Goal: Task Accomplishment & Management: Manage account settings

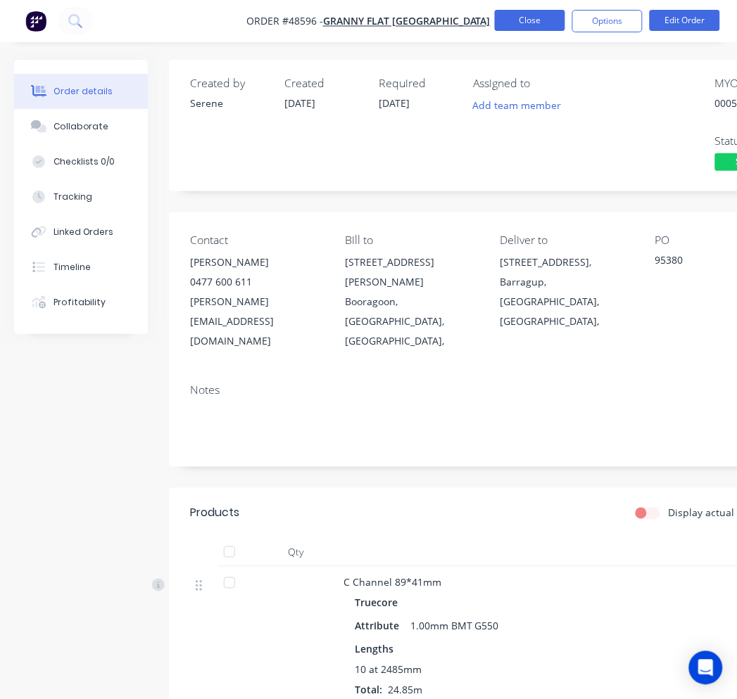
click at [526, 18] on button "Close" at bounding box center [530, 20] width 70 height 21
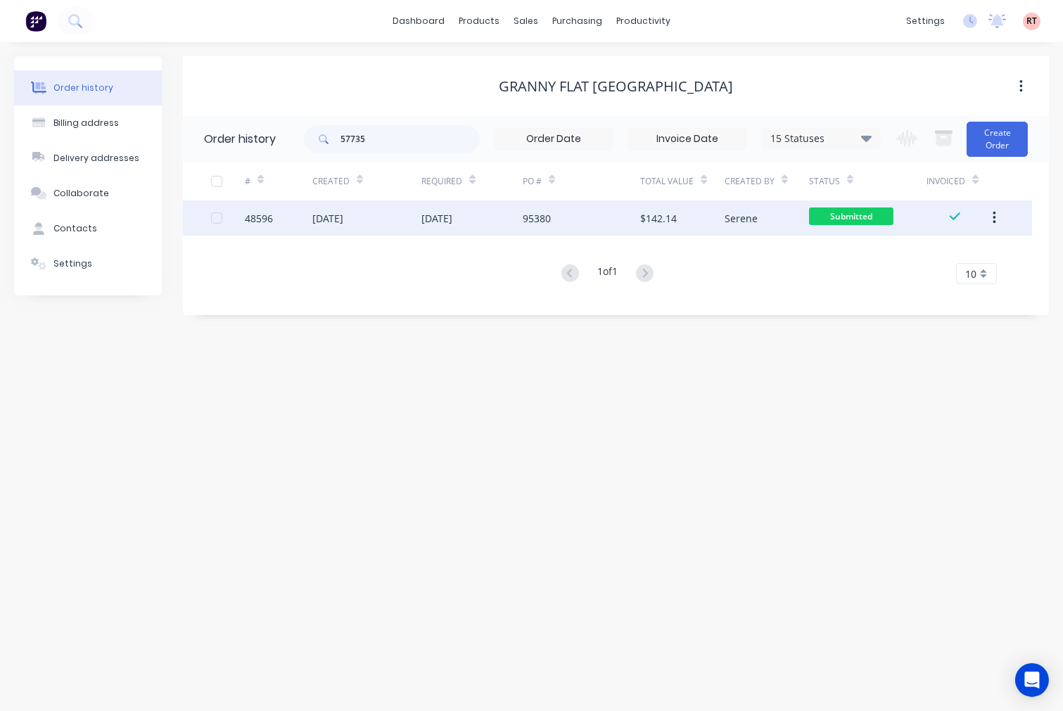
click at [588, 220] on div "95380" at bounding box center [582, 218] width 118 height 35
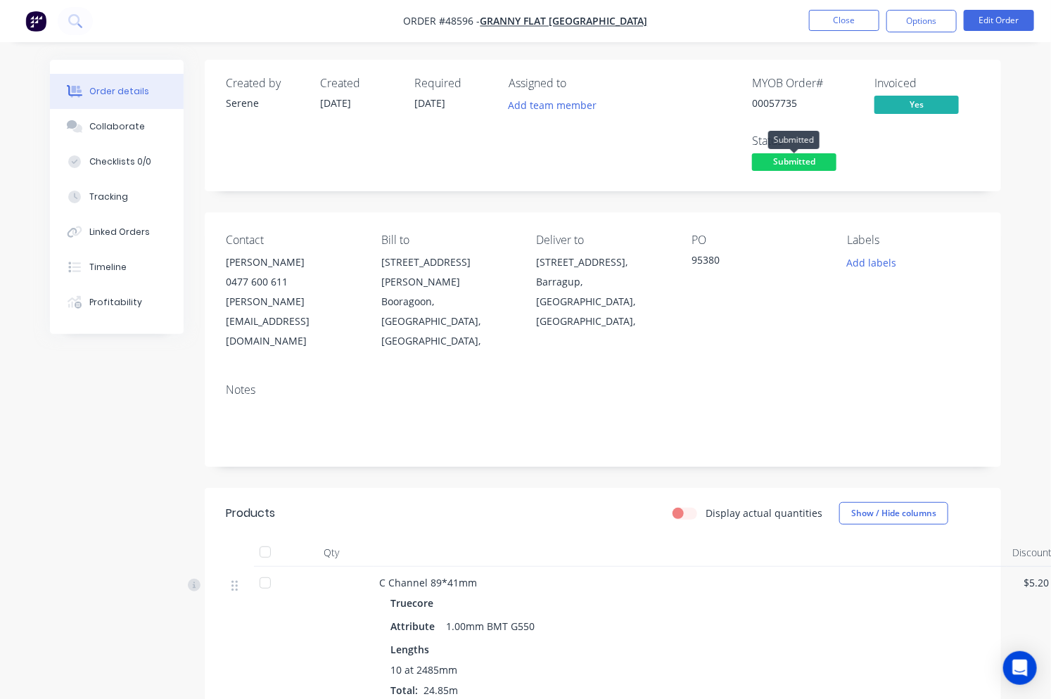
click at [808, 163] on span "Submitted" at bounding box center [794, 162] width 84 height 18
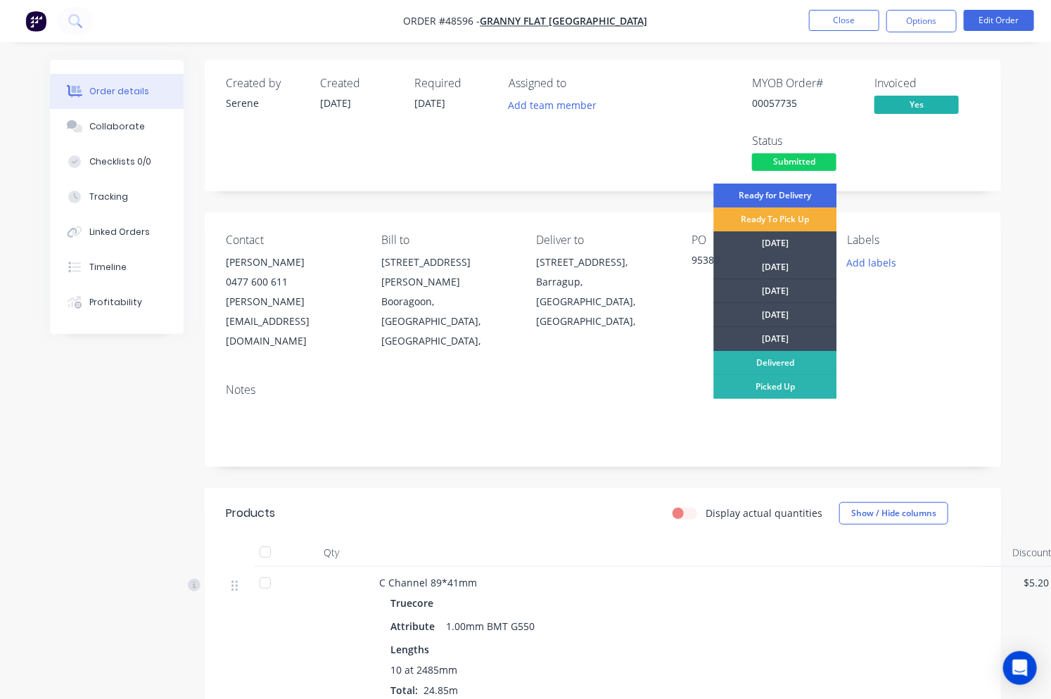
click at [758, 188] on div "Ready for Delivery" at bounding box center [775, 196] width 123 height 24
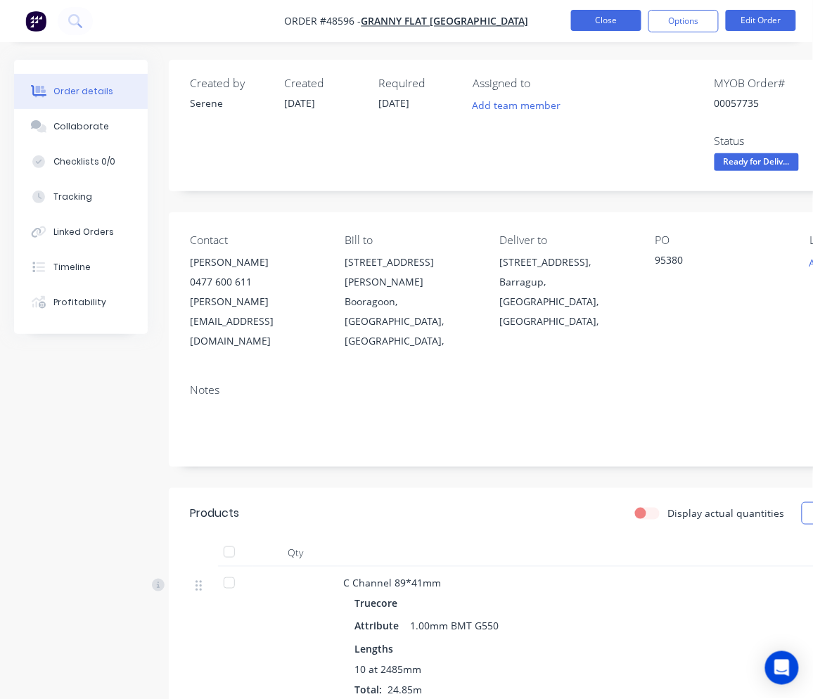
click at [616, 20] on button "Close" at bounding box center [606, 20] width 70 height 21
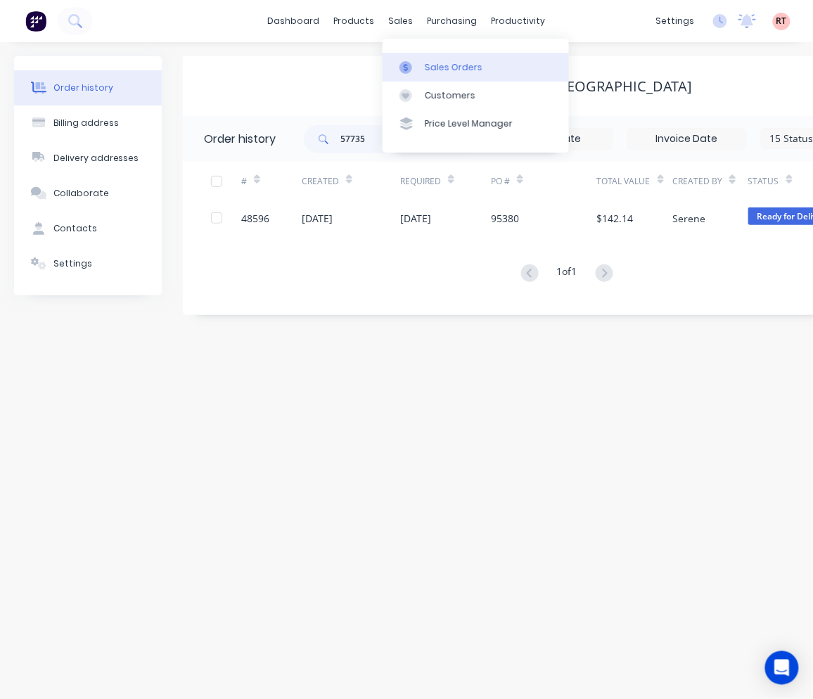
click at [425, 73] on div "Sales Orders" at bounding box center [454, 67] width 58 height 13
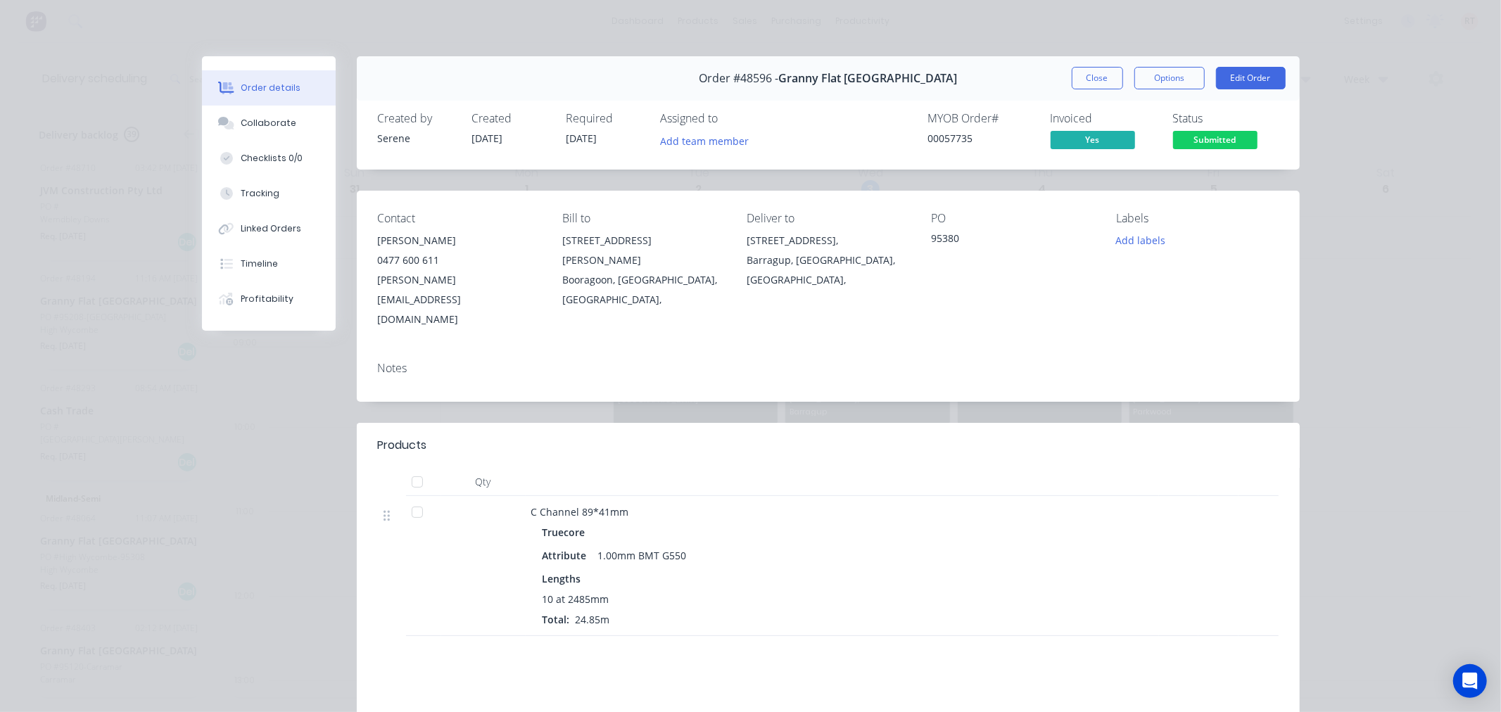
scroll to position [1186, 0]
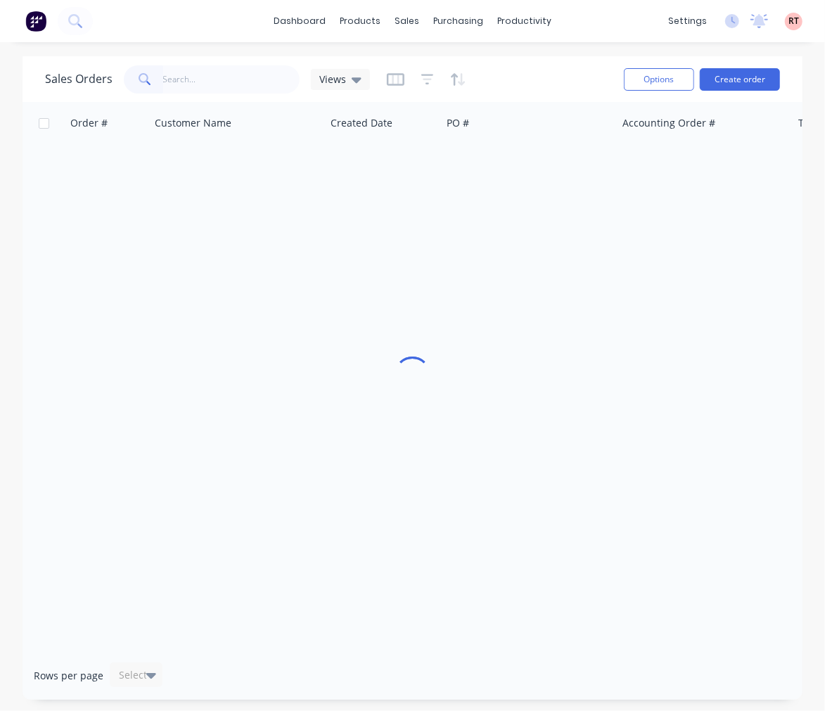
click at [222, 83] on input "text" at bounding box center [231, 79] width 137 height 28
type input "48711"
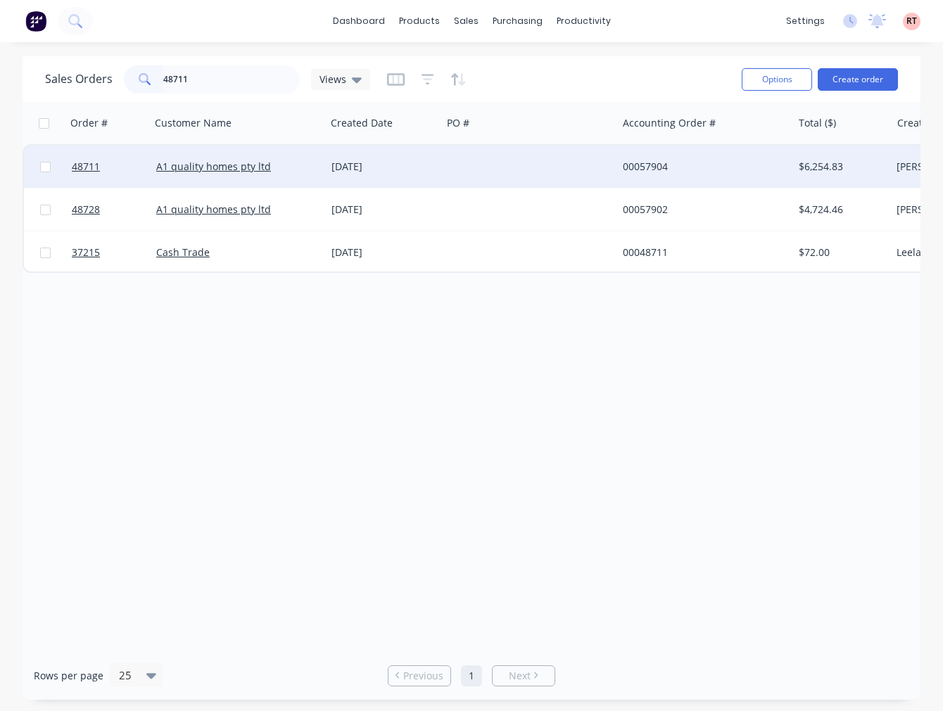
click at [467, 173] on div at bounding box center [529, 167] width 175 height 42
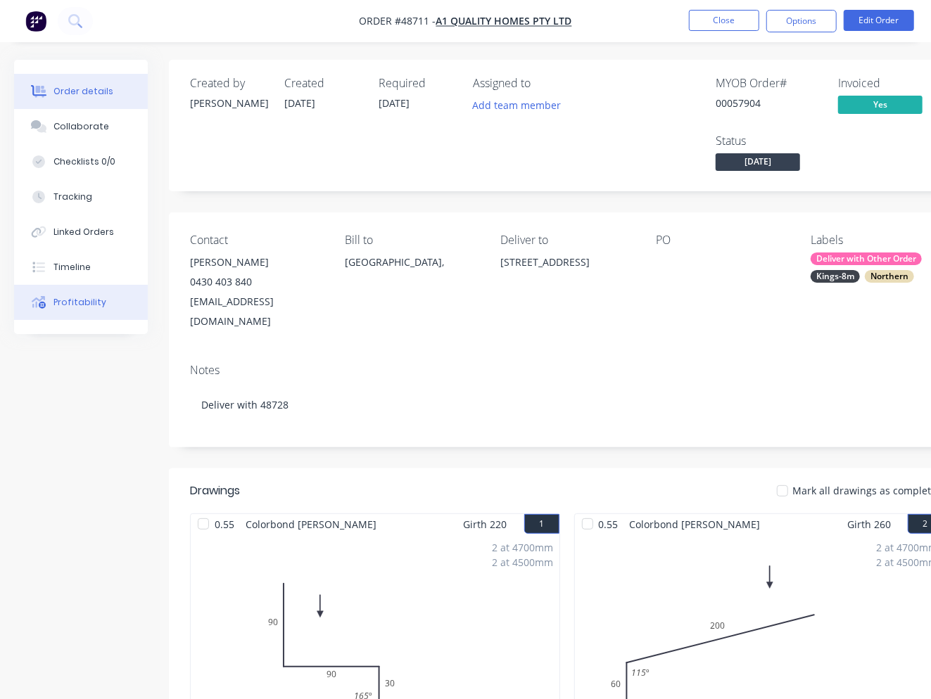
click at [101, 299] on button "Profitability" at bounding box center [81, 302] width 134 height 35
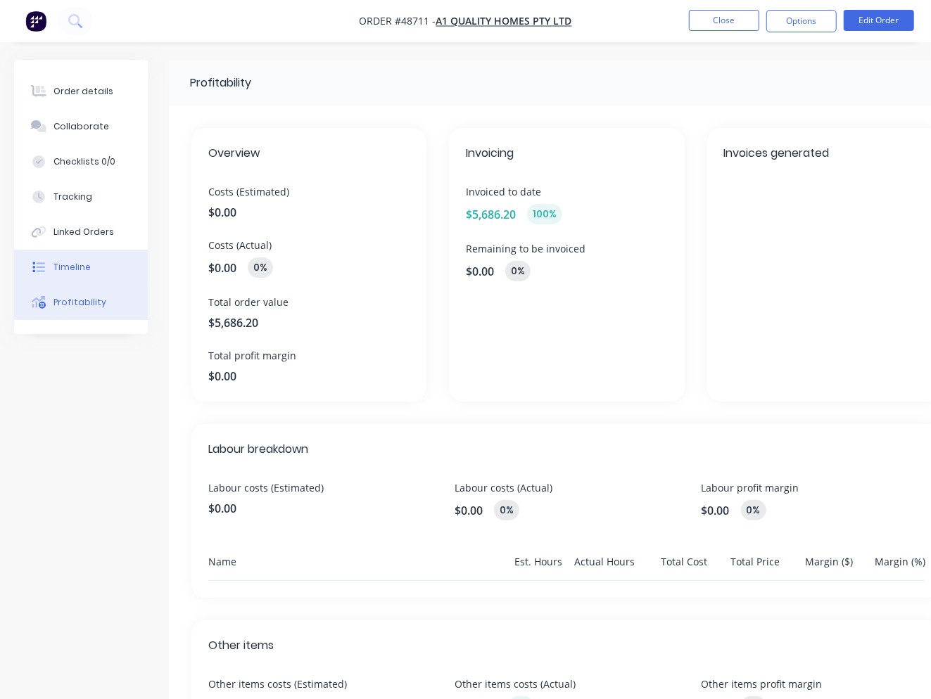
click at [102, 268] on button "Timeline" at bounding box center [81, 267] width 134 height 35
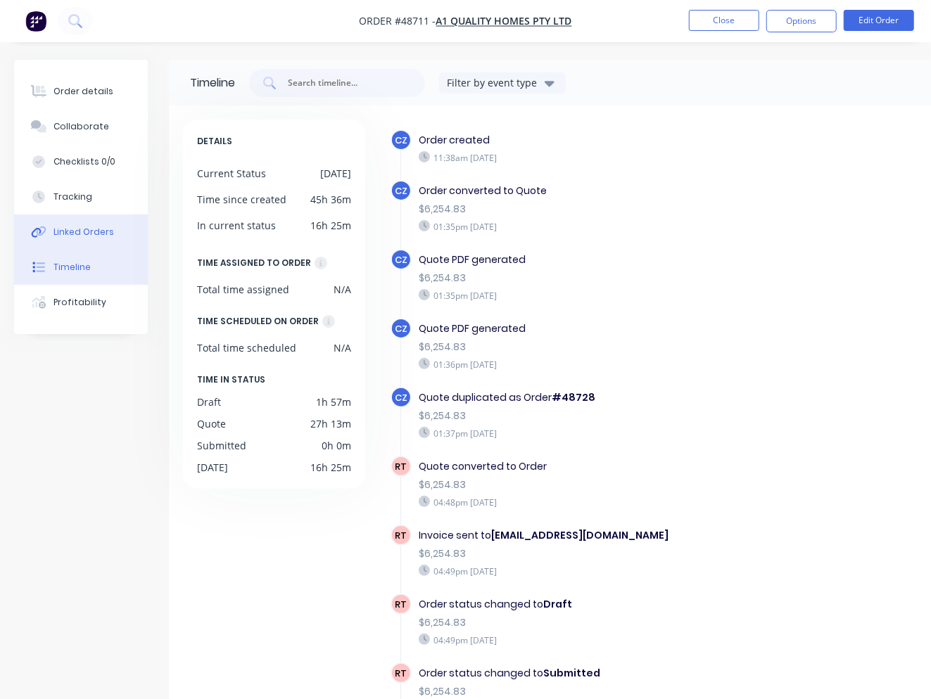
click at [85, 234] on div "Linked Orders" at bounding box center [83, 232] width 61 height 13
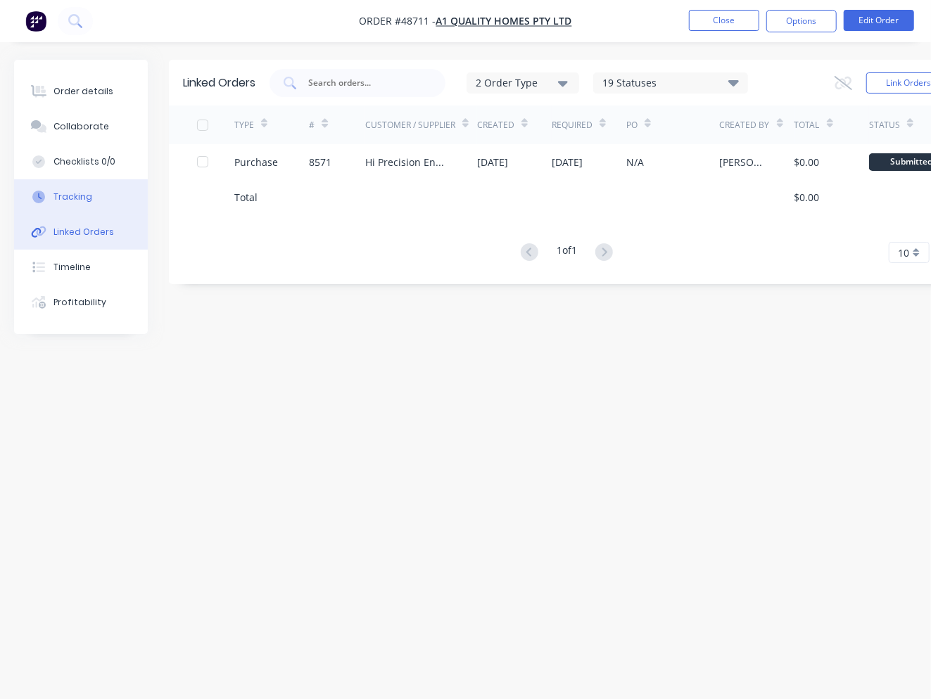
click at [106, 198] on button "Tracking" at bounding box center [81, 196] width 134 height 35
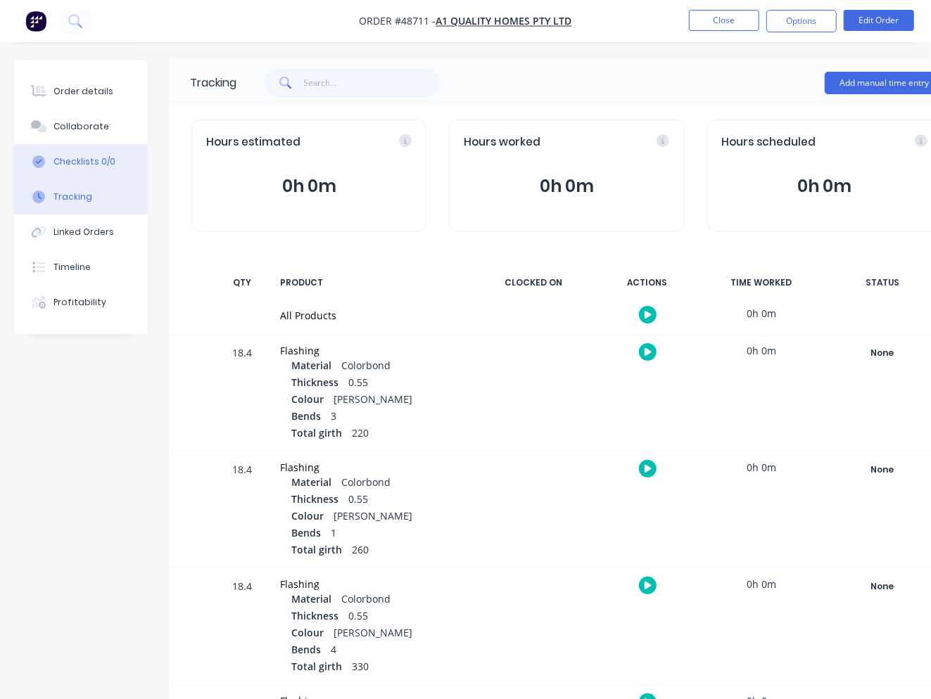
click at [97, 163] on div "Checklists 0/0" at bounding box center [84, 162] width 62 height 13
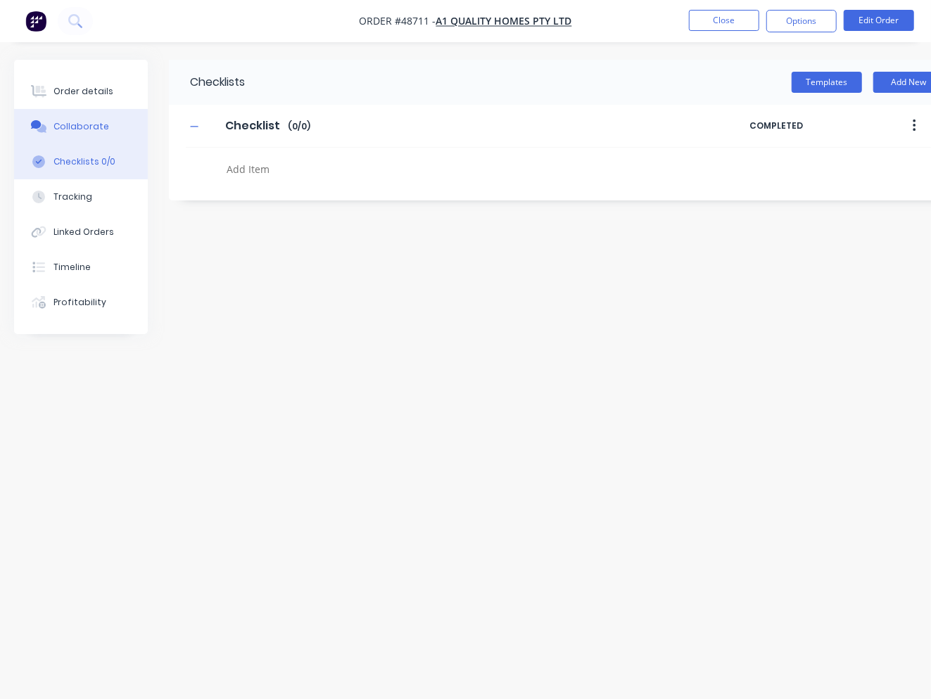
click at [96, 122] on div "Collaborate" at bounding box center [81, 126] width 56 height 13
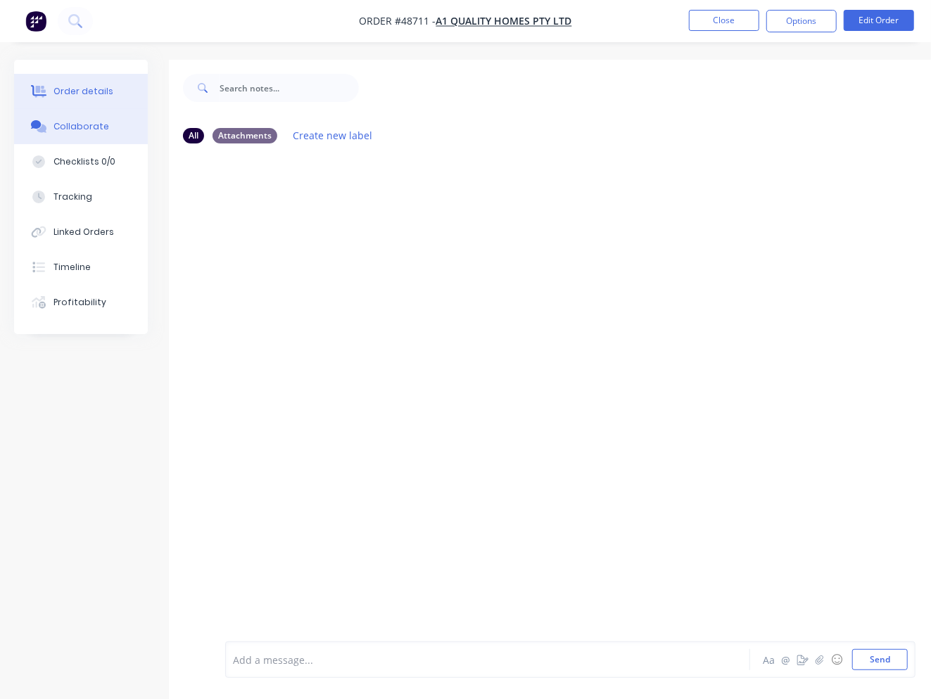
click at [100, 94] on div "Order details" at bounding box center [83, 91] width 60 height 13
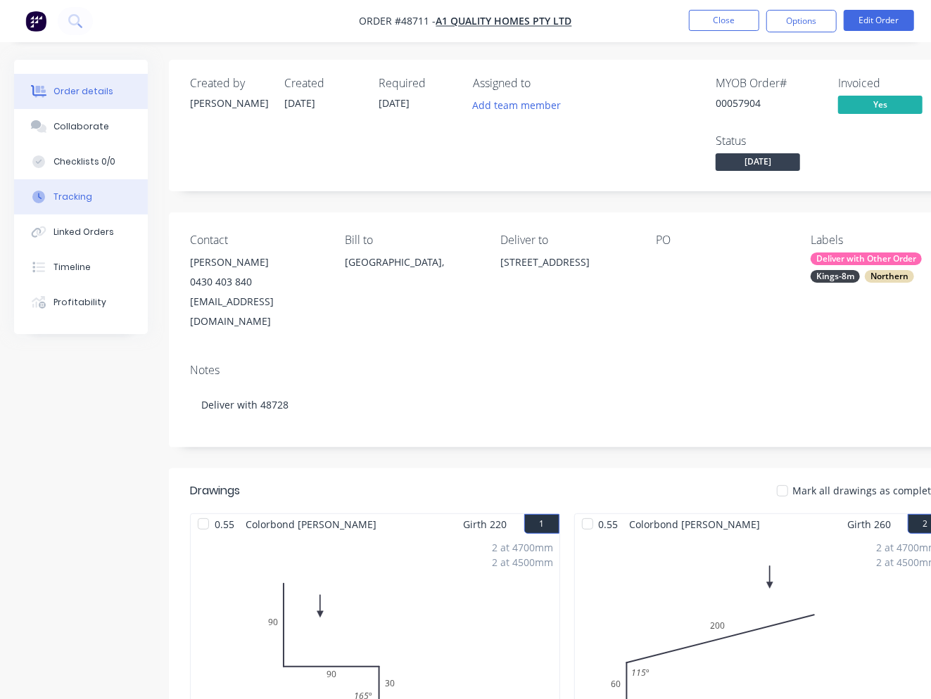
click at [99, 205] on button "Tracking" at bounding box center [81, 196] width 134 height 35
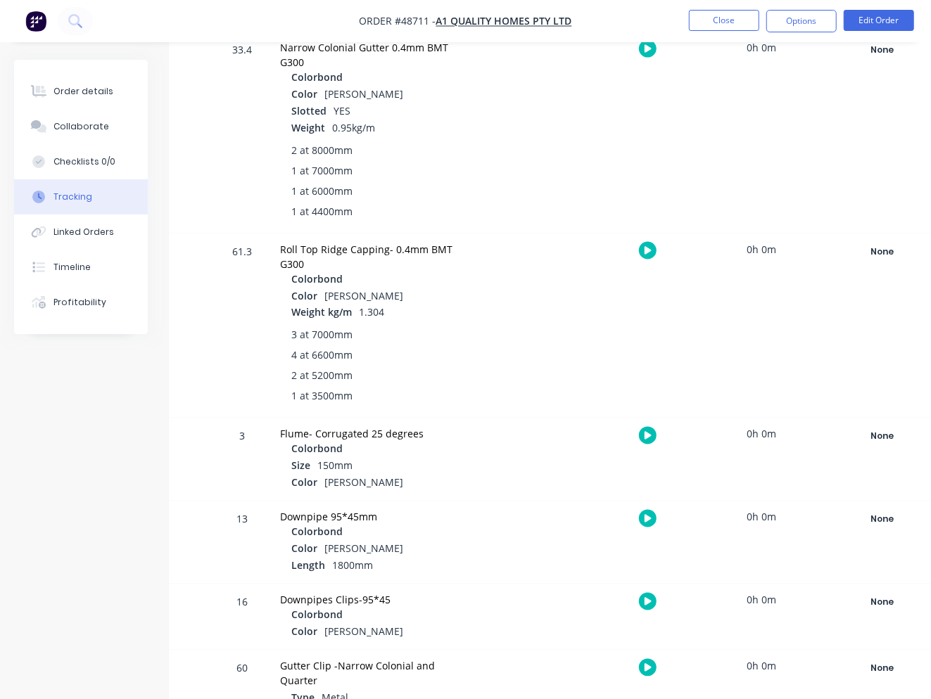
scroll to position [1281, 0]
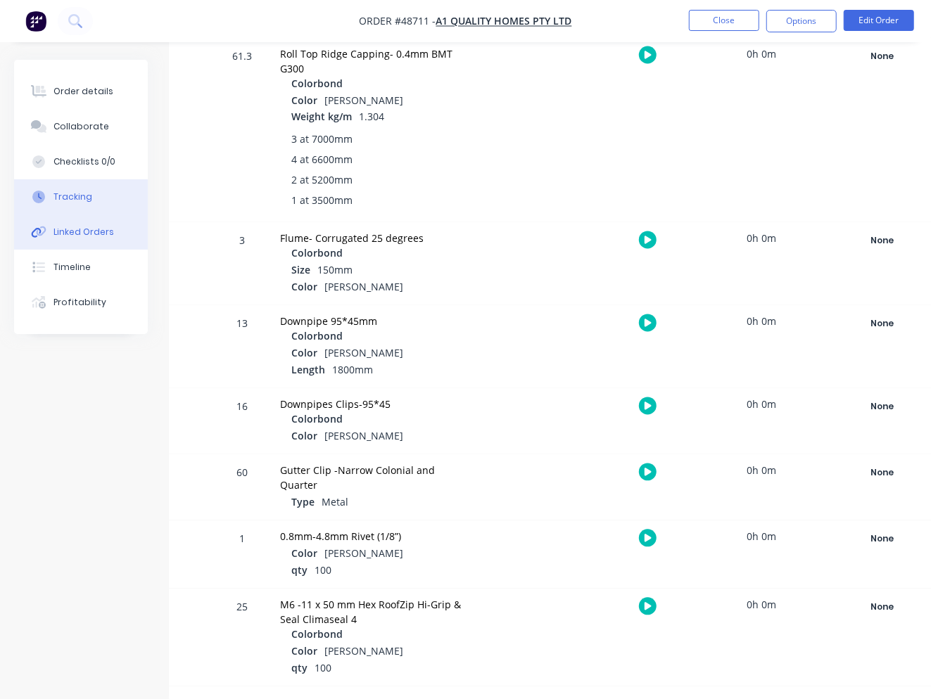
click at [84, 240] on button "Linked Orders" at bounding box center [81, 232] width 134 height 35
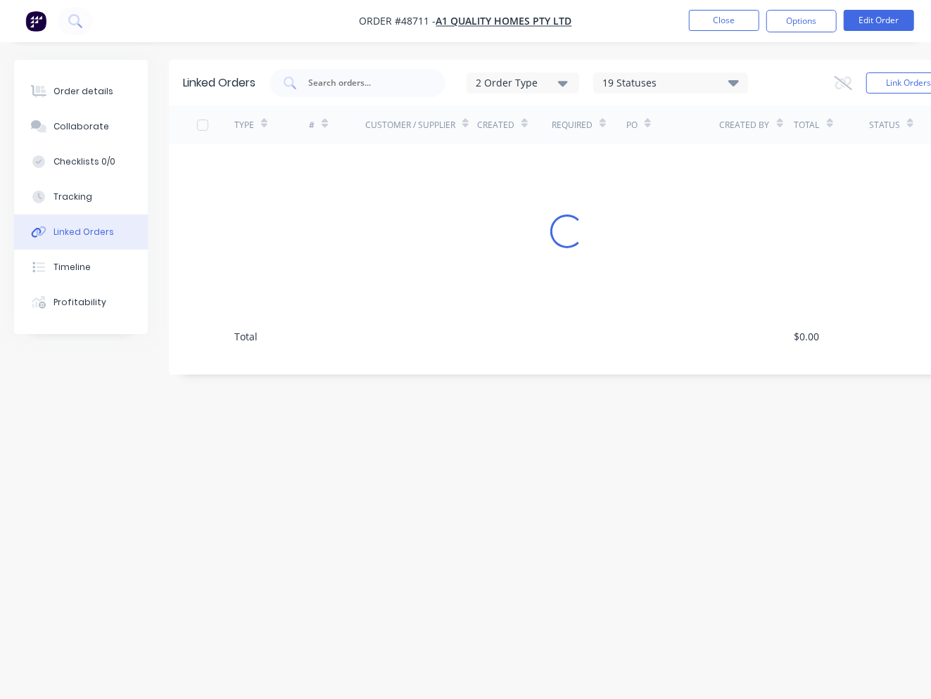
scroll to position [11, 0]
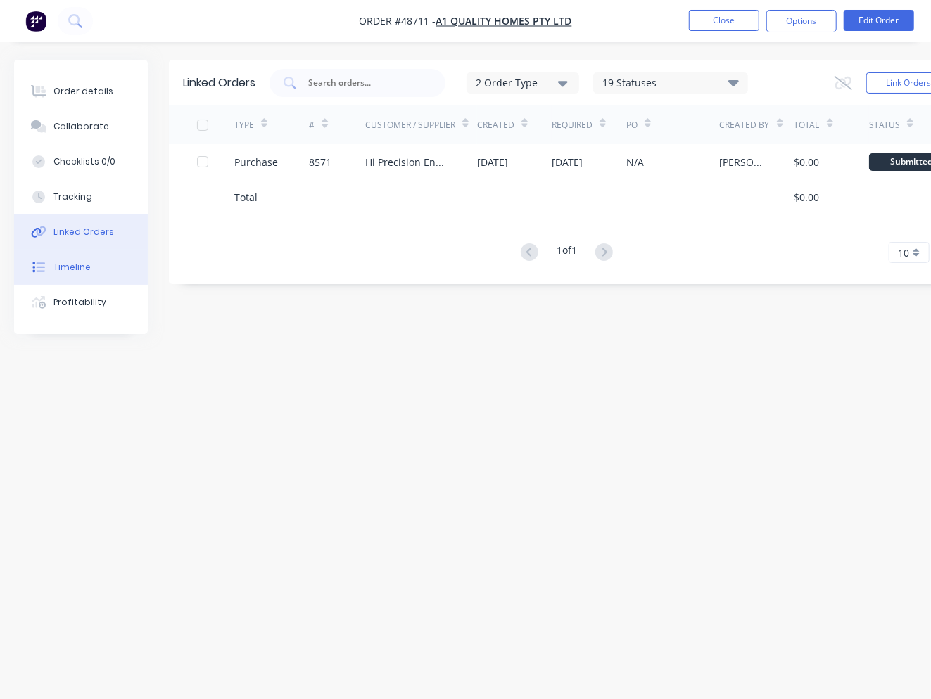
click at [56, 270] on div "Timeline" at bounding box center [71, 267] width 37 height 13
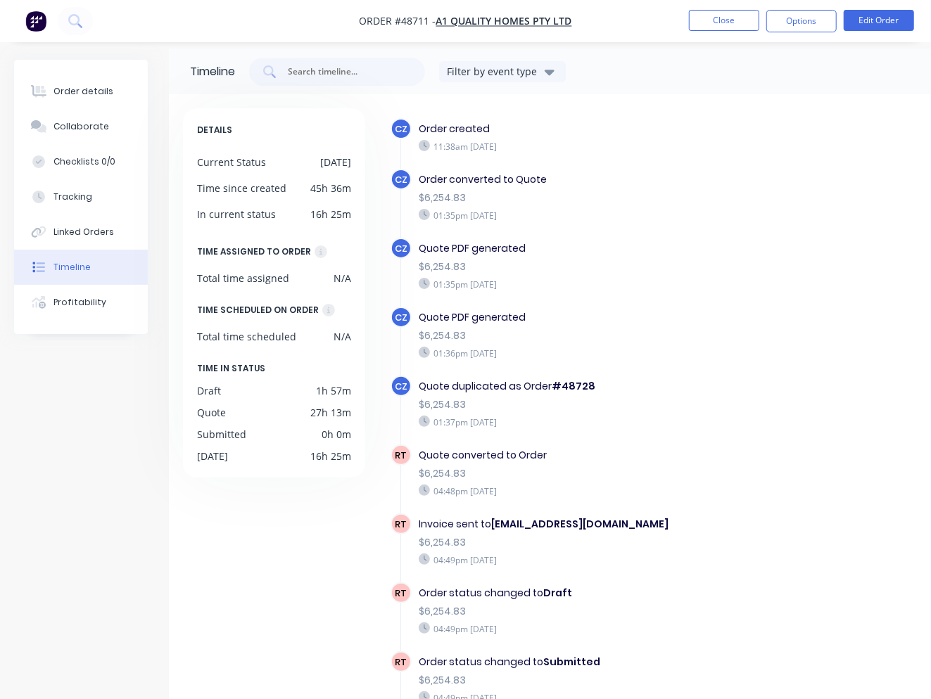
click at [542, 12] on nav "Order #48711 - A1 quality homes pty ltd Close Options Edit Order" at bounding box center [465, 21] width 931 height 42
click at [538, 19] on span "A1 quality homes pty ltd" at bounding box center [504, 21] width 136 height 13
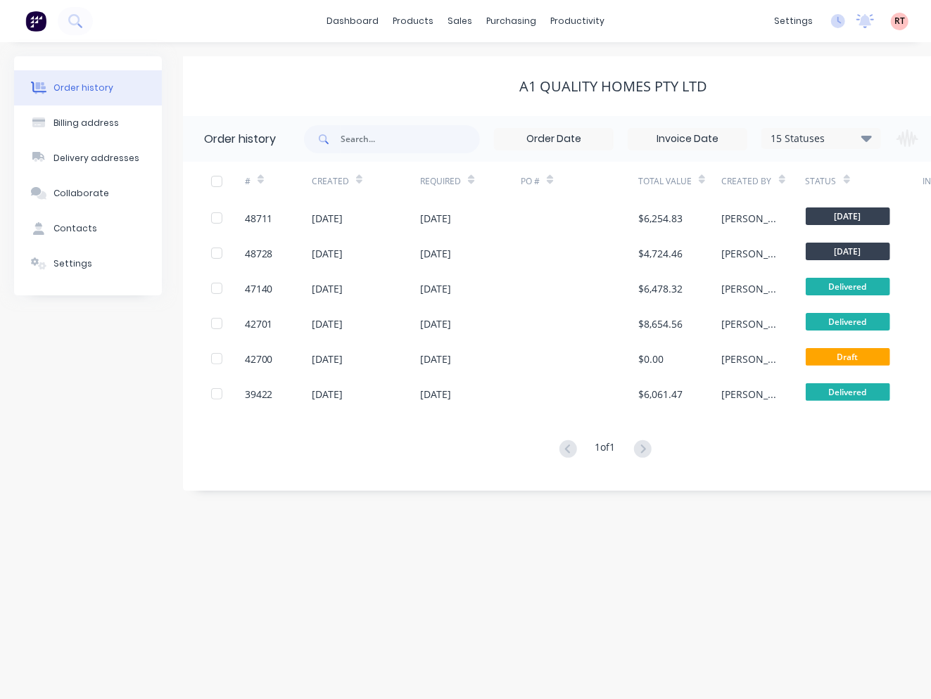
click at [103, 282] on div "Order history Billing address Delivery addresses Collaborate Contacts Settings" at bounding box center [88, 175] width 148 height 239
click at [108, 269] on button "Settings" at bounding box center [88, 263] width 148 height 35
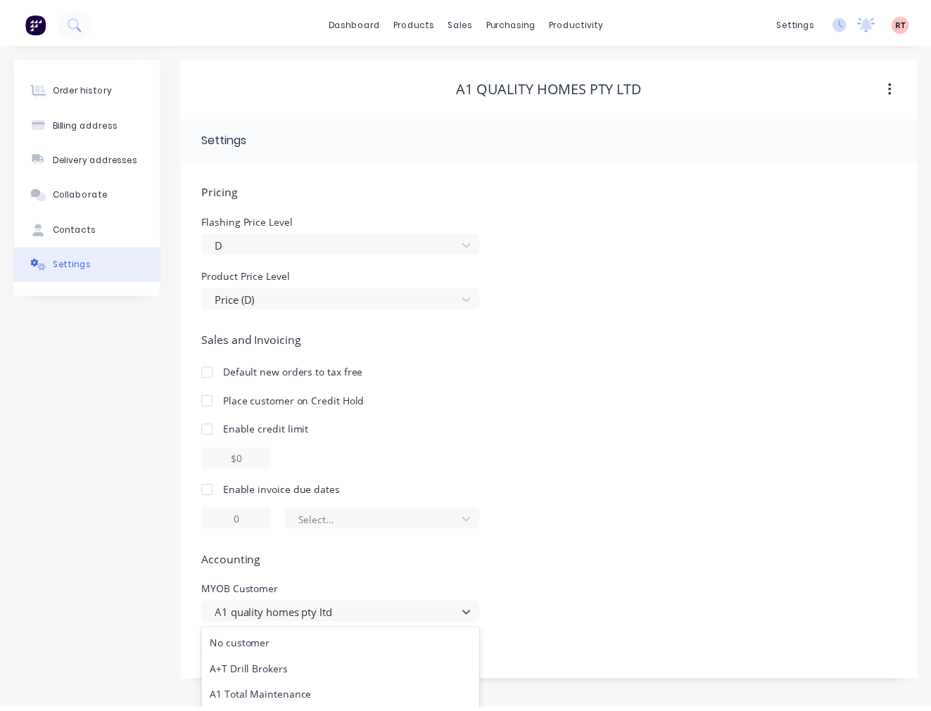
scroll to position [130, 0]
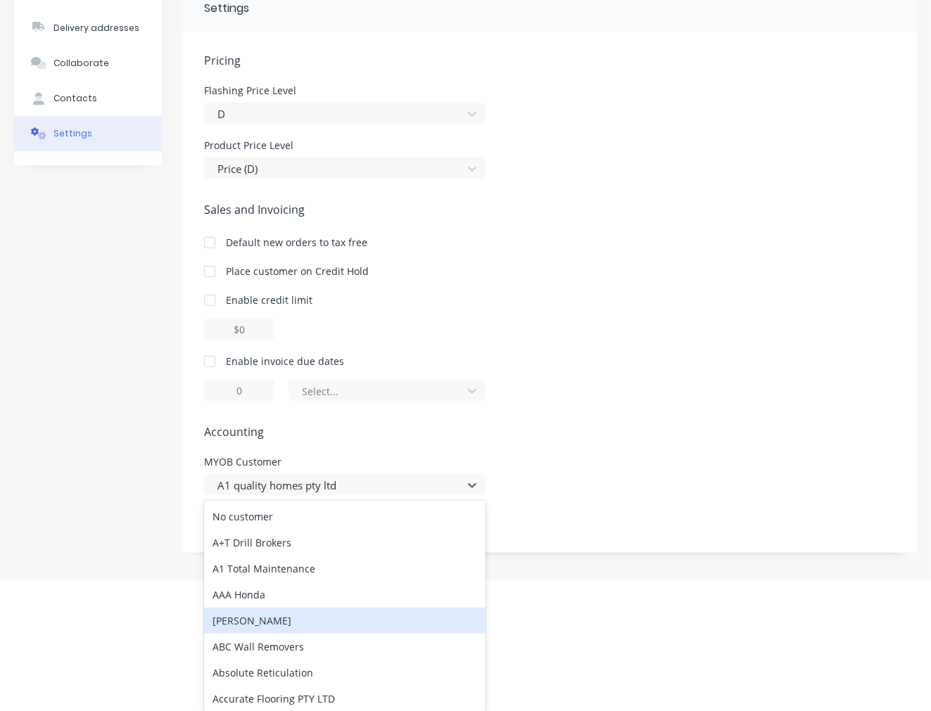
drag, startPoint x: 343, startPoint y: 614, endPoint x: 298, endPoint y: 620, distance: 44.7
click at [298, 495] on div "856 results available. Use Up and Down to choose options, press Enter to select…" at bounding box center [344, 484] width 281 height 21
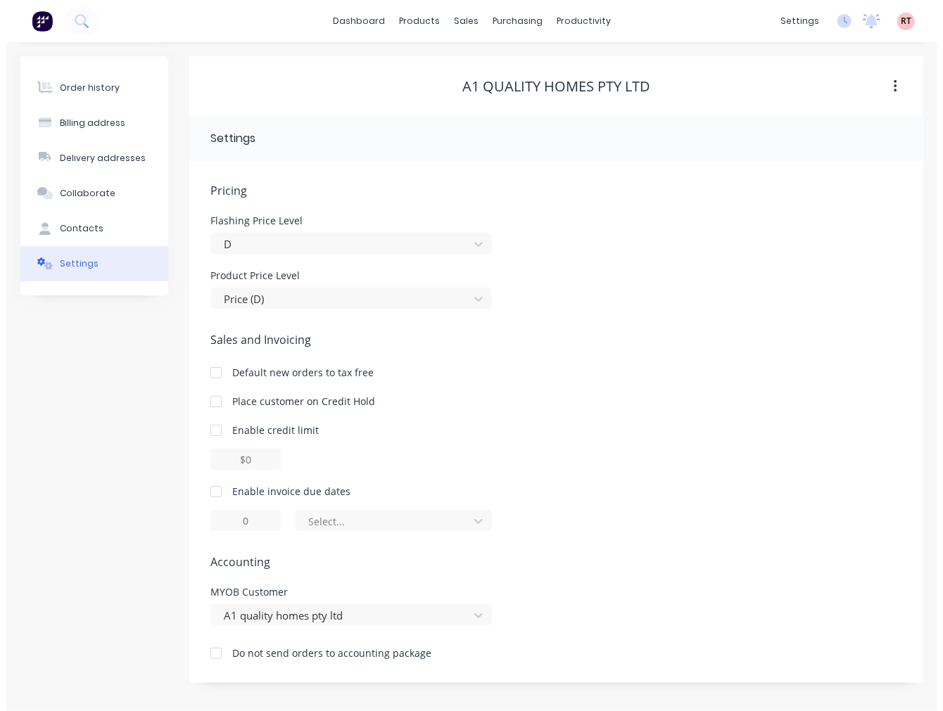
scroll to position [0, 0]
click at [611, 445] on div "Pricing Flashing Price Level D Product Price Level Price (D) Sales and Invoicin…" at bounding box center [556, 432] width 704 height 501
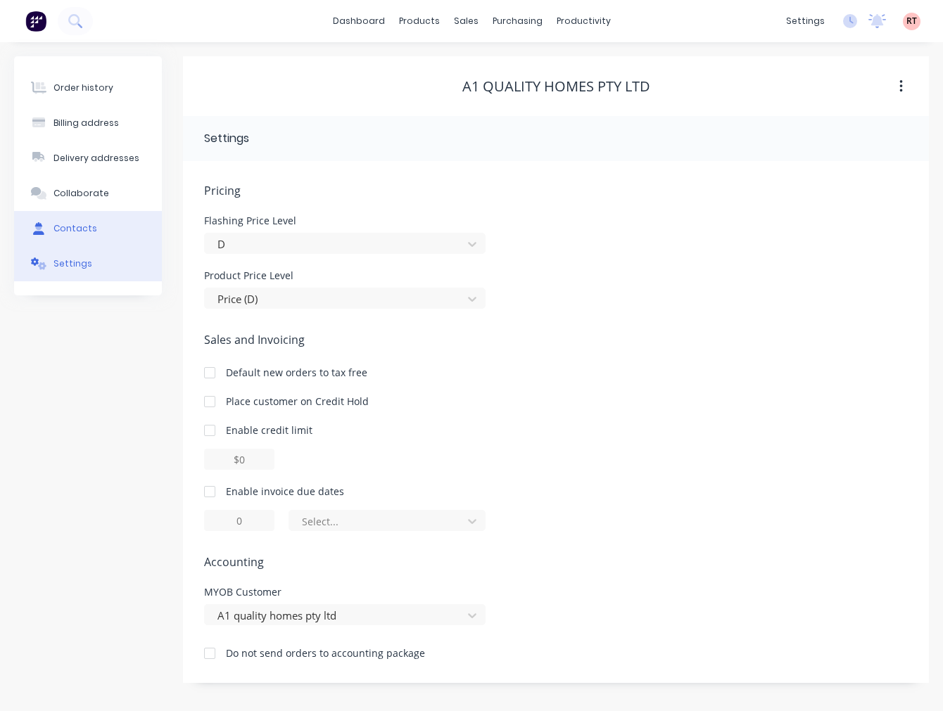
click at [128, 231] on button "Contacts" at bounding box center [88, 228] width 148 height 35
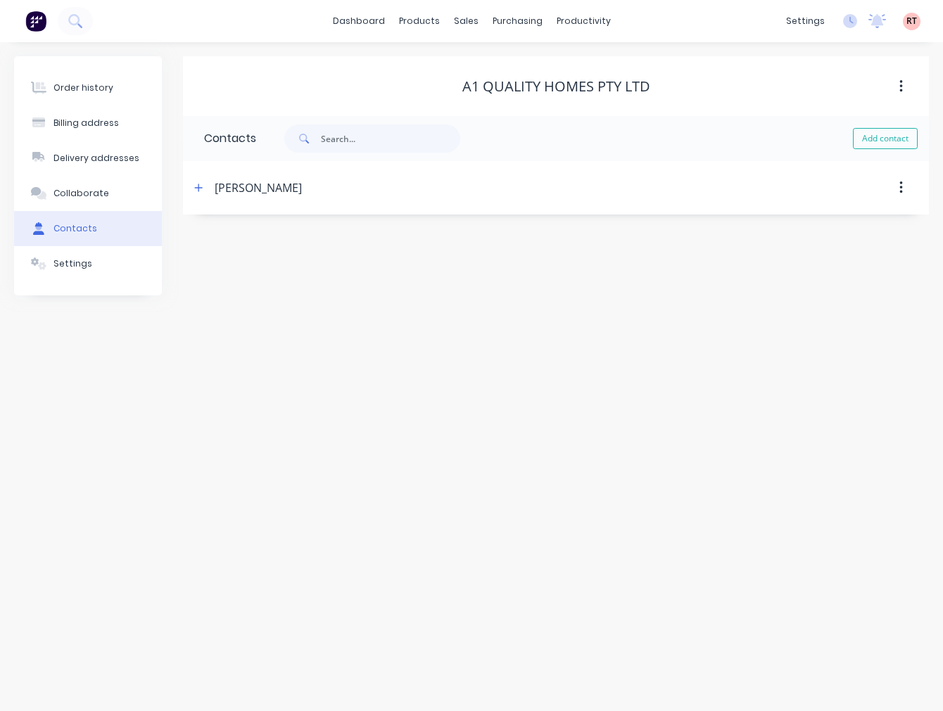
click at [139, 213] on button "Contacts" at bounding box center [88, 228] width 148 height 35
click at [132, 191] on button "Collaborate" at bounding box center [88, 193] width 148 height 35
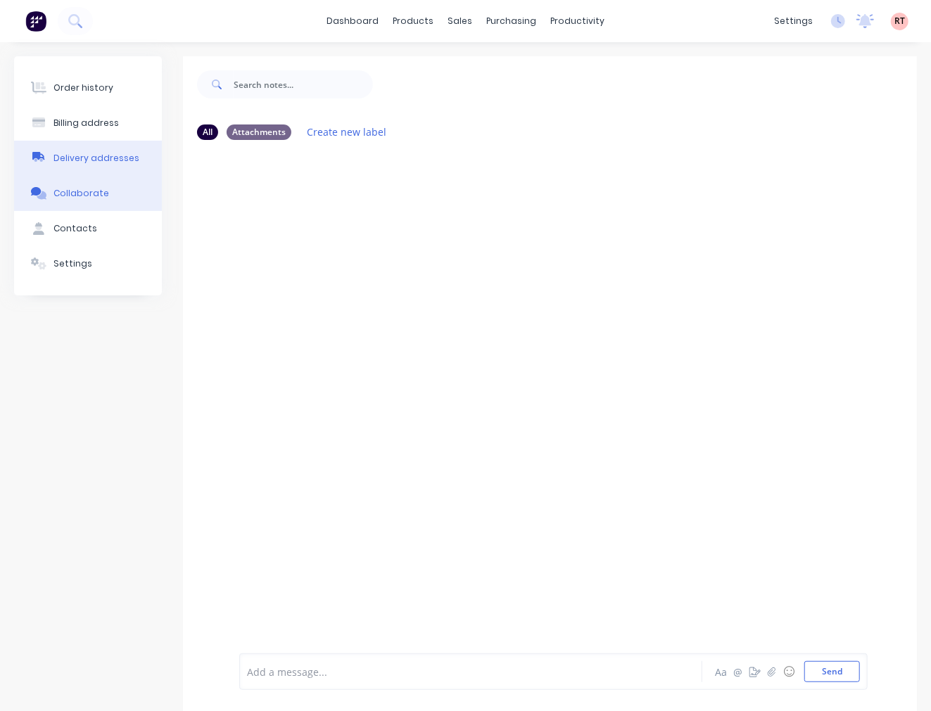
click at [87, 166] on button "Delivery addresses" at bounding box center [88, 158] width 148 height 35
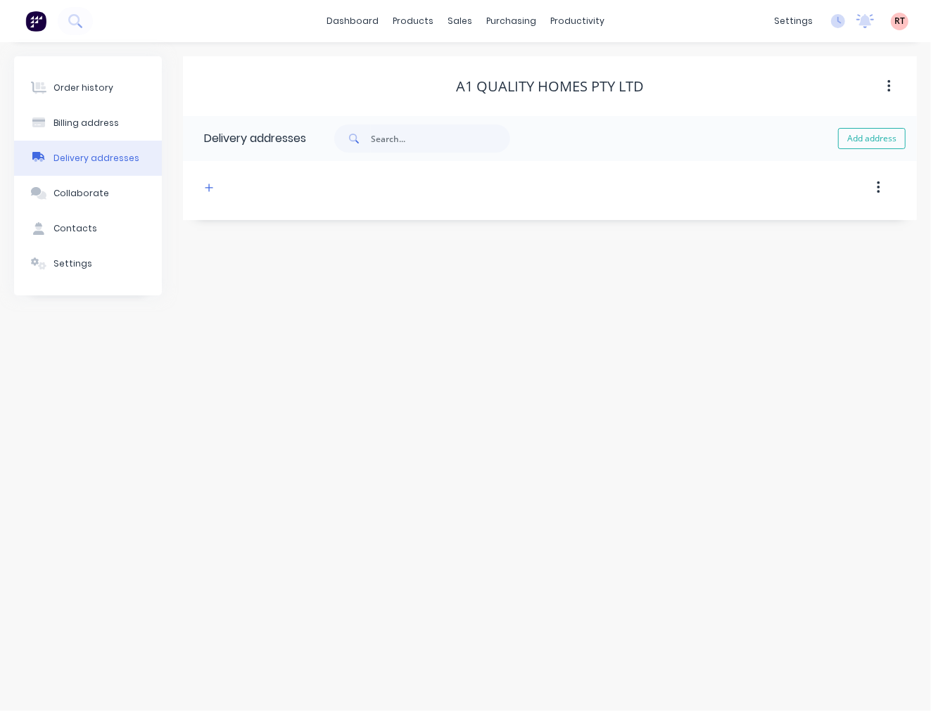
select select "AU"
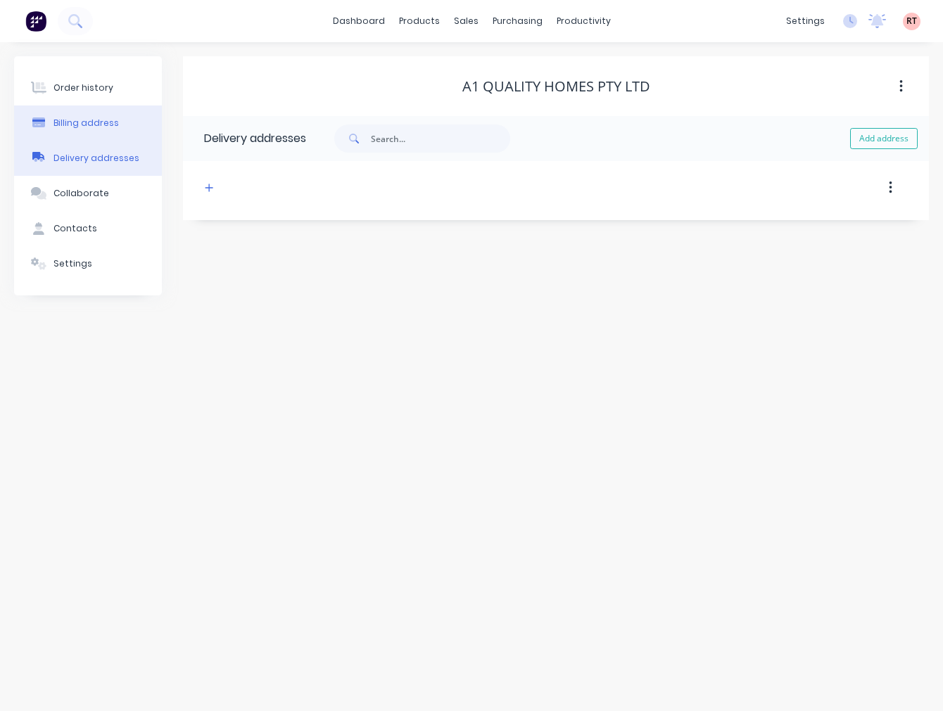
click at [118, 125] on button "Billing address" at bounding box center [88, 123] width 148 height 35
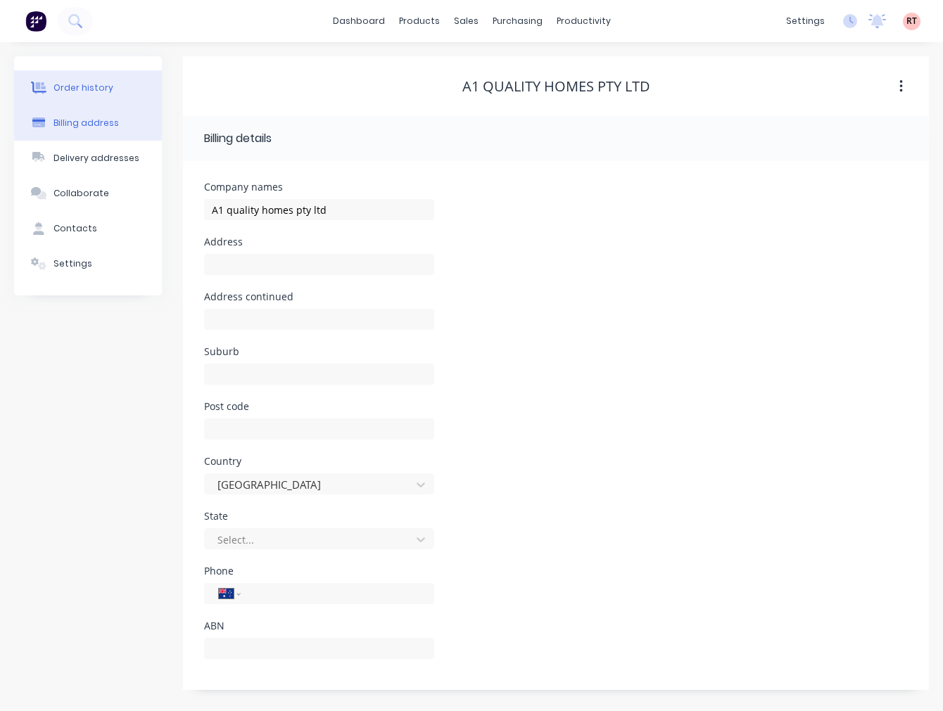
click at [94, 82] on div "Order history" at bounding box center [83, 88] width 60 height 13
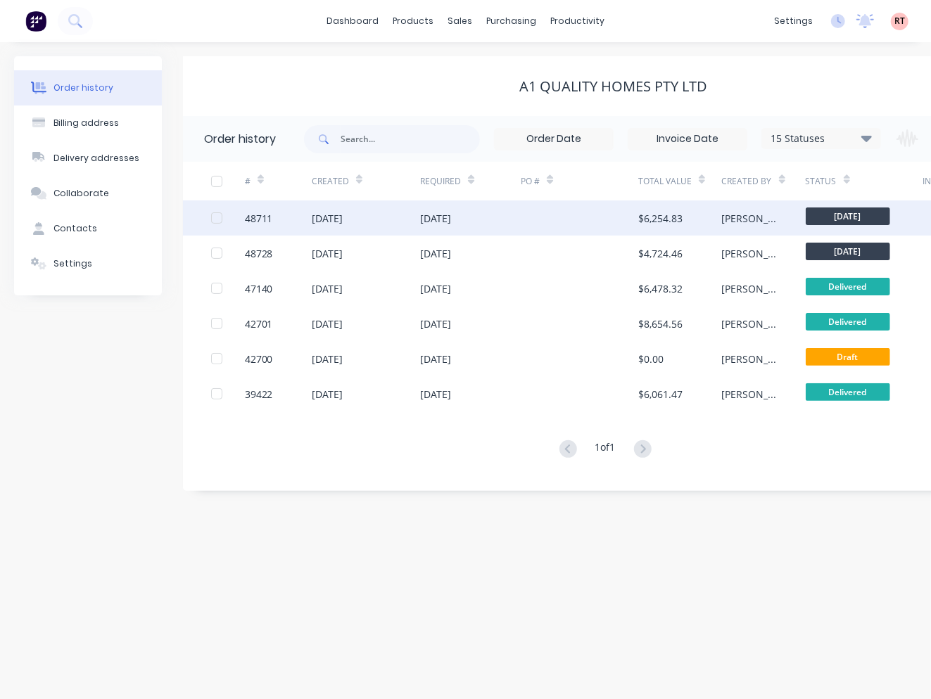
click at [521, 215] on div at bounding box center [580, 218] width 118 height 35
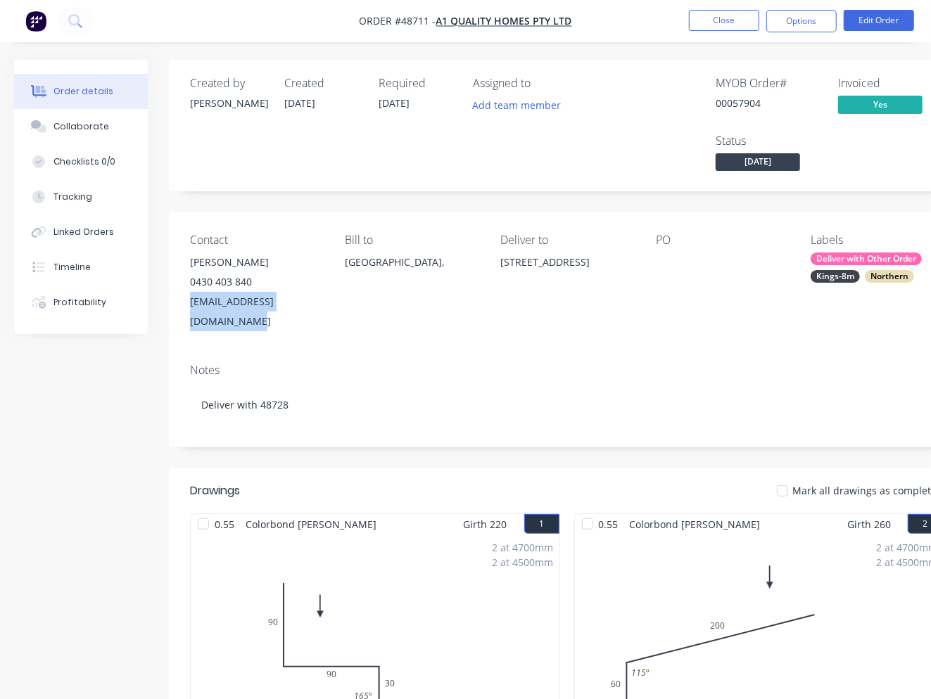
drag, startPoint x: 343, startPoint y: 303, endPoint x: 191, endPoint y: 306, distance: 152.7
click at [191, 306] on div "Contact Garry Singh 0430 403 840 a1qualityhomes786@gmail.com Bill to Australia,…" at bounding box center [567, 283] width 796 height 140
copy div "a1qualityhomes786@gmail.com"
click at [720, 22] on button "Close" at bounding box center [724, 20] width 70 height 21
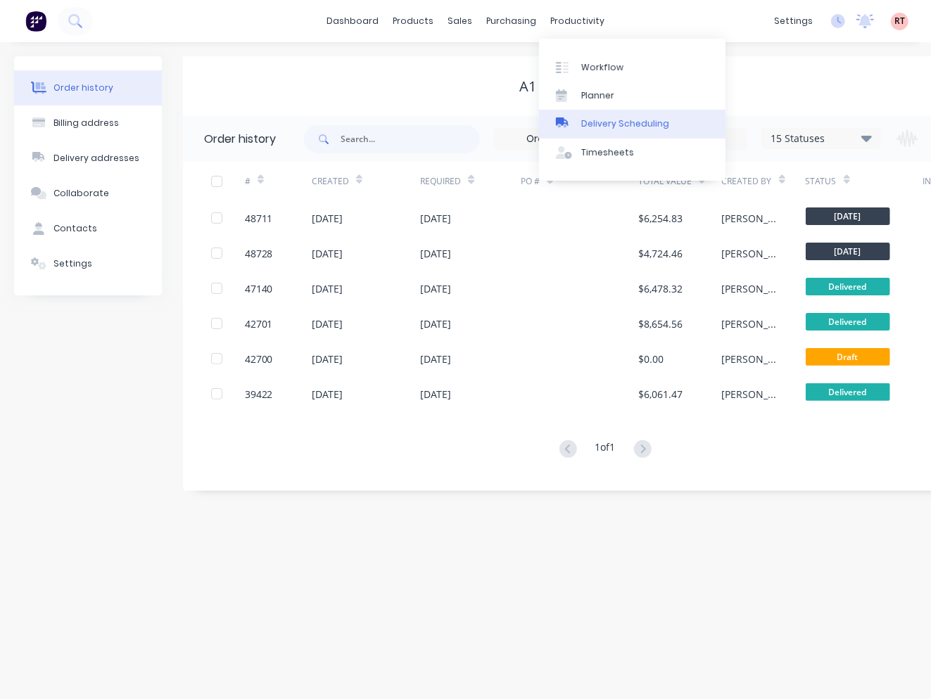
click at [600, 121] on div "Delivery Scheduling" at bounding box center [625, 124] width 88 height 13
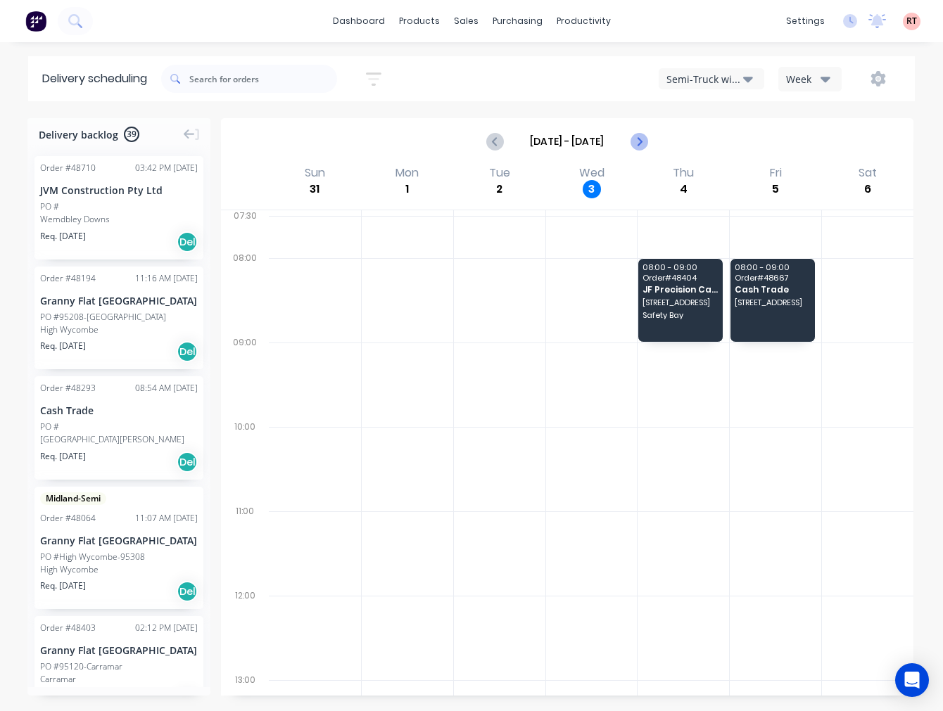
click at [642, 137] on icon "Next page" at bounding box center [638, 141] width 17 height 17
type input "Sep 7 - Sep 13"
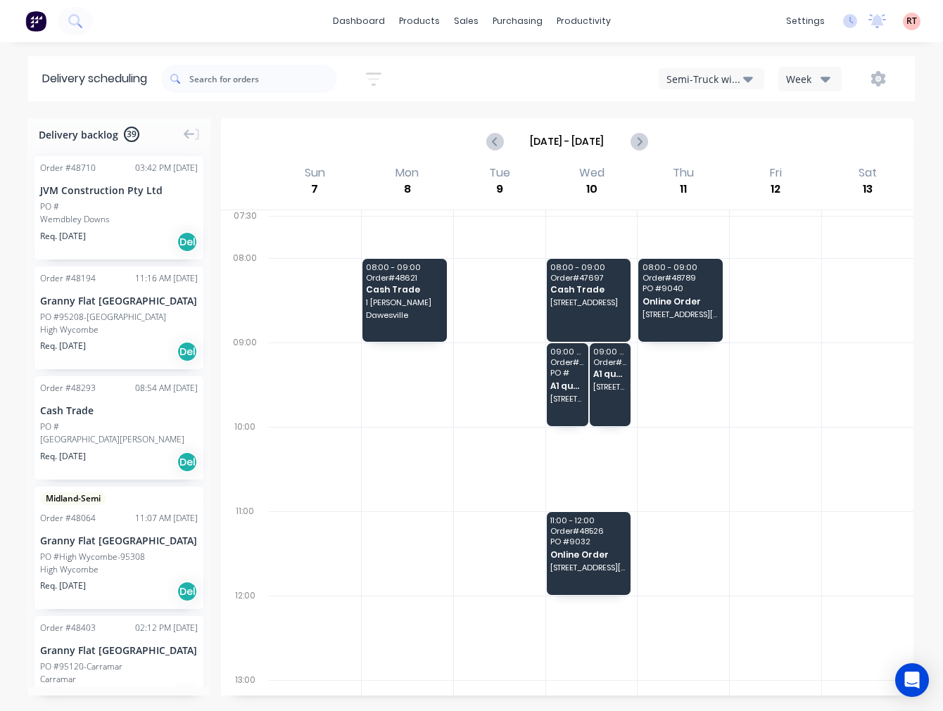
click at [505, 68] on div "Sort by Most recent Created date Required date Order number Customer name Most …" at bounding box center [538, 78] width 754 height 39
click at [475, 63] on icon at bounding box center [470, 67] width 13 height 13
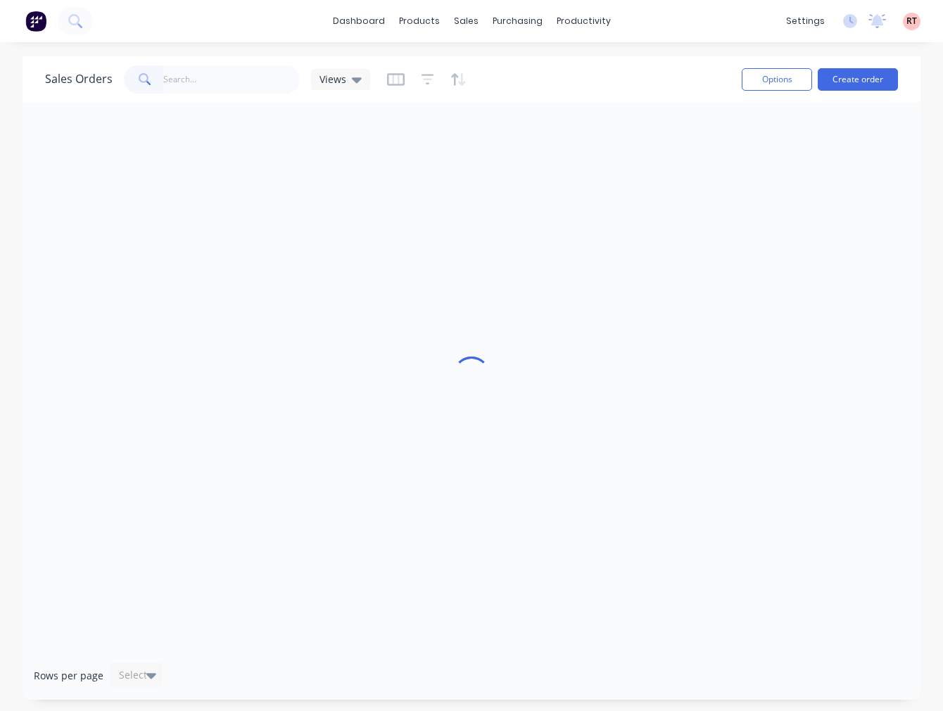
click at [196, 75] on input "text" at bounding box center [231, 79] width 137 height 28
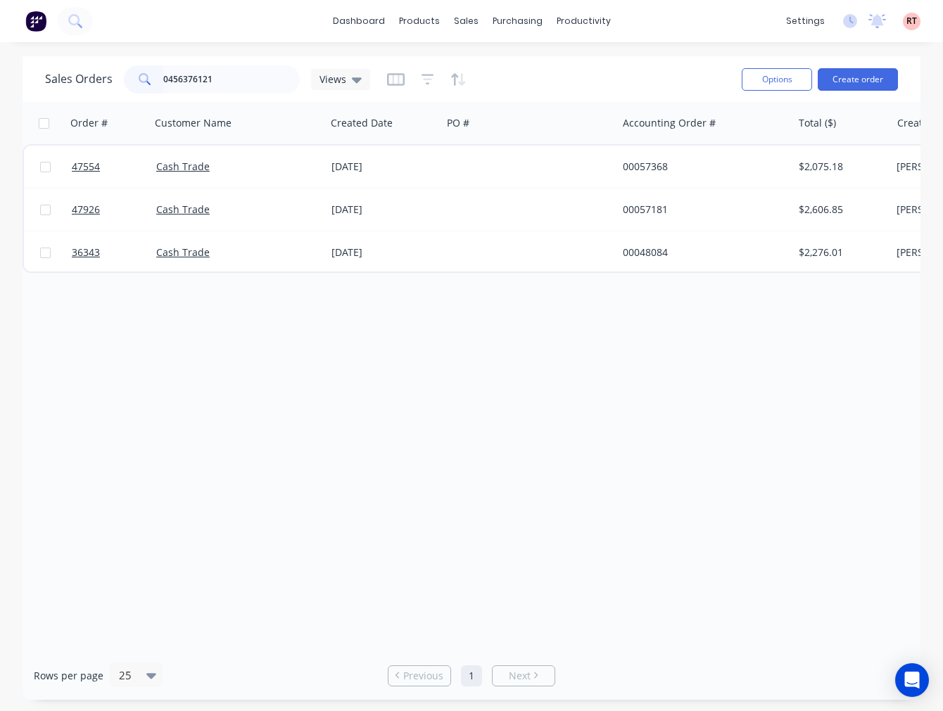
click at [164, 80] on input "0456376121" at bounding box center [231, 79] width 137 height 28
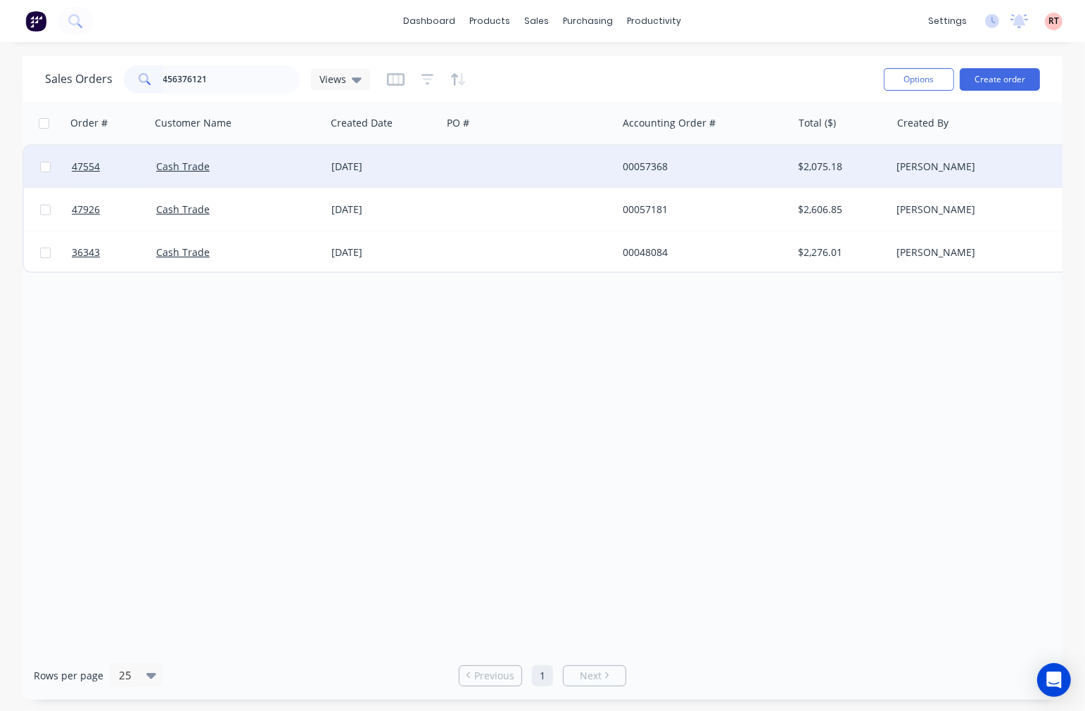
type input "456376121"
click at [744, 170] on div "00057368" at bounding box center [701, 167] width 156 height 14
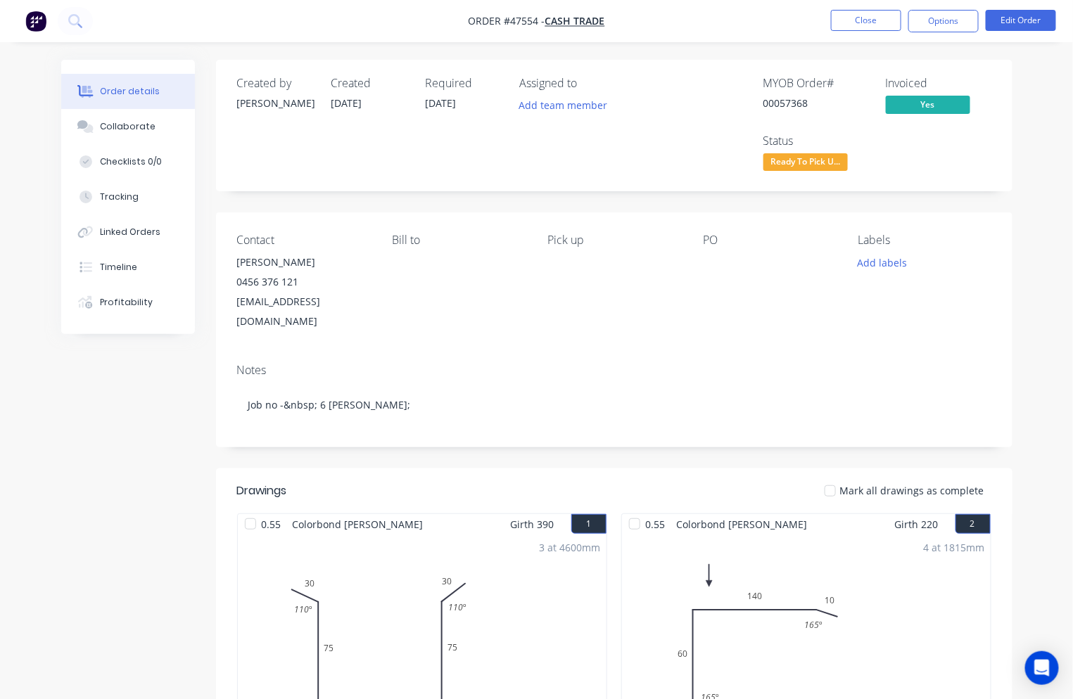
click at [812, 166] on span "Ready To Pick U..." at bounding box center [805, 162] width 84 height 18
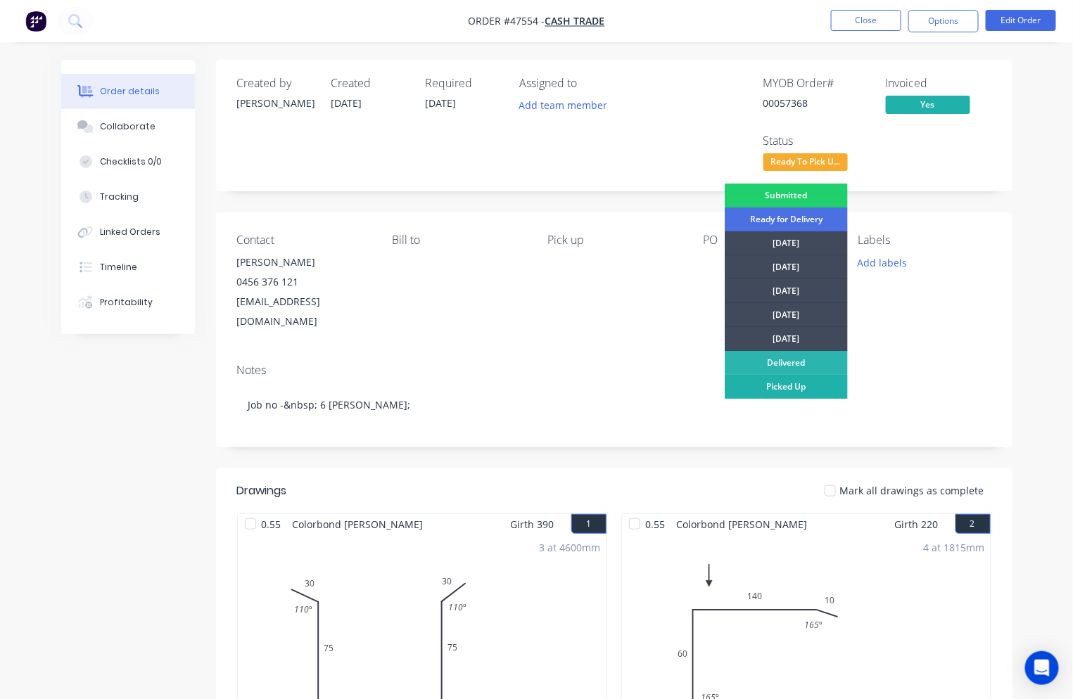
click at [797, 391] on div "Picked Up" at bounding box center [786, 387] width 123 height 24
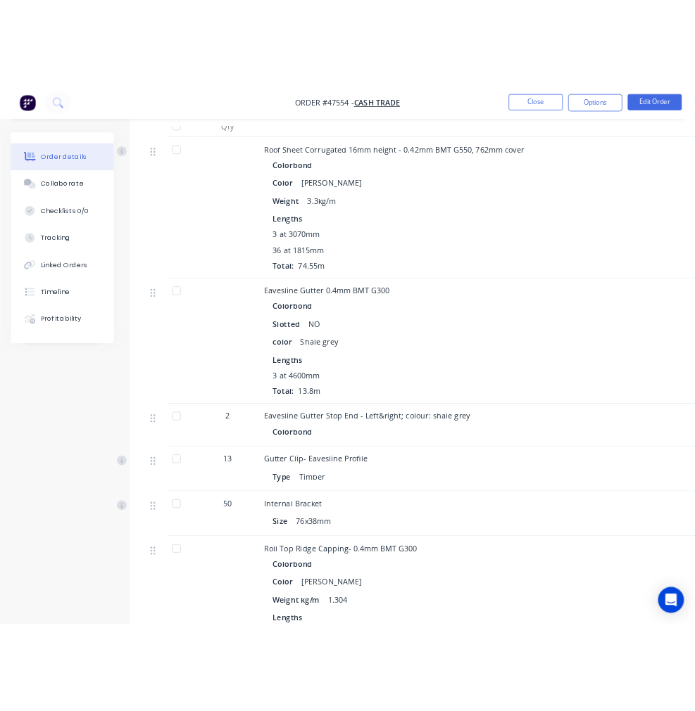
scroll to position [1250, 0]
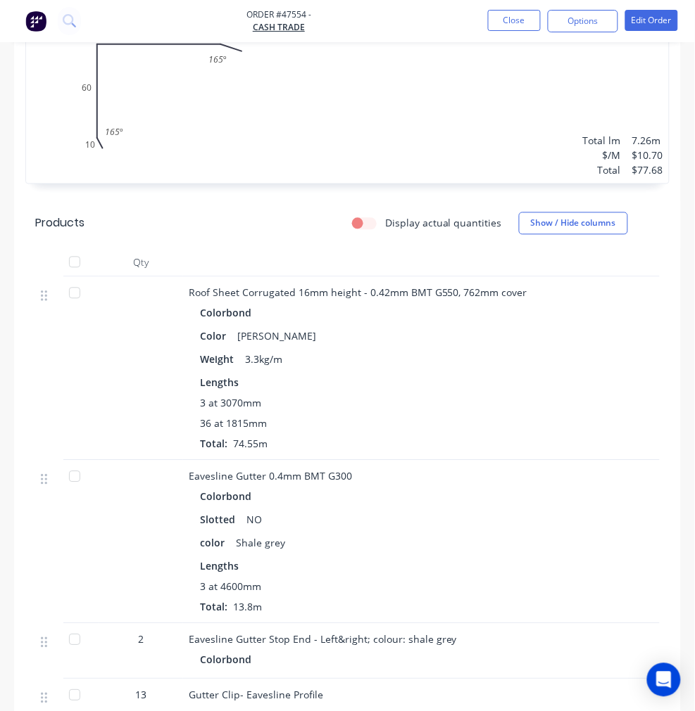
click at [486, 14] on ul "Close Options Edit Order" at bounding box center [583, 21] width 224 height 23
click at [493, 21] on button "Close" at bounding box center [514, 20] width 53 height 21
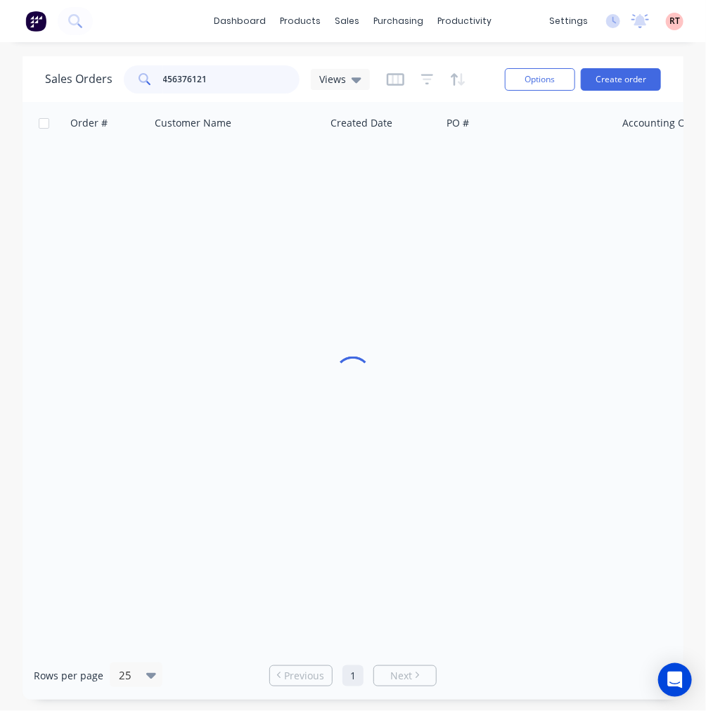
drag, startPoint x: 201, startPoint y: 70, endPoint x: 129, endPoint y: 90, distance: 75.1
click at [129, 90] on div "456376121" at bounding box center [212, 79] width 176 height 28
click at [251, 72] on input "456376121" at bounding box center [231, 79] width 137 height 28
drag, startPoint x: 248, startPoint y: 75, endPoint x: 92, endPoint y: 94, distance: 156.6
click at [92, 94] on div "Sales Orders 456376121 Views" at bounding box center [269, 79] width 449 height 34
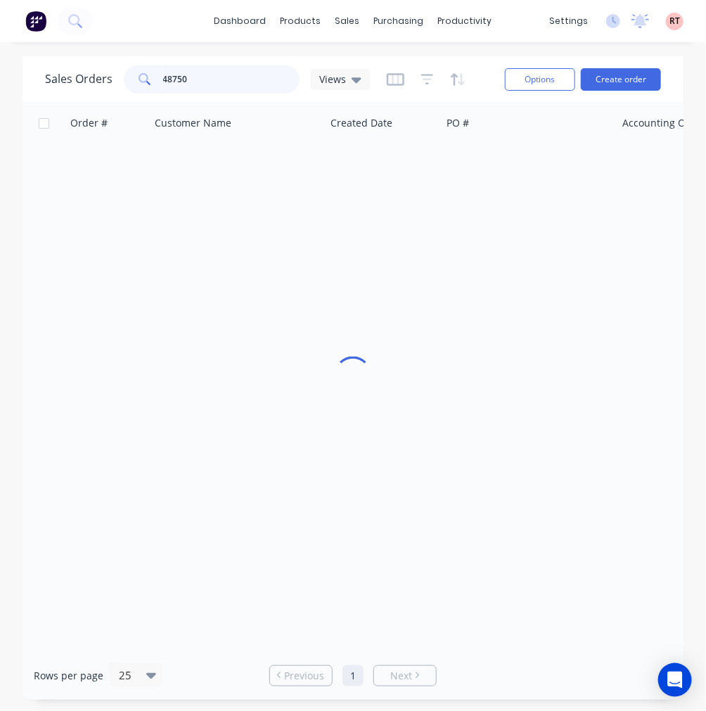
type input "48750"
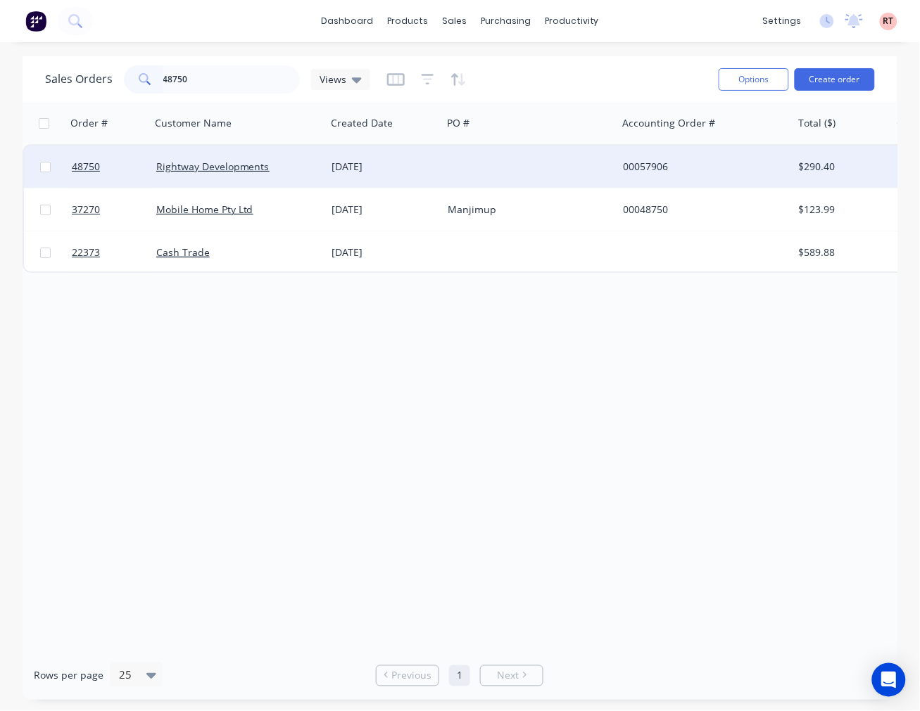
click at [483, 160] on div at bounding box center [529, 167] width 175 height 42
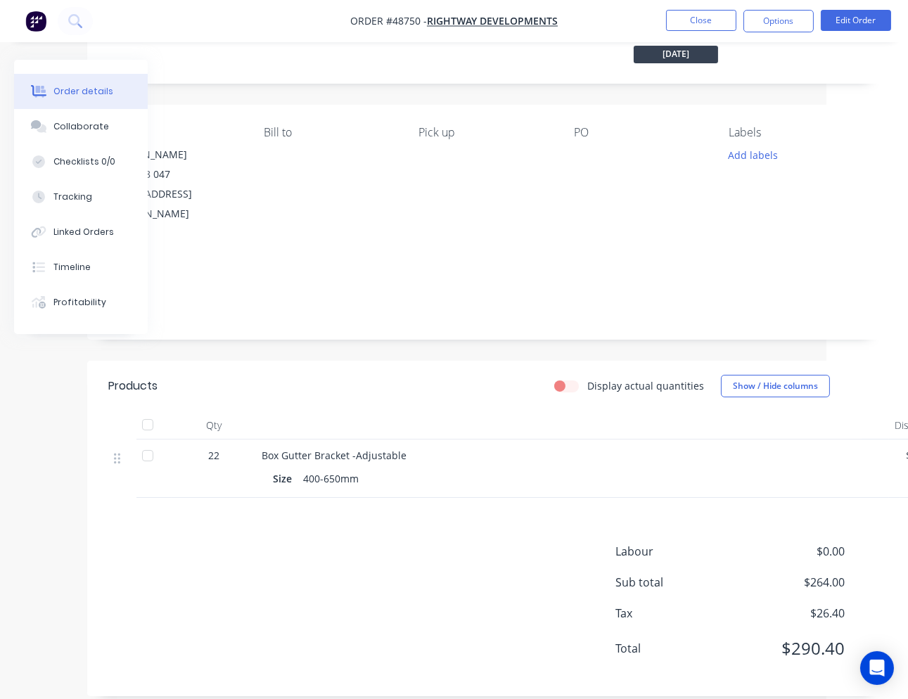
scroll to position [108, 0]
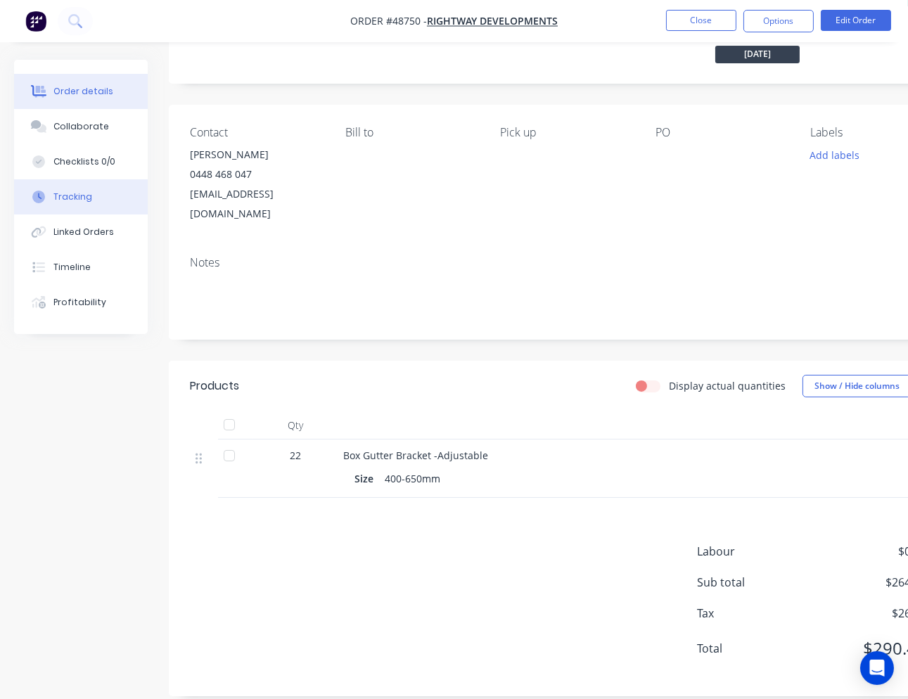
click at [101, 195] on button "Tracking" at bounding box center [81, 196] width 134 height 35
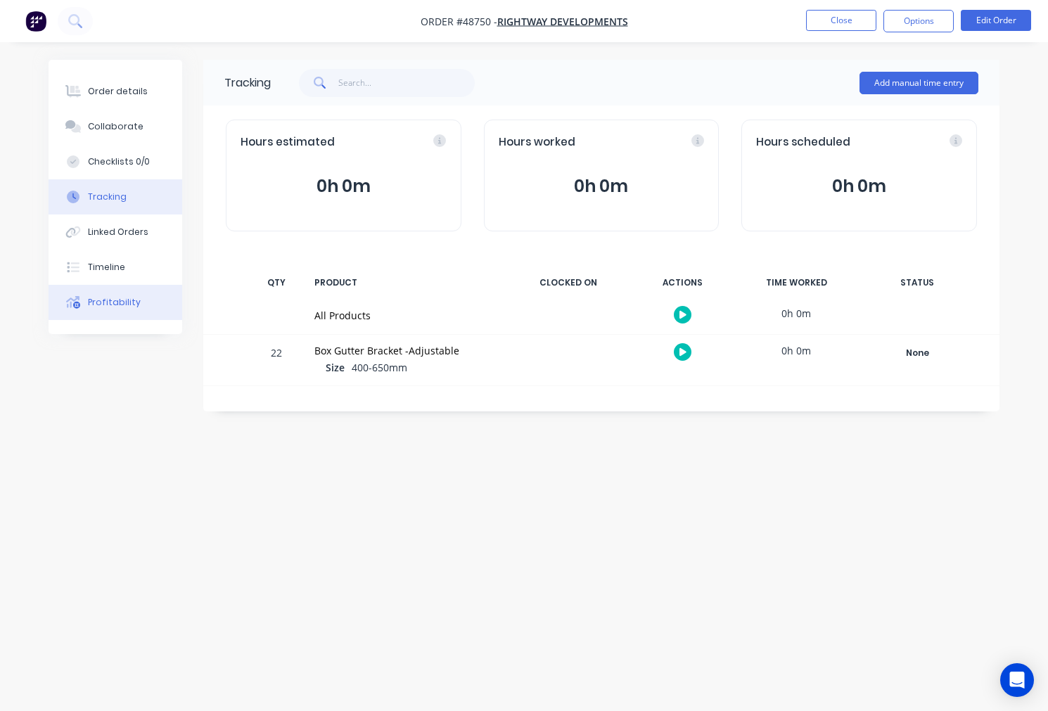
click at [129, 304] on div "Profitability" at bounding box center [114, 302] width 53 height 13
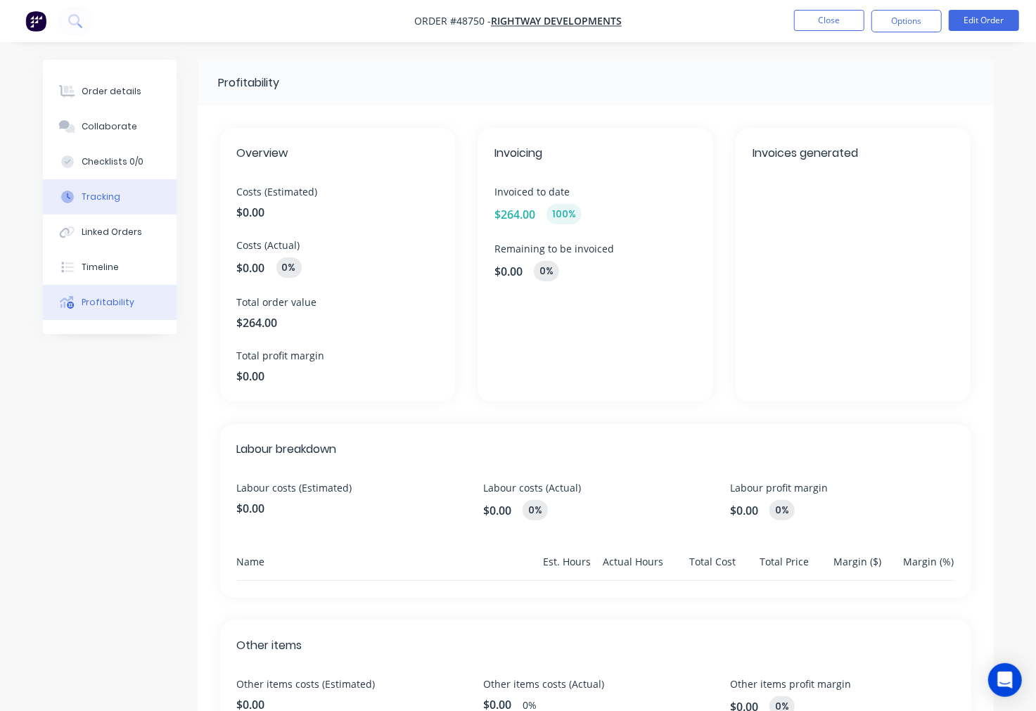
click at [135, 193] on button "Tracking" at bounding box center [110, 196] width 134 height 35
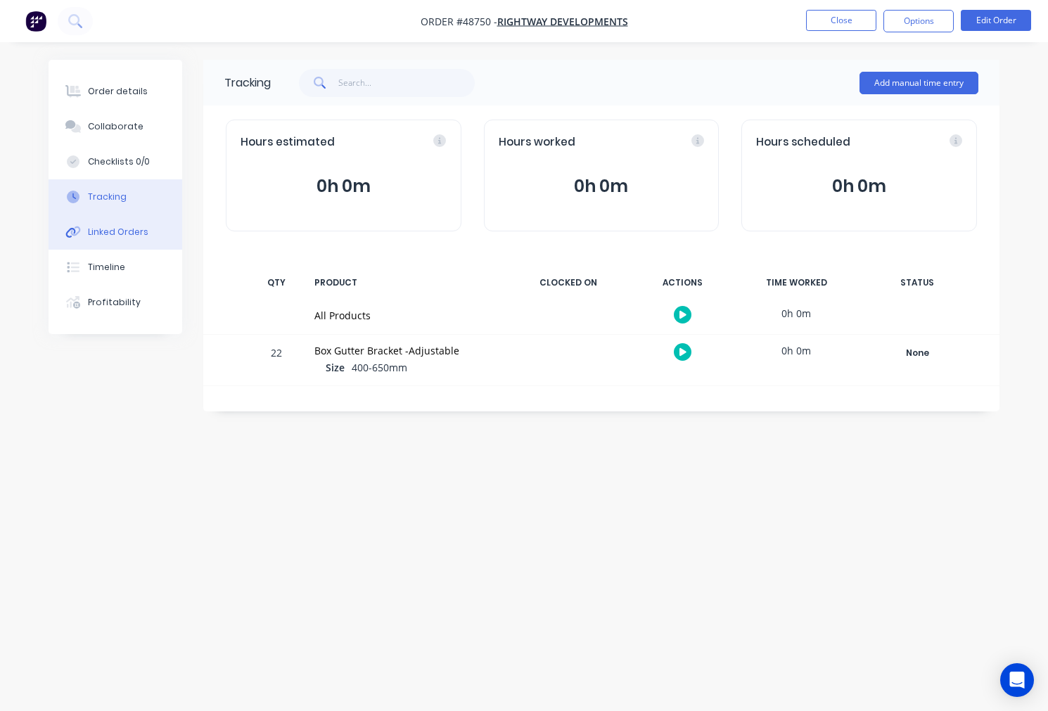
click at [144, 238] on button "Linked Orders" at bounding box center [116, 232] width 134 height 35
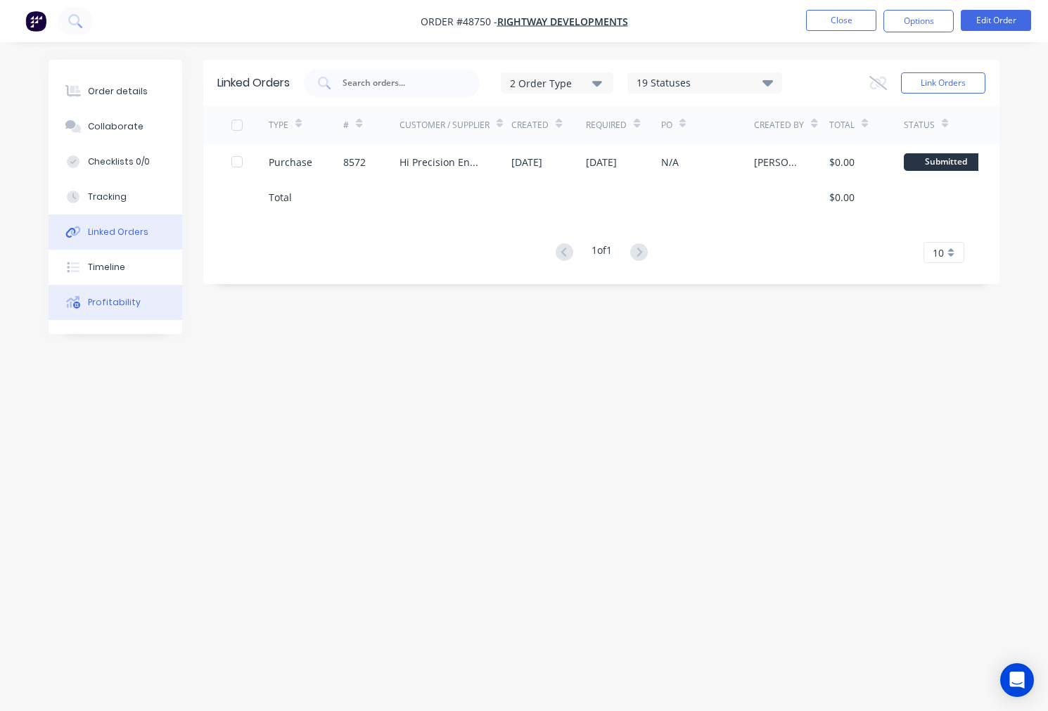
click at [141, 304] on button "Profitability" at bounding box center [116, 302] width 134 height 35
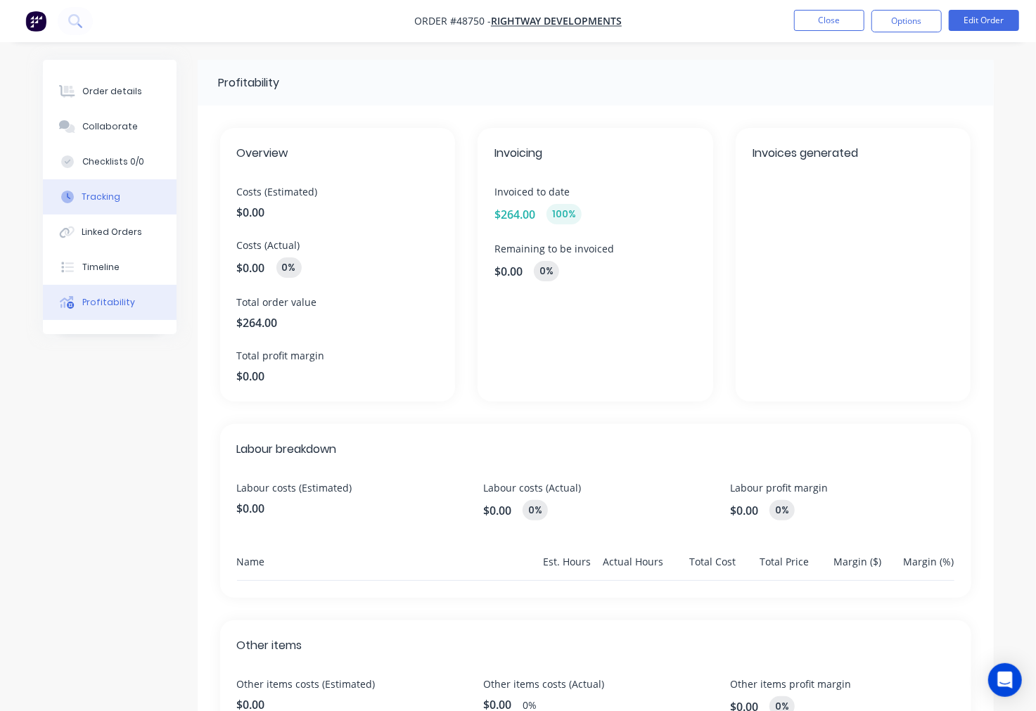
click at [134, 201] on button "Tracking" at bounding box center [110, 196] width 134 height 35
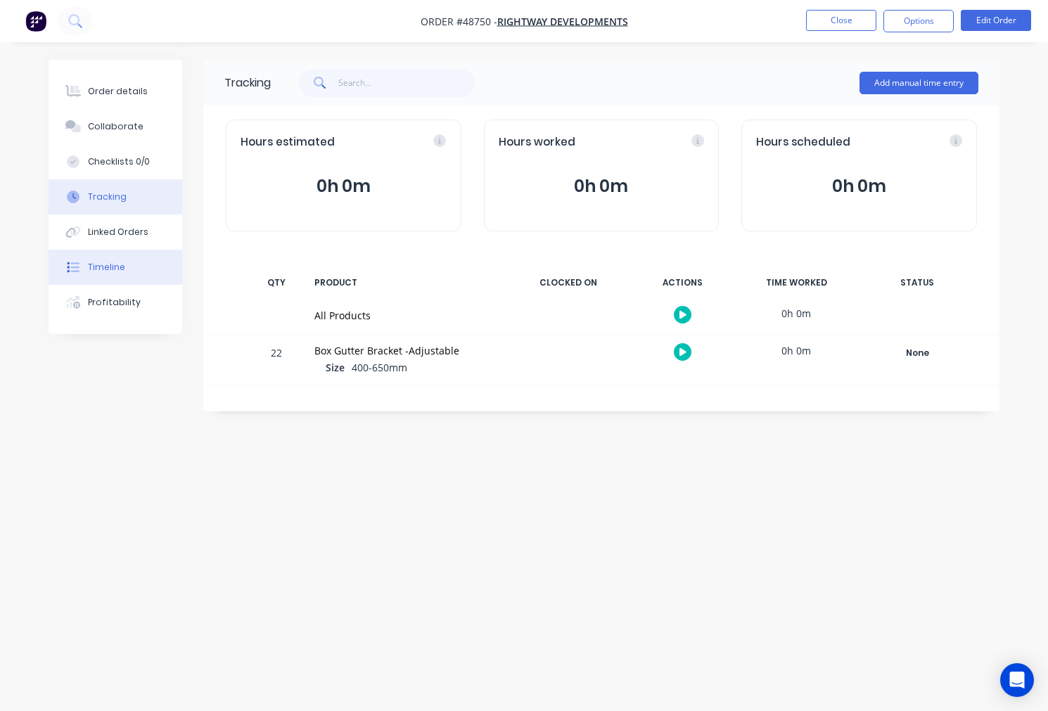
click at [132, 264] on button "Timeline" at bounding box center [116, 267] width 134 height 35
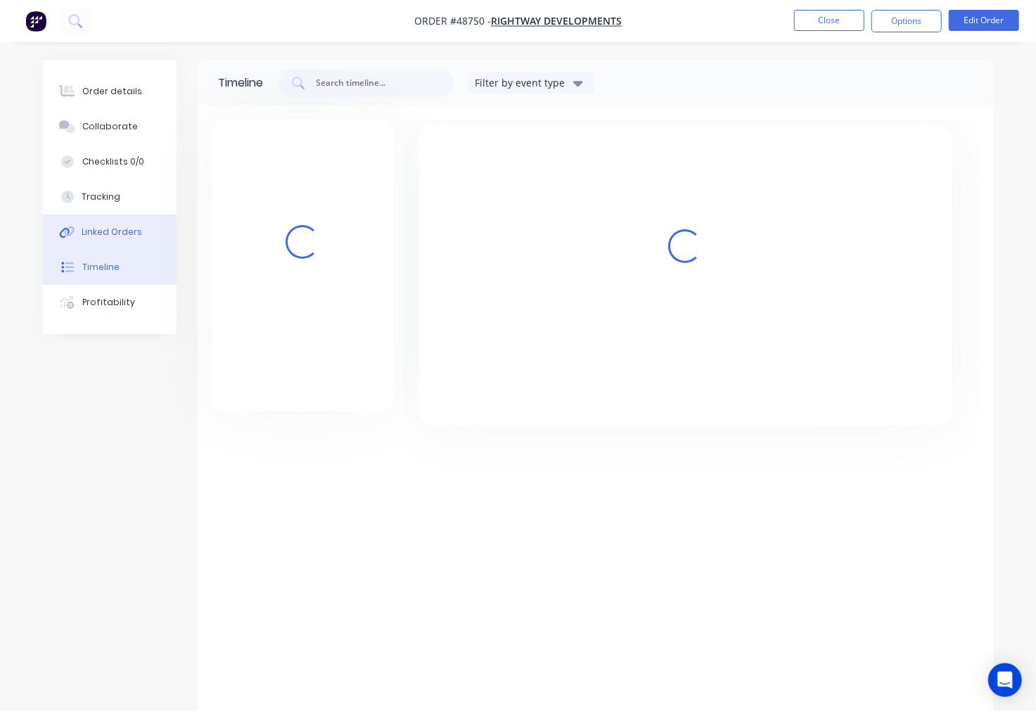
click at [132, 229] on div "Linked Orders" at bounding box center [112, 232] width 61 height 13
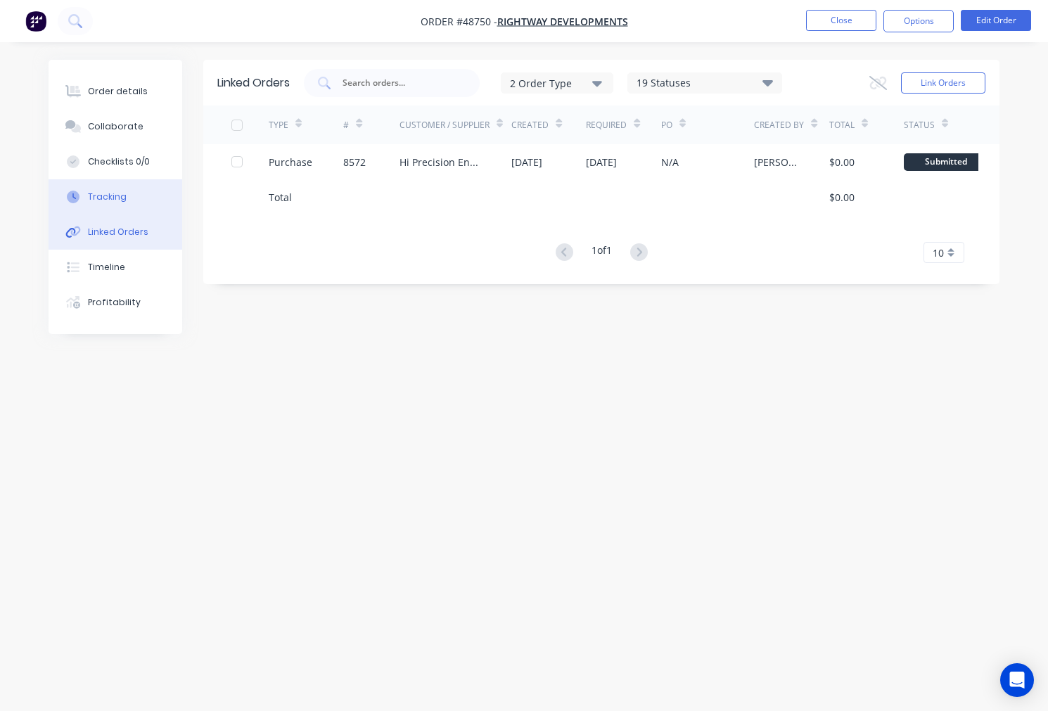
click at [132, 209] on button "Tracking" at bounding box center [116, 196] width 134 height 35
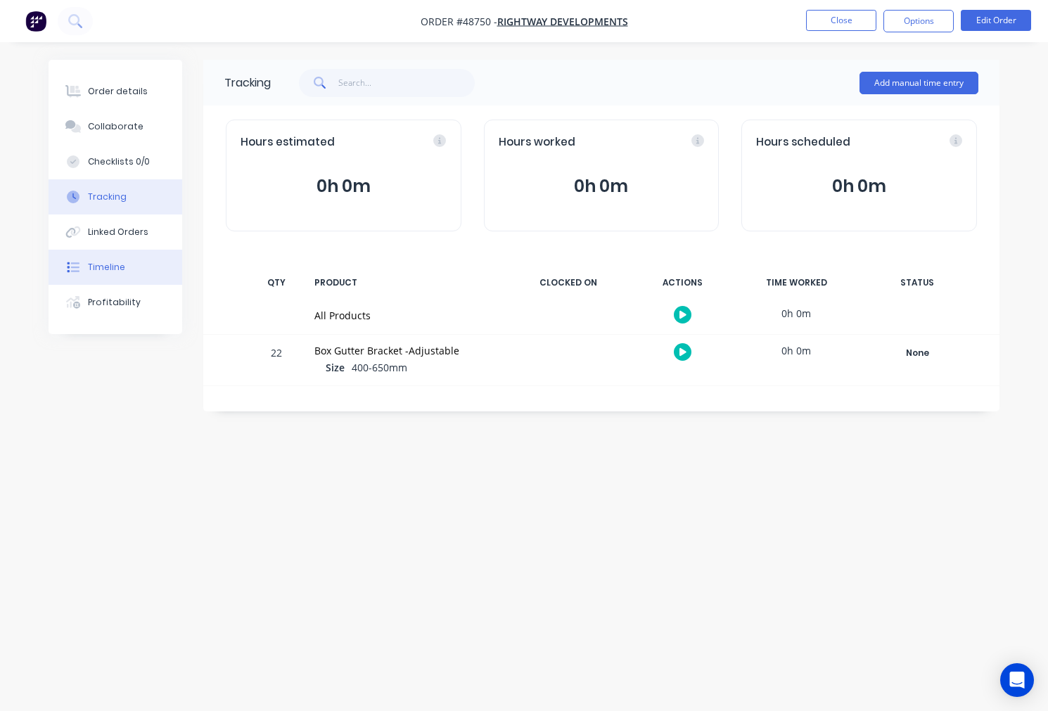
click at [113, 269] on div "Timeline" at bounding box center [106, 267] width 37 height 13
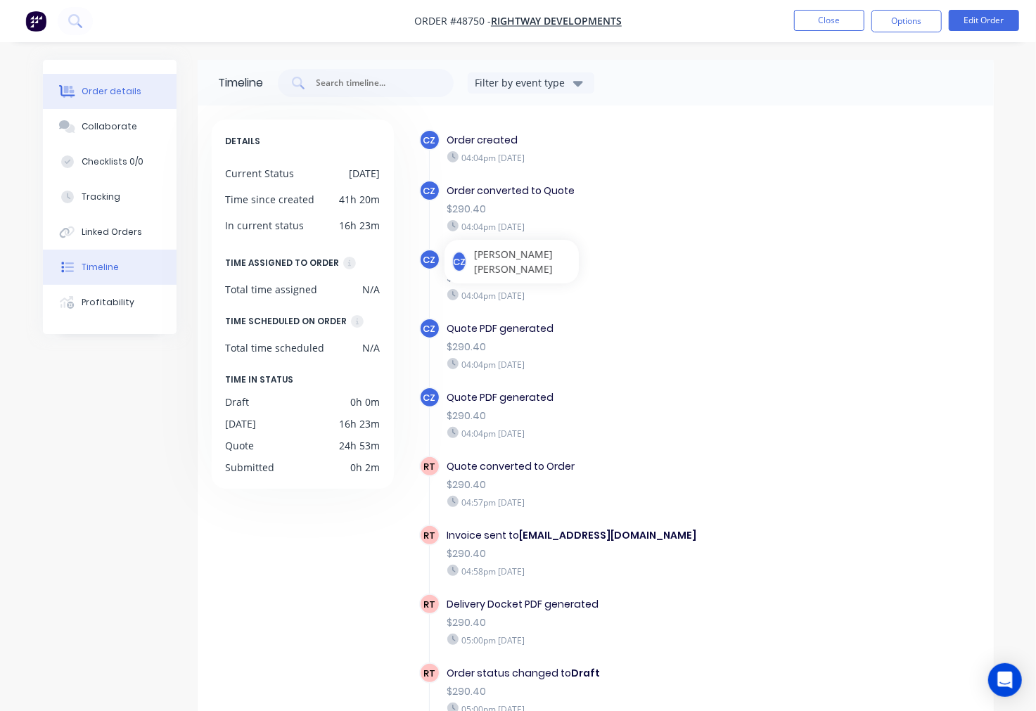
click at [101, 95] on div "Order details" at bounding box center [112, 91] width 60 height 13
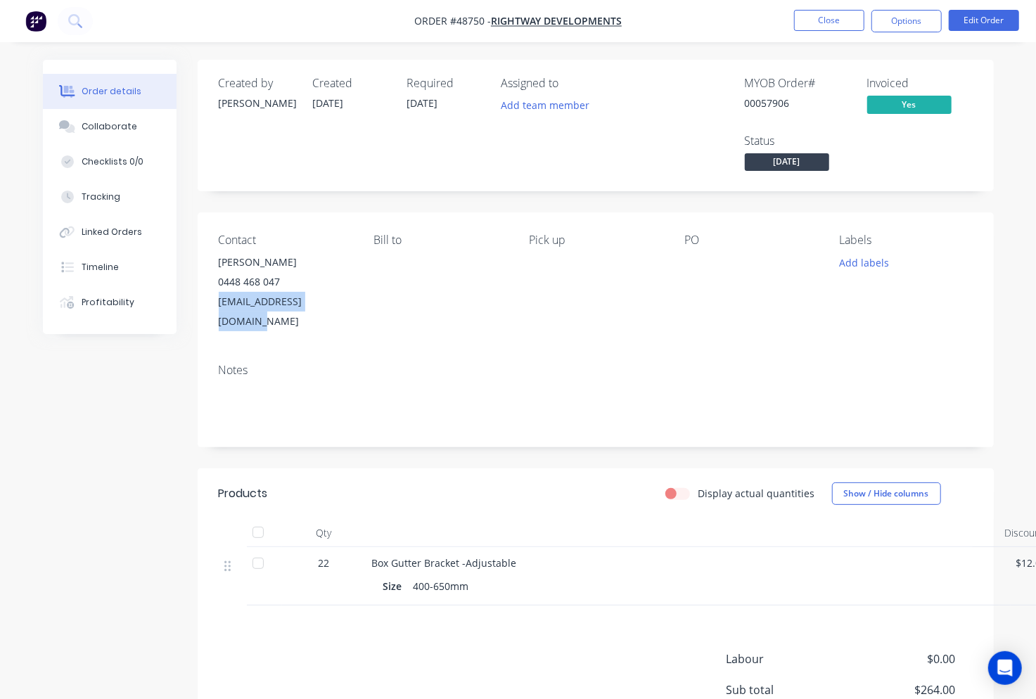
drag, startPoint x: 360, startPoint y: 300, endPoint x: 215, endPoint y: 317, distance: 146.7
click at [215, 317] on div "Contact Paul Groom 0448 468 047 paulgroomblue@gmail.com Bill to Pick up PO Labe…" at bounding box center [596, 283] width 797 height 140
copy div "paulgroomblue@gmail.com"
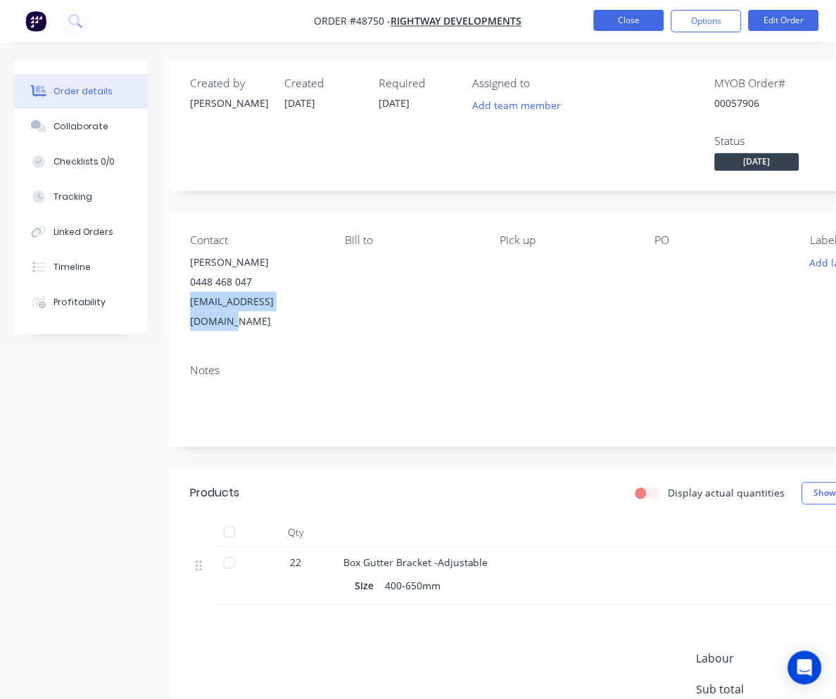
click at [618, 29] on button "Close" at bounding box center [629, 20] width 70 height 21
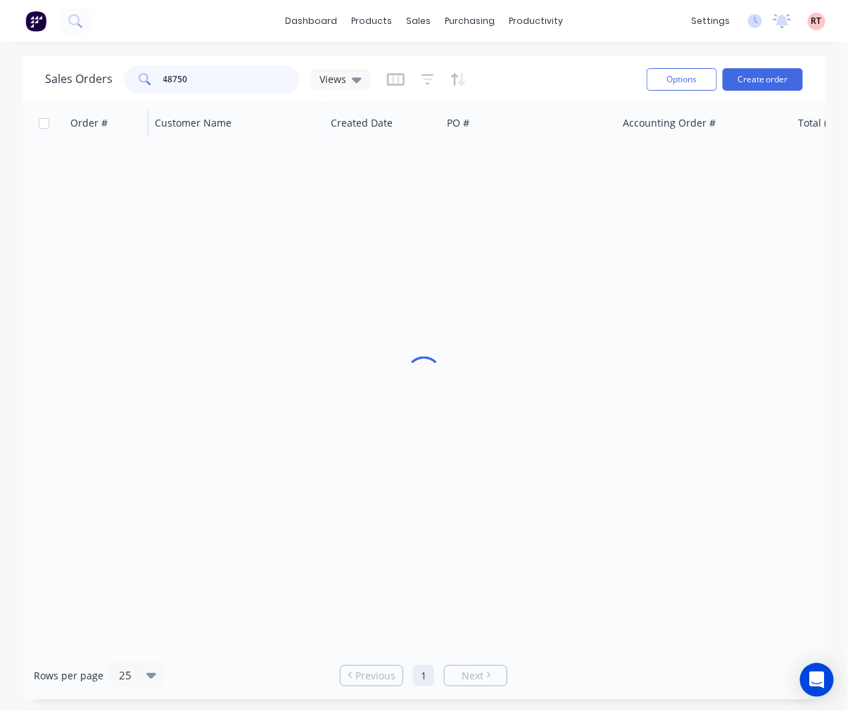
drag, startPoint x: 251, startPoint y: 65, endPoint x: 146, endPoint y: 103, distance: 112.2
click at [149, 99] on div "Sales Orders 48750 Views Options Create order" at bounding box center [424, 79] width 803 height 46
type input "48742"
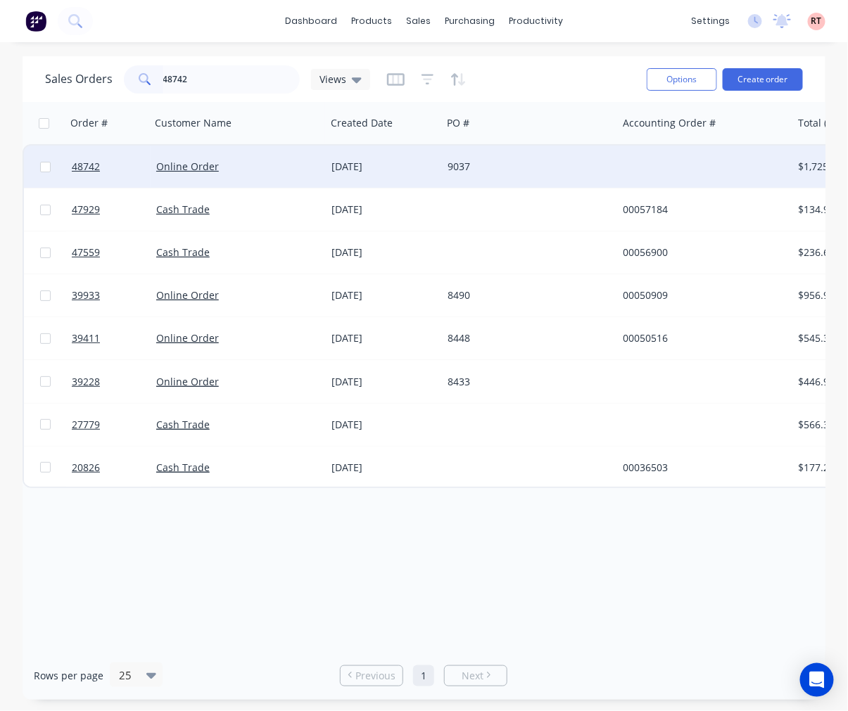
click at [561, 175] on div "9037" at bounding box center [529, 167] width 175 height 42
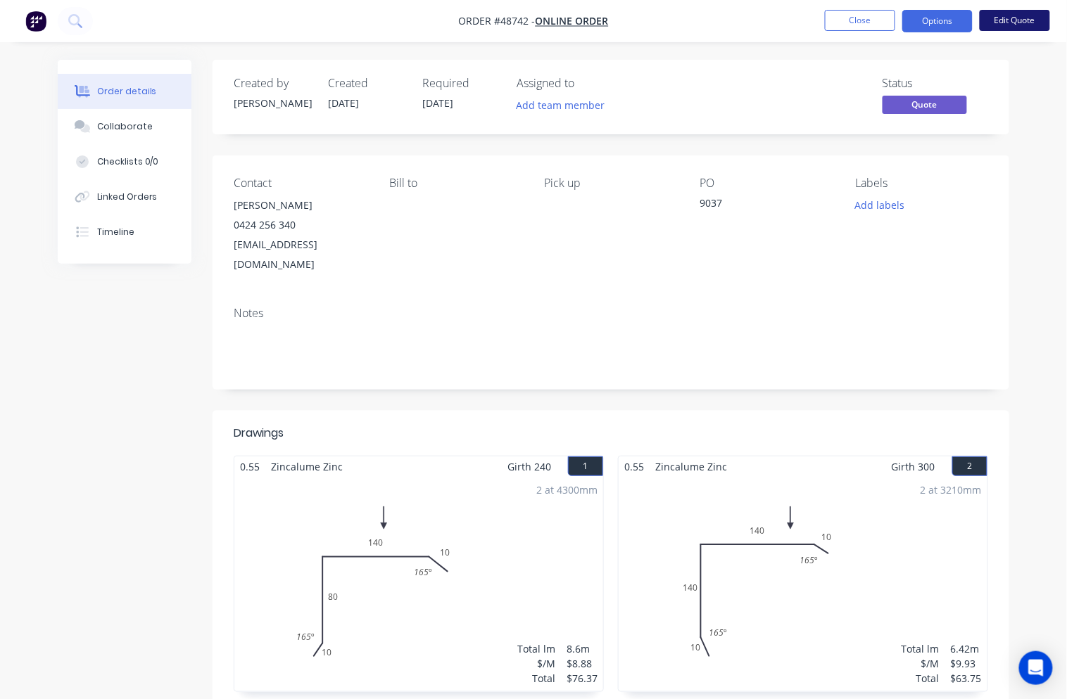
click at [942, 23] on button "Edit Quote" at bounding box center [1014, 20] width 70 height 21
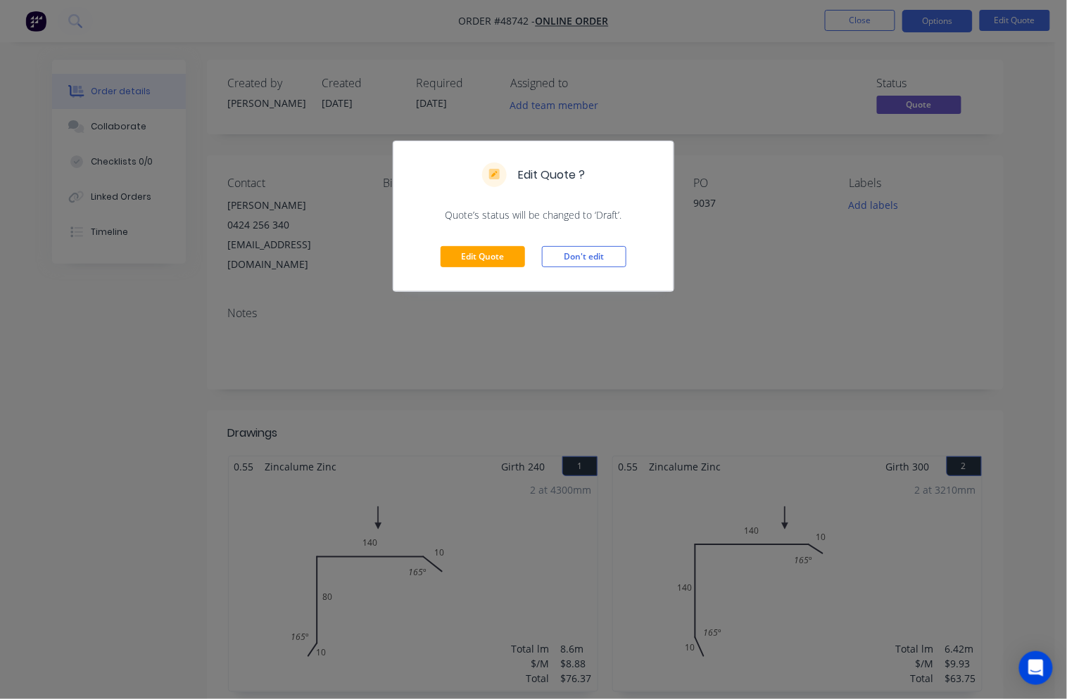
click at [770, 275] on div "Edit Quote ? Quote’s status will be changed to ‘Draft’. Edit Quote Don't edit" at bounding box center [533, 349] width 1067 height 699
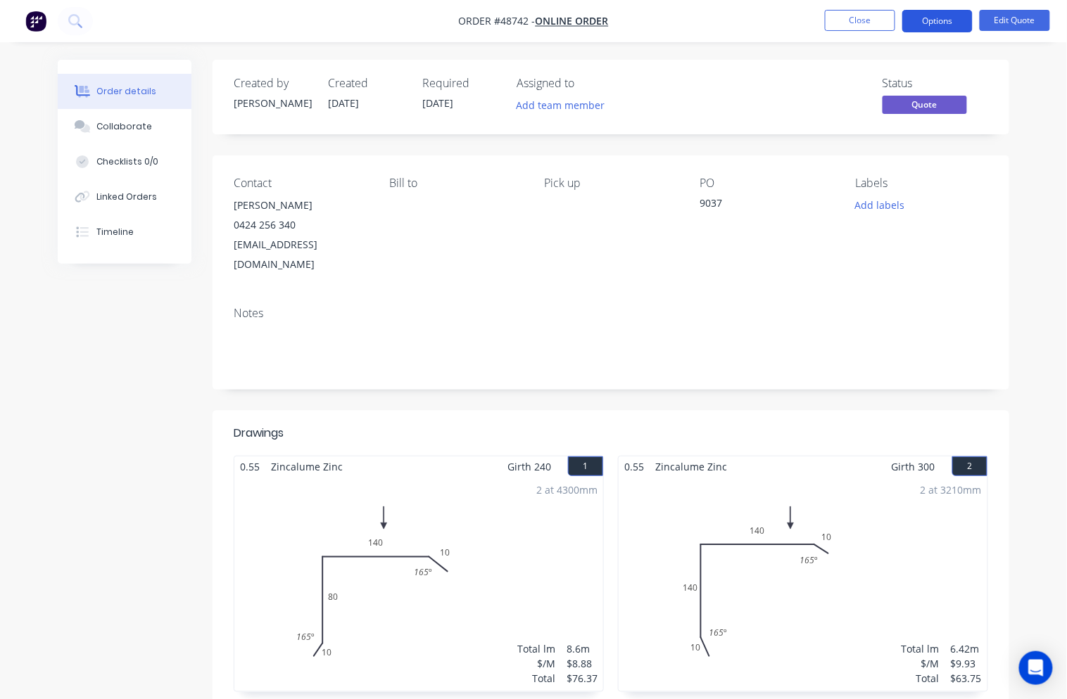
click at [941, 22] on button "Options" at bounding box center [937, 21] width 70 height 23
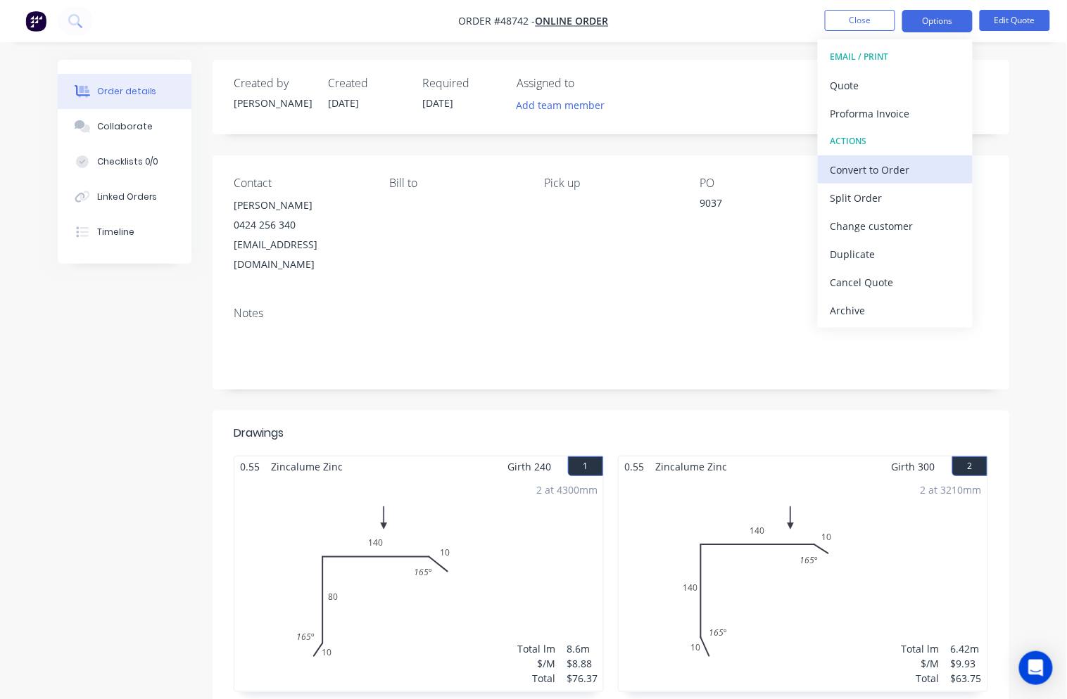
click at [911, 176] on div "Convert to Order" at bounding box center [894, 170] width 129 height 20
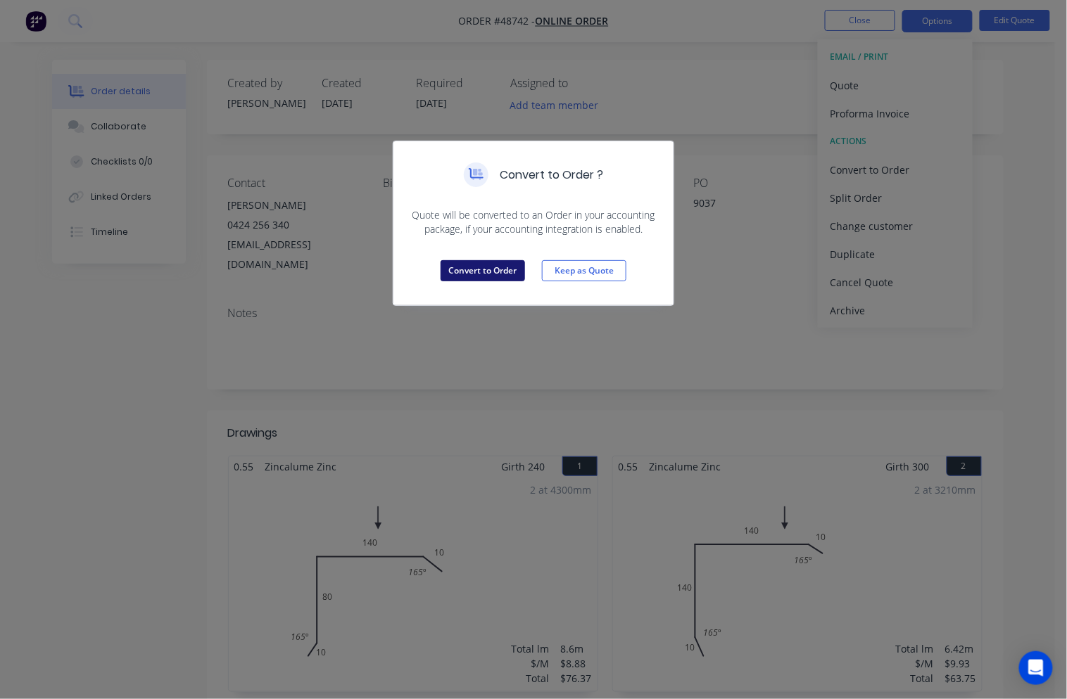
click at [476, 273] on button "Convert to Order" at bounding box center [482, 270] width 84 height 21
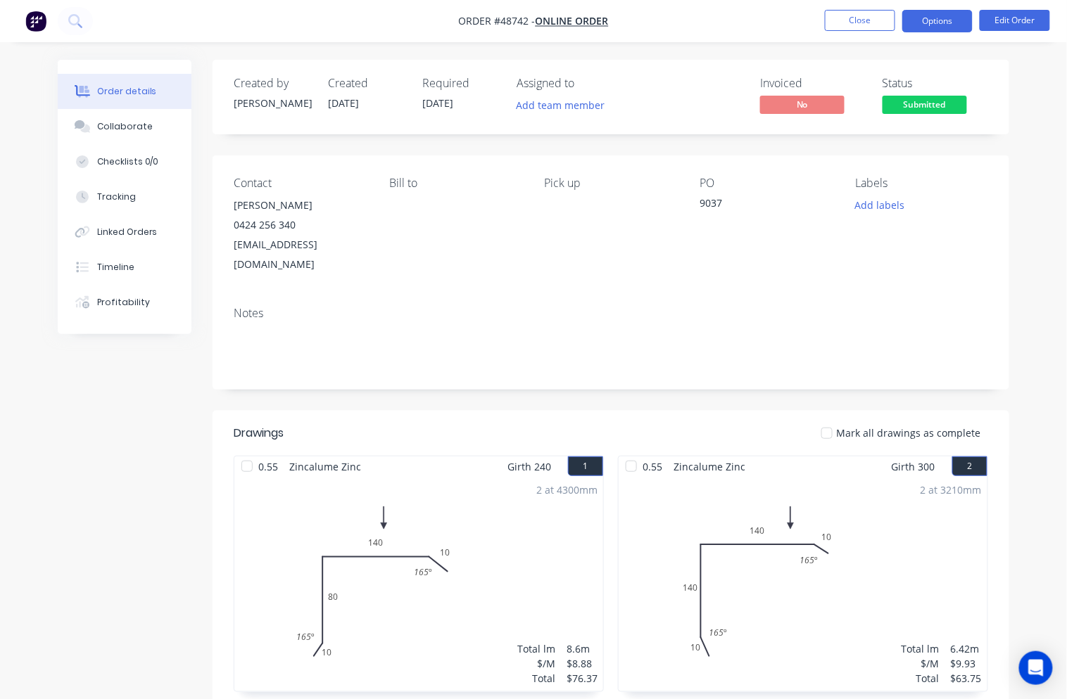
click at [939, 23] on button "Options" at bounding box center [937, 21] width 70 height 23
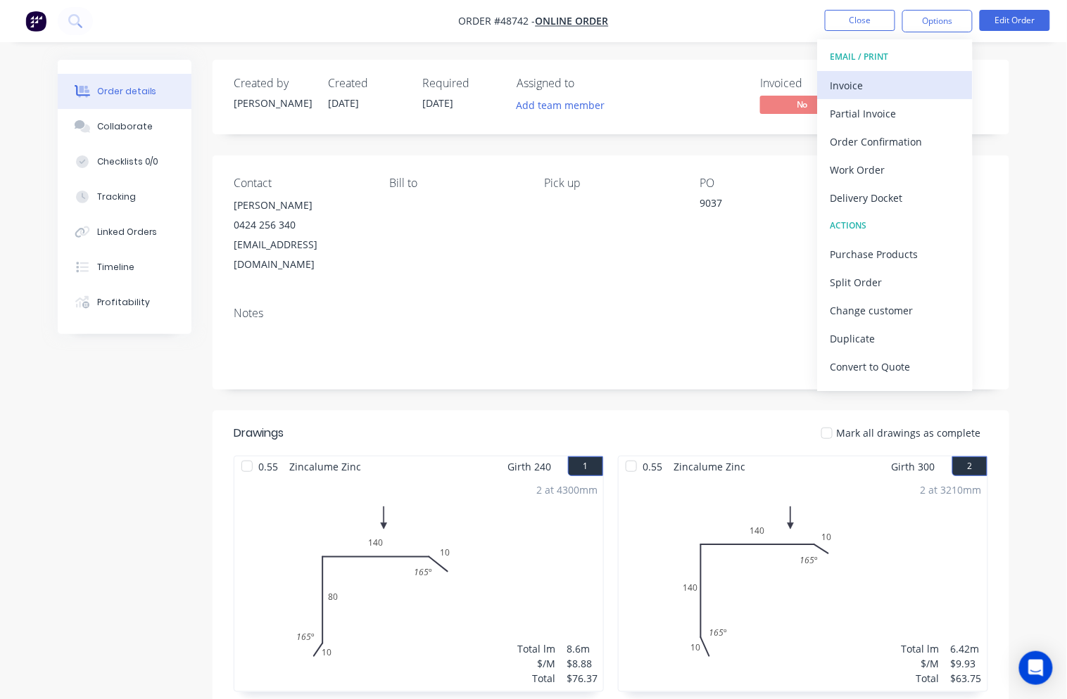
click at [887, 82] on div "Invoice" at bounding box center [894, 85] width 129 height 20
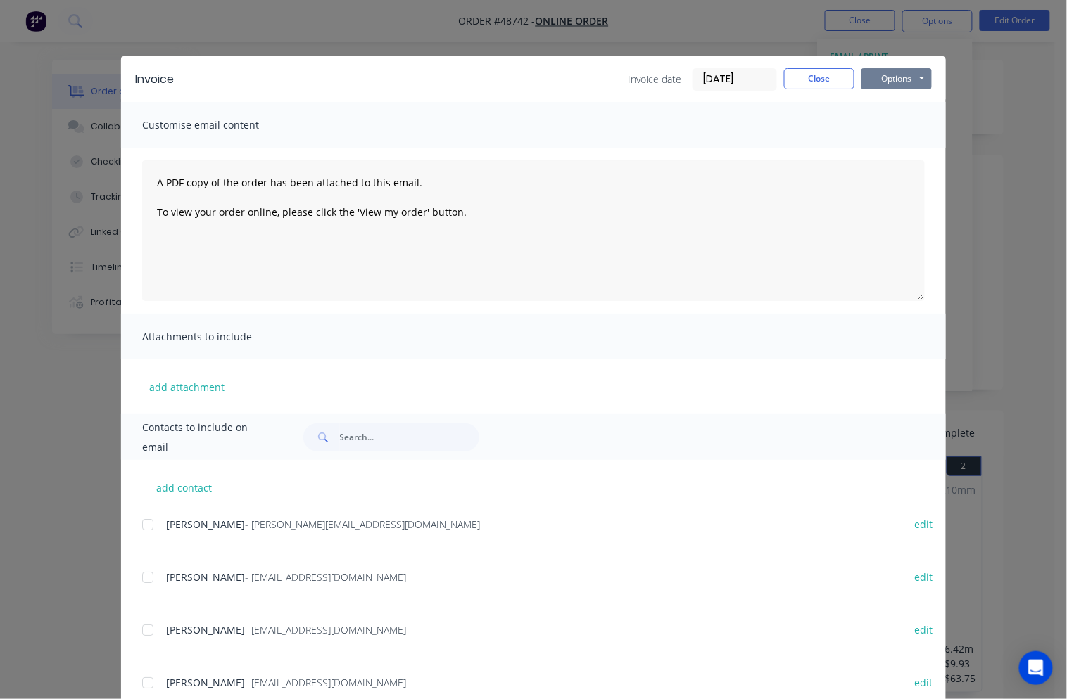
click at [885, 79] on button "Options" at bounding box center [896, 78] width 70 height 21
click at [899, 130] on button "Print" at bounding box center [906, 126] width 90 height 23
click at [455, 43] on div "Invoice Invoice date 03/09/25 Close Options Preview Print Email Customise email…" at bounding box center [533, 349] width 1067 height 699
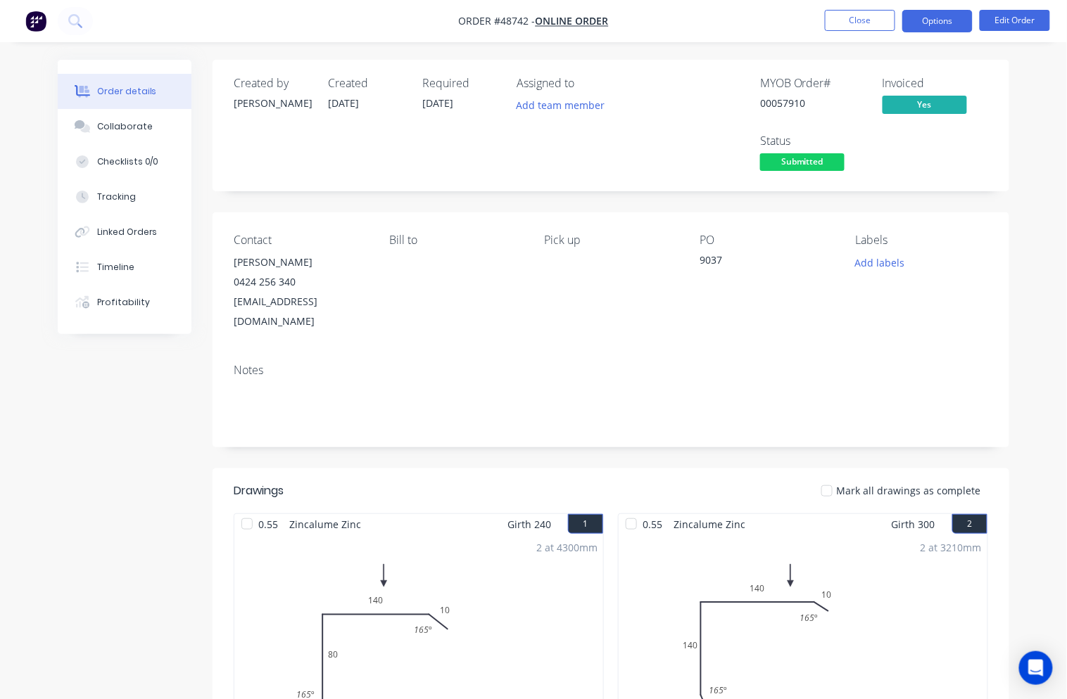
click at [919, 25] on button "Options" at bounding box center [937, 21] width 70 height 23
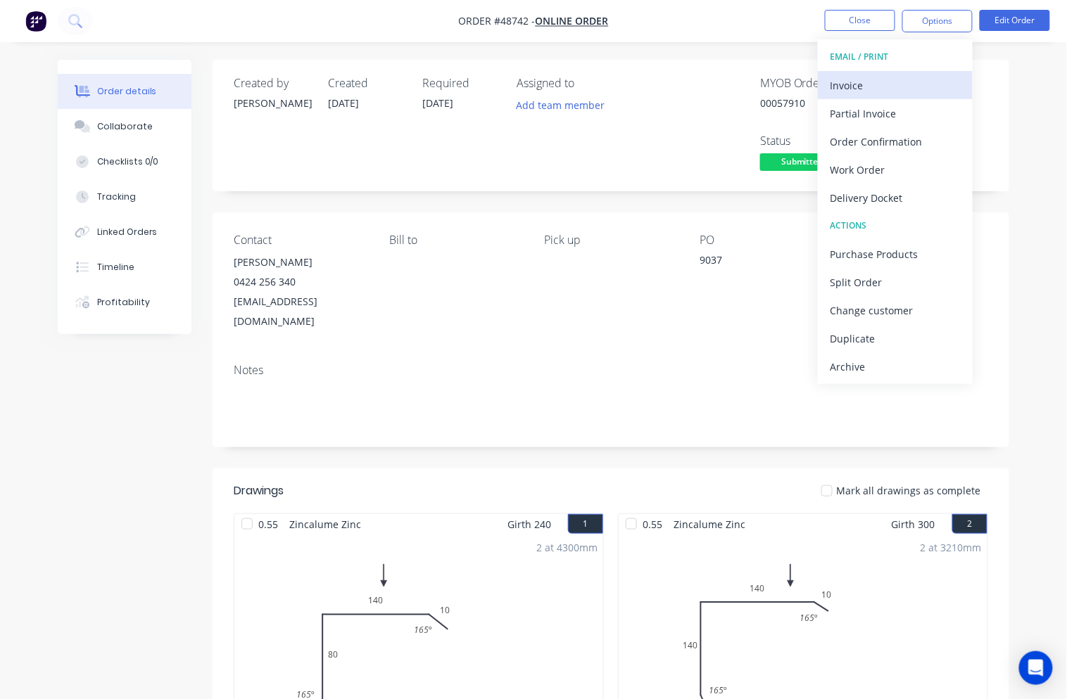
click at [880, 86] on div "Invoice" at bounding box center [894, 85] width 129 height 20
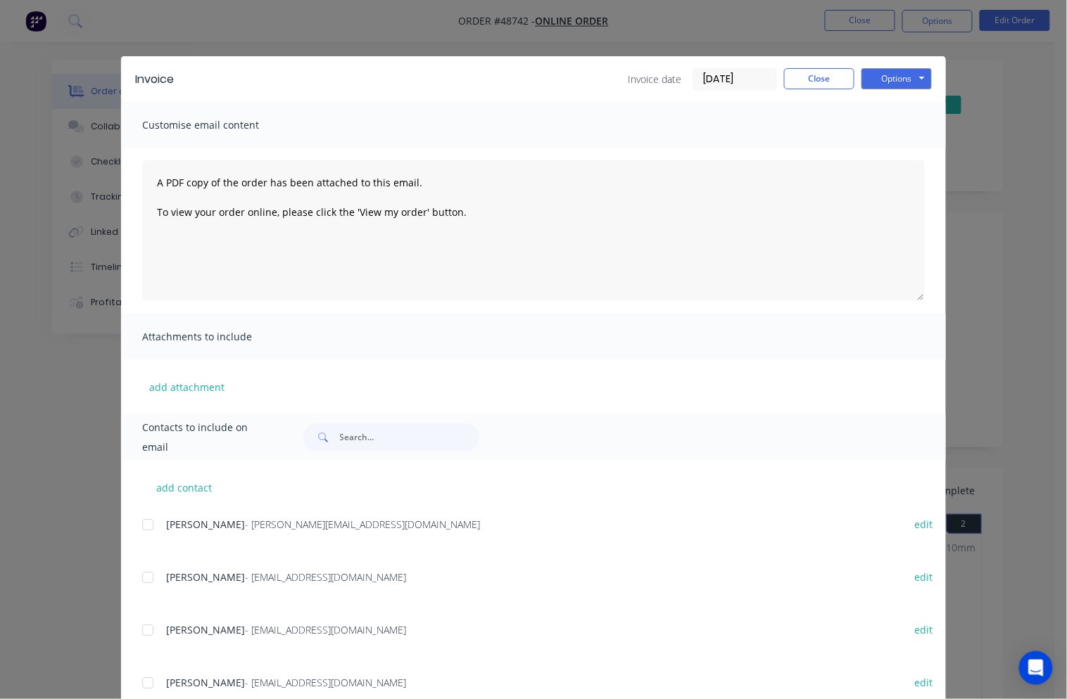
click at [942, 106] on div "Invoice Invoice date 03/09/25 Close Options Preview Print Email Customise email…" at bounding box center [533, 349] width 1067 height 699
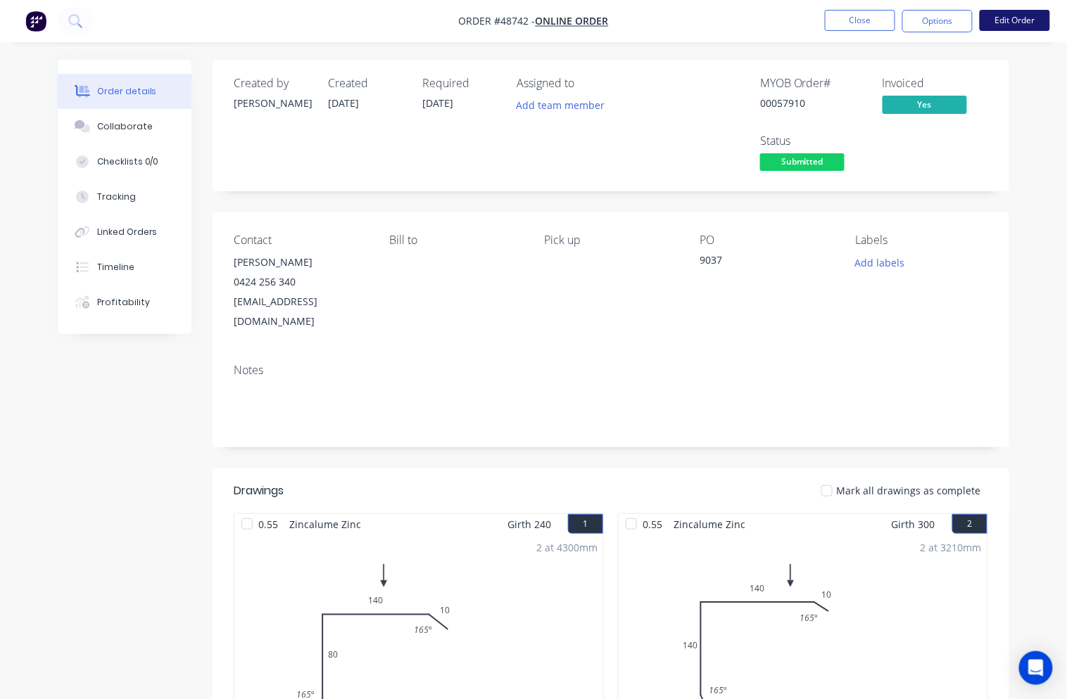
click at [942, 18] on button "Edit Order" at bounding box center [1014, 20] width 70 height 21
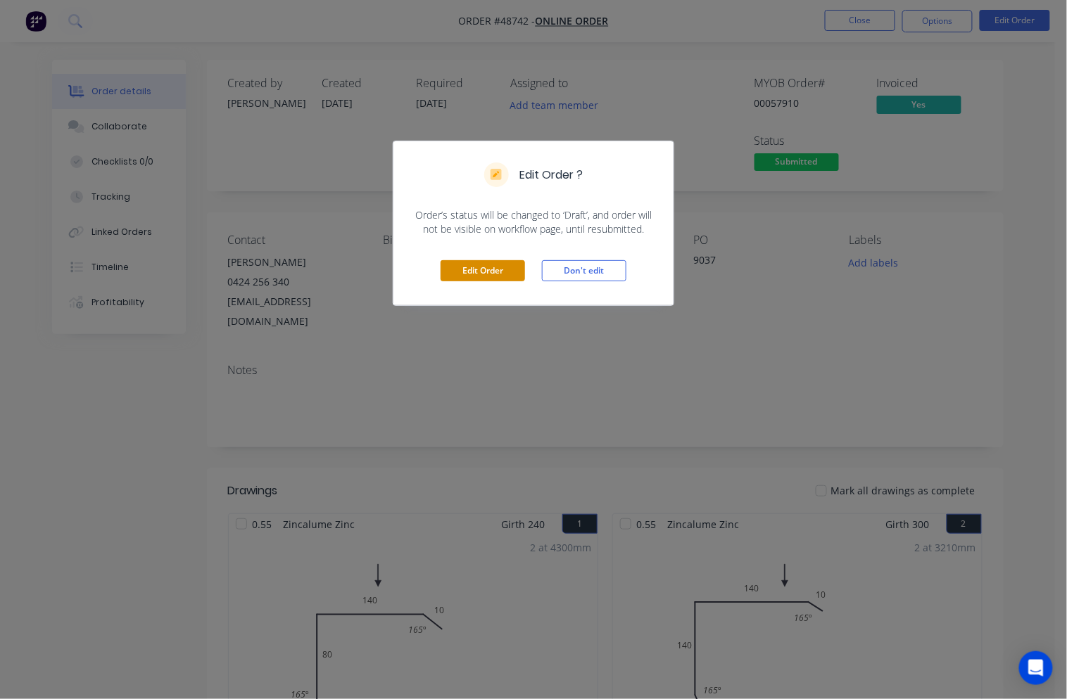
click at [471, 265] on button "Edit Order" at bounding box center [482, 270] width 84 height 21
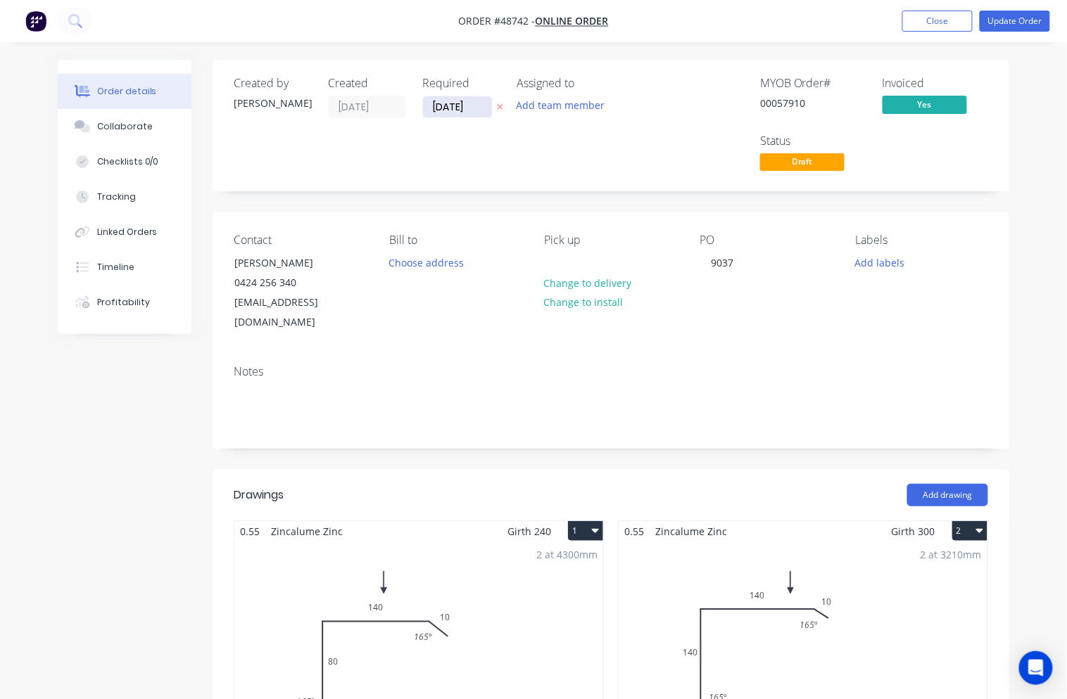
click at [459, 108] on input "[DATE]" at bounding box center [457, 106] width 69 height 21
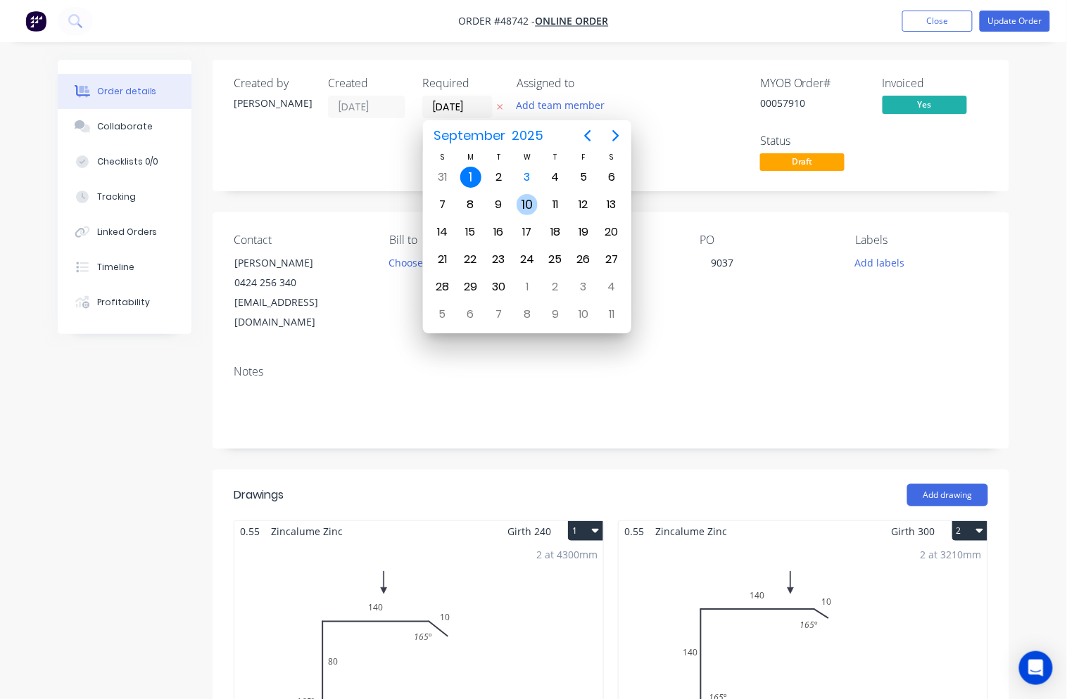
click at [523, 204] on div "10" at bounding box center [526, 204] width 21 height 21
type input "10/09/25"
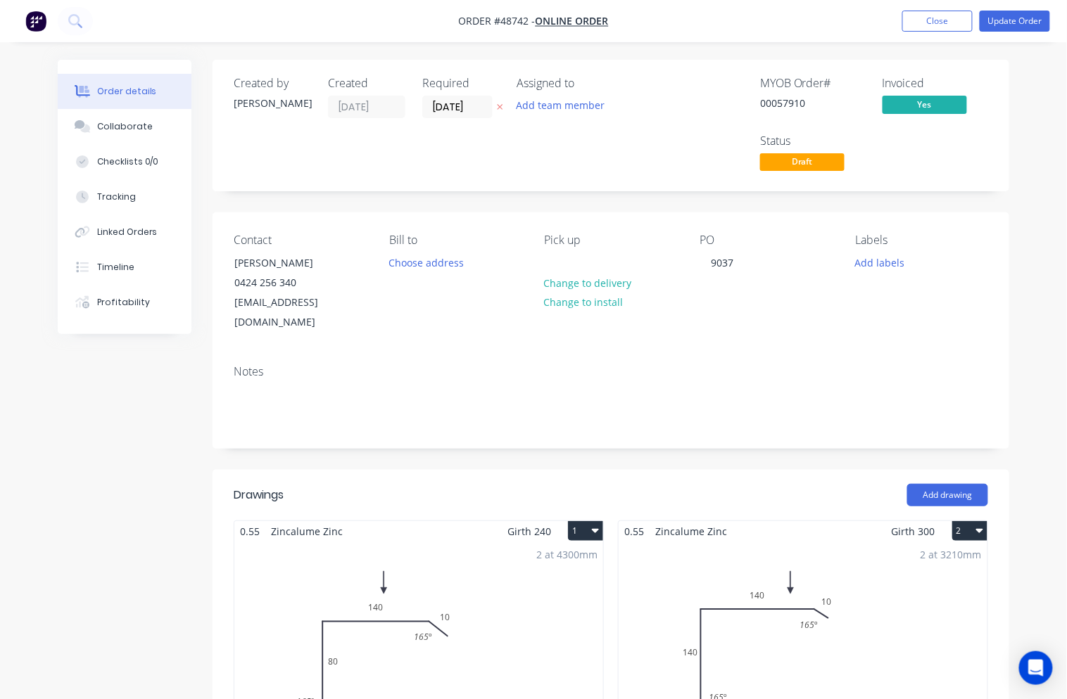
click at [573, 155] on div "Assigned to Add team member" at bounding box center [586, 126] width 141 height 98
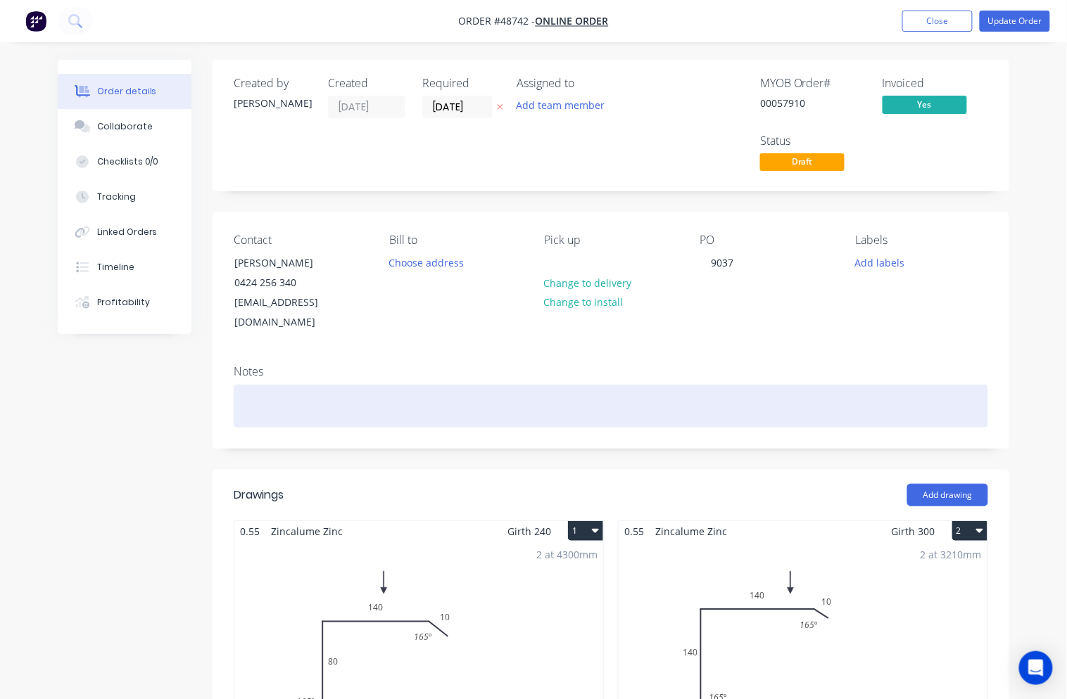
click at [678, 398] on div at bounding box center [611, 406] width 754 height 43
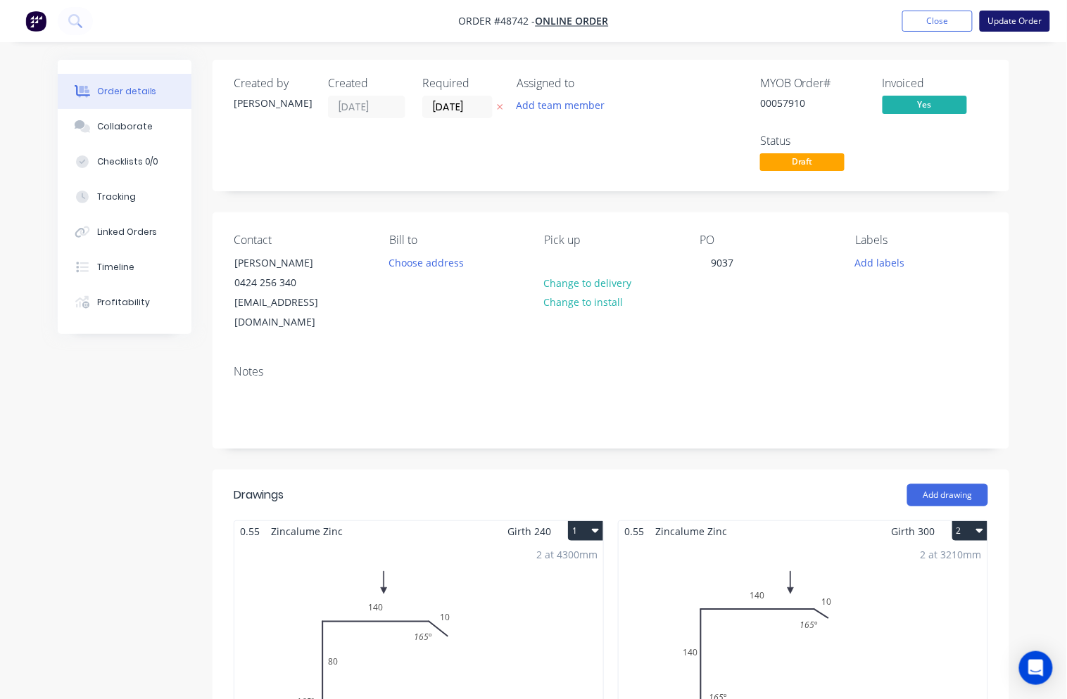
click at [942, 21] on button "Update Order" at bounding box center [1014, 21] width 70 height 21
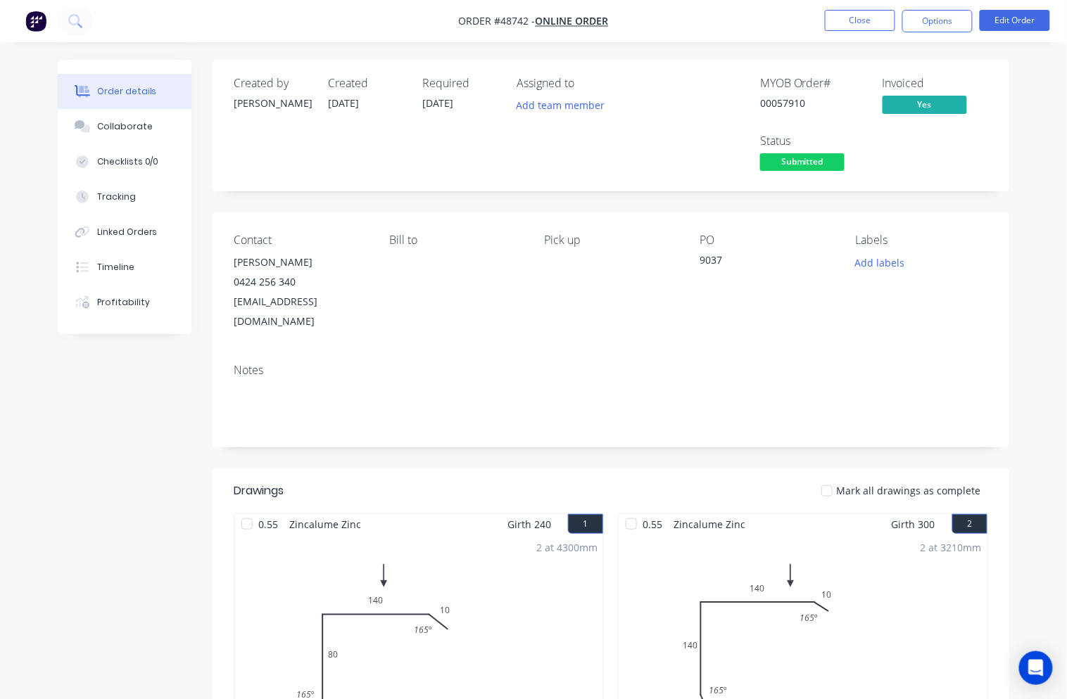
click at [818, 163] on span "Submitted" at bounding box center [802, 162] width 84 height 18
click at [891, 173] on div "MYOB Order # 00057910 Invoiced Yes Status Submitted" at bounding box center [822, 126] width 331 height 98
click at [804, 159] on span "Submitted" at bounding box center [802, 162] width 84 height 18
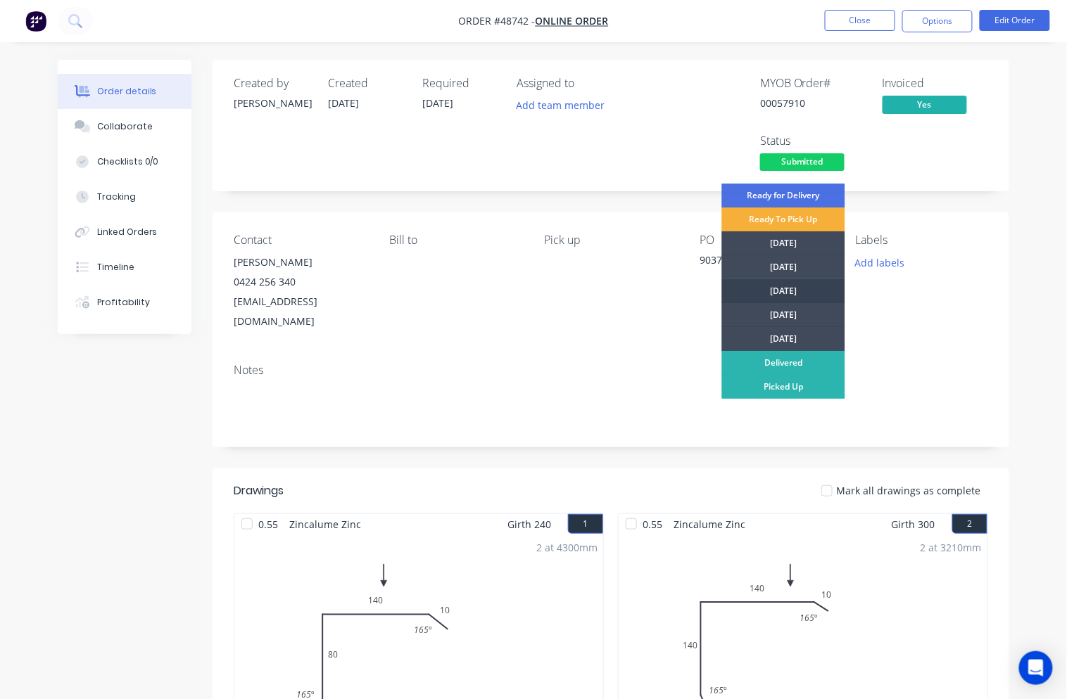
click at [756, 284] on div "[DATE]" at bounding box center [783, 291] width 123 height 24
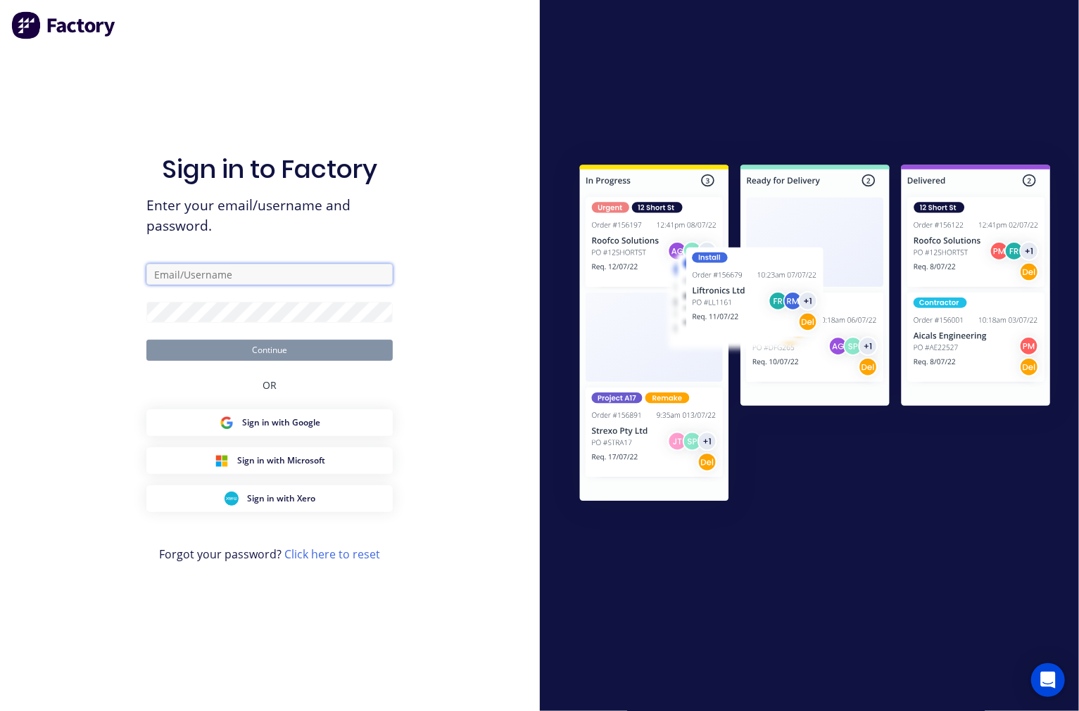
type input "Rachel@dynamicsteelform.com.au"
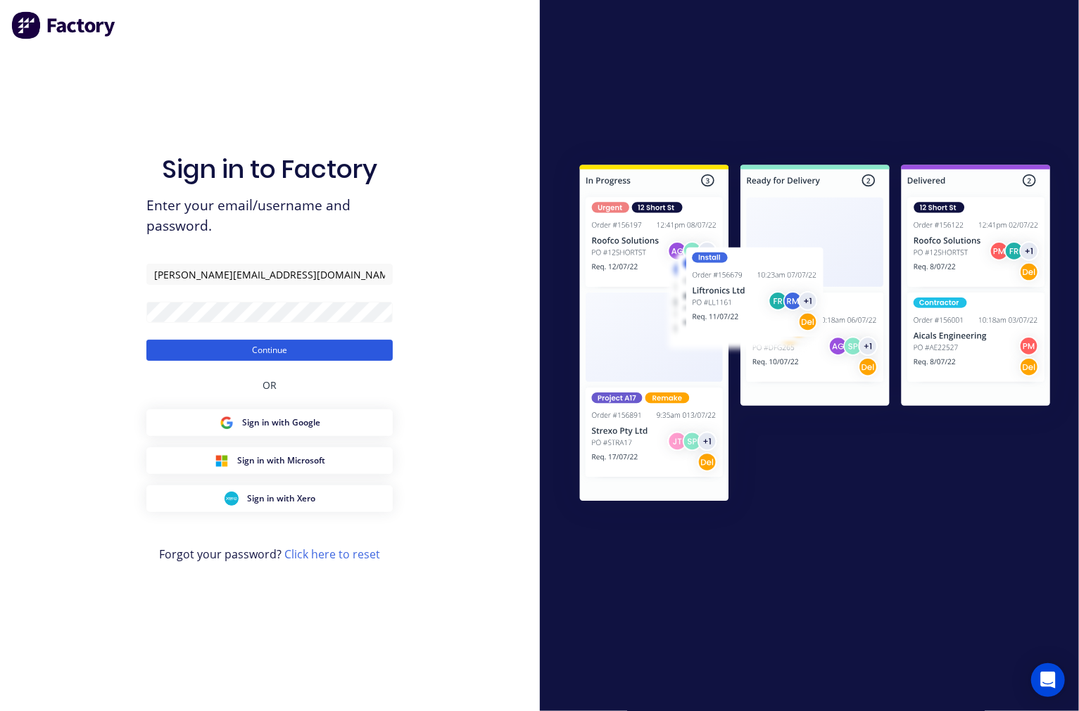
click at [297, 340] on button "Continue" at bounding box center [269, 350] width 246 height 21
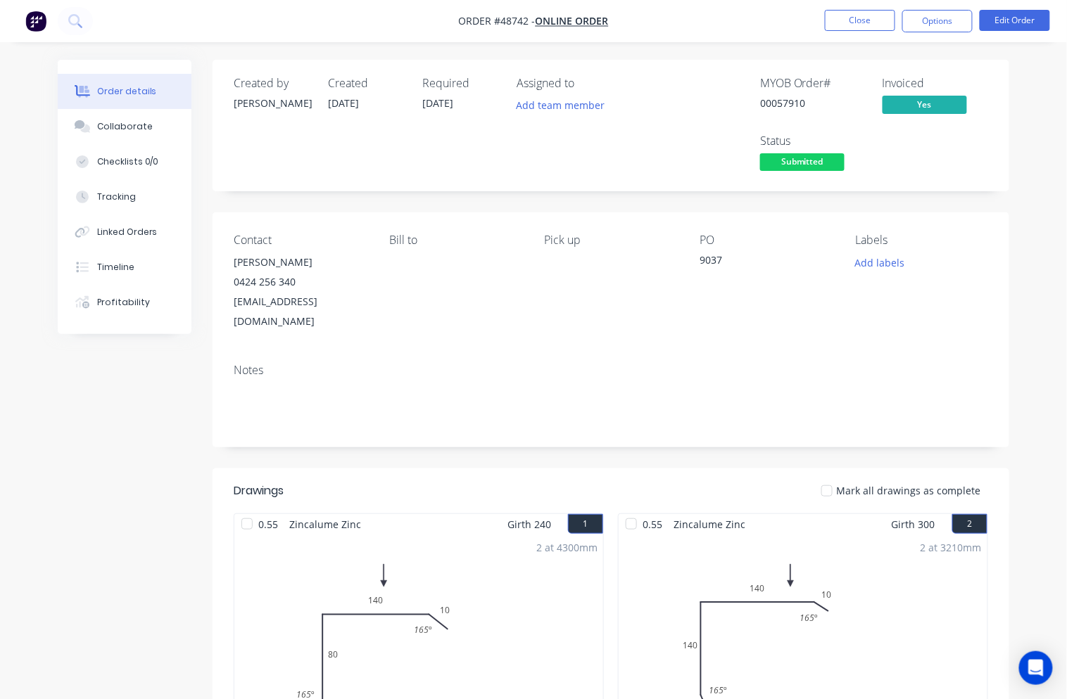
click at [812, 171] on span "Submitted" at bounding box center [802, 162] width 84 height 18
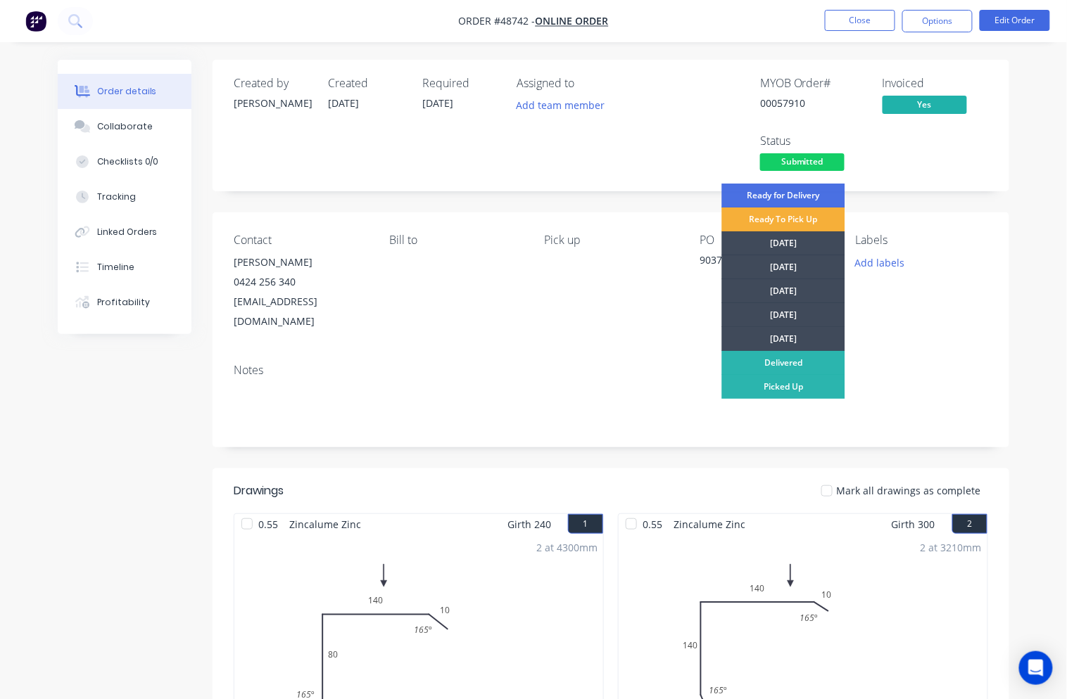
drag, startPoint x: 813, startPoint y: 299, endPoint x: 808, endPoint y: 288, distance: 12.0
click at [812, 294] on div "[DATE]" at bounding box center [783, 291] width 123 height 24
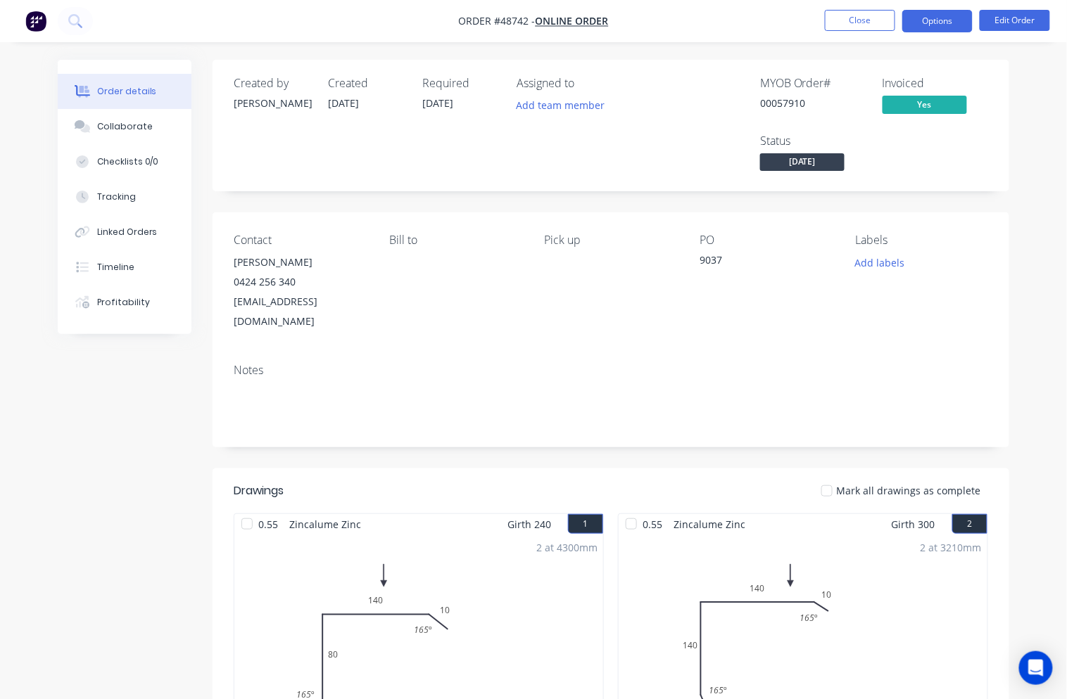
click at [929, 27] on button "Options" at bounding box center [937, 21] width 70 height 23
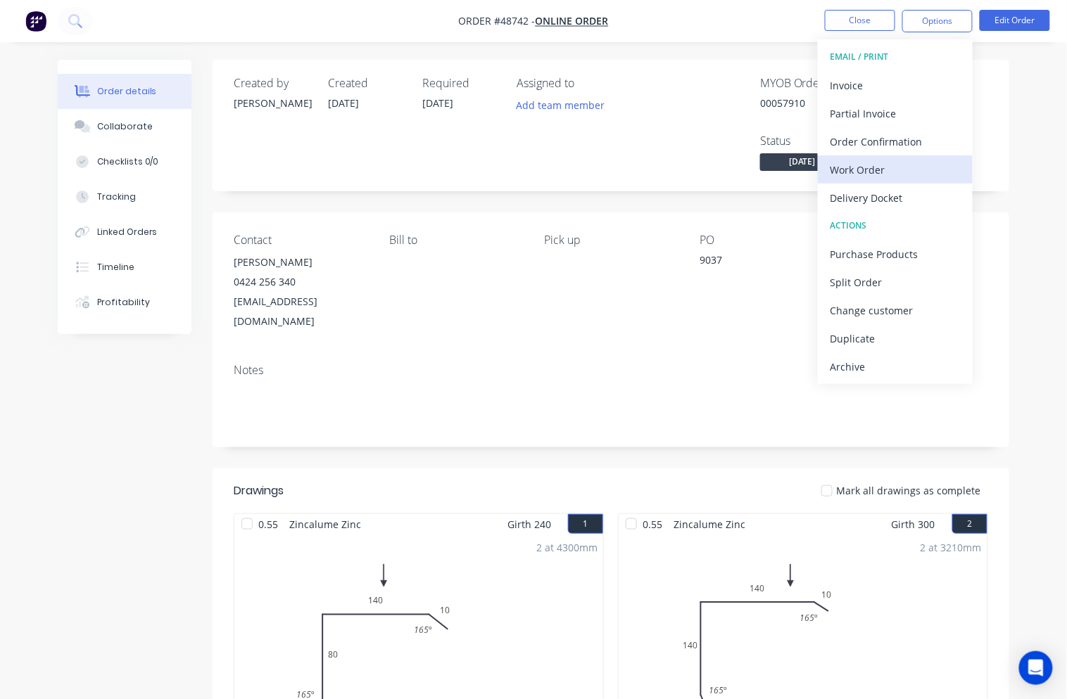
click at [906, 177] on div "Work Order" at bounding box center [894, 170] width 129 height 20
click at [901, 176] on div "Custom" at bounding box center [894, 170] width 129 height 20
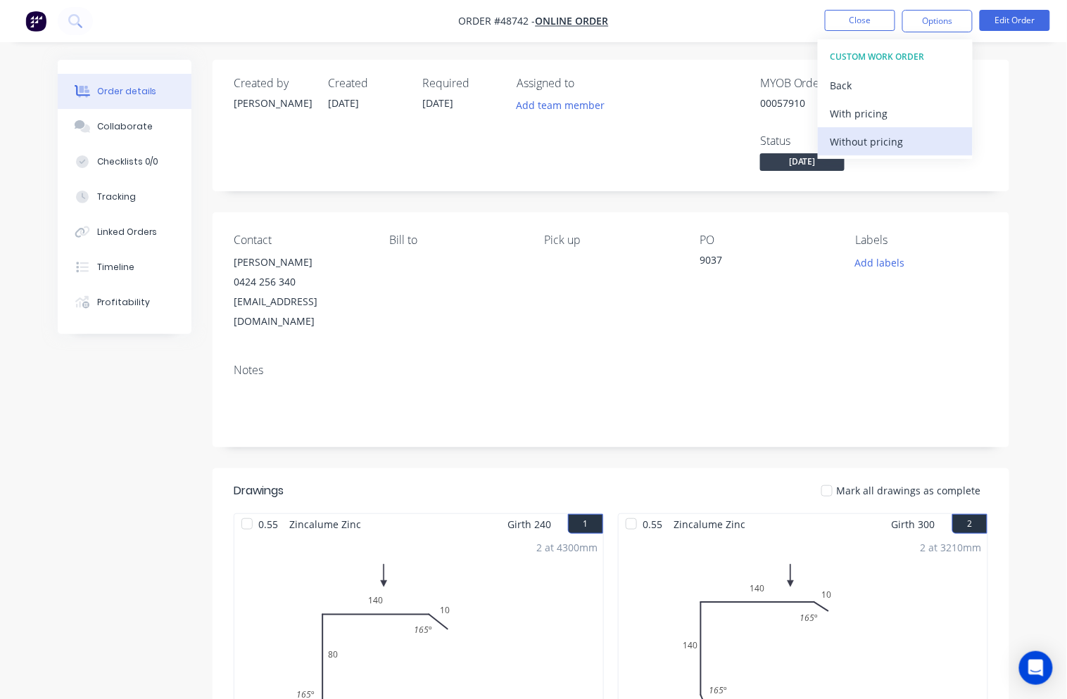
click at [902, 146] on div "Without pricing" at bounding box center [894, 142] width 129 height 20
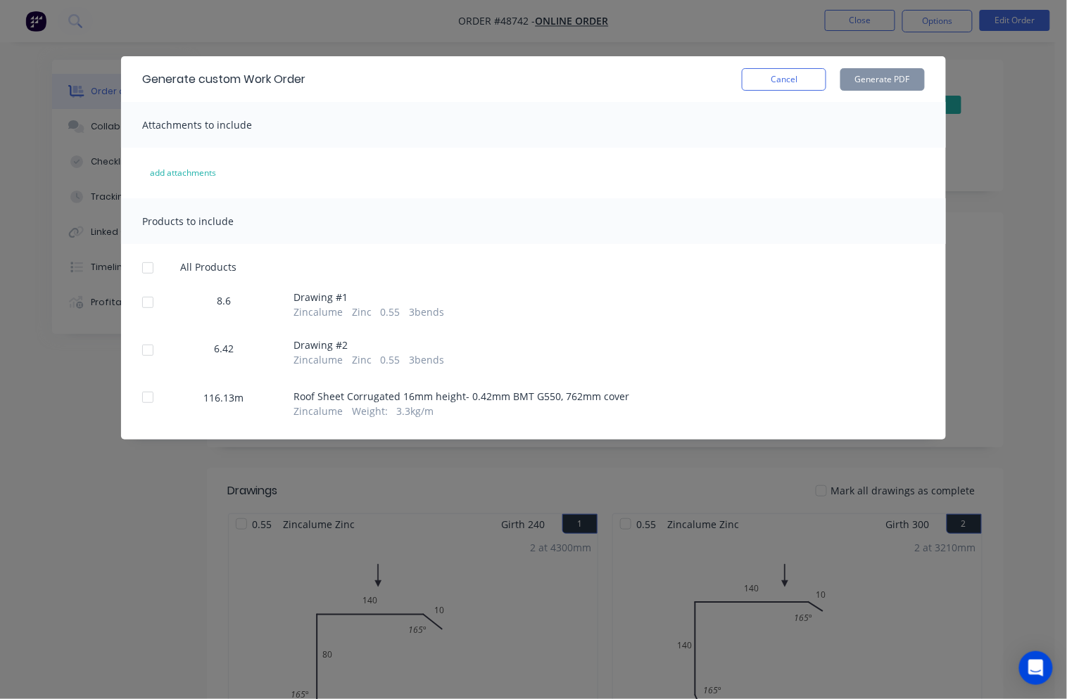
click at [146, 300] on div at bounding box center [148, 302] width 28 height 28
click at [152, 352] on div at bounding box center [148, 350] width 28 height 28
click at [884, 72] on button "Generate PDF" at bounding box center [882, 79] width 84 height 23
click at [144, 398] on div at bounding box center [148, 397] width 28 height 28
click at [873, 82] on button "Generate PDF" at bounding box center [882, 79] width 84 height 23
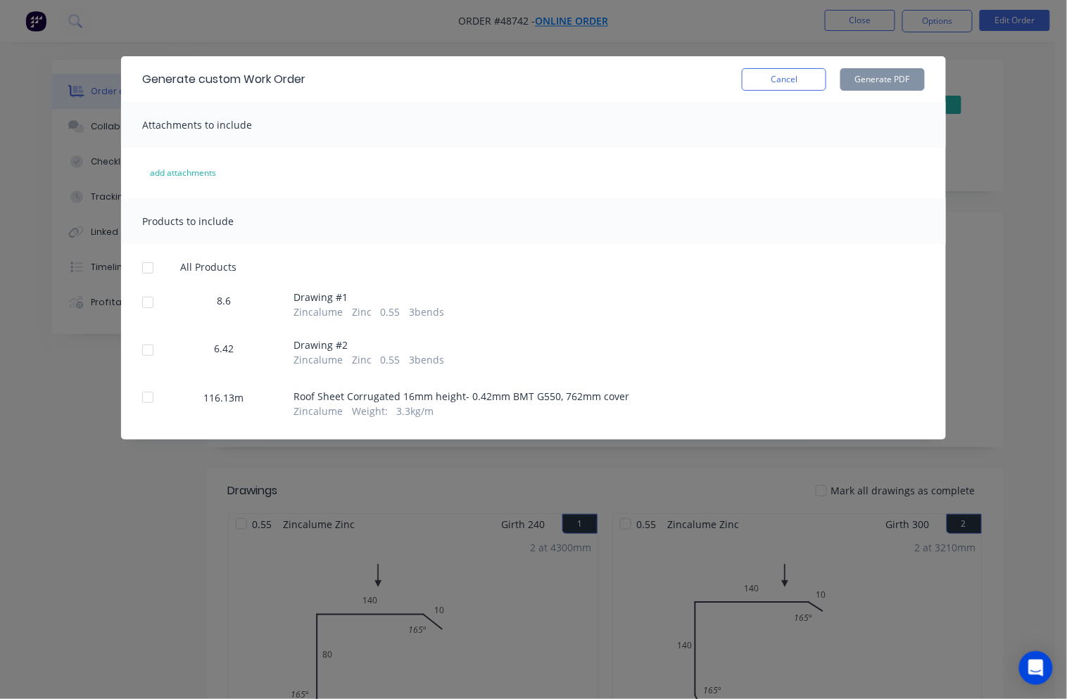
click at [557, 22] on div "Generate custom Work Order Cancel Generate PDF Attachments to include add attac…" at bounding box center [533, 349] width 1067 height 699
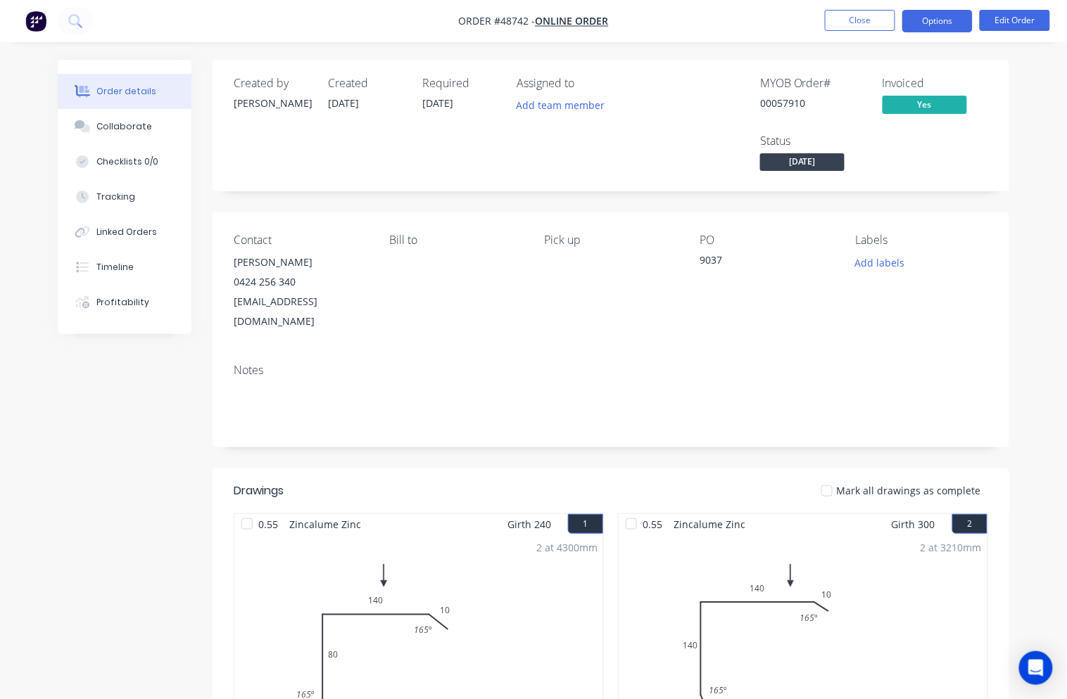
click at [933, 22] on button "Options" at bounding box center [937, 21] width 70 height 23
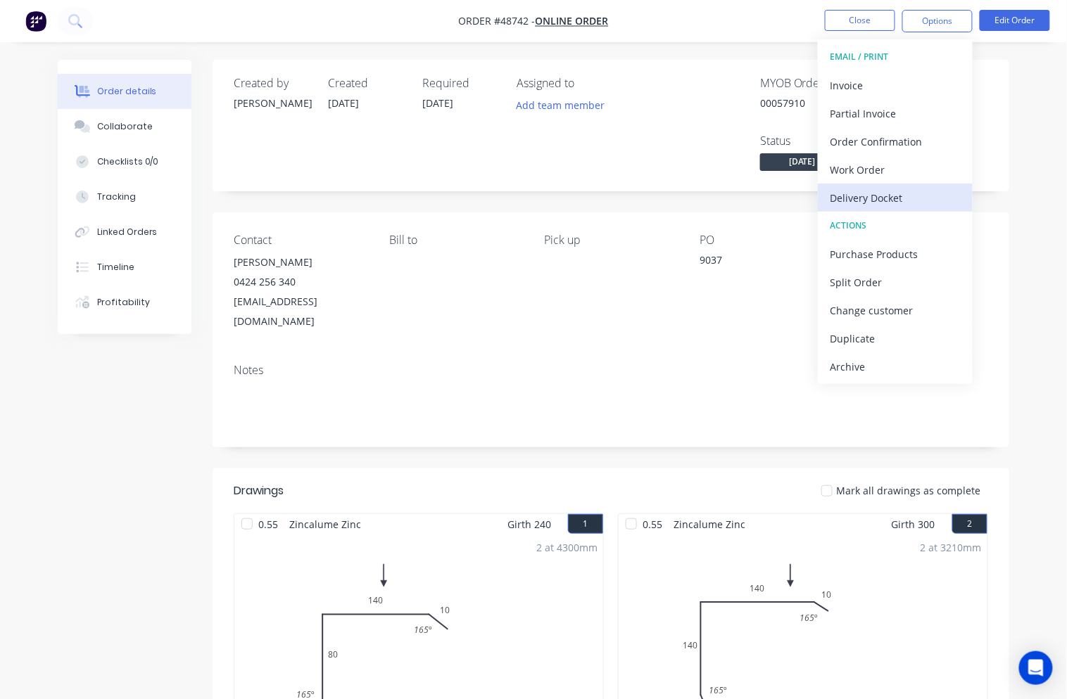
click at [918, 208] on button "Delivery Docket" at bounding box center [895, 198] width 155 height 28
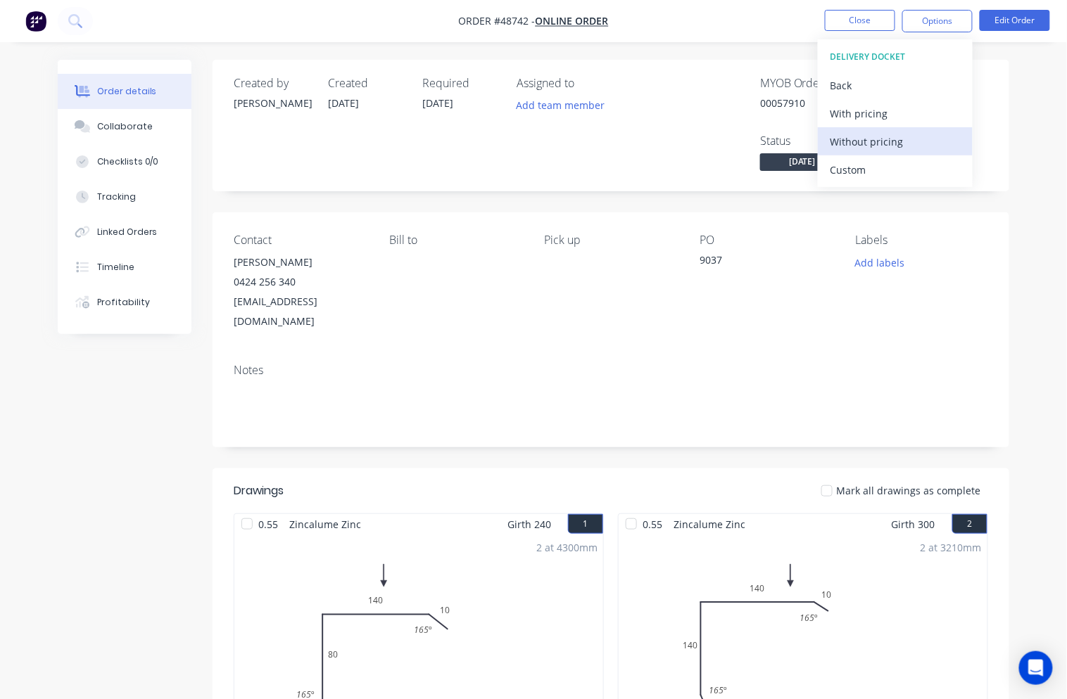
click at [905, 145] on div "Without pricing" at bounding box center [894, 142] width 129 height 20
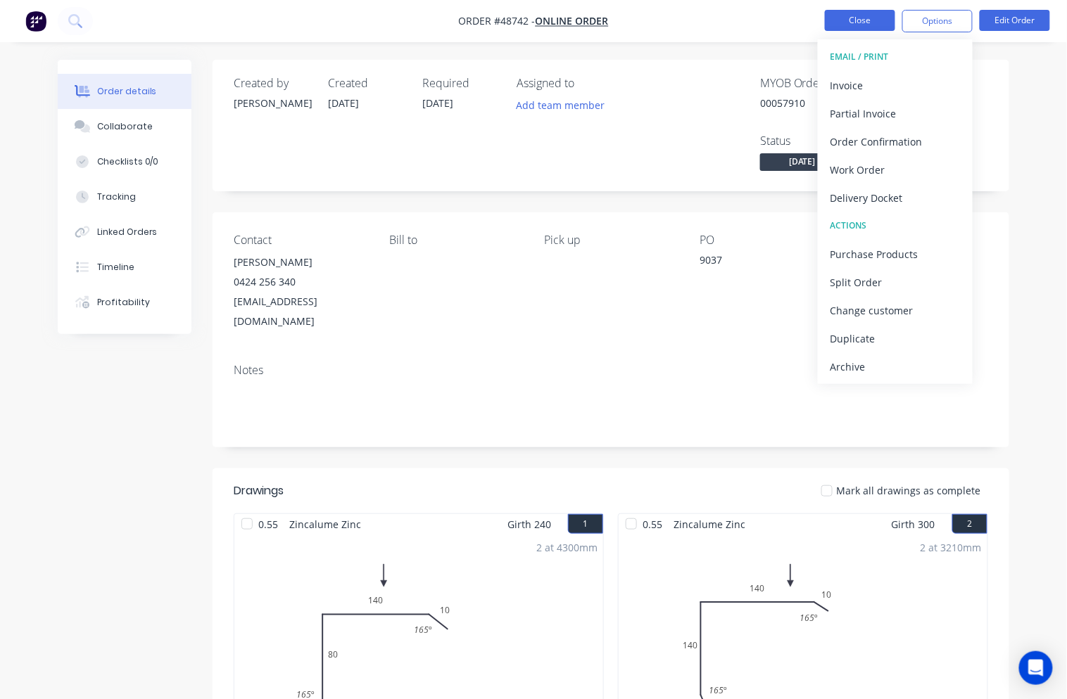
click at [858, 16] on button "Close" at bounding box center [860, 20] width 70 height 21
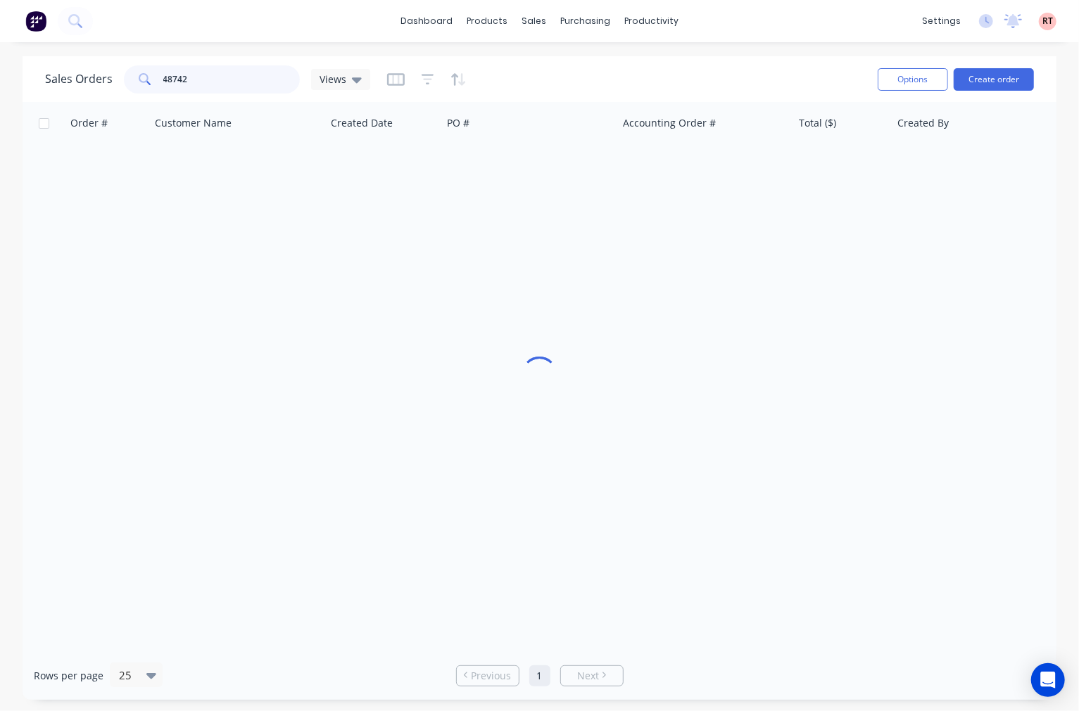
drag, startPoint x: 219, startPoint y: 87, endPoint x: 145, endPoint y: 89, distance: 73.9
click at [146, 89] on div "48742" at bounding box center [212, 79] width 176 height 28
type input "48759"
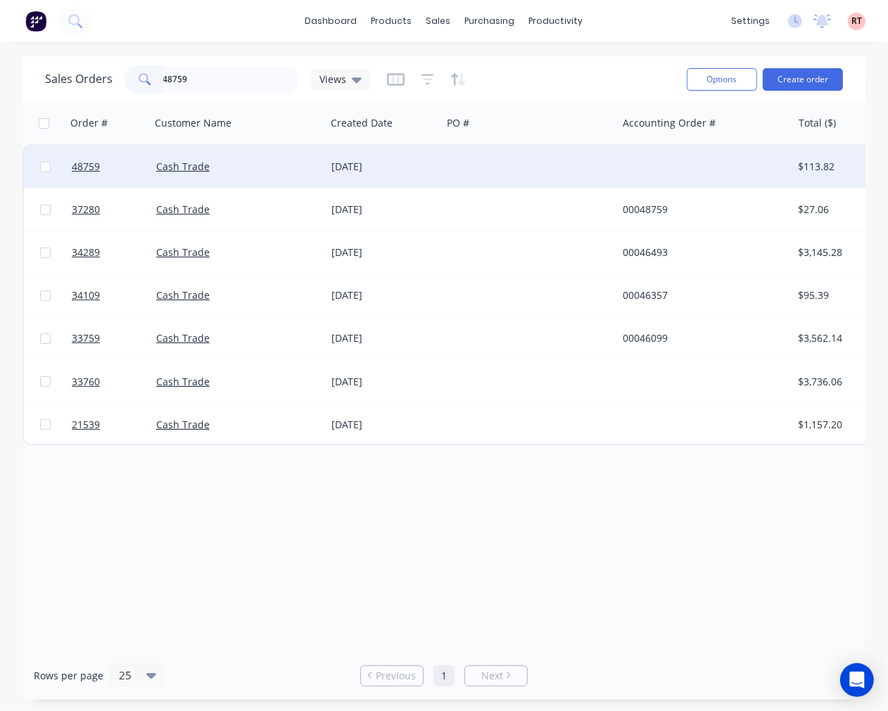
click at [419, 171] on div "02 Sep 2025" at bounding box center [383, 167] width 105 height 14
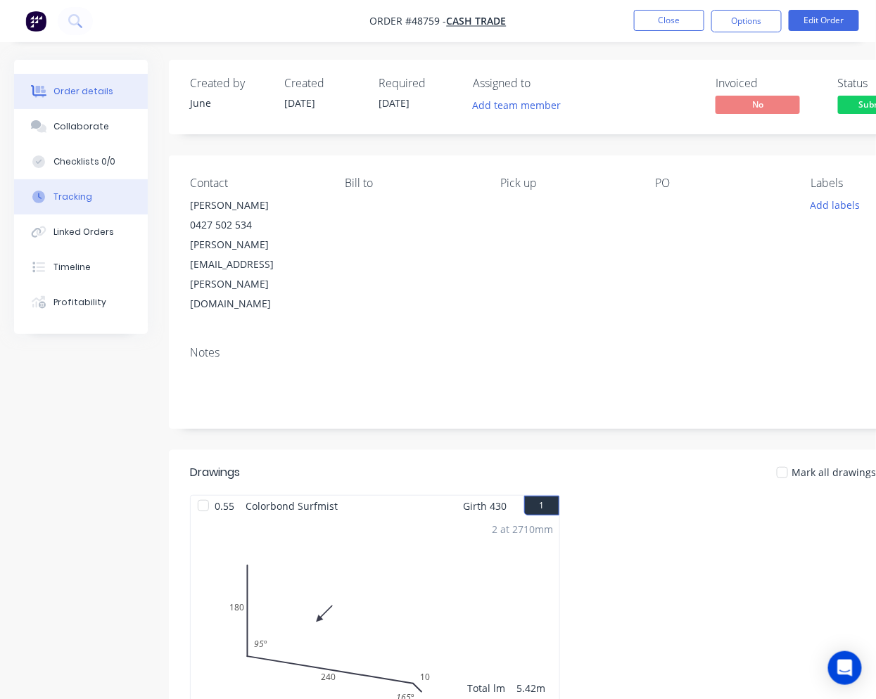
click at [104, 196] on button "Tracking" at bounding box center [81, 196] width 134 height 35
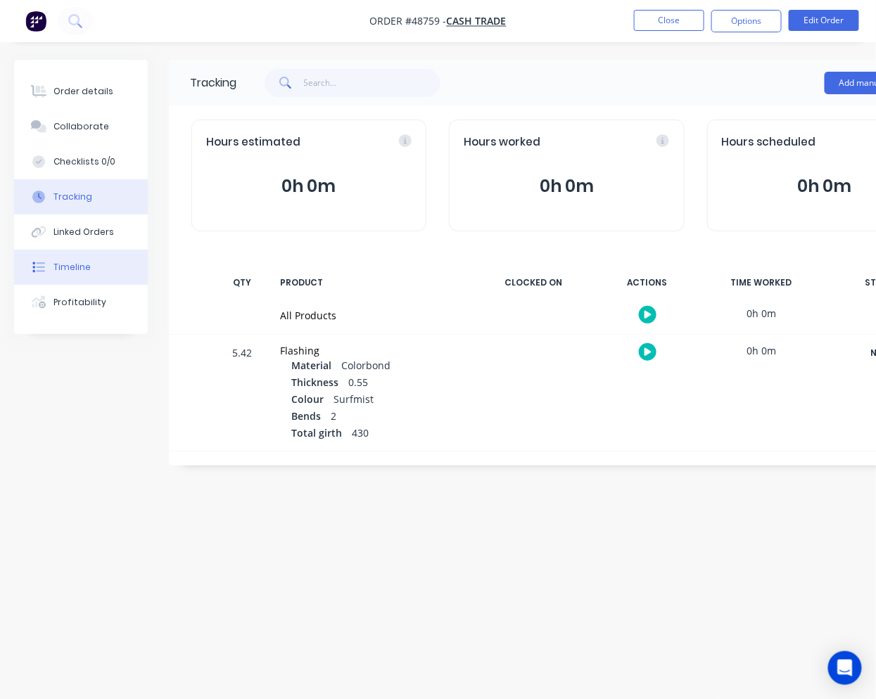
click at [101, 256] on button "Timeline" at bounding box center [81, 267] width 134 height 35
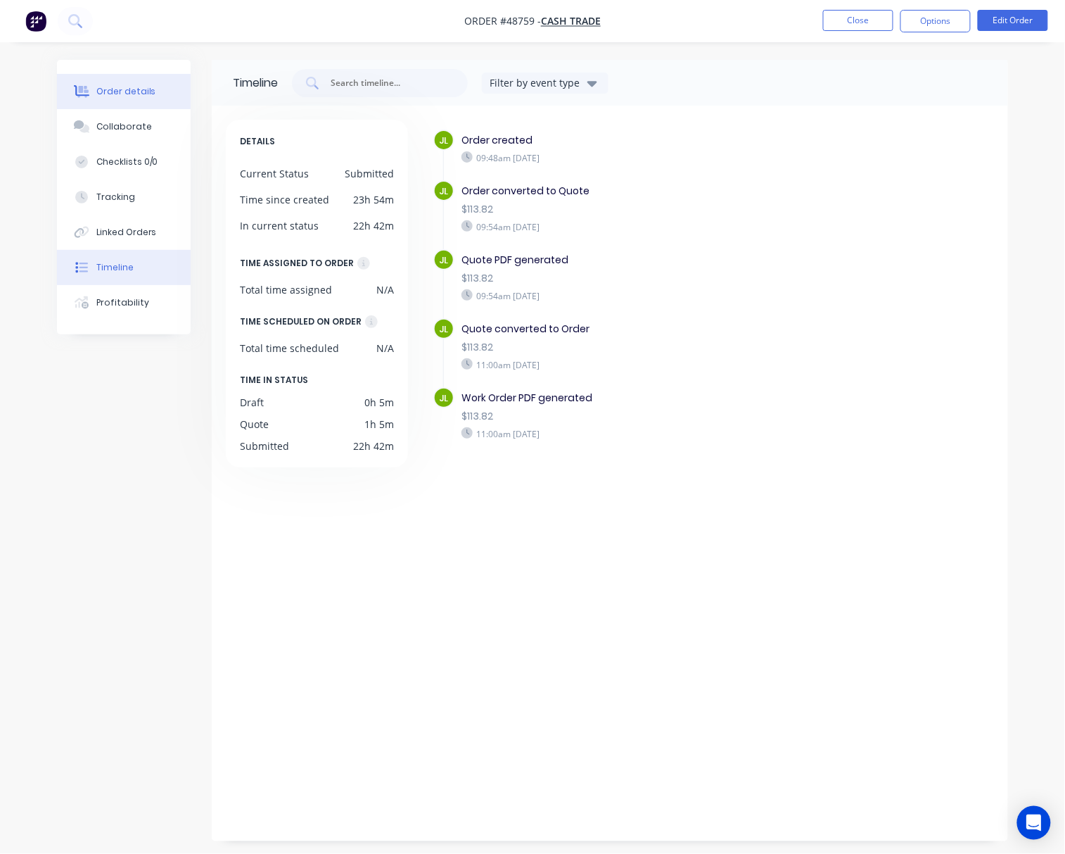
click at [131, 82] on button "Order details" at bounding box center [124, 91] width 134 height 35
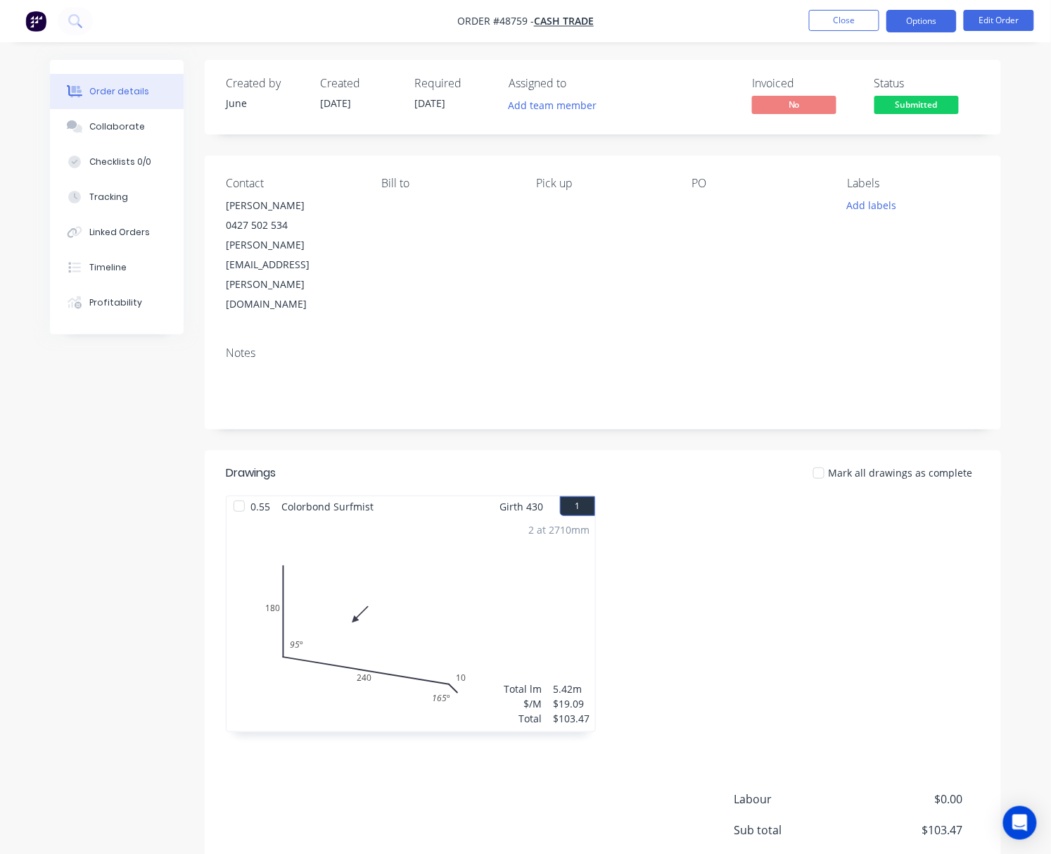
click at [923, 14] on button "Options" at bounding box center [922, 21] width 70 height 23
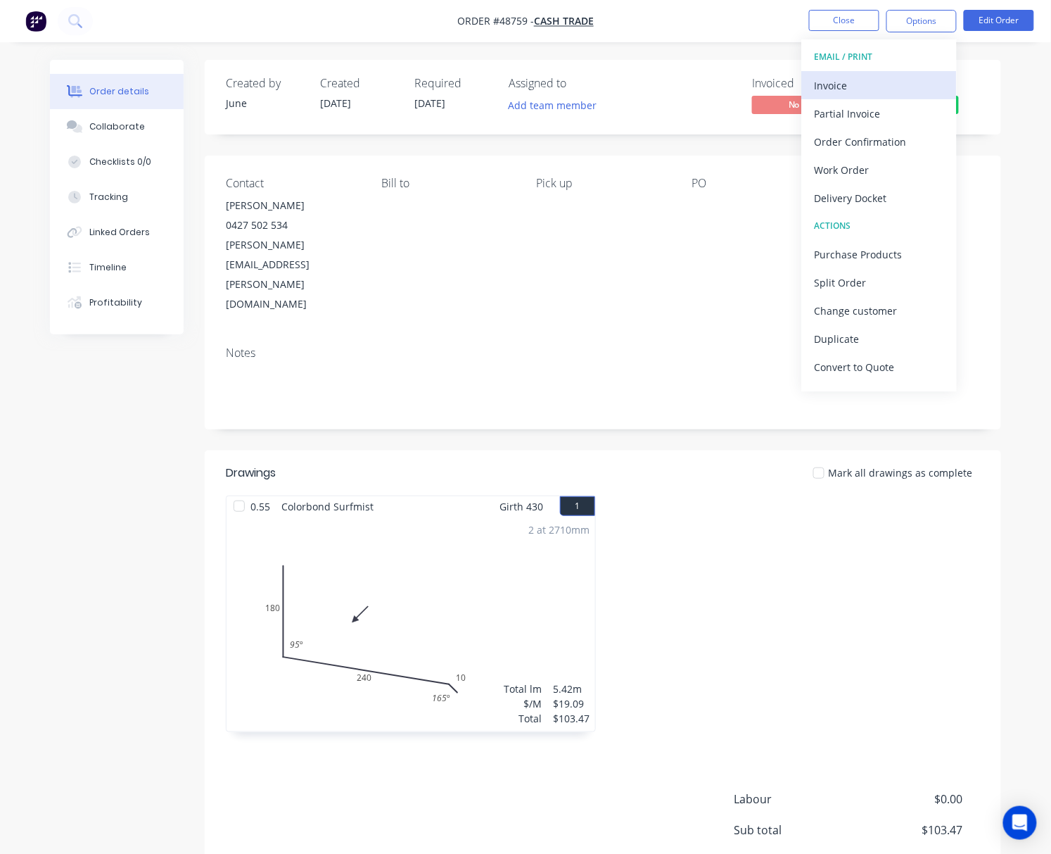
click at [863, 86] on div "Invoice" at bounding box center [879, 85] width 129 height 20
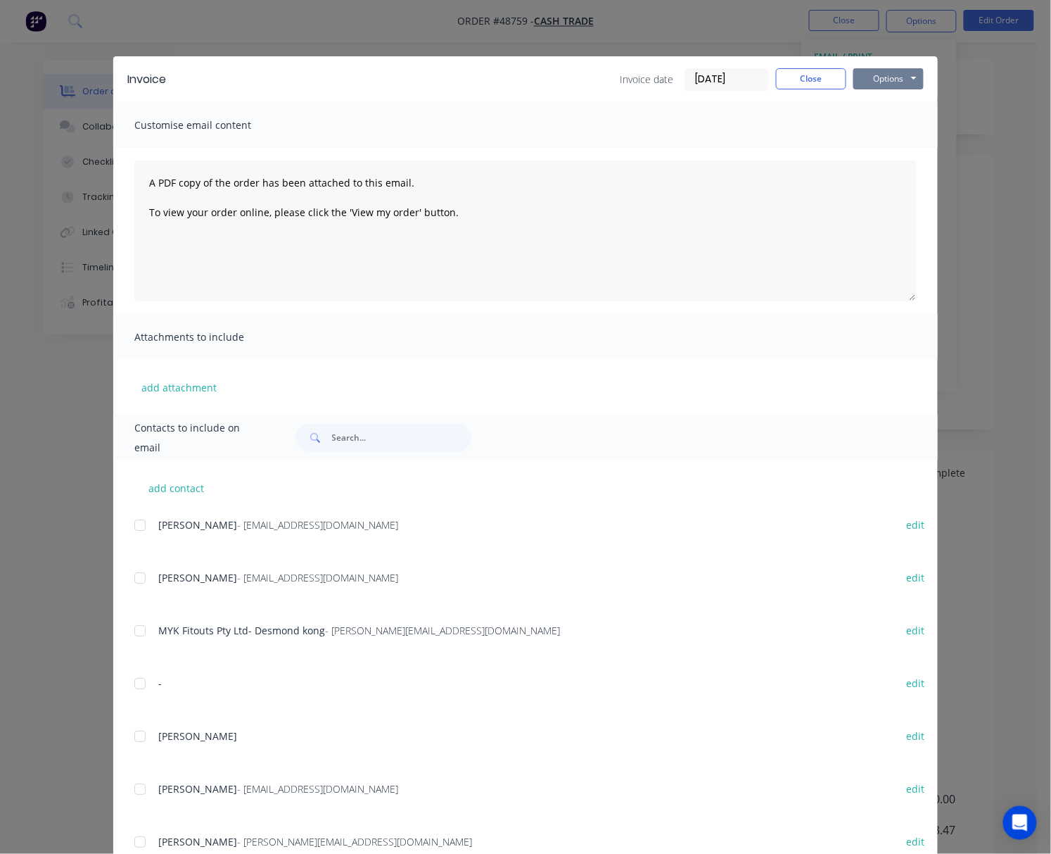
drag, startPoint x: 893, startPoint y: 72, endPoint x: 896, endPoint y: 83, distance: 11.6
click at [894, 72] on button "Options" at bounding box center [889, 78] width 70 height 21
click at [899, 120] on button "Print" at bounding box center [899, 126] width 90 height 23
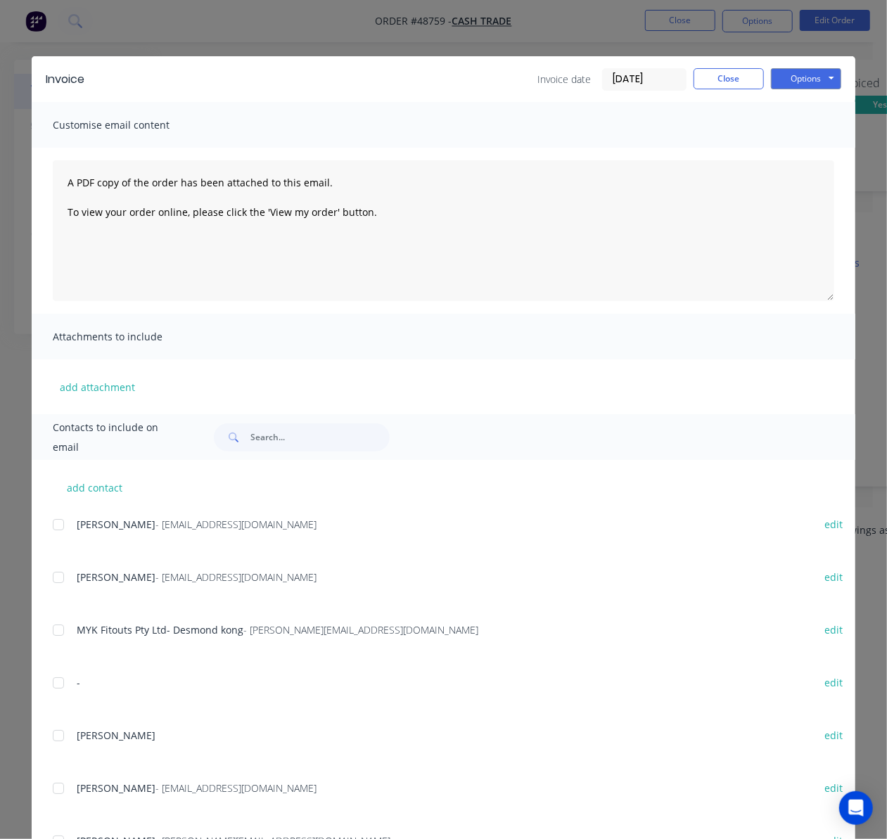
click at [401, 35] on div "Invoice Invoice date [DATE] Close Options Preview Print Email Customise email c…" at bounding box center [443, 419] width 887 height 839
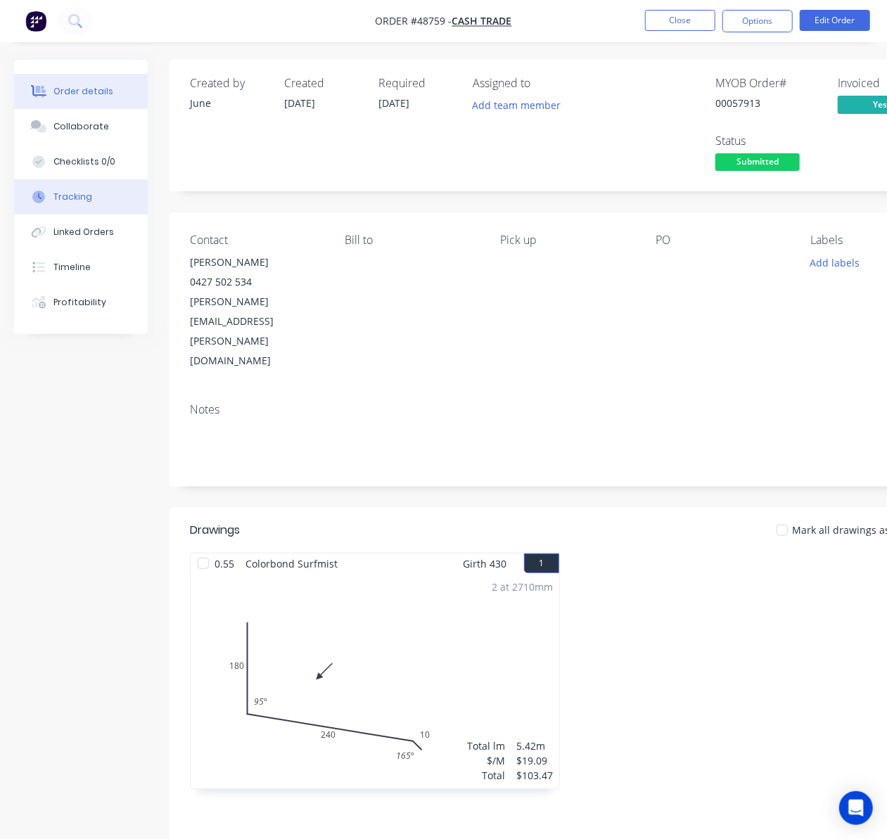
click at [93, 193] on button "Tracking" at bounding box center [81, 196] width 134 height 35
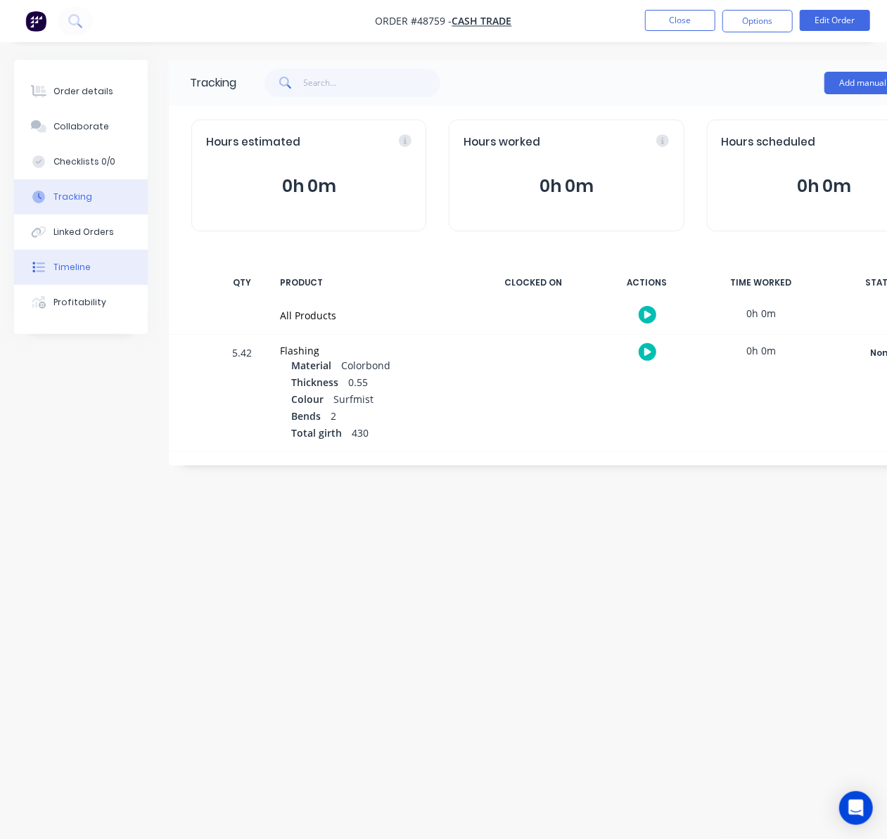
click at [99, 260] on button "Timeline" at bounding box center [81, 267] width 134 height 35
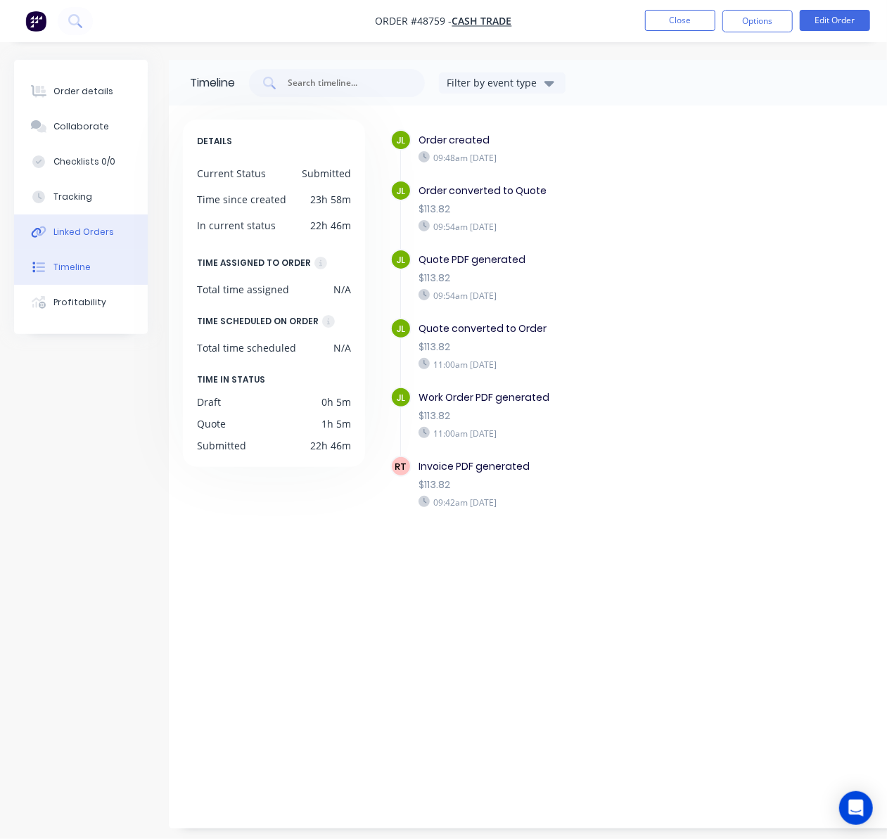
click at [99, 231] on div "Linked Orders" at bounding box center [83, 232] width 61 height 13
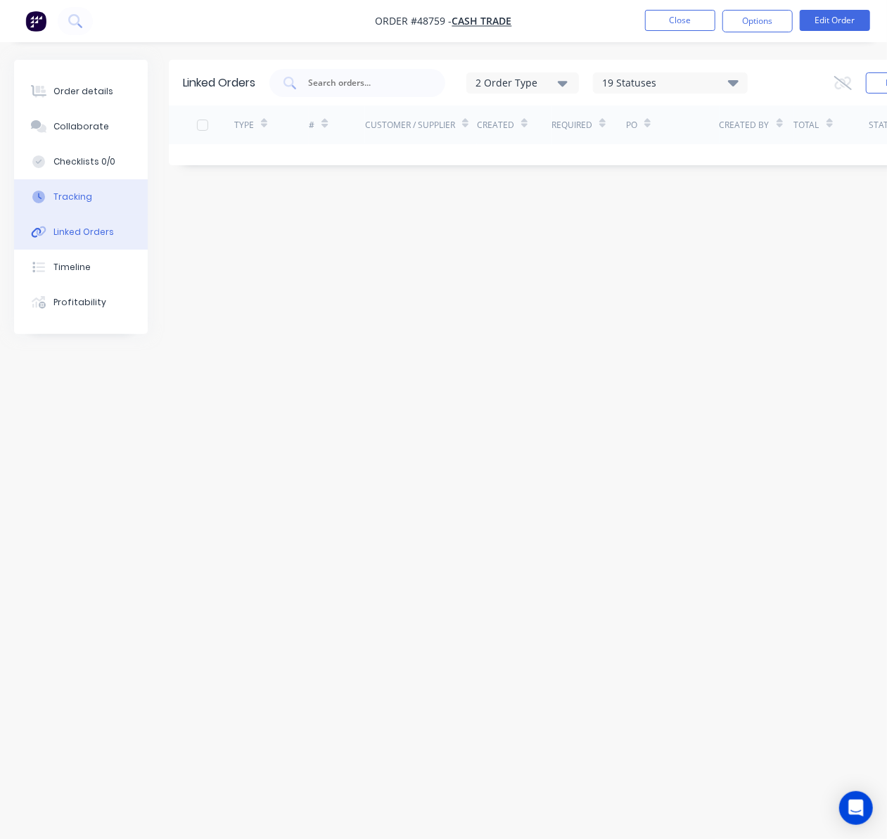
click at [89, 201] on button "Tracking" at bounding box center [81, 196] width 134 height 35
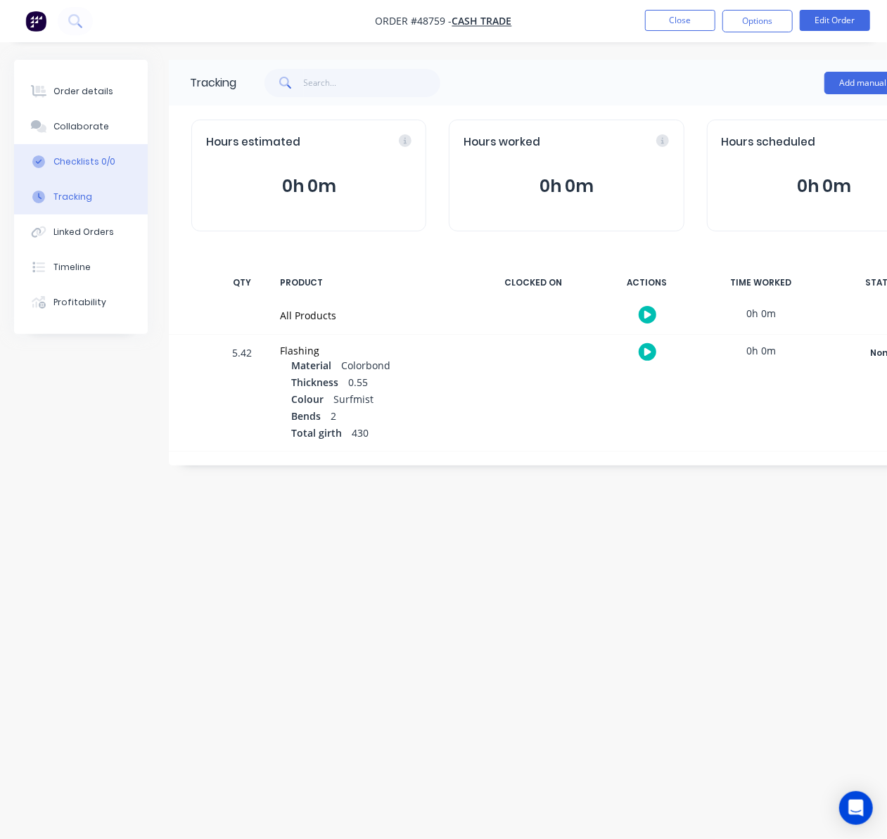
click at [100, 153] on button "Checklists 0/0" at bounding box center [81, 161] width 134 height 35
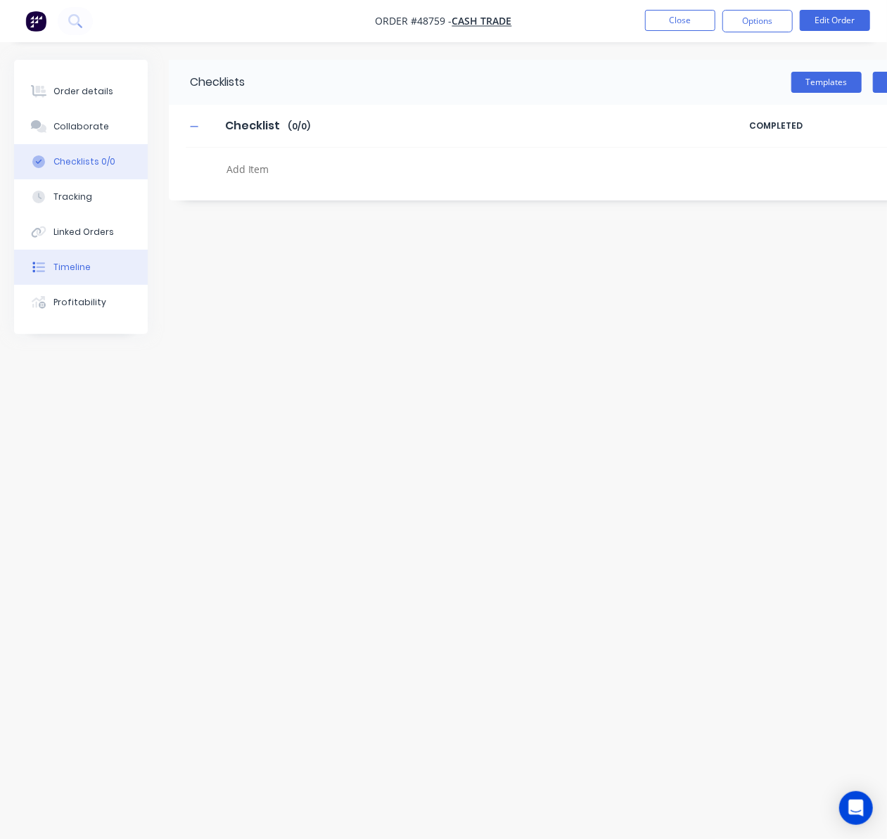
click at [102, 273] on button "Timeline" at bounding box center [81, 267] width 134 height 35
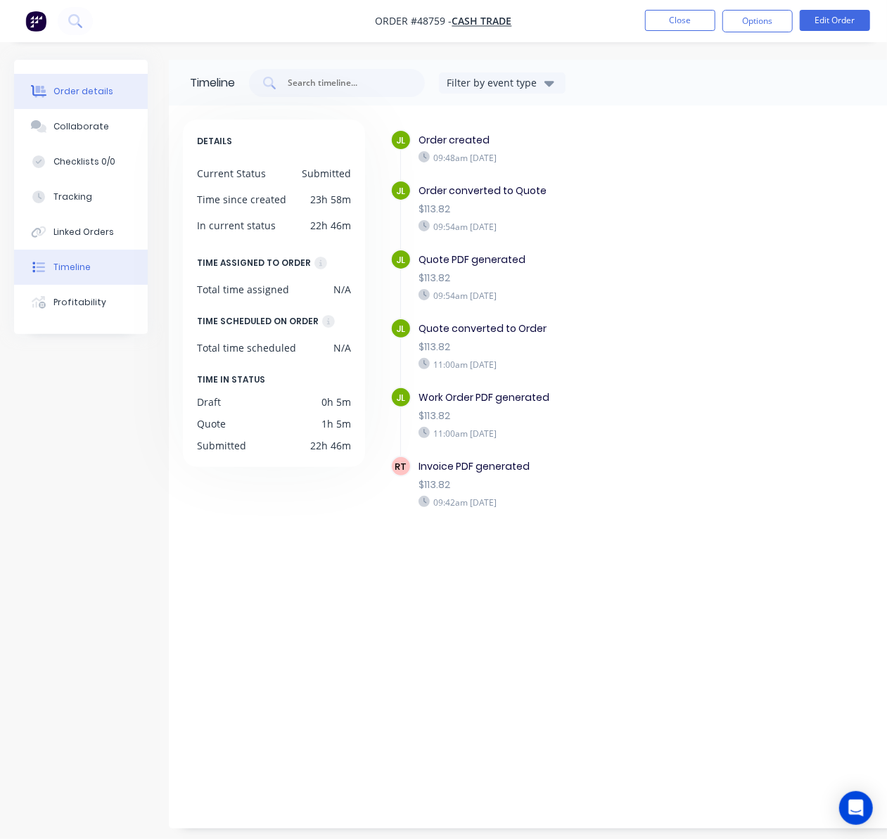
click at [106, 91] on div "Order details" at bounding box center [83, 91] width 60 height 13
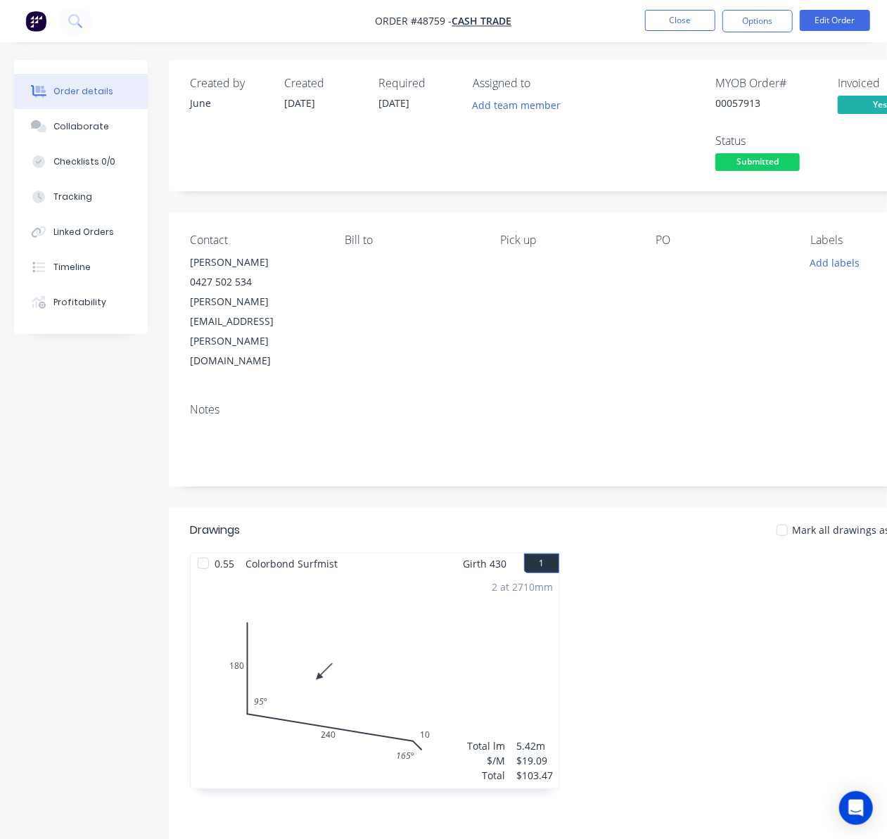
drag, startPoint x: 533, startPoint y: 436, endPoint x: 526, endPoint y: 479, distance: 43.5
click at [531, 445] on div "Created by June Created 02/09/25 Required 04/09/25 Assigned to Add team member …" at bounding box center [567, 531] width 796 height 942
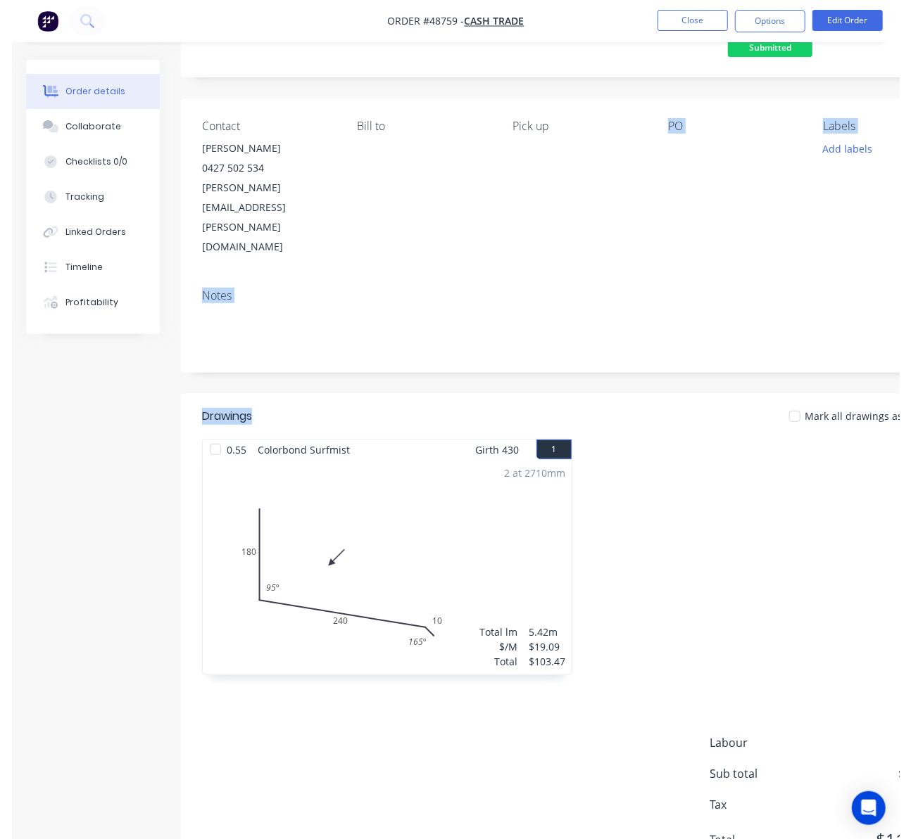
scroll to position [127, 0]
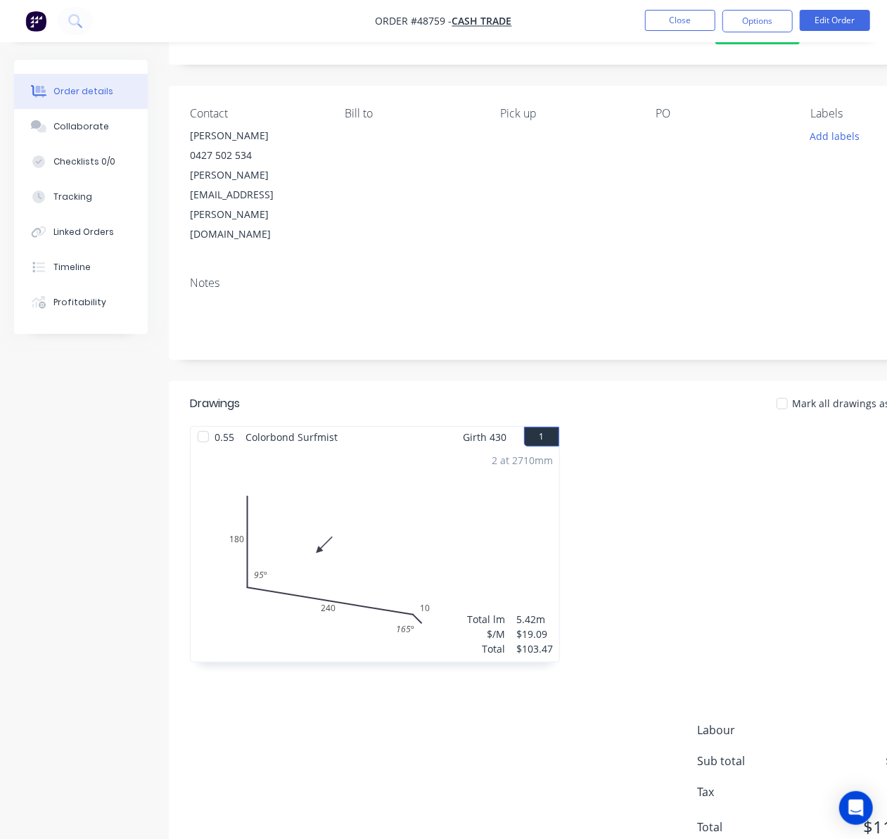
click at [685, 482] on div at bounding box center [759, 551] width 384 height 250
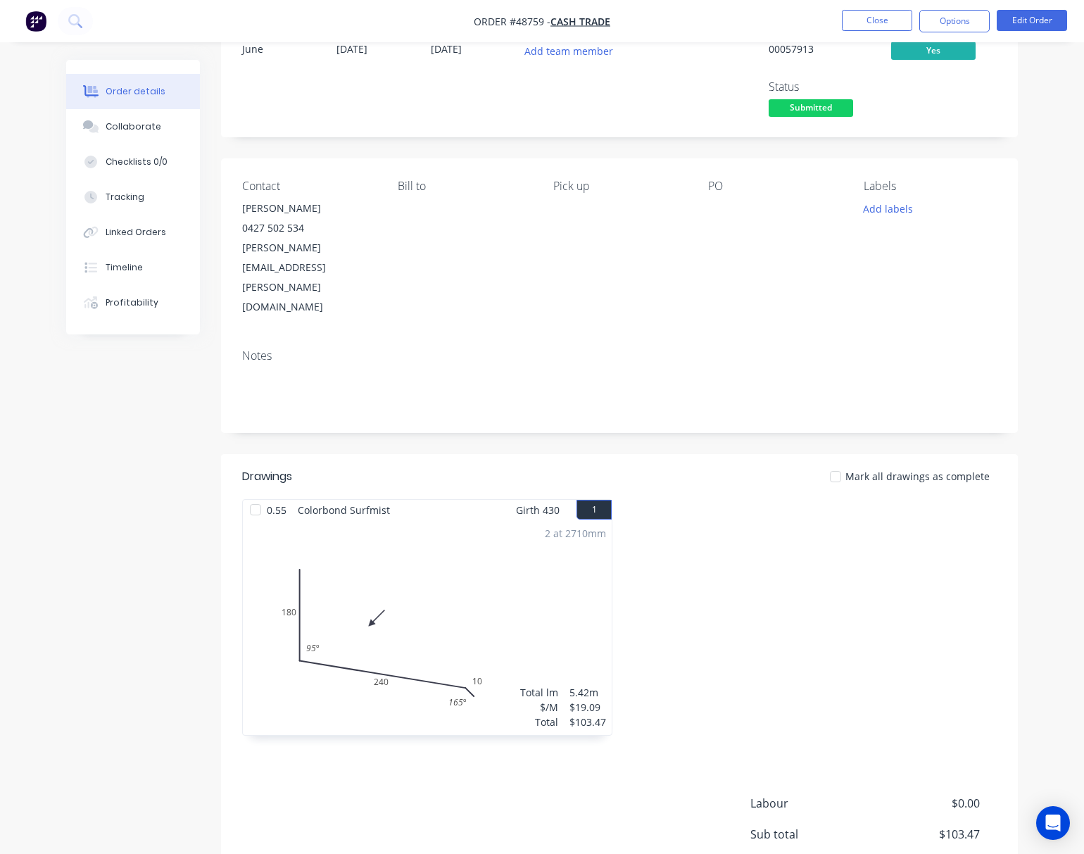
scroll to position [0, 0]
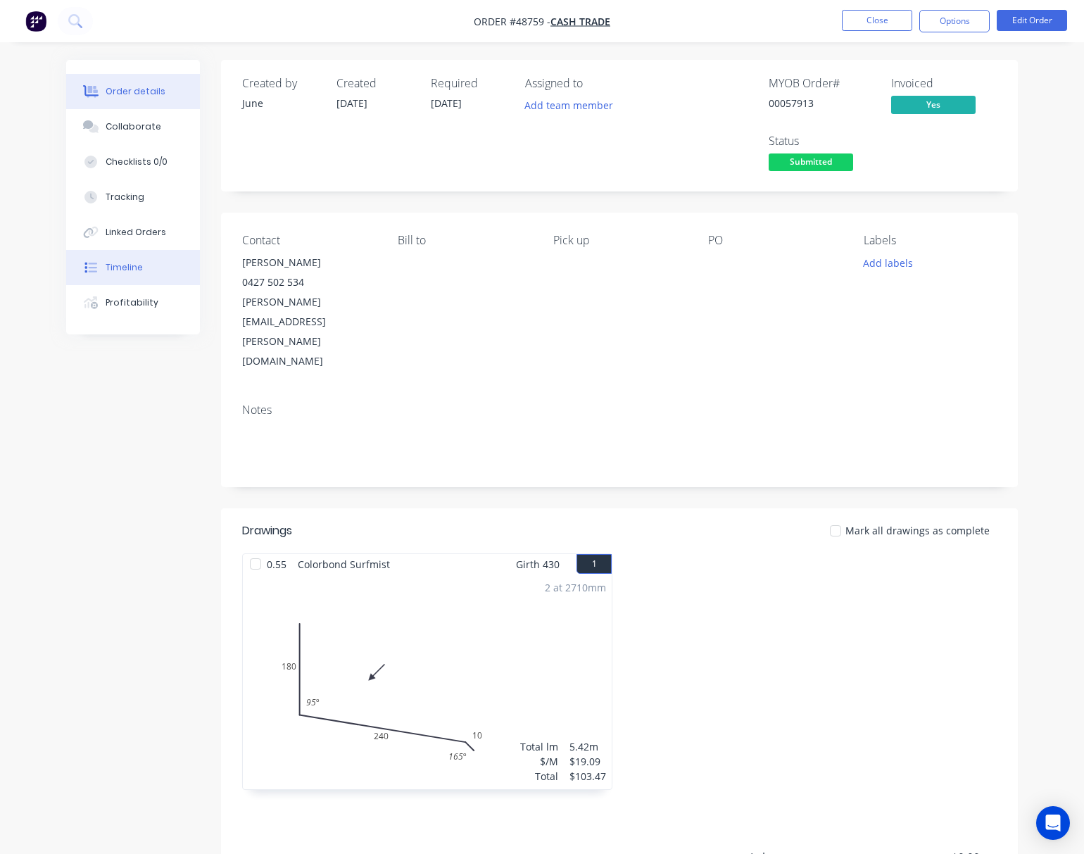
click at [163, 259] on button "Timeline" at bounding box center [133, 267] width 134 height 35
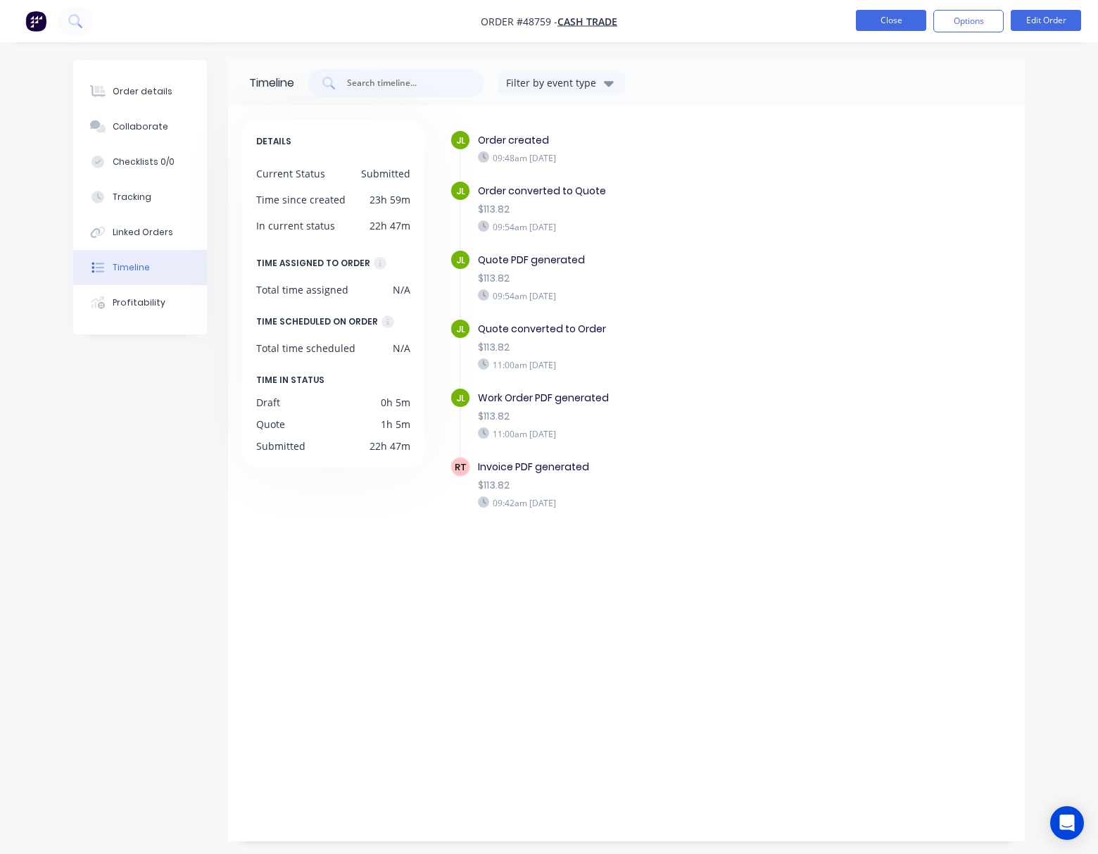
click at [878, 18] on button "Close" at bounding box center [891, 20] width 70 height 21
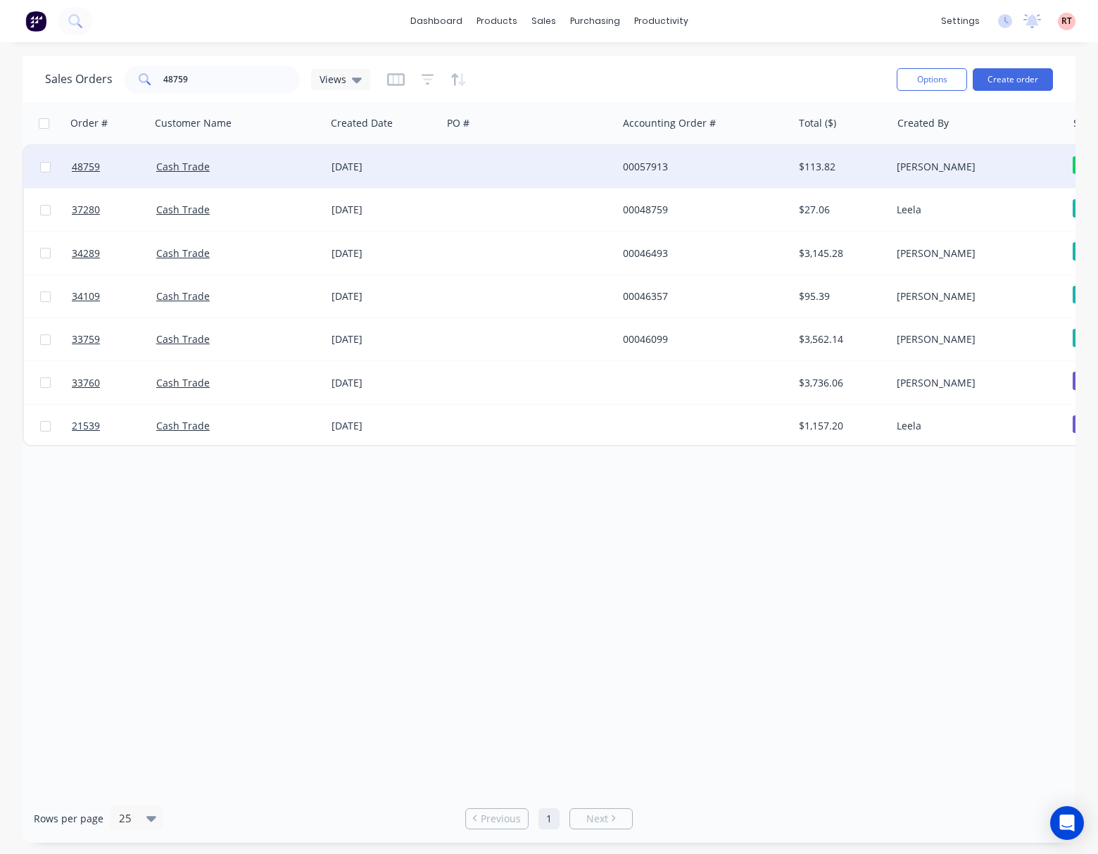
click at [518, 183] on div at bounding box center [529, 167] width 175 height 42
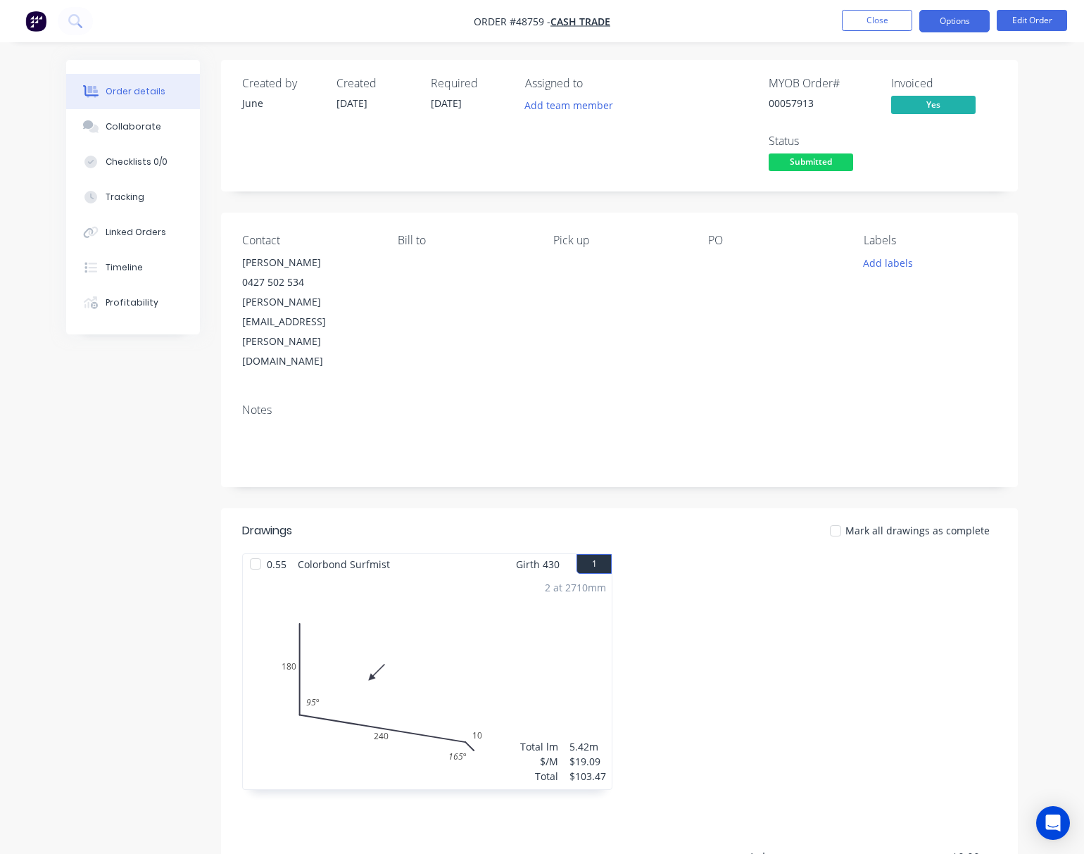
click at [942, 20] on button "Options" at bounding box center [954, 21] width 70 height 23
click at [815, 163] on span "Submitted" at bounding box center [810, 162] width 84 height 18
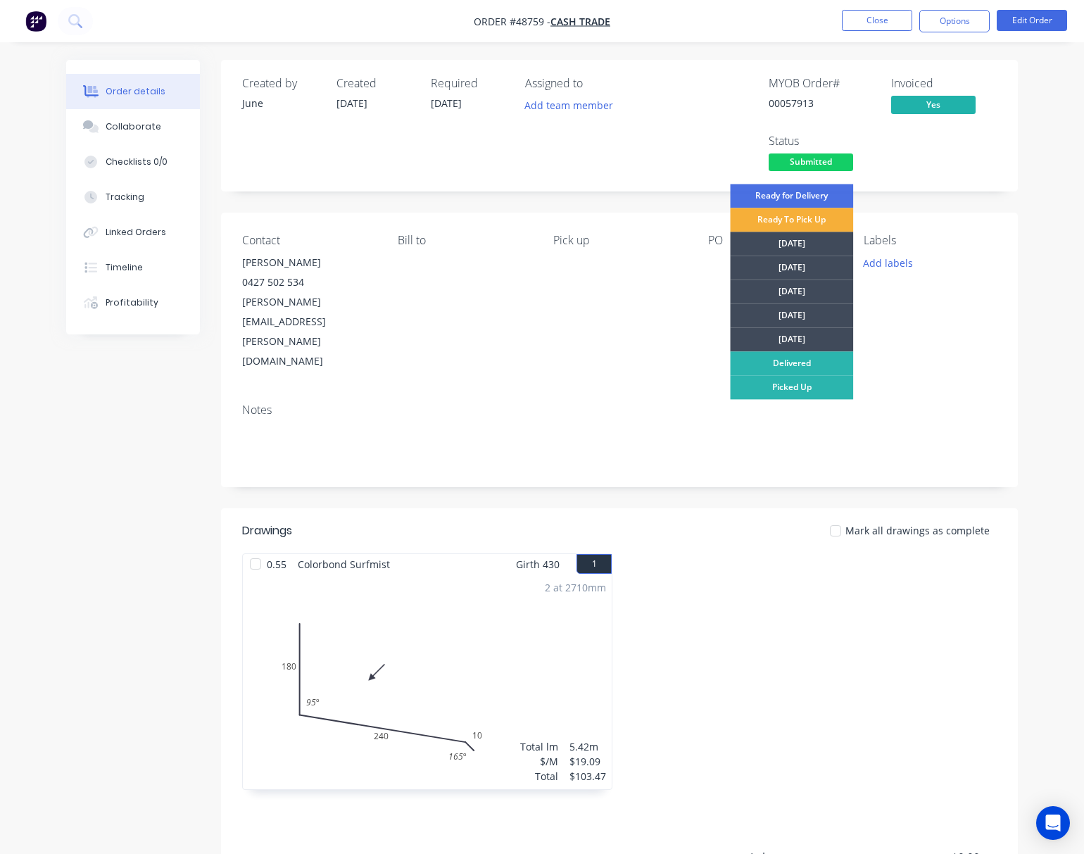
click at [805, 310] on div "[DATE]" at bounding box center [791, 315] width 123 height 24
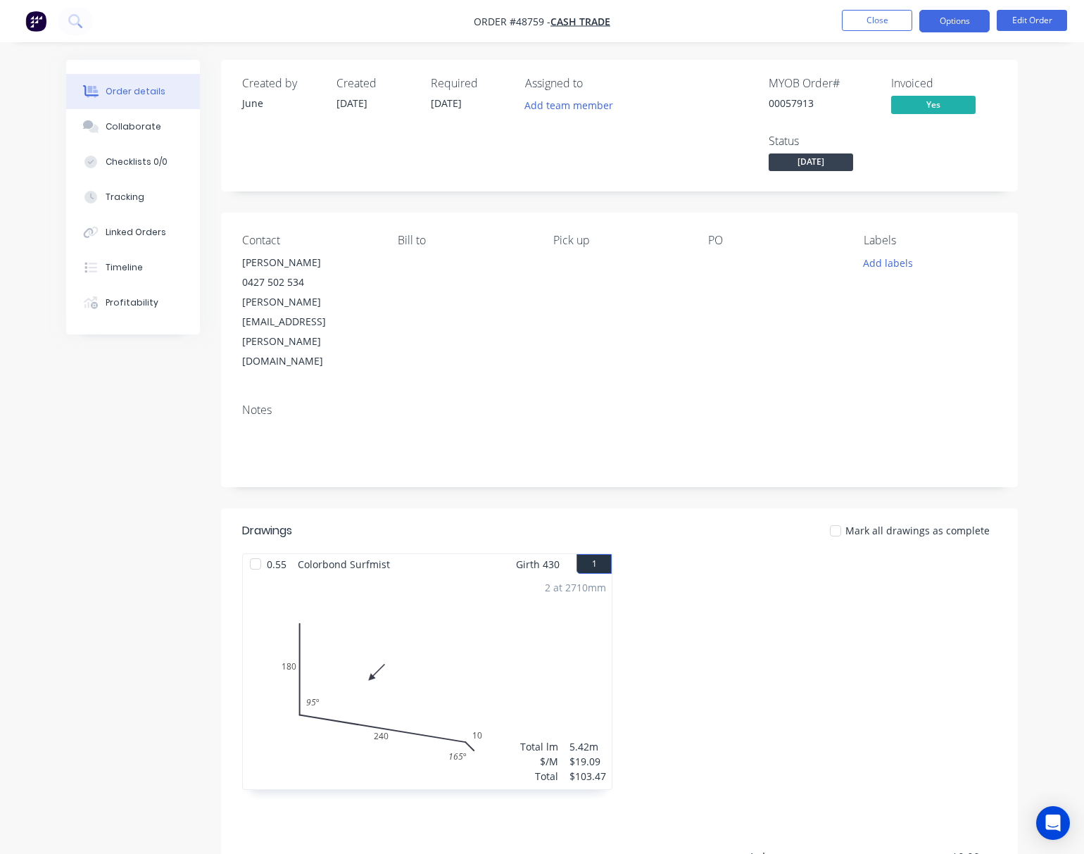
click at [942, 27] on button "Options" at bounding box center [954, 21] width 70 height 23
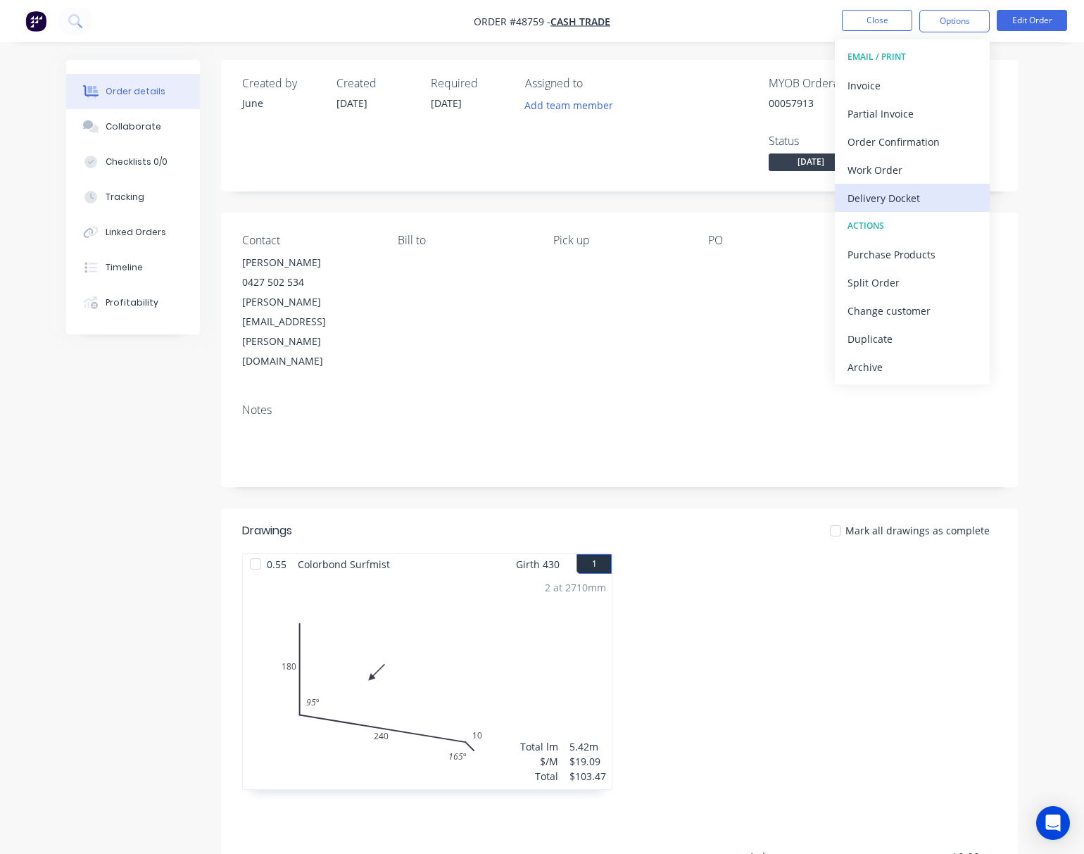
click at [896, 184] on button "Delivery Docket" at bounding box center [912, 198] width 155 height 28
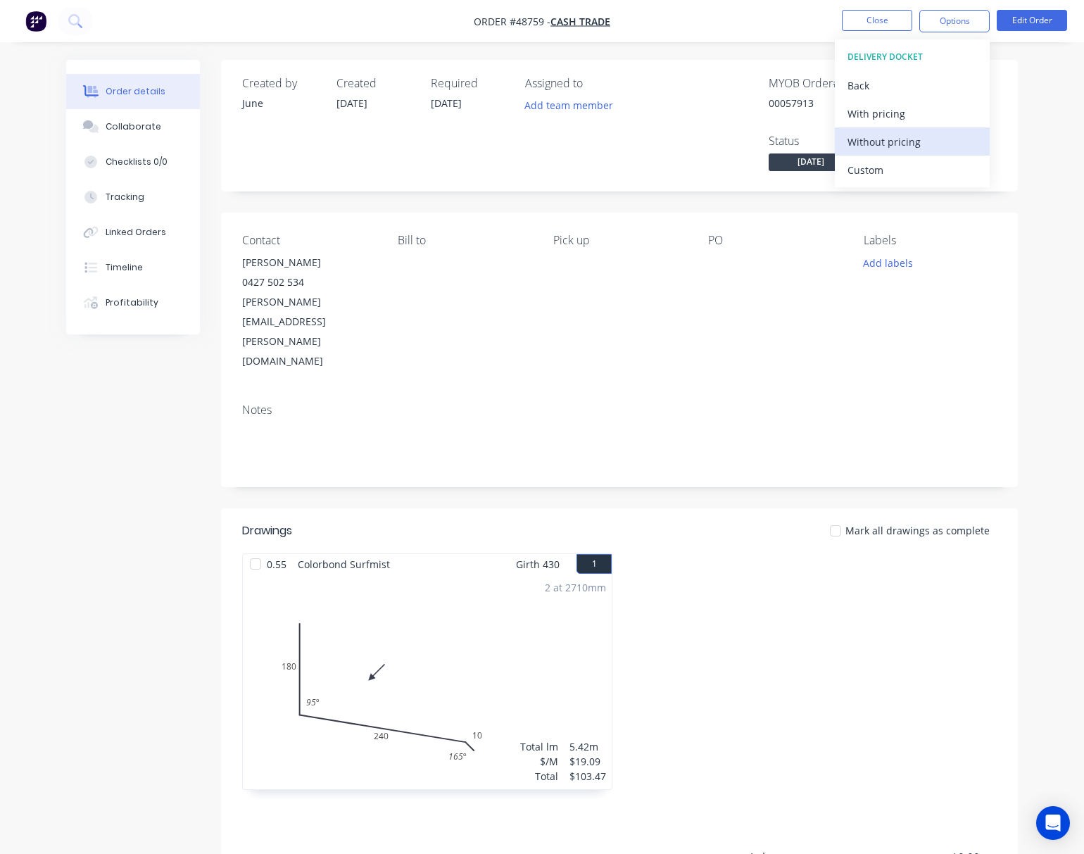
click at [935, 139] on div "Without pricing" at bounding box center [911, 142] width 129 height 20
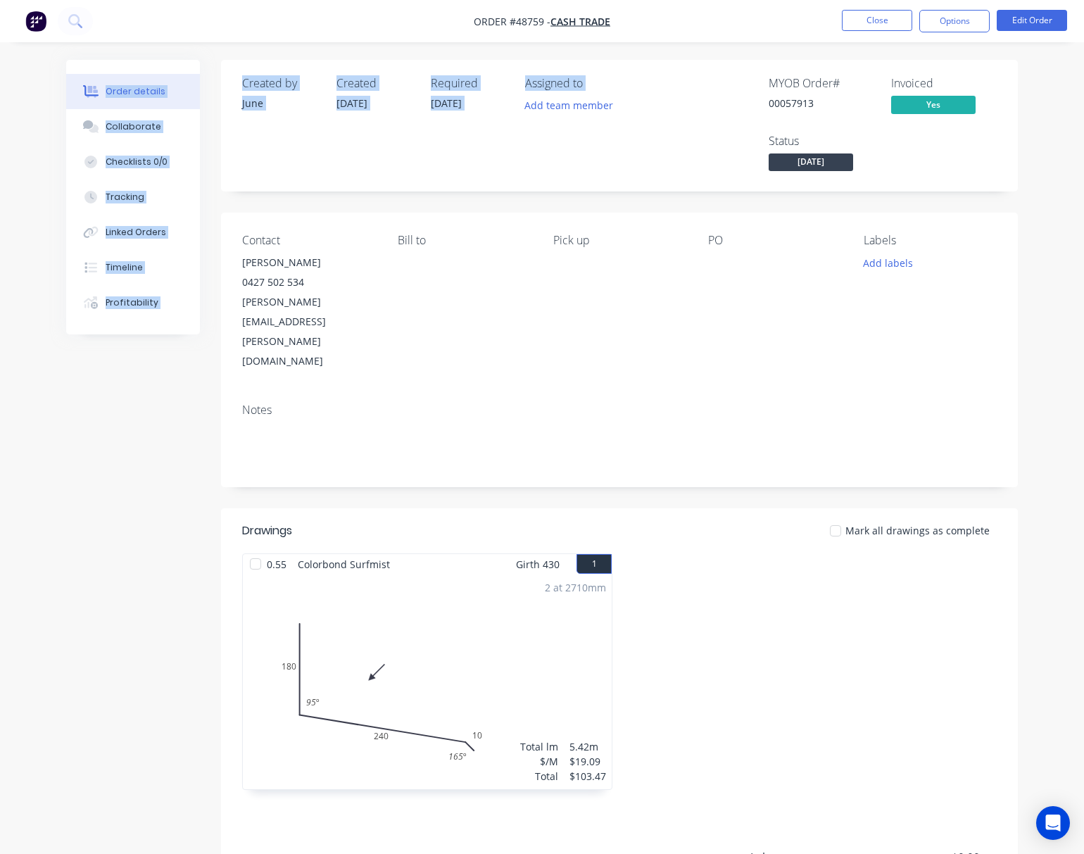
click at [744, 44] on div "Order #48759 - Cash Trade Close Options Edit Order Order details Collaborate Ch…" at bounding box center [542, 511] width 1084 height 1023
click at [856, 20] on button "Close" at bounding box center [877, 20] width 70 height 21
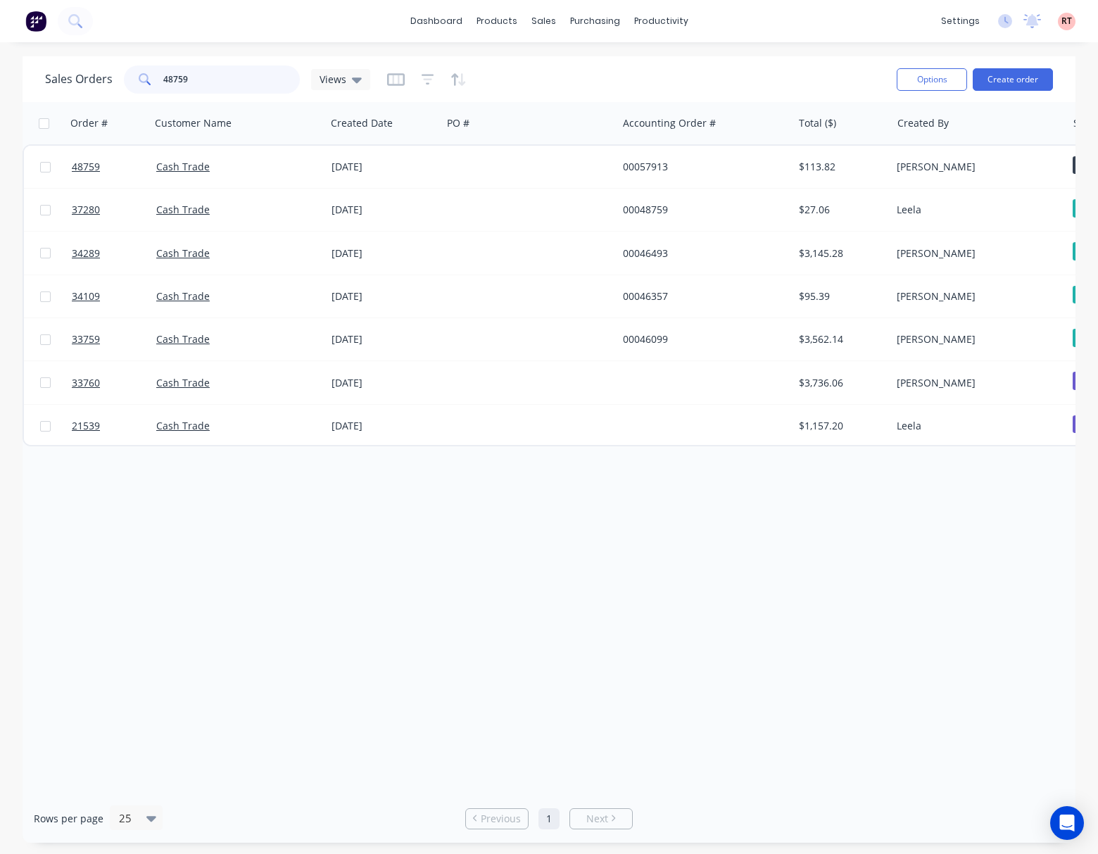
click at [228, 76] on input "48759" at bounding box center [231, 79] width 137 height 28
type input "48783"
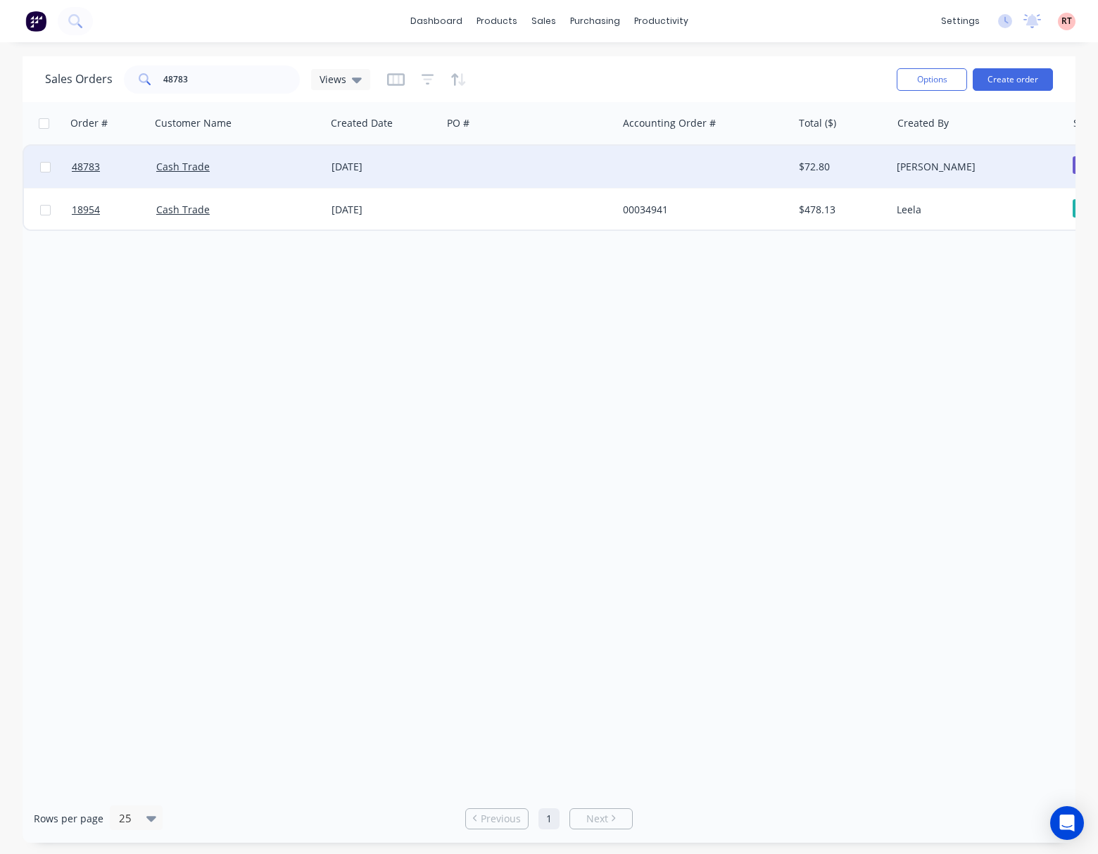
click at [535, 158] on div at bounding box center [529, 167] width 175 height 42
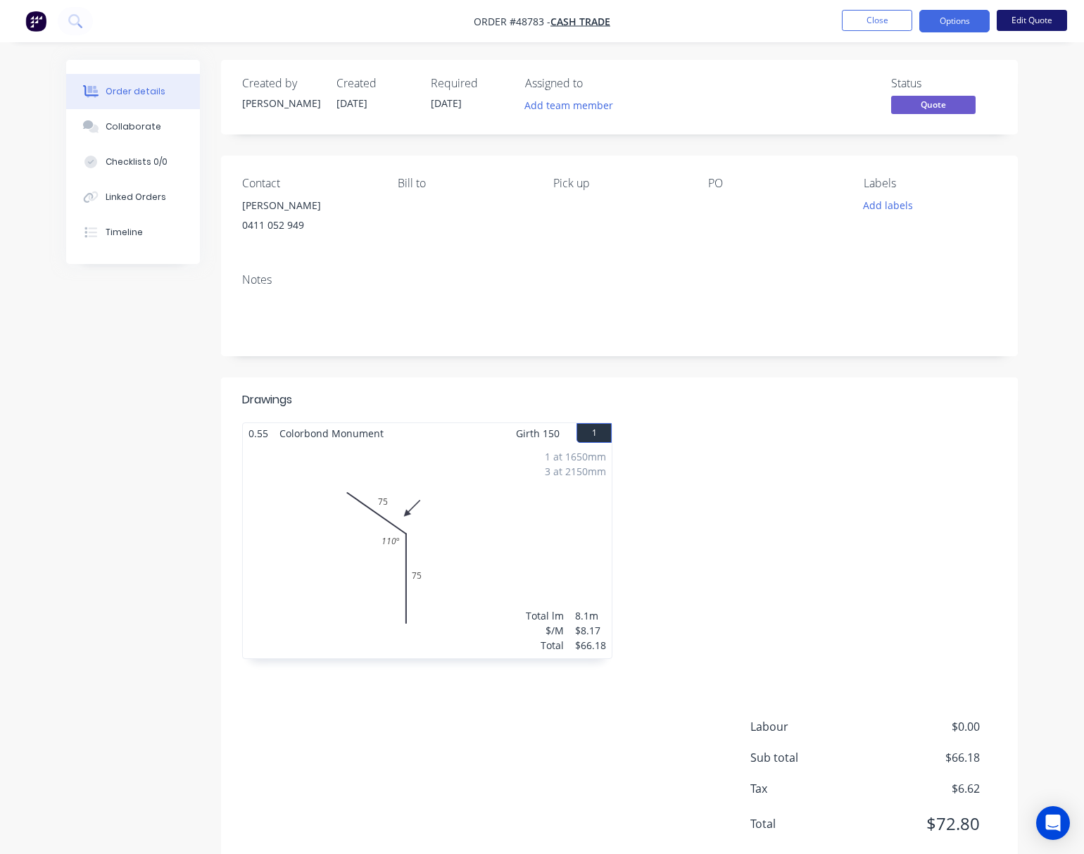
click at [942, 27] on button "Edit Quote" at bounding box center [1031, 20] width 70 height 21
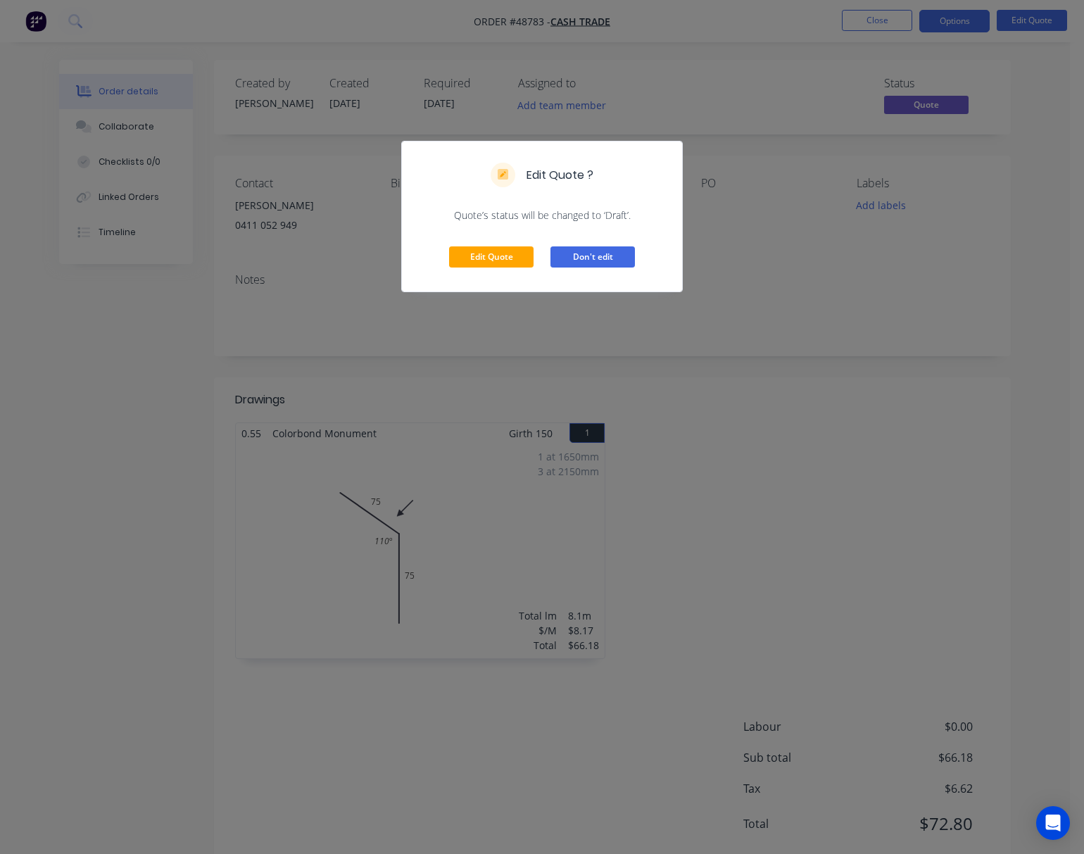
click at [605, 258] on button "Don't edit" at bounding box center [592, 256] width 84 height 21
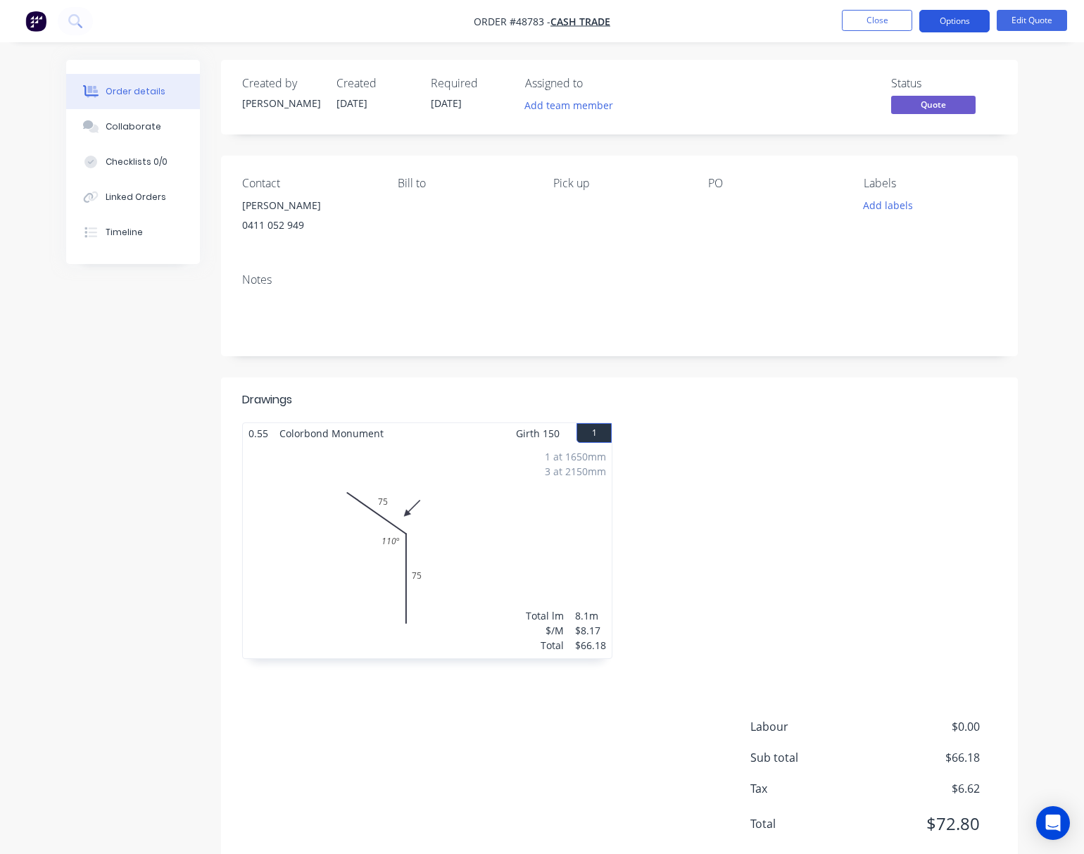
click at [941, 21] on button "Options" at bounding box center [954, 21] width 70 height 23
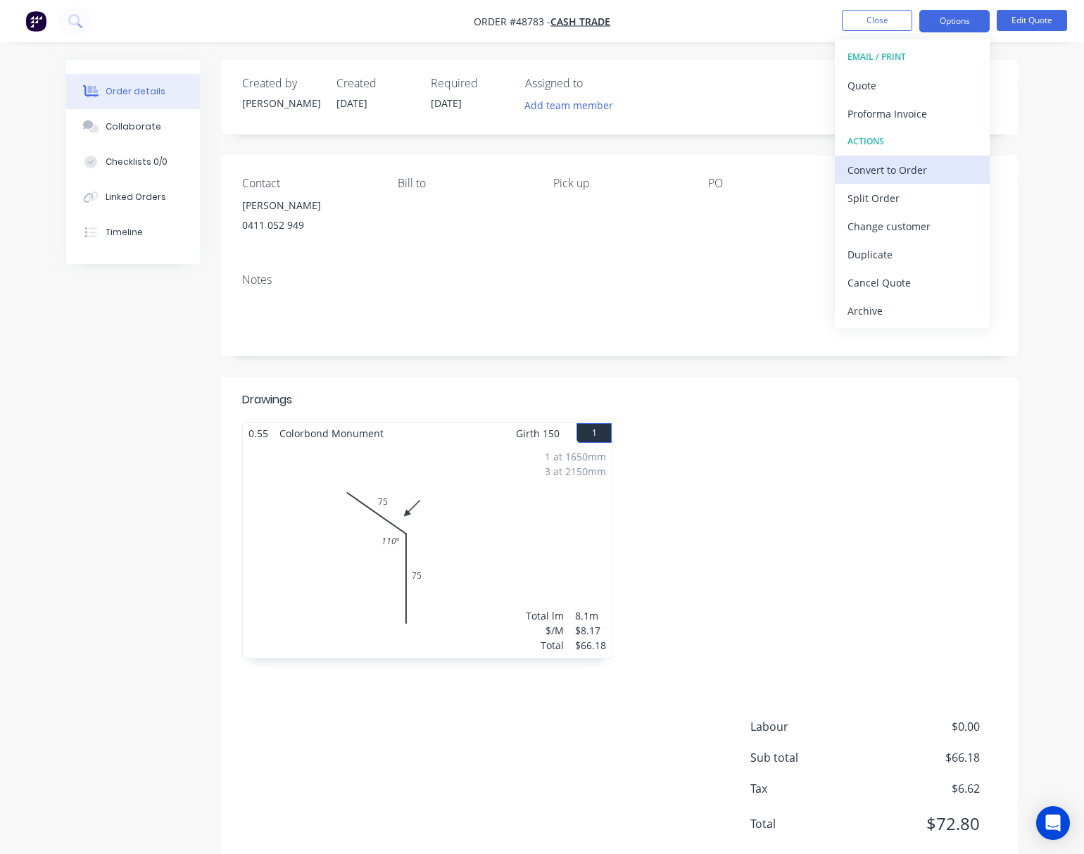
click at [896, 170] on div "Convert to Order" at bounding box center [911, 170] width 129 height 20
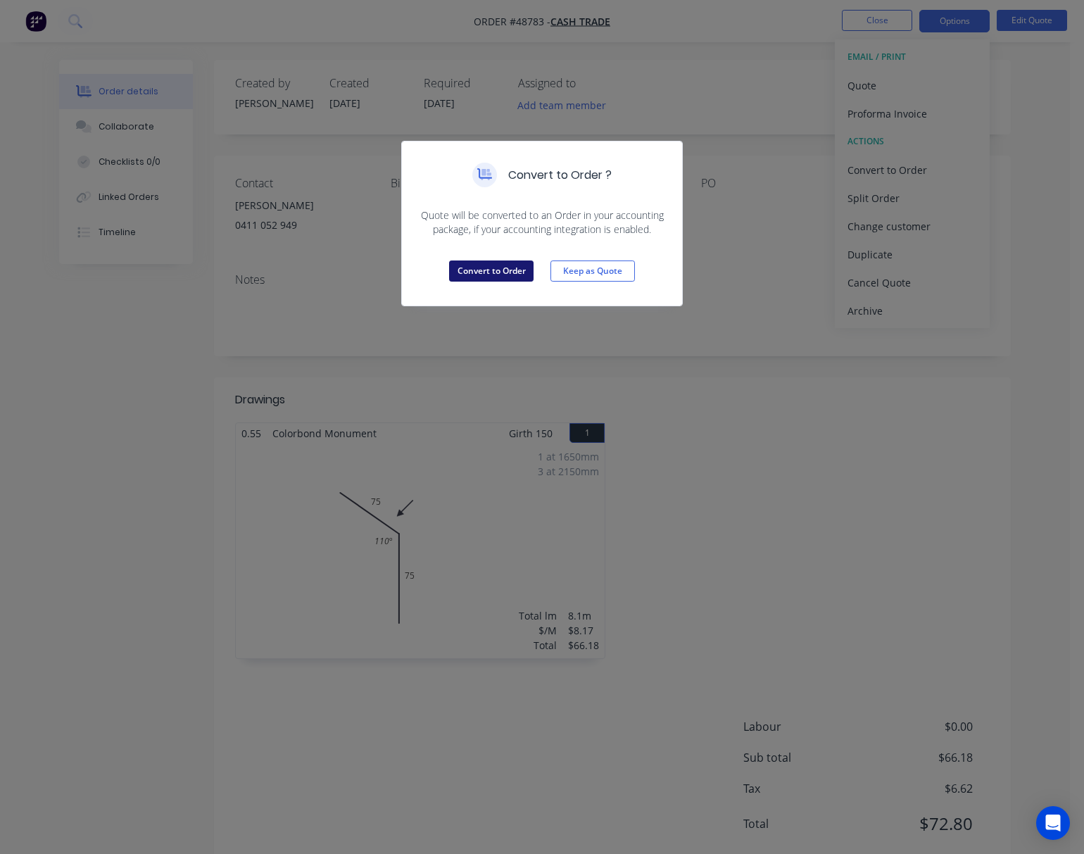
click at [496, 272] on button "Convert to Order" at bounding box center [491, 270] width 84 height 21
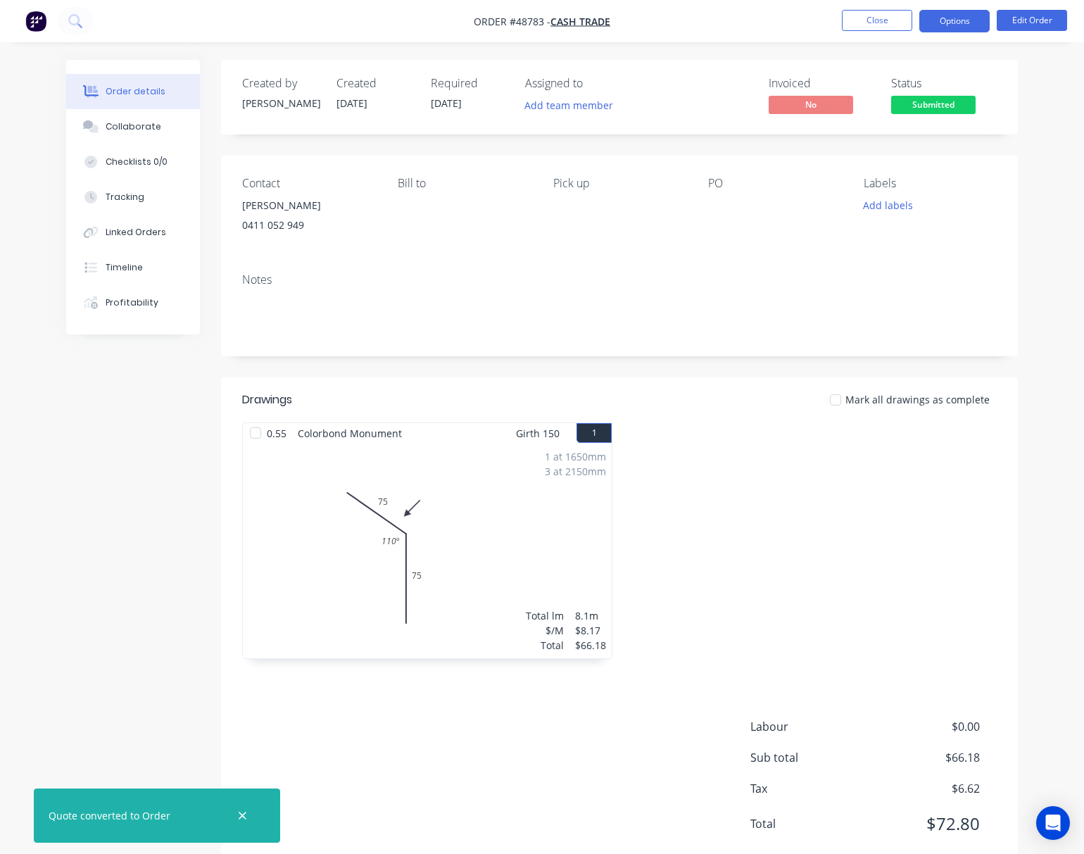
click at [939, 31] on button "Options" at bounding box center [954, 21] width 70 height 23
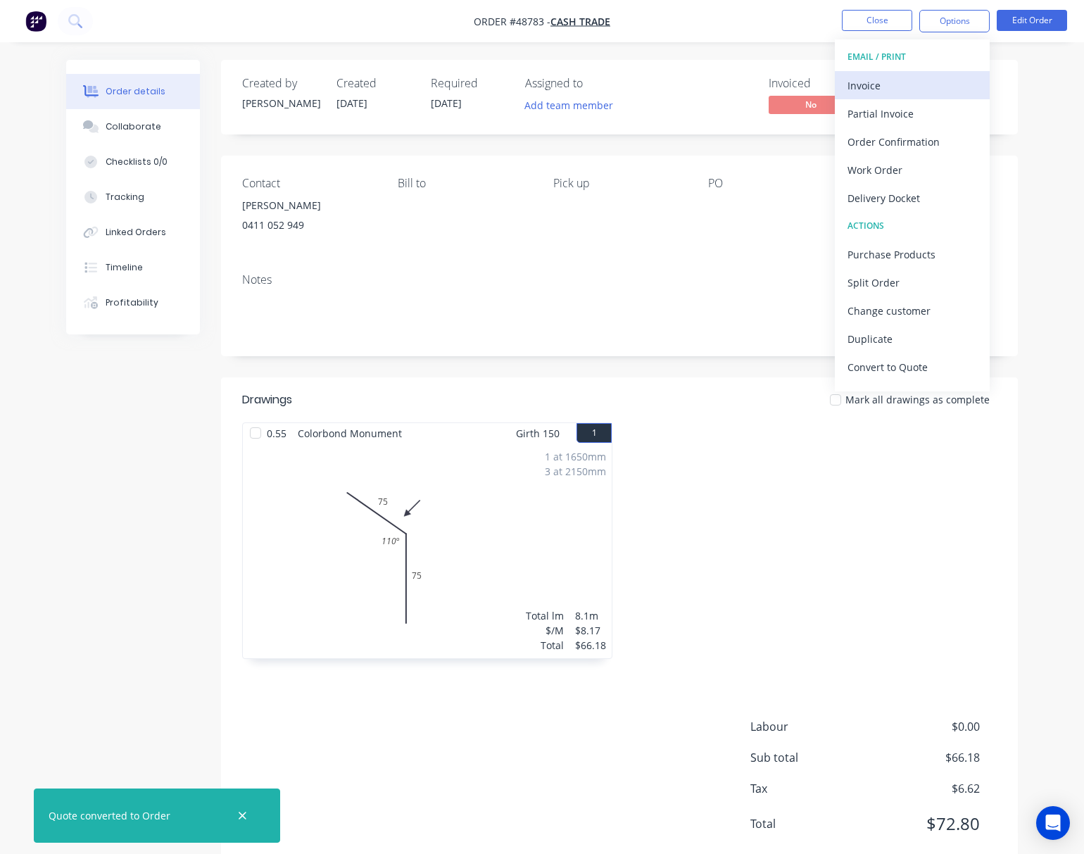
click at [930, 76] on div "Invoice" at bounding box center [911, 85] width 129 height 20
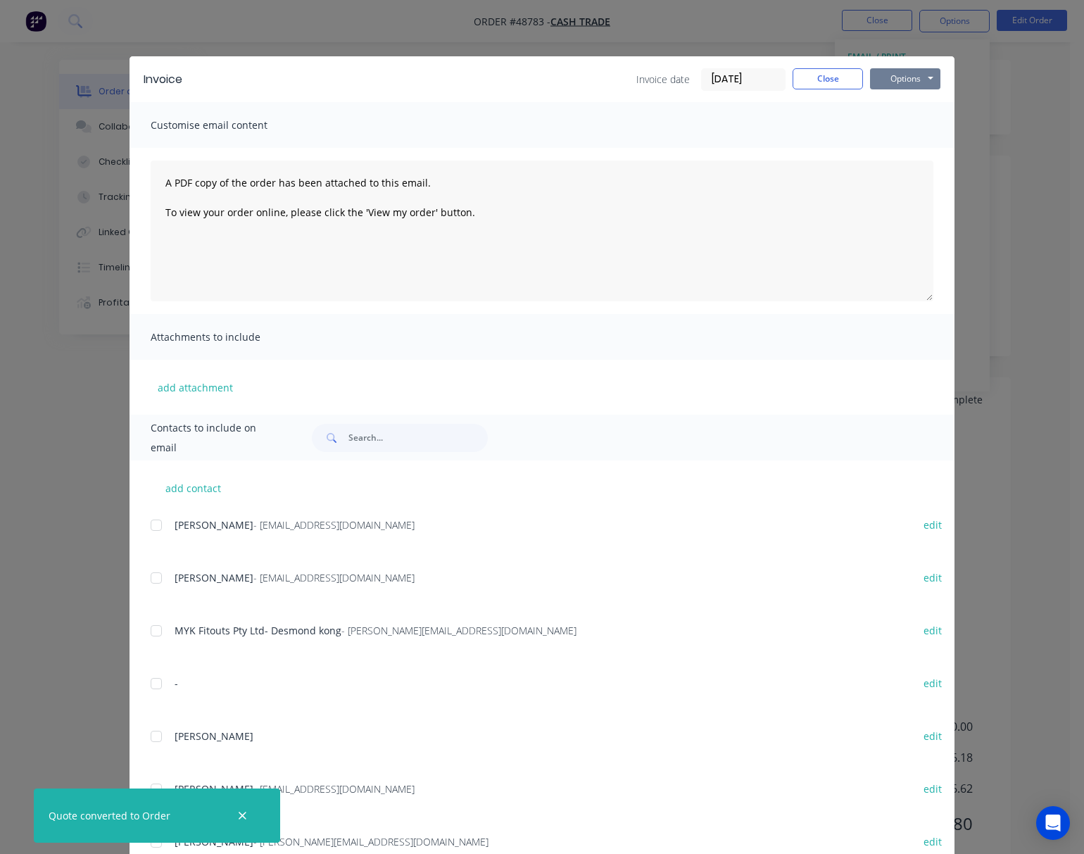
click at [907, 77] on button "Options" at bounding box center [905, 78] width 70 height 21
click at [907, 121] on button "Print" at bounding box center [915, 126] width 90 height 23
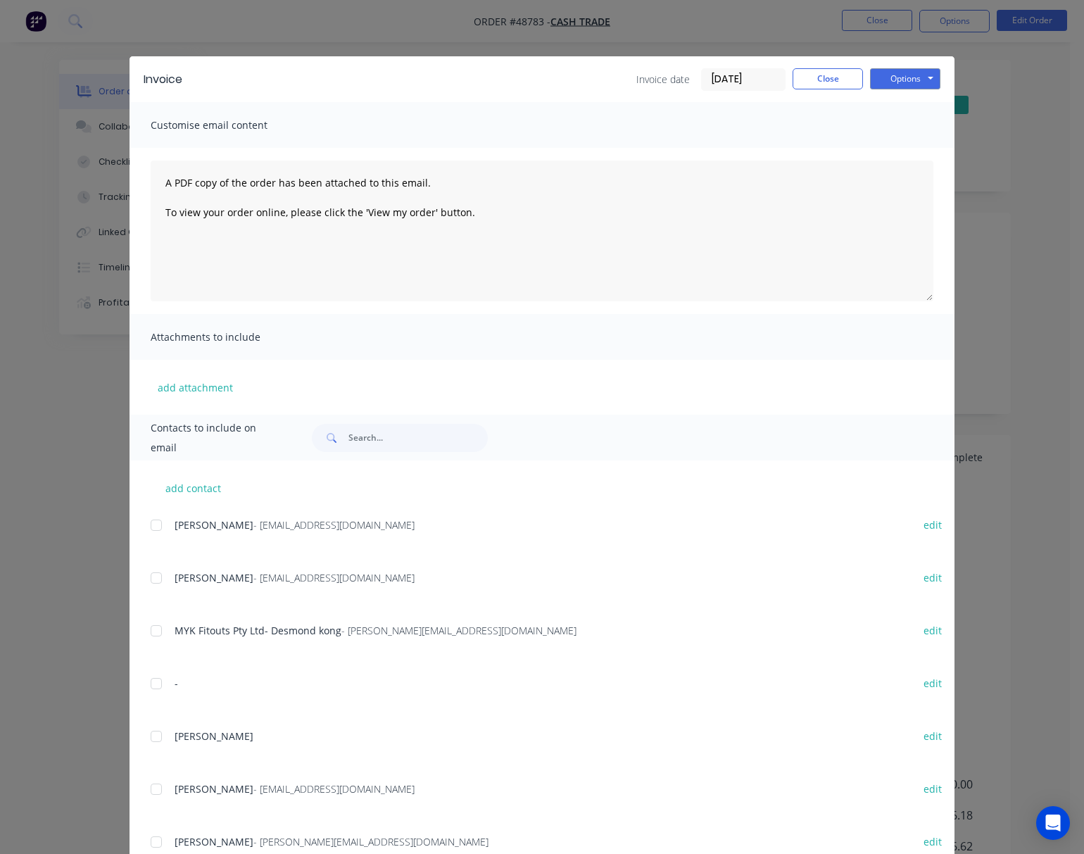
click at [942, 172] on div "Invoice Invoice date 03/09/25 Close Options Preview Print Email Customise email…" at bounding box center [542, 427] width 1084 height 854
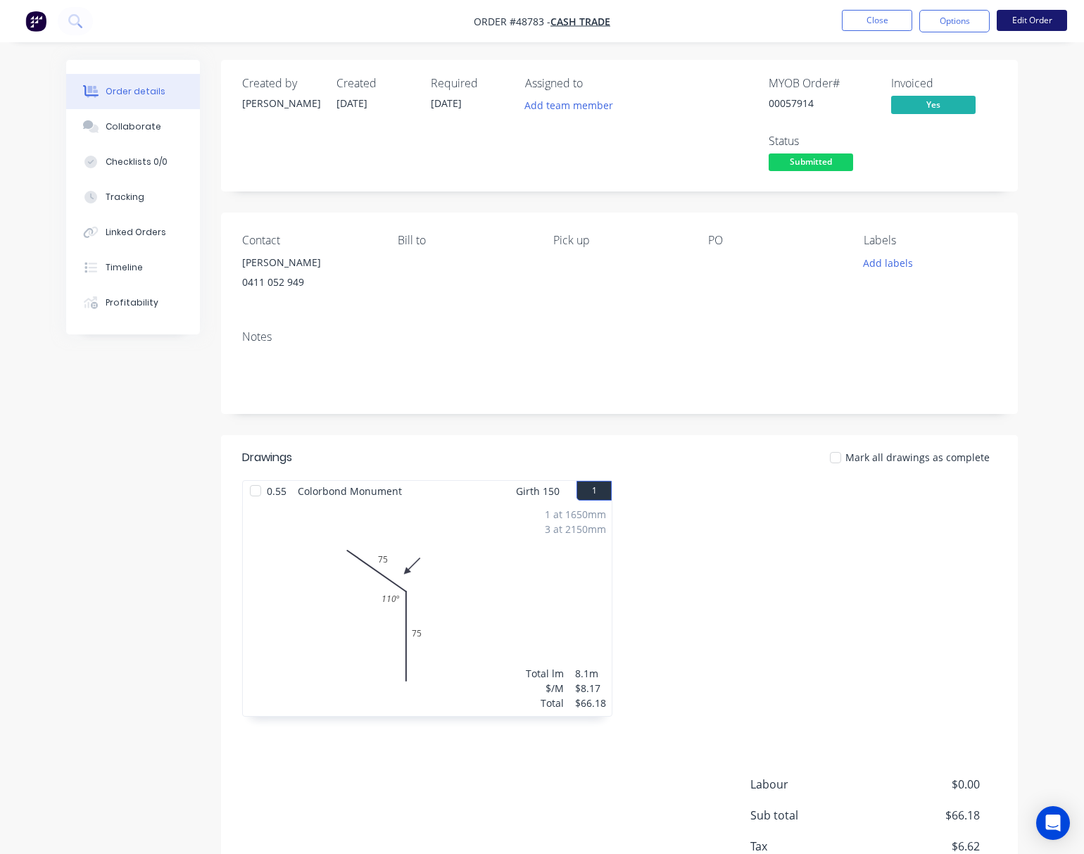
click at [942, 21] on button "Edit Order" at bounding box center [1031, 20] width 70 height 21
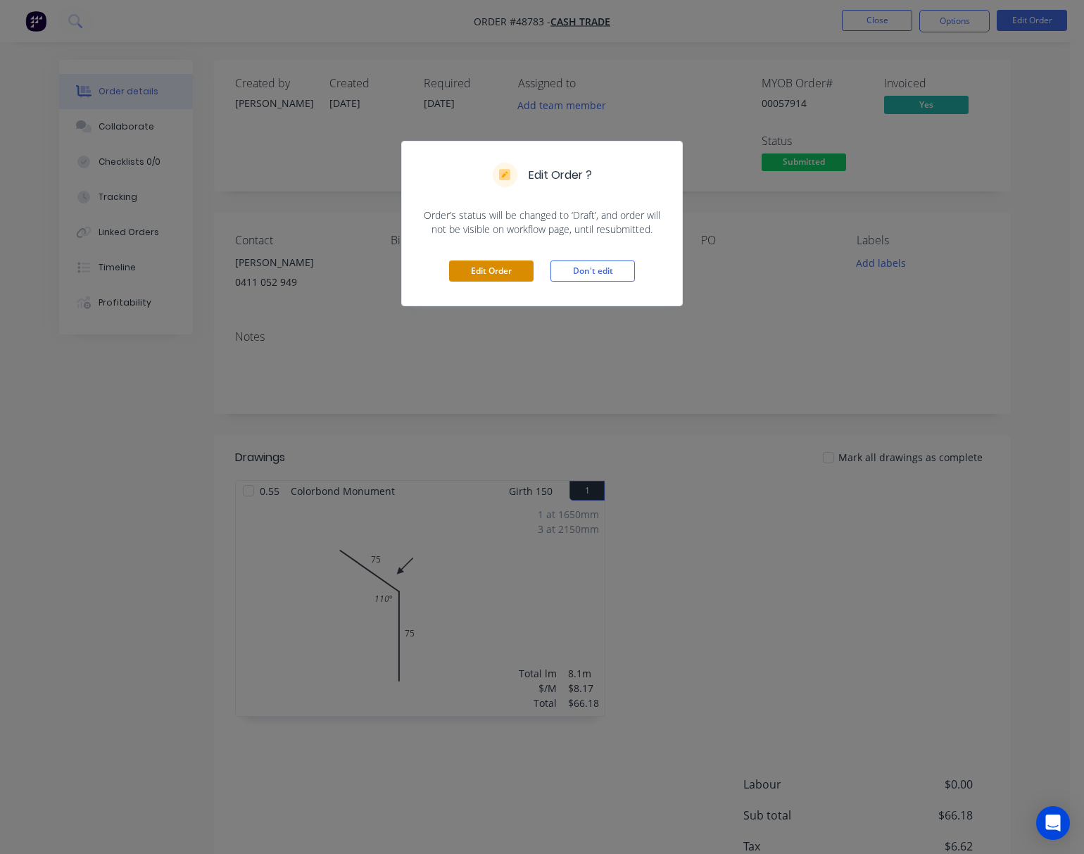
click at [476, 272] on button "Edit Order" at bounding box center [491, 270] width 84 height 21
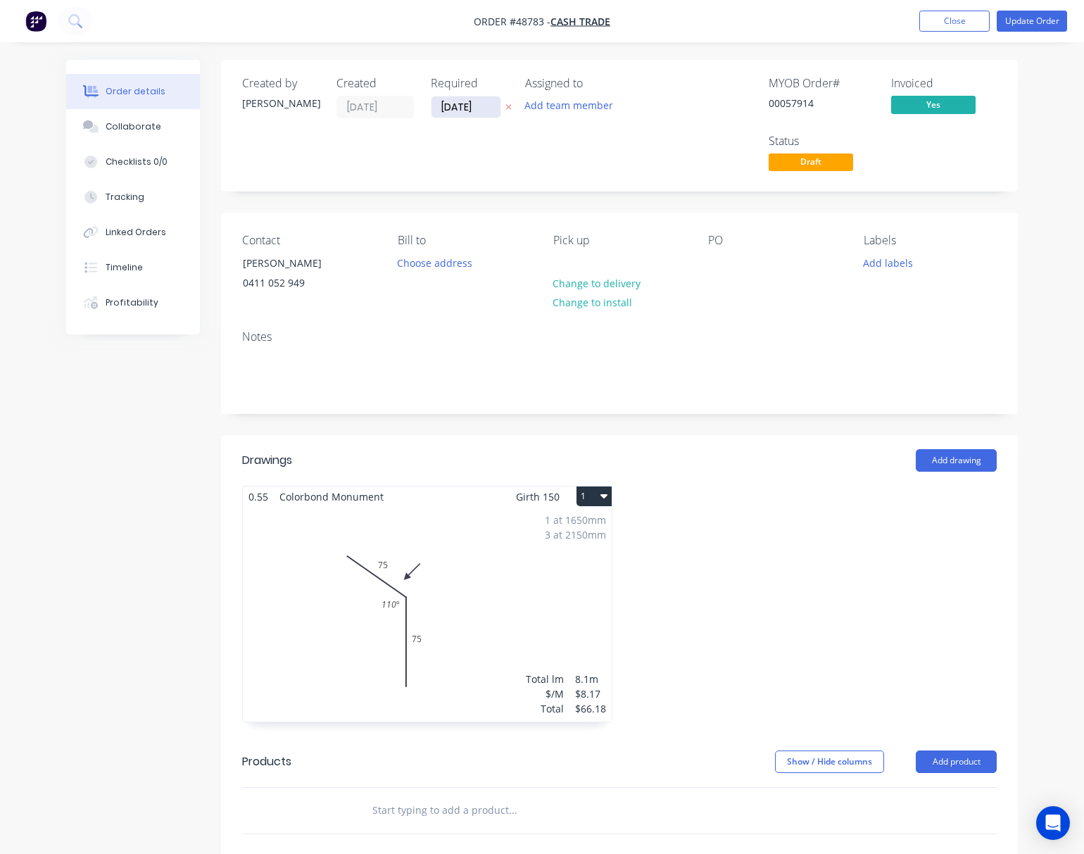
click at [471, 99] on input "02/09/25" at bounding box center [465, 106] width 69 height 21
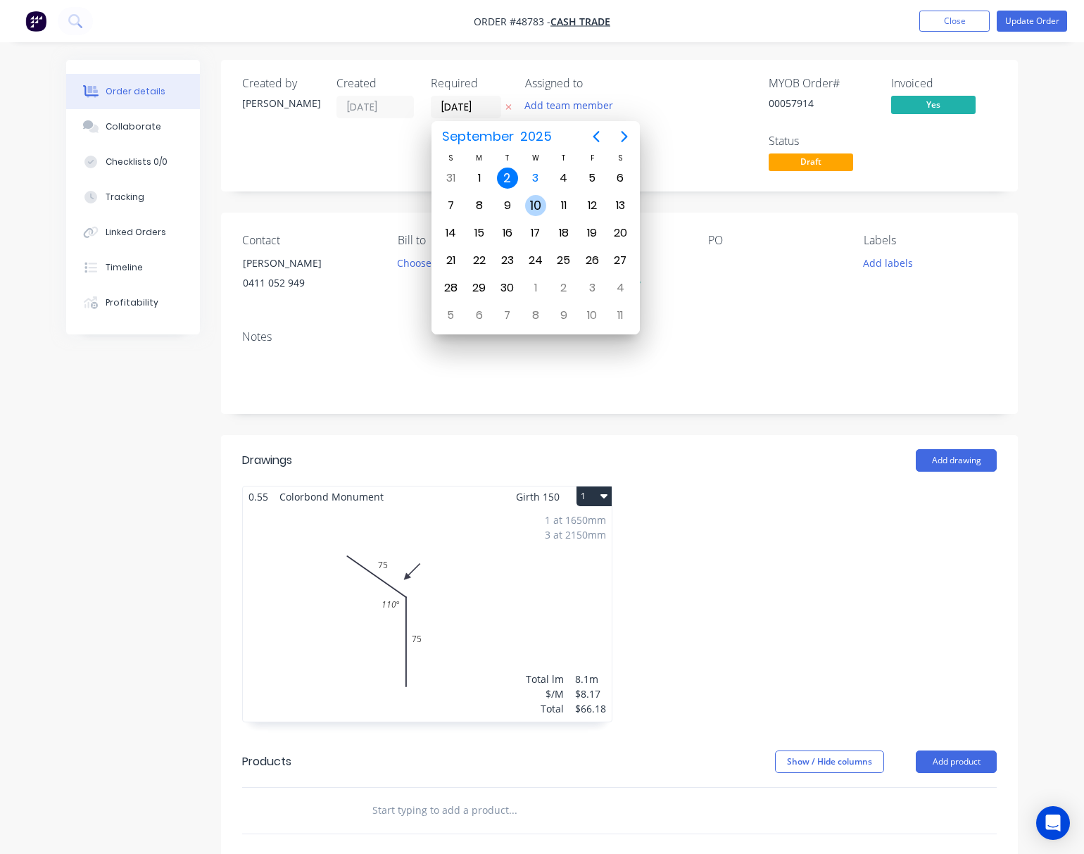
click at [533, 205] on div "10" at bounding box center [535, 205] width 21 height 21
type input "10/09/25"
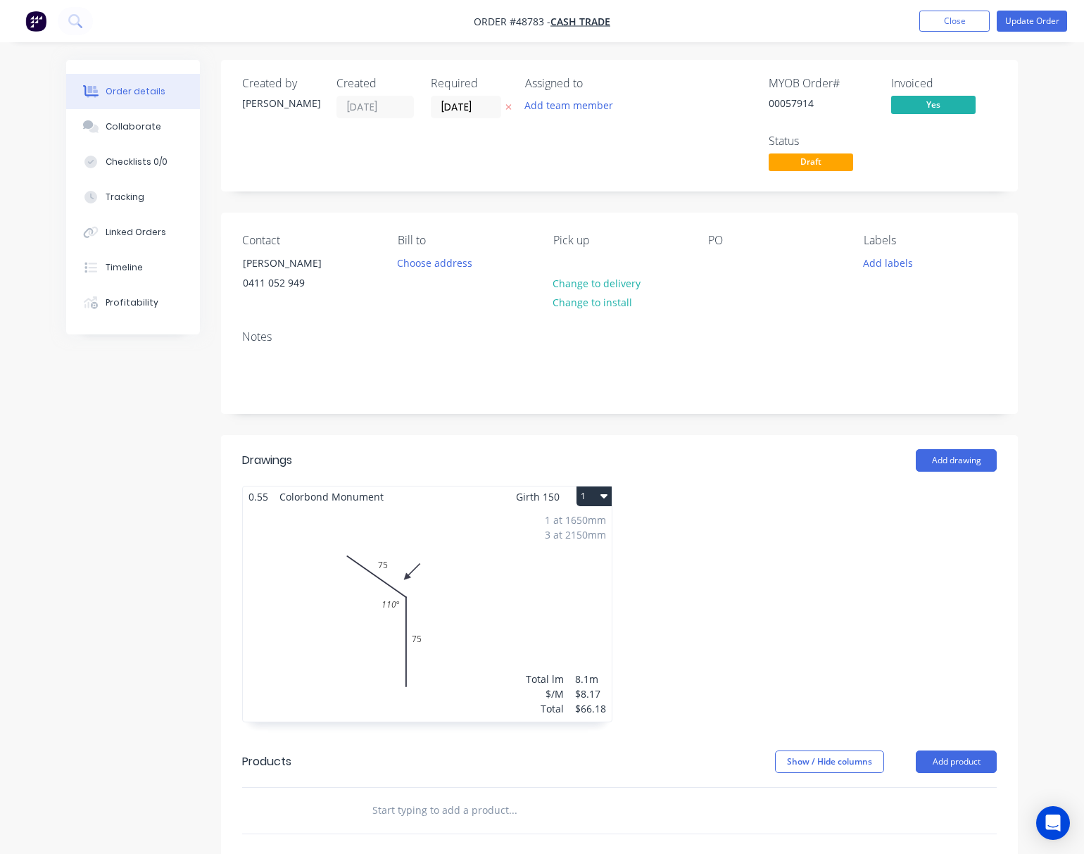
click at [609, 151] on div "Assigned to Add team member" at bounding box center [595, 126] width 141 height 98
click at [942, 18] on button "Update Order" at bounding box center [1031, 21] width 70 height 21
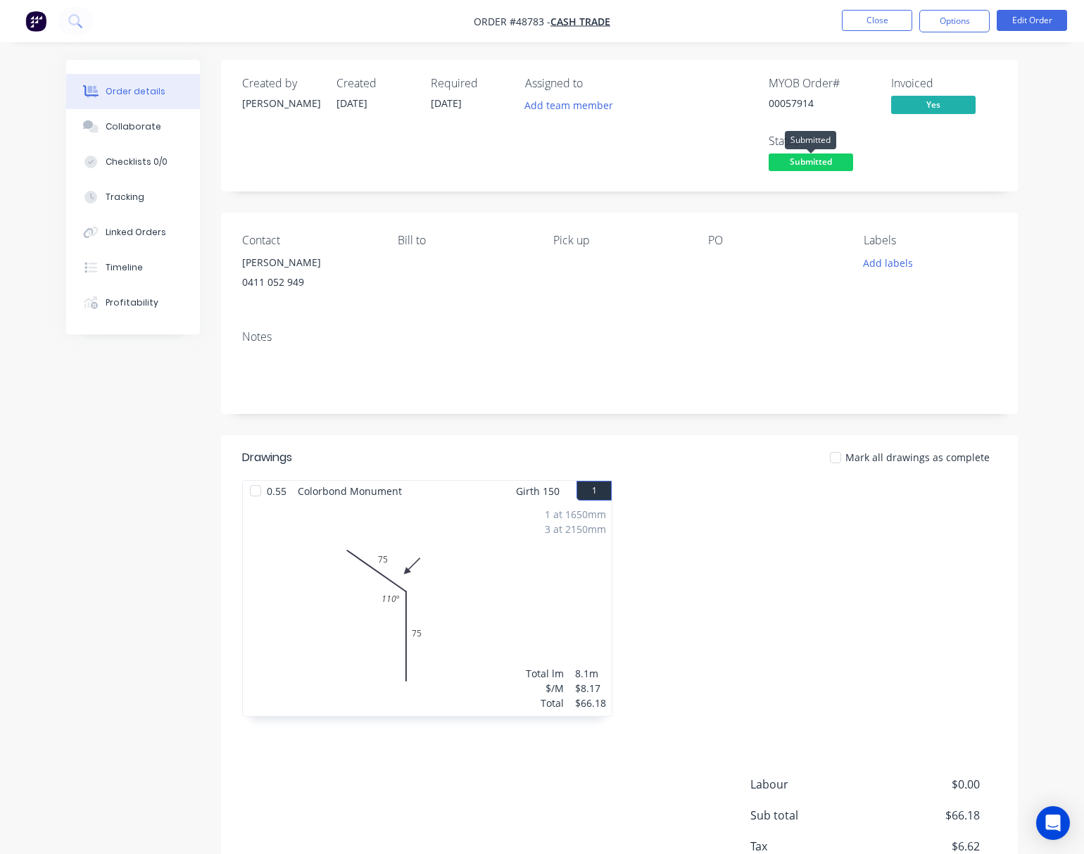
click at [823, 158] on span "Submitted" at bounding box center [810, 162] width 84 height 18
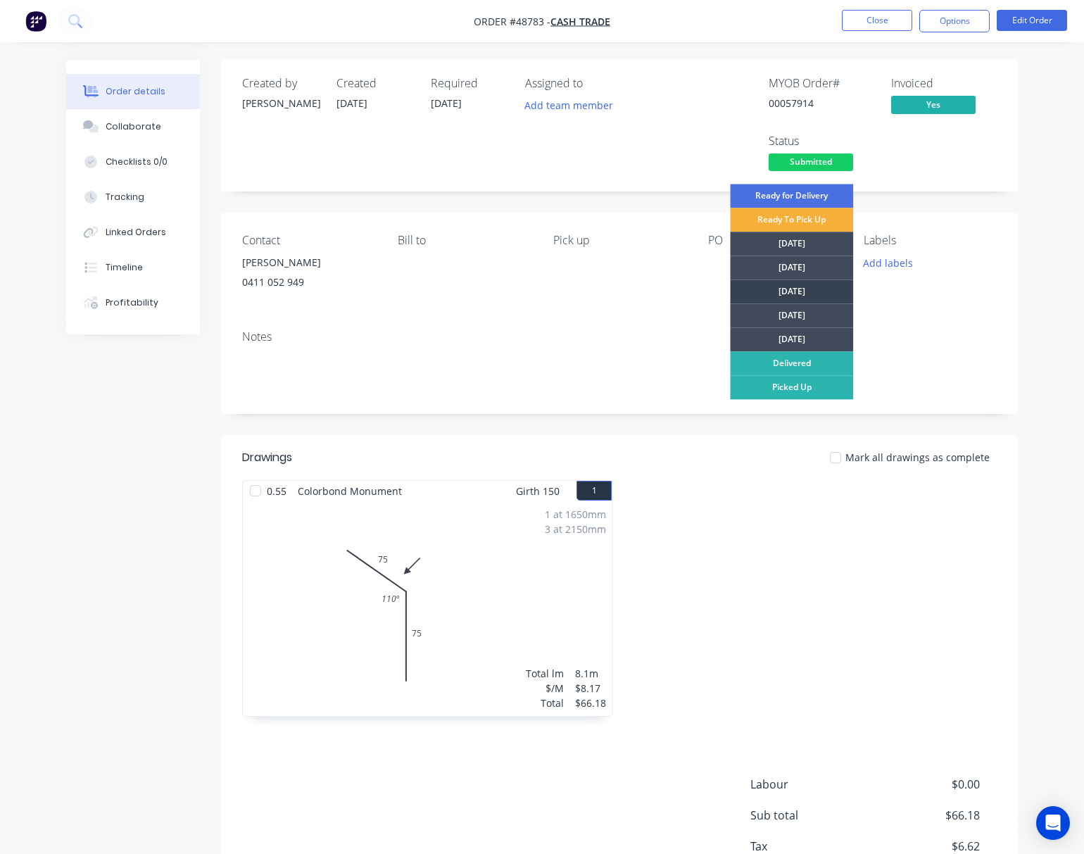
click at [780, 293] on div "Wednesday" at bounding box center [791, 291] width 123 height 24
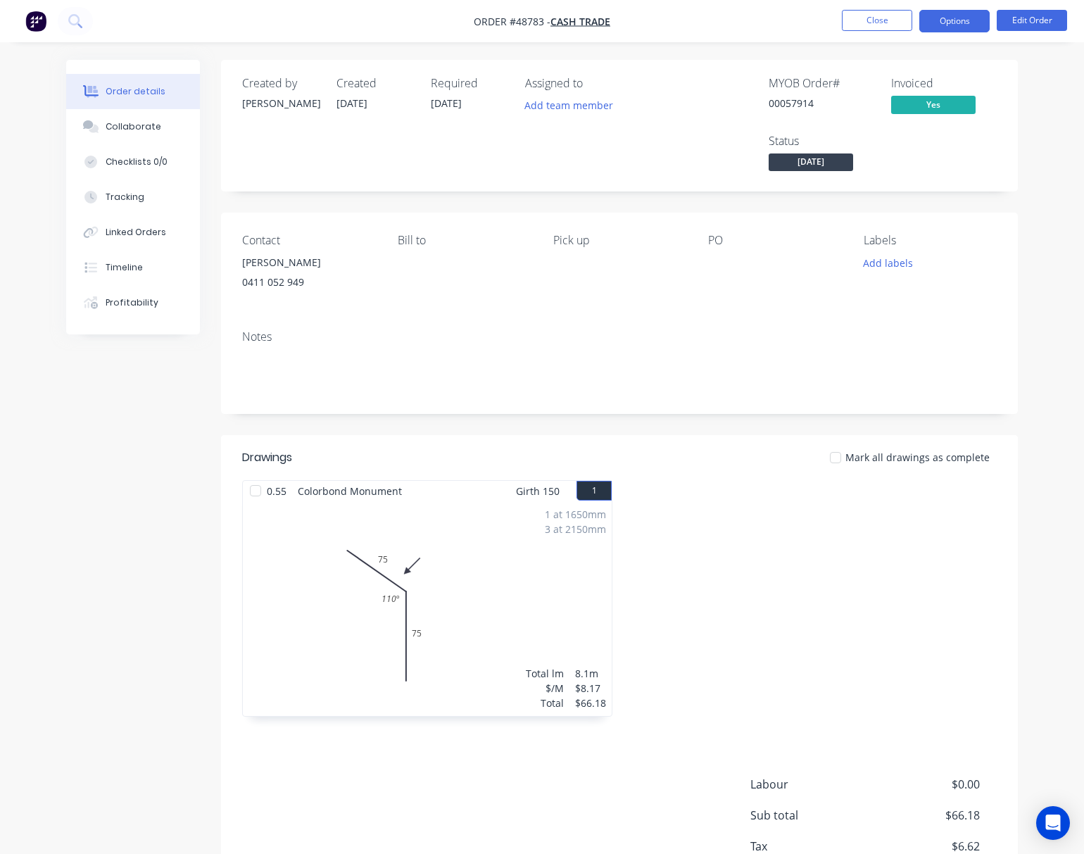
click at [942, 18] on button "Options" at bounding box center [954, 21] width 70 height 23
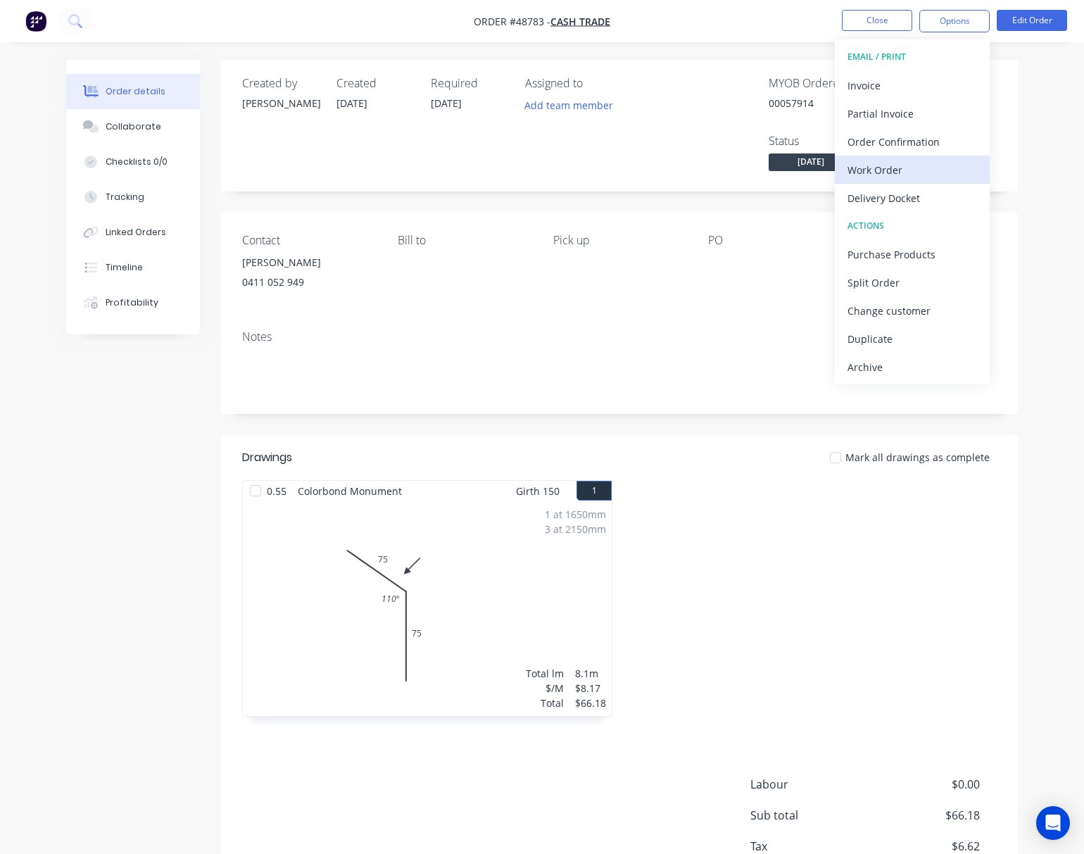
click at [904, 167] on div "Work Order" at bounding box center [911, 170] width 129 height 20
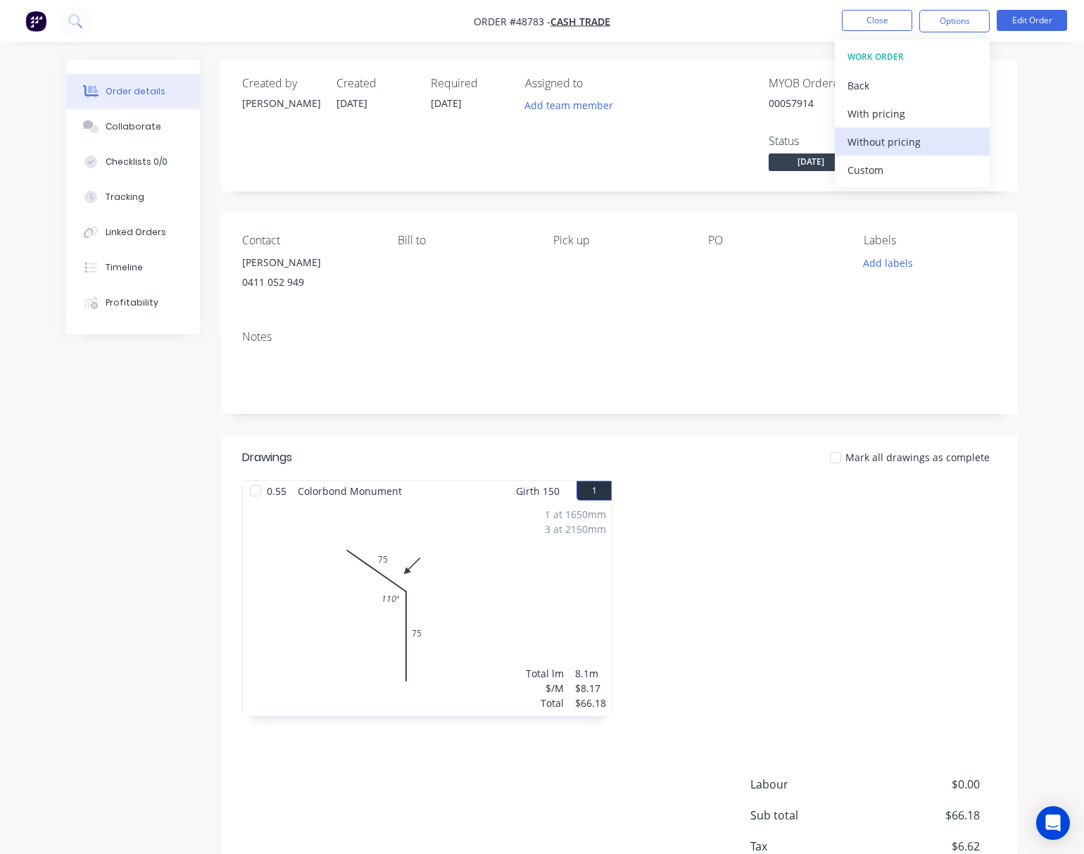
click at [930, 148] on div "Without pricing" at bounding box center [911, 142] width 129 height 20
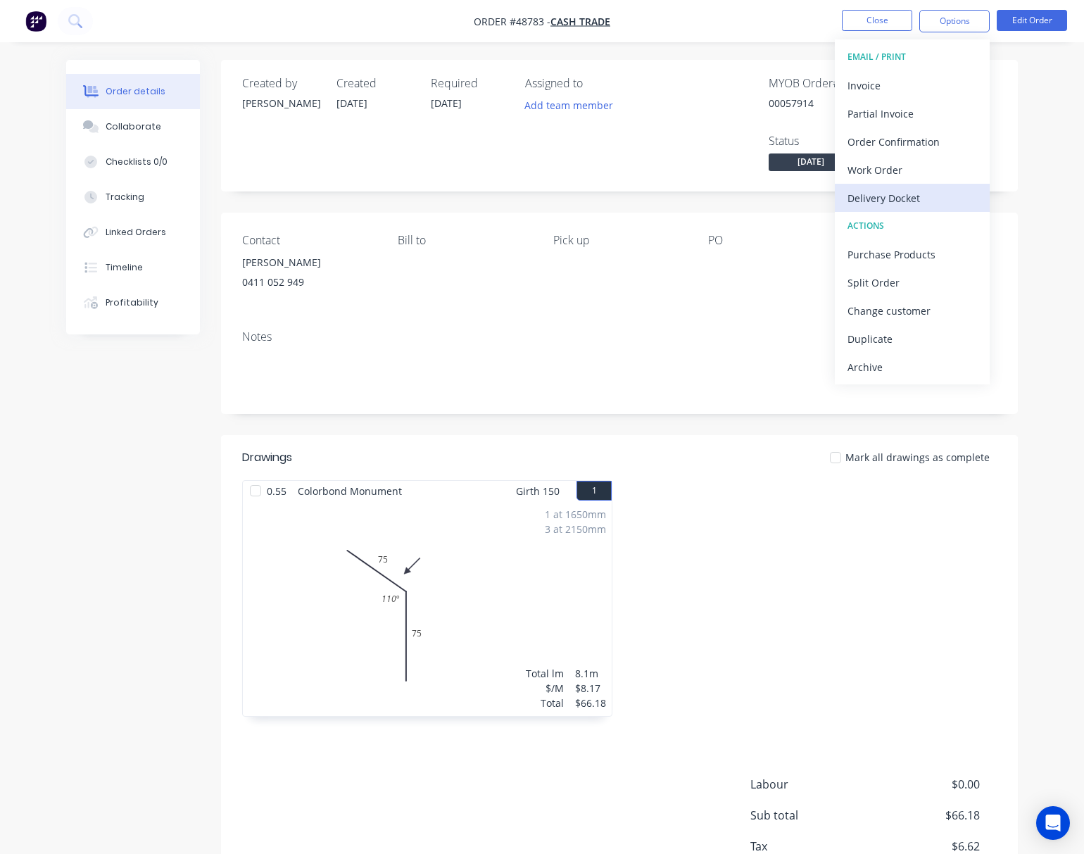
click at [902, 200] on div "Delivery Docket" at bounding box center [911, 198] width 129 height 20
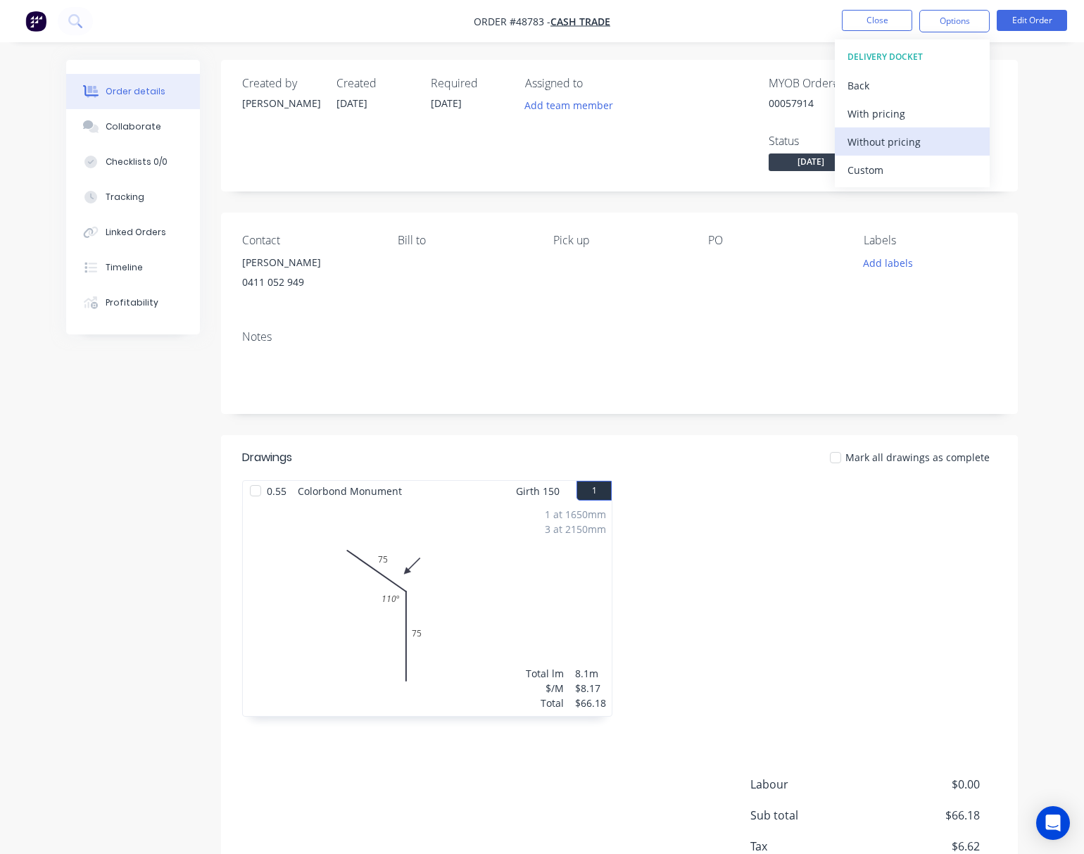
click at [924, 145] on div "Without pricing" at bounding box center [911, 142] width 129 height 20
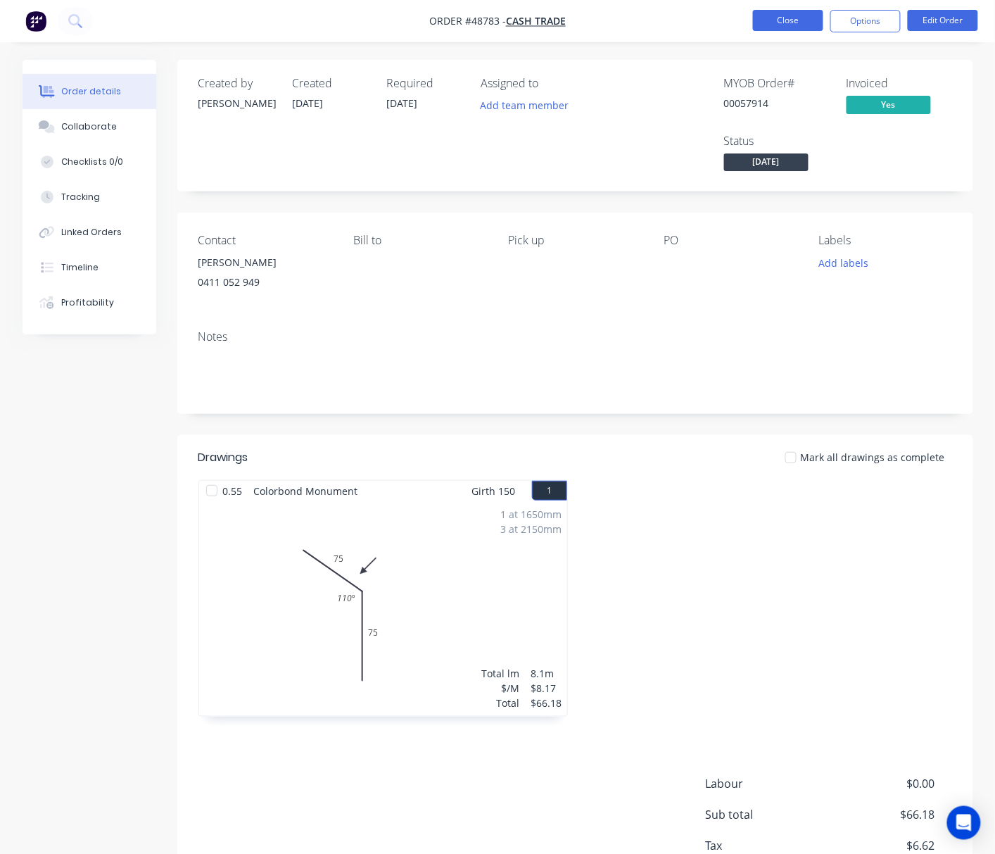
click at [784, 20] on button "Close" at bounding box center [788, 20] width 70 height 21
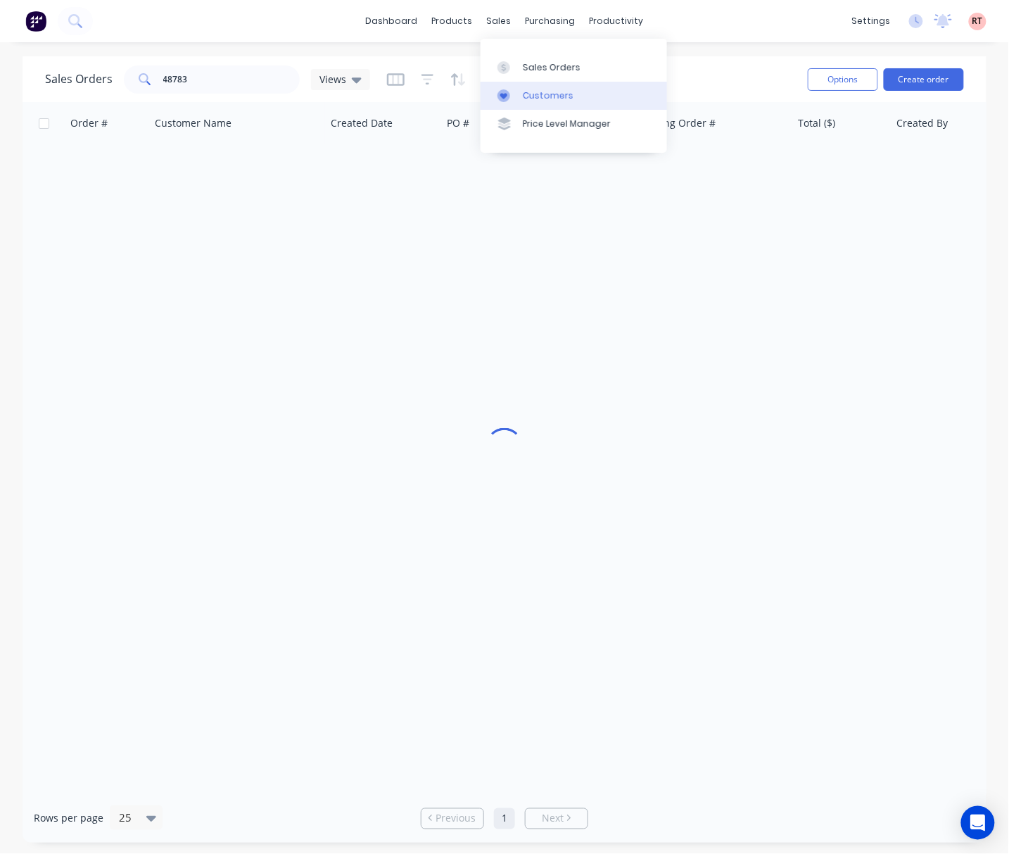
click at [505, 93] on icon at bounding box center [503, 95] width 13 height 13
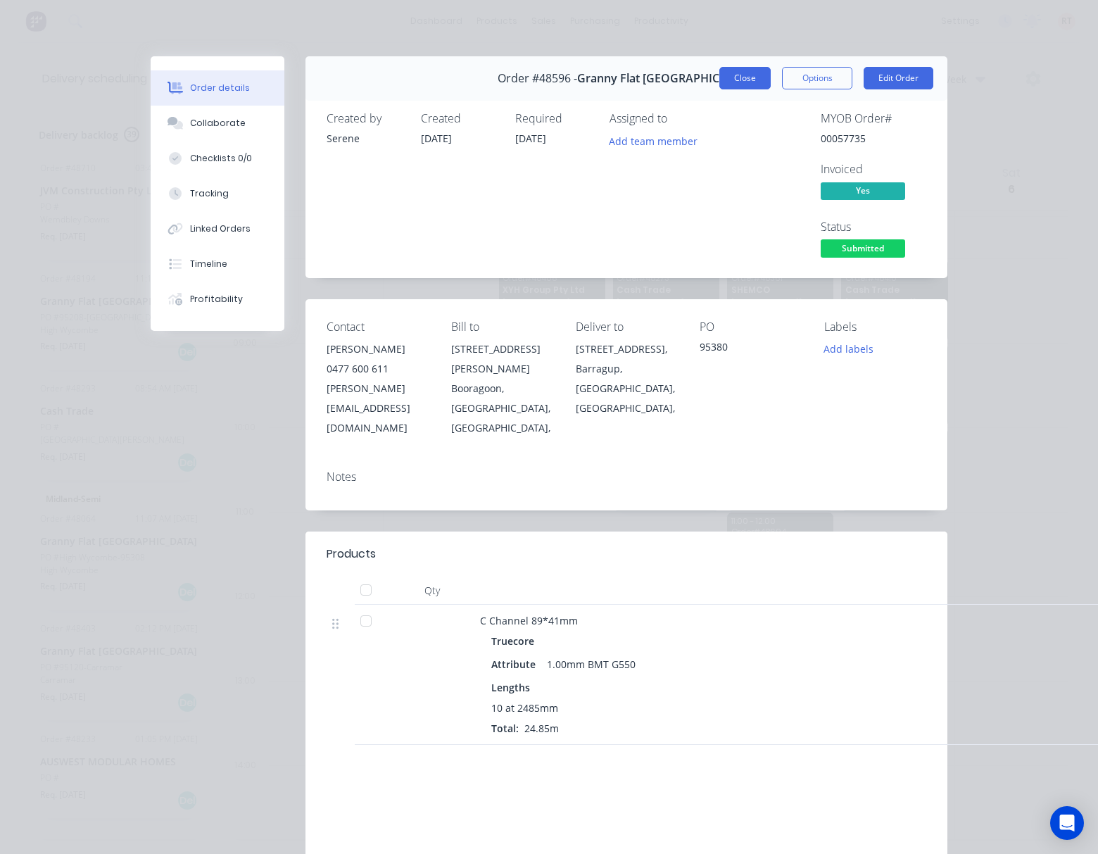
scroll to position [1194, 0]
click at [730, 76] on button "Close" at bounding box center [744, 78] width 51 height 23
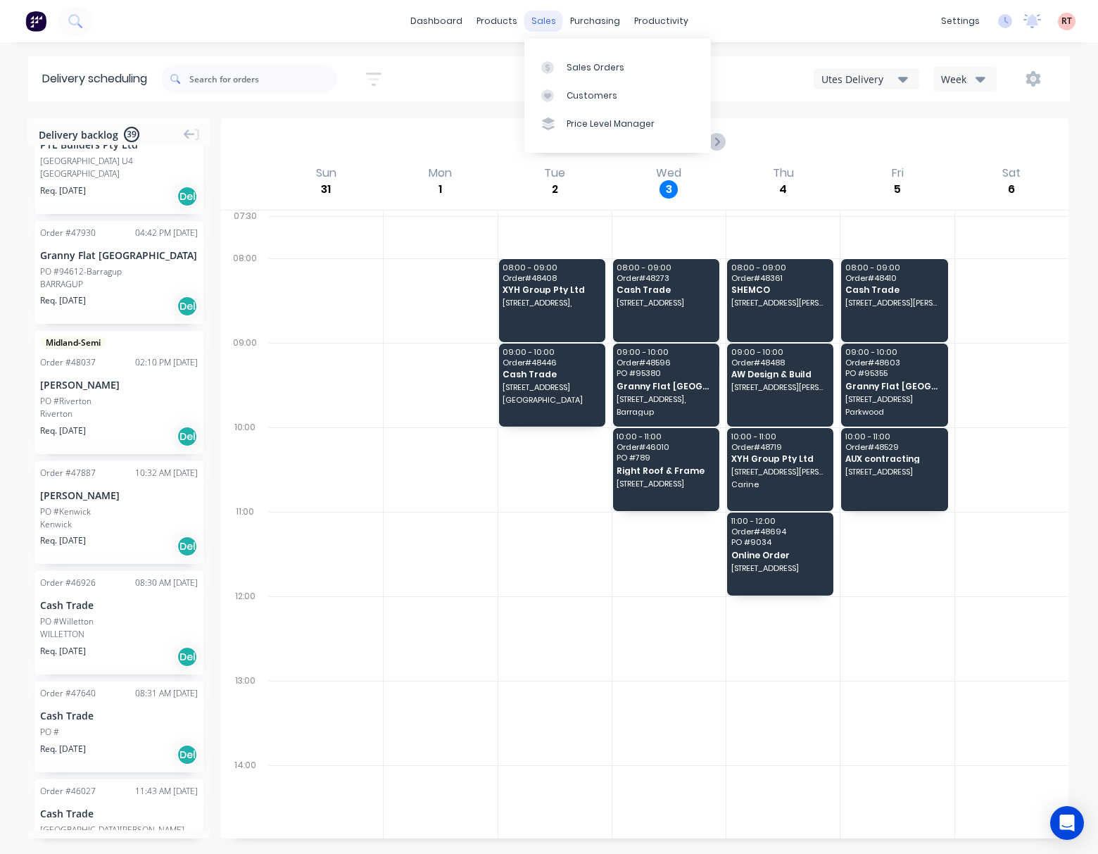
click at [550, 20] on div "sales" at bounding box center [543, 21] width 39 height 21
click at [581, 87] on link "Customers" at bounding box center [617, 96] width 186 height 28
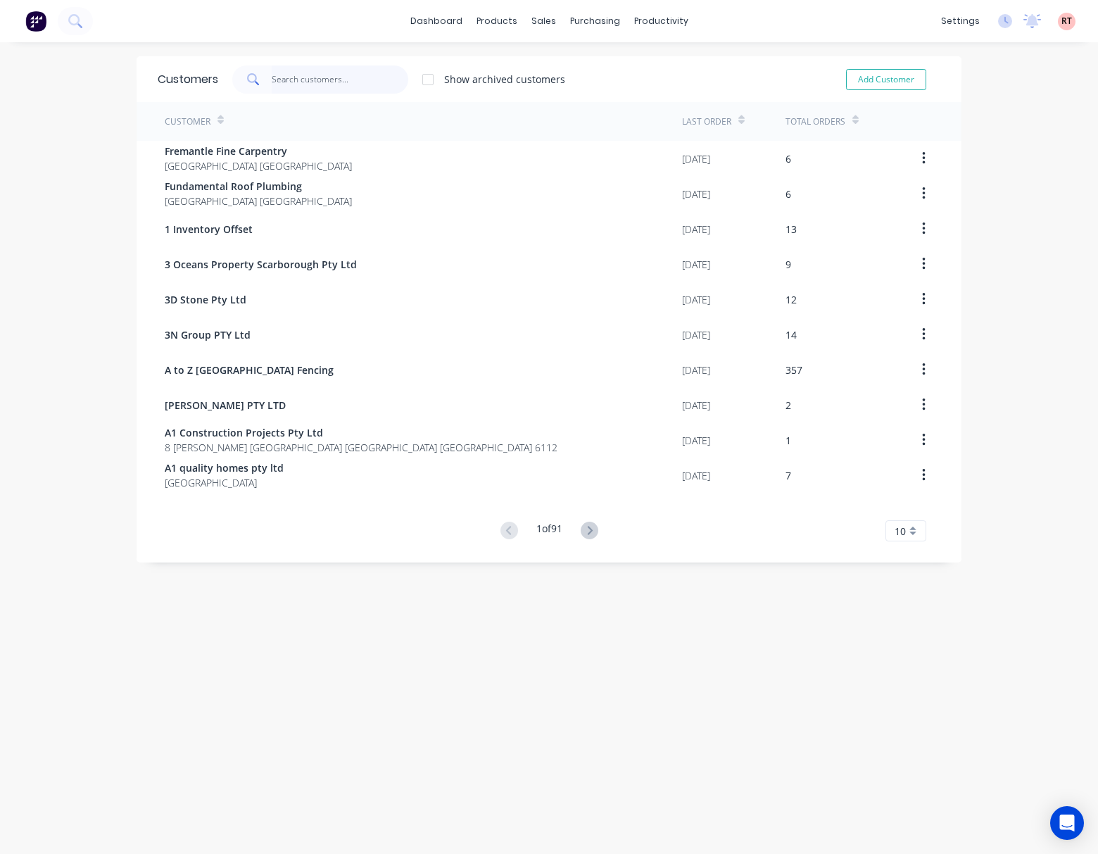
click at [322, 86] on input "text" at bounding box center [340, 79] width 137 height 28
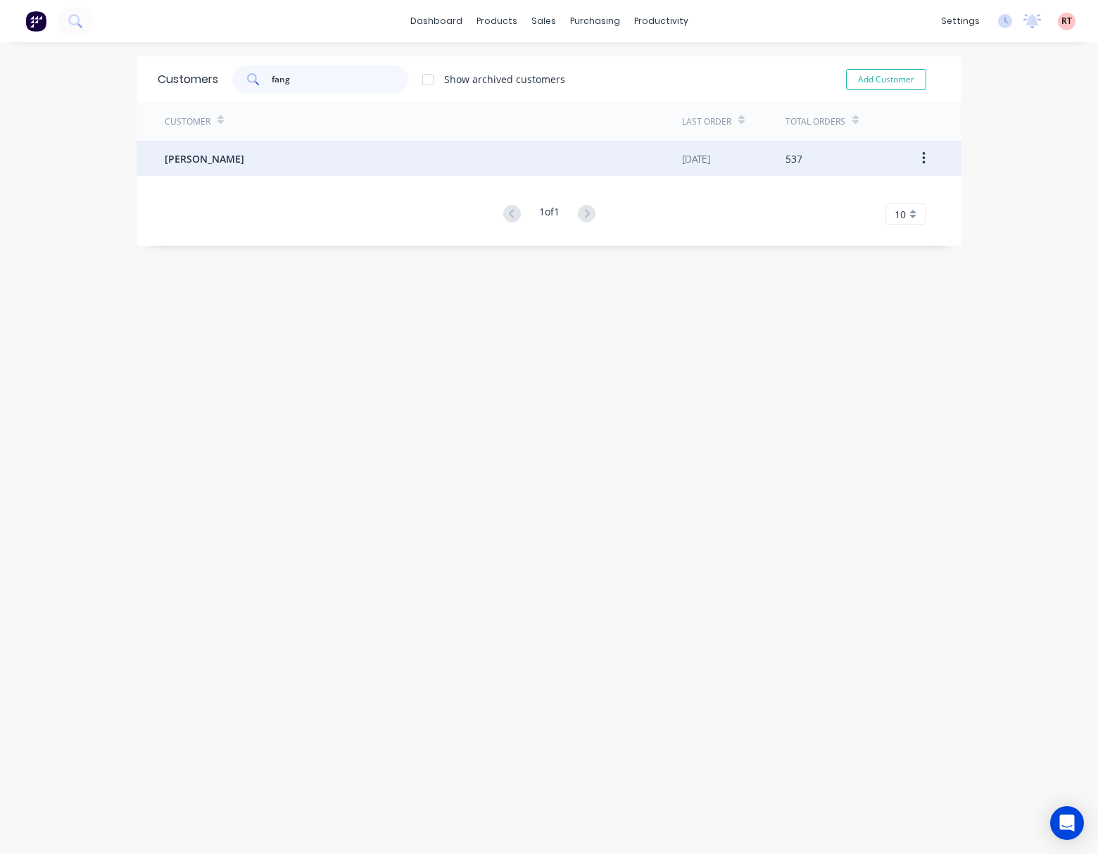
type input "fang"
click at [367, 162] on div "[PERSON_NAME]" at bounding box center [423, 158] width 517 height 35
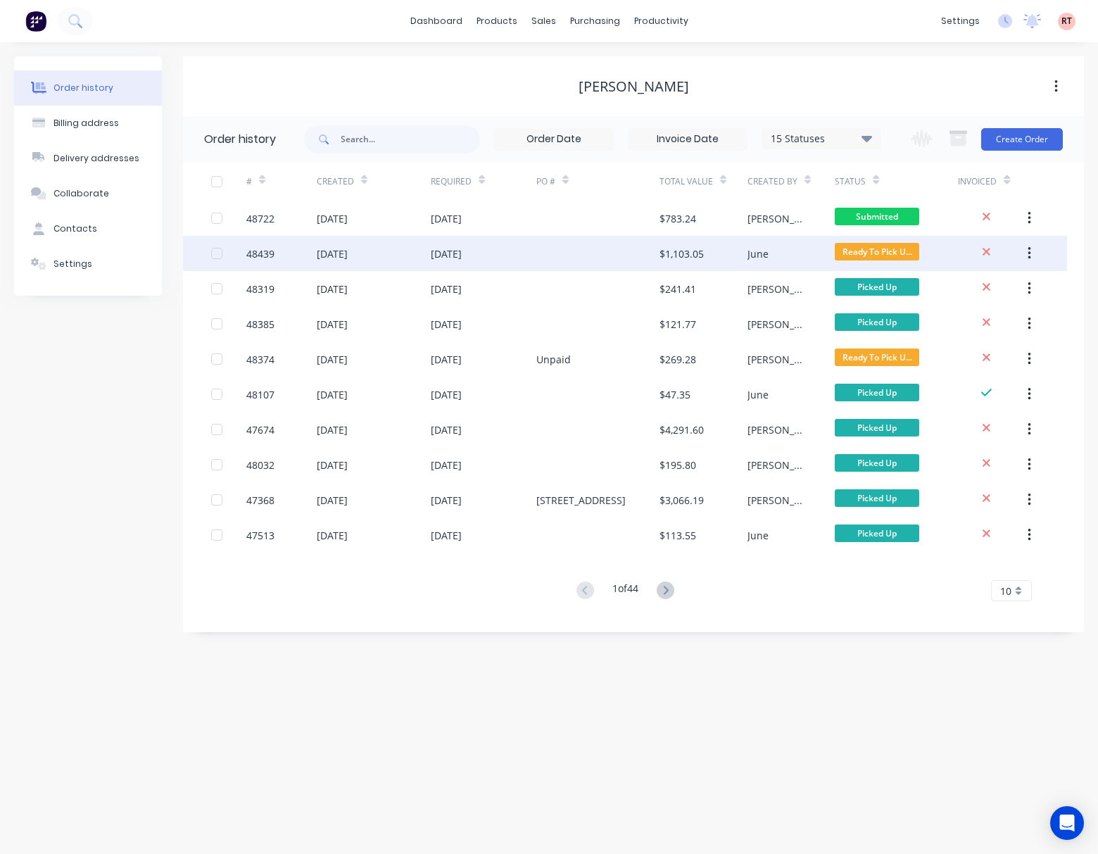
click at [540, 256] on div at bounding box center [597, 253] width 123 height 35
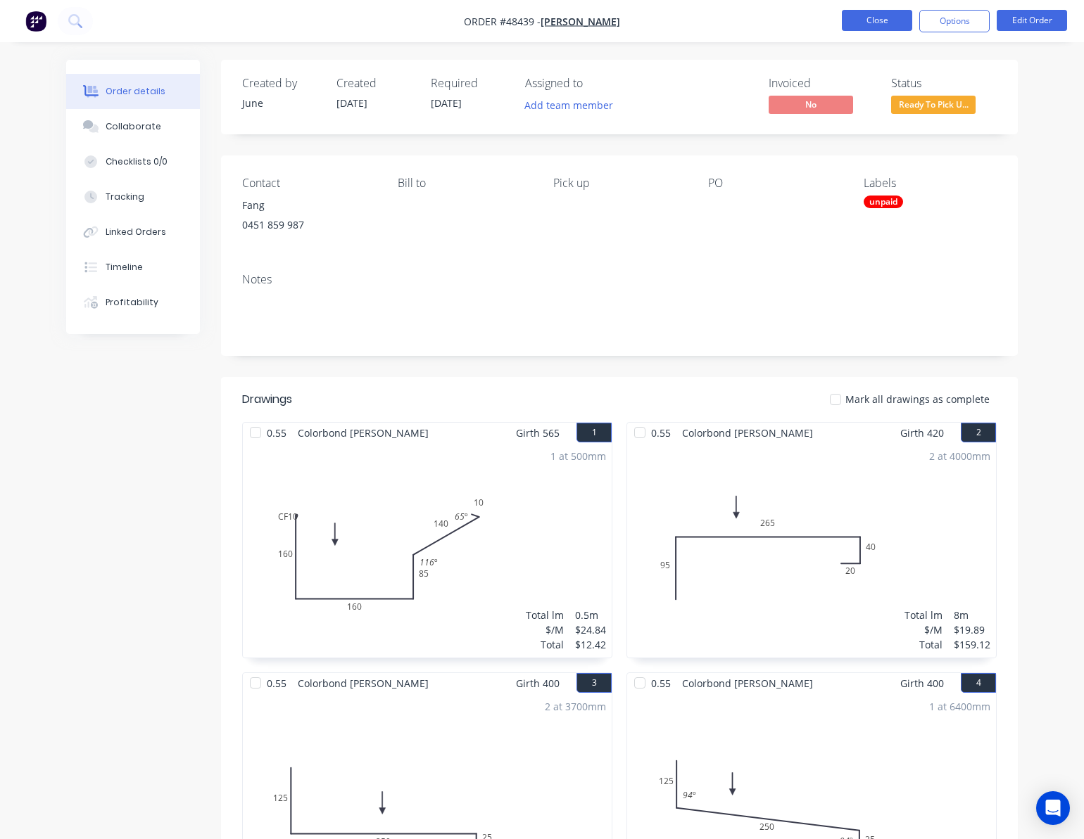
click at [862, 23] on button "Close" at bounding box center [877, 20] width 70 height 21
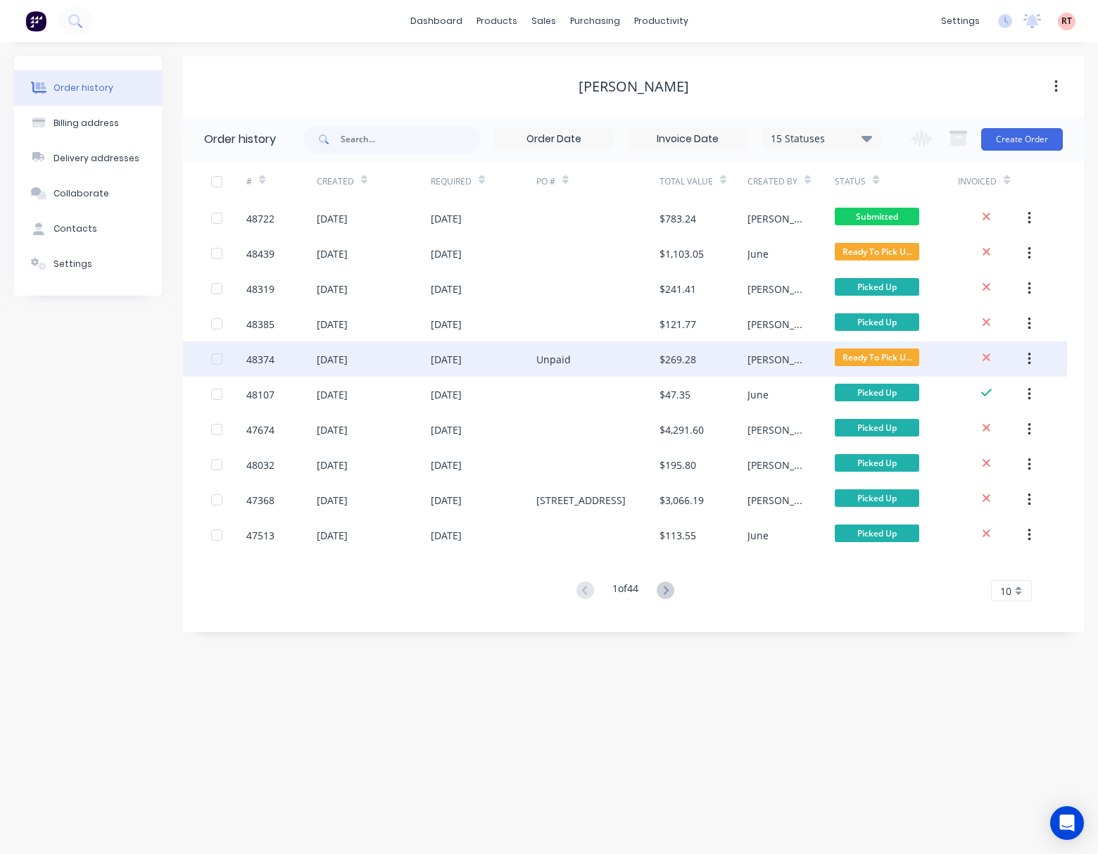
click at [564, 353] on div "Unpaid" at bounding box center [553, 359] width 34 height 15
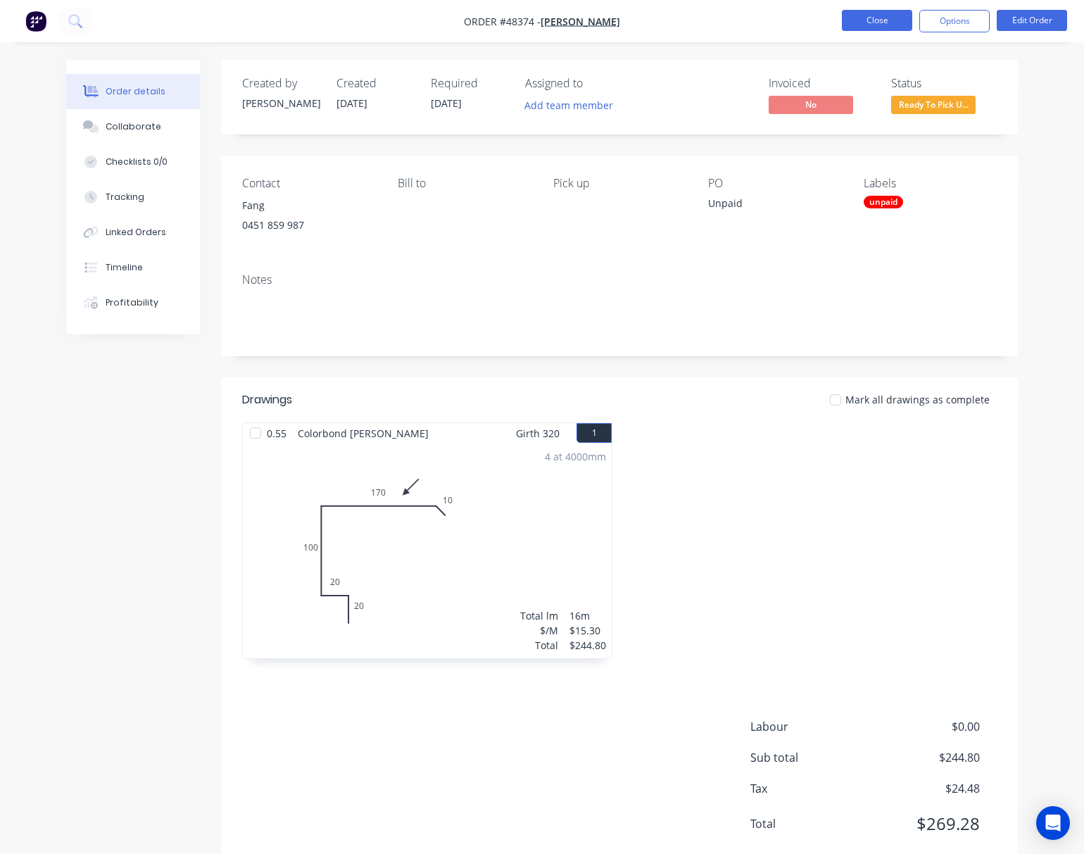
click at [882, 14] on button "Close" at bounding box center [877, 20] width 70 height 21
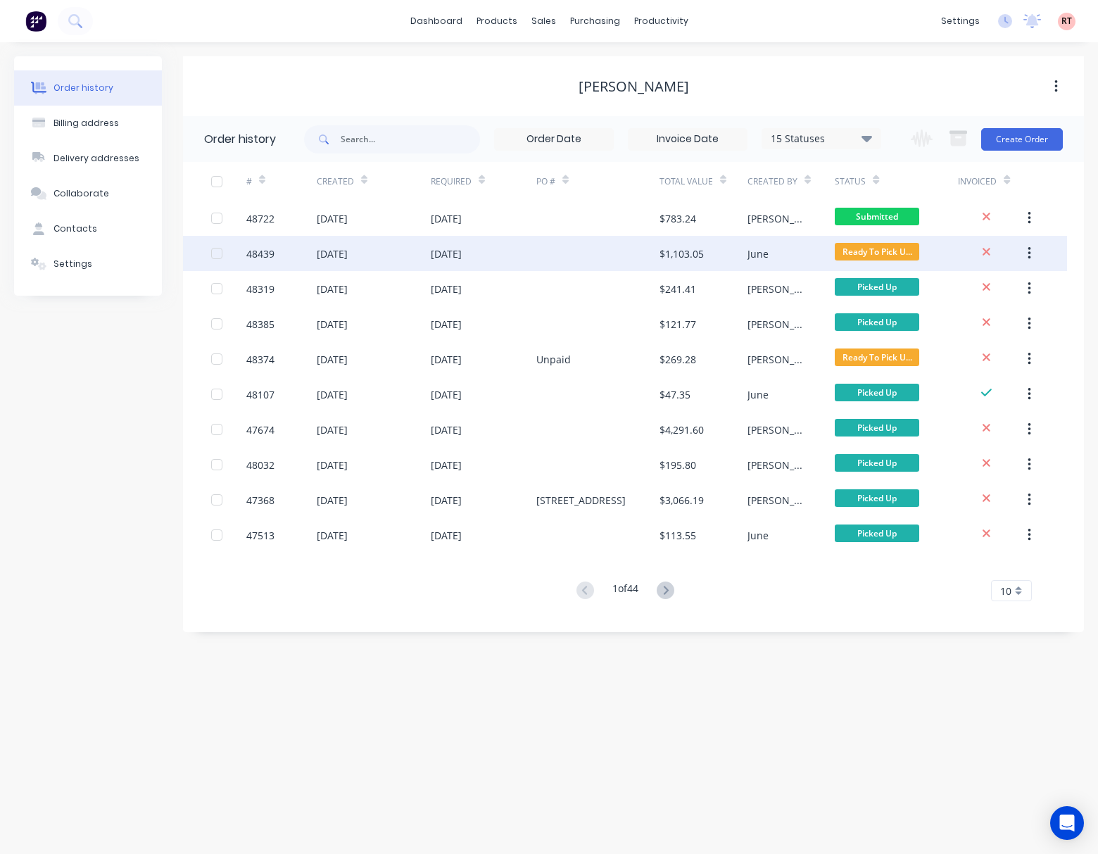
click at [611, 252] on div at bounding box center [597, 253] width 123 height 35
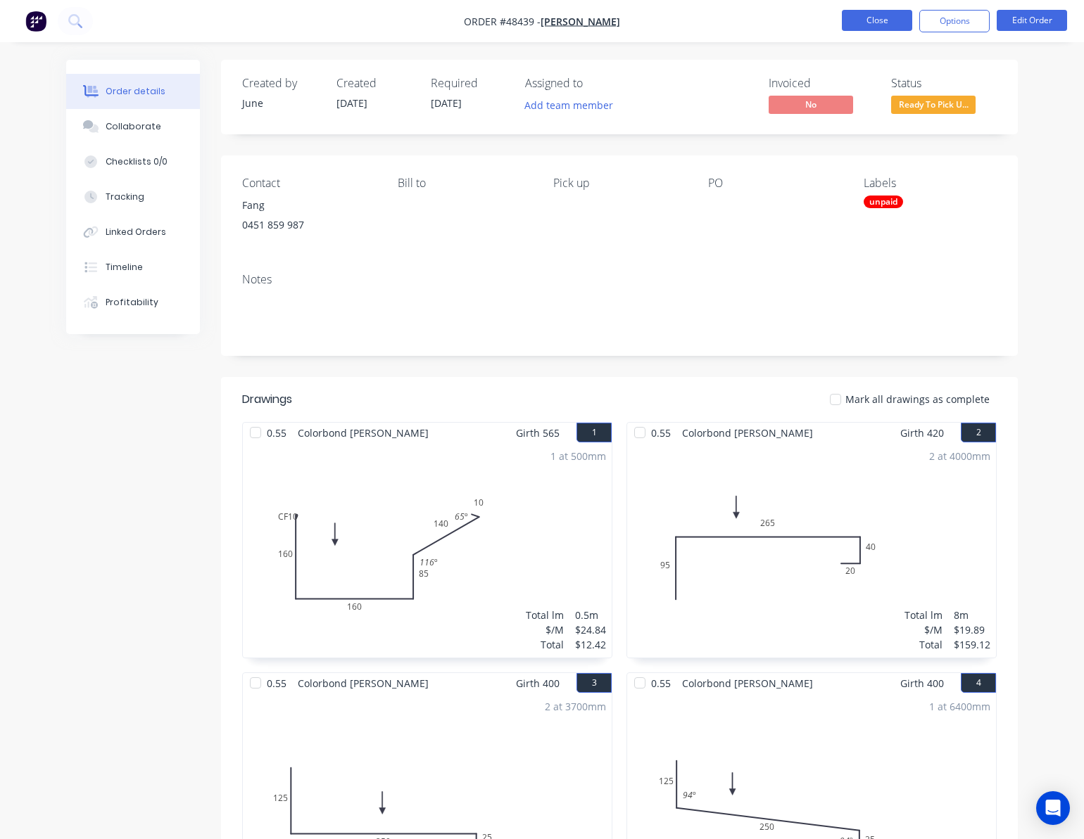
click at [882, 18] on button "Close" at bounding box center [877, 20] width 70 height 21
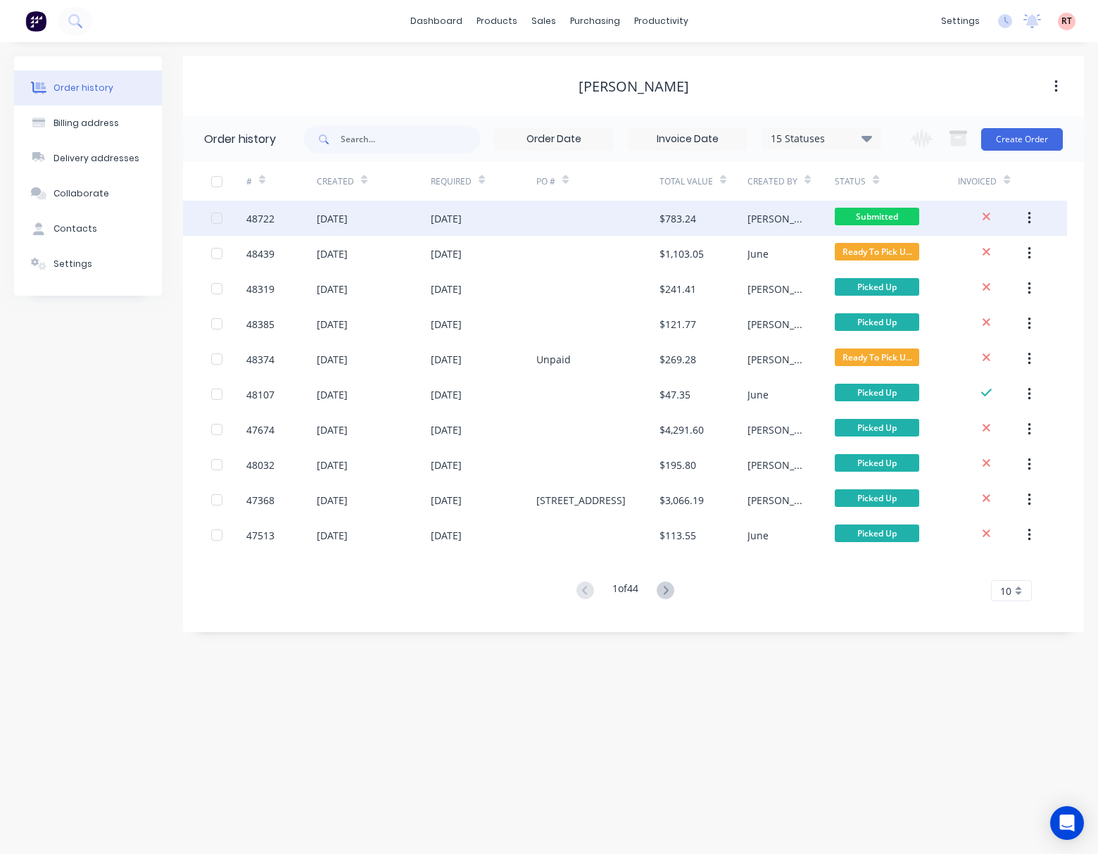
click at [595, 231] on div at bounding box center [597, 218] width 123 height 35
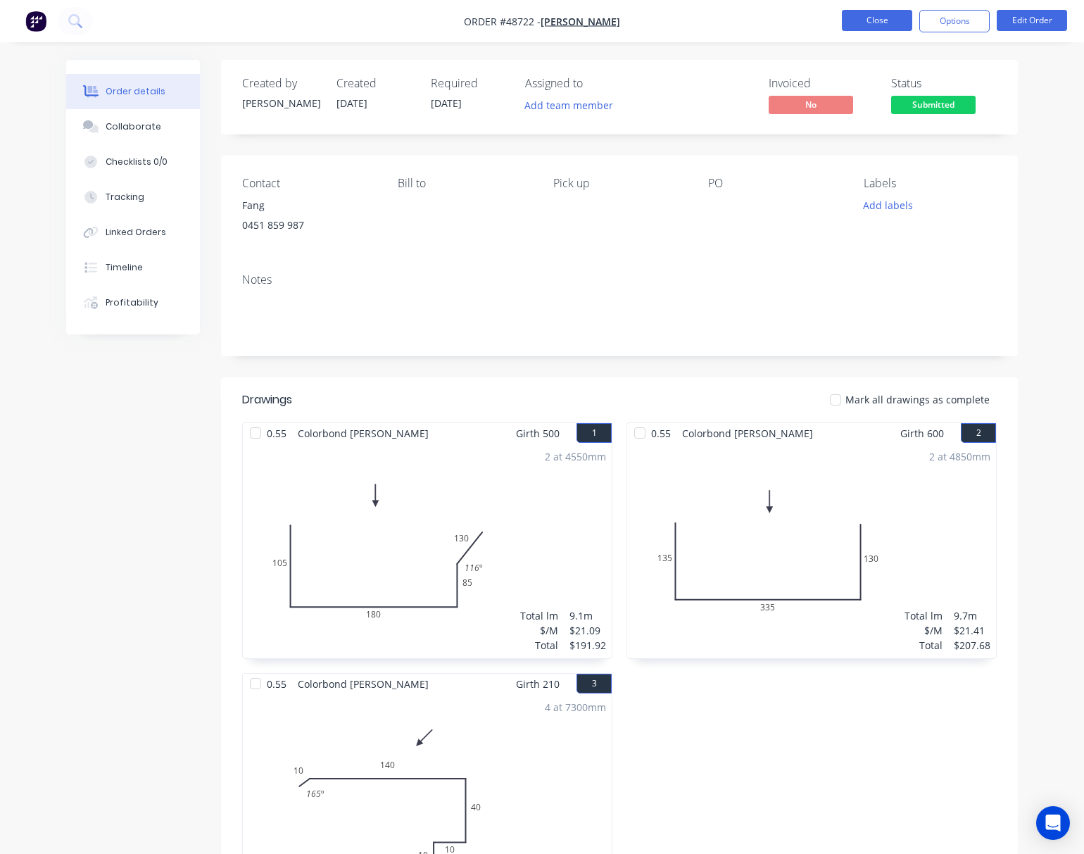
click at [881, 23] on button "Close" at bounding box center [877, 20] width 70 height 21
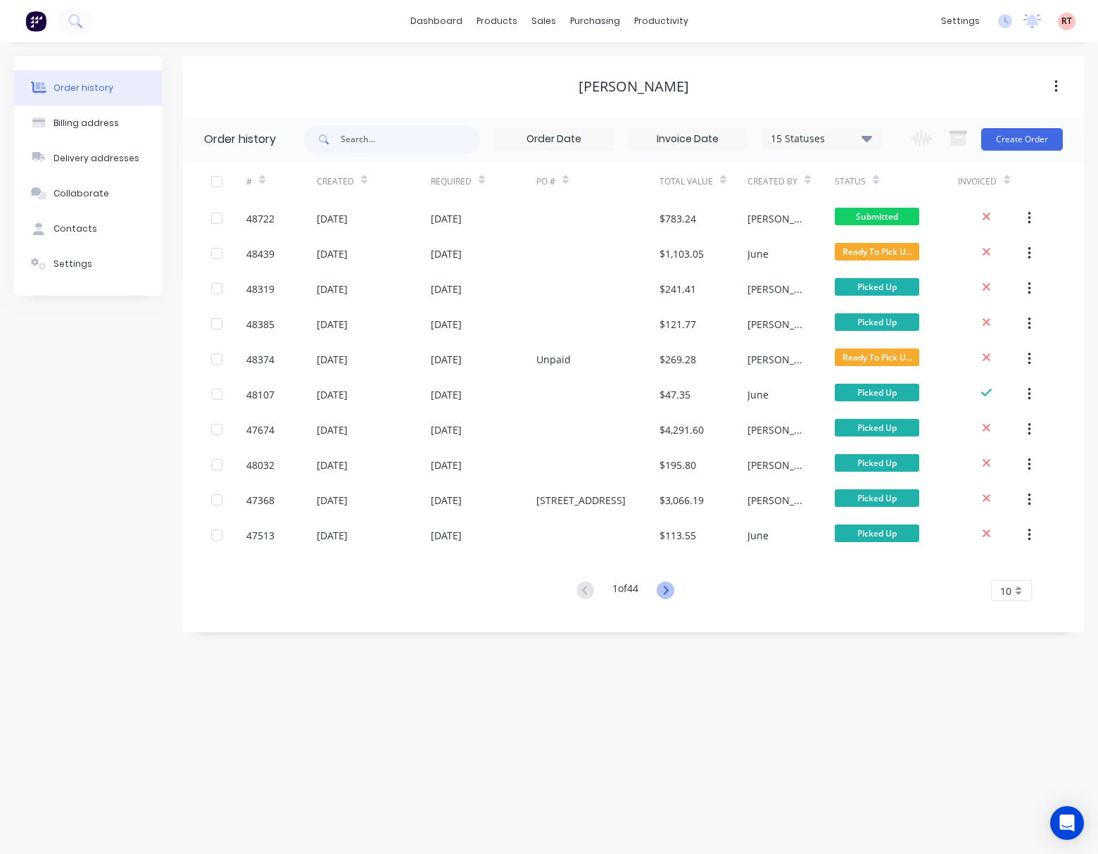
click at [663, 597] on icon at bounding box center [666, 590] width 18 height 18
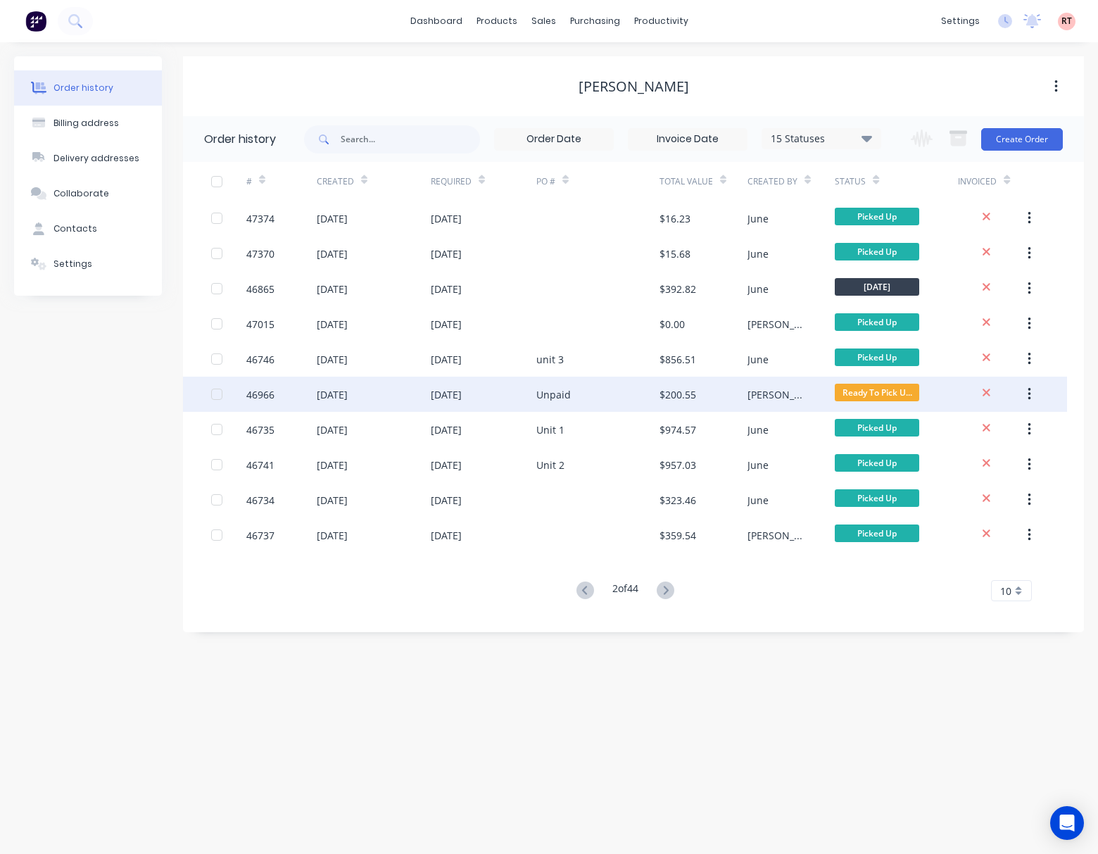
click at [609, 393] on div "Unpaid" at bounding box center [597, 393] width 123 height 35
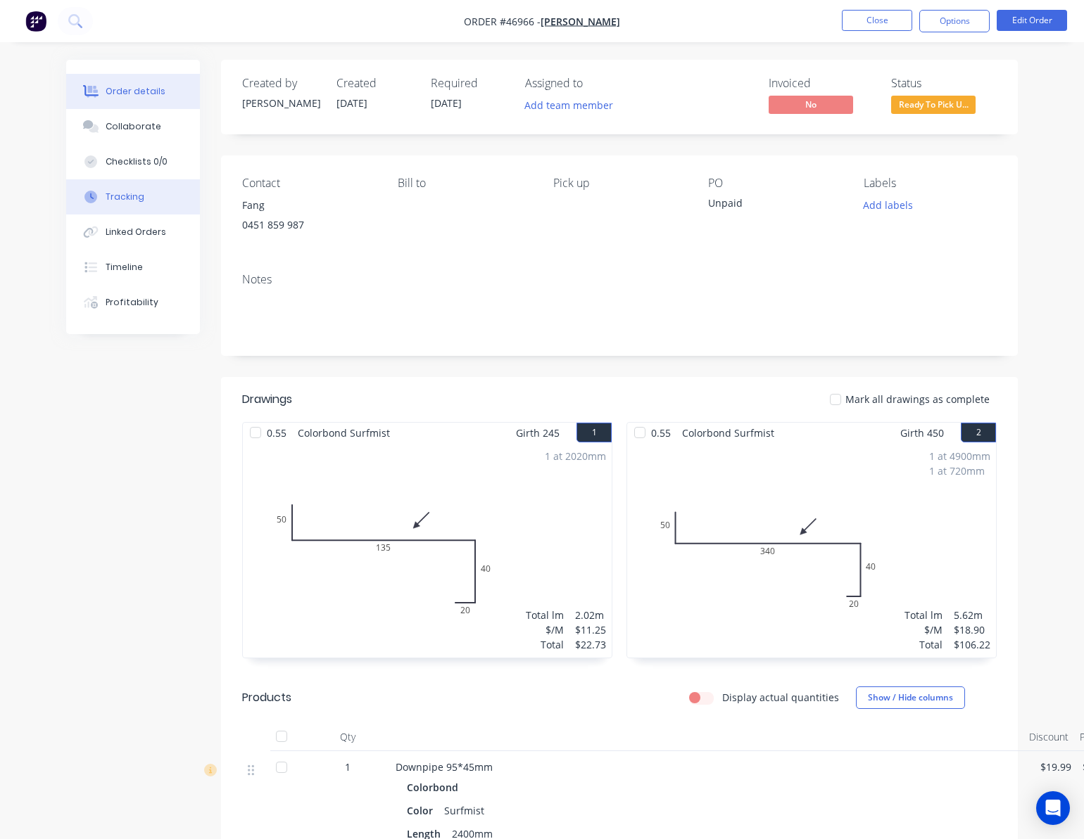
click at [159, 195] on button "Tracking" at bounding box center [133, 196] width 134 height 35
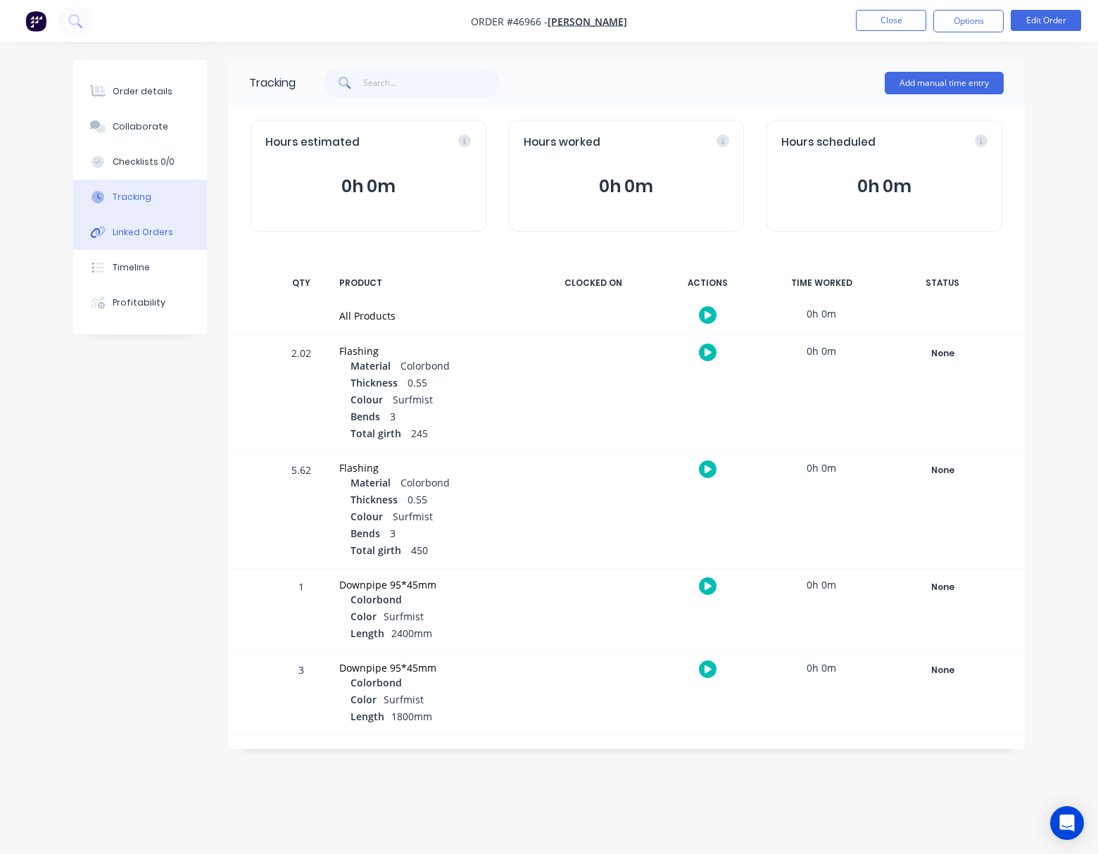
click at [145, 236] on div "Linked Orders" at bounding box center [143, 232] width 61 height 13
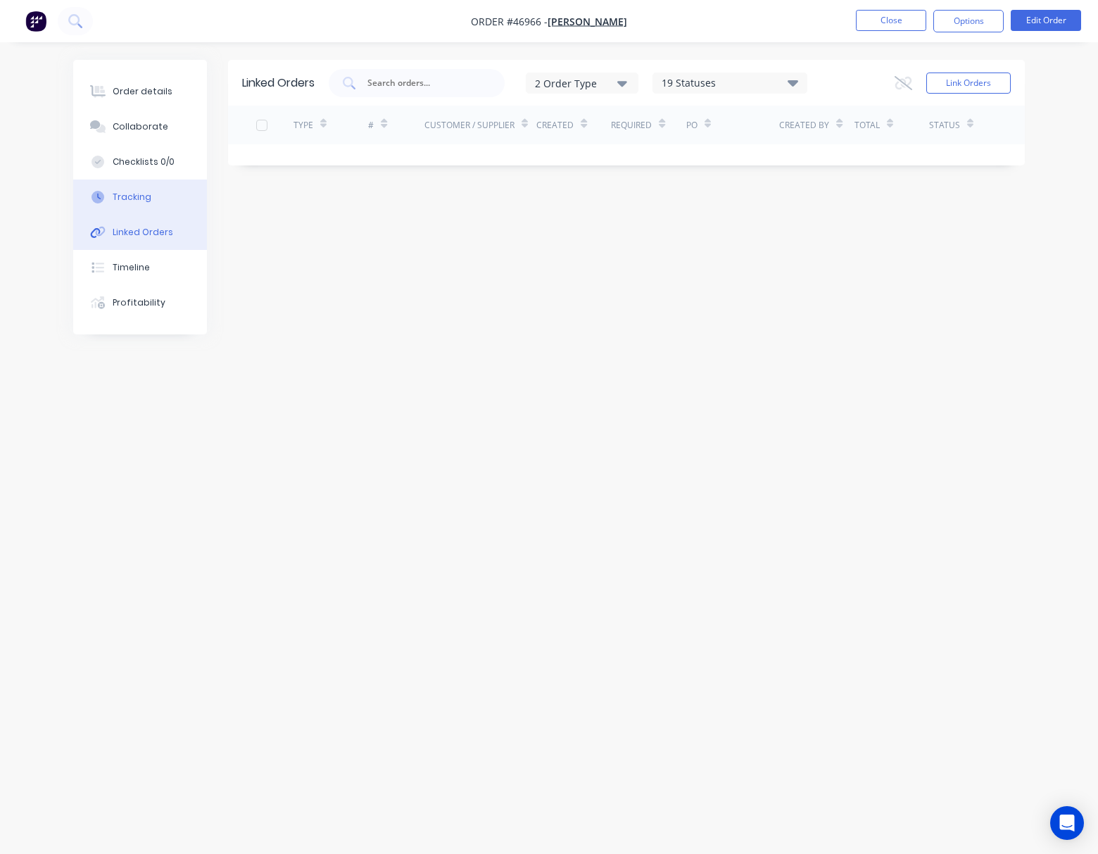
click at [147, 189] on button "Tracking" at bounding box center [140, 196] width 134 height 35
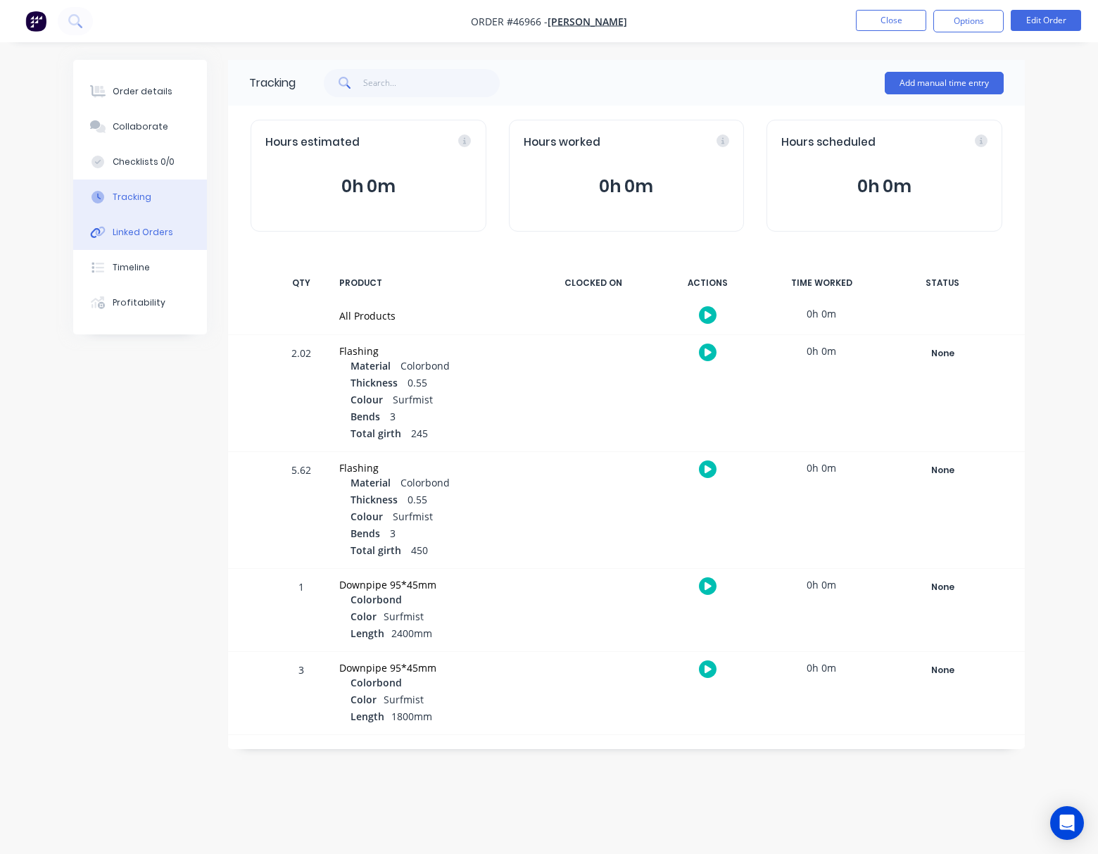
click at [151, 231] on div "Linked Orders" at bounding box center [143, 232] width 61 height 13
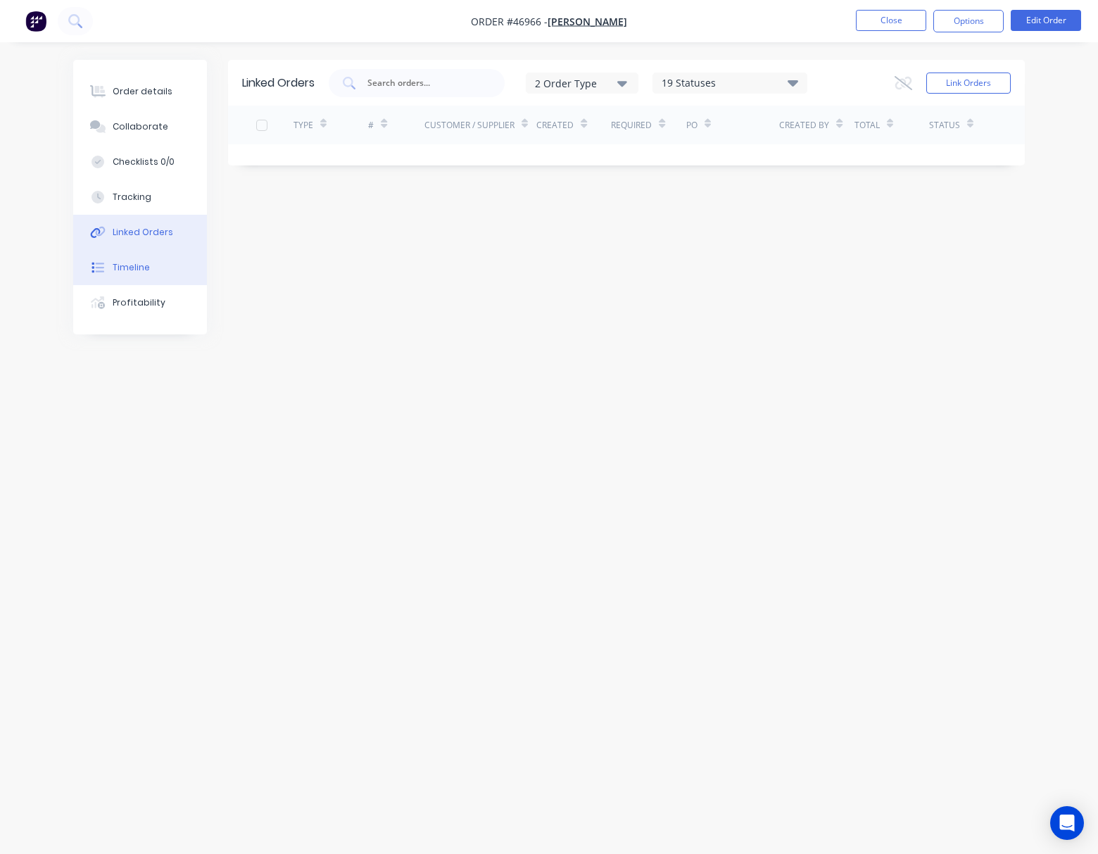
drag, startPoint x: 162, startPoint y: 271, endPoint x: 172, endPoint y: 270, distance: 9.9
click at [163, 271] on button "Timeline" at bounding box center [140, 267] width 134 height 35
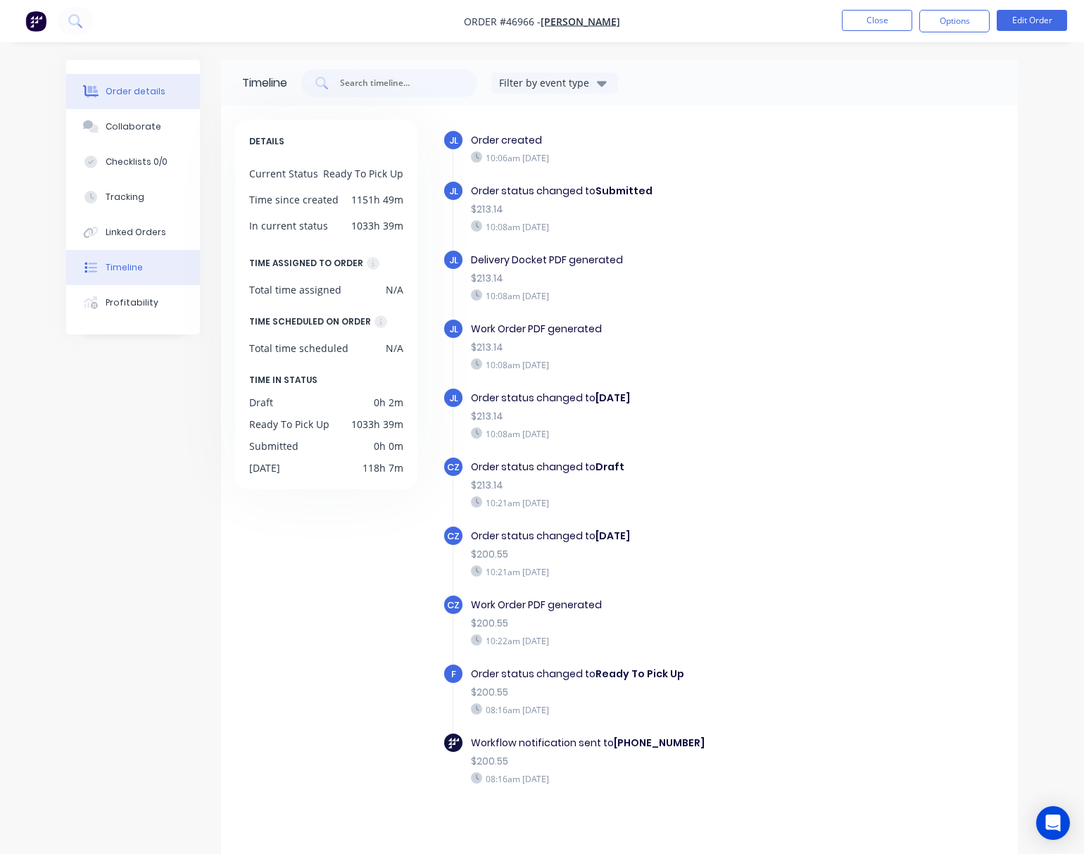
click at [129, 85] on div "Order details" at bounding box center [136, 91] width 60 height 13
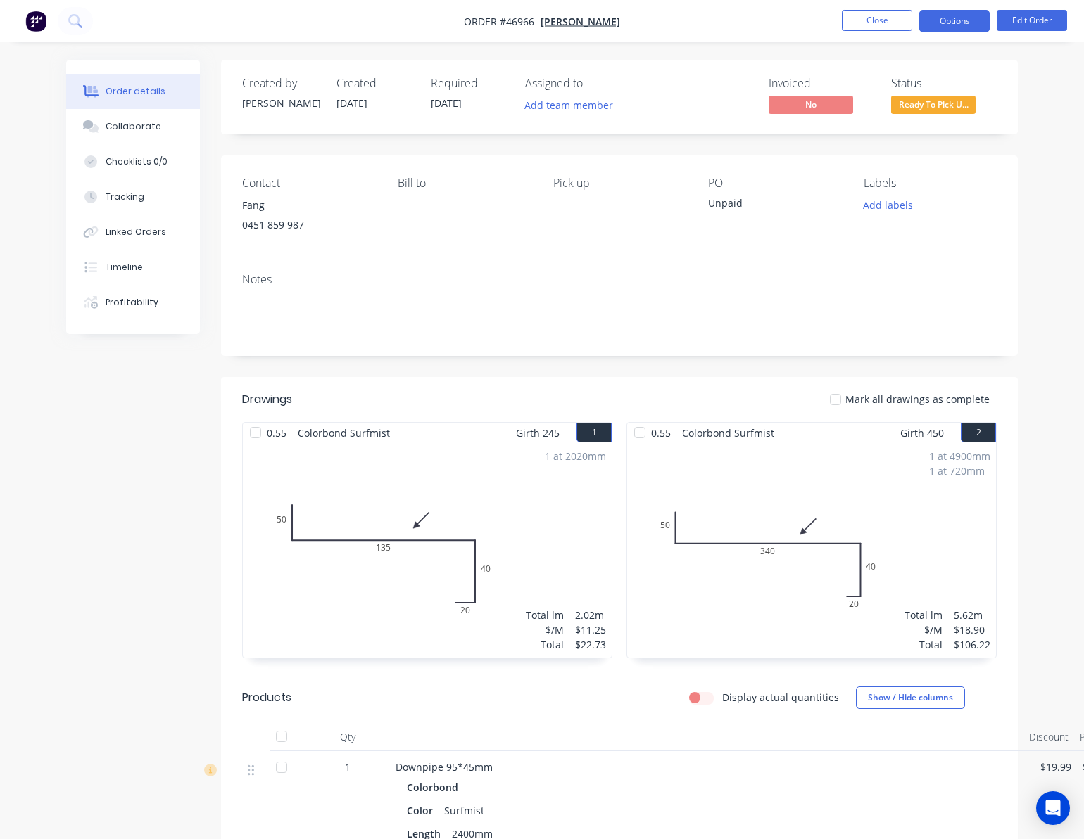
click at [946, 17] on button "Options" at bounding box center [954, 21] width 70 height 23
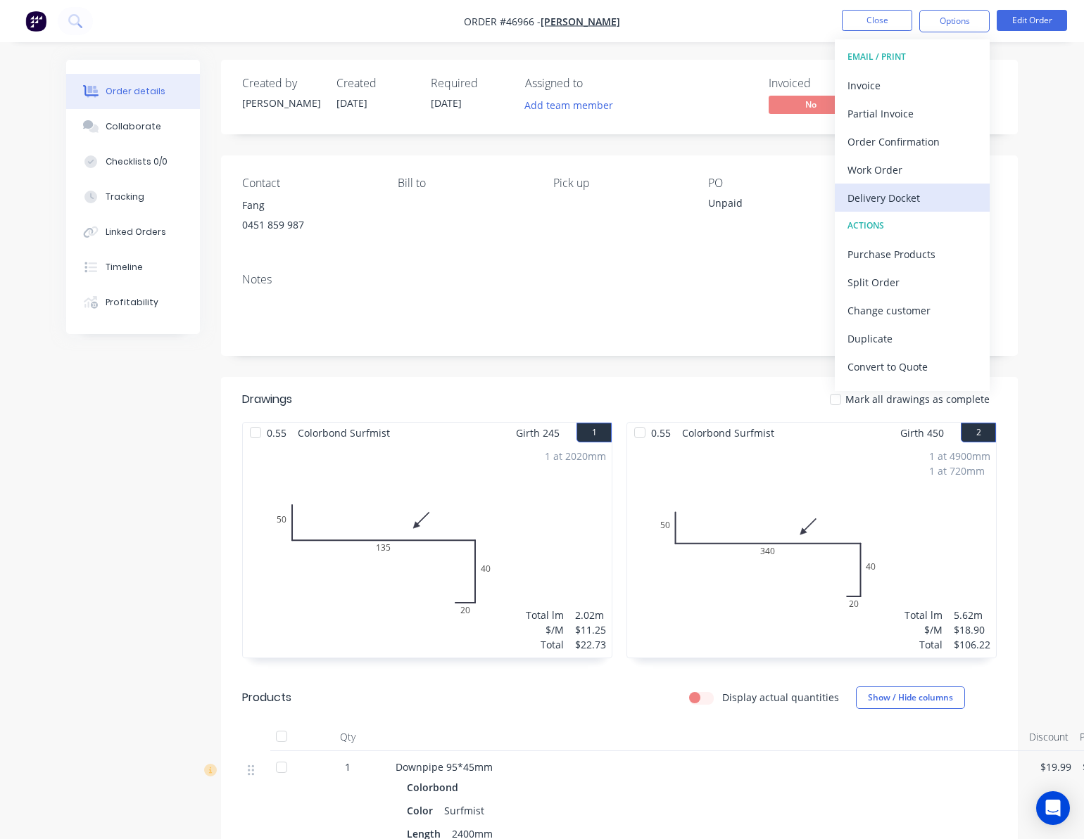
click at [935, 198] on div "Delivery Docket" at bounding box center [911, 198] width 129 height 20
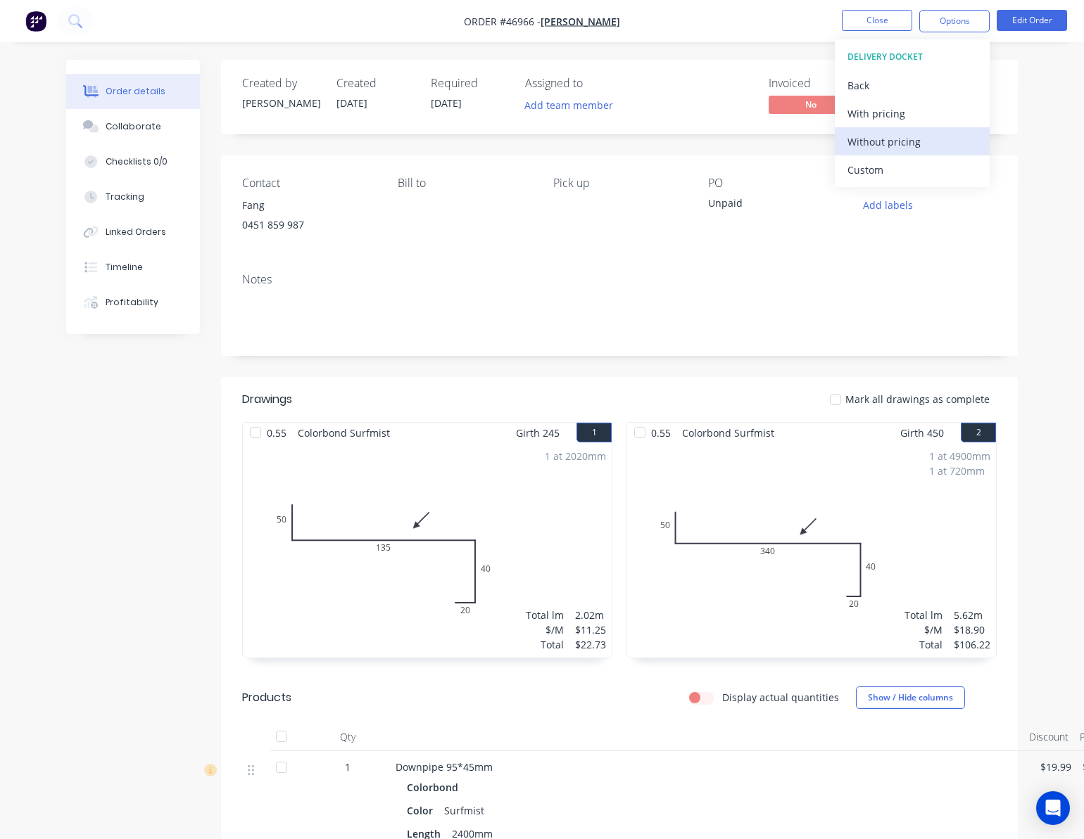
click at [940, 144] on div "Without pricing" at bounding box center [911, 142] width 129 height 20
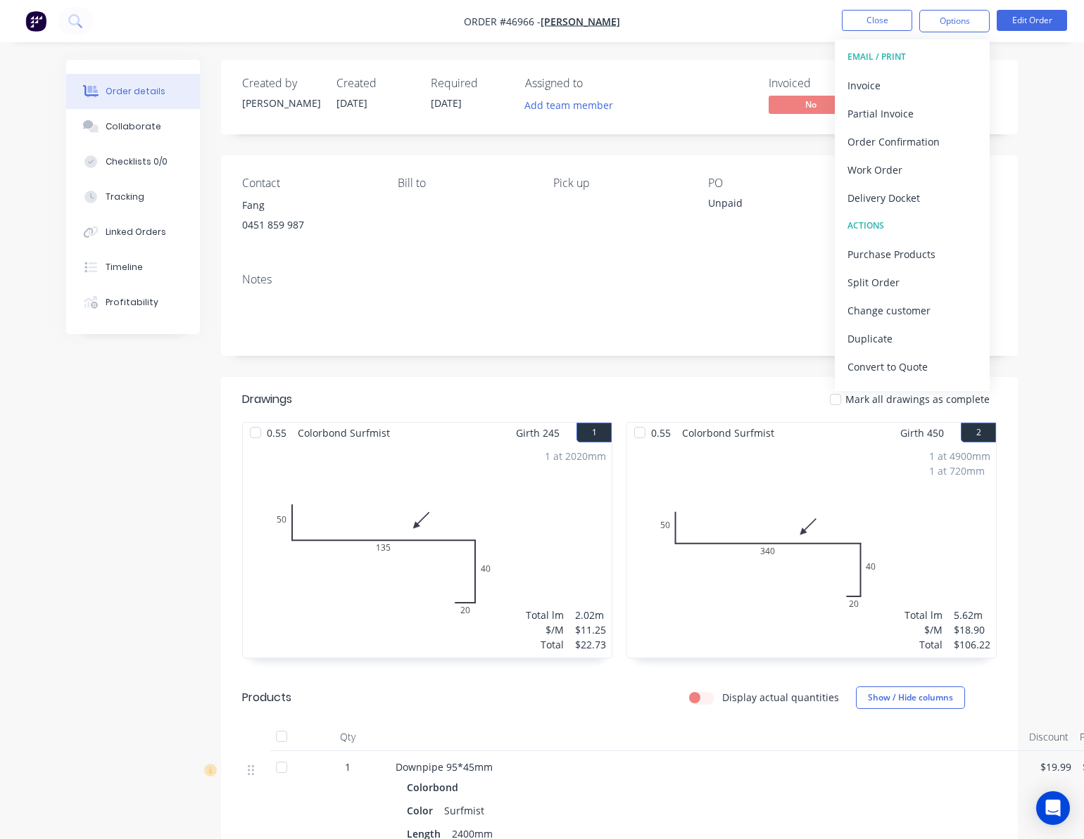
click at [684, 58] on div "Order details Collaborate Checklists 0/0 Tracking Linked Orders Timeline Profit…" at bounding box center [542, 603] width 1084 height 1206
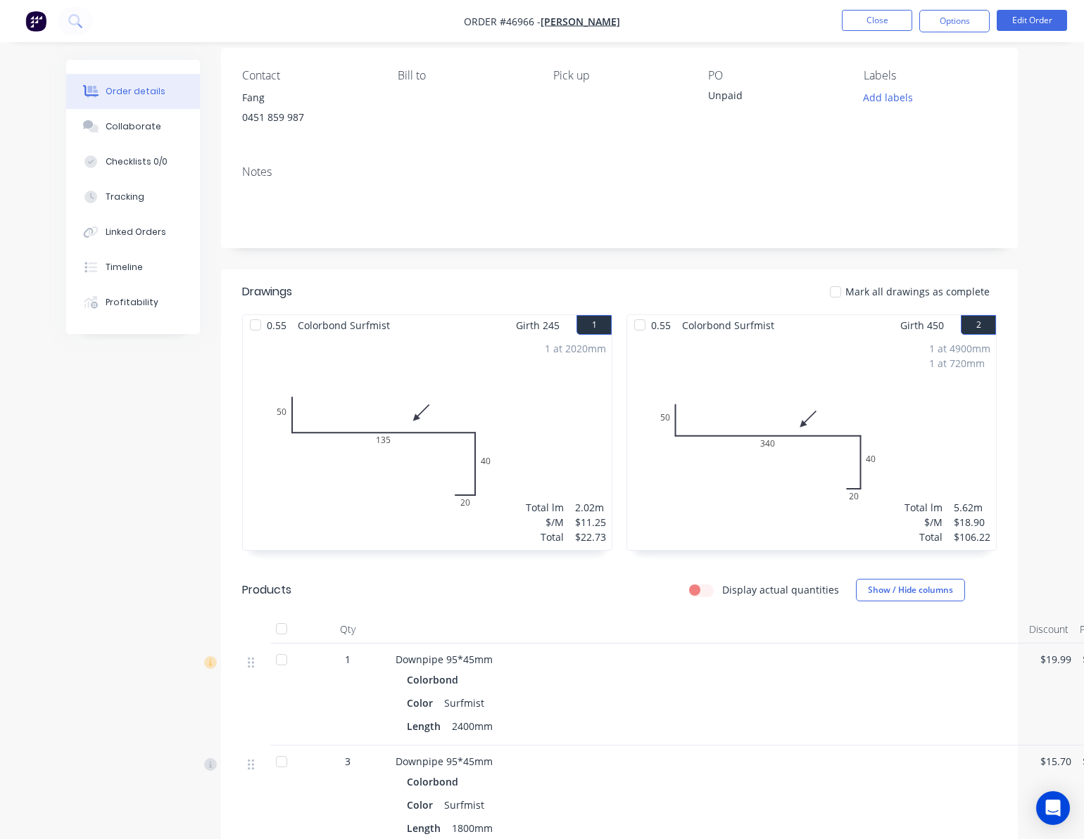
scroll to position [367, 0]
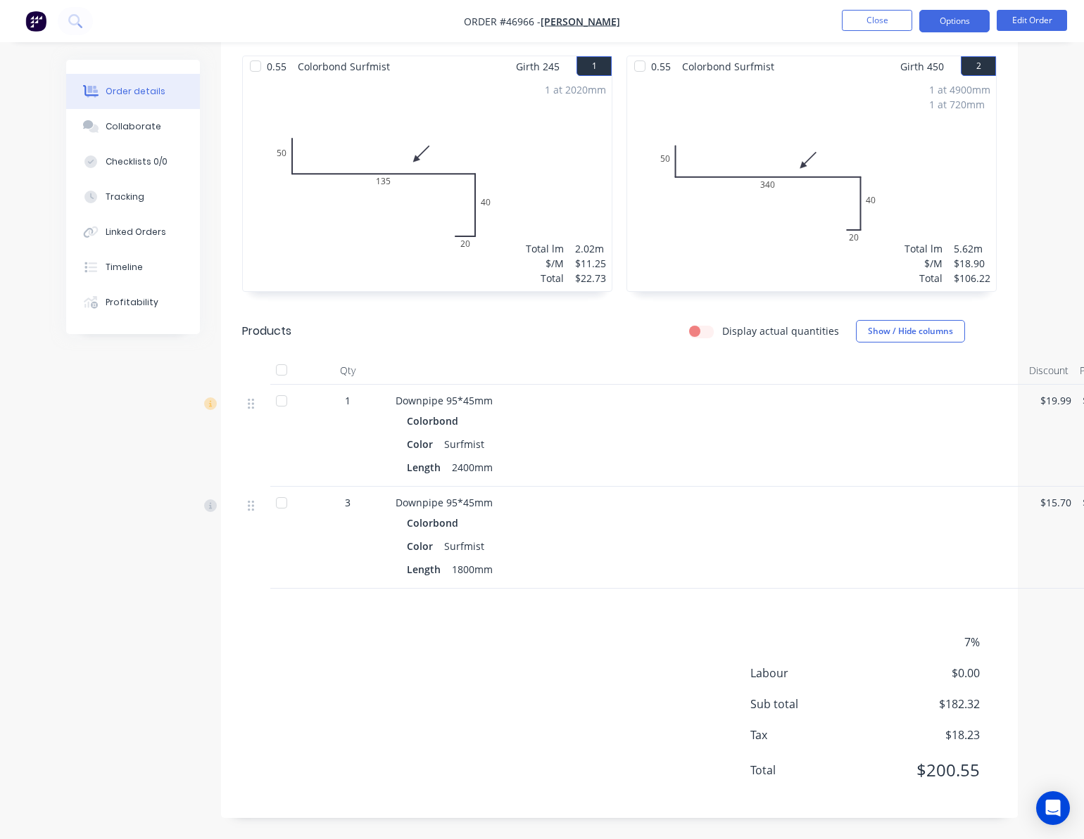
click at [967, 15] on button "Options" at bounding box center [954, 21] width 70 height 23
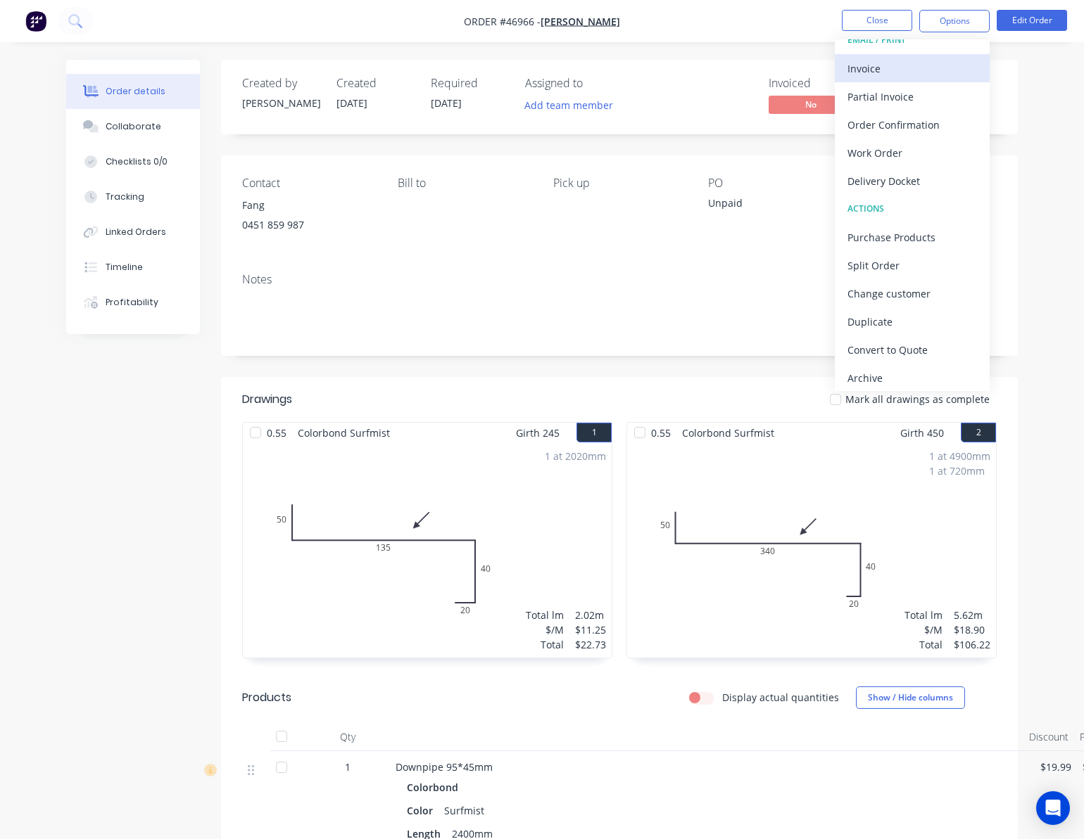
scroll to position [21, 0]
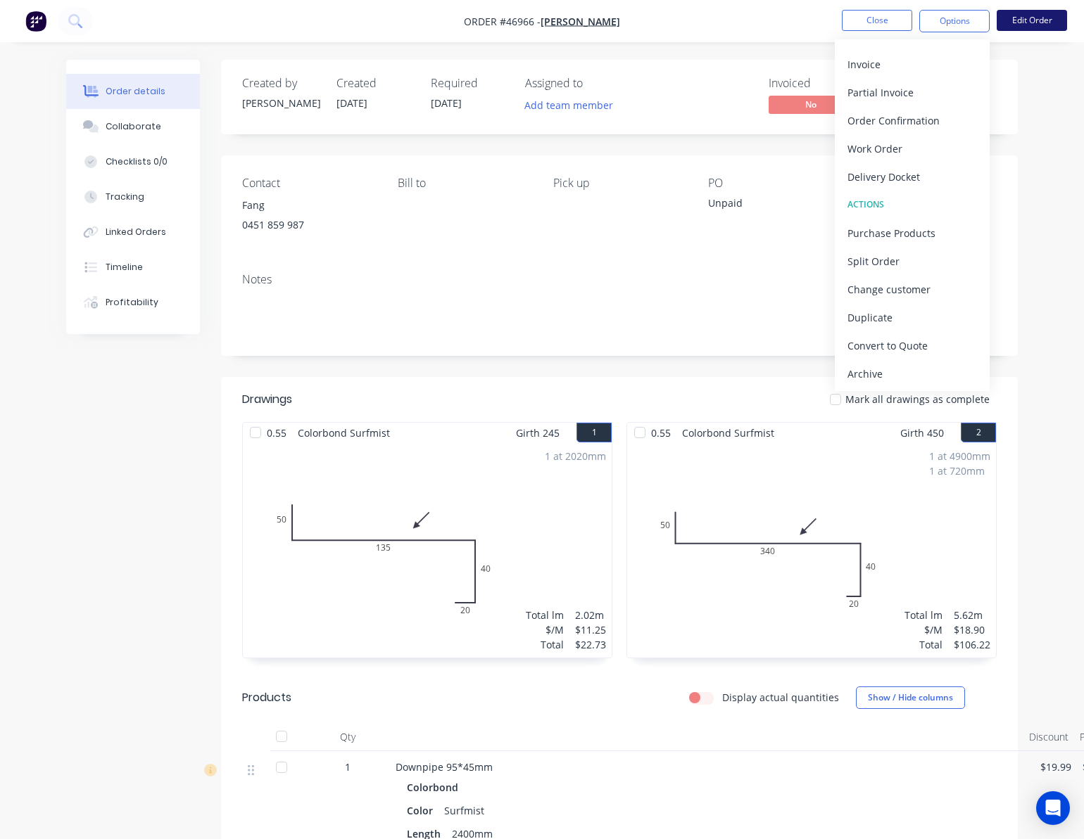
click at [1040, 20] on button "Edit Order" at bounding box center [1031, 20] width 70 height 21
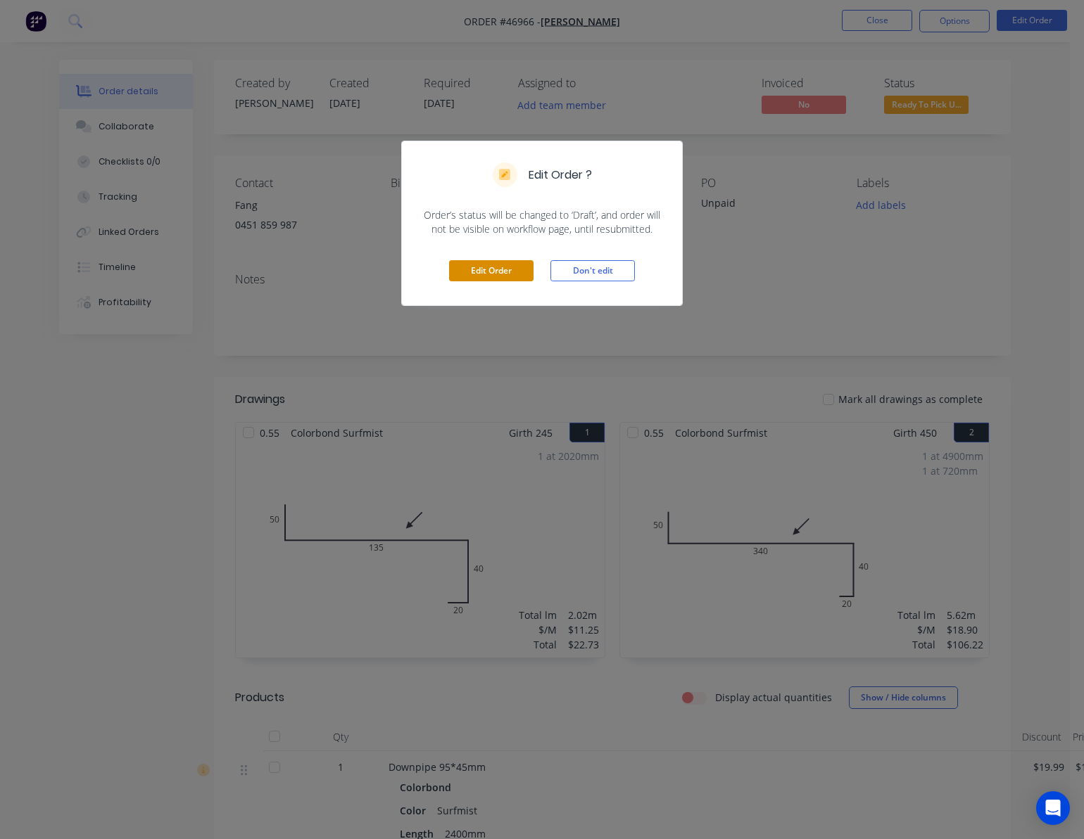
click at [474, 273] on button "Edit Order" at bounding box center [491, 270] width 84 height 21
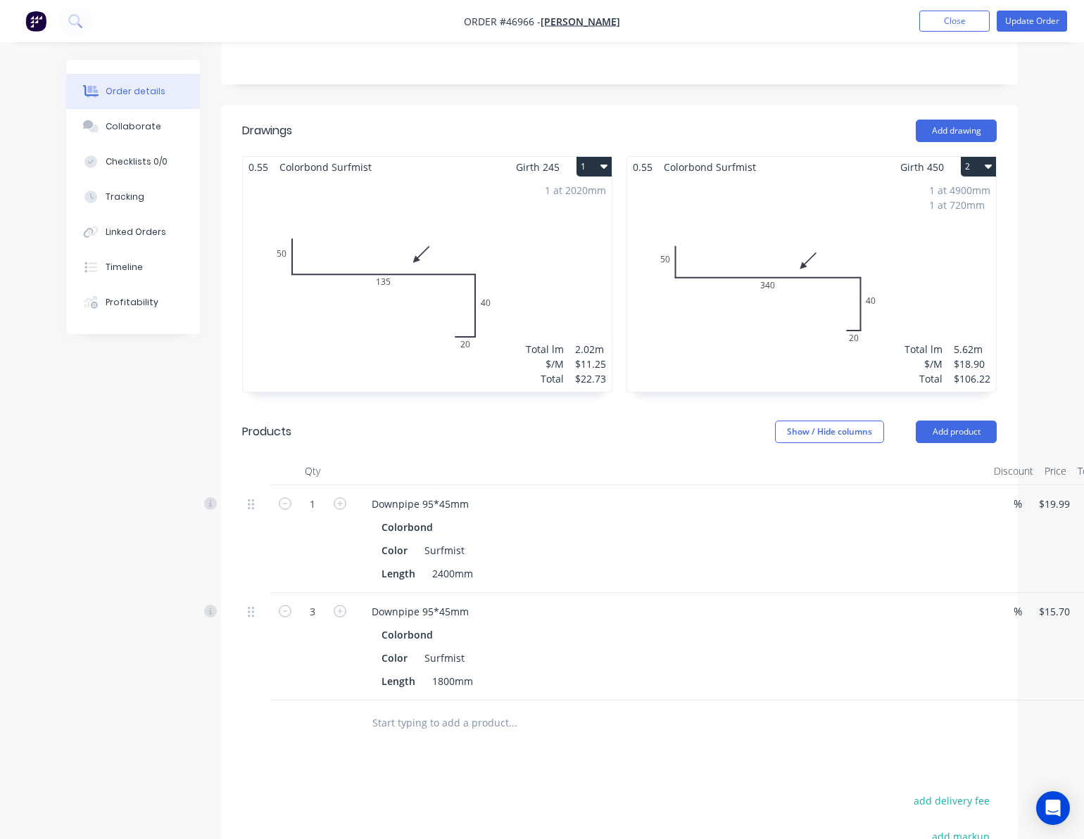
scroll to position [542, 0]
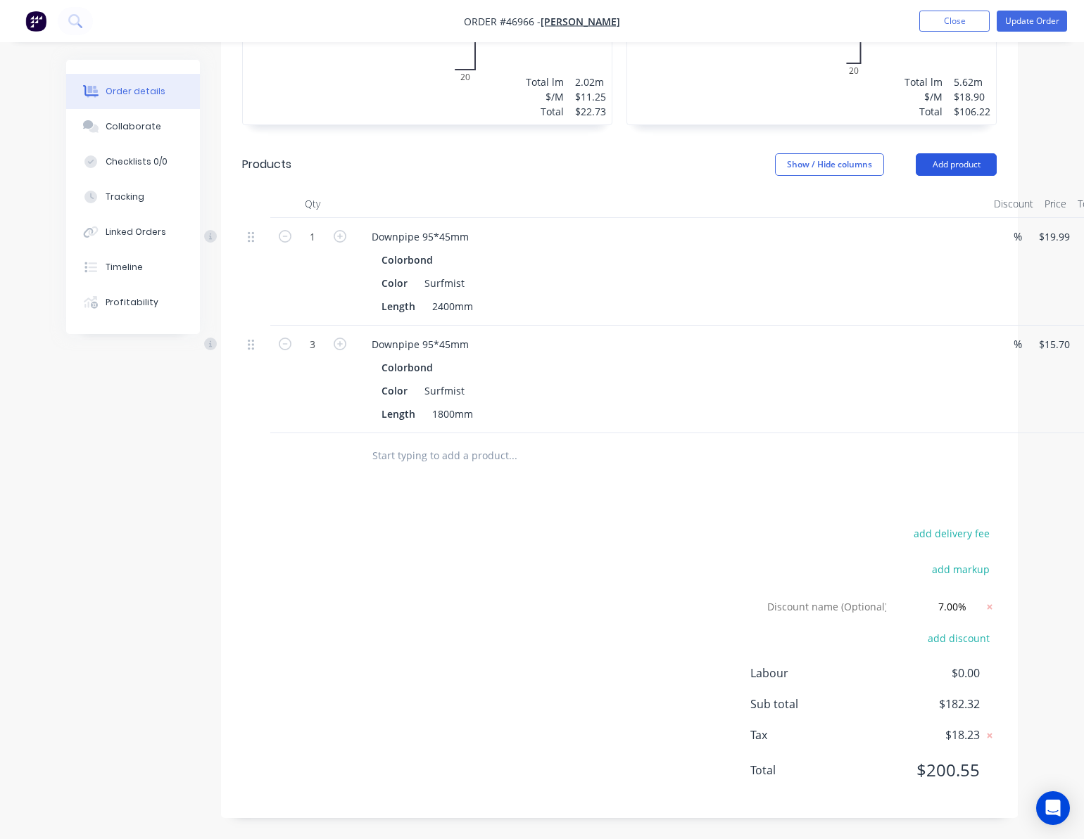
click at [960, 153] on button "Add product" at bounding box center [955, 164] width 81 height 23
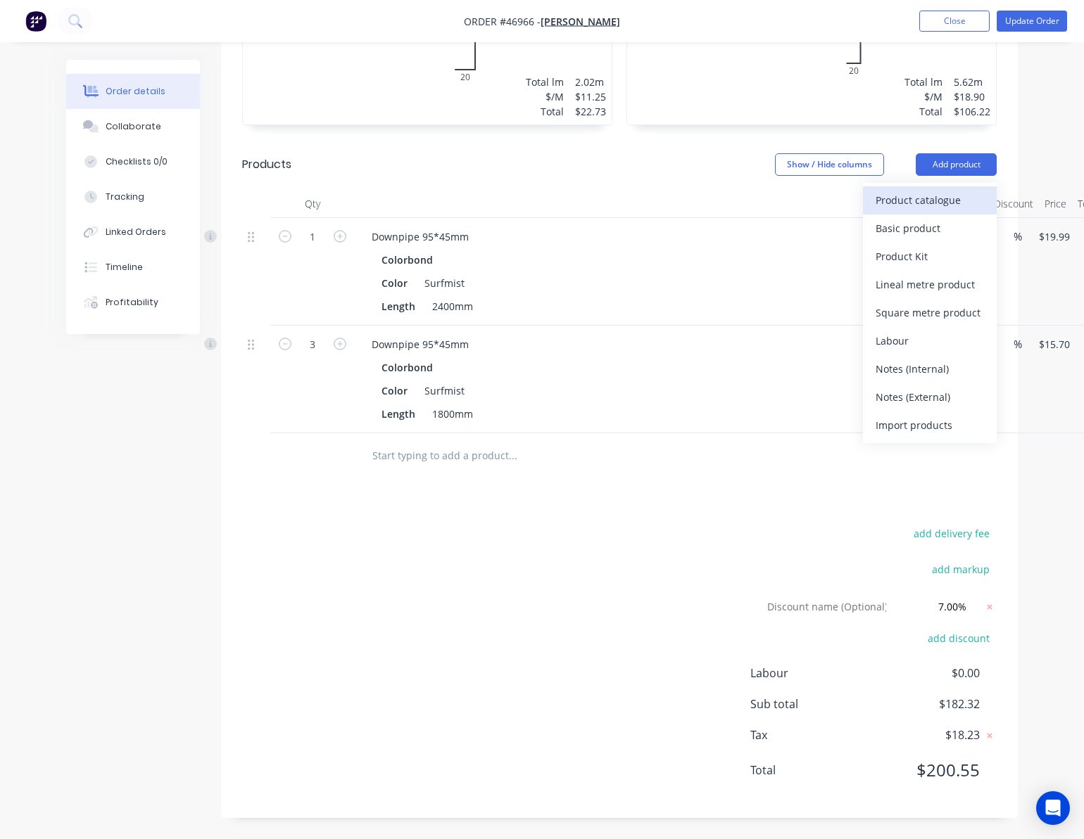
click at [946, 206] on div "Product catalogue" at bounding box center [929, 200] width 108 height 20
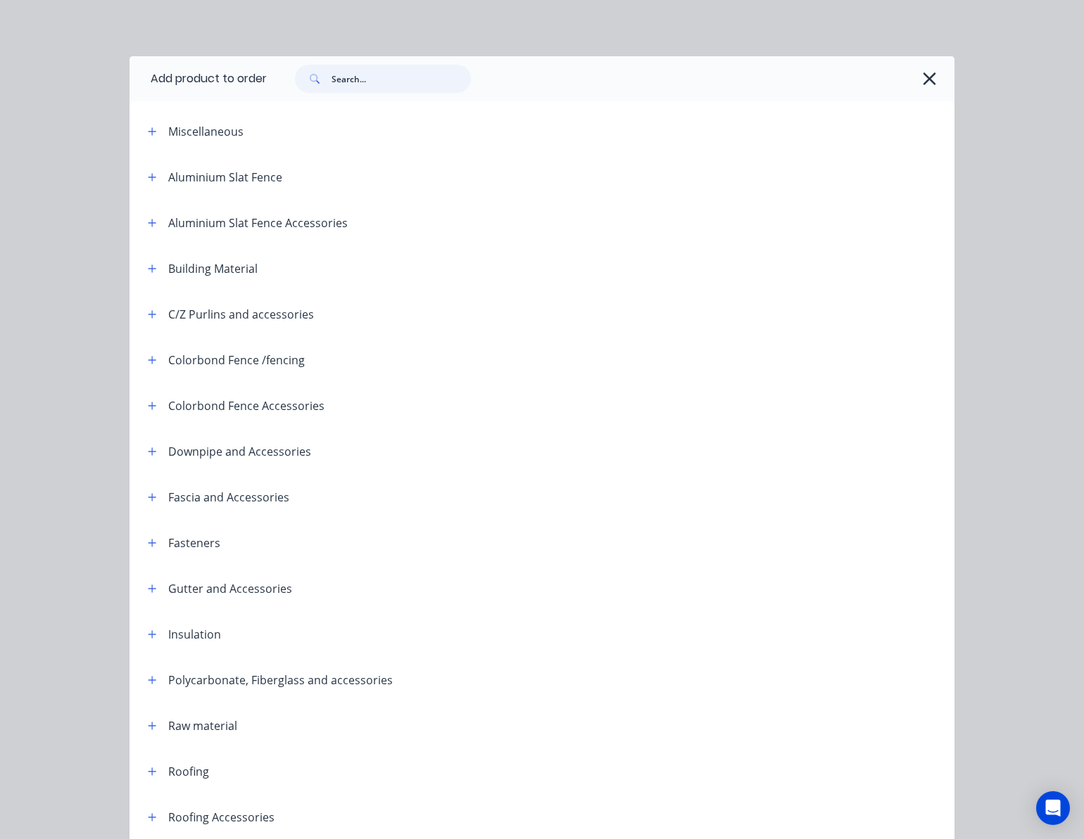
click at [350, 80] on input "text" at bounding box center [400, 79] width 139 height 28
type input "sili"
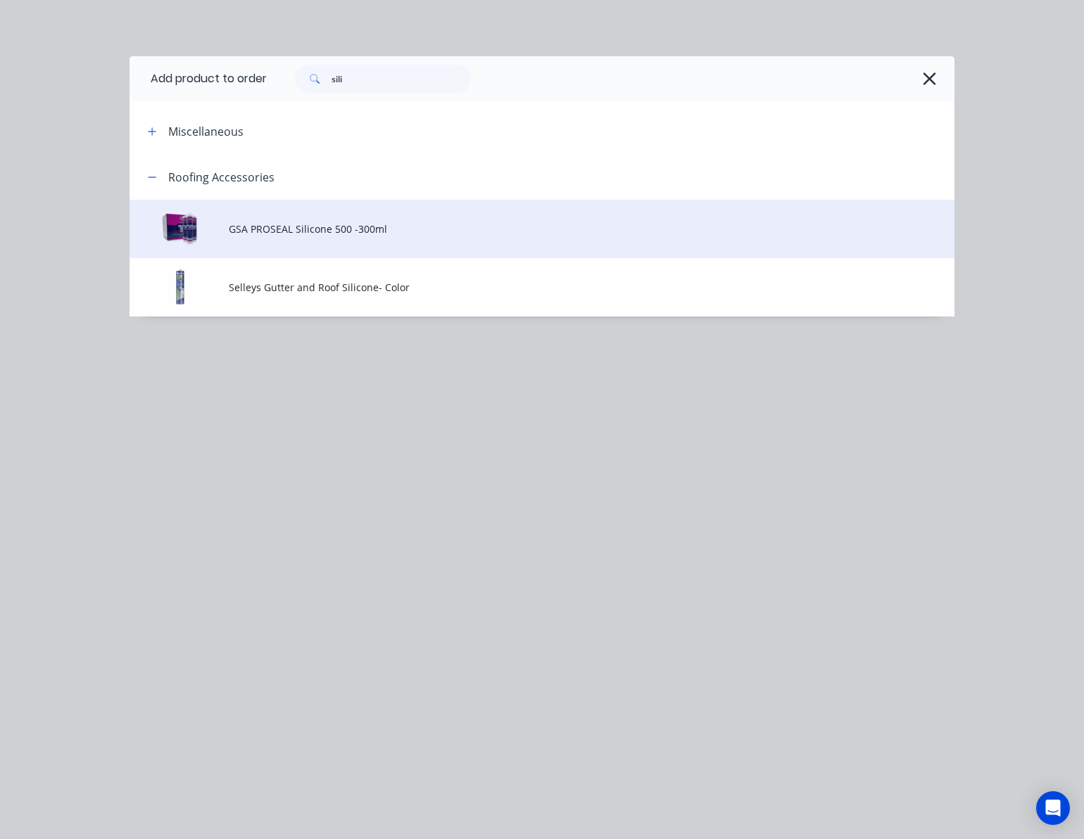
click at [440, 251] on td "GSA PROSEAL Silicone 500 -300ml" at bounding box center [591, 229] width 725 height 58
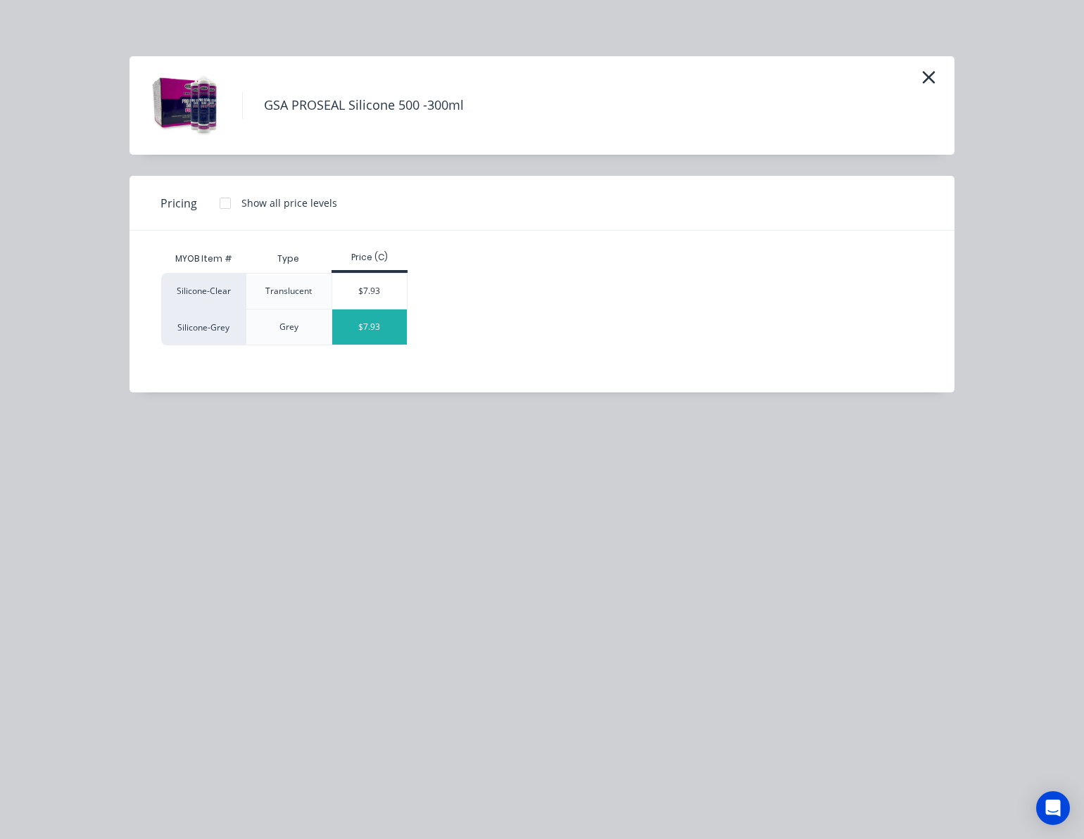
click at [360, 333] on div "$7.93" at bounding box center [369, 327] width 75 height 35
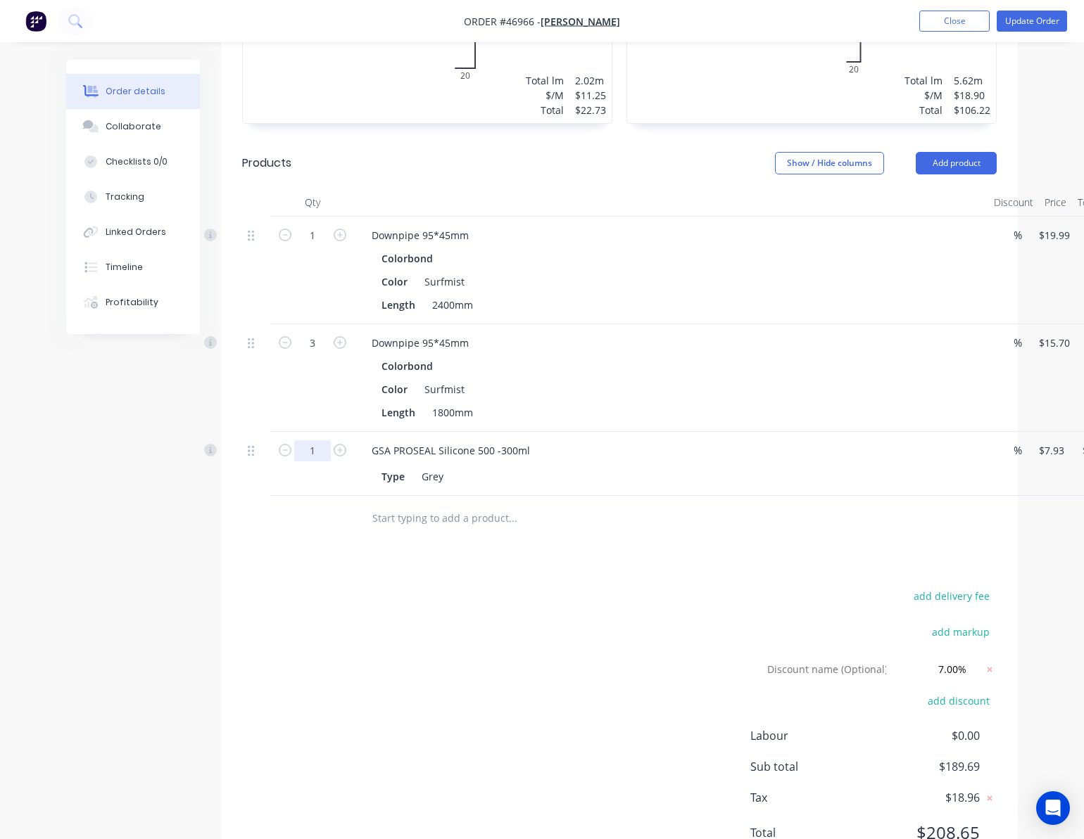
click at [315, 246] on input "1" at bounding box center [312, 235] width 37 height 21
type input "10"
type input "$79.30"
click at [621, 614] on div "add delivery fee add markup Discount name (Optional) 7.00% 7.00% 0% add discoun…" at bounding box center [619, 723] width 754 height 273
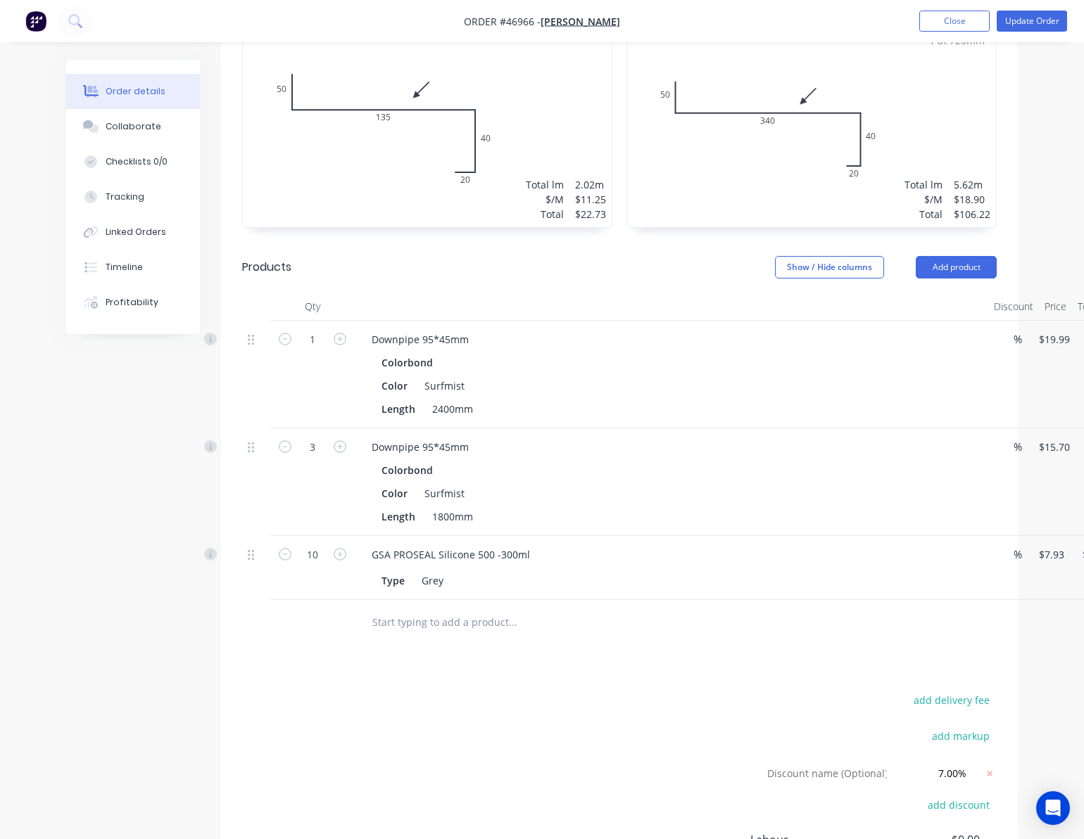
scroll to position [607, 0]
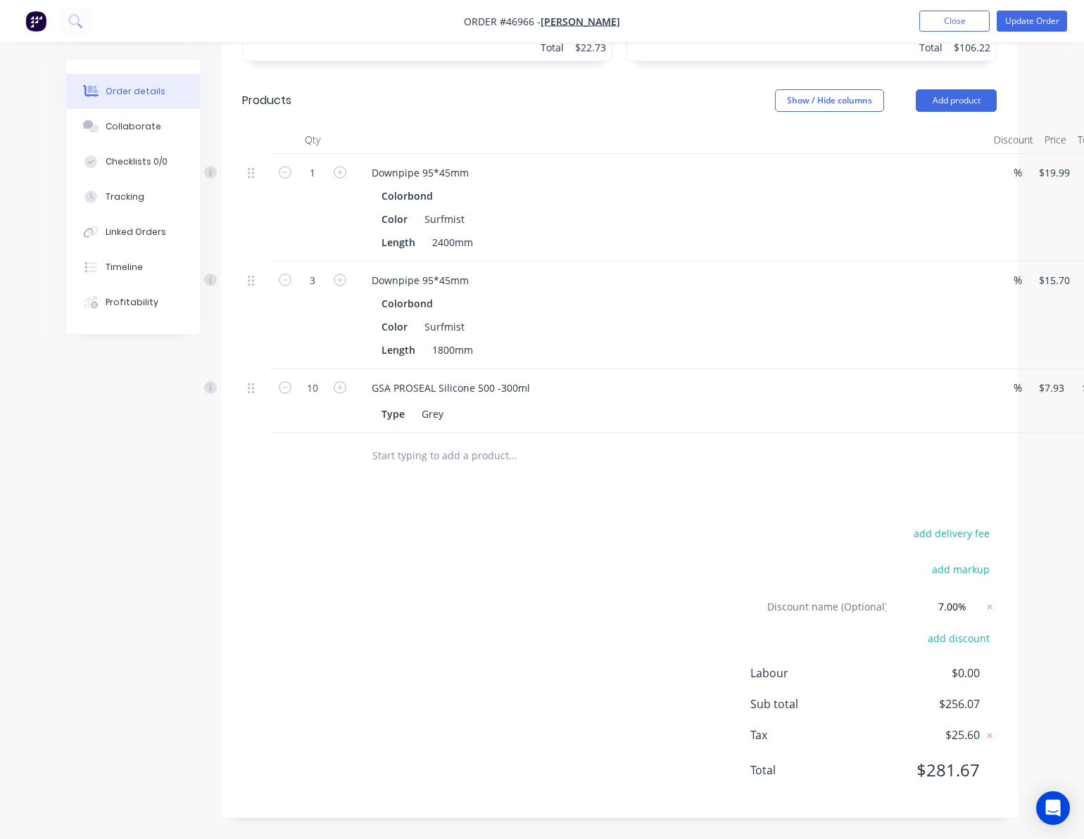
click at [618, 619] on div "add delivery fee add markup Discount name (Optional) 7.00% 7.00% 0% add discoun…" at bounding box center [619, 660] width 754 height 273
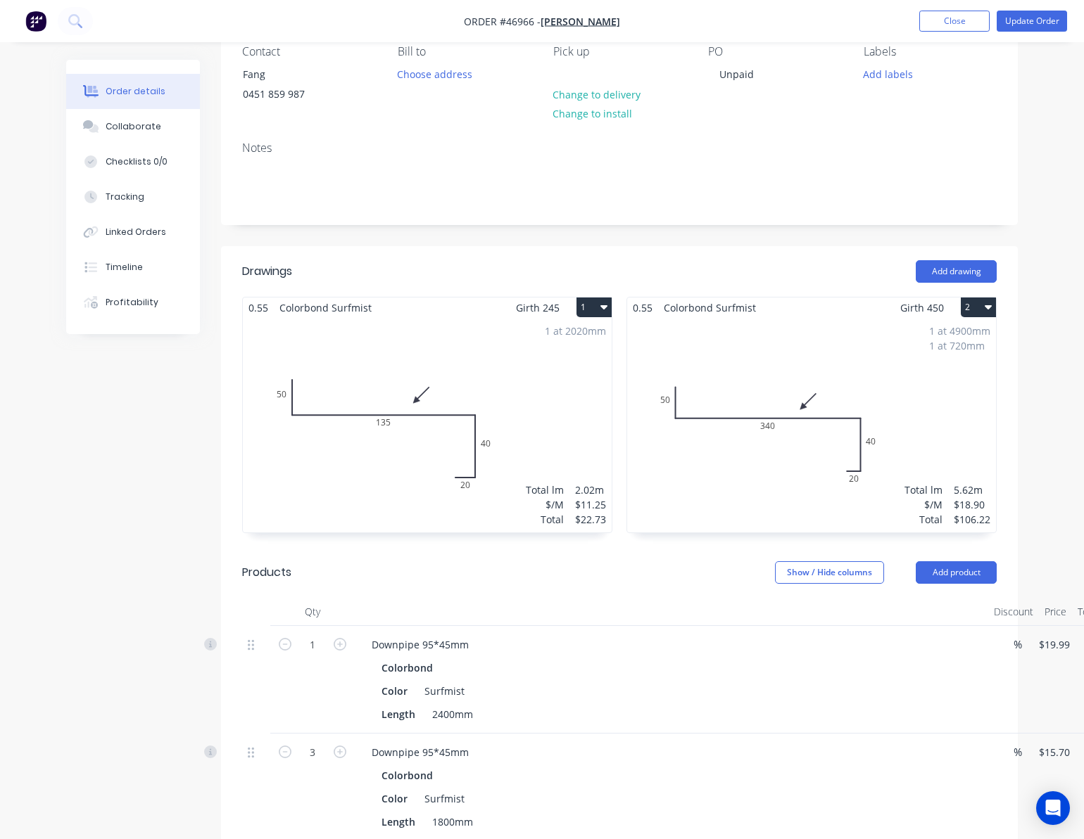
scroll to position [0, 0]
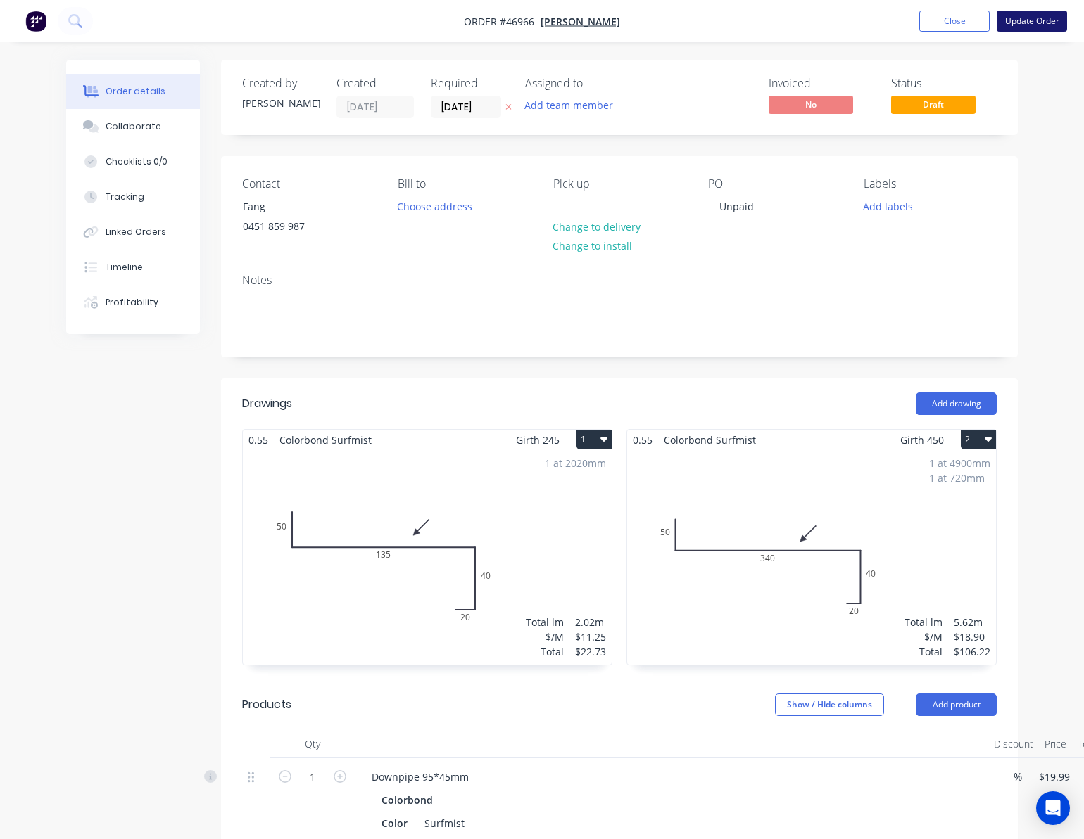
click at [1020, 12] on button "Update Order" at bounding box center [1031, 21] width 70 height 21
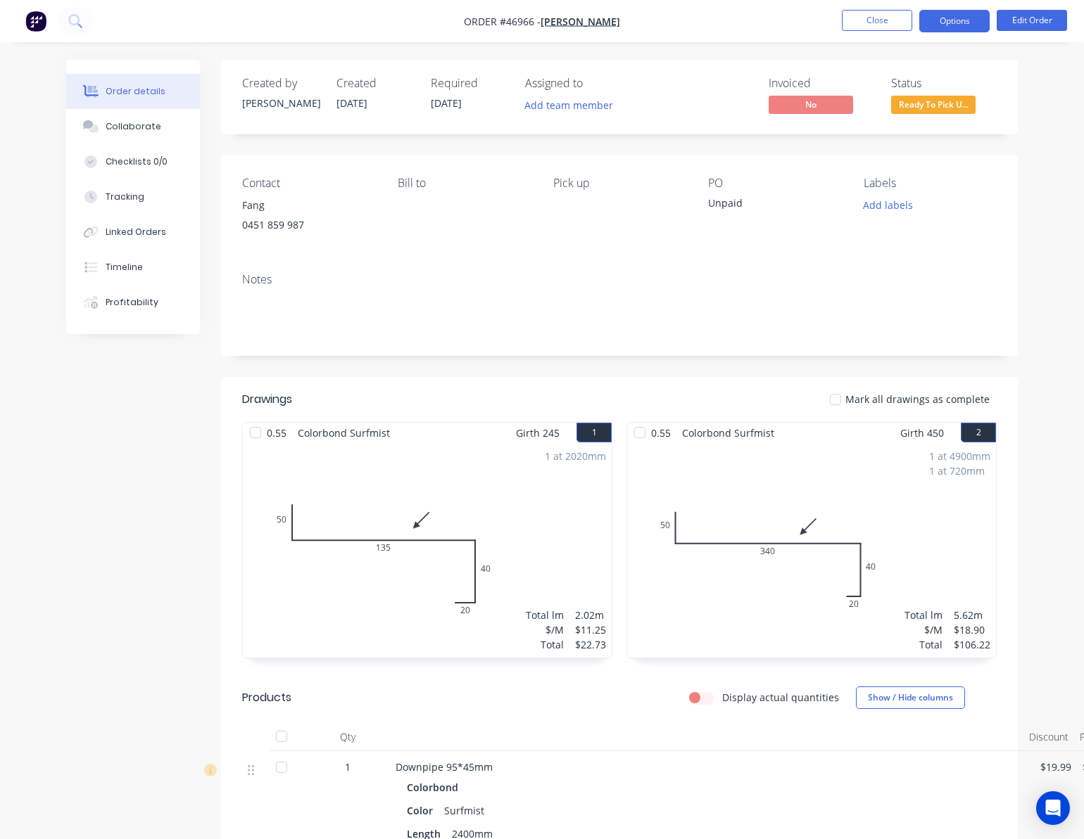
click at [965, 18] on button "Options" at bounding box center [954, 21] width 70 height 23
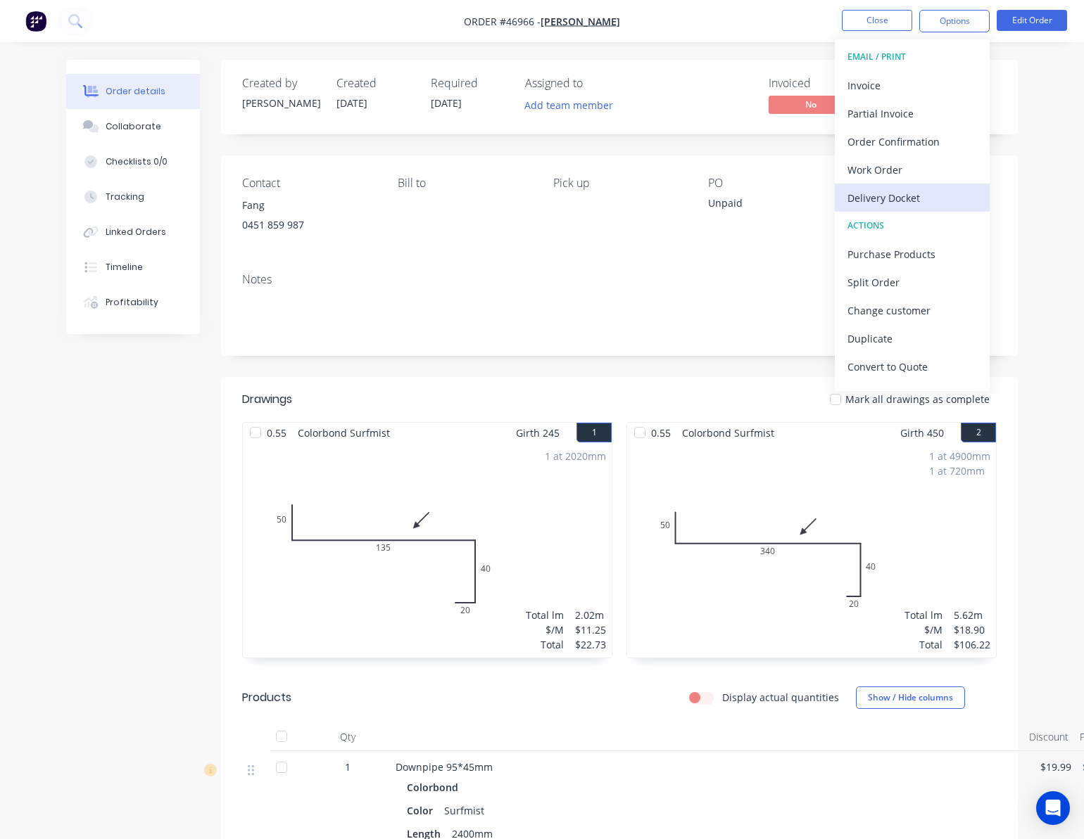
click at [913, 190] on div "Delivery Docket" at bounding box center [911, 198] width 129 height 20
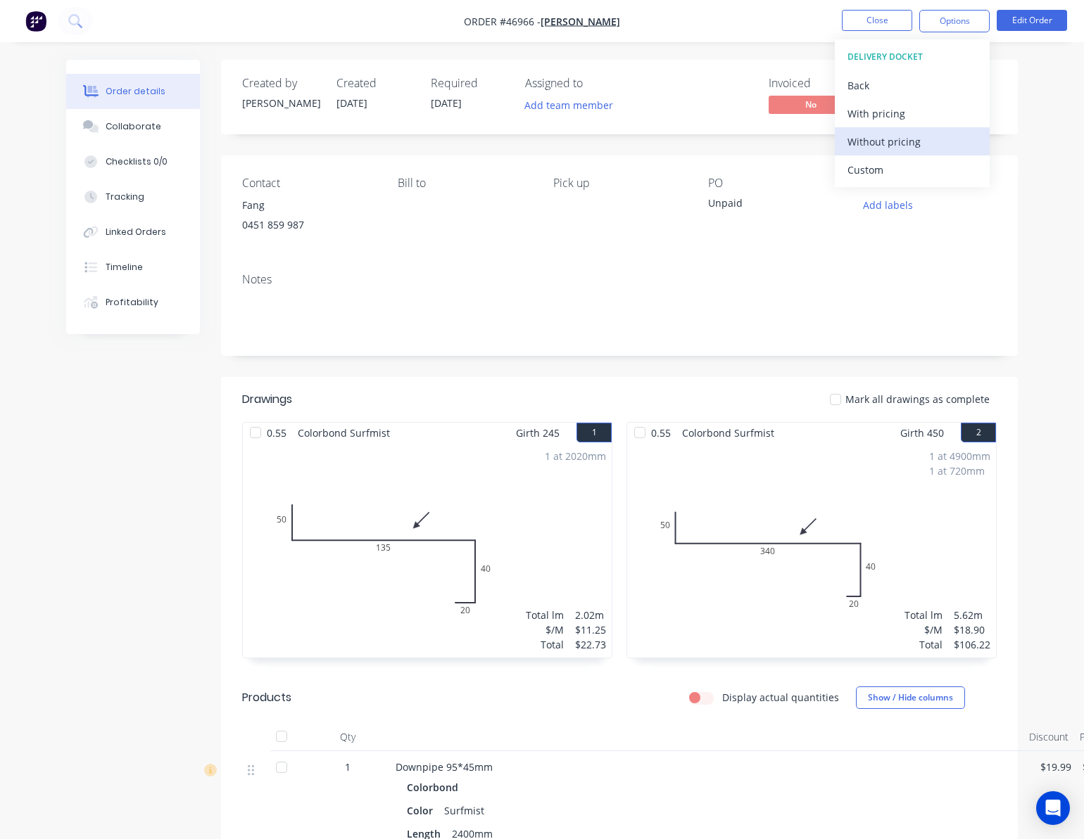
click at [919, 138] on div "Without pricing" at bounding box center [911, 142] width 129 height 20
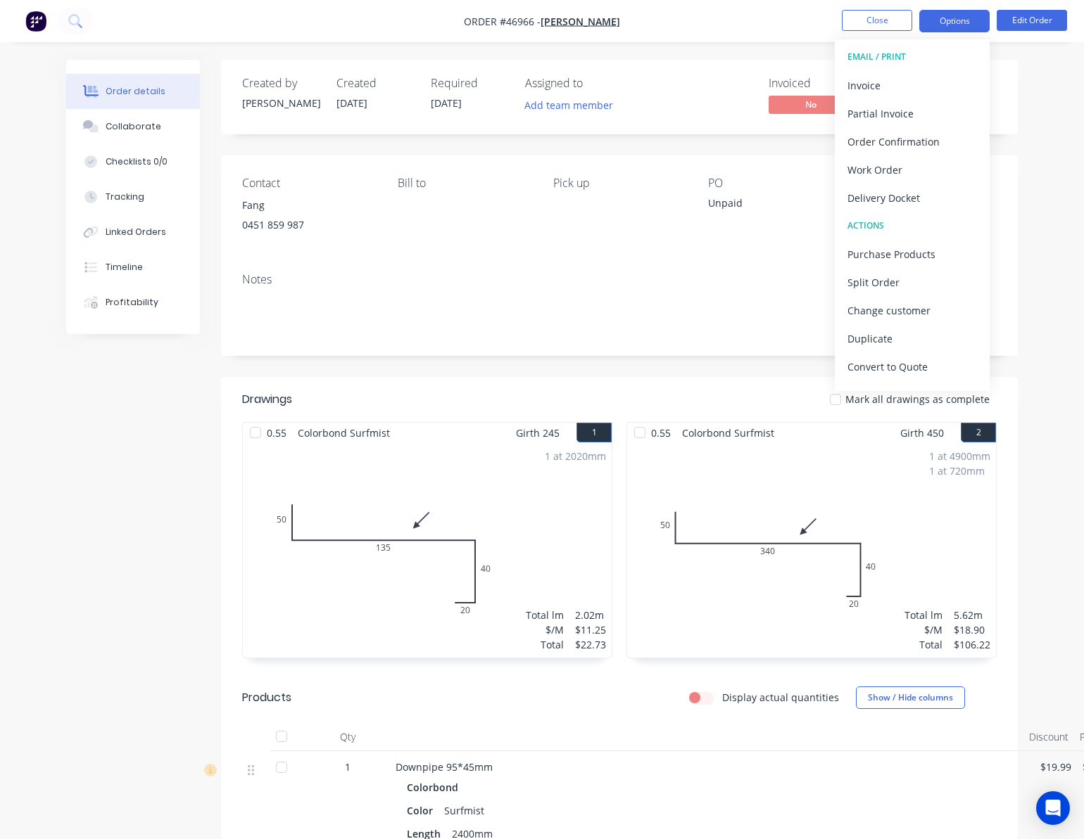
click at [957, 21] on button "Options" at bounding box center [954, 21] width 70 height 23
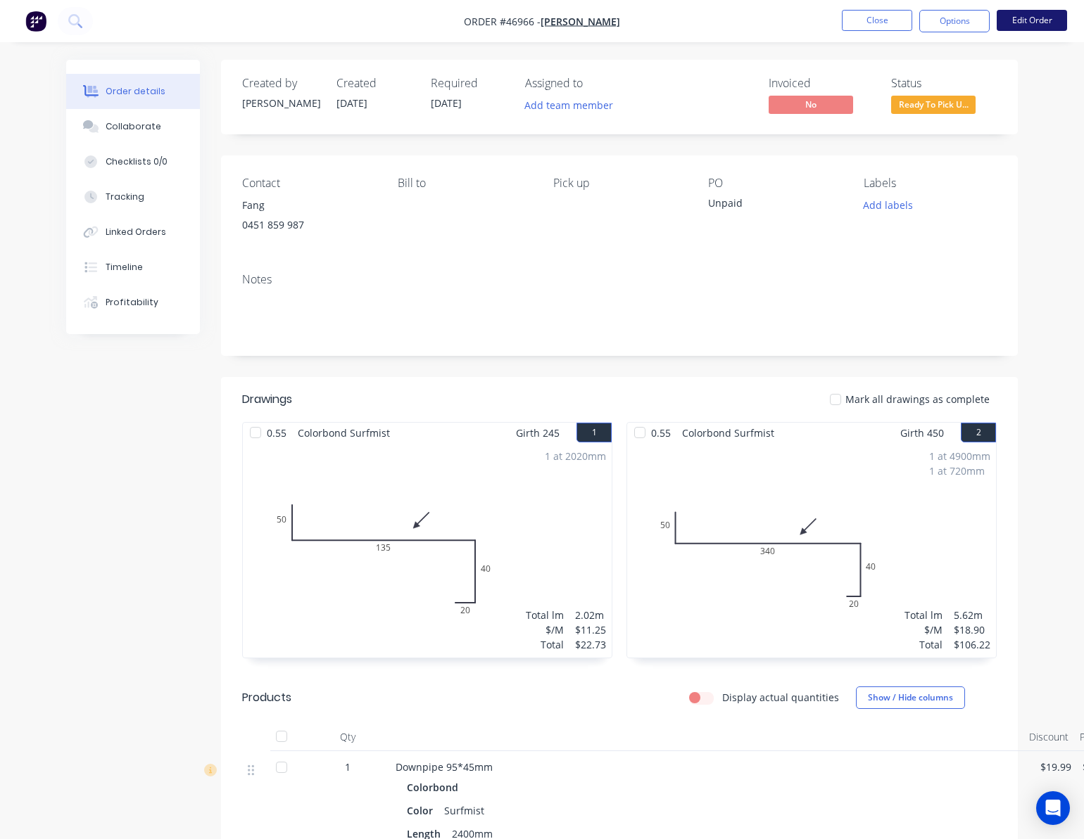
click at [1040, 20] on button "Edit Order" at bounding box center [1031, 20] width 70 height 21
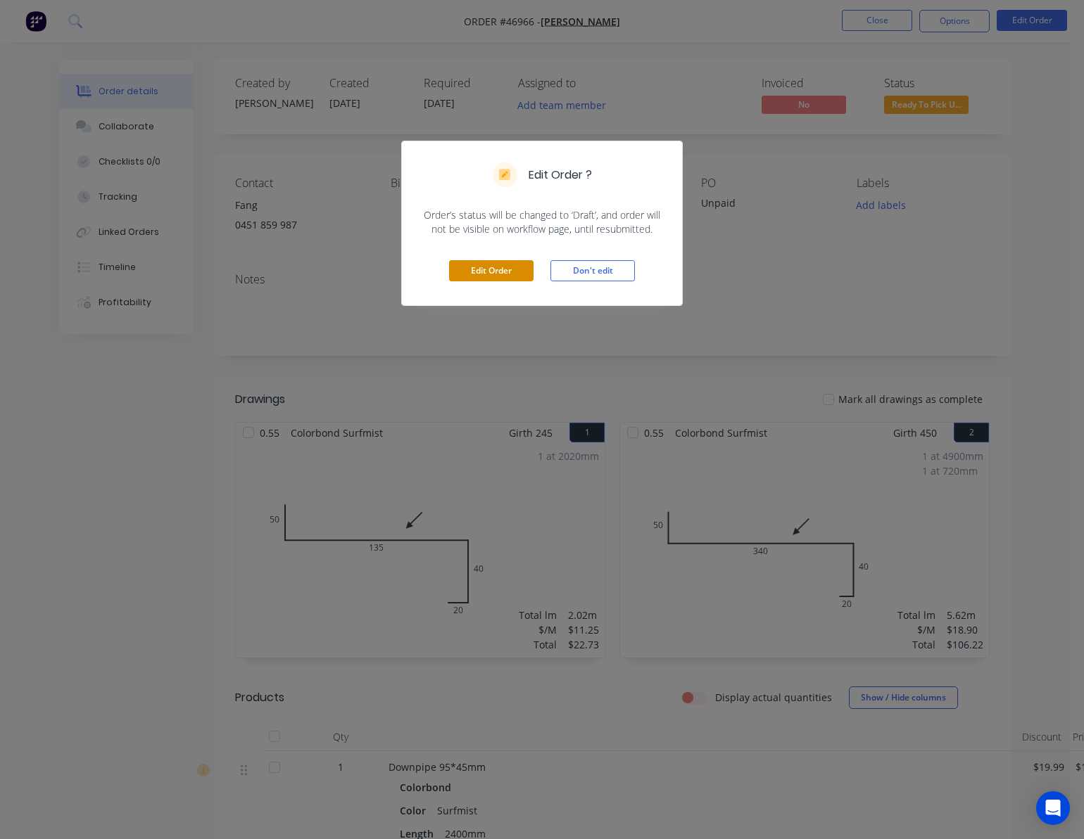
drag, startPoint x: 498, startPoint y: 263, endPoint x: 498, endPoint y: 274, distance: 10.6
click at [498, 274] on button "Edit Order" at bounding box center [491, 270] width 84 height 21
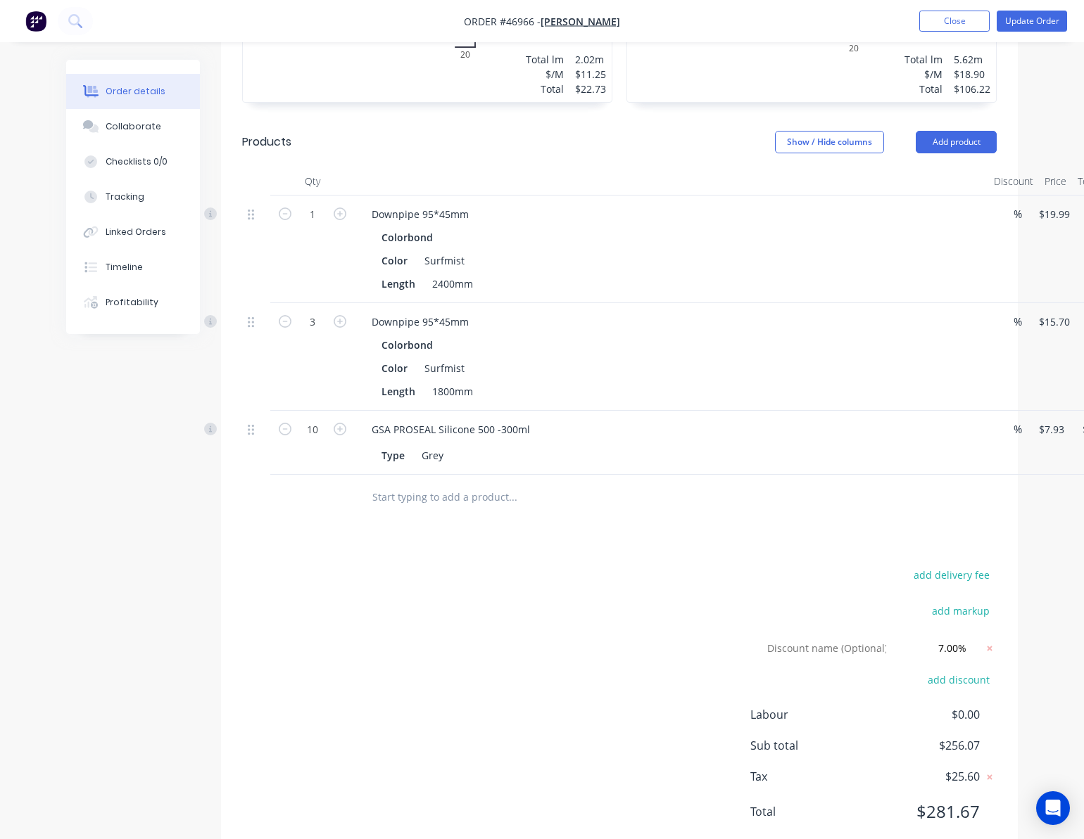
scroll to position [607, 0]
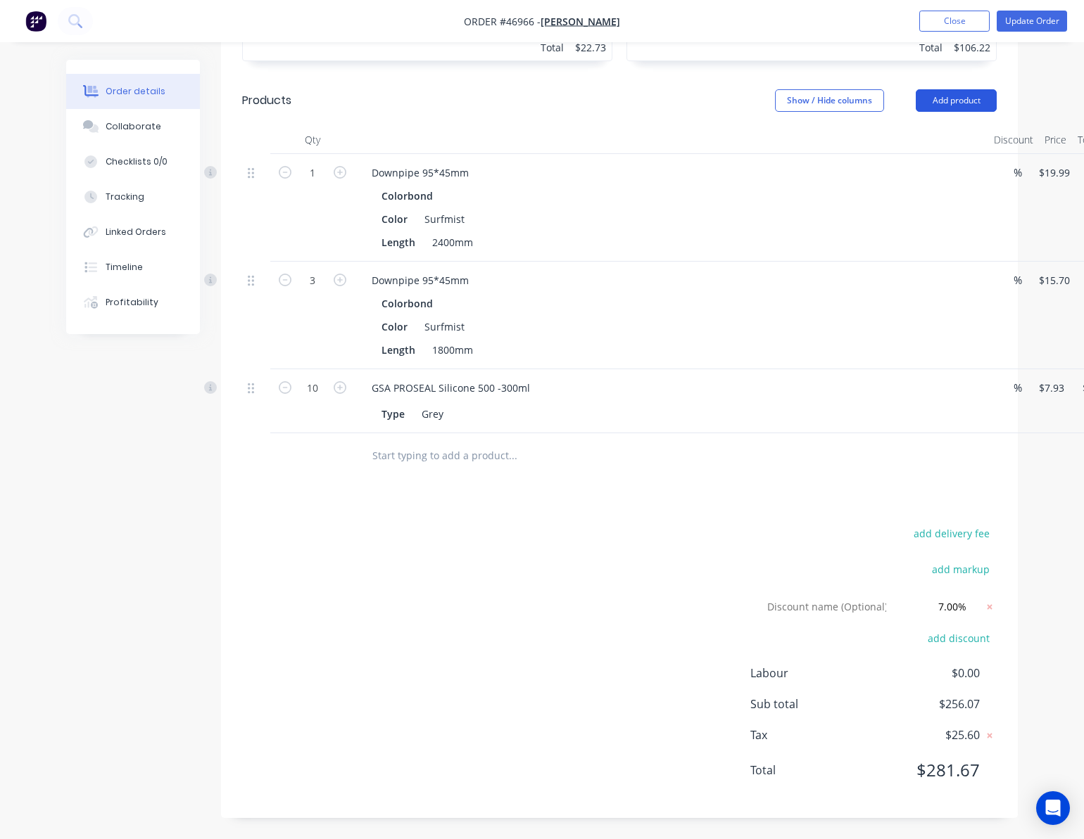
click at [963, 104] on button "Add product" at bounding box center [955, 100] width 81 height 23
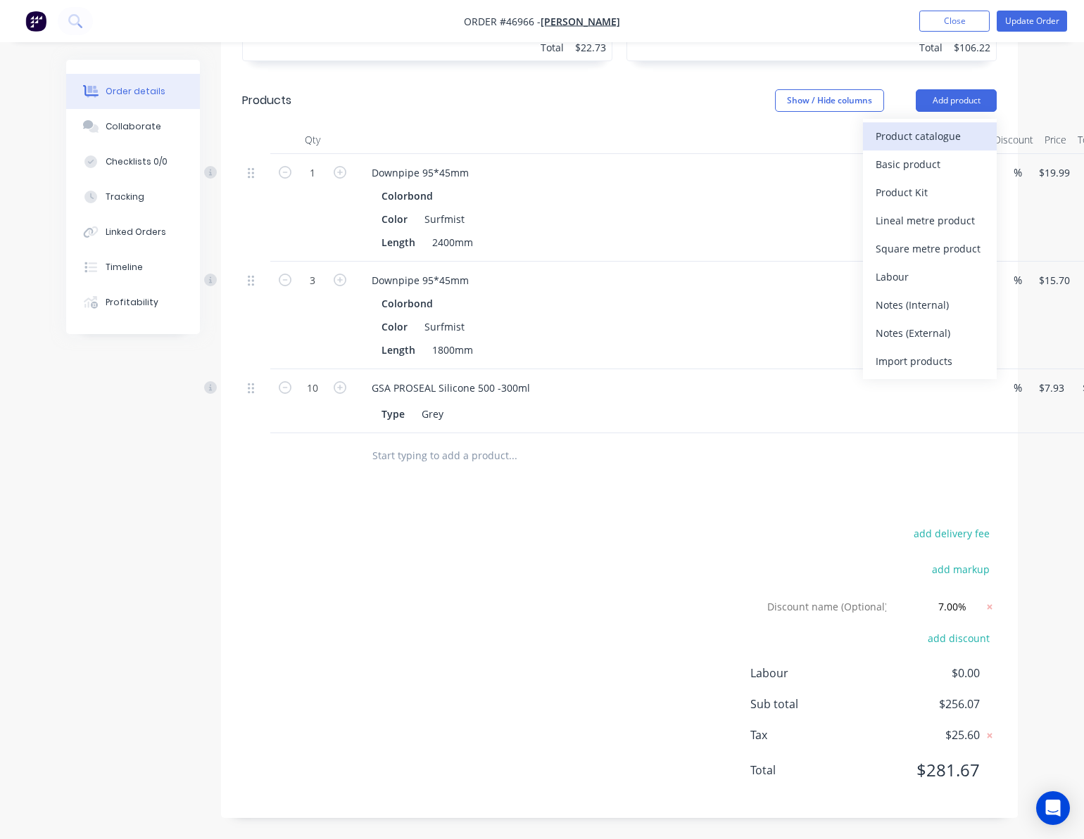
click at [925, 130] on div "Product catalogue" at bounding box center [929, 136] width 108 height 20
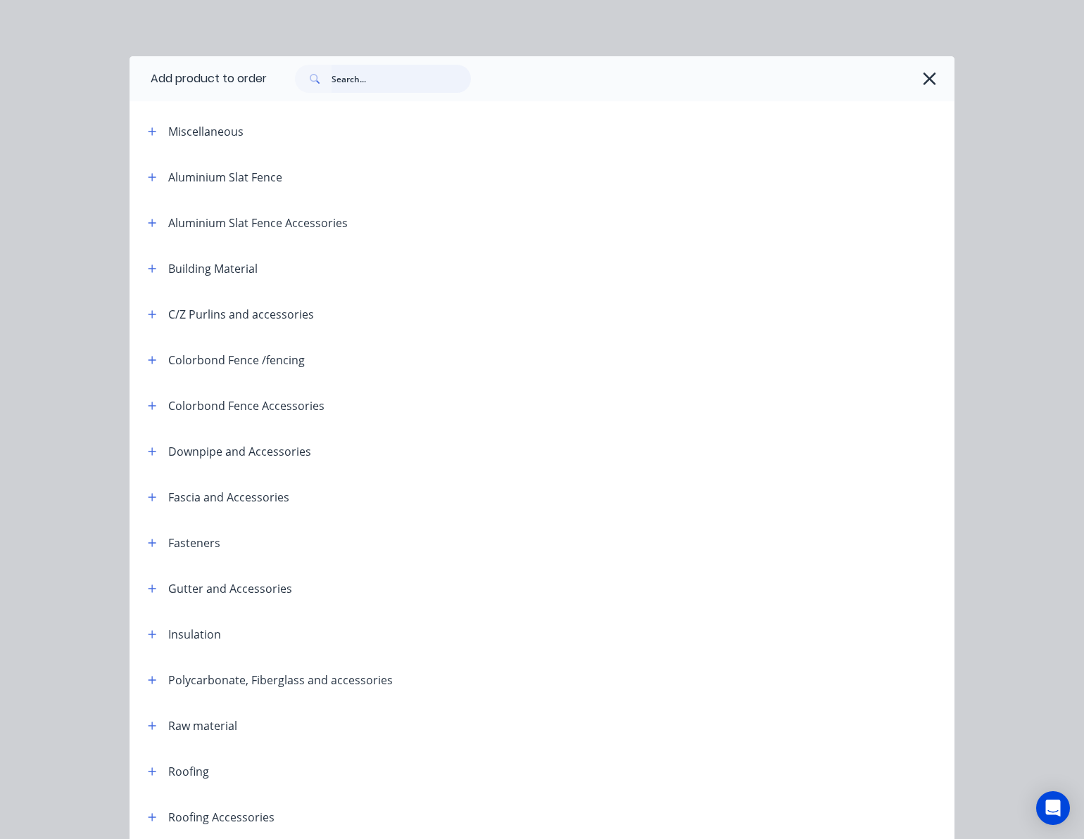
click at [415, 85] on input "text" at bounding box center [400, 79] width 139 height 28
type input "rivet"
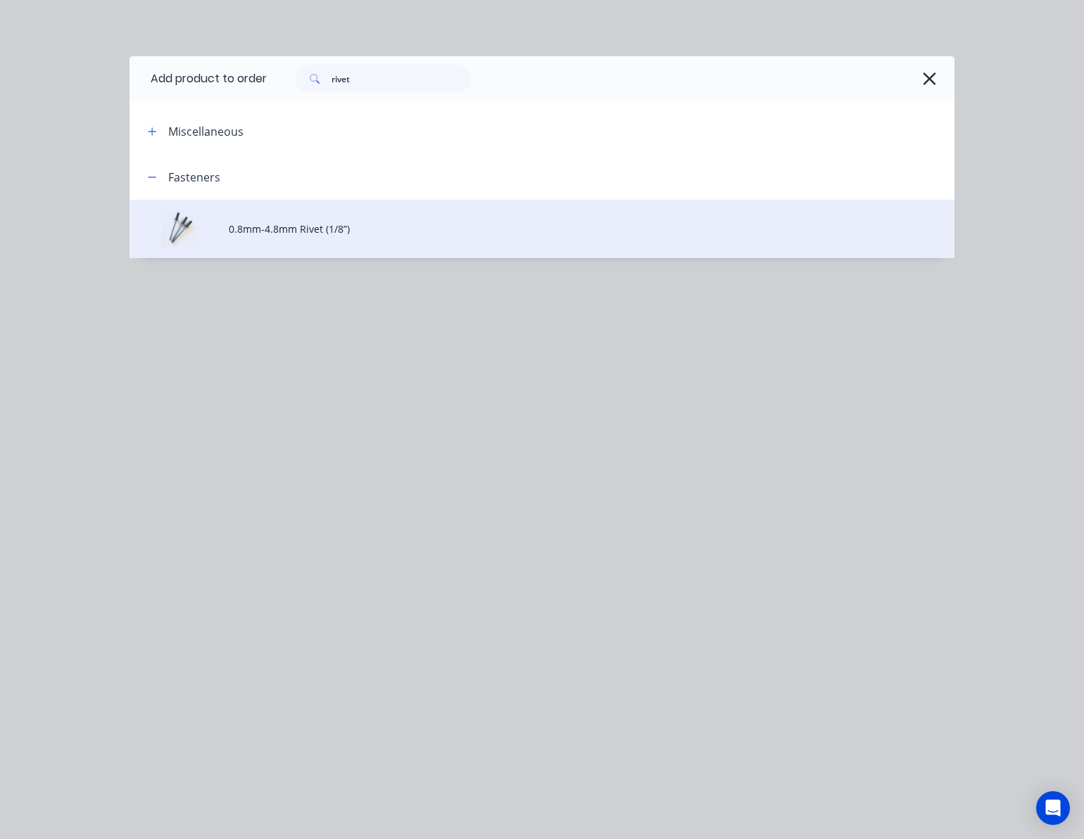
click at [395, 242] on td "0.8mm-4.8mm Rivet (1/8”)" at bounding box center [591, 229] width 725 height 58
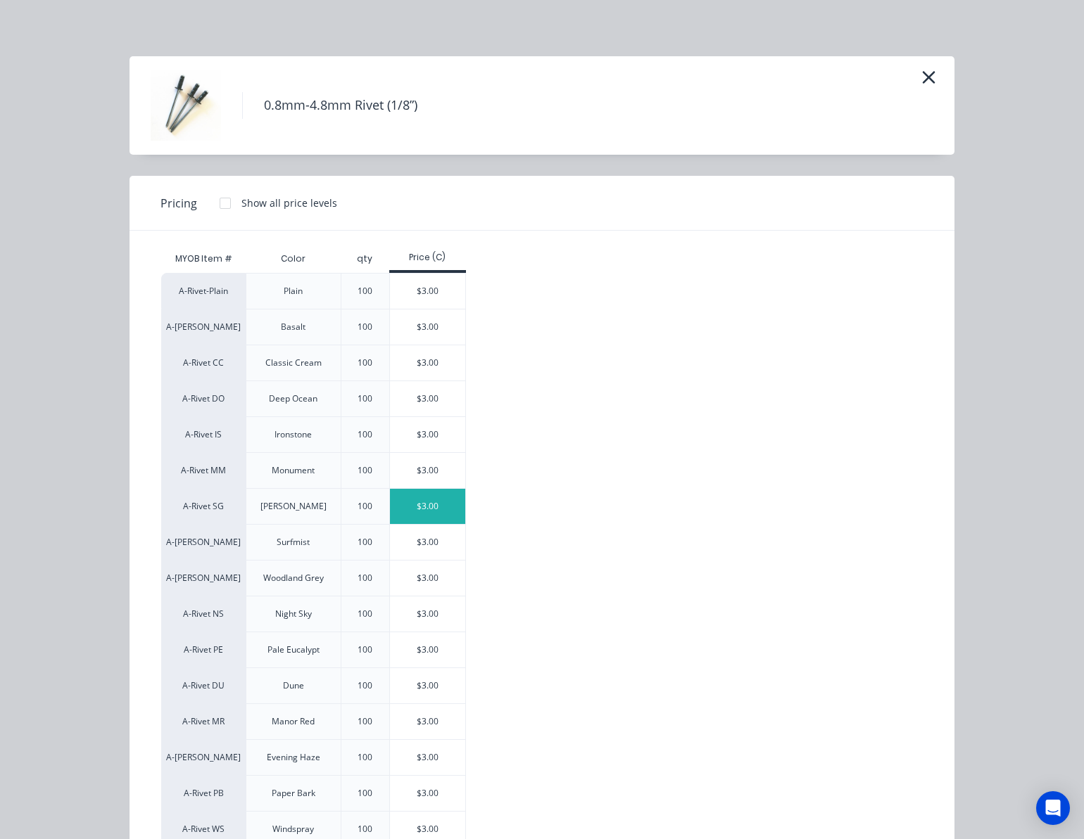
click at [403, 507] on div "$3.00" at bounding box center [427, 506] width 75 height 35
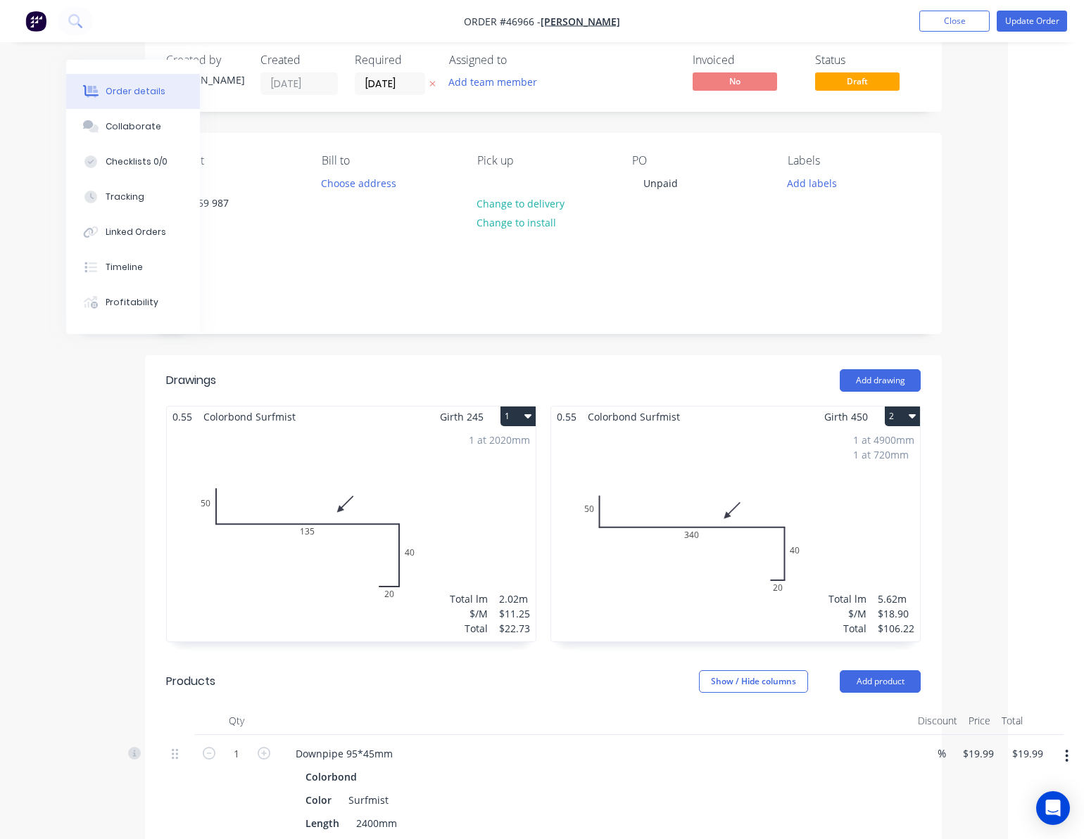
scroll to position [0, 76]
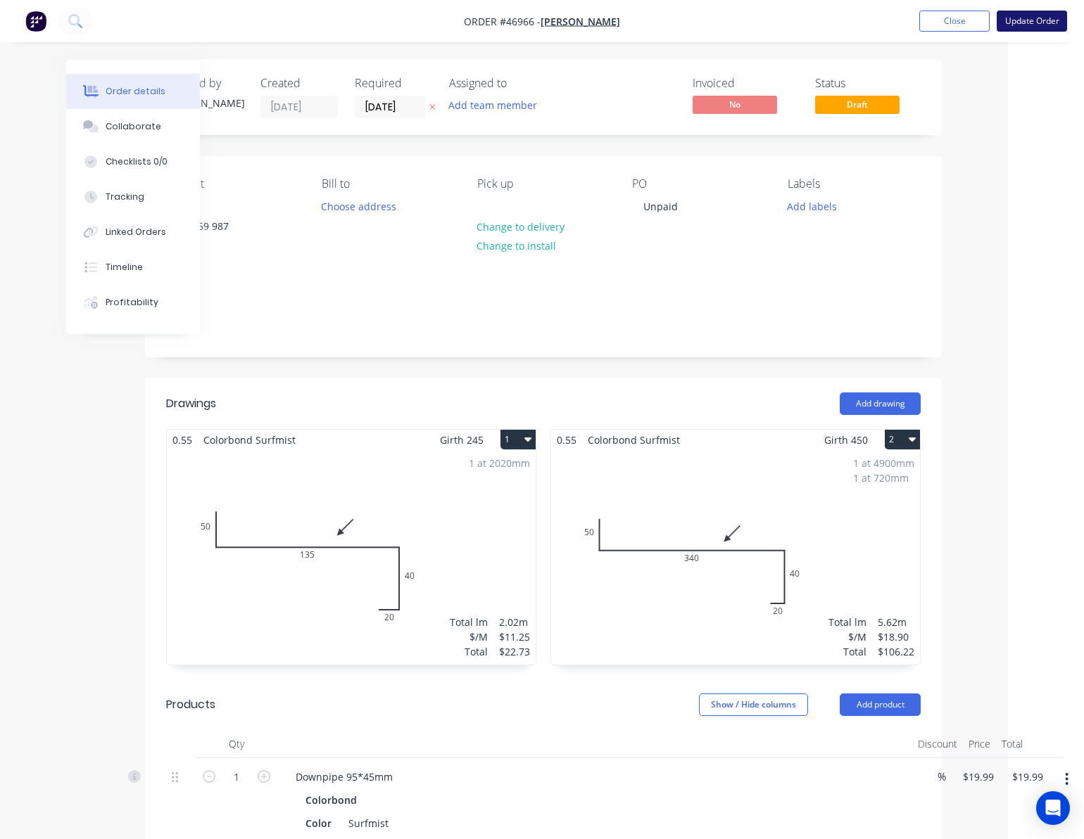
click at [1048, 11] on button "Update Order" at bounding box center [1031, 21] width 70 height 21
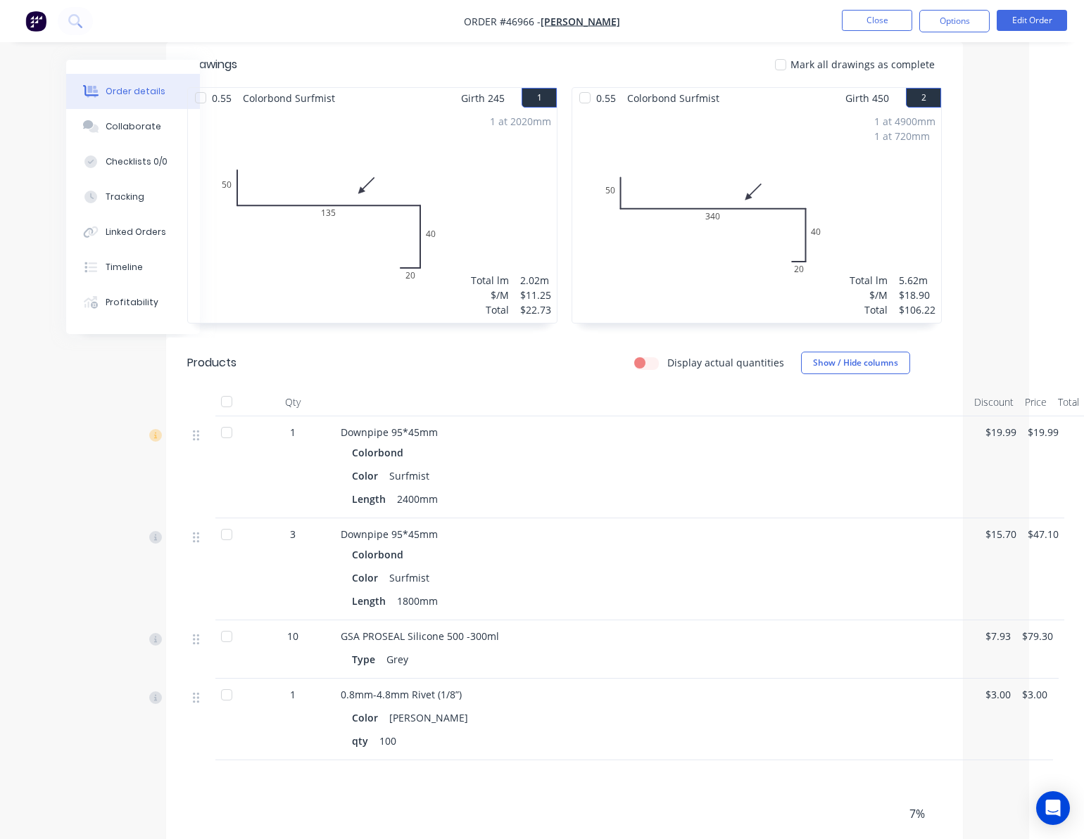
scroll to position [0, 55]
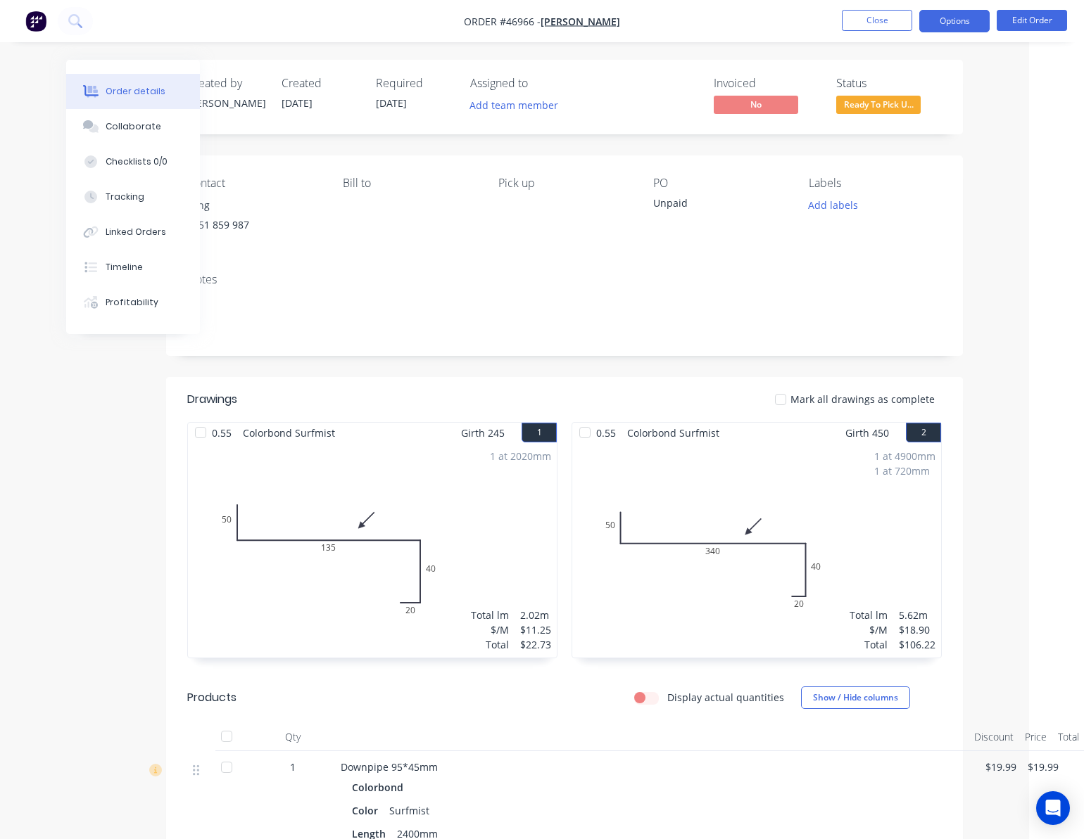
click at [961, 20] on button "Options" at bounding box center [954, 21] width 70 height 23
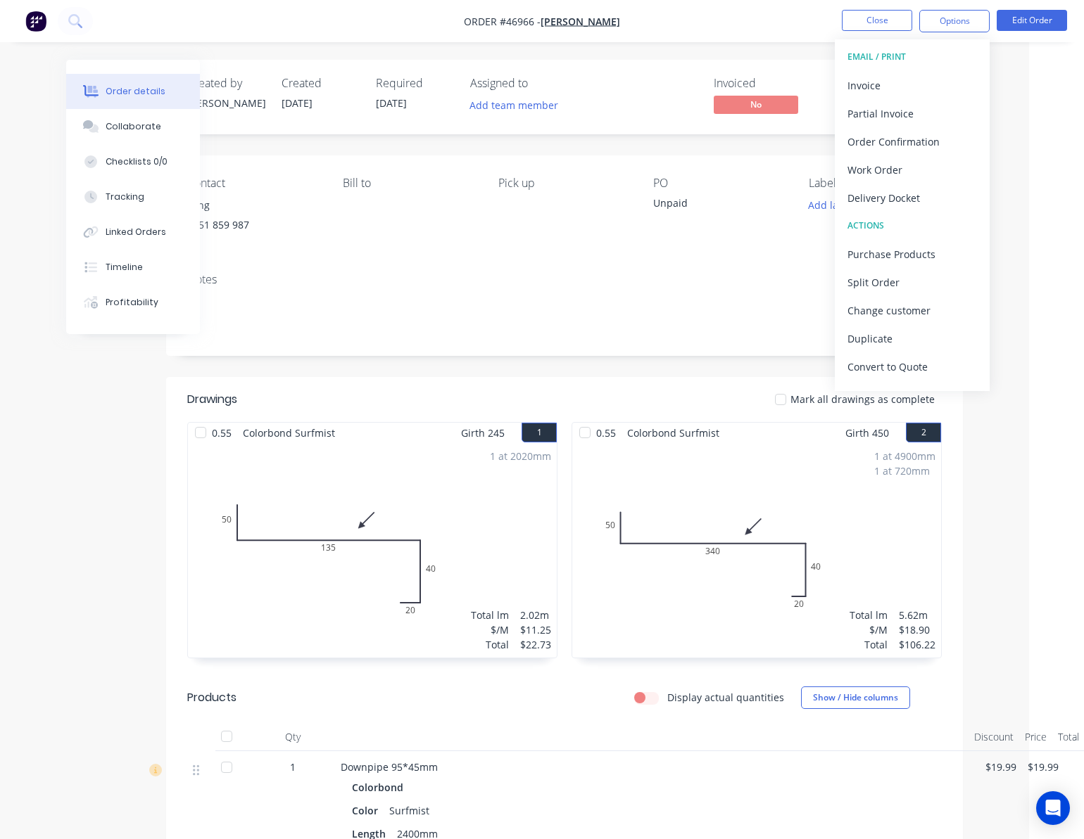
click at [1028, 86] on html "Order #46966 - Mr Fang Close Options EMAIL / PRINT Invoice Partial Invoice Orde…" at bounding box center [487, 673] width 1084 height 1346
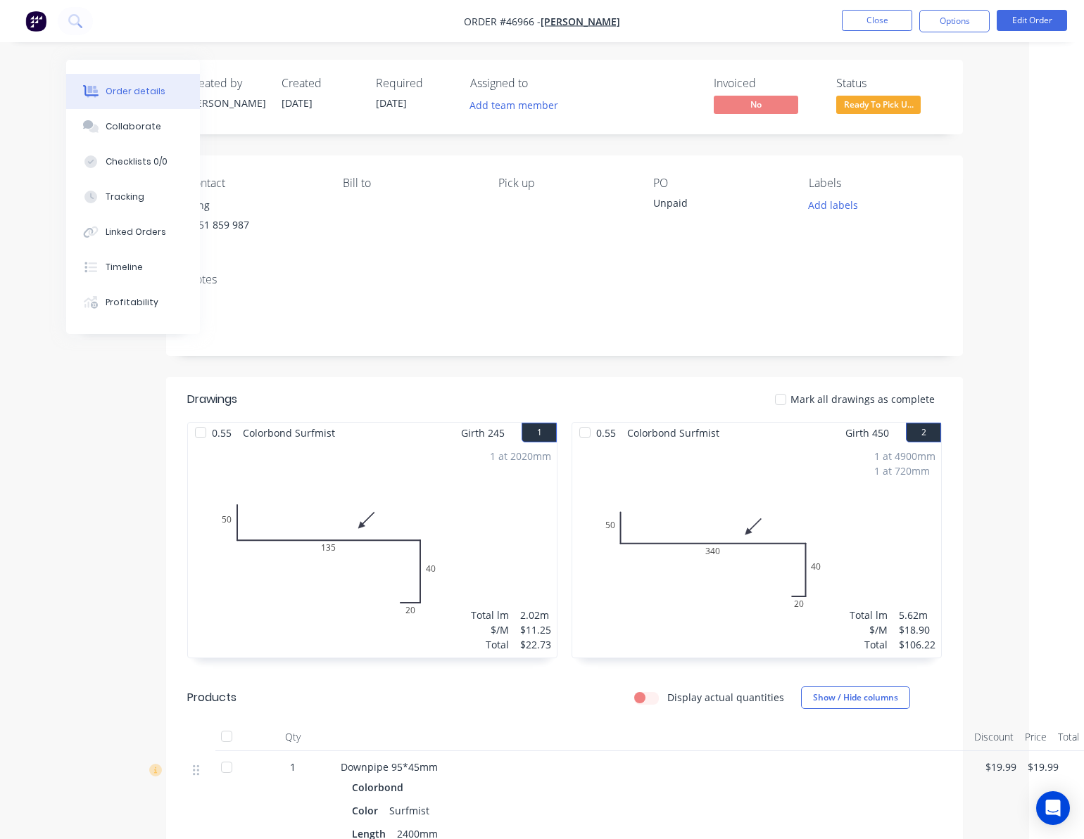
click at [911, 94] on div "Status Ready To Pick U..." at bounding box center [889, 97] width 106 height 41
click at [904, 102] on span "Ready To Pick U..." at bounding box center [878, 105] width 84 height 18
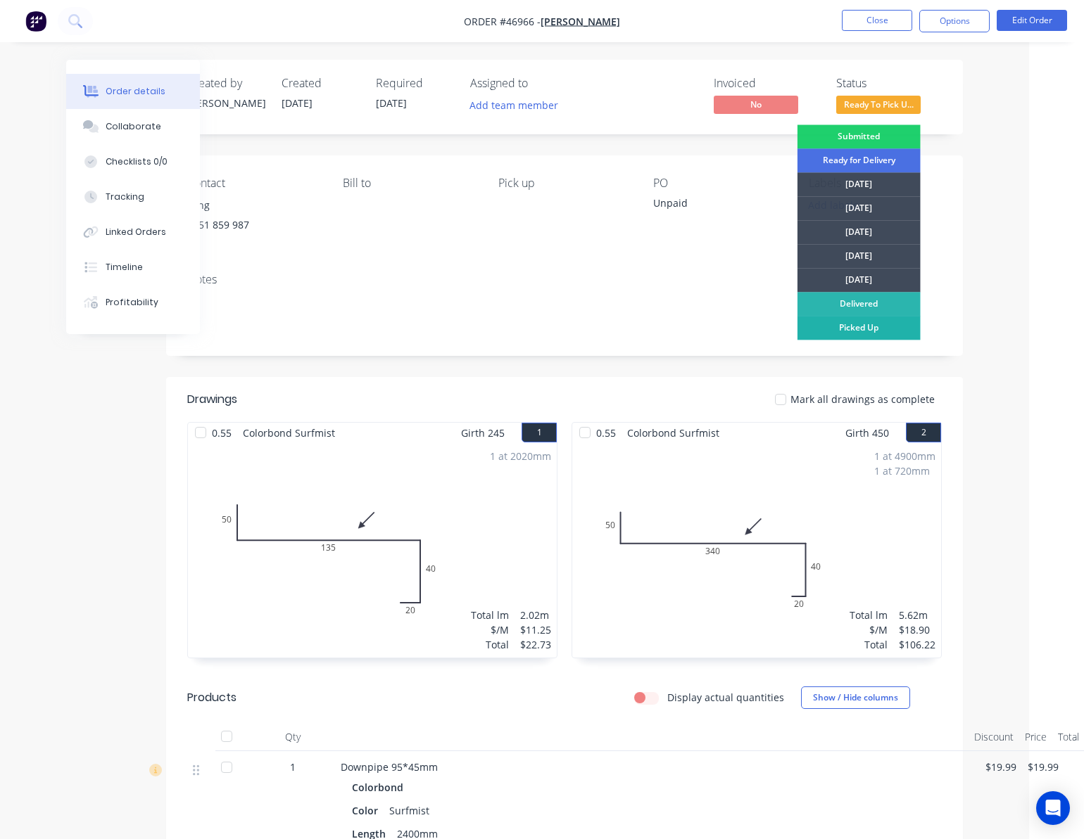
click at [871, 328] on div "Picked Up" at bounding box center [858, 328] width 123 height 24
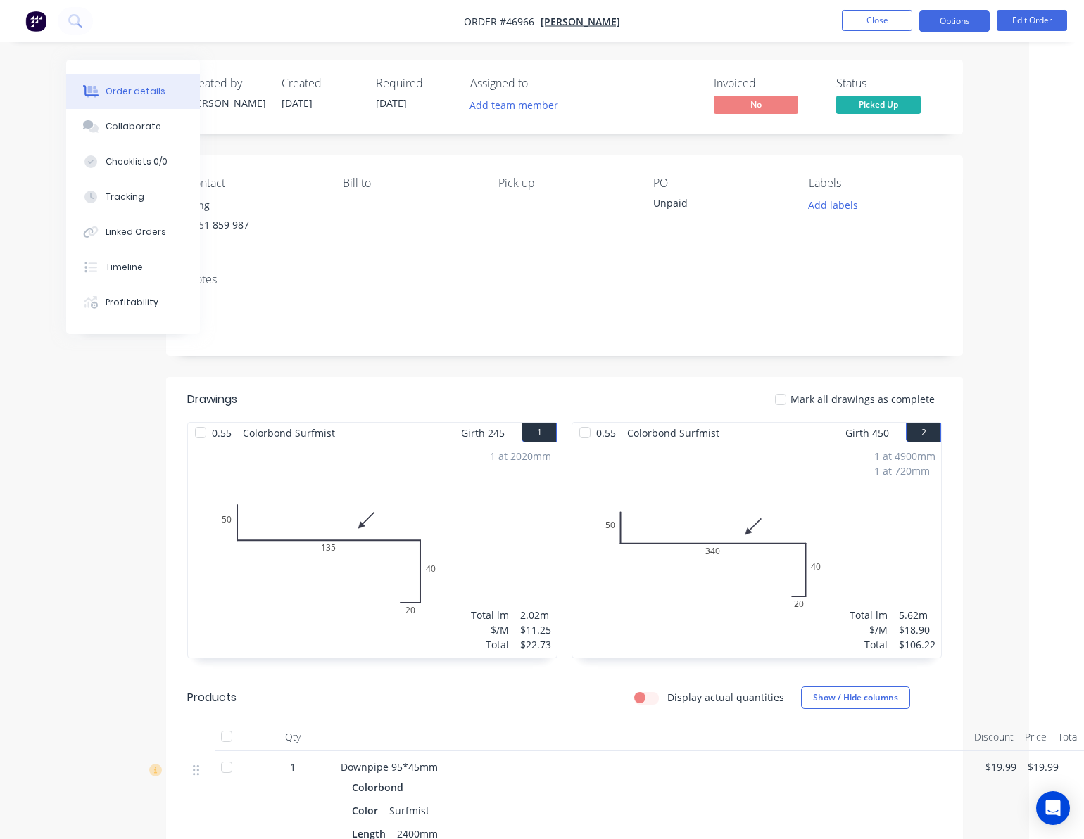
click at [963, 30] on button "Options" at bounding box center [954, 21] width 70 height 23
click at [1029, 167] on html "Order #46966 - Mr Fang Close Options Edit Order Order details Collaborate Check…" at bounding box center [487, 673] width 1084 height 1346
click at [870, 18] on button "Close" at bounding box center [877, 20] width 70 height 21
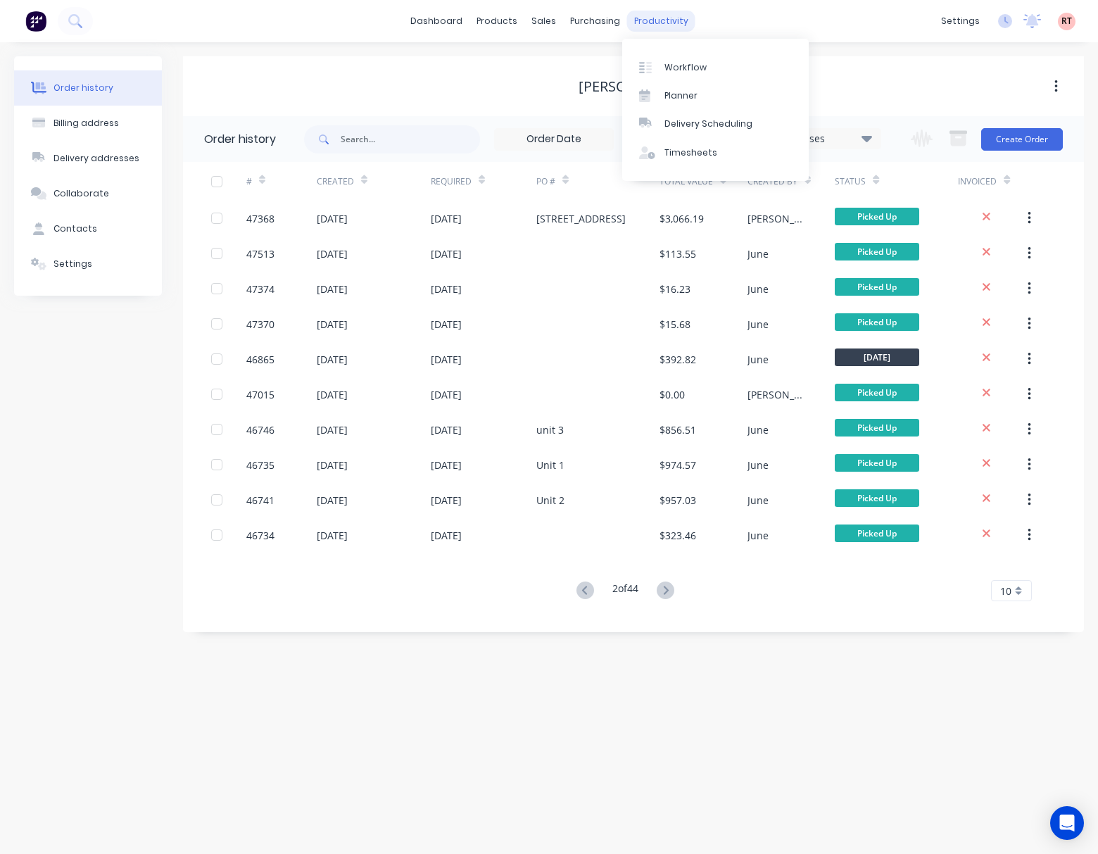
click at [649, 20] on div "productivity" at bounding box center [661, 21] width 68 height 21
click at [693, 127] on div "Delivery Scheduling" at bounding box center [708, 124] width 88 height 13
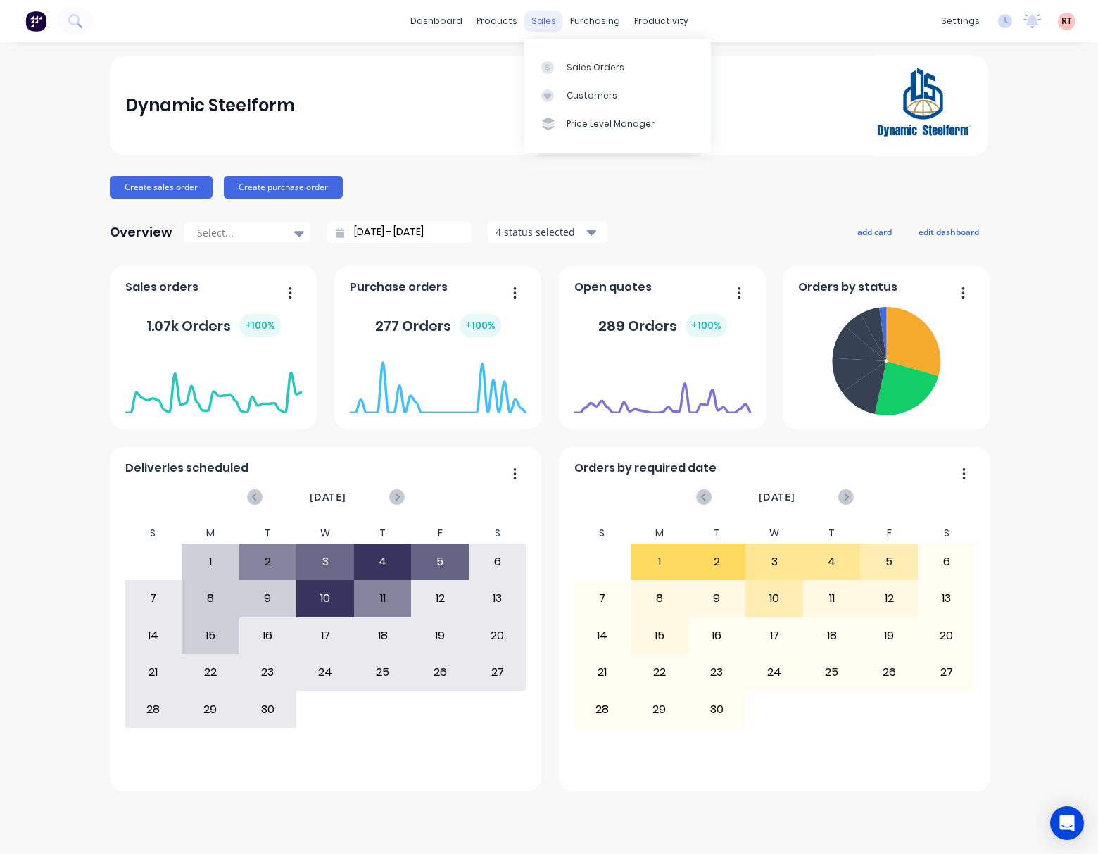
click at [535, 23] on div "sales" at bounding box center [543, 21] width 39 height 21
click at [575, 65] on div "Sales Orders" at bounding box center [595, 67] width 58 height 13
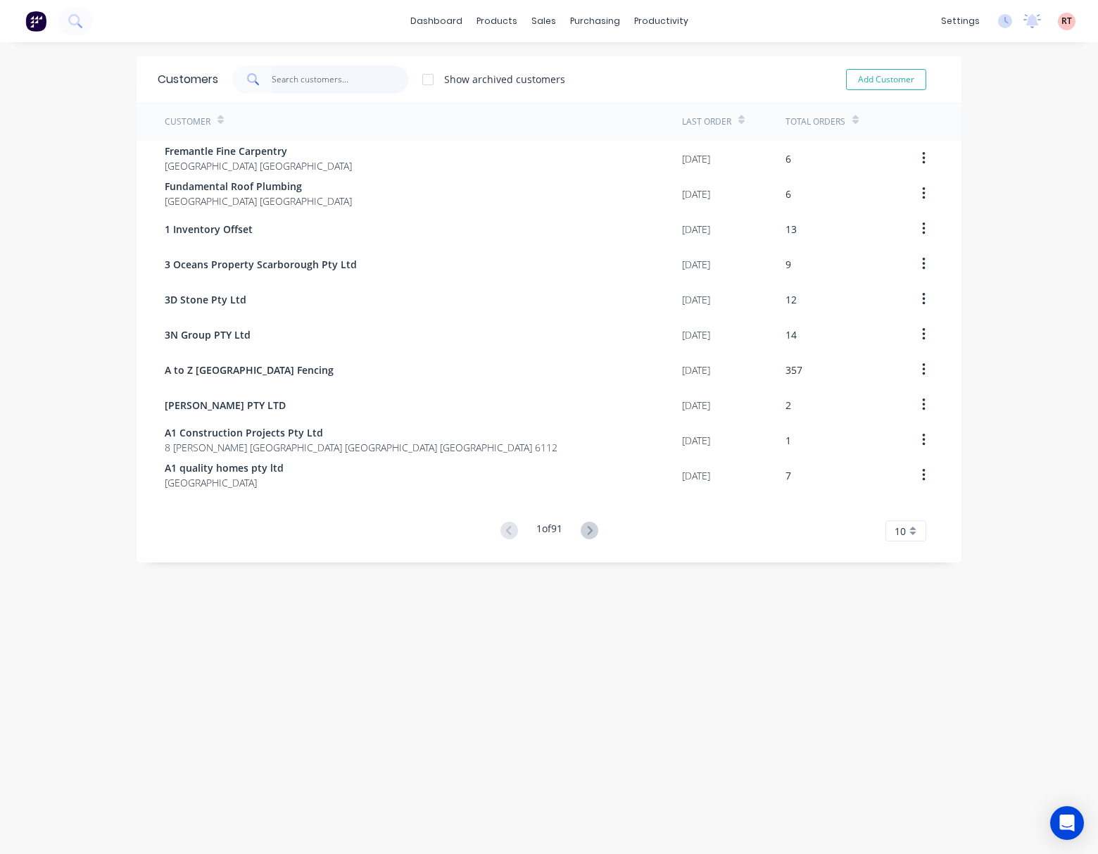
click at [284, 70] on input "text" at bounding box center [340, 79] width 137 height 28
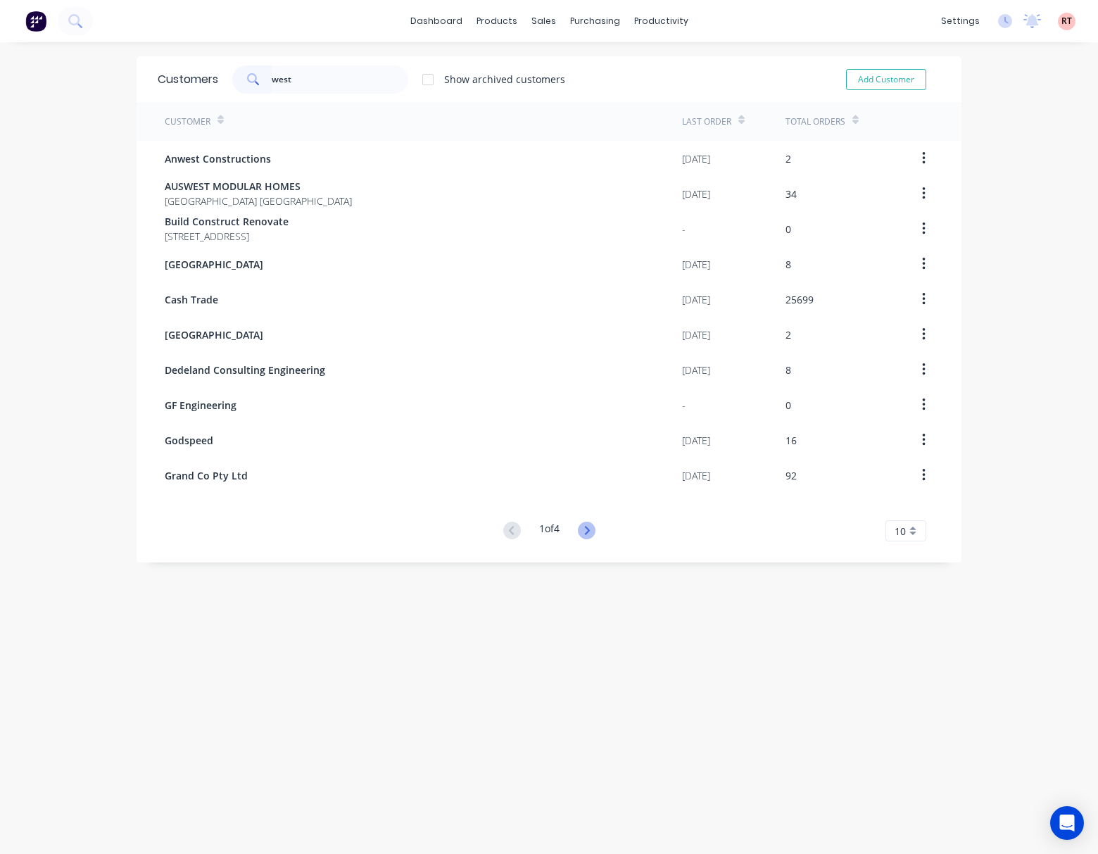
click at [586, 526] on icon at bounding box center [587, 530] width 18 height 18
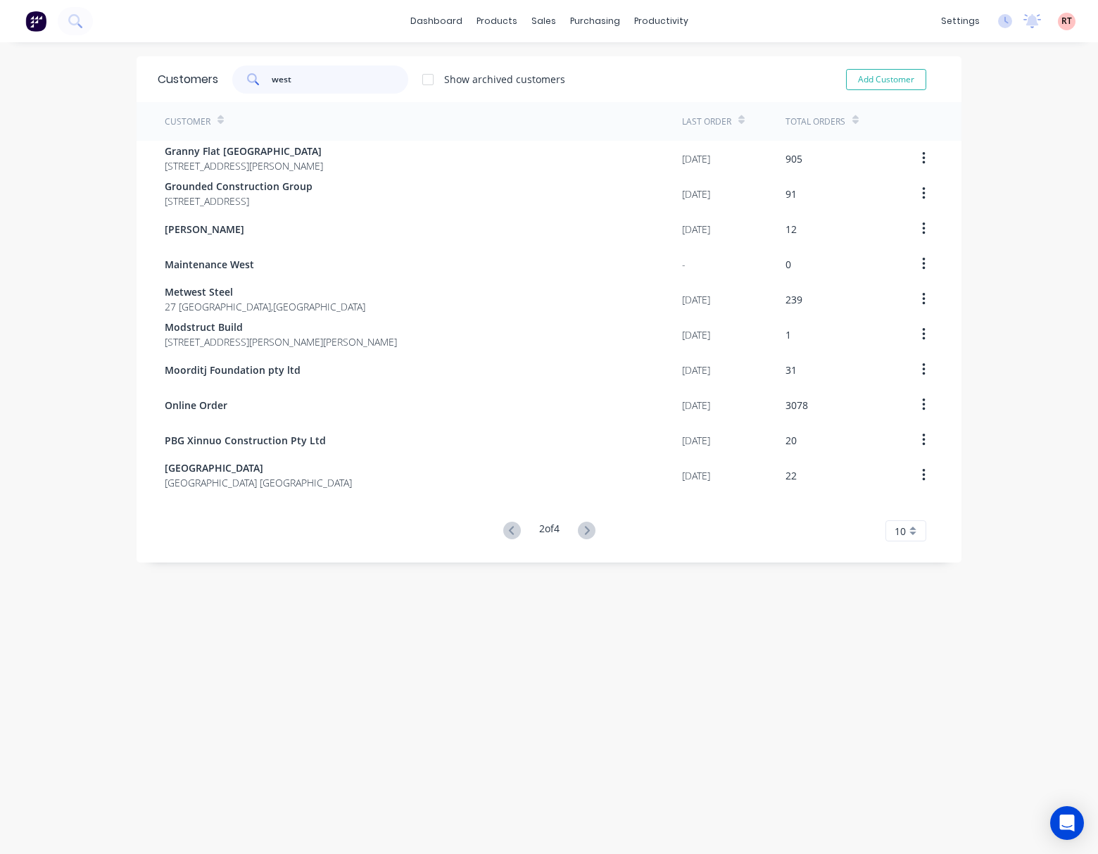
click at [336, 85] on input "west" at bounding box center [340, 79] width 137 height 28
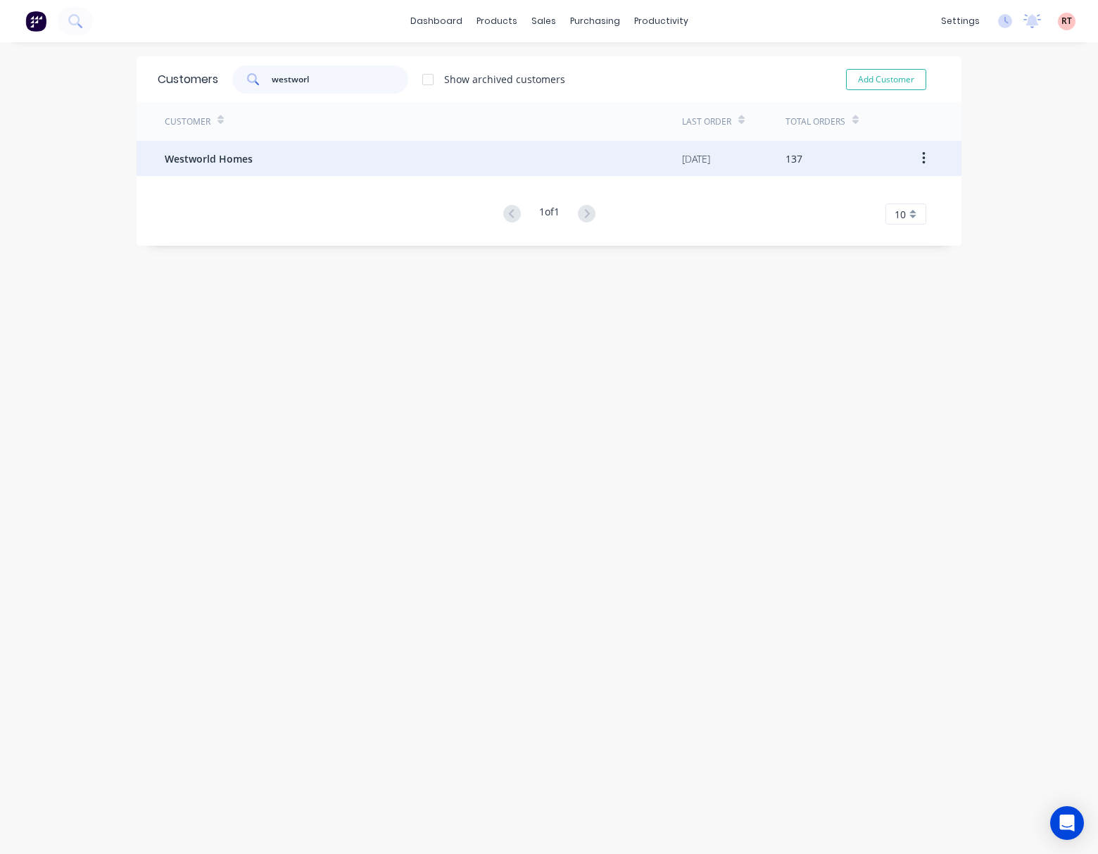
type input "westworl"
click at [344, 150] on div "Westworld Homes" at bounding box center [423, 158] width 517 height 35
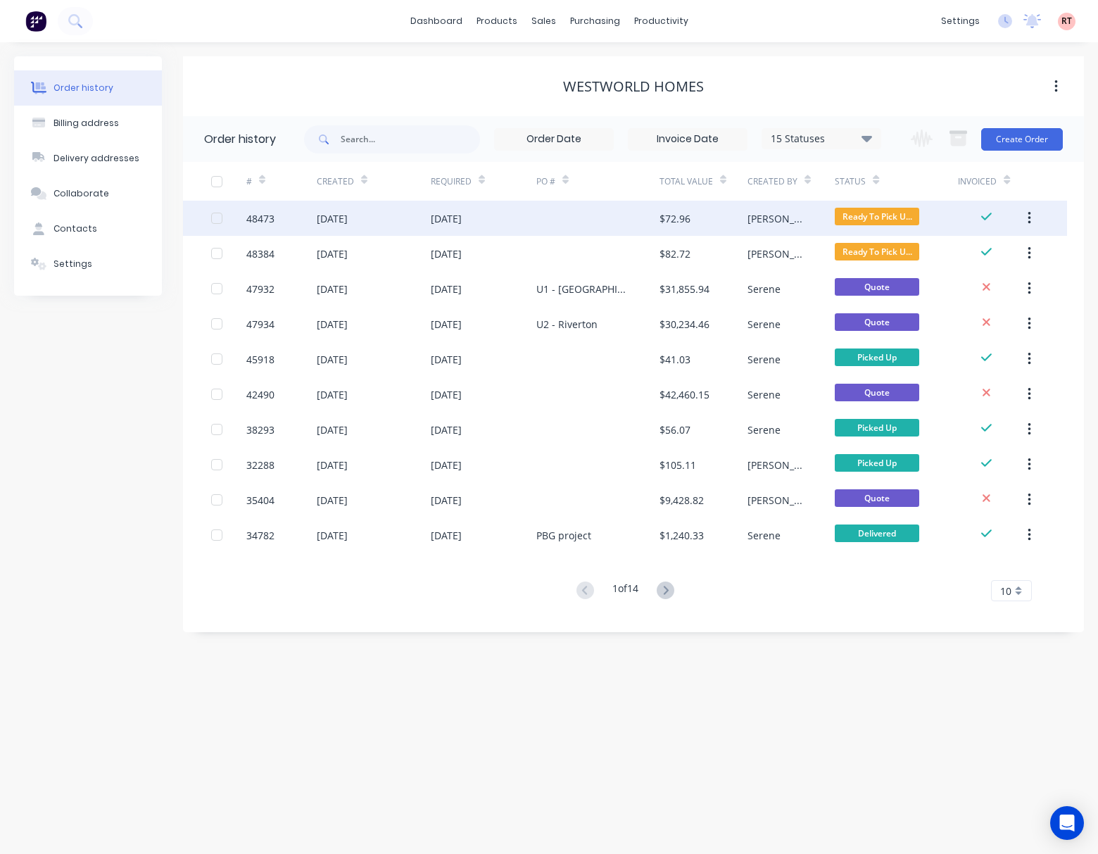
click at [567, 222] on div at bounding box center [597, 218] width 123 height 35
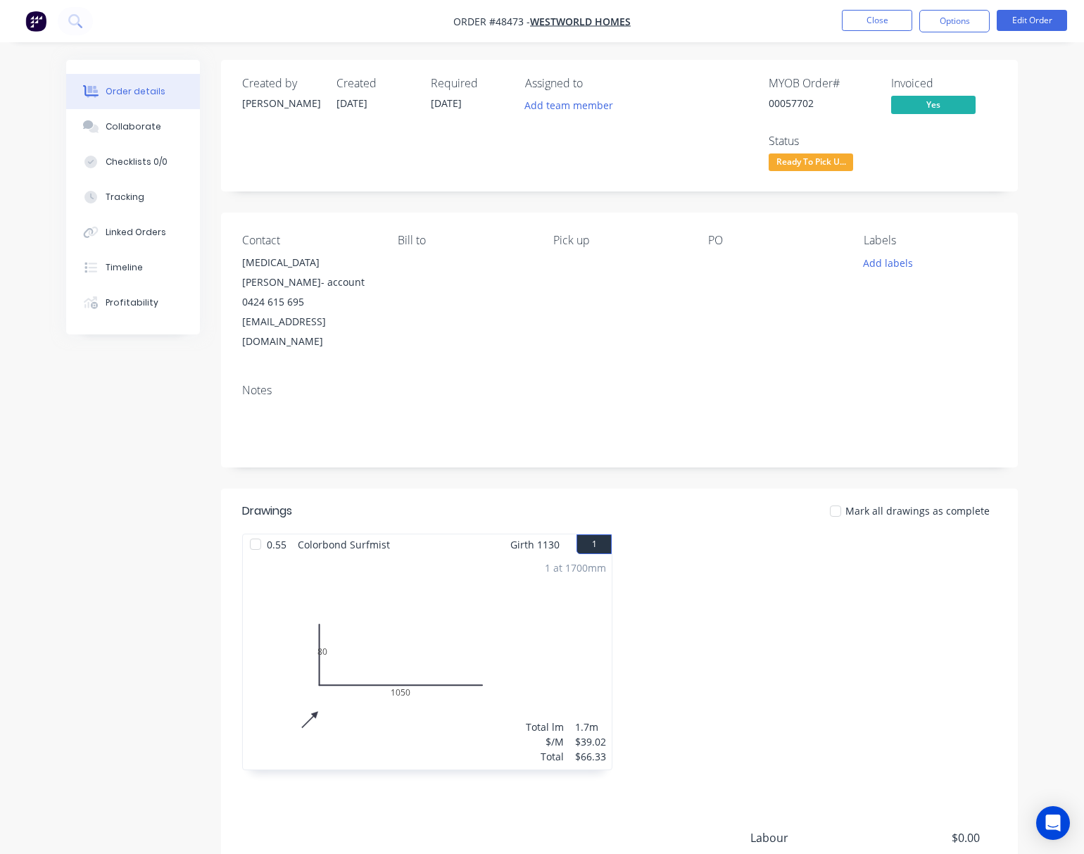
click at [403, 205] on div "Created by Rachel Created 25/08/25 Required 25/08/25 Assigned to Add team membe…" at bounding box center [619, 521] width 797 height 922
click at [598, 23] on span "Westworld Homes" at bounding box center [580, 21] width 101 height 13
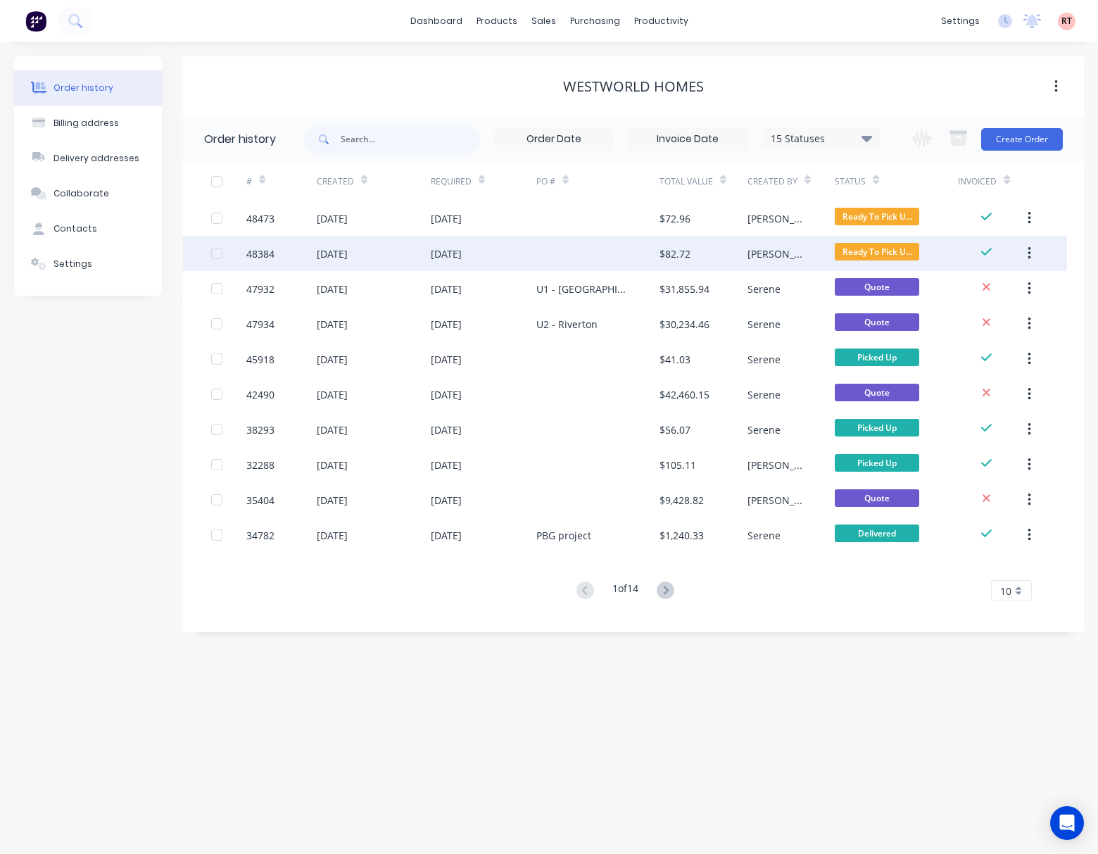
click at [597, 262] on div at bounding box center [597, 253] width 123 height 35
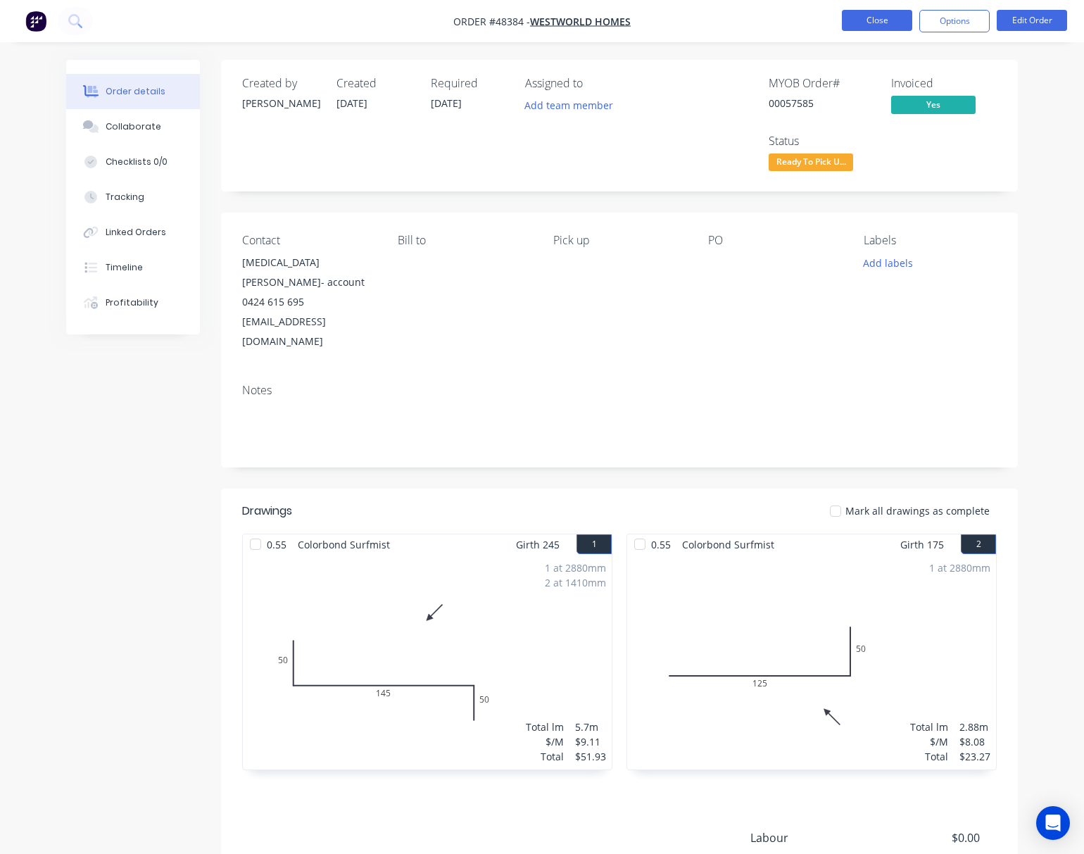
click at [865, 24] on button "Close" at bounding box center [877, 20] width 70 height 21
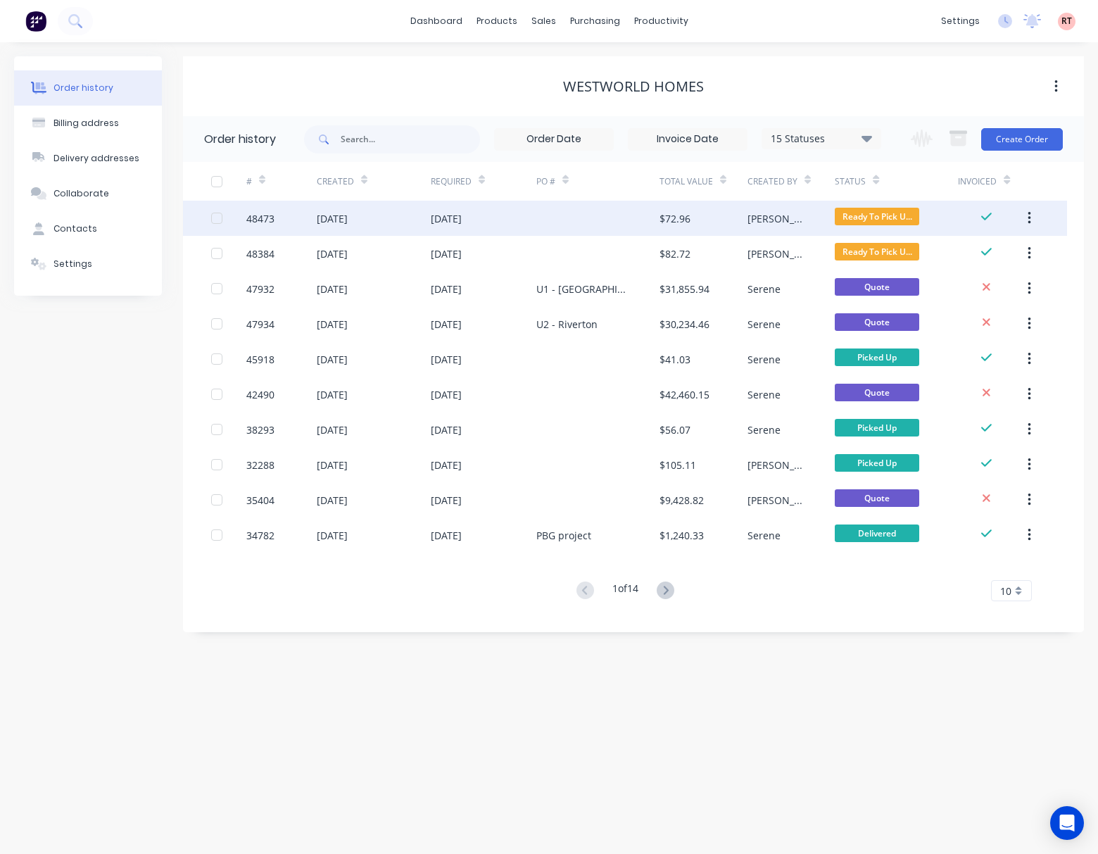
click at [500, 215] on div "25 Aug 2025" at bounding box center [484, 218] width 106 height 35
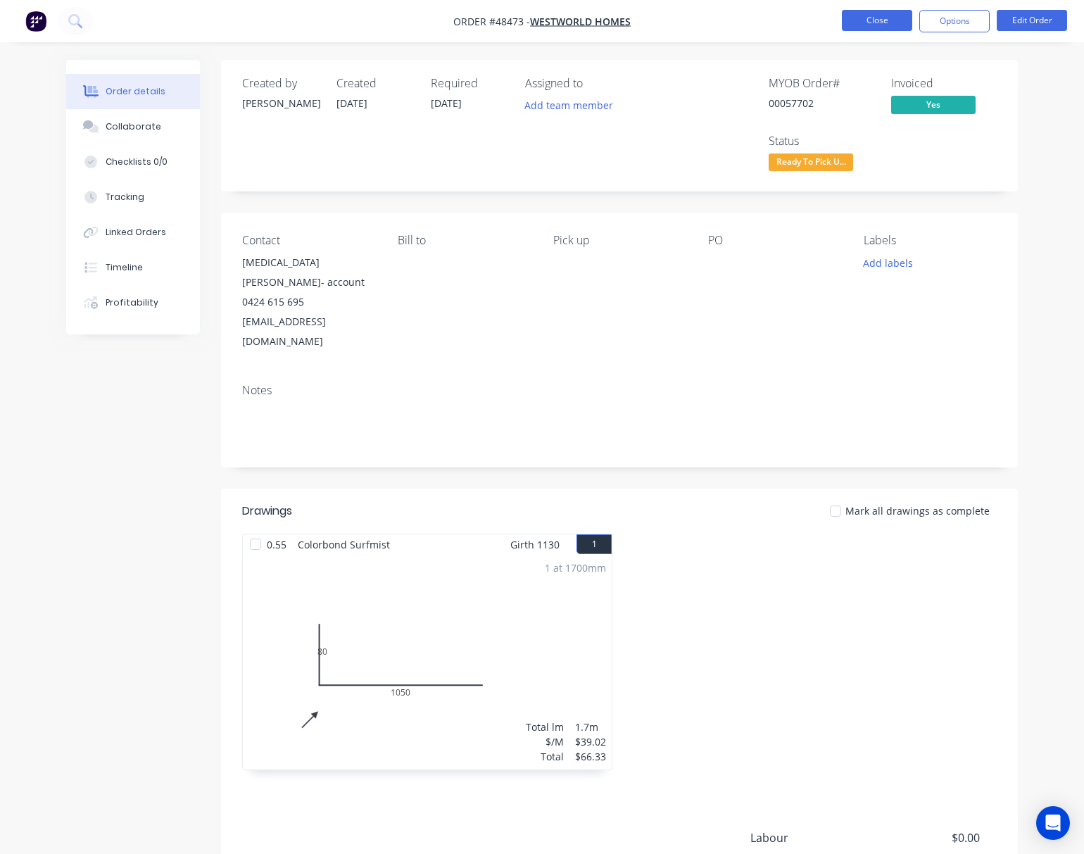
click at [873, 20] on button "Close" at bounding box center [877, 20] width 70 height 21
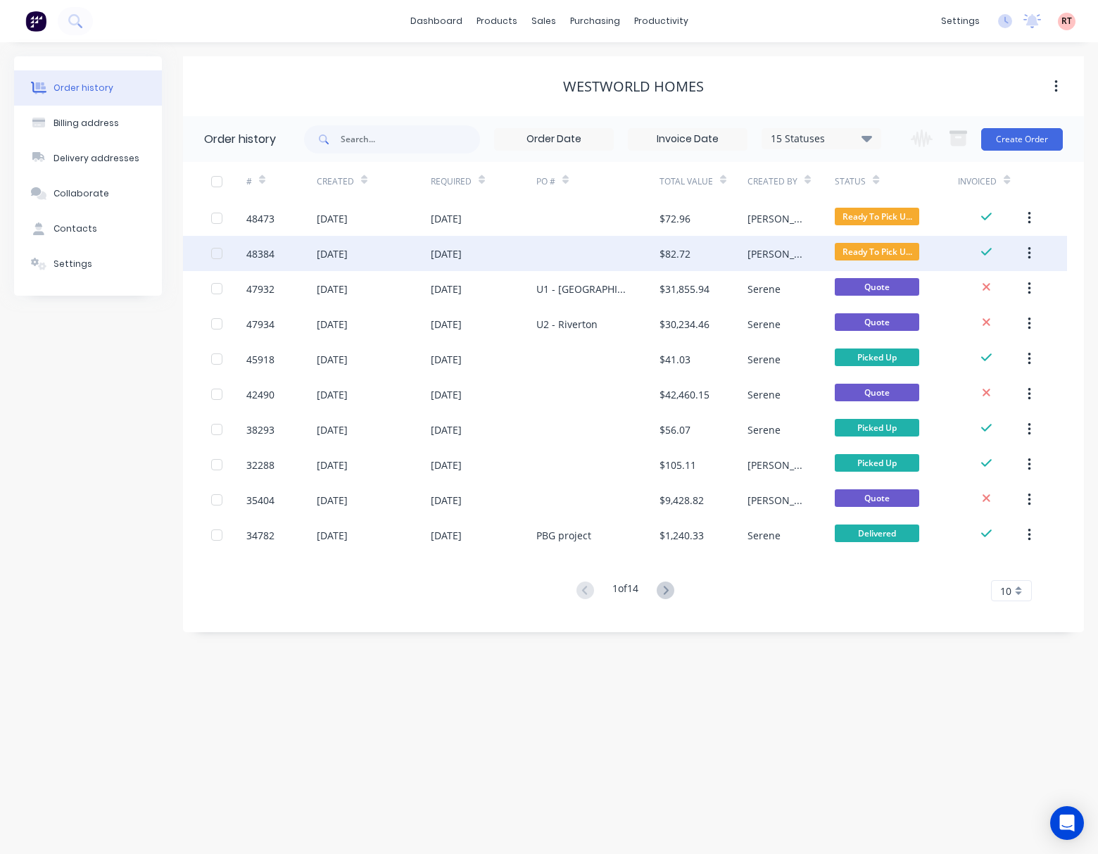
click at [630, 257] on div at bounding box center [597, 253] width 123 height 35
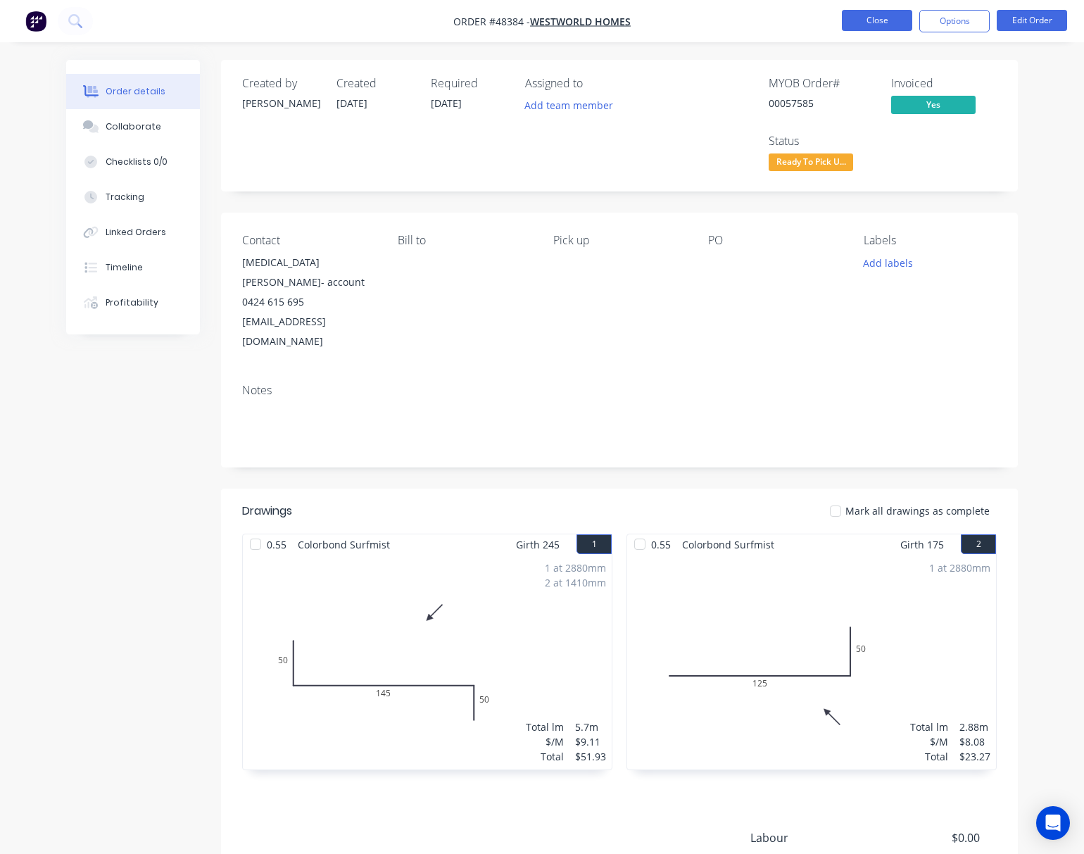
click at [868, 21] on button "Close" at bounding box center [877, 20] width 70 height 21
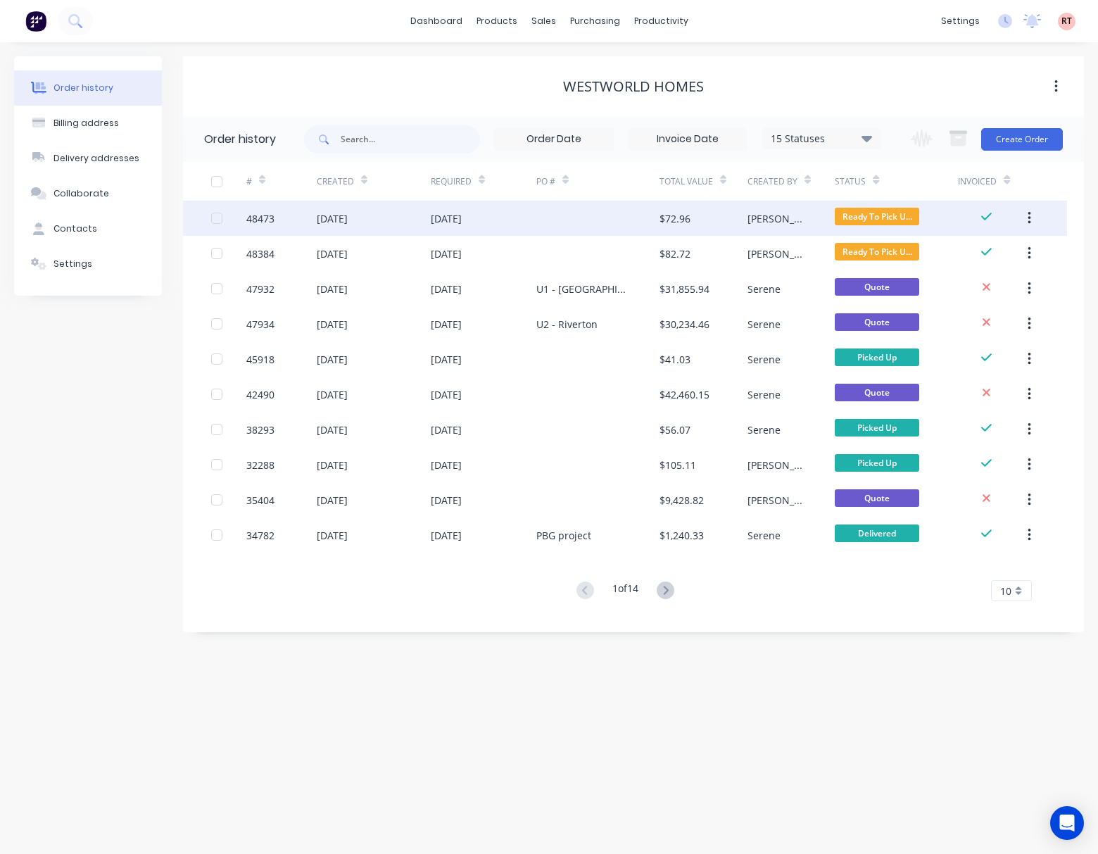
click at [549, 222] on div at bounding box center [597, 218] width 123 height 35
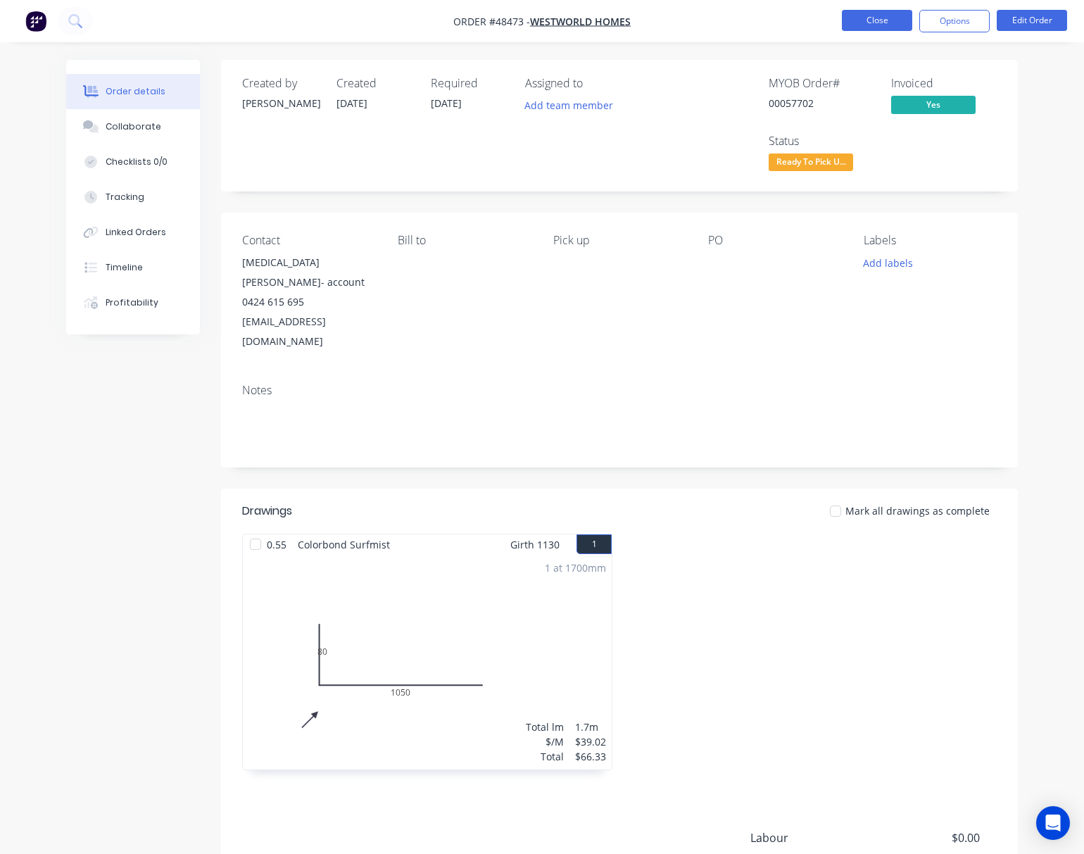
click at [860, 20] on button "Close" at bounding box center [877, 20] width 70 height 21
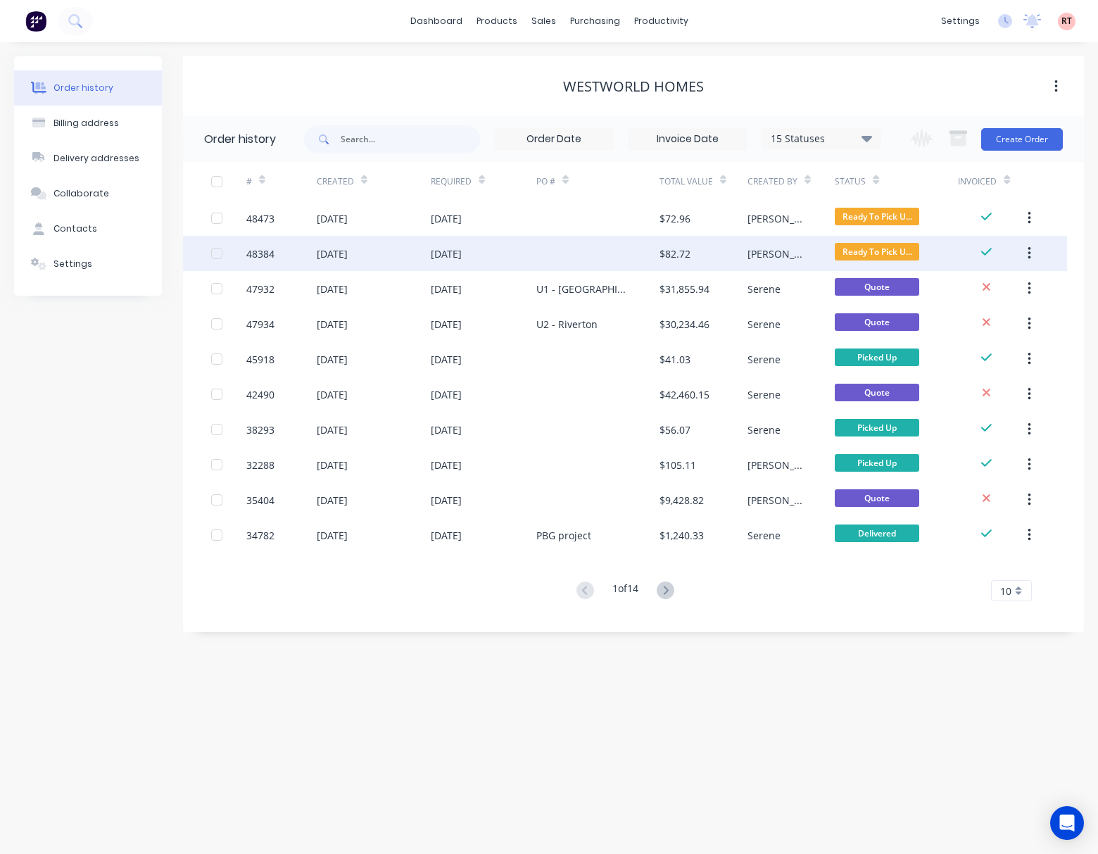
click at [574, 258] on div at bounding box center [597, 253] width 123 height 35
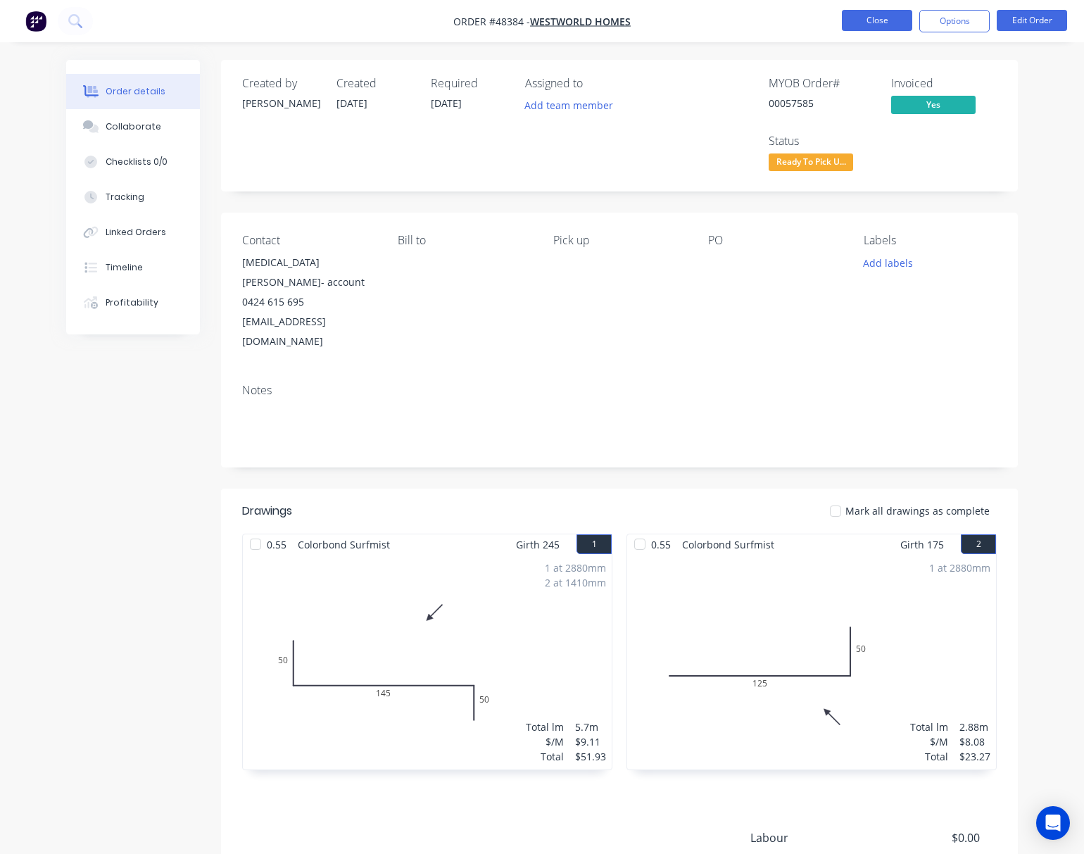
click at [871, 15] on button "Close" at bounding box center [877, 20] width 70 height 21
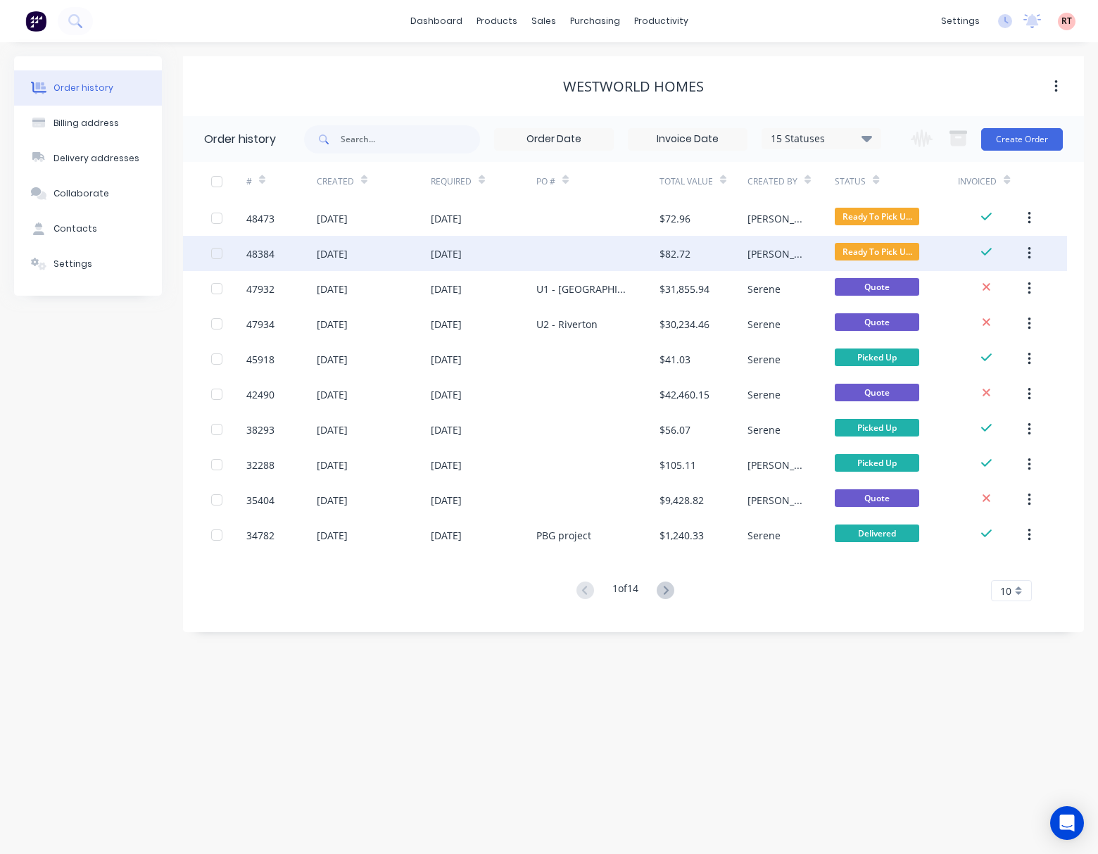
click at [587, 258] on div at bounding box center [597, 253] width 123 height 35
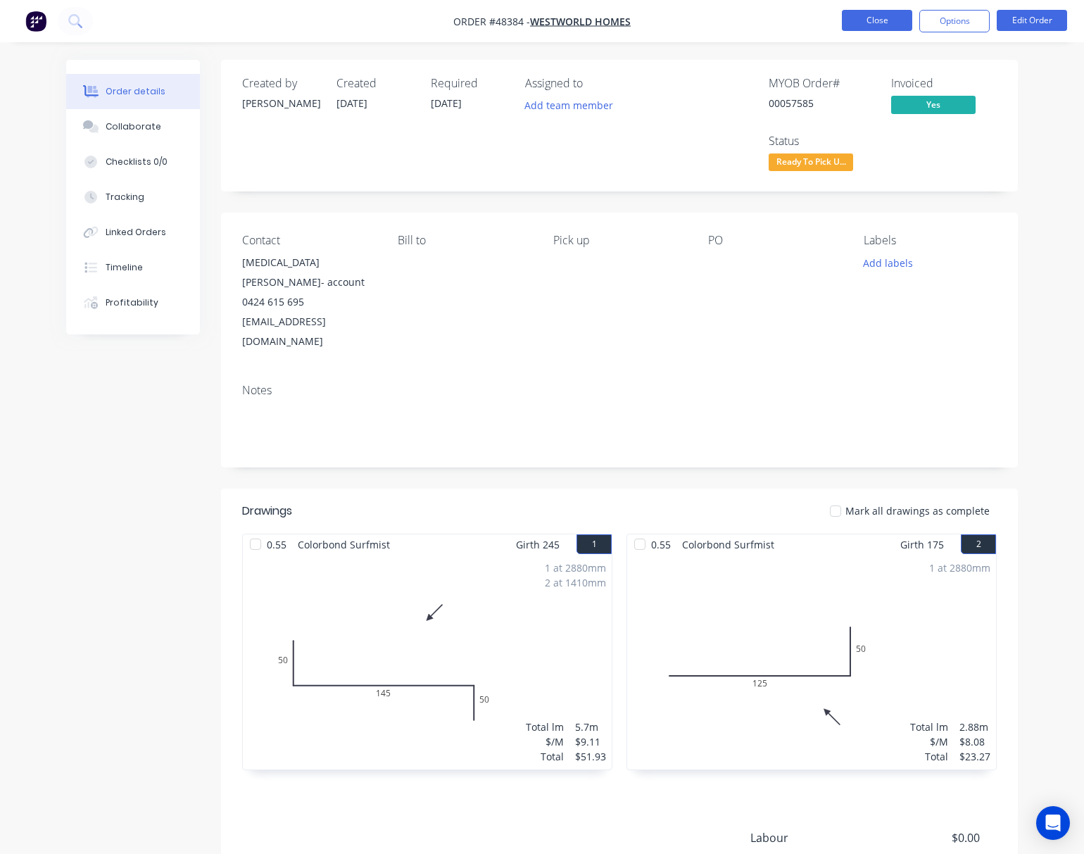
click at [856, 23] on button "Close" at bounding box center [877, 20] width 70 height 21
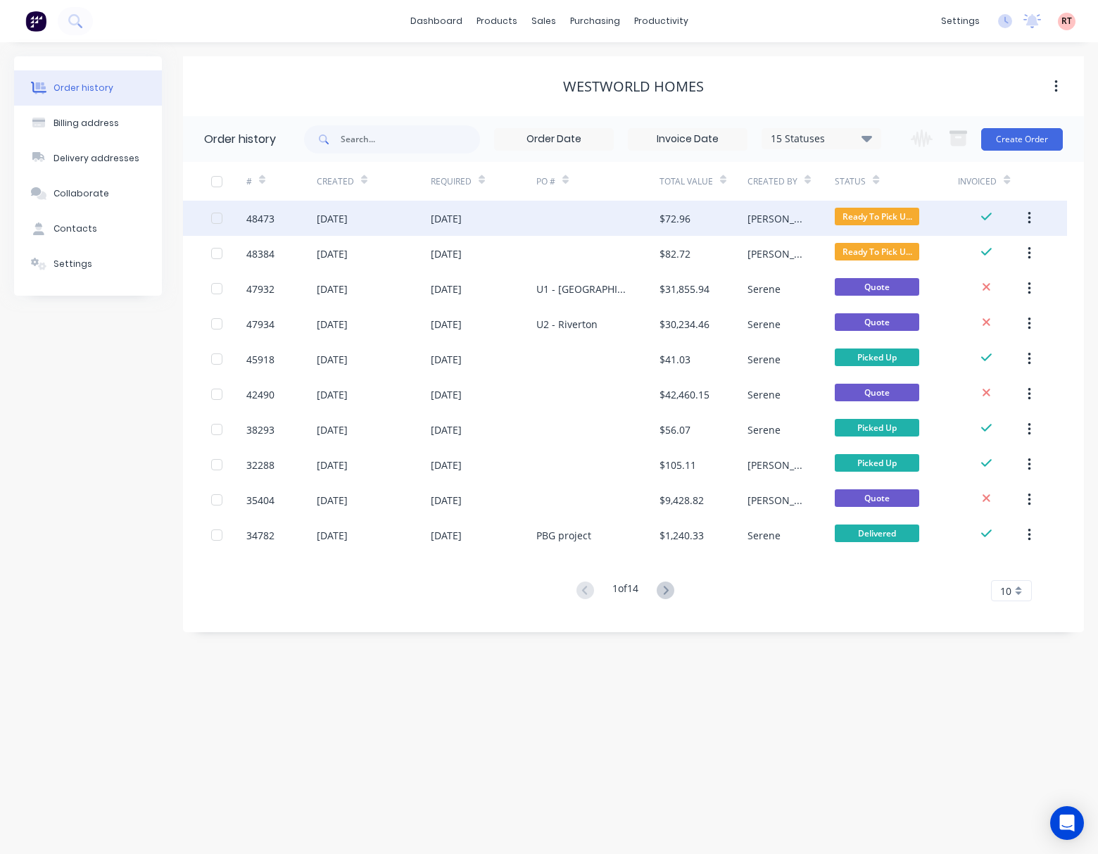
click at [554, 211] on div at bounding box center [597, 218] width 123 height 35
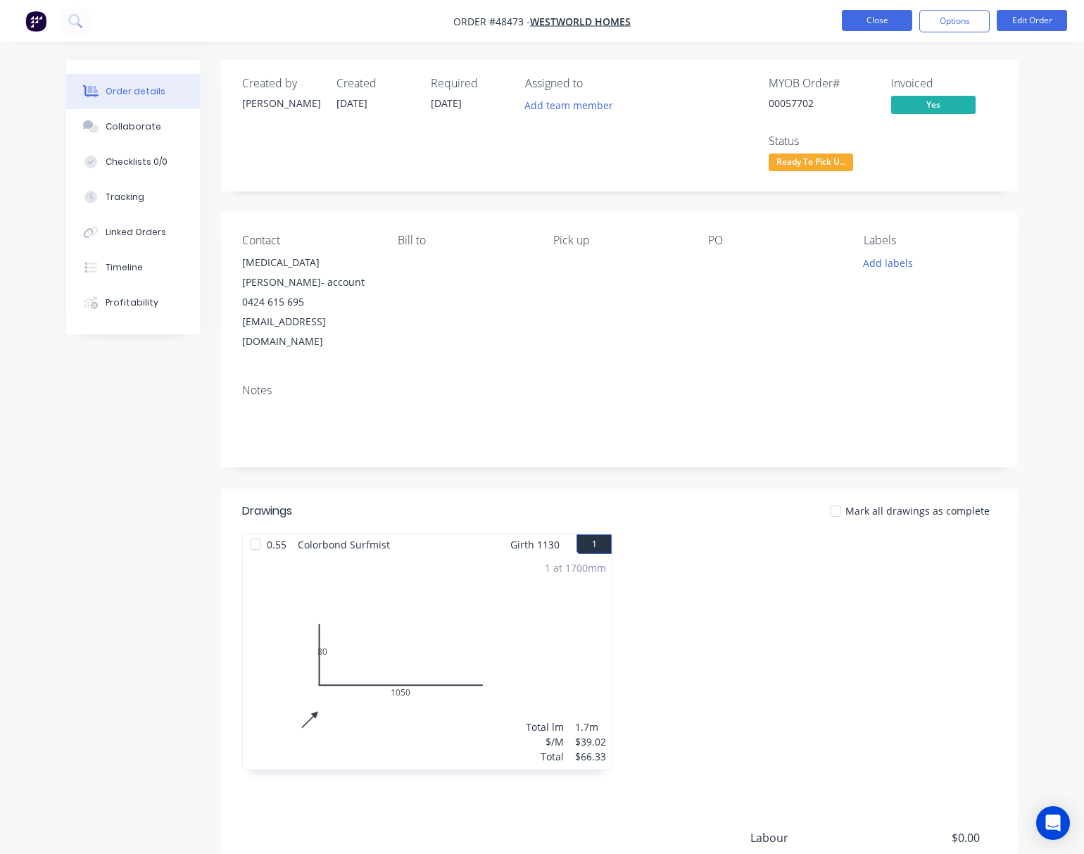
click at [870, 20] on button "Close" at bounding box center [877, 20] width 70 height 21
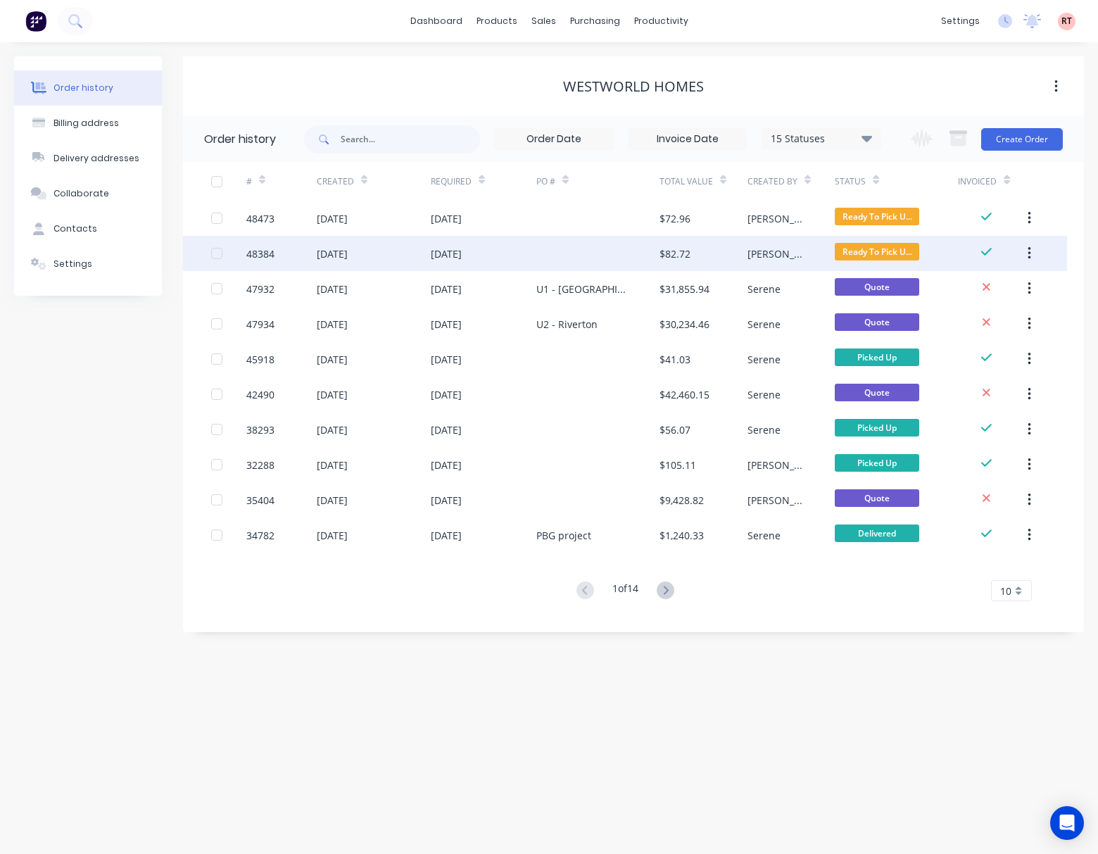
click at [538, 266] on div at bounding box center [597, 253] width 123 height 35
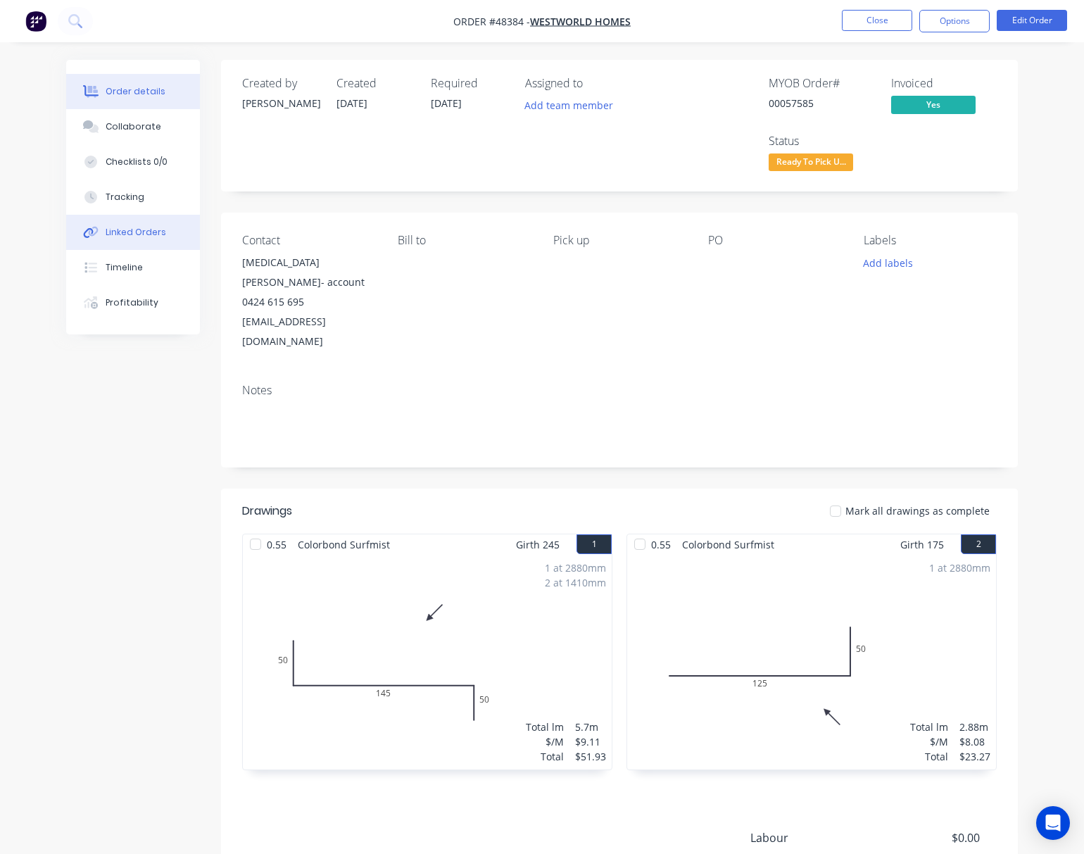
click at [153, 227] on div "Linked Orders" at bounding box center [136, 232] width 61 height 13
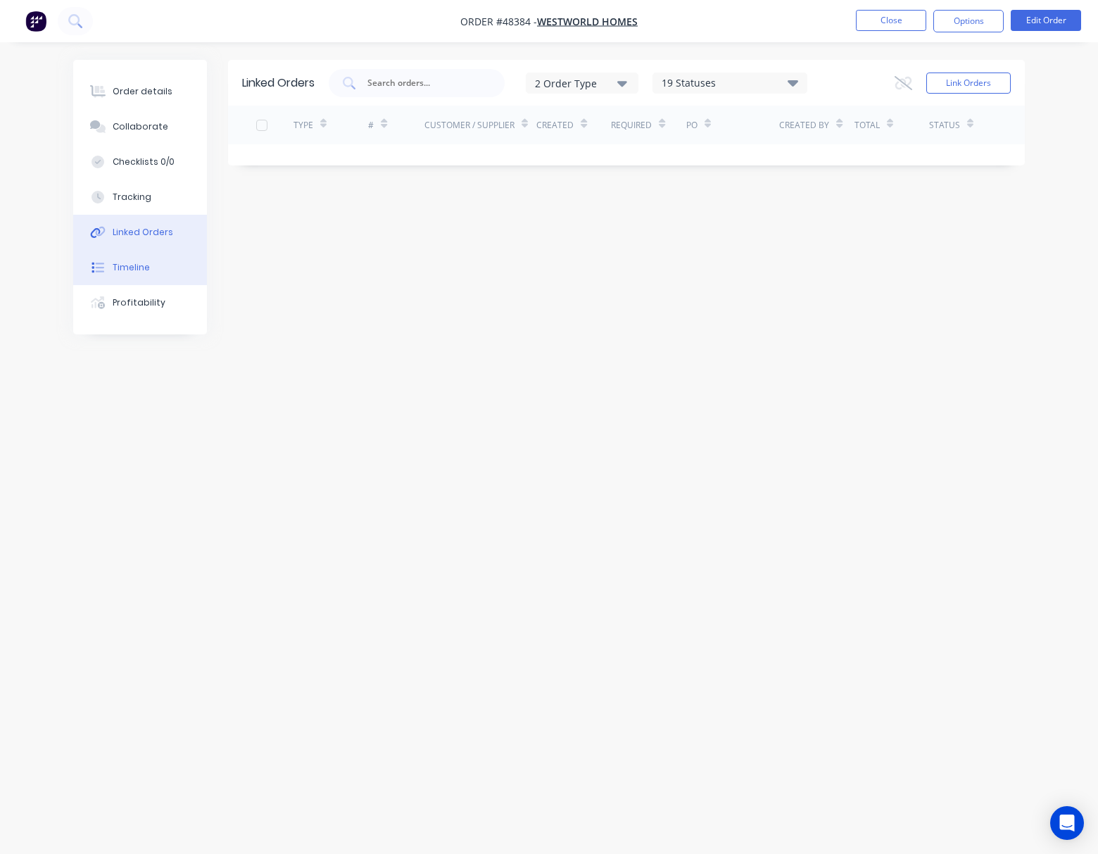
click at [158, 252] on button "Timeline" at bounding box center [140, 267] width 134 height 35
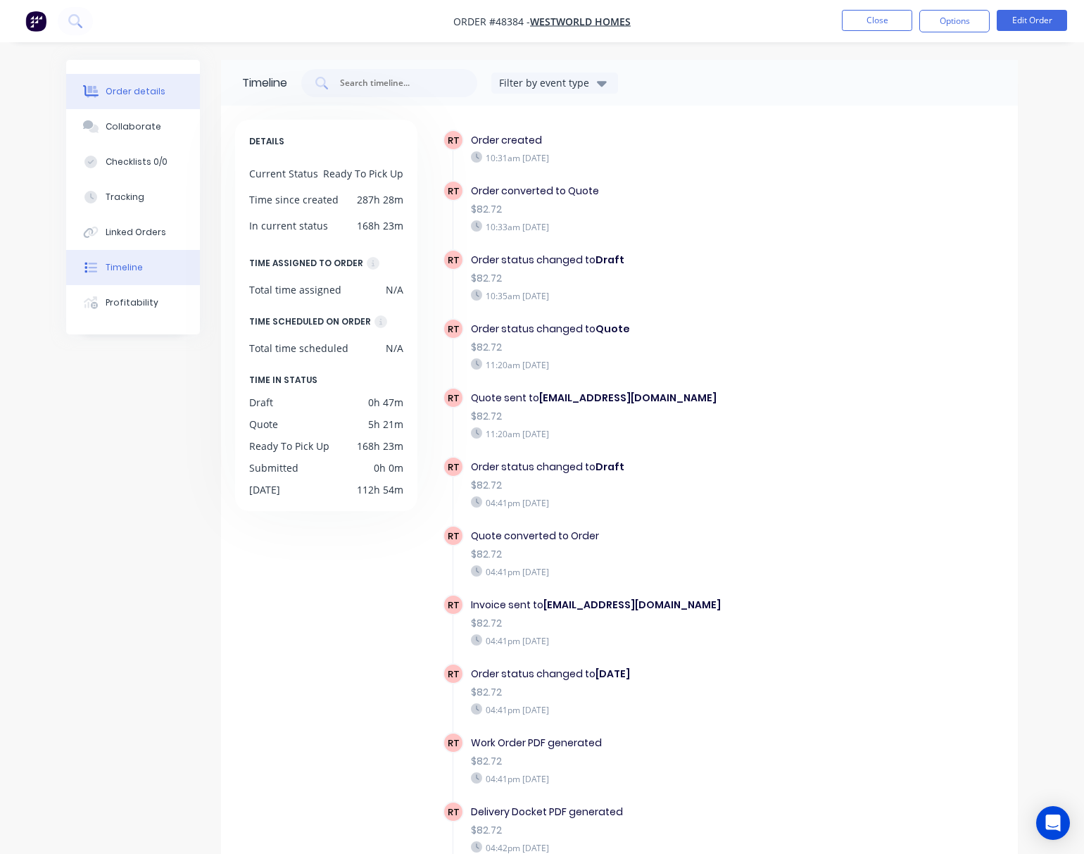
click at [152, 80] on button "Order details" at bounding box center [133, 91] width 134 height 35
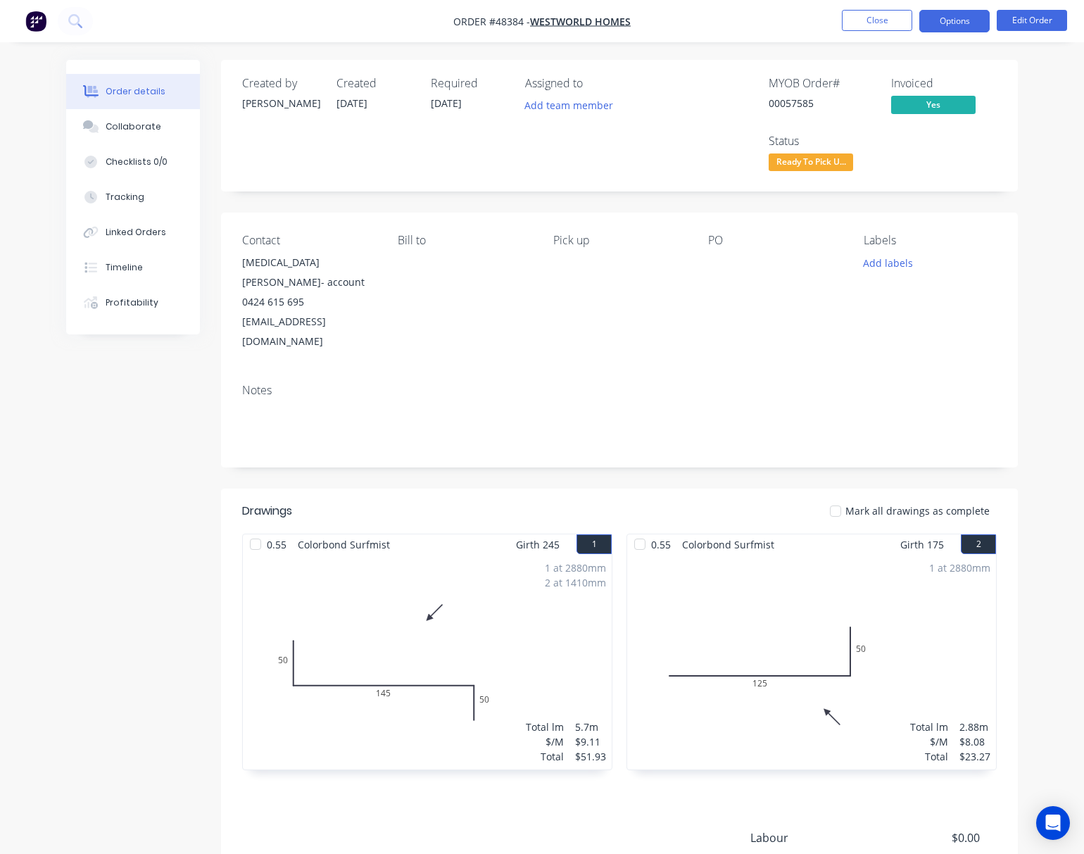
click at [961, 15] on button "Options" at bounding box center [954, 21] width 70 height 23
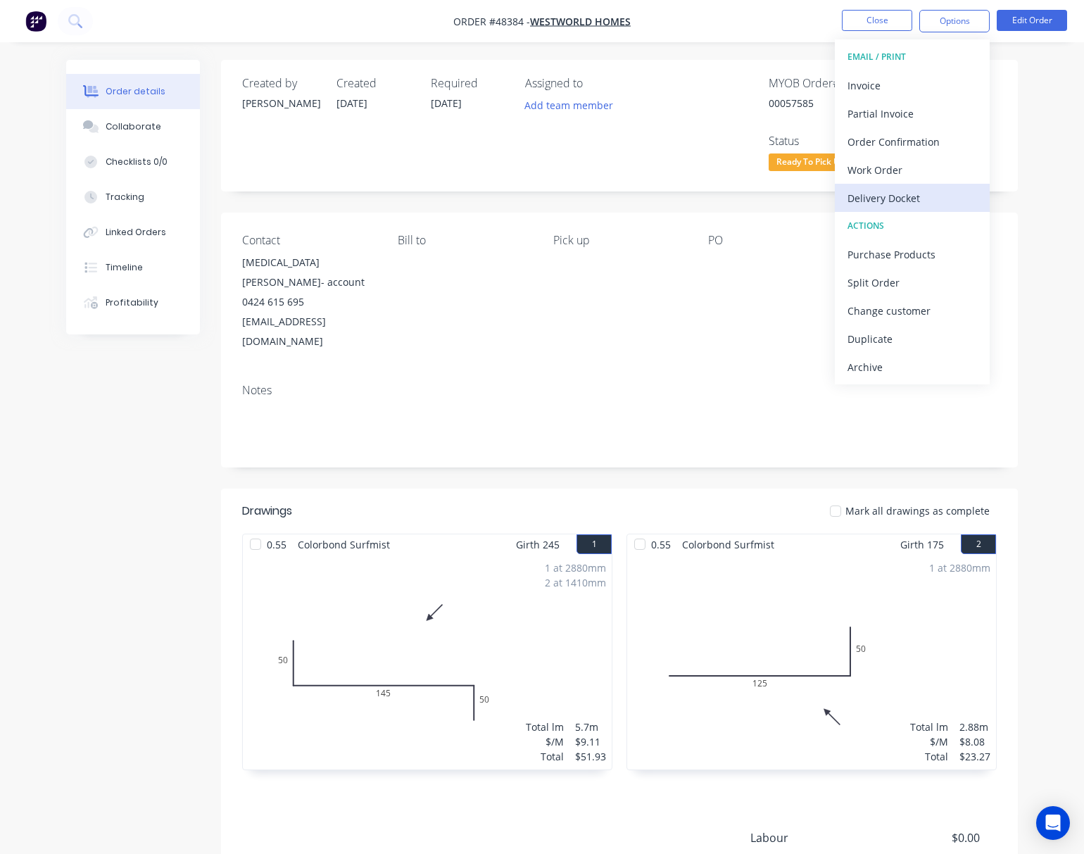
click at [927, 194] on div "Delivery Docket" at bounding box center [911, 198] width 129 height 20
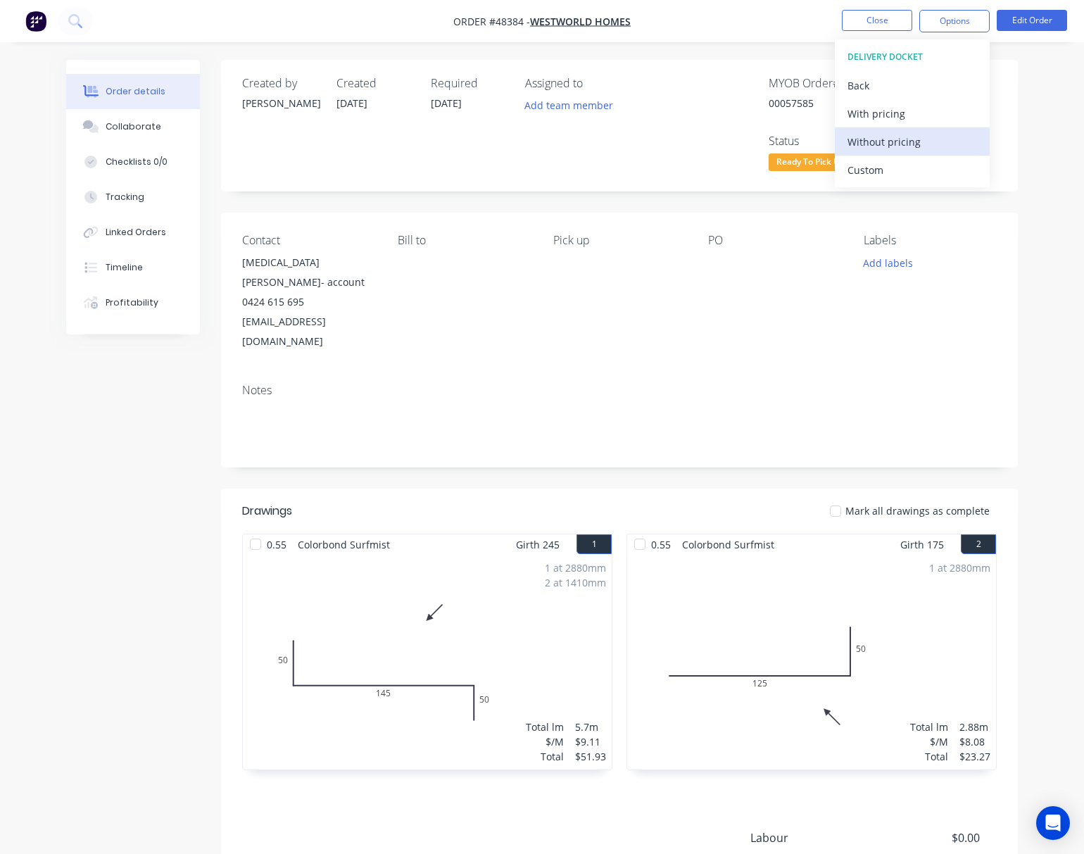
click at [939, 139] on div "Without pricing" at bounding box center [911, 142] width 129 height 20
click at [1058, 131] on div "Order details Collaborate Checklists 0/0 Tracking Linked Orders Timeline Profit…" at bounding box center [542, 501] width 1084 height 1003
click at [822, 161] on span "Ready To Pick U..." at bounding box center [810, 162] width 84 height 18
drag, startPoint x: 983, startPoint y: 208, endPoint x: 938, endPoint y: 257, distance: 66.2
click at [984, 209] on div "Created by Rachel Created 22/08/25 Required 27/08/25 Assigned to Add team membe…" at bounding box center [619, 521] width 797 height 922
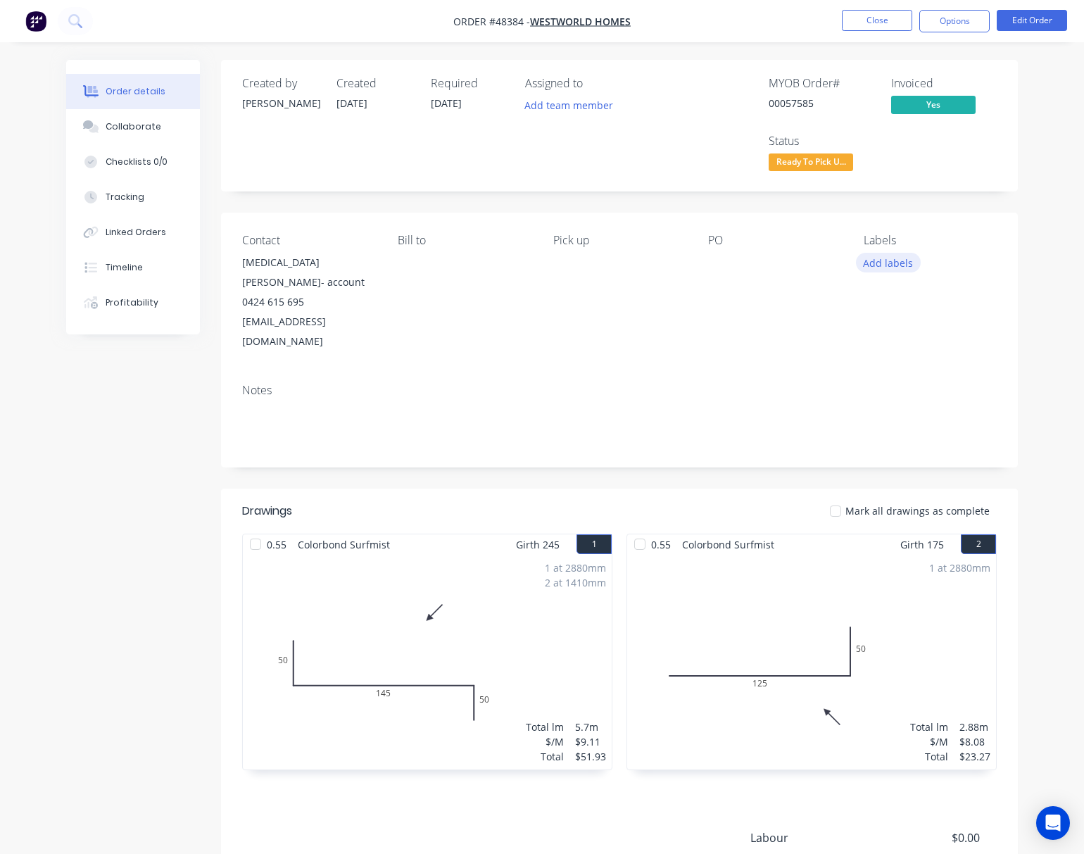
click at [884, 267] on button "Add labels" at bounding box center [888, 262] width 65 height 19
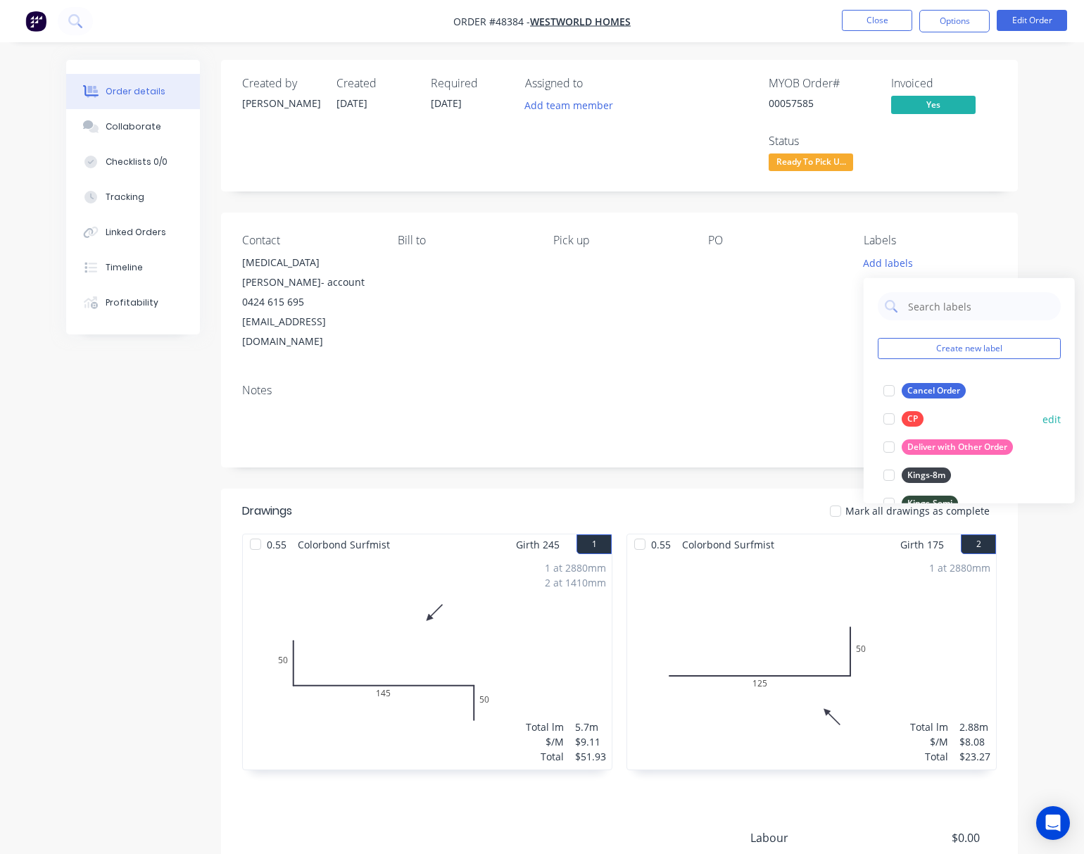
scroll to position [375, 0]
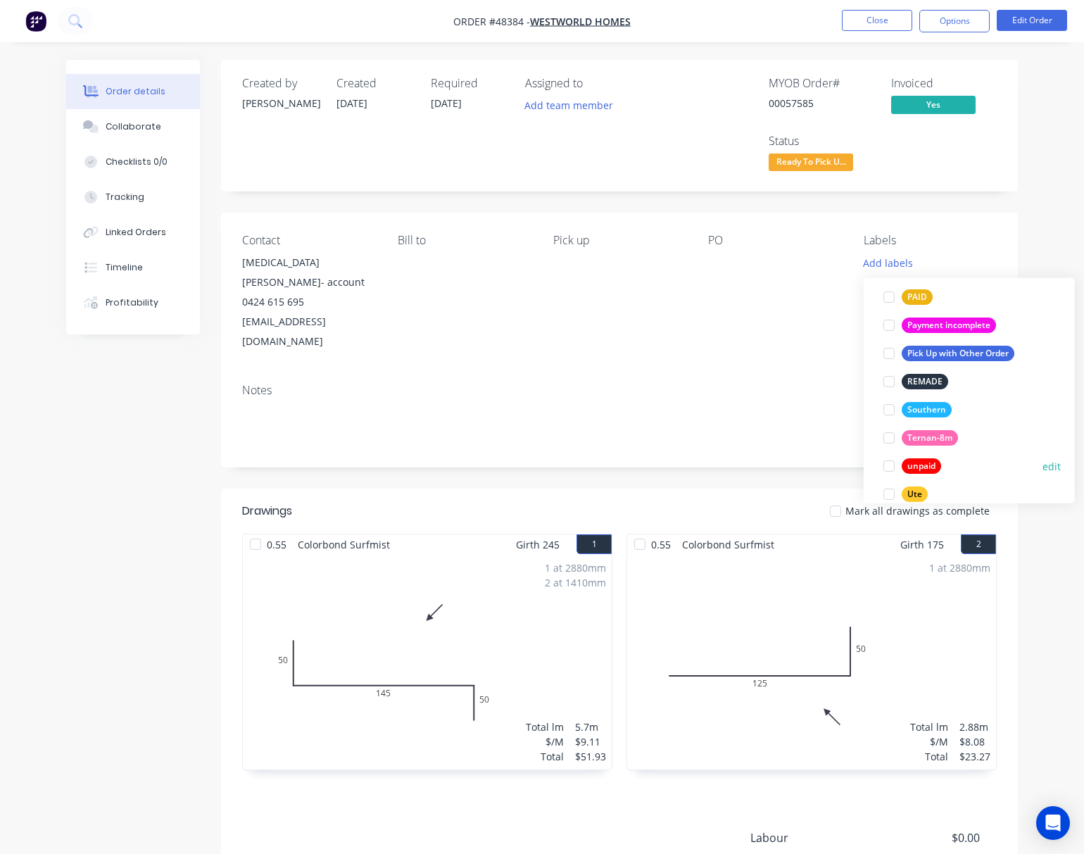
click at [893, 466] on div at bounding box center [889, 466] width 28 height 28
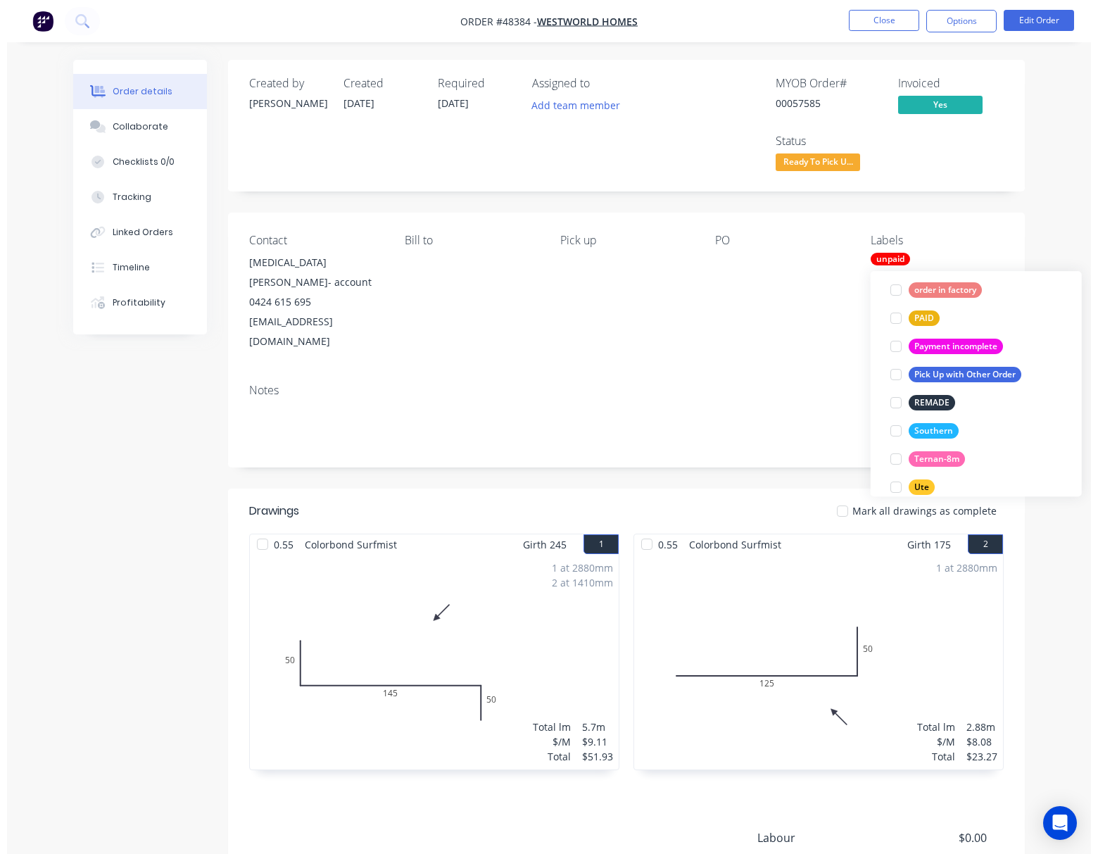
scroll to position [0, 0]
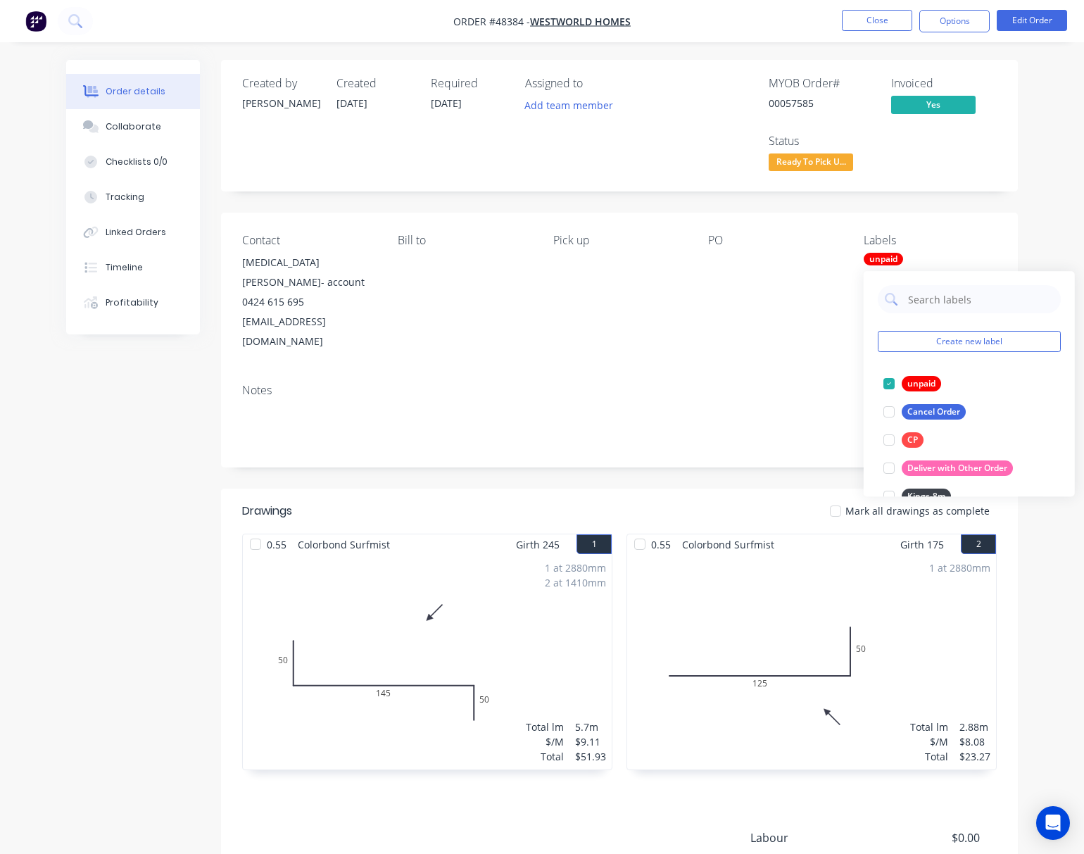
click at [813, 383] on div "Notes" at bounding box center [619, 389] width 754 height 13
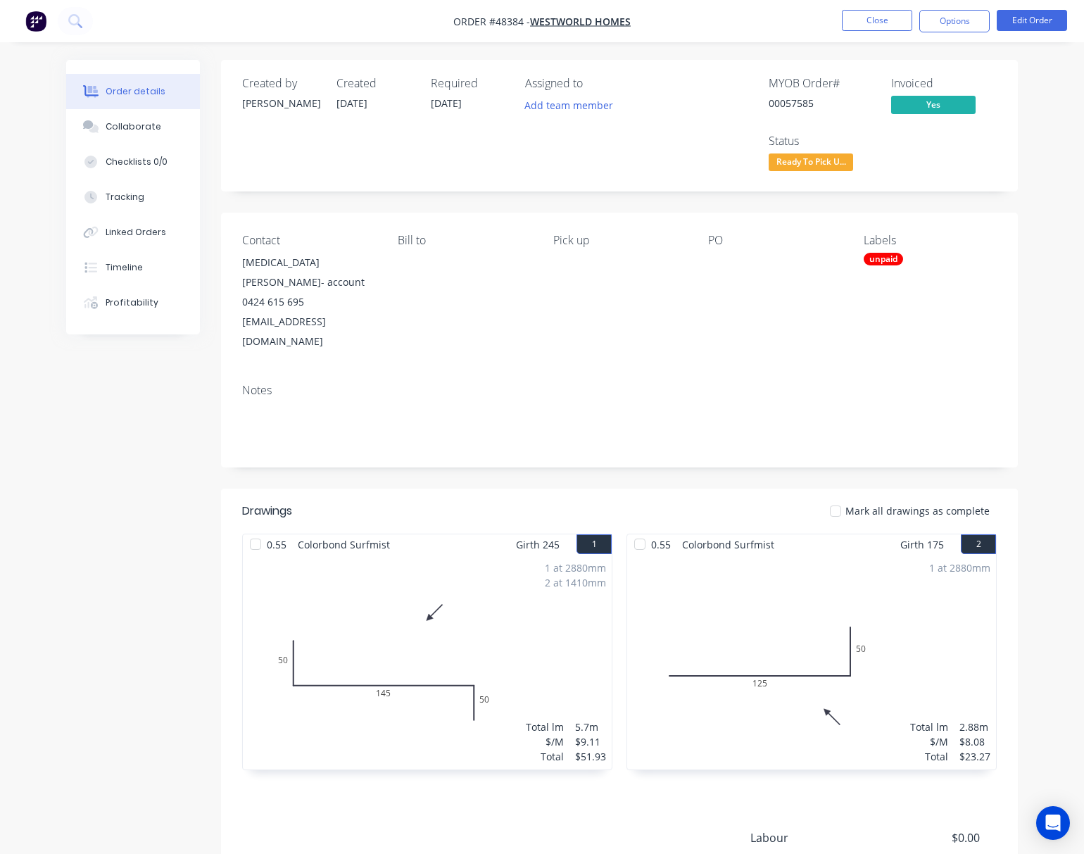
click at [797, 159] on span "Ready To Pick U..." at bounding box center [810, 162] width 84 height 18
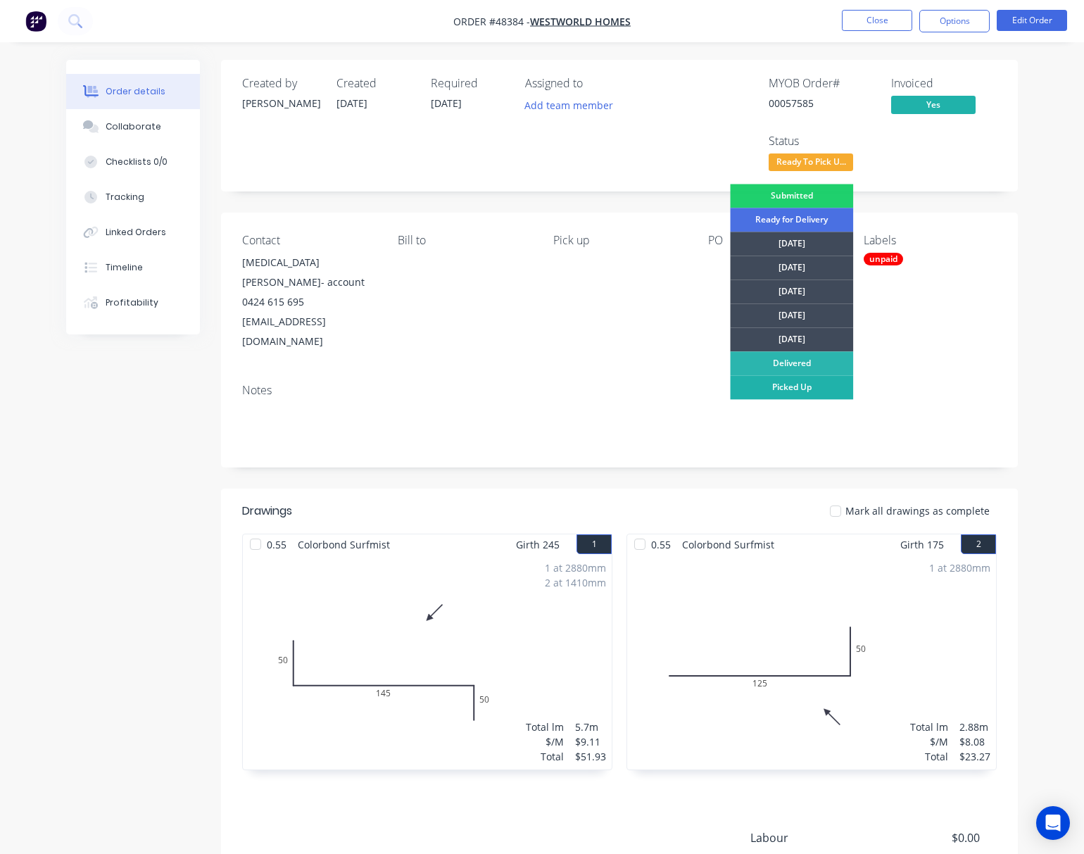
click at [799, 389] on div "Picked Up" at bounding box center [791, 387] width 123 height 24
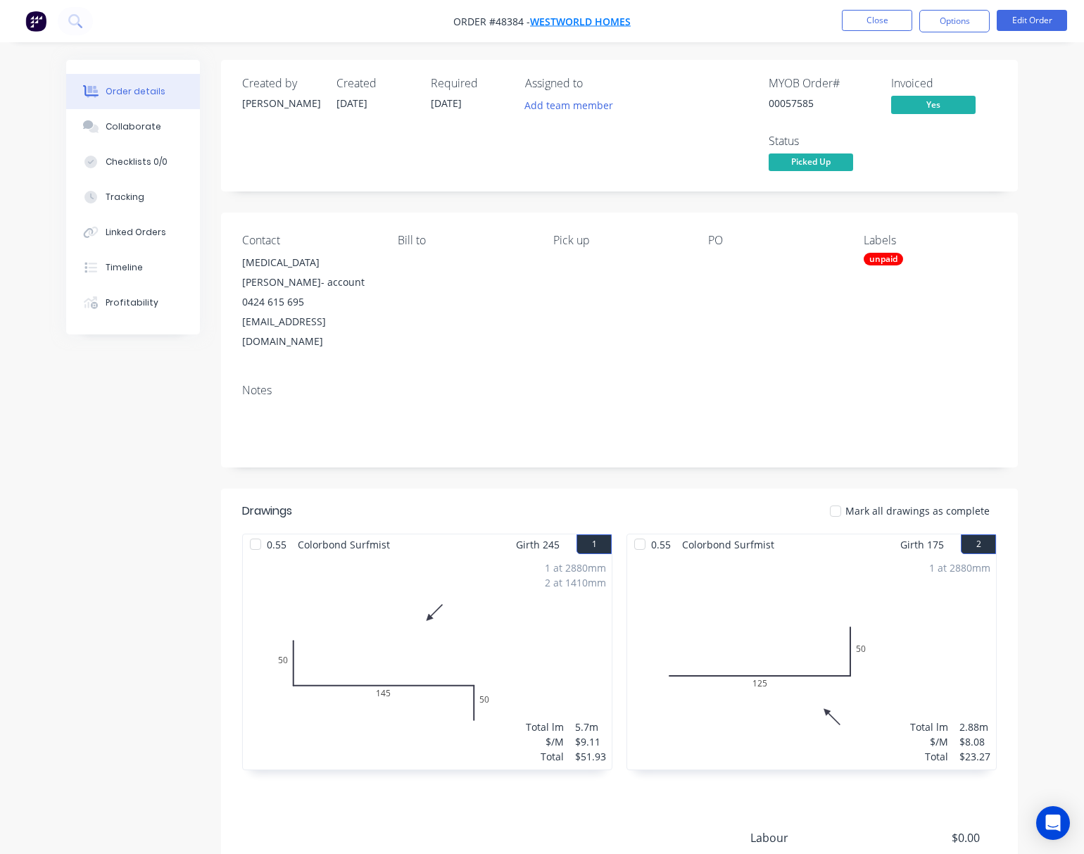
click at [595, 21] on span "Westworld Homes" at bounding box center [580, 21] width 101 height 13
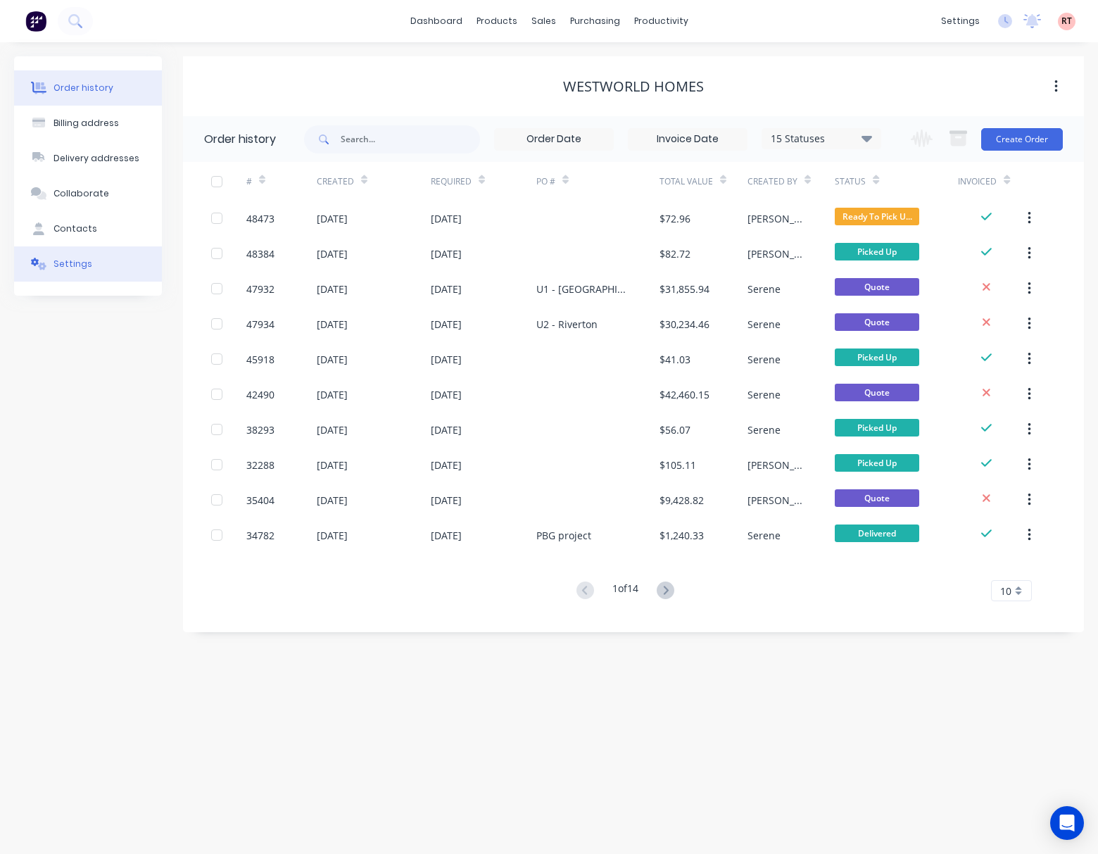
click at [106, 266] on button "Settings" at bounding box center [88, 263] width 148 height 35
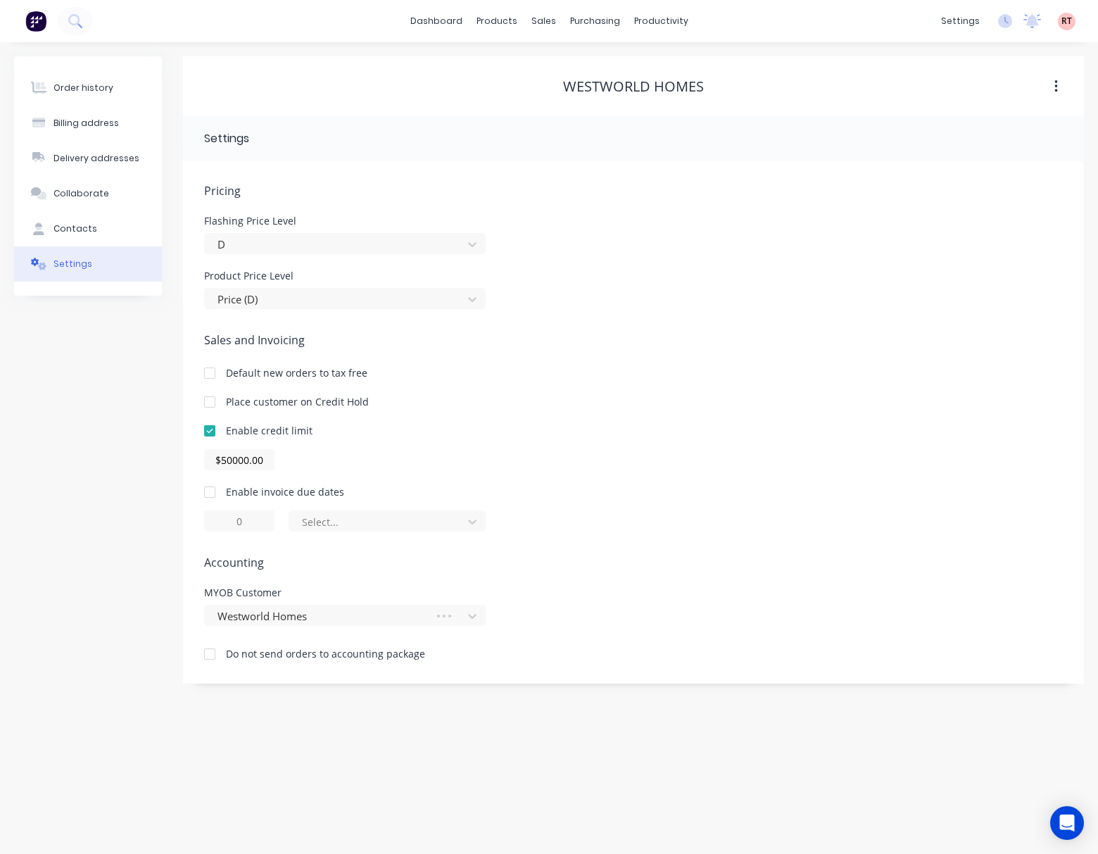
click at [79, 400] on div "Order history Billing address Delivery addresses Collaborate Contacts Settings" at bounding box center [88, 369] width 148 height 627
click at [577, 68] on div "Sales Orders" at bounding box center [595, 67] width 58 height 13
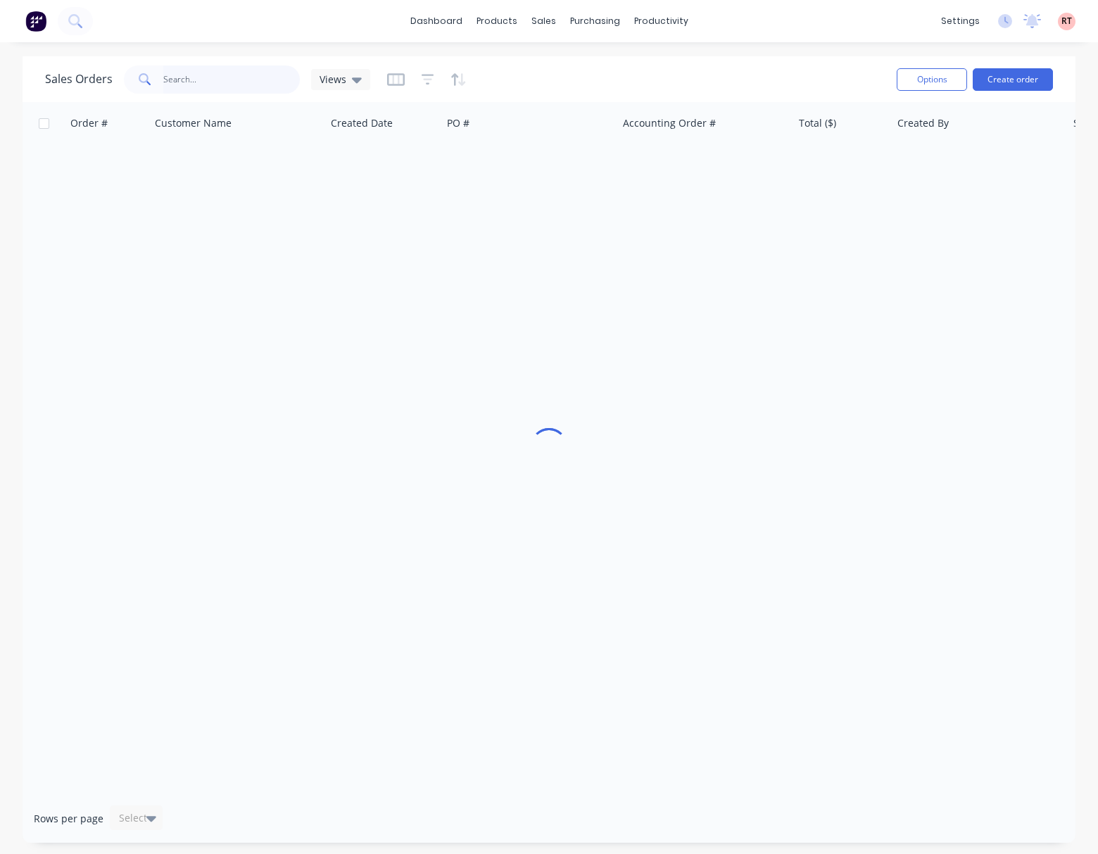
click at [220, 76] on input "text" at bounding box center [231, 79] width 137 height 28
click at [588, 62] on div "Sales Orders" at bounding box center [595, 67] width 58 height 13
click at [201, 77] on input "text" at bounding box center [231, 79] width 137 height 28
type input "48735"
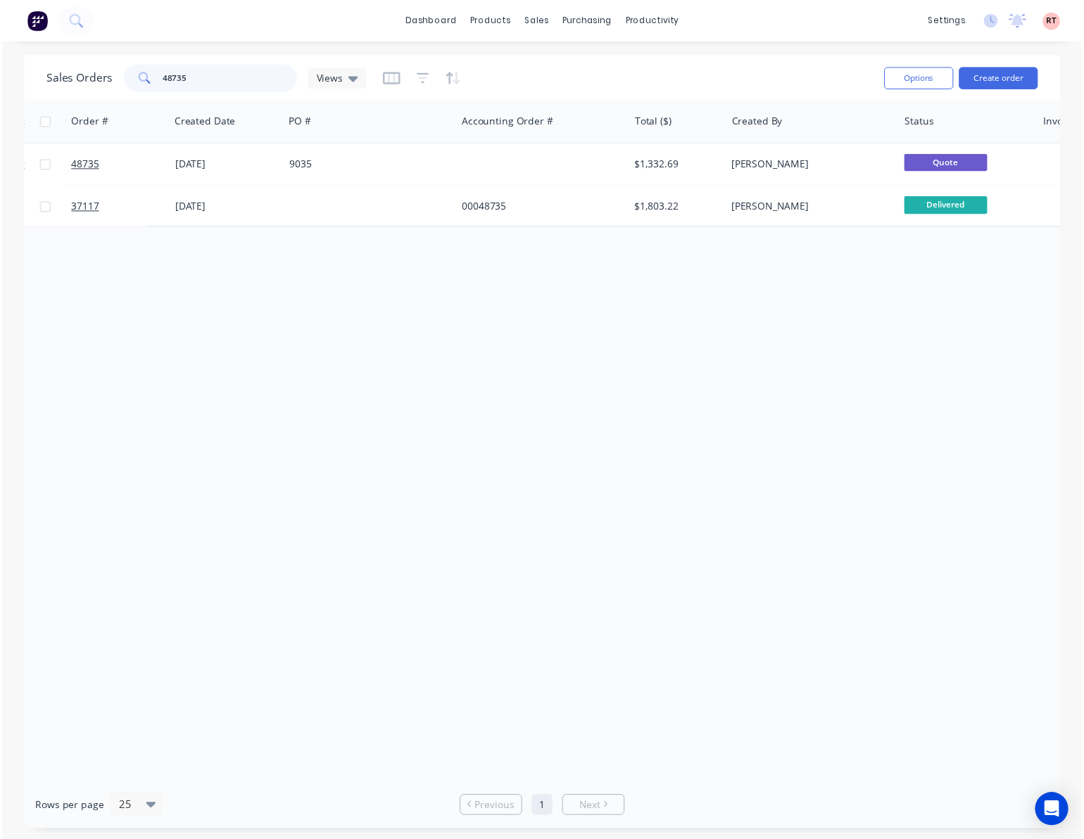
scroll to position [0, 197]
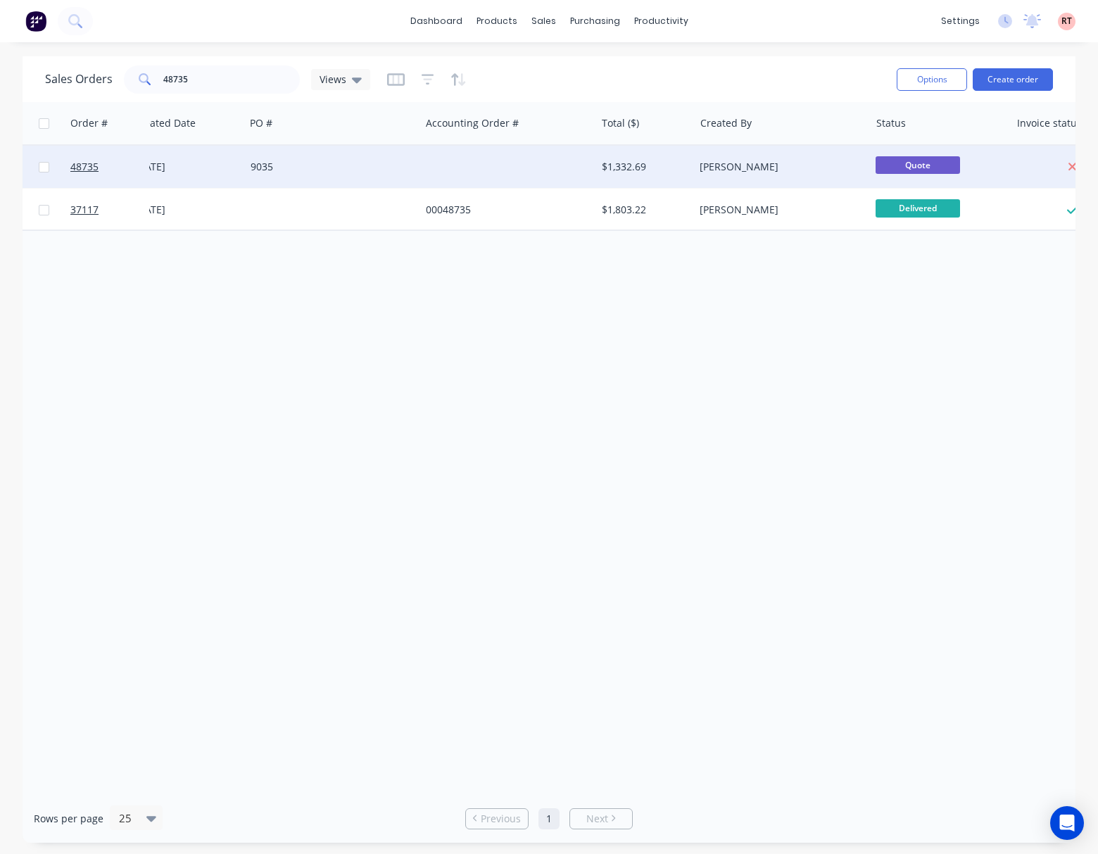
click at [522, 170] on div at bounding box center [507, 167] width 175 height 42
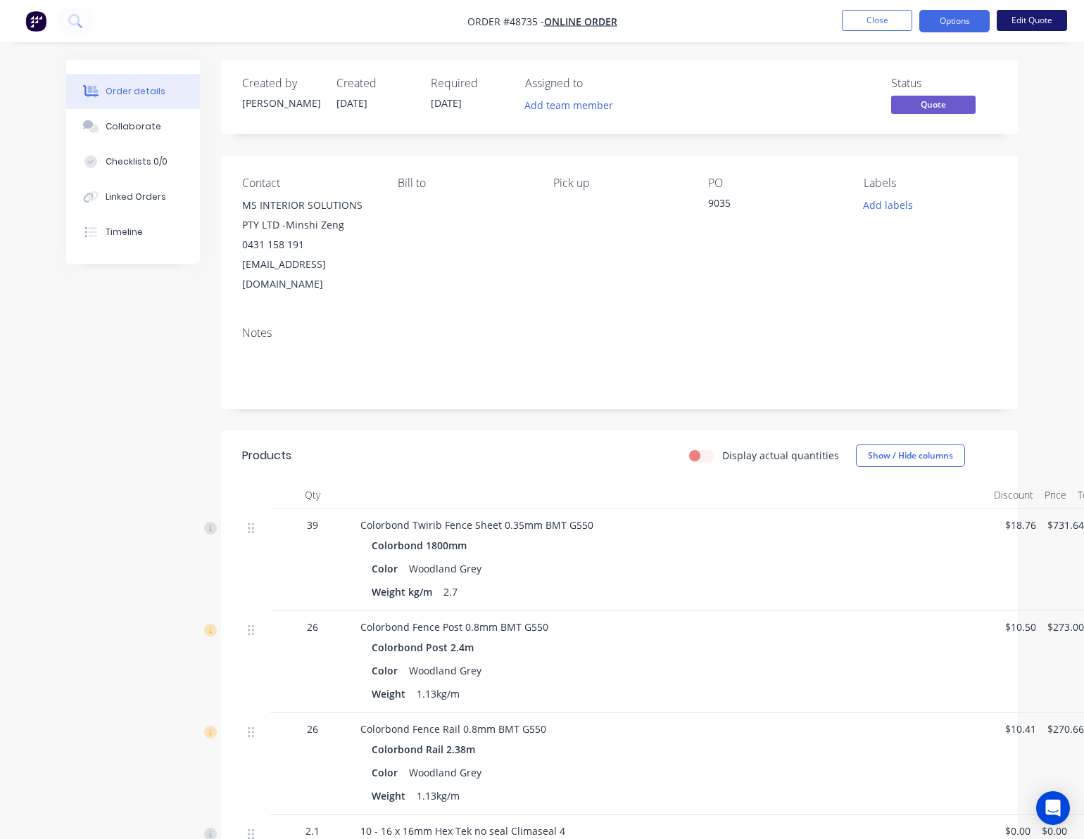
click at [1032, 18] on button "Edit Quote" at bounding box center [1031, 20] width 70 height 21
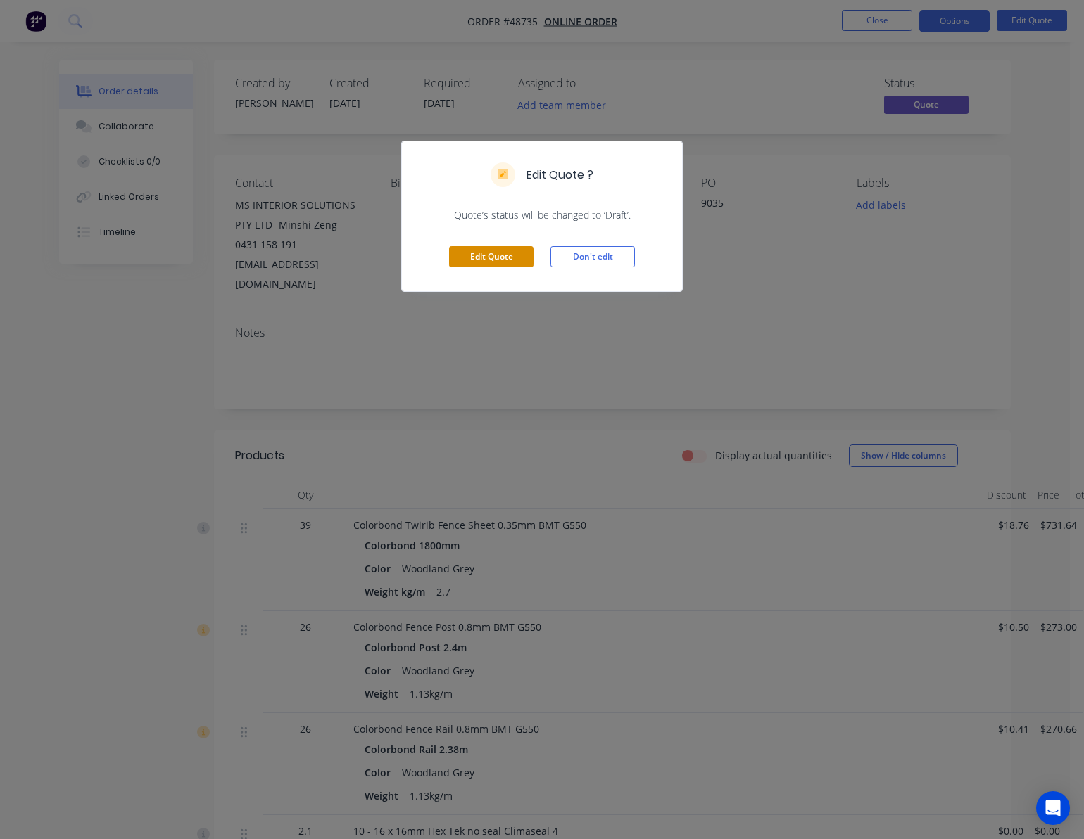
click at [491, 258] on button "Edit Quote" at bounding box center [491, 256] width 84 height 21
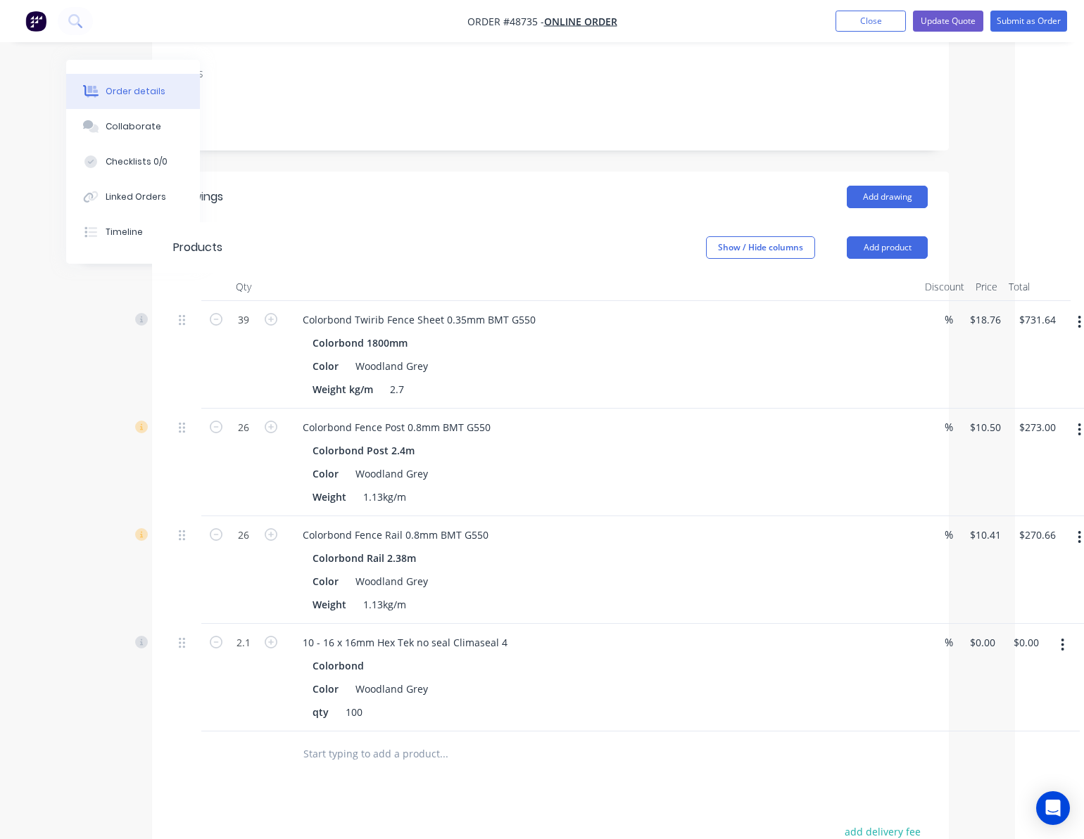
scroll to position [281, 82]
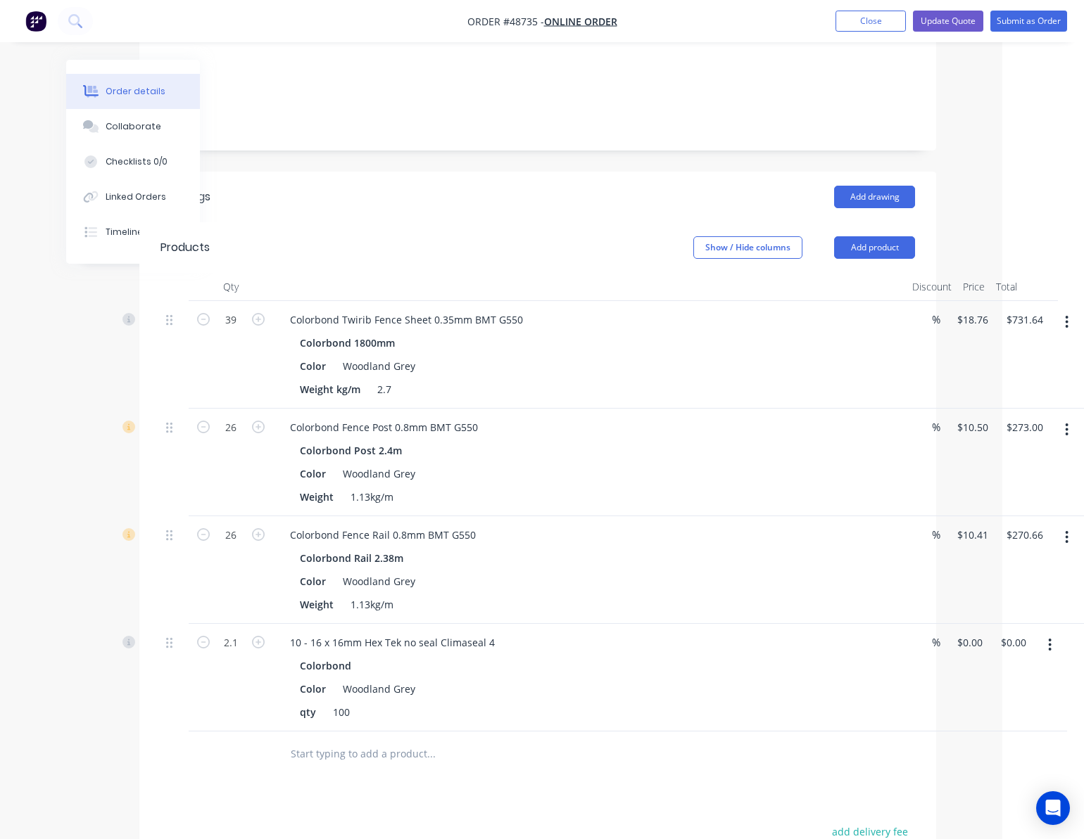
click at [1060, 310] on button "button" at bounding box center [1066, 322] width 33 height 25
click at [1040, 349] on div "Edit" at bounding box center [1017, 359] width 108 height 20
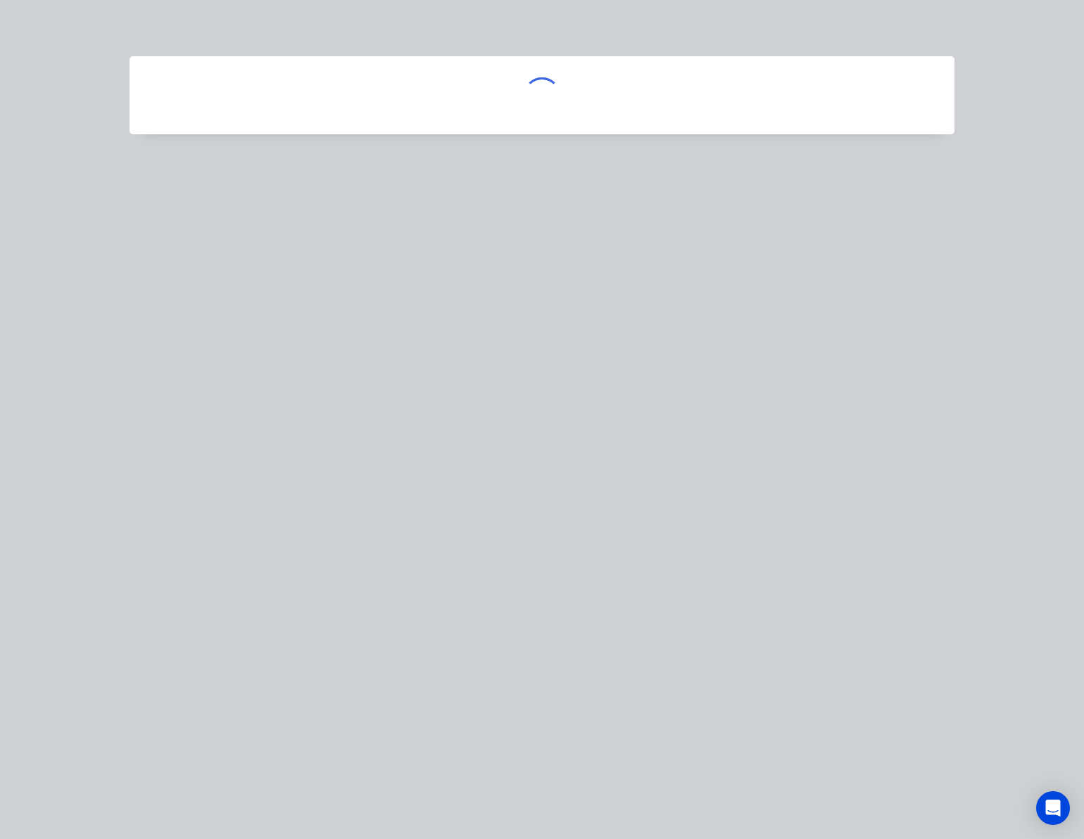
scroll to position [281, 74]
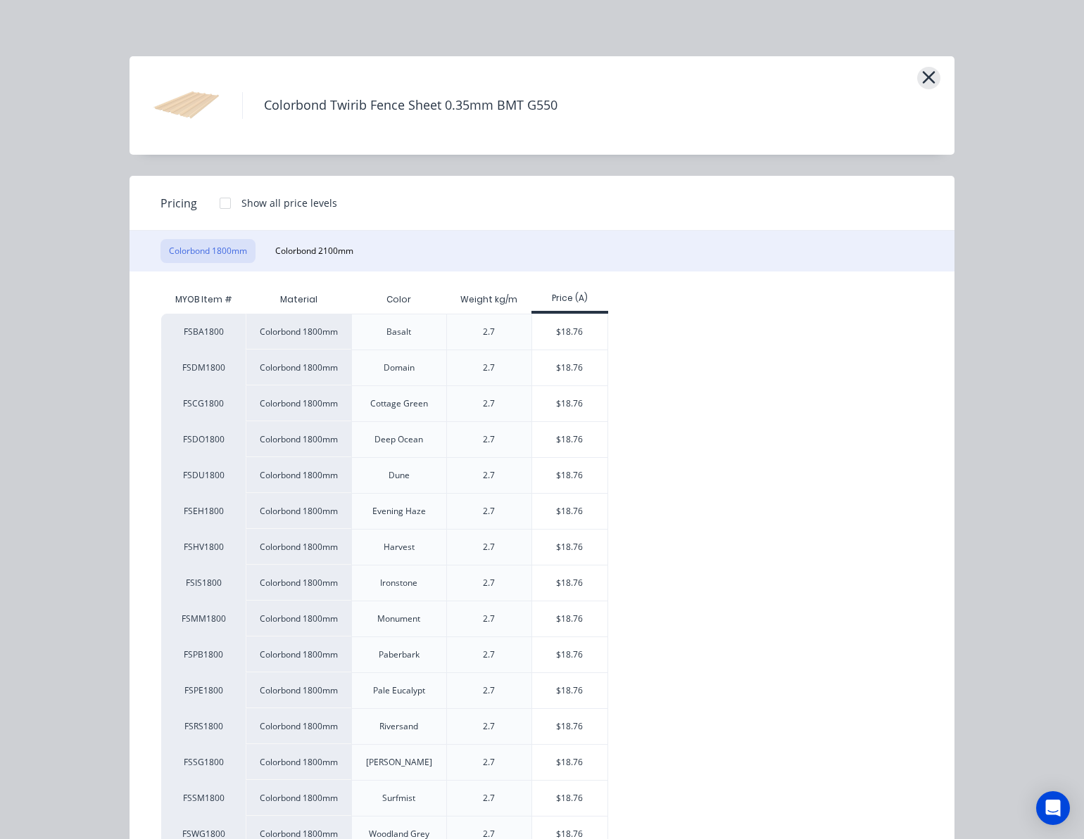
click at [917, 77] on button "button" at bounding box center [928, 78] width 23 height 23
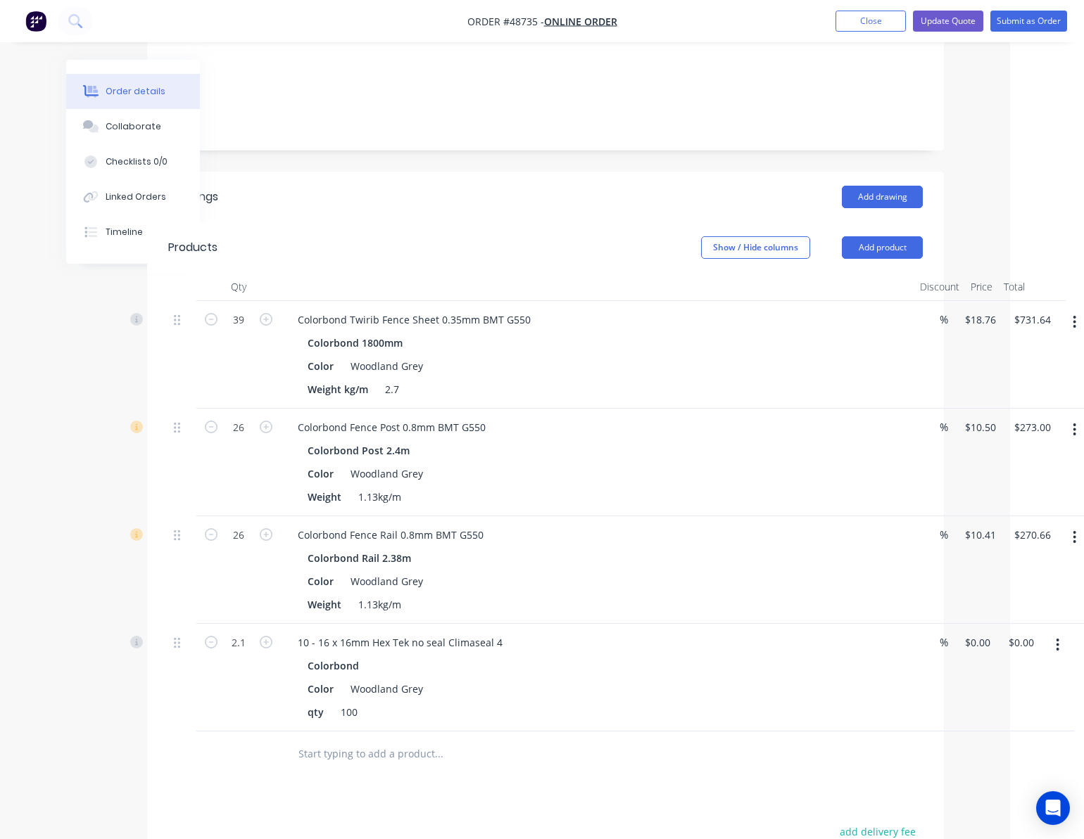
click at [1070, 310] on button "button" at bounding box center [1074, 322] width 33 height 25
click at [1050, 341] on div "Edit Duplicate Exclude from tax Delete" at bounding box center [1025, 401] width 134 height 120
click at [1039, 349] on div "Edit" at bounding box center [1024, 359] width 108 height 20
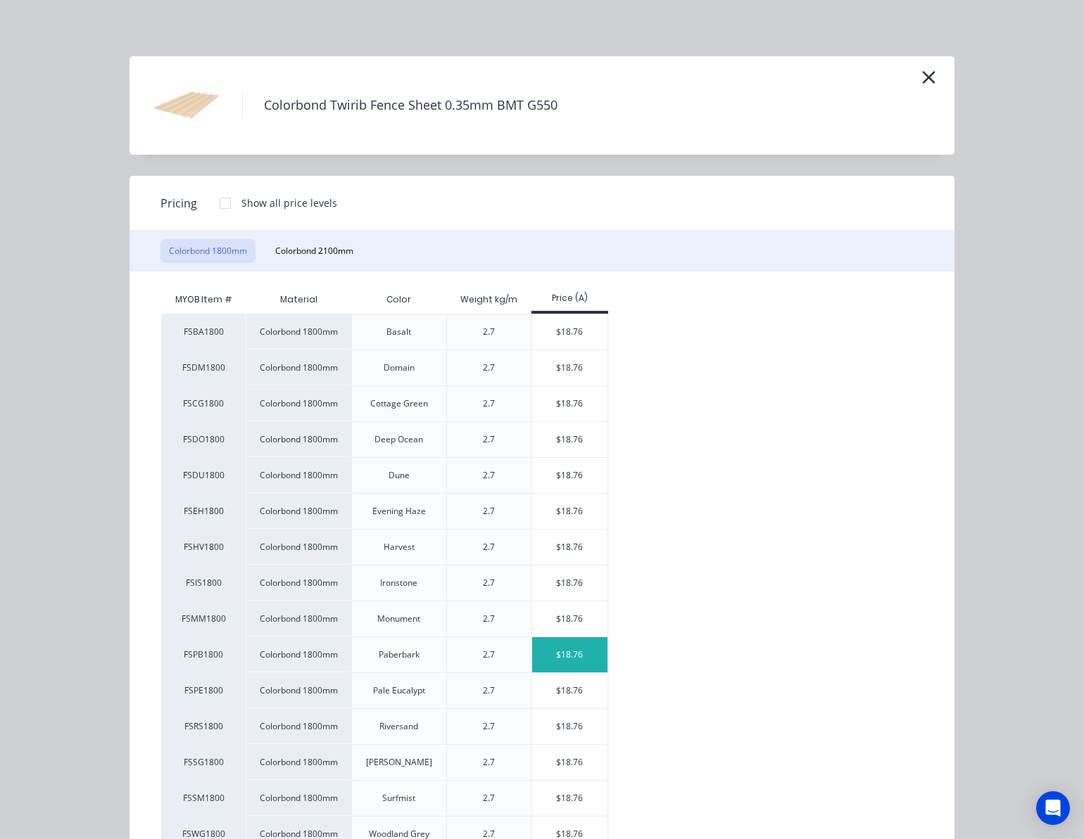
scroll to position [94, 0]
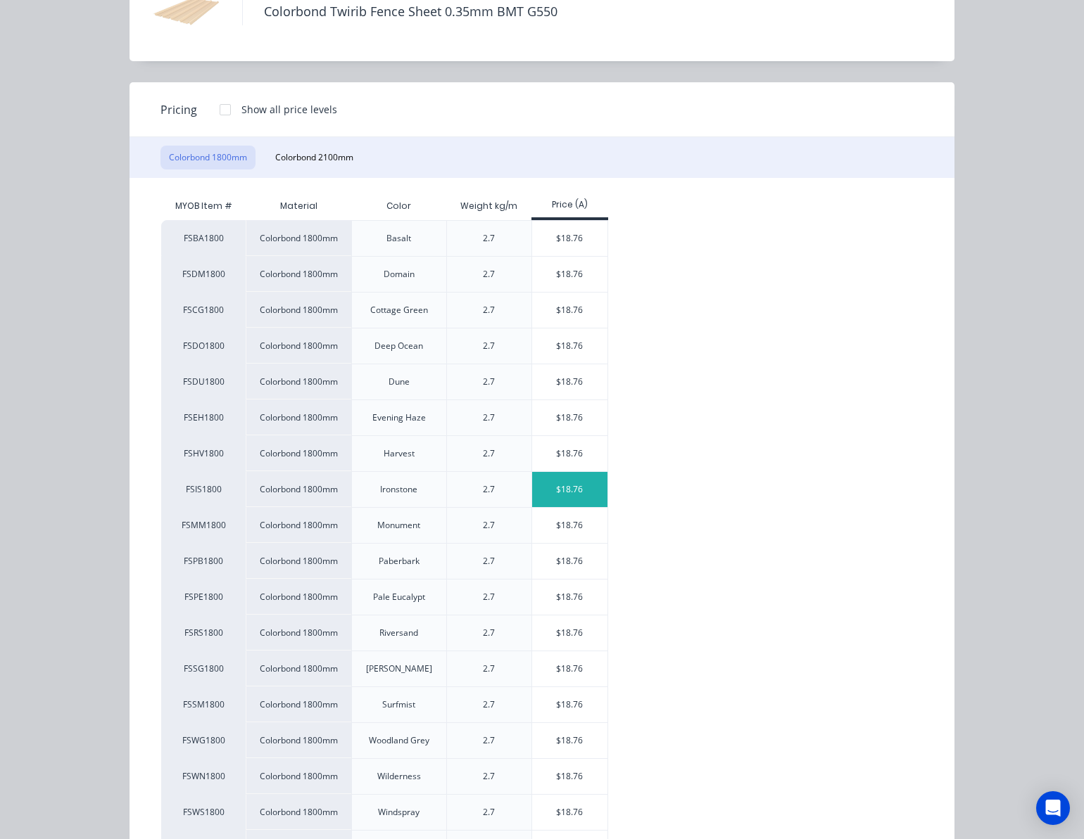
click at [569, 497] on div "$18.76" at bounding box center [569, 489] width 75 height 35
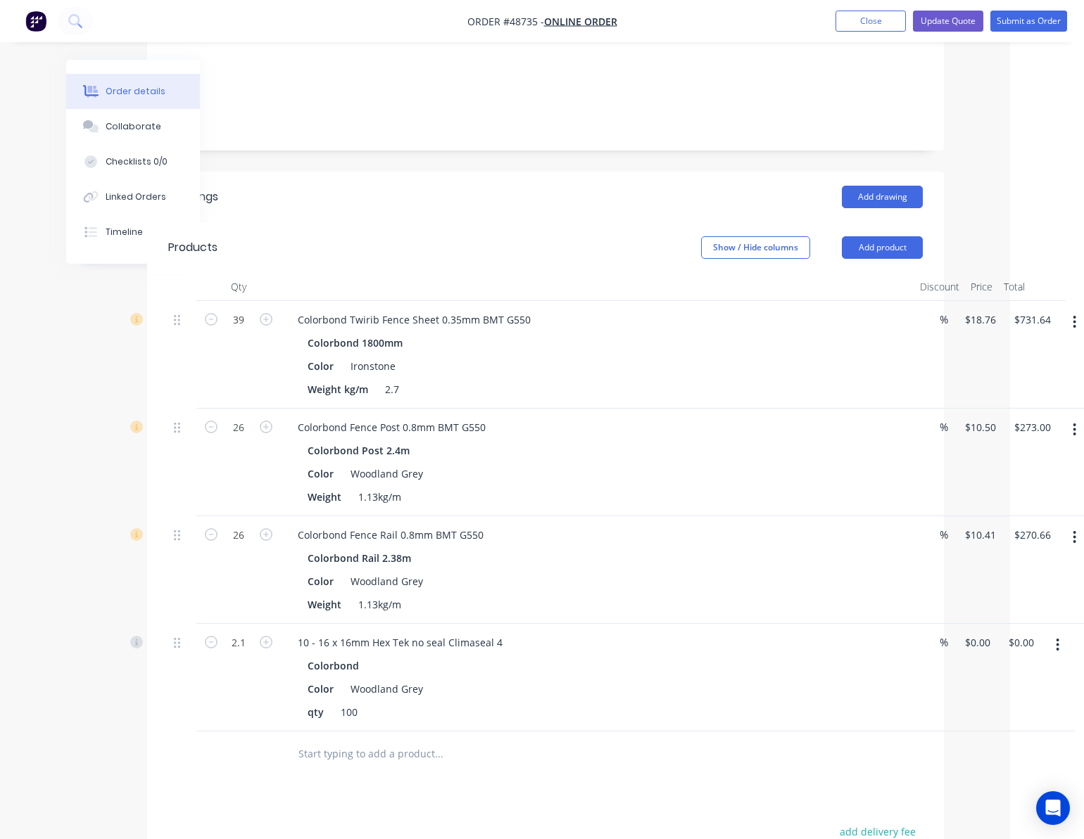
scroll to position [281, 82]
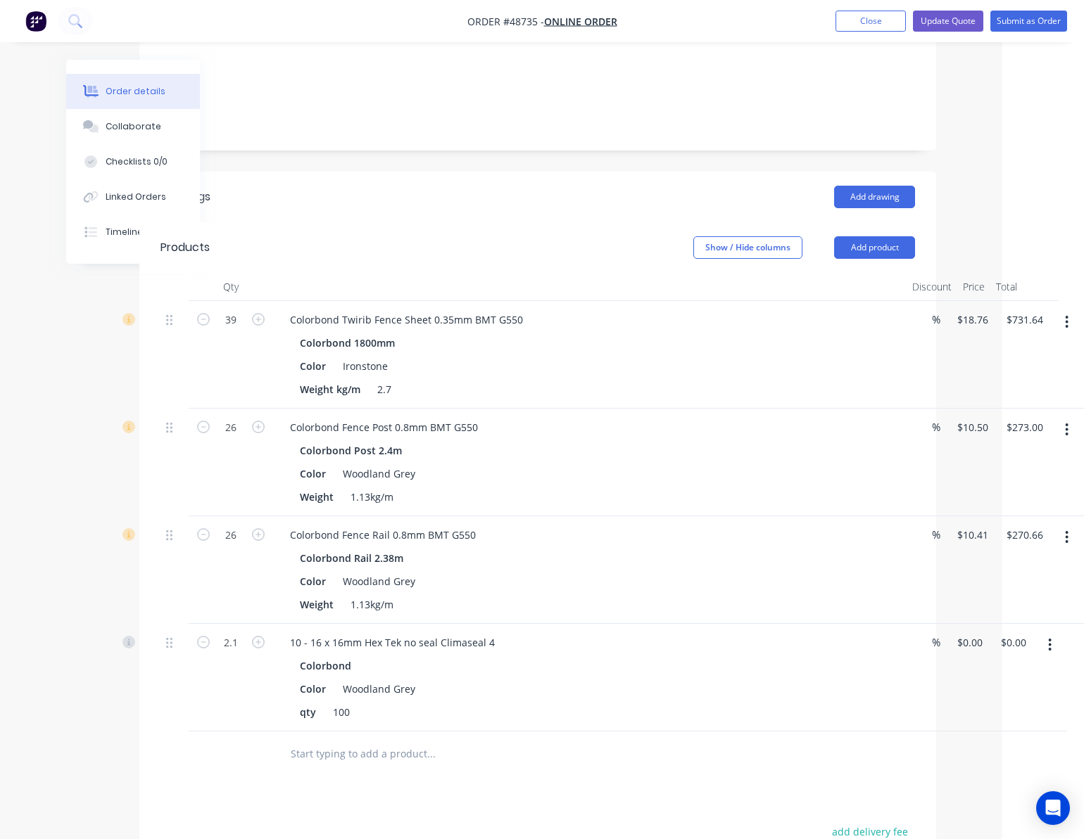
click at [1065, 417] on button "button" at bounding box center [1066, 429] width 33 height 25
click at [1043, 457] on div "Edit" at bounding box center [1017, 467] width 108 height 20
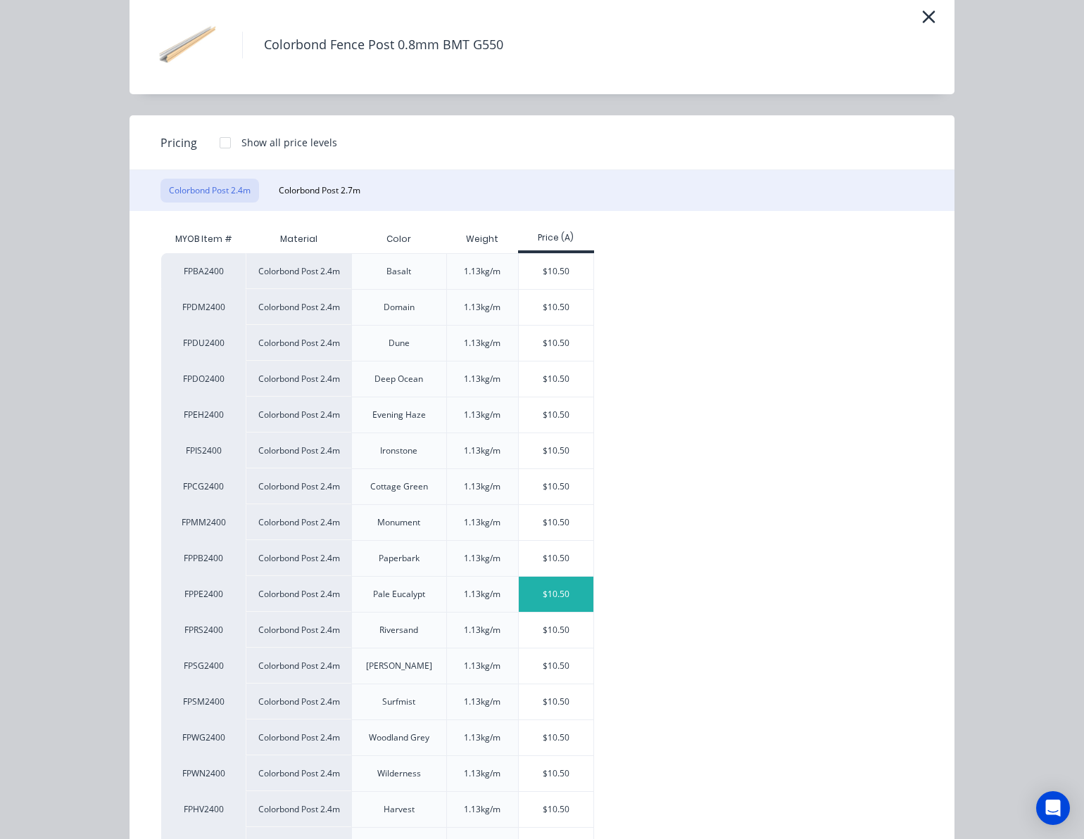
scroll to position [187, 0]
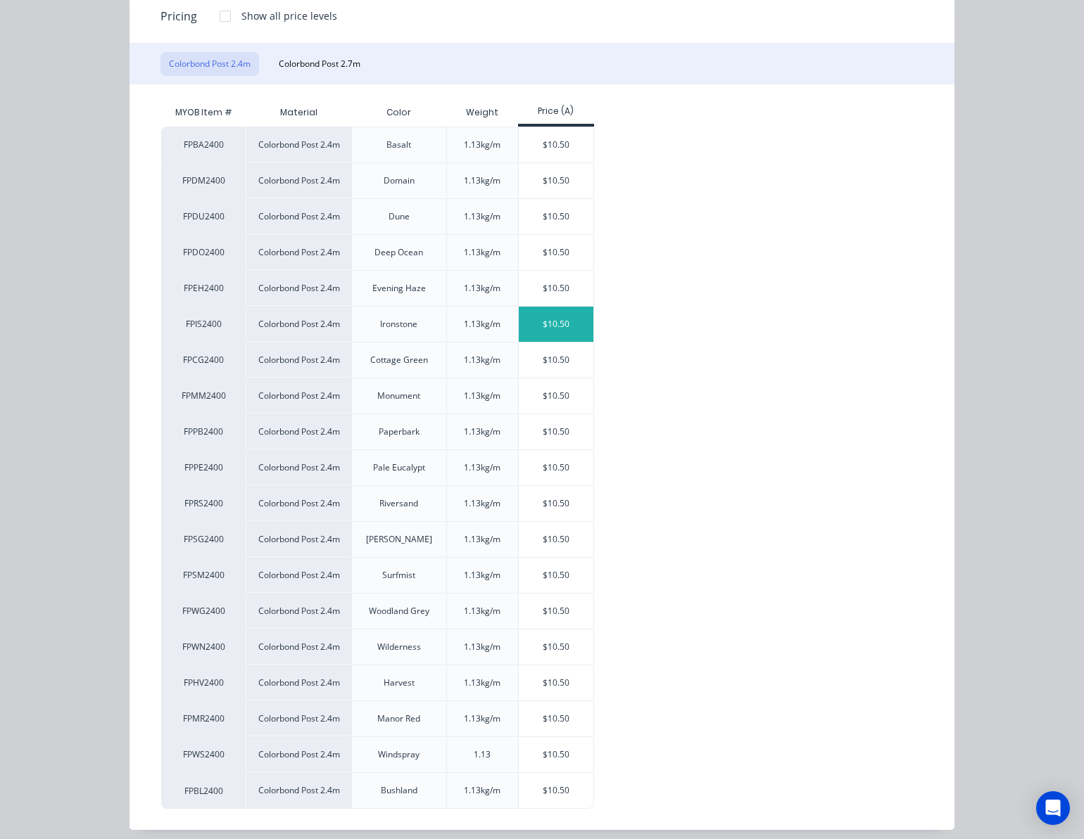
click at [557, 326] on div "$10.50" at bounding box center [556, 324] width 75 height 35
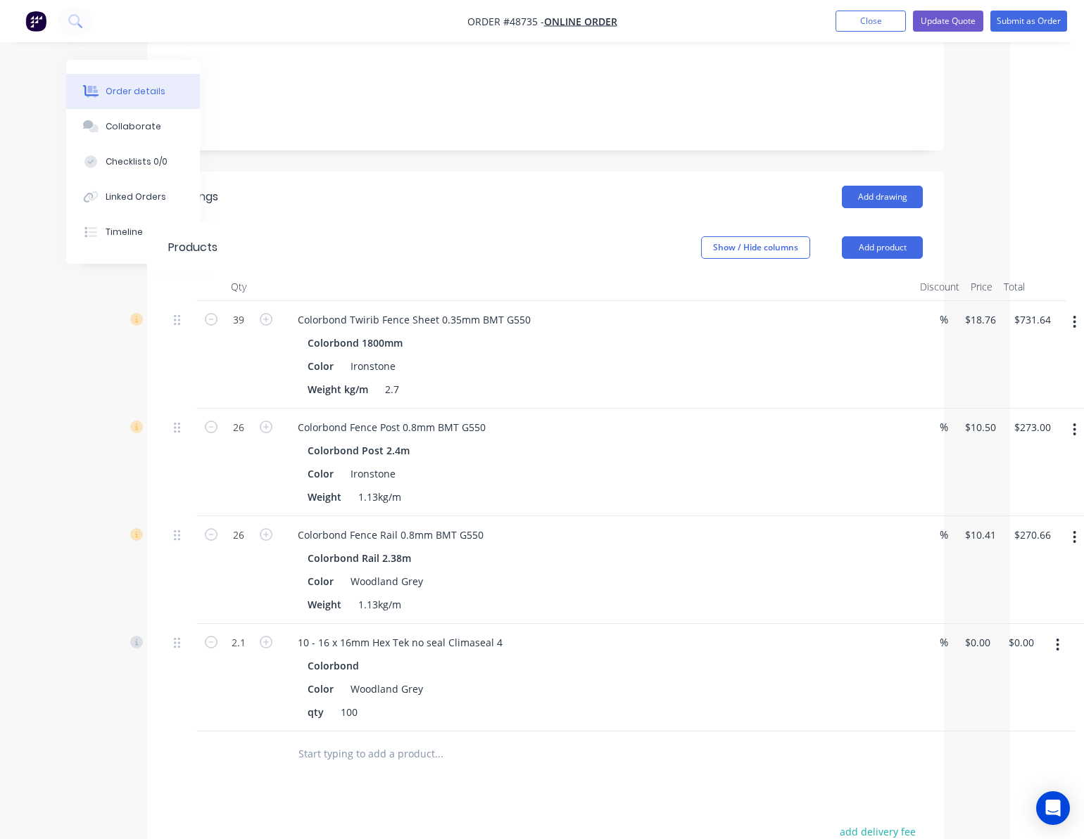
click at [1070, 525] on button "button" at bounding box center [1074, 537] width 33 height 25
click at [1033, 564] on div "Edit" at bounding box center [1024, 574] width 108 height 20
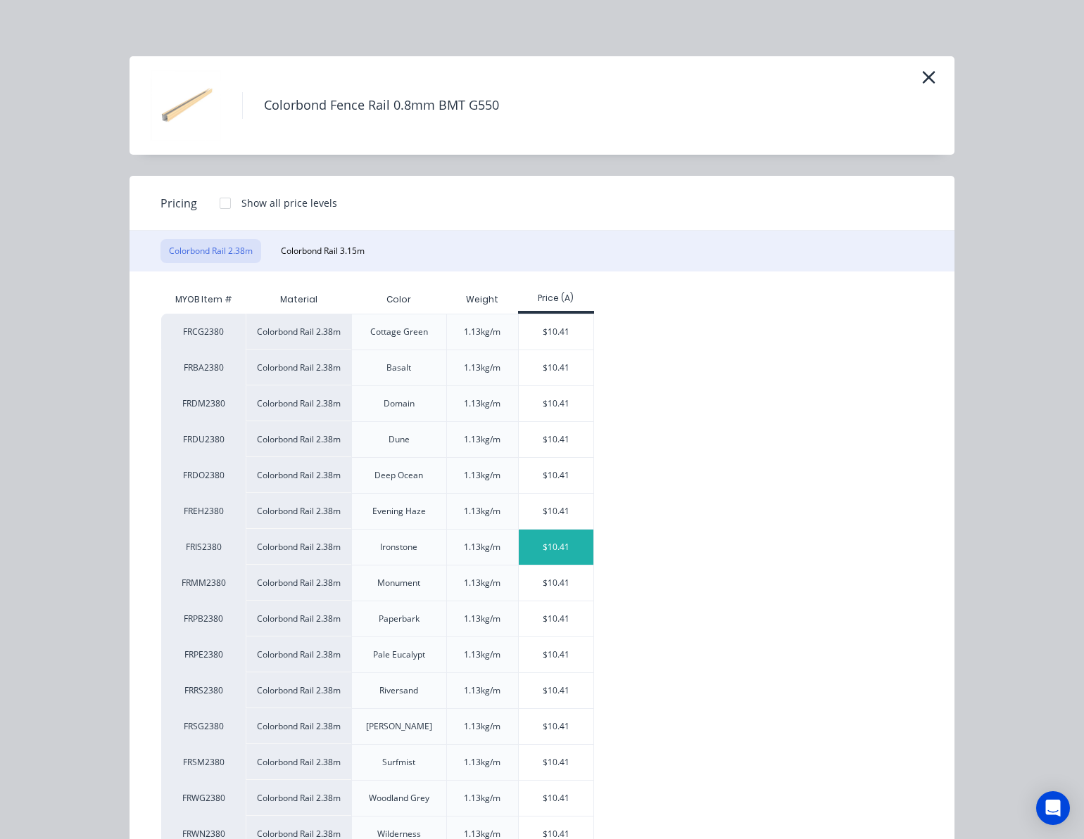
click at [555, 550] on div "$10.41" at bounding box center [556, 547] width 75 height 35
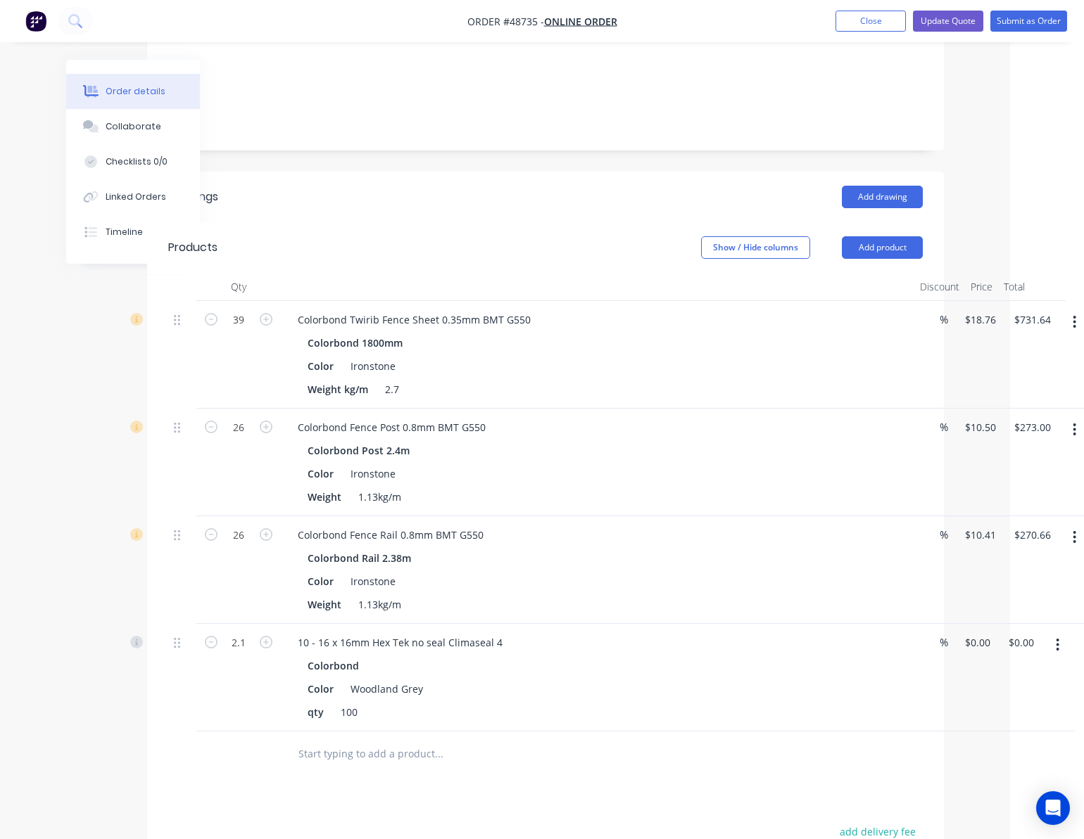
click at [1056, 639] on icon "button" at bounding box center [1057, 645] width 3 height 13
click at [1031, 672] on div "Edit" at bounding box center [1007, 682] width 108 height 20
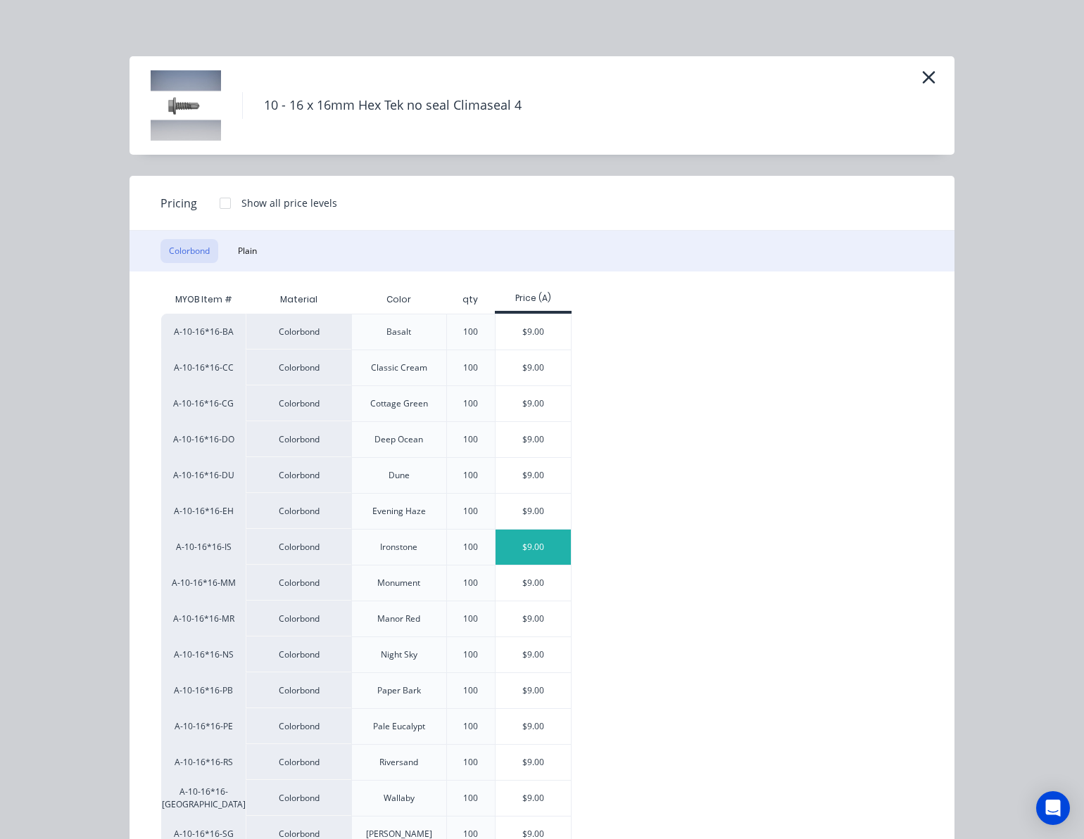
click at [509, 552] on div "$9.00" at bounding box center [532, 547] width 75 height 35
type input "$9.00"
type input "$18.90"
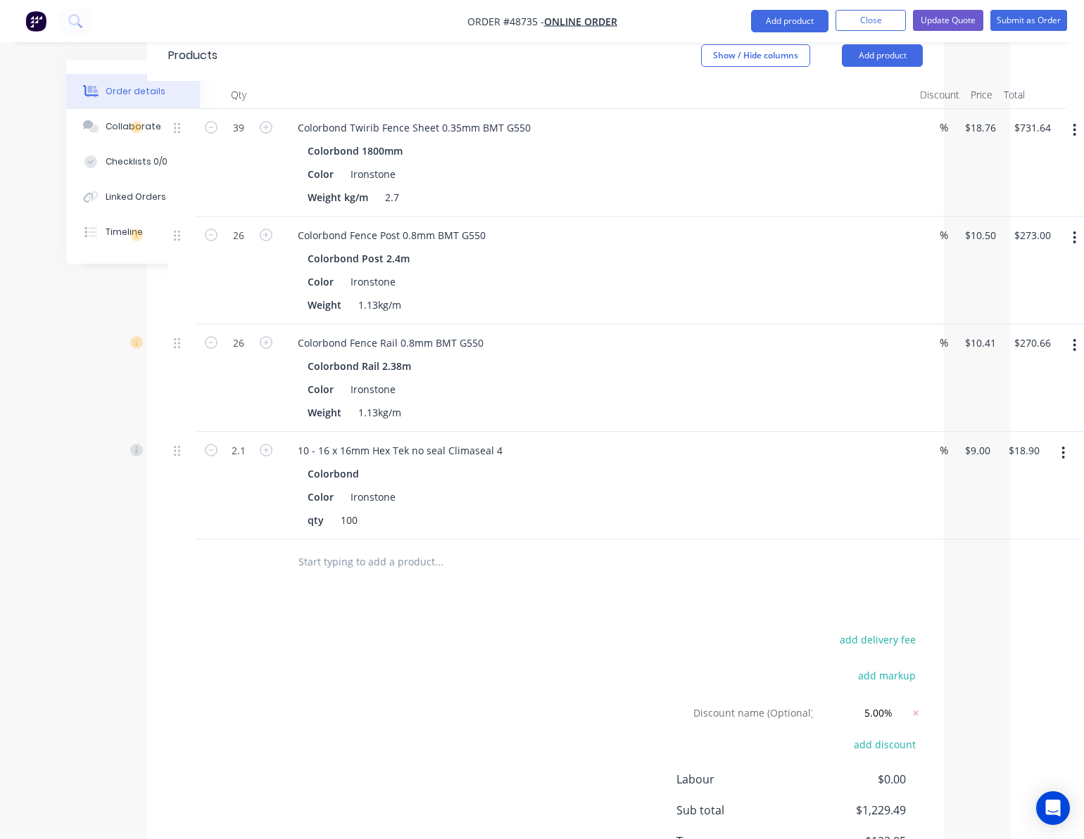
scroll to position [563, 74]
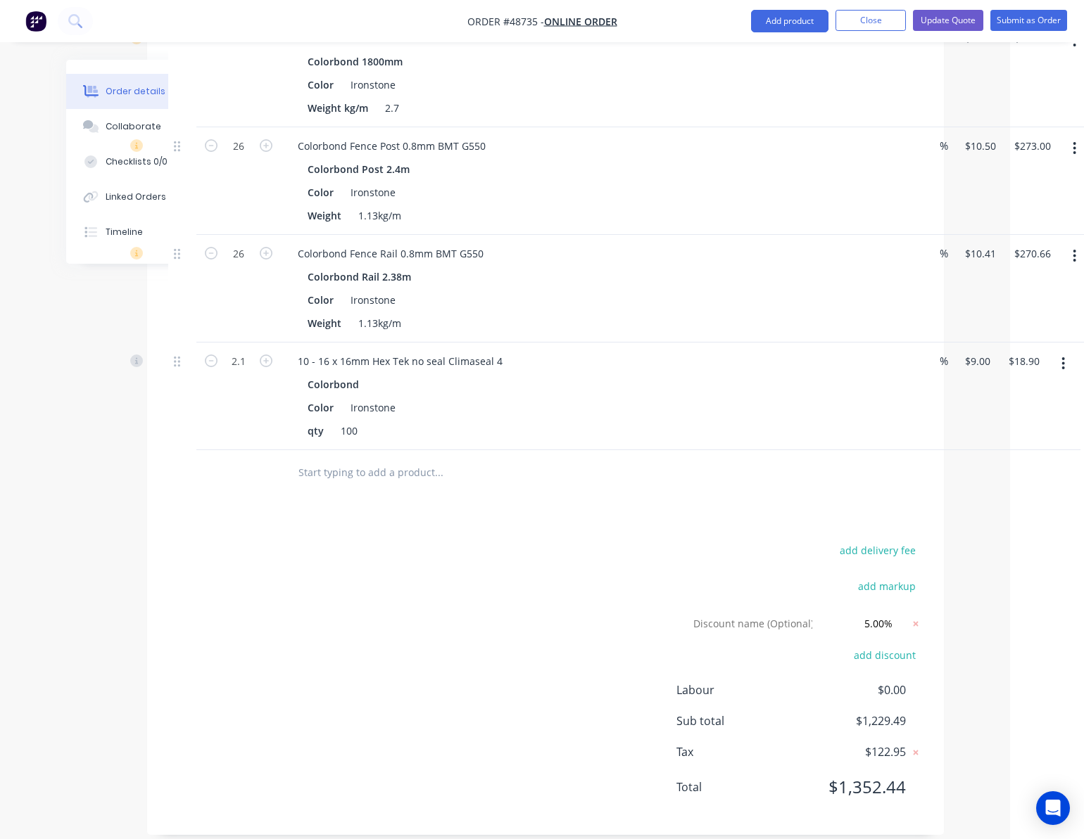
click at [445, 604] on div "add delivery fee add markup Discount name (Optional) 5.00% 5.00% 0% add discoun…" at bounding box center [545, 677] width 754 height 273
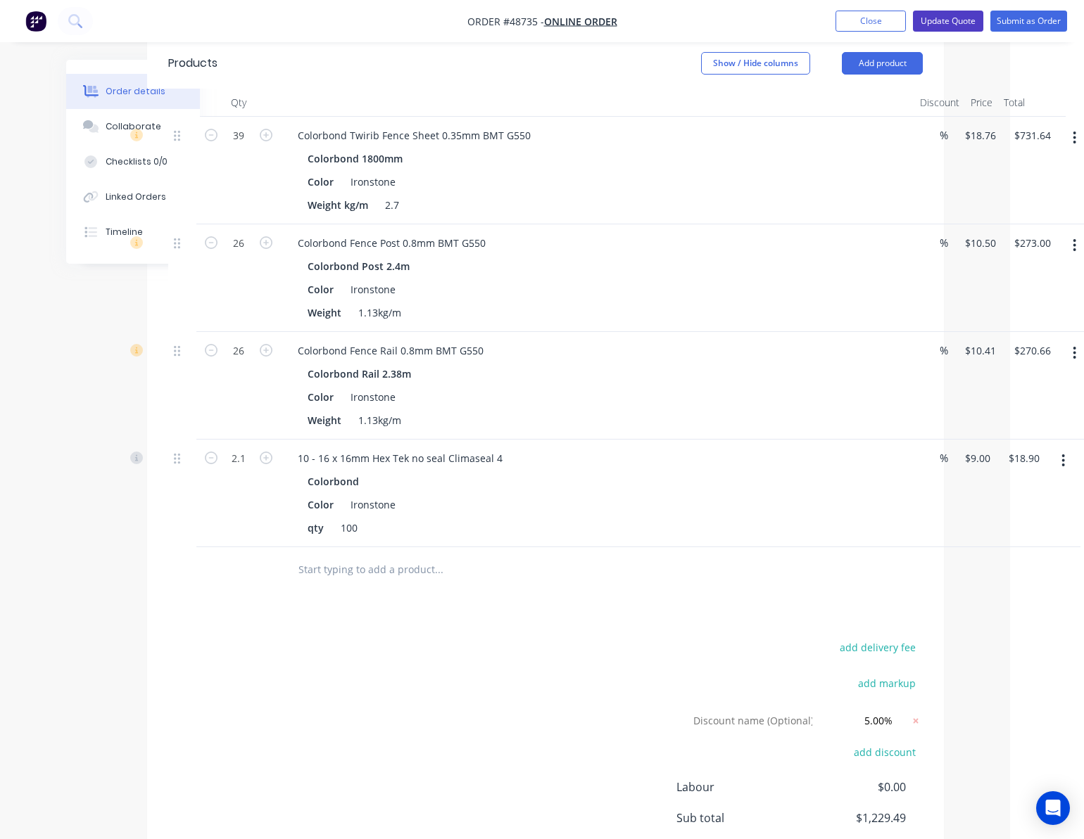
scroll to position [375, 74]
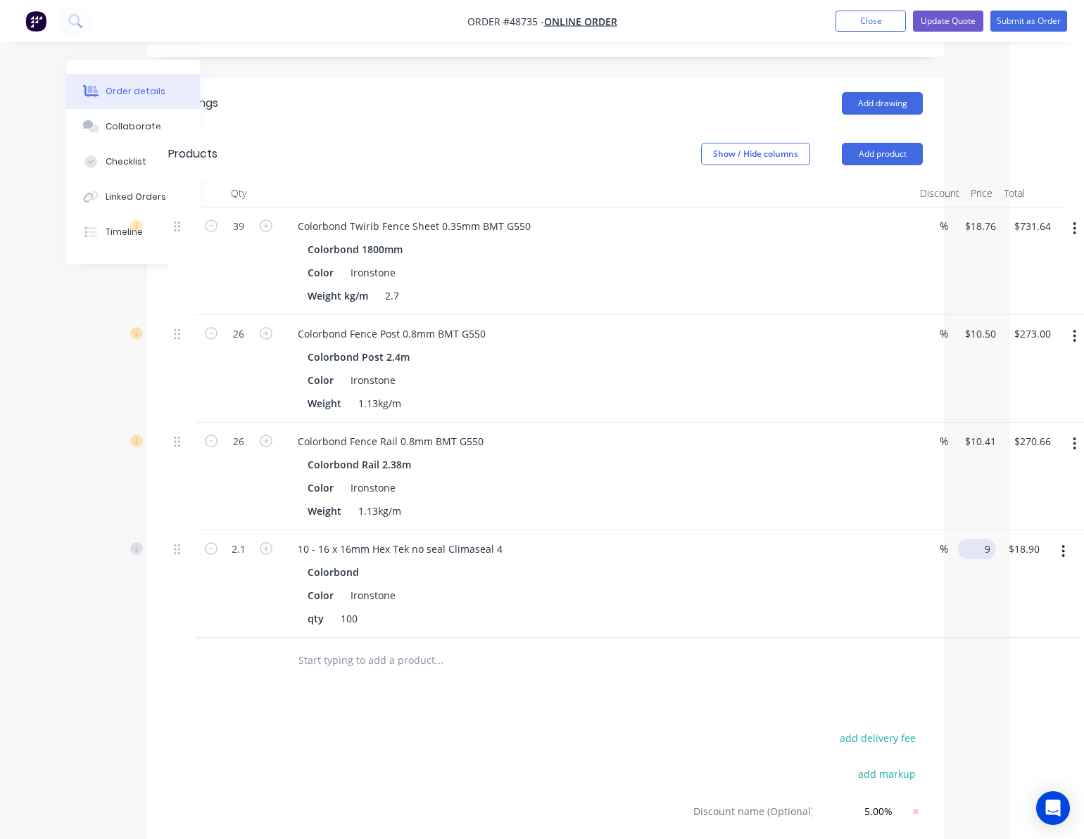
click at [968, 539] on input "9" at bounding box center [979, 549] width 32 height 20
type input "$0.00"
click at [922, 533] on div "2.1 10 - 16 x 16mm Hex Tek no seal Climaseal 4 Colorbond Color Ironstone qty 10…" at bounding box center [545, 585] width 754 height 108
type input "$0.00"
click at [805, 645] on div at bounding box center [545, 661] width 754 height 46
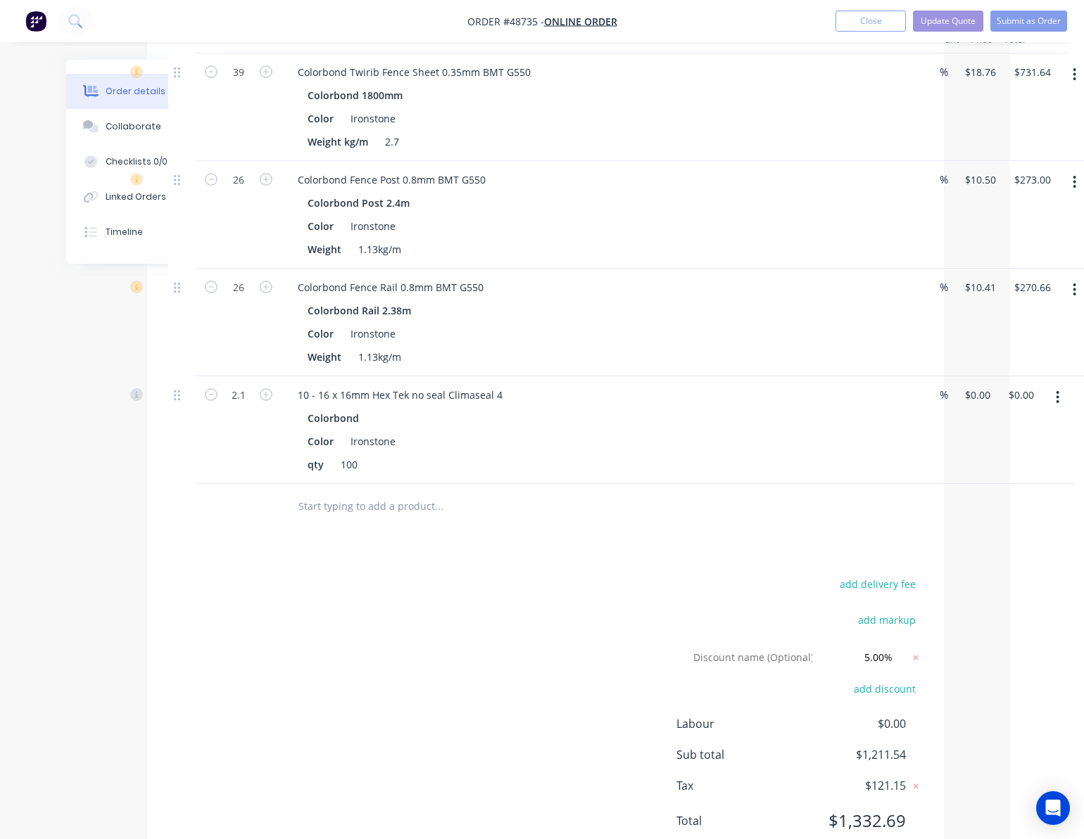
scroll to position [563, 74]
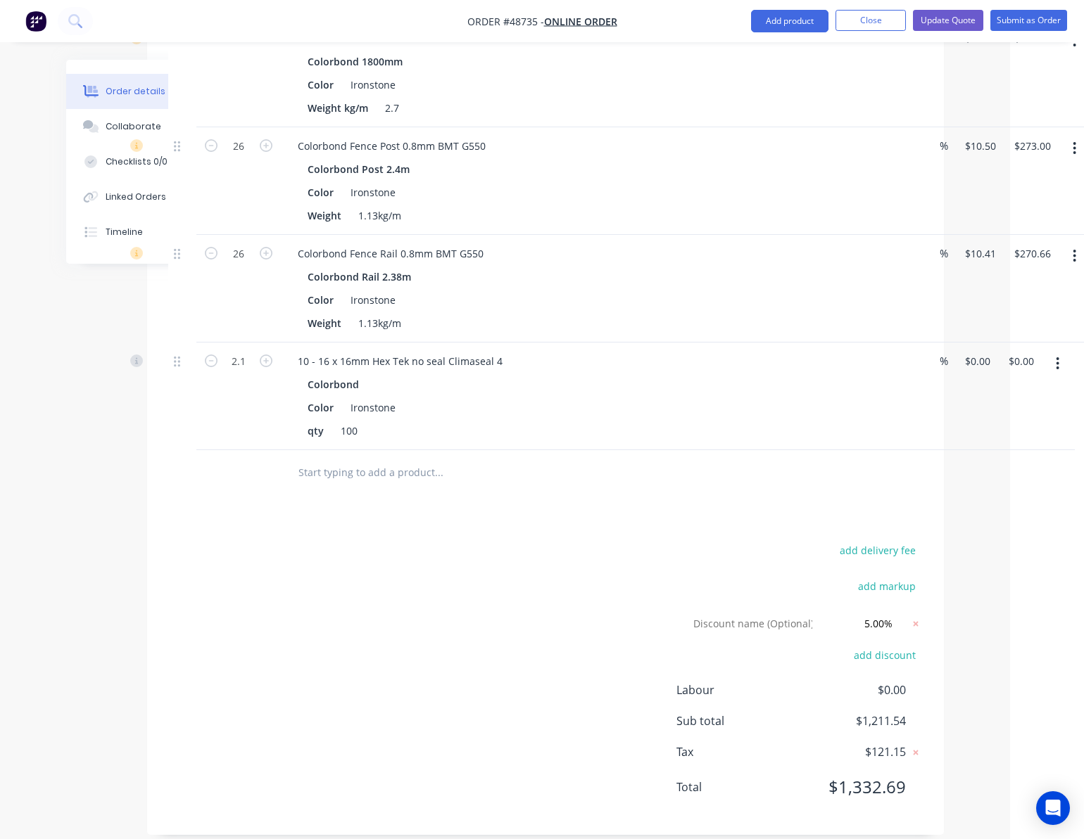
click at [701, 505] on div "Drawings Add drawing Products Show / Hide columns Add product Qty Discount Pric…" at bounding box center [545, 362] width 797 height 945
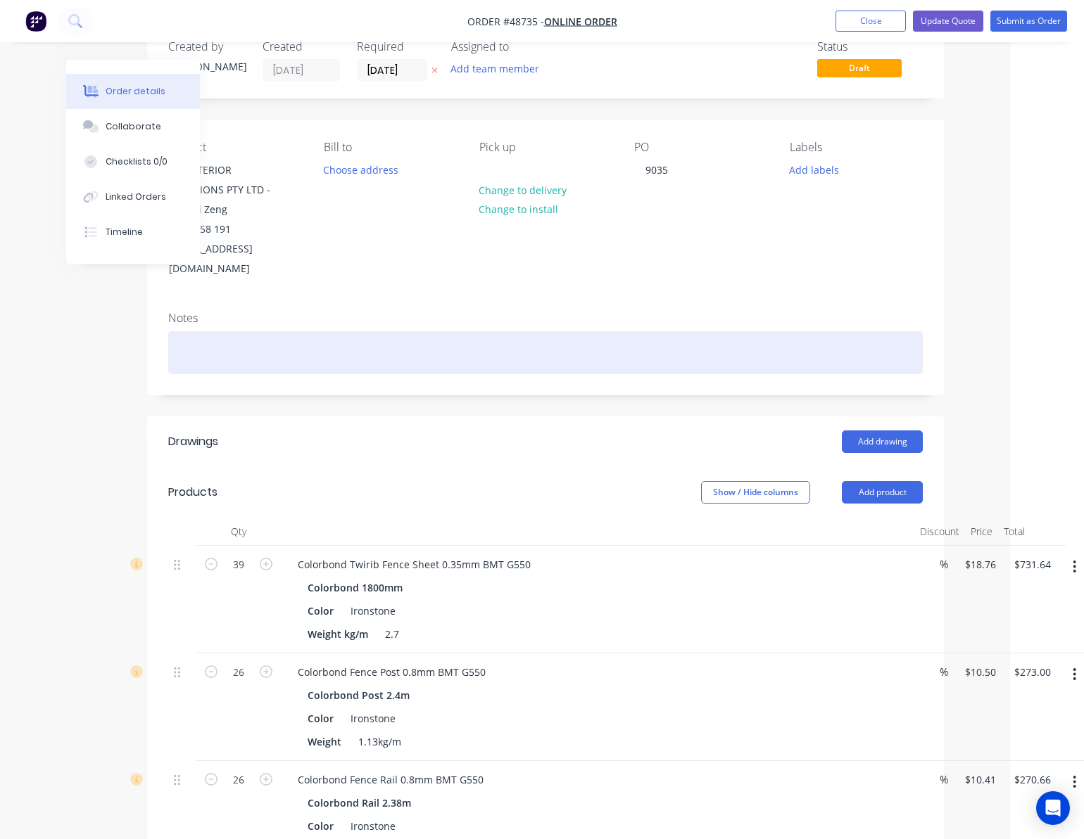
scroll to position [0, 74]
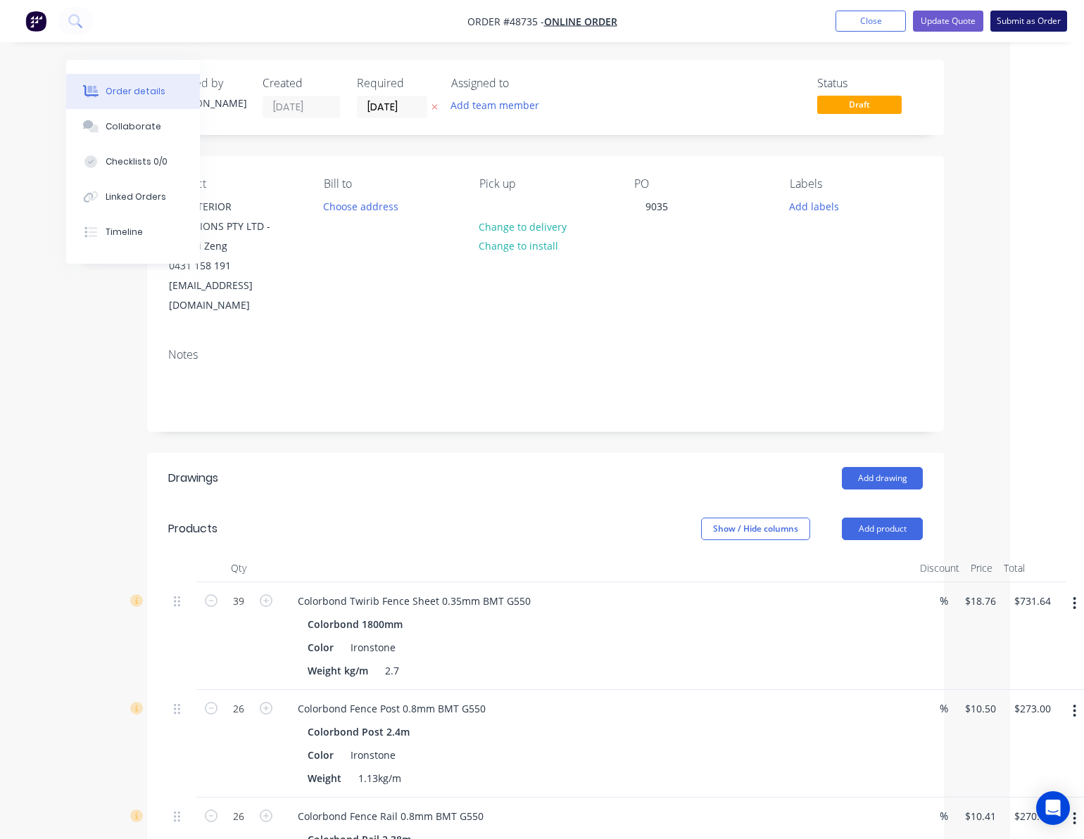
click at [1039, 18] on button "Submit as Order" at bounding box center [1028, 21] width 77 height 21
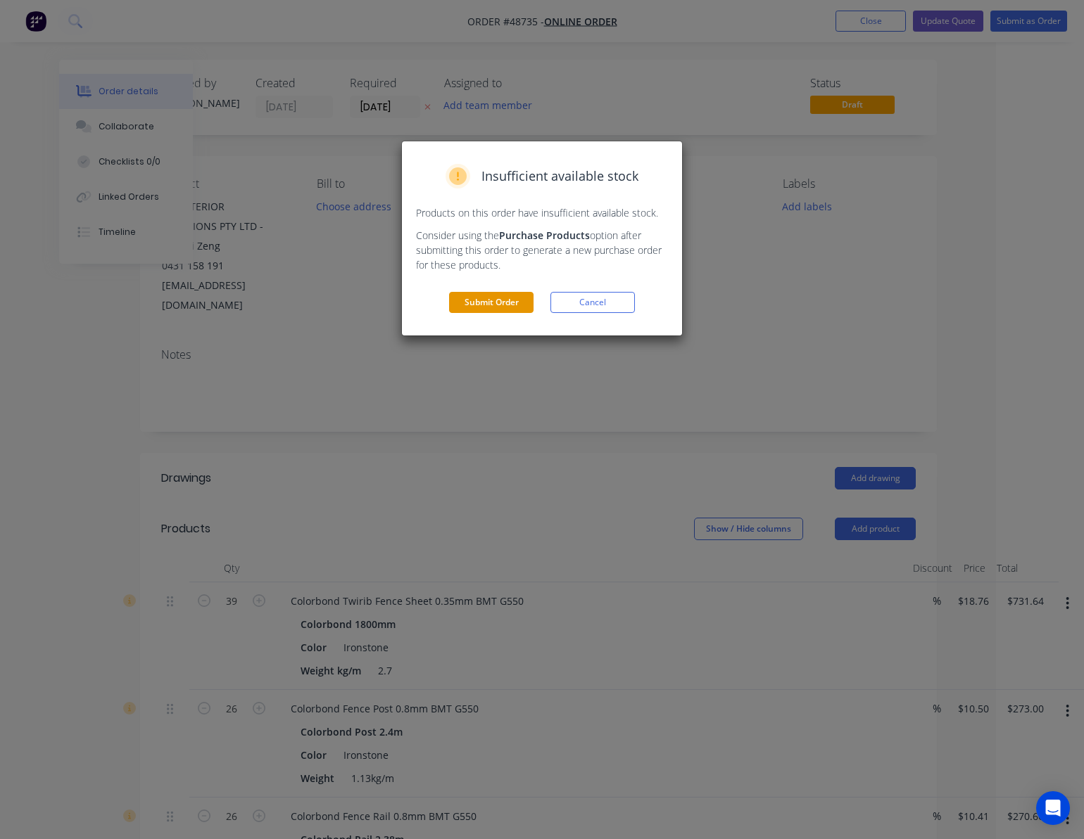
click at [474, 301] on button "Submit Order" at bounding box center [491, 302] width 84 height 21
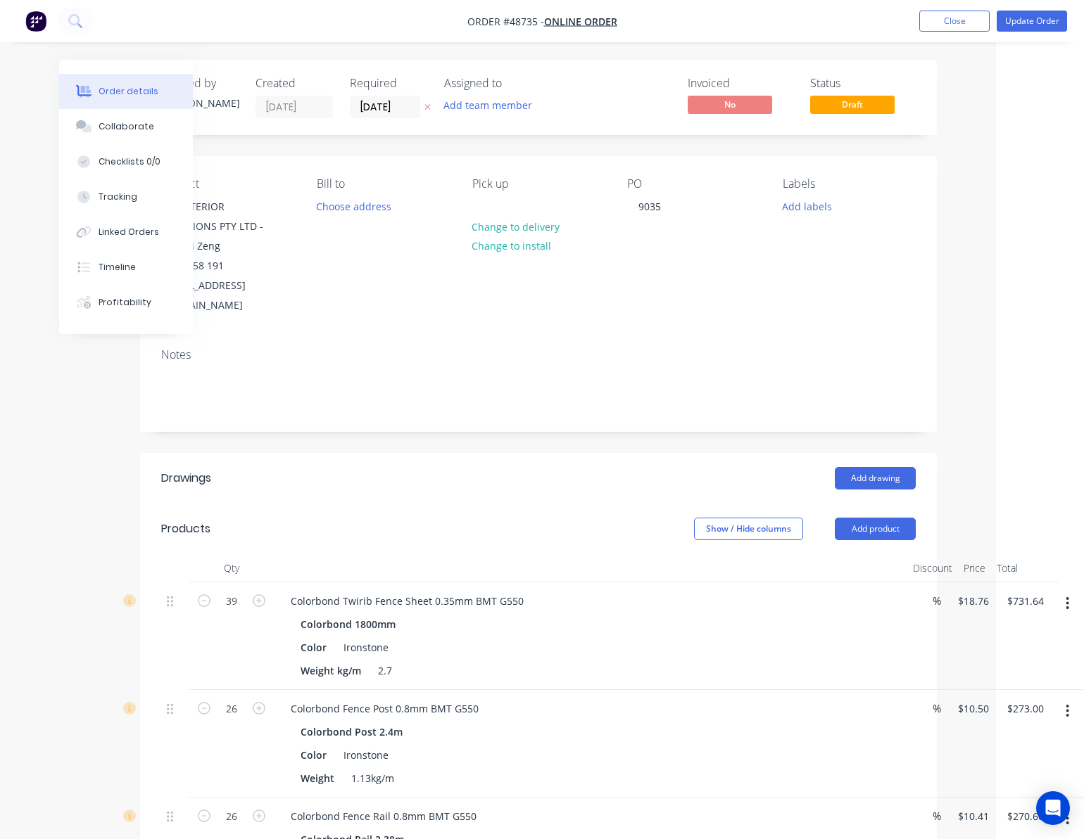
scroll to position [0, 0]
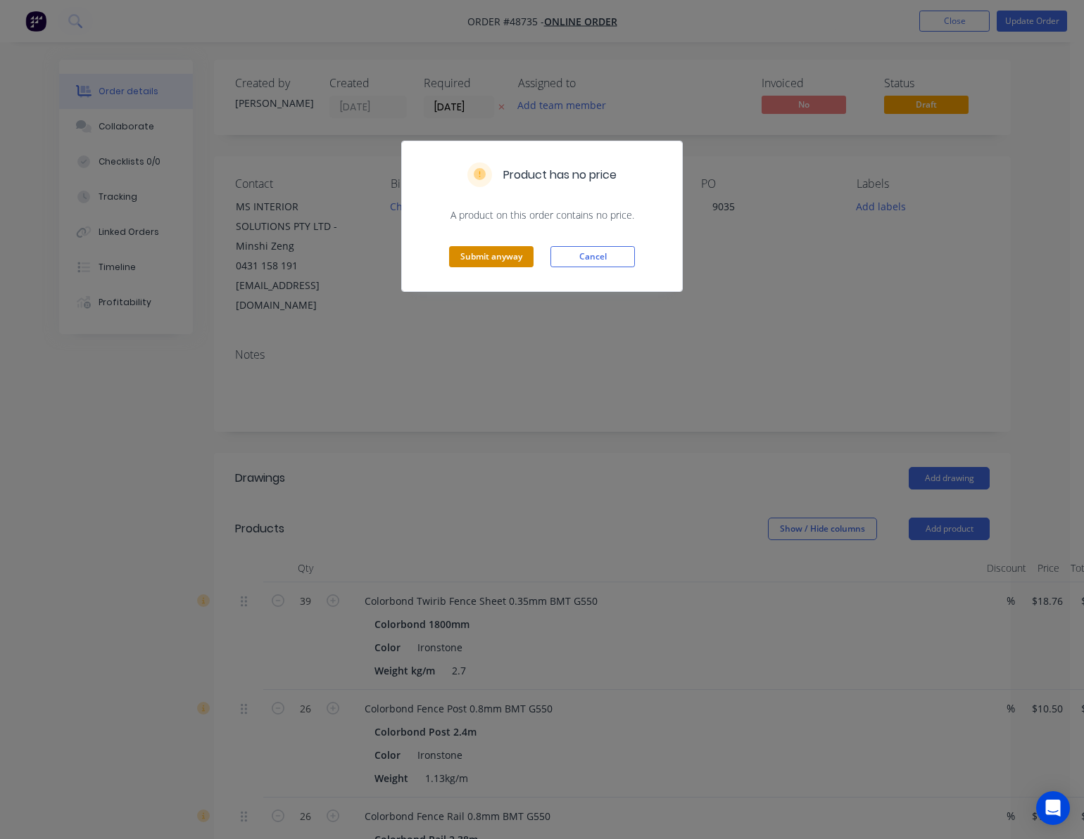
click at [482, 251] on button "Submit anyway" at bounding box center [491, 256] width 84 height 21
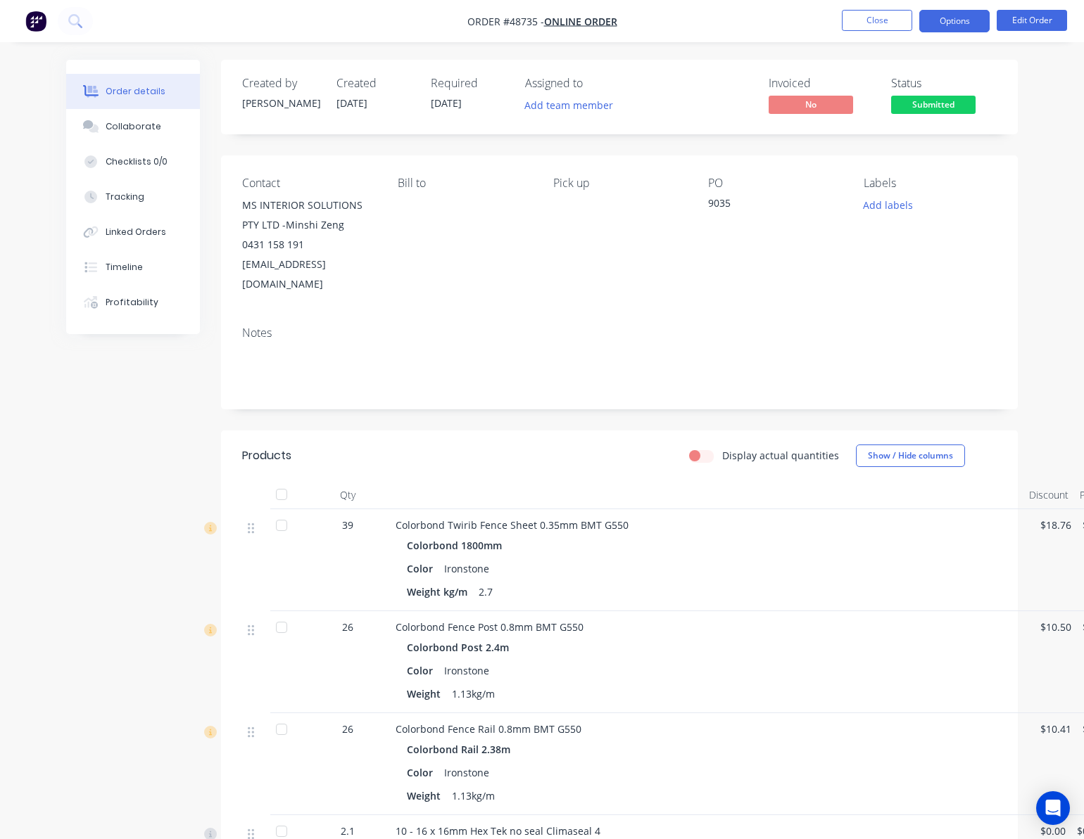
click at [963, 25] on button "Options" at bounding box center [954, 21] width 70 height 23
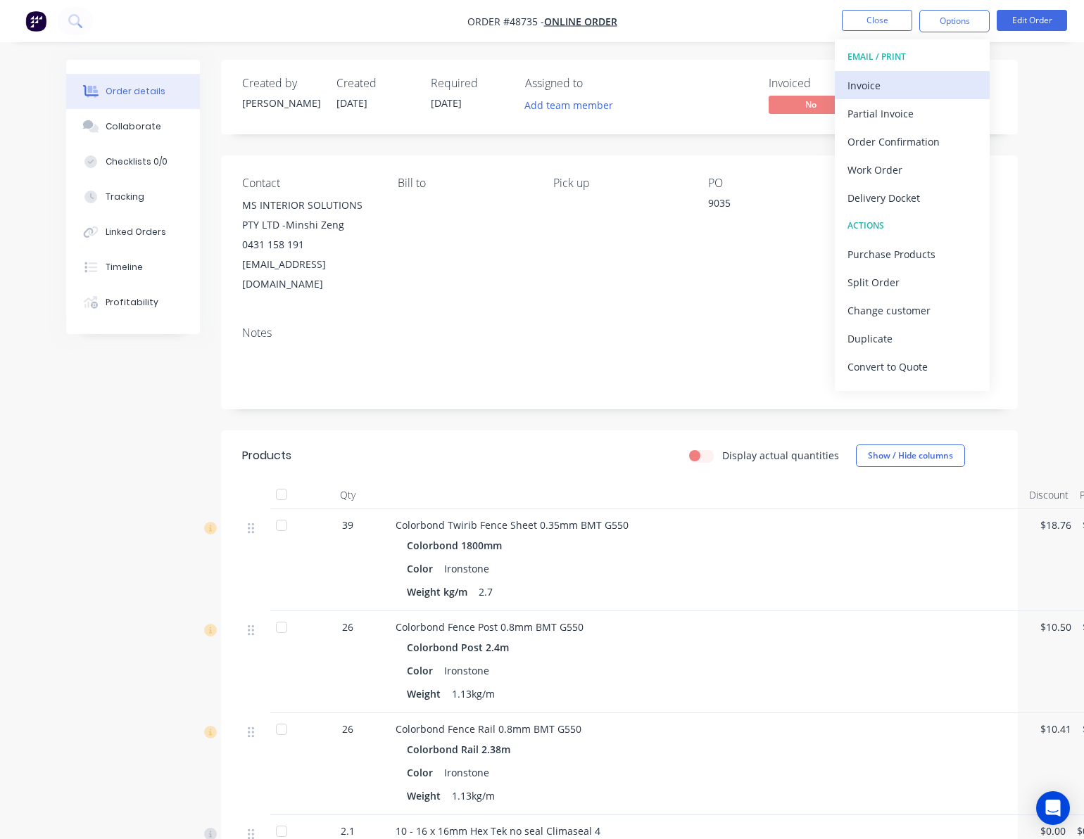
click at [908, 84] on div "Invoice" at bounding box center [911, 85] width 129 height 20
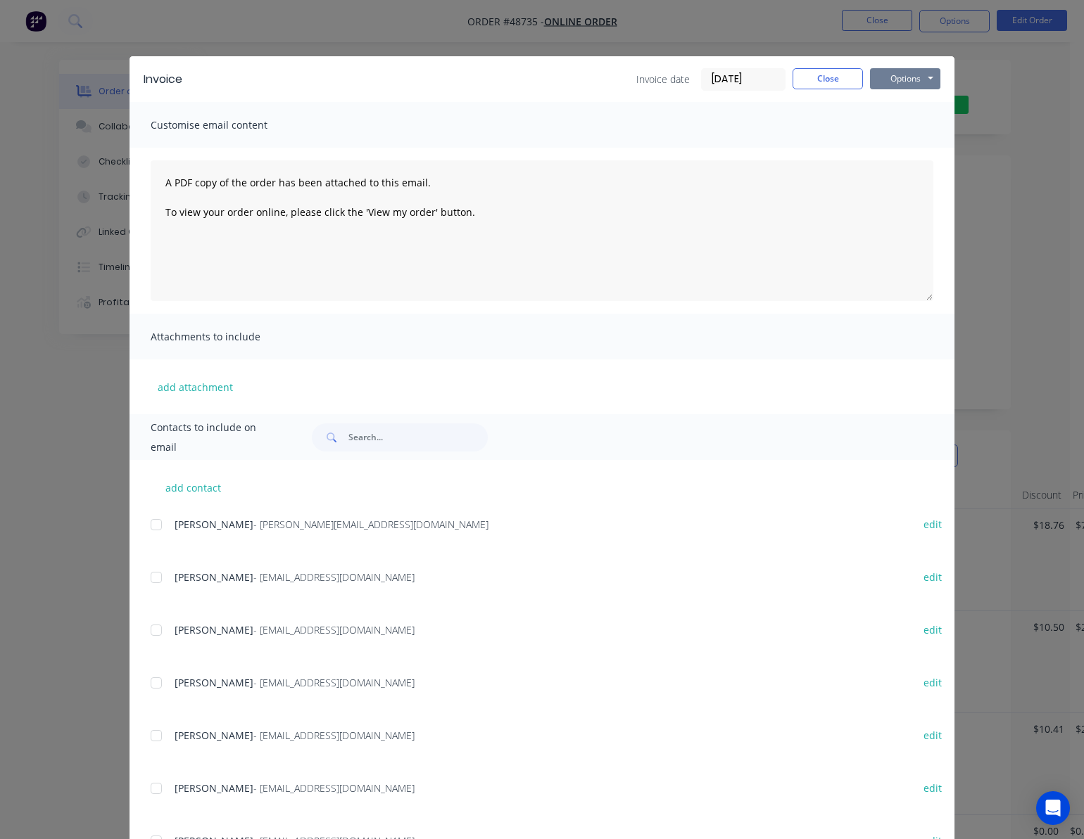
click at [912, 72] on button "Options" at bounding box center [905, 78] width 70 height 21
click at [926, 125] on button "Print" at bounding box center [915, 126] width 90 height 23
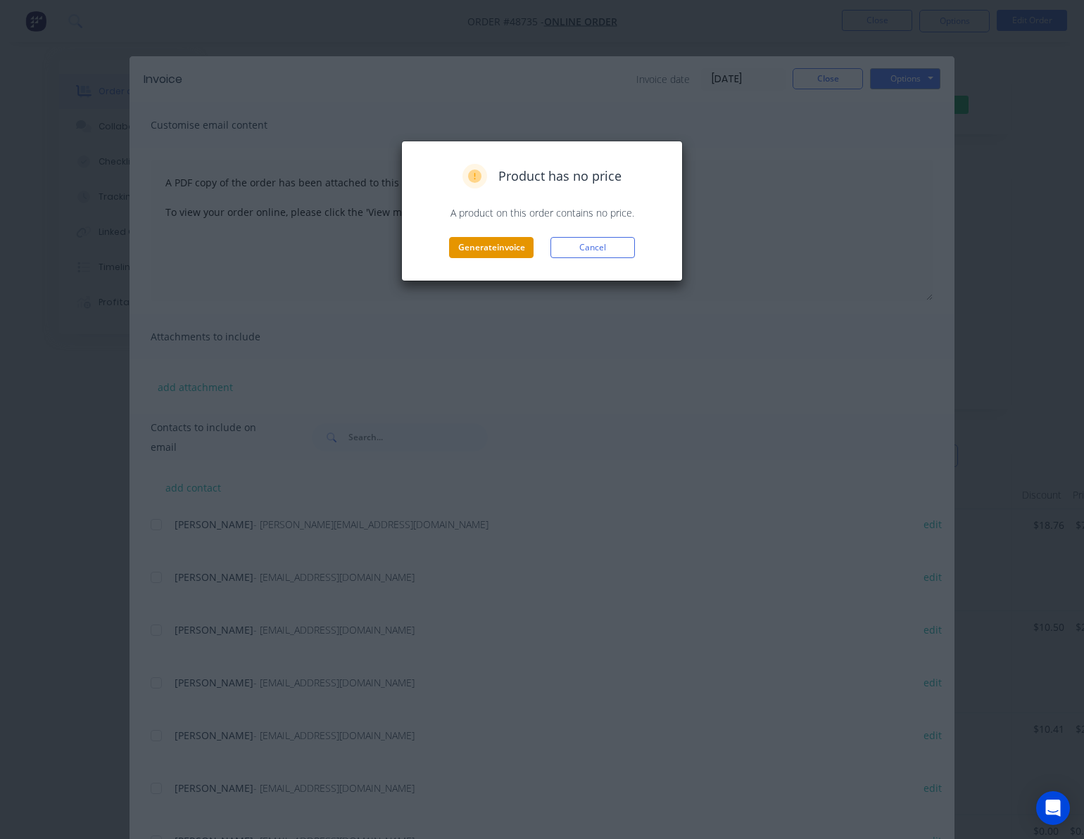
click at [502, 251] on button "Generate invoice" at bounding box center [491, 247] width 84 height 21
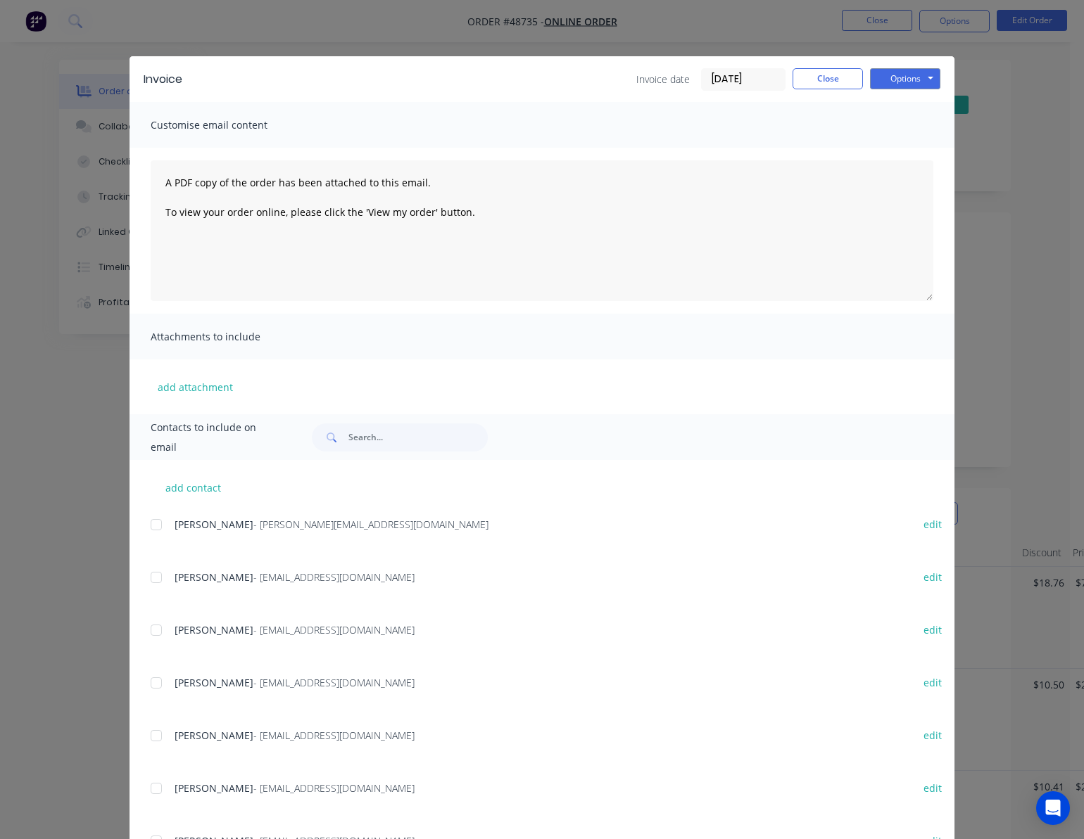
click at [667, 24] on div "Invoice Invoice date 03/09/25 Close Options Preview Print Email Customise email…" at bounding box center [542, 419] width 1084 height 839
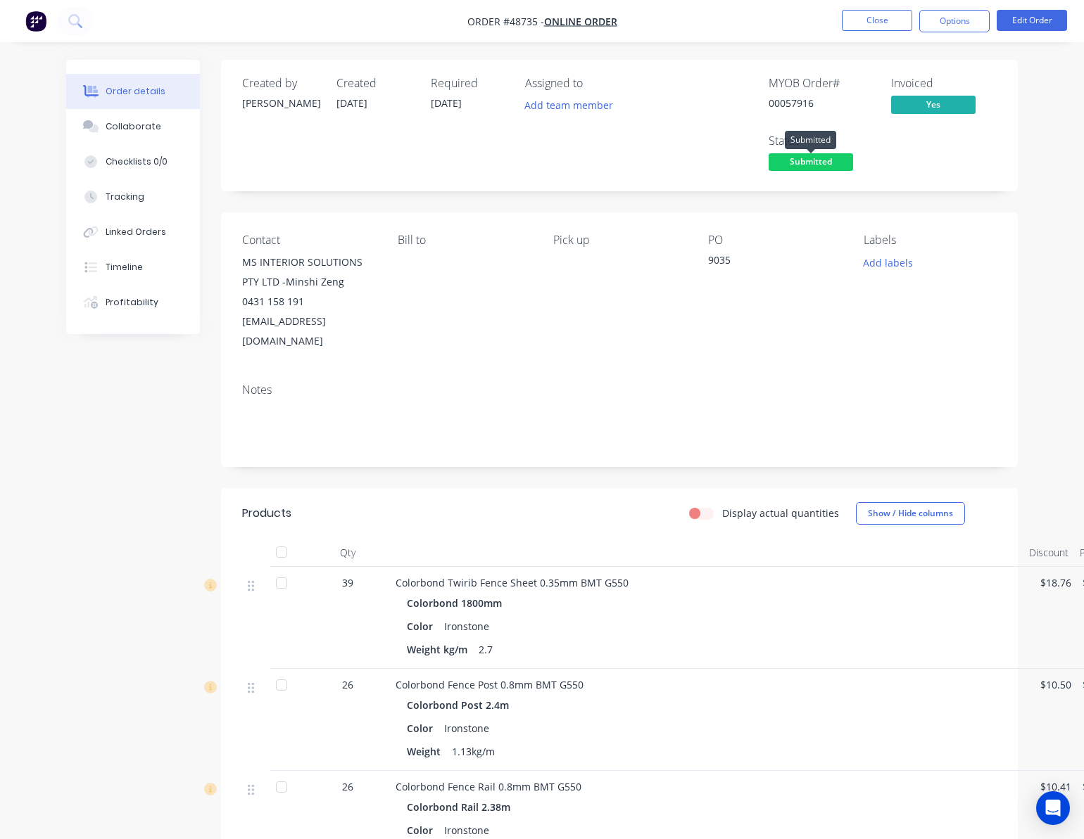
click at [811, 160] on span "Submitted" at bounding box center [810, 162] width 84 height 18
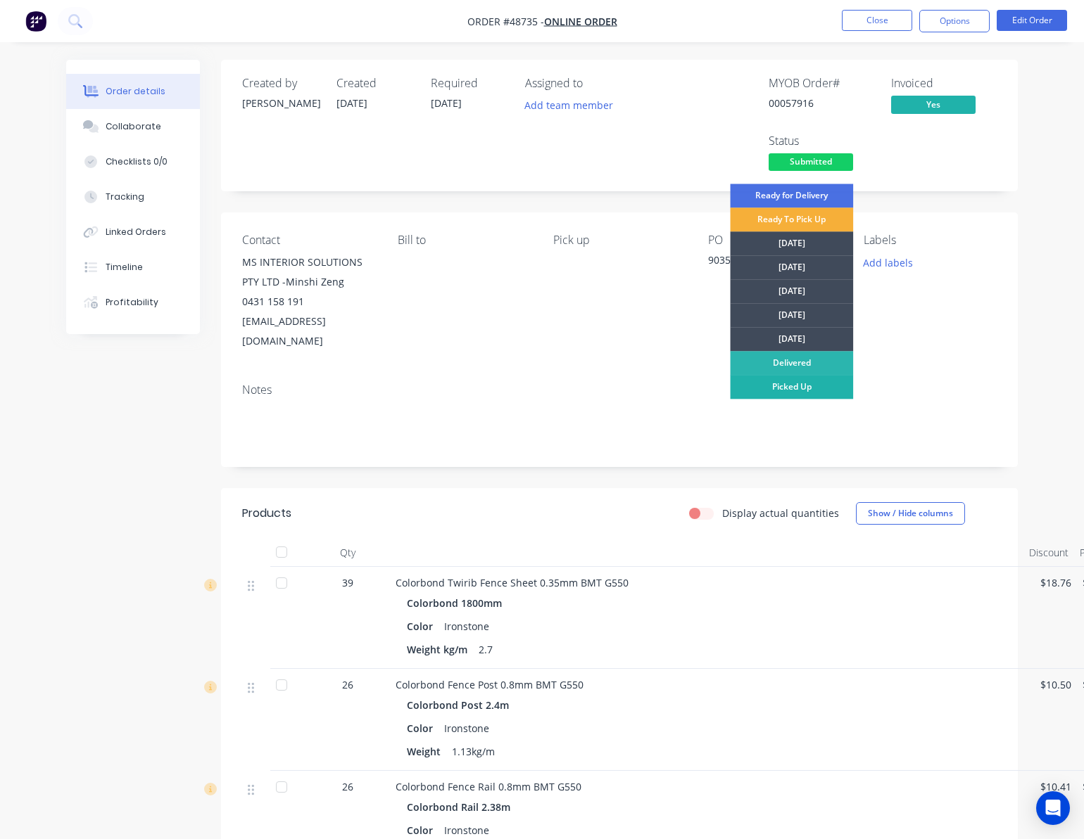
click at [823, 388] on div "Picked Up" at bounding box center [791, 387] width 123 height 24
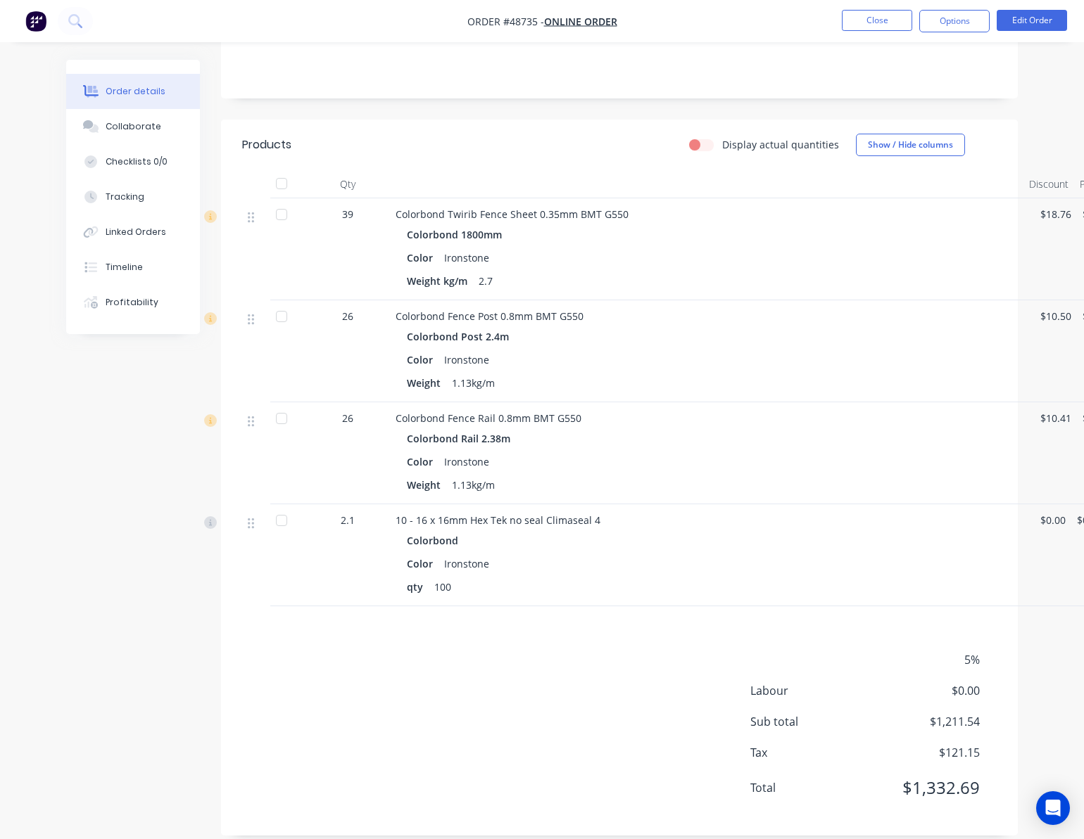
scroll to position [369, 55]
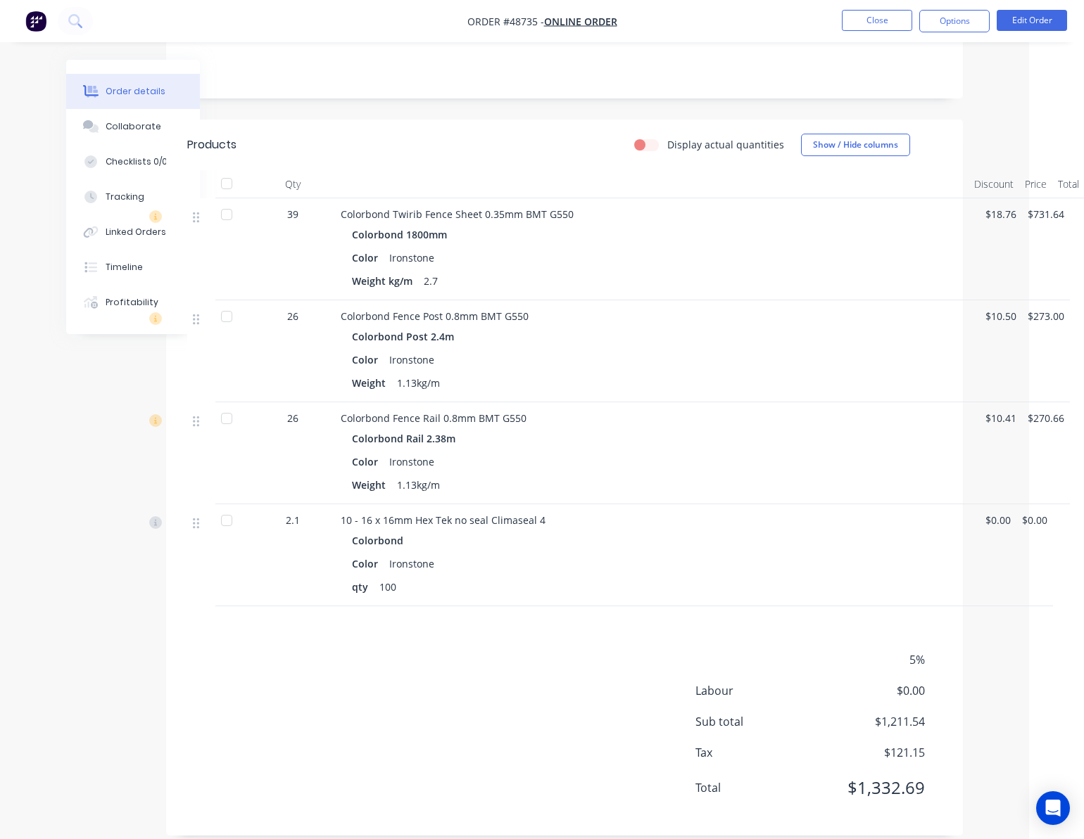
click at [1029, 322] on html "Order #48735 - Online Order Close Options Edit Order Order details Collaborate …" at bounding box center [487, 244] width 1084 height 1226
click at [581, 671] on div "5% Labour $0.00 Sub total $1,211.54 Tax $121.15 Total $1,332.69" at bounding box center [564, 733] width 754 height 163
click at [941, 175] on div "Qty Discount Price Total 39 Colorbond Twirib Fence Sheet 0.35mm BMT G550 Colorb…" at bounding box center [564, 388] width 754 height 436
click at [437, 692] on div "5% Labour $0.00 Sub total $1,211.54 Tax $121.15 Total $1,332.69" at bounding box center [564, 733] width 754 height 163
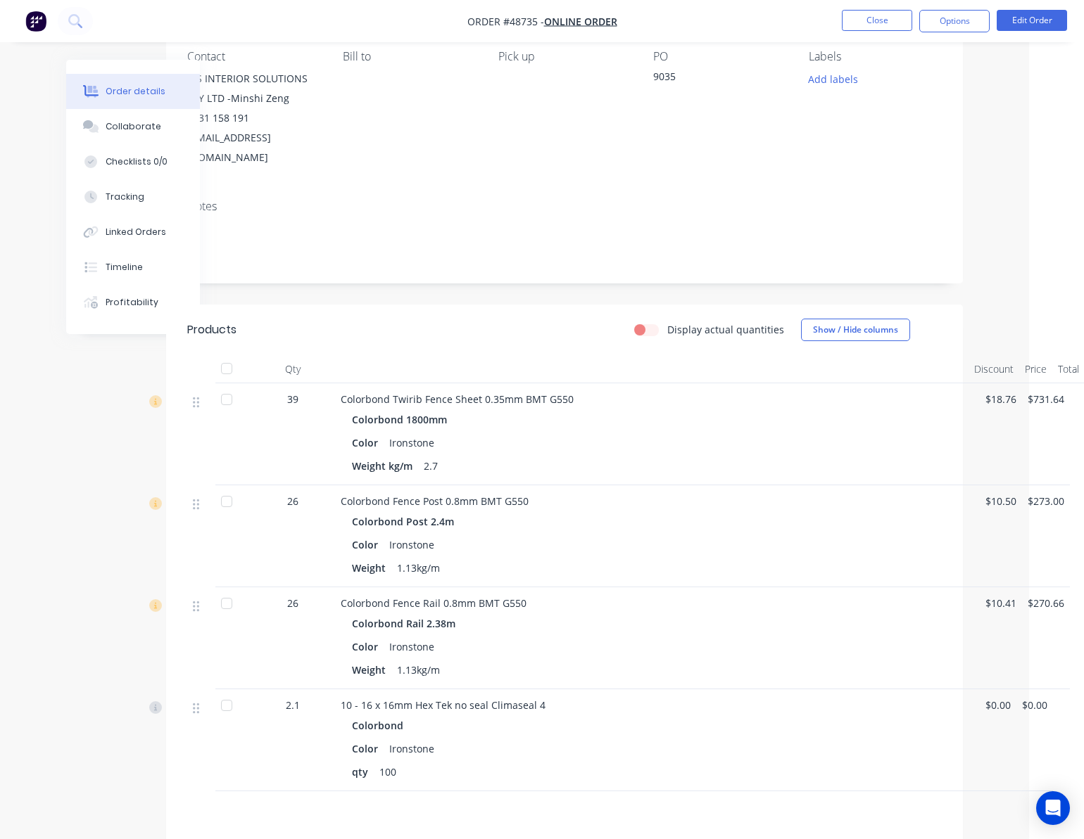
scroll to position [0, 55]
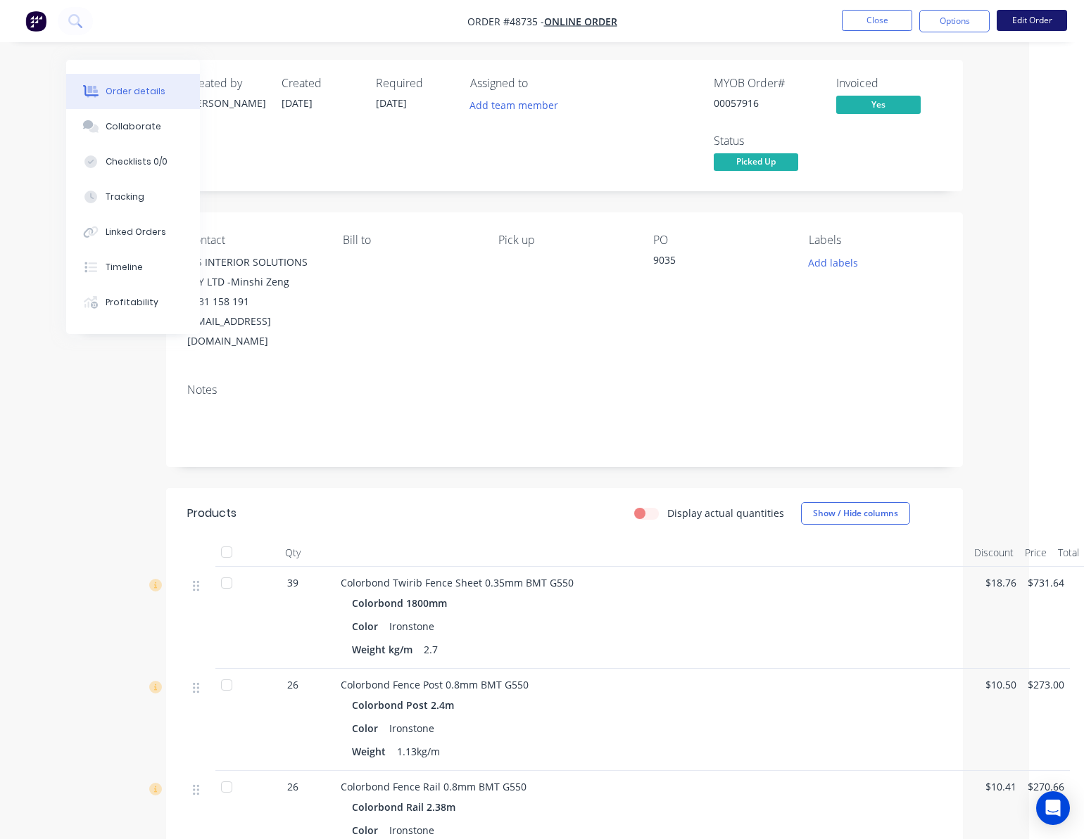
click at [1017, 23] on button "Edit Order" at bounding box center [1031, 20] width 70 height 21
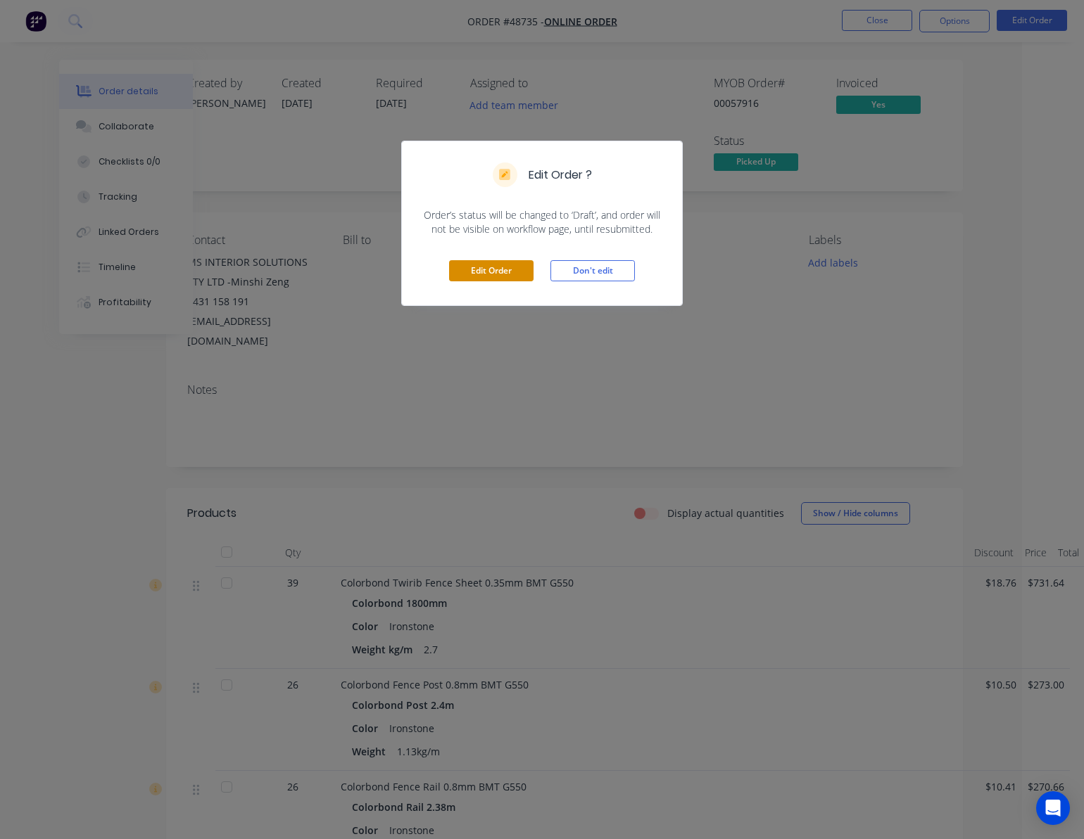
click at [507, 271] on button "Edit Order" at bounding box center [491, 270] width 84 height 21
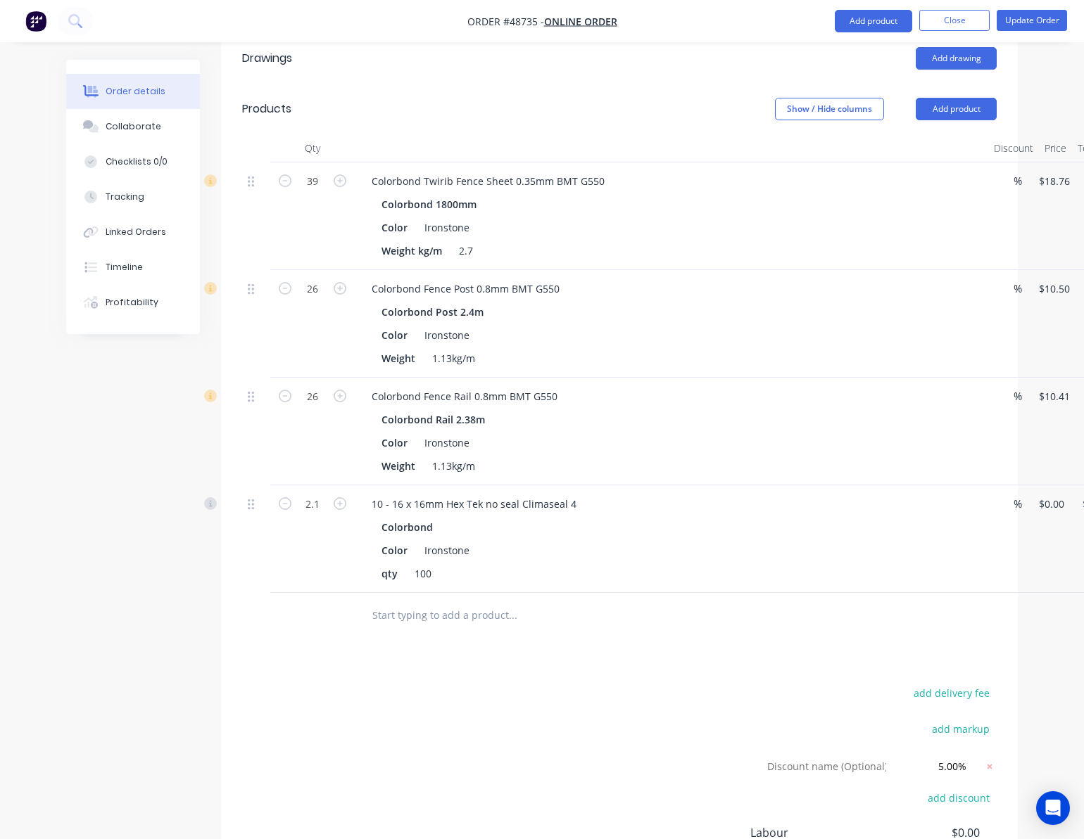
scroll to position [620, 0]
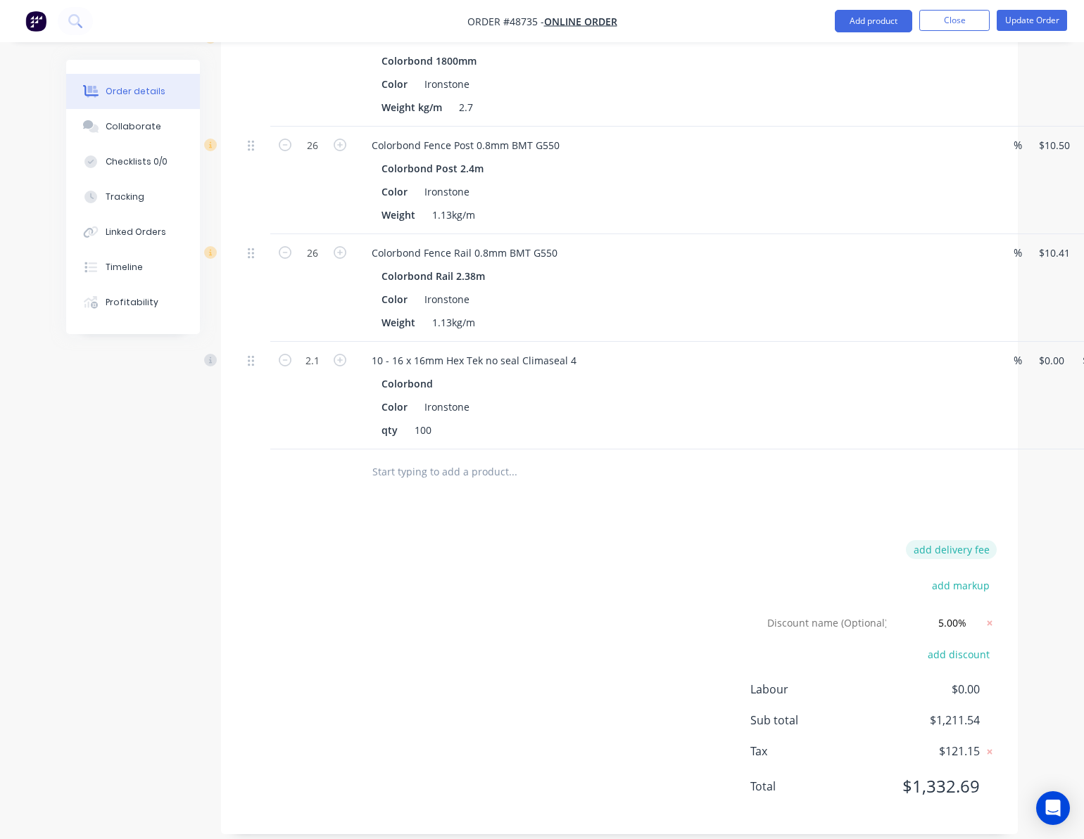
click at [955, 540] on button "add delivery fee" at bounding box center [951, 549] width 91 height 19
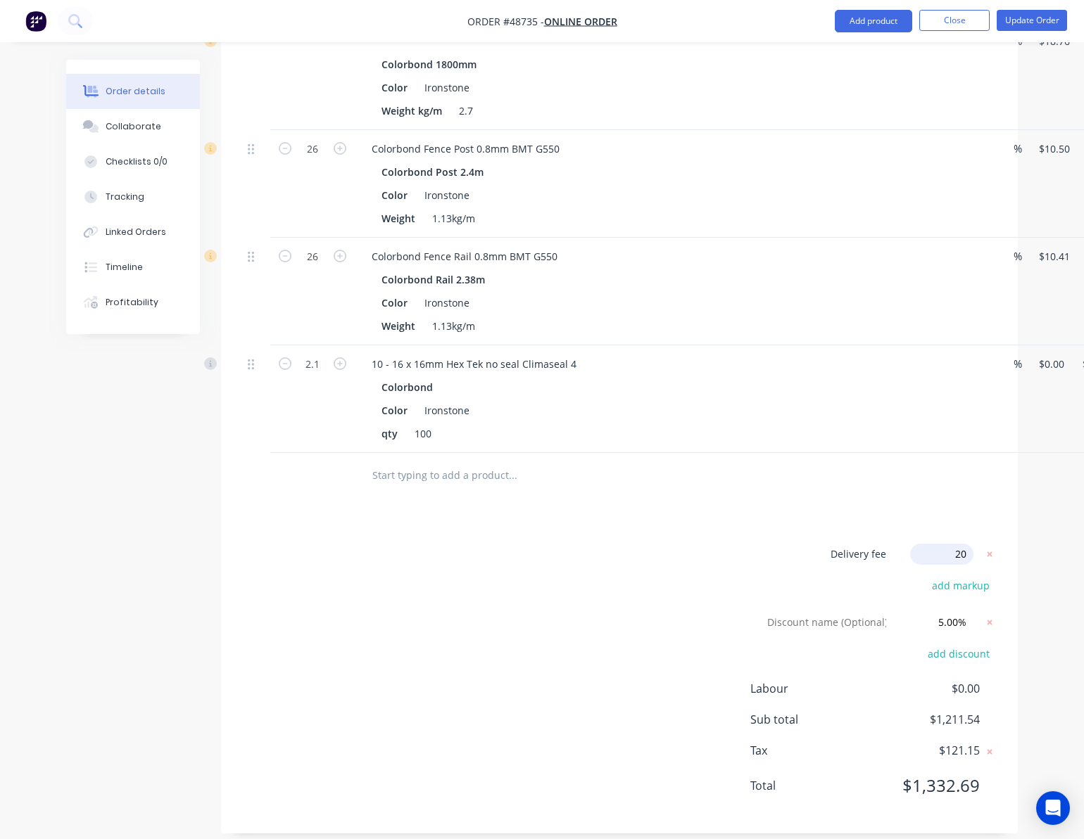
type input "200"
click input "submit" at bounding box center [0, 0] width 0 height 0
click at [789, 496] on div "Drawings Add drawing Products Show / Hide columns Add product Qty Discount Pric…" at bounding box center [619, 364] width 797 height 938
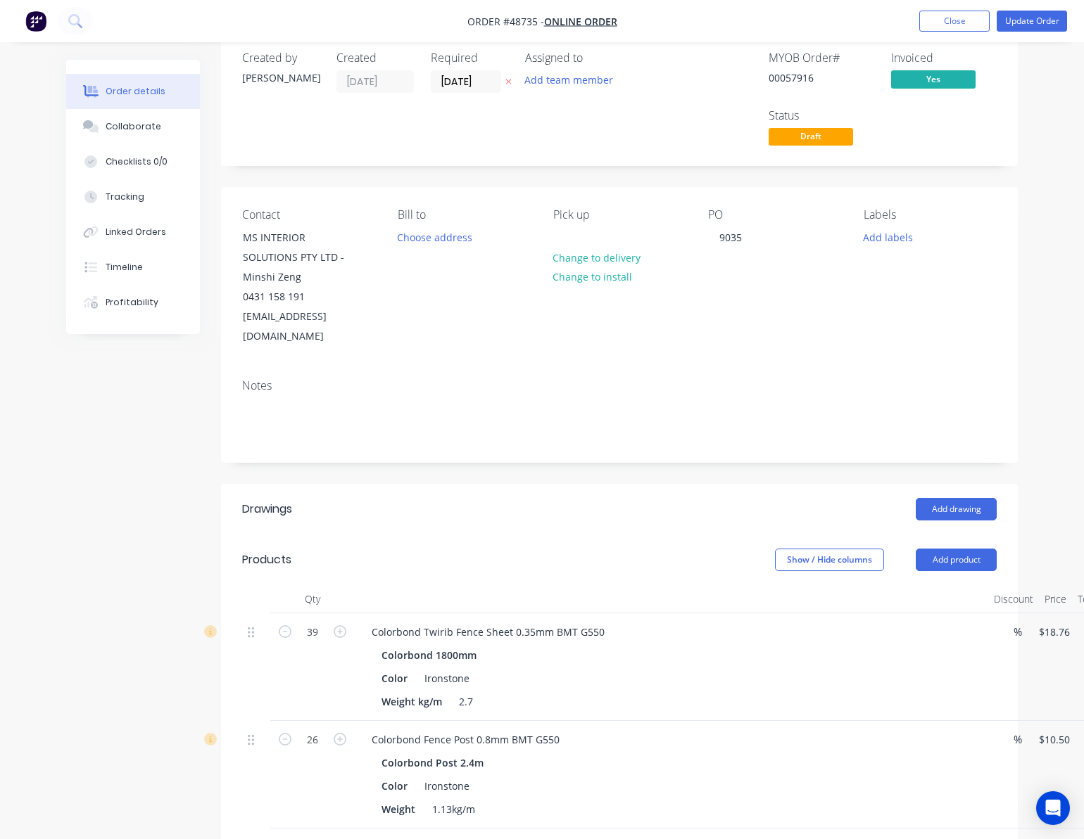
scroll to position [0, 0]
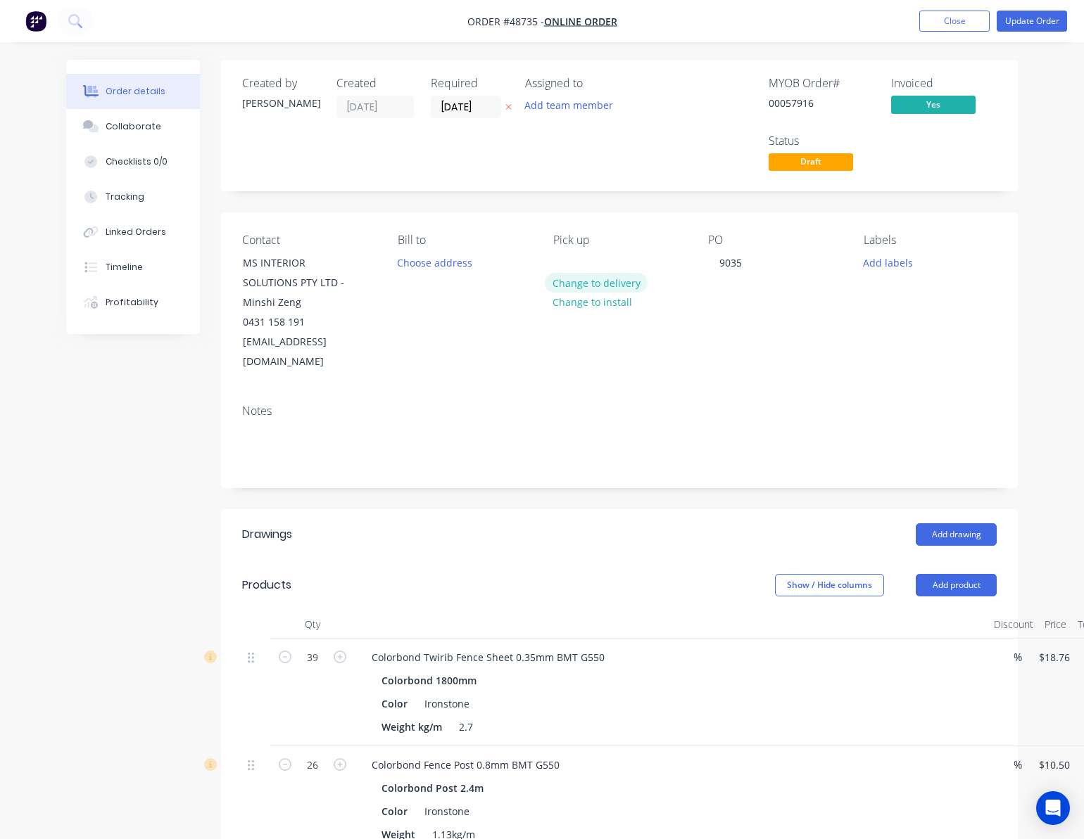
click at [609, 279] on button "Change to delivery" at bounding box center [596, 282] width 103 height 19
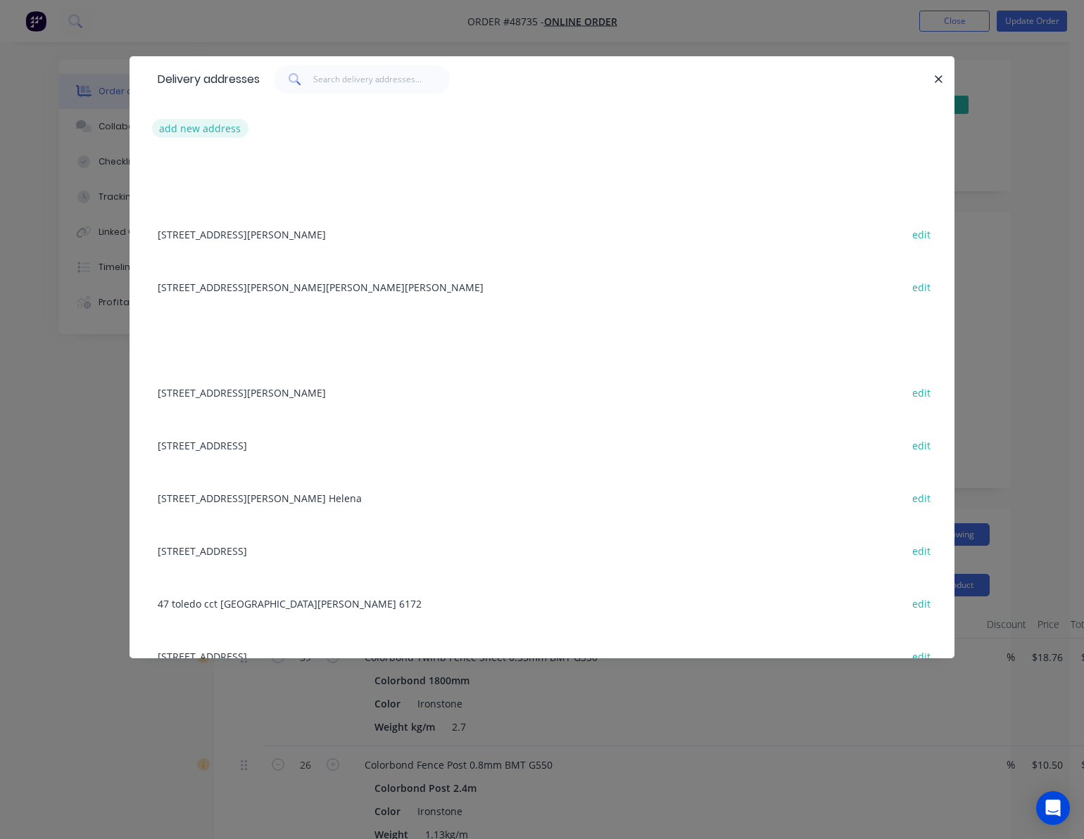
click at [225, 122] on button "add new address" at bounding box center [200, 128] width 96 height 19
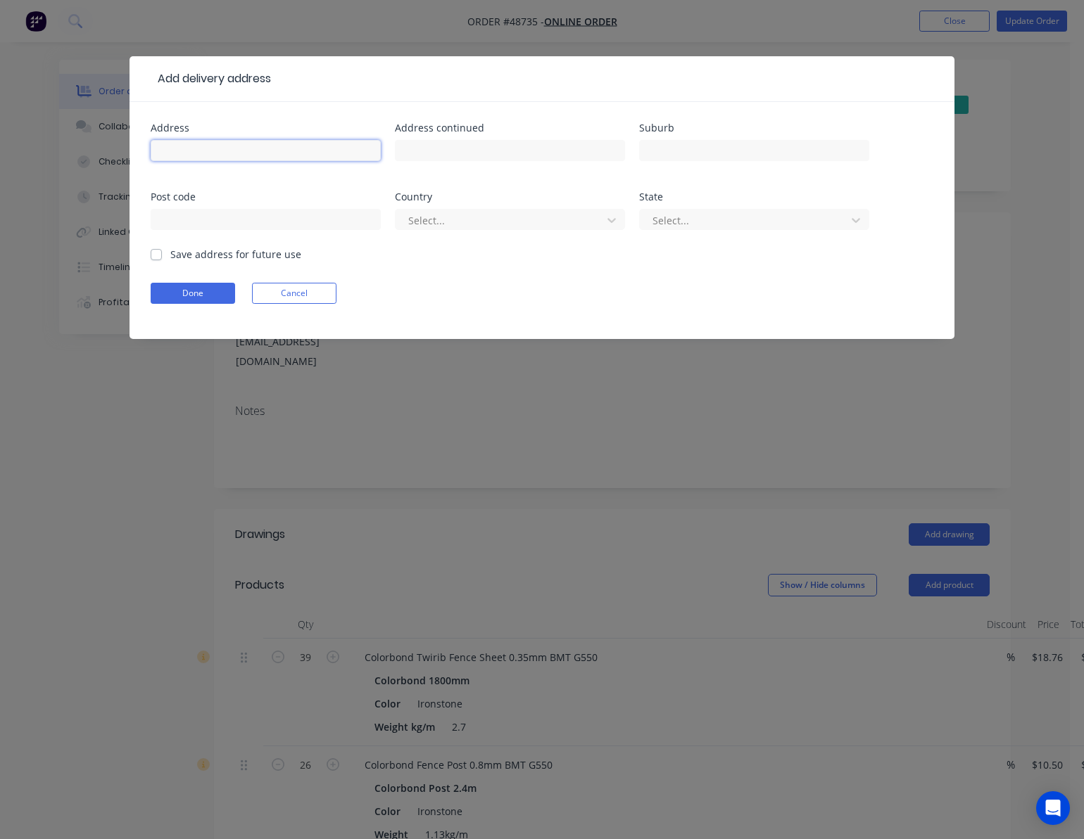
click at [245, 146] on input "text" at bounding box center [266, 150] width 230 height 21
paste input "19 Mineral Pl"
type input "19 Mineral Pl"
drag, startPoint x: 505, startPoint y: 158, endPoint x: 513, endPoint y: 155, distance: 9.1
click at [505, 158] on input "text" at bounding box center [510, 150] width 230 height 21
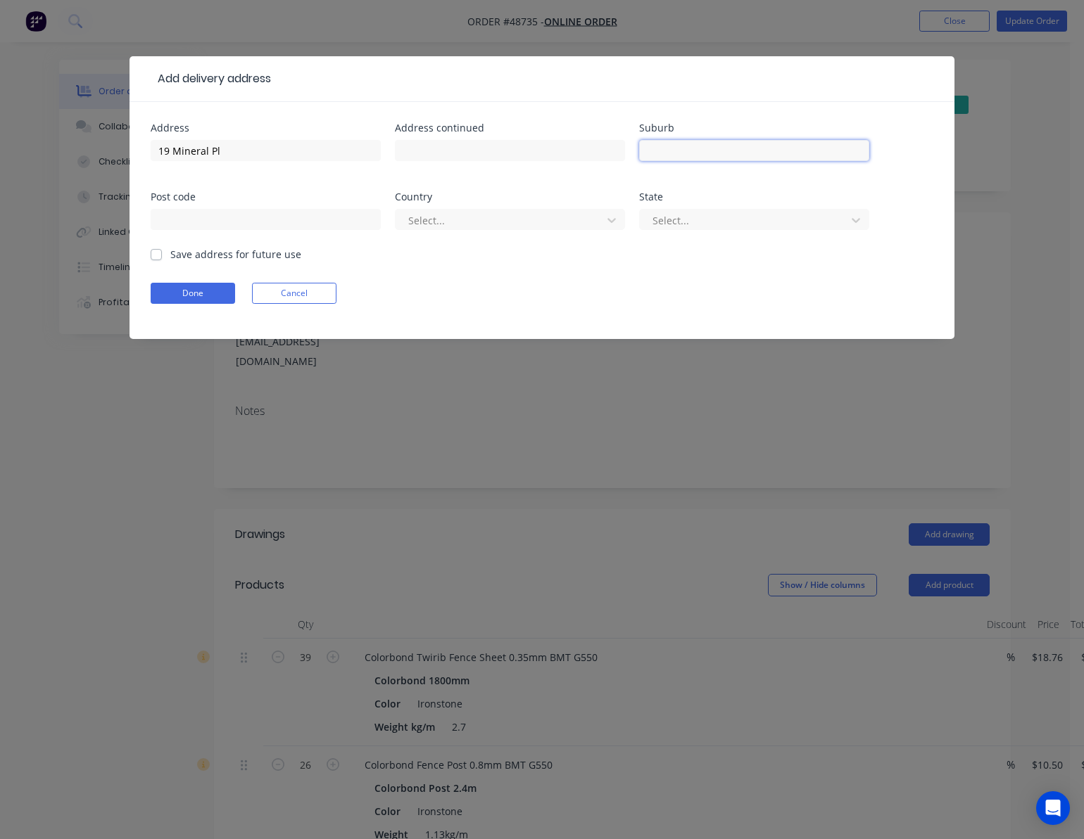
click at [759, 144] on input "text" at bounding box center [754, 150] width 230 height 21
paste input "Forrestfield"
type input "Forrestfield"
click at [279, 226] on input "text" at bounding box center [266, 219] width 230 height 21
type input "6058"
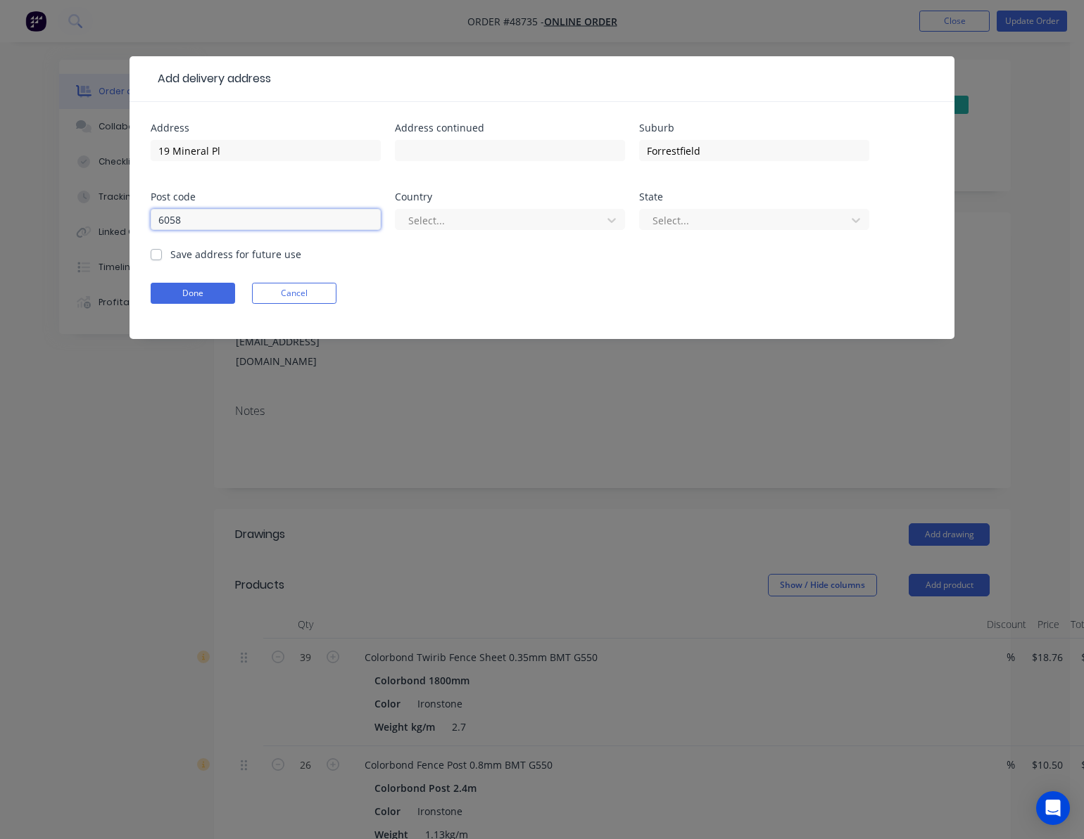
click button "Done" at bounding box center [193, 293] width 84 height 21
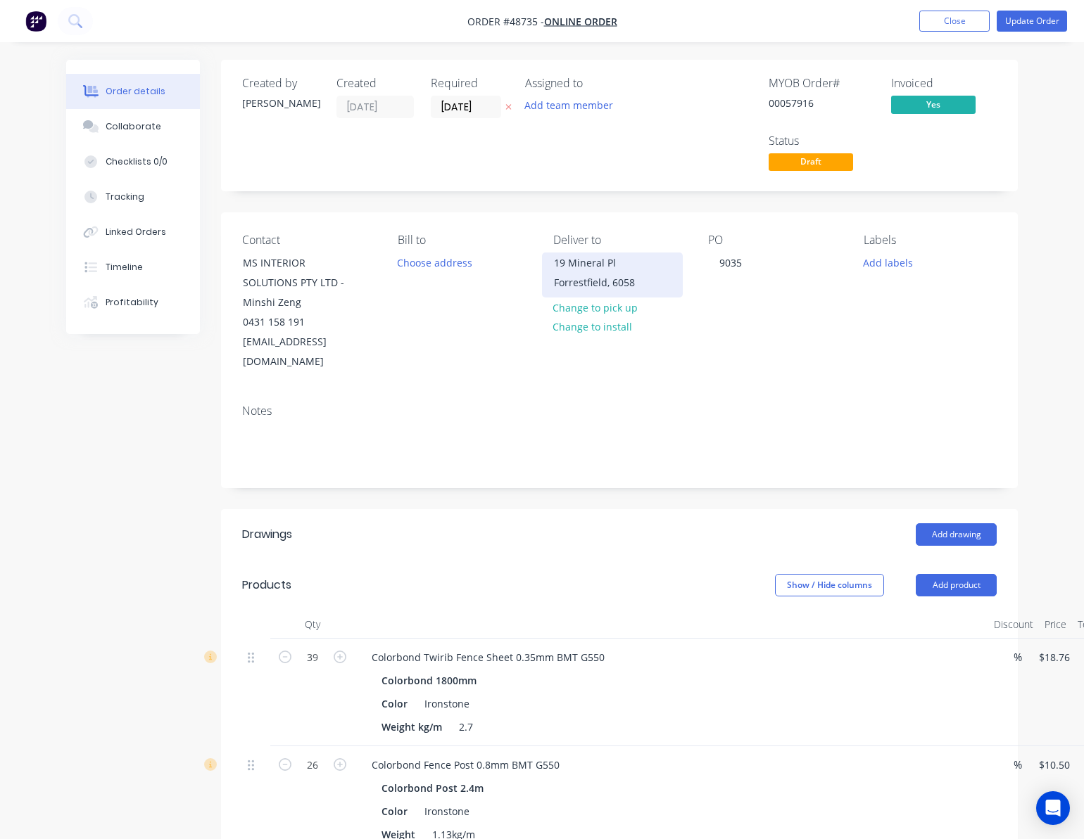
click at [586, 282] on div "Forrestfield, 6058" at bounding box center [612, 283] width 117 height 20
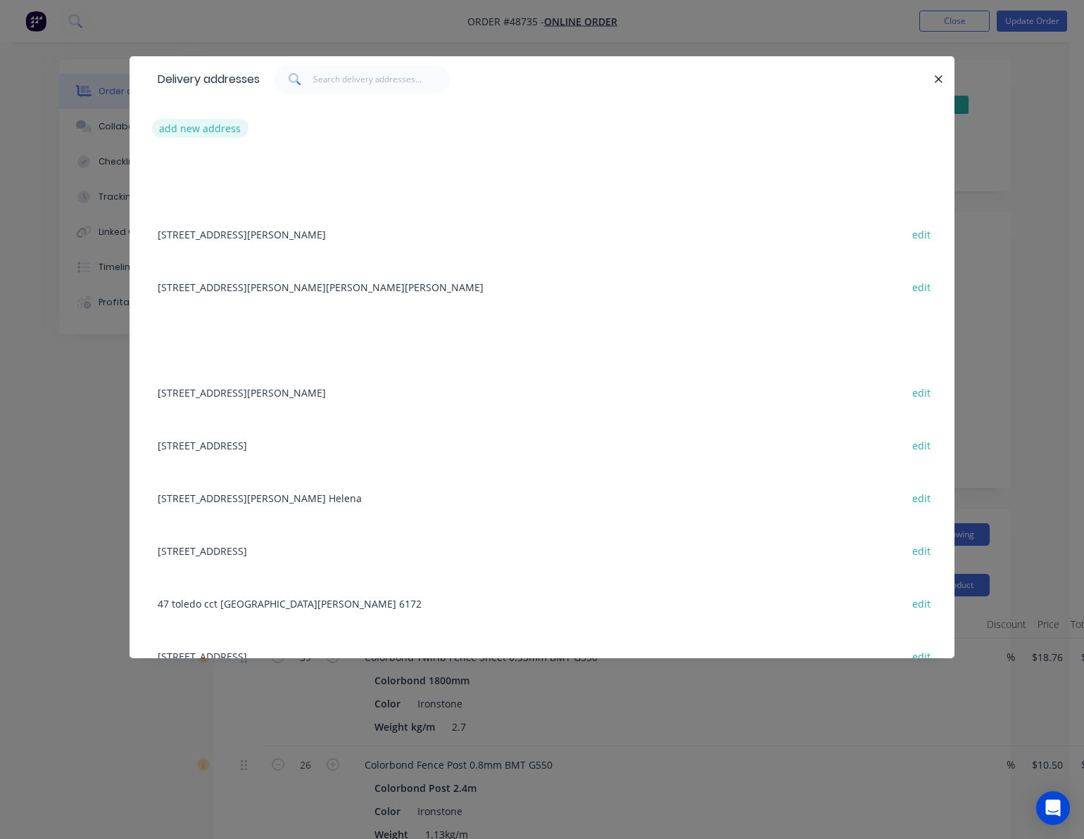
click at [215, 130] on button "add new address" at bounding box center [200, 128] width 96 height 19
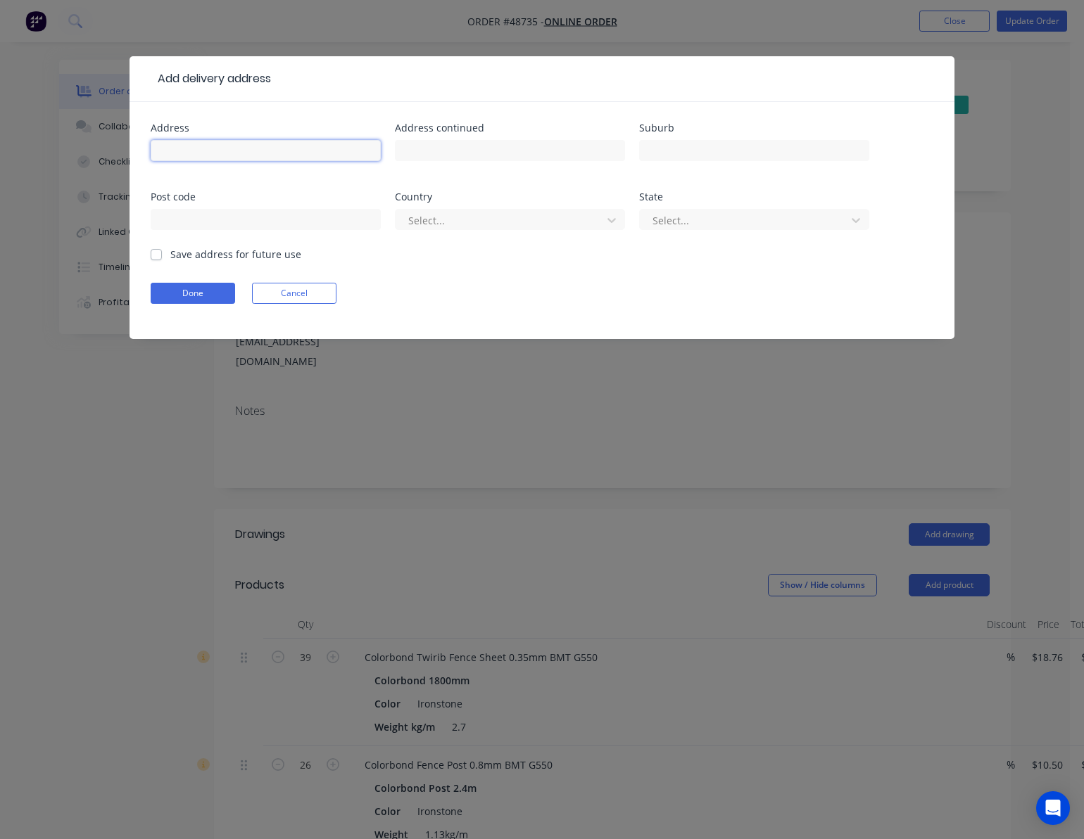
click at [252, 151] on input "text" at bounding box center [266, 150] width 230 height 21
paste input "Forrestfield"
type input "Forrestfield"
drag, startPoint x: 253, startPoint y: 148, endPoint x: 101, endPoint y: 156, distance: 152.2
click at [100, 158] on div "Add delivery address Address Forrestfield Address continued Suburb Post code Co…" at bounding box center [542, 419] width 1084 height 839
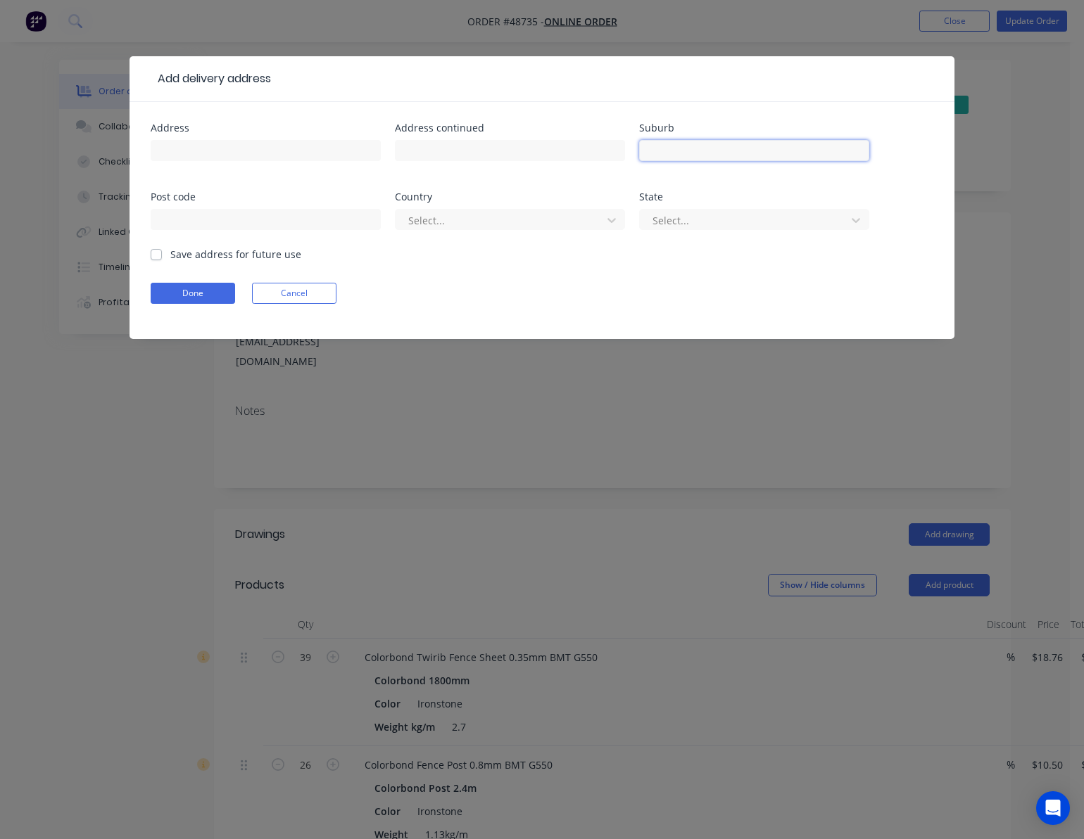
click at [687, 152] on input "text" at bounding box center [754, 150] width 230 height 21
paste input "Forrestfield"
type input "Forrestfield"
click at [273, 156] on input "text" at bounding box center [266, 150] width 230 height 21
paste input "19 Mineral Pl,"
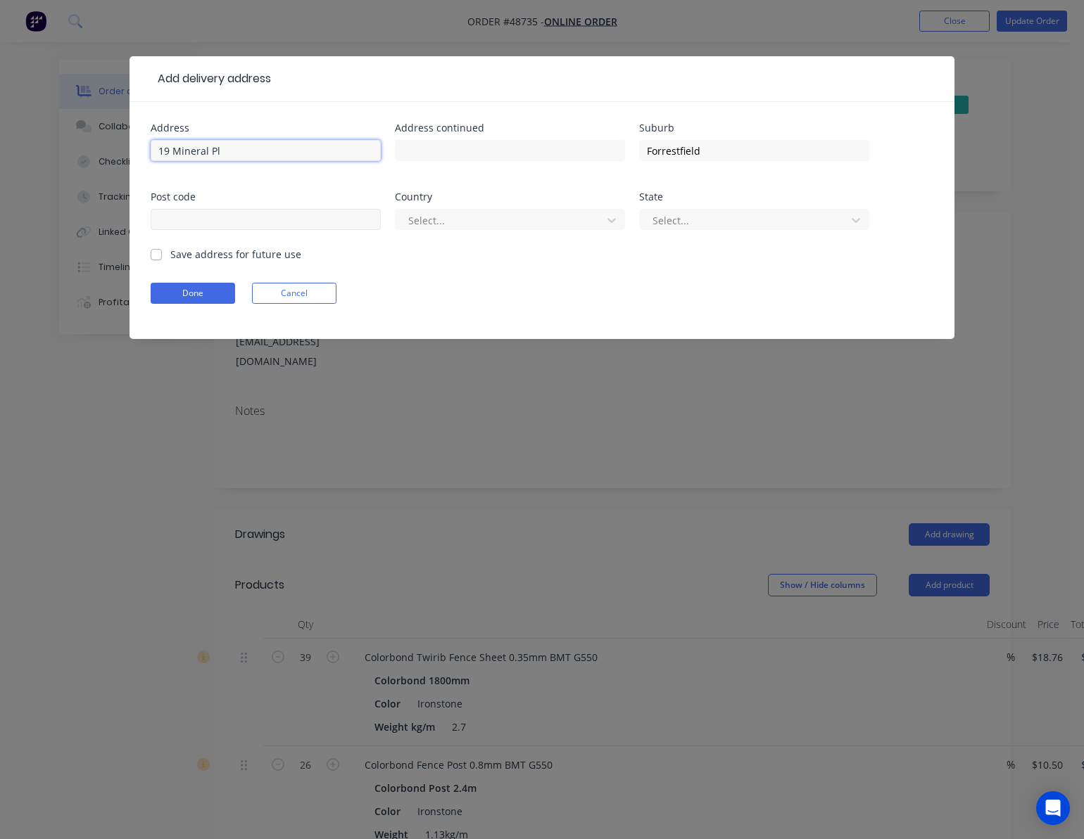
type input "19 Mineral Pl"
click at [260, 220] on input "text" at bounding box center [266, 219] width 230 height 21
type input "6058"
click at [514, 231] on div "Select..." at bounding box center [500, 220] width 196 height 21
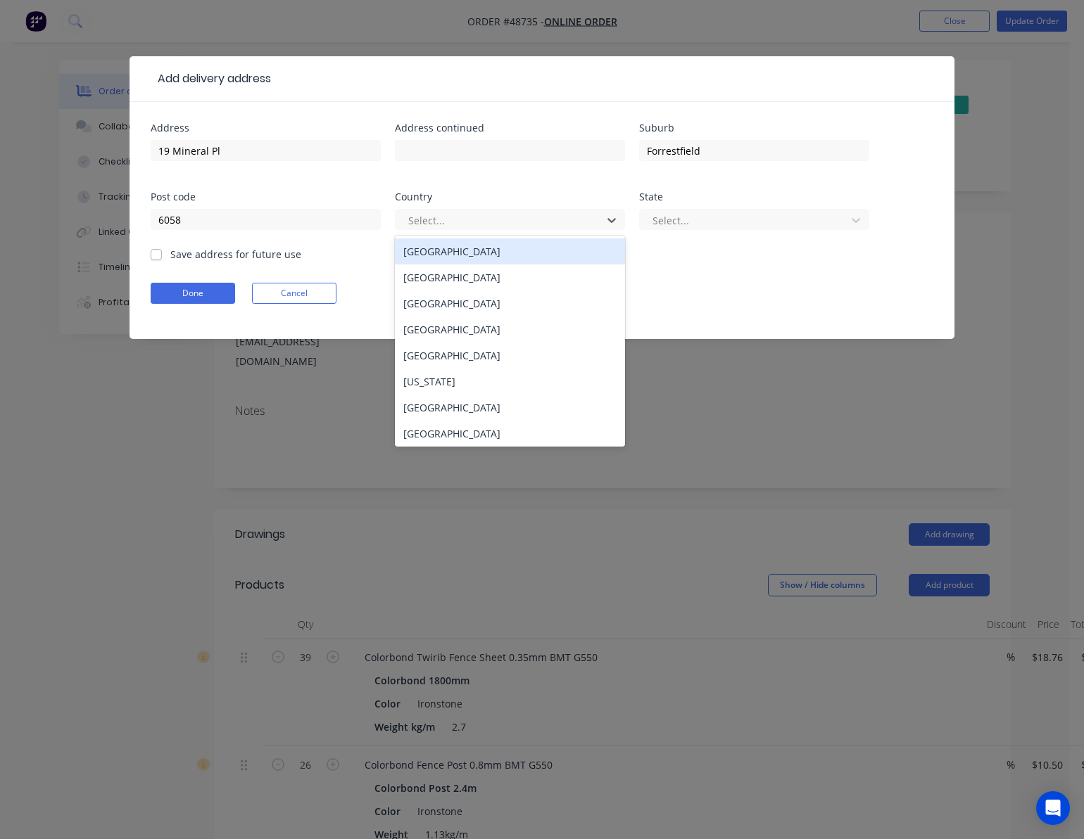
click at [521, 249] on div "[GEOGRAPHIC_DATA]" at bounding box center [510, 252] width 230 height 26
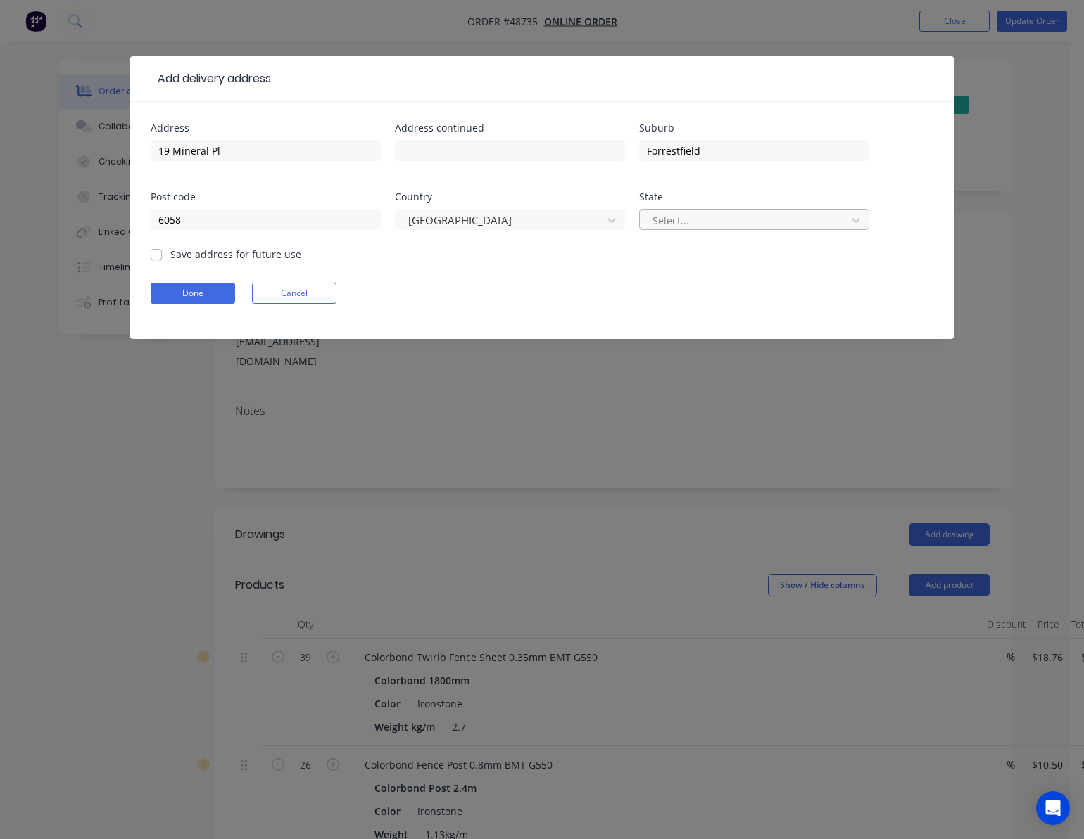
click at [736, 226] on div at bounding box center [745, 221] width 188 height 18
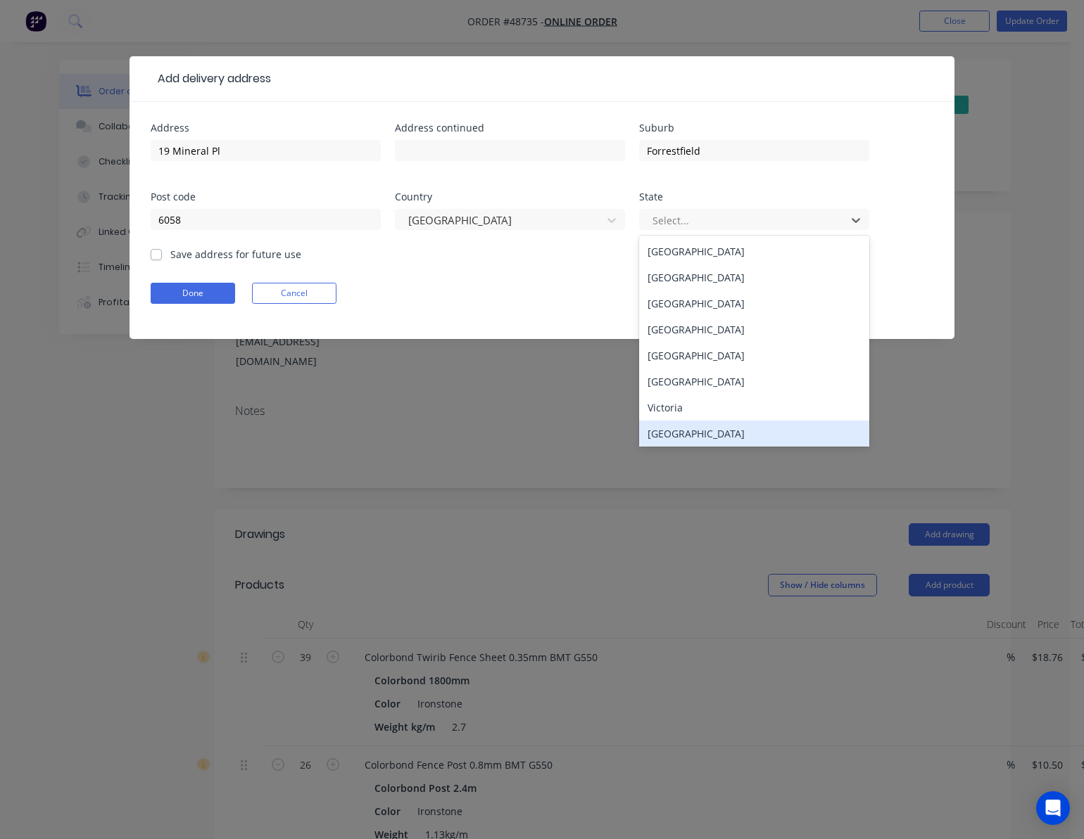
click at [764, 432] on div "Western Australia" at bounding box center [754, 434] width 230 height 26
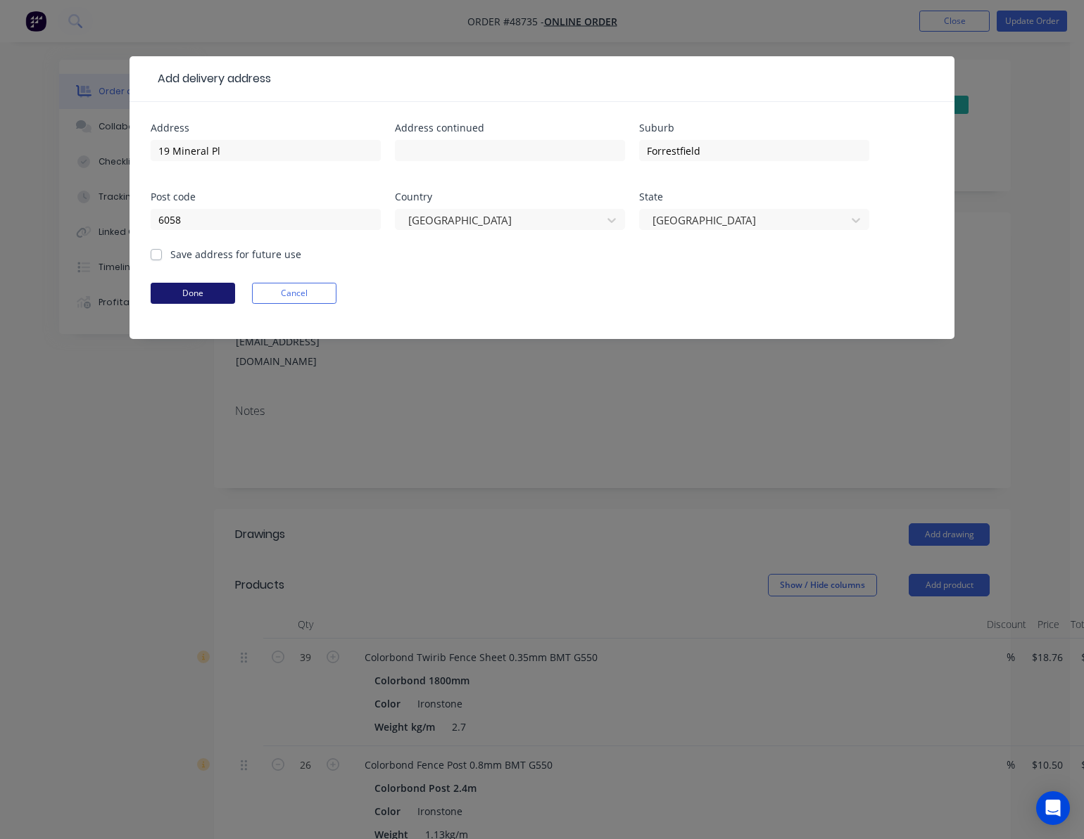
click at [189, 294] on button "Done" at bounding box center [193, 293] width 84 height 21
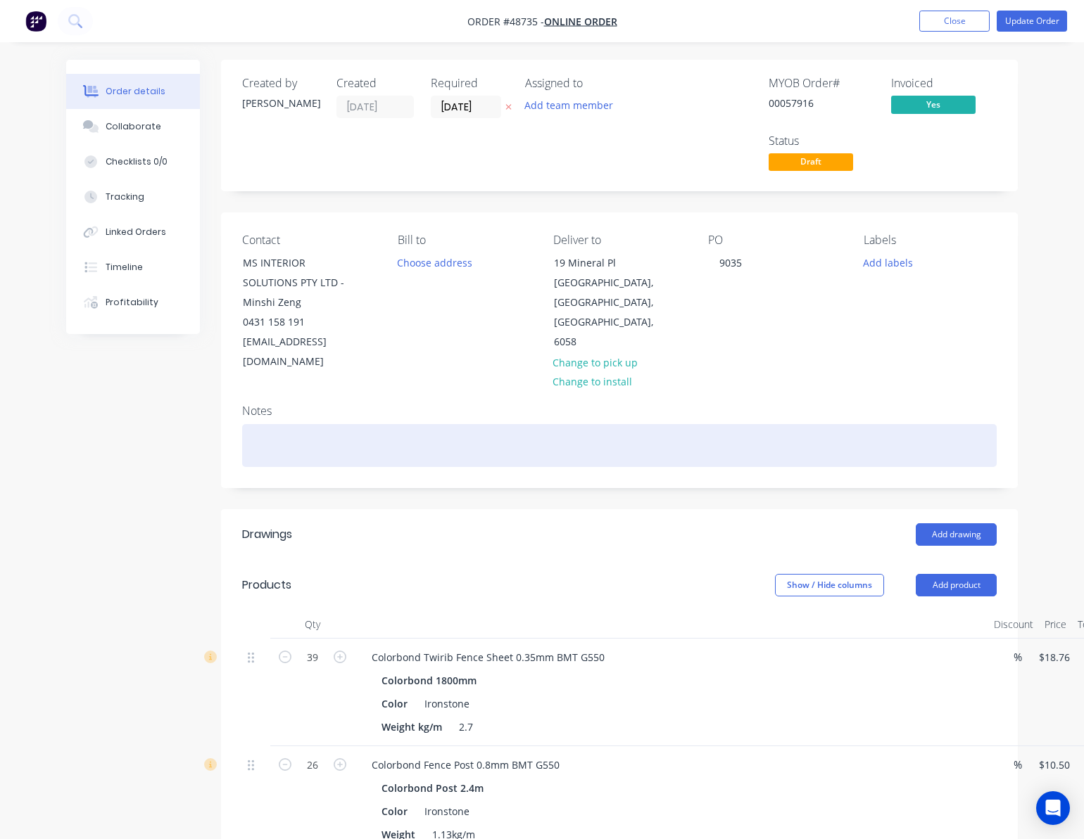
drag, startPoint x: 970, startPoint y: 404, endPoint x: 1002, endPoint y: 279, distance: 129.4
click at [980, 393] on div "Notes" at bounding box center [619, 440] width 797 height 94
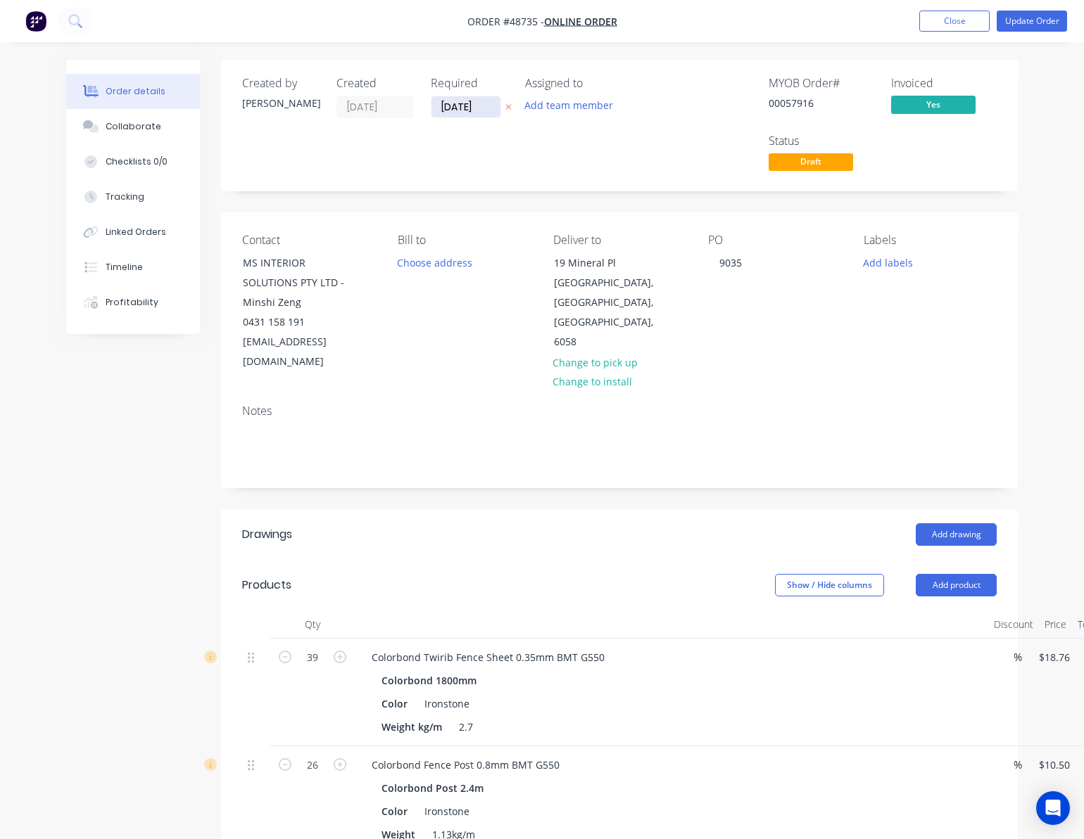
click at [449, 102] on input "[DATE]" at bounding box center [465, 106] width 69 height 21
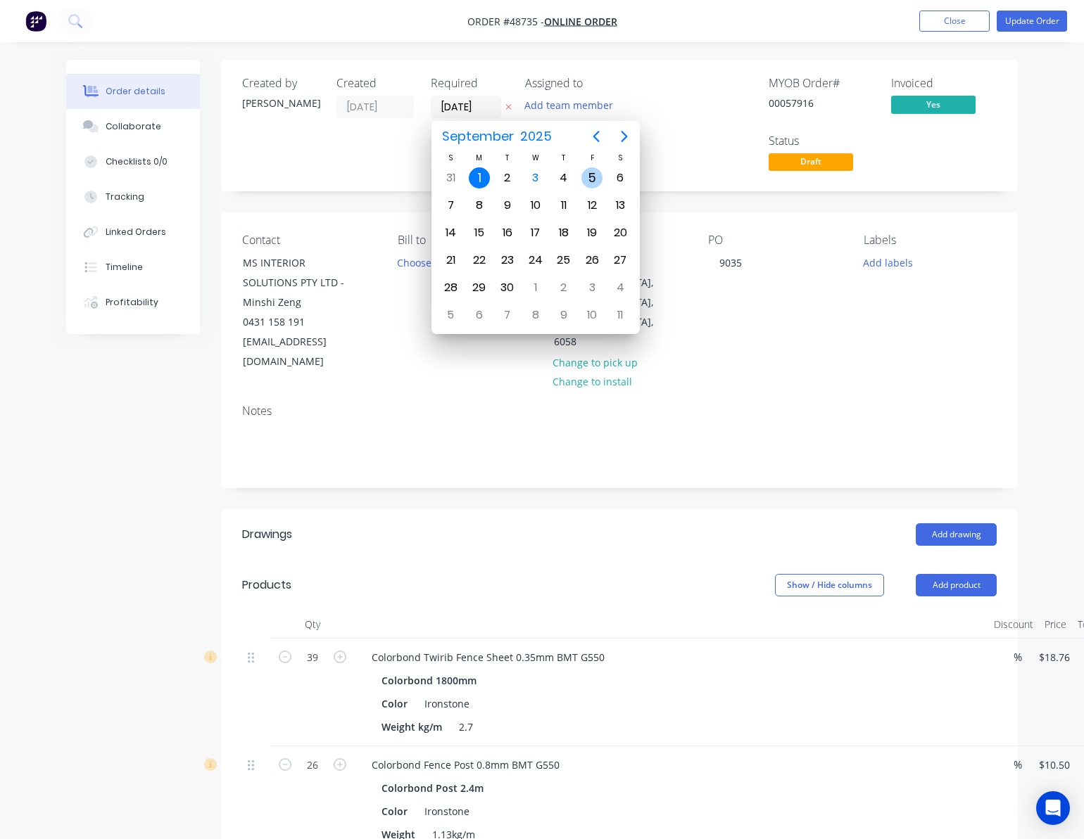
click at [584, 173] on div "5" at bounding box center [591, 177] width 21 height 21
type input "05/09/25"
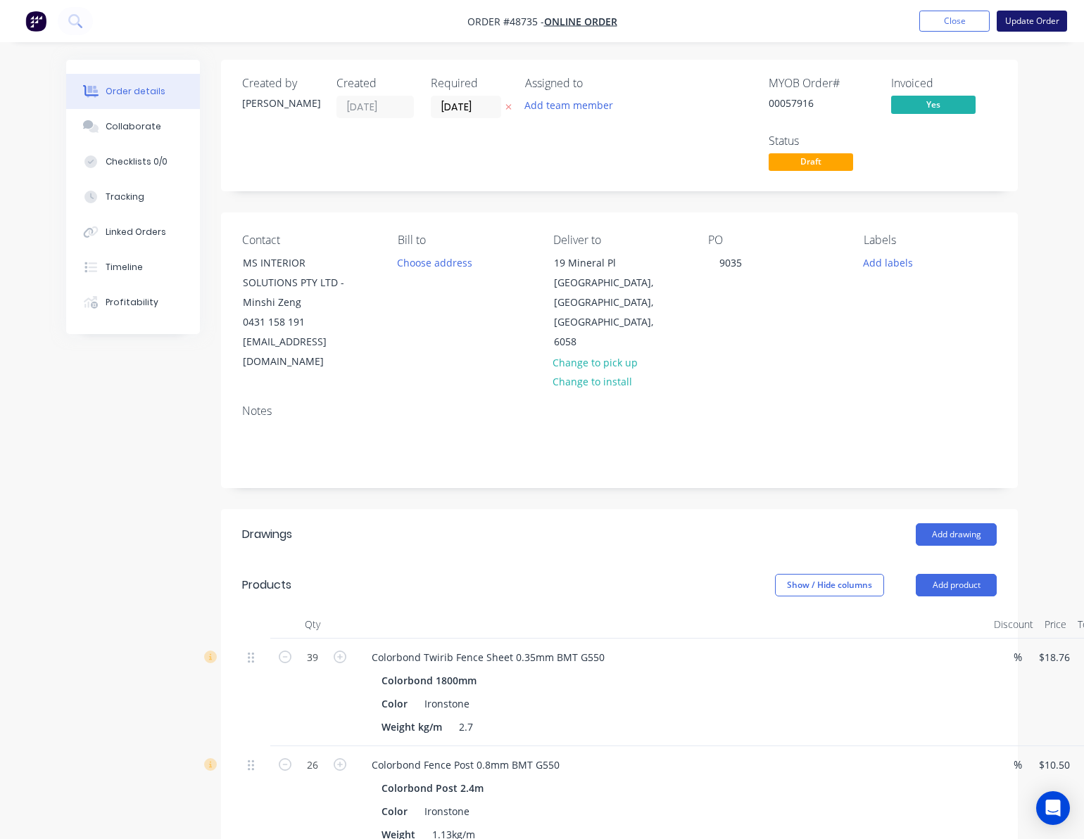
click at [1009, 18] on button "Update Order" at bounding box center [1031, 21] width 70 height 21
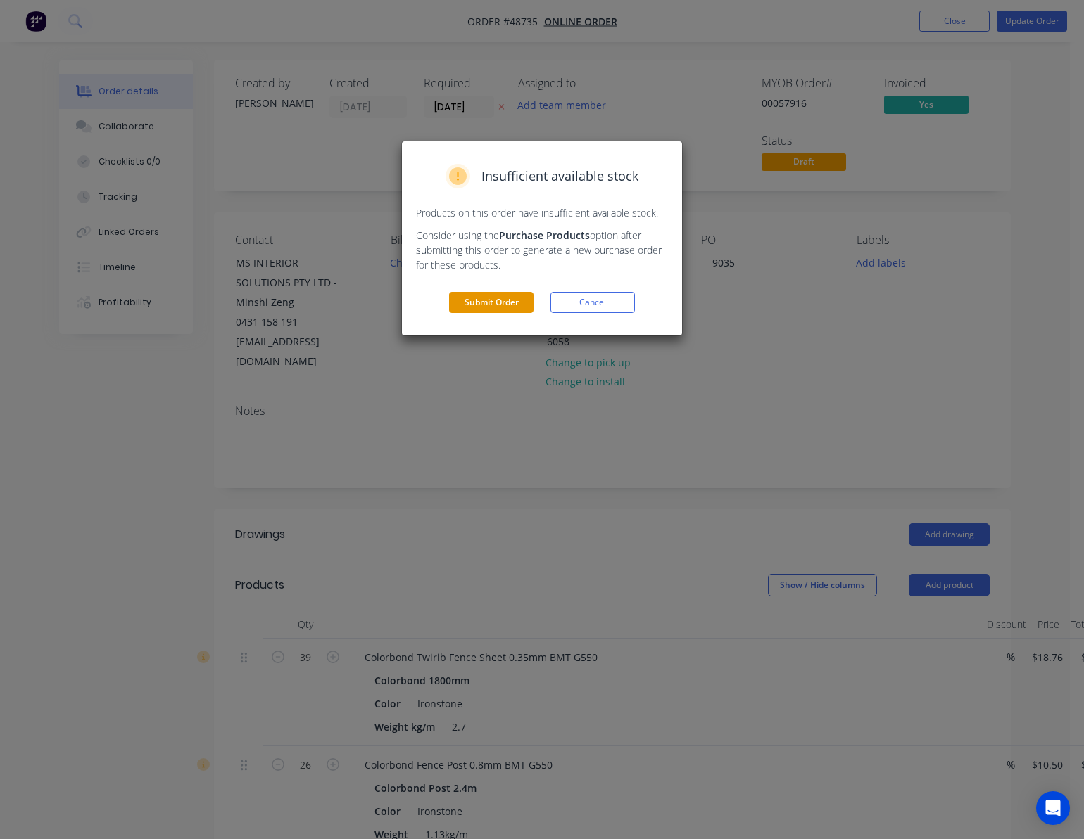
click at [485, 299] on button "Submit Order" at bounding box center [491, 302] width 84 height 21
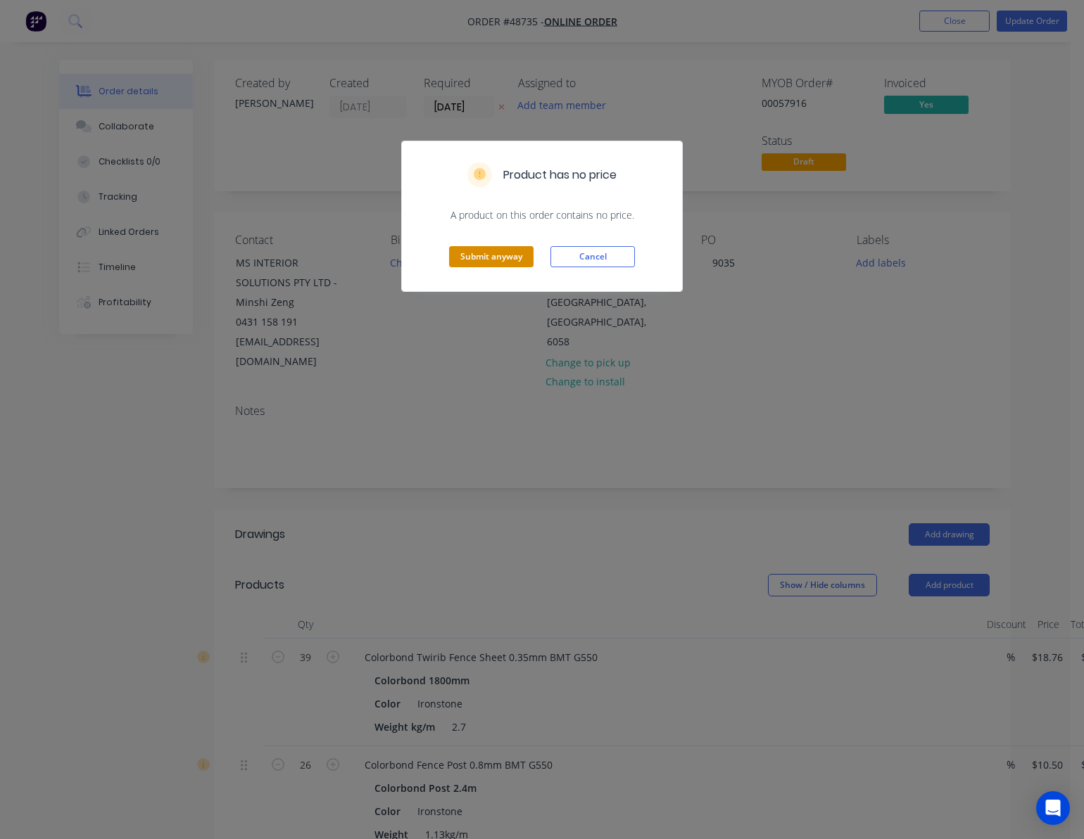
click at [490, 260] on button "Submit anyway" at bounding box center [491, 256] width 84 height 21
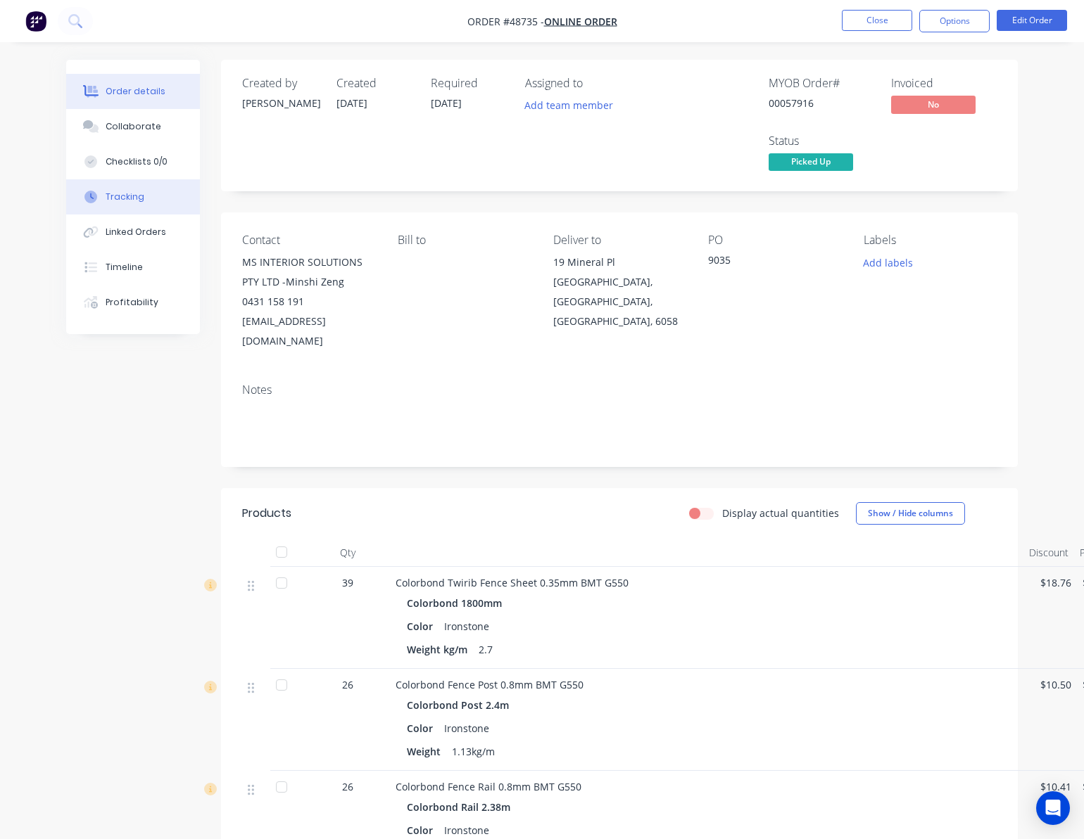
click at [150, 197] on button "Tracking" at bounding box center [133, 196] width 134 height 35
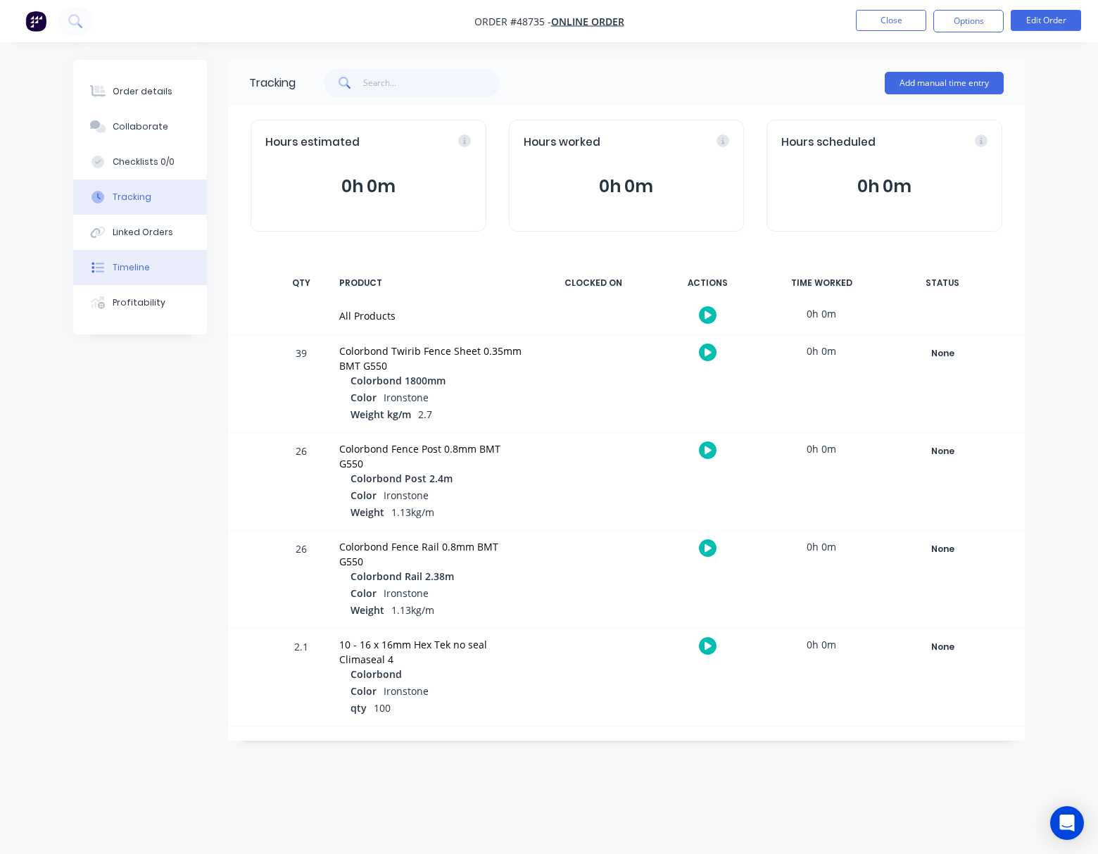
click at [153, 259] on button "Timeline" at bounding box center [140, 267] width 134 height 35
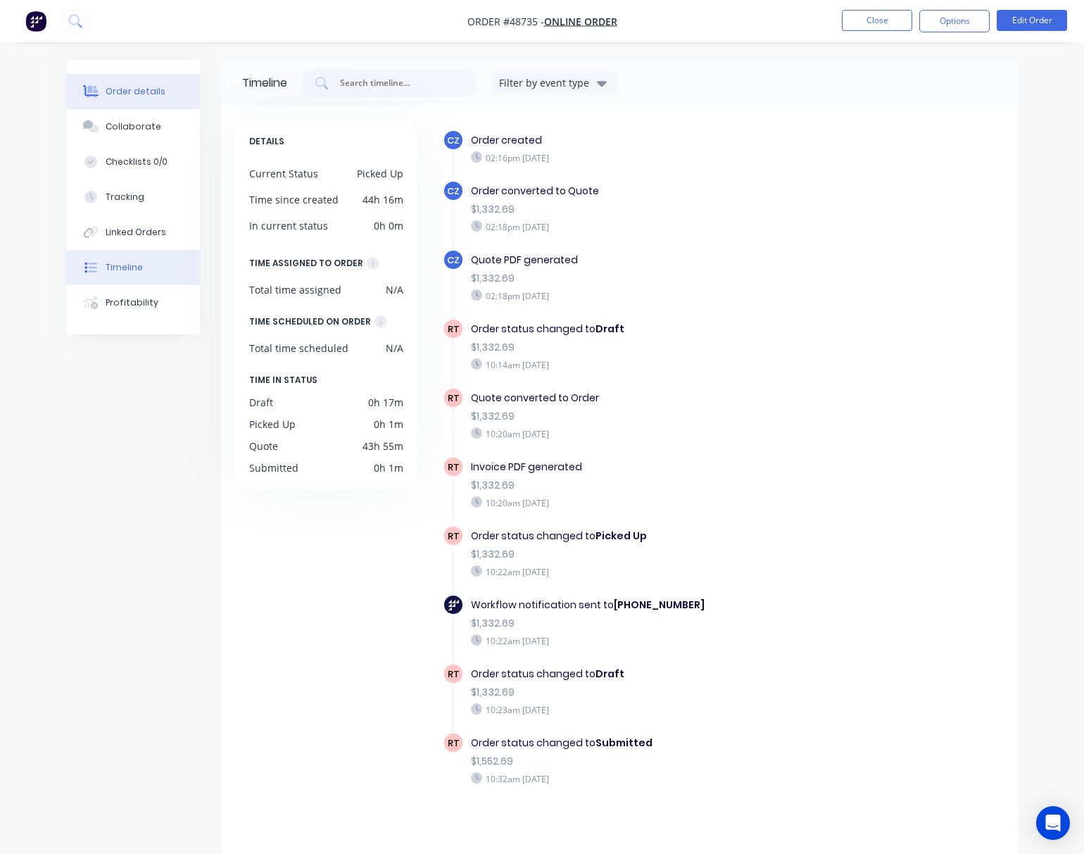
click at [128, 83] on button "Order details" at bounding box center [133, 91] width 134 height 35
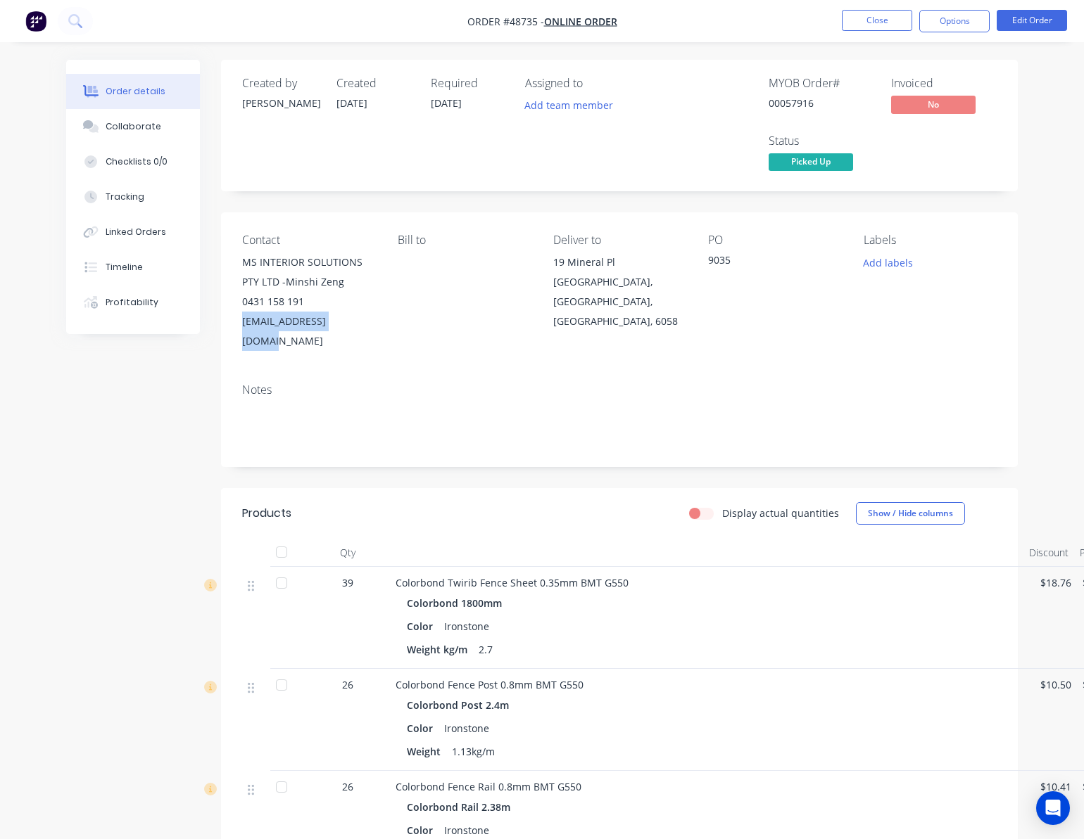
drag, startPoint x: 378, startPoint y: 316, endPoint x: 224, endPoint y: 342, distance: 156.3
click at [224, 342] on div "Contact MS INTERIOR SOLUTIONS PTY LTD -Minshi Zeng 0431 158 191 zengminshi9@gma…" at bounding box center [619, 293] width 797 height 160
copy div "zengminshi9@gmail.com"
click at [816, 151] on div "Picked Up" at bounding box center [810, 140] width 50 height 27
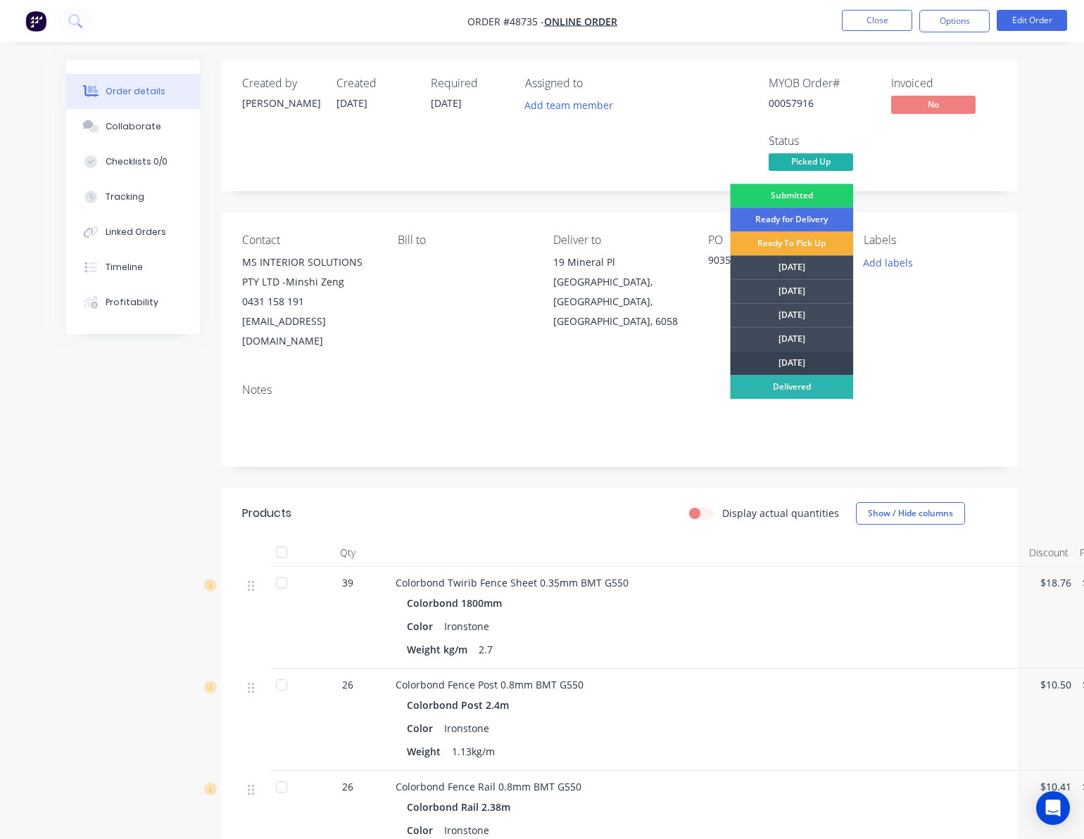
click at [805, 356] on div "[DATE]" at bounding box center [791, 363] width 123 height 24
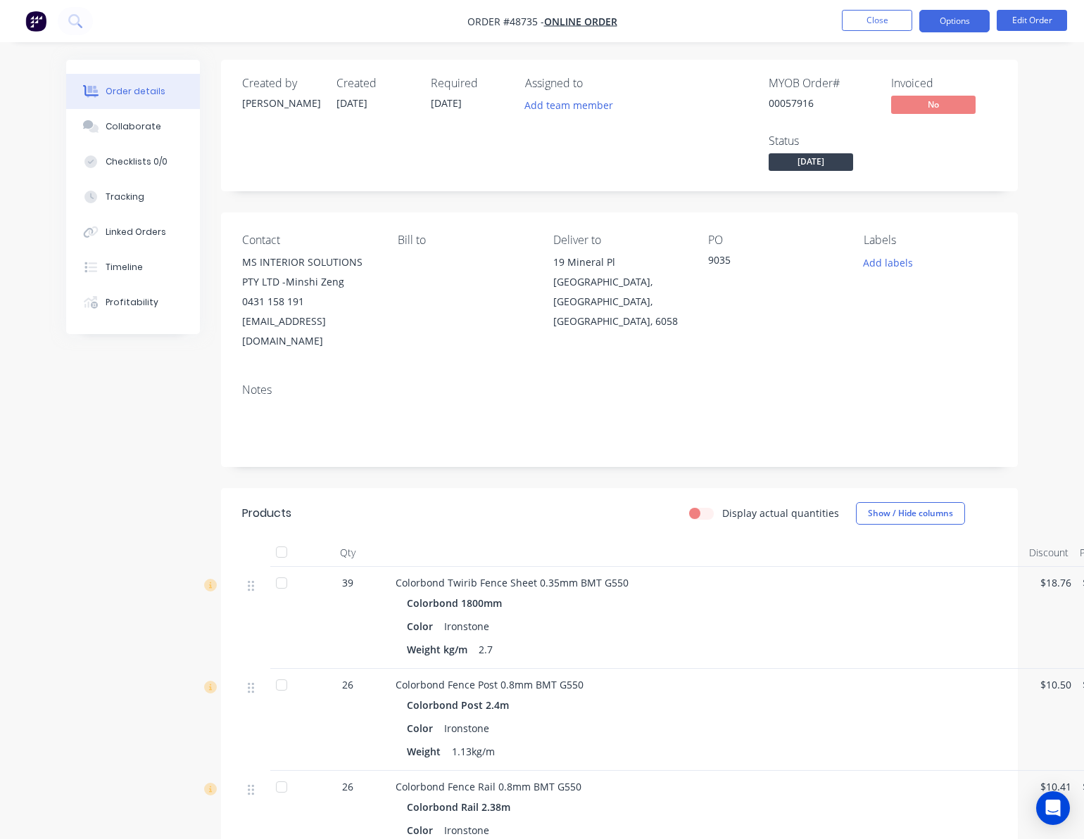
click at [960, 15] on button "Options" at bounding box center [954, 21] width 70 height 23
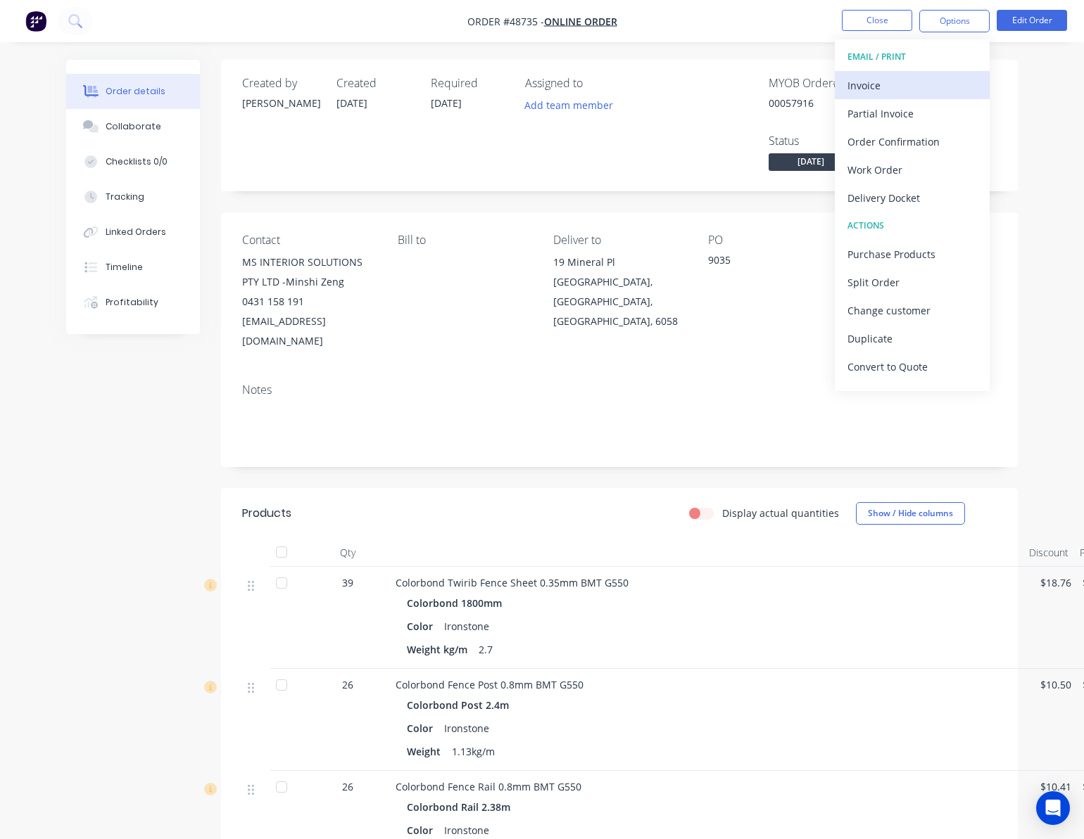
click at [937, 83] on div "Invoice" at bounding box center [911, 85] width 129 height 20
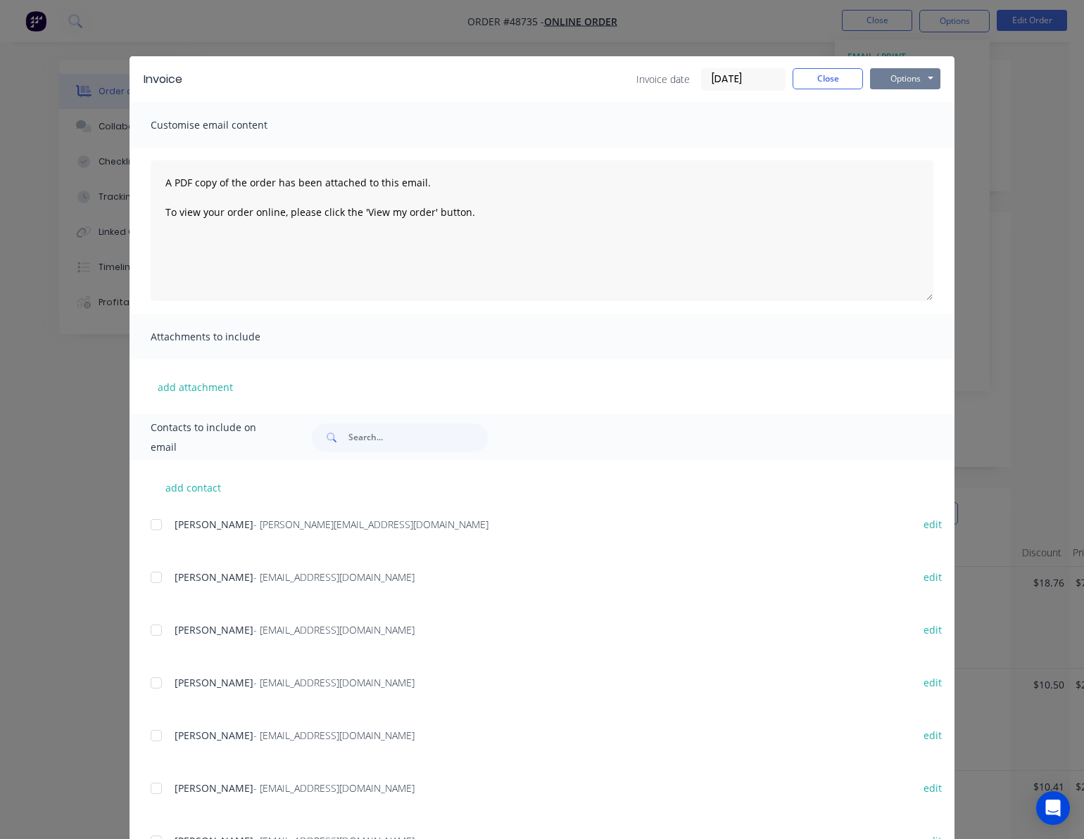
click at [896, 76] on button "Options" at bounding box center [905, 78] width 70 height 21
click at [932, 128] on button "Print" at bounding box center [915, 126] width 90 height 23
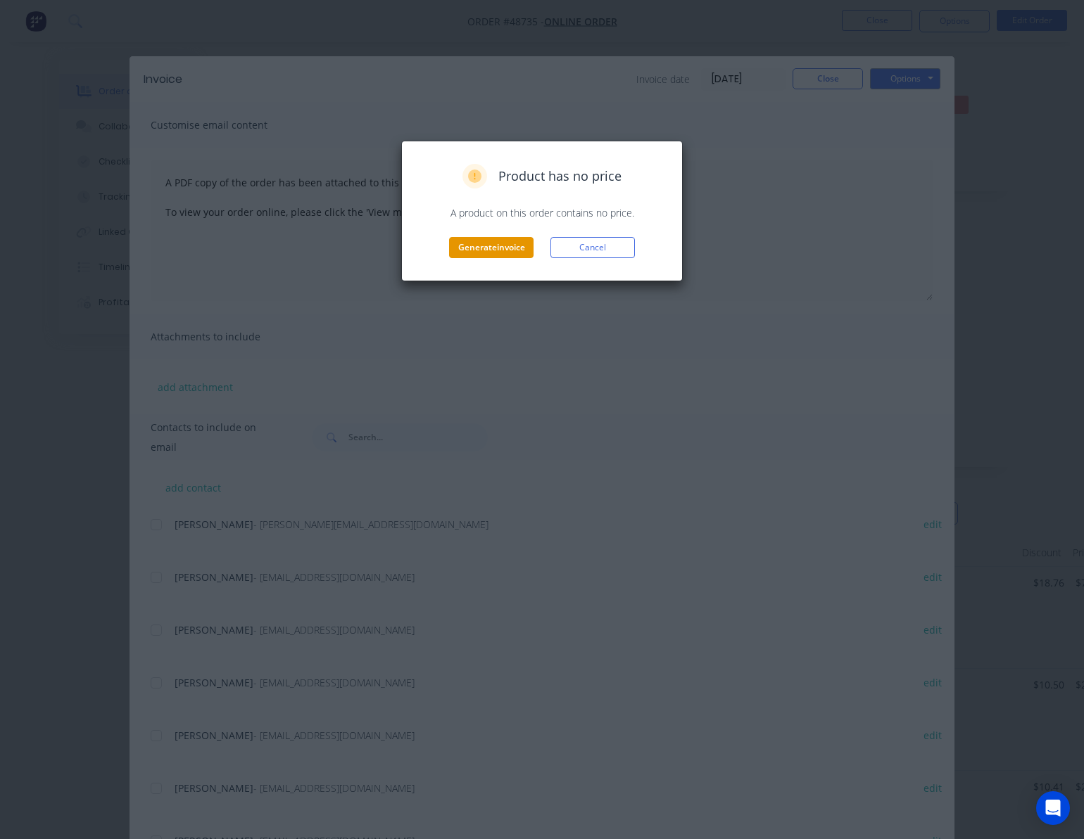
click at [493, 255] on button "Generate invoice" at bounding box center [491, 247] width 84 height 21
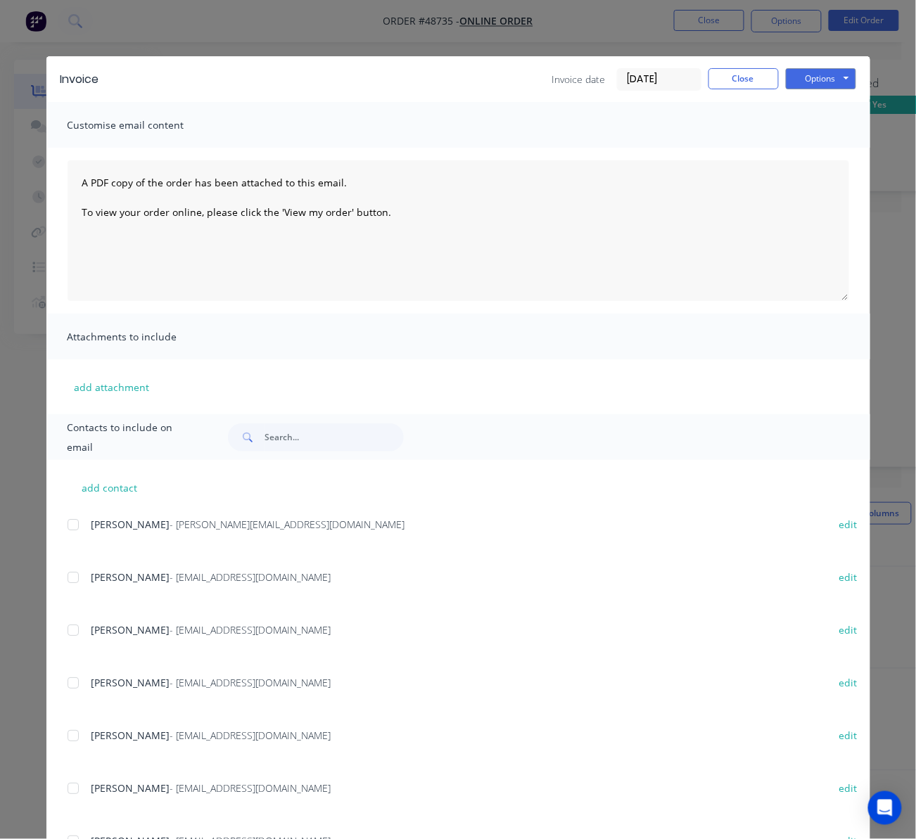
click at [581, 31] on div "Invoice Invoice date 03/09/25 Close Options Preview Print Email Customise email…" at bounding box center [458, 419] width 916 height 839
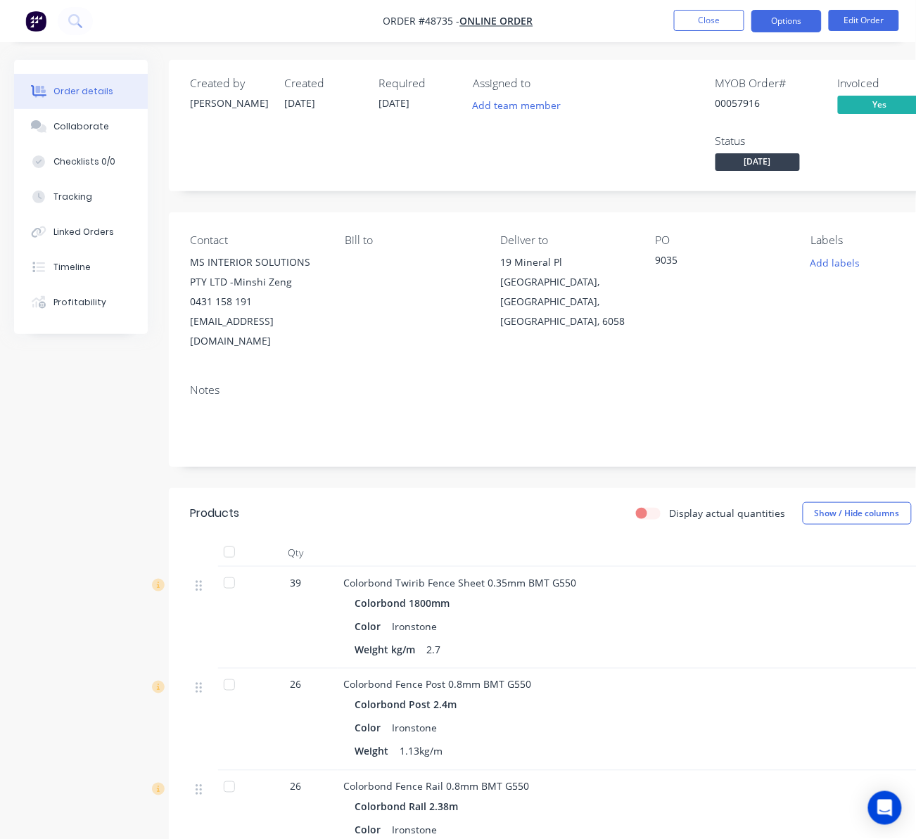
click at [797, 15] on button "Options" at bounding box center [786, 21] width 70 height 23
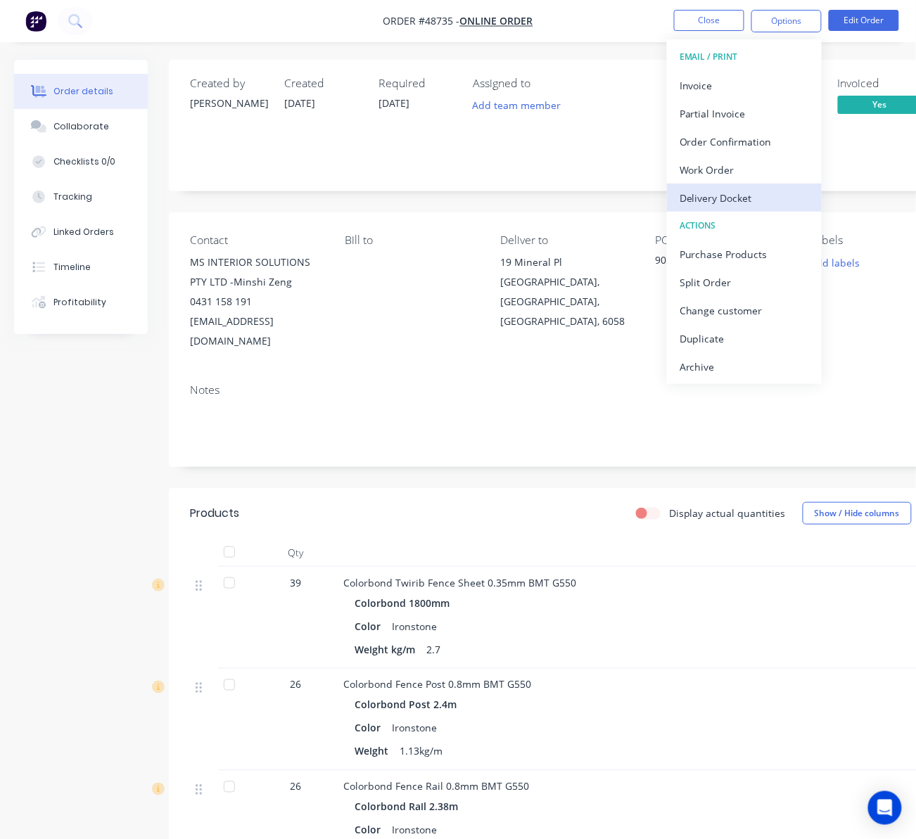
click at [750, 184] on button "Delivery Docket" at bounding box center [744, 198] width 155 height 28
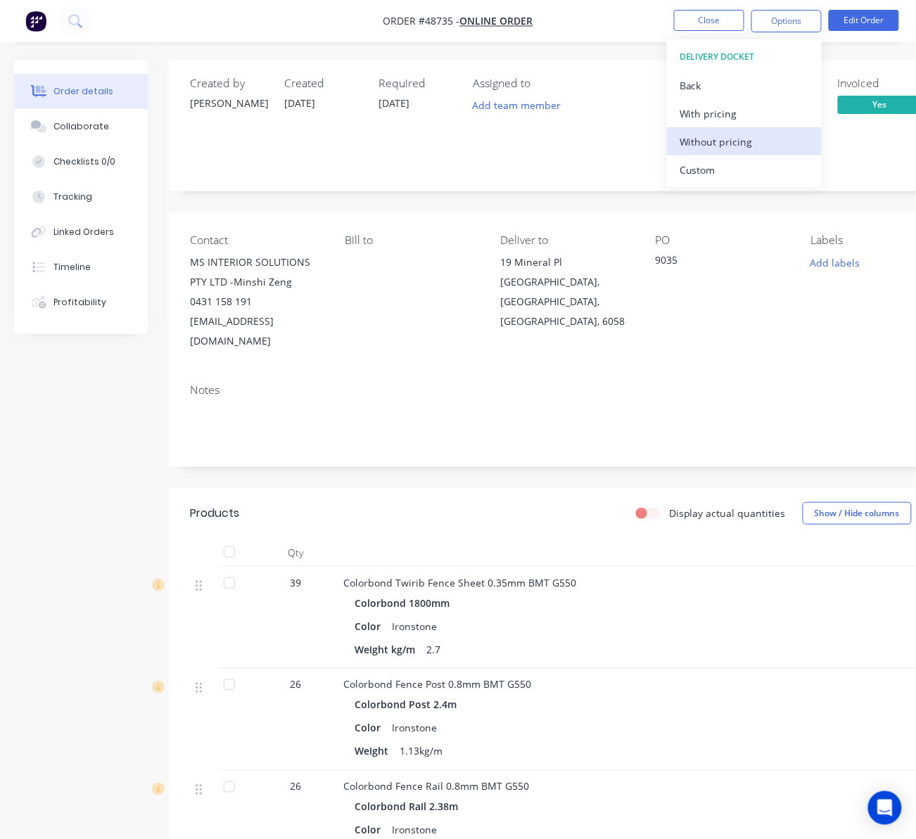
click at [758, 147] on div "Without pricing" at bounding box center [744, 142] width 129 height 20
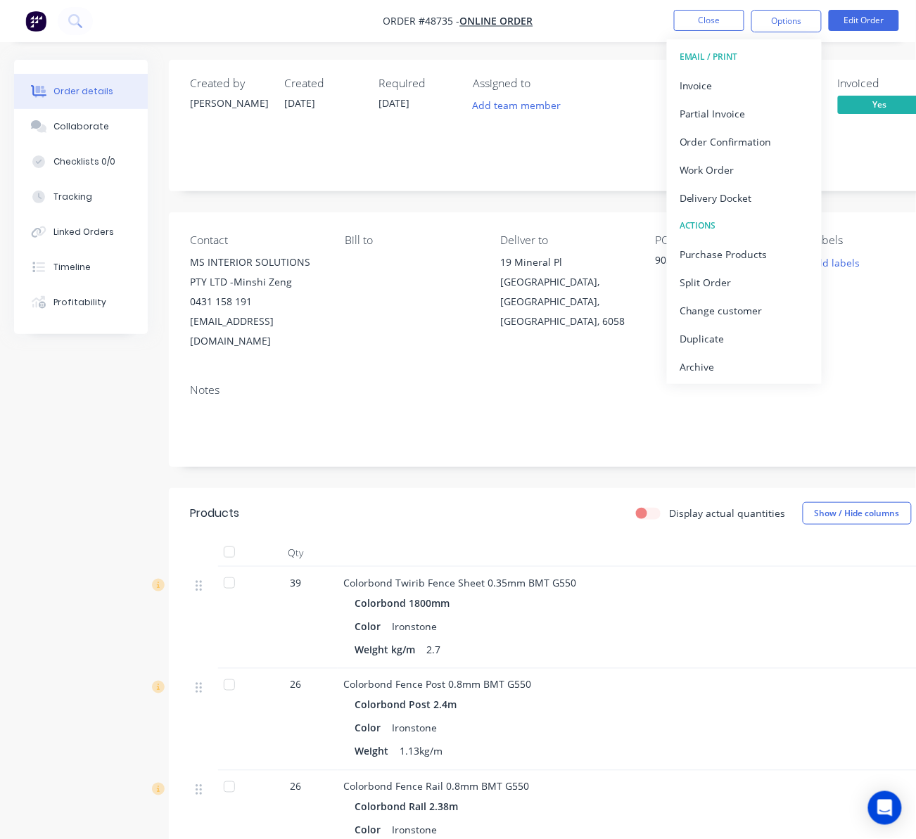
click at [615, 34] on nav "Order #48735 - Online Order Close Options EMAIL / PRINT Invoice Partial Invoice…" at bounding box center [458, 21] width 916 height 42
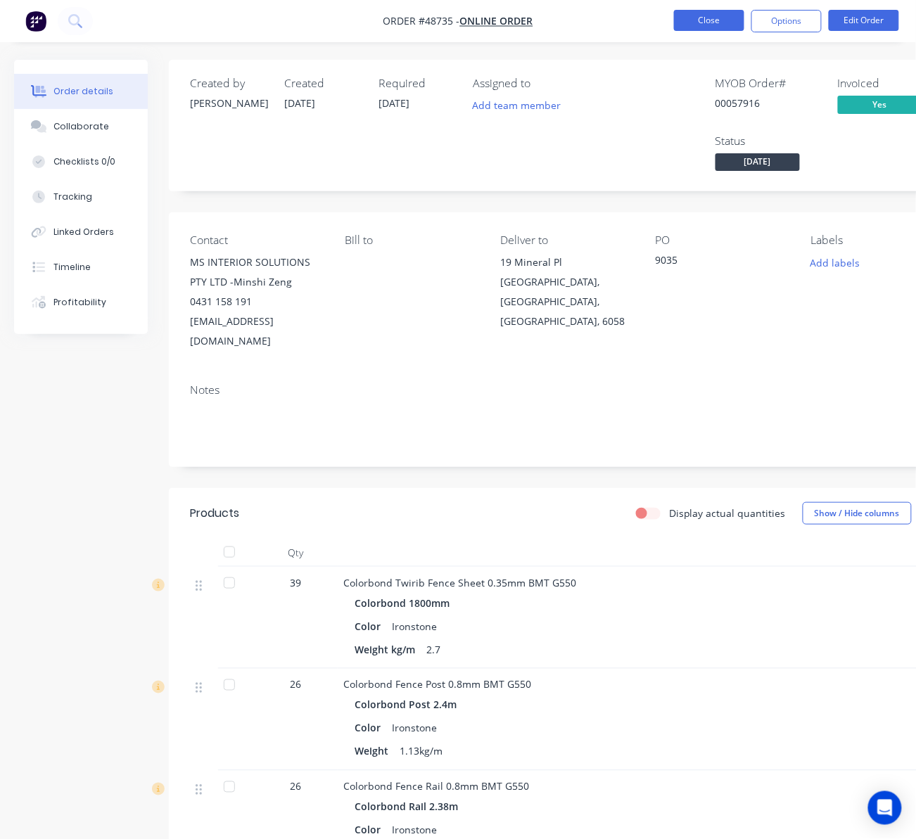
click at [702, 11] on button "Close" at bounding box center [709, 20] width 70 height 21
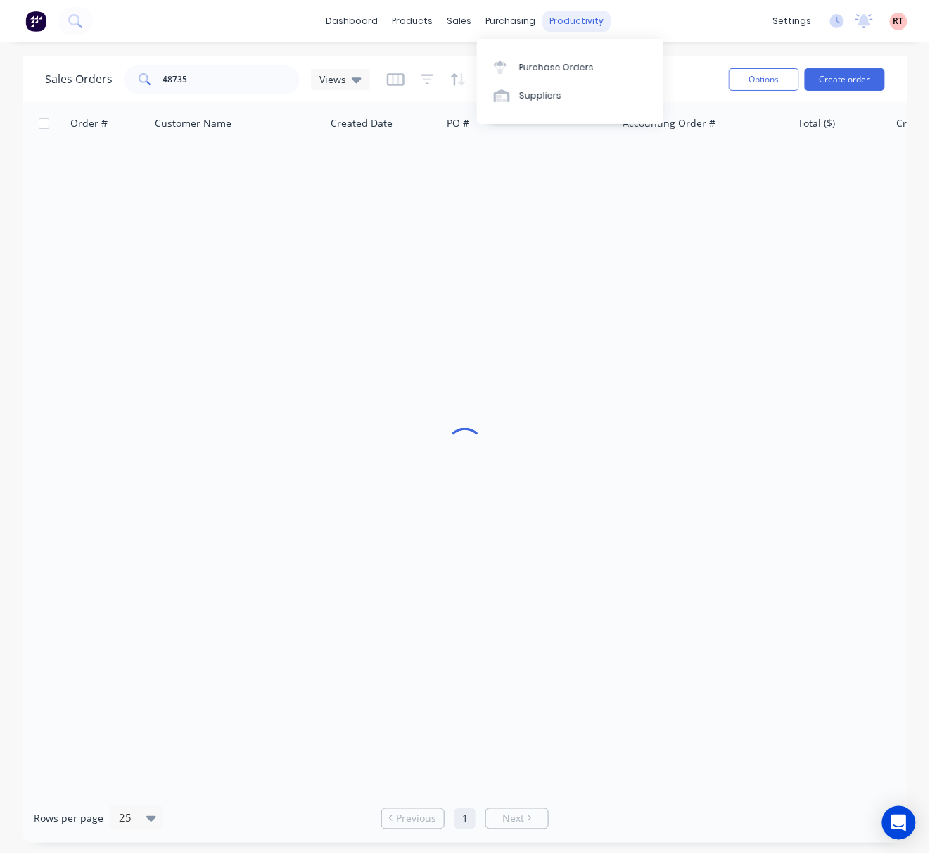
click at [543, 26] on div "productivity" at bounding box center [577, 21] width 68 height 21
click at [573, 23] on div "productivity" at bounding box center [577, 21] width 68 height 21
click at [619, 122] on div "Delivery Scheduling" at bounding box center [625, 124] width 88 height 13
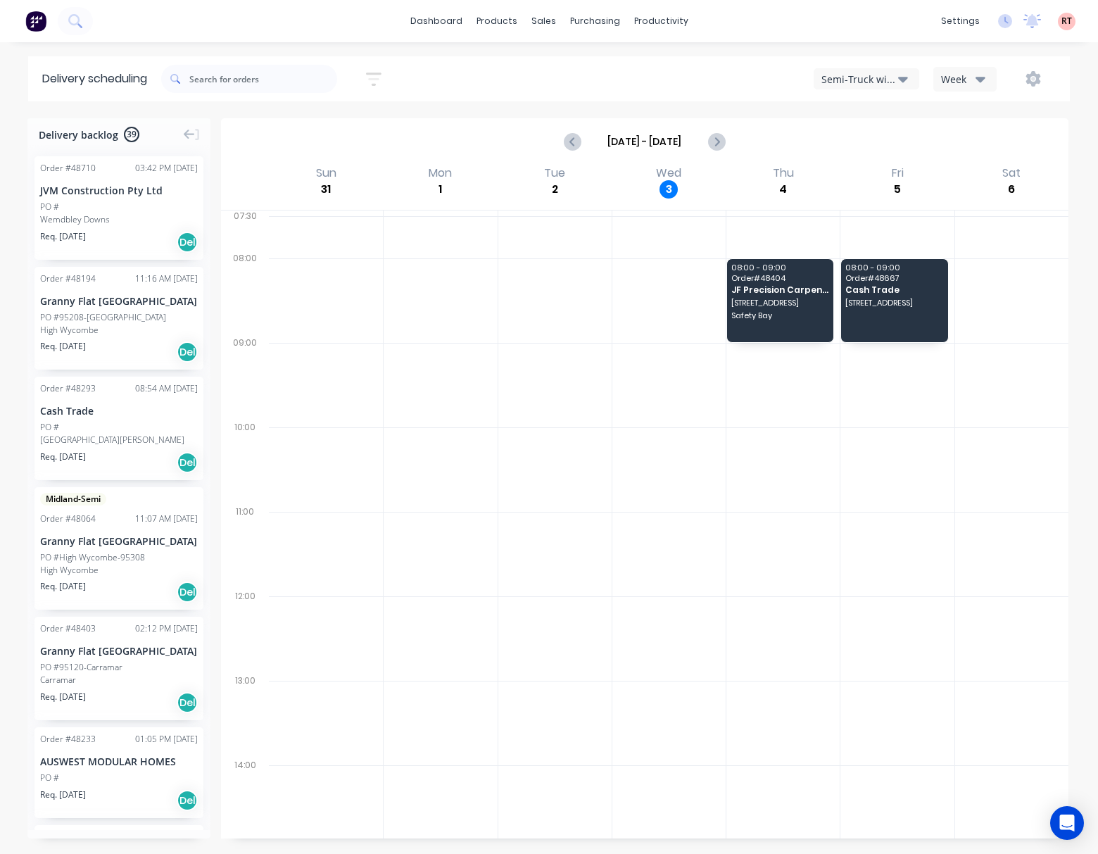
click at [851, 70] on button "Semi-Truck with Hiab" at bounding box center [866, 78] width 106 height 21
click at [716, 108] on div "Delivery scheduling Sort by Most recent Created date Required date Order number…" at bounding box center [549, 454] width 1098 height 797
click at [780, 303] on span "[STREET_ADDRESS]" at bounding box center [780, 302] width 98 height 8
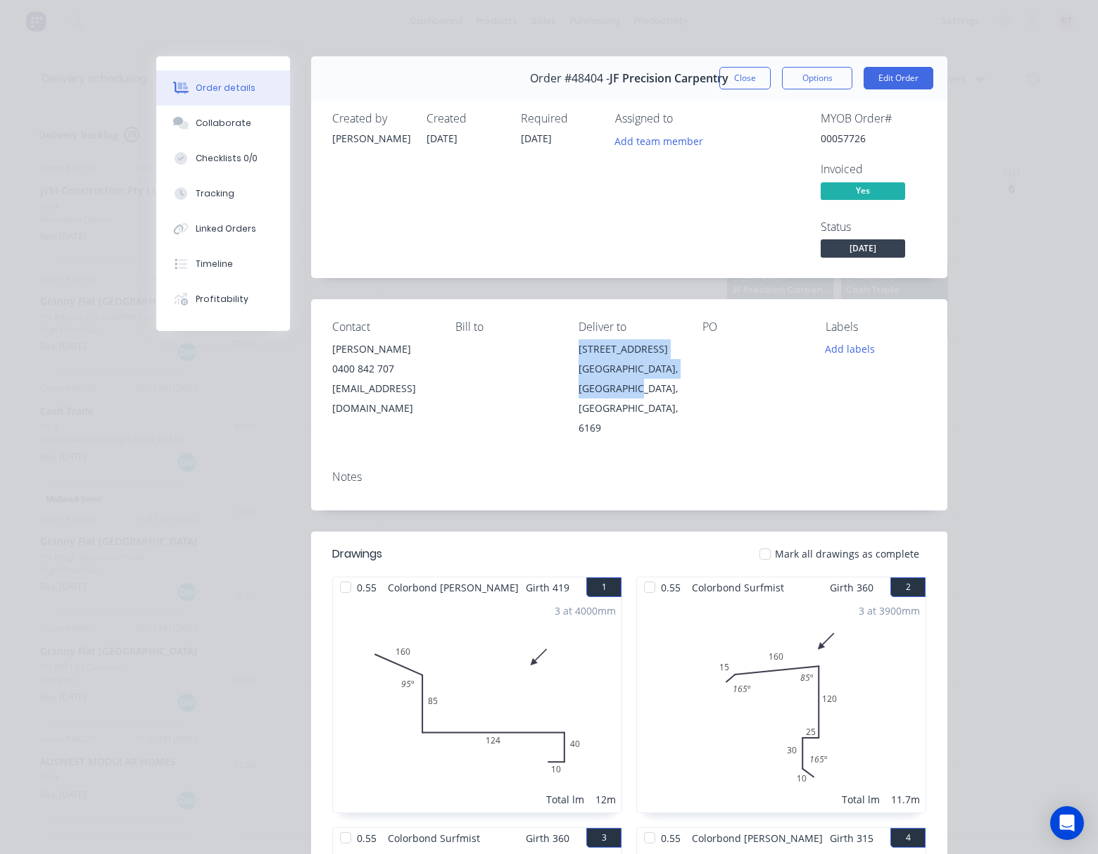
drag, startPoint x: 605, startPoint y: 336, endPoint x: 698, endPoint y: 394, distance: 109.3
click at [698, 394] on div "Contact [PERSON_NAME] [PHONE_NUMBER] [EMAIL_ADDRESS][DOMAIN_NAME] Bill to Deliv…" at bounding box center [629, 379] width 636 height 160
copy div "[STREET_ADDRESS],"
click at [737, 77] on button "Close" at bounding box center [744, 78] width 51 height 23
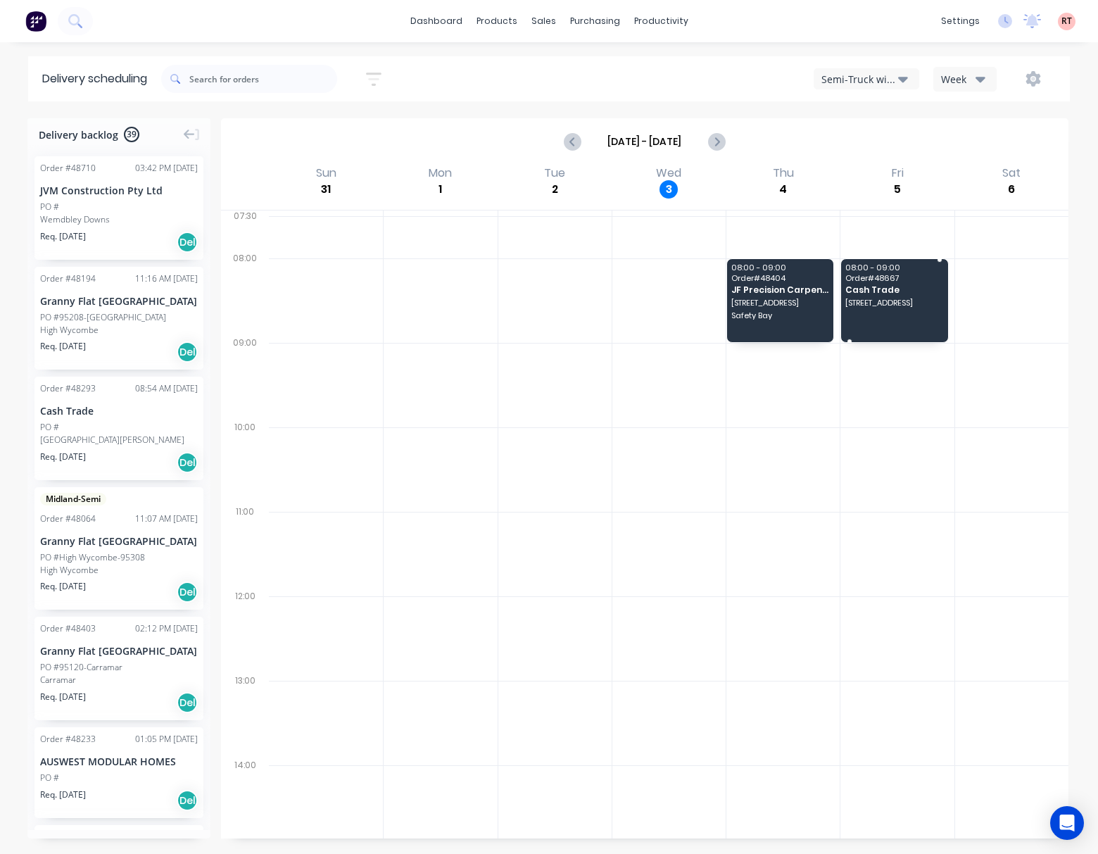
click at [880, 314] on div "08:00 - 09:00 Order # 48667 Cash Trade 21 Othello Quays, North Coogee WA 6163" at bounding box center [894, 300] width 106 height 83
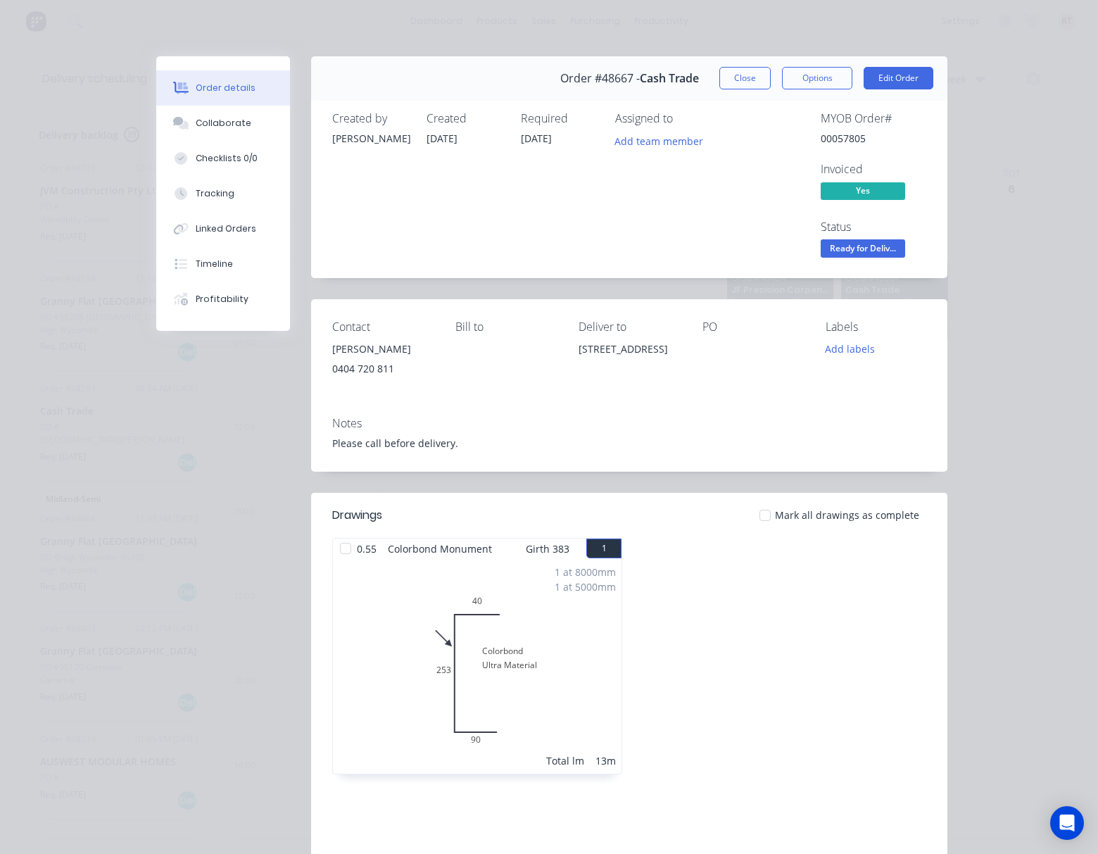
drag, startPoint x: 571, startPoint y: 348, endPoint x: 646, endPoint y: 381, distance: 81.6
click at [646, 381] on div "Contact Steven 0404 720 811 Bill to Deliver to 21 Othello Quays, North Coogee W…" at bounding box center [629, 352] width 636 height 106
copy div "[STREET_ADDRESS]"
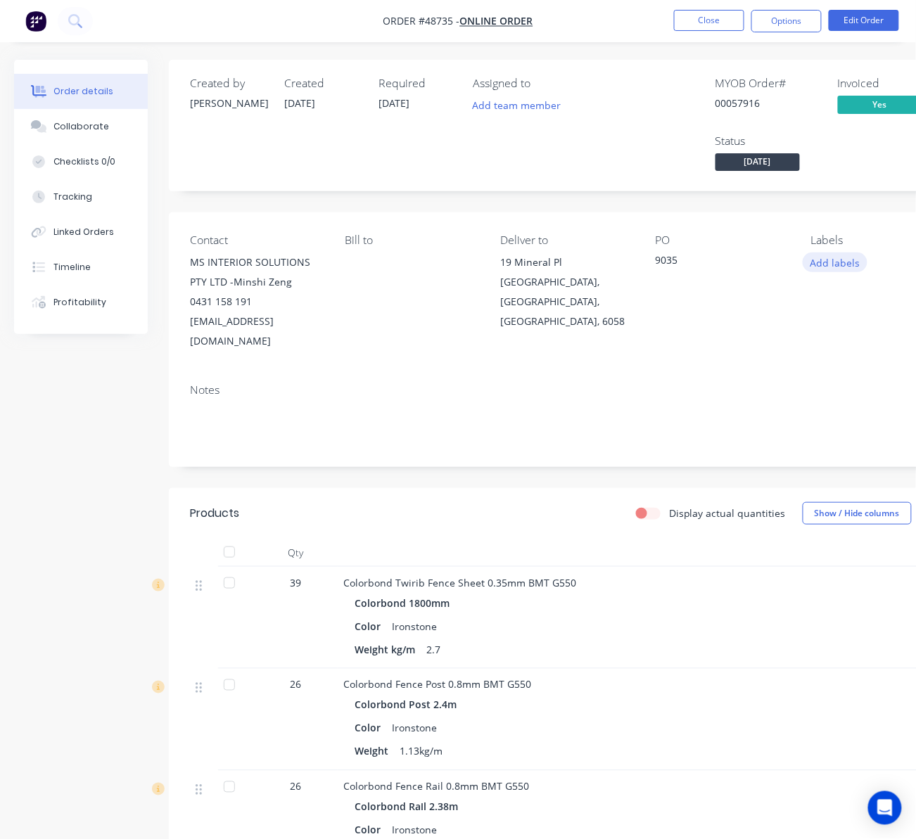
click at [839, 260] on button "Add labels" at bounding box center [835, 262] width 65 height 19
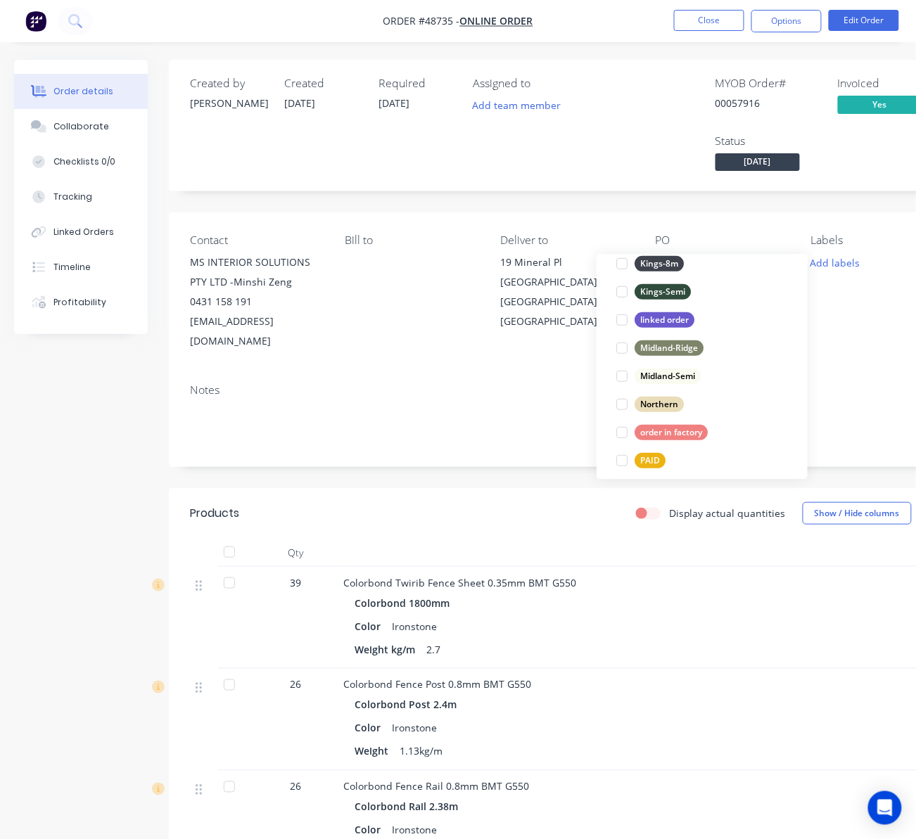
scroll to position [94, 0]
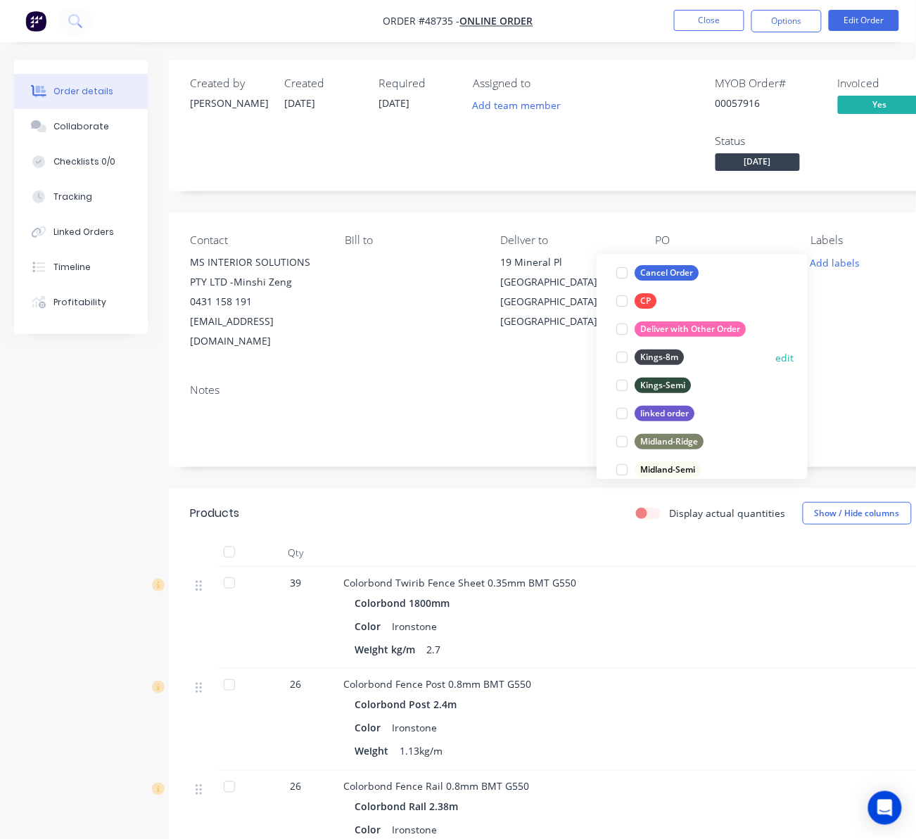
click at [626, 353] on div at bounding box center [622, 357] width 28 height 28
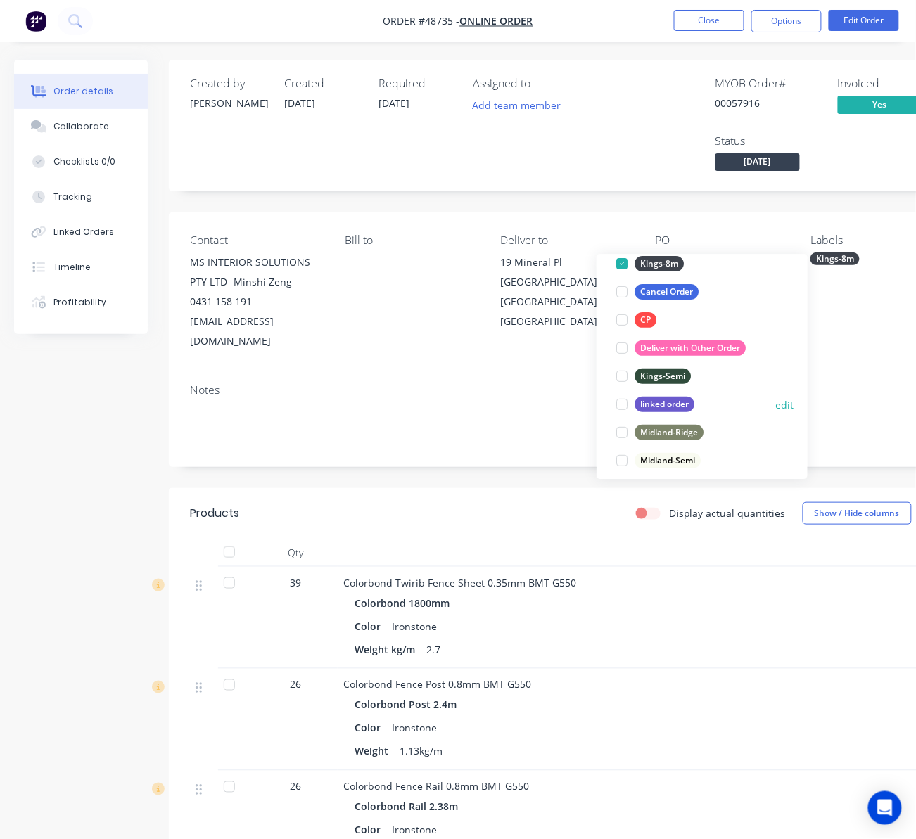
scroll to position [197, 0]
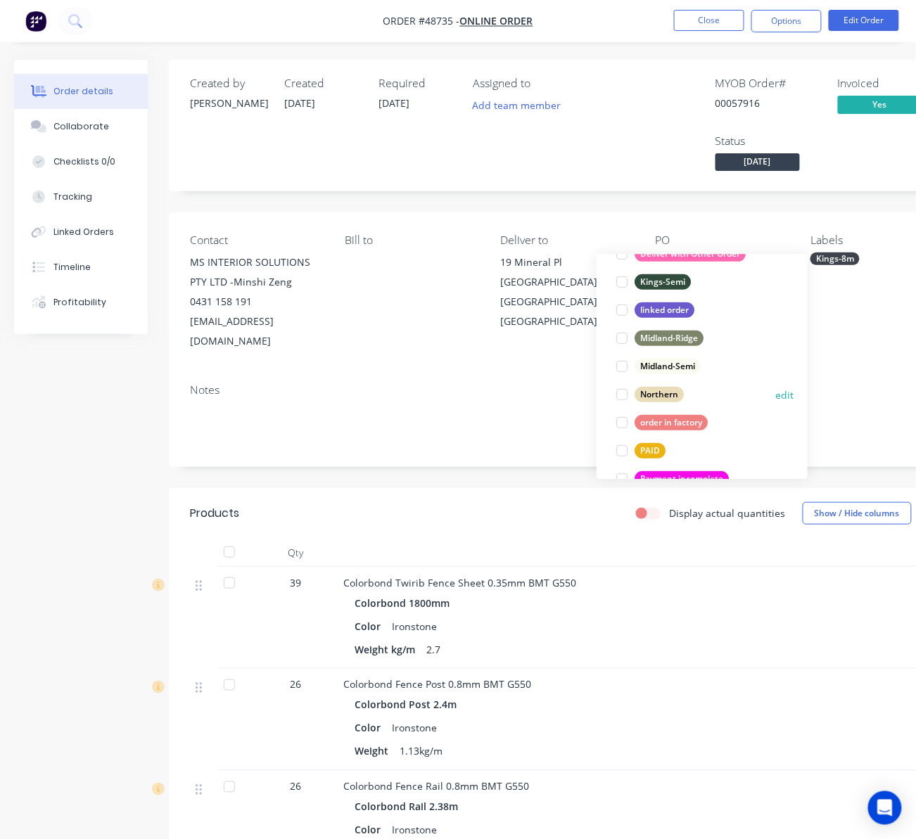
click at [623, 394] on div at bounding box center [622, 395] width 28 height 28
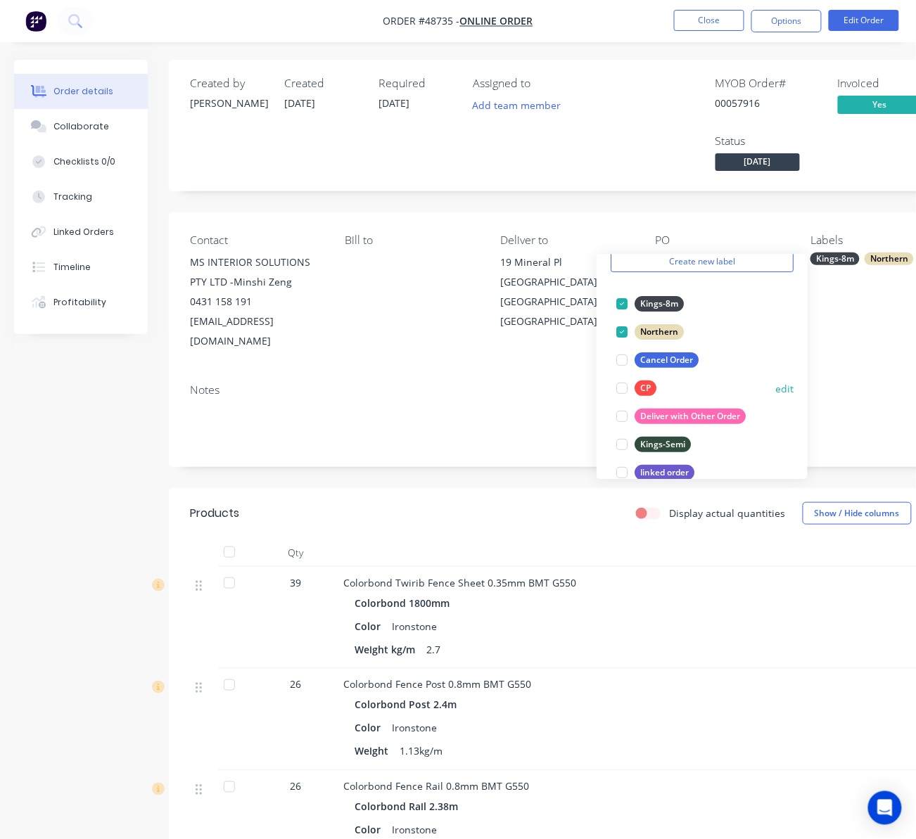
scroll to position [94, 0]
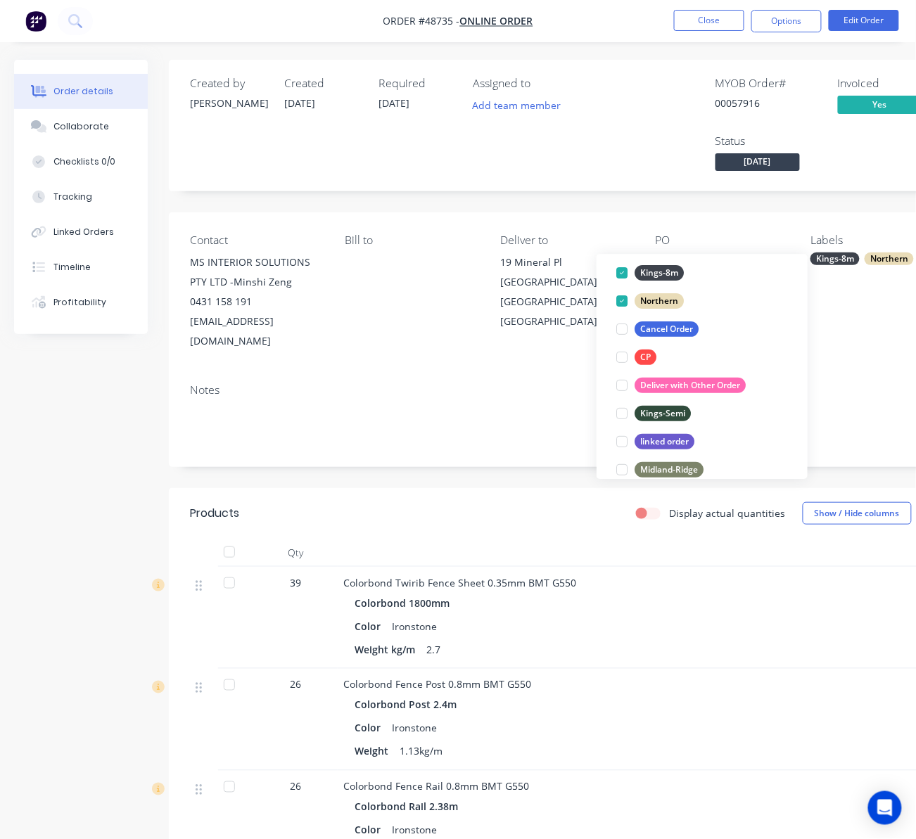
click at [820, 383] on div "Notes" at bounding box center [567, 389] width 754 height 13
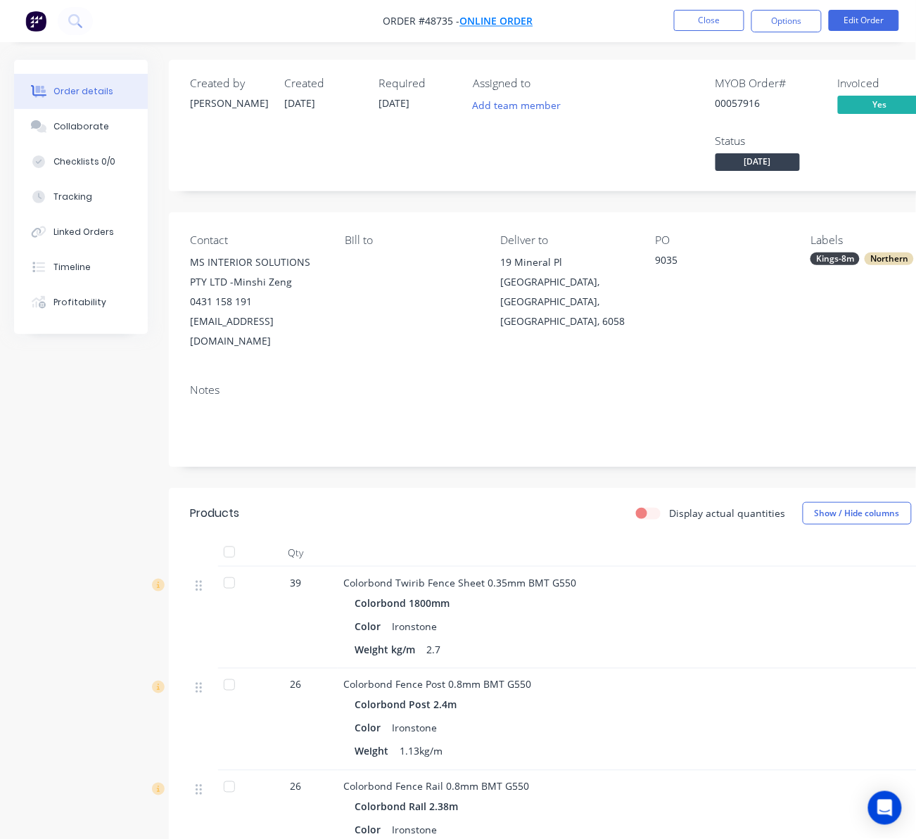
click at [513, 15] on span "Online Order" at bounding box center [496, 21] width 73 height 13
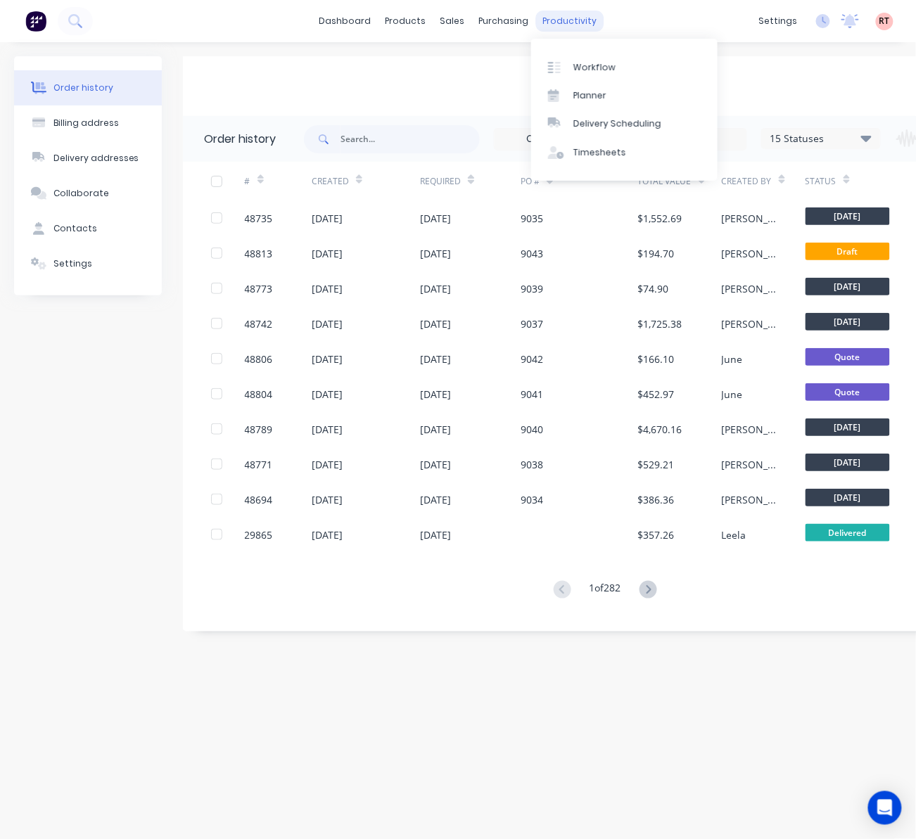
click at [560, 21] on div "productivity" at bounding box center [570, 21] width 68 height 21
click at [612, 119] on div "Delivery Scheduling" at bounding box center [617, 124] width 88 height 13
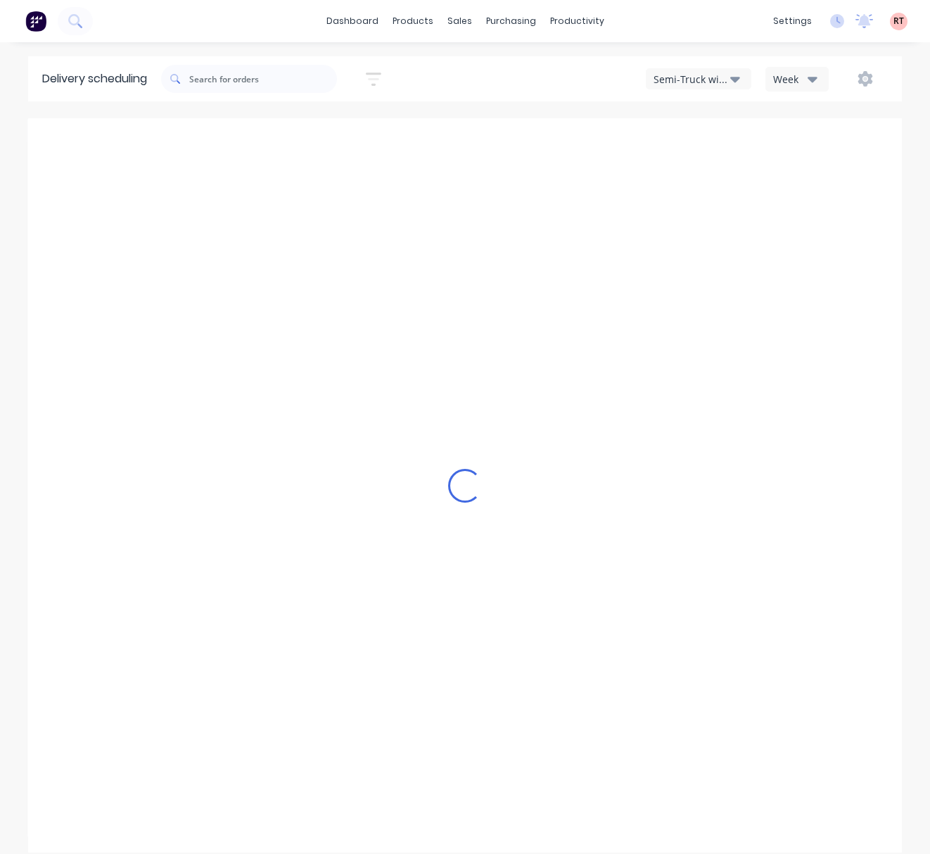
type input "[DATE] - [DATE]"
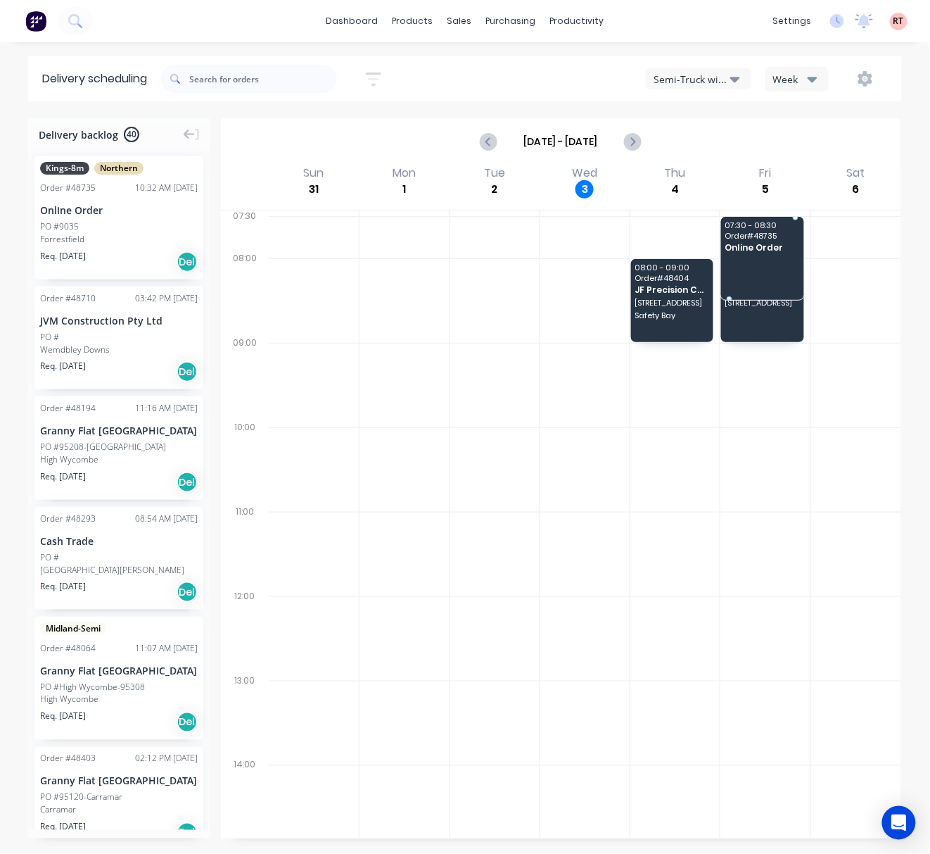
drag, startPoint x: 130, startPoint y: 229, endPoint x: 760, endPoint y: 237, distance: 629.8
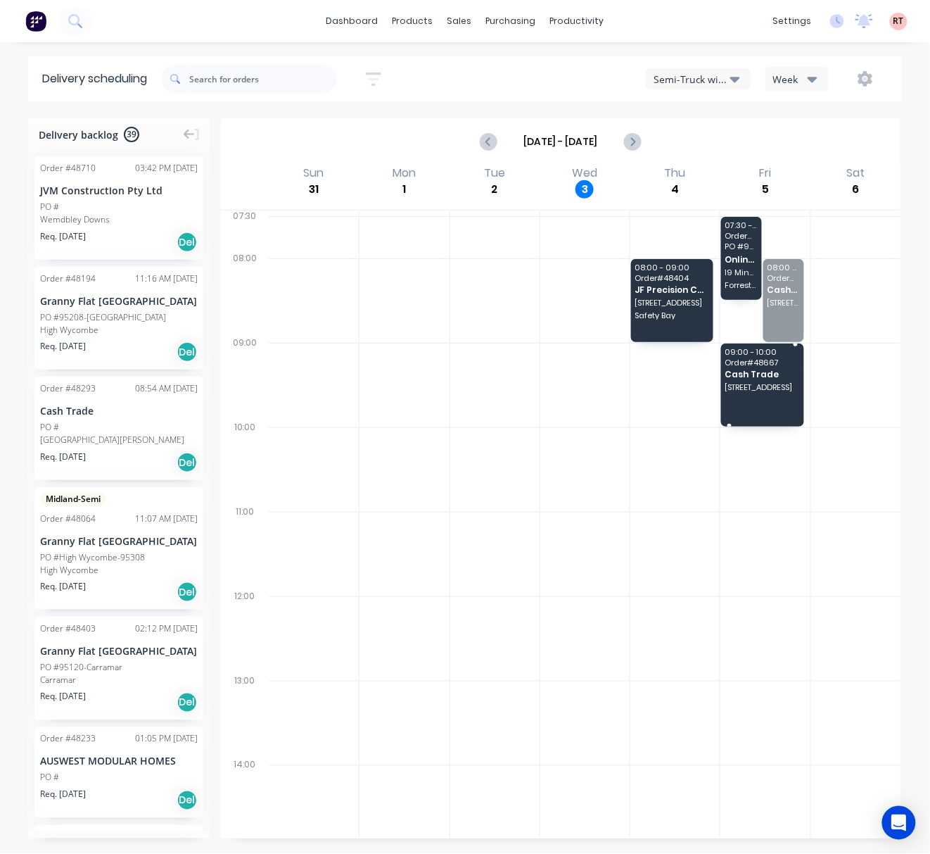
drag, startPoint x: 756, startPoint y: 317, endPoint x: 753, endPoint y: 383, distance: 66.9
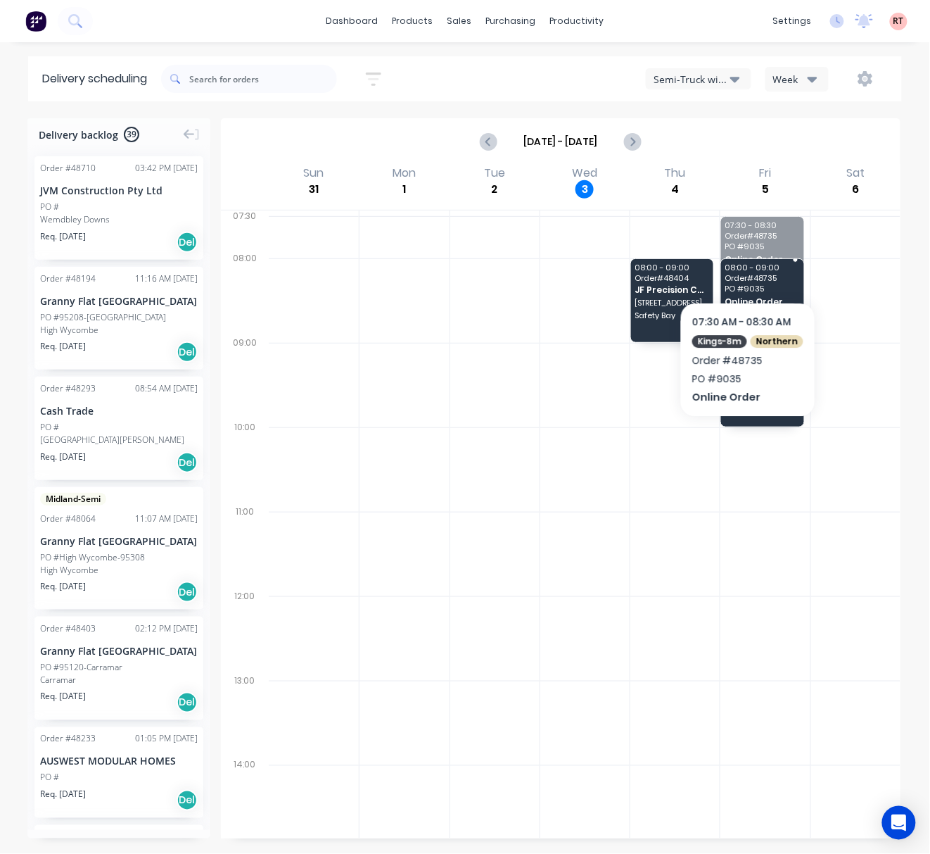
drag, startPoint x: 746, startPoint y: 250, endPoint x: 741, endPoint y: 296, distance: 45.3
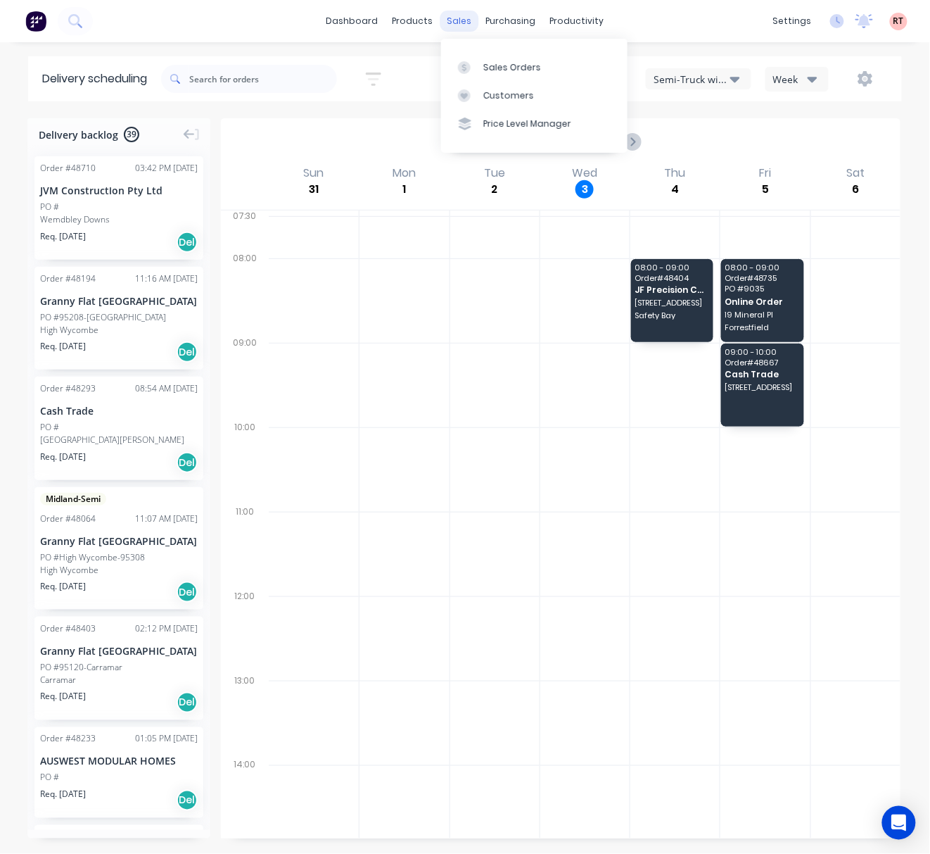
click at [449, 23] on div "sales" at bounding box center [459, 21] width 39 height 21
click at [499, 73] on div "Sales Orders" at bounding box center [512, 67] width 58 height 13
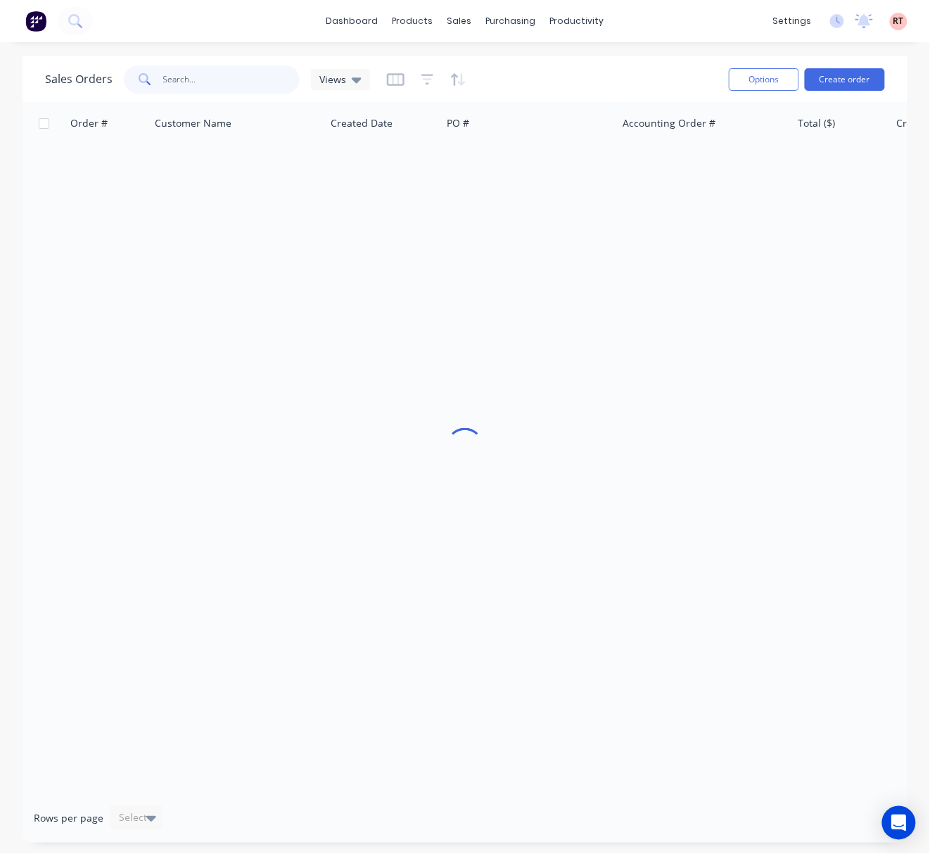
click at [203, 79] on input "text" at bounding box center [231, 79] width 137 height 28
type input "48783"
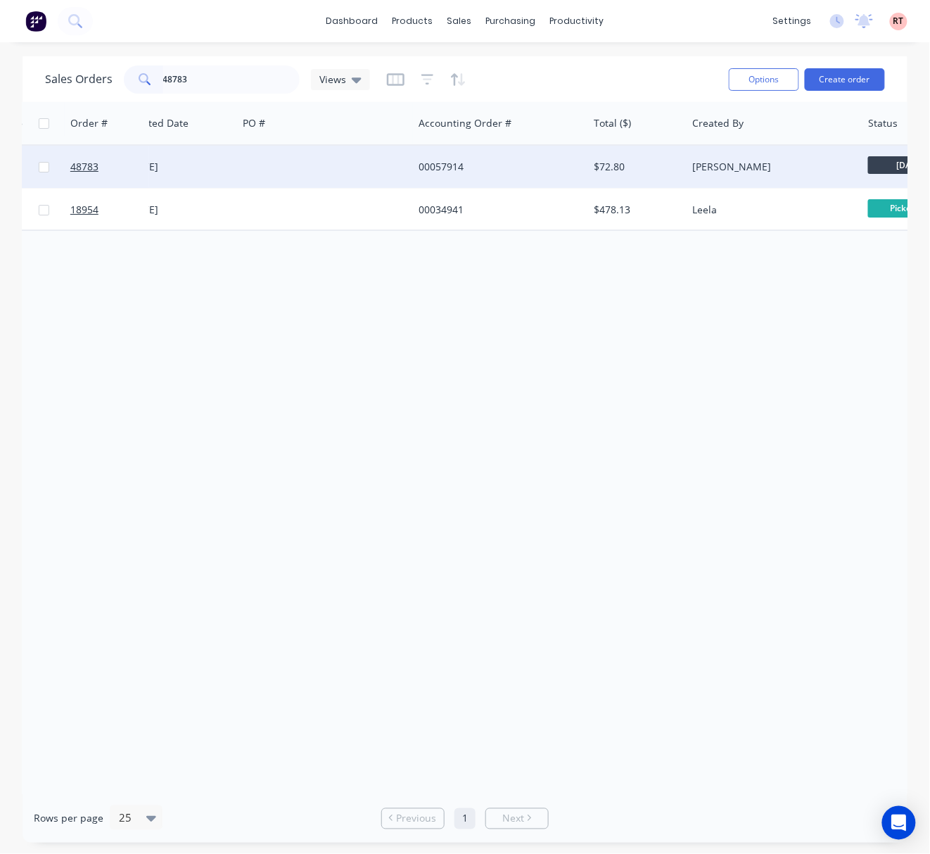
click at [557, 175] on div "00057914" at bounding box center [500, 167] width 175 height 42
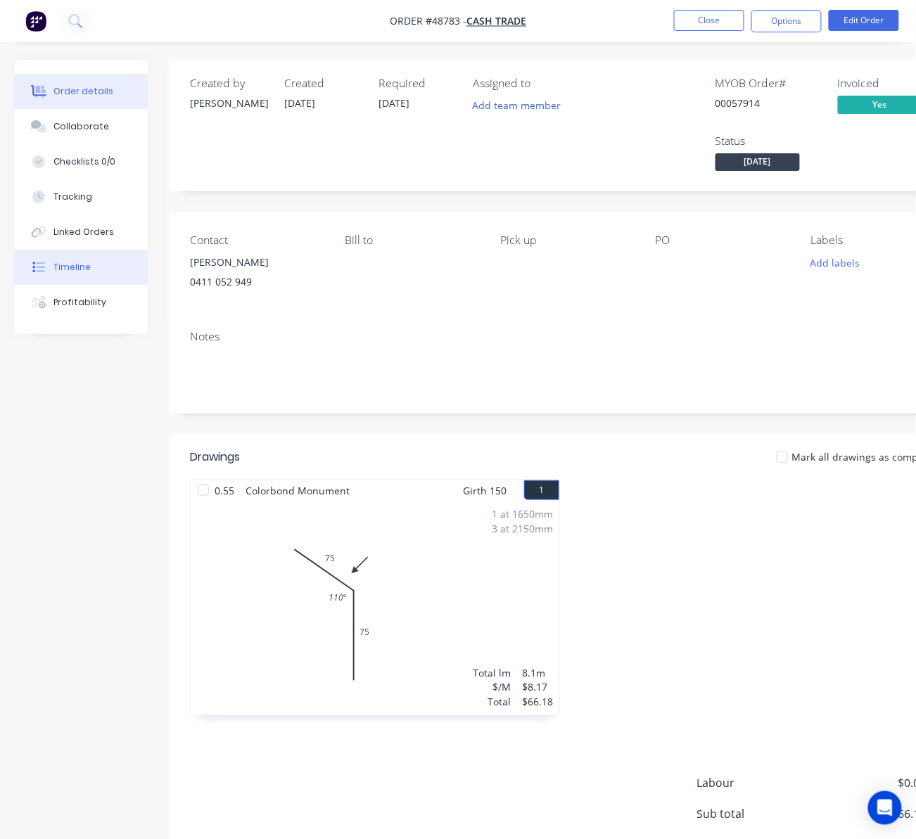
click at [51, 277] on button "Timeline" at bounding box center [81, 267] width 134 height 35
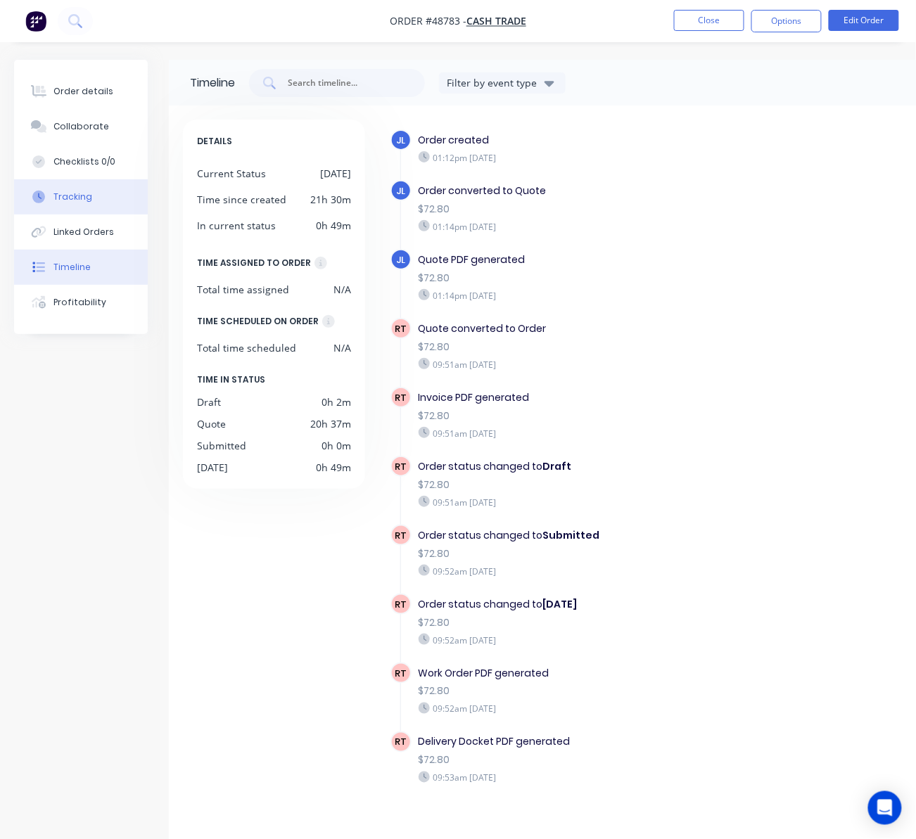
click at [94, 194] on button "Tracking" at bounding box center [81, 196] width 134 height 35
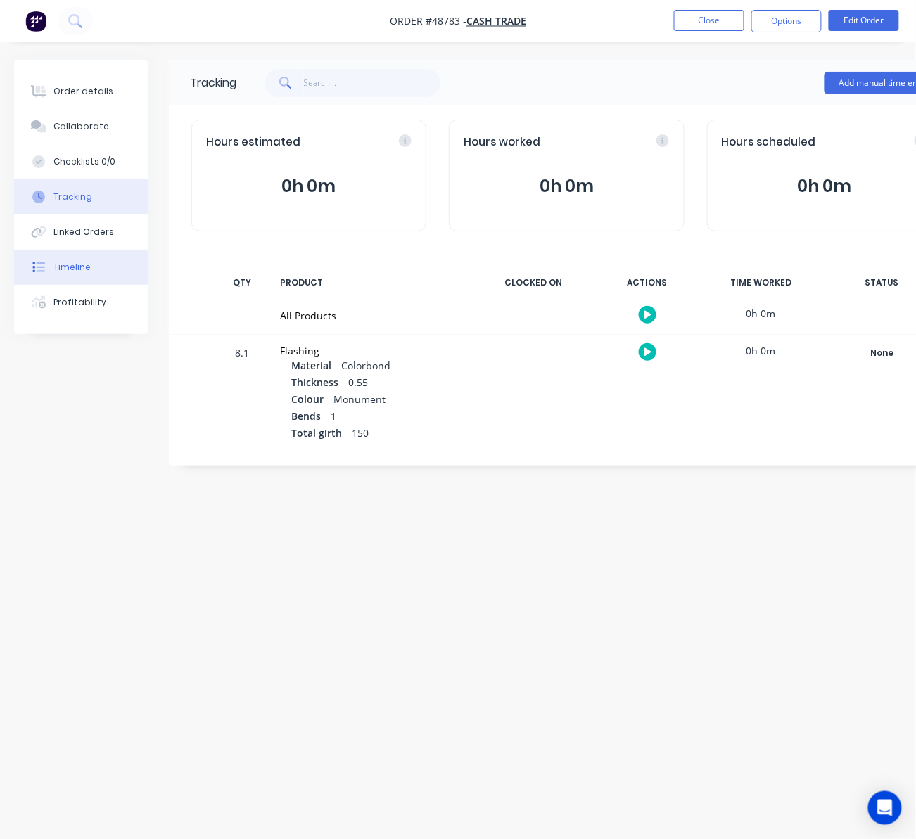
click at [108, 258] on button "Timeline" at bounding box center [81, 267] width 134 height 35
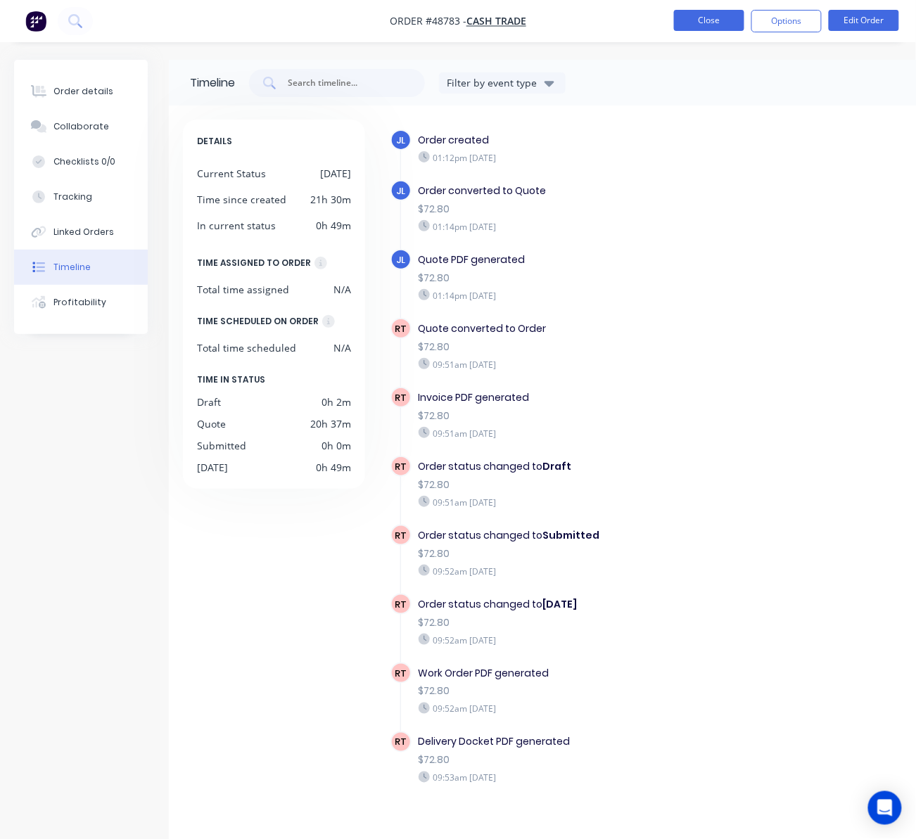
click at [704, 26] on button "Close" at bounding box center [709, 20] width 70 height 21
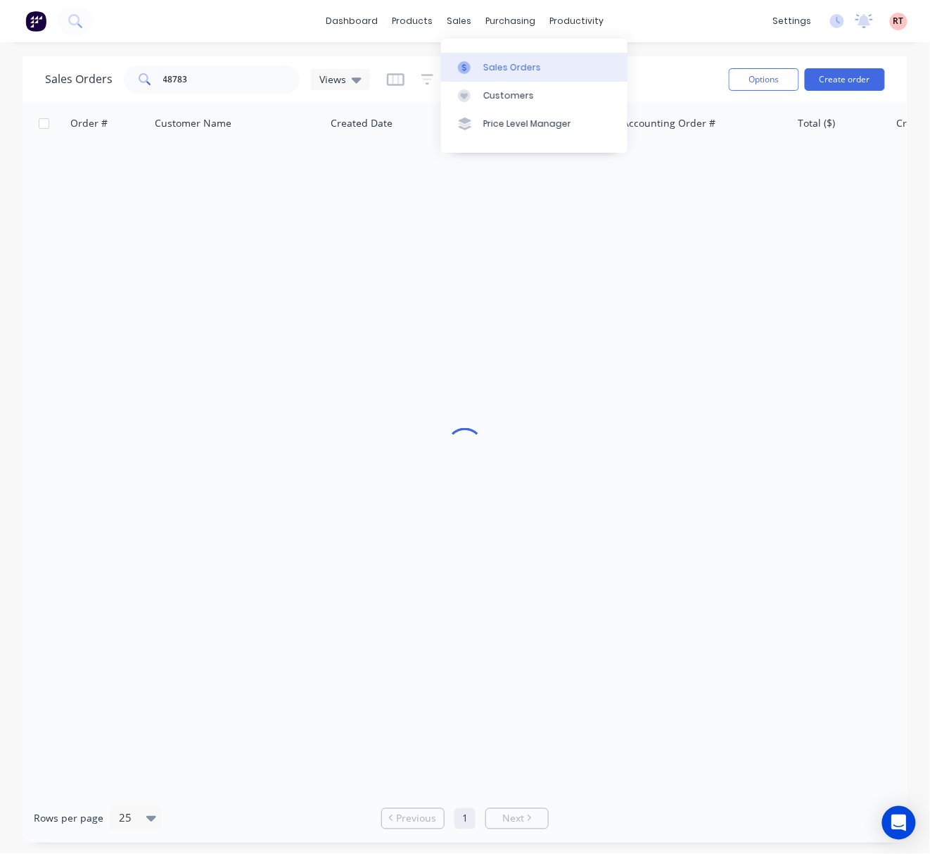
click at [474, 65] on div at bounding box center [468, 67] width 21 height 13
drag, startPoint x: 225, startPoint y: 83, endPoint x: 77, endPoint y: 88, distance: 147.8
click at [77, 88] on div "Sales Orders 48783 Views" at bounding box center [207, 79] width 325 height 28
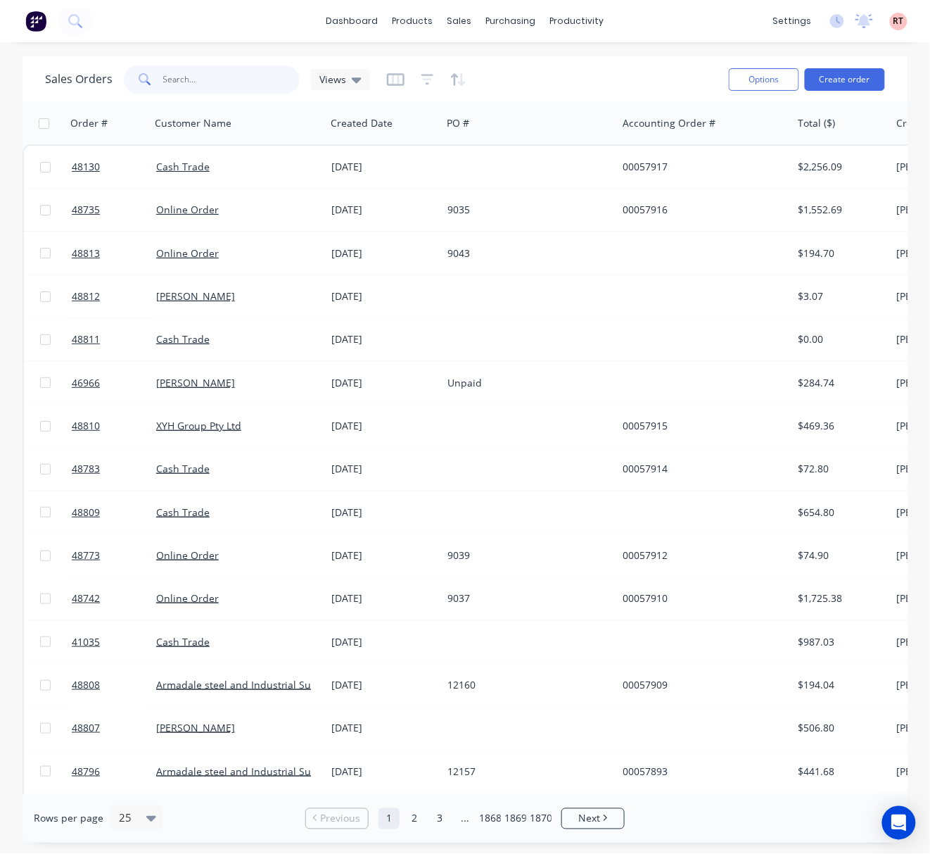
click at [215, 68] on input "text" at bounding box center [231, 79] width 137 height 28
type input "48759"
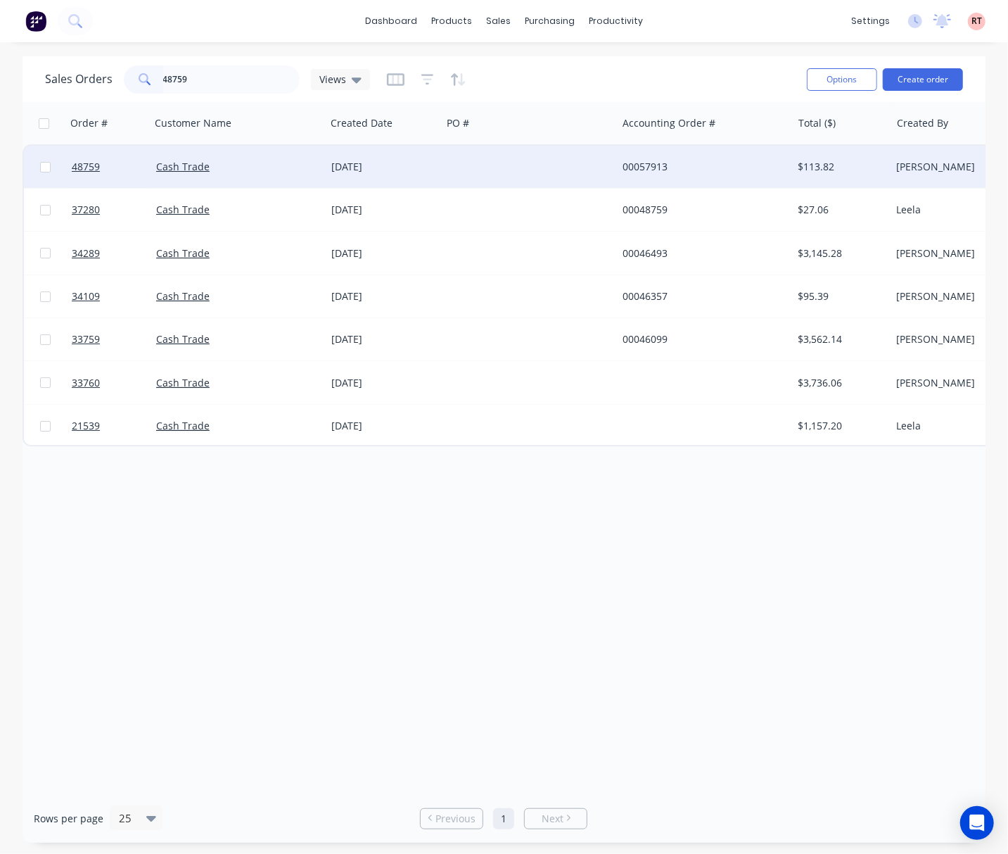
click at [476, 165] on div at bounding box center [529, 167] width 175 height 42
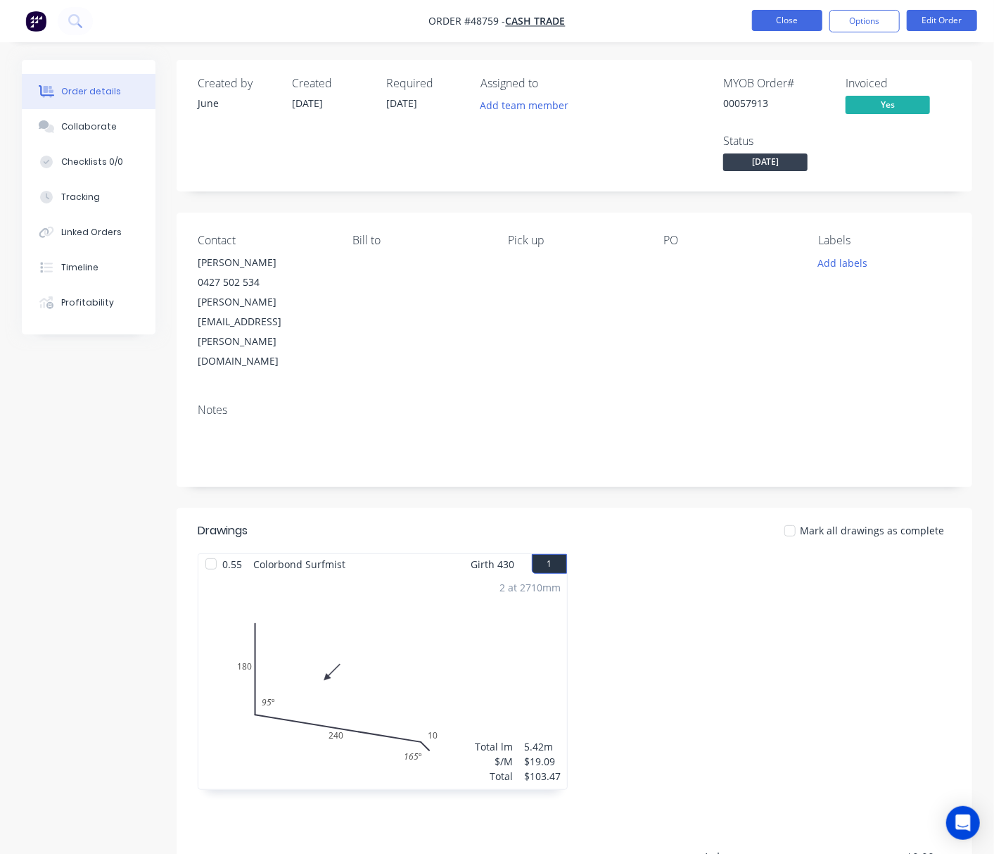
click at [785, 18] on button "Close" at bounding box center [787, 20] width 70 height 21
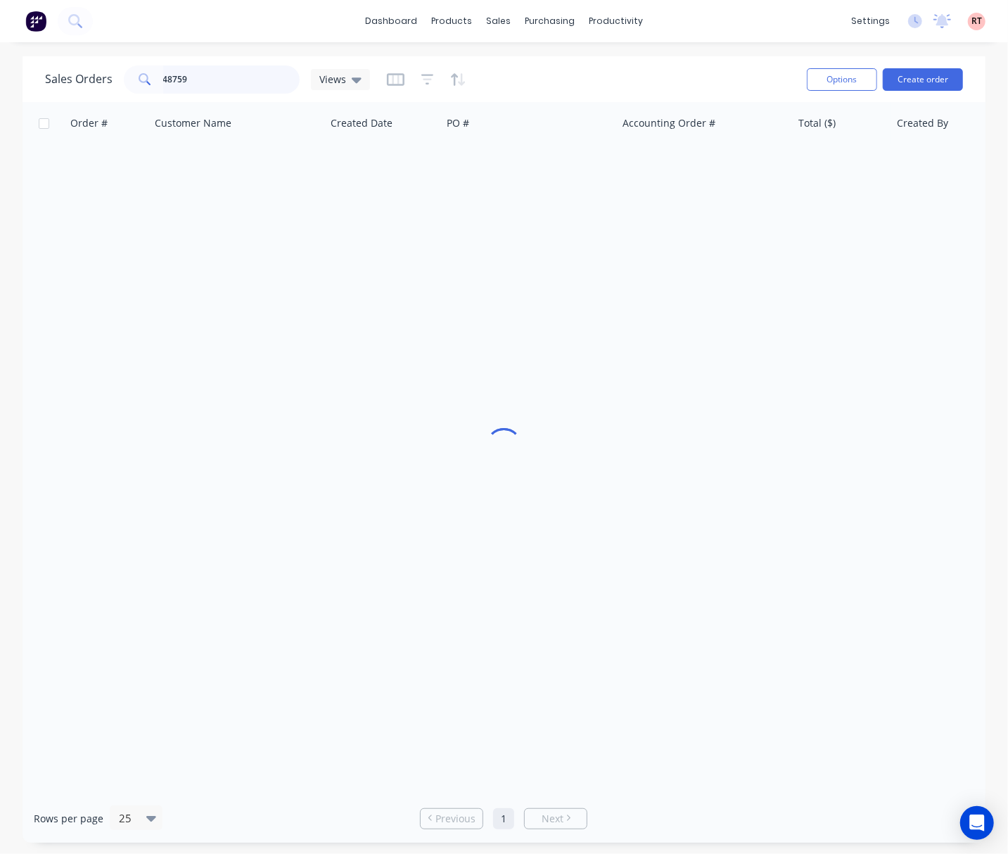
click at [204, 80] on input "48759" at bounding box center [231, 79] width 137 height 28
type input "48742"
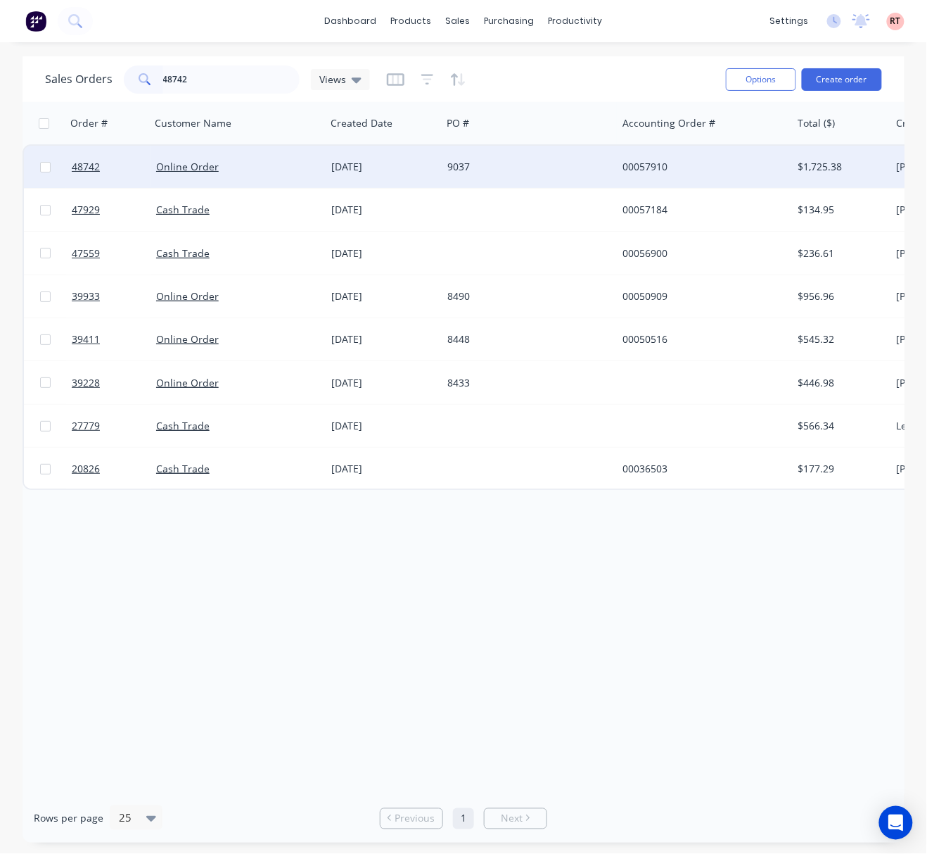
click at [291, 172] on div "Online Order" at bounding box center [234, 167] width 156 height 14
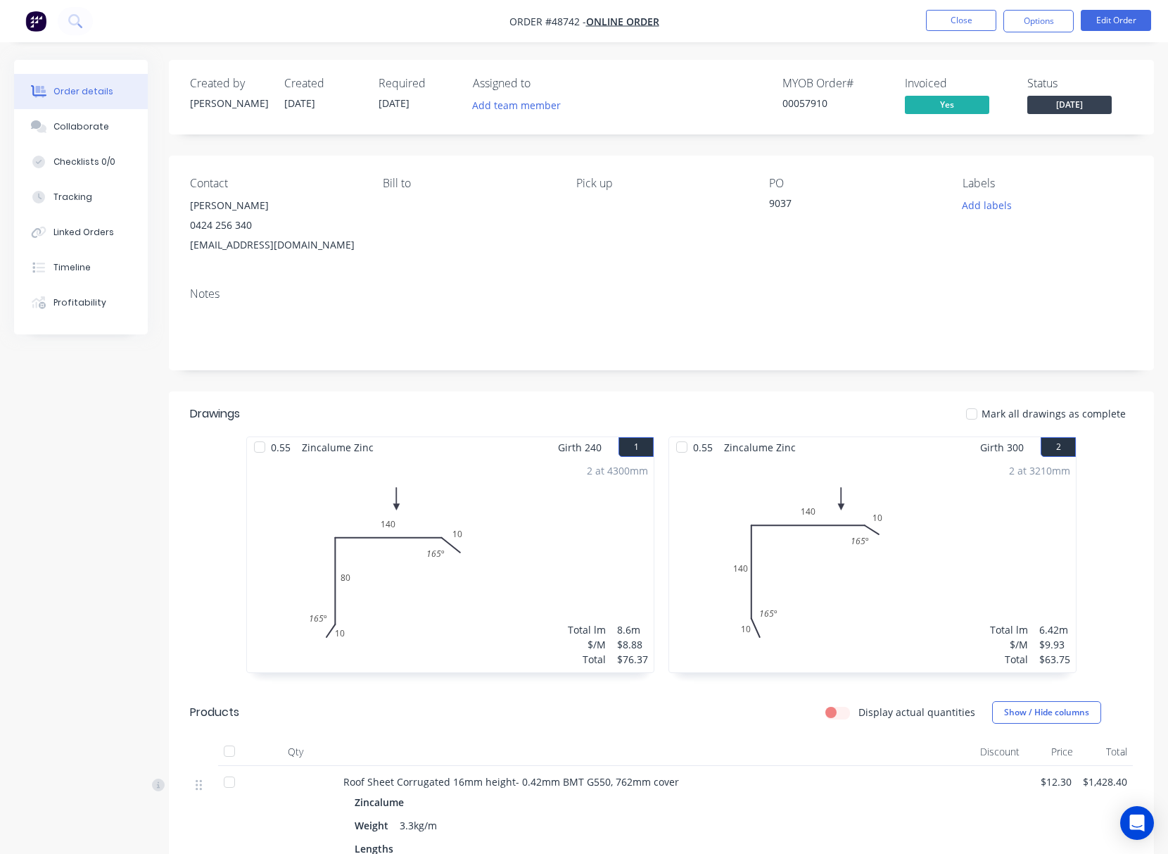
click at [0, 246] on div "Order details Collaborate Checklists 0/0 Tracking Linked Orders Timeline Profit…" at bounding box center [584, 694] width 1168 height 1269
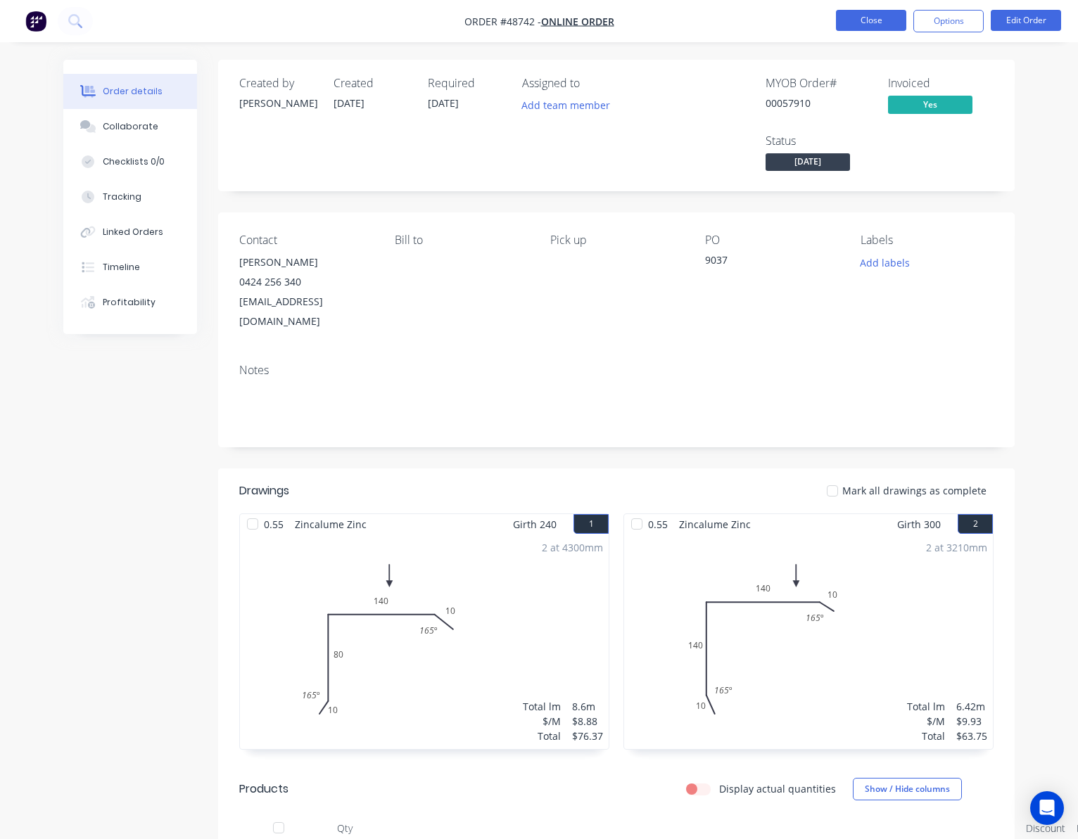
click at [868, 23] on button "Close" at bounding box center [871, 20] width 70 height 21
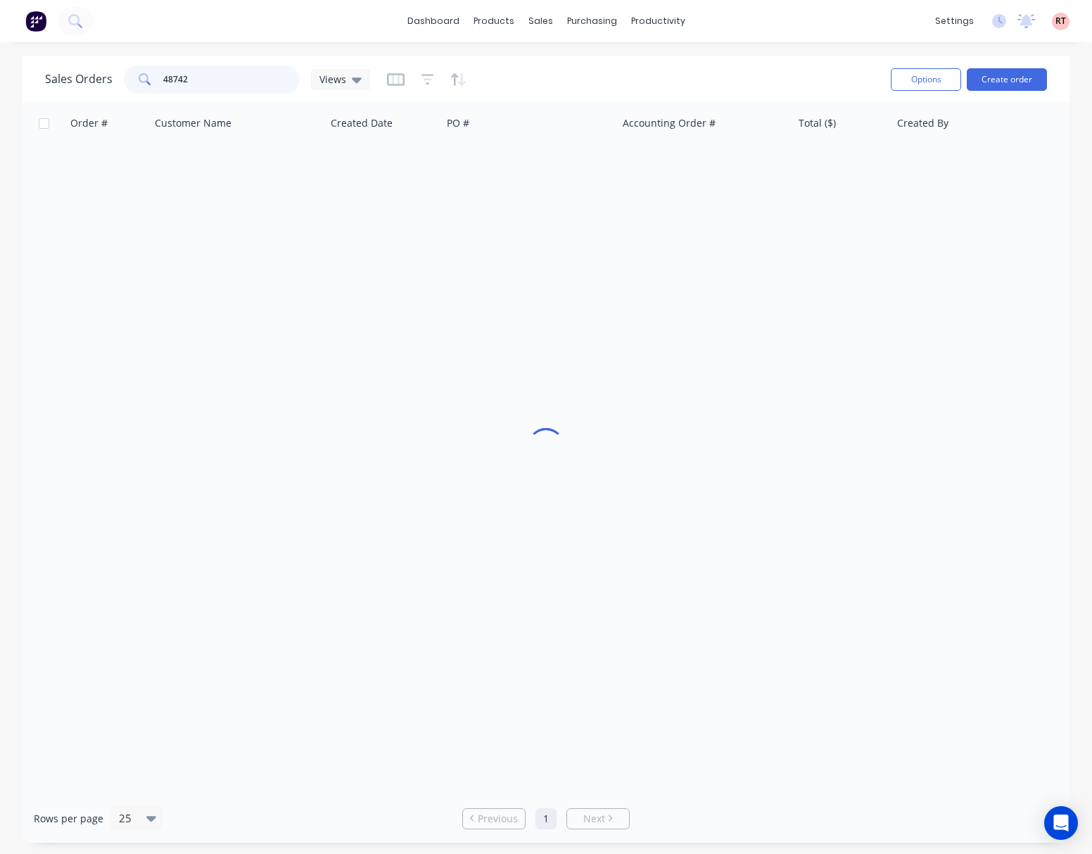
drag, startPoint x: 198, startPoint y: 83, endPoint x: -22, endPoint y: 119, distance: 223.1
click at [0, 119] on html "dashboard products sales purchasing productivity dashboard products Product Cat…" at bounding box center [546, 427] width 1092 height 854
type input "57742"
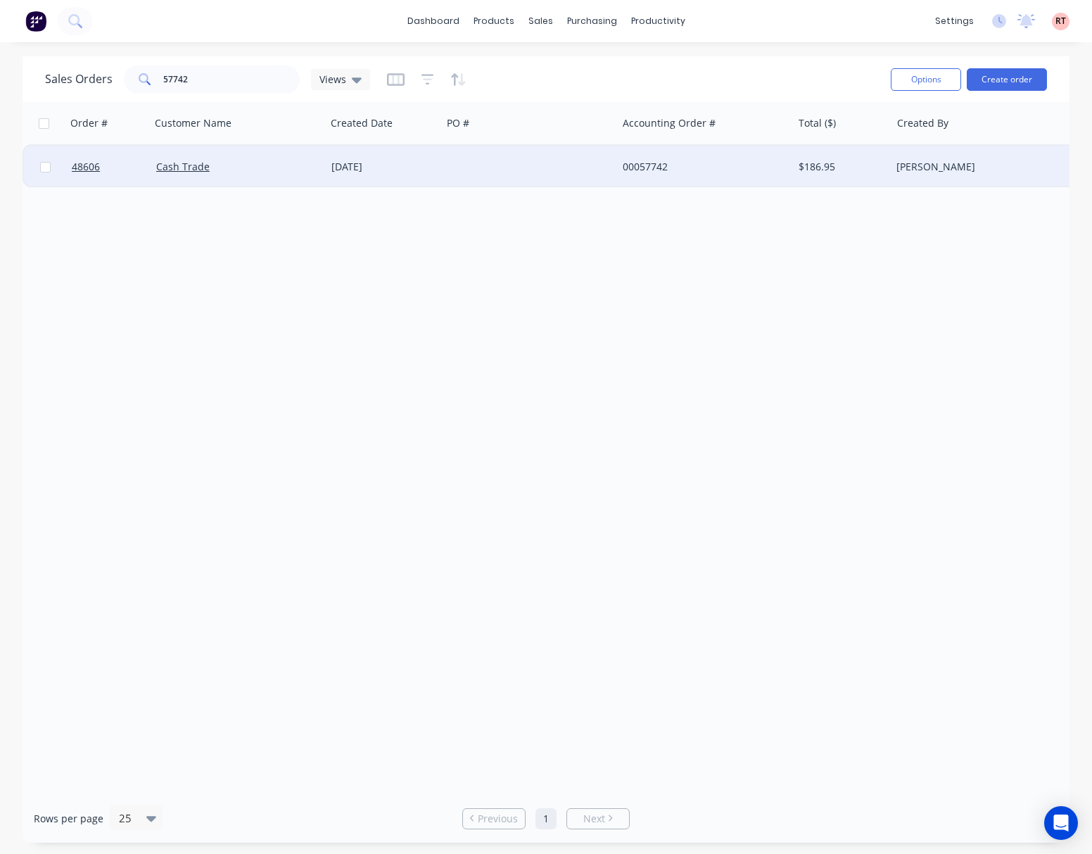
click at [471, 166] on div at bounding box center [529, 167] width 175 height 42
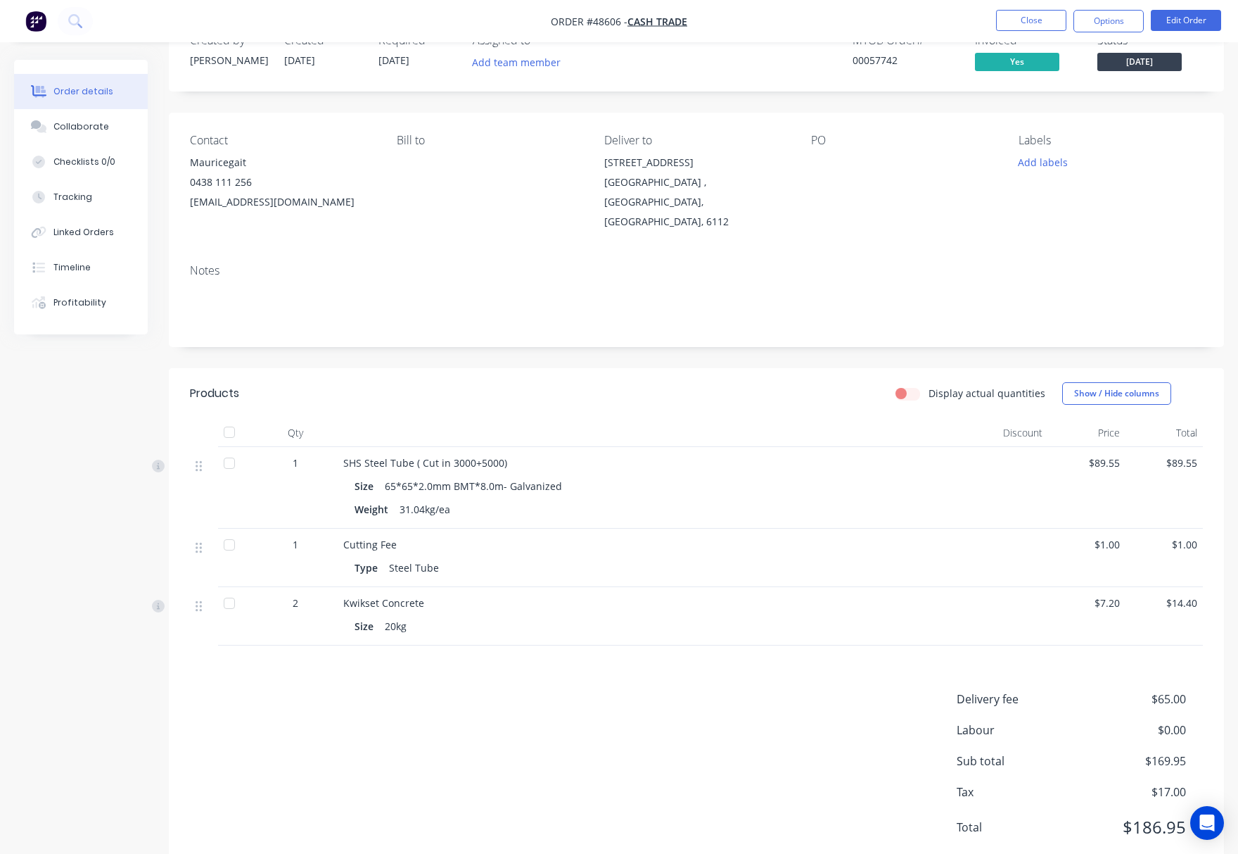
scroll to position [66, 0]
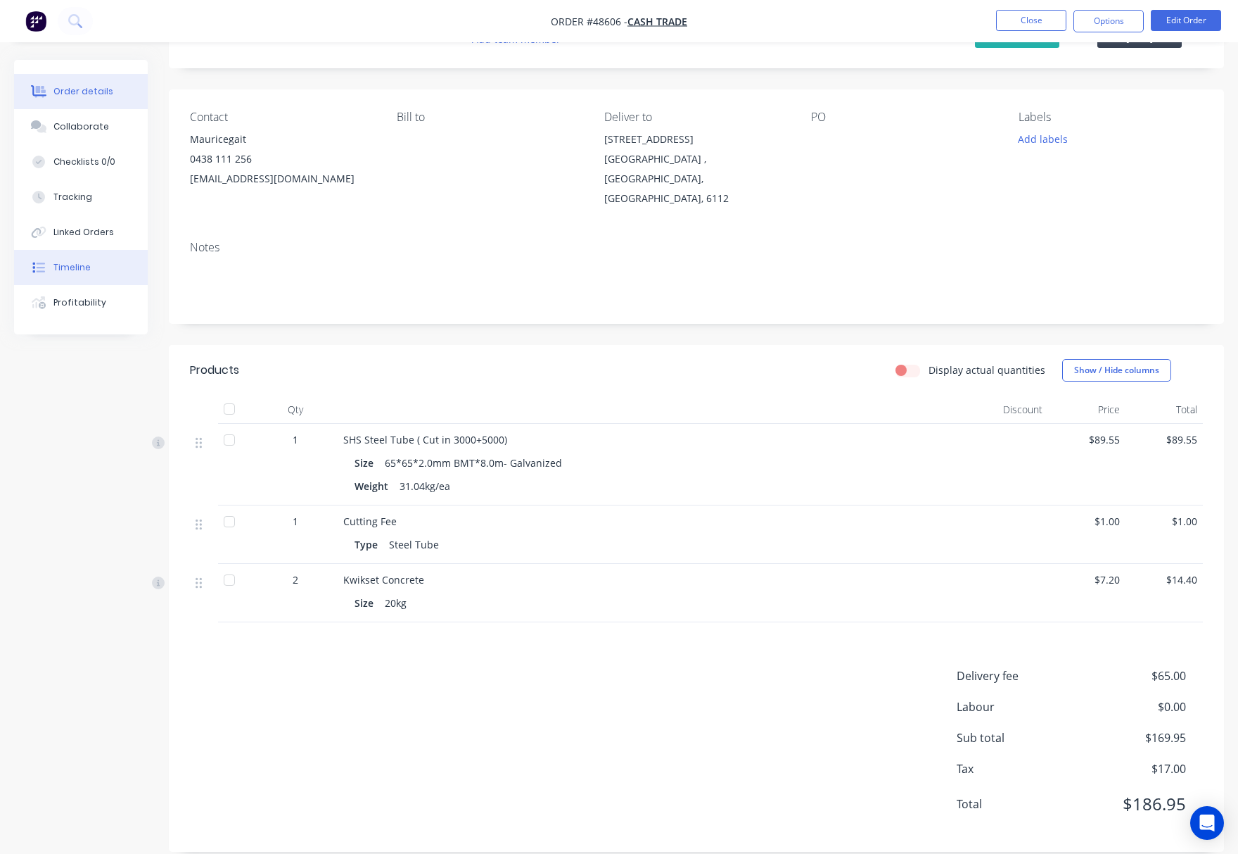
click at [66, 269] on div "Timeline" at bounding box center [71, 267] width 37 height 13
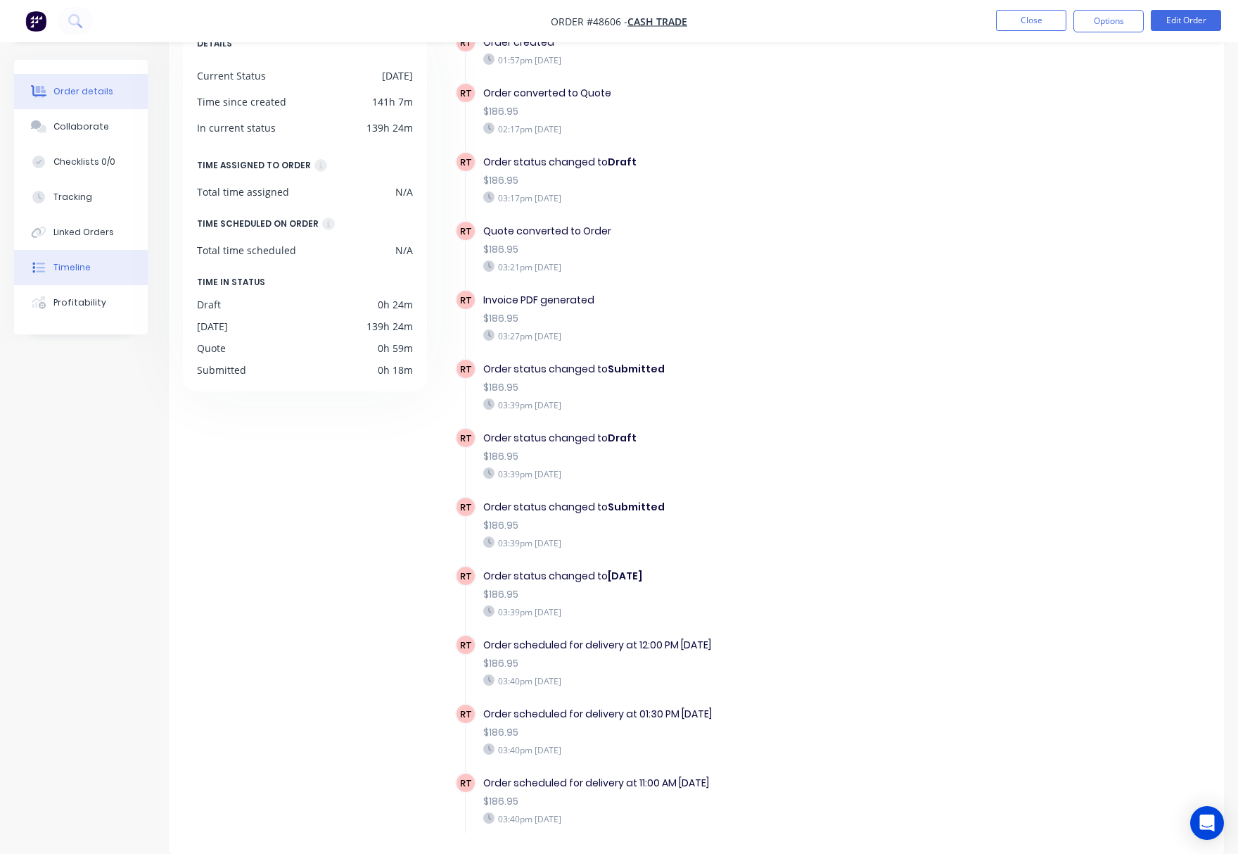
click at [104, 93] on div "Order details" at bounding box center [83, 91] width 60 height 13
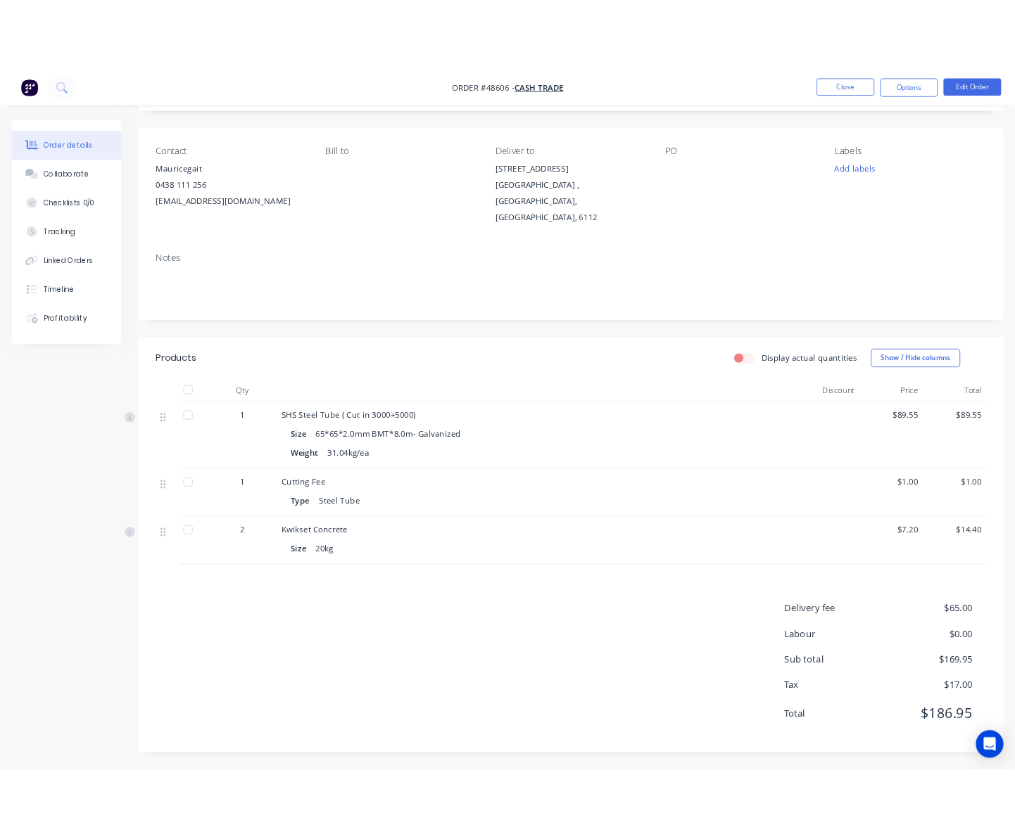
scroll to position [66, 0]
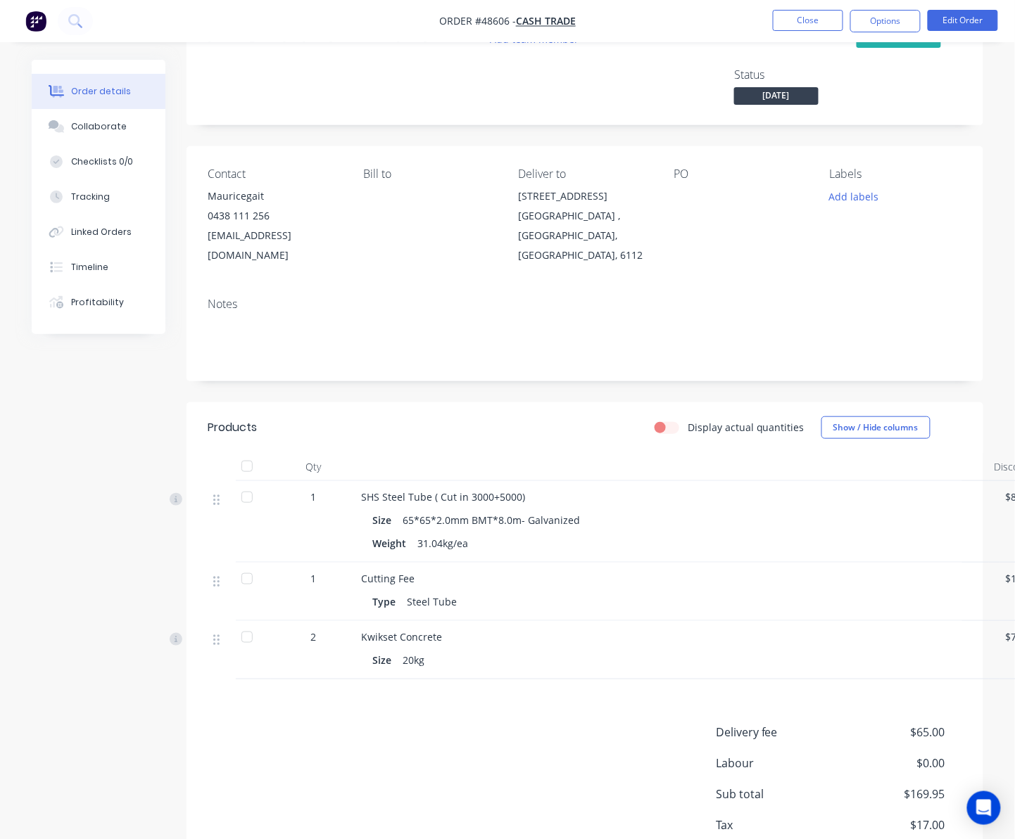
click at [563, 144] on div "Created by Rachel Created 28/08/25 Required 29/08/25 Assigned to Add team membe…" at bounding box center [584, 451] width 797 height 915
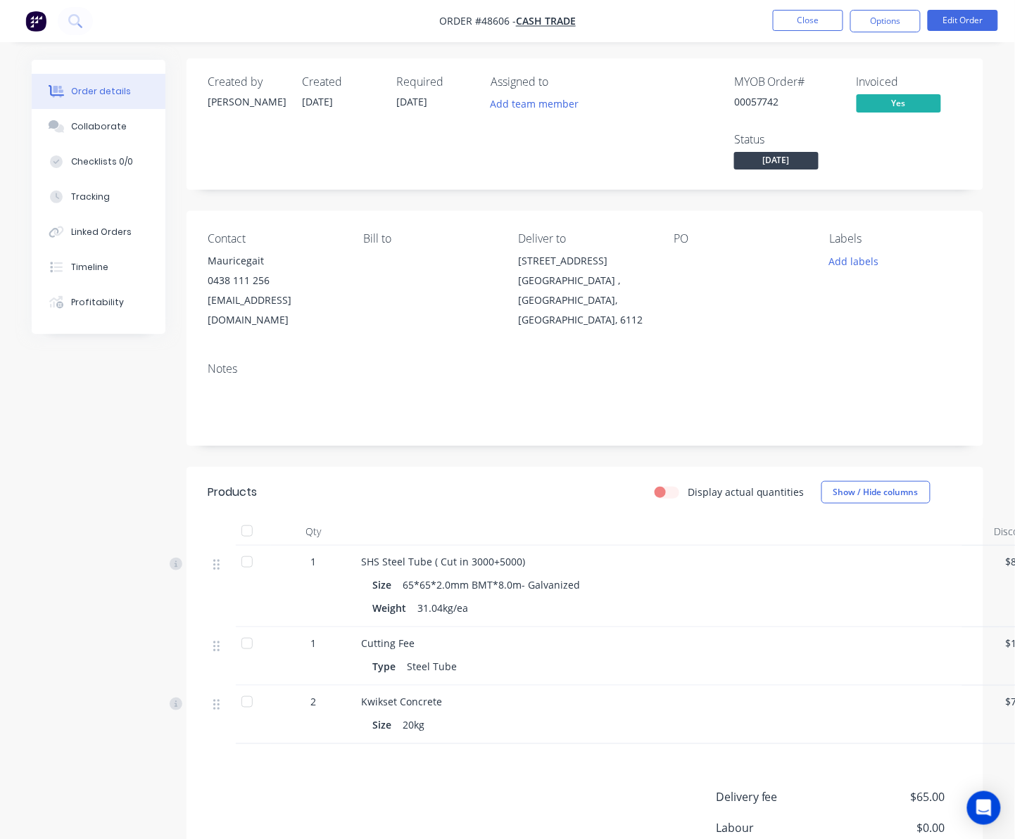
scroll to position [0, 0]
click at [808, 15] on button "Close" at bounding box center [808, 20] width 70 height 21
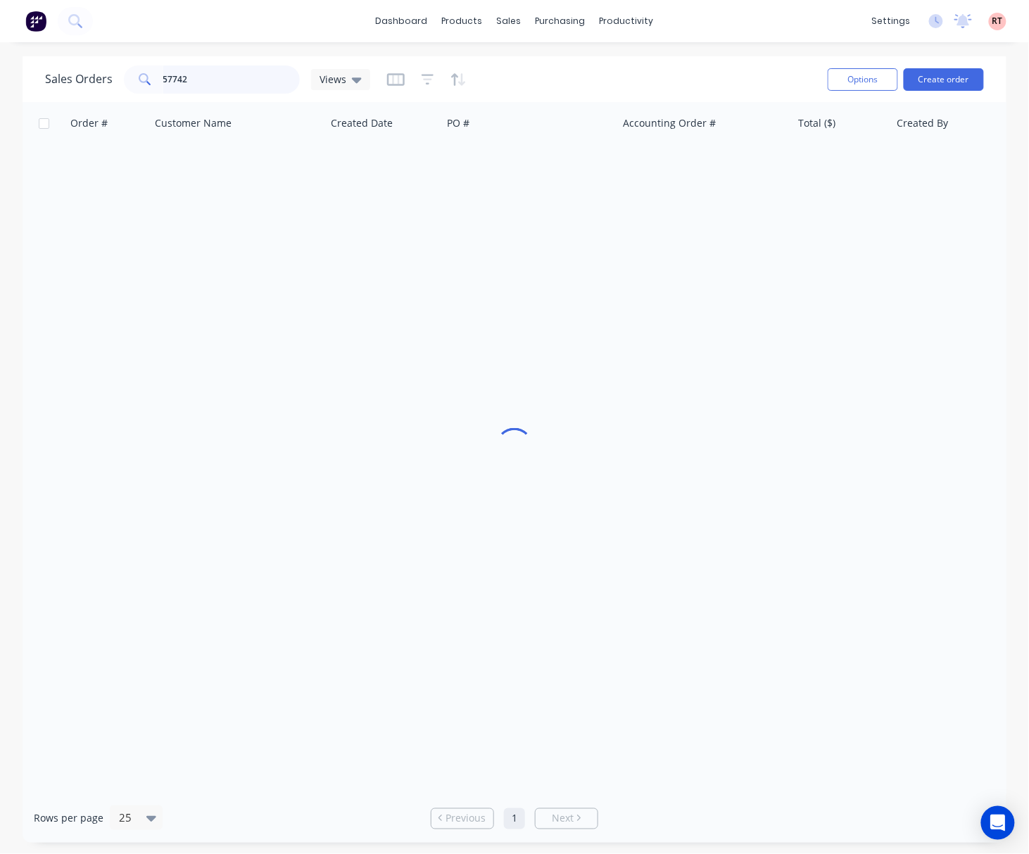
click at [215, 77] on input "57742" at bounding box center [231, 79] width 137 height 28
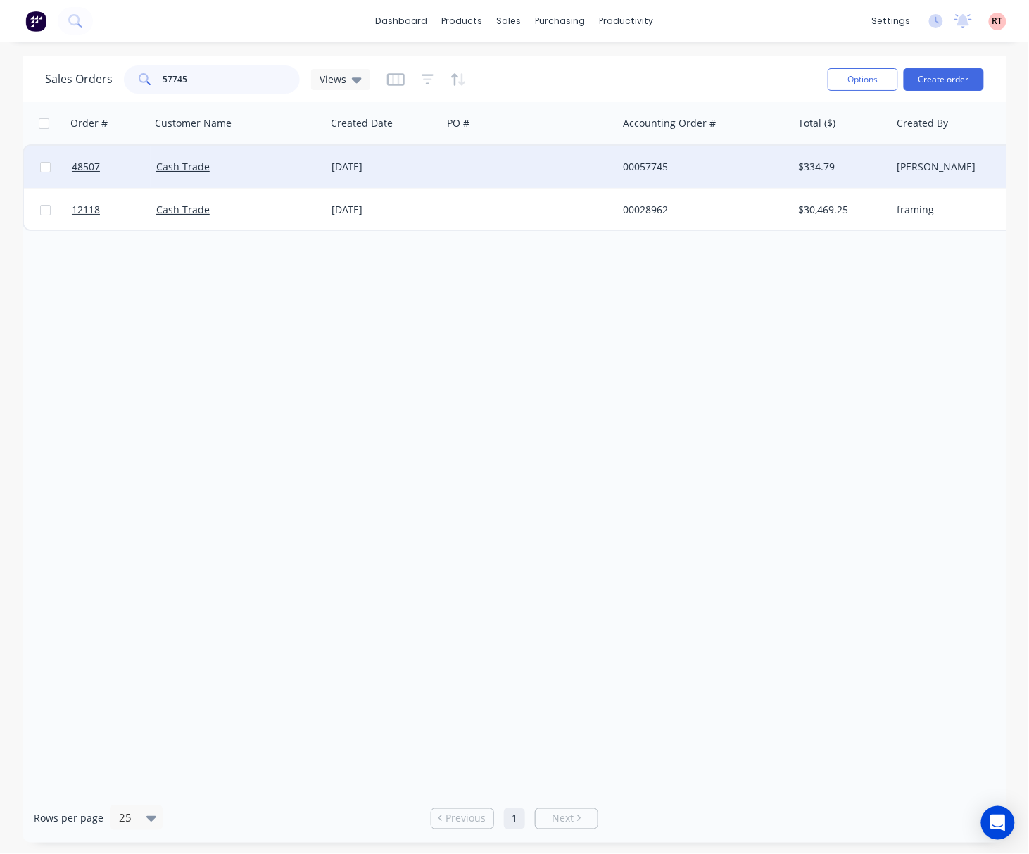
type input "57745"
click at [287, 162] on div "Cash Trade" at bounding box center [234, 167] width 156 height 14
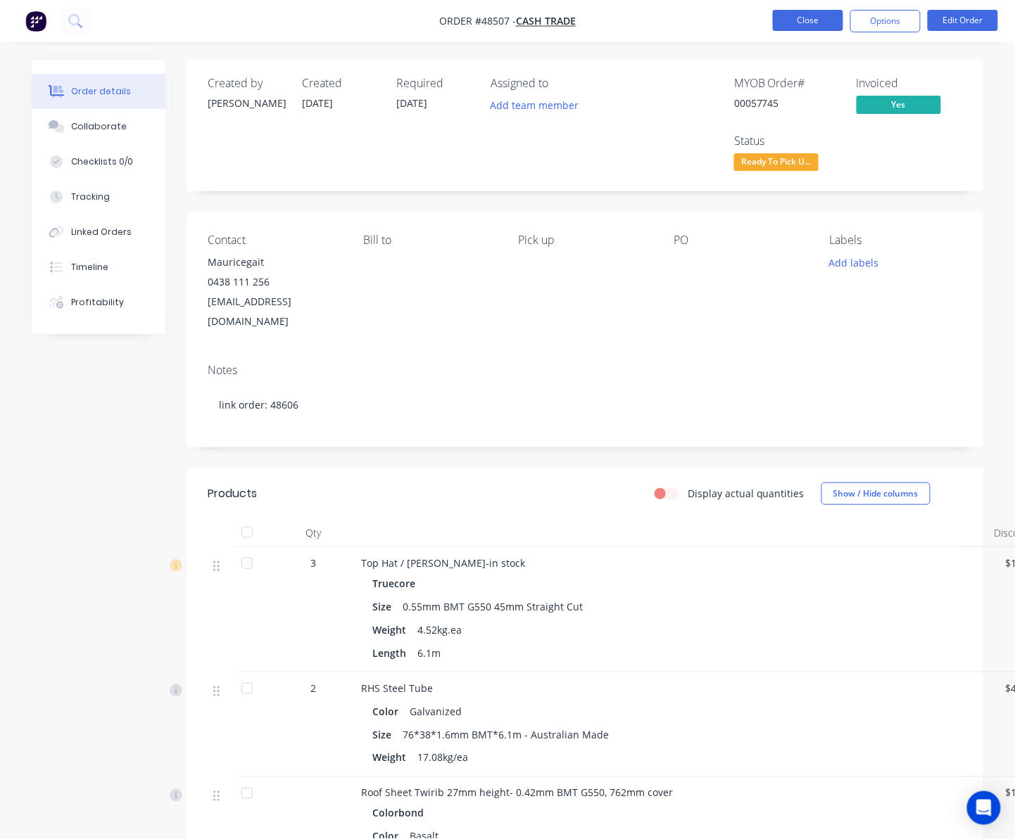
click at [794, 24] on button "Close" at bounding box center [808, 20] width 70 height 21
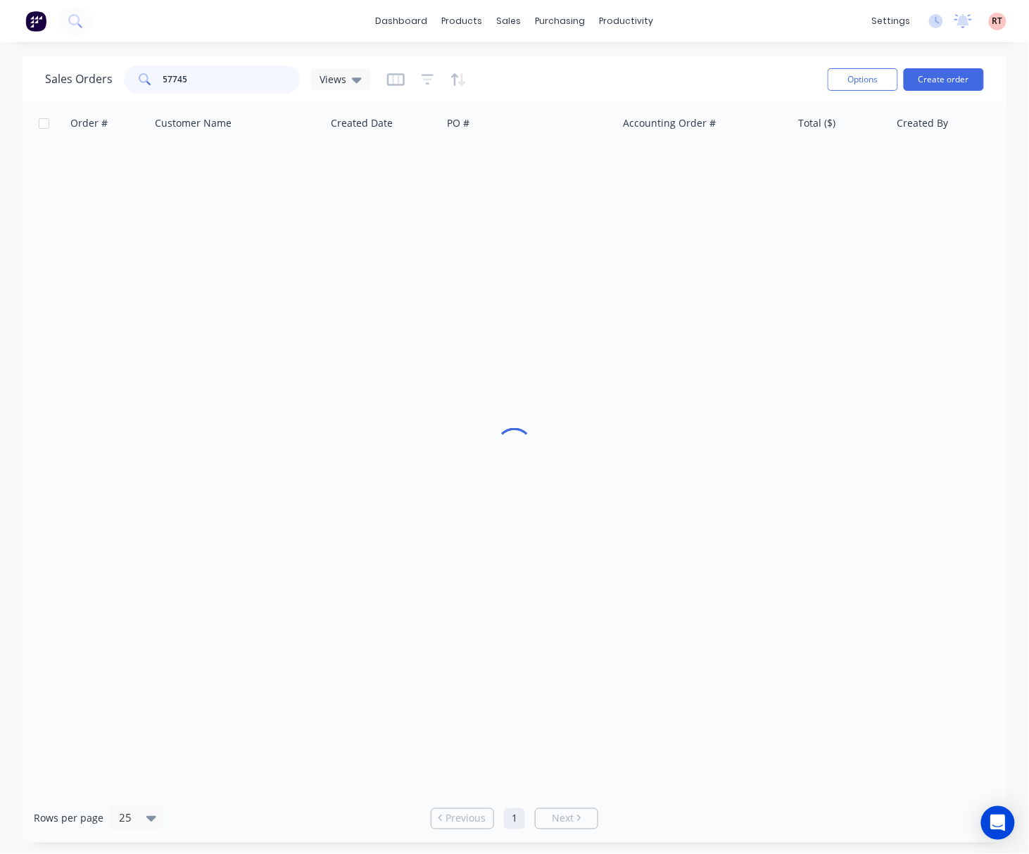
drag, startPoint x: 215, startPoint y: 75, endPoint x: 115, endPoint y: 86, distance: 99.9
click at [115, 86] on div "Sales Orders 57745 Views" at bounding box center [207, 79] width 325 height 28
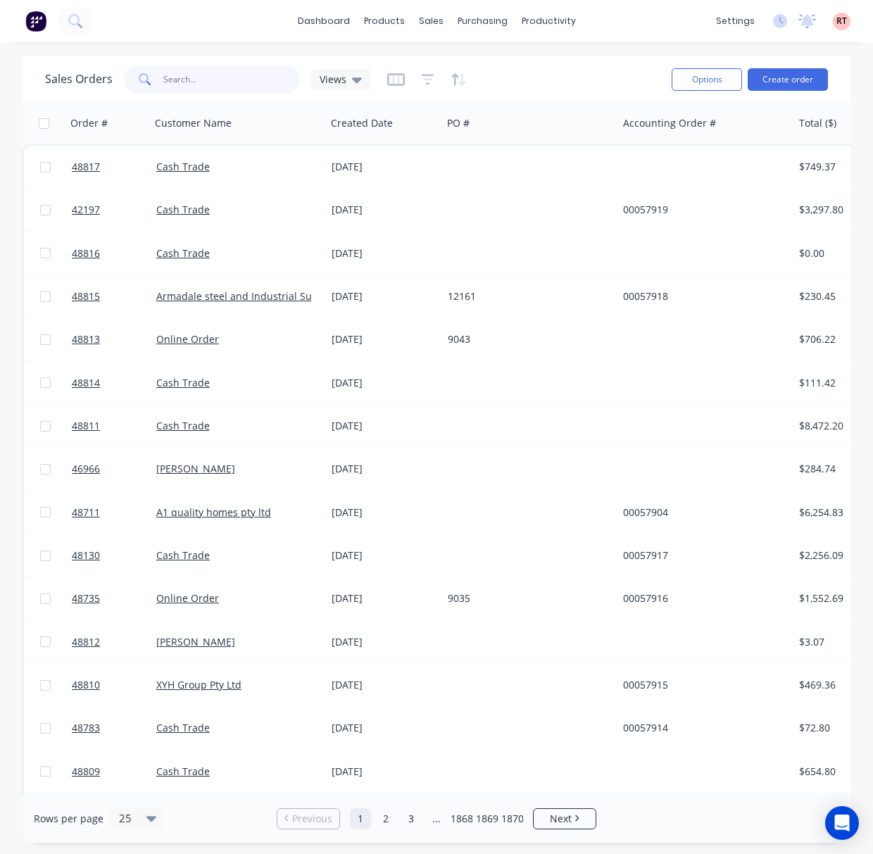
click at [217, 74] on input "text" at bounding box center [231, 79] width 137 height 28
type input "48130"
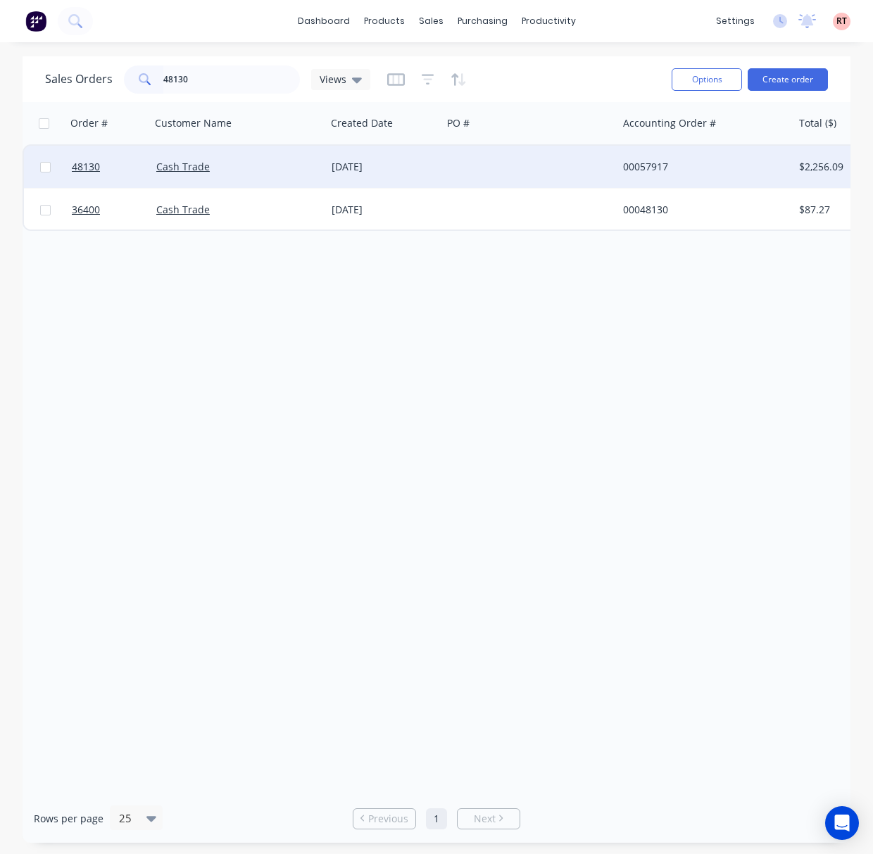
click at [459, 163] on div at bounding box center [529, 167] width 175 height 42
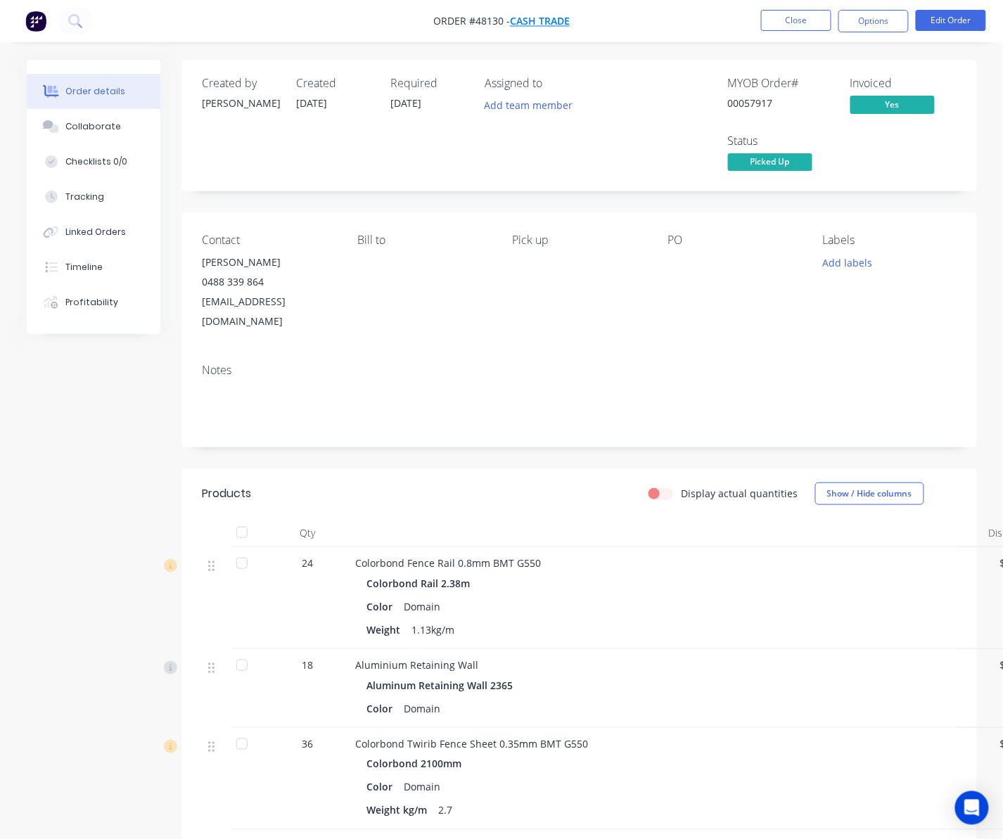
click at [558, 20] on span "Cash Trade" at bounding box center [540, 21] width 60 height 13
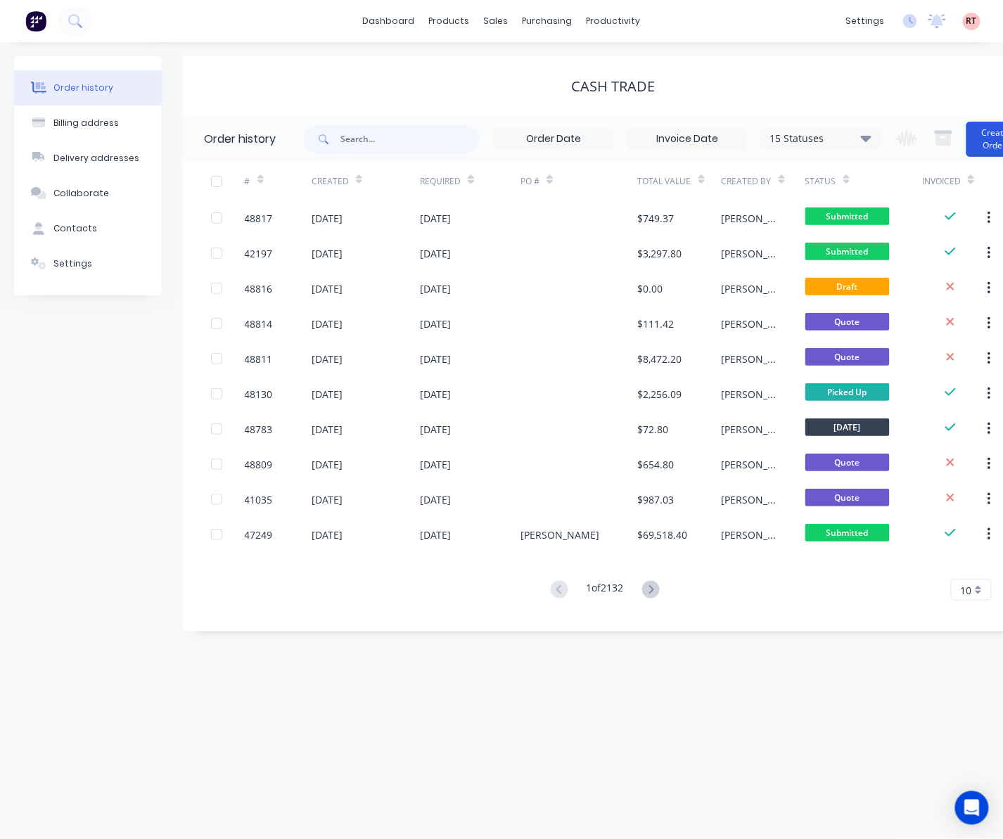
click at [930, 147] on button "Create Order" at bounding box center [995, 139] width 56 height 35
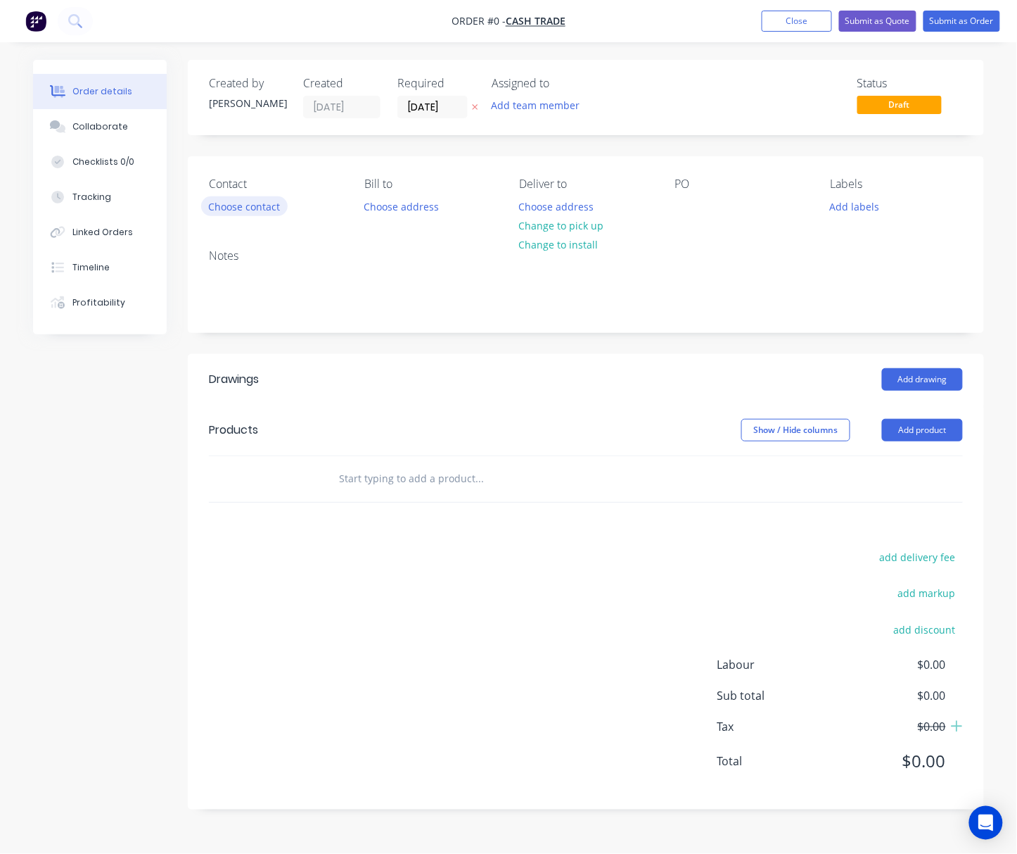
click at [266, 205] on button "Choose contact" at bounding box center [244, 205] width 87 height 19
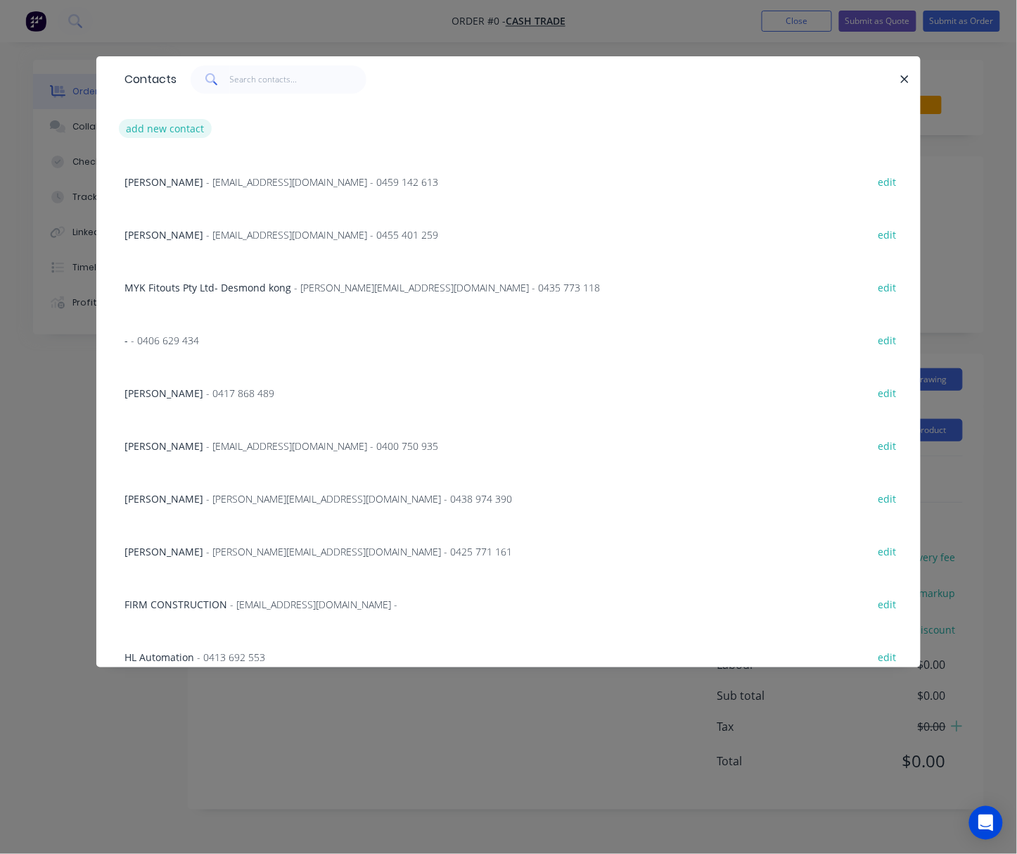
drag, startPoint x: 136, startPoint y: 144, endPoint x: 166, endPoint y: 131, distance: 33.1
click at [135, 146] on div "add new contact" at bounding box center [509, 128] width 782 height 53
click at [173, 122] on button "add new contact" at bounding box center [165, 128] width 93 height 19
select select "AU"
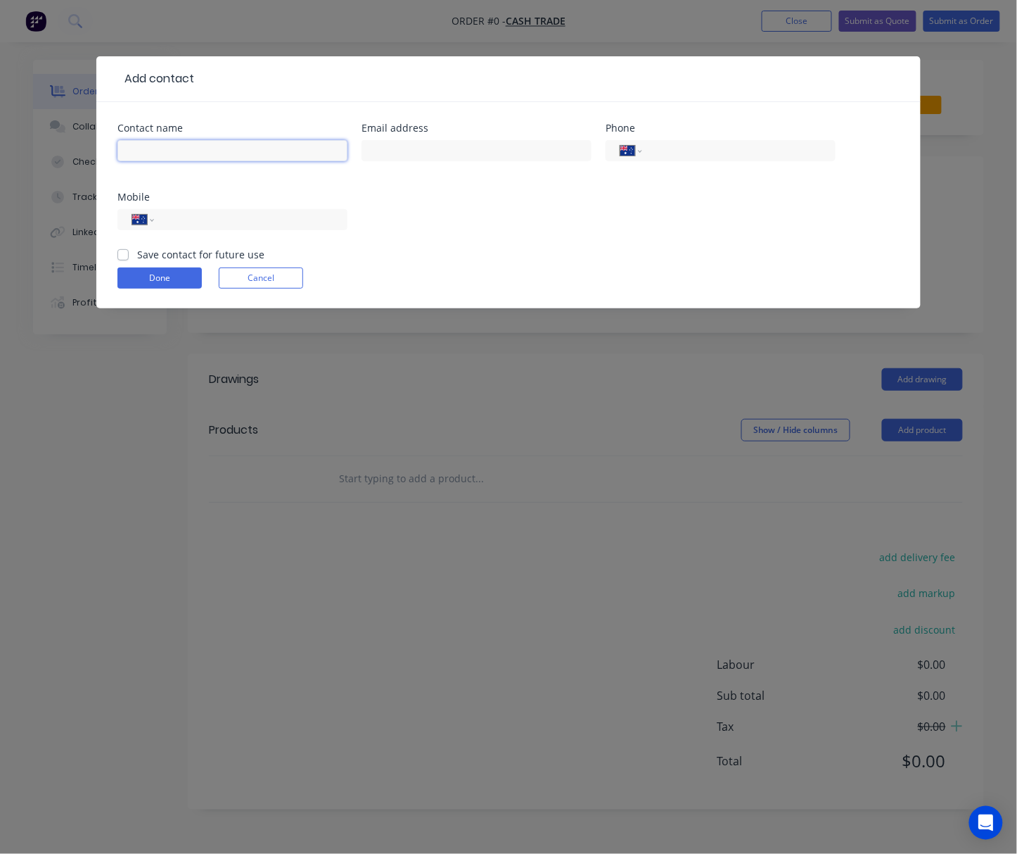
click at [229, 158] on input "text" at bounding box center [233, 150] width 230 height 21
type input "Roberto"
click at [709, 153] on input "tel" at bounding box center [736, 151] width 169 height 16
type input "0488 339 864"
click at [229, 217] on input "tel" at bounding box center [248, 220] width 169 height 16
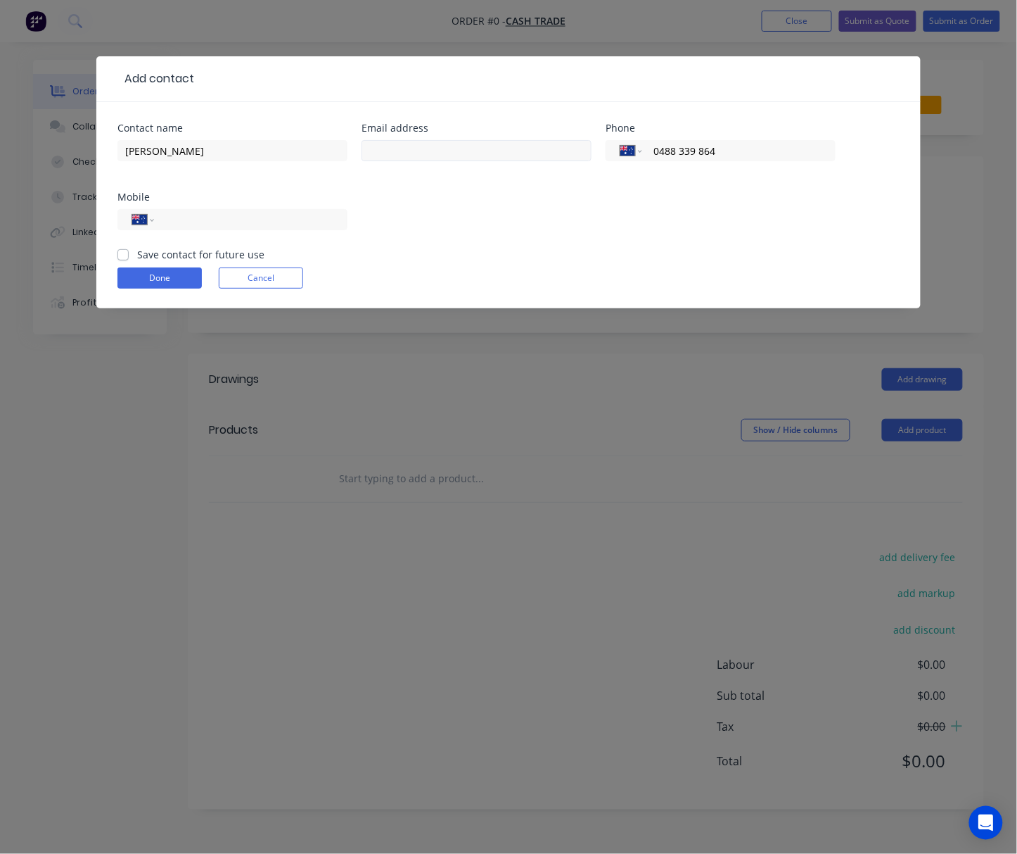
drag, startPoint x: 735, startPoint y: 147, endPoint x: 581, endPoint y: 159, distance: 155.3
click at [597, 153] on div "Contact name Roberto Email address Phone International Afghanistan Åland Island…" at bounding box center [509, 185] width 782 height 124
click at [258, 217] on input "tel" at bounding box center [248, 220] width 169 height 16
paste input "0488 339 864"
type input "0488 339 864"
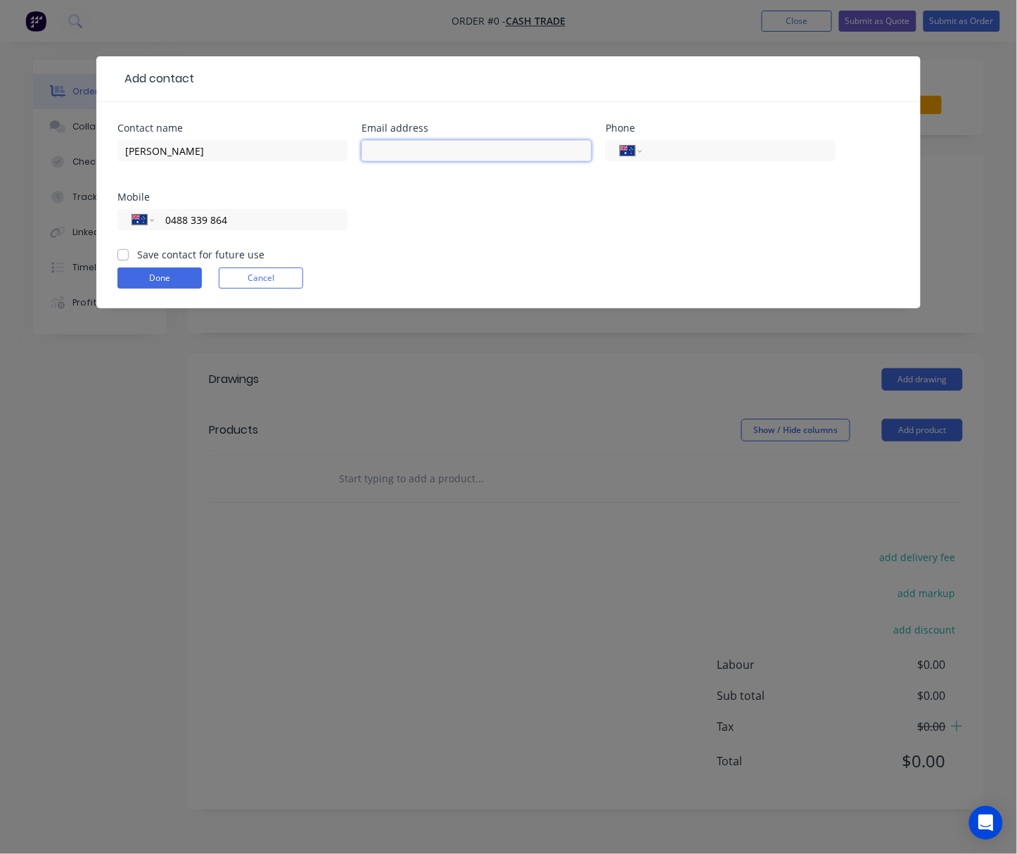
click at [452, 153] on input "text" at bounding box center [477, 150] width 230 height 21
type input "robertbea15@yahoo.com.au"
click at [476, 217] on div "Contact name Roberto Email address robertbea15@yahoo.com.au Phone International…" at bounding box center [509, 185] width 782 height 124
click at [187, 283] on button "Done" at bounding box center [160, 277] width 84 height 21
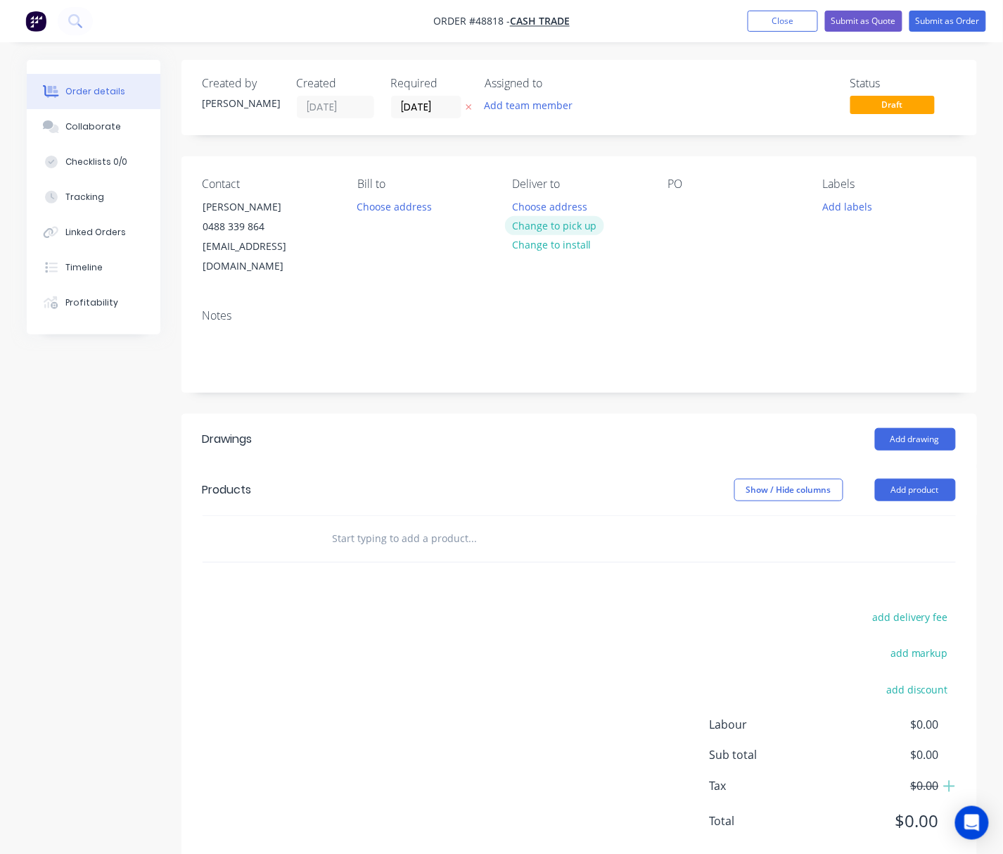
click at [544, 225] on button "Change to pick up" at bounding box center [555, 225] width 100 height 19
click at [909, 478] on button "Add product" at bounding box center [915, 489] width 81 height 23
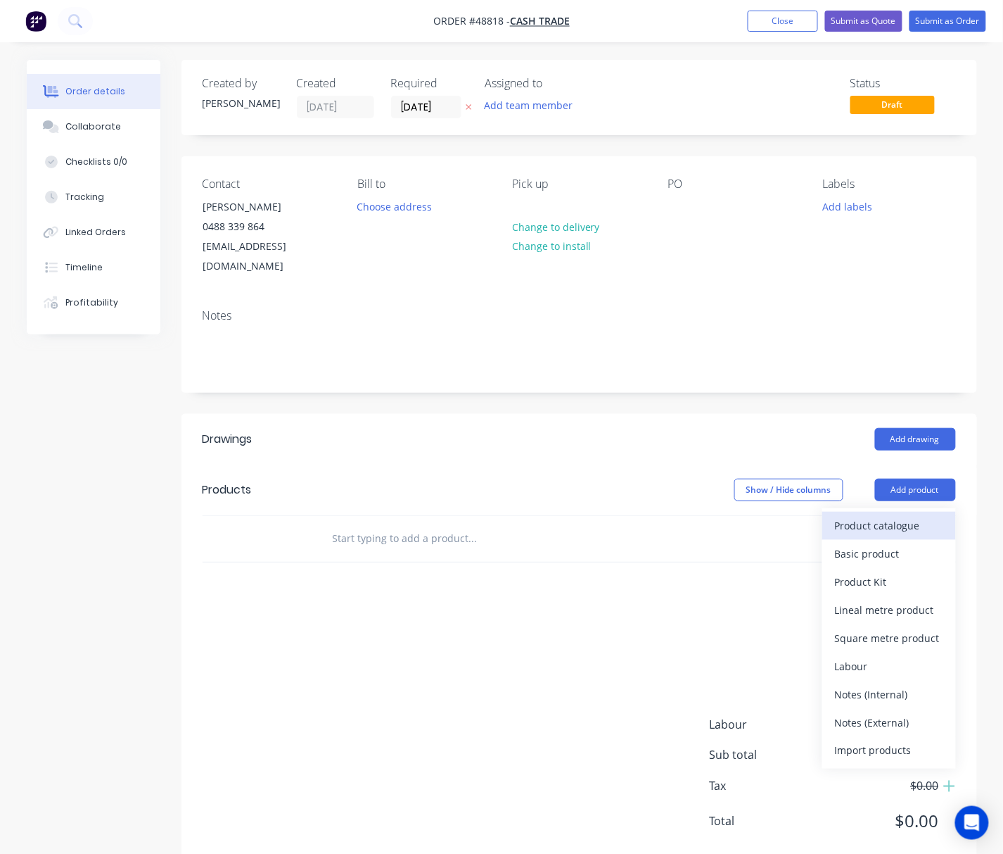
click at [910, 512] on button "Product catalogue" at bounding box center [890, 526] width 134 height 28
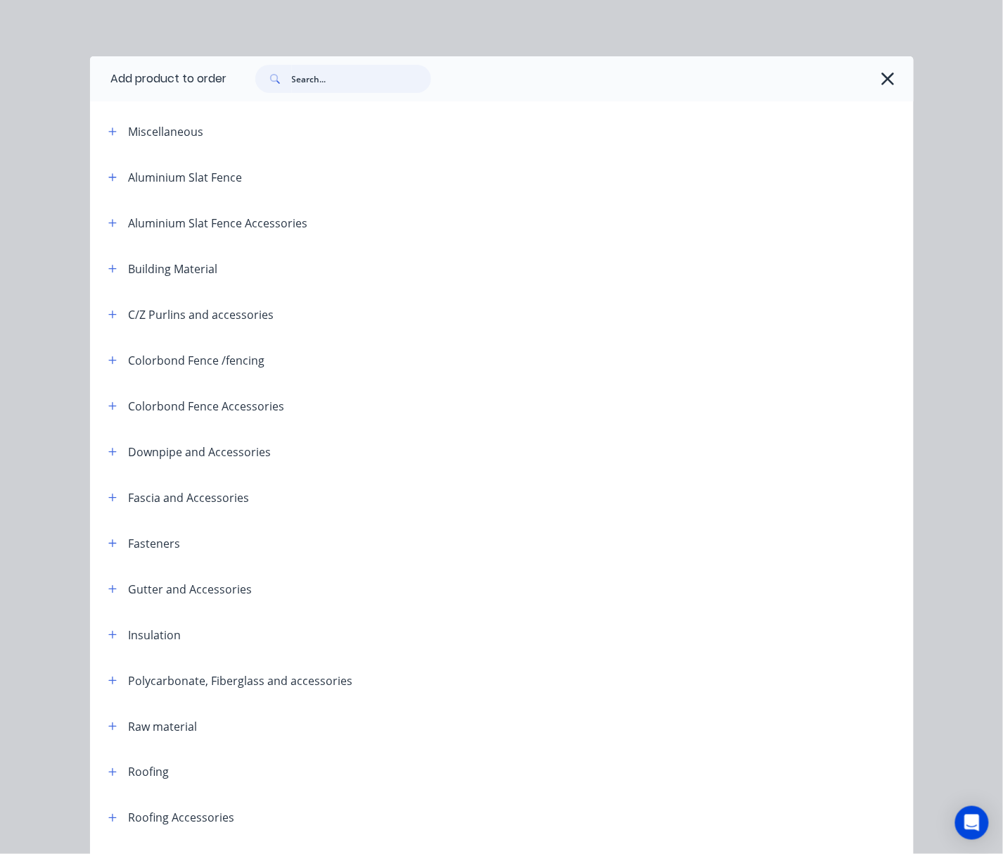
click at [313, 80] on input "text" at bounding box center [361, 79] width 139 height 28
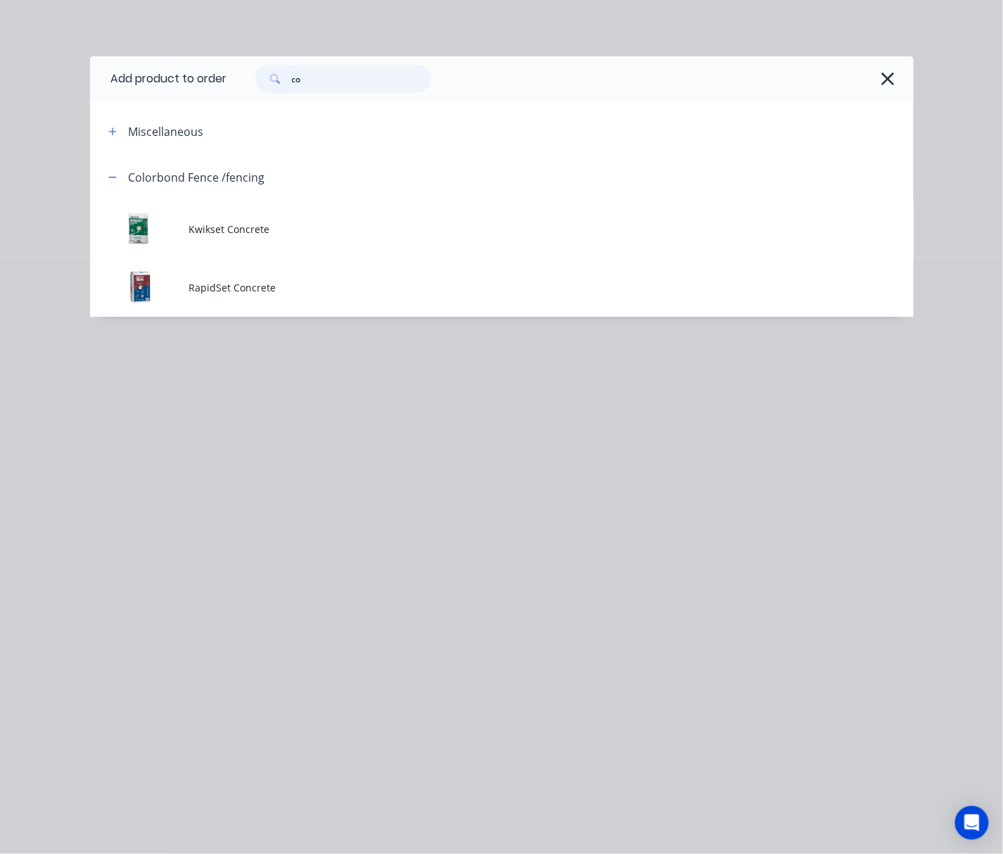
type input "c"
type input "kwi"
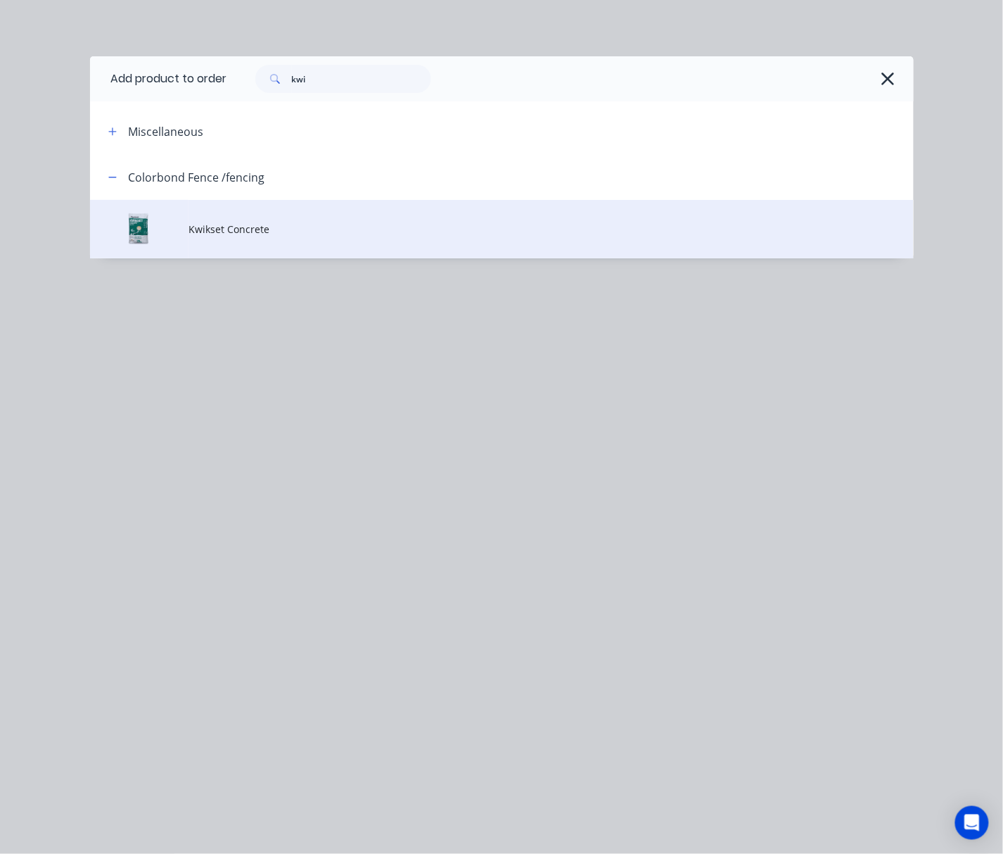
click at [392, 237] on td "Kwikset Concrete" at bounding box center [551, 229] width 725 height 58
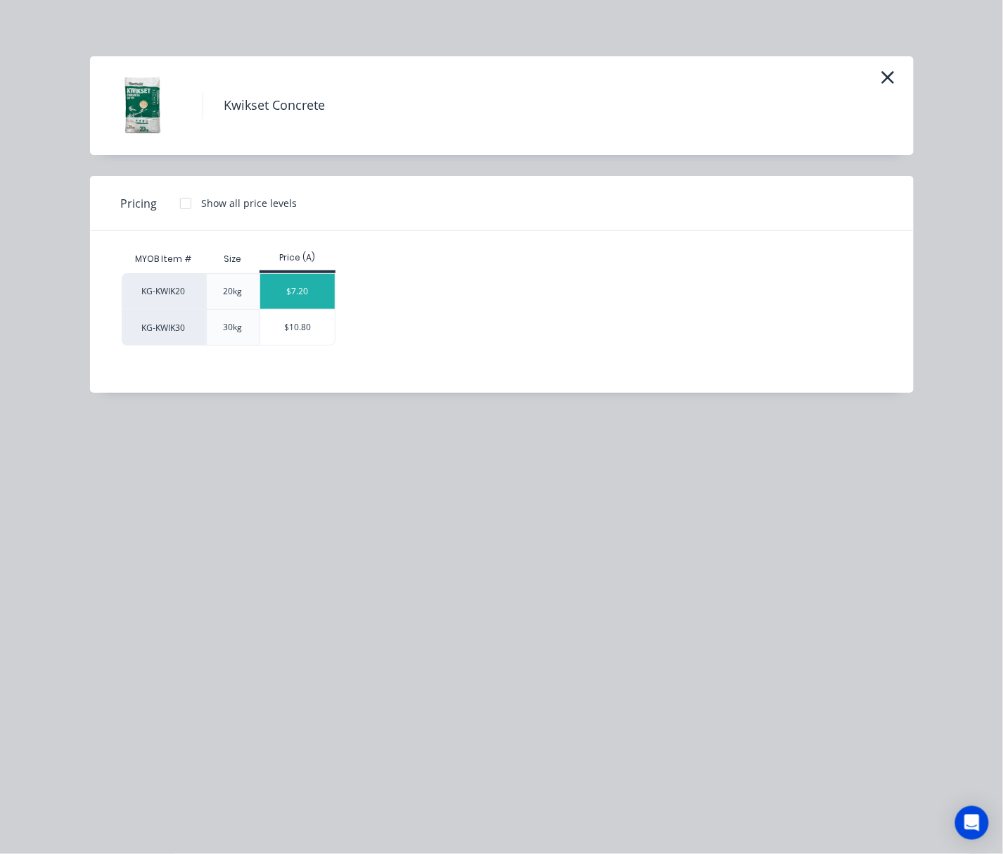
click at [319, 288] on div "$7.20" at bounding box center [297, 291] width 75 height 35
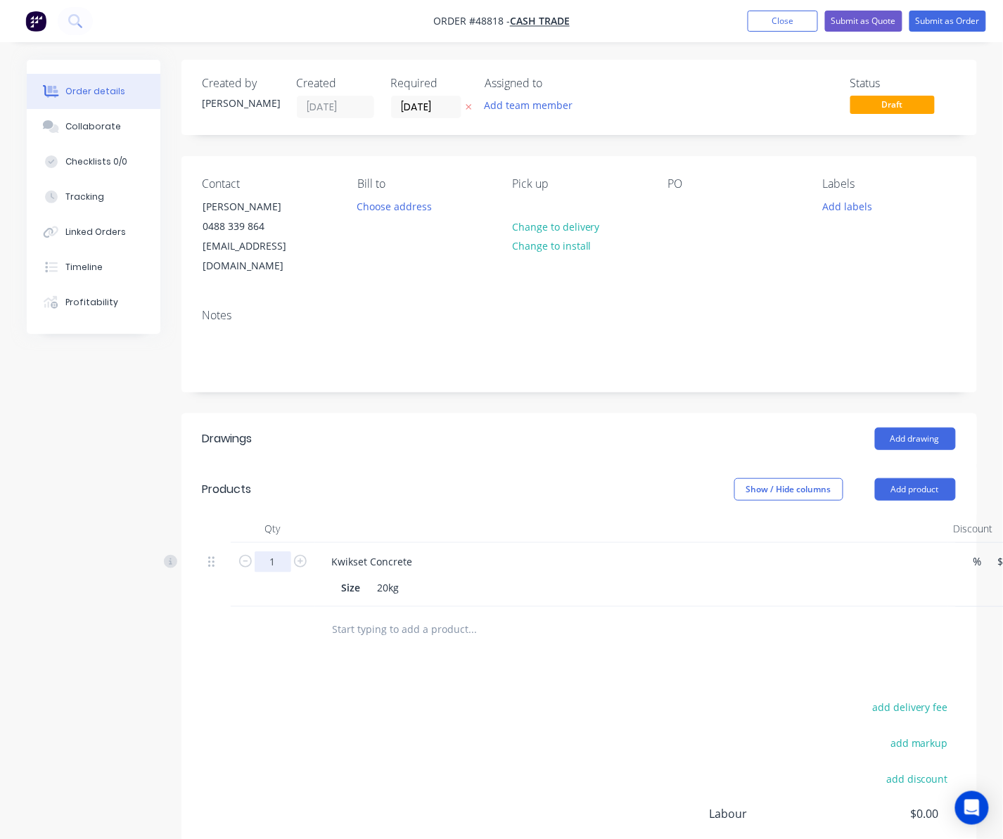
click at [274, 552] on input "1" at bounding box center [273, 562] width 37 height 21
type input "21"
type input "$151.20"
drag, startPoint x: 476, startPoint y: 718, endPoint x: 487, endPoint y: 710, distance: 13.1
click at [476, 716] on div "add delivery fee add markup add discount Labour $0.00 Sub total $7.20 Tax $0.72…" at bounding box center [580, 818] width 754 height 241
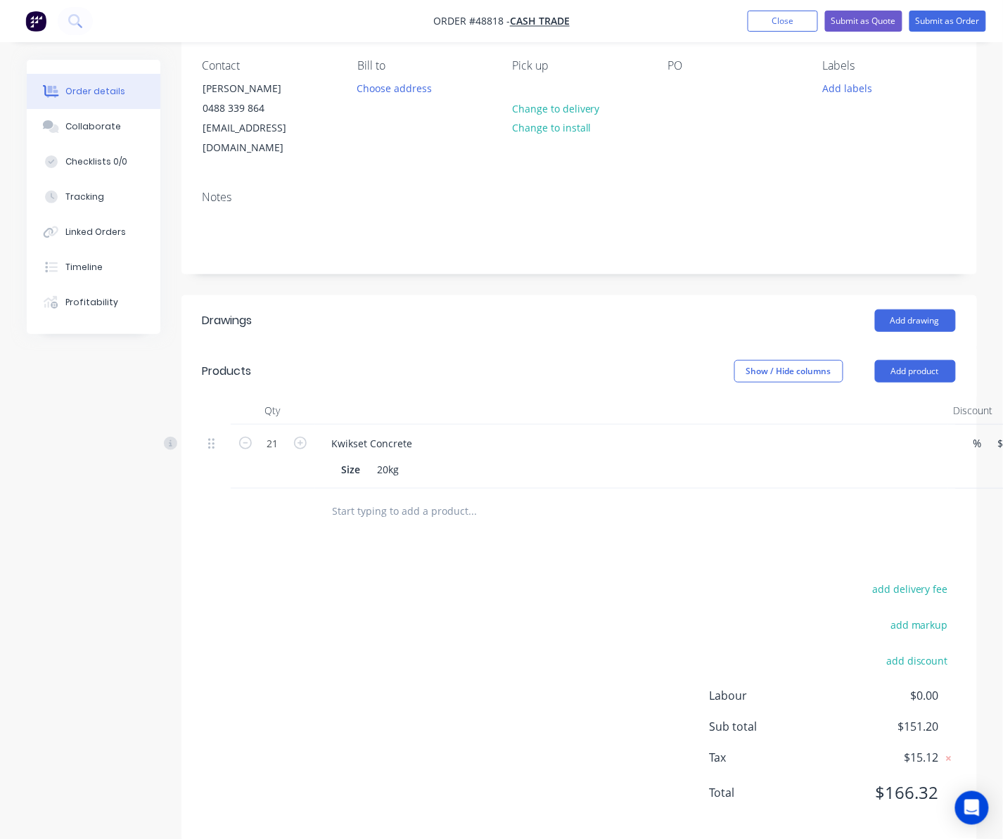
scroll to position [124, 0]
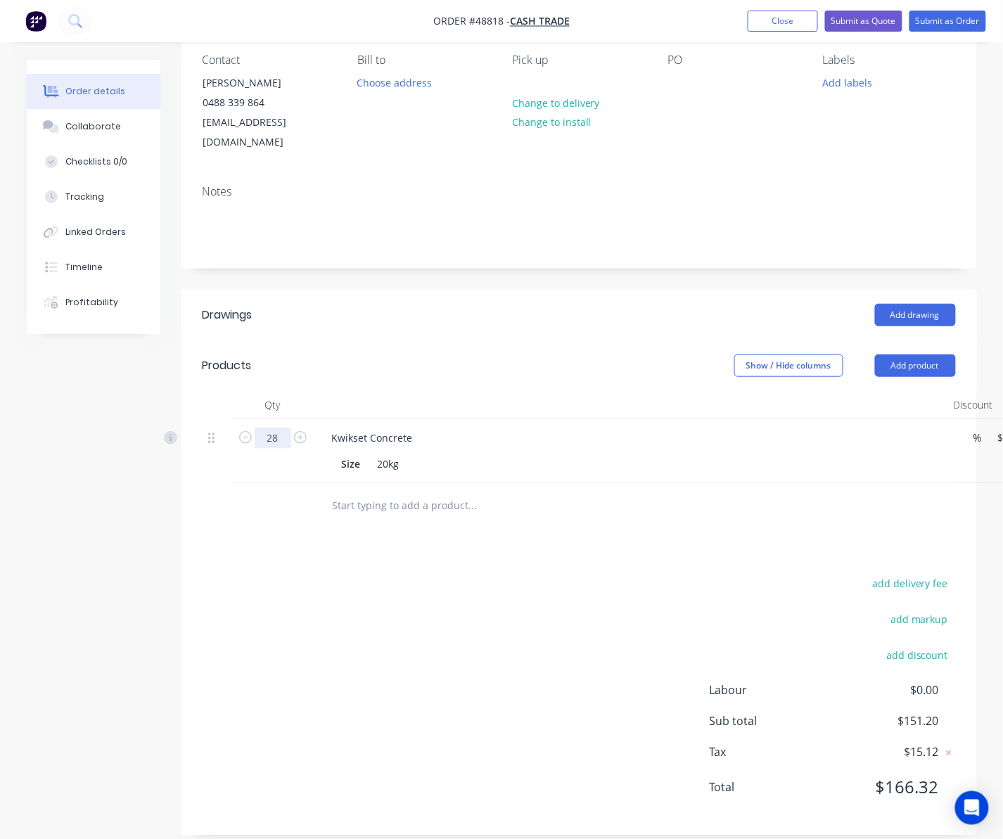
type input "28"
type input "$201.60"
click at [631, 628] on div "add delivery fee add markup add discount Labour $0.00 Sub total $151.20 Tax $15…" at bounding box center [580, 694] width 754 height 241
type input "21"
type input "$151.20"
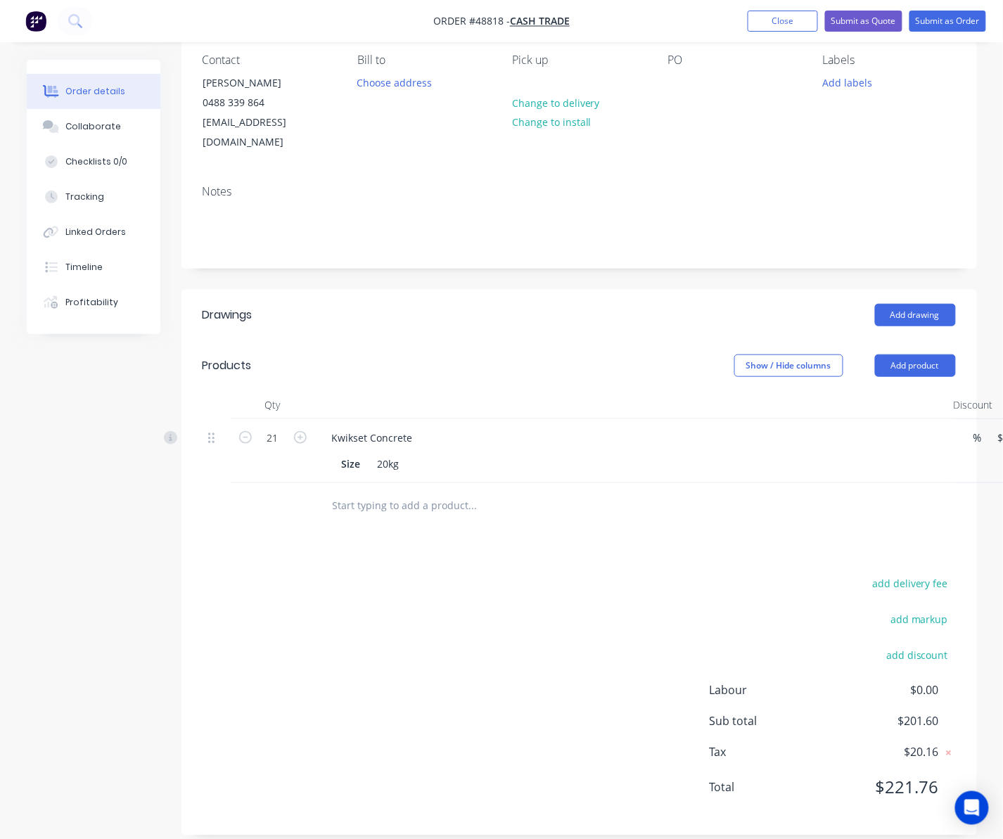
click at [578, 574] on div "add delivery fee add markup add discount Labour $0.00 Sub total $201.60 Tax $20…" at bounding box center [580, 694] width 754 height 241
click at [930, 20] on button "Submit as Order" at bounding box center [948, 21] width 77 height 21
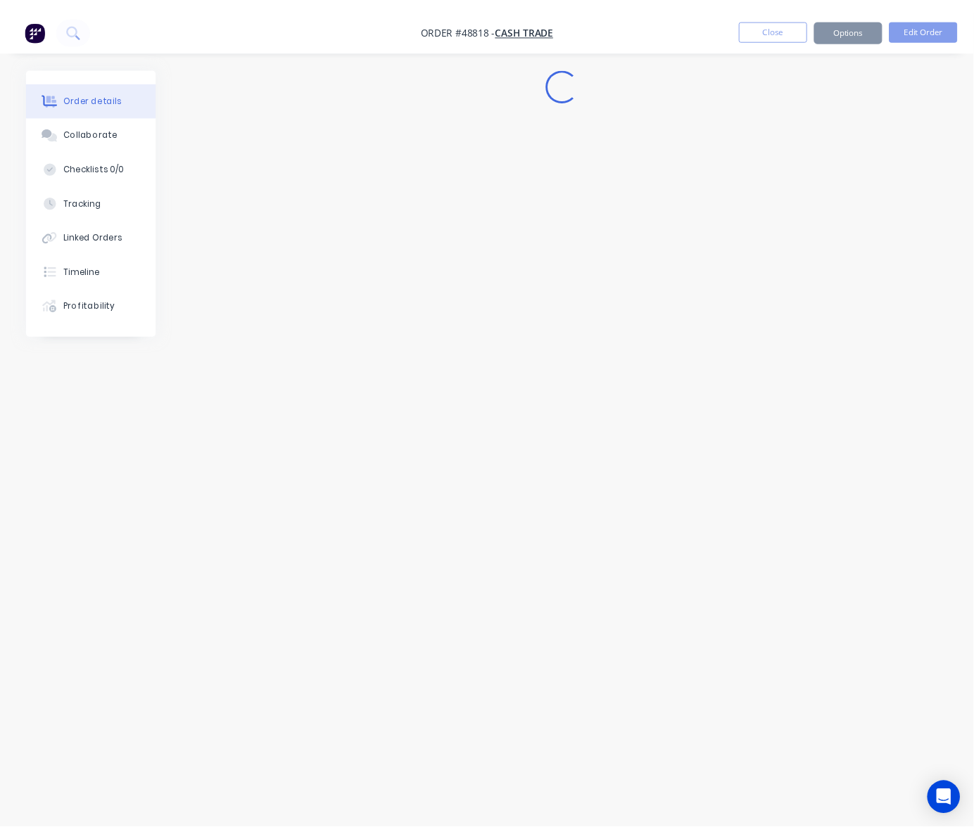
scroll to position [0, 0]
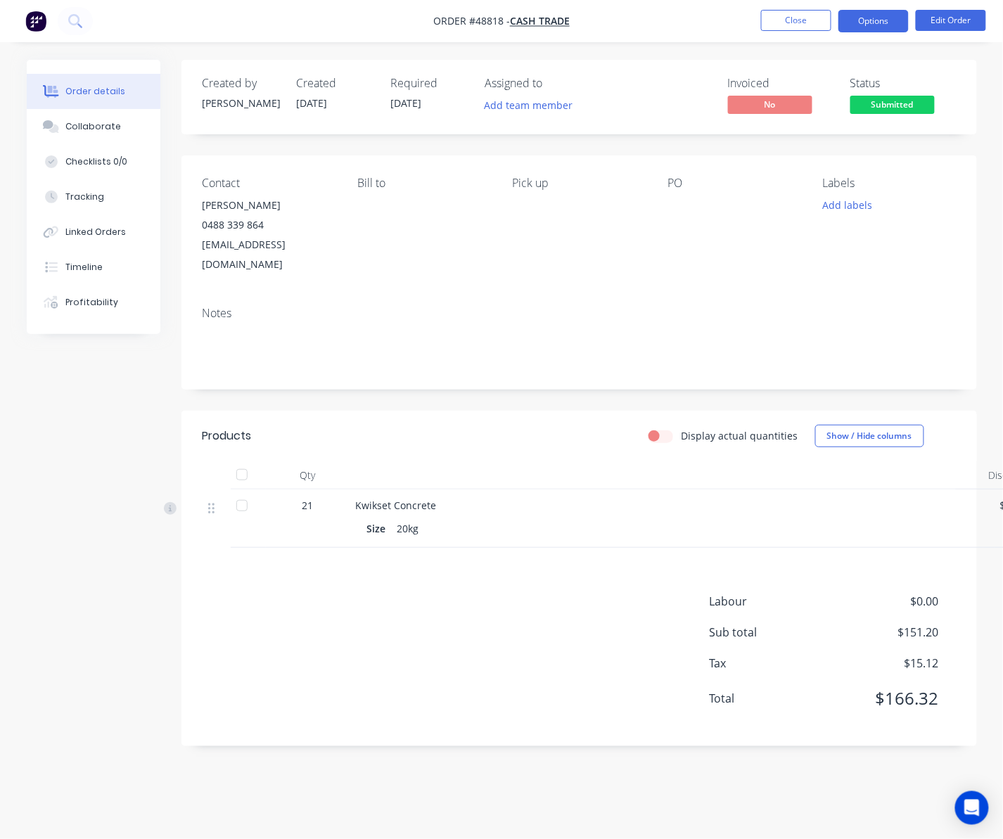
click at [881, 18] on button "Options" at bounding box center [874, 21] width 70 height 23
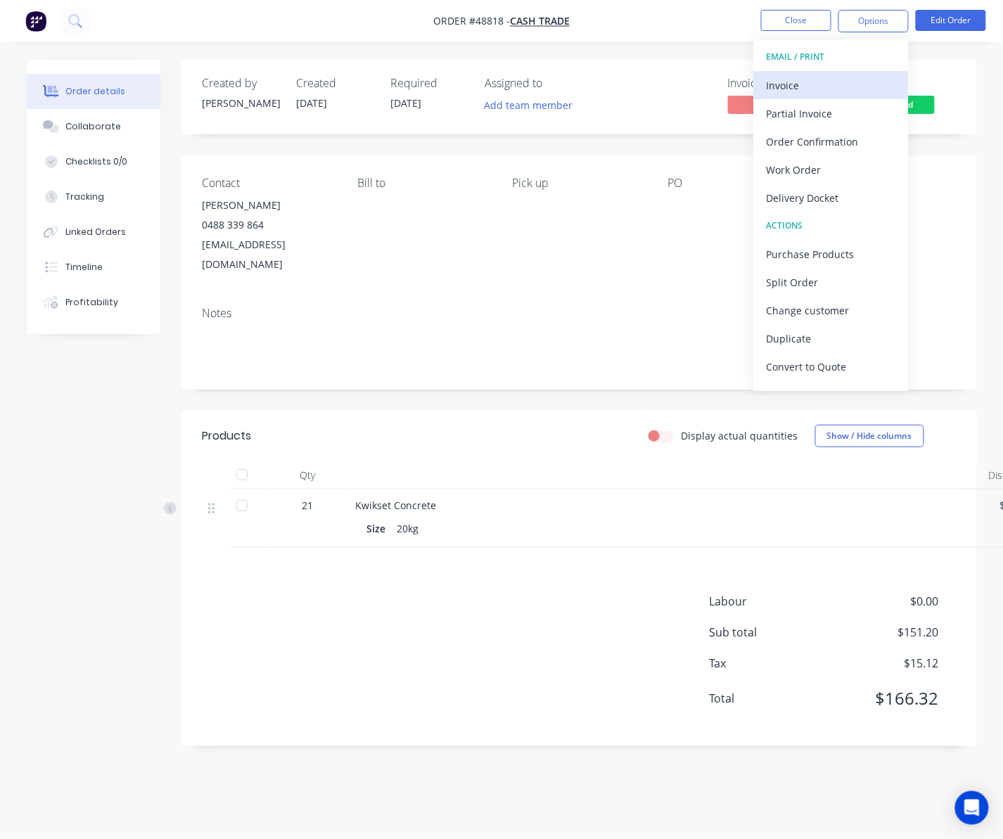
click at [864, 80] on div "Invoice" at bounding box center [831, 85] width 129 height 20
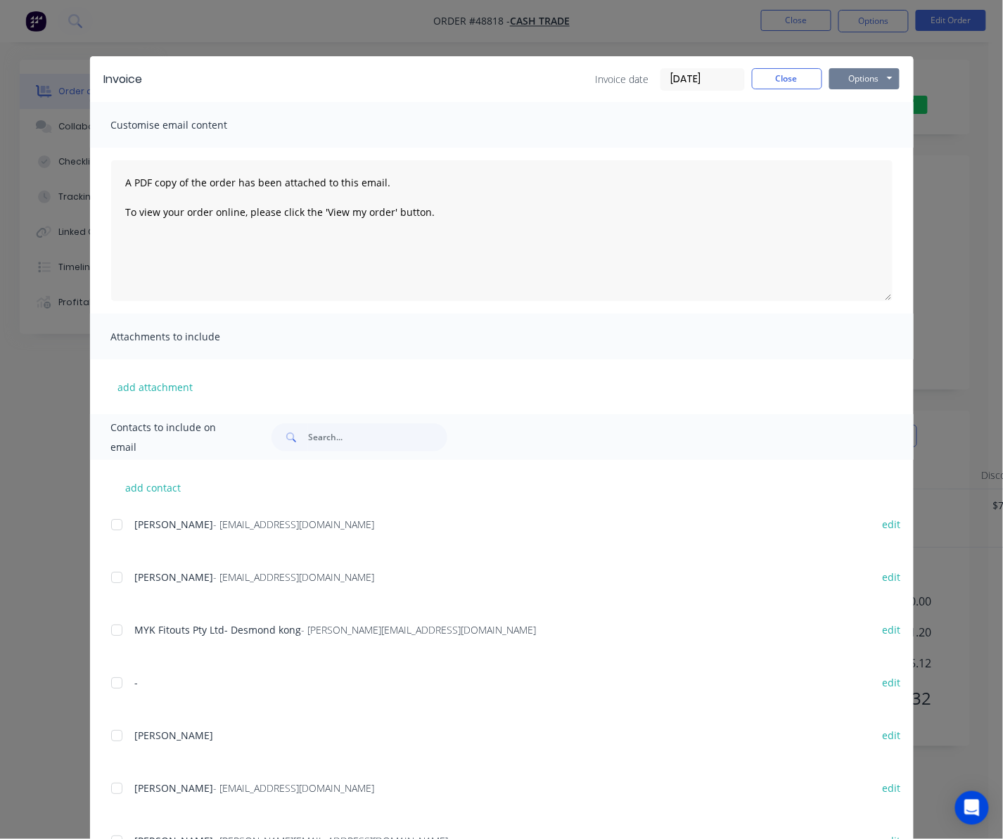
click at [873, 80] on button "Options" at bounding box center [865, 78] width 70 height 21
click at [880, 125] on button "Print" at bounding box center [875, 126] width 90 height 23
click at [930, 144] on div "Invoice Invoice date 03/09/25 Close Options Preview Print Email Customise email…" at bounding box center [501, 419] width 1003 height 839
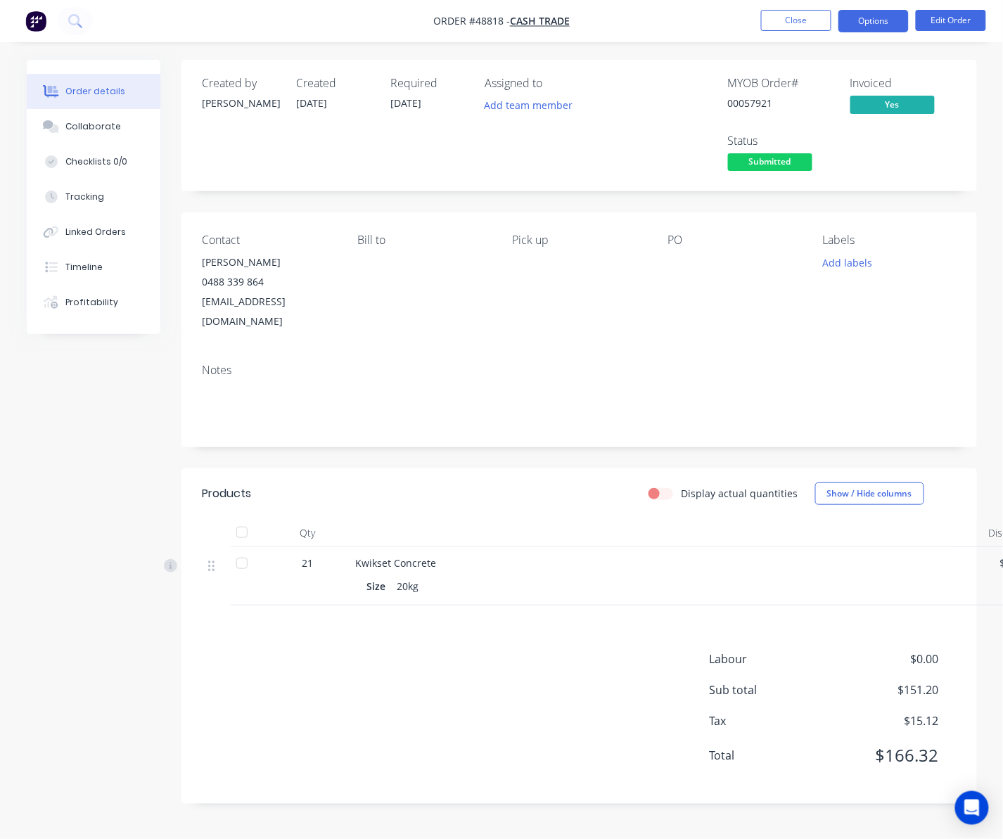
click at [892, 23] on button "Options" at bounding box center [874, 21] width 70 height 23
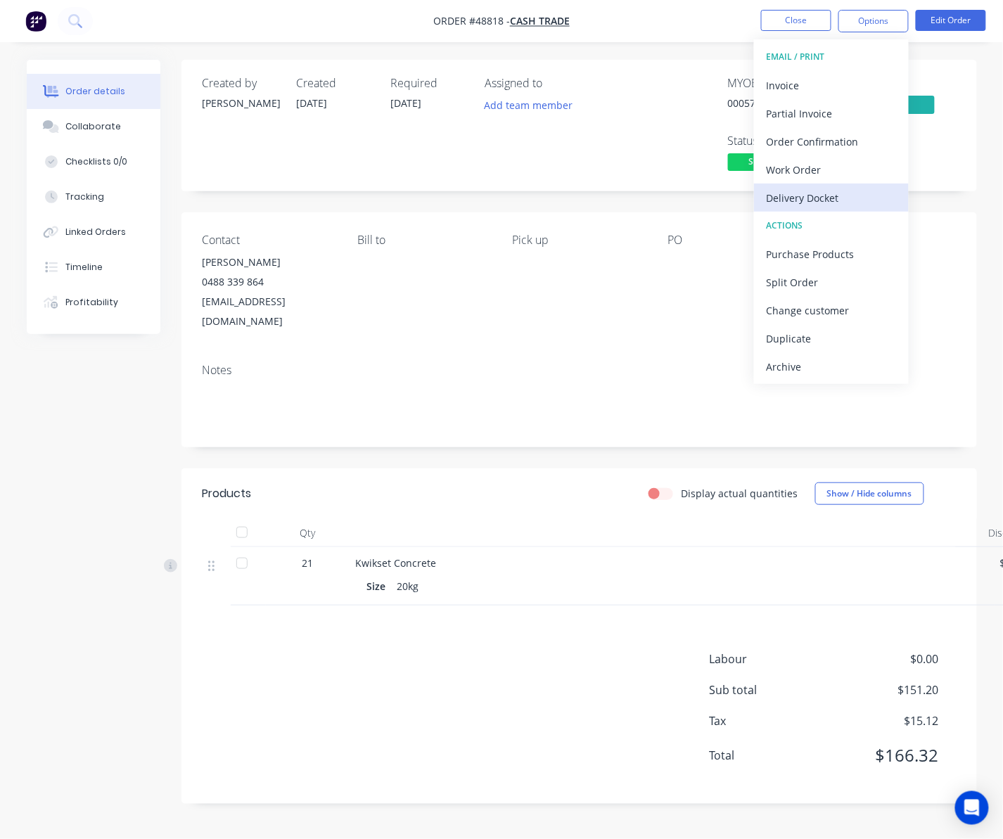
click at [851, 190] on div "Delivery Docket" at bounding box center [831, 198] width 129 height 20
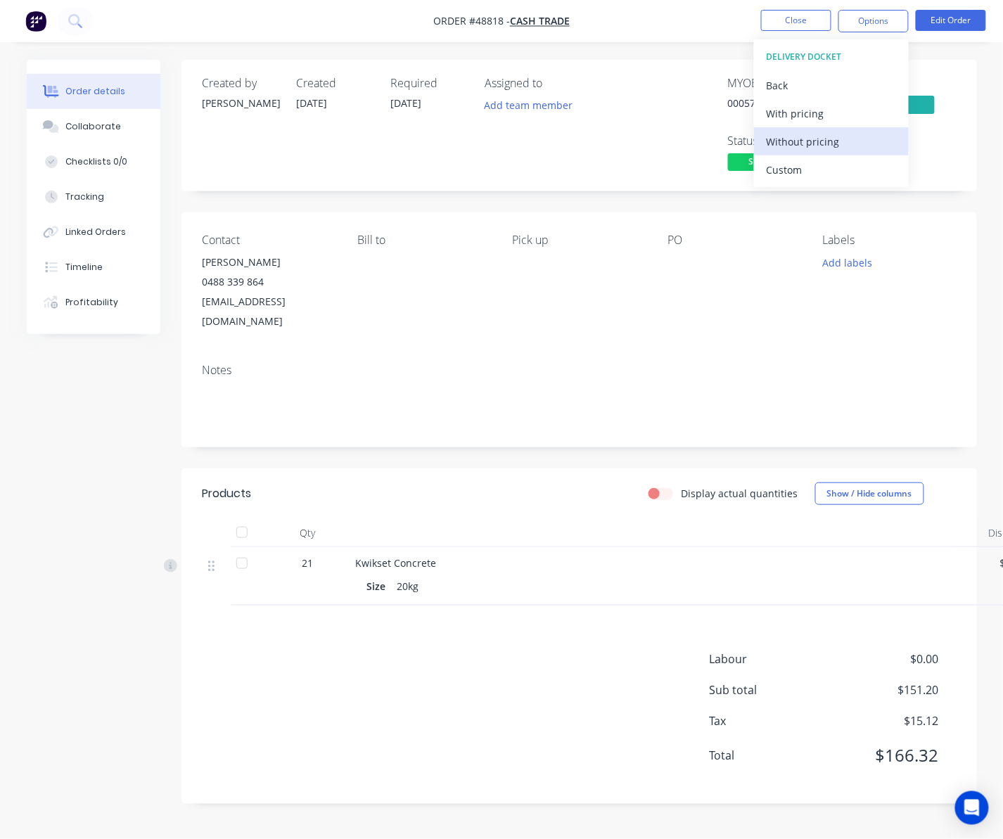
click at [856, 135] on div "Without pricing" at bounding box center [831, 142] width 129 height 20
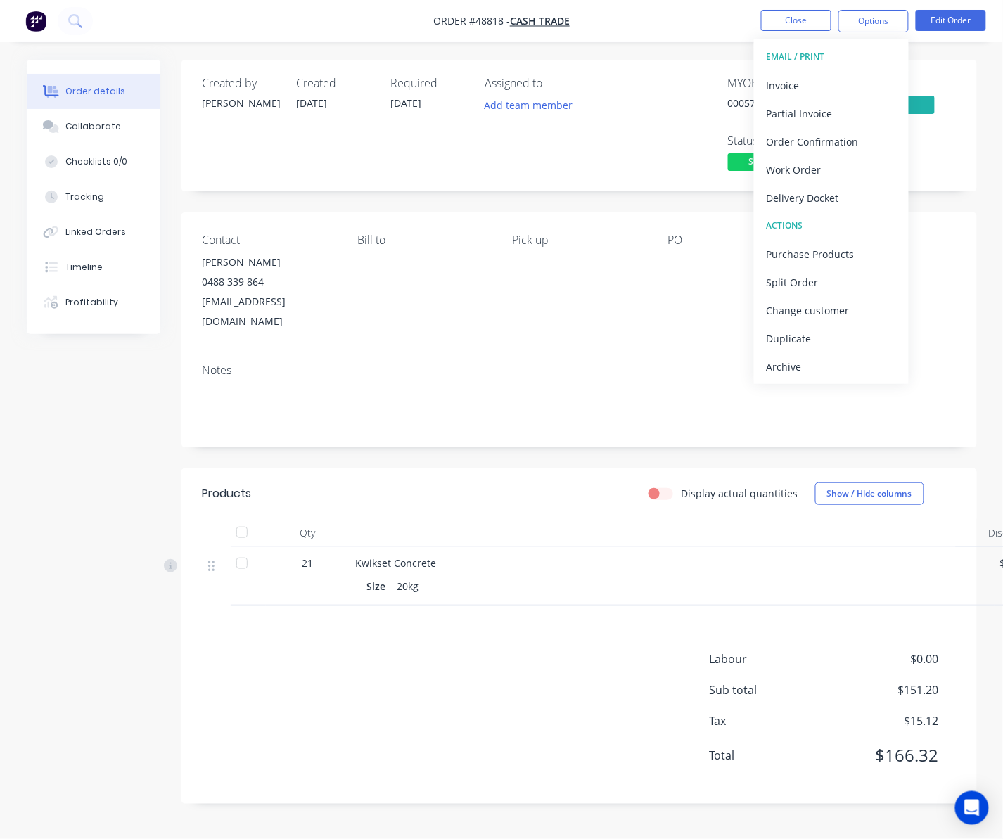
click at [618, 141] on div "Assigned to Add team member" at bounding box center [556, 126] width 141 height 98
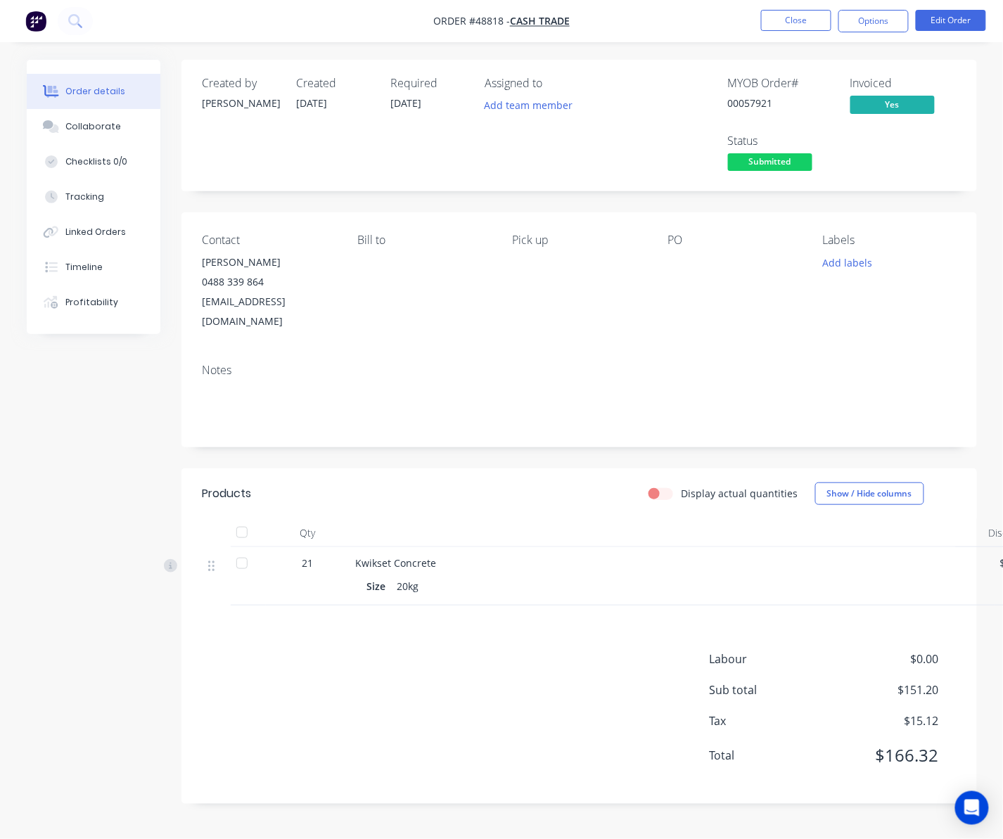
click at [761, 166] on span "Submitted" at bounding box center [770, 162] width 84 height 18
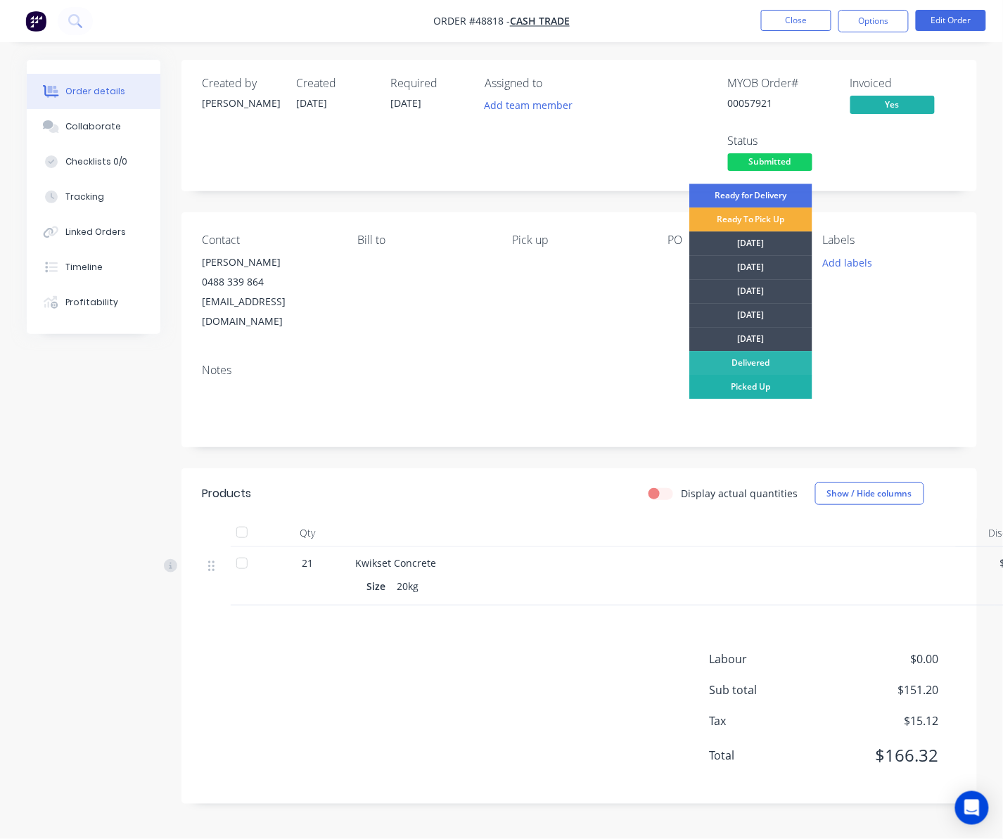
click at [759, 386] on div "Picked Up" at bounding box center [751, 387] width 123 height 24
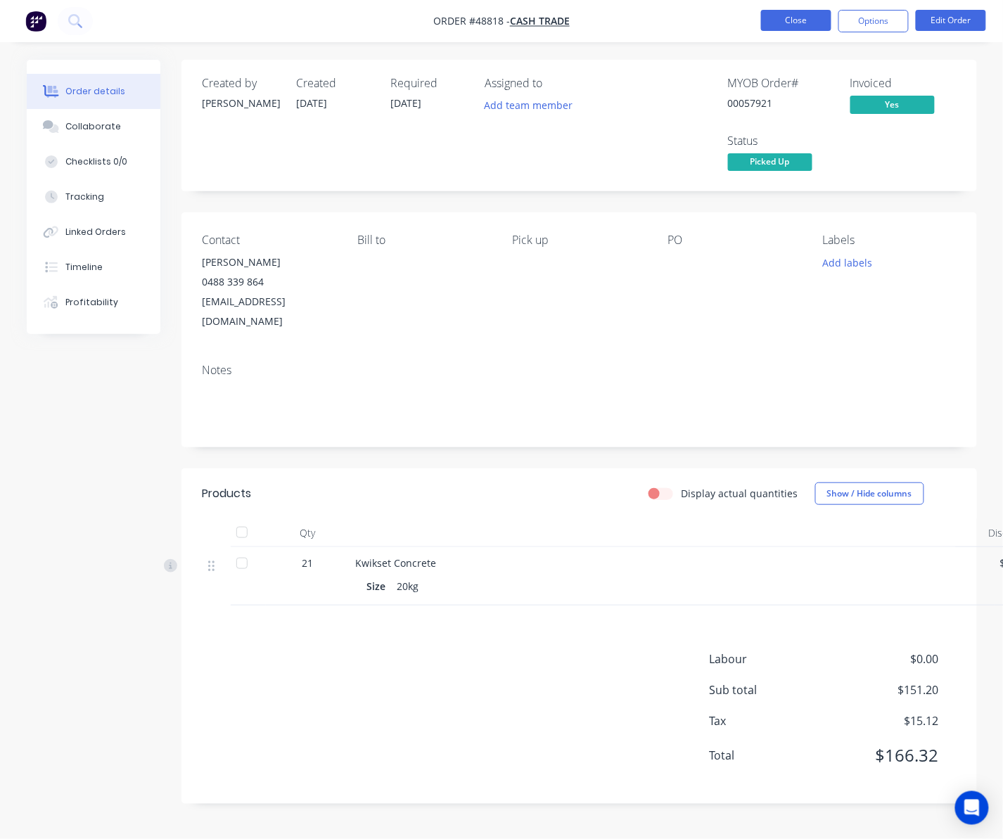
click at [784, 20] on button "Close" at bounding box center [796, 20] width 70 height 21
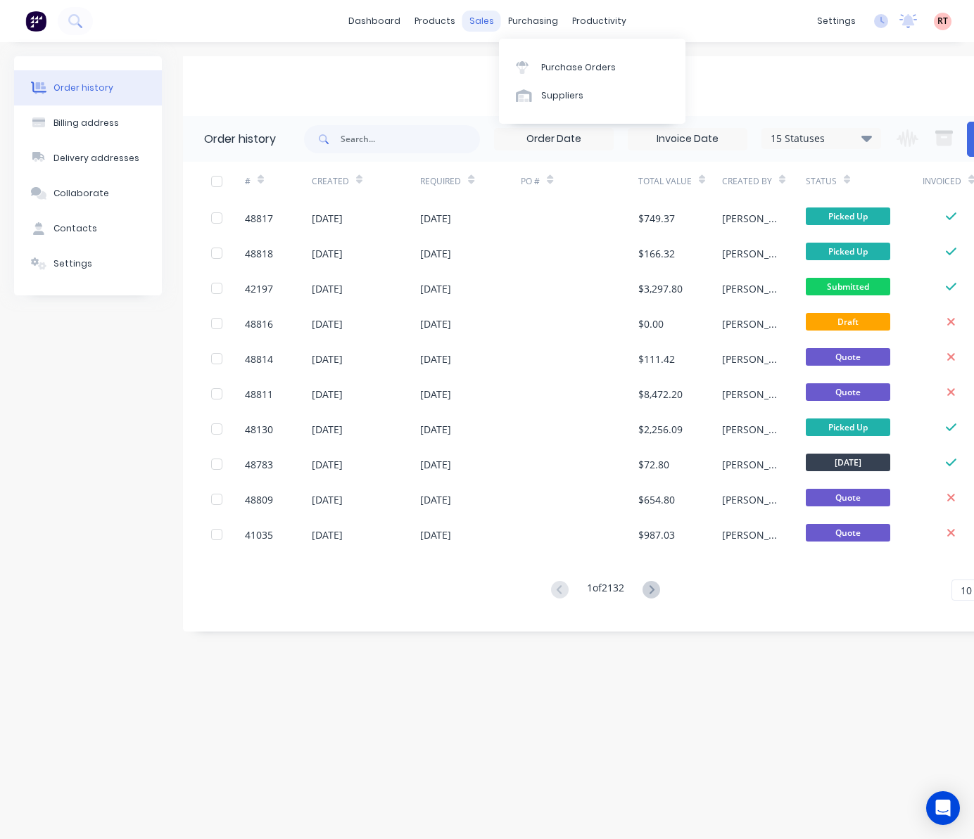
click at [480, 23] on div "sales" at bounding box center [481, 21] width 39 height 21
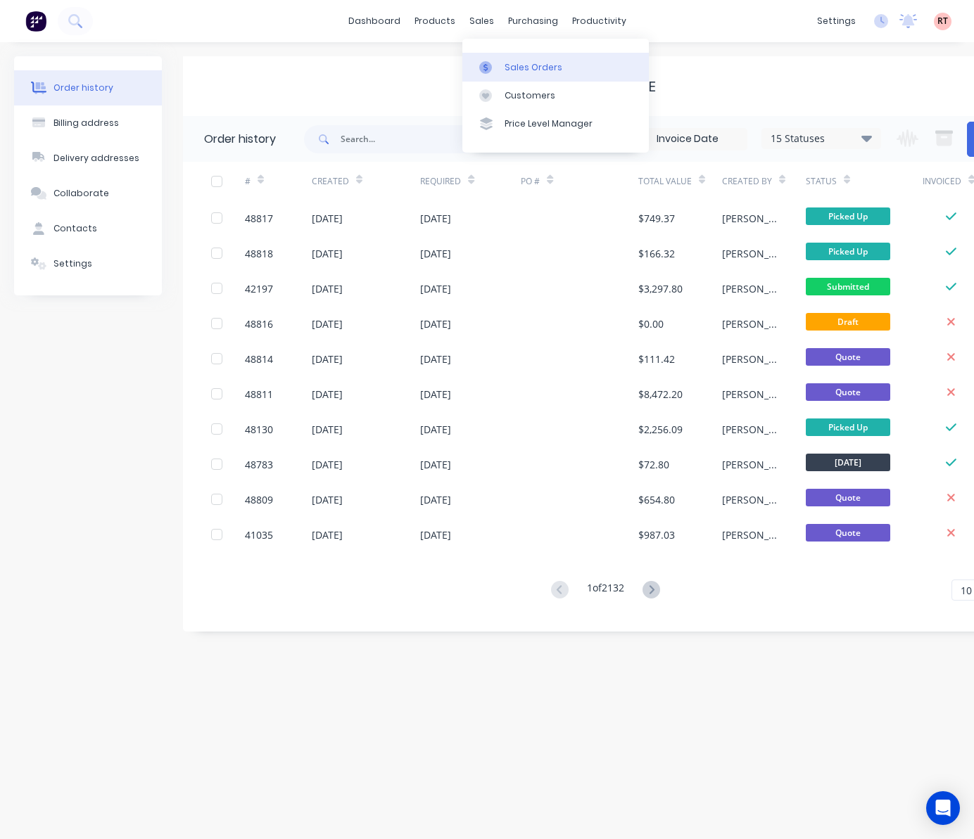
click at [507, 68] on div "Sales Orders" at bounding box center [534, 67] width 58 height 13
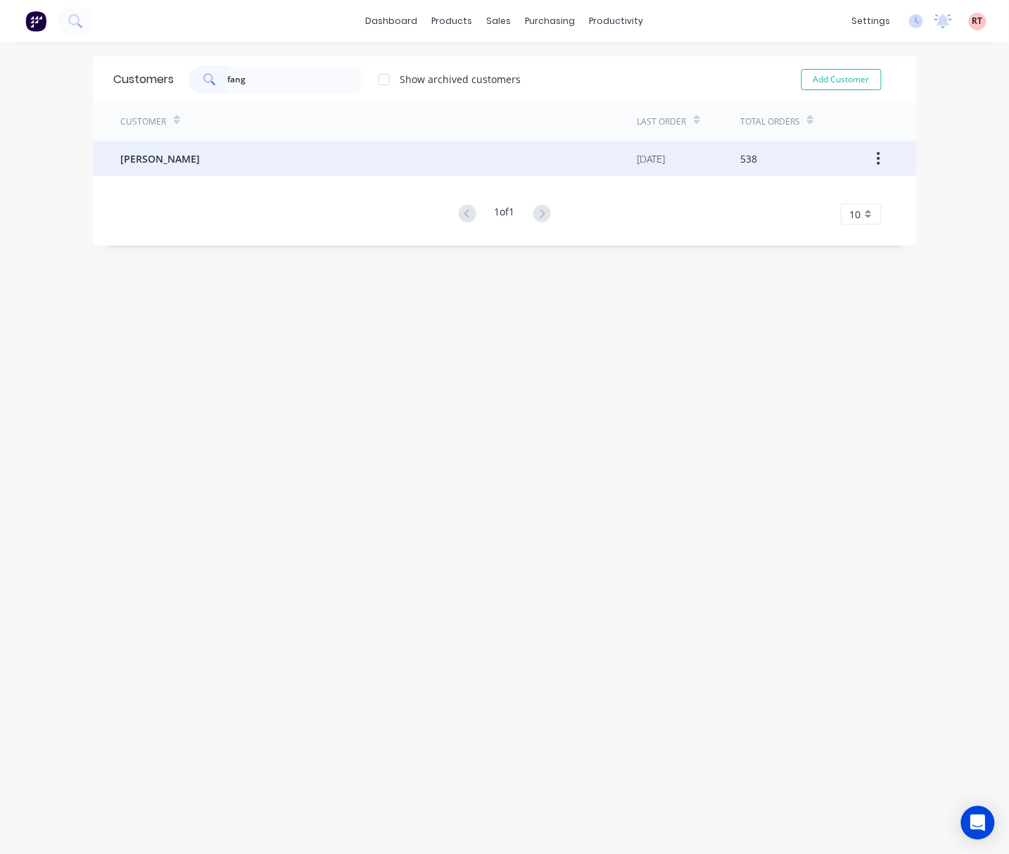
type input "fang"
click at [369, 159] on div "[PERSON_NAME]" at bounding box center [379, 158] width 516 height 35
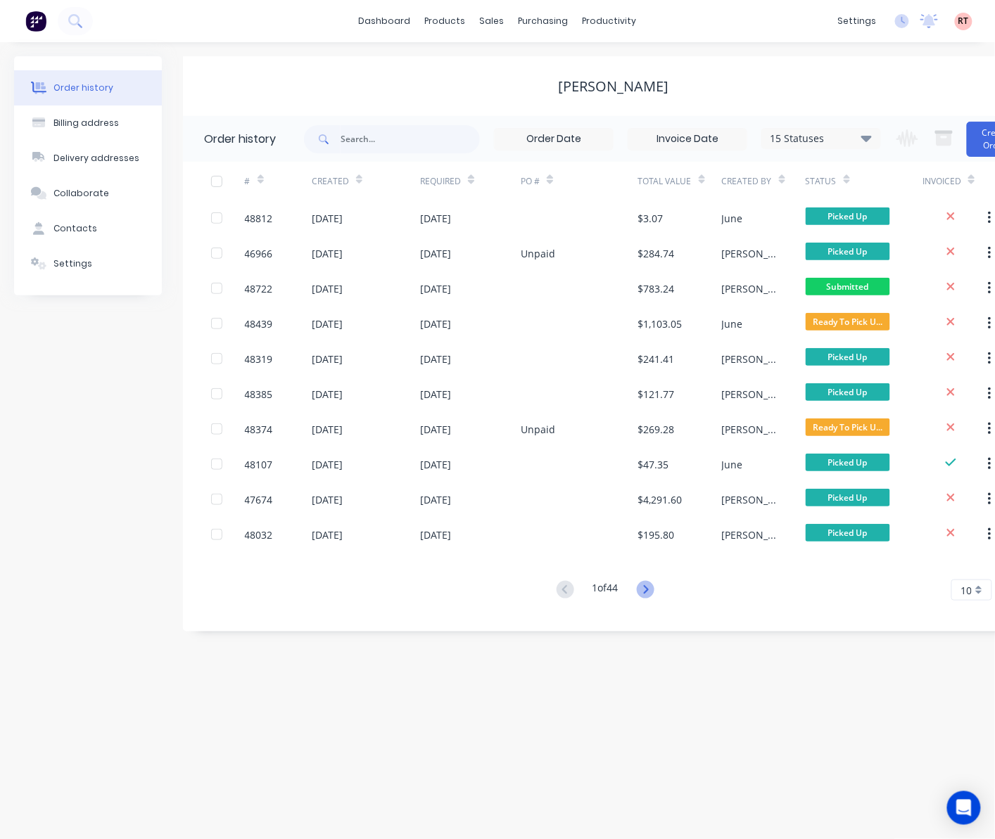
click at [647, 591] on icon at bounding box center [646, 590] width 18 height 18
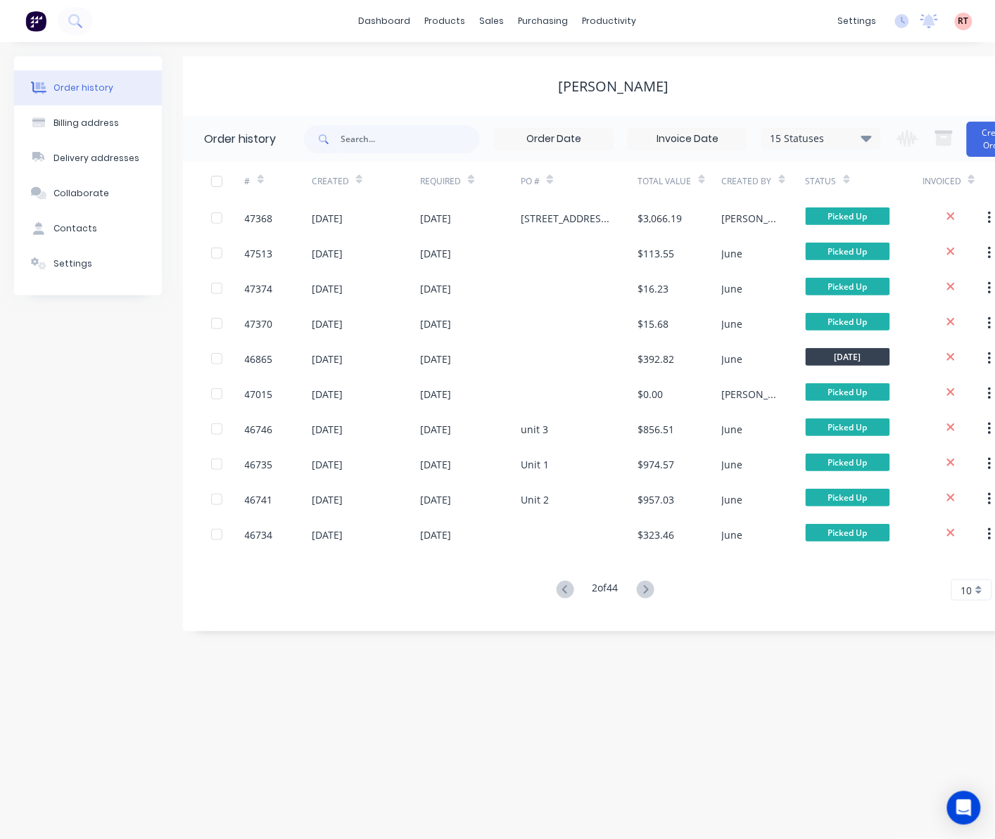
click at [564, 594] on icon at bounding box center [564, 589] width 5 height 8
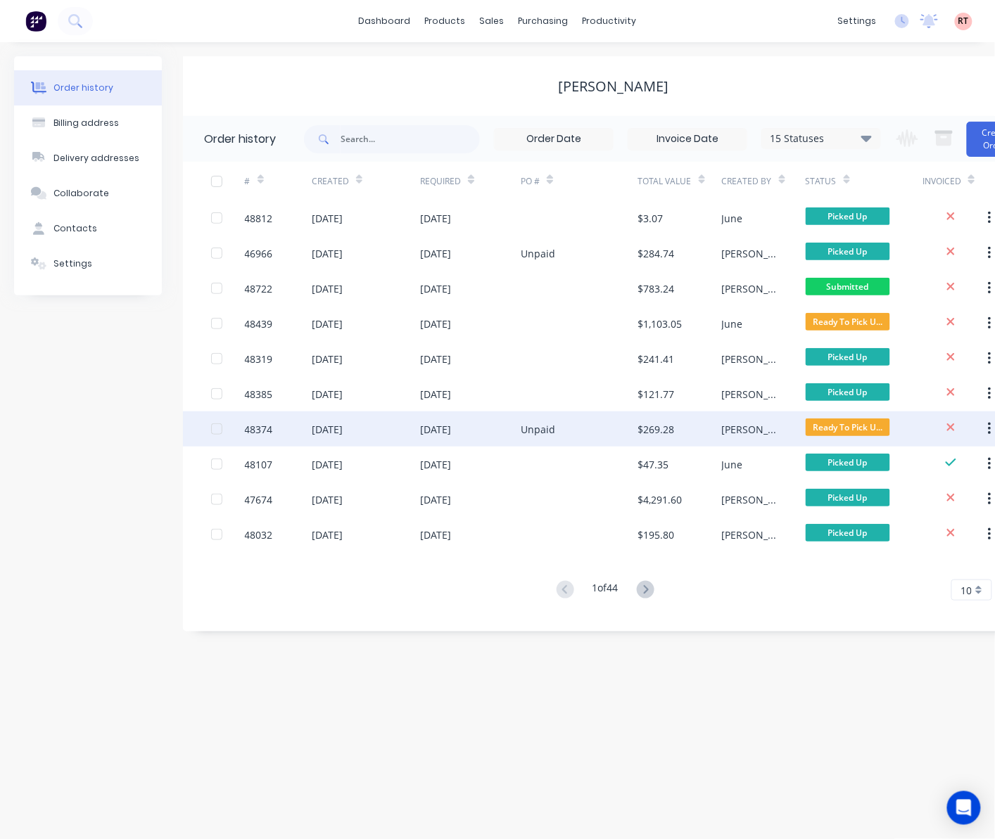
click at [585, 429] on div "Unpaid" at bounding box center [580, 429] width 118 height 35
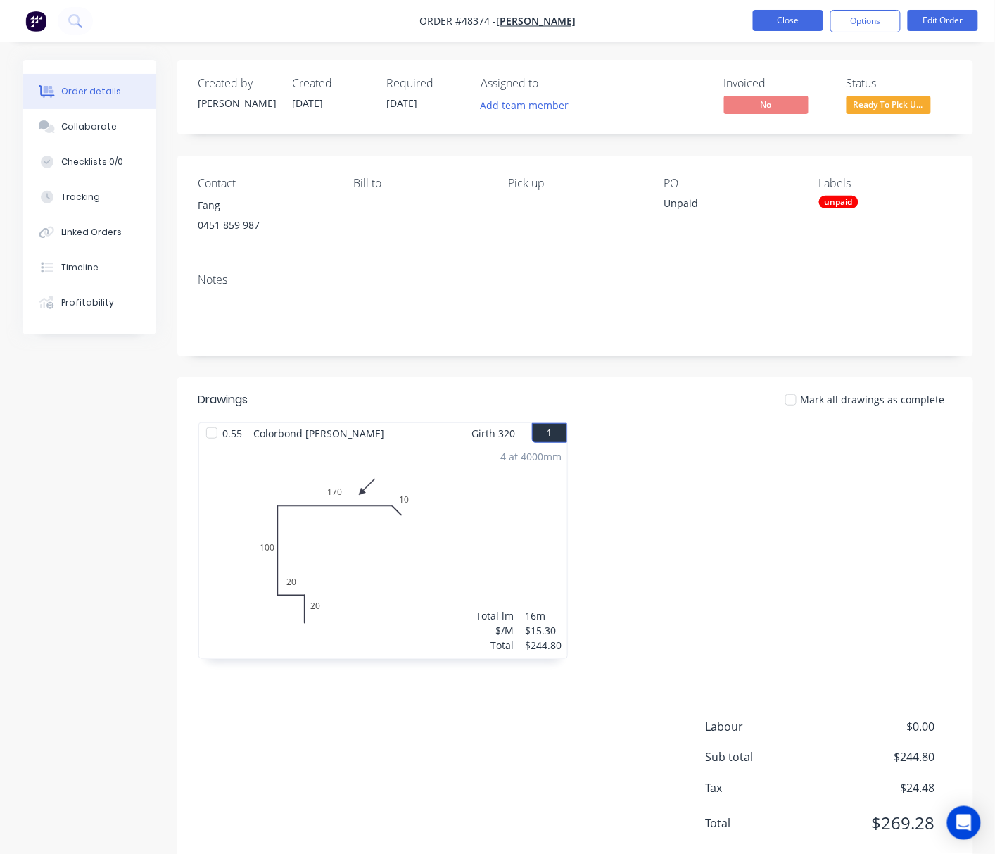
click at [784, 24] on button "Close" at bounding box center [788, 20] width 70 height 21
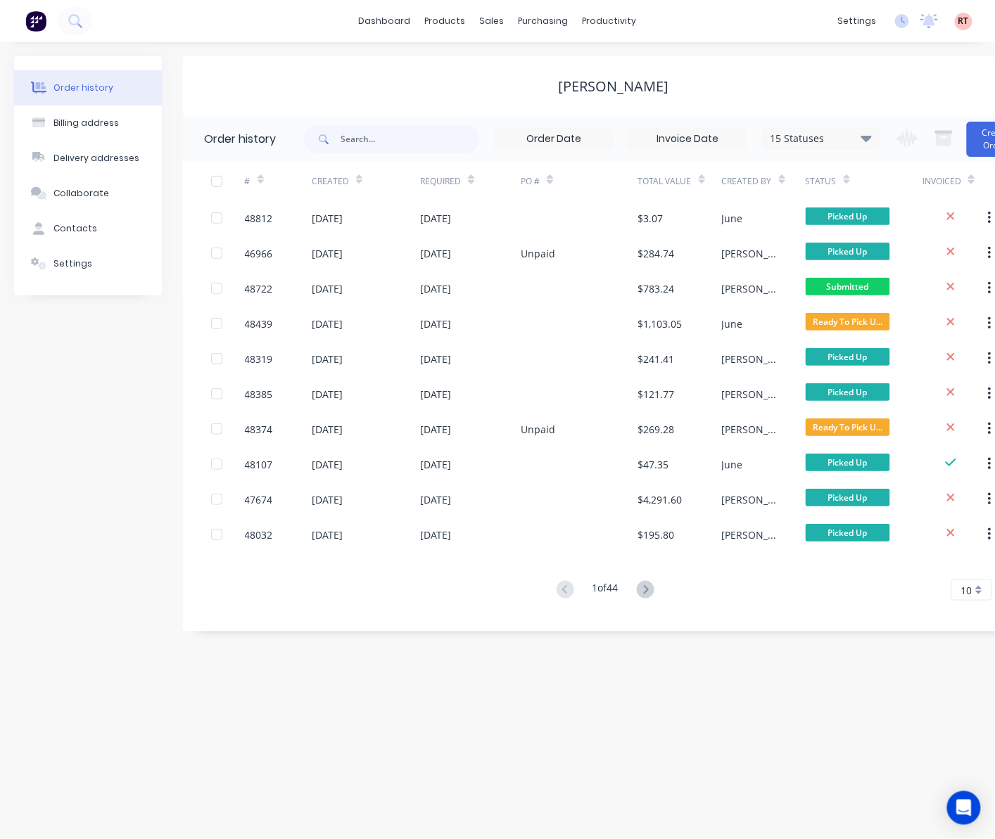
click at [659, 589] on button at bounding box center [646, 591] width 26 height 20
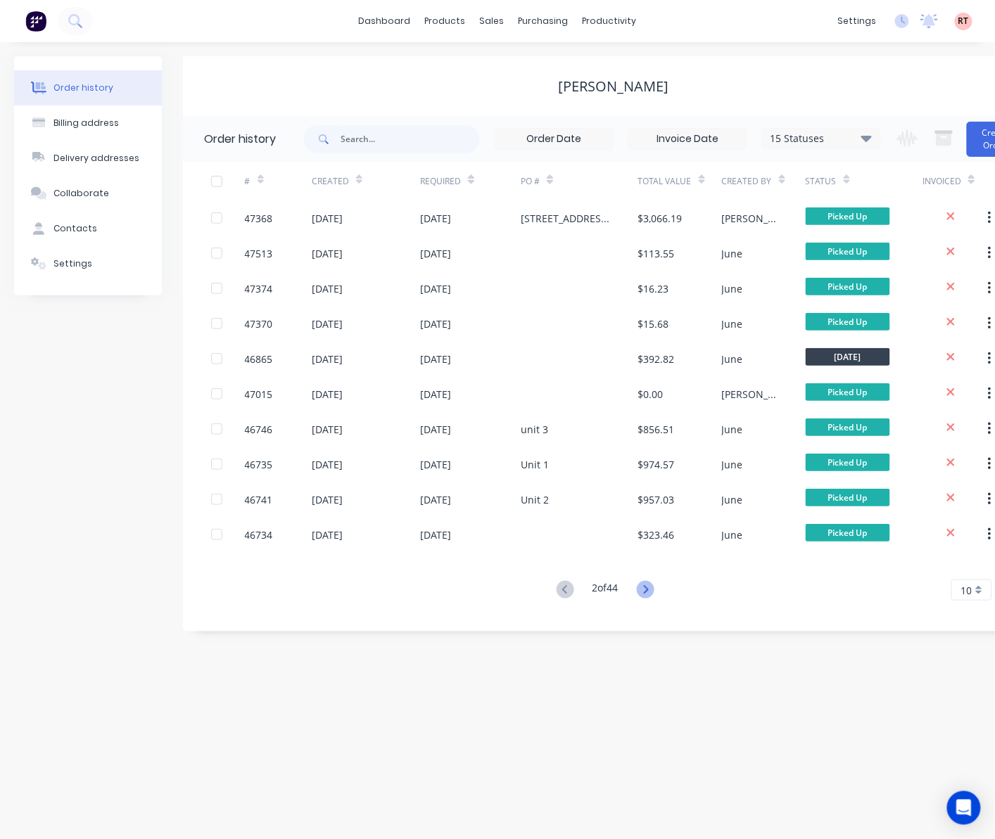
click at [648, 588] on icon at bounding box center [645, 589] width 5 height 8
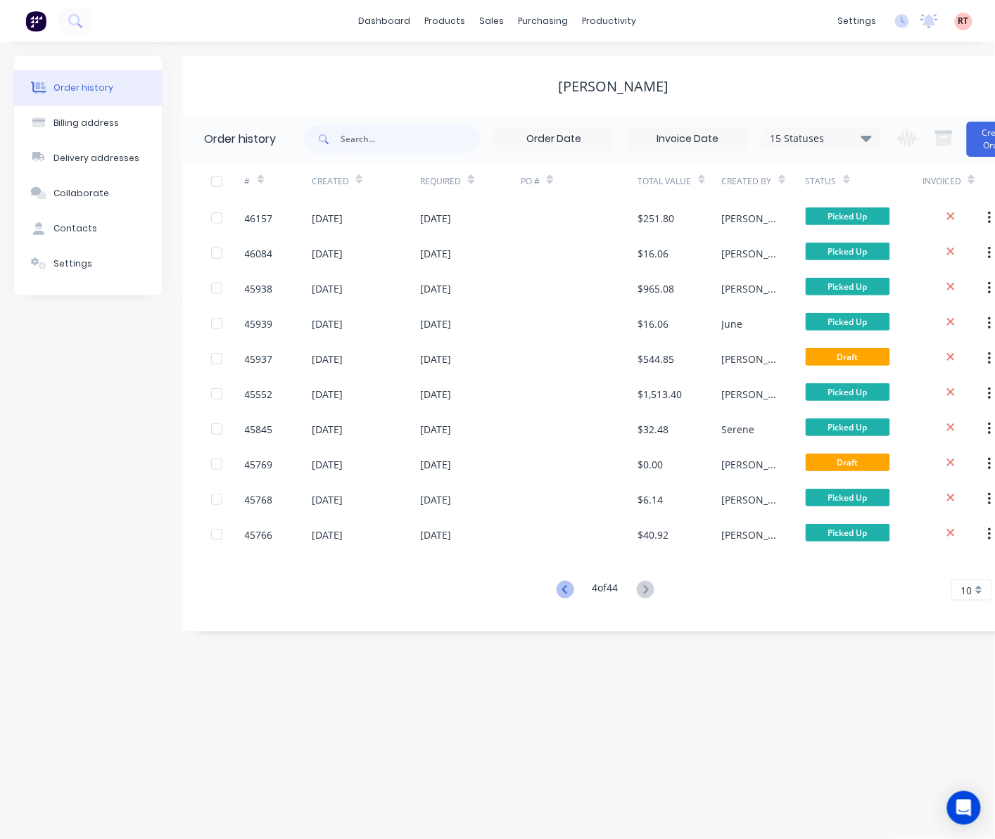
click at [569, 585] on icon at bounding box center [566, 590] width 18 height 18
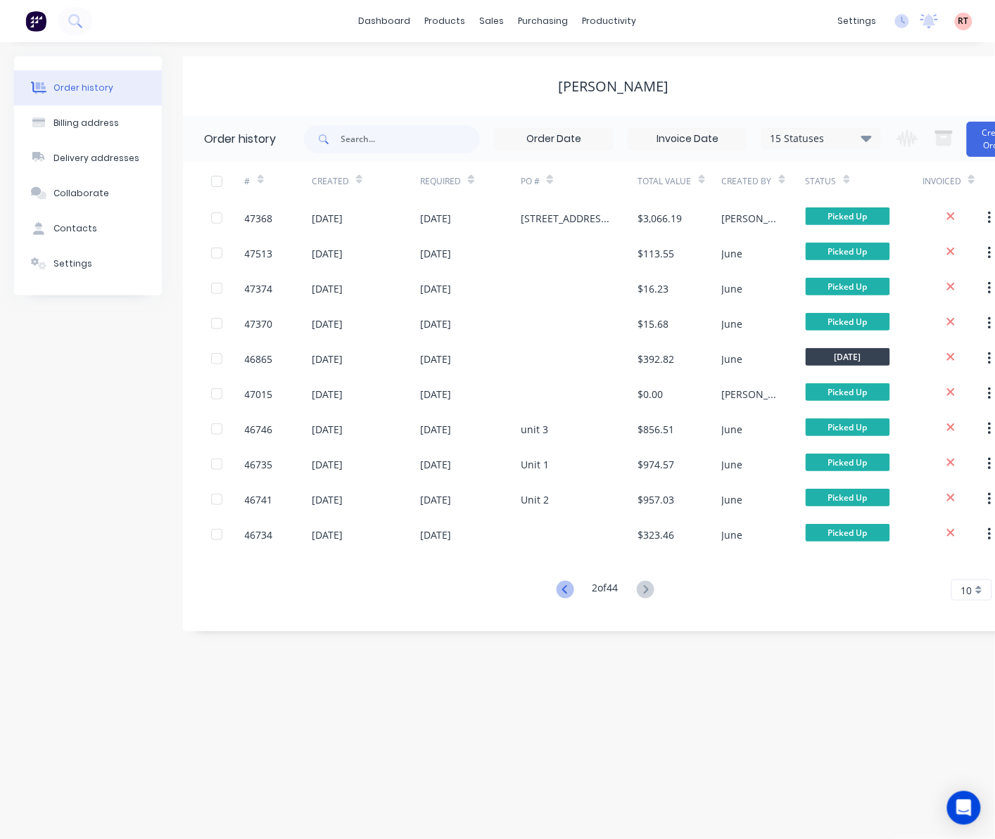
click at [567, 594] on icon at bounding box center [566, 590] width 18 height 18
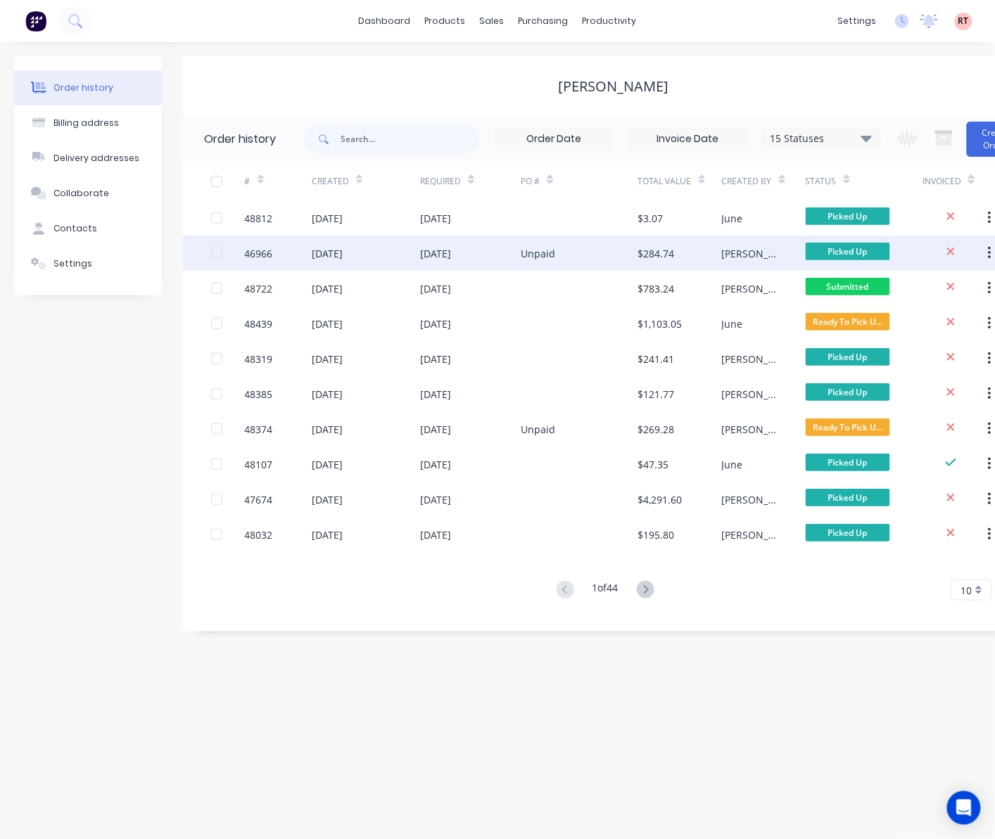
click at [554, 256] on div "Unpaid" at bounding box center [580, 253] width 118 height 35
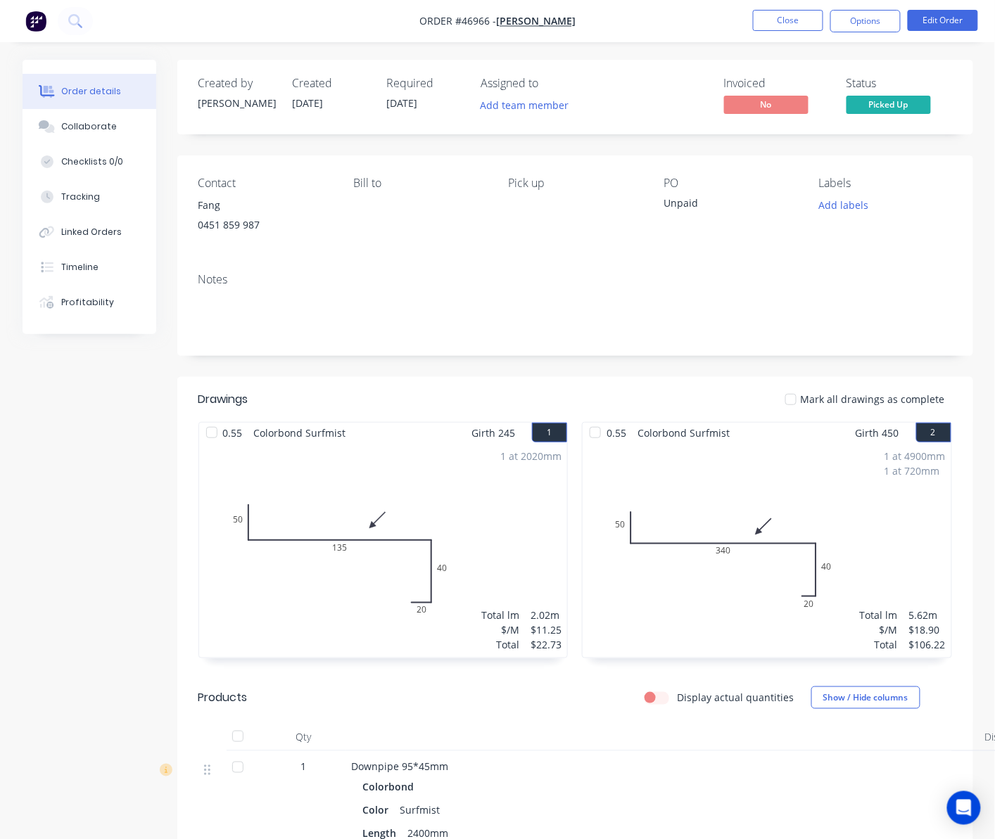
click at [702, 203] on div "Unpaid" at bounding box center [730, 206] width 133 height 20
click at [691, 203] on div "Unpaid" at bounding box center [730, 206] width 133 height 20
click at [699, 200] on div "Unpaid" at bounding box center [730, 206] width 133 height 20
click at [966, 23] on button "Edit Order" at bounding box center [943, 20] width 70 height 21
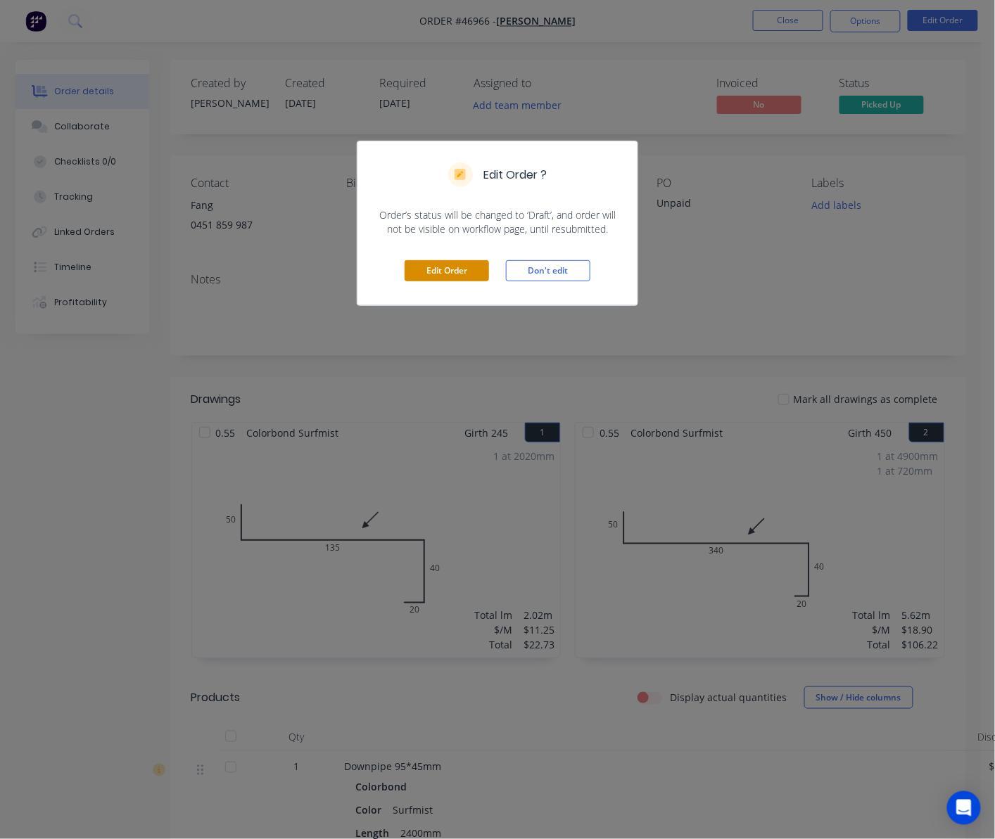
click at [453, 269] on button "Edit Order" at bounding box center [447, 270] width 84 height 21
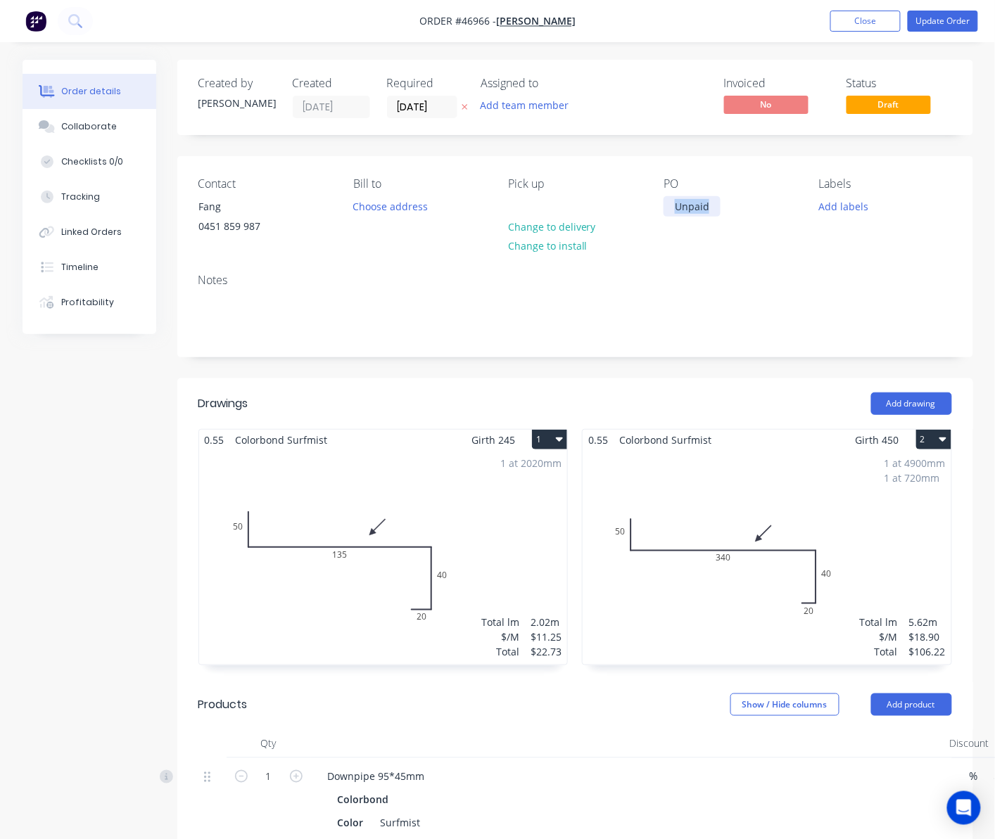
drag, startPoint x: 712, startPoint y: 207, endPoint x: 626, endPoint y: 218, distance: 87.3
click at [628, 218] on div "Contact Fang [PHONE_NUMBER] Bill to Choose address Pick up Change to delivery C…" at bounding box center [575, 209] width 796 height 106
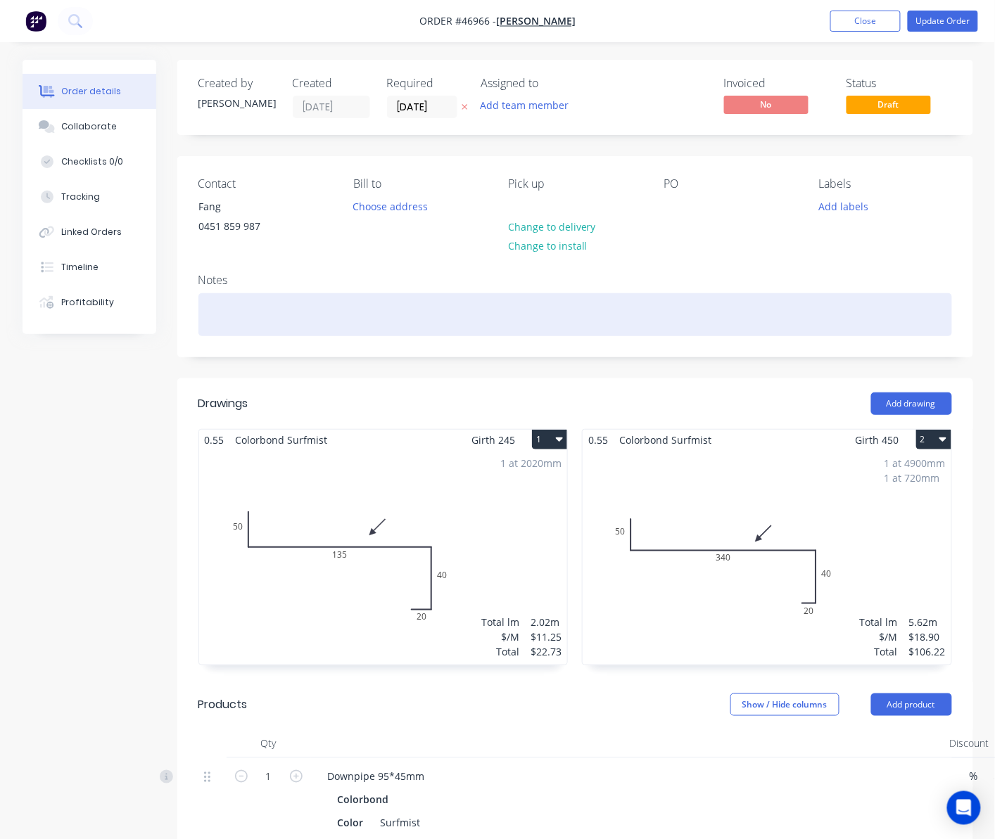
drag, startPoint x: 684, startPoint y: 324, endPoint x: 683, endPoint y: 317, distance: 7.9
click at [683, 319] on div at bounding box center [575, 314] width 754 height 43
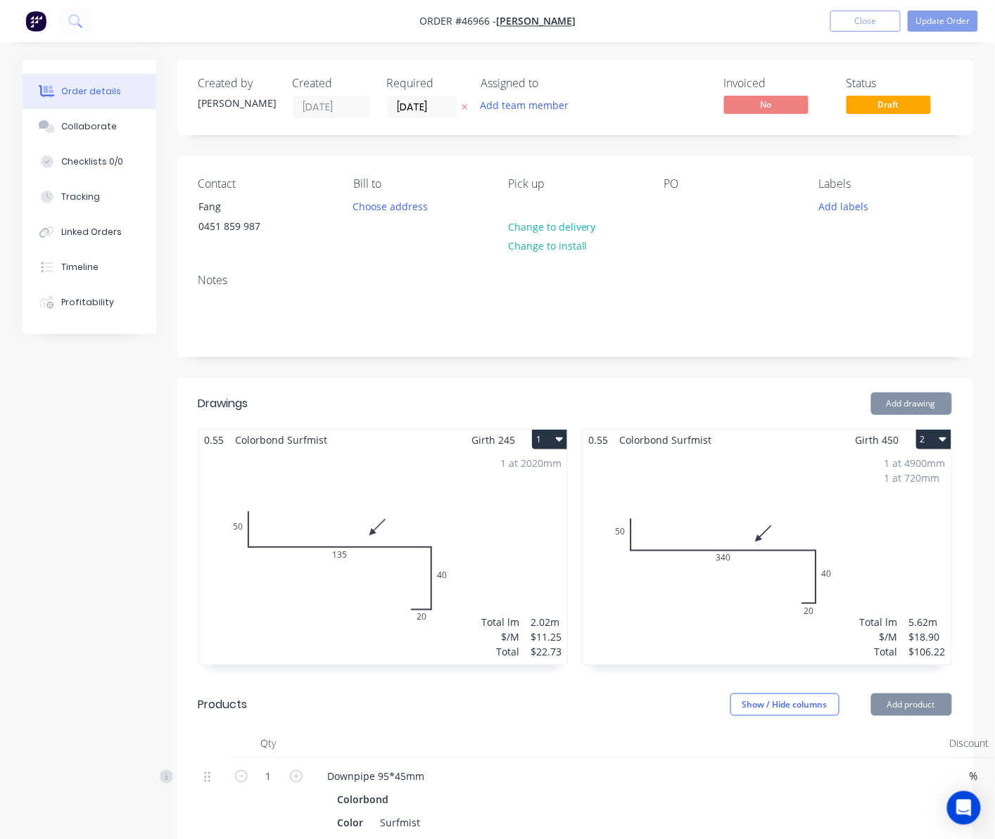
click at [125, 533] on div "Created by [PERSON_NAME] Created [DATE] Required [DATE] Assigned to Add team me…" at bounding box center [498, 795] width 951 height 1471
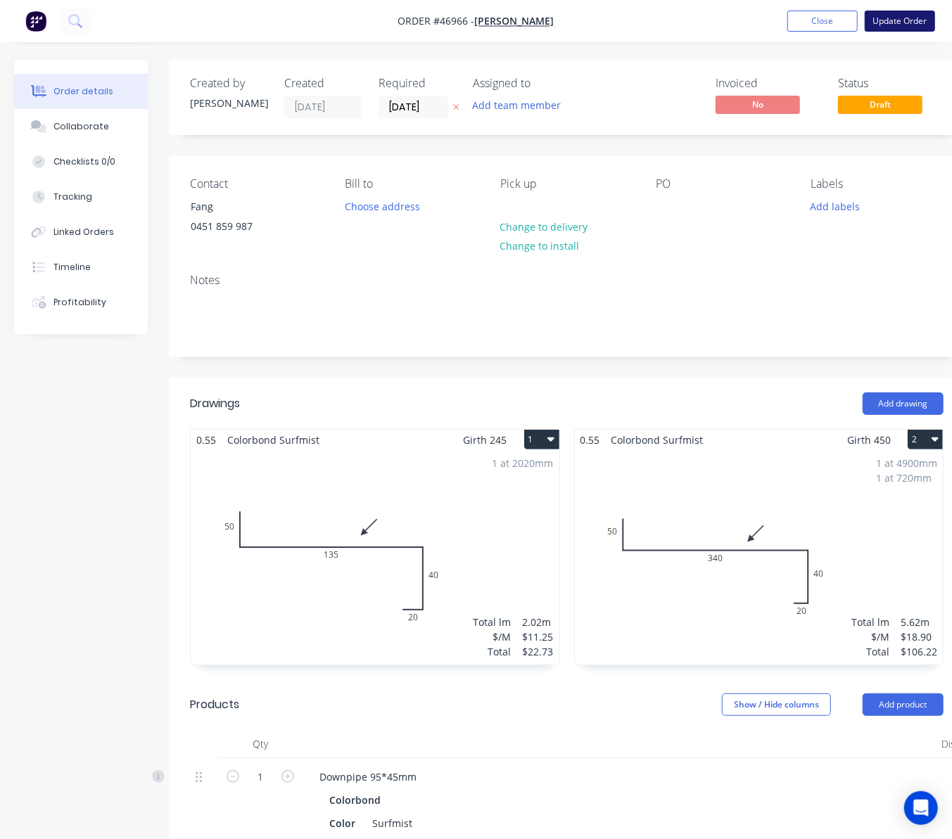
click at [905, 23] on button "Update Order" at bounding box center [900, 21] width 70 height 21
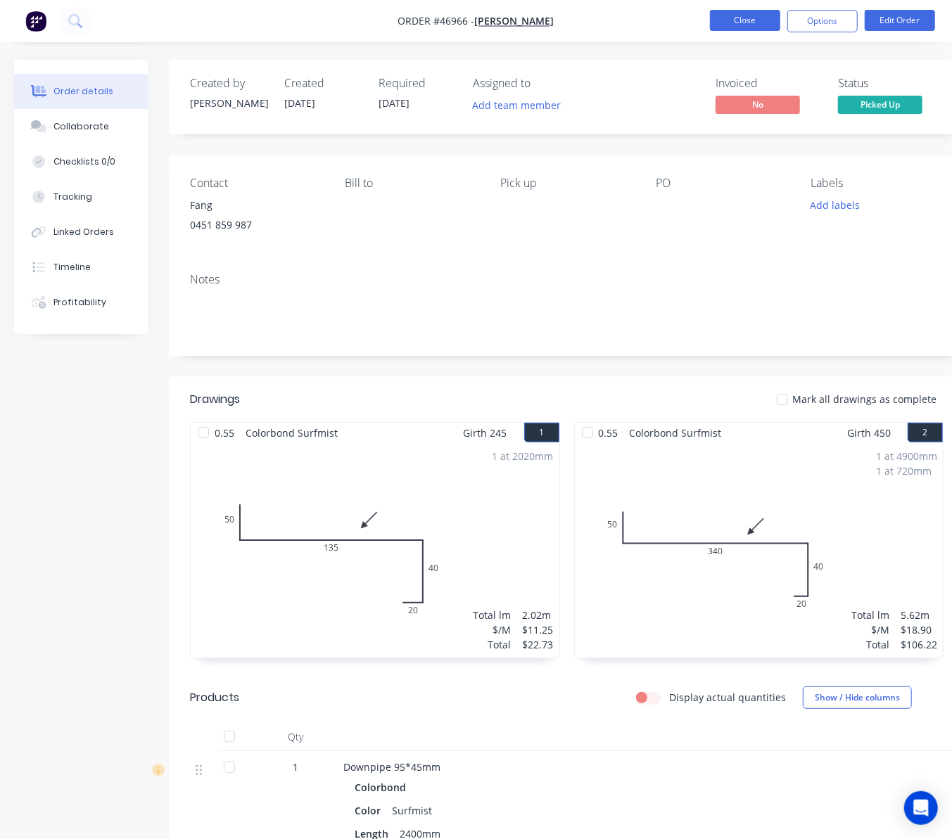
click at [741, 10] on button "Close" at bounding box center [745, 20] width 70 height 21
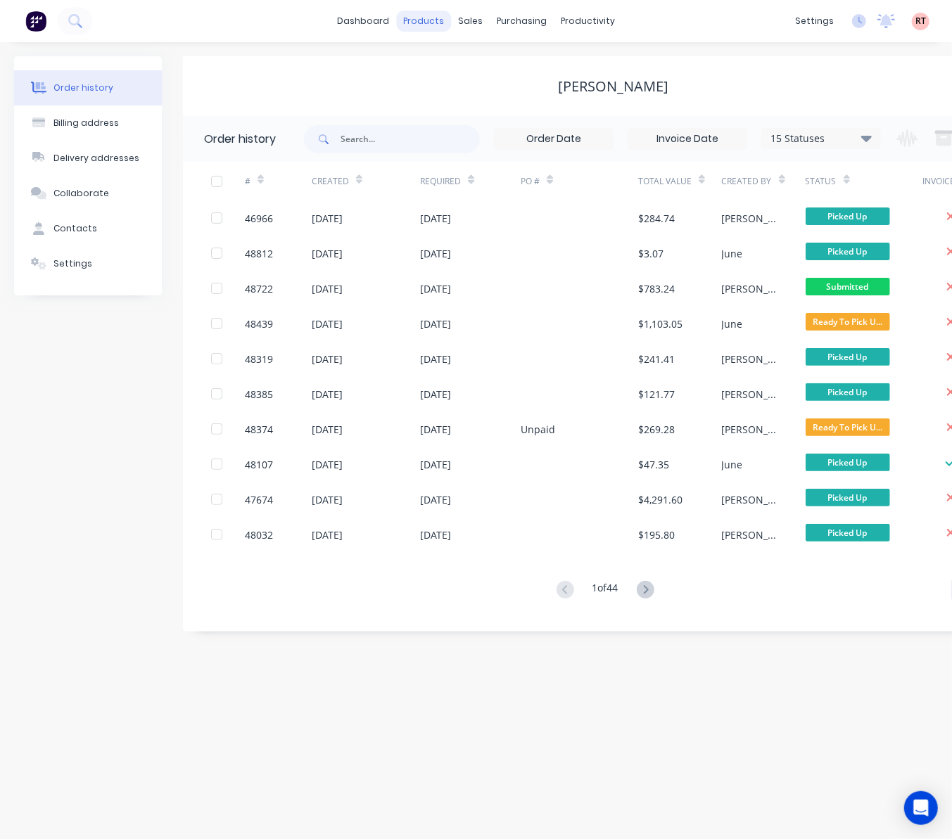
click at [420, 24] on div "products" at bounding box center [423, 21] width 55 height 21
click at [463, 68] on div "Product Catalogue" at bounding box center [486, 67] width 87 height 13
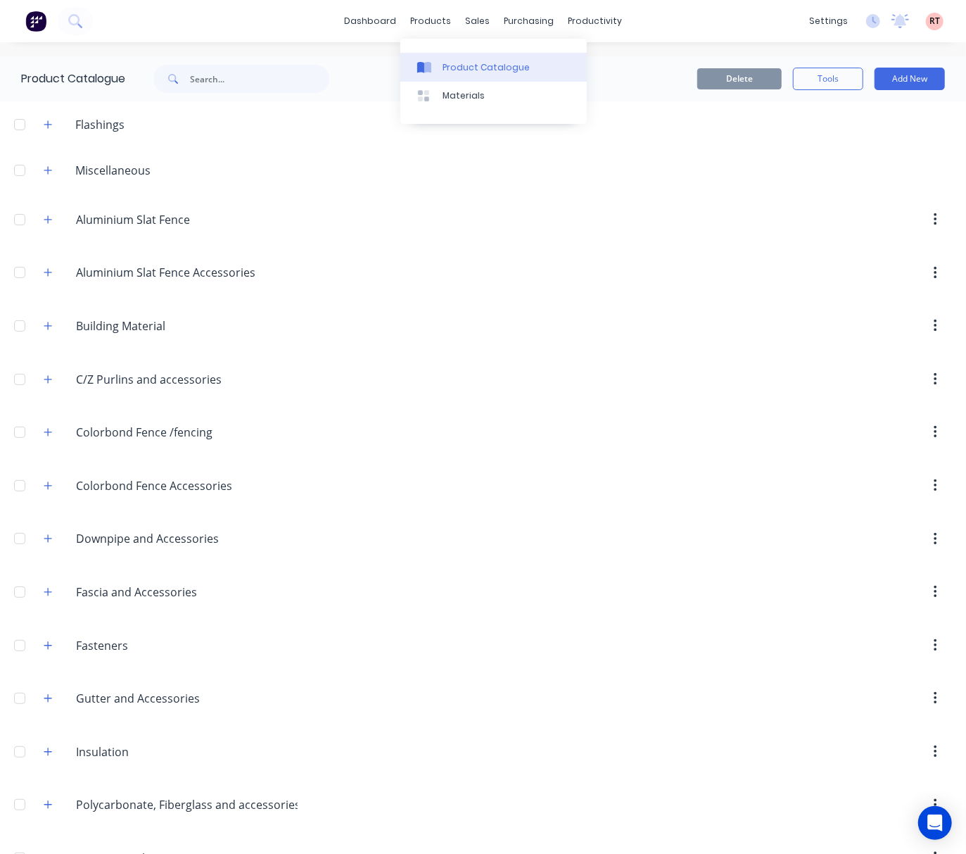
click at [443, 63] on div "Product Catalogue" at bounding box center [486, 67] width 87 height 13
click at [232, 77] on input "text" at bounding box center [259, 79] width 139 height 28
type input "tube"
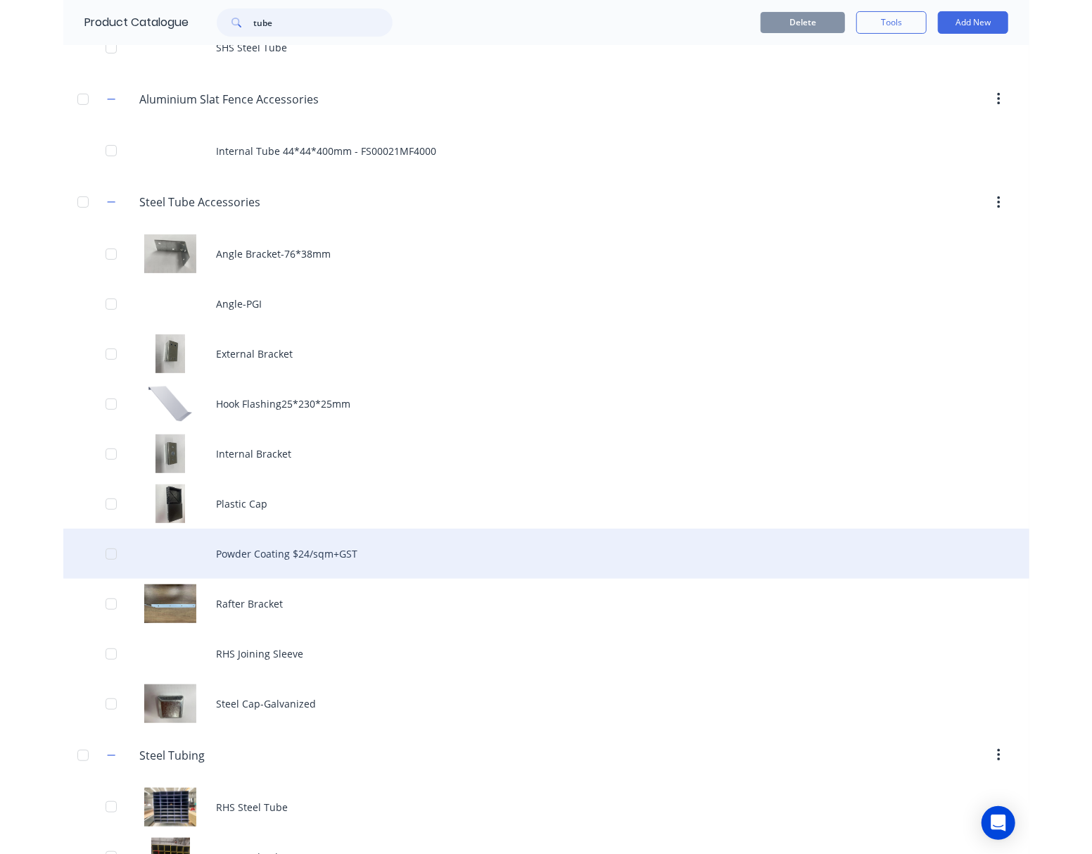
scroll to position [167, 0]
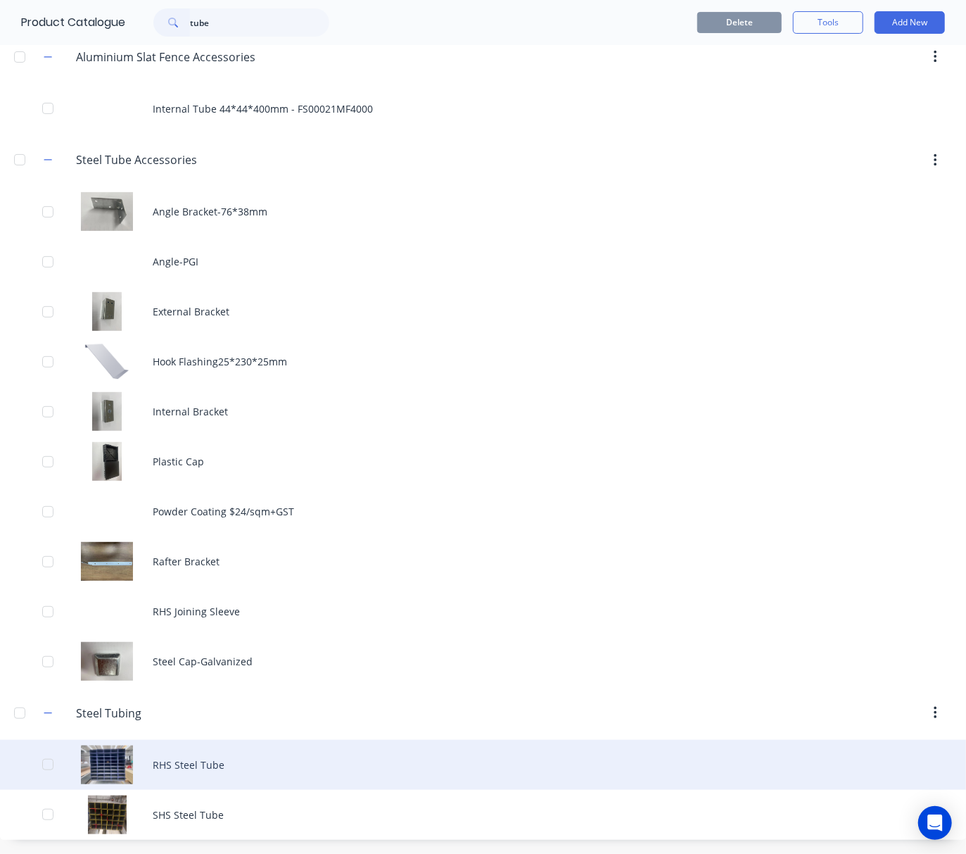
click at [283, 775] on div "RHS Steel Tube" at bounding box center [483, 765] width 966 height 50
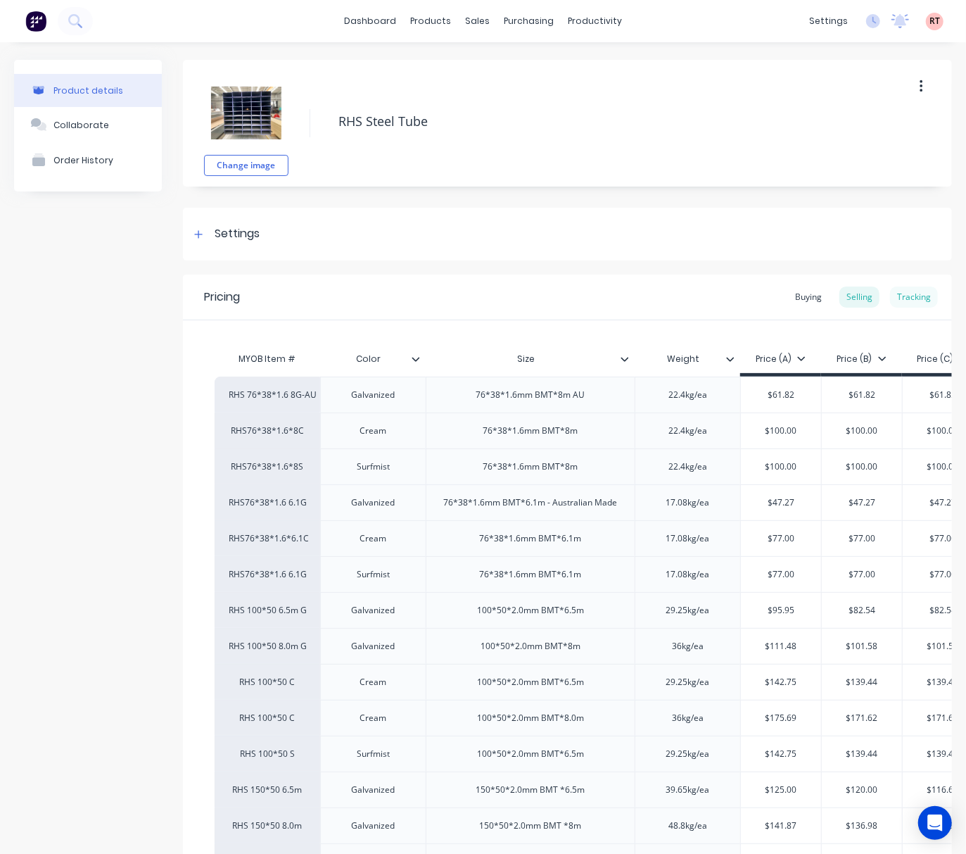
click at [904, 296] on div "Tracking" at bounding box center [914, 296] width 48 height 21
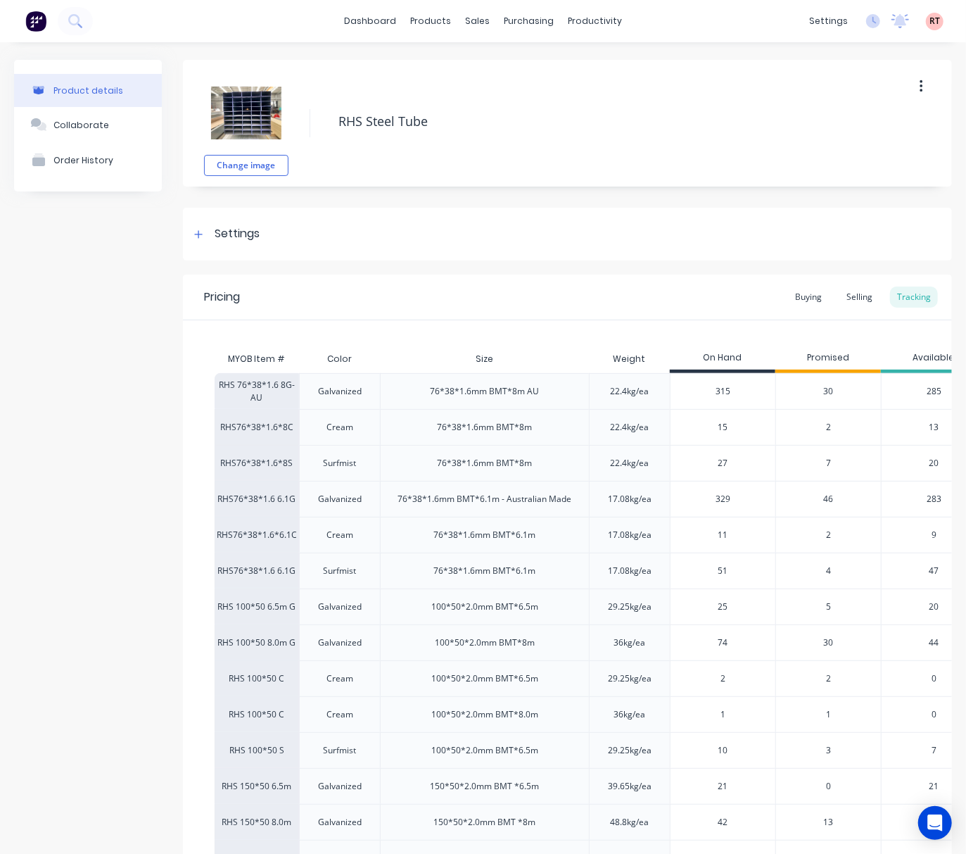
drag, startPoint x: 0, startPoint y: 211, endPoint x: -39, endPoint y: 213, distance: 39.4
click at [0, 213] on html "dashboard products sales purchasing productivity dashboard products Product Cat…" at bounding box center [483, 427] width 966 height 854
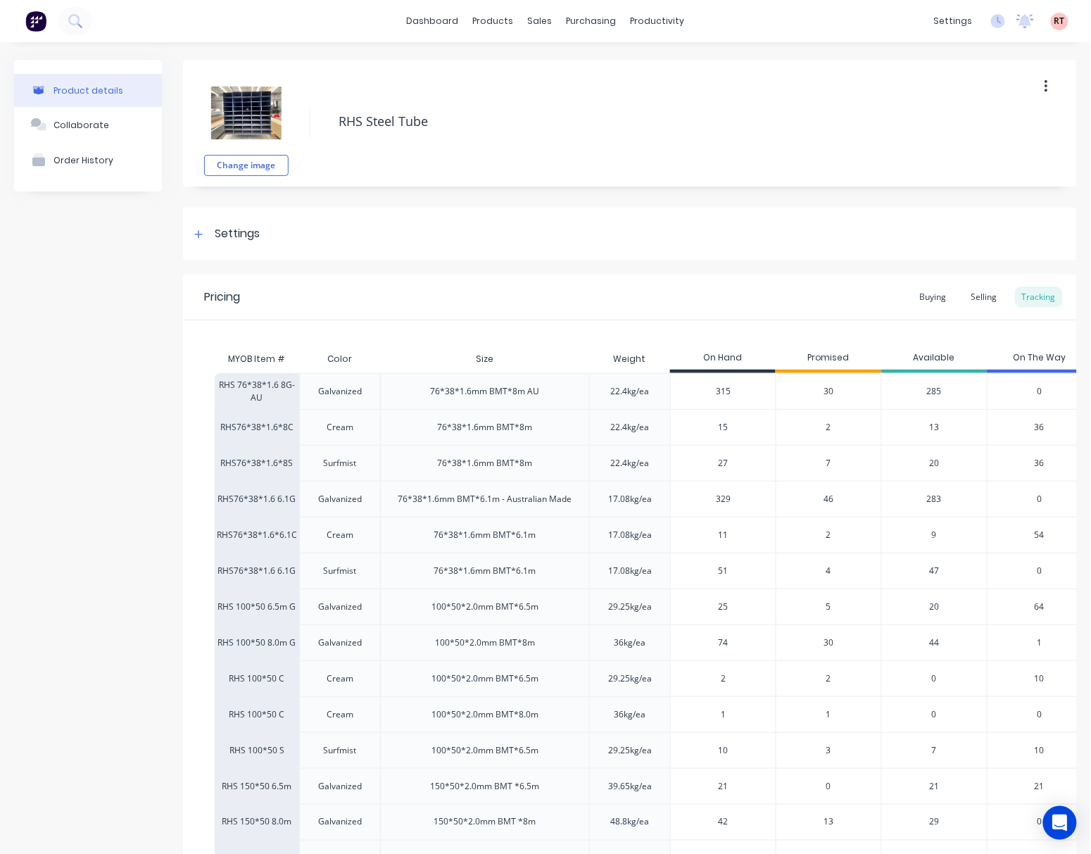
type textarea "x"
click at [552, 59] on link "Product Catalogue" at bounding box center [556, 67] width 186 height 28
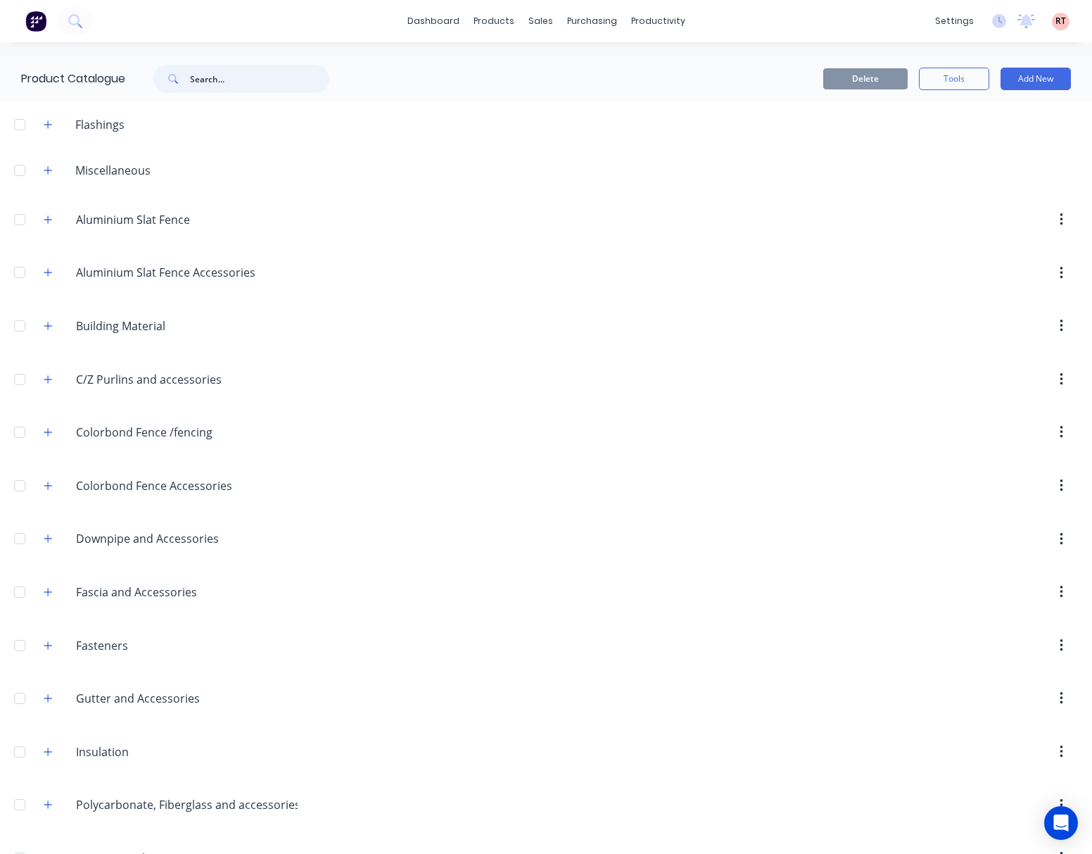
click at [211, 79] on input "text" at bounding box center [259, 79] width 139 height 28
click at [262, 83] on input "text" at bounding box center [259, 79] width 139 height 28
click at [591, 90] on div "Customers" at bounding box center [582, 95] width 51 height 13
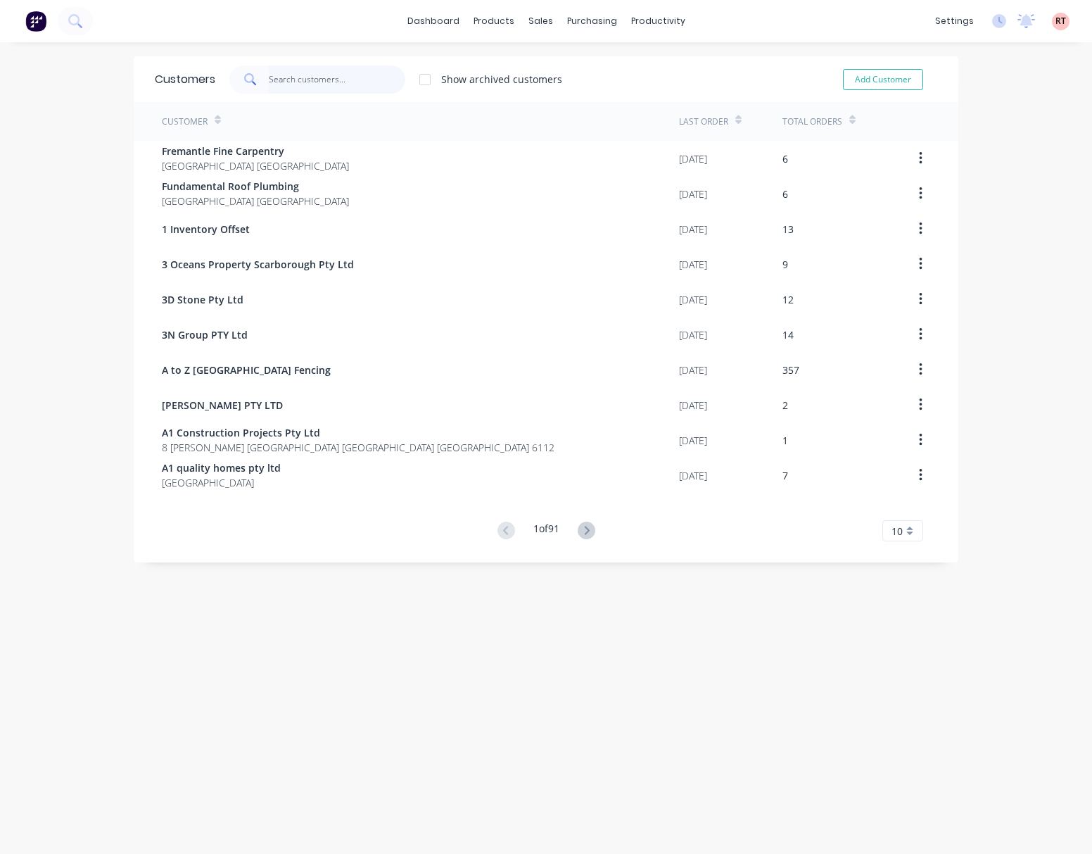
click at [307, 80] on input "text" at bounding box center [337, 79] width 137 height 28
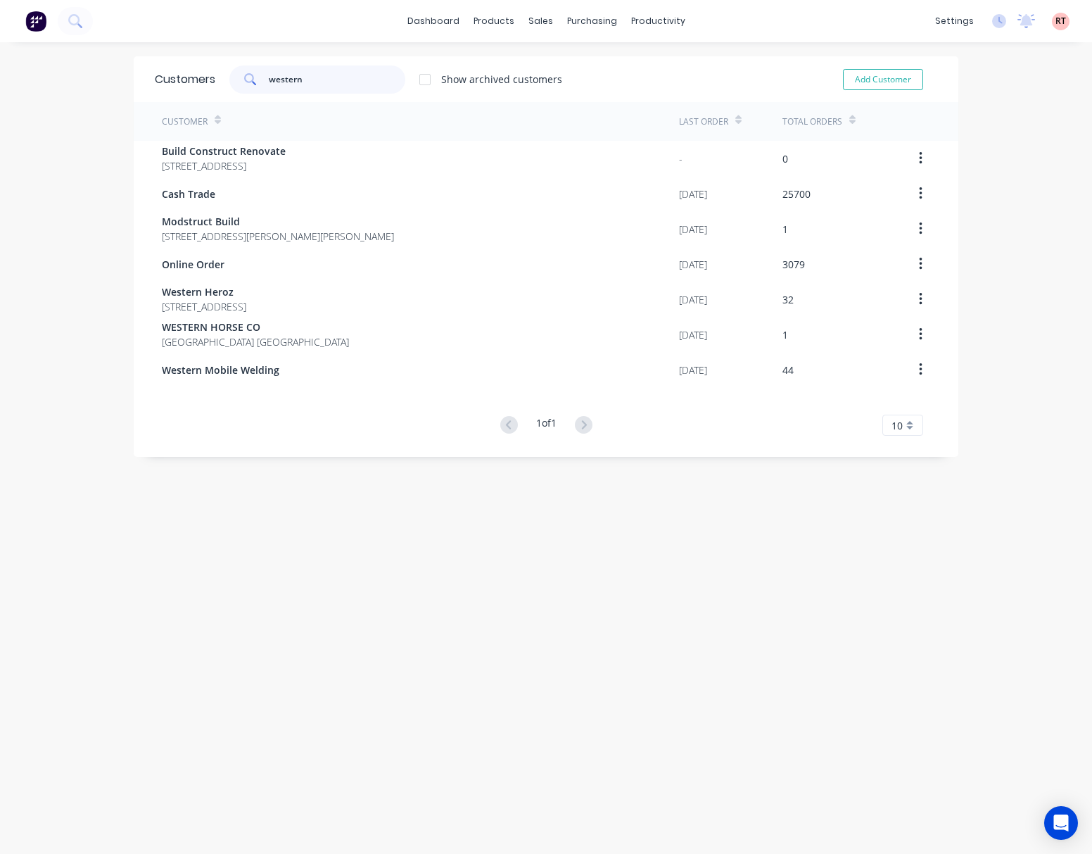
type input "western"
click at [319, 80] on input "western" at bounding box center [337, 79] width 137 height 28
click at [570, 61] on div "Sales Orders" at bounding box center [586, 67] width 58 height 13
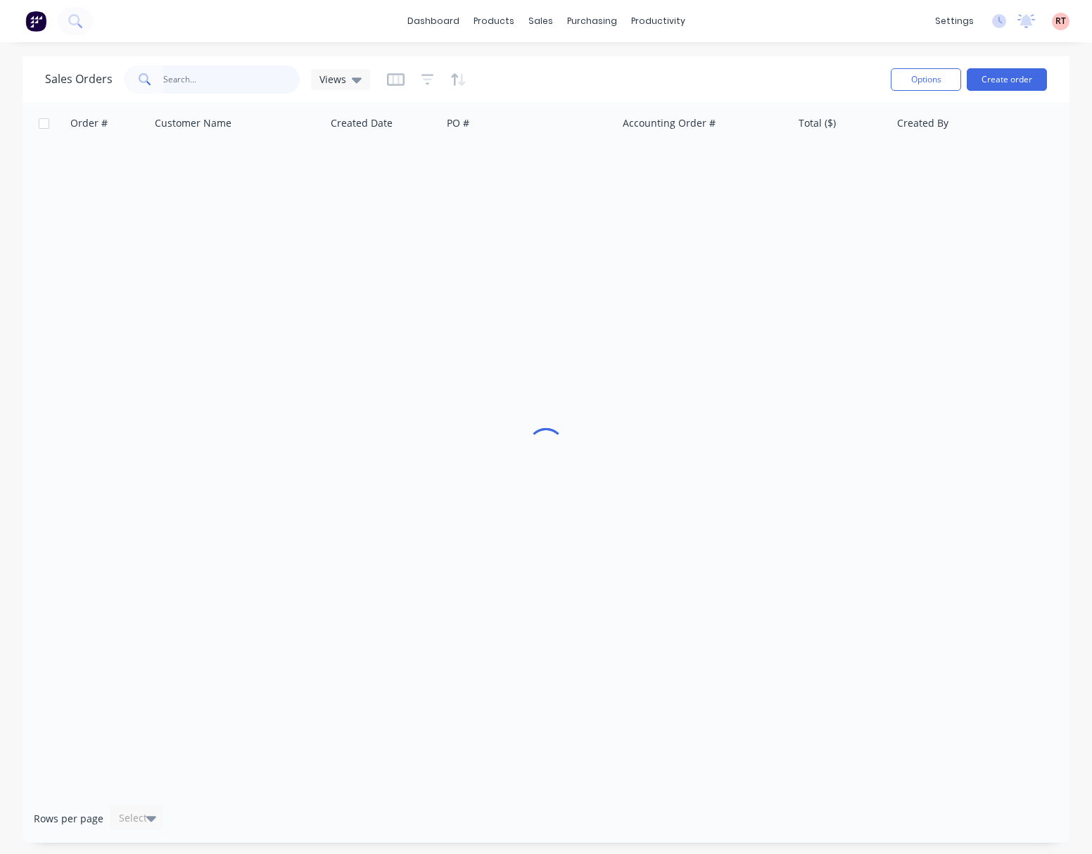
click at [204, 87] on input "text" at bounding box center [231, 79] width 137 height 28
type input "421709505"
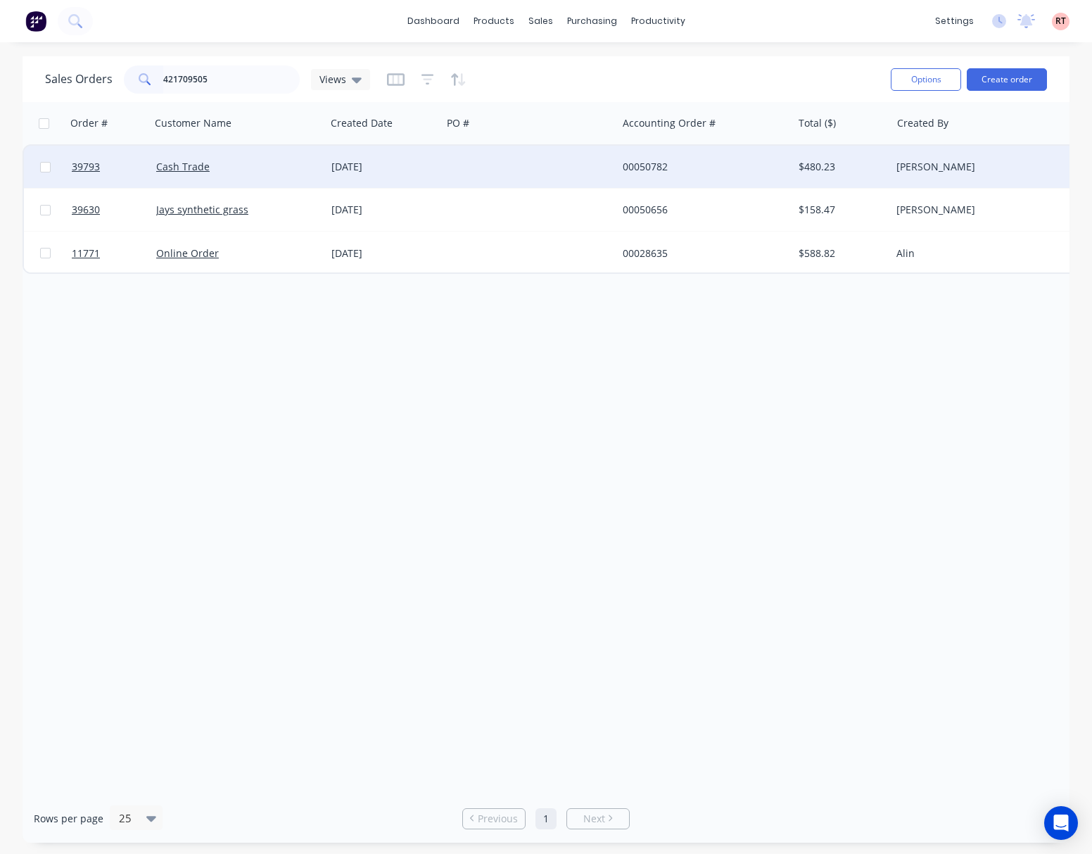
click at [457, 160] on div at bounding box center [529, 167] width 175 height 42
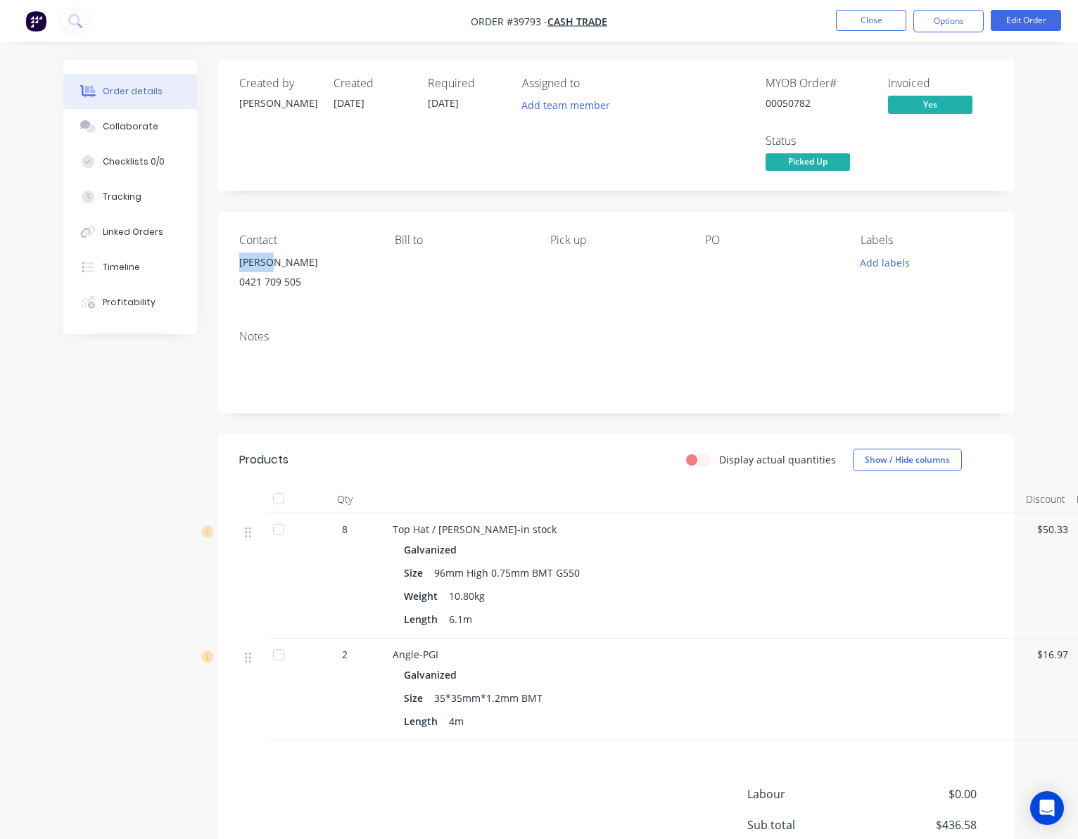
drag, startPoint x: 279, startPoint y: 262, endPoint x: 231, endPoint y: 263, distance: 47.9
click at [239, 263] on div "Daniel" at bounding box center [305, 263] width 133 height 20
click at [217, 265] on div "Order details Collaborate Checklists 0/0 Tracking Linked Orders Timeline Profit…" at bounding box center [538, 510] width 979 height 901
click at [516, 298] on div "Bill to" at bounding box center [461, 266] width 133 height 64
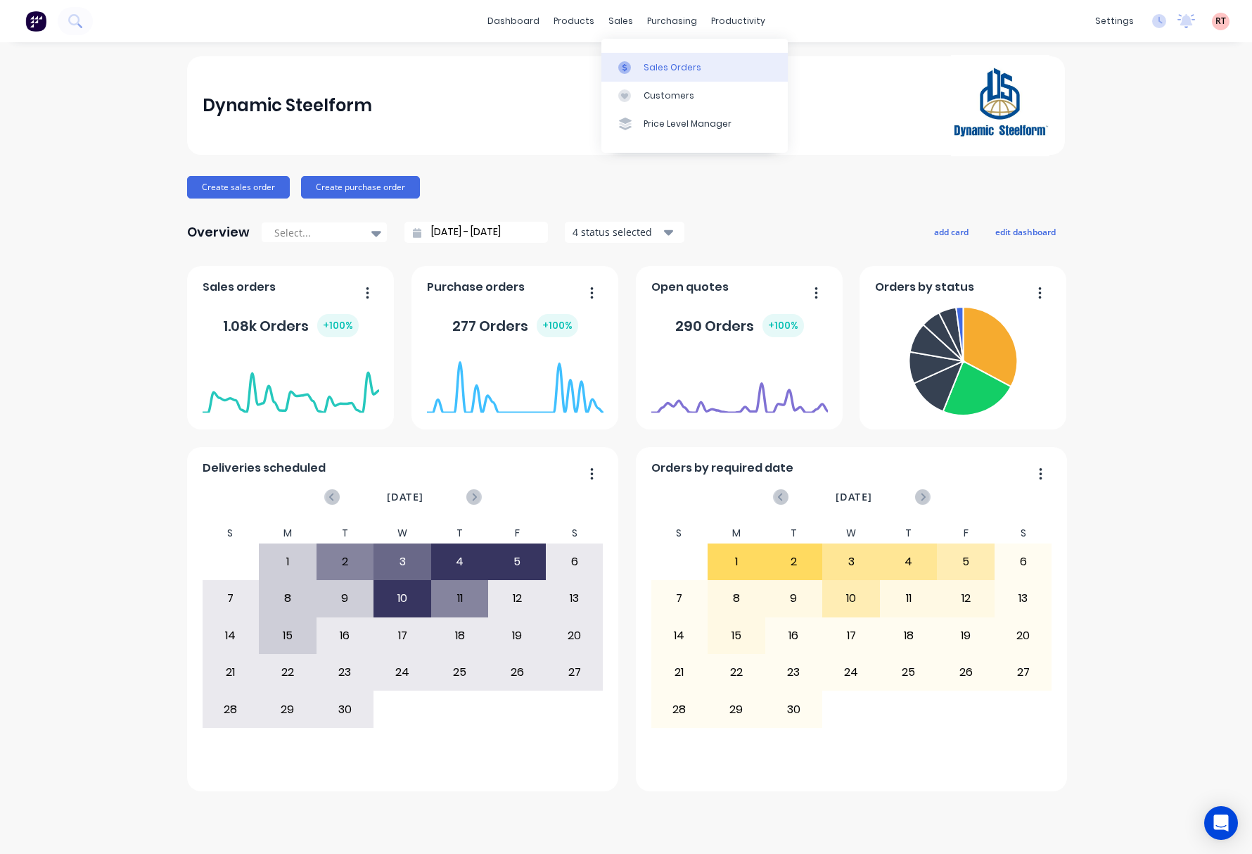
click at [653, 63] on div "Sales Orders" at bounding box center [673, 67] width 58 height 13
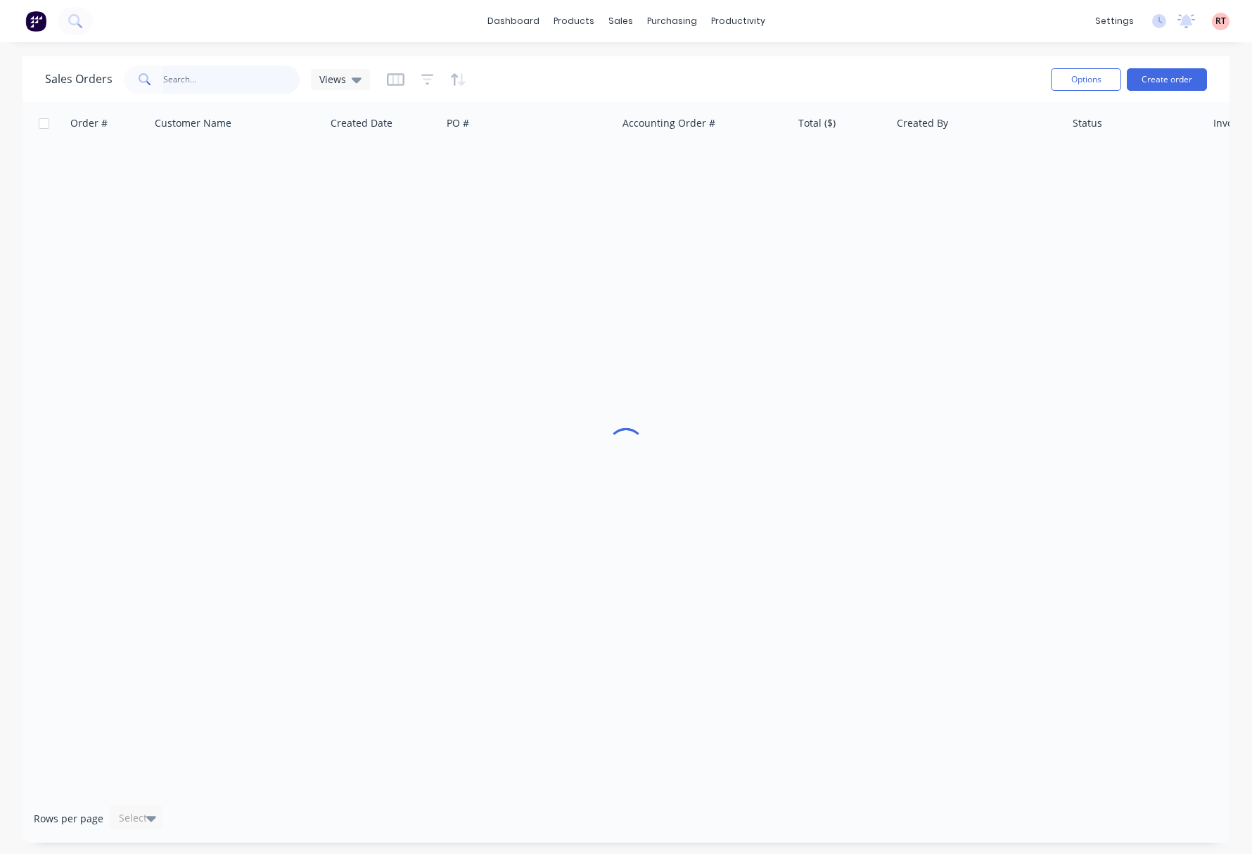
click at [227, 82] on input "text" at bounding box center [231, 79] width 137 height 28
type input "57745"
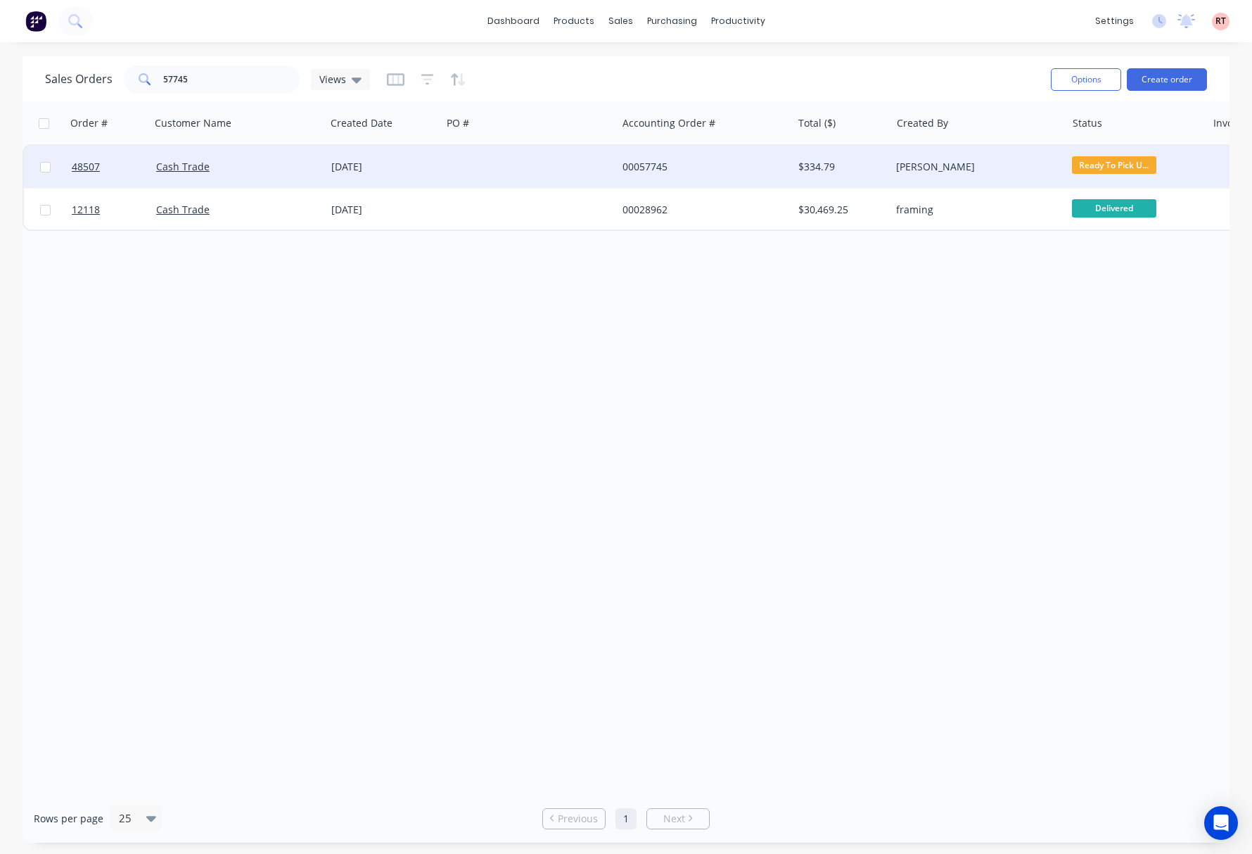
click at [569, 161] on div at bounding box center [529, 167] width 175 height 42
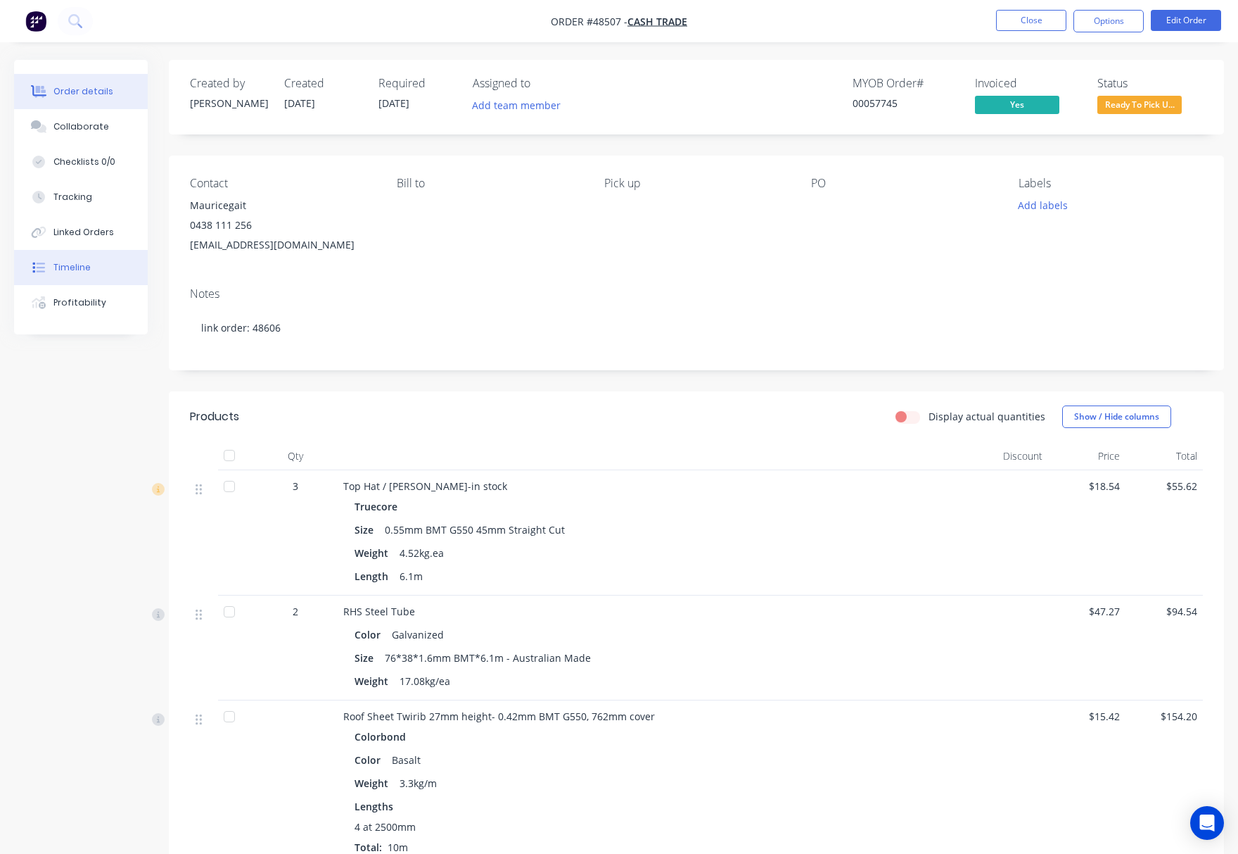
click at [80, 270] on div "Timeline" at bounding box center [71, 267] width 37 height 13
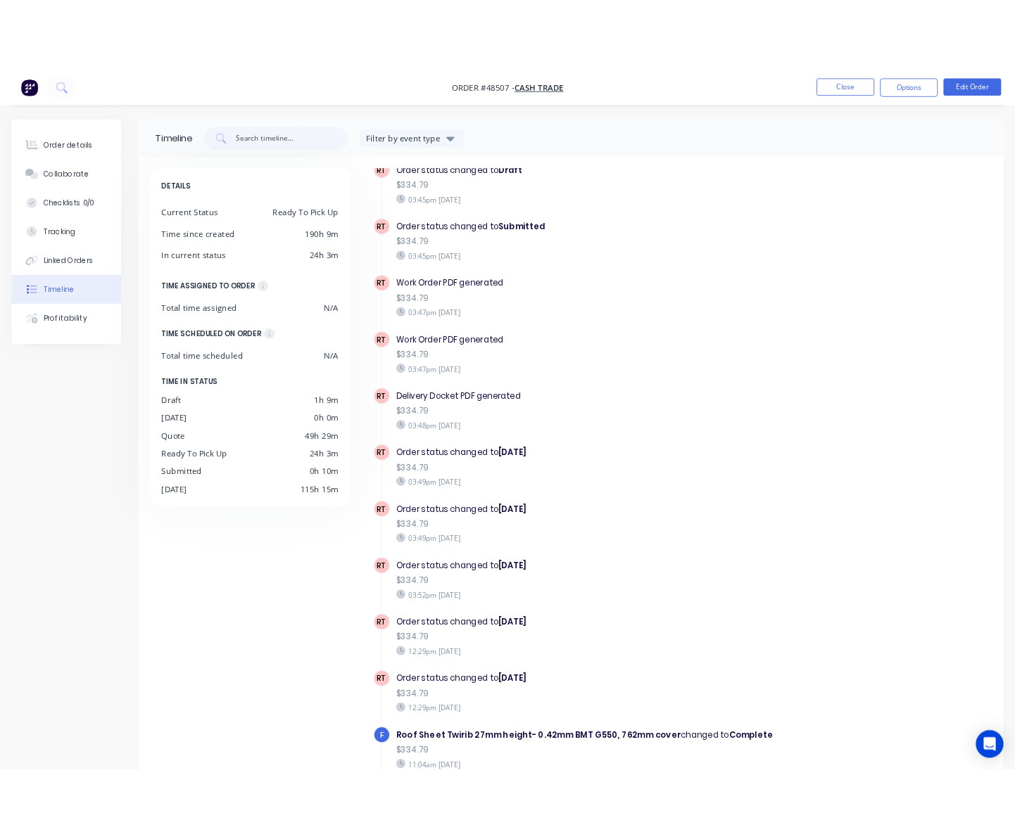
scroll to position [1313, 0]
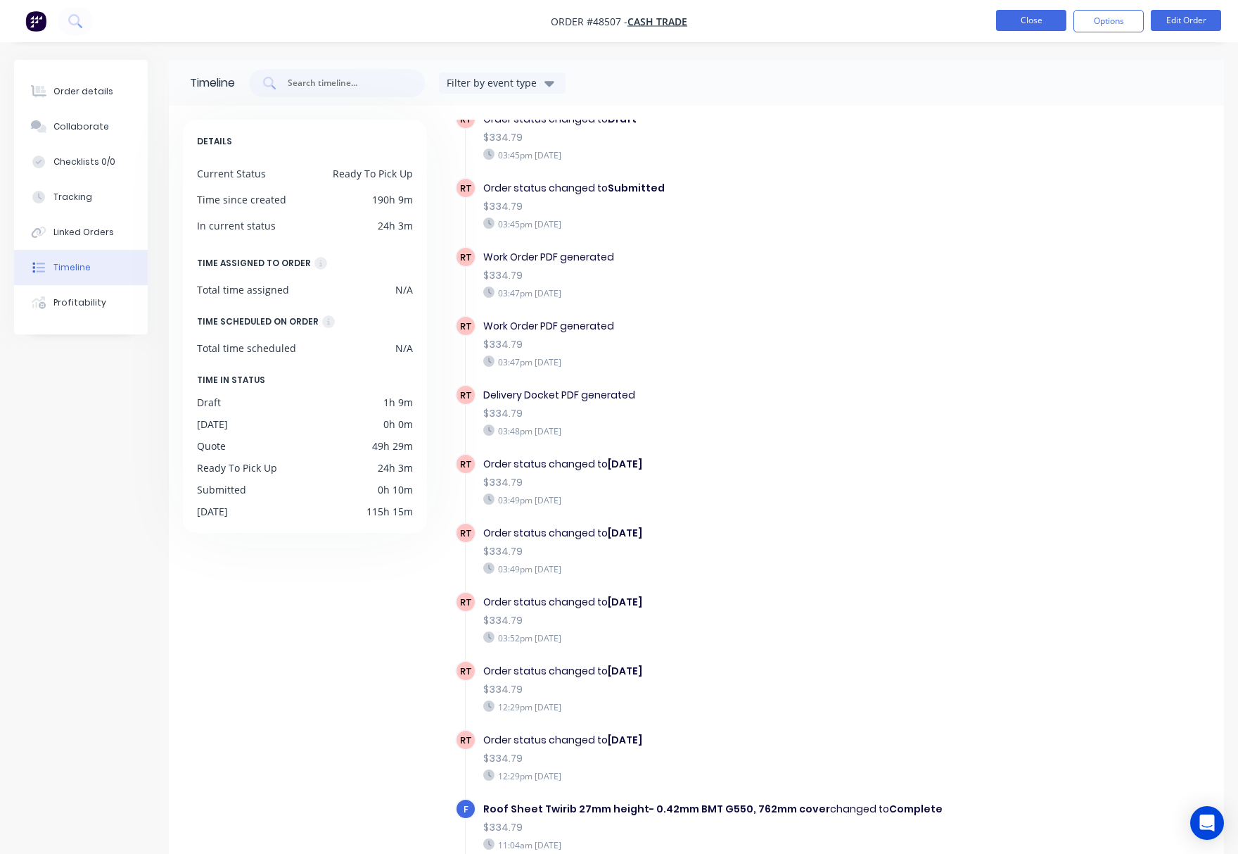
click at [1015, 17] on button "Close" at bounding box center [1031, 20] width 70 height 21
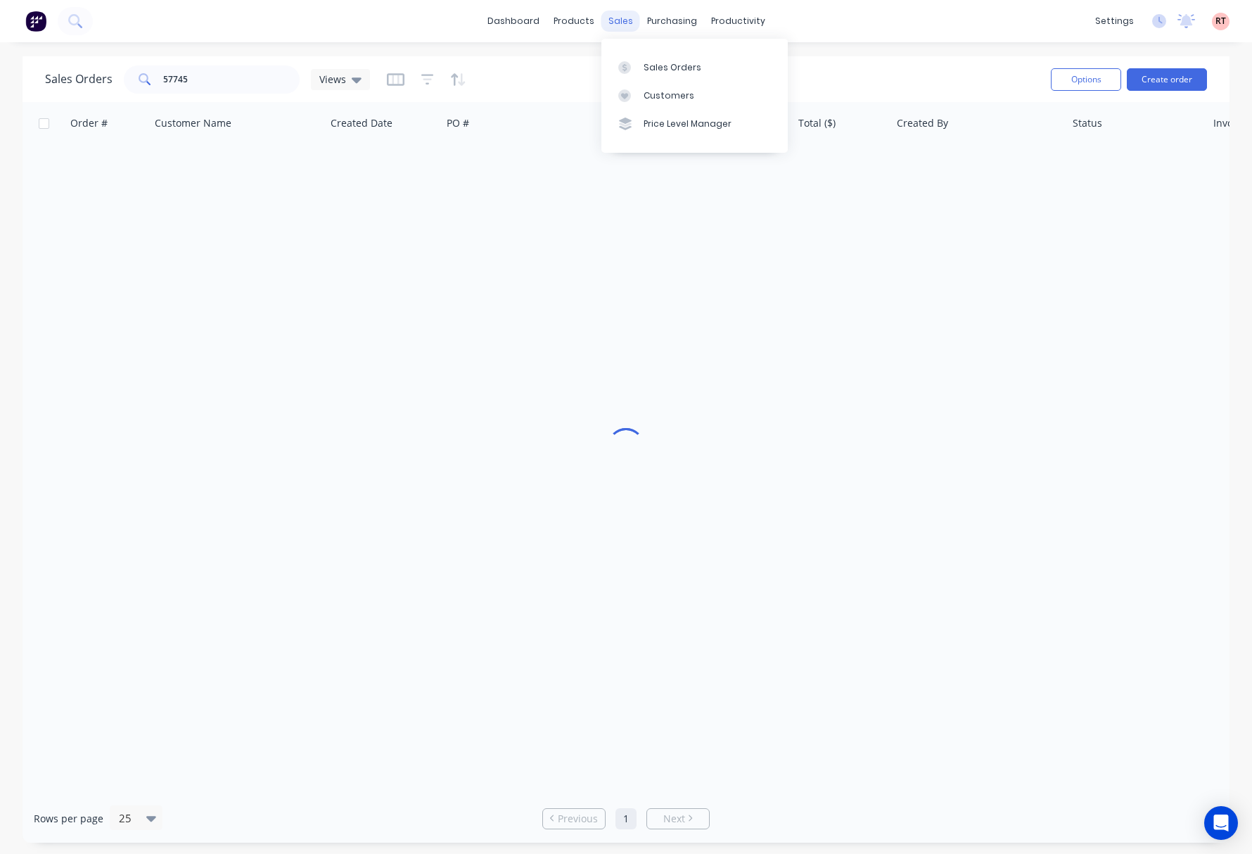
click at [630, 20] on div "sales" at bounding box center [621, 21] width 39 height 21
drag, startPoint x: 205, startPoint y: 74, endPoint x: 89, endPoint y: 83, distance: 117.2
click at [91, 83] on div "Sales Orders 57745 Views" at bounding box center [207, 79] width 325 height 28
type input "48507"
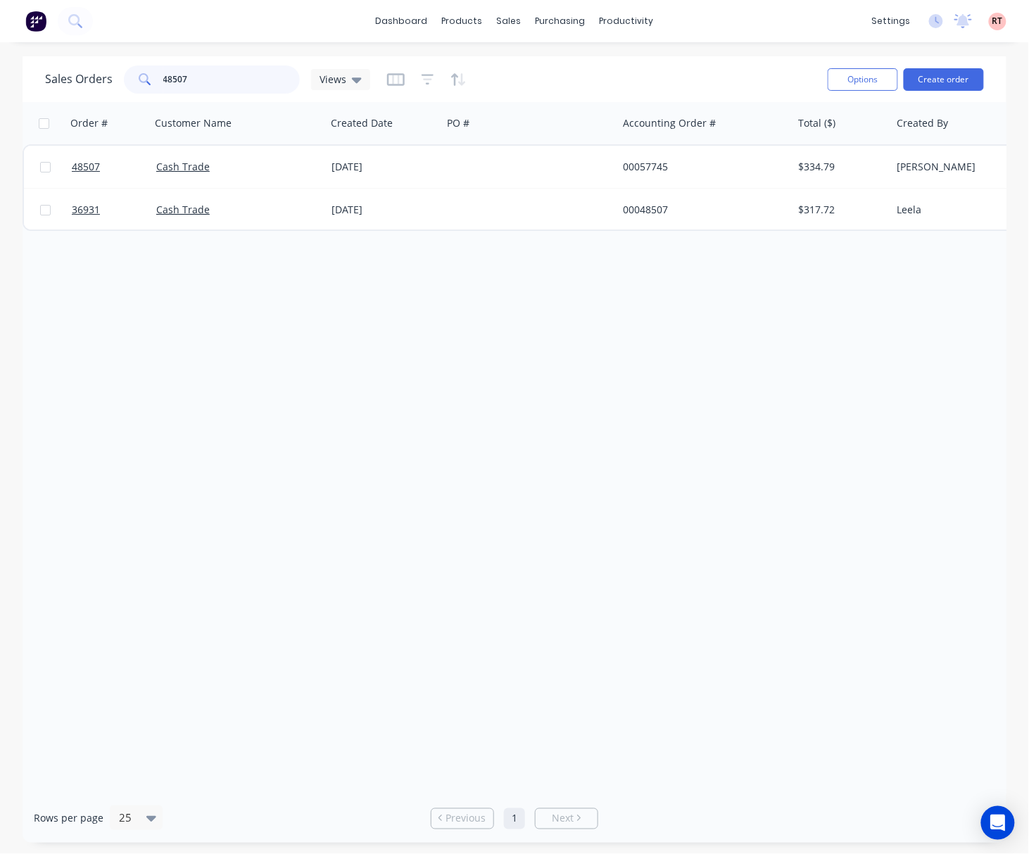
drag, startPoint x: 227, startPoint y: 83, endPoint x: 84, endPoint y: 89, distance: 142.2
click at [91, 91] on div "Sales Orders 48507 Views" at bounding box center [207, 79] width 325 height 28
type input "57742"
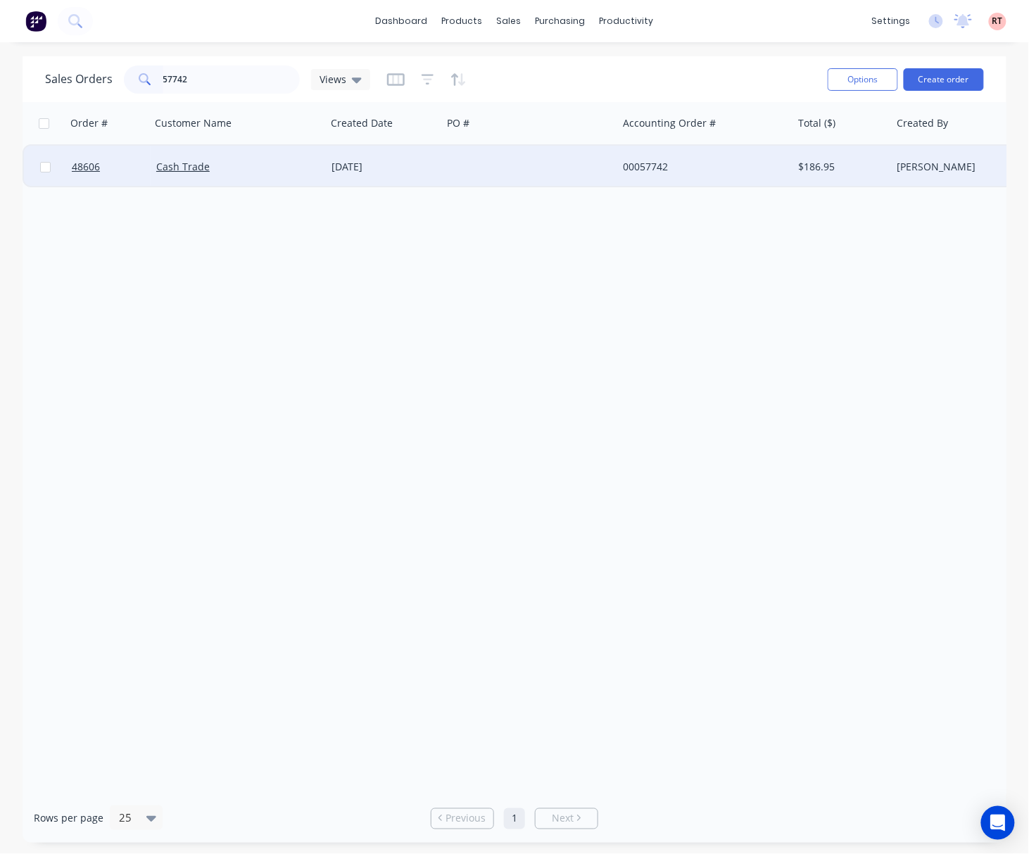
click at [494, 175] on div at bounding box center [529, 167] width 175 height 42
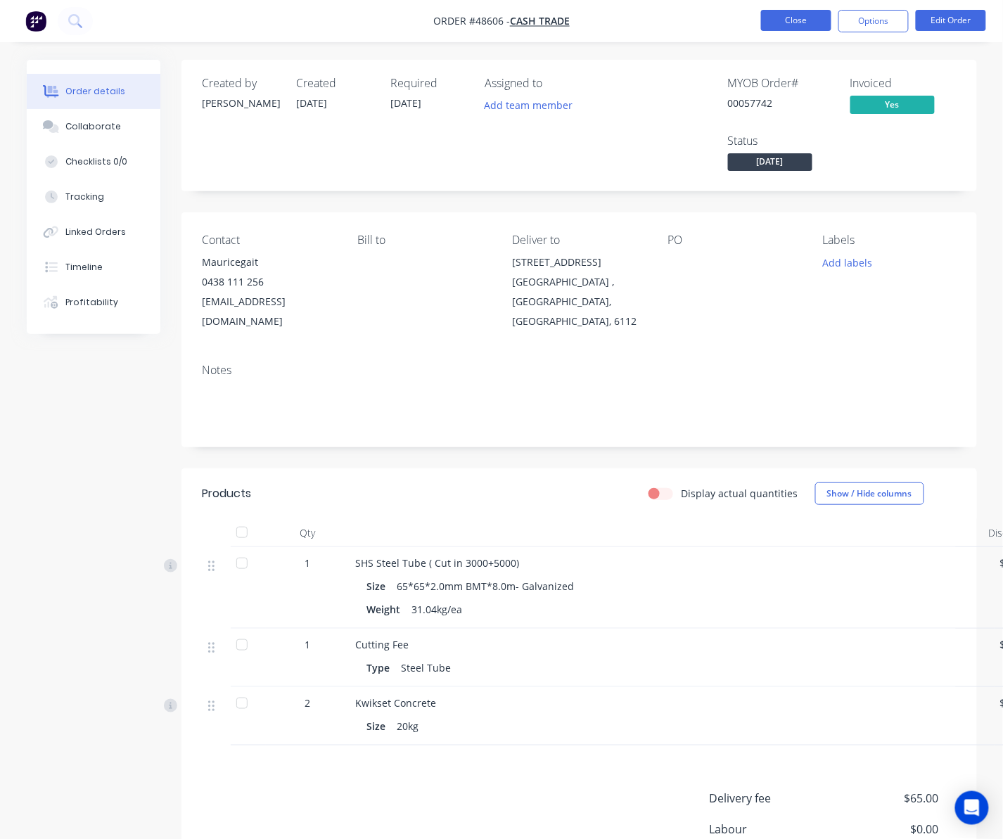
click at [806, 20] on button "Close" at bounding box center [796, 20] width 70 height 21
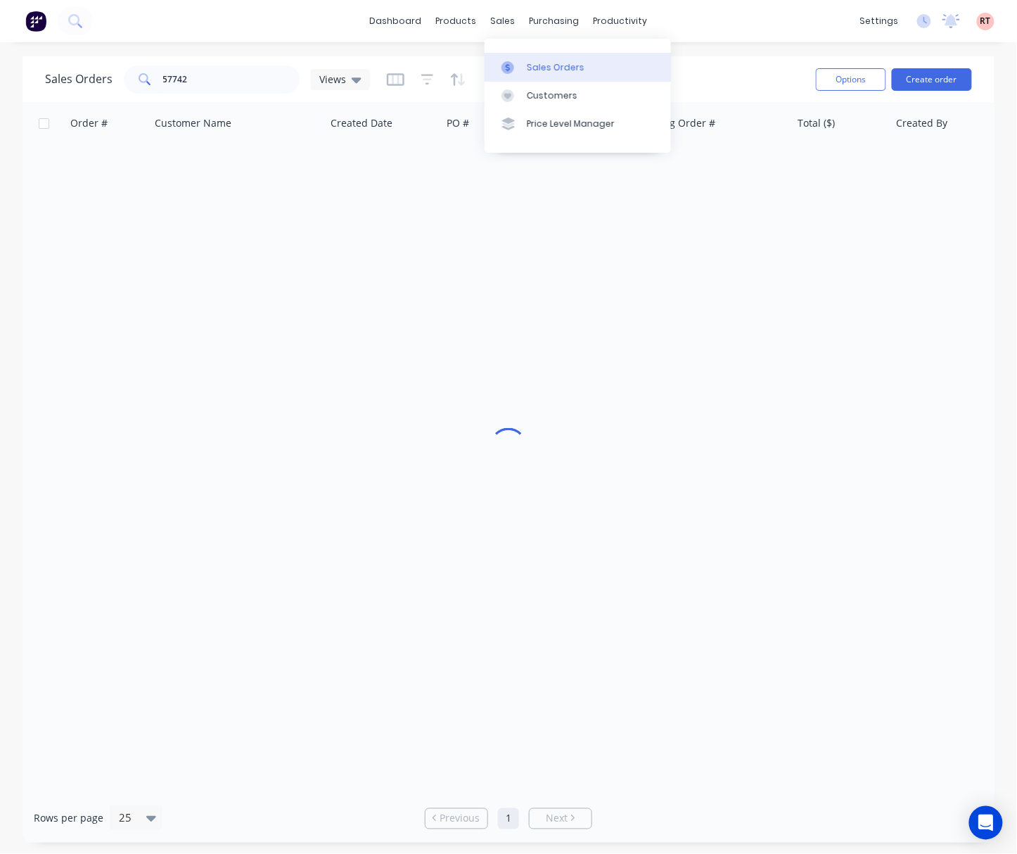
click at [535, 69] on div "Sales Orders" at bounding box center [556, 67] width 58 height 13
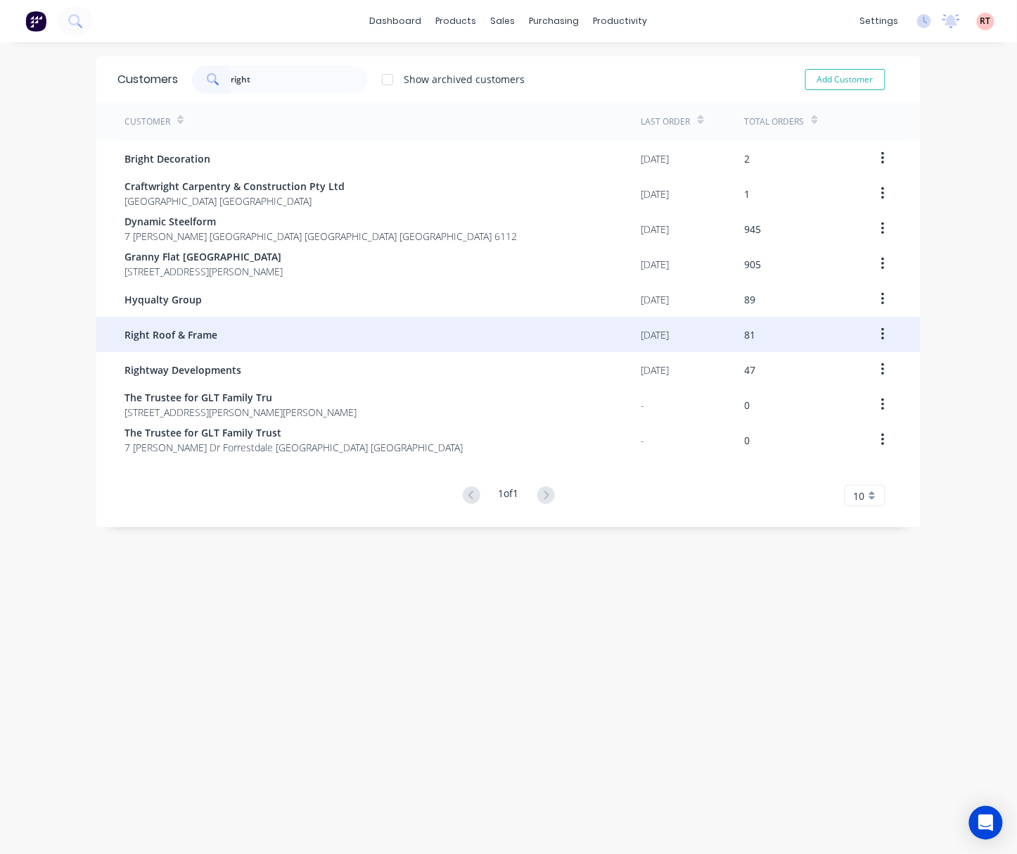
type input "right"
click at [260, 342] on div "Right Roof & Frame" at bounding box center [383, 334] width 517 height 35
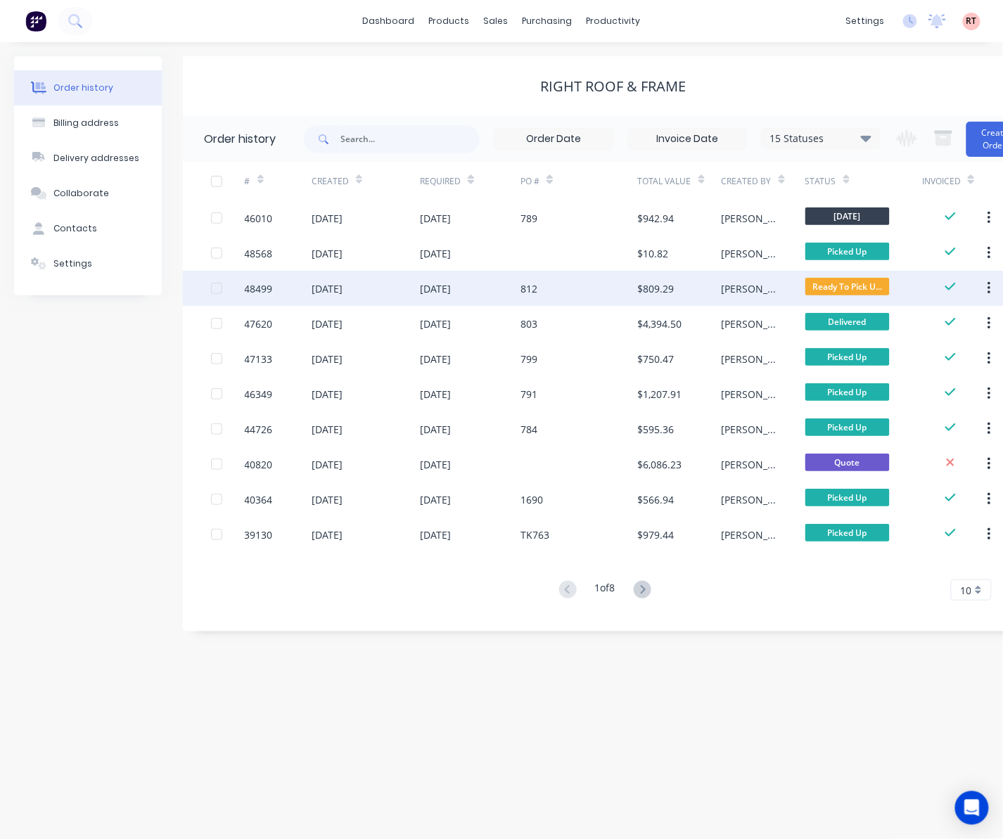
click at [598, 287] on div "812" at bounding box center [580, 288] width 118 height 35
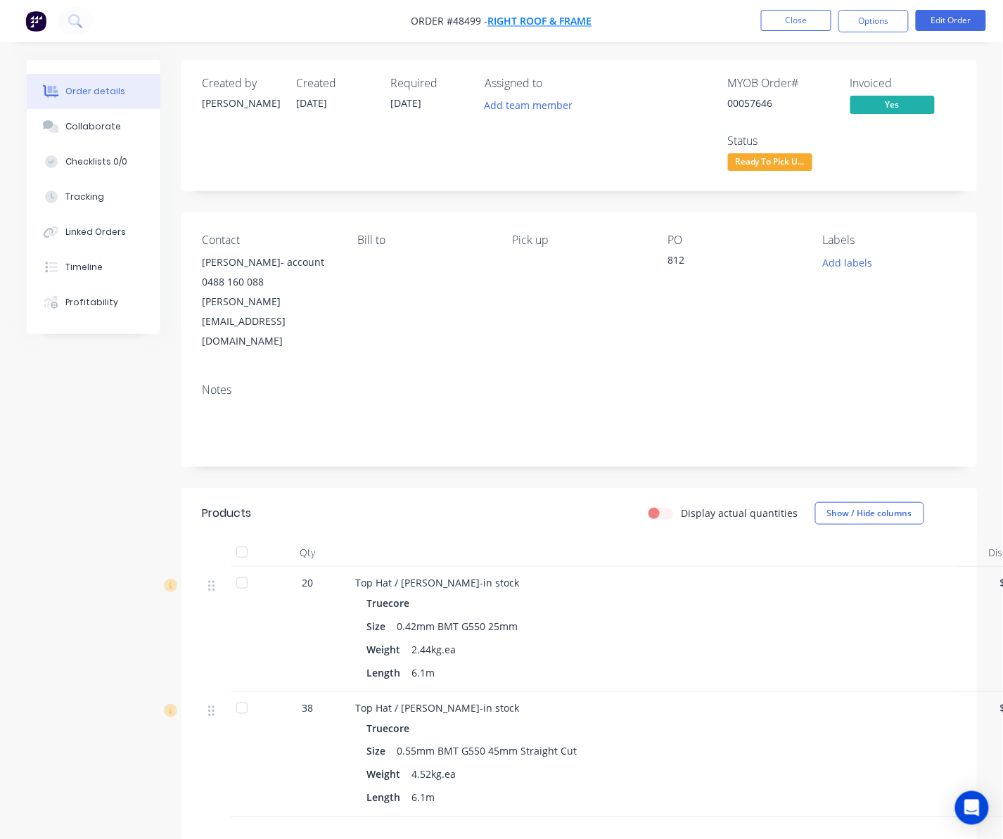
click at [533, 18] on span "Right Roof & Frame" at bounding box center [540, 21] width 104 height 13
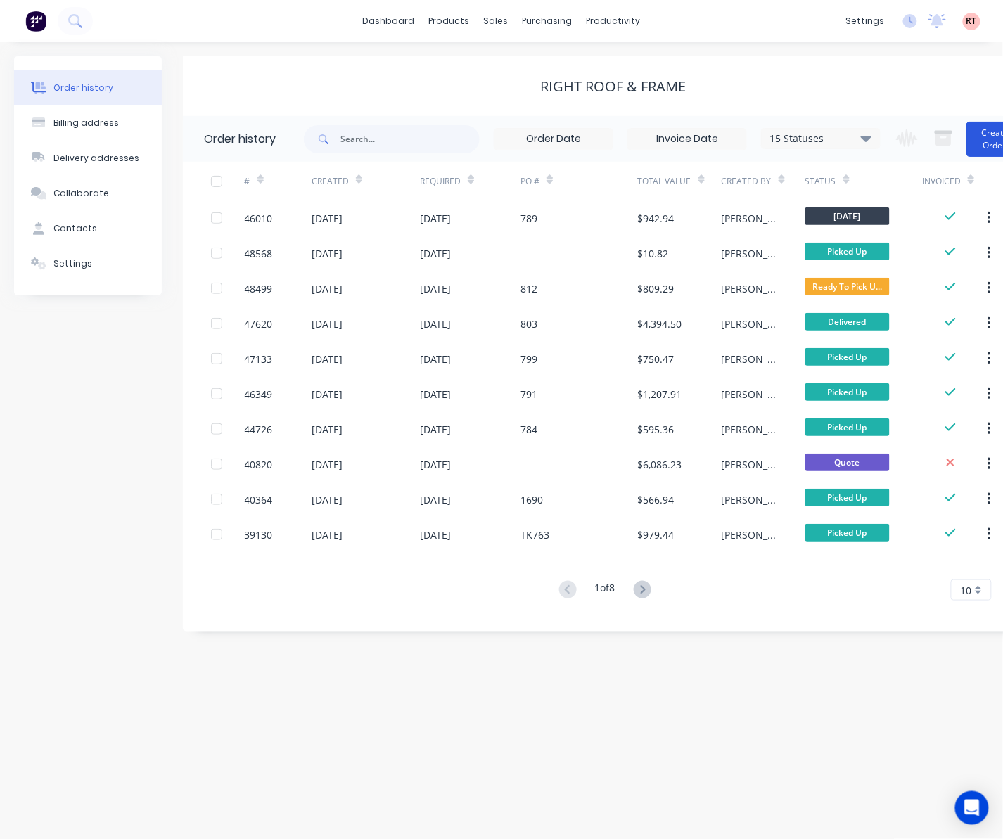
click at [986, 153] on button "Create Order" at bounding box center [995, 139] width 56 height 35
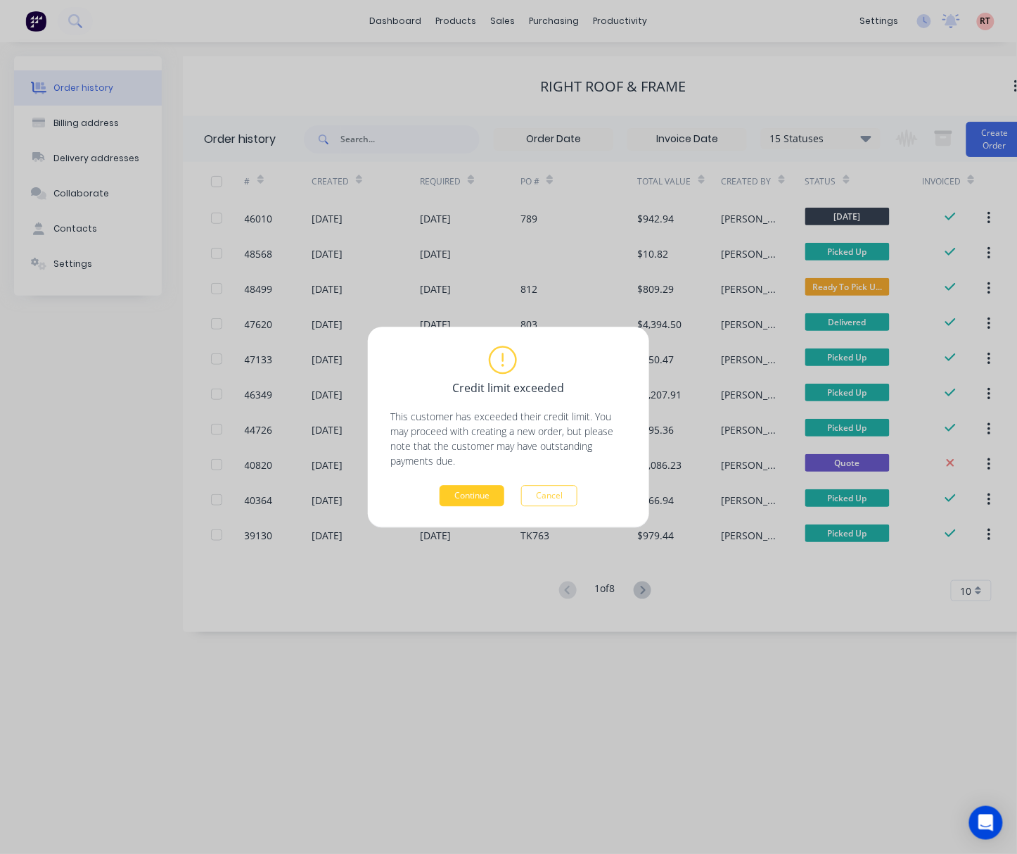
click at [488, 502] on button "Continue" at bounding box center [472, 495] width 65 height 21
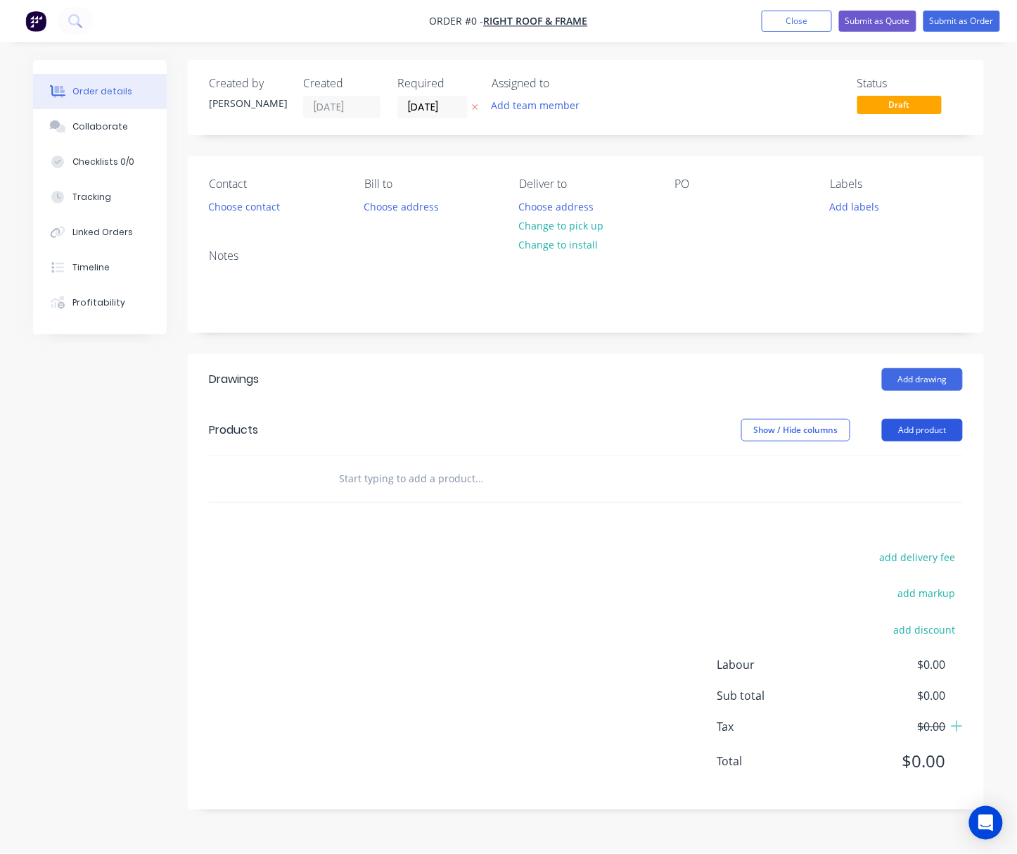
click at [923, 429] on button "Add product" at bounding box center [922, 430] width 81 height 23
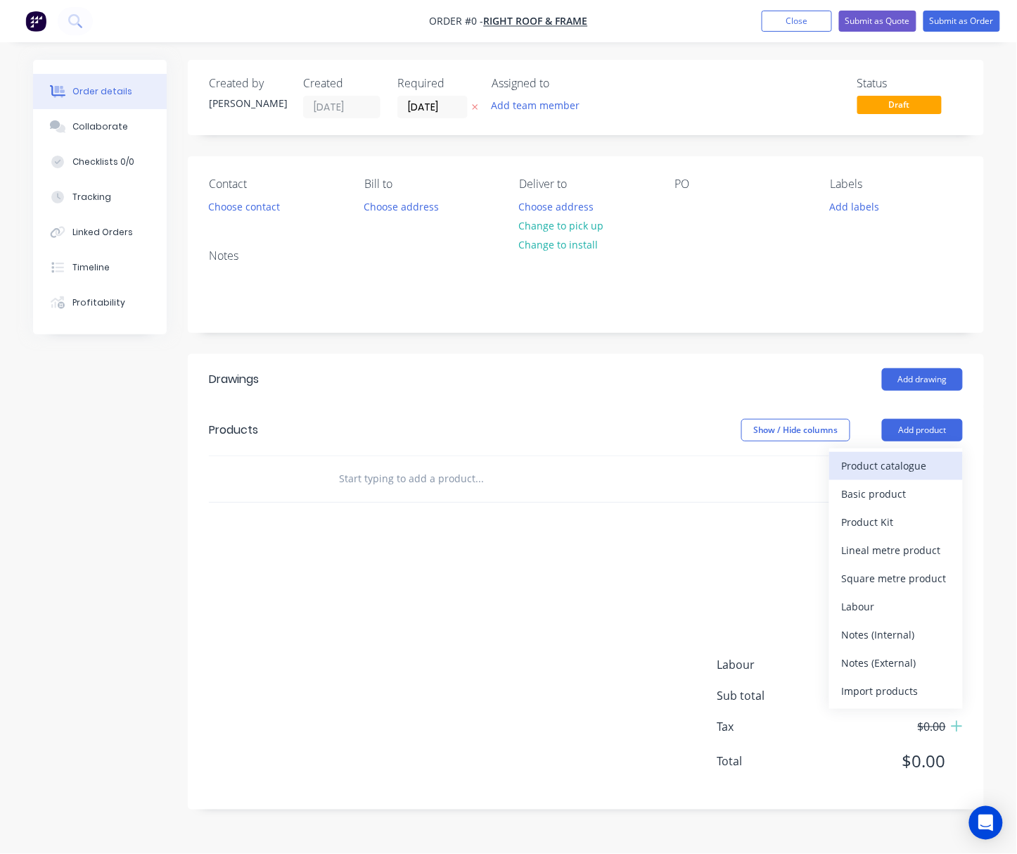
click at [901, 471] on div "Product catalogue" at bounding box center [896, 465] width 108 height 20
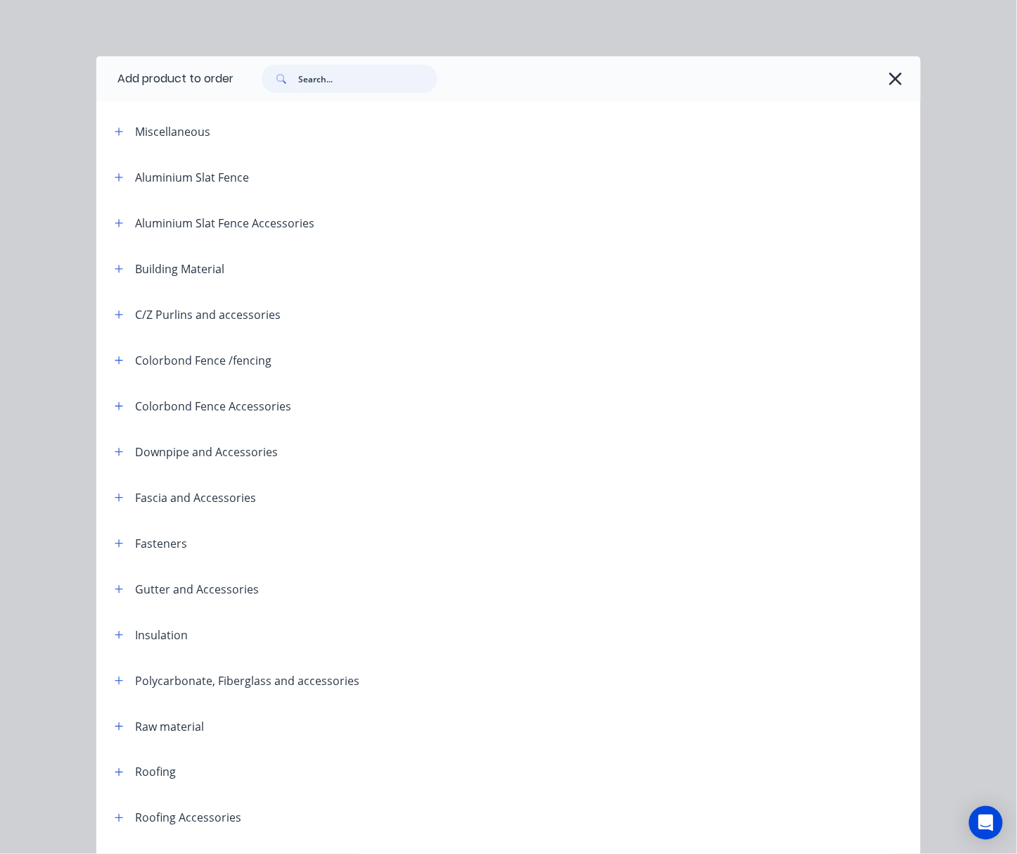
click at [308, 85] on input "text" at bounding box center [367, 79] width 139 height 28
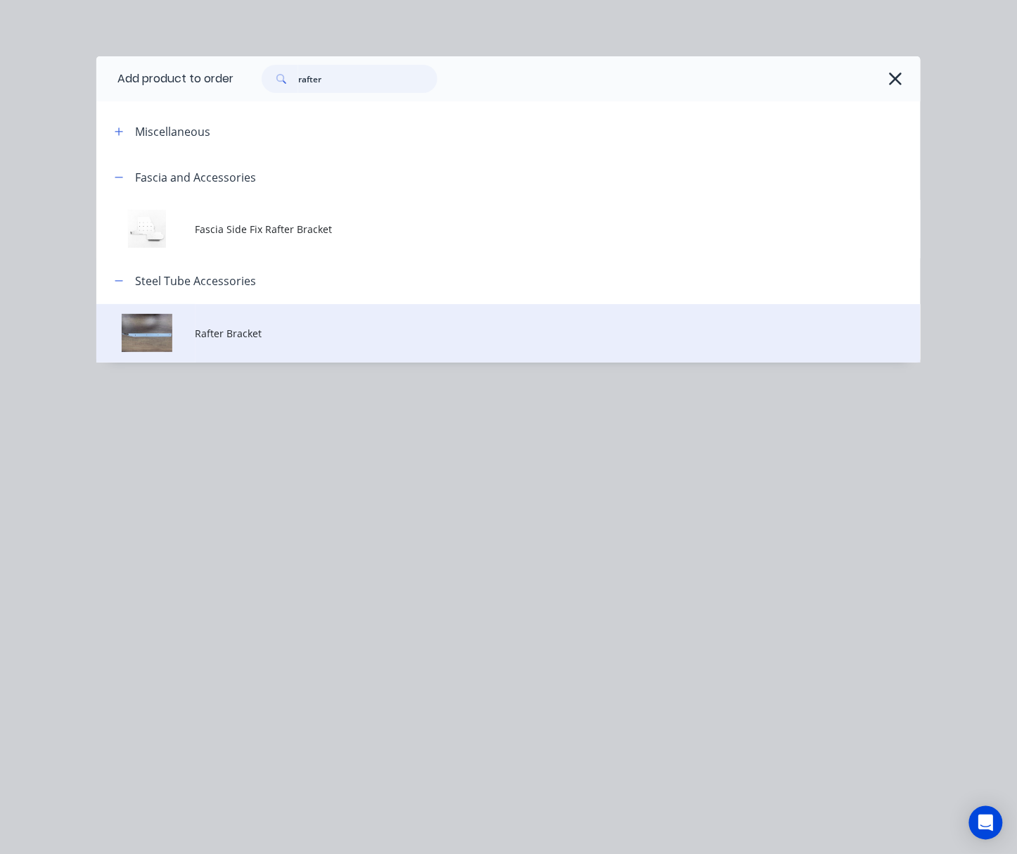
type input "rafter"
click at [398, 319] on td "Rafter Bracket" at bounding box center [558, 333] width 725 height 58
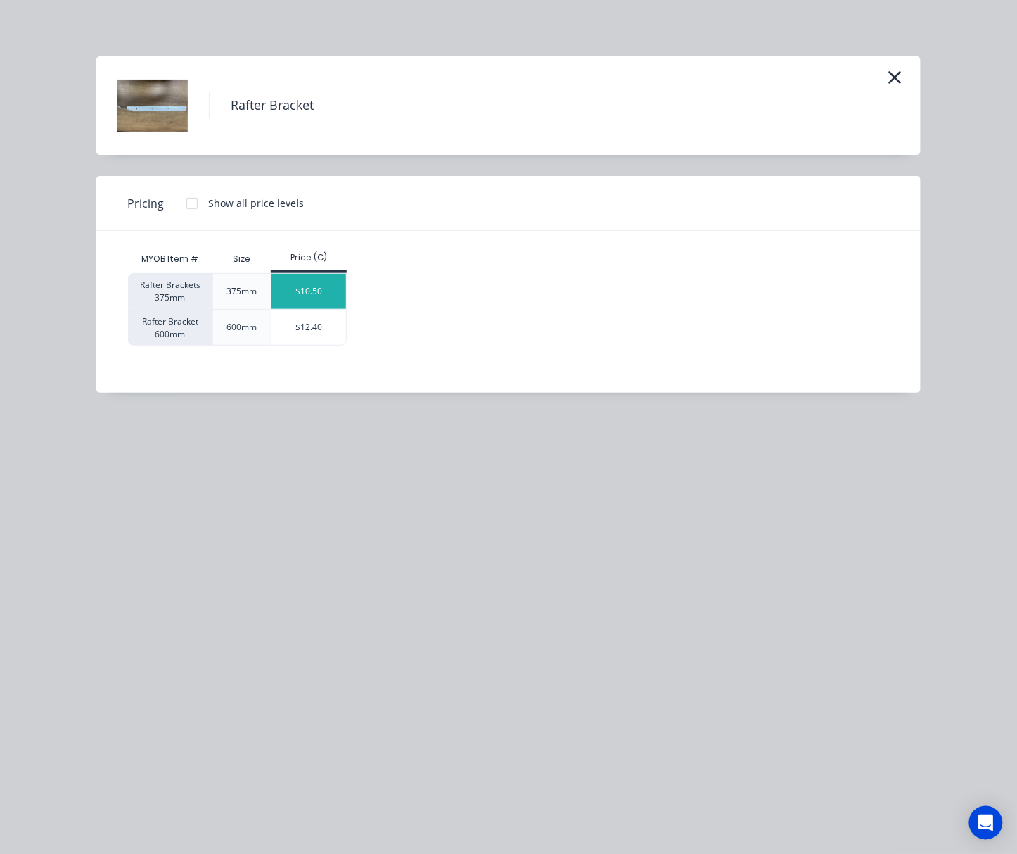
click at [330, 291] on div "$10.50" at bounding box center [309, 291] width 75 height 35
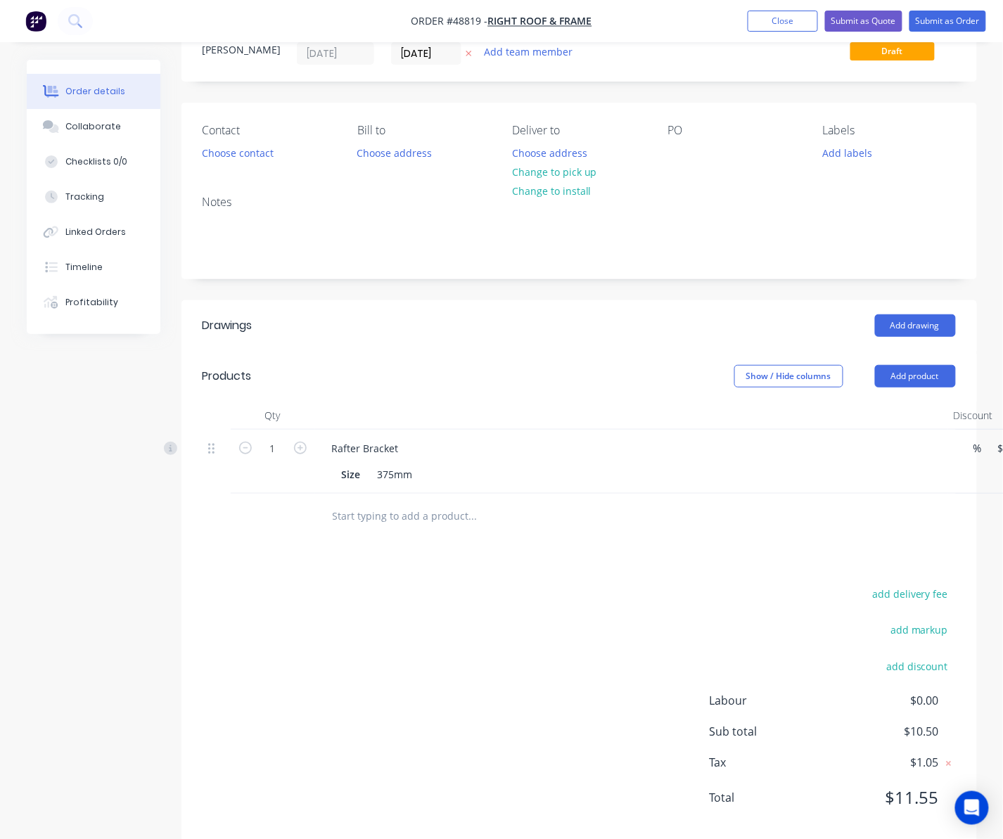
scroll to position [83, 0]
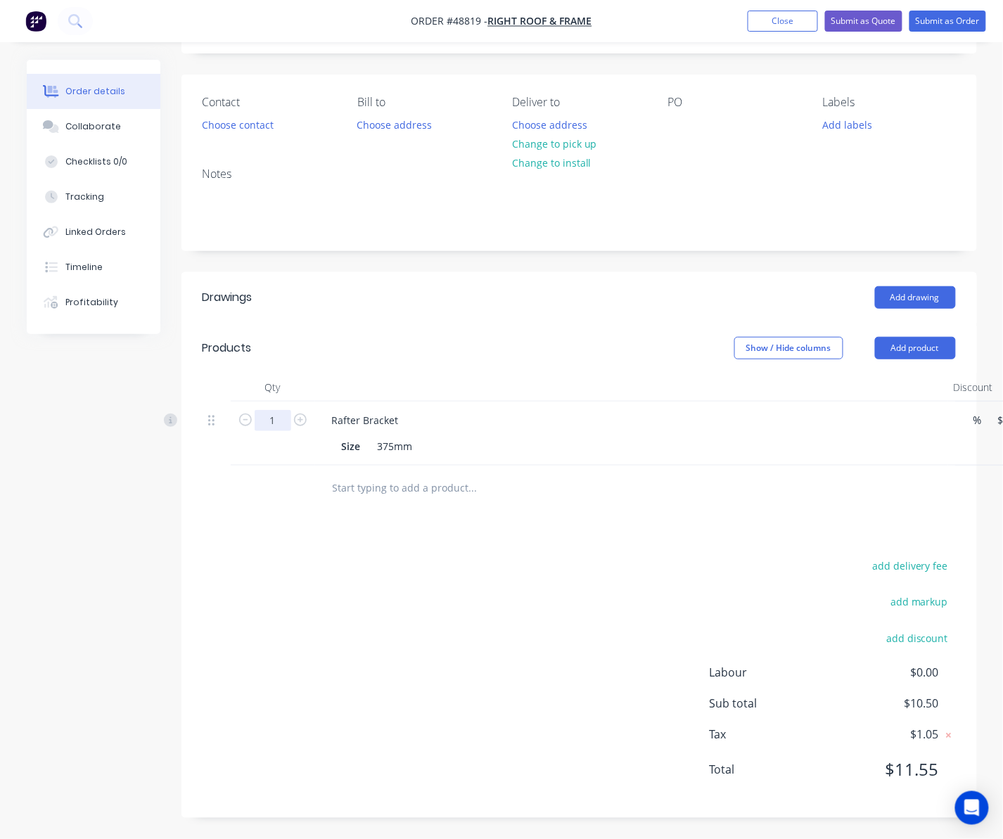
click at [273, 417] on input "1" at bounding box center [273, 420] width 37 height 21
type input "10"
type input "$105.00"
drag, startPoint x: 577, startPoint y: 597, endPoint x: 587, endPoint y: 604, distance: 11.7
click at [587, 604] on div "add delivery fee add markup add discount Labour $0.00 Sub total $10.50 Tax $1.0…" at bounding box center [580, 677] width 754 height 241
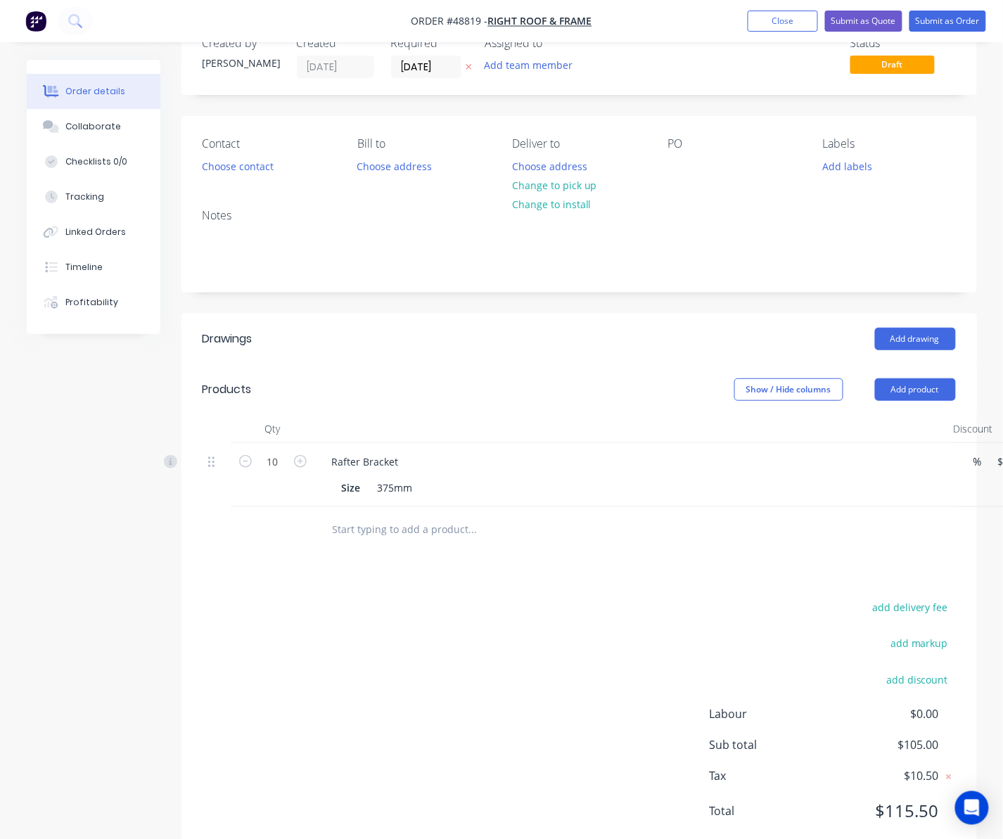
scroll to position [0, 0]
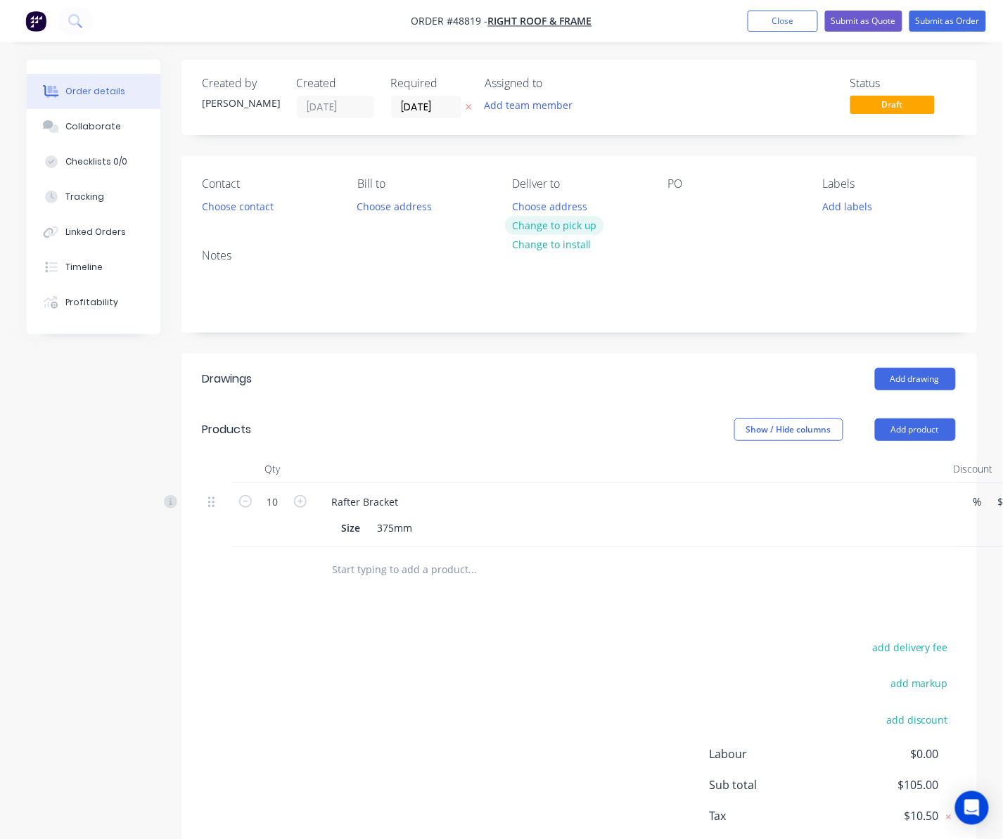
click at [566, 223] on button "Change to pick up" at bounding box center [555, 225] width 100 height 19
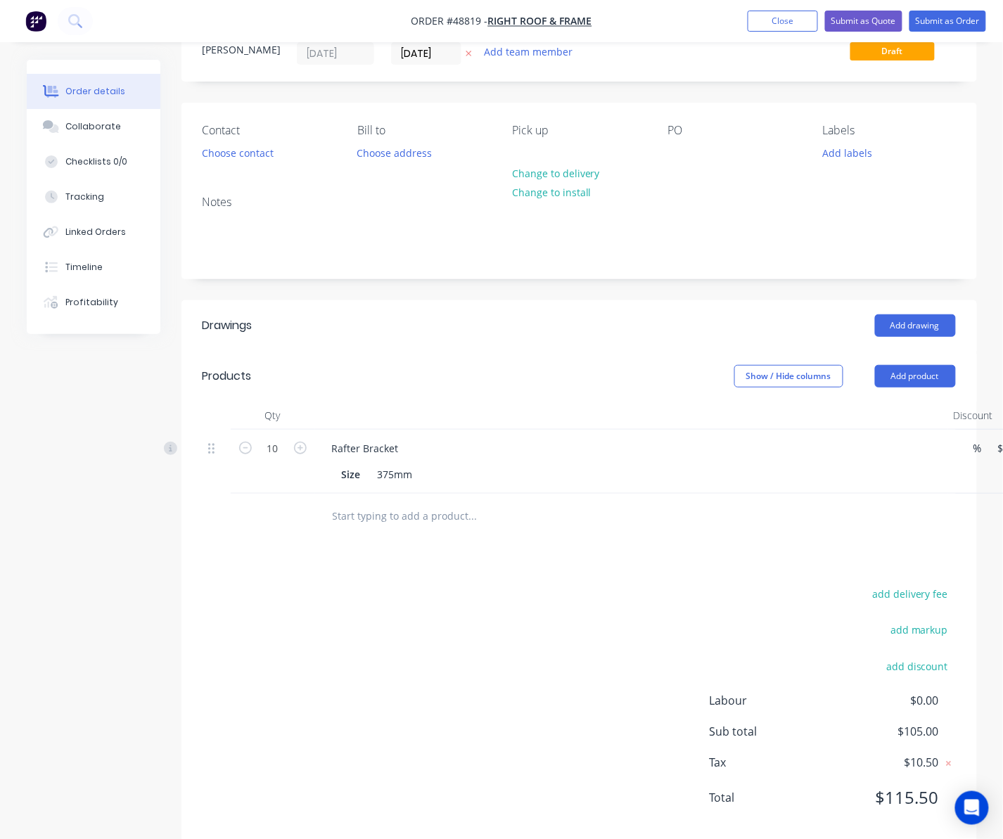
scroll to position [83, 0]
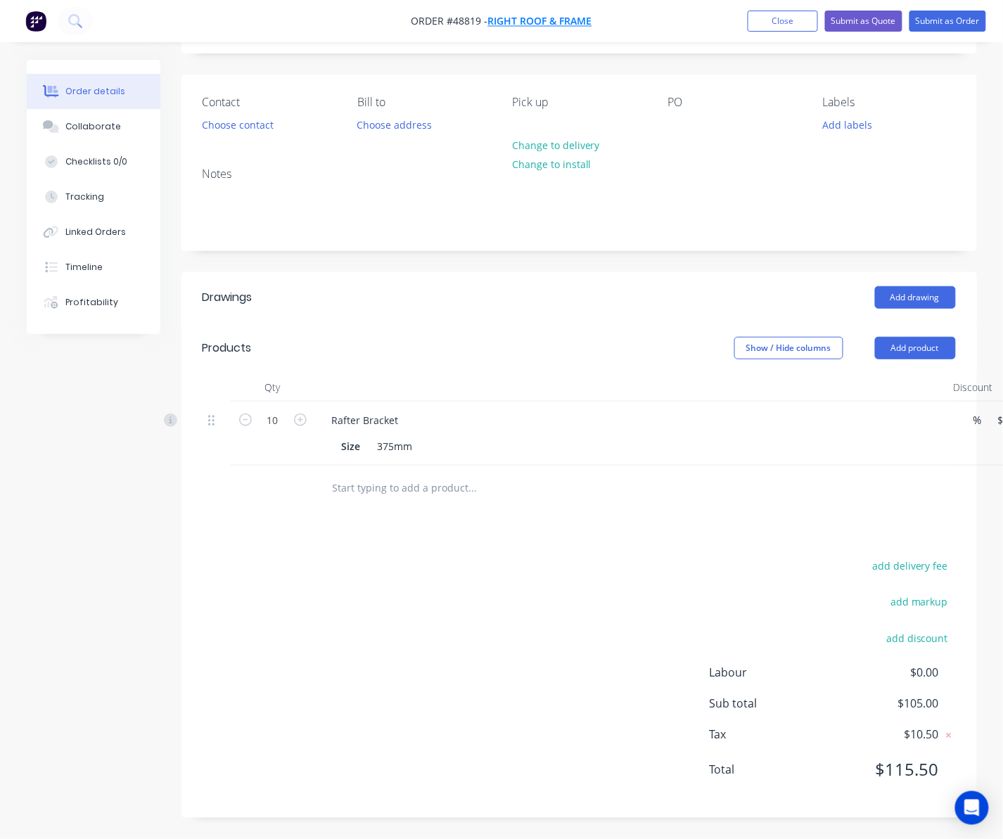
click at [518, 18] on span "Right Roof & Frame" at bounding box center [540, 21] width 104 height 13
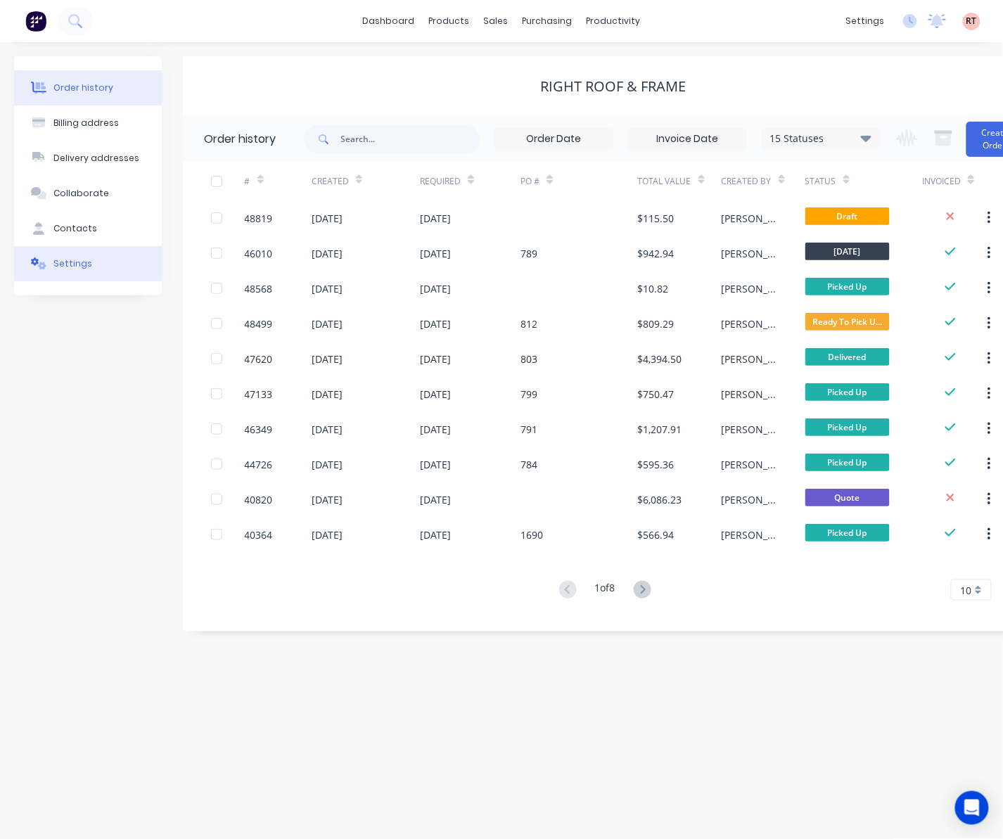
click at [137, 266] on button "Settings" at bounding box center [88, 263] width 148 height 35
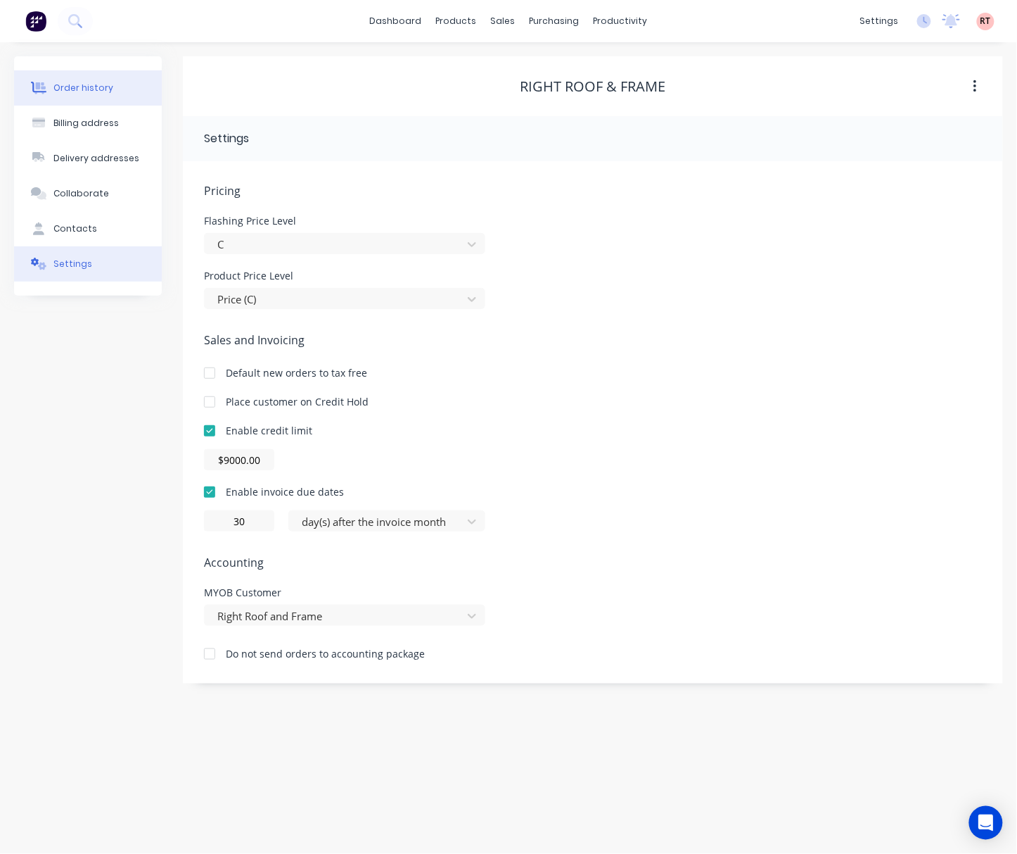
click at [85, 101] on button "Order history" at bounding box center [88, 87] width 148 height 35
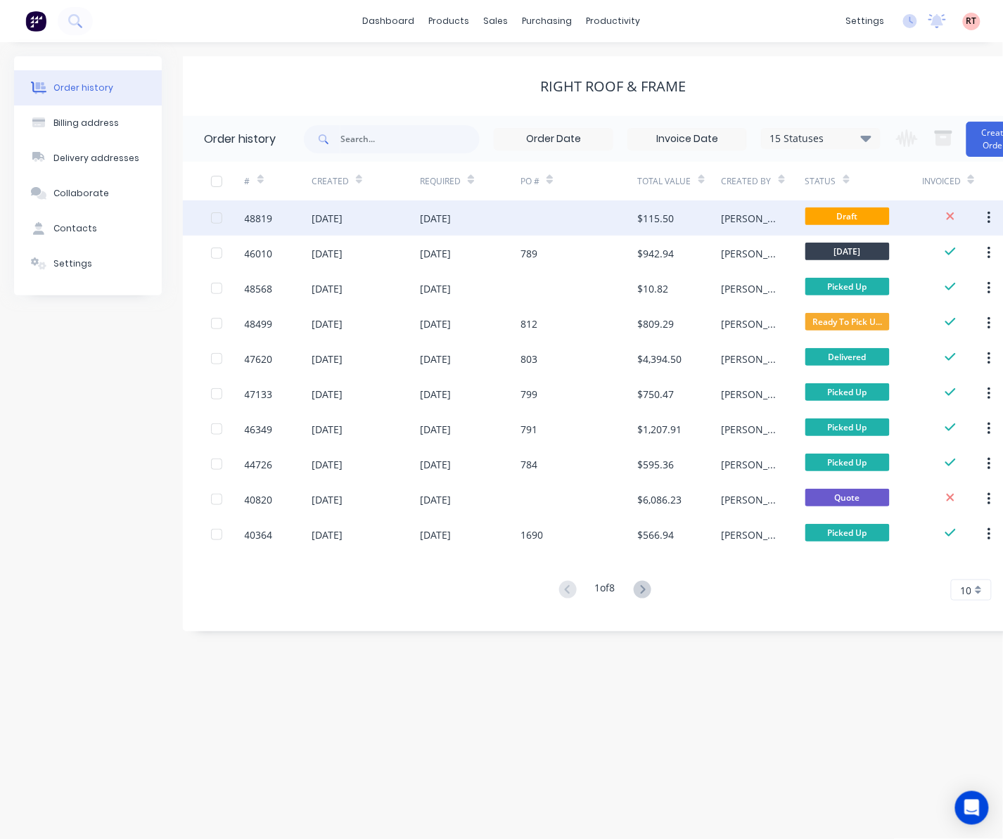
click at [586, 220] on div at bounding box center [580, 218] width 118 height 35
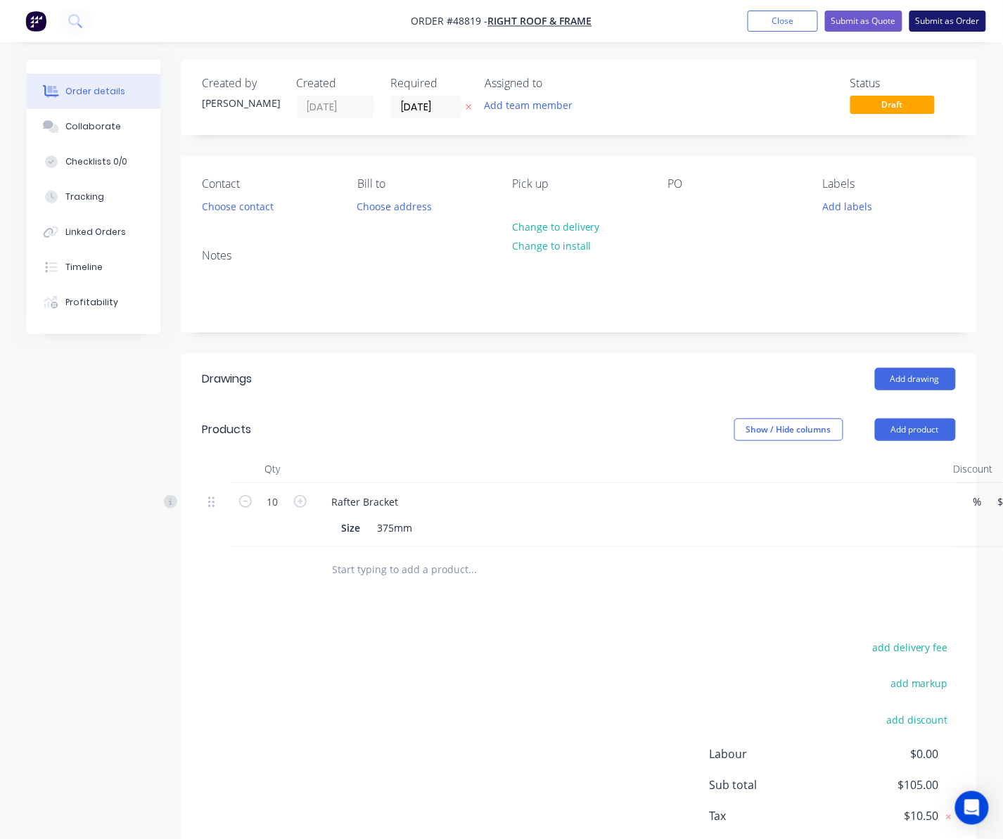
click at [956, 20] on button "Submit as Order" at bounding box center [948, 21] width 77 height 21
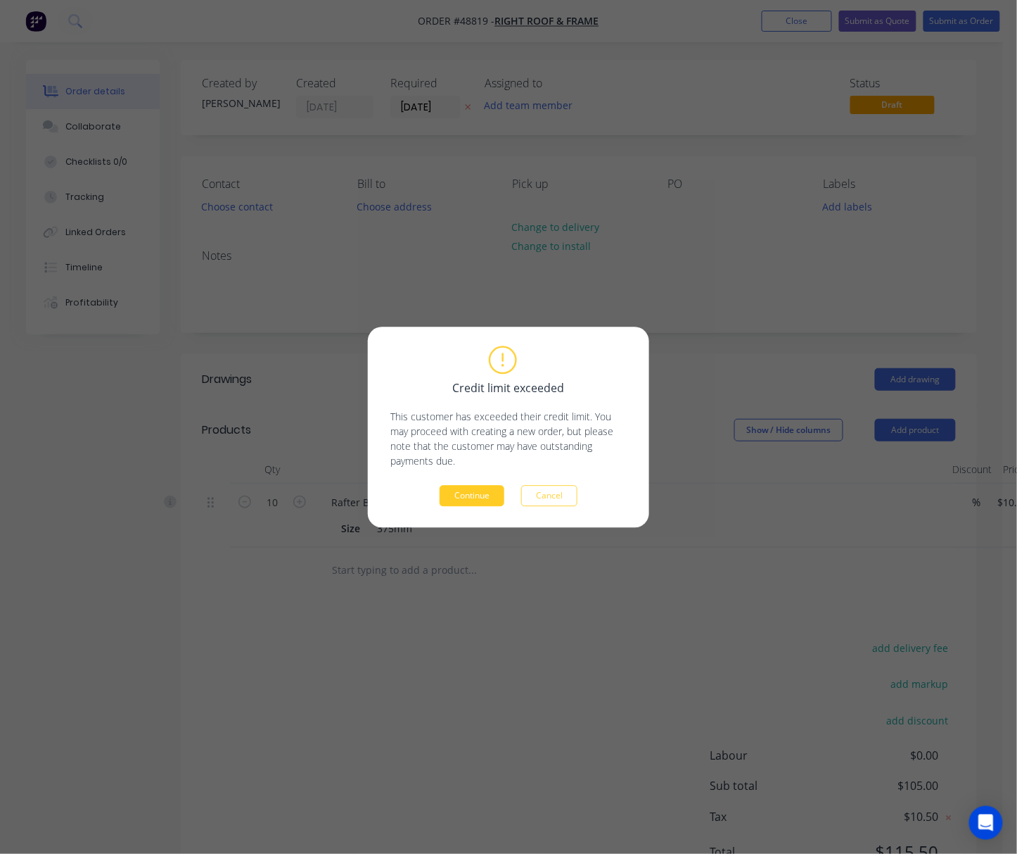
click at [480, 498] on button "Continue" at bounding box center [472, 495] width 65 height 21
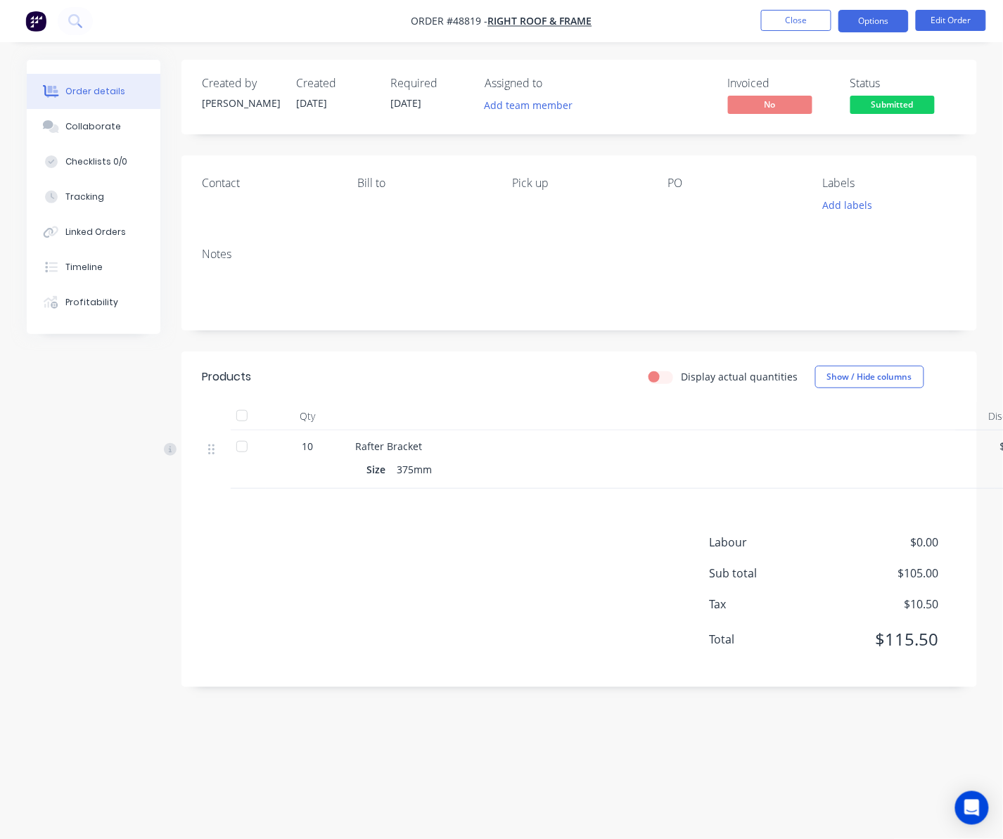
click at [879, 23] on button "Options" at bounding box center [874, 21] width 70 height 23
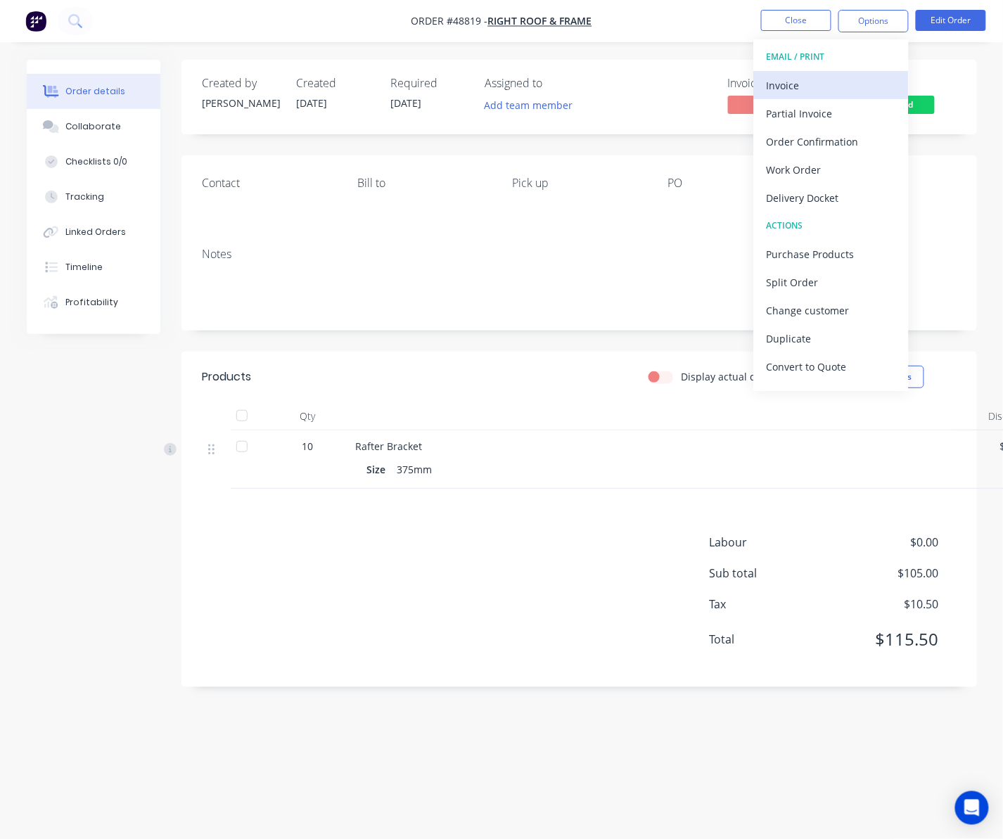
click at [836, 80] on div "Invoice" at bounding box center [831, 85] width 129 height 20
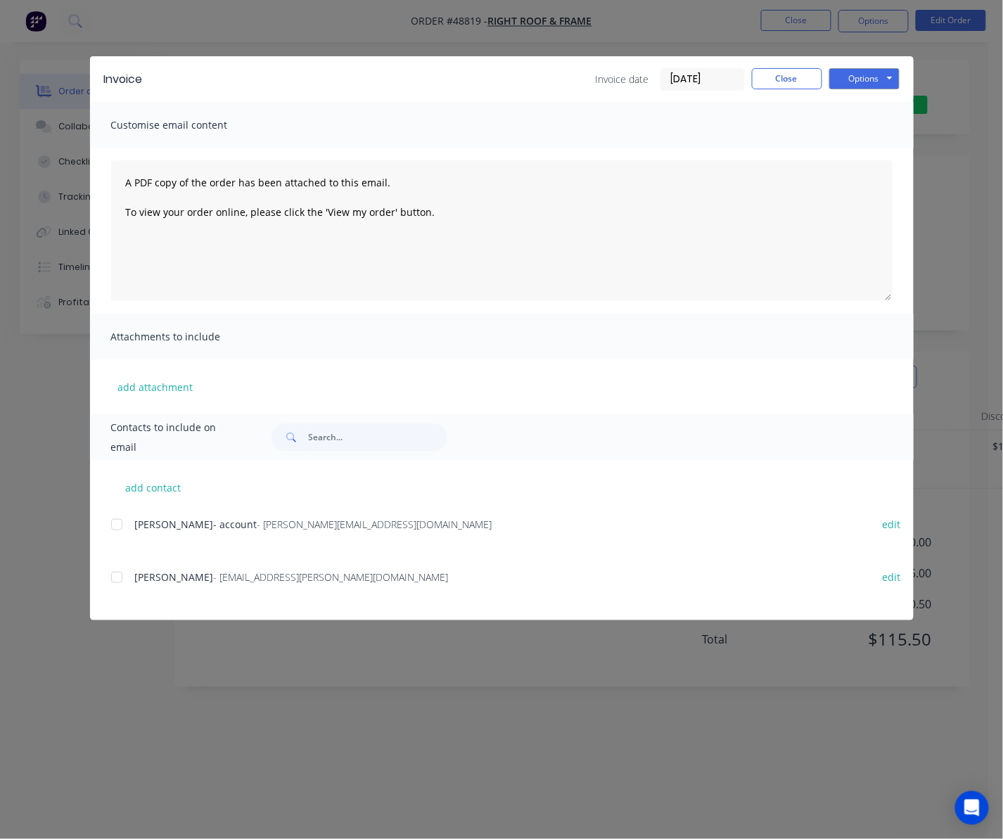
click at [119, 521] on div at bounding box center [117, 525] width 28 height 28
click at [860, 80] on button "Options" at bounding box center [865, 78] width 70 height 21
click at [889, 150] on button "Email" at bounding box center [875, 150] width 90 height 23
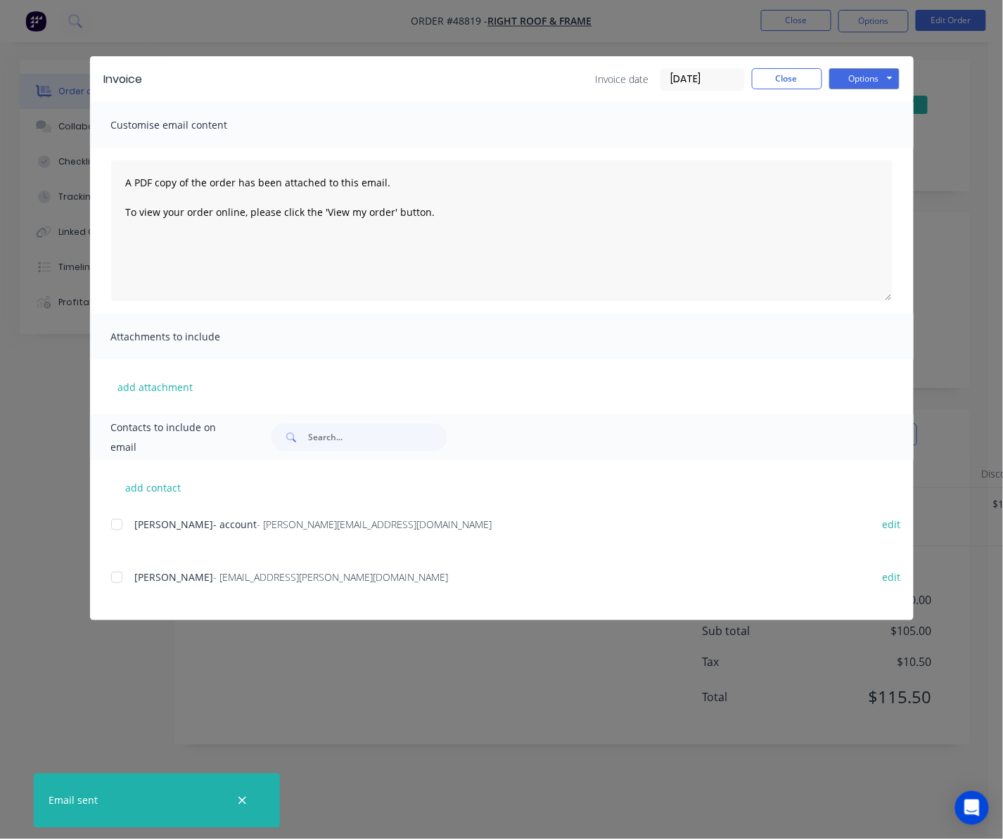
click at [963, 181] on div "Invoice Invoice date 03/09/25 Close Options Preview Print Email Customise email…" at bounding box center [501, 419] width 1003 height 839
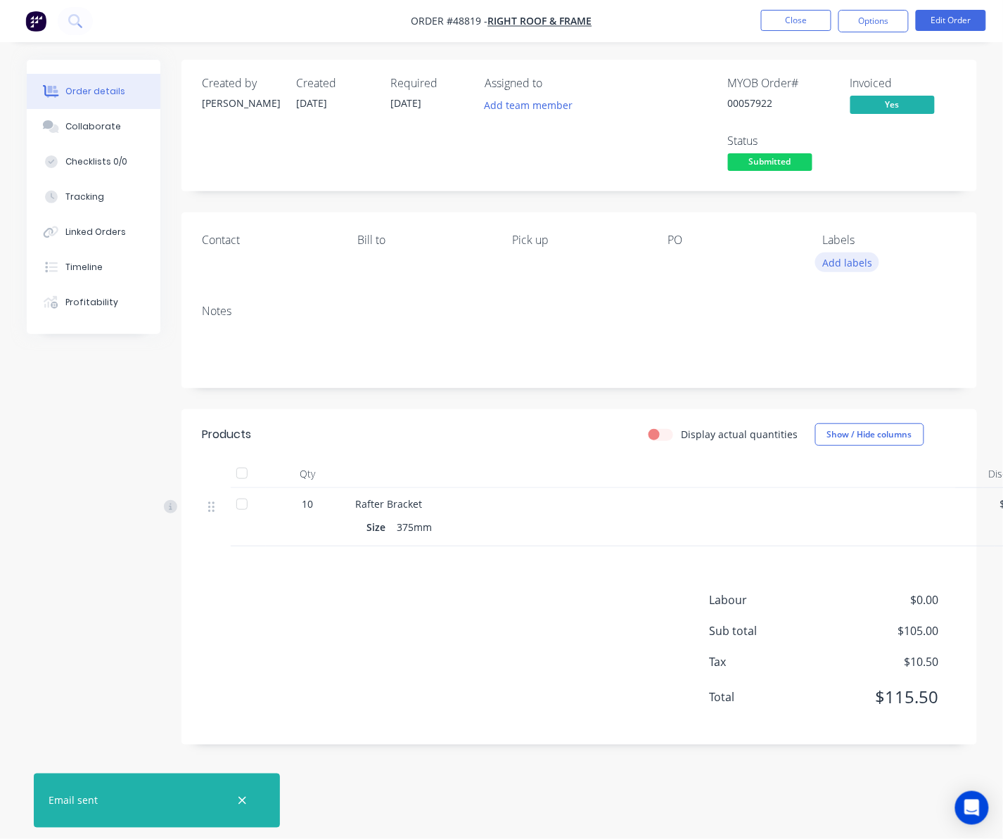
click at [856, 260] on button "Add labels" at bounding box center [848, 262] width 65 height 19
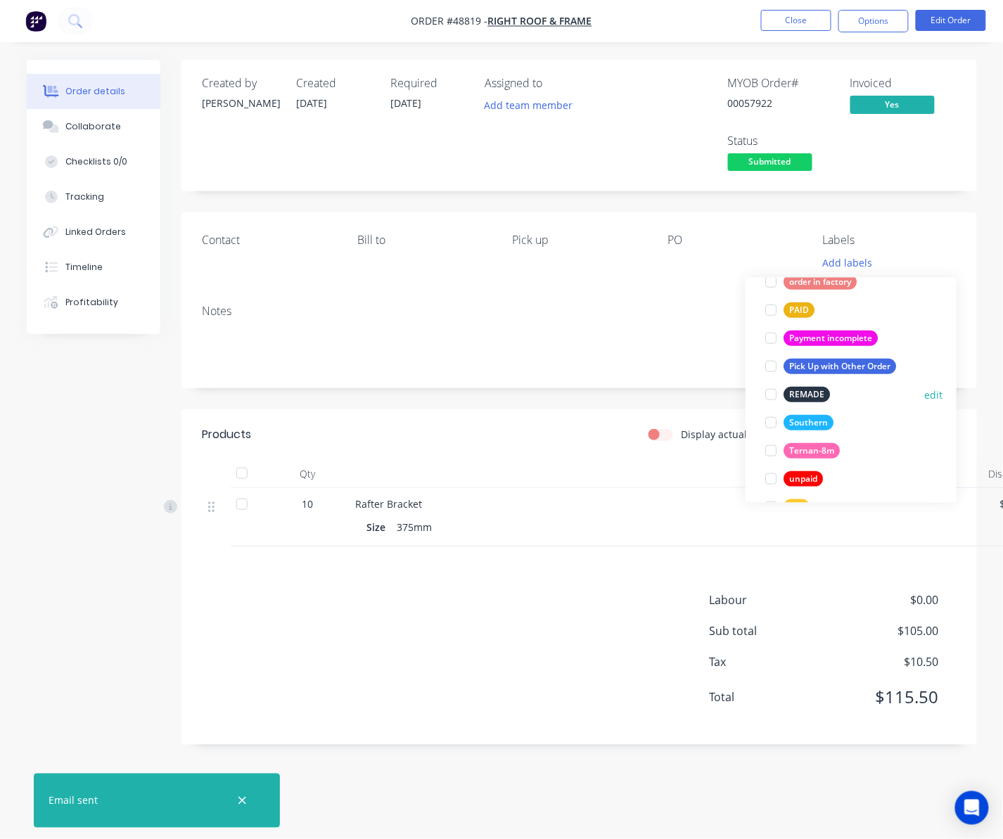
scroll to position [395, 0]
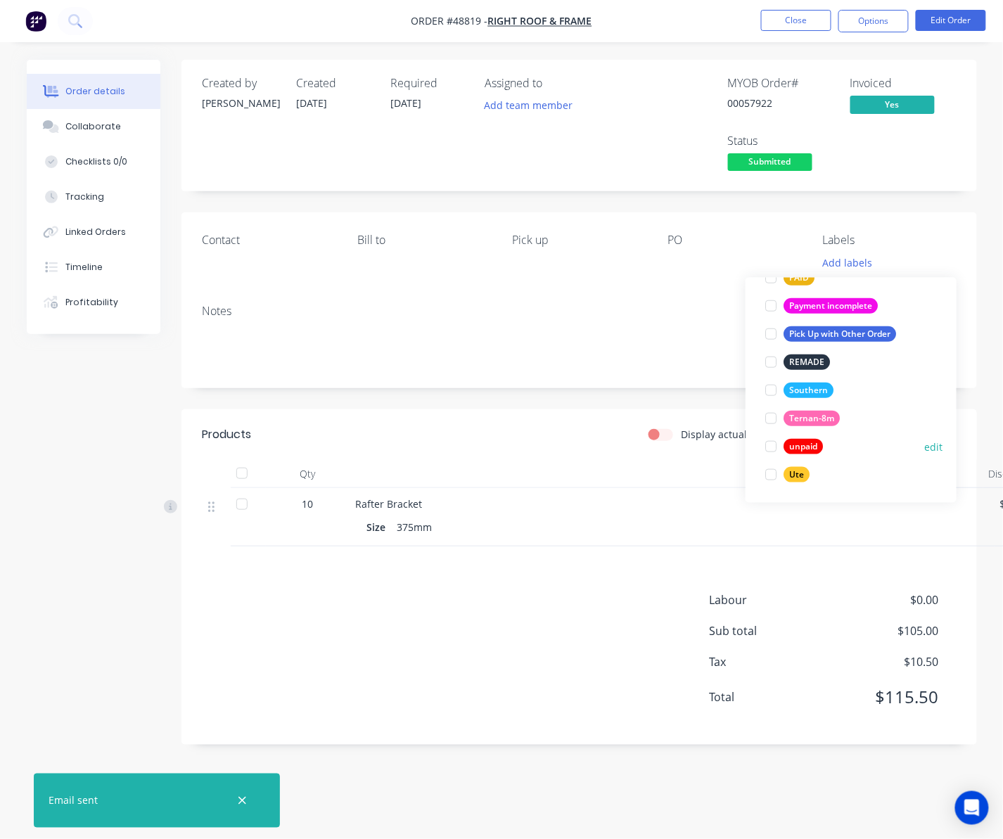
click at [777, 446] on div at bounding box center [771, 447] width 28 height 28
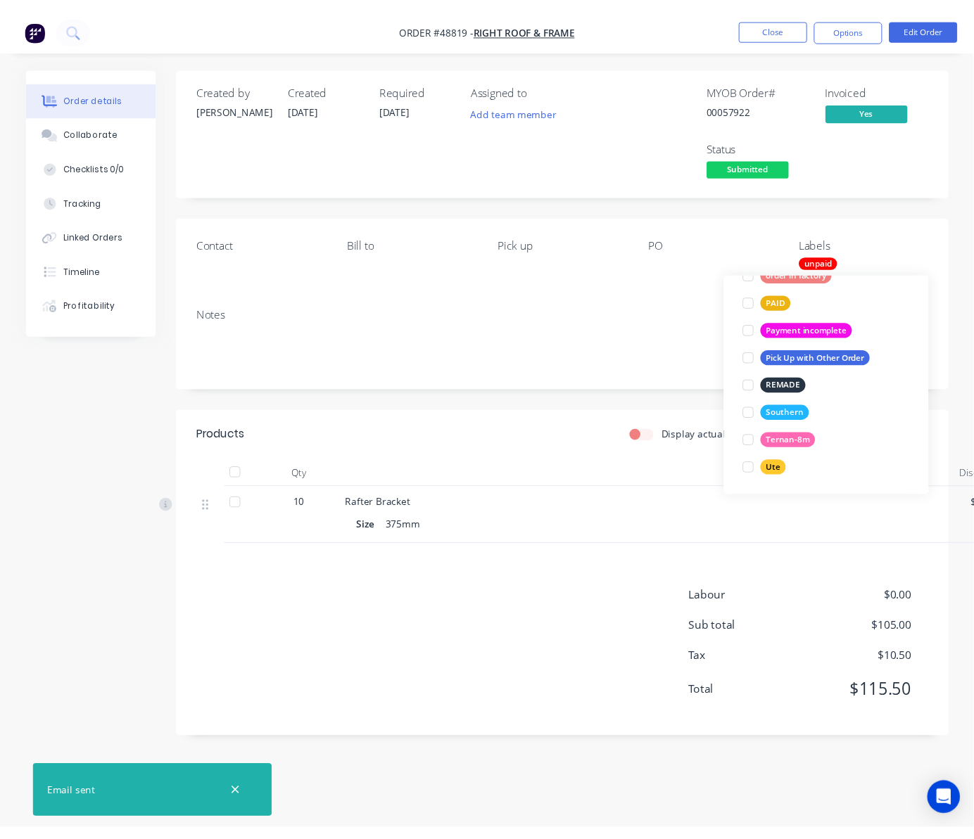
scroll to position [0, 0]
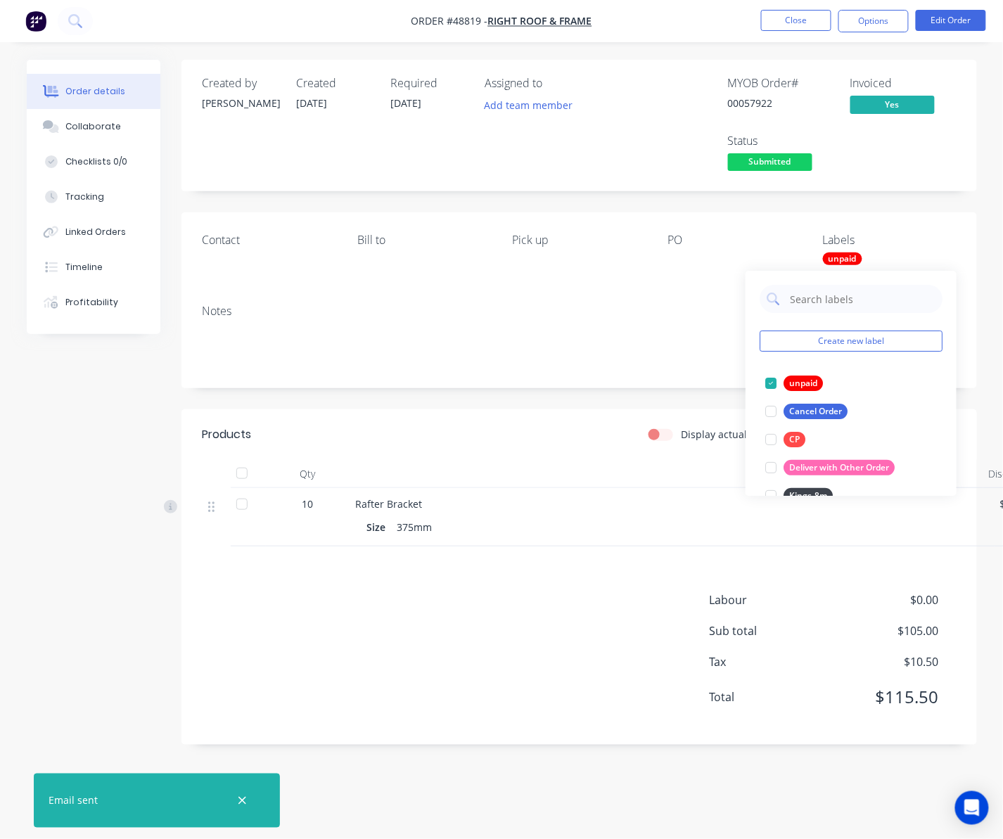
click at [569, 312] on div "Notes" at bounding box center [580, 311] width 754 height 13
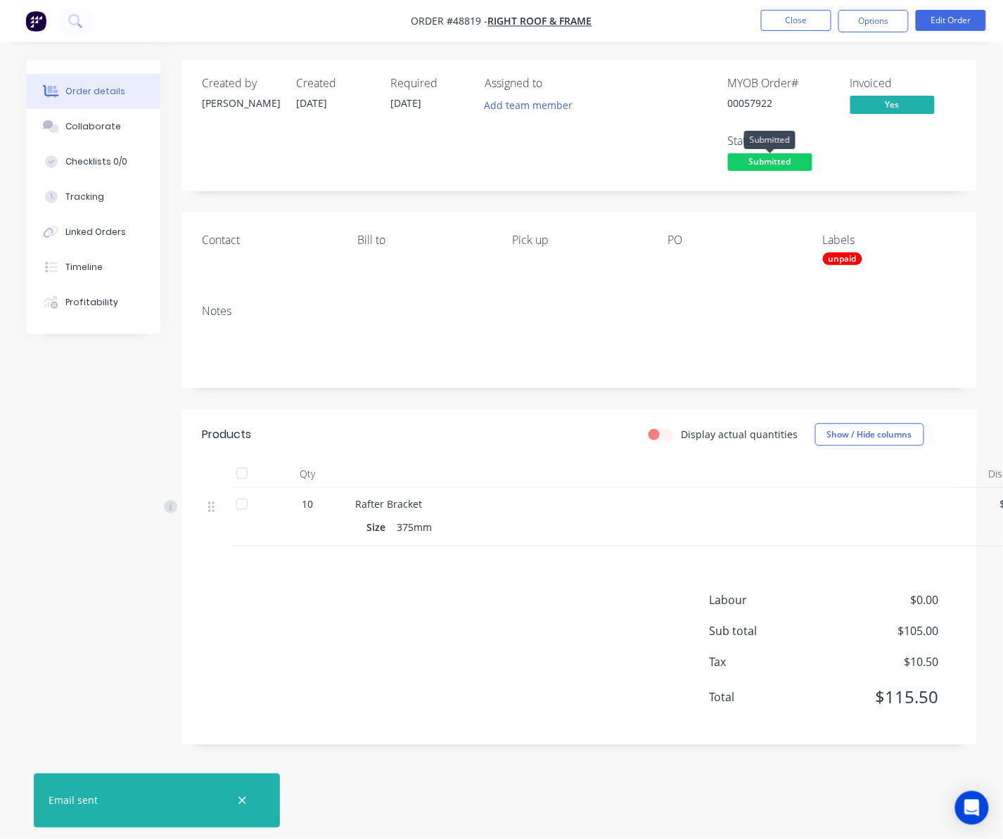
click at [775, 159] on span "Submitted" at bounding box center [770, 162] width 84 height 18
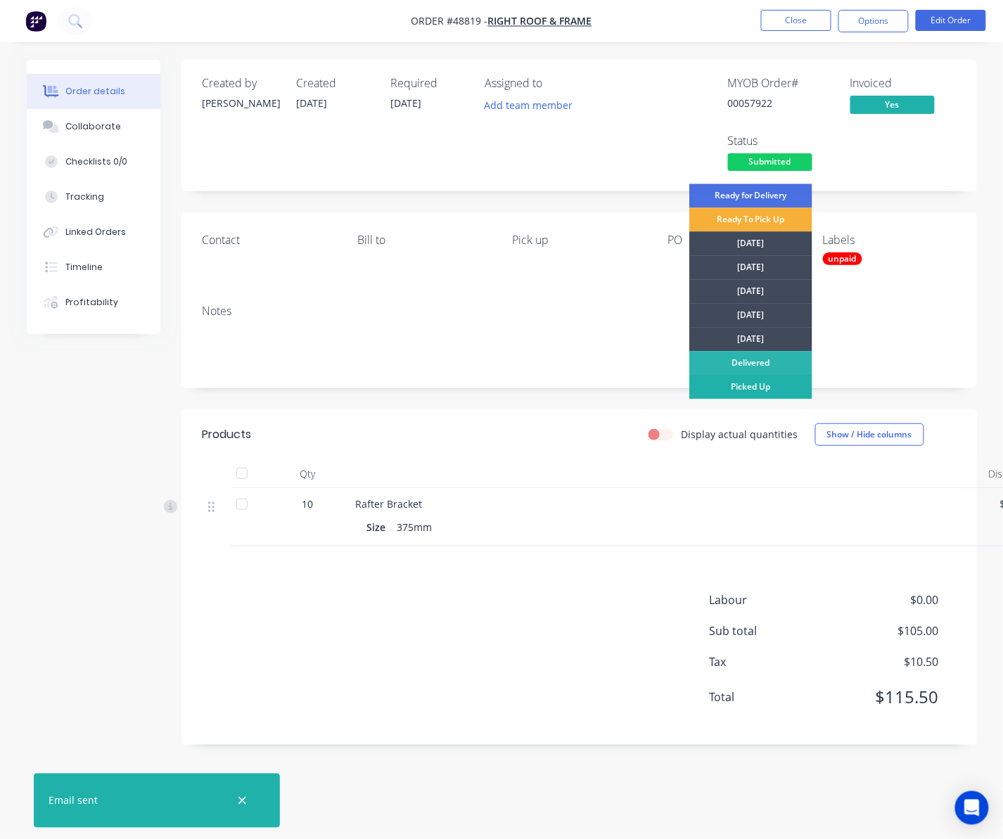
click at [763, 386] on div "Picked Up" at bounding box center [751, 387] width 123 height 24
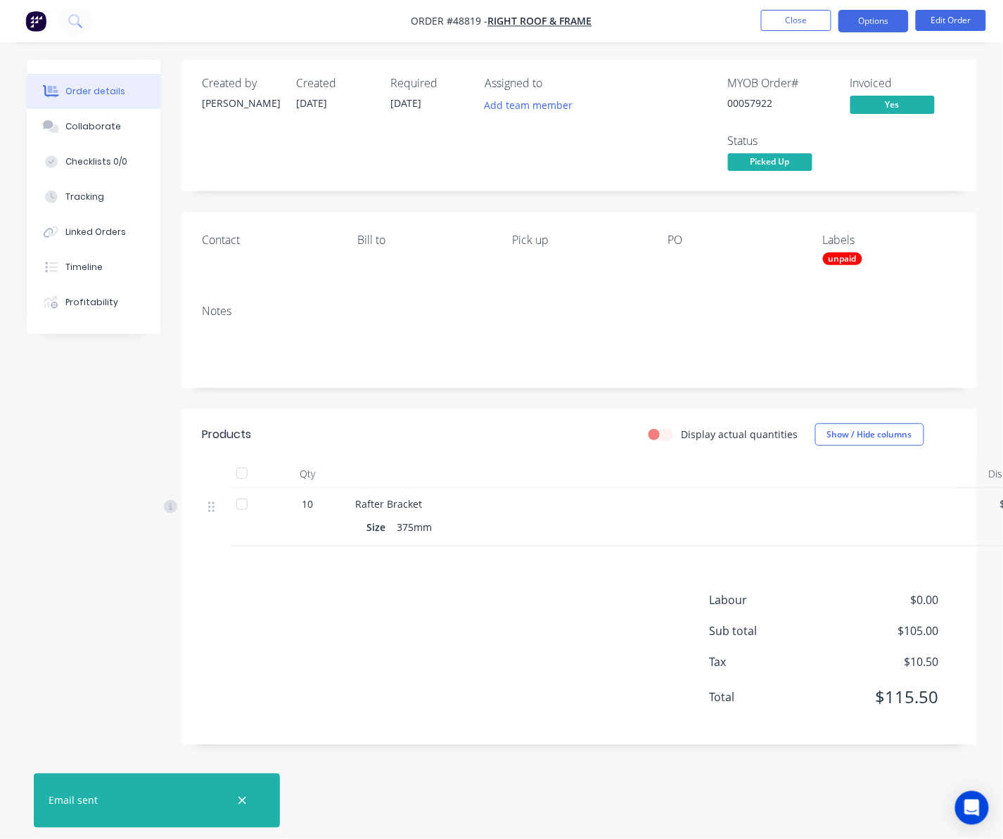
click at [876, 20] on button "Options" at bounding box center [874, 21] width 70 height 23
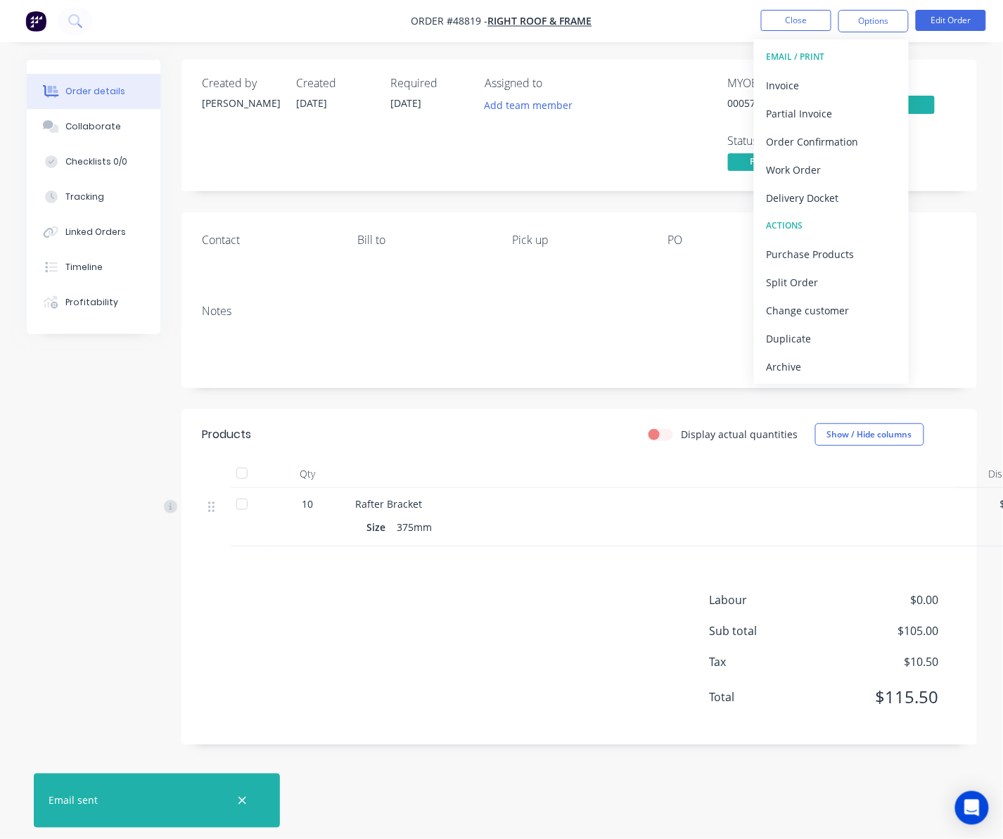
click at [832, 201] on div "Delivery Docket" at bounding box center [831, 198] width 129 height 20
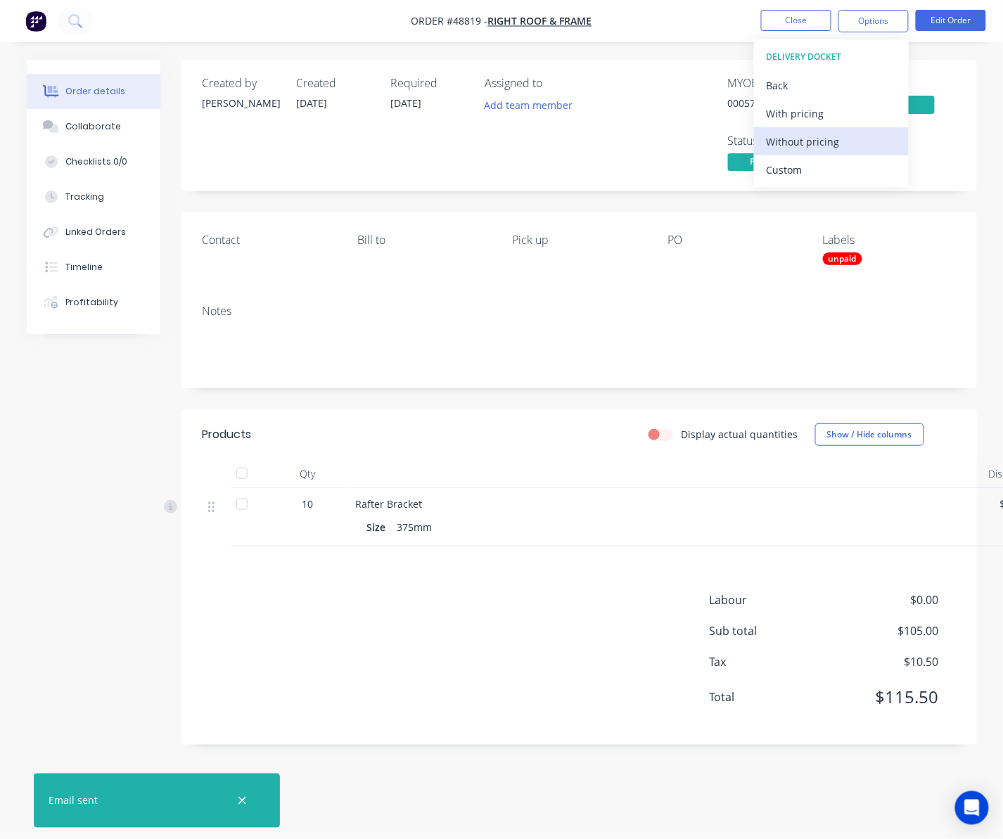
click at [831, 146] on div "Without pricing" at bounding box center [831, 142] width 129 height 20
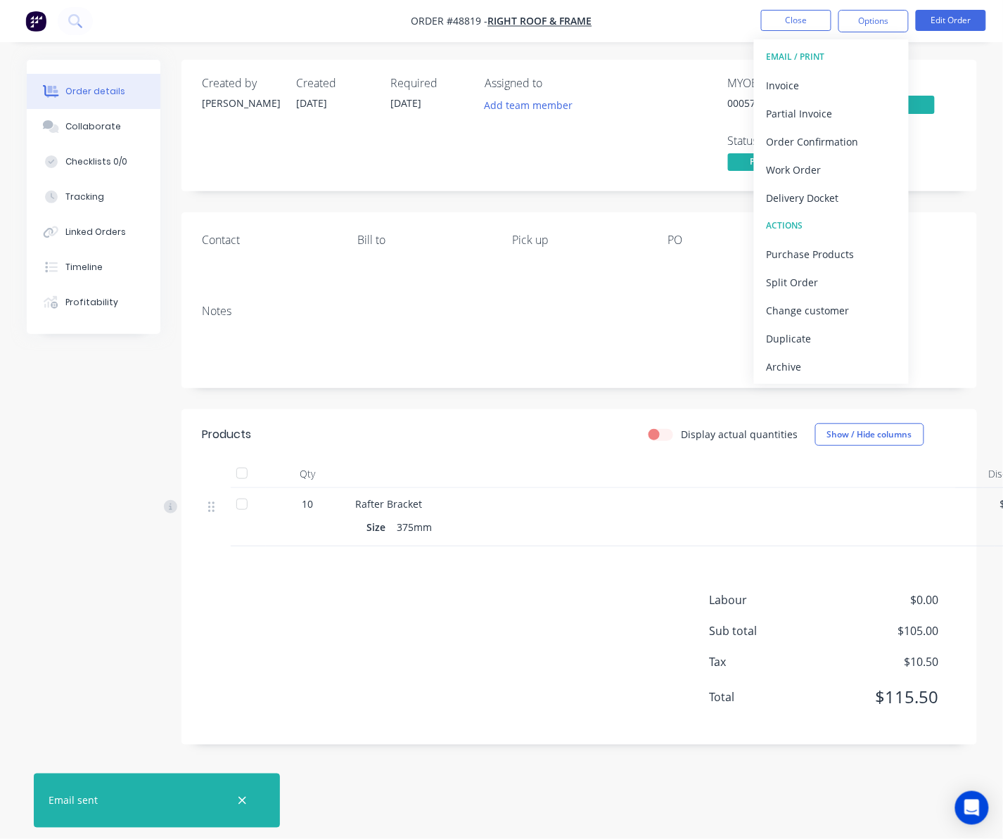
click at [663, 24] on nav "Order #48819 - Right Roof & Frame Close Options EMAIL / PRINT Invoice Partial I…" at bounding box center [501, 21] width 1003 height 42
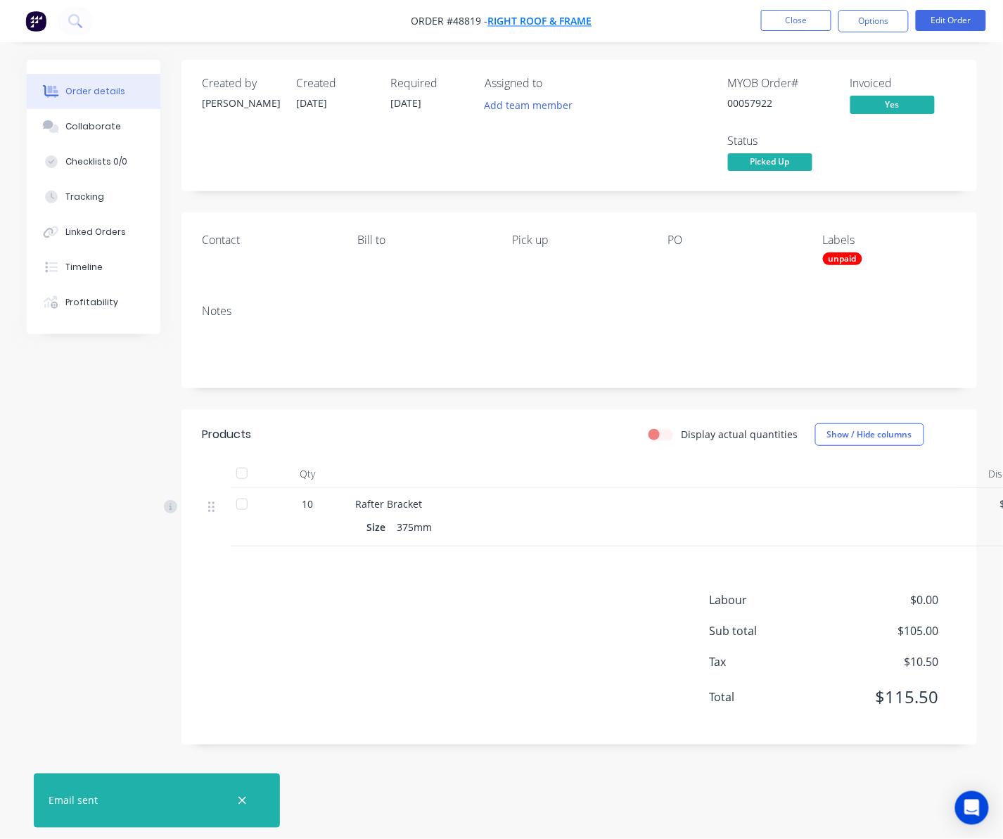
click at [570, 23] on span "Right Roof & Frame" at bounding box center [540, 21] width 104 height 13
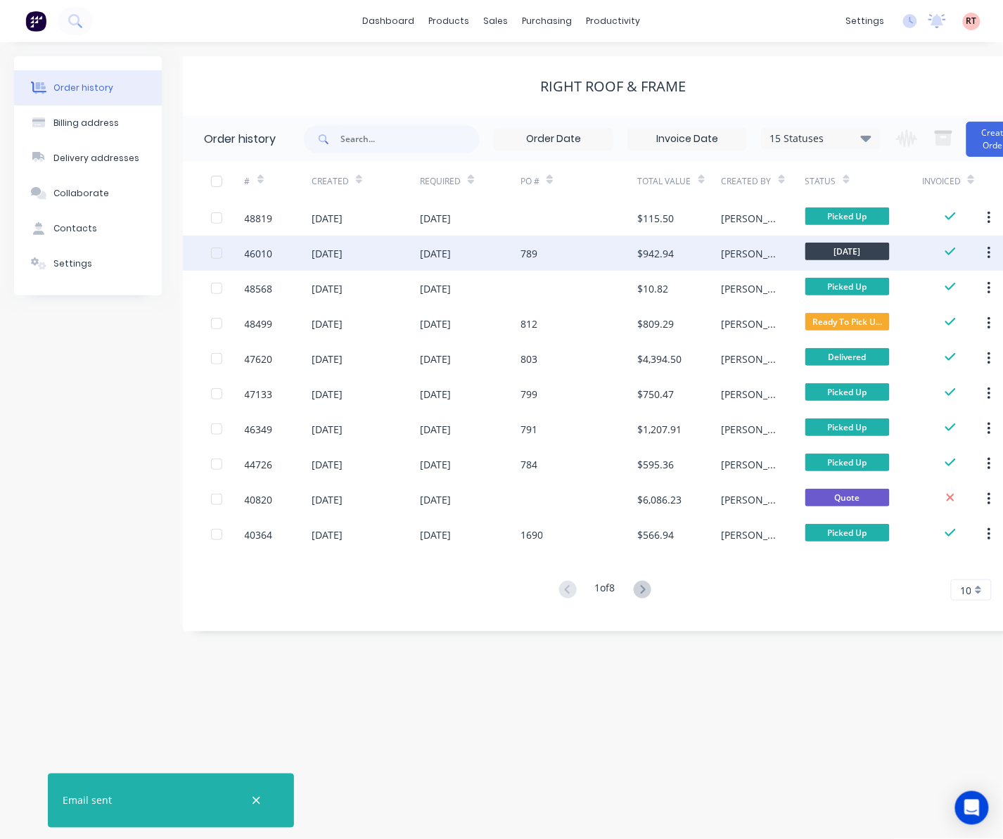
click at [584, 250] on div "789" at bounding box center [580, 253] width 118 height 35
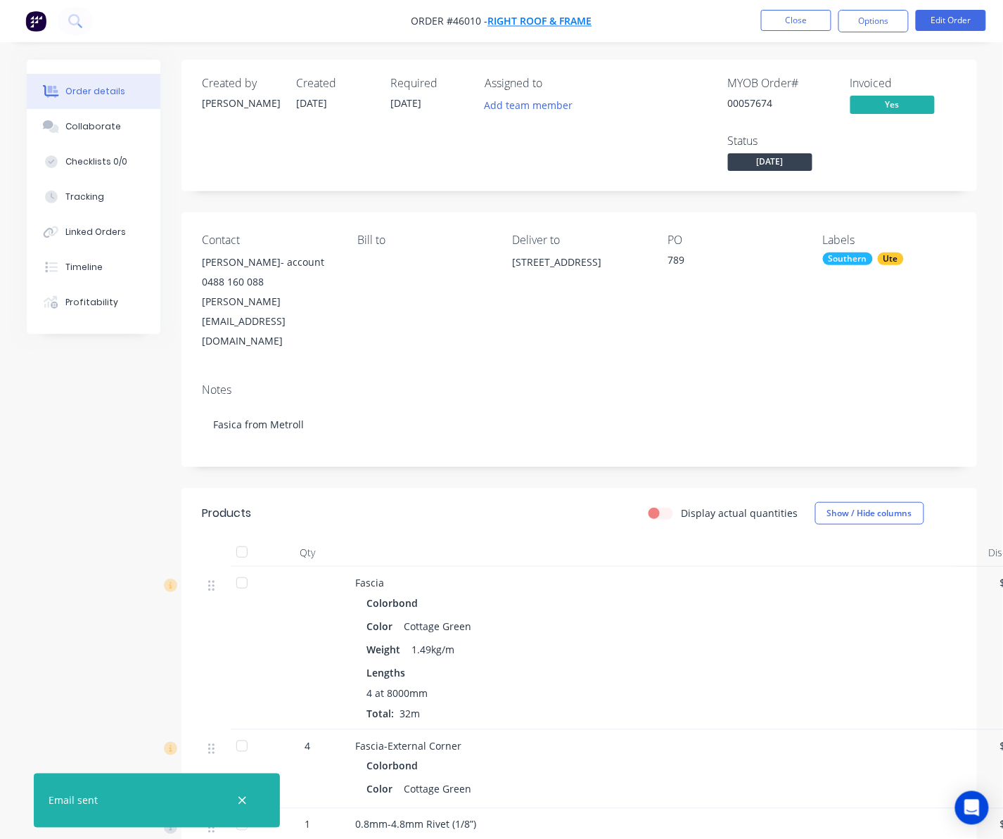
click at [547, 20] on span "Right Roof & Frame" at bounding box center [540, 21] width 104 height 13
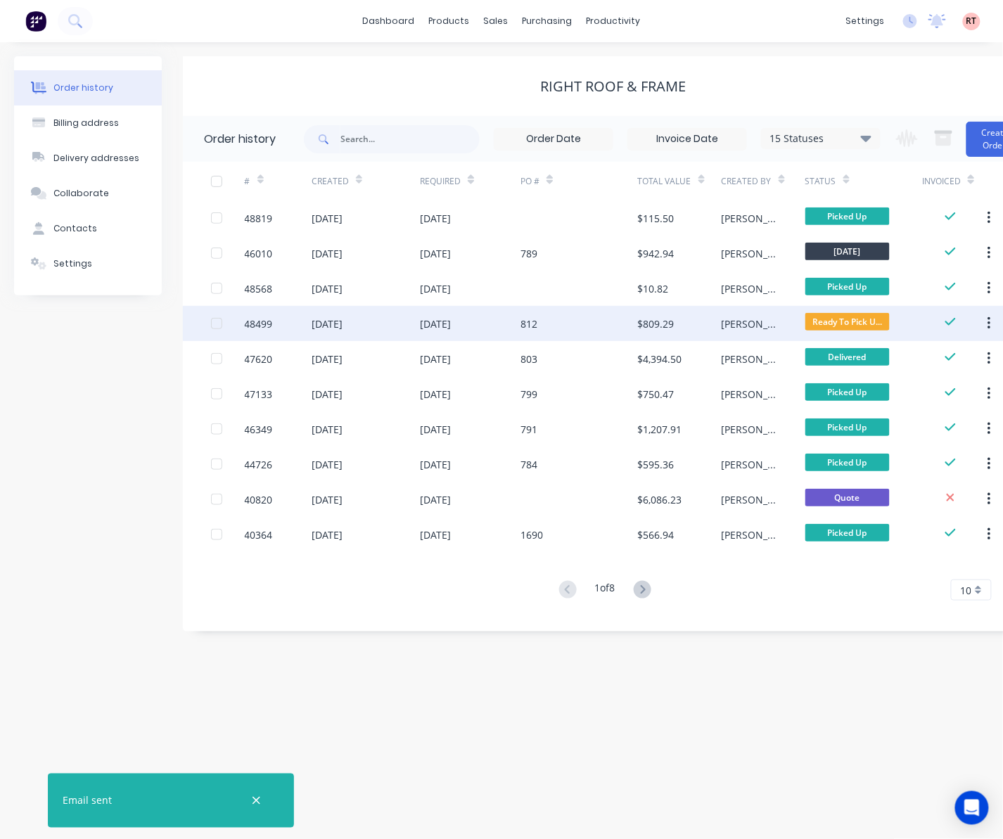
click at [611, 325] on div "812" at bounding box center [580, 323] width 118 height 35
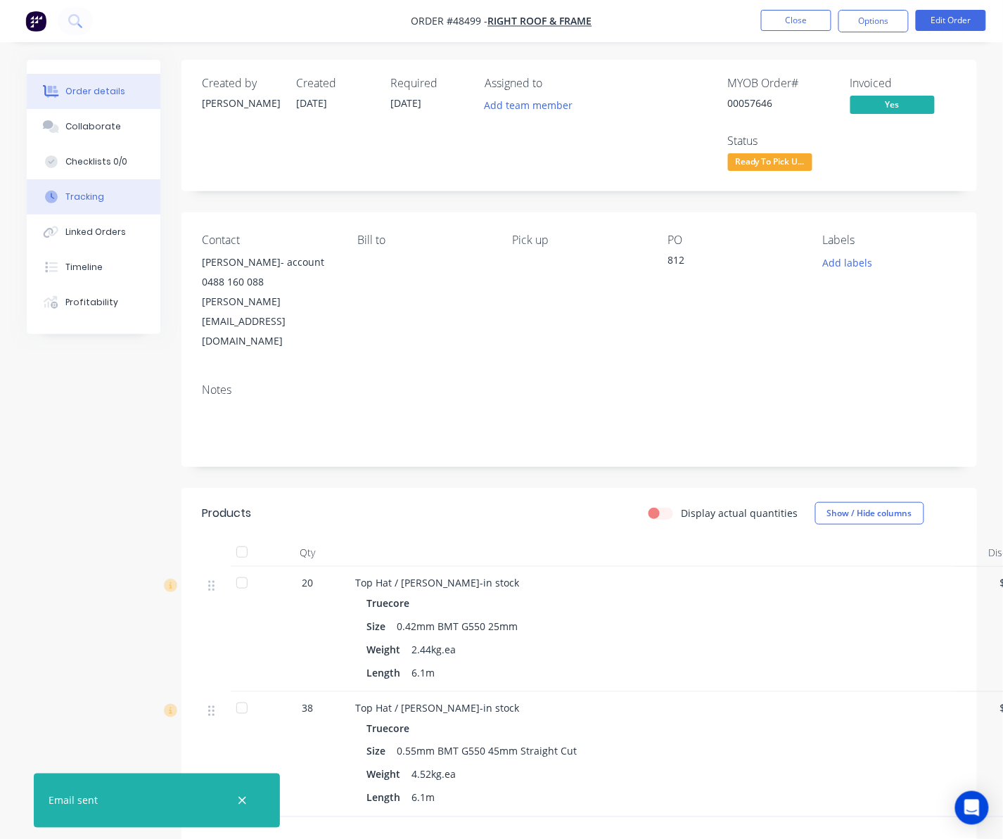
click at [87, 200] on div "Tracking" at bounding box center [84, 197] width 39 height 13
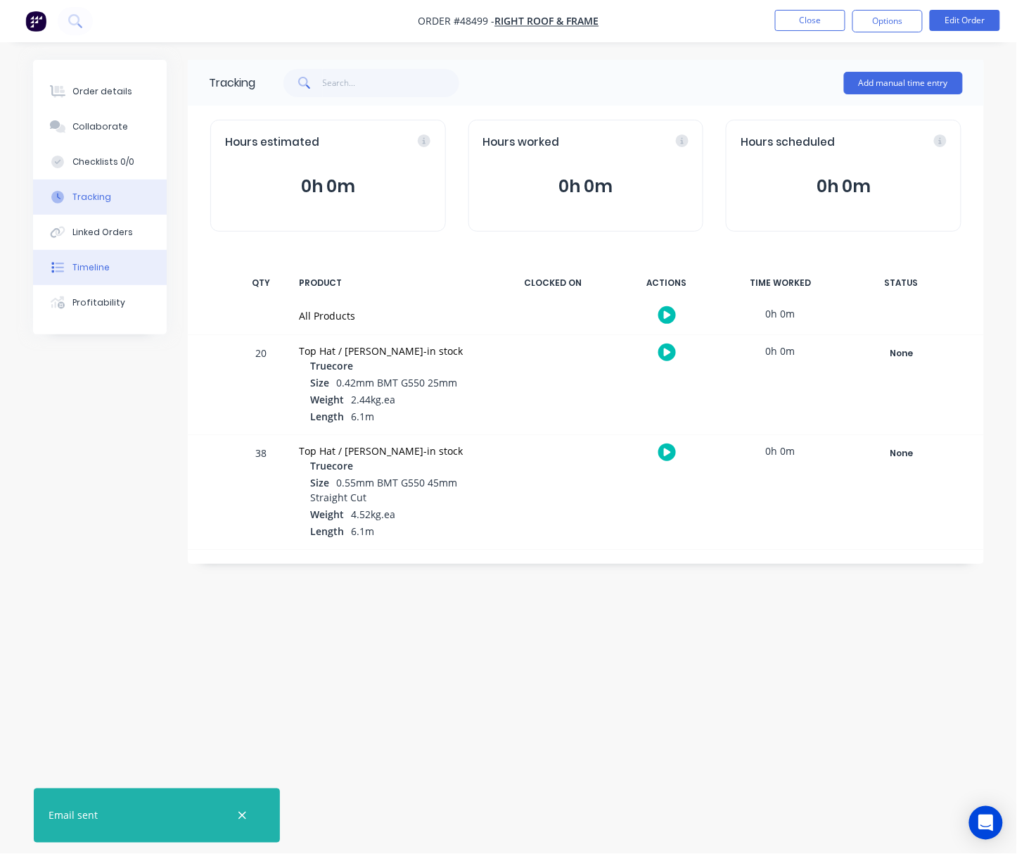
click at [94, 260] on button "Timeline" at bounding box center [100, 267] width 134 height 35
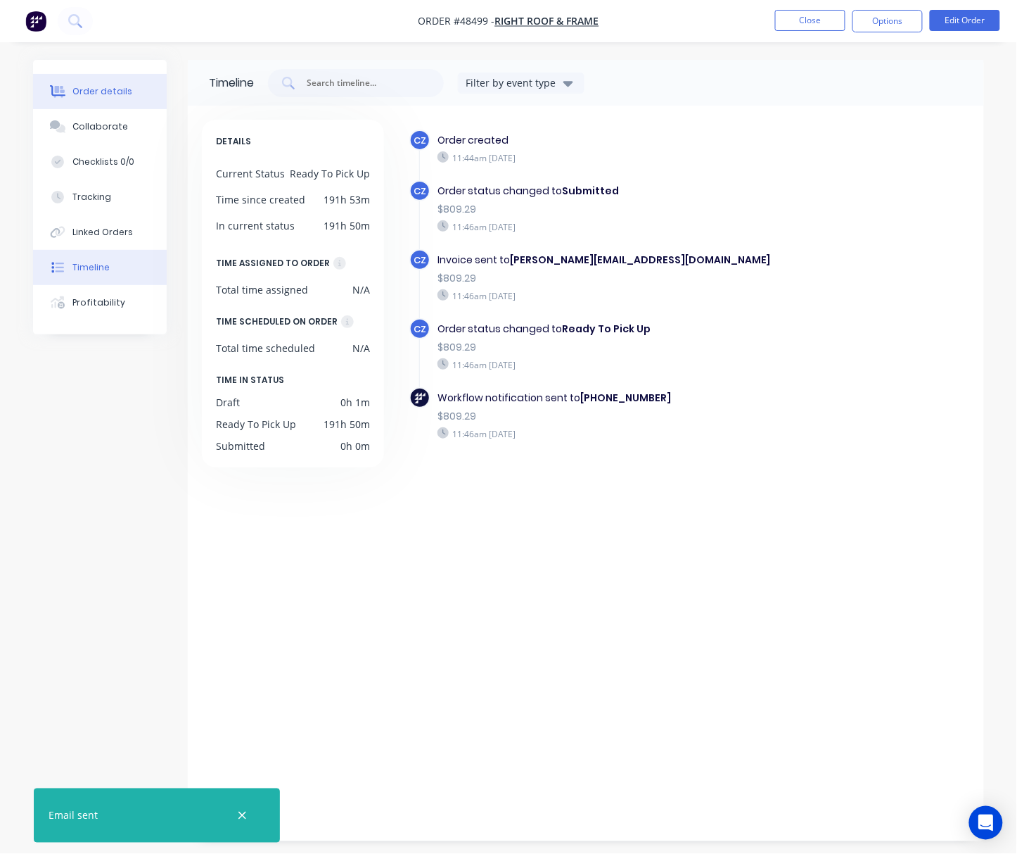
click at [99, 94] on div "Order details" at bounding box center [102, 91] width 60 height 13
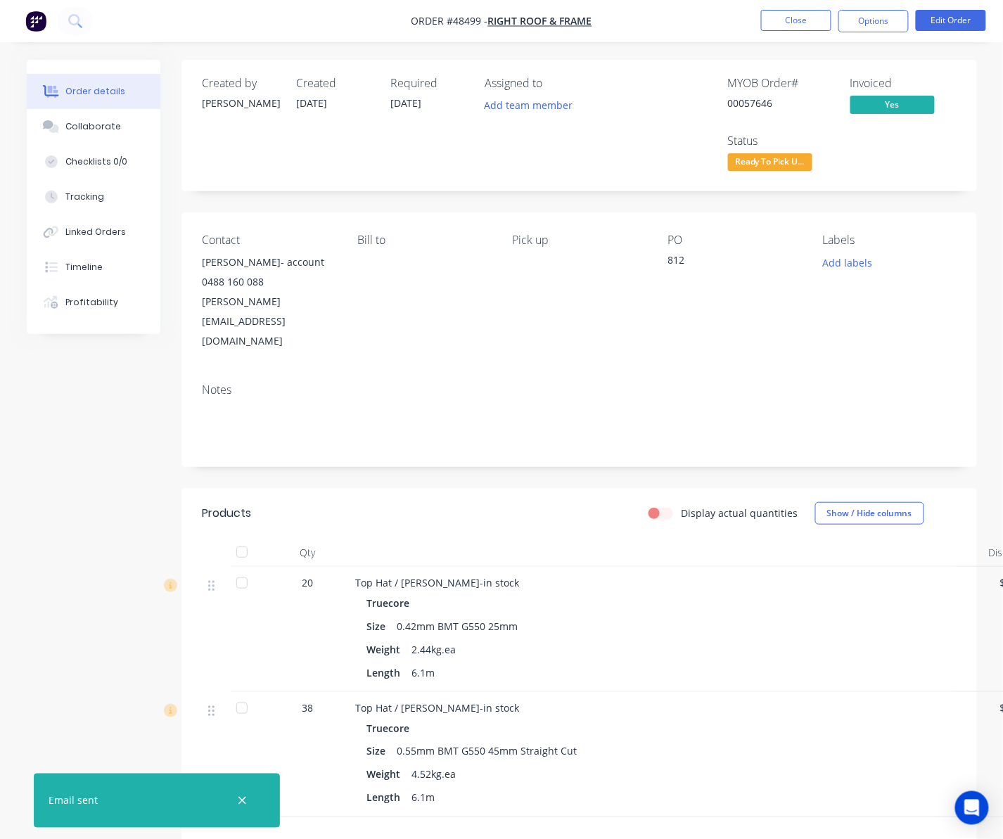
drag, startPoint x: 786, startPoint y: 156, endPoint x: 785, endPoint y: 169, distance: 12.7
click at [786, 156] on span "Ready To Pick U..." at bounding box center [770, 162] width 84 height 18
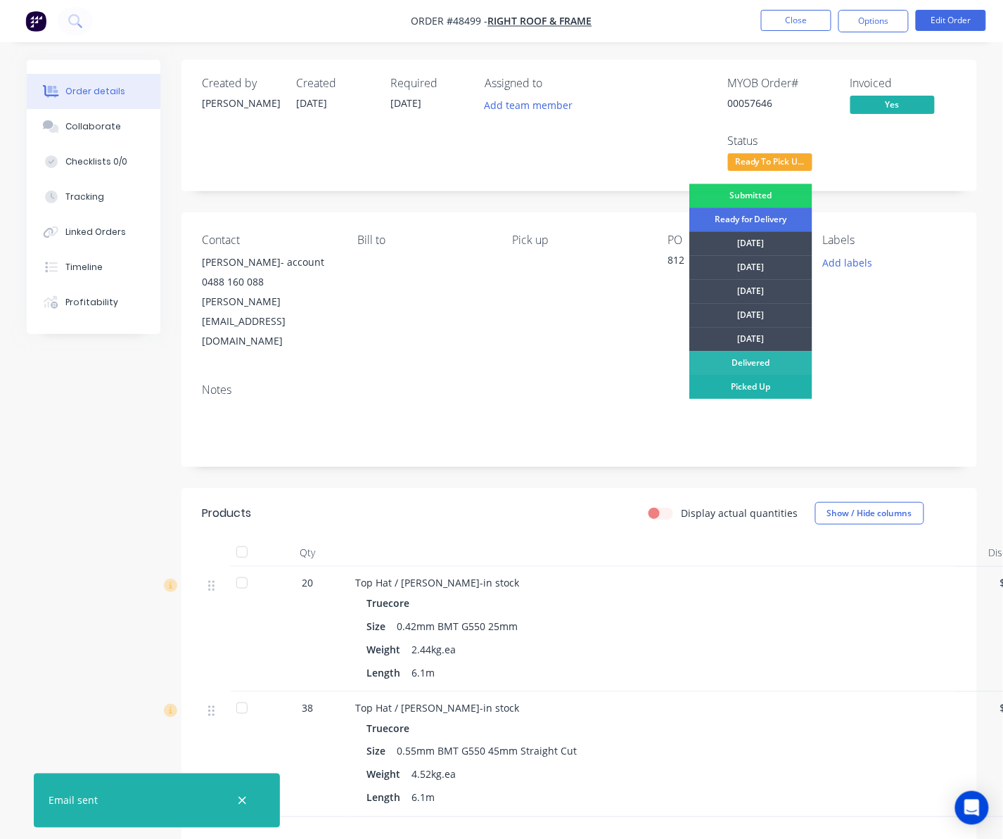
click at [768, 388] on div "Picked Up" at bounding box center [751, 387] width 123 height 24
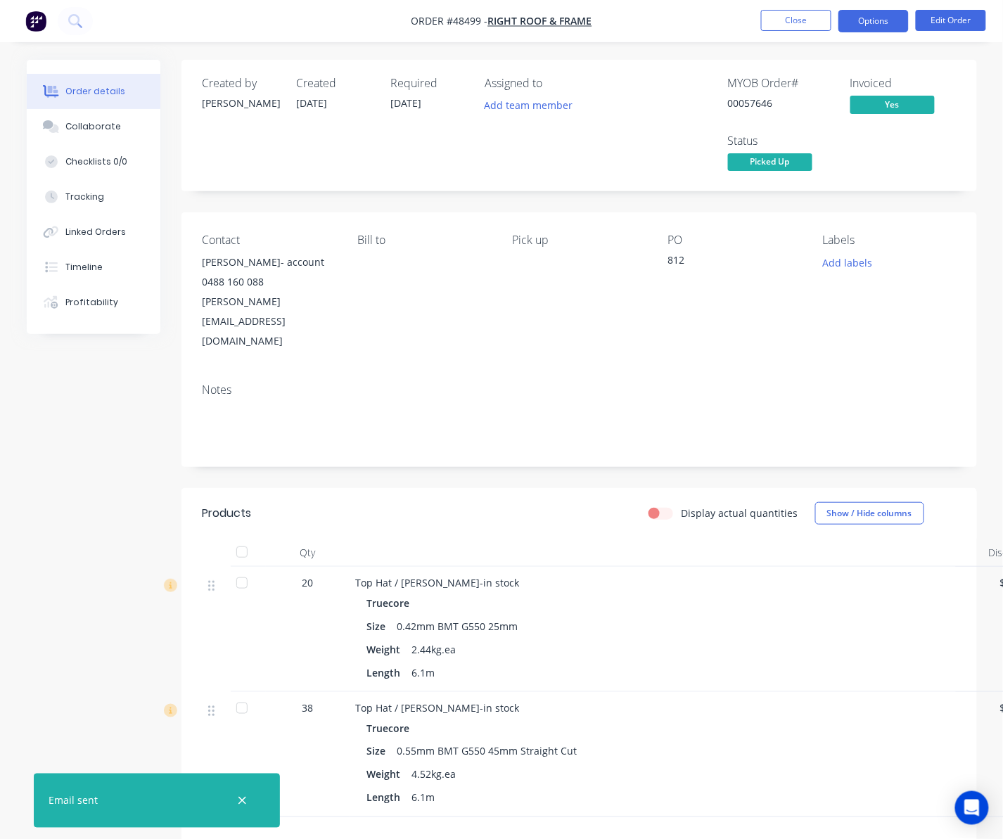
click at [884, 12] on button "Options" at bounding box center [874, 21] width 70 height 23
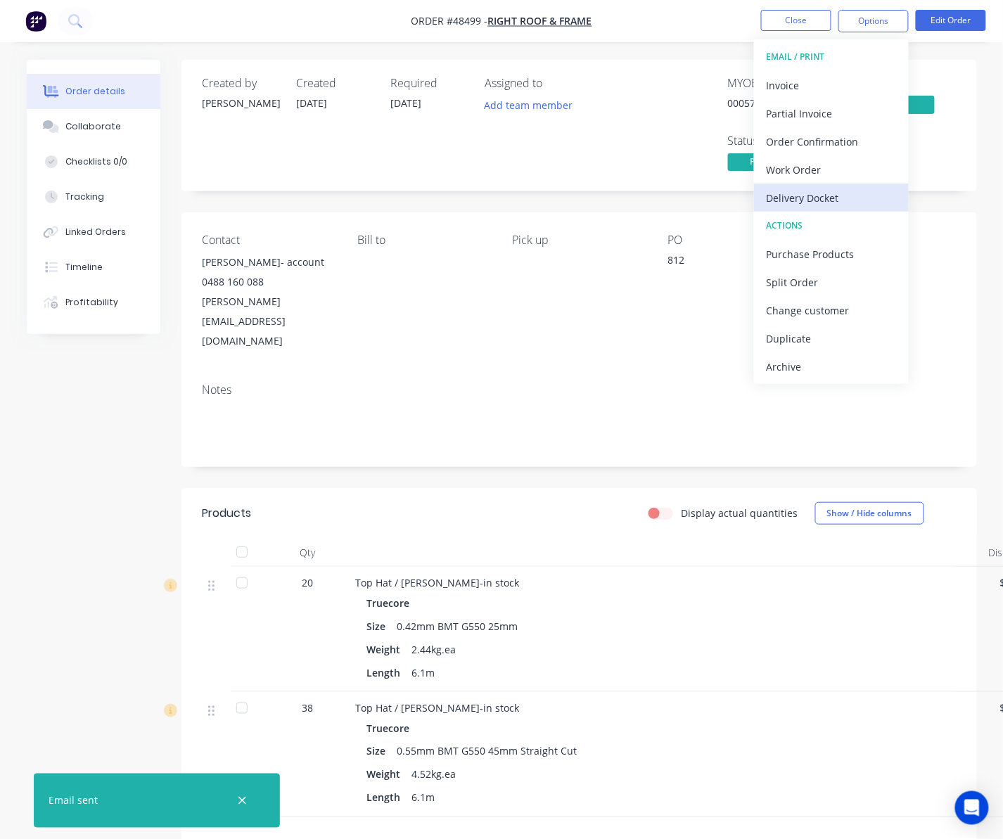
click at [846, 200] on div "Delivery Docket" at bounding box center [831, 198] width 129 height 20
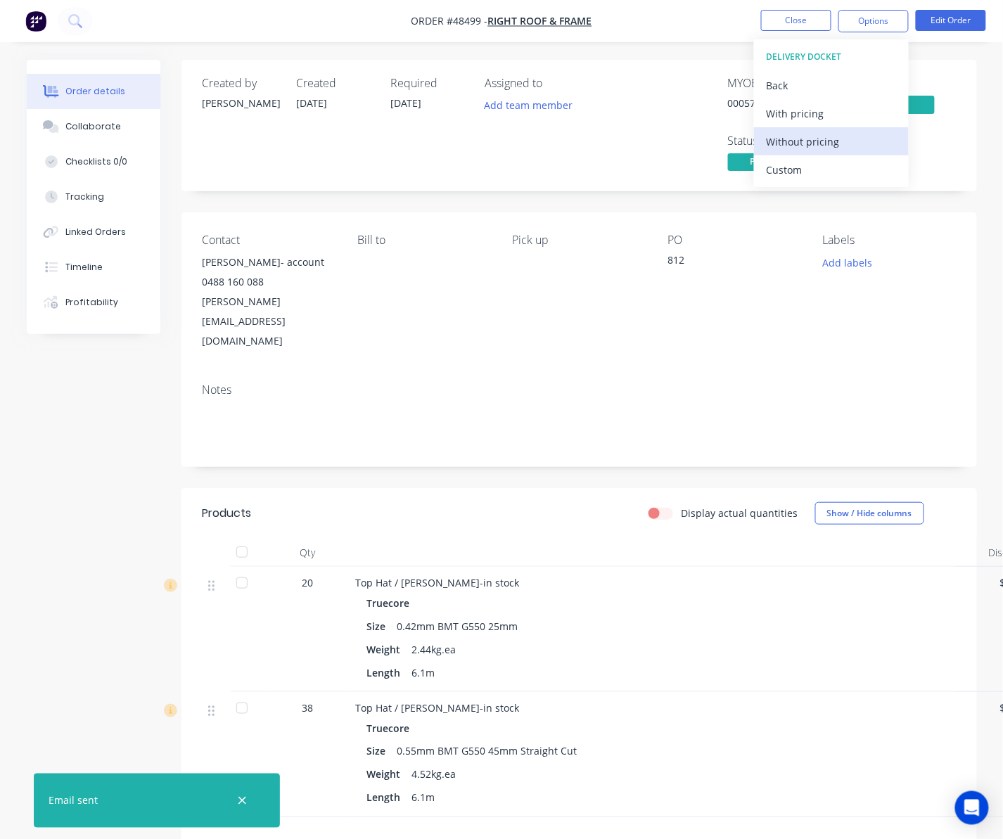
click at [829, 150] on div "Without pricing" at bounding box center [831, 142] width 129 height 20
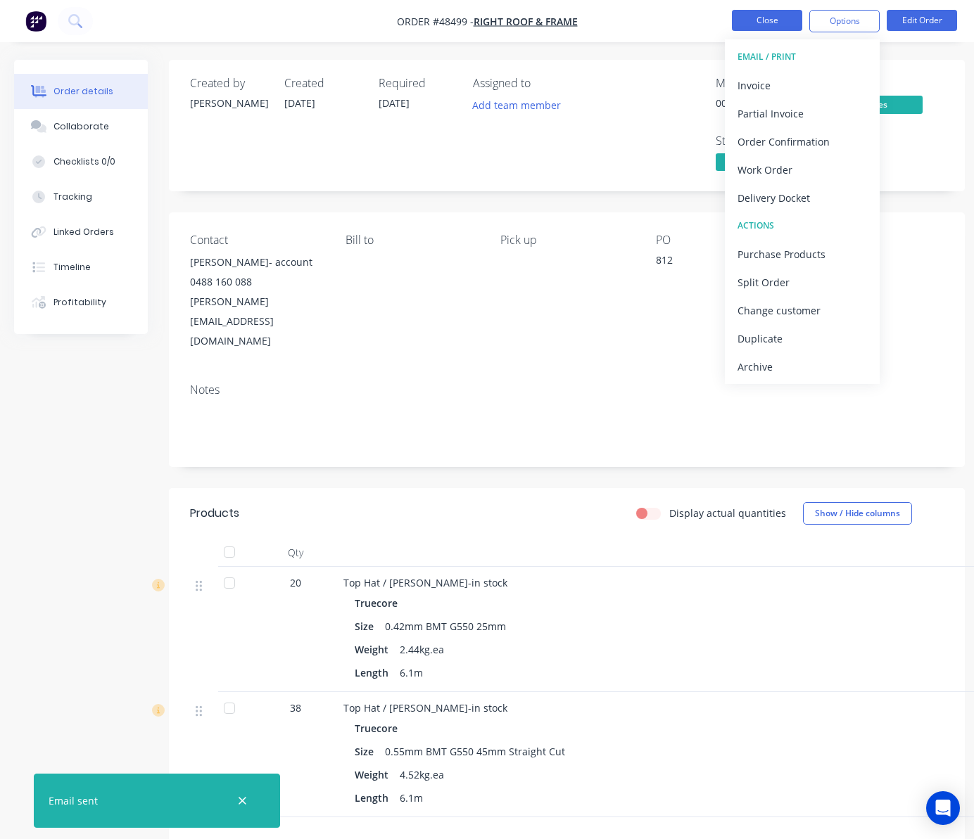
click at [766, 15] on button "Close" at bounding box center [767, 20] width 70 height 21
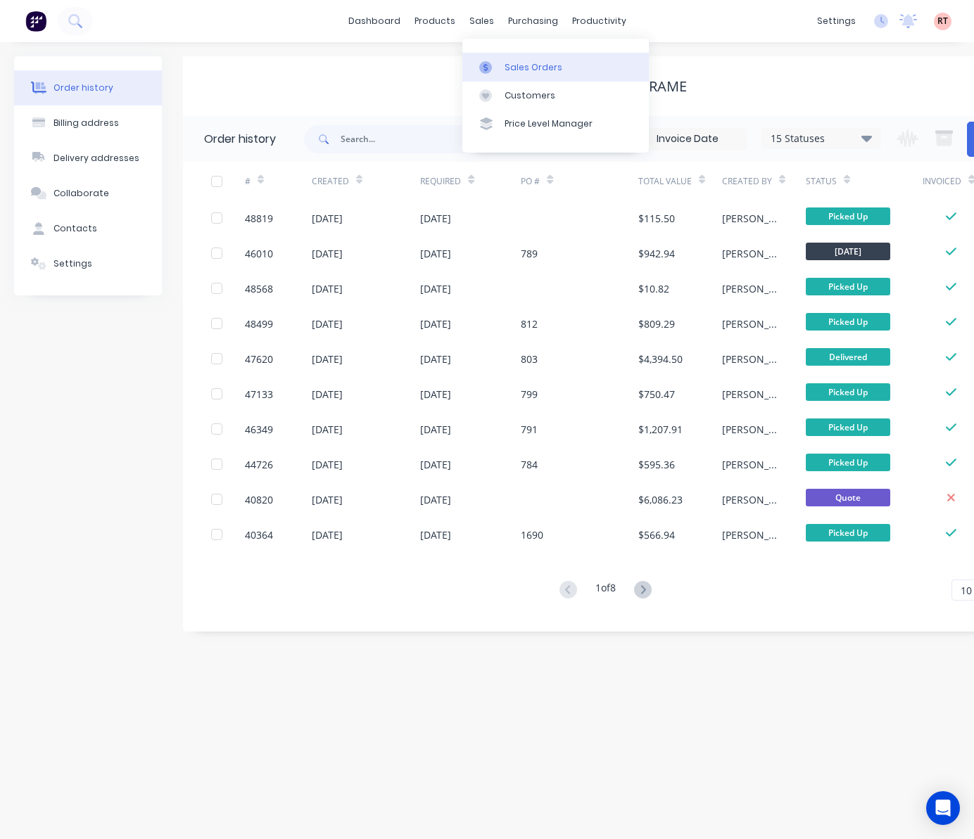
click at [493, 62] on div at bounding box center [489, 67] width 21 height 13
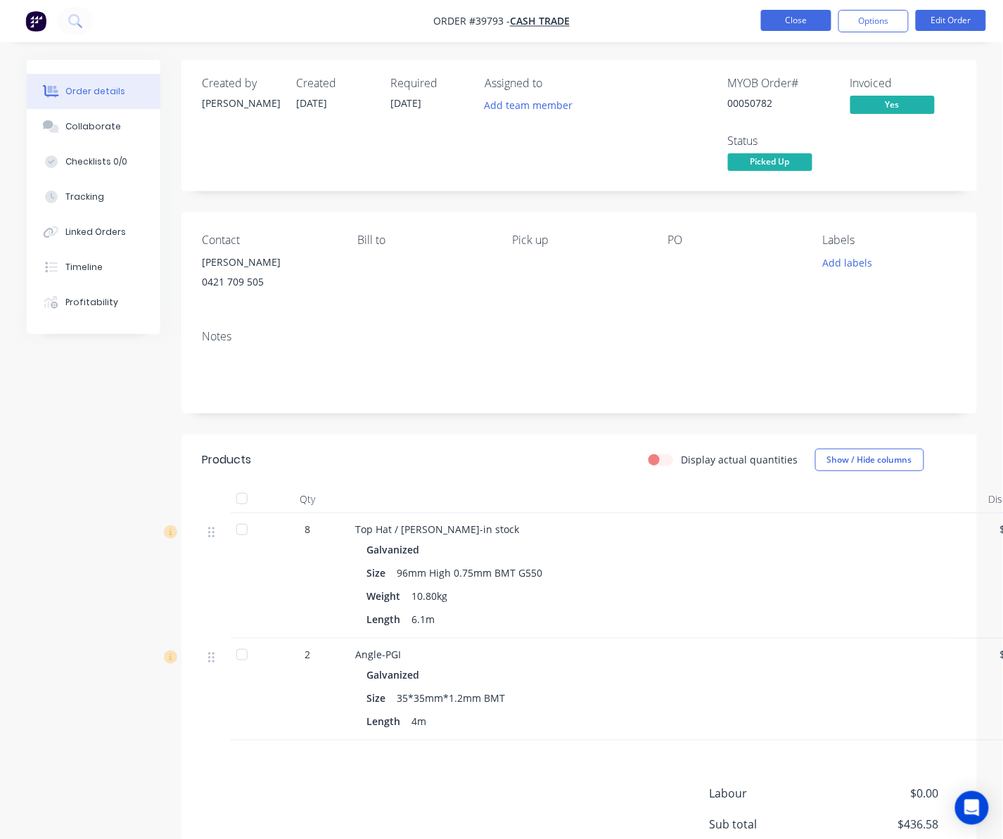
click at [795, 23] on button "Close" at bounding box center [796, 20] width 70 height 21
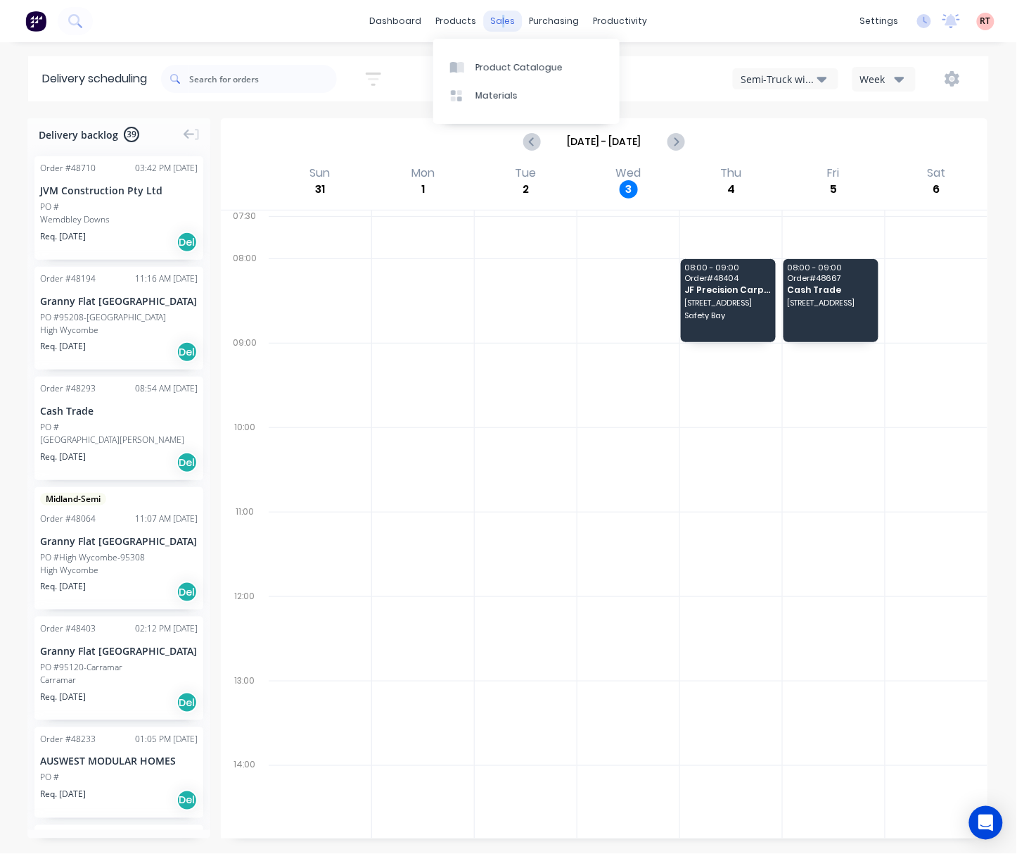
click at [504, 18] on div "sales" at bounding box center [503, 21] width 39 height 21
click at [532, 80] on link "Sales Orders" at bounding box center [578, 67] width 186 height 28
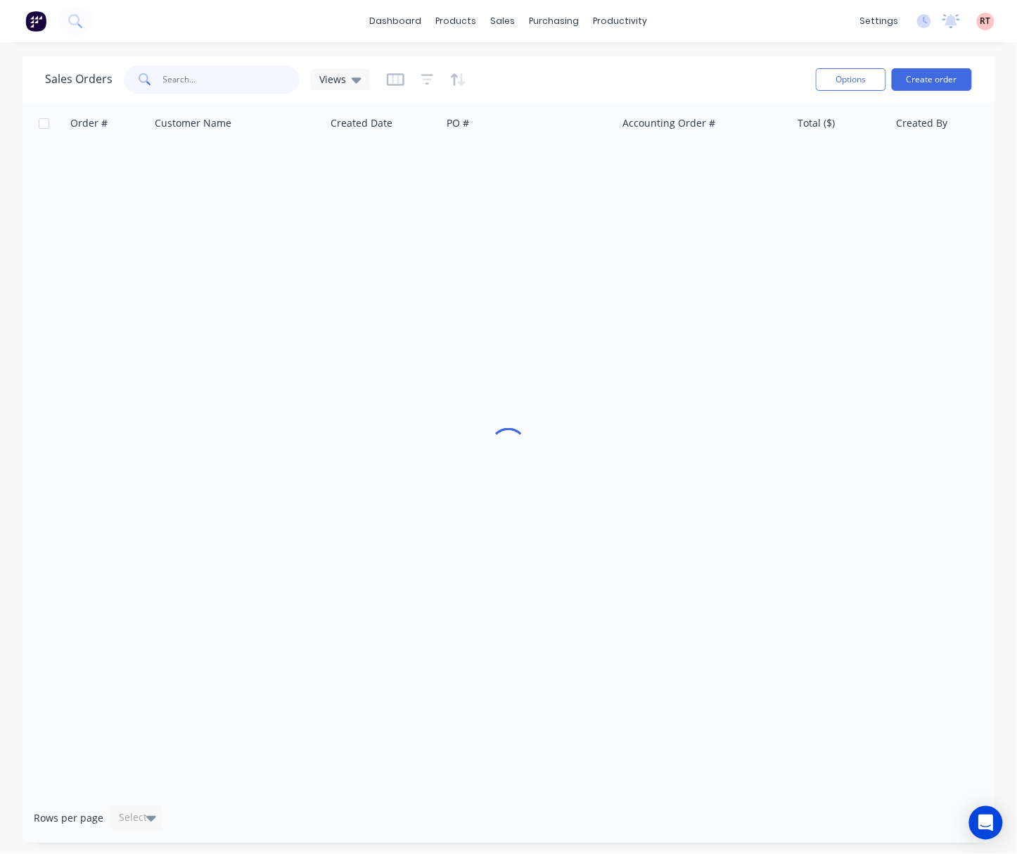
click at [198, 79] on input "text" at bounding box center [231, 79] width 137 height 28
type input "48818"
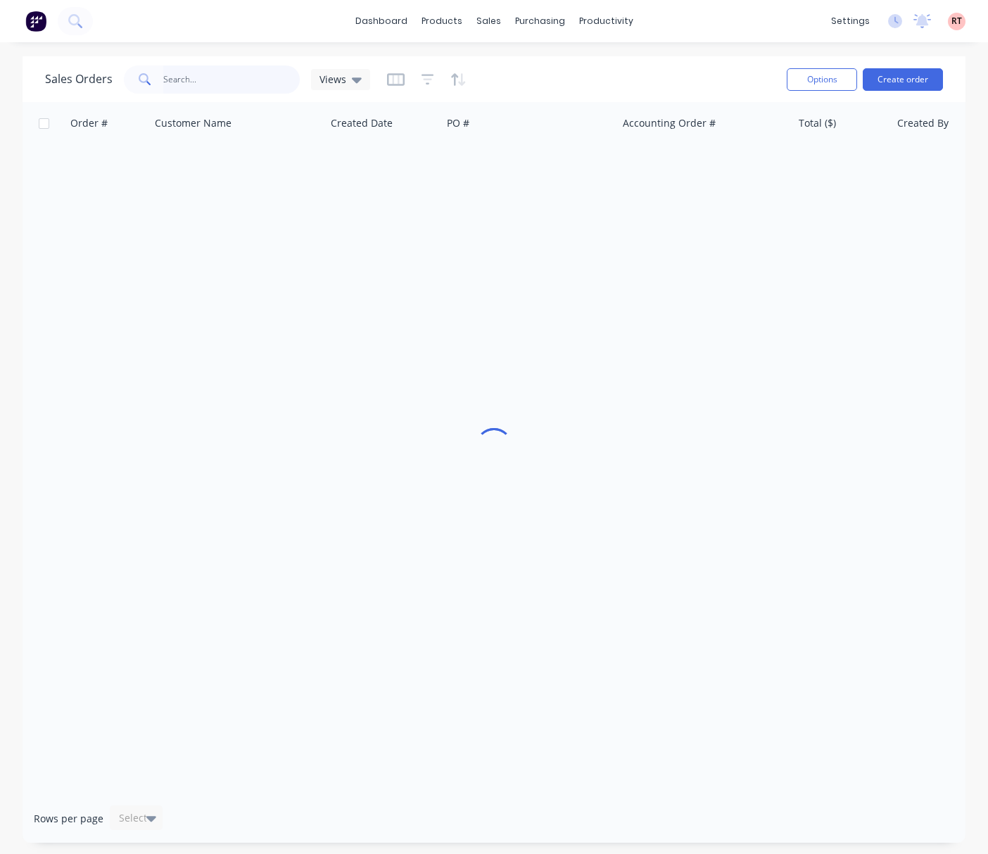
click at [175, 80] on input "text" at bounding box center [231, 79] width 137 height 28
type input "48807"
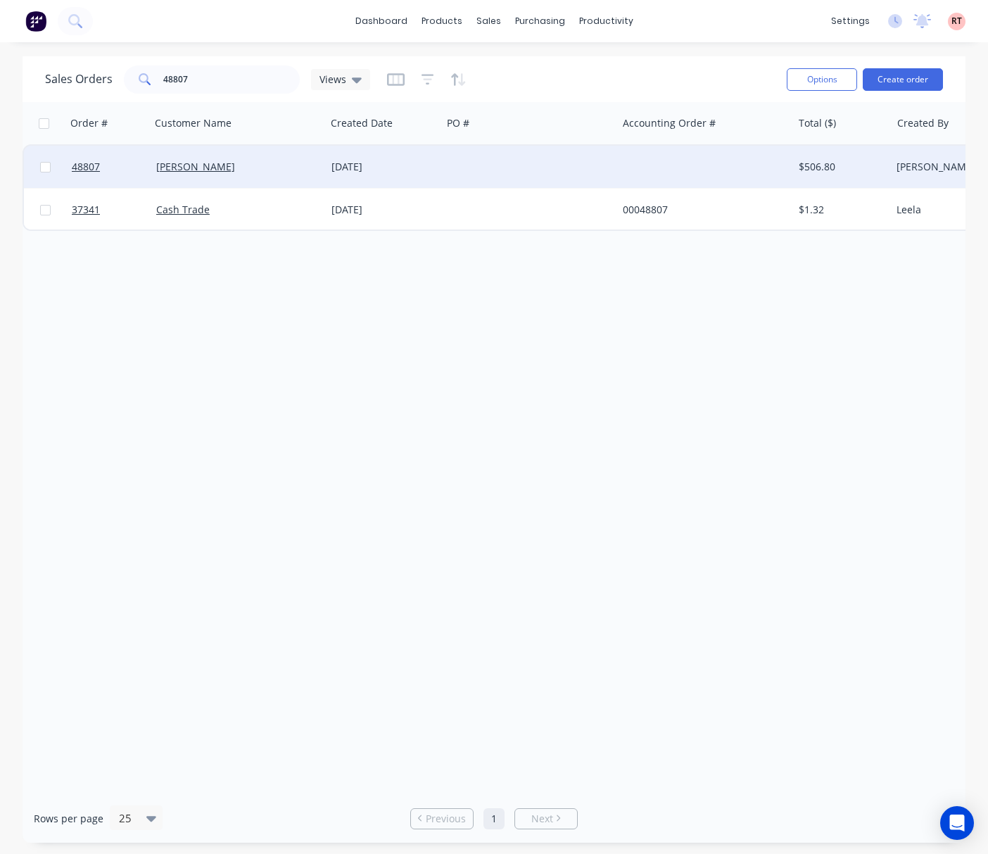
click at [494, 169] on div at bounding box center [529, 167] width 175 height 42
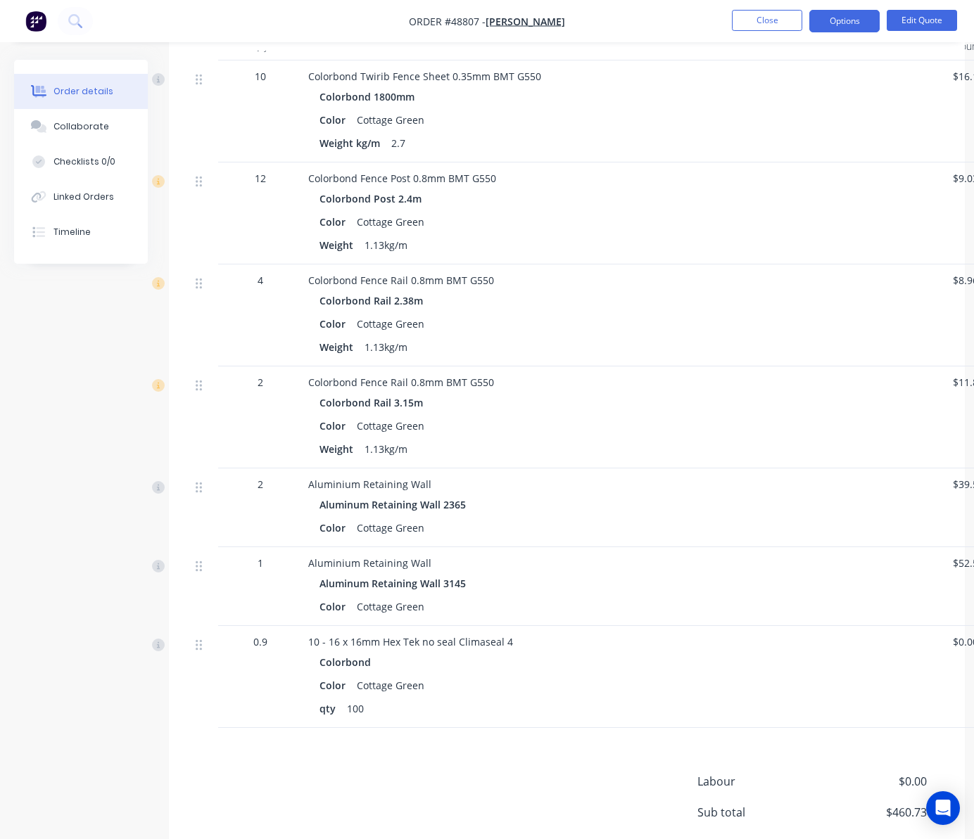
scroll to position [519, 0]
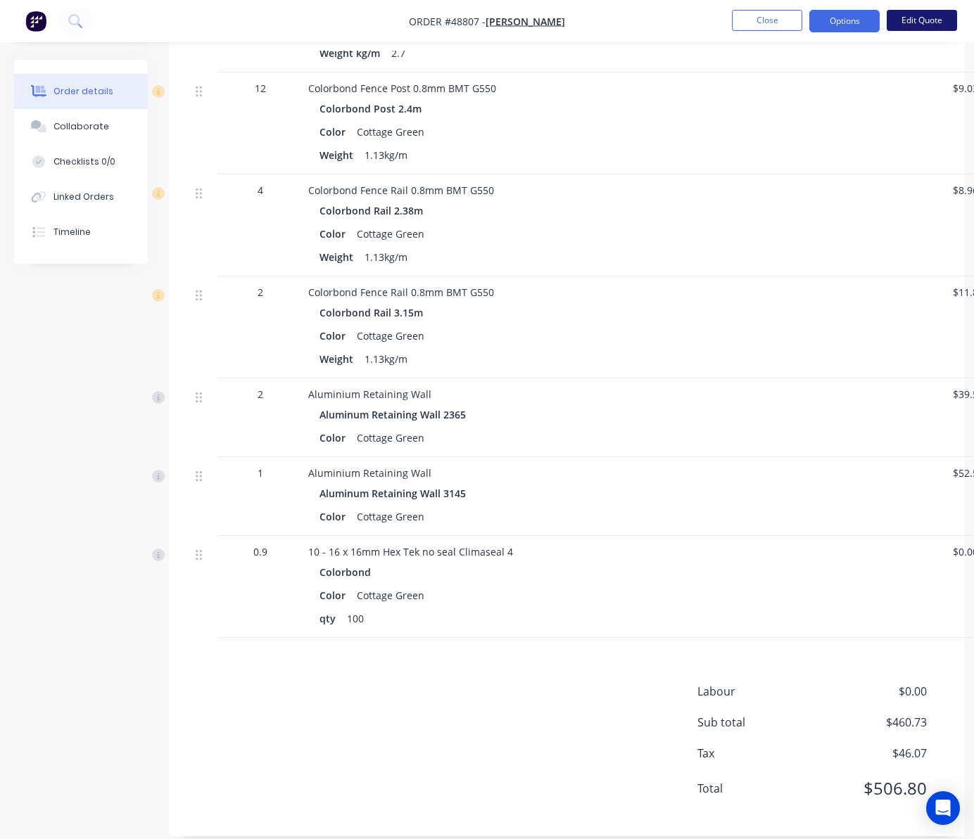
click at [923, 20] on button "Edit Quote" at bounding box center [922, 20] width 70 height 21
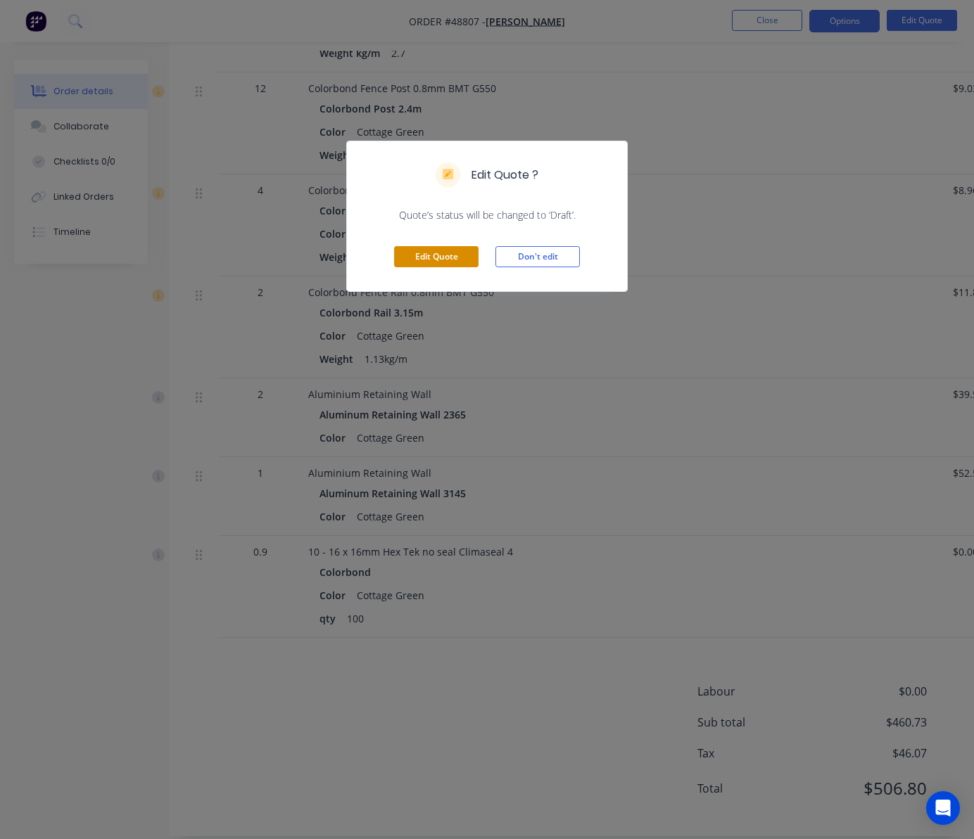
click at [426, 263] on button "Edit Quote" at bounding box center [436, 256] width 84 height 21
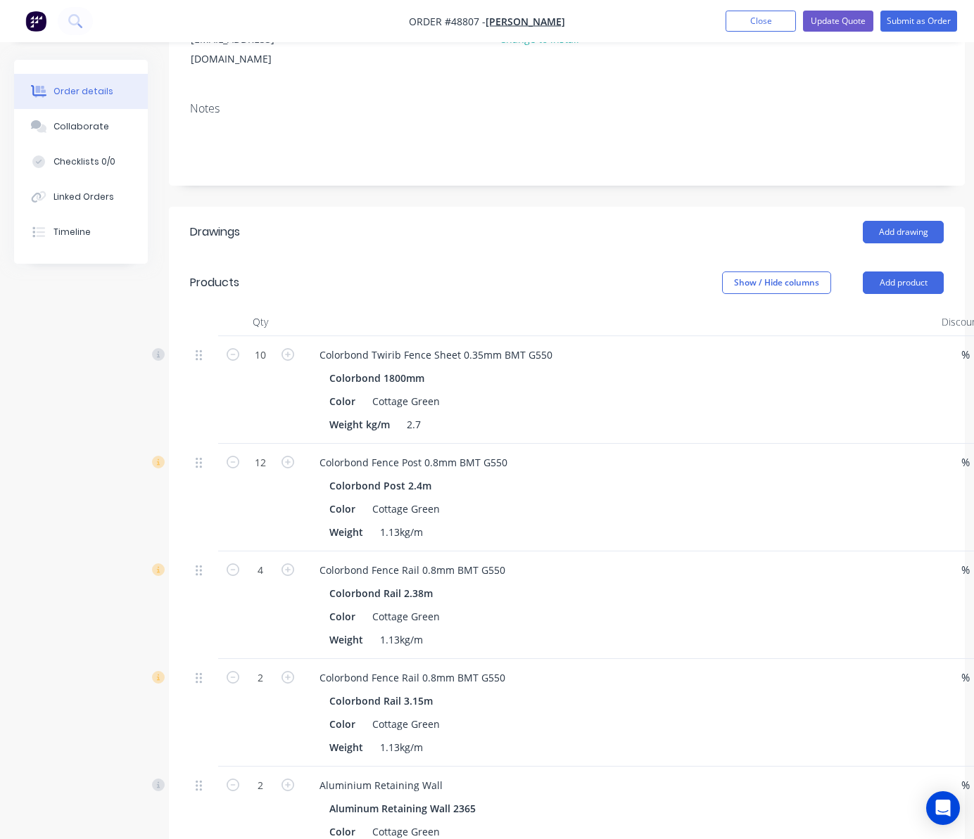
scroll to position [375, 0]
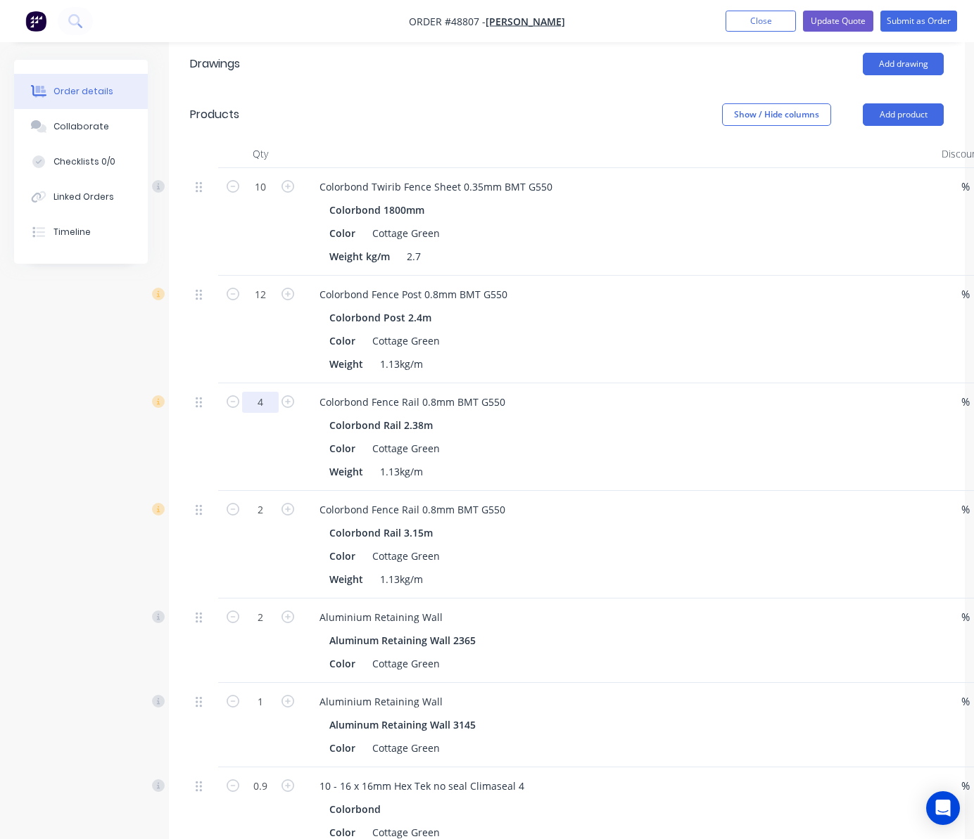
click at [260, 198] on input "4" at bounding box center [260, 187] width 37 height 21
click at [543, 438] on div "Color Cottage Green" at bounding box center [616, 448] width 585 height 20
click at [265, 198] on input "4" at bounding box center [260, 187] width 37 height 21
type input "6"
type input "$53.76"
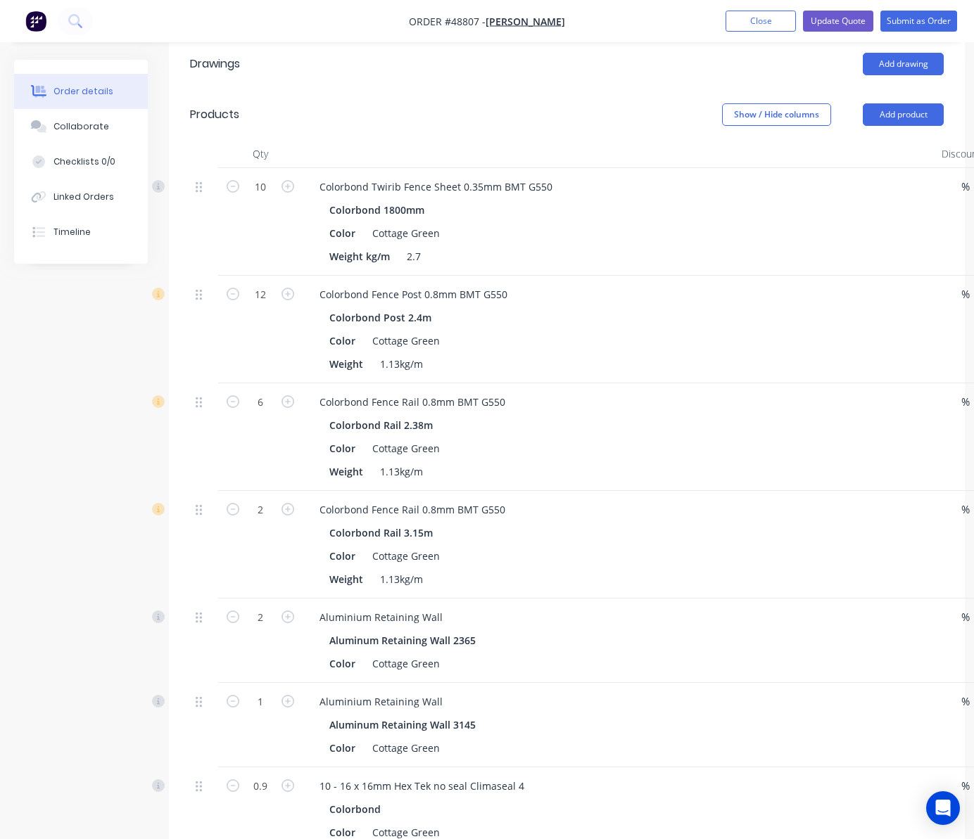
click at [198, 422] on div at bounding box center [204, 437] width 28 height 108
click at [268, 198] on input "2" at bounding box center [260, 187] width 37 height 21
type input "3"
type input "$35.55"
click at [201, 533] on div at bounding box center [204, 545] width 28 height 108
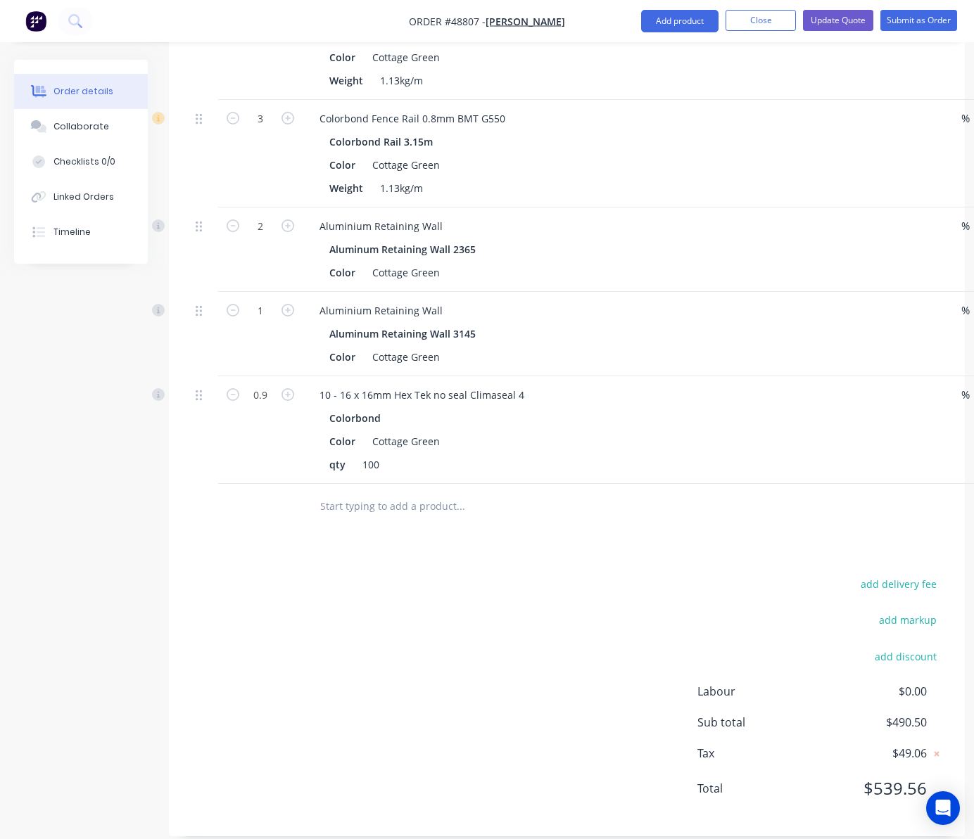
scroll to position [768, 0]
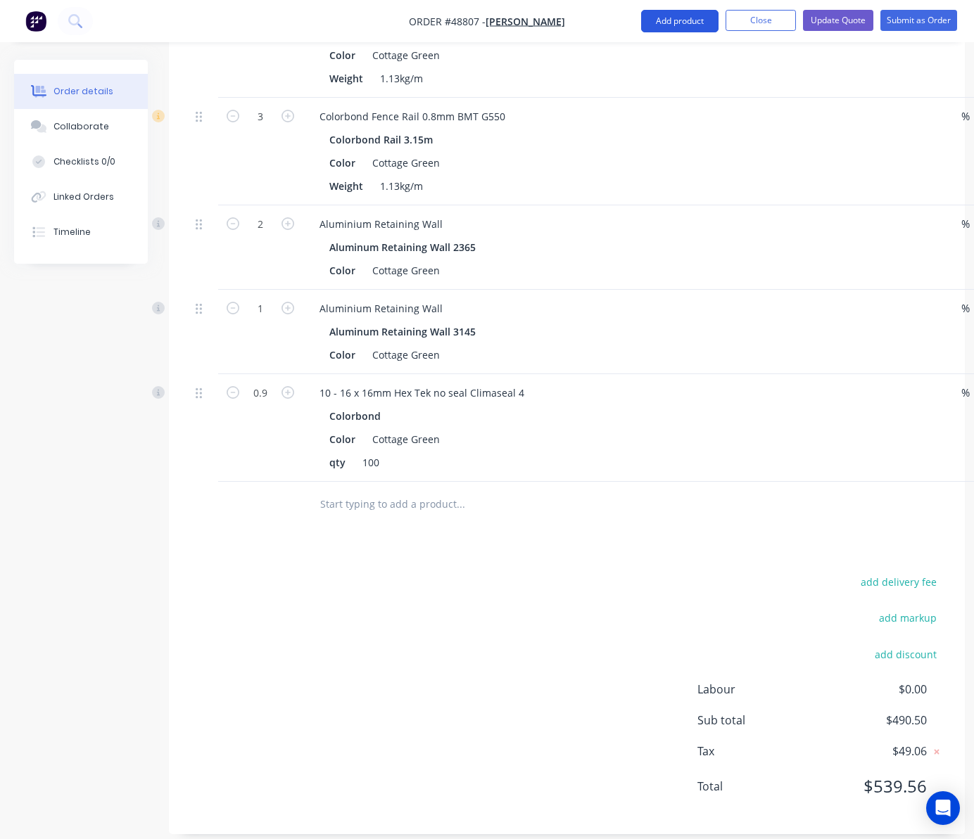
click at [673, 18] on button "Add product" at bounding box center [679, 21] width 77 height 23
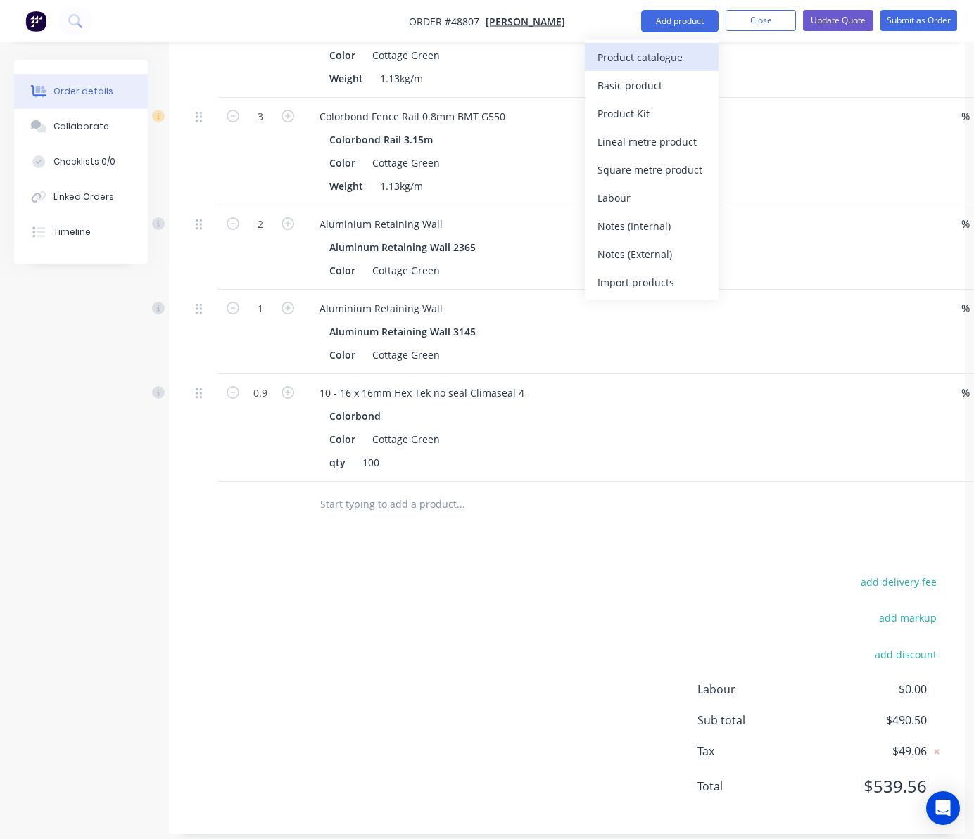
click at [665, 51] on div "Product catalogue" at bounding box center [651, 57] width 108 height 20
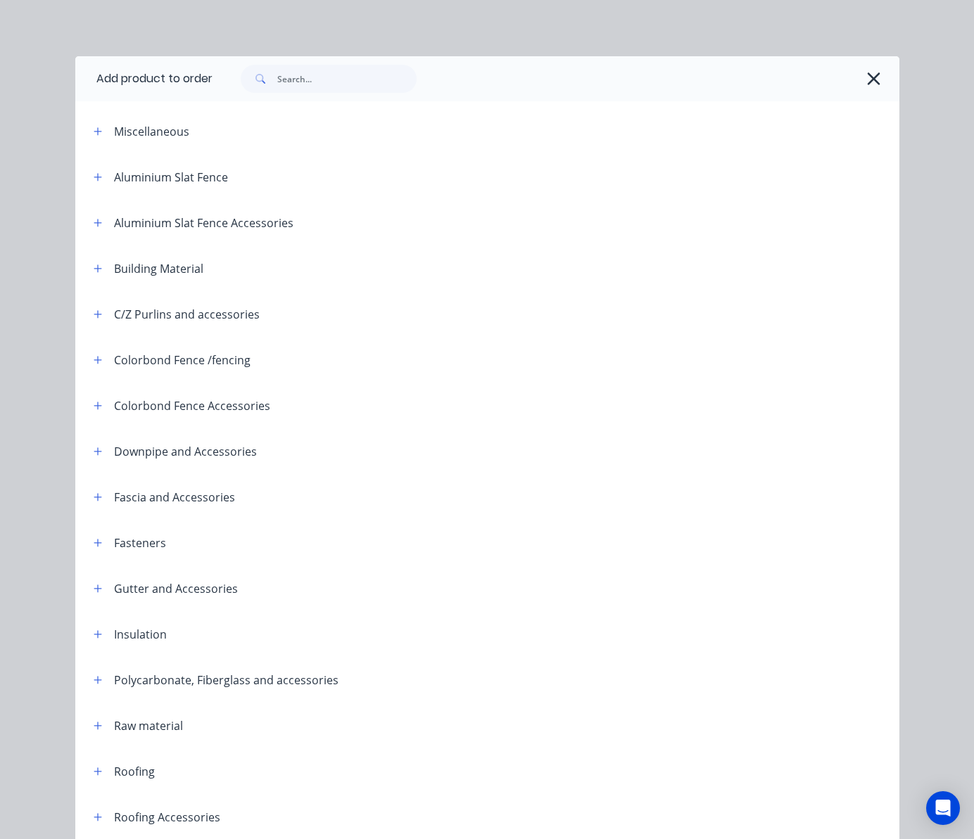
drag, startPoint x: 321, startPoint y: 63, endPoint x: 322, endPoint y: 75, distance: 11.3
click at [322, 63] on div at bounding box center [556, 78] width 687 height 45
click at [321, 80] on input "text" at bounding box center [346, 79] width 139 height 28
type input "spray"
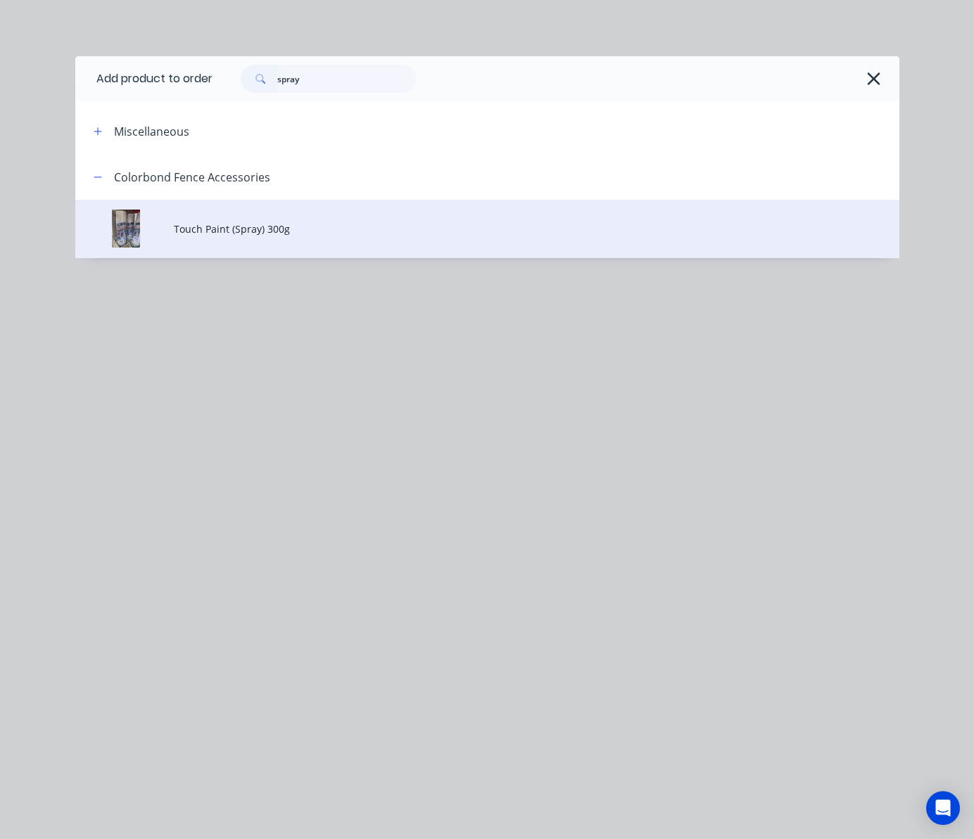
click at [453, 228] on span "Touch Paint (Spray) 300g" at bounding box center [464, 229] width 580 height 15
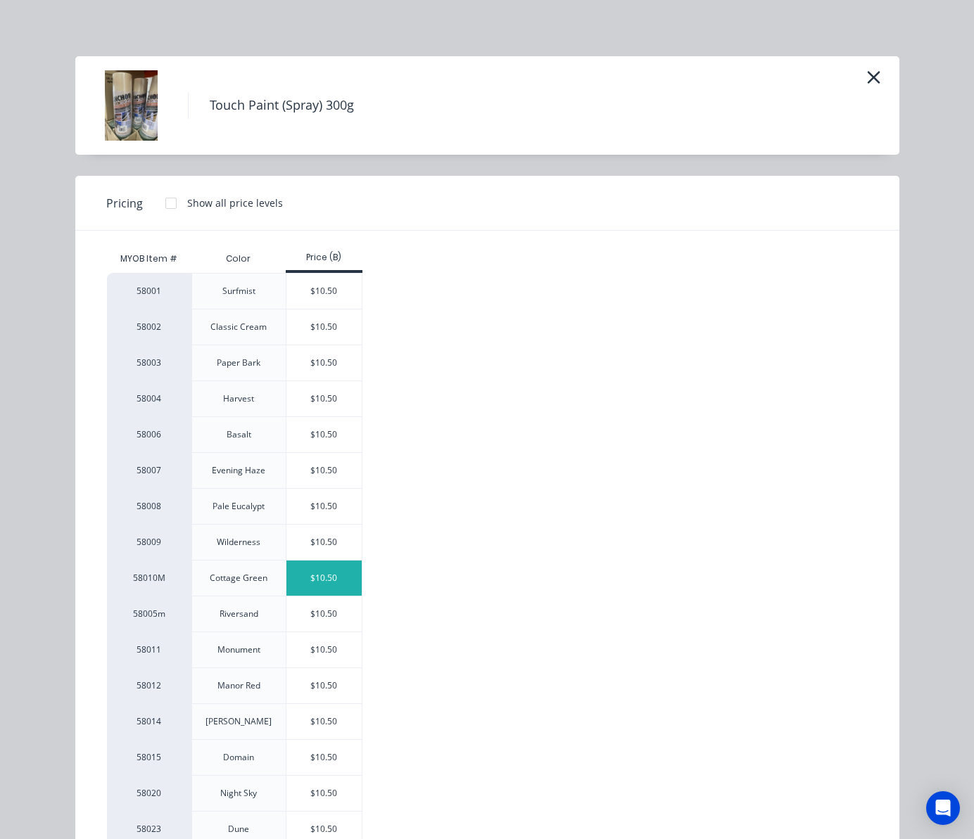
click at [314, 586] on div "$10.50" at bounding box center [323, 578] width 75 height 35
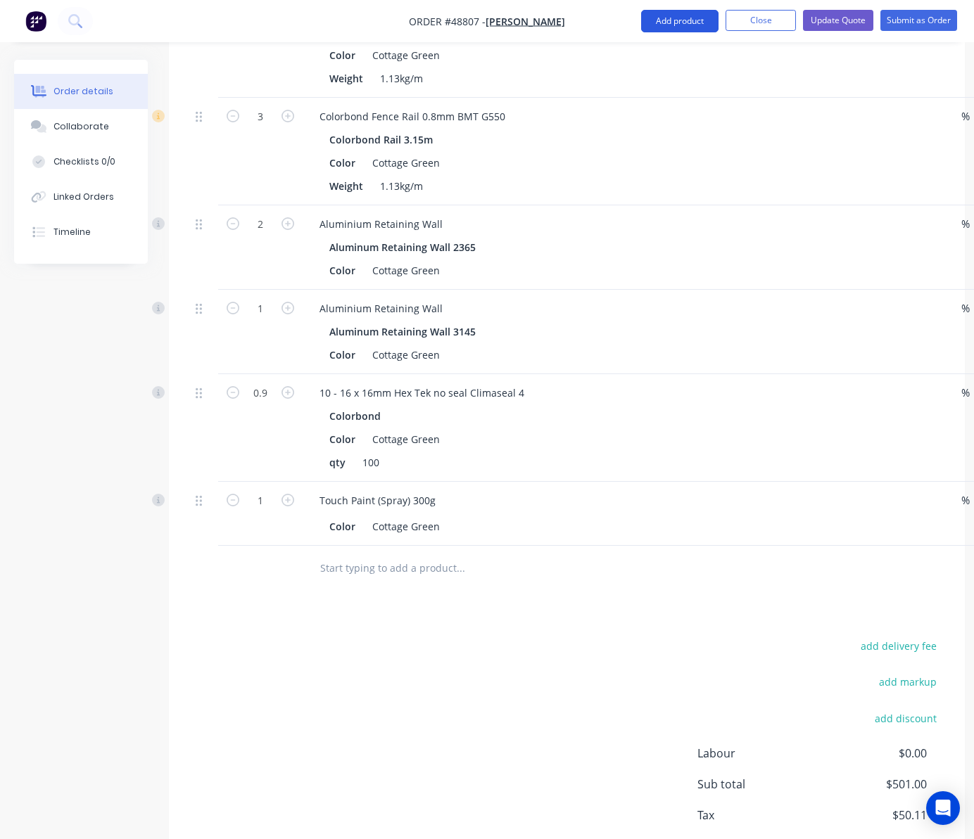
click at [674, 26] on button "Add product" at bounding box center [679, 21] width 77 height 23
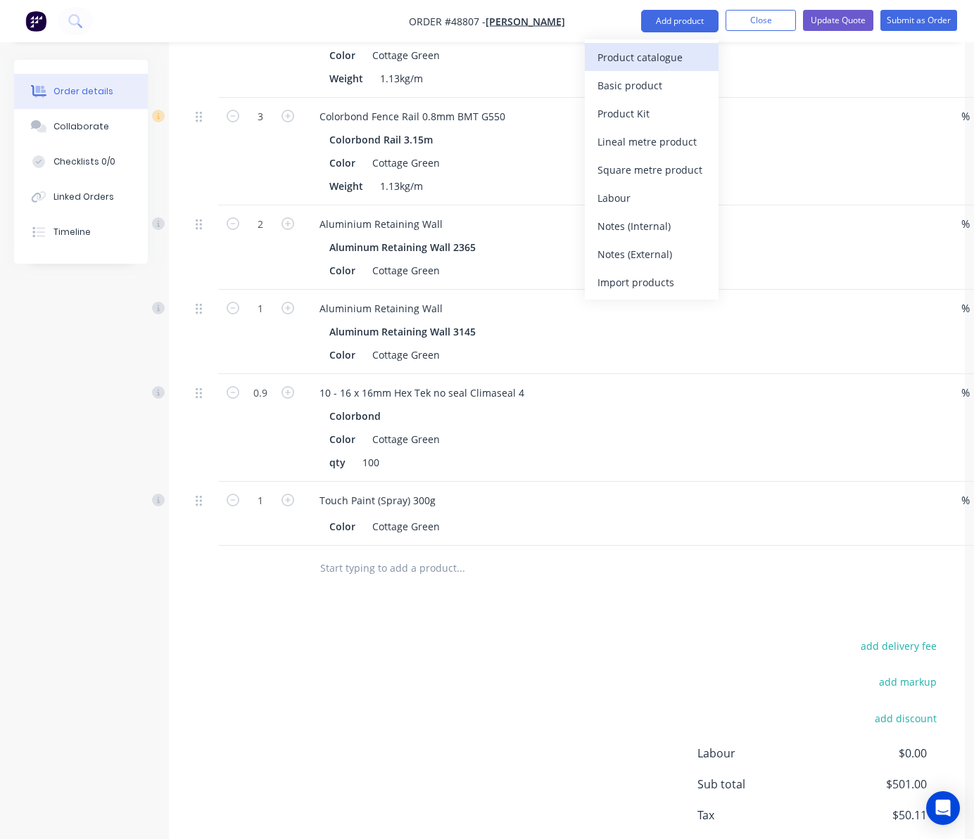
click at [642, 52] on div "Product catalogue" at bounding box center [651, 57] width 108 height 20
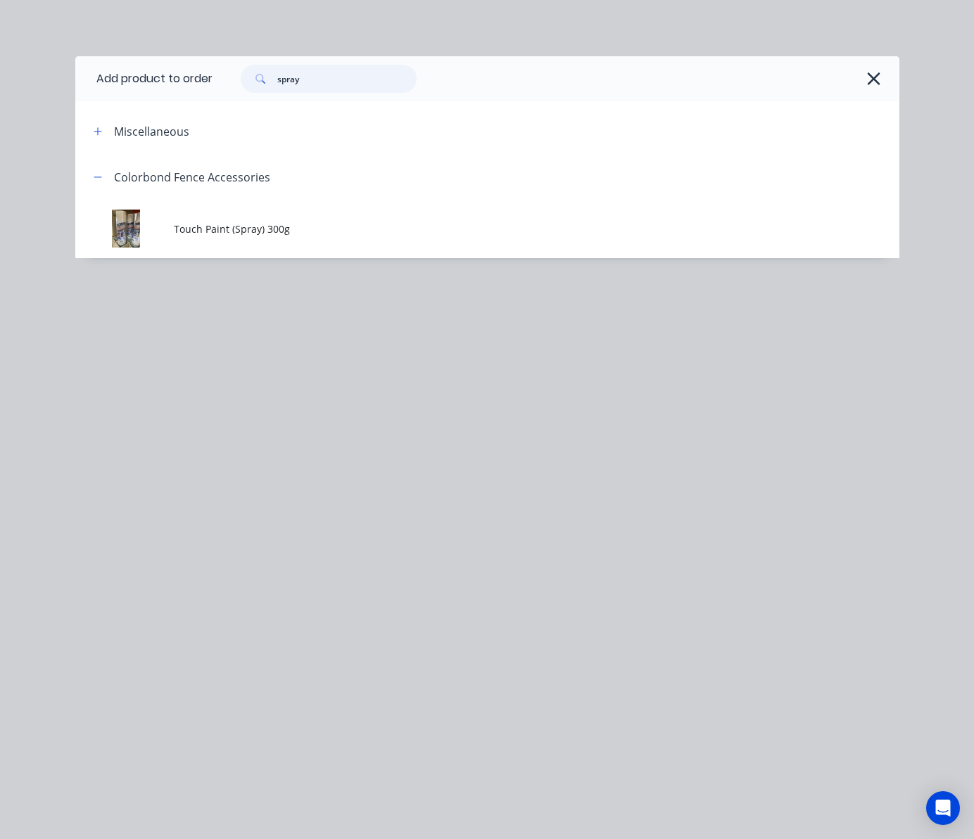
drag, startPoint x: 319, startPoint y: 80, endPoint x: 175, endPoint y: 94, distance: 144.9
click at [175, 94] on header "Add product to order spray" at bounding box center [487, 78] width 824 height 45
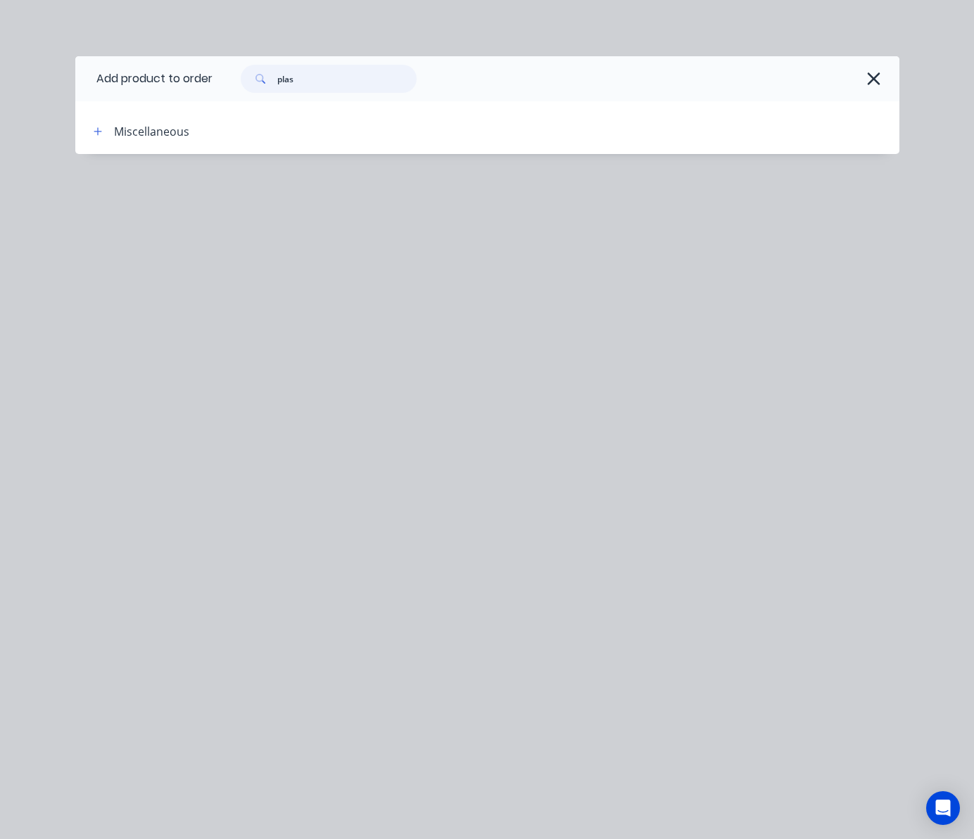
type input "plas"
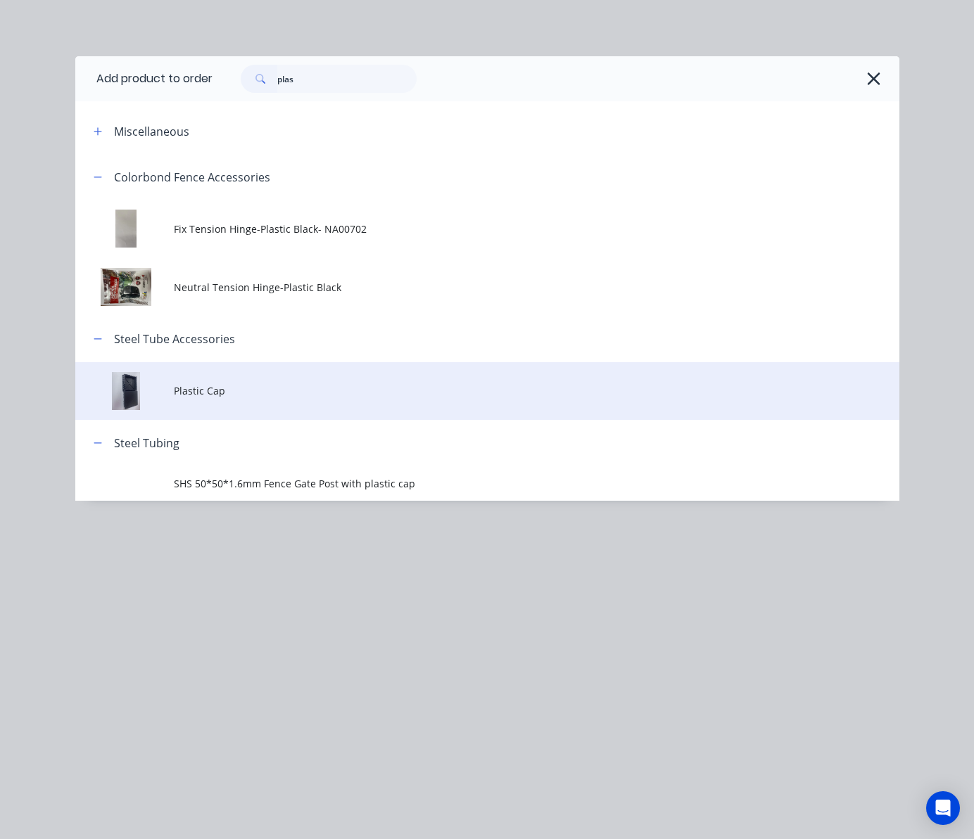
click at [287, 388] on span "Plastic Cap" at bounding box center [464, 390] width 580 height 15
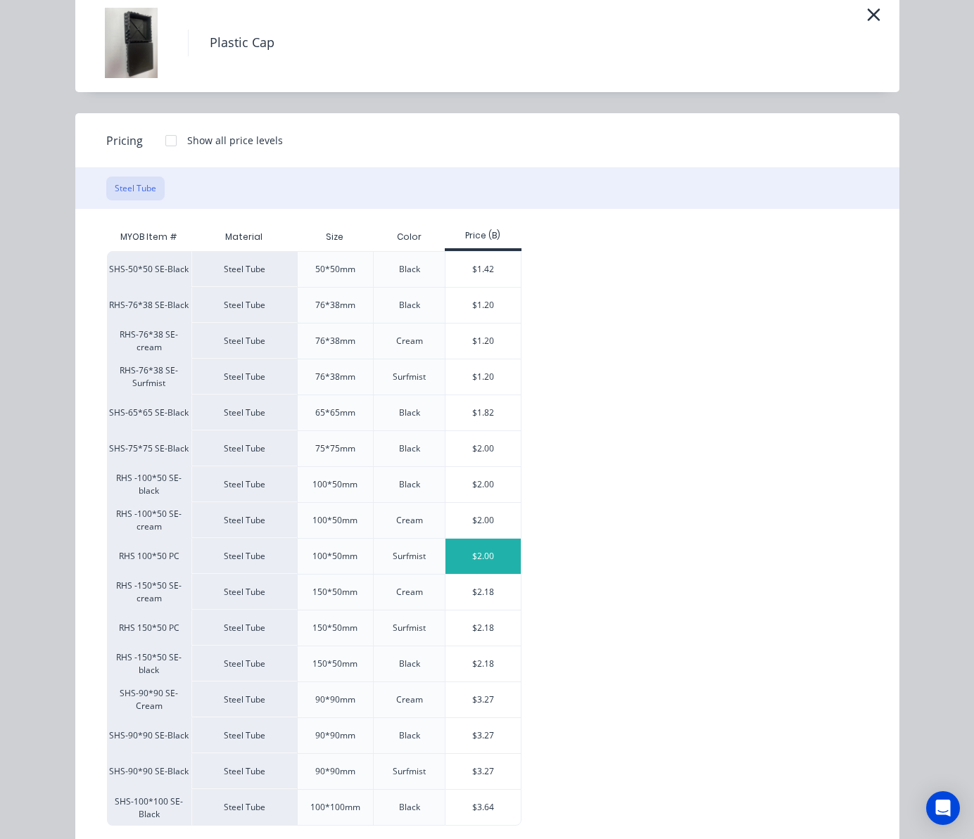
scroll to position [94, 0]
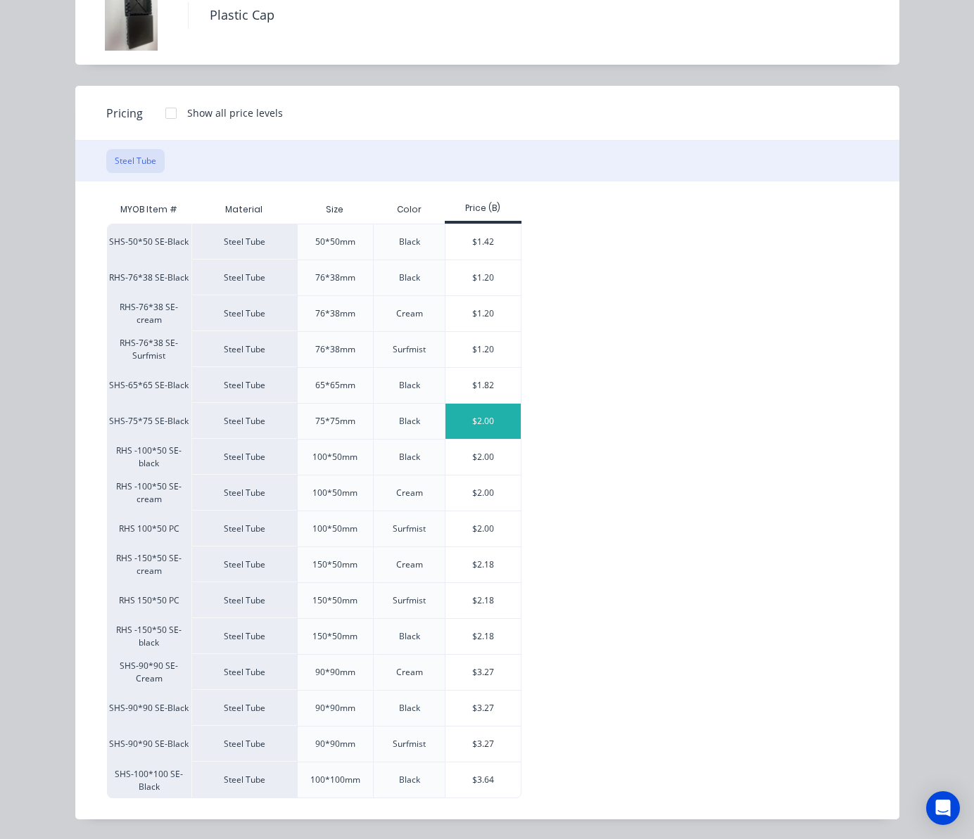
click at [488, 426] on div "$2.00" at bounding box center [482, 421] width 75 height 35
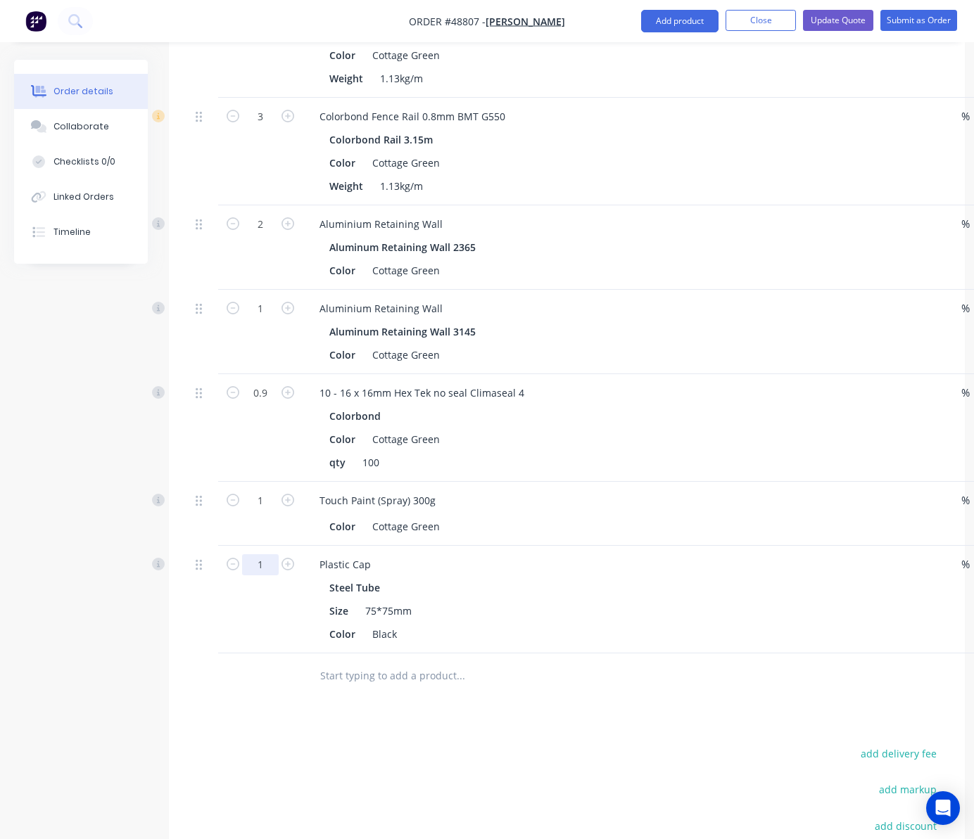
type input "2"
type input "$4.00"
drag, startPoint x: 609, startPoint y: 671, endPoint x: 601, endPoint y: 687, distance: 18.6
click at [605, 681] on div at bounding box center [556, 677] width 507 height 46
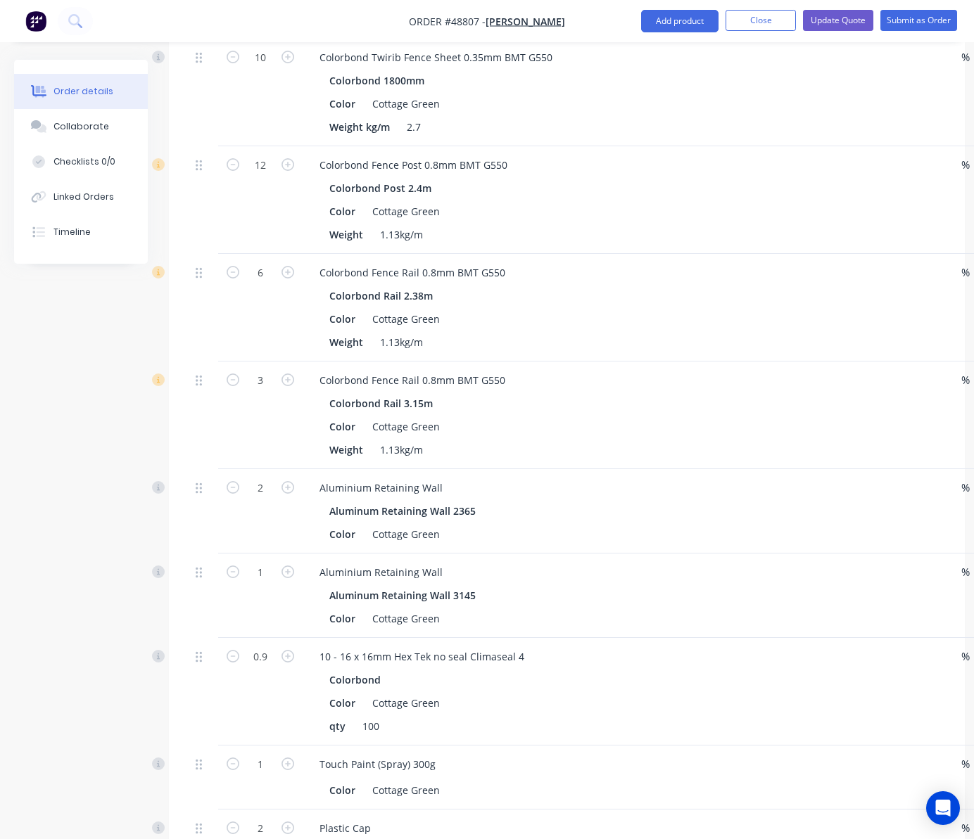
scroll to position [471, 0]
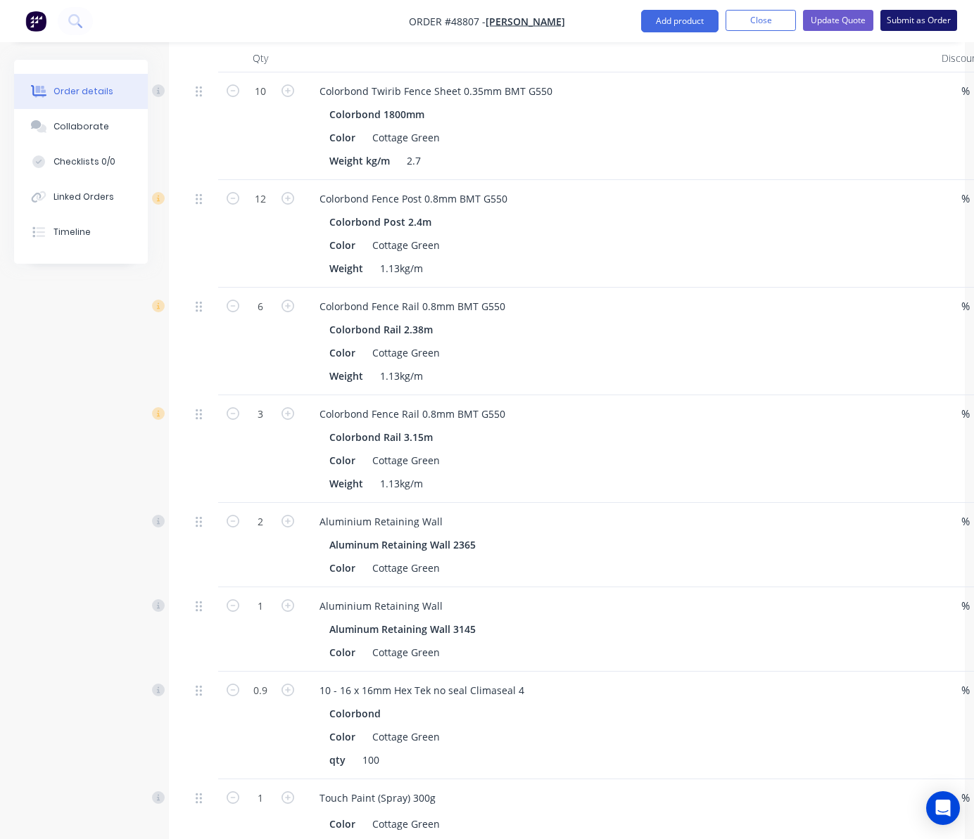
click at [940, 17] on button "Submit as Order" at bounding box center [918, 20] width 77 height 21
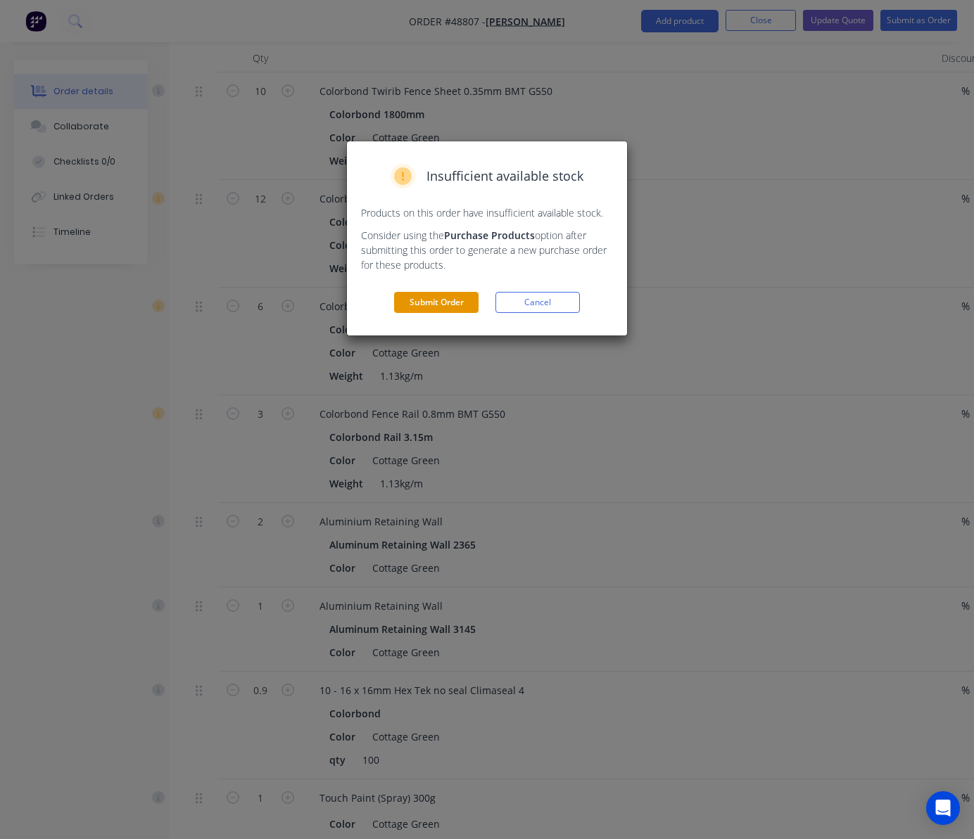
click at [449, 303] on button "Submit Order" at bounding box center [436, 302] width 84 height 21
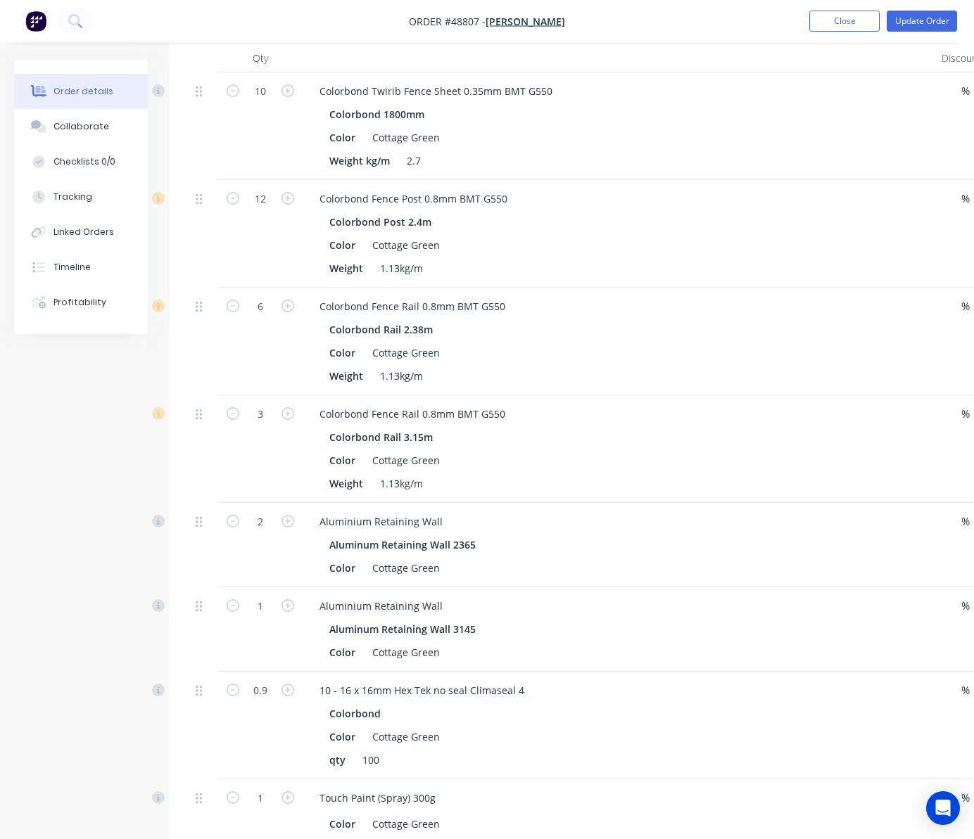
scroll to position [0, 0]
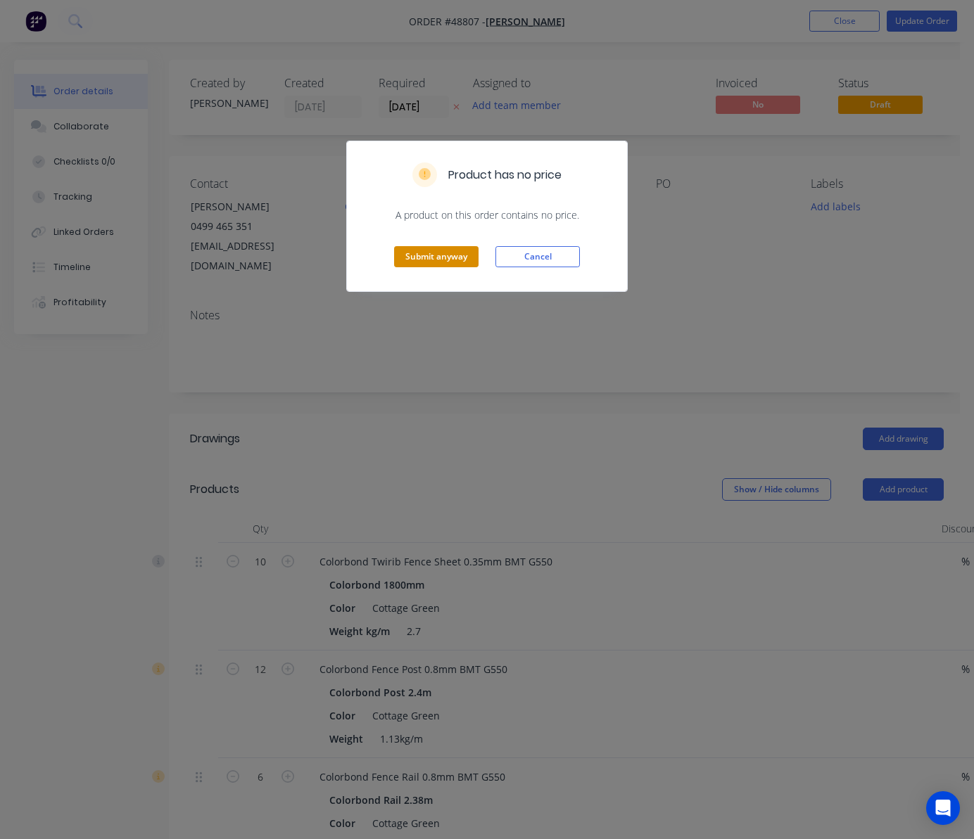
click at [424, 263] on button "Submit anyway" at bounding box center [436, 256] width 84 height 21
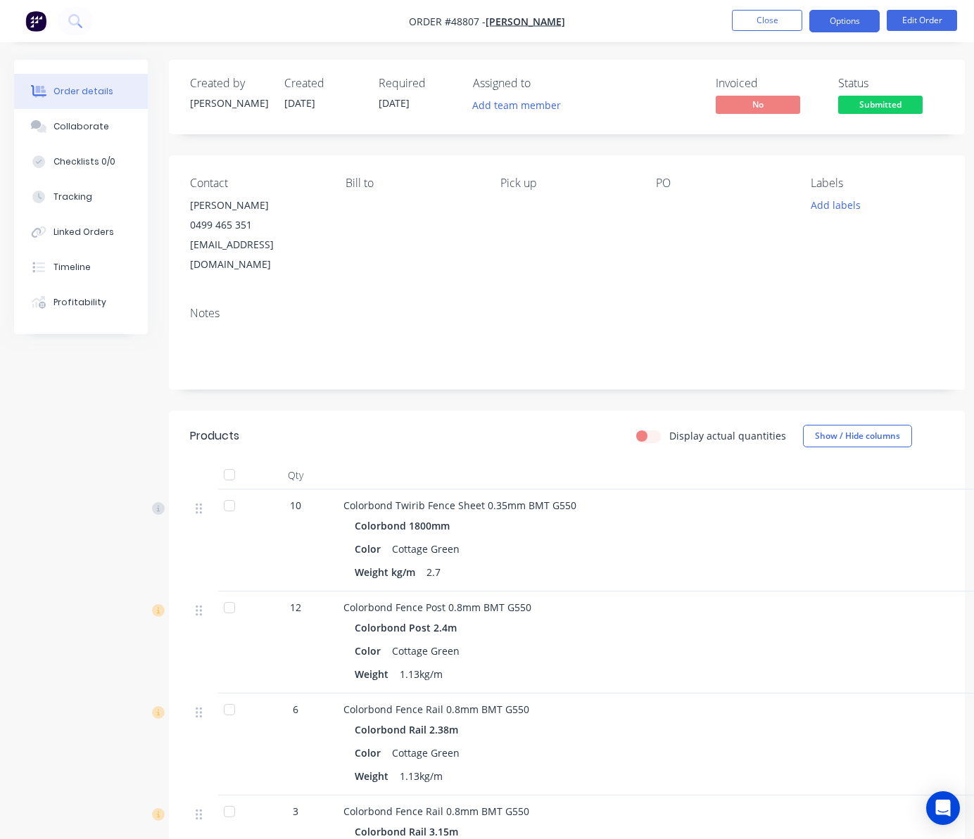
click at [849, 24] on button "Options" at bounding box center [844, 21] width 70 height 23
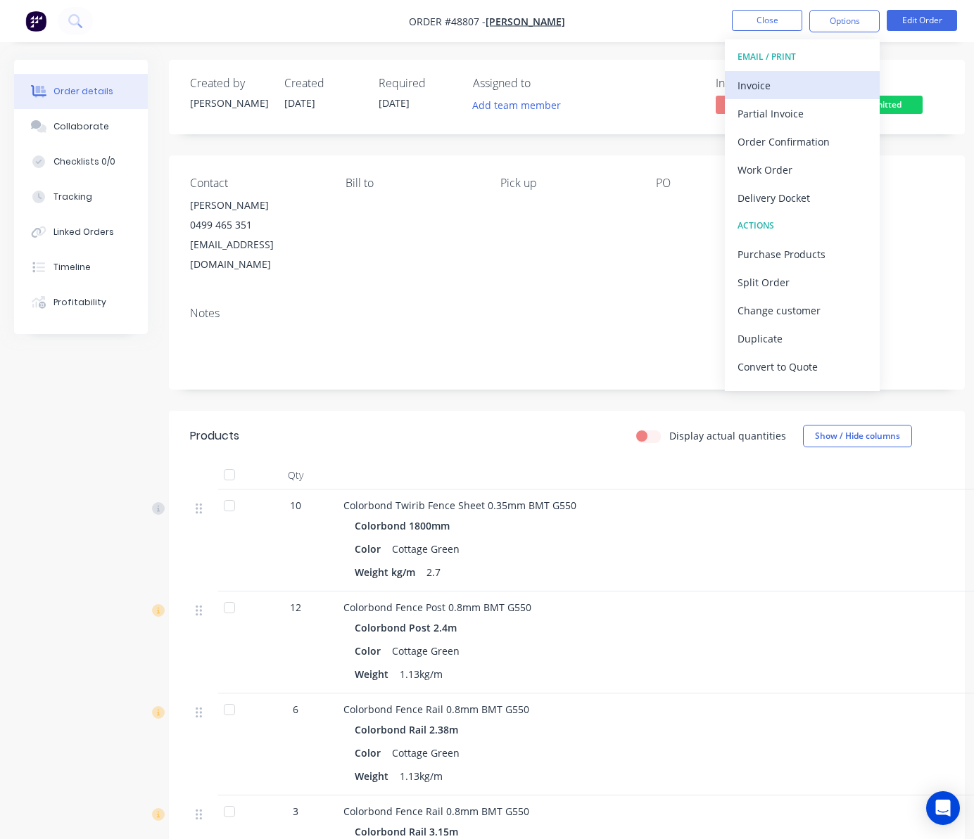
click at [820, 80] on div "Invoice" at bounding box center [801, 85] width 129 height 20
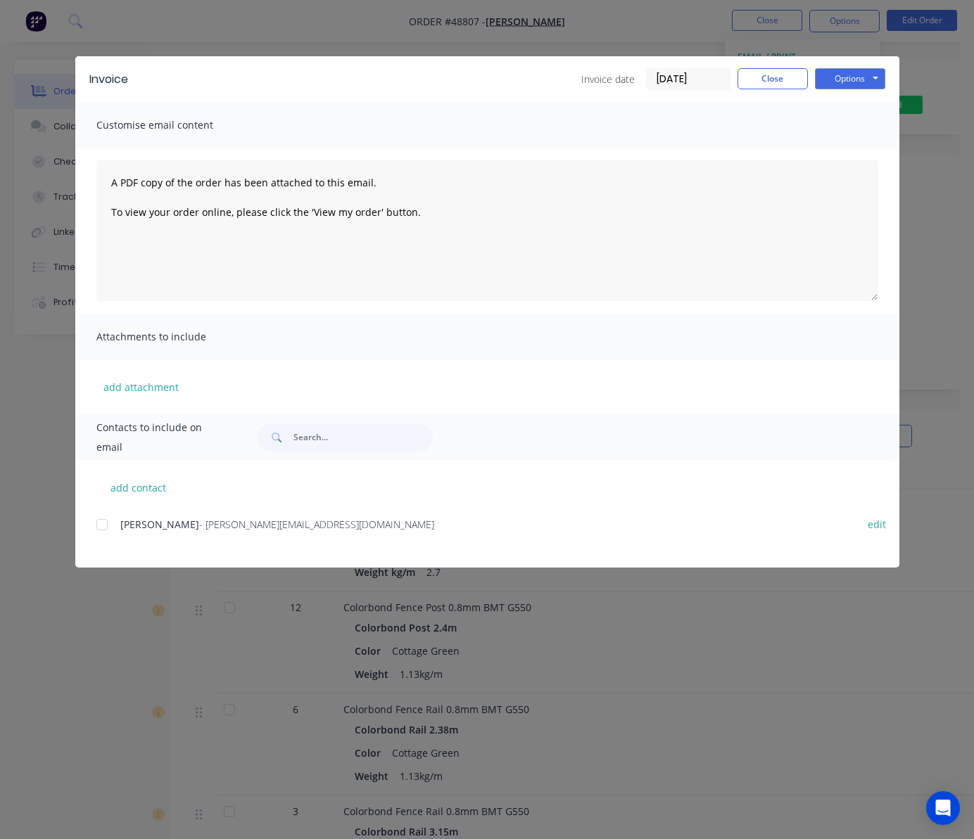
click at [103, 526] on div at bounding box center [102, 525] width 28 height 28
click at [859, 80] on button "Options" at bounding box center [850, 78] width 70 height 21
click at [875, 152] on button "Email" at bounding box center [860, 150] width 90 height 23
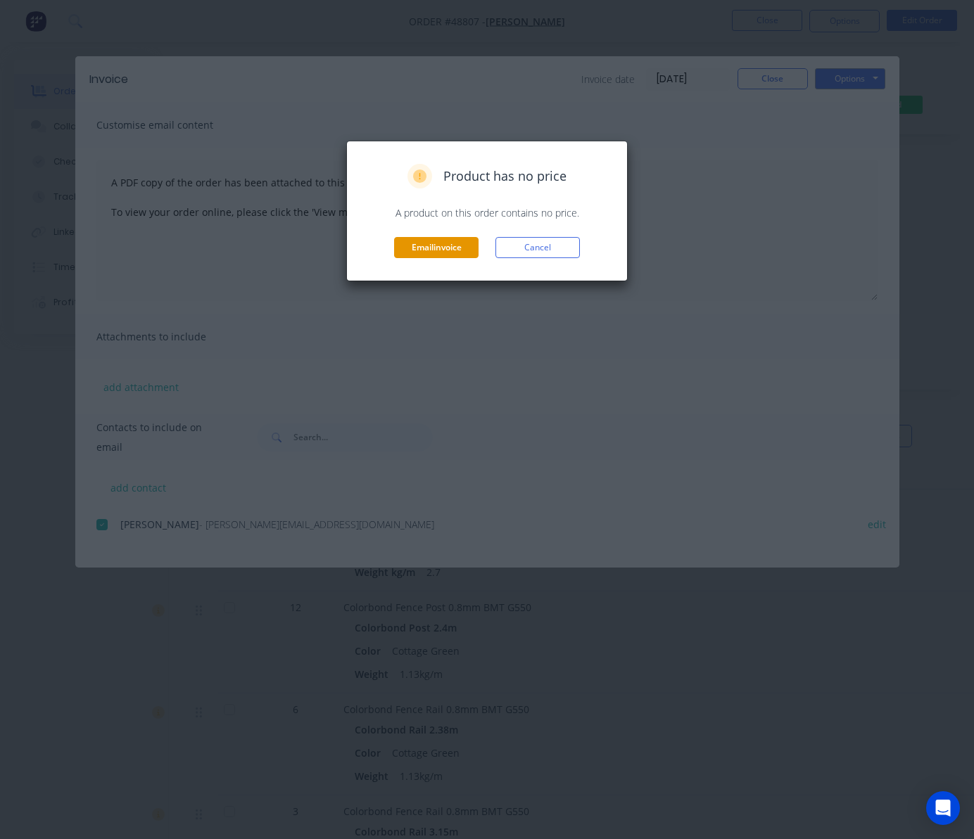
click at [445, 250] on button "Email invoice" at bounding box center [436, 247] width 84 height 21
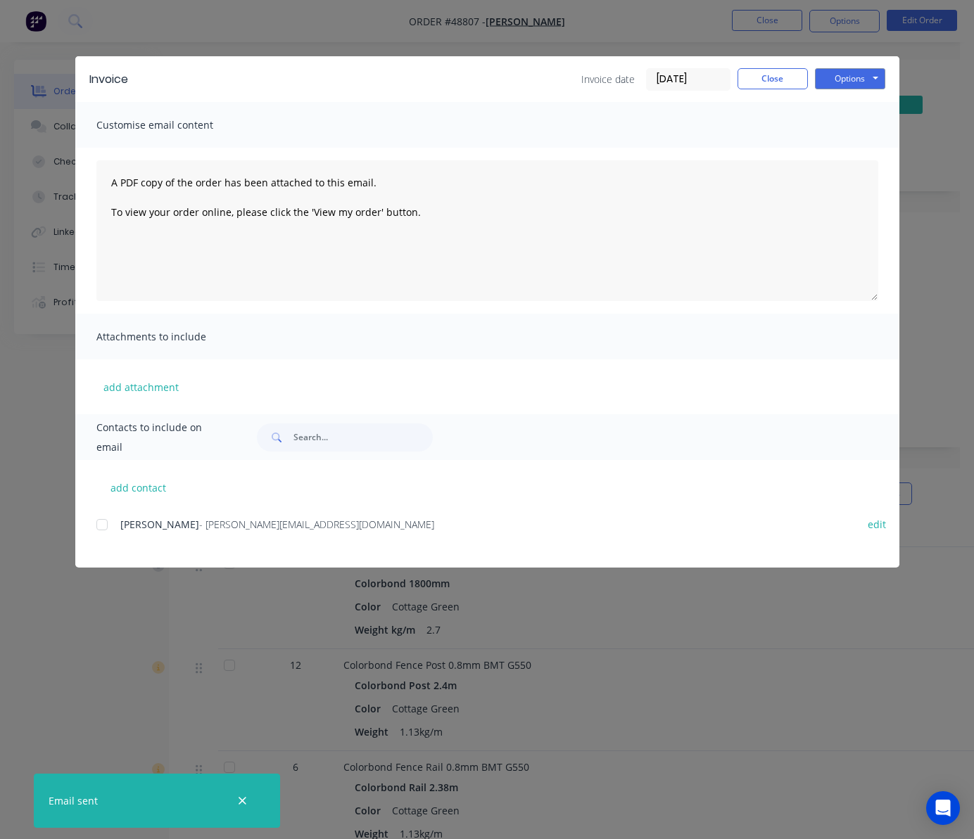
click at [930, 156] on div "Invoice Invoice date 03/09/25 Close Options Preview Print Email Customise email…" at bounding box center [487, 419] width 974 height 839
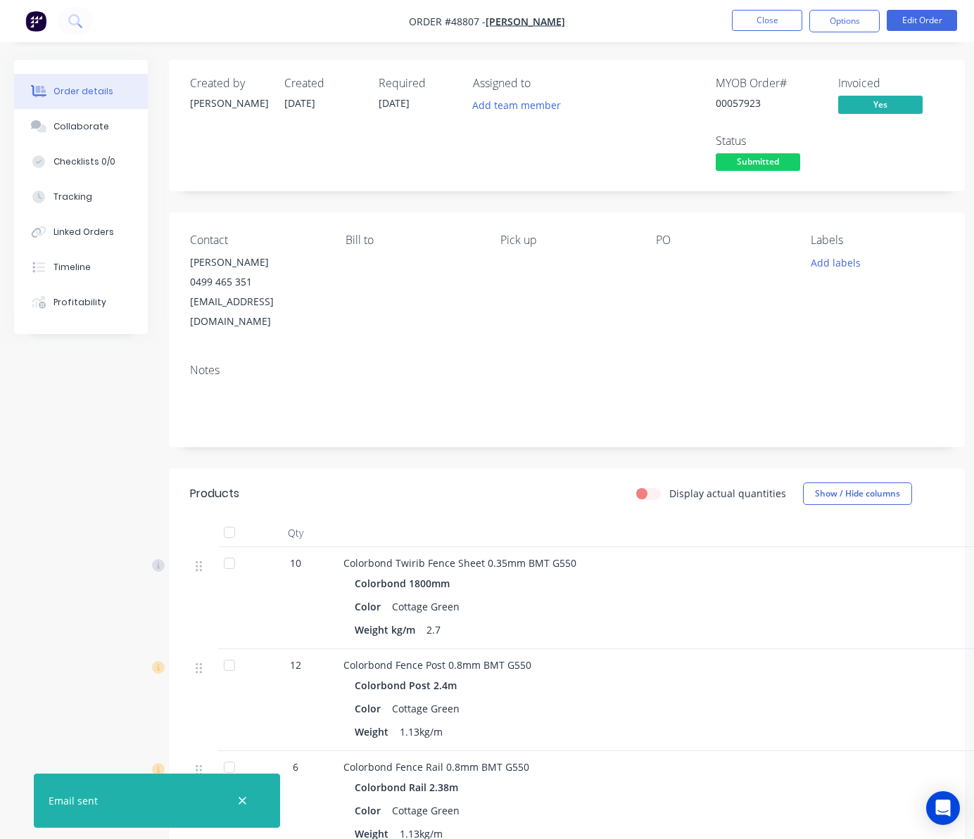
click at [777, 155] on span "Submitted" at bounding box center [758, 162] width 84 height 18
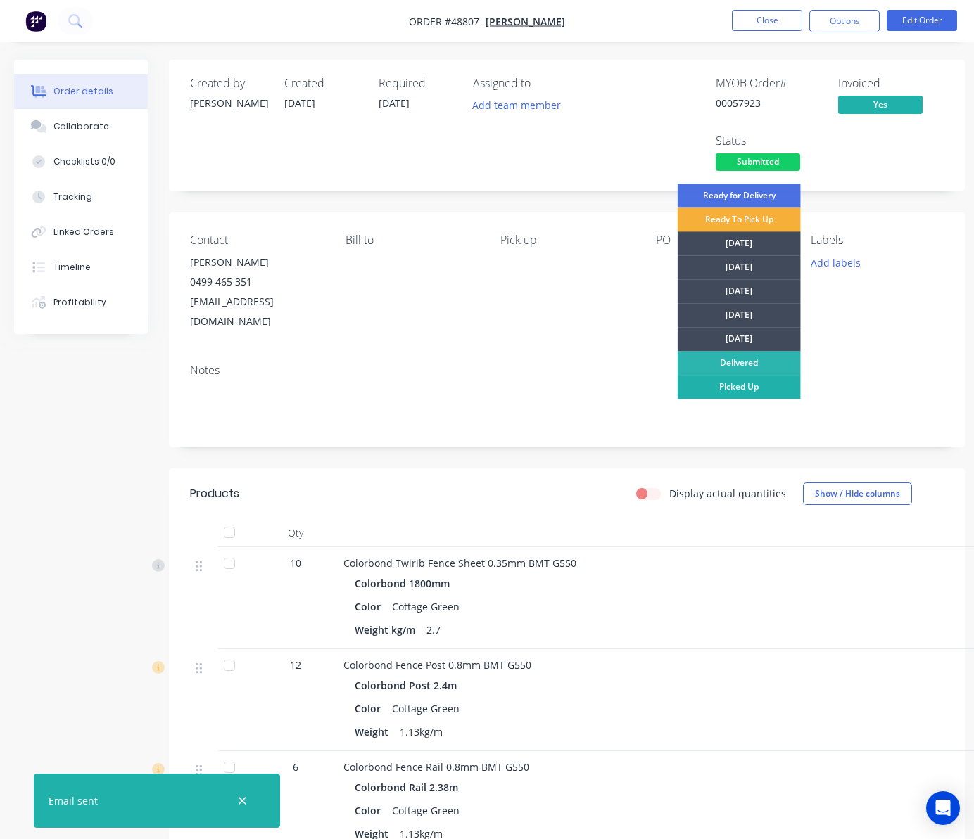
click at [727, 387] on div "Picked Up" at bounding box center [739, 387] width 123 height 24
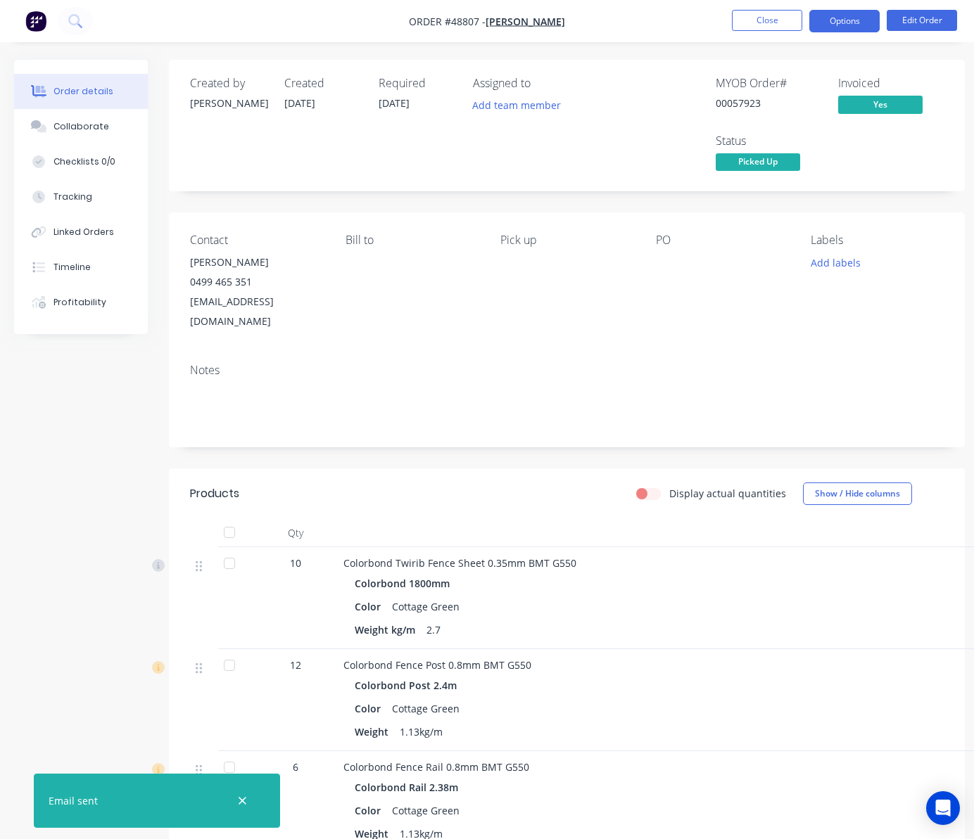
drag, startPoint x: 842, startPoint y: 20, endPoint x: 847, endPoint y: 27, distance: 9.0
click at [842, 20] on button "Options" at bounding box center [844, 21] width 70 height 23
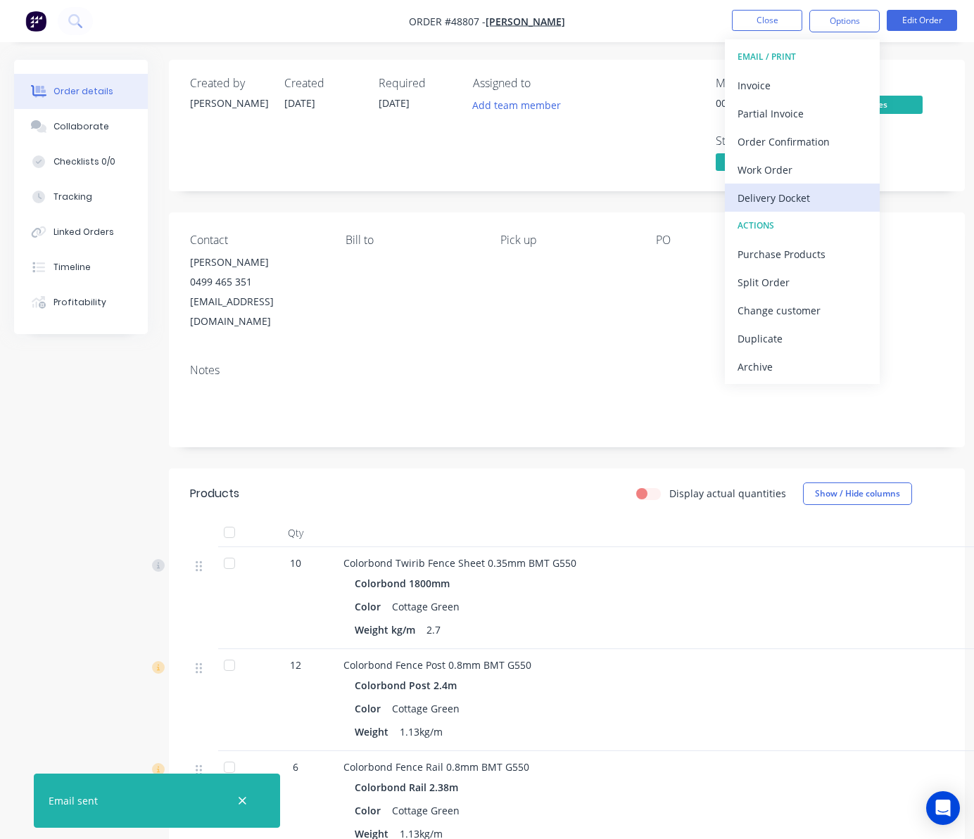
click at [811, 201] on div "Delivery Docket" at bounding box center [801, 198] width 129 height 20
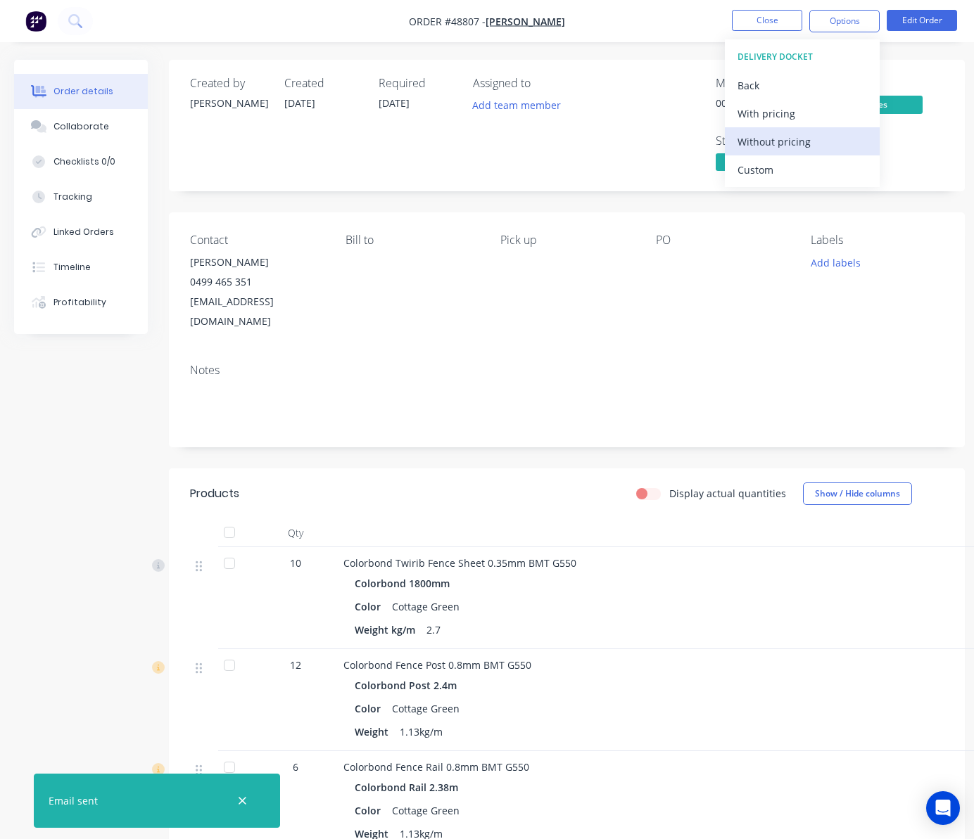
click at [791, 132] on div "Without pricing" at bounding box center [801, 142] width 129 height 20
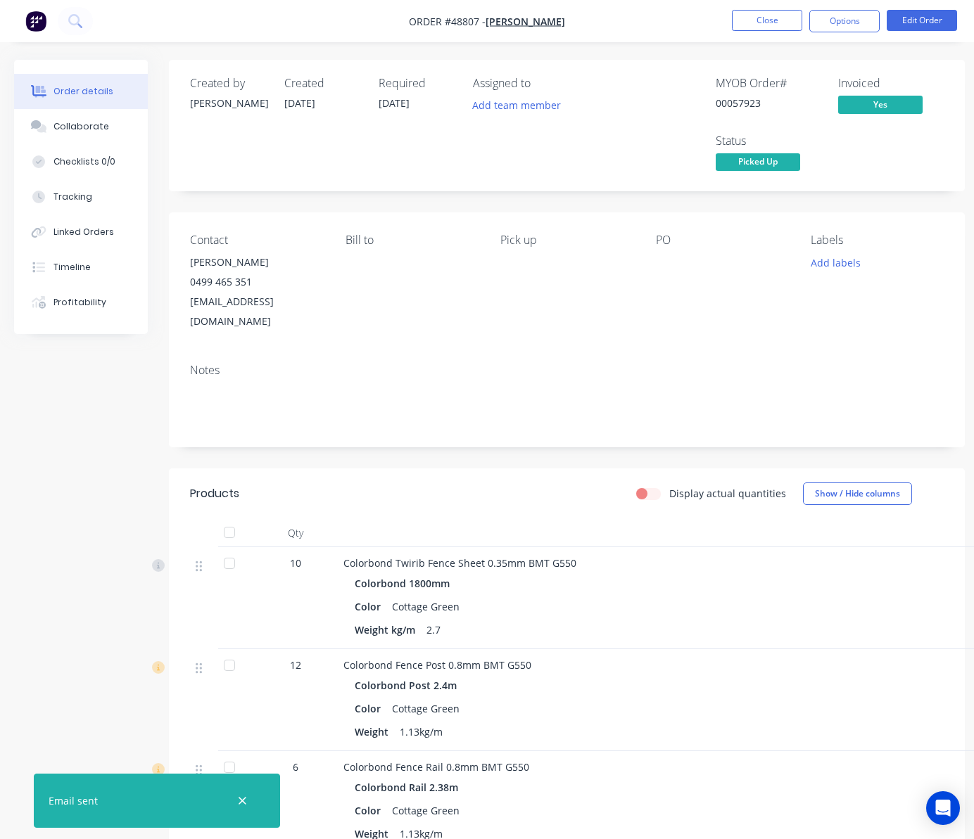
click at [564, 201] on div "Created by Cathy Created 03/09/25 Required 03/09/25 Assigned to Add team member…" at bounding box center [567, 817] width 796 height 1514
click at [755, 18] on button "Close" at bounding box center [767, 20] width 70 height 21
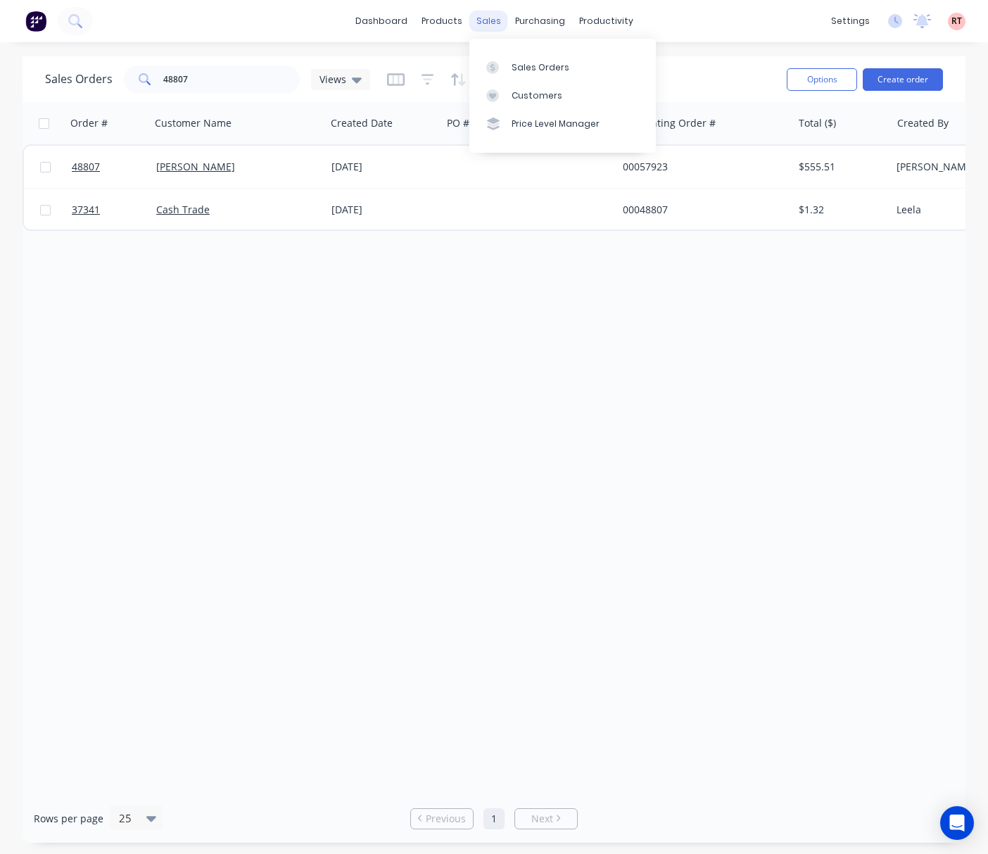
click at [496, 26] on div "sales" at bounding box center [488, 21] width 39 height 21
click at [515, 61] on div "Sales Orders" at bounding box center [541, 67] width 58 height 13
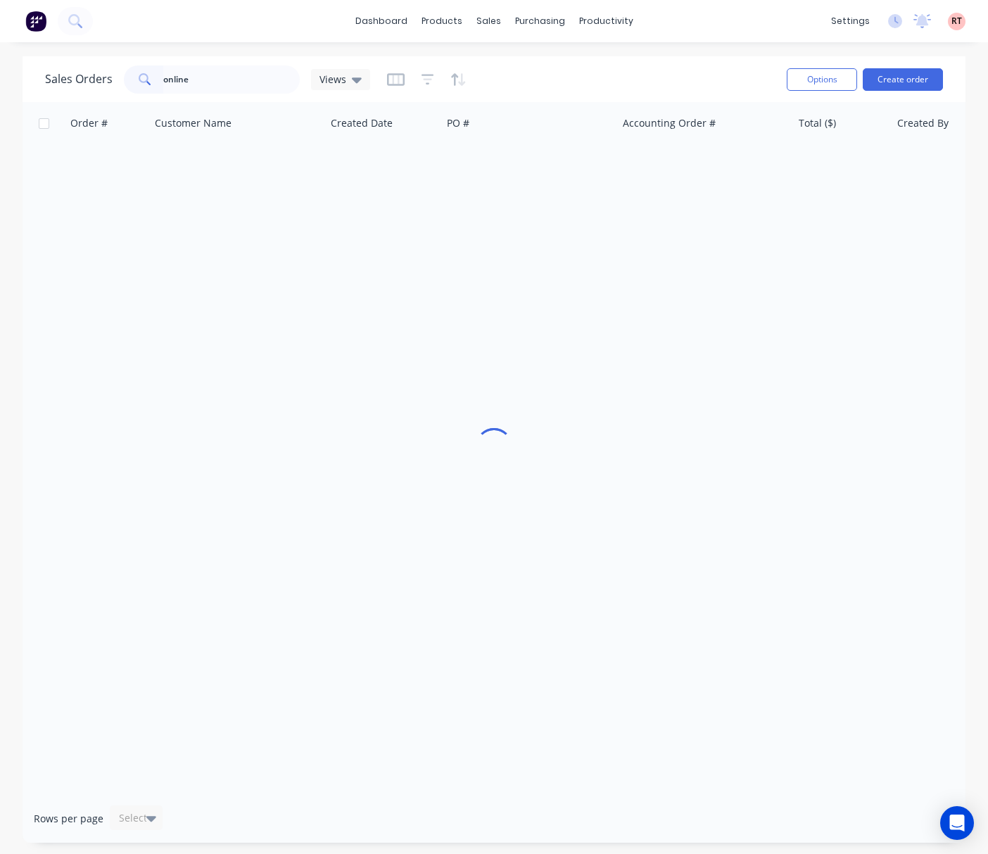
type input "online"
drag, startPoint x: 542, startPoint y: 99, endPoint x: 533, endPoint y: 102, distance: 9.8
click at [543, 99] on div "Customers" at bounding box center [537, 95] width 51 height 13
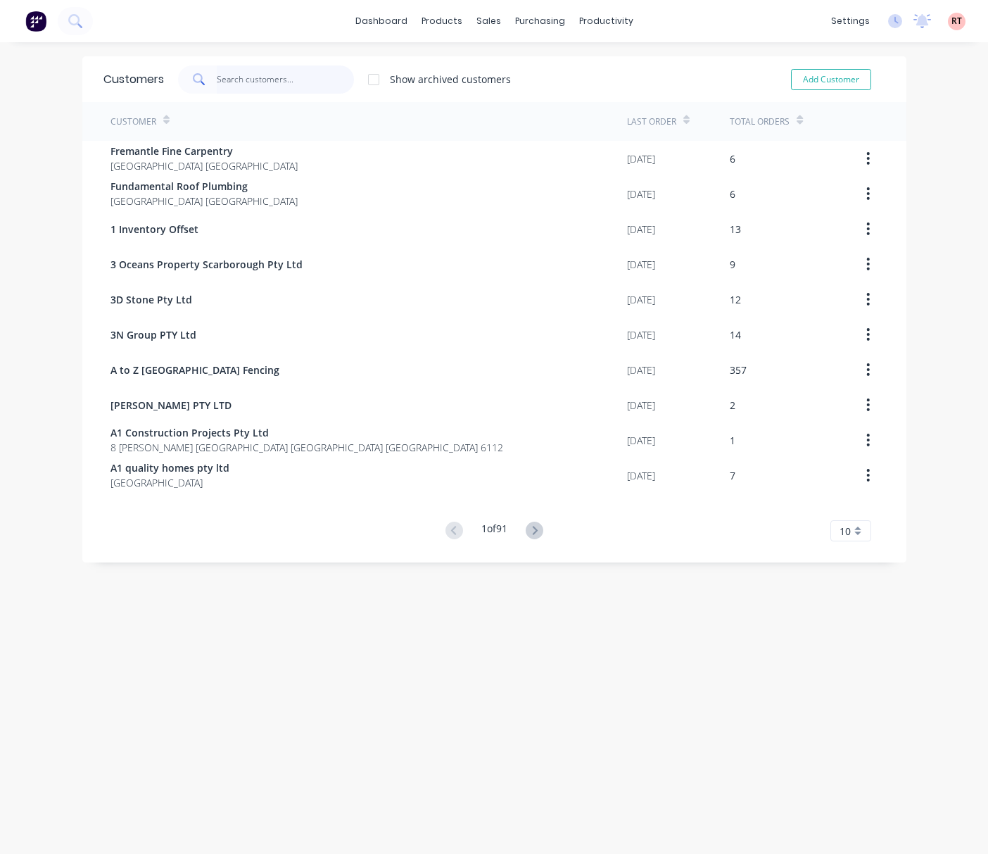
click at [242, 77] on input "text" at bounding box center [285, 79] width 137 height 28
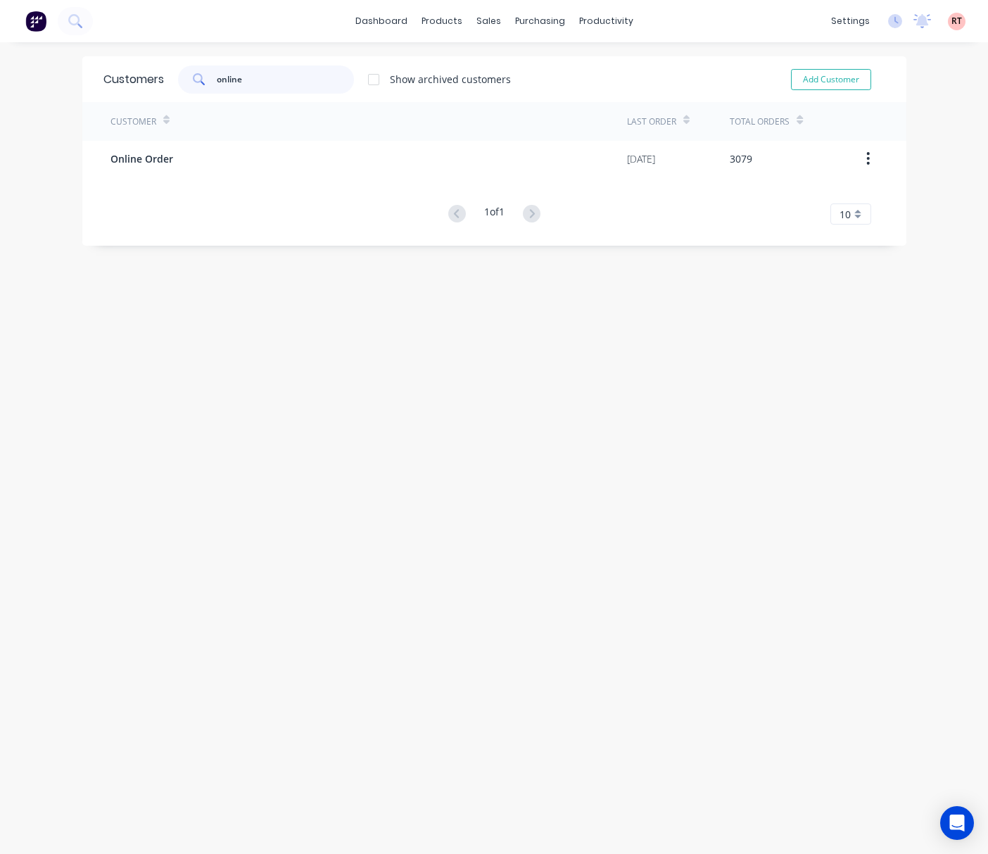
type input "online"
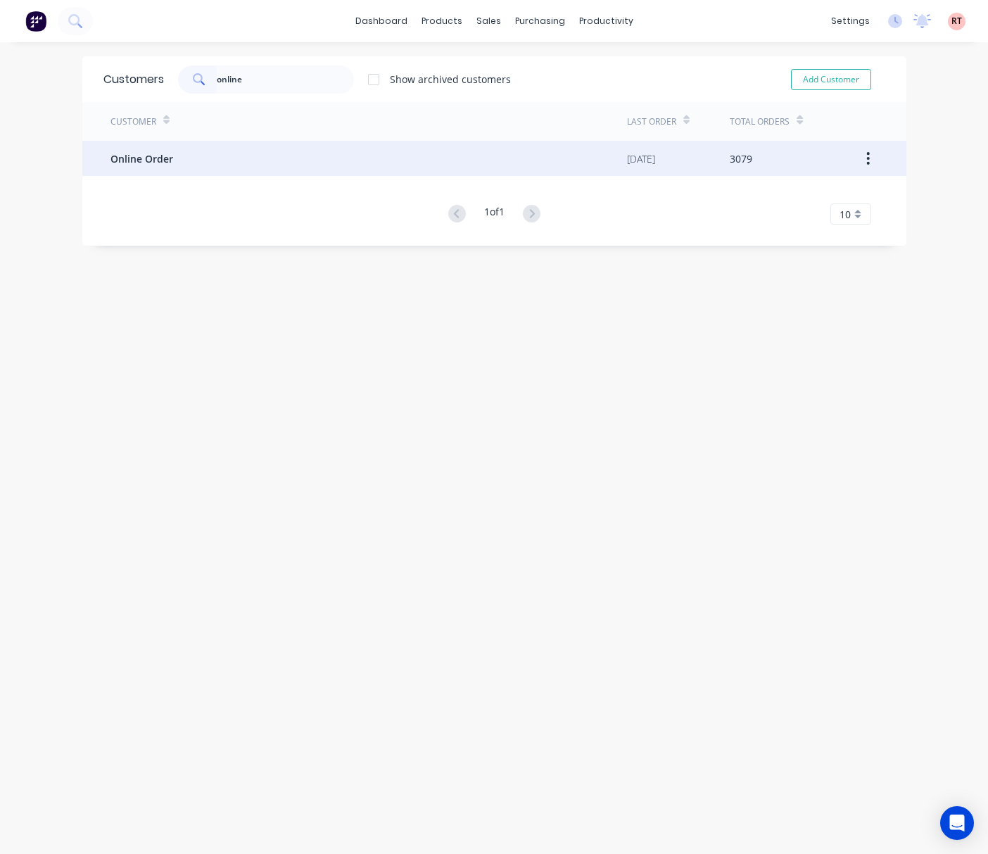
click at [307, 166] on div "Online Order" at bounding box center [368, 158] width 516 height 35
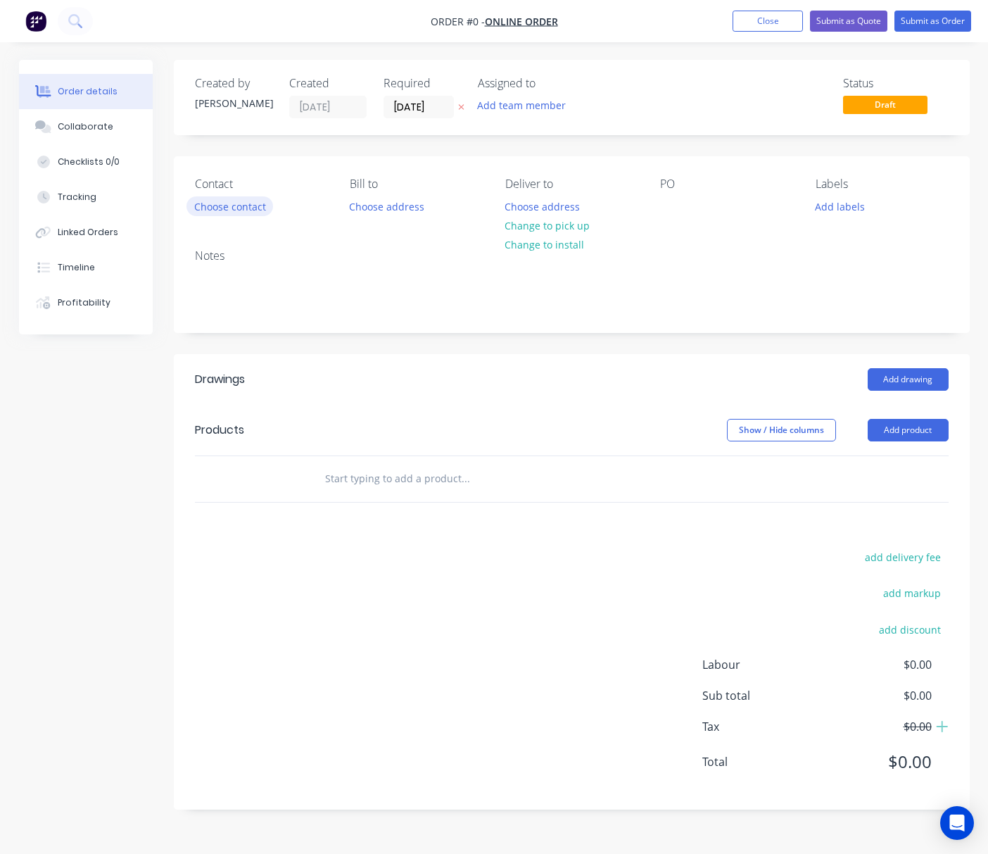
click at [234, 205] on button "Choose contact" at bounding box center [229, 205] width 87 height 19
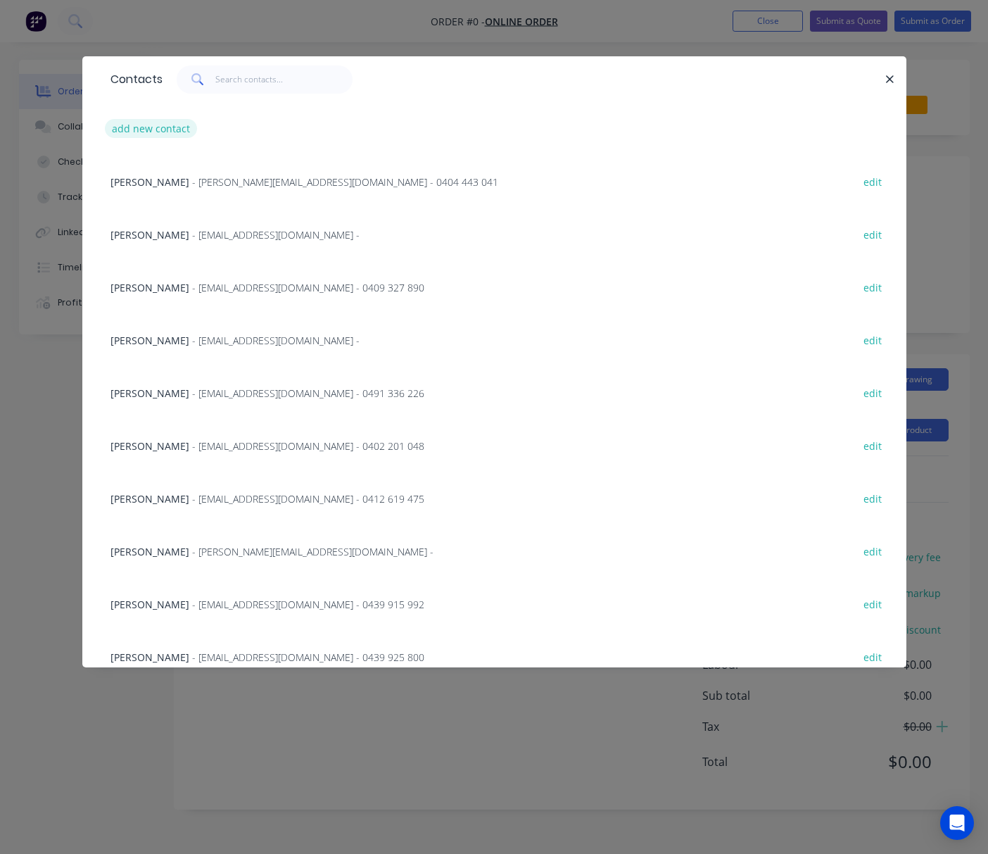
click at [164, 122] on button "add new contact" at bounding box center [151, 128] width 93 height 19
select select "AU"
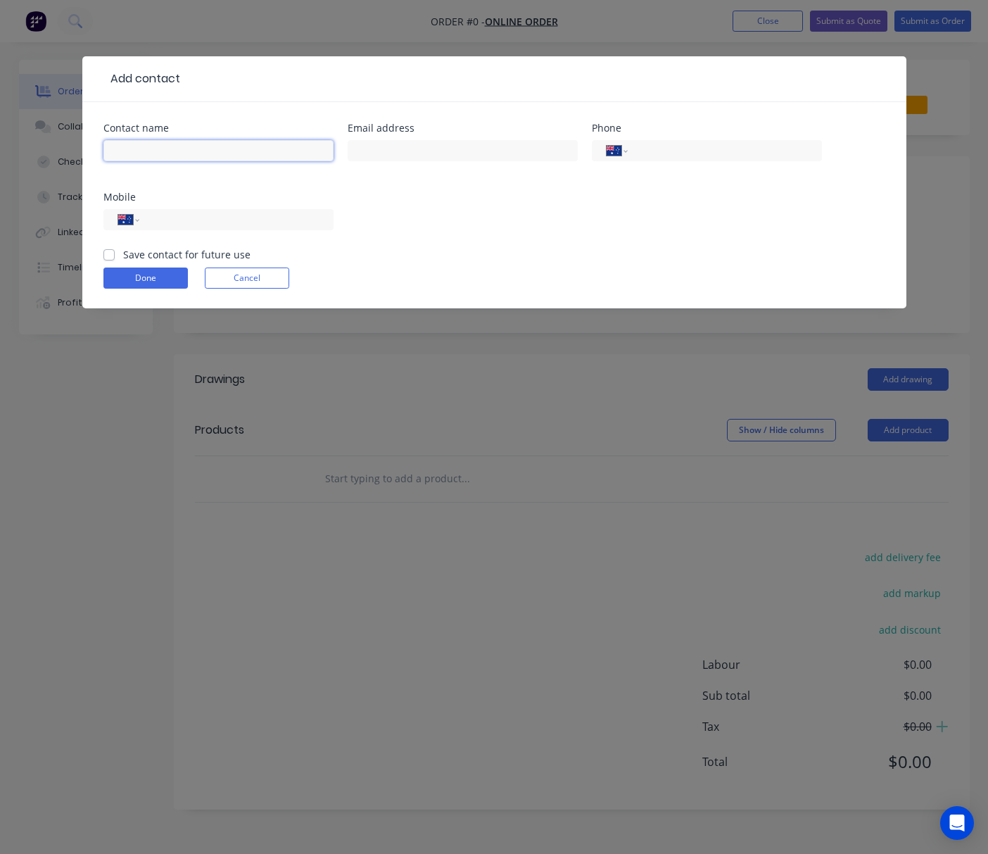
click at [164, 148] on input "text" at bounding box center [218, 150] width 230 height 21
paste input "Alex Hill"
type input "Alex Hill"
click at [452, 158] on input "text" at bounding box center [463, 150] width 230 height 21
paste input "alexwilliamhill91@gmail.com"
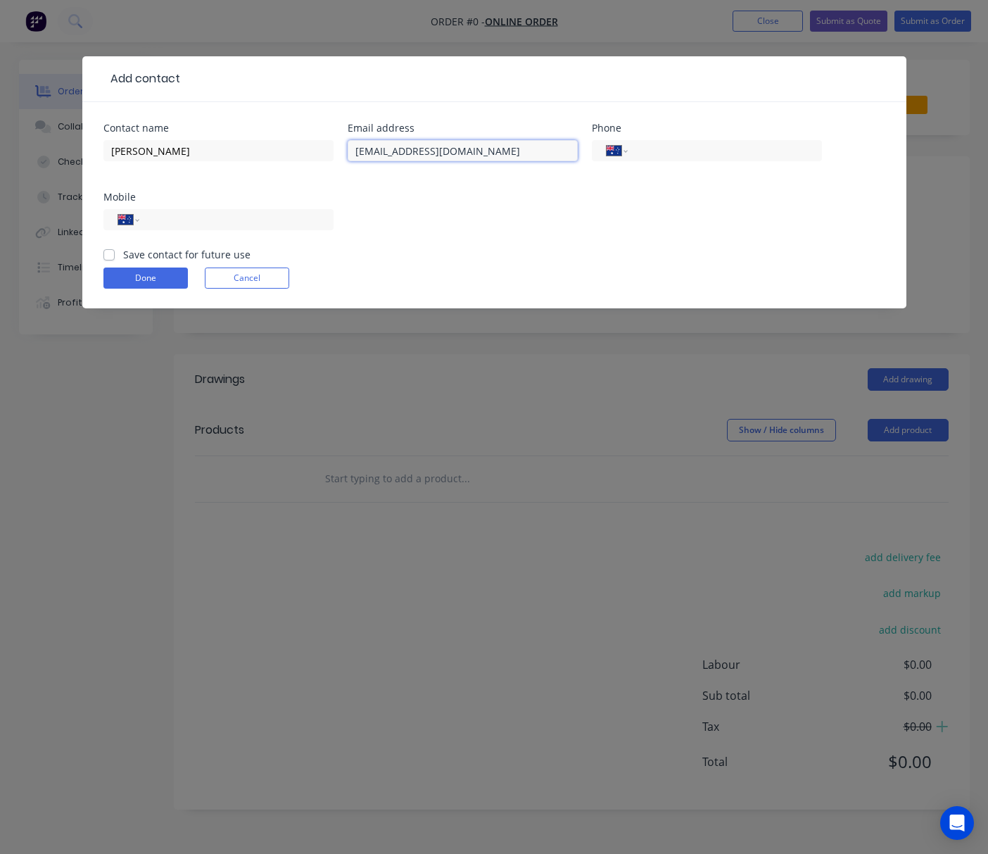
type input "alexwilliamhill91@gmail.com"
click at [246, 215] on input "tel" at bounding box center [233, 220] width 169 height 16
paste input "0432 671 354"
type input "0432 671 354"
click at [540, 246] on form "Contact name Alex Hill Email address alexwilliamhill91@gmail.com Phone Internat…" at bounding box center [494, 215] width 782 height 185
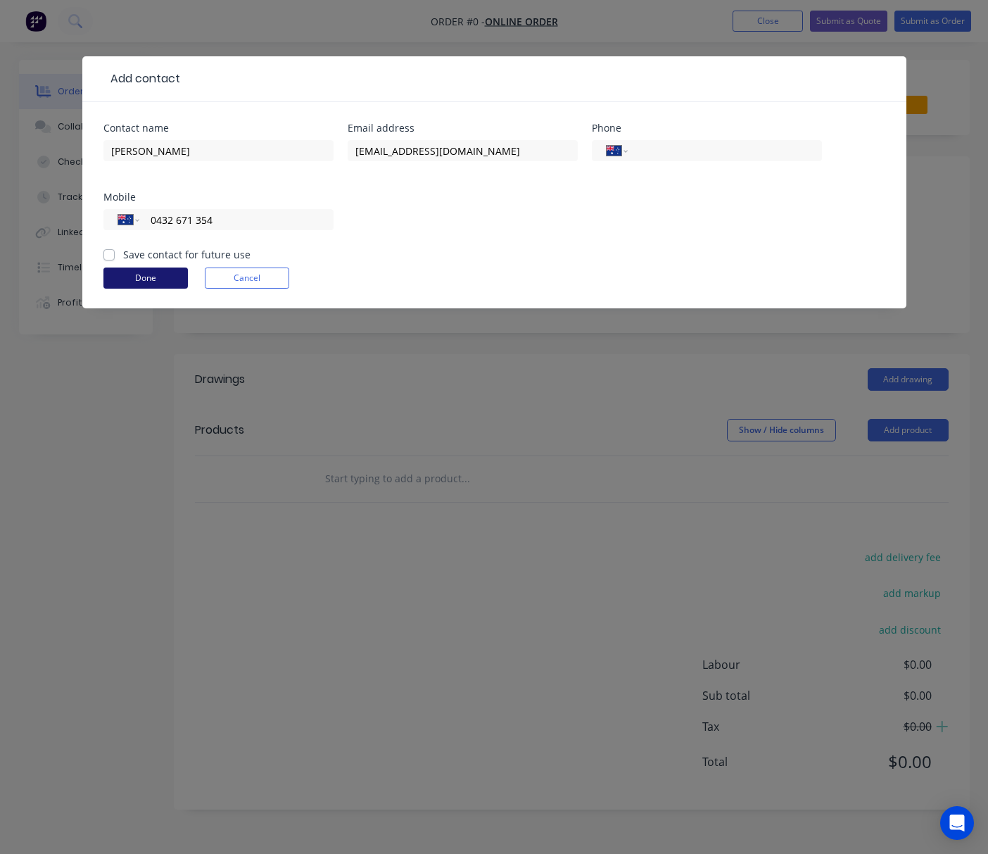
click at [142, 280] on button "Done" at bounding box center [145, 277] width 84 height 21
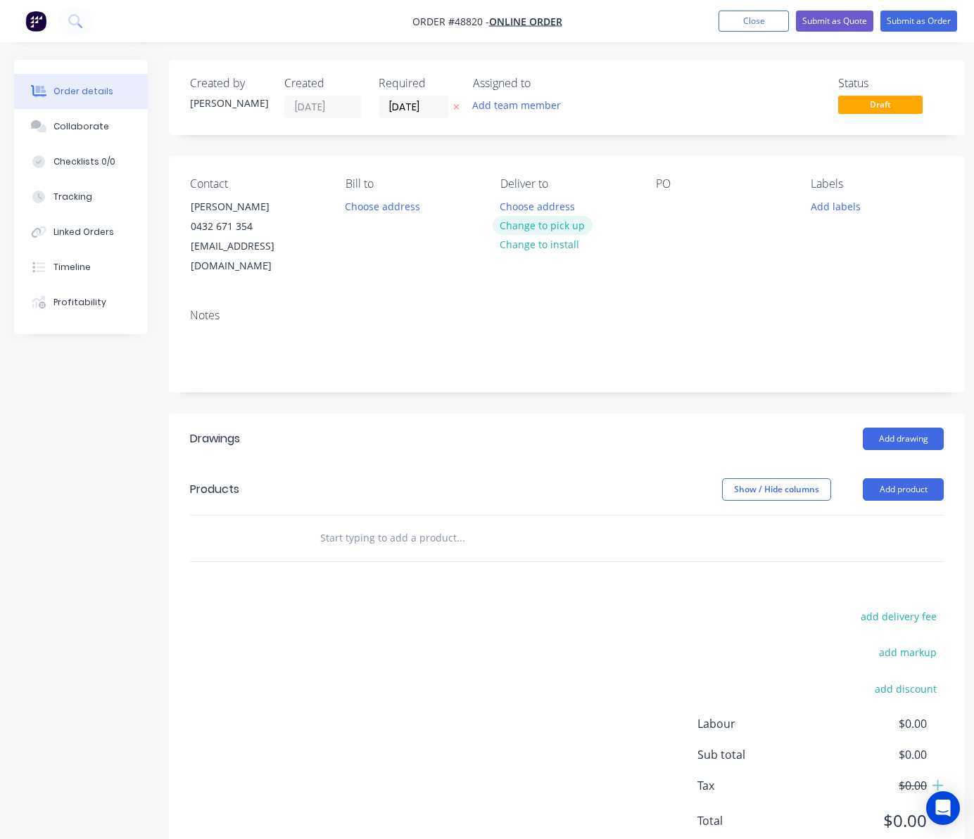
click at [561, 224] on button "Change to pick up" at bounding box center [543, 225] width 100 height 19
click at [913, 478] on button "Add product" at bounding box center [903, 489] width 81 height 23
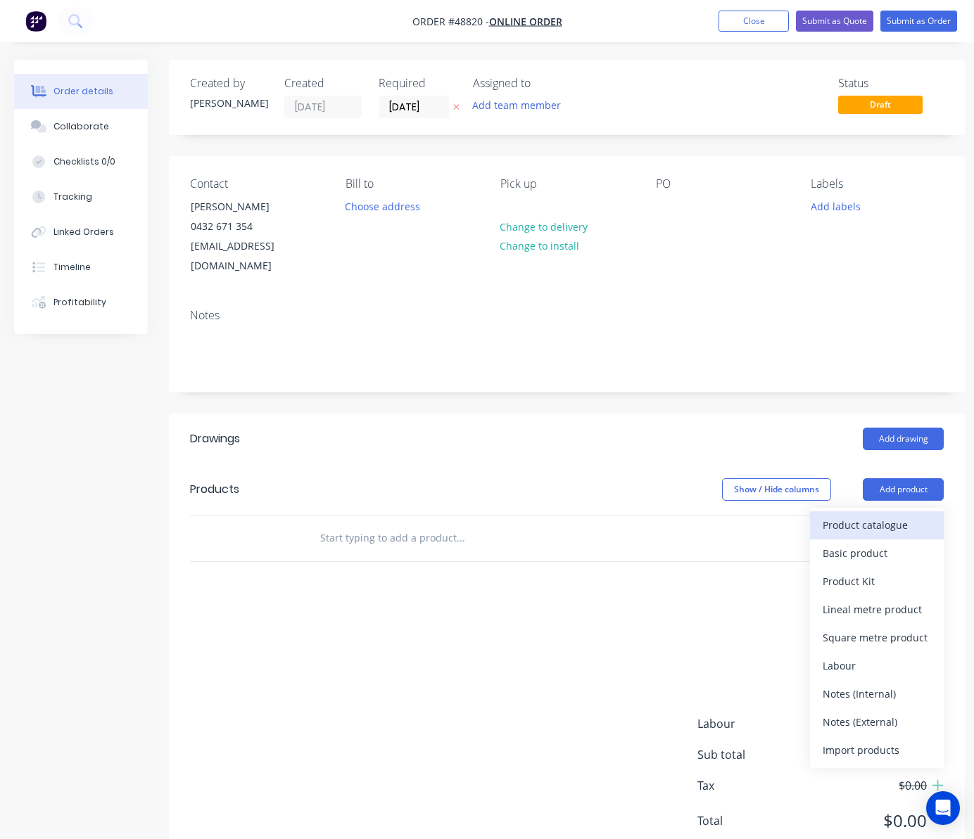
click at [904, 515] on div "Product catalogue" at bounding box center [877, 525] width 108 height 20
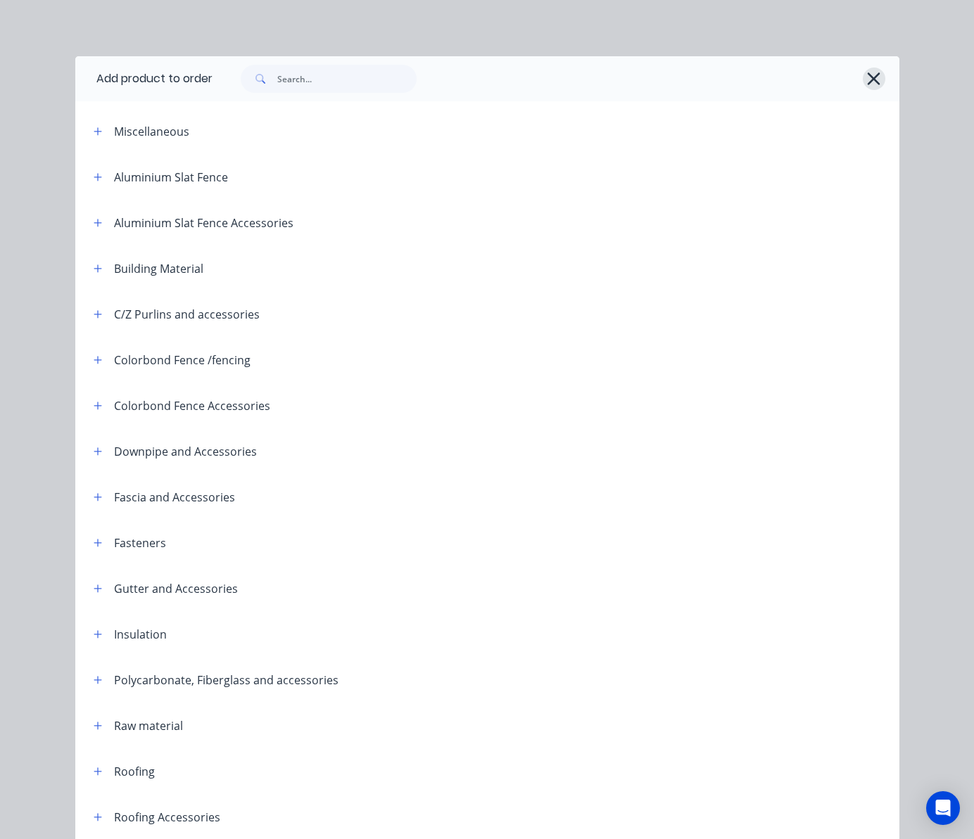
click at [868, 80] on icon "button" at bounding box center [874, 78] width 13 height 13
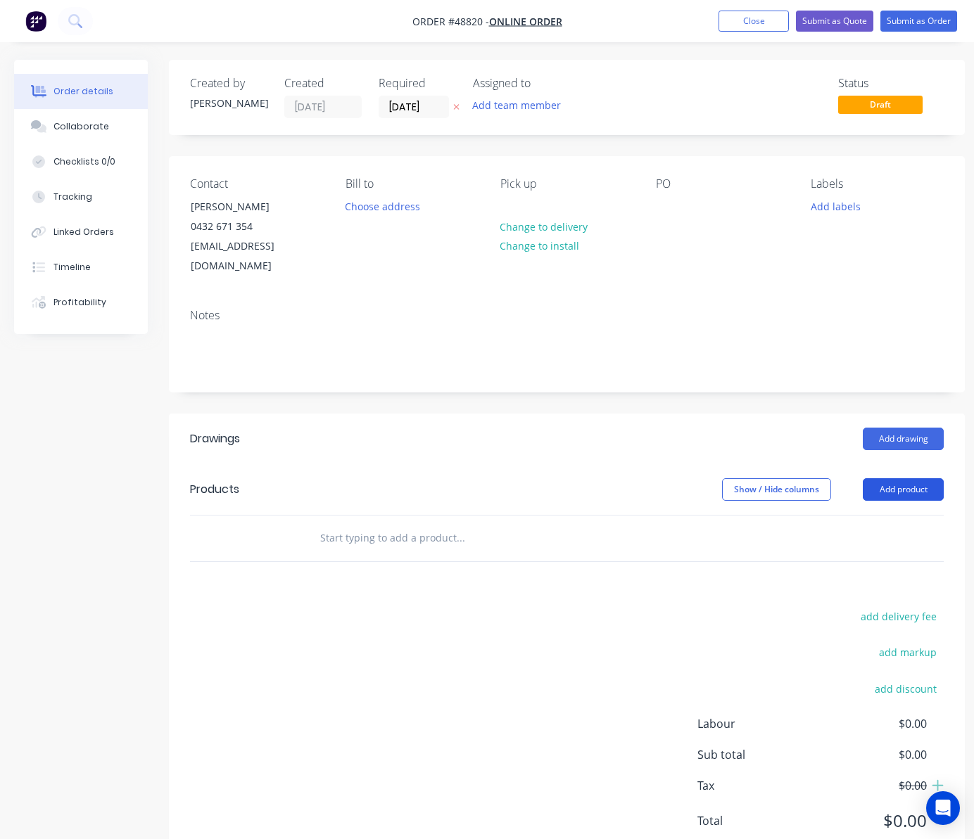
click at [905, 478] on button "Add product" at bounding box center [903, 489] width 81 height 23
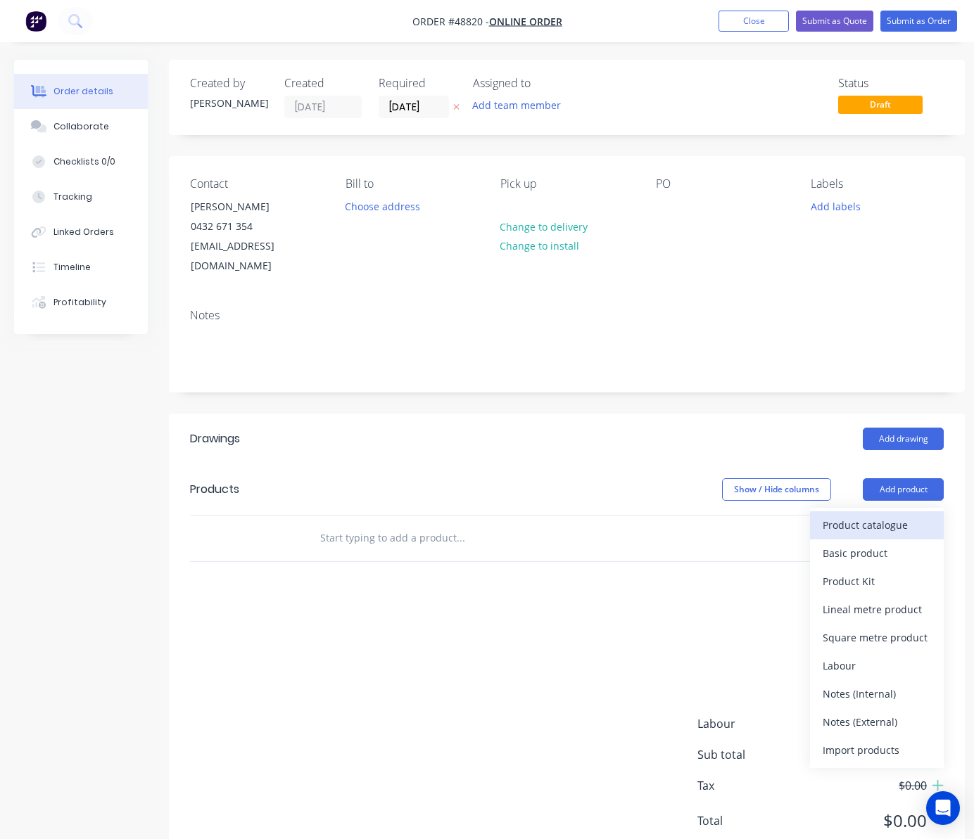
click at [846, 515] on div "Product catalogue" at bounding box center [877, 525] width 108 height 20
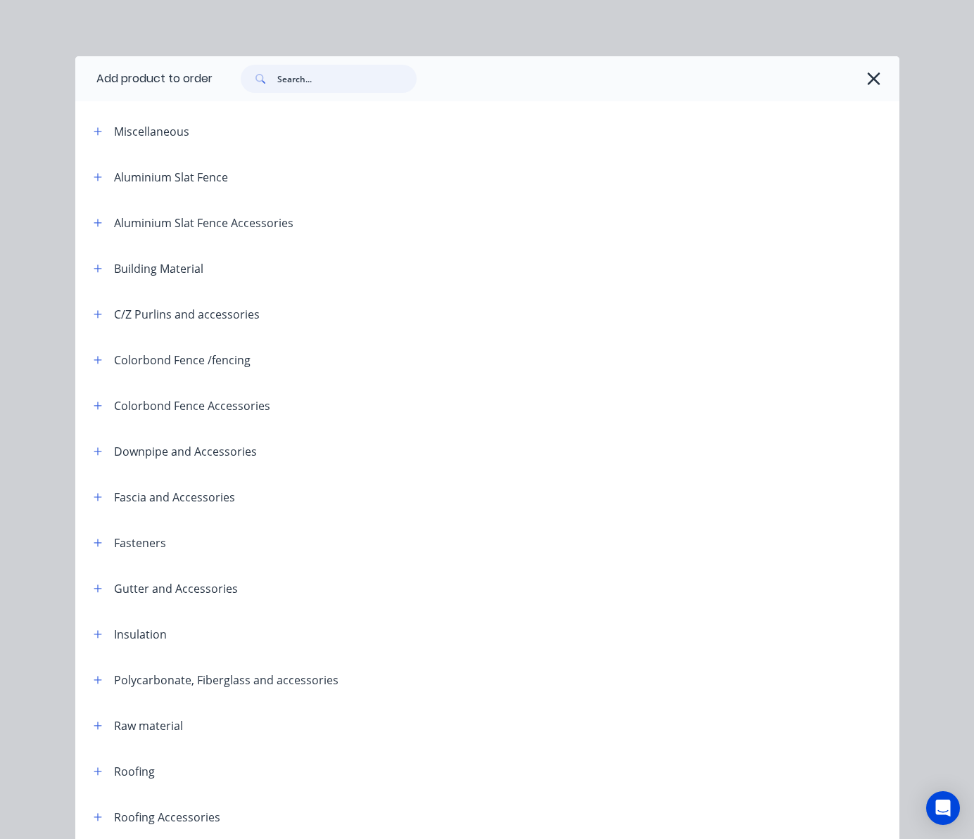
click at [315, 82] on input "text" at bounding box center [346, 79] width 139 height 28
type input "poly"
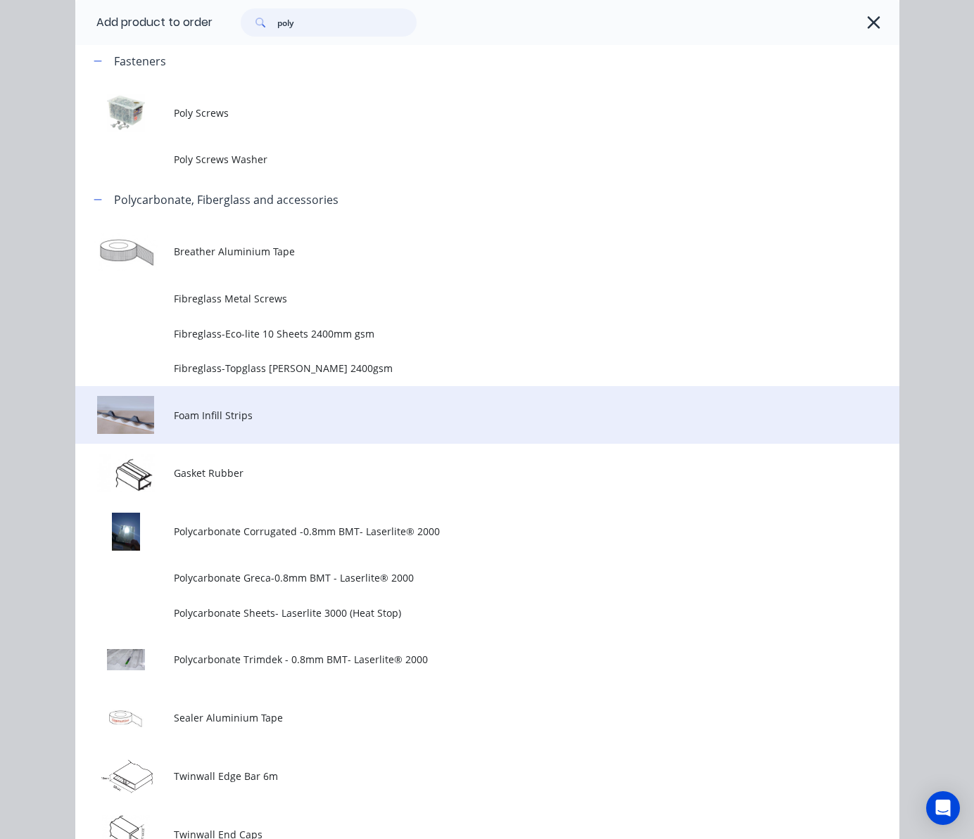
scroll to position [187, 0]
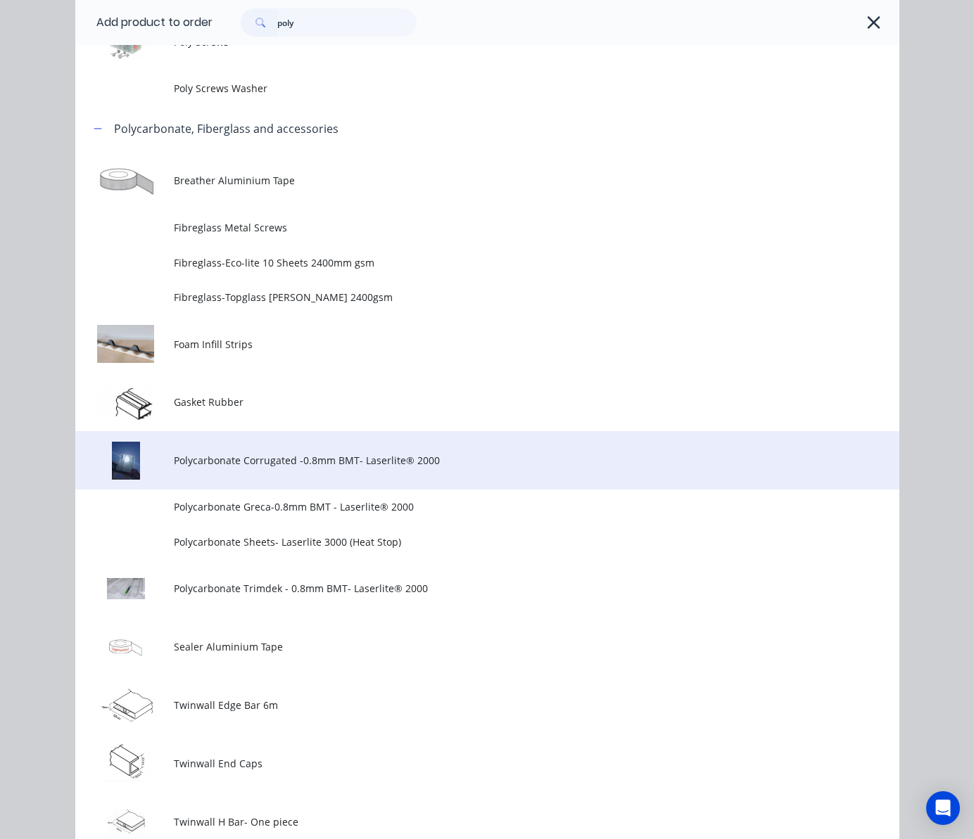
click at [394, 471] on td "Polycarbonate Corrugated -0.8mm BMT- Laserlite® 2000" at bounding box center [536, 460] width 725 height 58
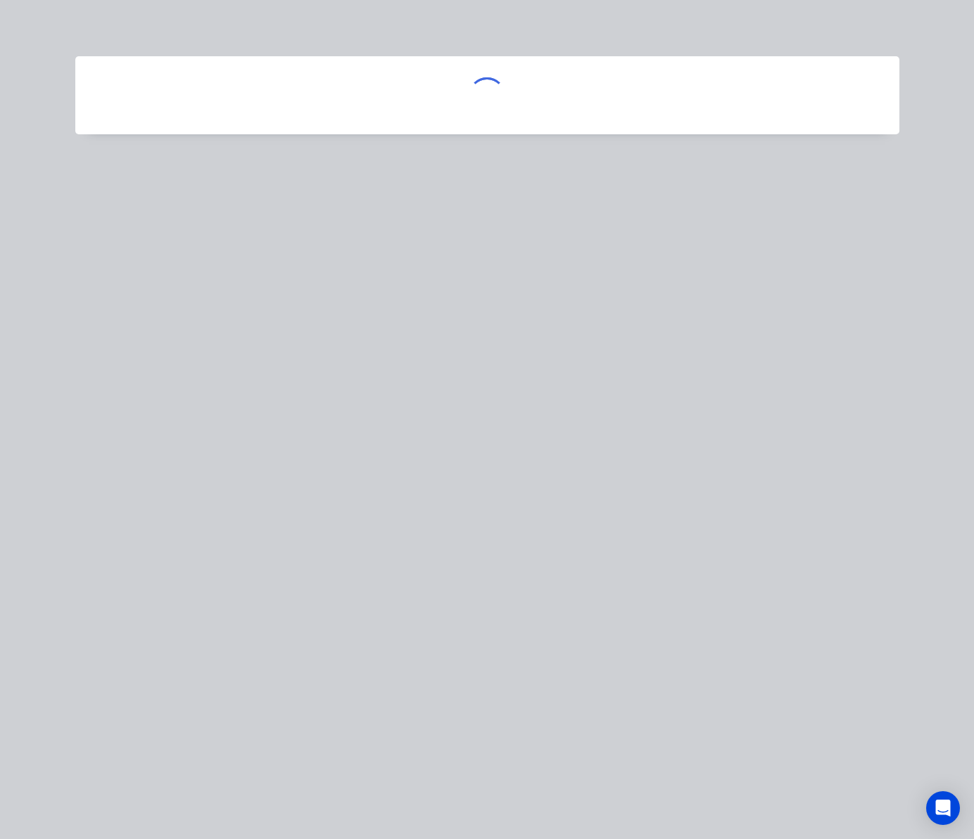
scroll to position [0, 0]
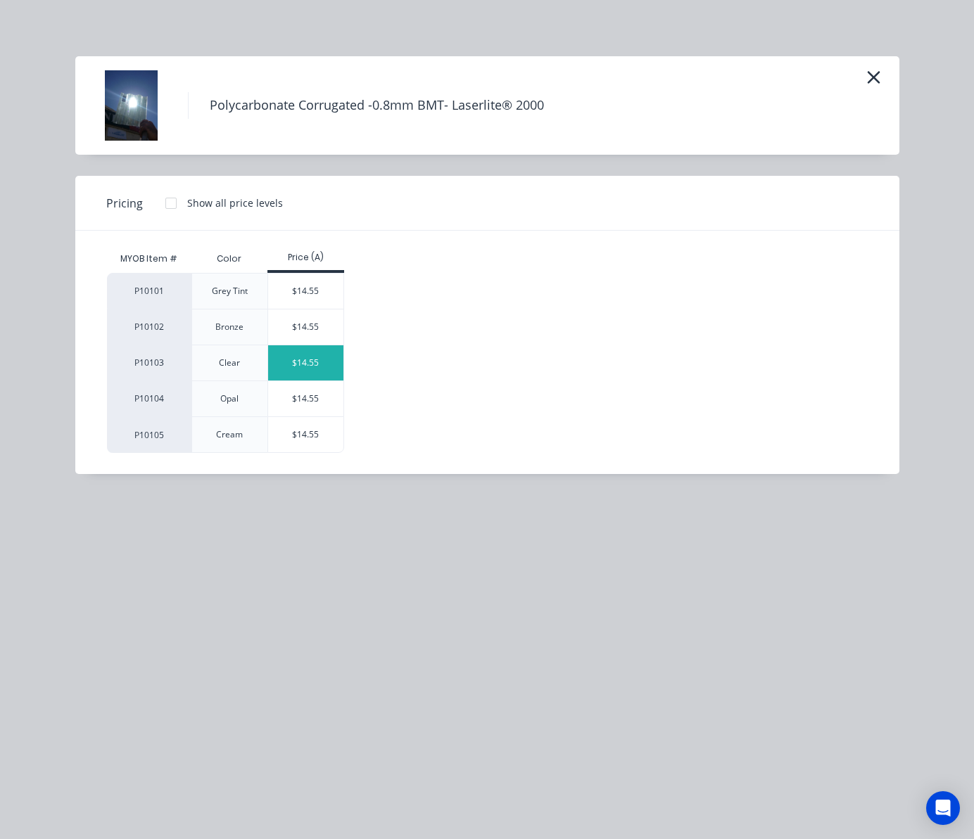
click at [305, 364] on div "$14.55" at bounding box center [305, 362] width 75 height 35
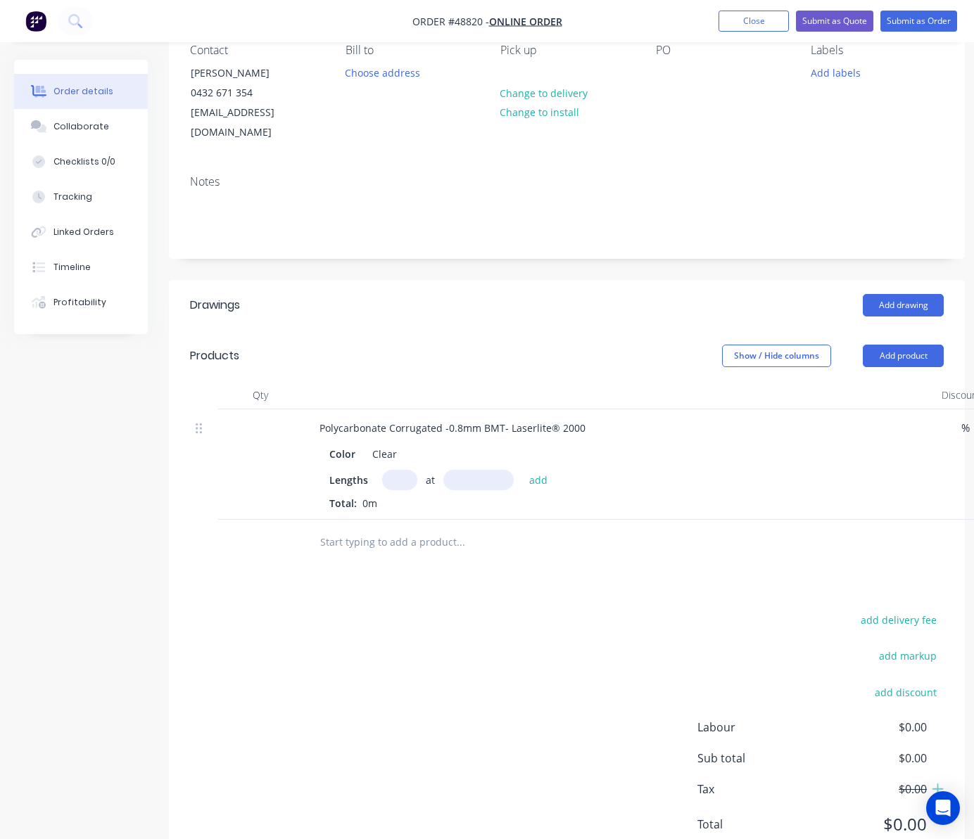
scroll to position [170, 0]
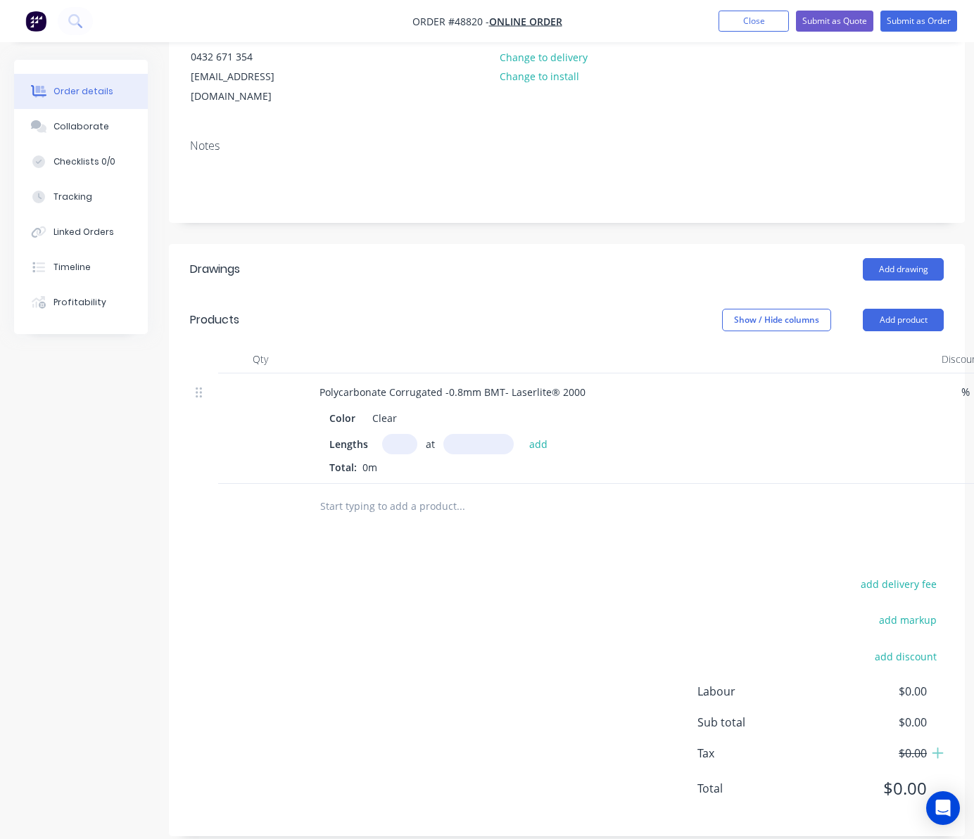
click at [400, 434] on input "text" at bounding box center [399, 444] width 35 height 20
type input "4"
click at [451, 434] on input "text" at bounding box center [478, 444] width 70 height 20
type input "3300"
click at [522, 434] on button "add" at bounding box center [538, 443] width 33 height 19
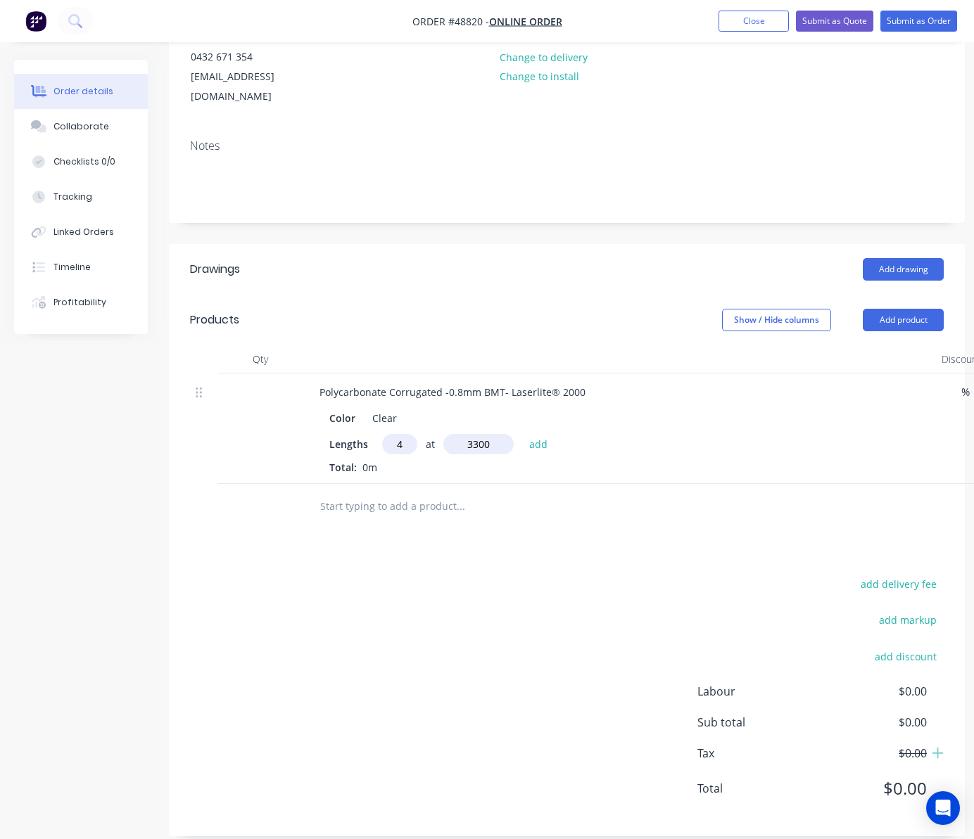
type input "$192.06"
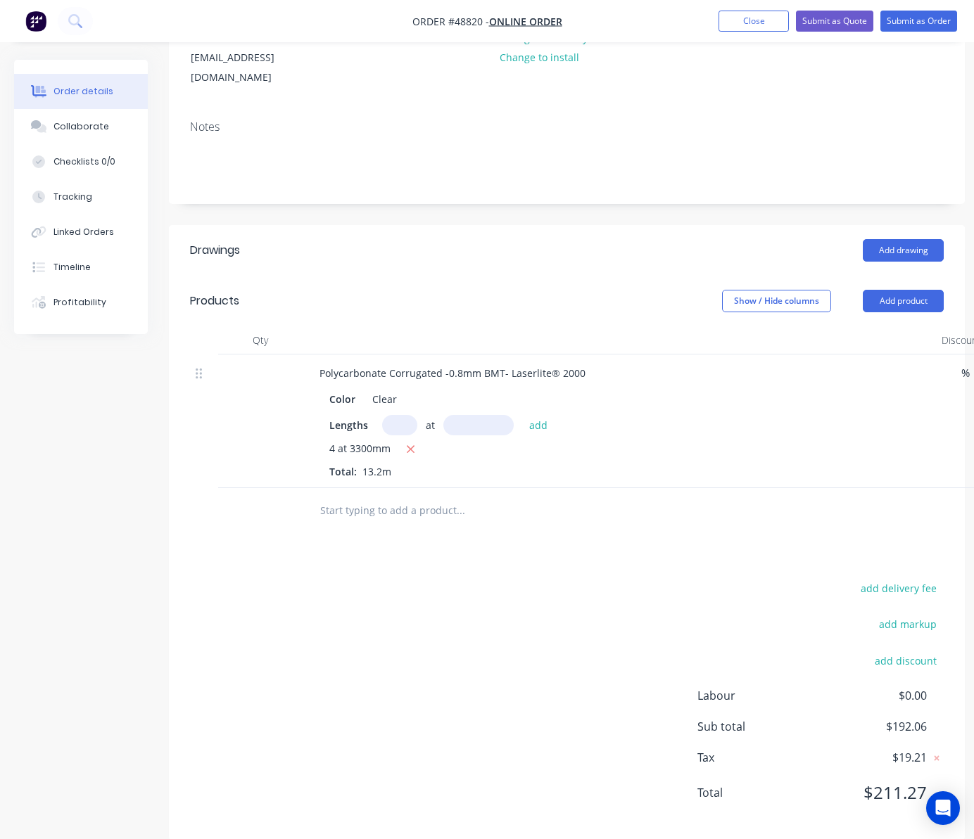
scroll to position [193, 0]
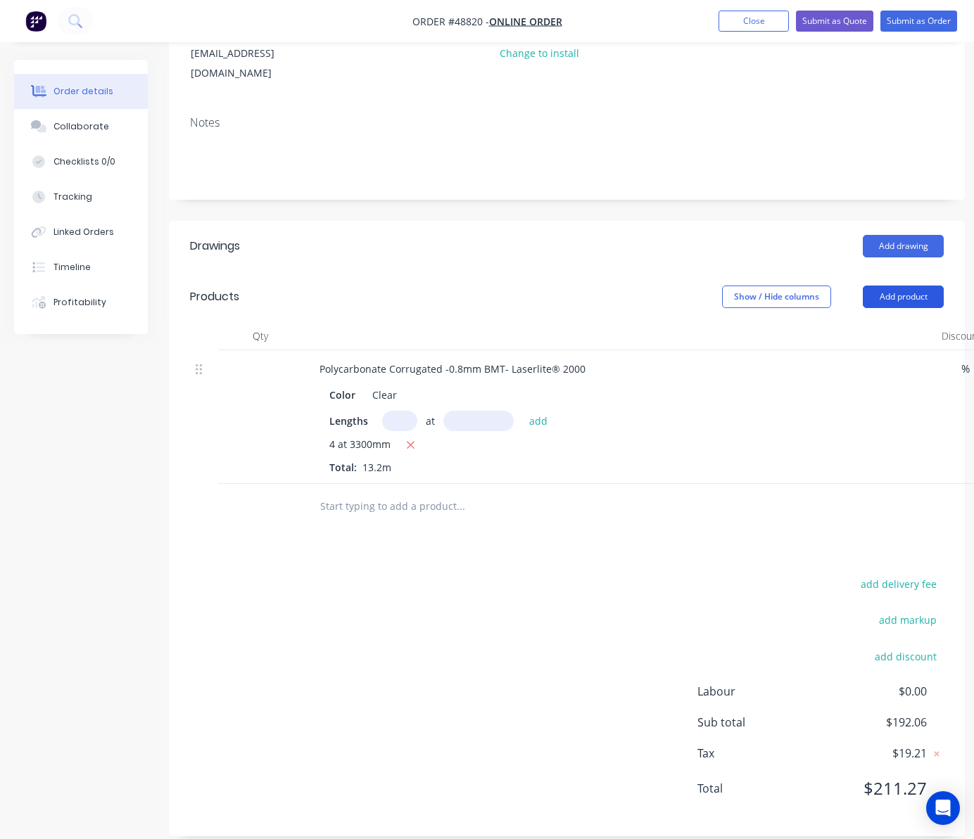
click at [882, 286] on button "Add product" at bounding box center [903, 297] width 81 height 23
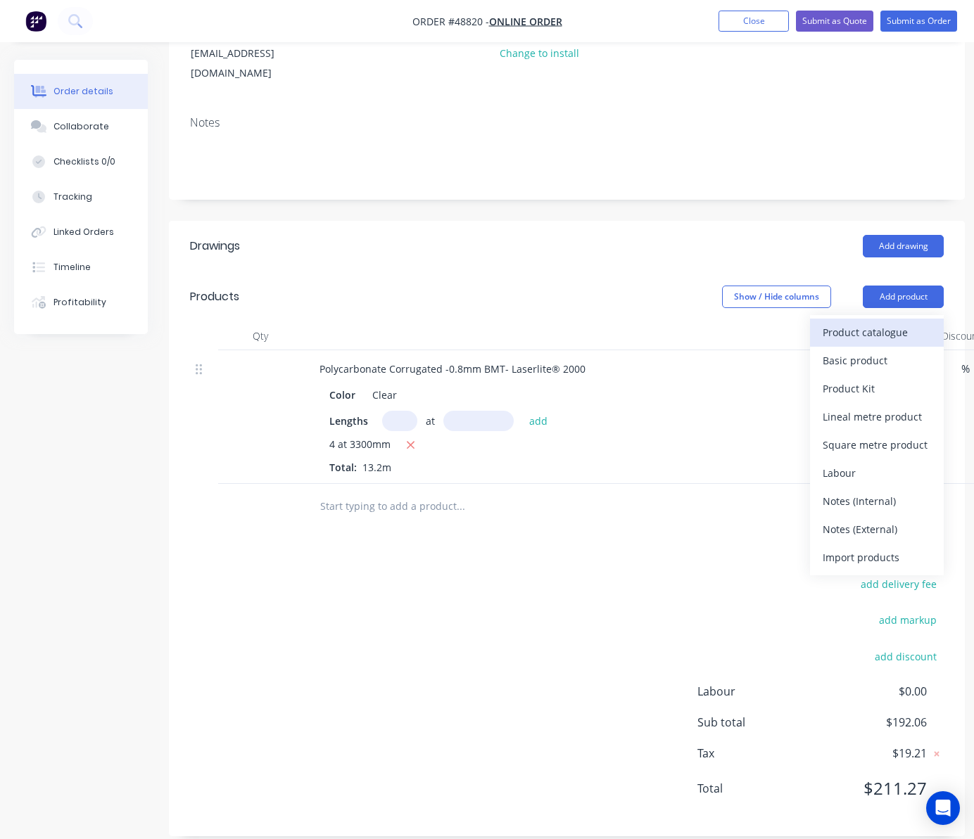
click at [825, 322] on div "Product catalogue" at bounding box center [877, 332] width 108 height 20
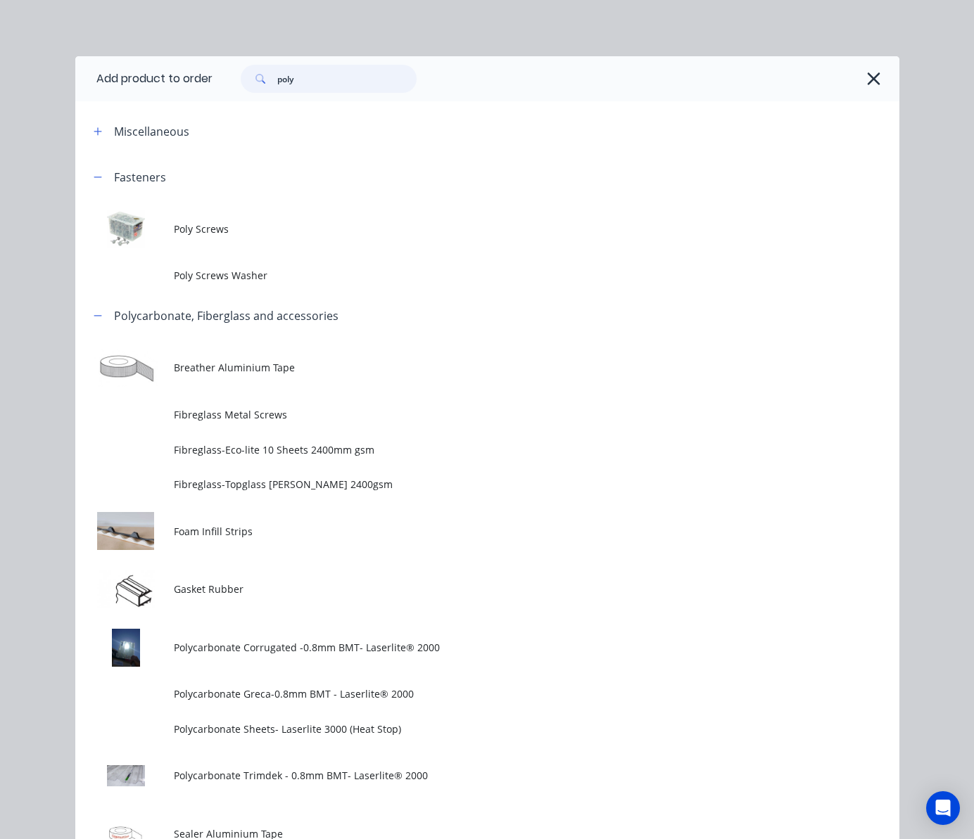
drag, startPoint x: 310, startPoint y: 76, endPoint x: 156, endPoint y: 108, distance: 158.0
click at [156, 108] on div "Add product to order poly Miscellaneous Fasteners Poly Screws Poly Screws Washe…" at bounding box center [487, 645] width 824 height 1179
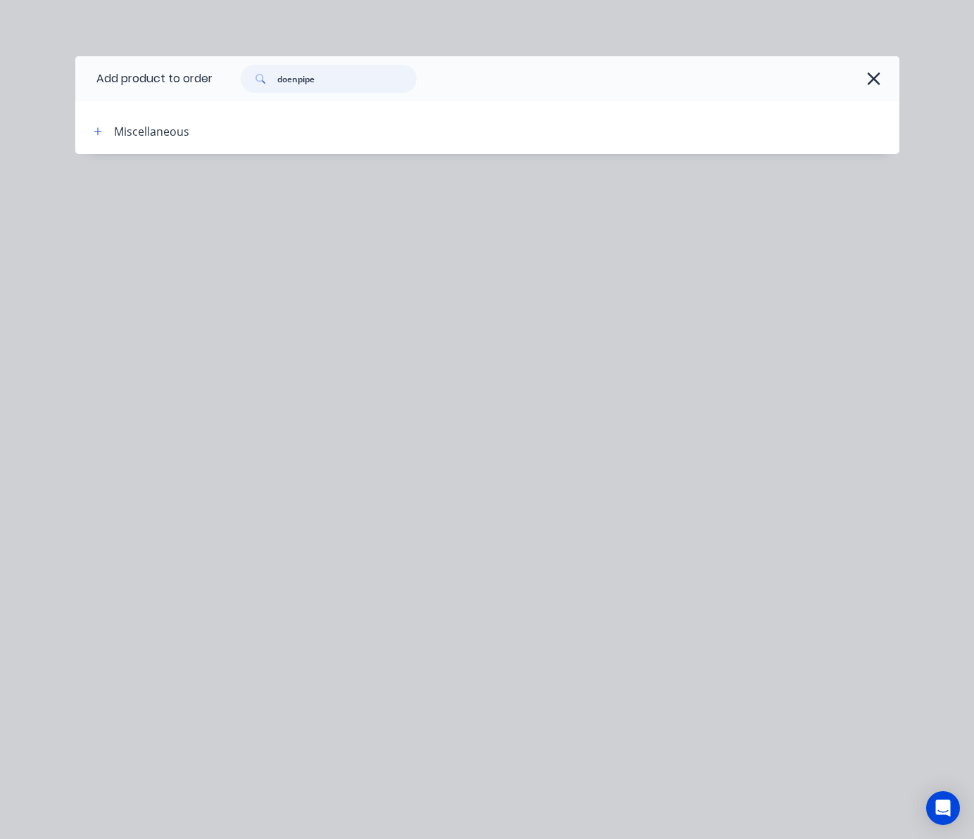
drag, startPoint x: 333, startPoint y: 73, endPoint x: 99, endPoint y: 125, distance: 239.2
click at [105, 125] on div "Add product to order doenpipe Miscellaneous" at bounding box center [487, 105] width 824 height 98
type input "downpipe"
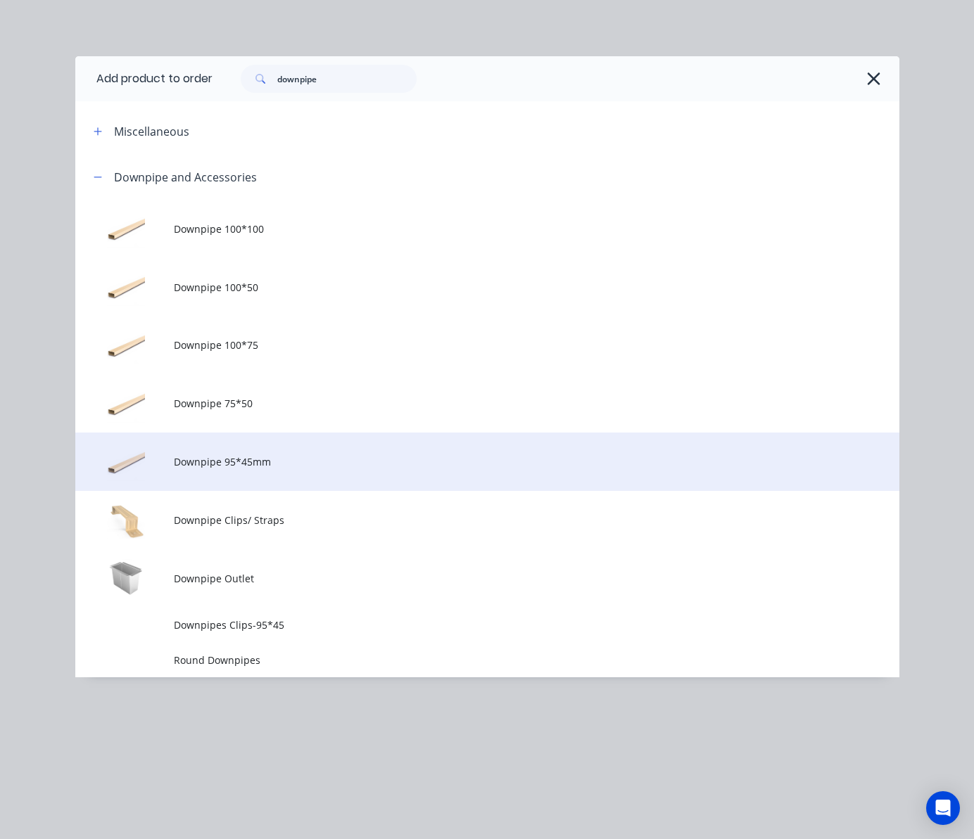
click at [301, 470] on td "Downpipe 95*45mm" at bounding box center [536, 462] width 725 height 58
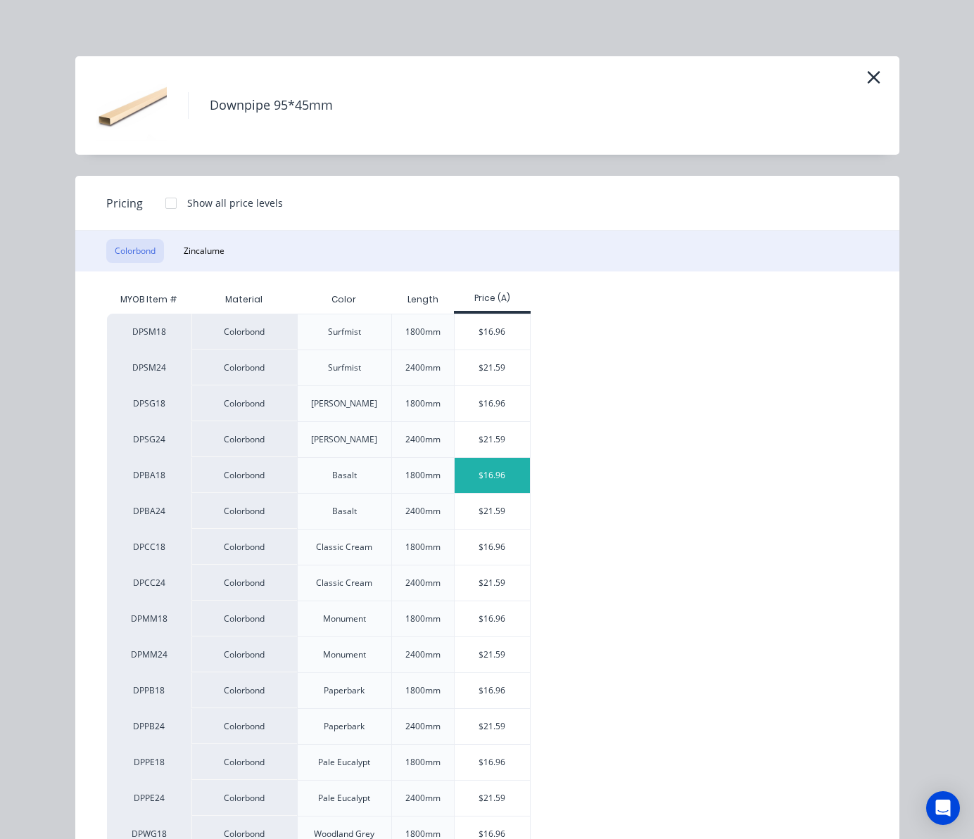
scroll to position [94, 0]
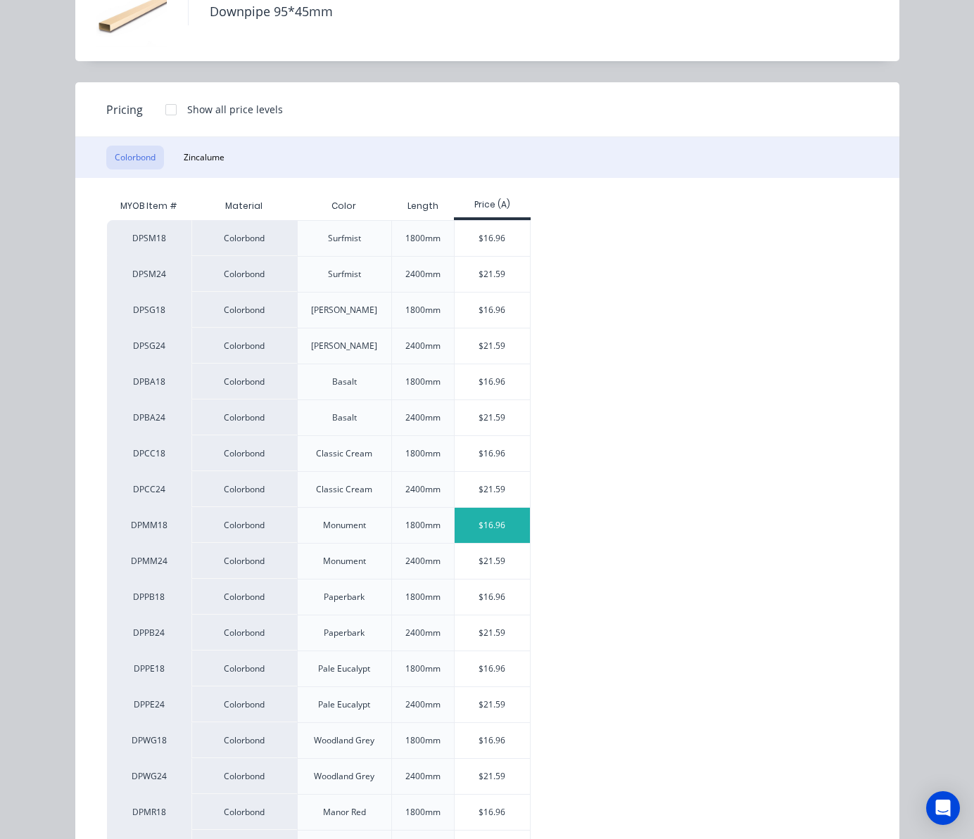
click at [488, 533] on div "$16.96" at bounding box center [492, 525] width 75 height 35
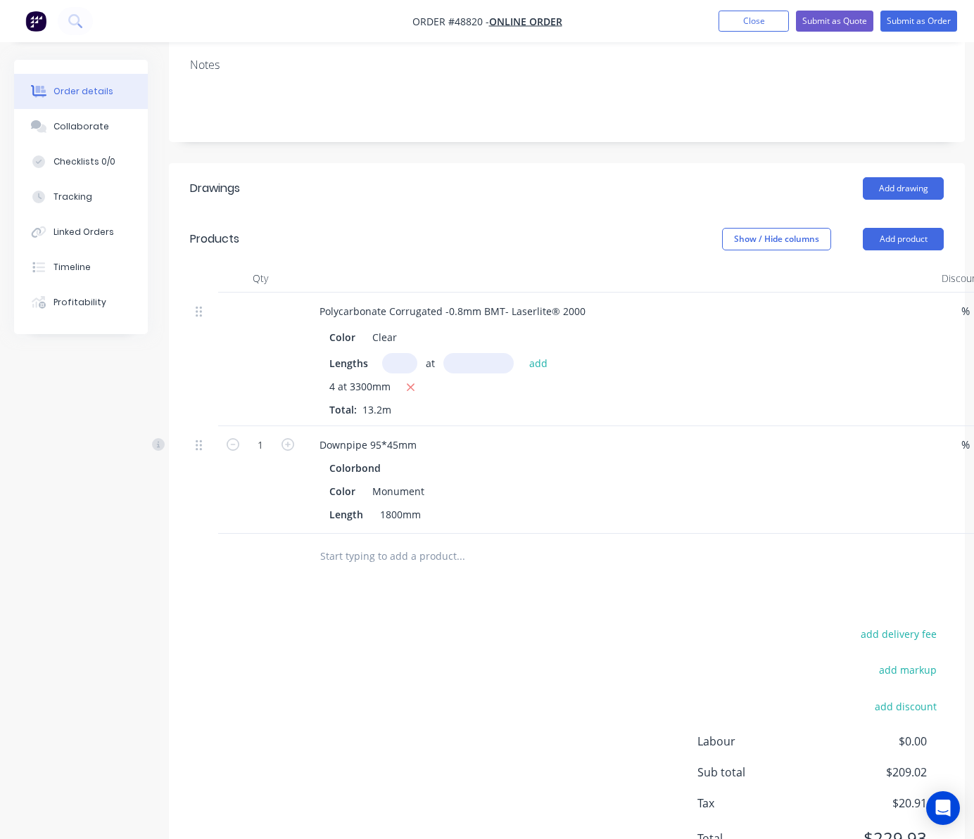
scroll to position [301, 0]
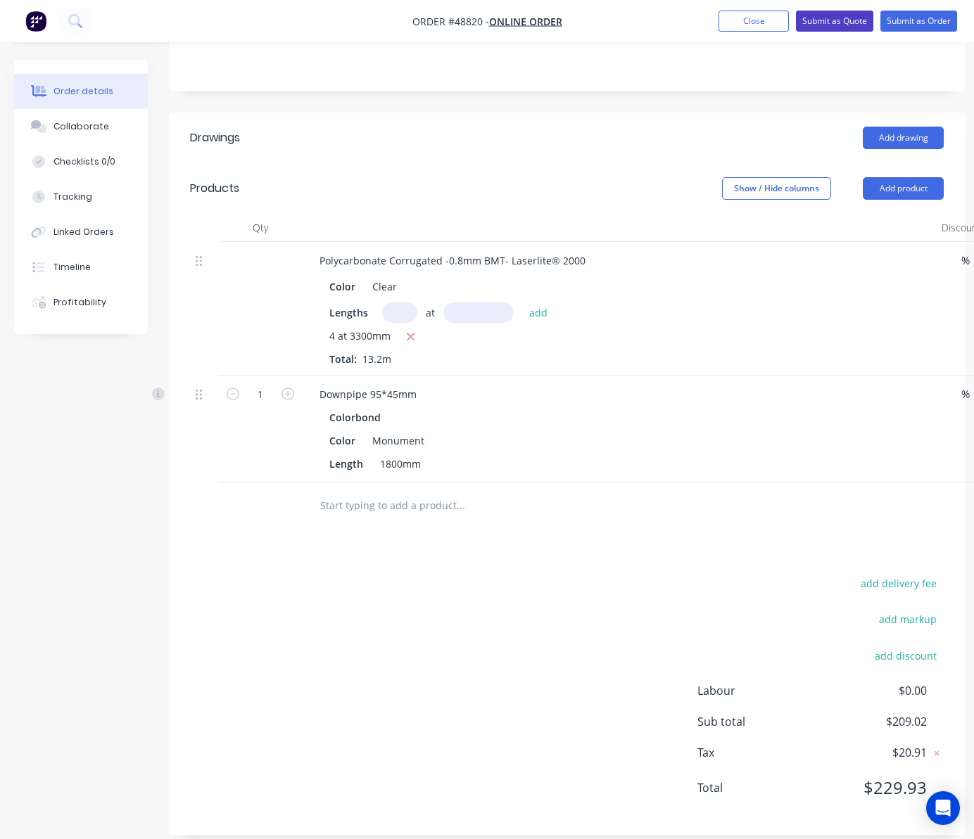
click at [830, 23] on button "Submit as Quote" at bounding box center [834, 21] width 77 height 21
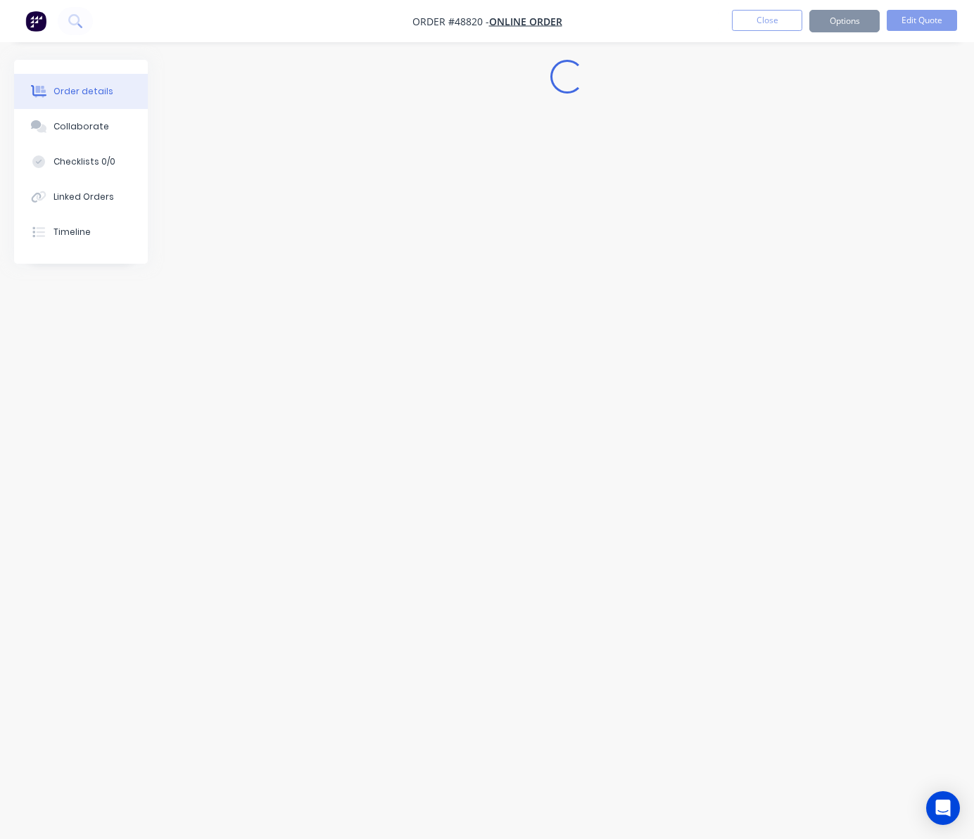
scroll to position [0, 0]
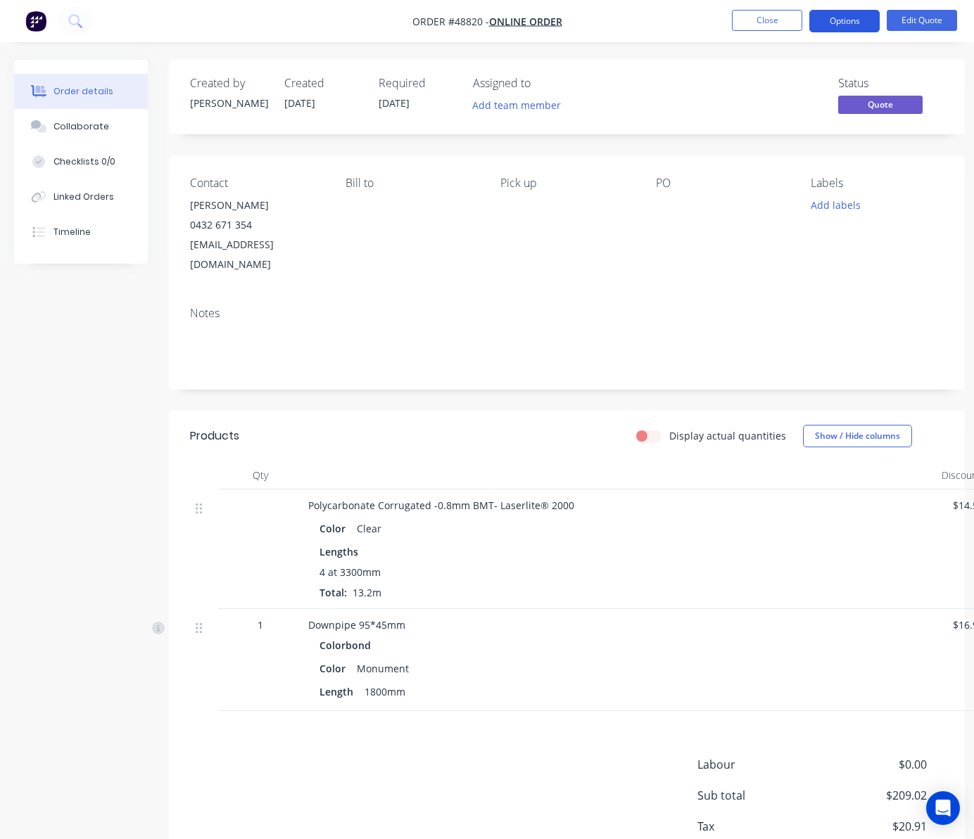
click at [846, 20] on button "Options" at bounding box center [844, 21] width 70 height 23
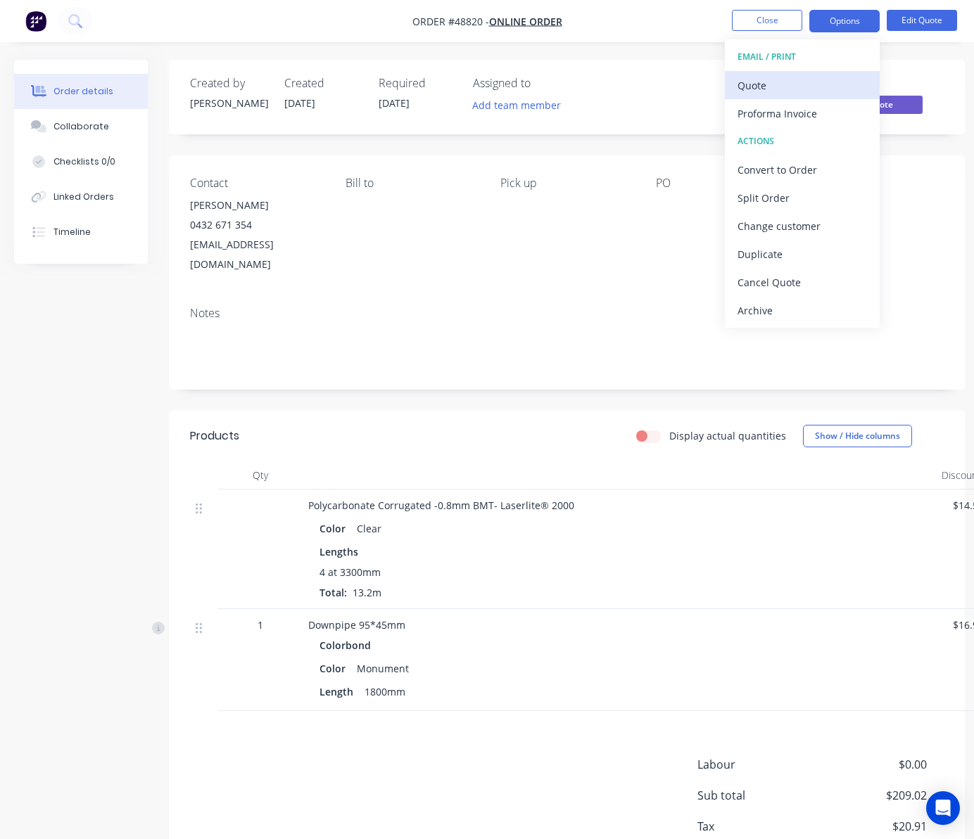
click at [825, 82] on div "Quote" at bounding box center [801, 85] width 129 height 20
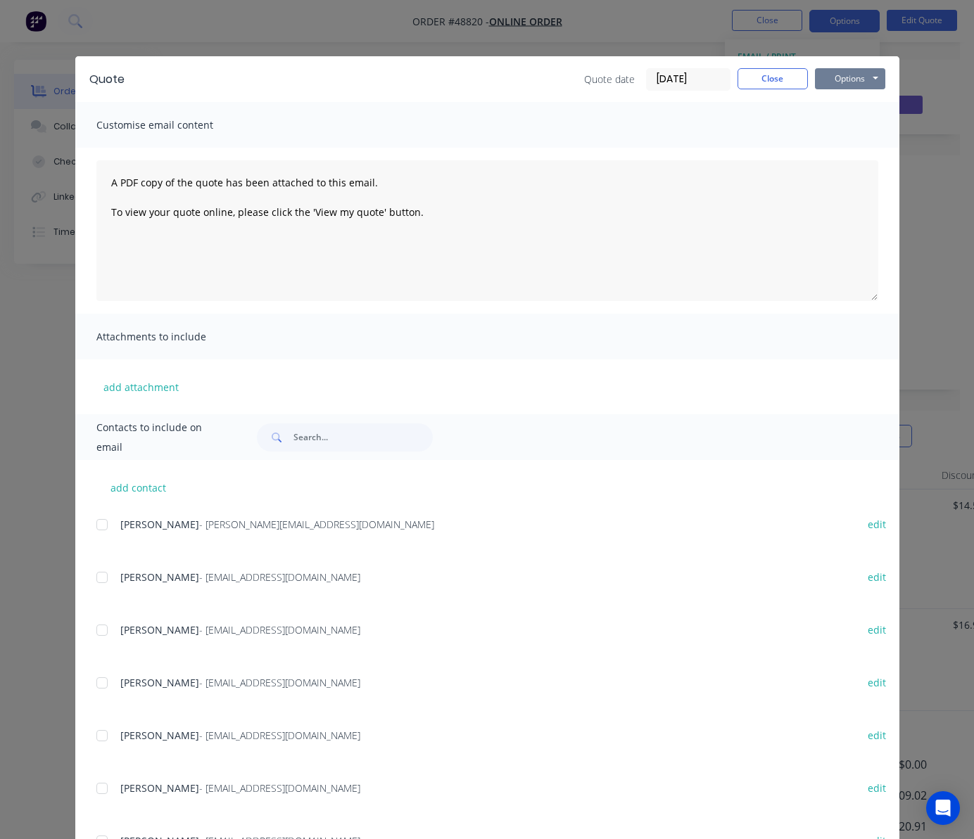
click at [846, 77] on button "Options" at bounding box center [850, 78] width 70 height 21
click at [851, 127] on button "Print" at bounding box center [860, 126] width 90 height 23
click at [712, 18] on div "Quote Quote date 03/09/25 Close Options Preview Print Email Customise email con…" at bounding box center [487, 419] width 974 height 839
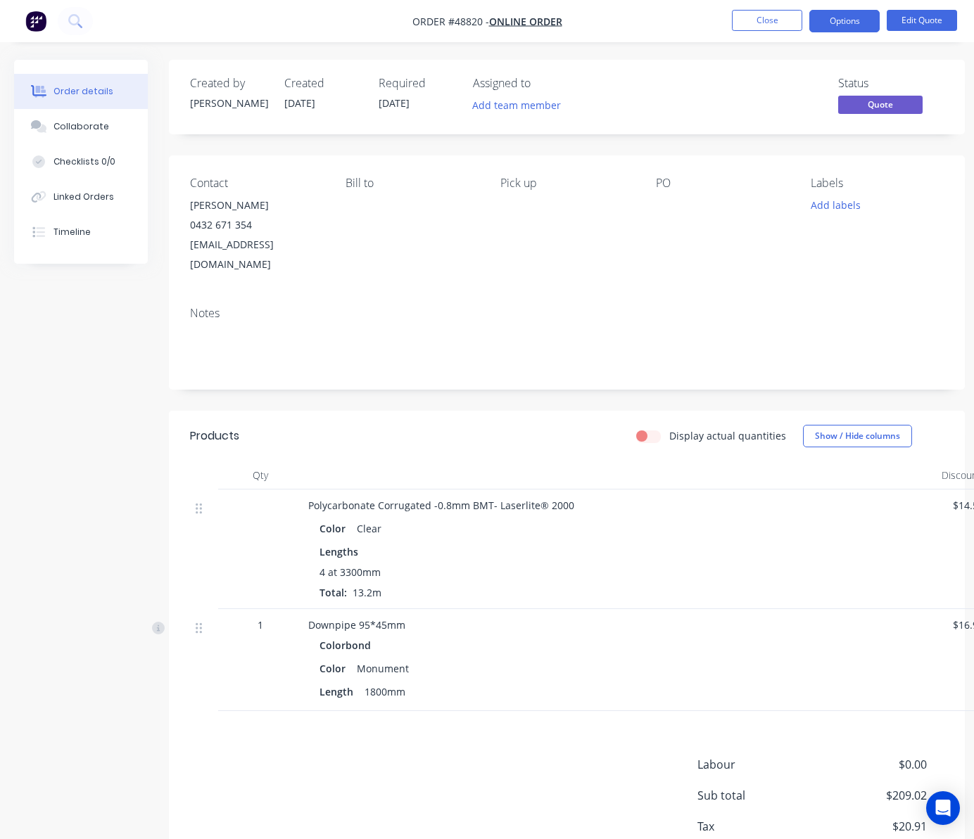
click at [575, 31] on nav "Order #48820 - Online Order Close Options Edit Quote" at bounding box center [487, 21] width 974 height 42
drag, startPoint x: 583, startPoint y: 11, endPoint x: 595, endPoint y: 10, distance: 12.0
click at [583, 11] on nav "Order #48820 - Online Order Close Options Edit Quote" at bounding box center [487, 21] width 974 height 42
click at [778, 30] on button "Close" at bounding box center [767, 20] width 70 height 21
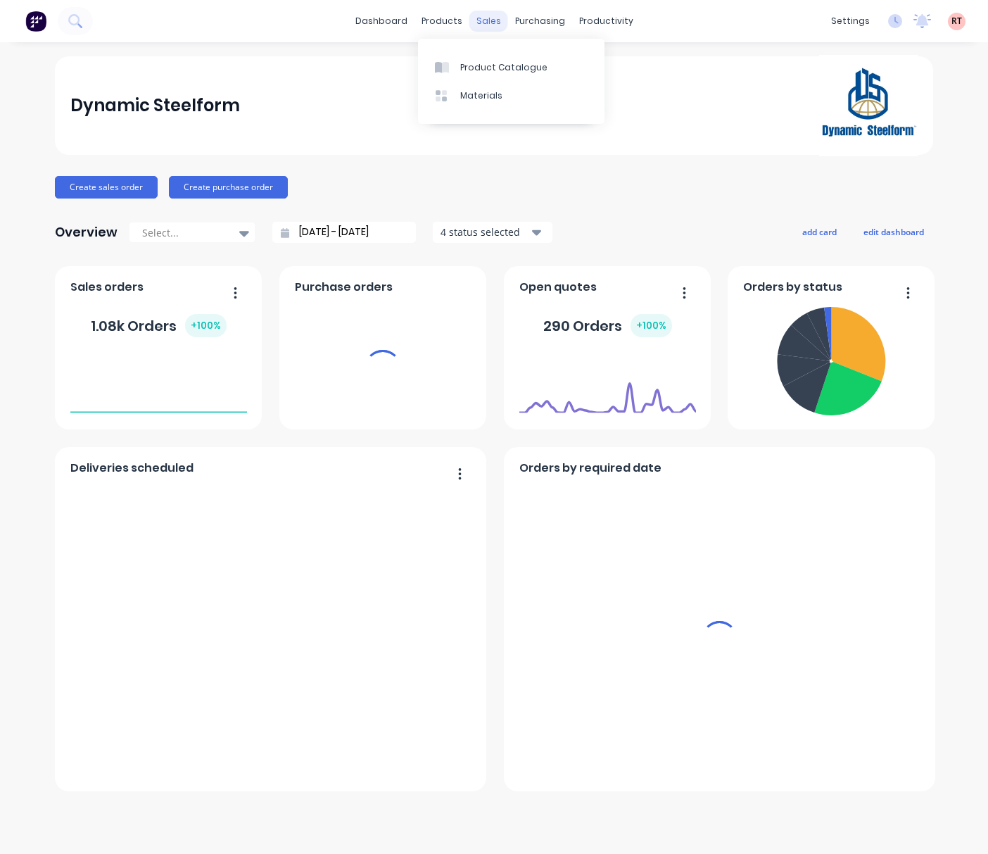
click at [505, 21] on div "dashboard products sales purchasing productivity" at bounding box center [494, 21] width 292 height 21
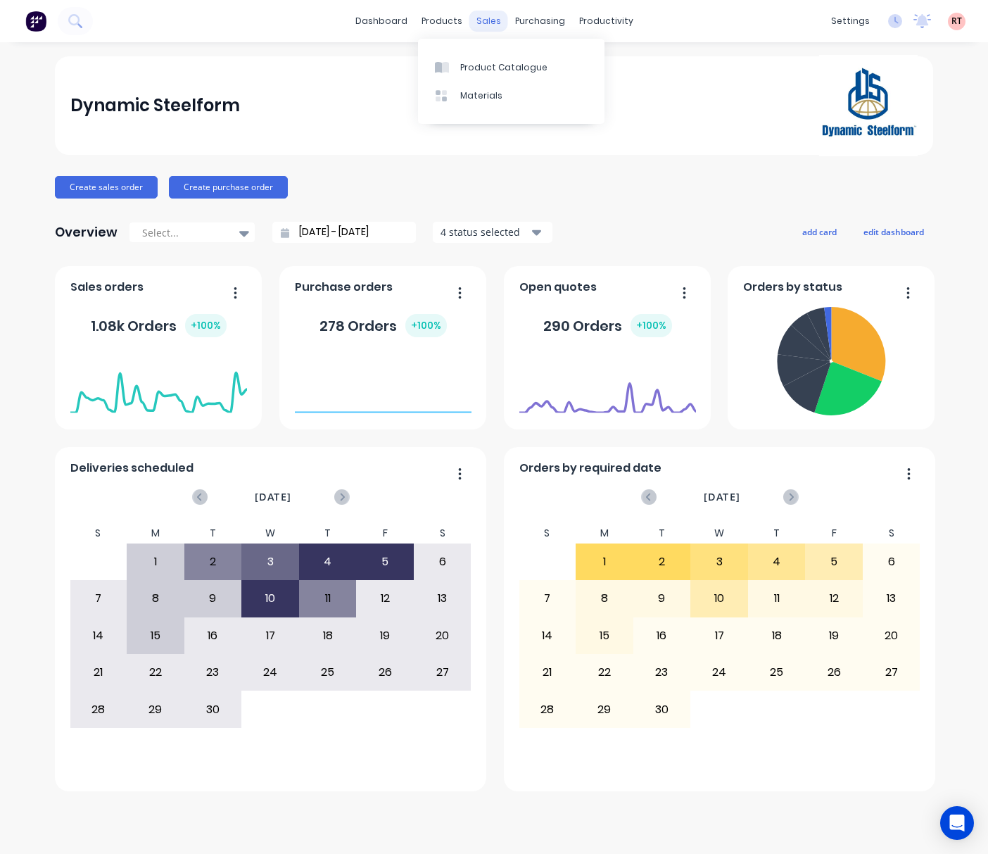
click at [478, 18] on div "sales" at bounding box center [488, 21] width 39 height 21
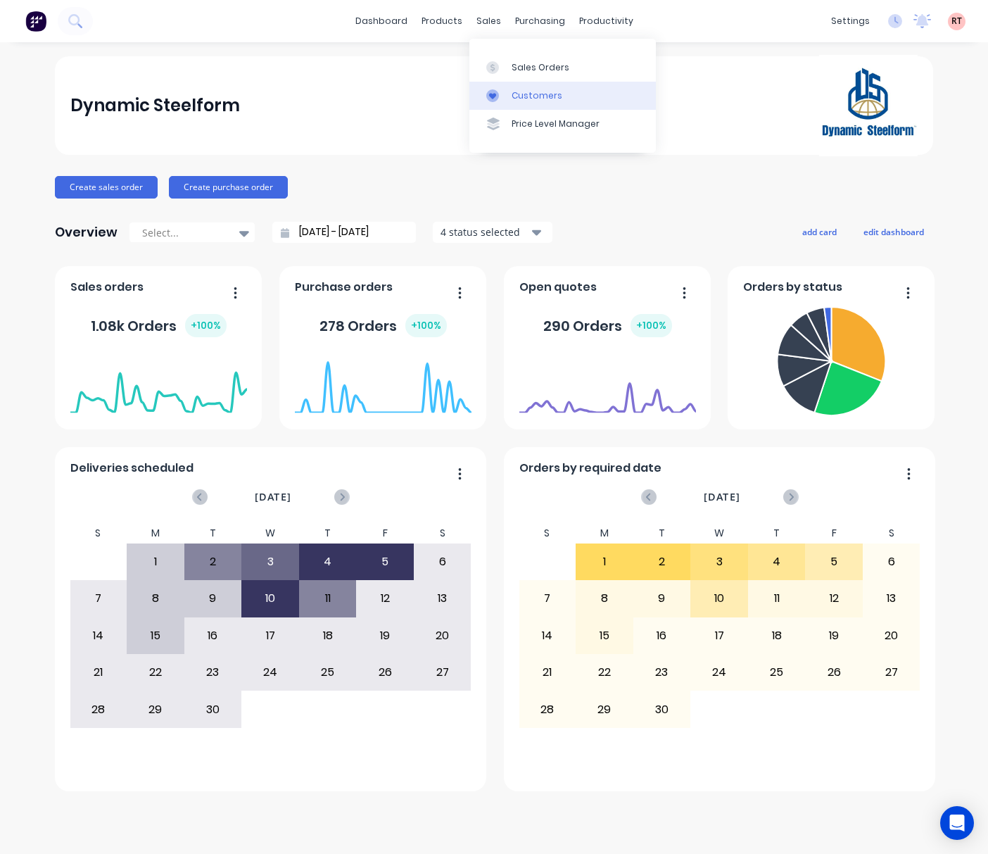
click at [514, 89] on div "Customers" at bounding box center [537, 95] width 51 height 13
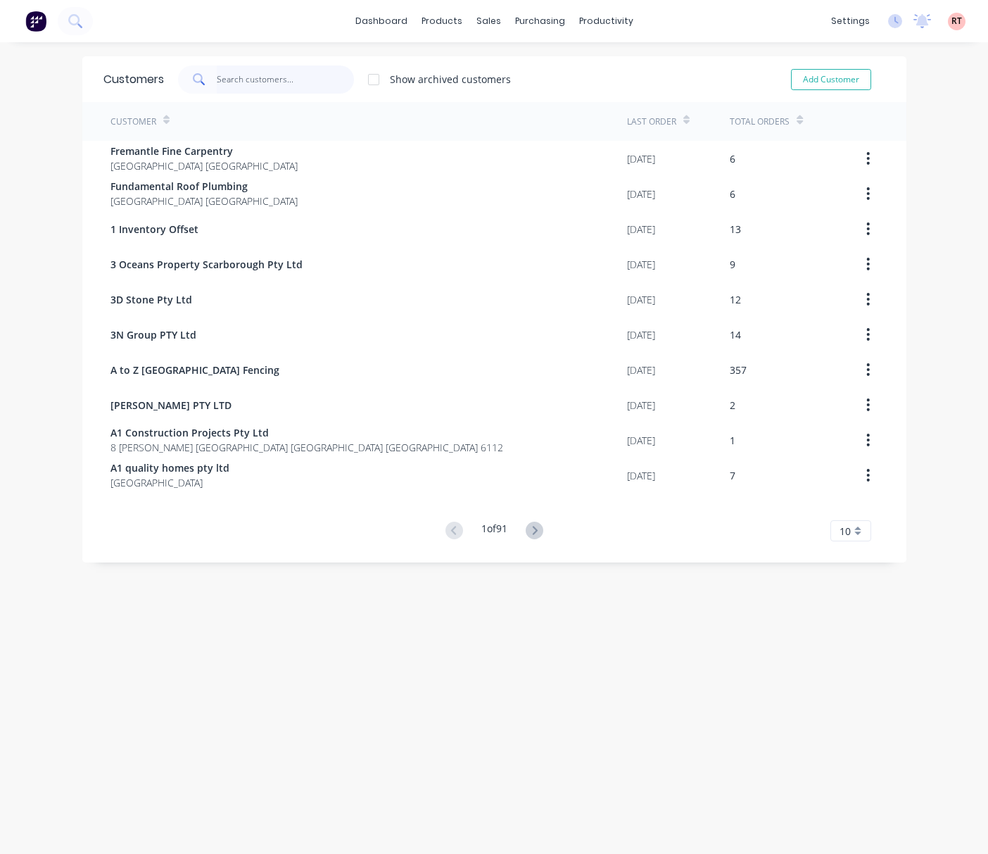
click at [268, 79] on input "text" at bounding box center [285, 79] width 137 height 28
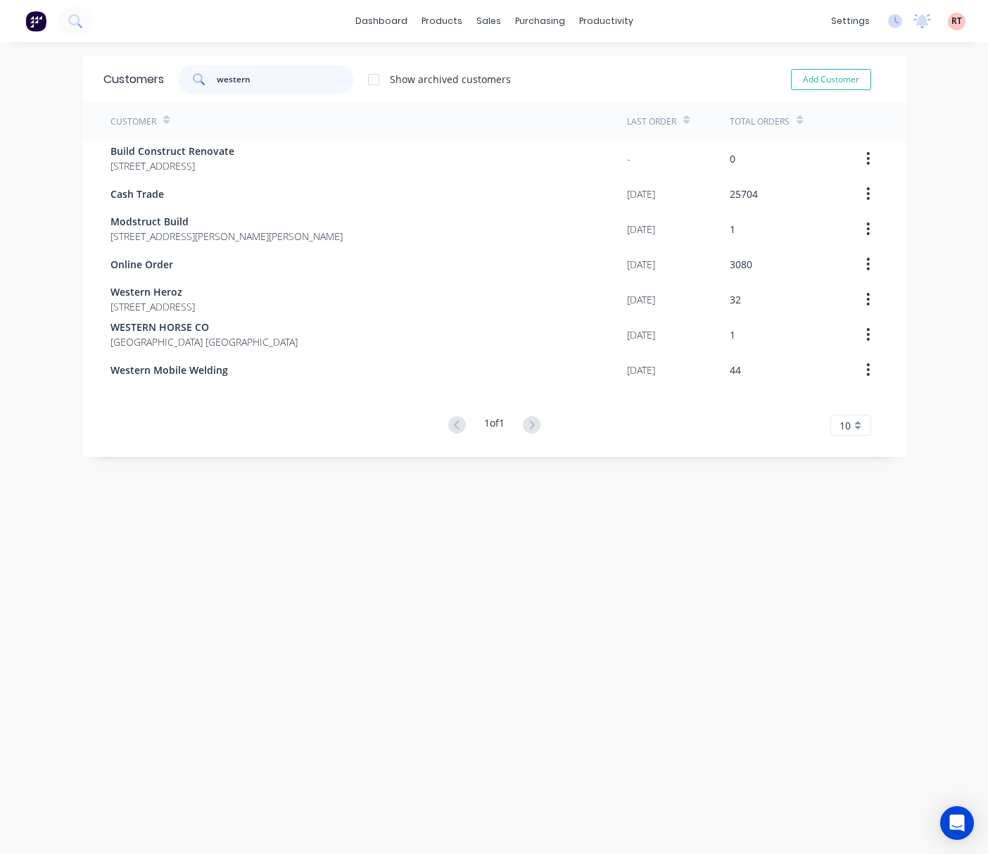
type input "western"
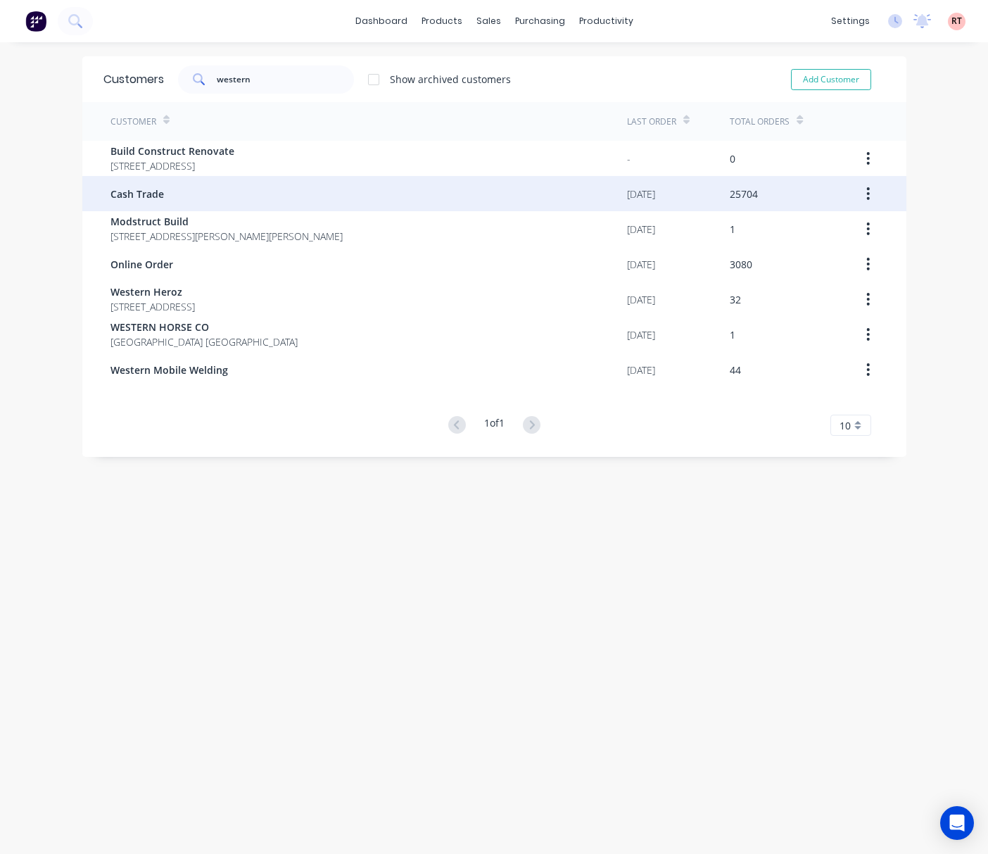
click at [336, 195] on div "Cash Trade" at bounding box center [368, 193] width 516 height 35
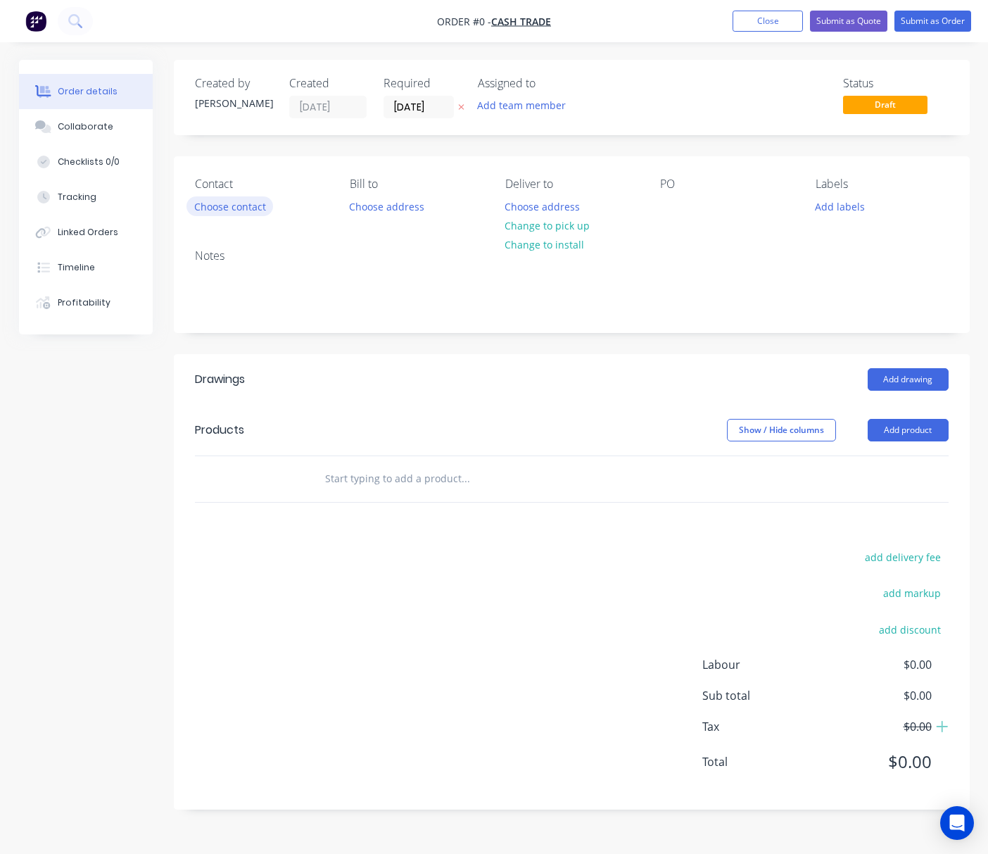
click at [226, 208] on button "Choose contact" at bounding box center [229, 205] width 87 height 19
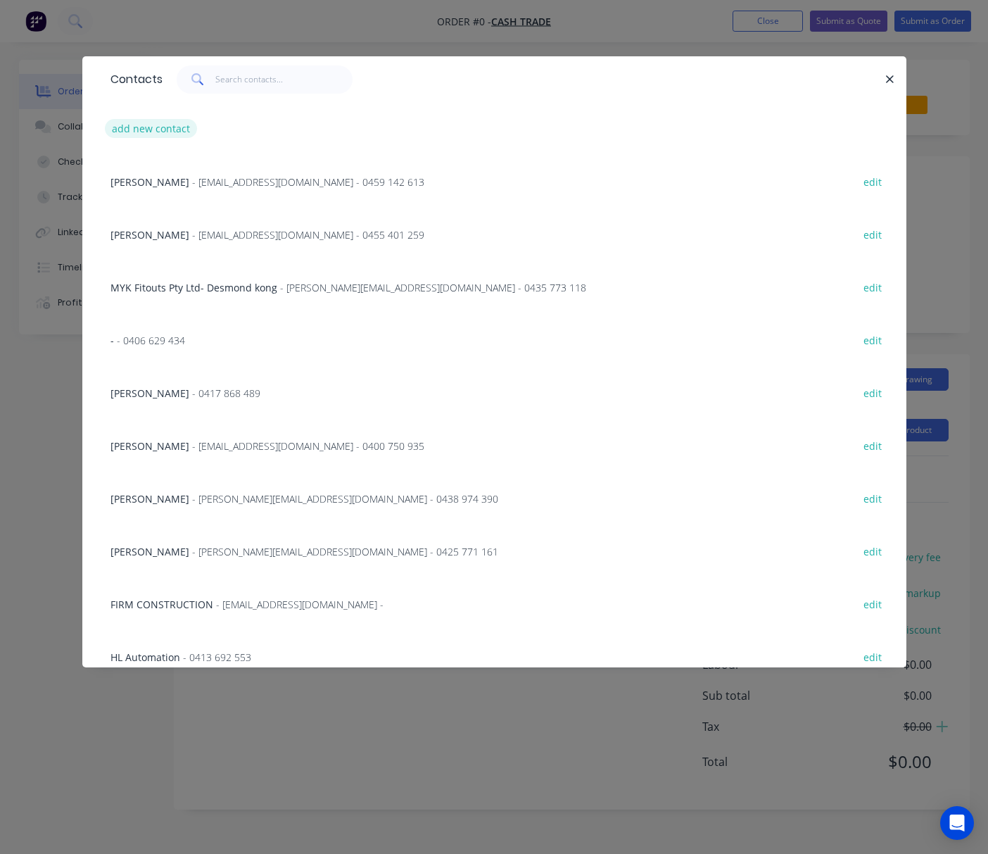
click at [153, 127] on button "add new contact" at bounding box center [151, 128] width 93 height 19
select select "AU"
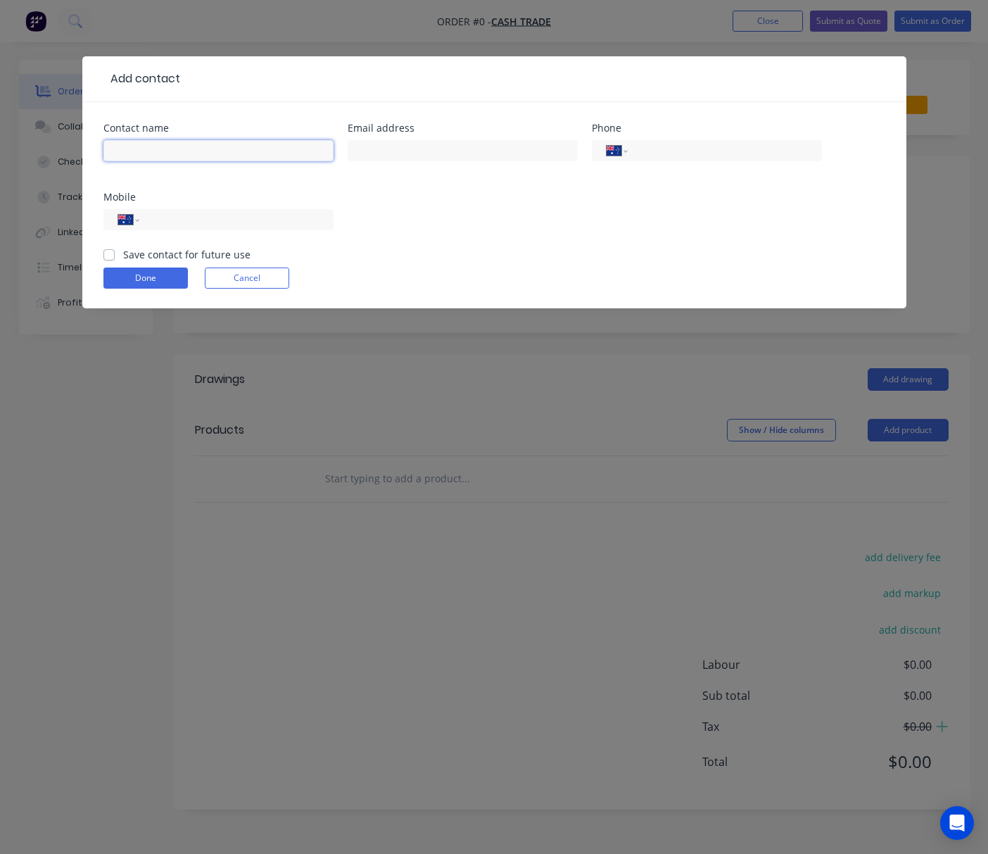
click at [173, 151] on input "text" at bounding box center [218, 150] width 230 height 21
type input "[PERSON_NAME]"
click at [493, 217] on div "Contact name [PERSON_NAME] address Phone International [GEOGRAPHIC_DATA] [GEOGR…" at bounding box center [494, 185] width 782 height 124
click at [234, 228] on div "International [GEOGRAPHIC_DATA] [GEOGRAPHIC_DATA] [GEOGRAPHIC_DATA] [GEOGRAPHIC…" at bounding box center [218, 219] width 230 height 21
type input "0490 907 887"
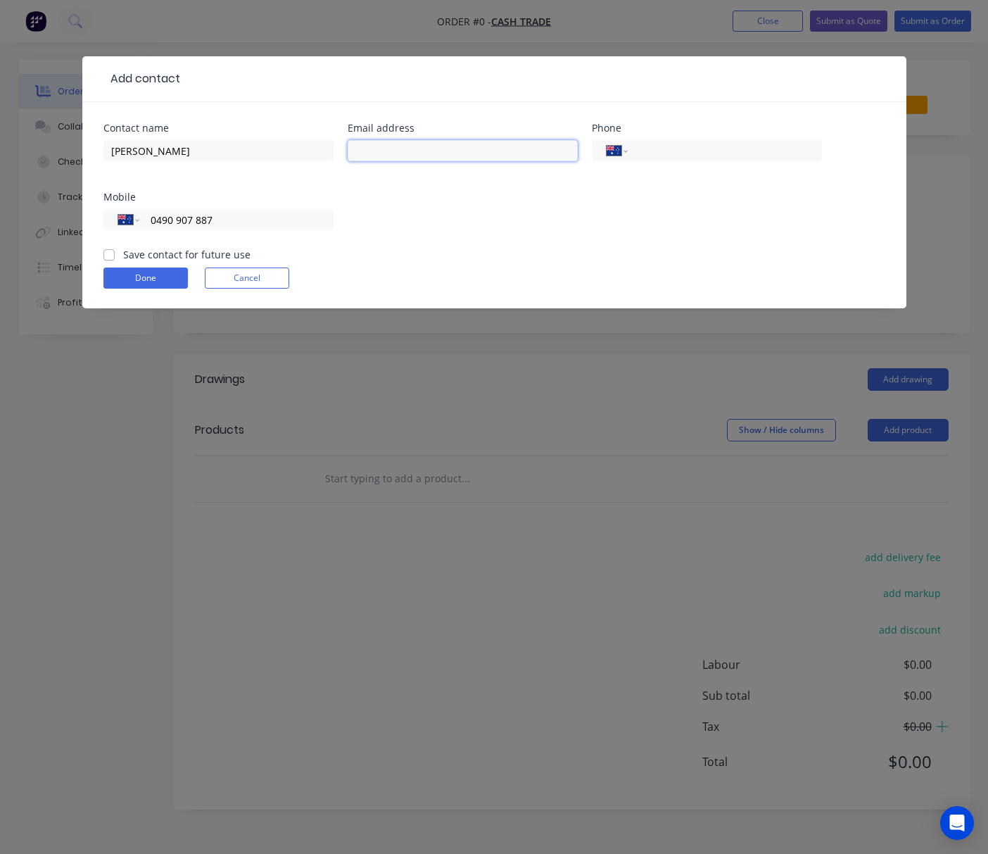
click at [394, 148] on input "text" at bounding box center [463, 150] width 230 height 21
click at [155, 279] on button "Done" at bounding box center [145, 277] width 84 height 21
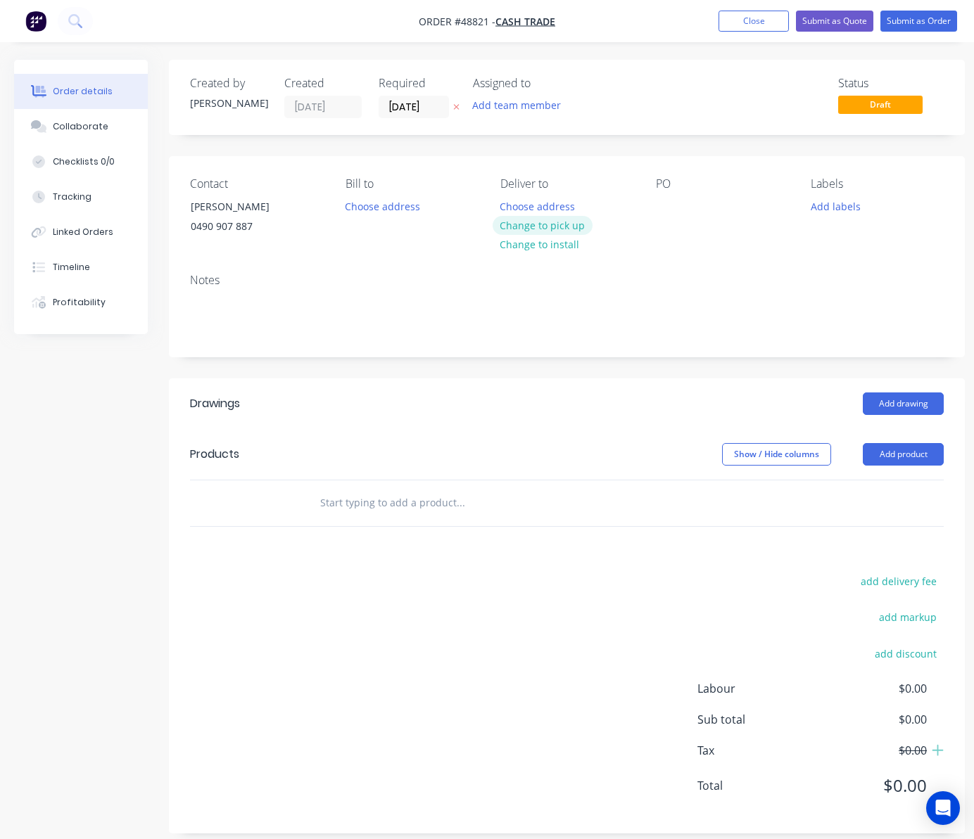
click at [561, 226] on button "Change to pick up" at bounding box center [543, 225] width 100 height 19
click at [891, 451] on button "Add product" at bounding box center [903, 454] width 81 height 23
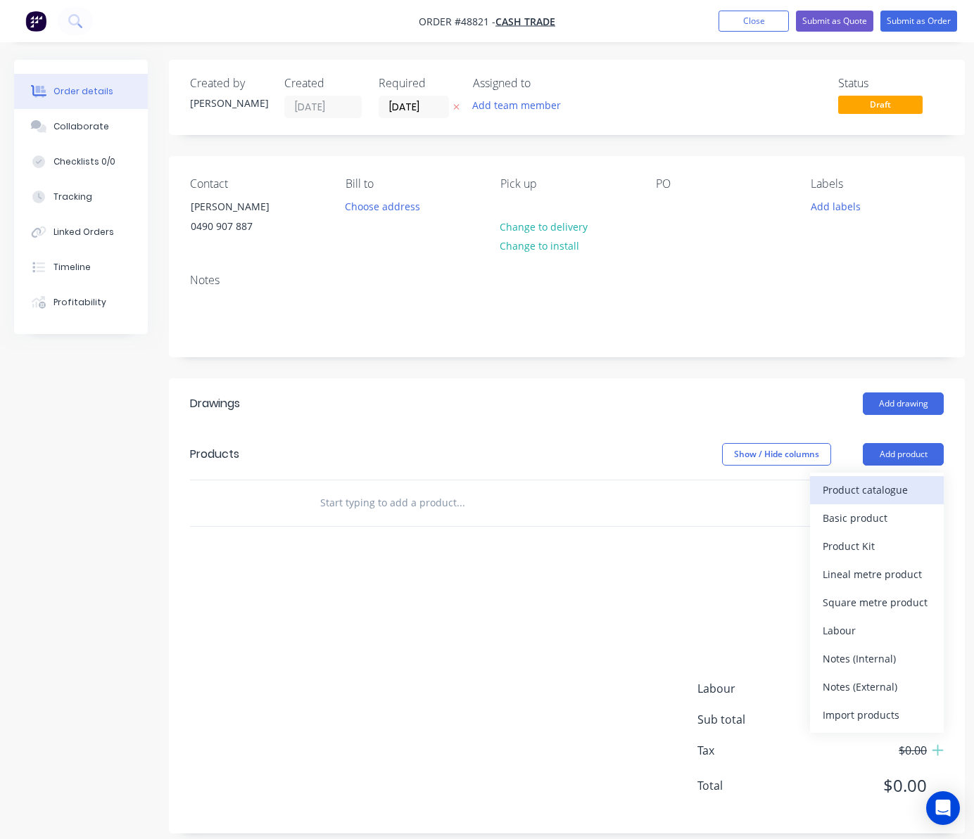
click at [873, 486] on div "Product catalogue" at bounding box center [877, 490] width 108 height 20
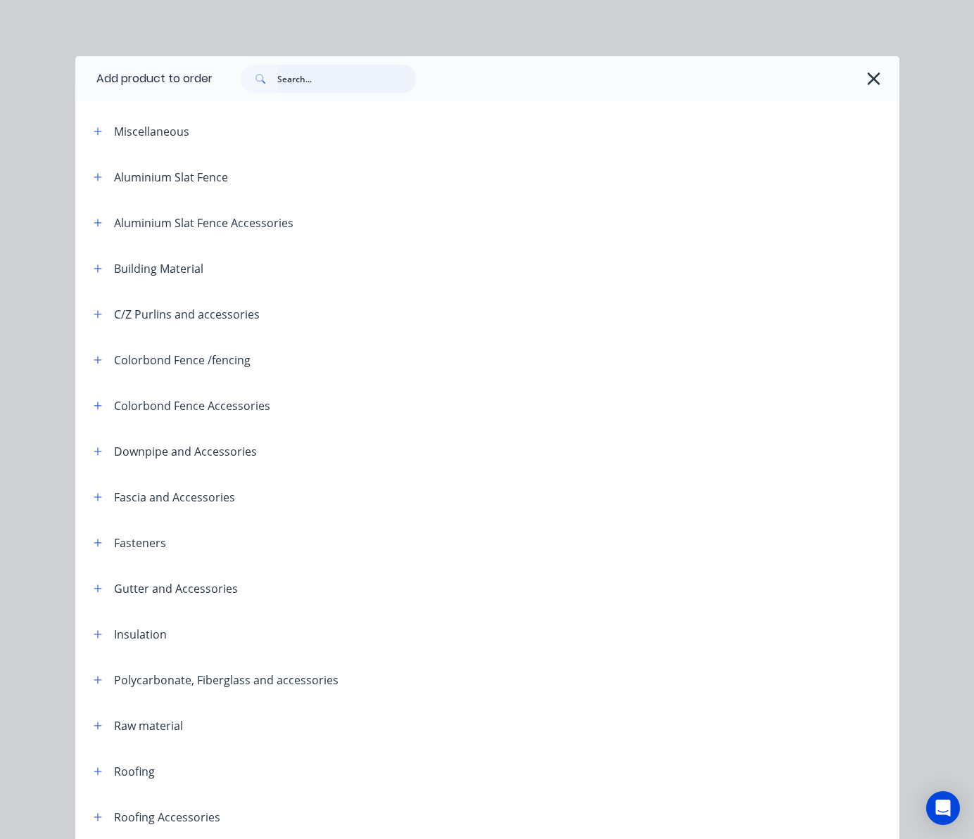
click at [321, 91] on input "text" at bounding box center [346, 79] width 139 height 28
type input "tube"
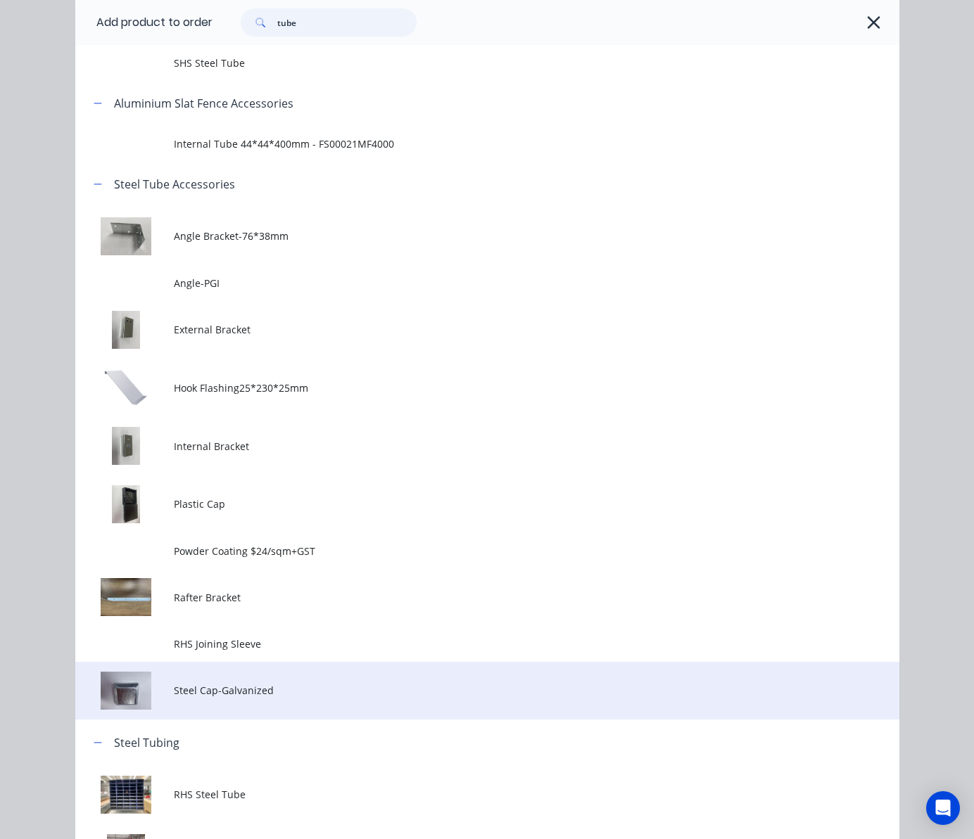
scroll to position [213, 0]
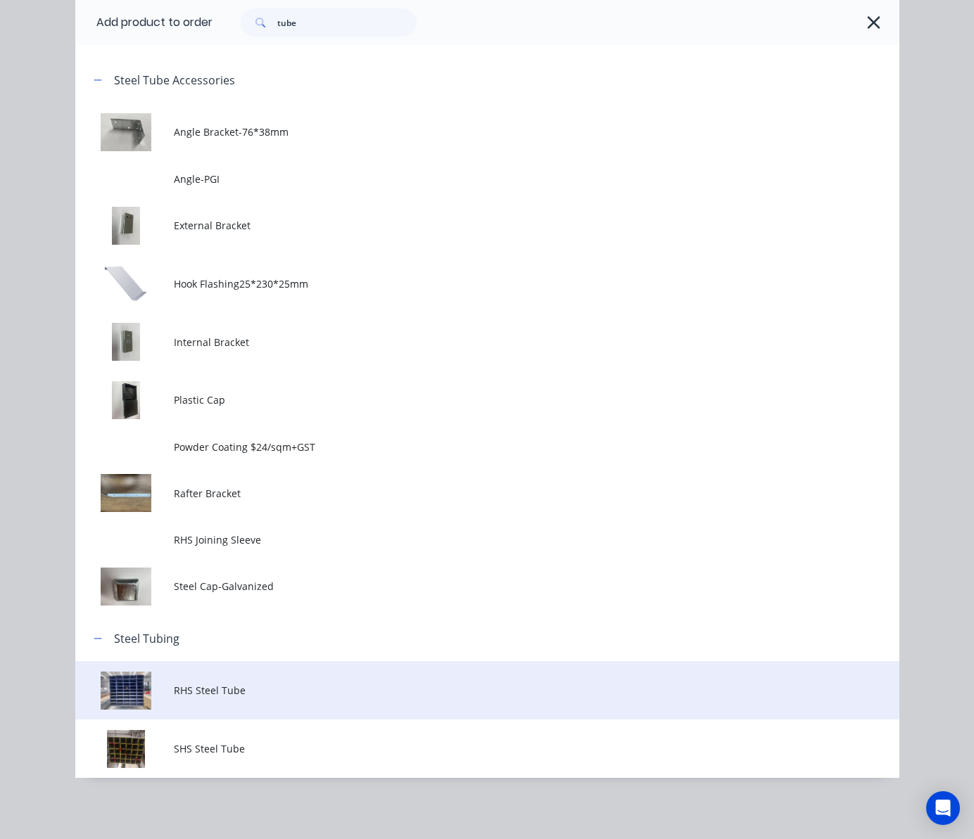
click at [272, 671] on td "RHS Steel Tube" at bounding box center [536, 690] width 725 height 58
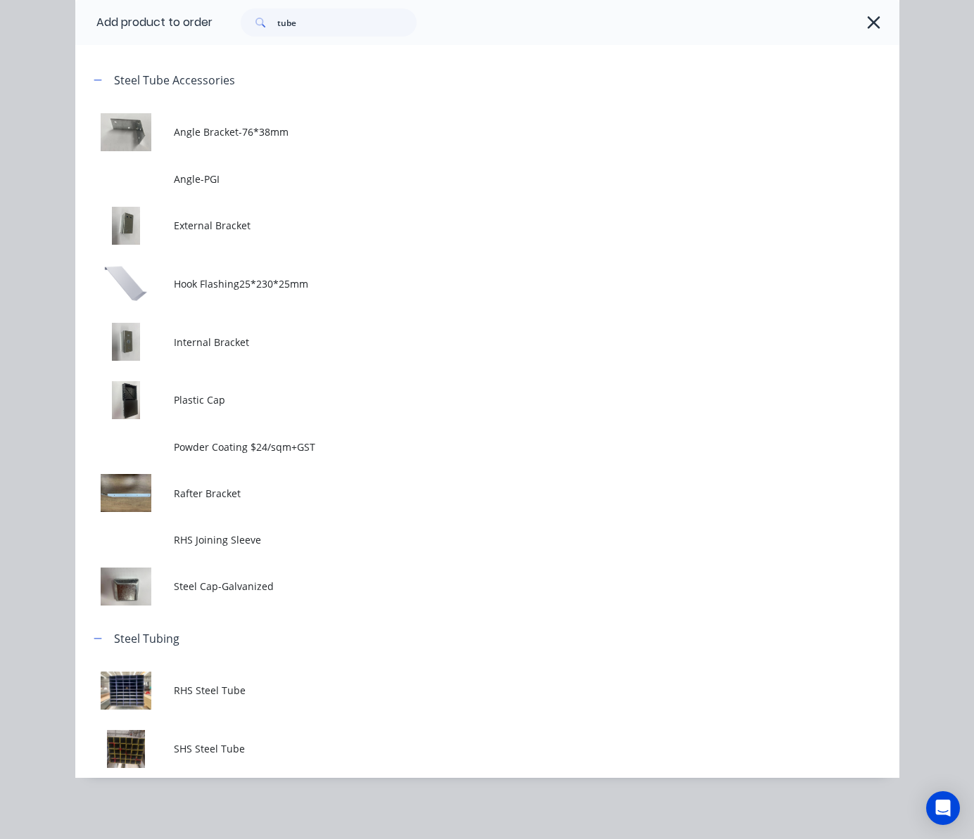
scroll to position [0, 0]
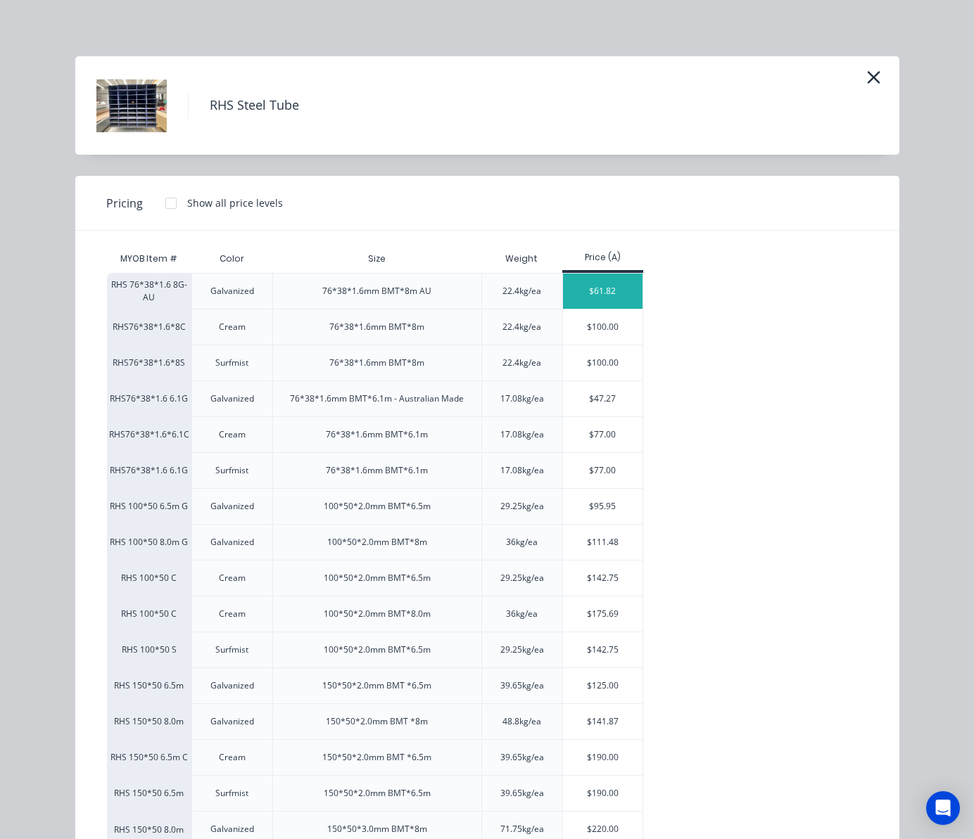
click at [591, 293] on div "$61.82" at bounding box center [603, 291] width 80 height 35
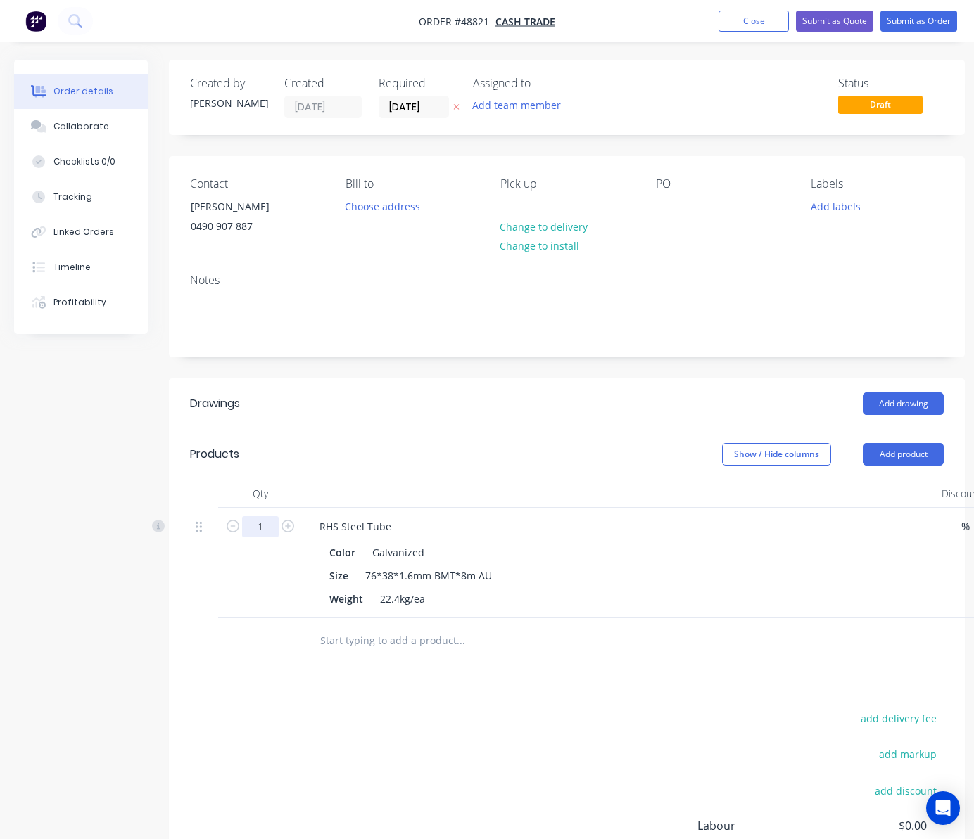
click at [258, 526] on input "1" at bounding box center [260, 526] width 37 height 21
type input "8"
type input "$494.56"
click at [620, 676] on div "Drawings Add drawing Products Show / Hide columns Add product Qty Discount Pric…" at bounding box center [567, 675] width 796 height 592
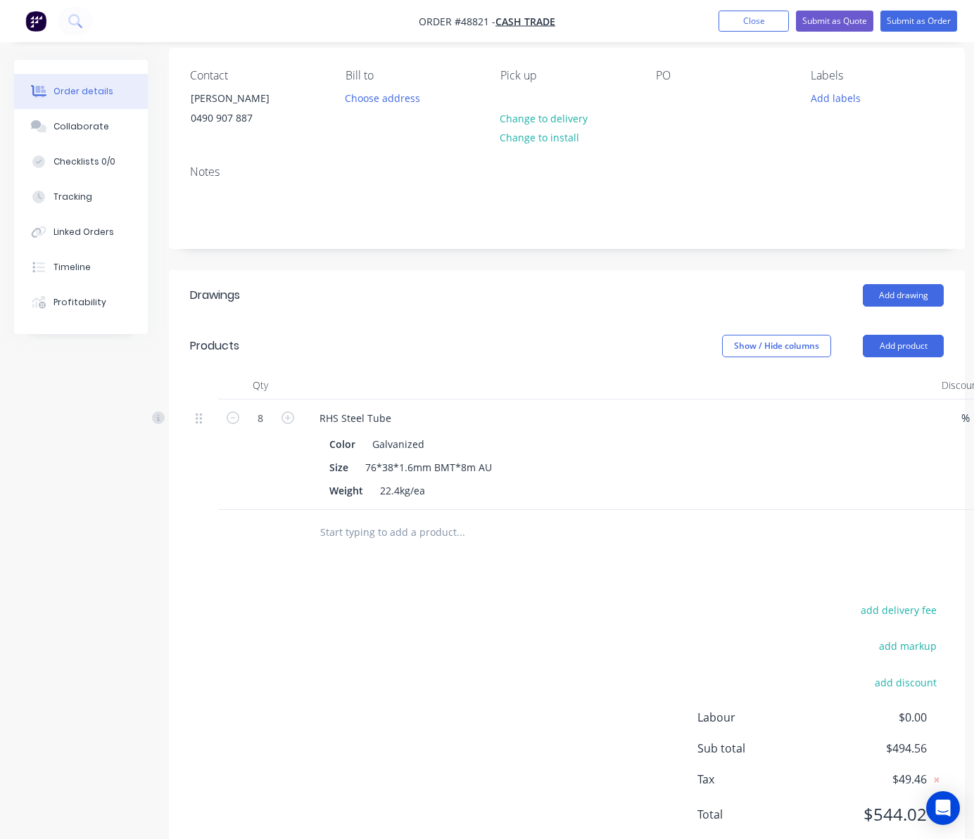
scroll to position [153, 0]
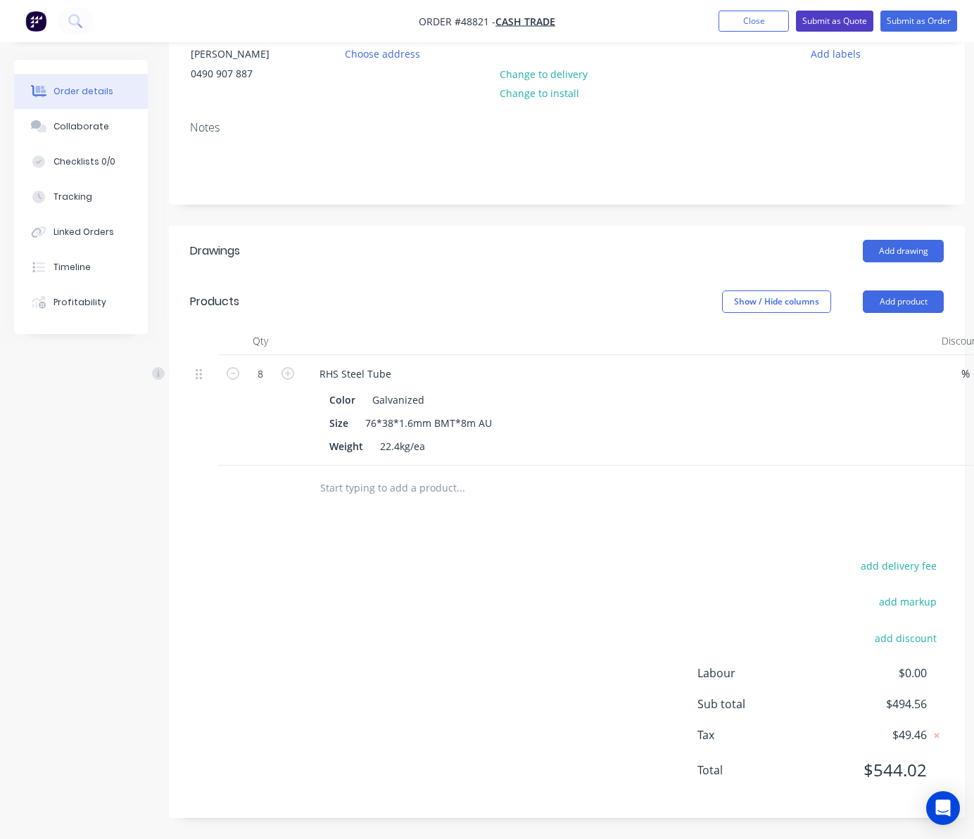
click at [830, 15] on button "Submit as Quote" at bounding box center [834, 21] width 77 height 21
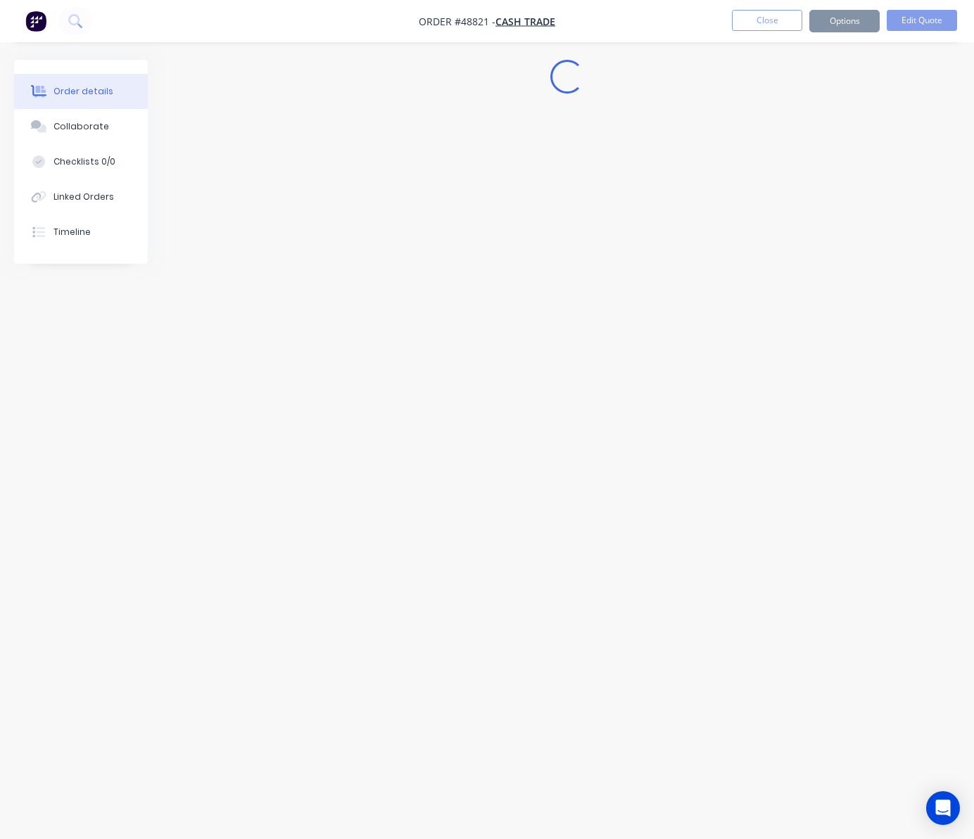
scroll to position [0, 0]
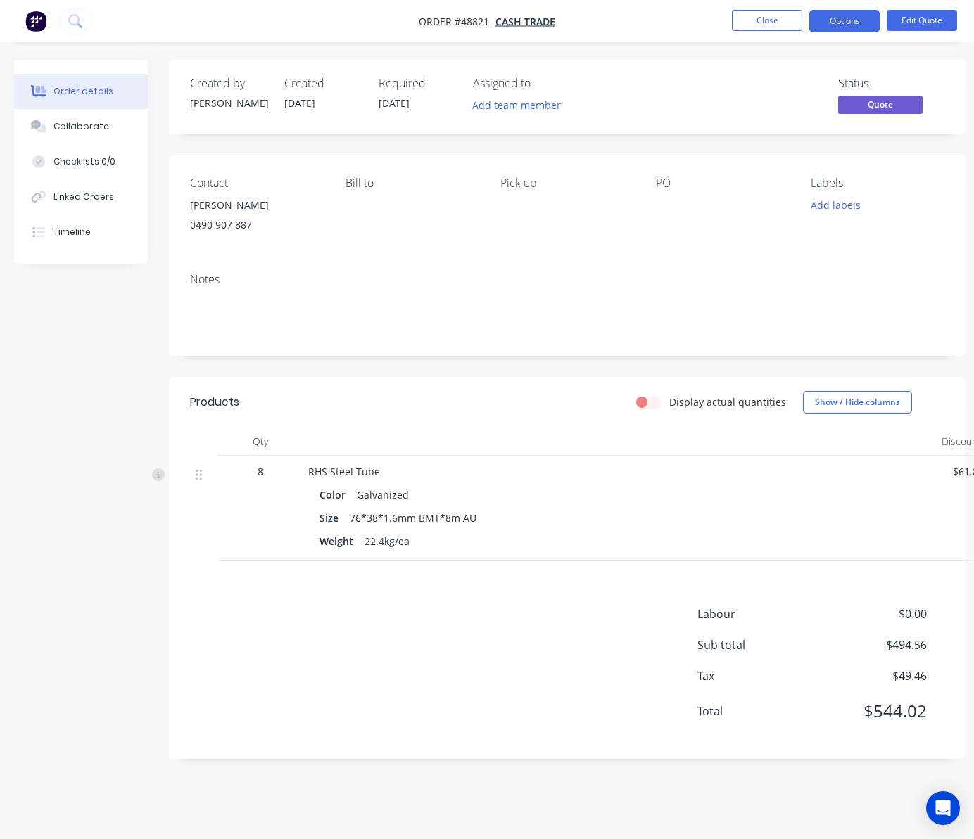
click at [250, 476] on div "8" at bounding box center [260, 471] width 73 height 15
click at [927, 20] on button "Edit Quote" at bounding box center [922, 20] width 70 height 21
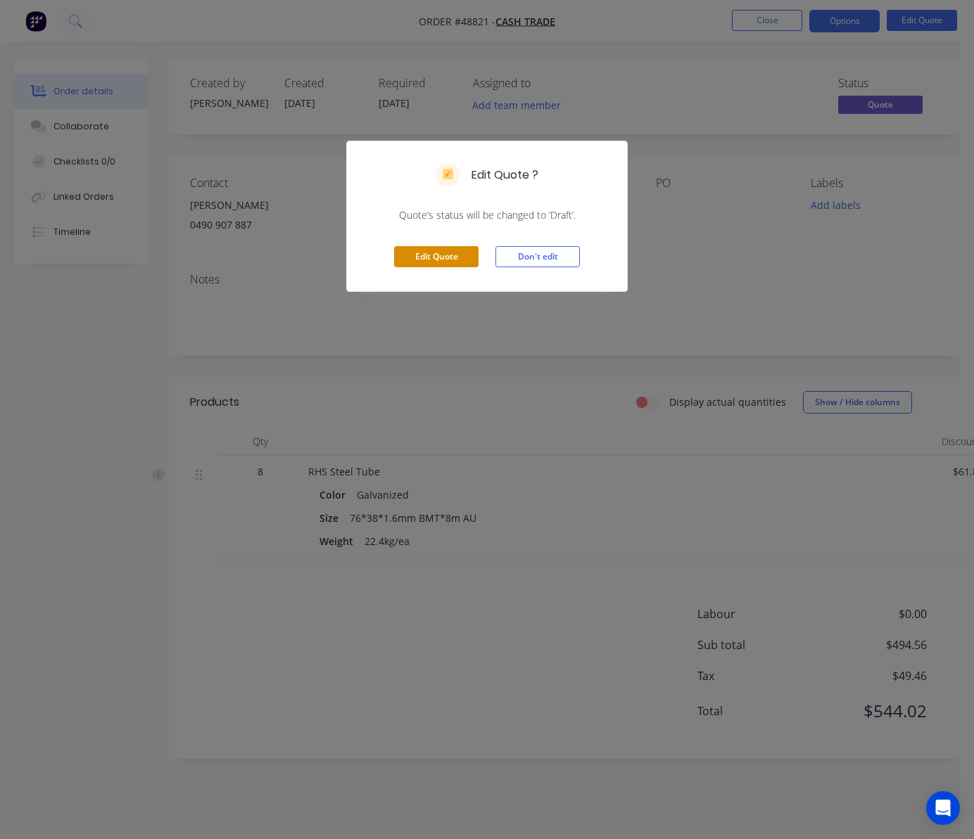
click at [429, 259] on button "Edit Quote" at bounding box center [436, 256] width 84 height 21
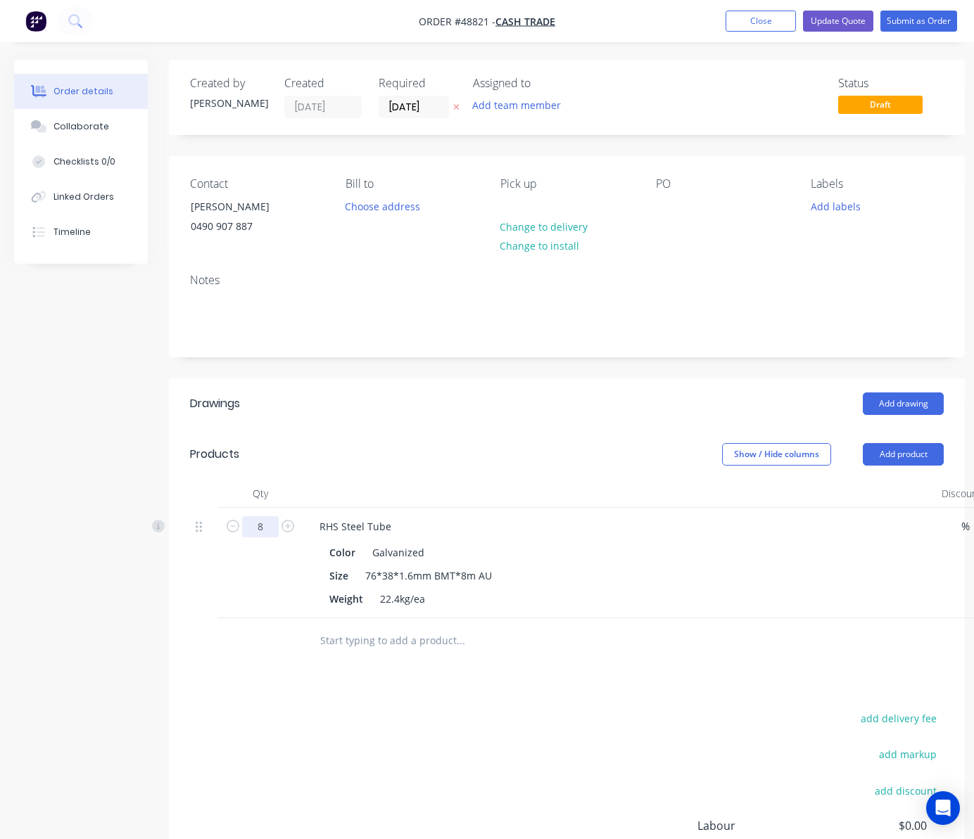
click at [265, 521] on input "8" at bounding box center [260, 526] width 37 height 21
type input "10"
type input "$618.20"
click at [481, 718] on div "add delivery fee add markup add discount Labour $0.00 Sub total $494.56 Tax $49…" at bounding box center [567, 829] width 754 height 241
click at [926, 24] on button "Submit as Order" at bounding box center [918, 21] width 77 height 21
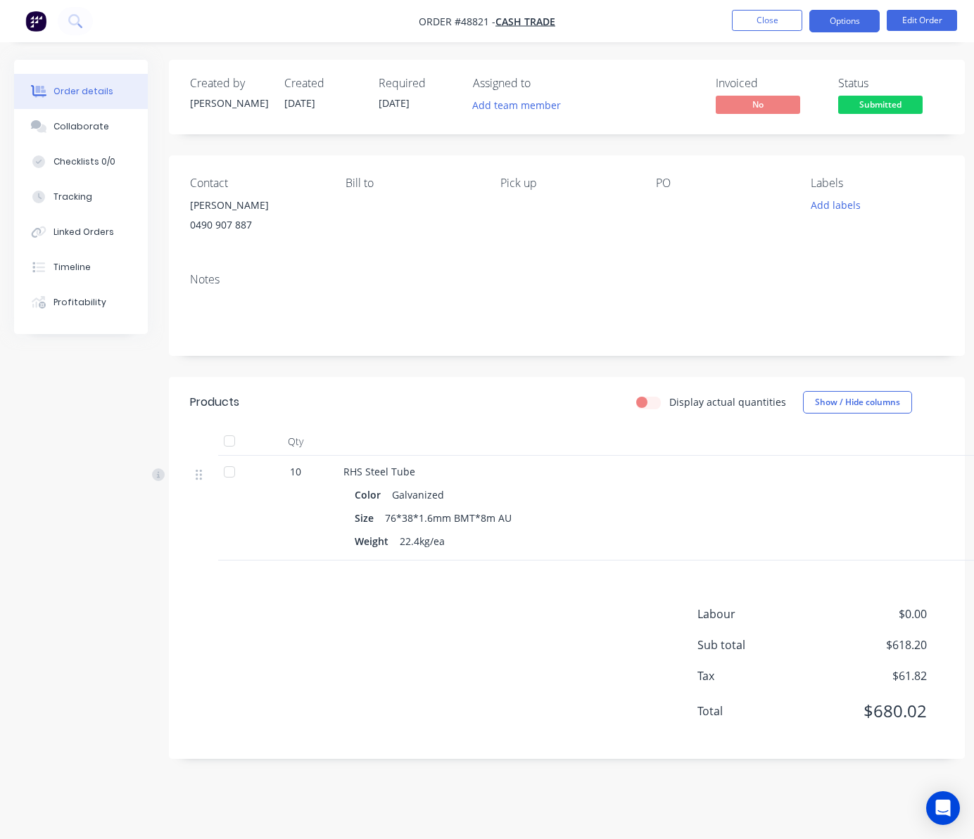
click at [849, 21] on button "Options" at bounding box center [844, 21] width 70 height 23
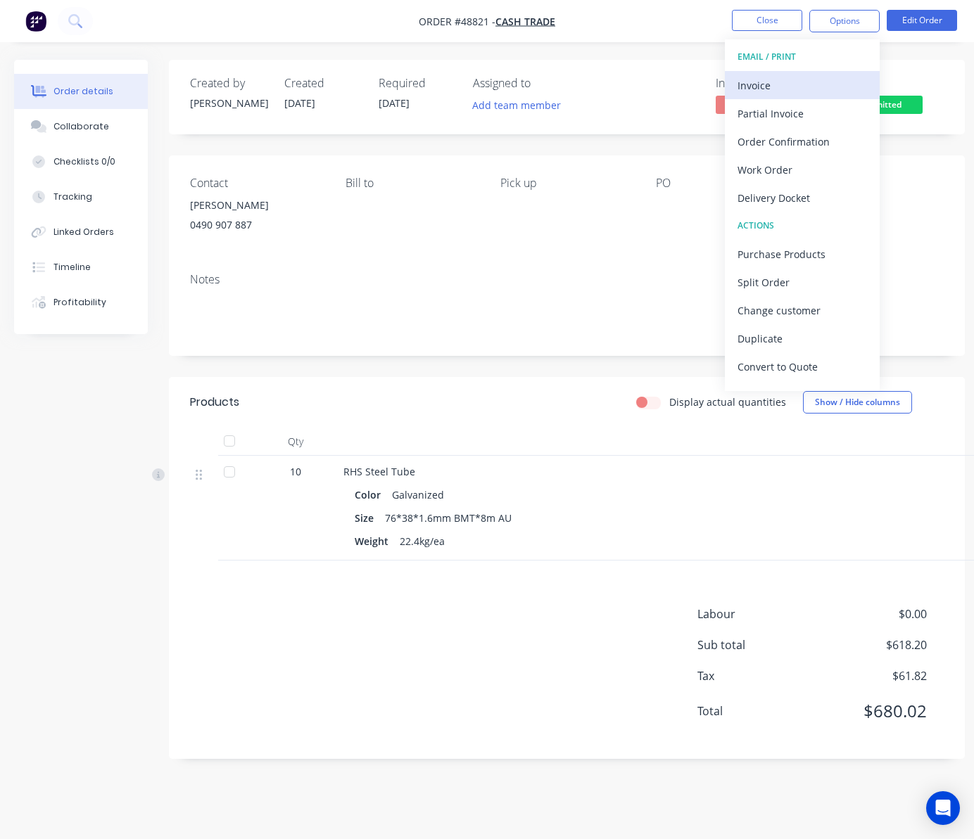
click at [814, 84] on div "Invoice" at bounding box center [801, 85] width 129 height 20
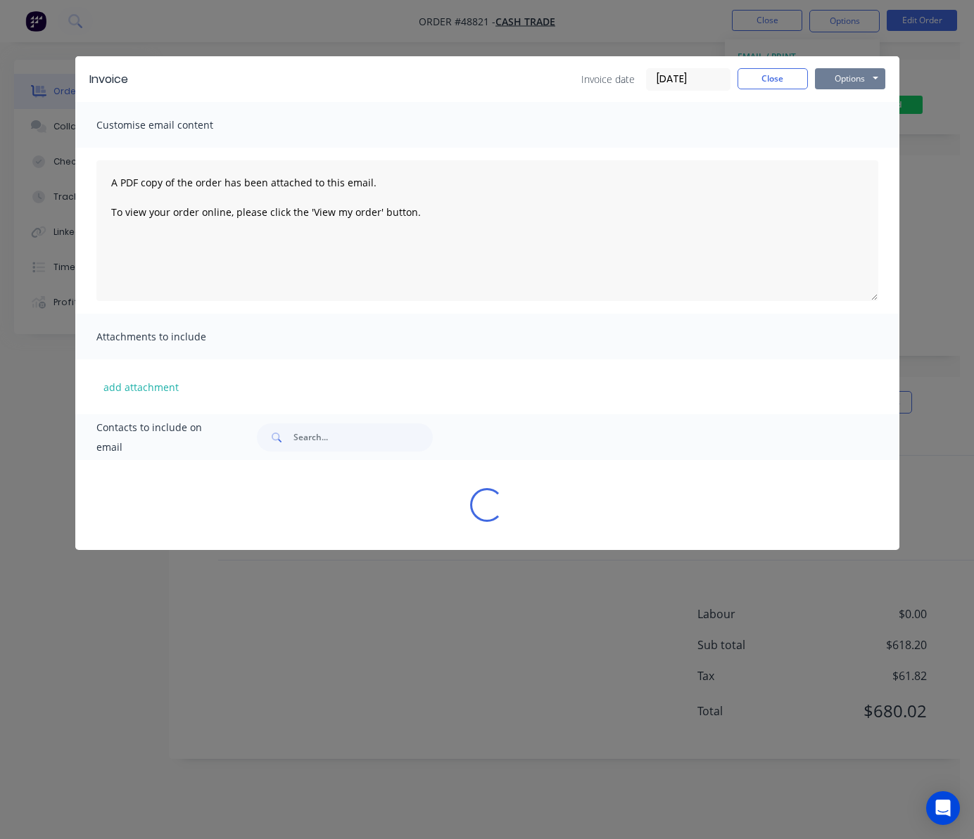
click at [863, 74] on button "Options" at bounding box center [850, 78] width 70 height 21
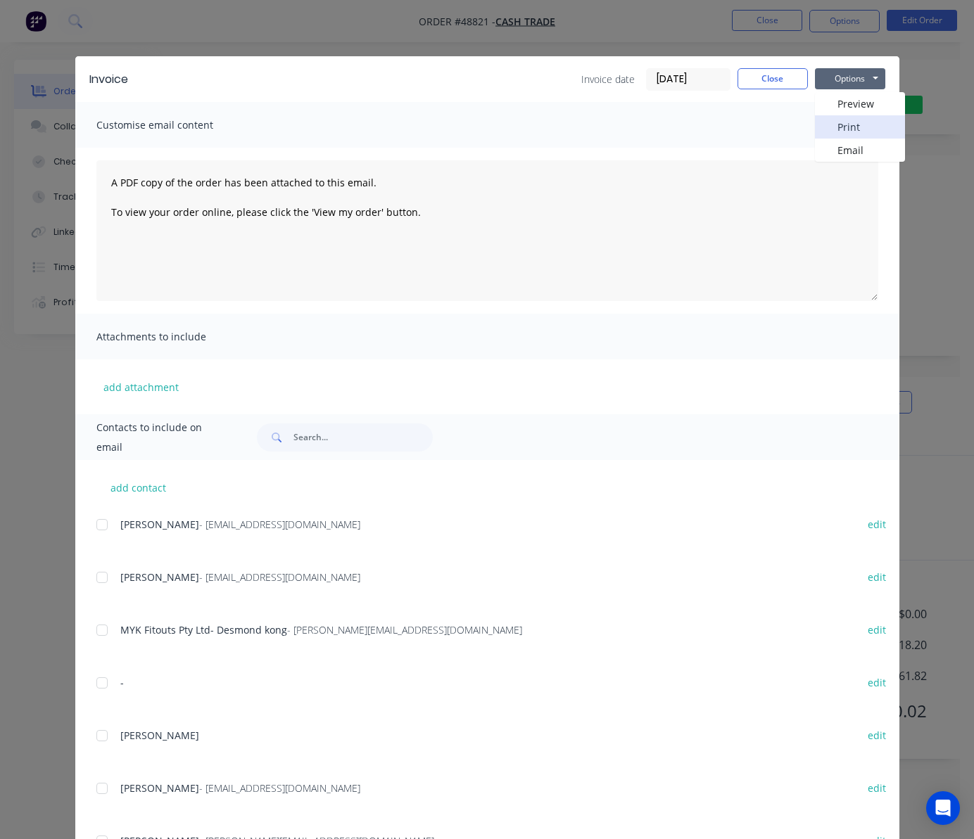
click at [864, 128] on button "Print" at bounding box center [860, 126] width 90 height 23
click at [795, 49] on div "Invoice Invoice date 03/09/25 Close Options Preview Print Email Customise email…" at bounding box center [487, 419] width 974 height 839
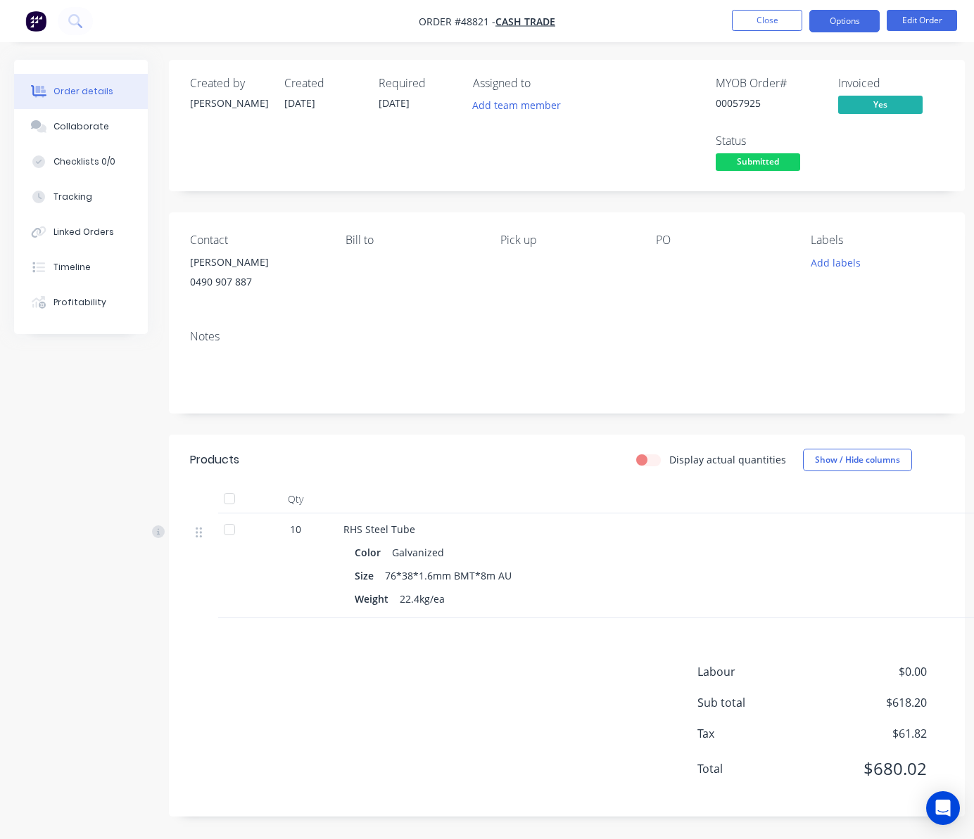
click at [854, 20] on button "Options" at bounding box center [844, 21] width 70 height 23
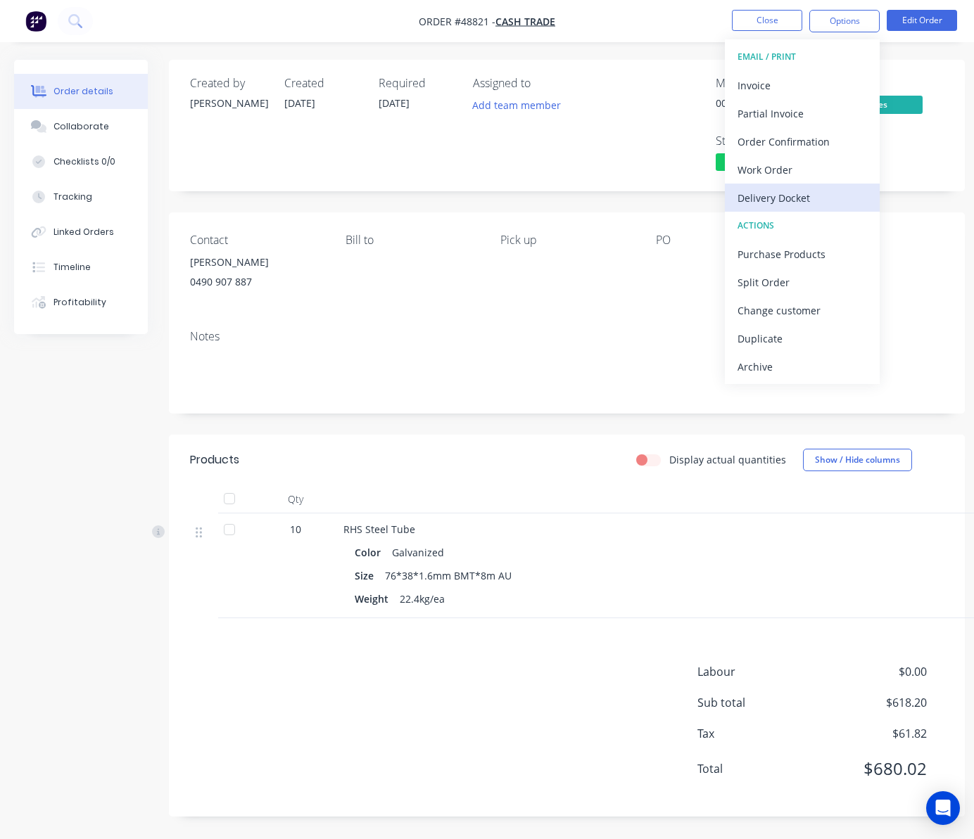
click at [832, 195] on div "Delivery Docket" at bounding box center [801, 198] width 129 height 20
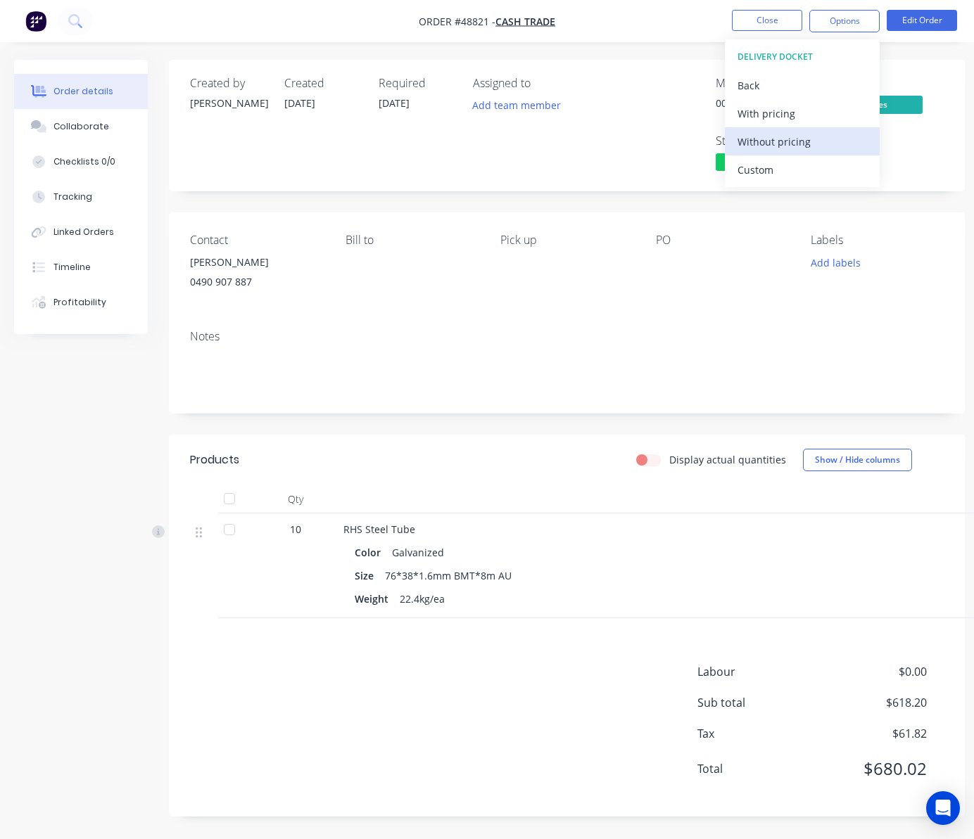
click at [819, 139] on div "Without pricing" at bounding box center [801, 142] width 129 height 20
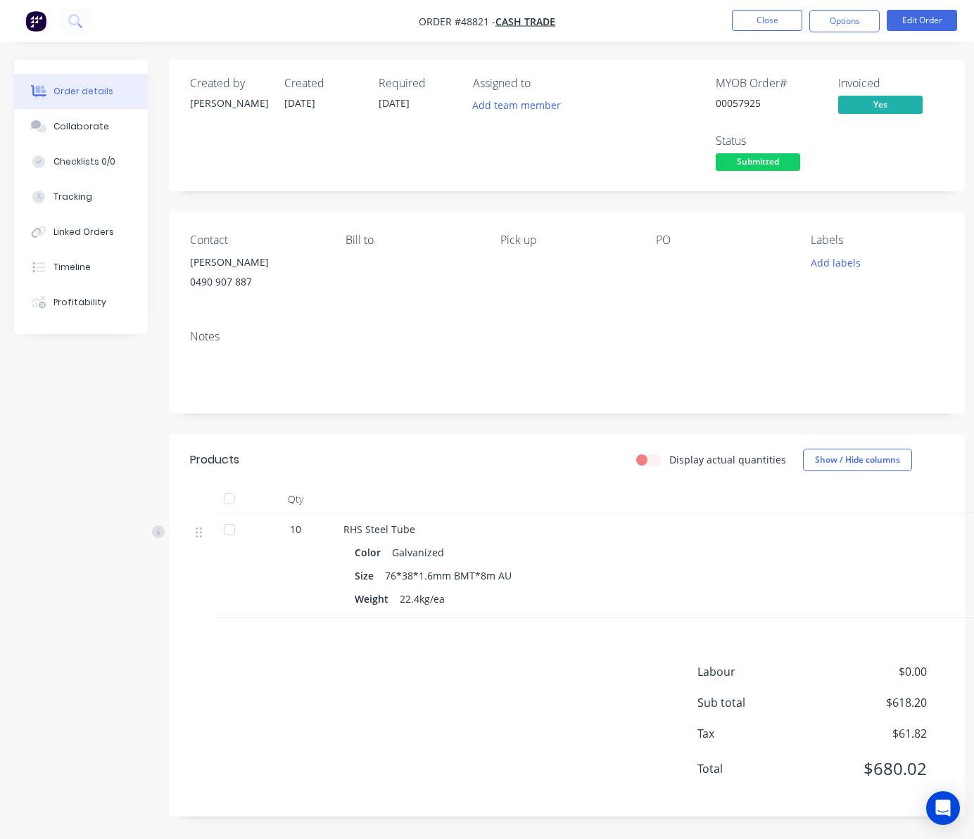
click at [619, 114] on div "MYOB Order # 00057925 Invoiced Yes Status Submitted" at bounding box center [779, 126] width 330 height 98
click at [724, 155] on span "Submitted" at bounding box center [758, 162] width 84 height 18
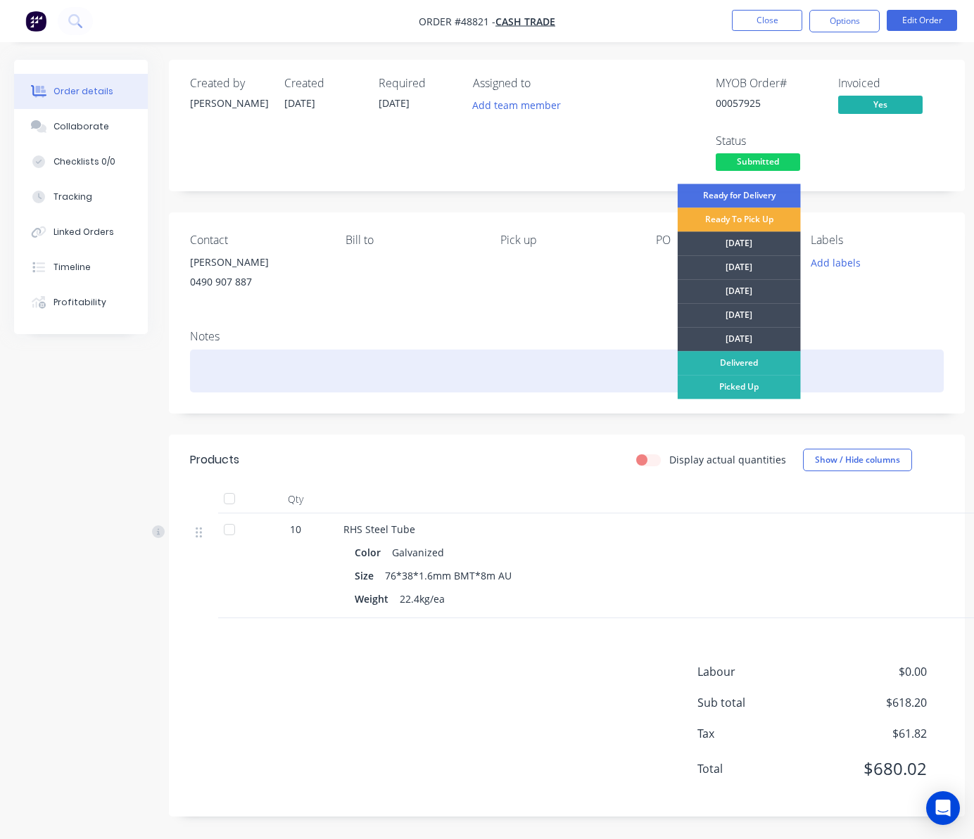
click at [764, 389] on div "Picked Up" at bounding box center [739, 387] width 123 height 24
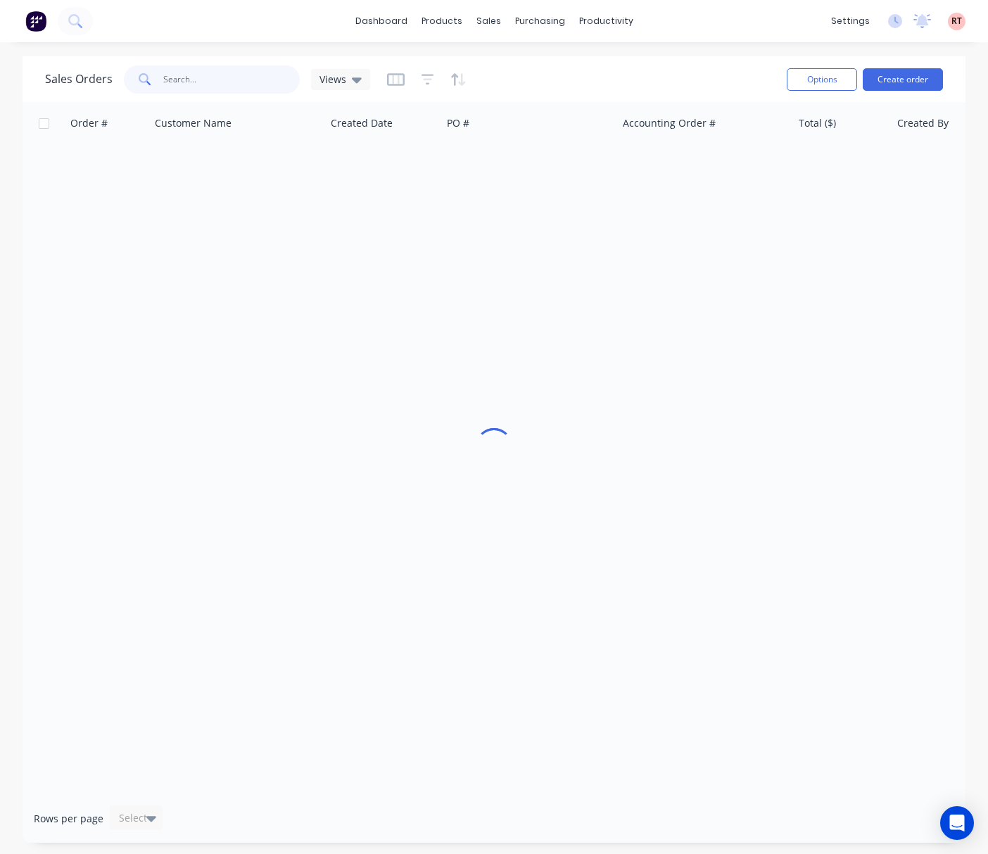
click at [210, 85] on input "text" at bounding box center [231, 79] width 137 height 28
paste input "498 182 928"
type input "498 182 928"
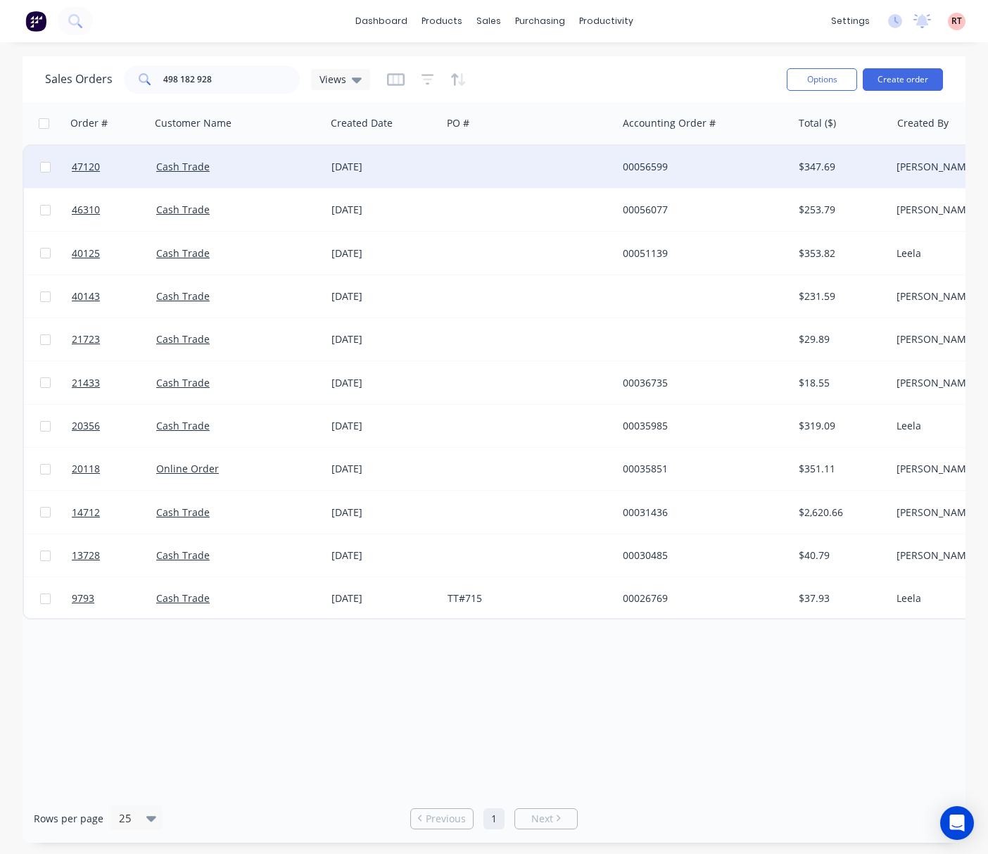
click at [474, 170] on div at bounding box center [529, 167] width 175 height 42
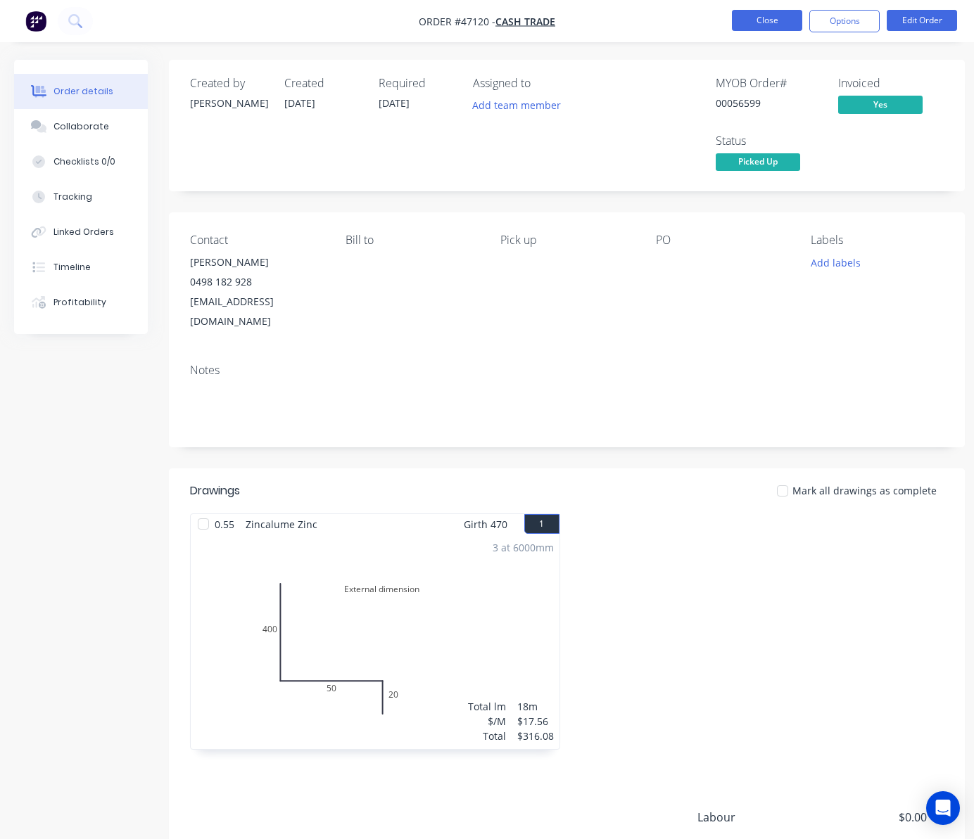
click at [773, 15] on button "Close" at bounding box center [767, 20] width 70 height 21
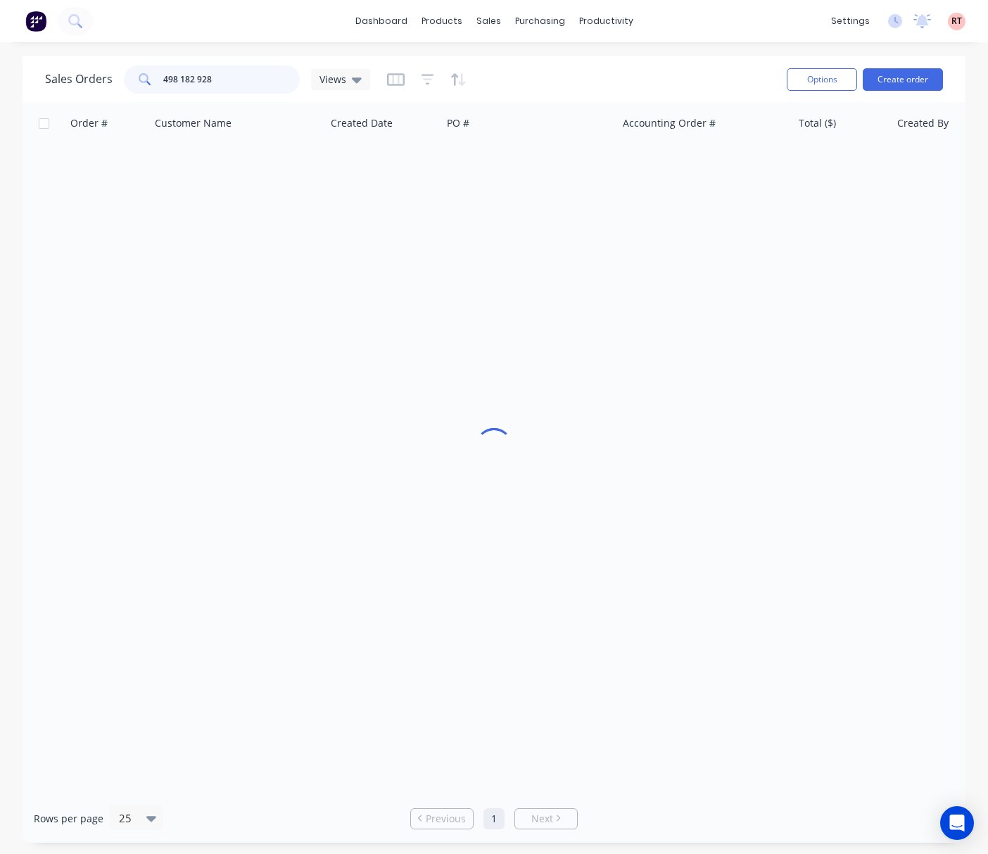
drag, startPoint x: 245, startPoint y: 83, endPoint x: 114, endPoint y: 91, distance: 131.1
click at [114, 91] on div "Sales Orders 498 182 928 Views" at bounding box center [207, 79] width 325 height 28
type input "cash"
click at [484, 18] on div "sales" at bounding box center [488, 21] width 39 height 21
click at [557, 94] on div "Customers" at bounding box center [537, 95] width 51 height 13
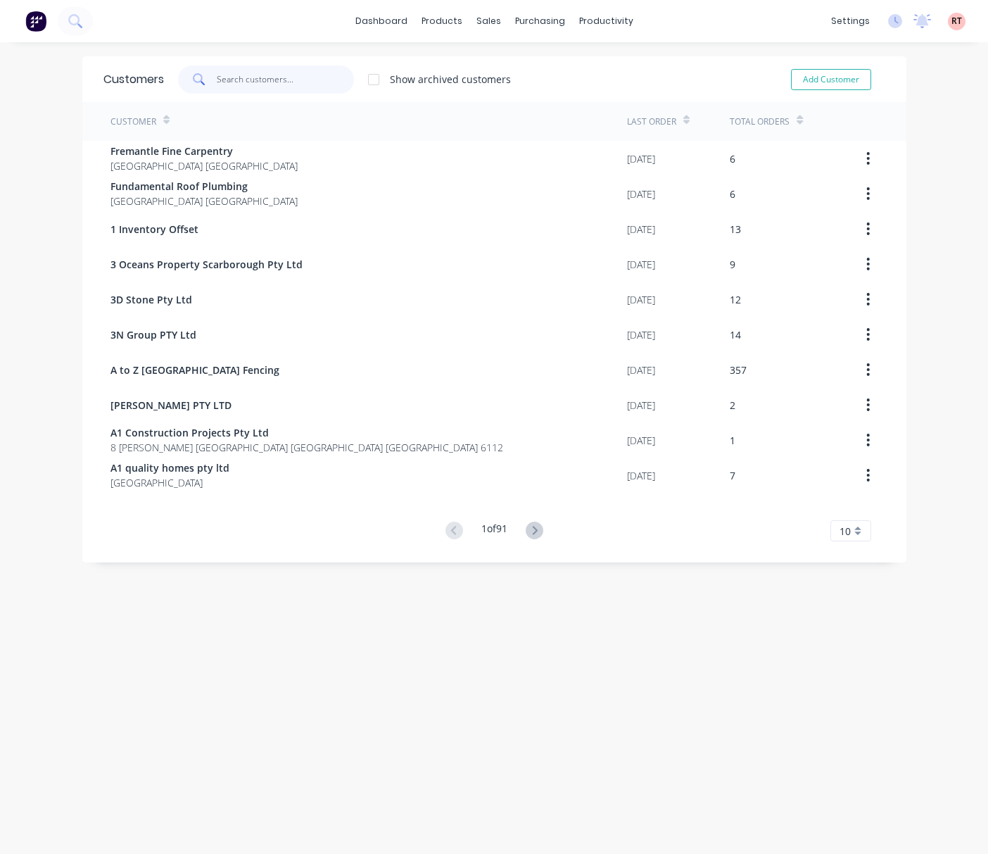
click at [255, 77] on input "text" at bounding box center [285, 79] width 137 height 28
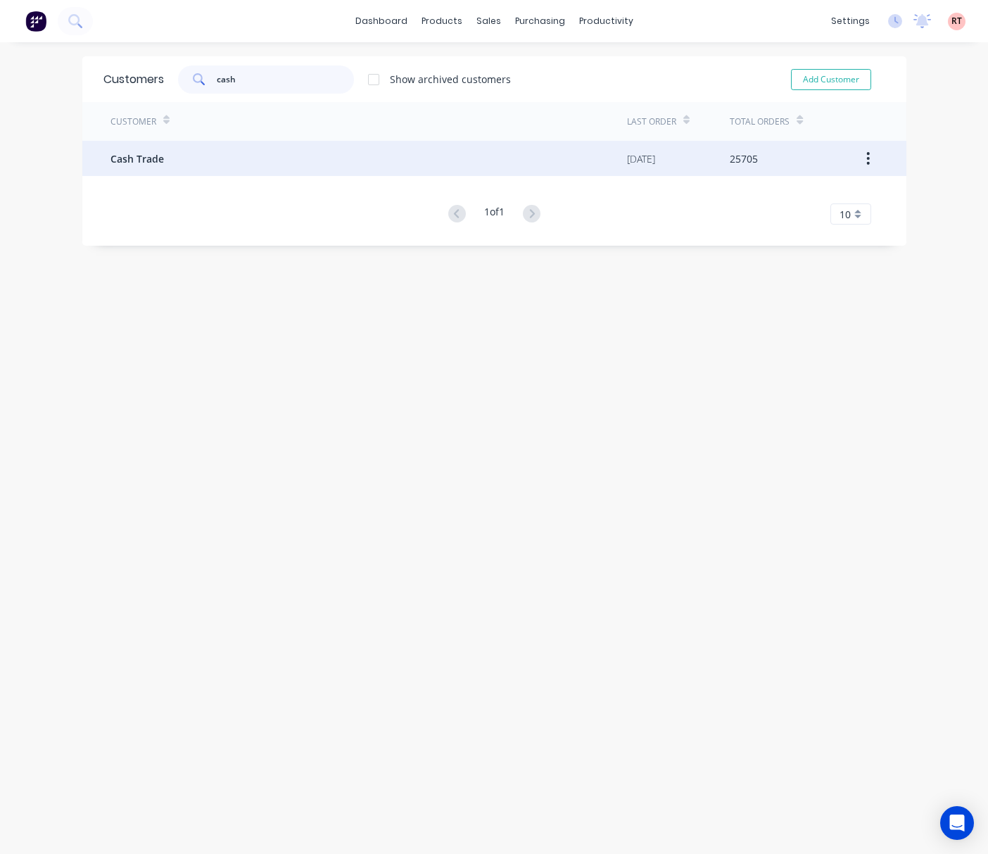
type input "cash"
click at [297, 156] on div "Cash Trade" at bounding box center [368, 158] width 516 height 35
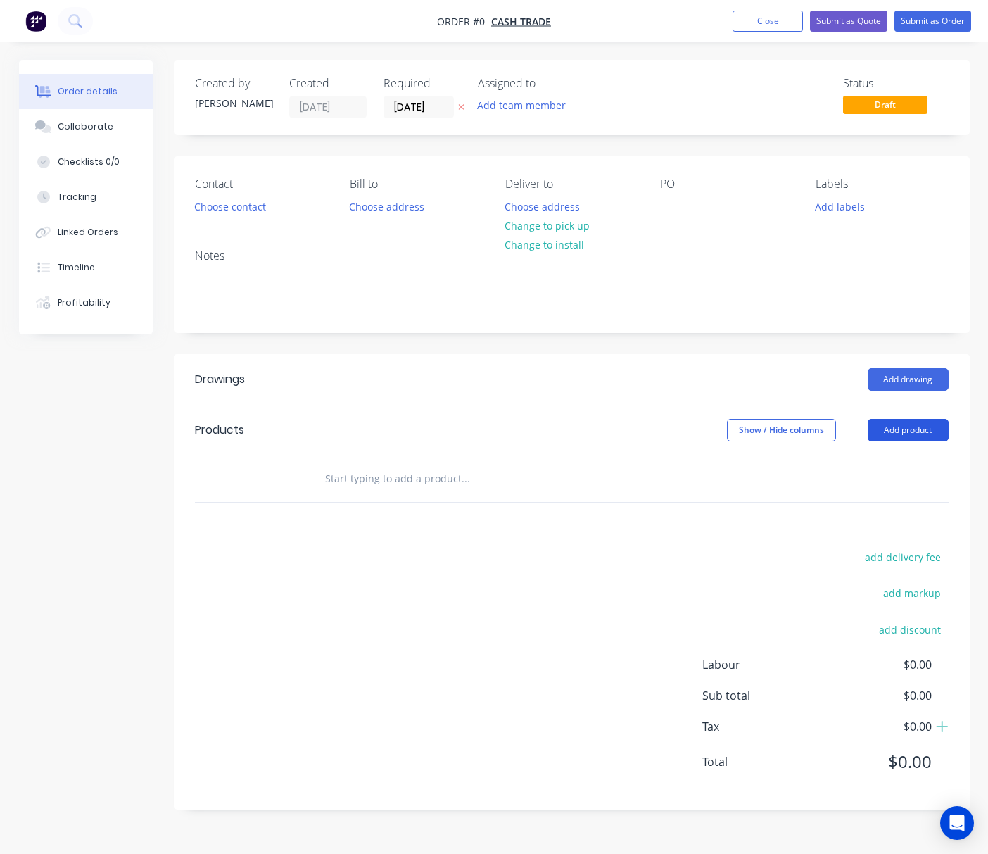
click at [908, 426] on button "Add product" at bounding box center [908, 430] width 81 height 23
click at [885, 381] on button "Add drawing" at bounding box center [908, 379] width 81 height 23
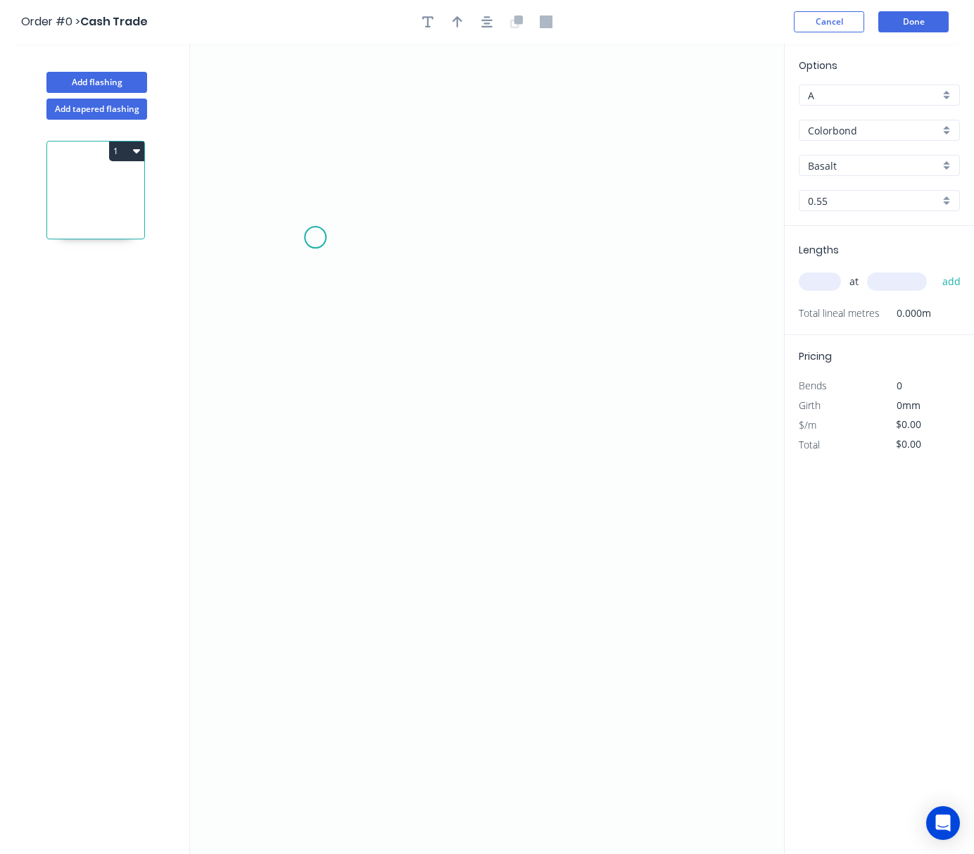
click at [319, 239] on icon "0" at bounding box center [487, 449] width 594 height 810
click at [318, 470] on icon "0" at bounding box center [487, 449] width 594 height 810
click at [699, 454] on icon "0 ?" at bounding box center [487, 449] width 594 height 810
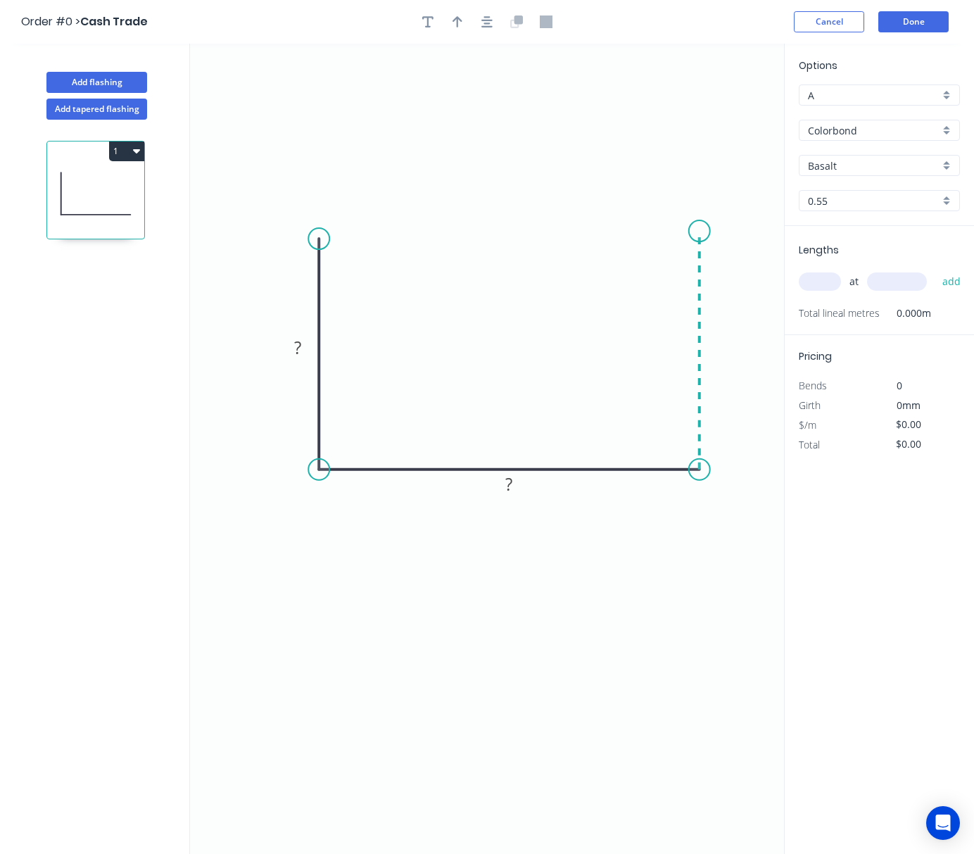
click at [693, 232] on icon "0 ? ?" at bounding box center [487, 449] width 594 height 810
click at [693, 232] on circle at bounding box center [699, 230] width 21 height 21
click at [717, 343] on tspan "?" at bounding box center [720, 342] width 7 height 23
click at [281, 360] on rect at bounding box center [297, 348] width 46 height 28
click at [305, 349] on rect at bounding box center [298, 348] width 28 height 20
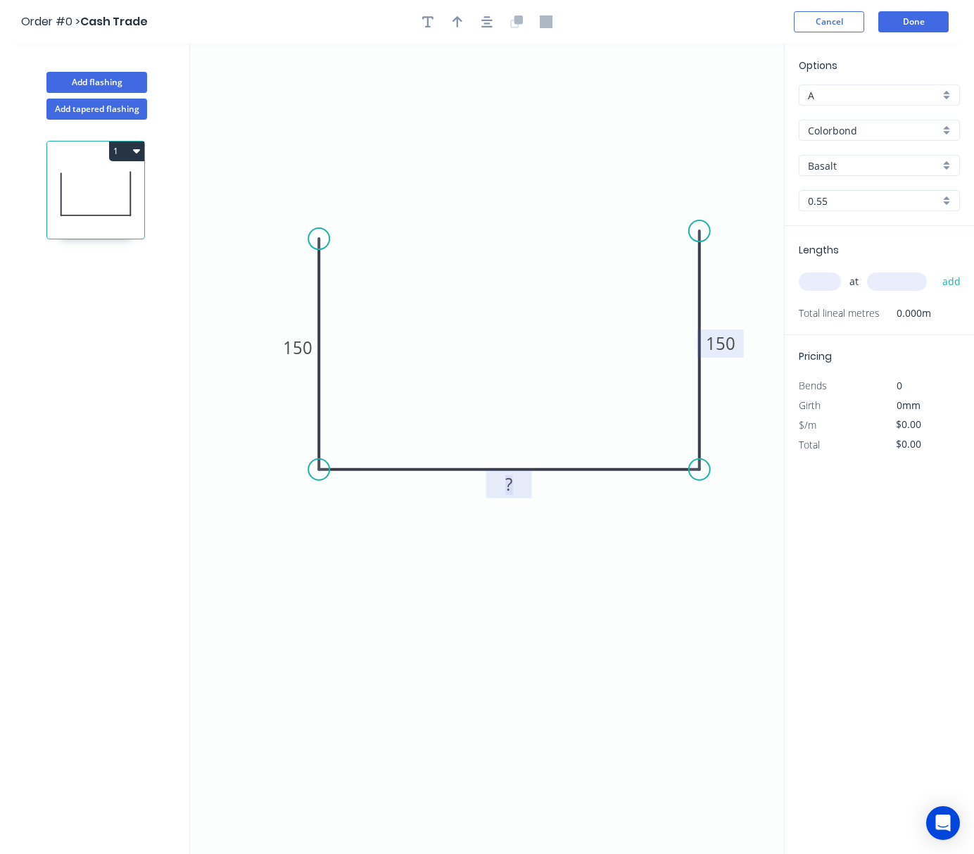
click at [522, 480] on rect at bounding box center [509, 485] width 28 height 20
click at [572, 714] on icon "0 150 490 150" at bounding box center [487, 449] width 594 height 810
type input "$29.09"
click at [319, 234] on circle at bounding box center [318, 233] width 21 height 21
click at [887, 162] on input "Basalt" at bounding box center [874, 165] width 132 height 15
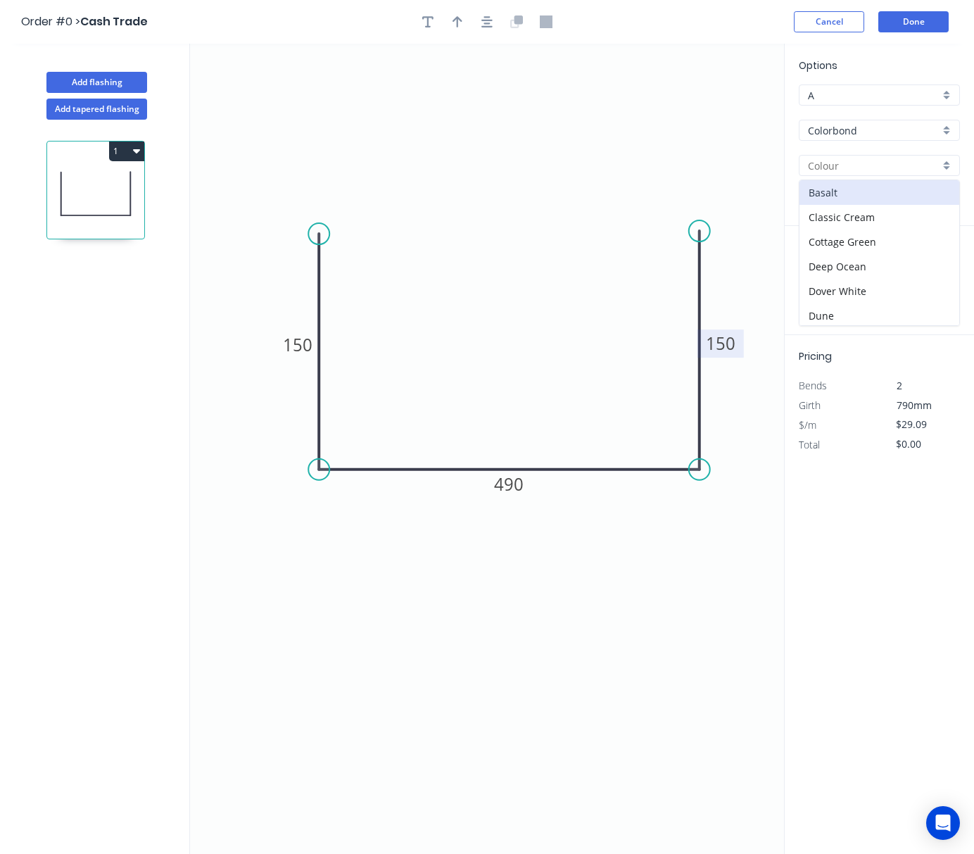
click at [873, 127] on input "Colorbond" at bounding box center [874, 130] width 132 height 15
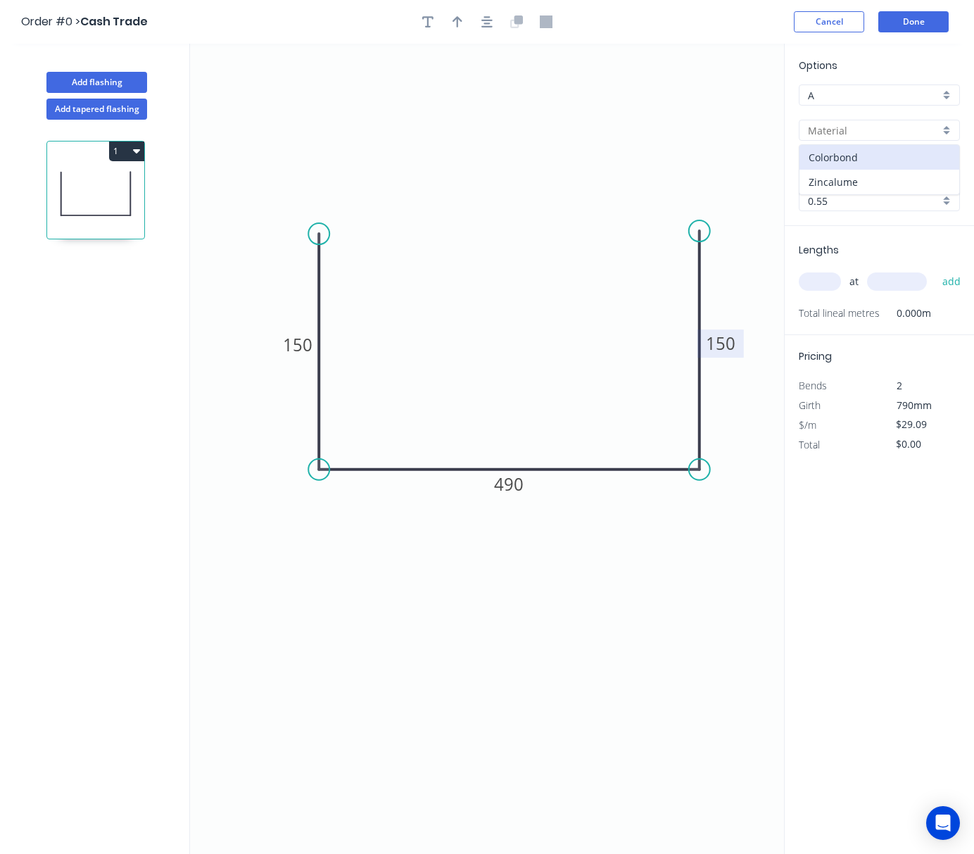
click at [858, 175] on div "Zincalume" at bounding box center [879, 182] width 160 height 25
type input "Zincalume"
type input "Zinc"
type input "$24.04"
click at [814, 280] on input "text" at bounding box center [820, 281] width 42 height 18
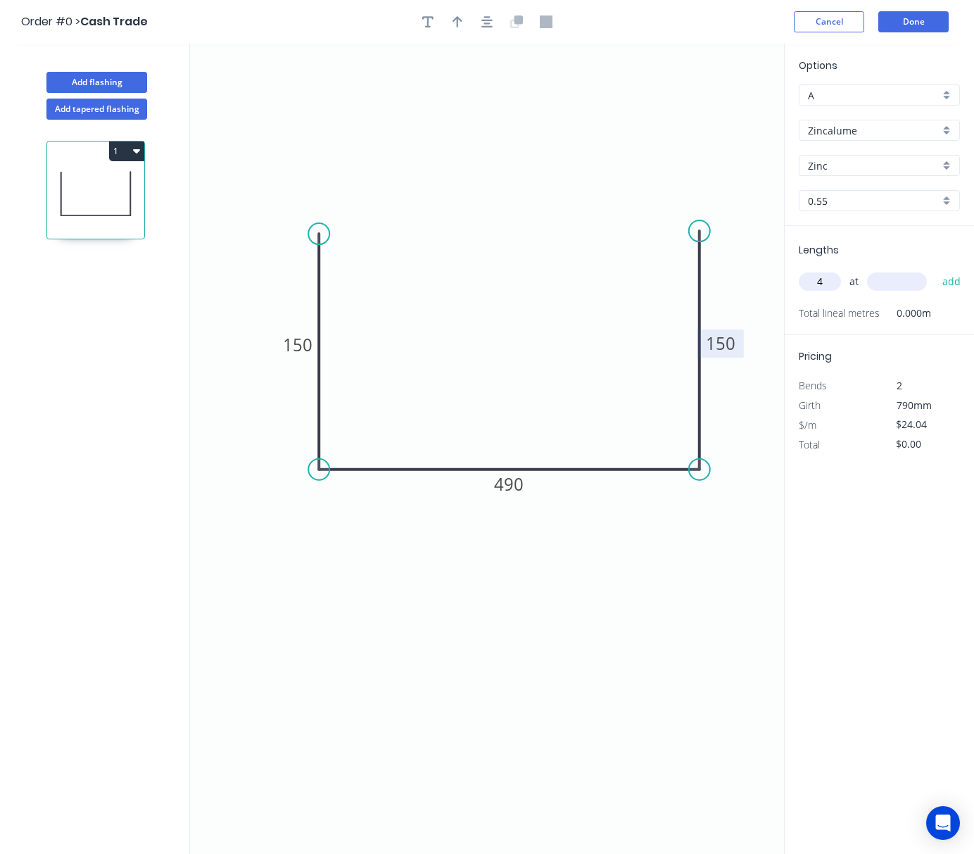
type input "4"
click at [916, 266] on div "4 at add" at bounding box center [881, 281] width 164 height 38
click at [901, 280] on input "text" at bounding box center [897, 281] width 60 height 18
type input "2000"
click at [935, 269] on button "add" at bounding box center [951, 281] width 33 height 24
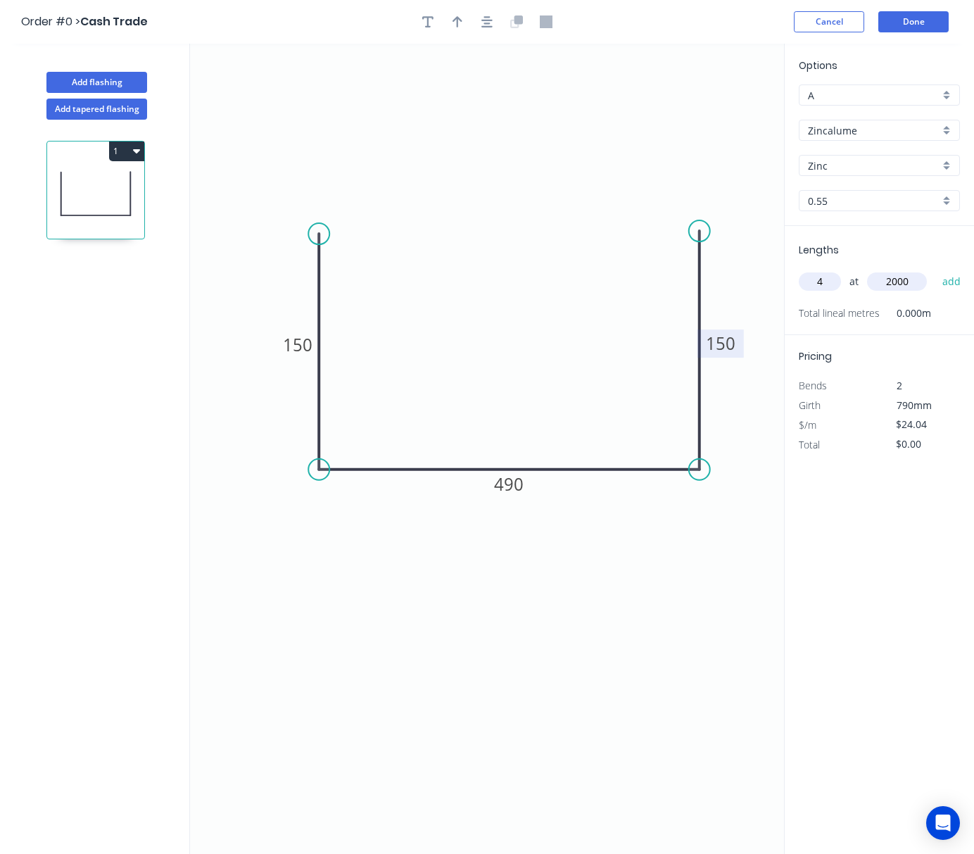
type input "$192.32"
click at [920, 21] on button "Done" at bounding box center [913, 21] width 70 height 21
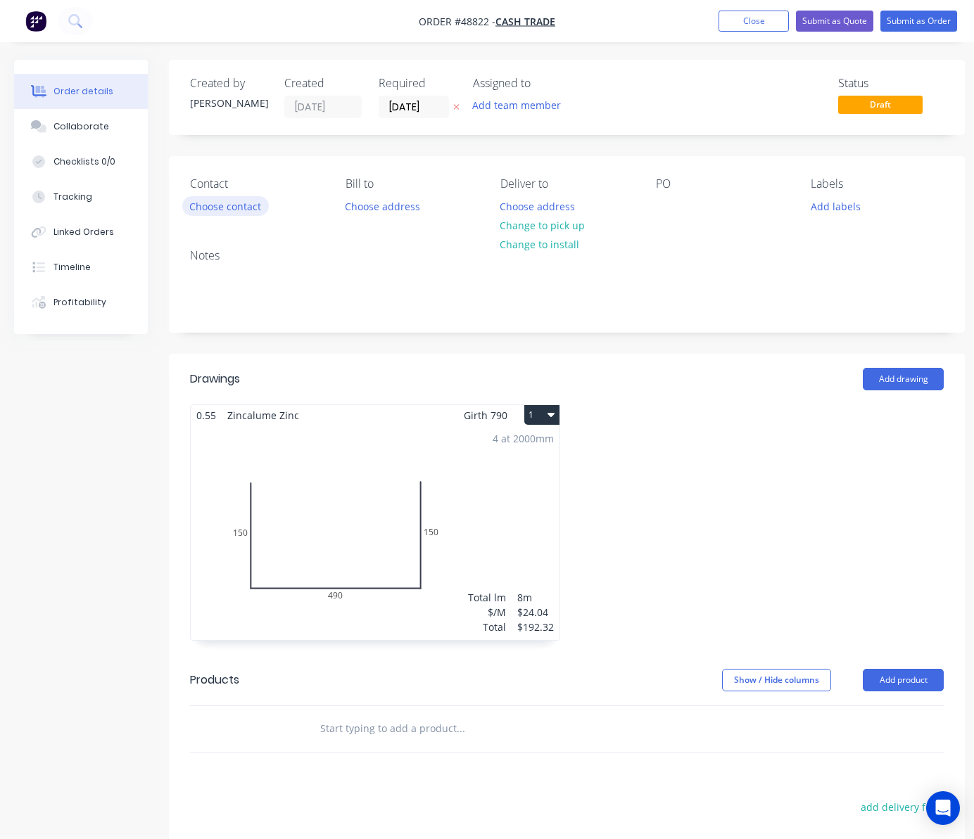
click at [206, 206] on button "Choose contact" at bounding box center [225, 205] width 87 height 19
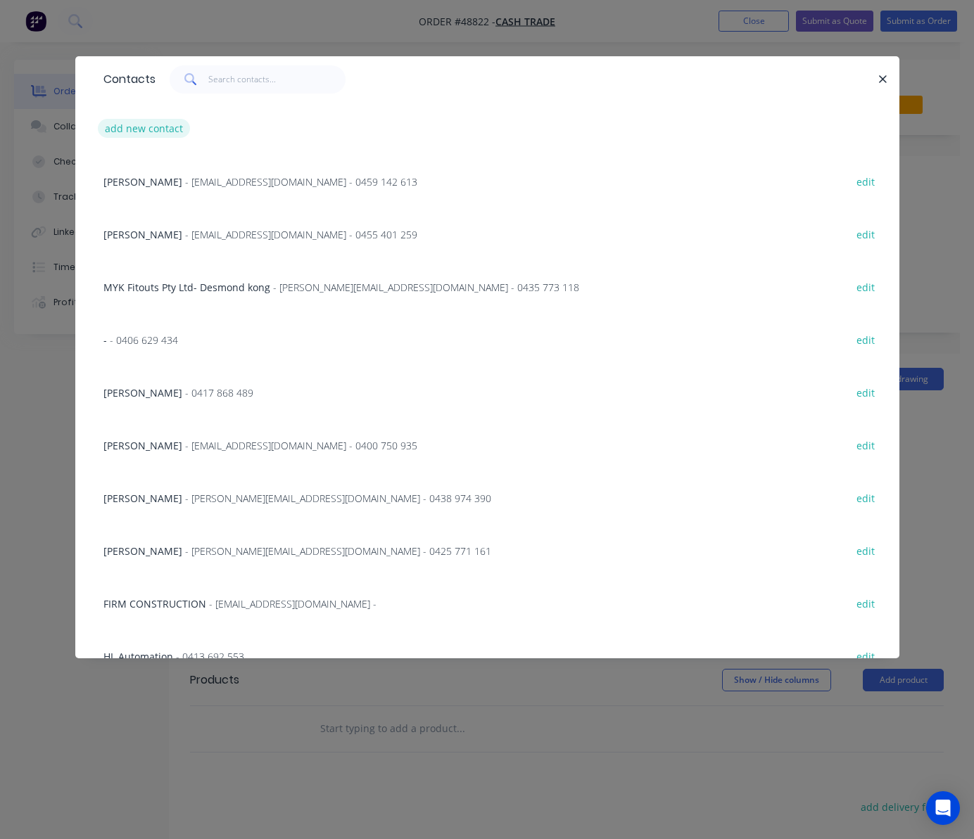
click at [144, 127] on button "add new contact" at bounding box center [144, 128] width 93 height 19
select select "AU"
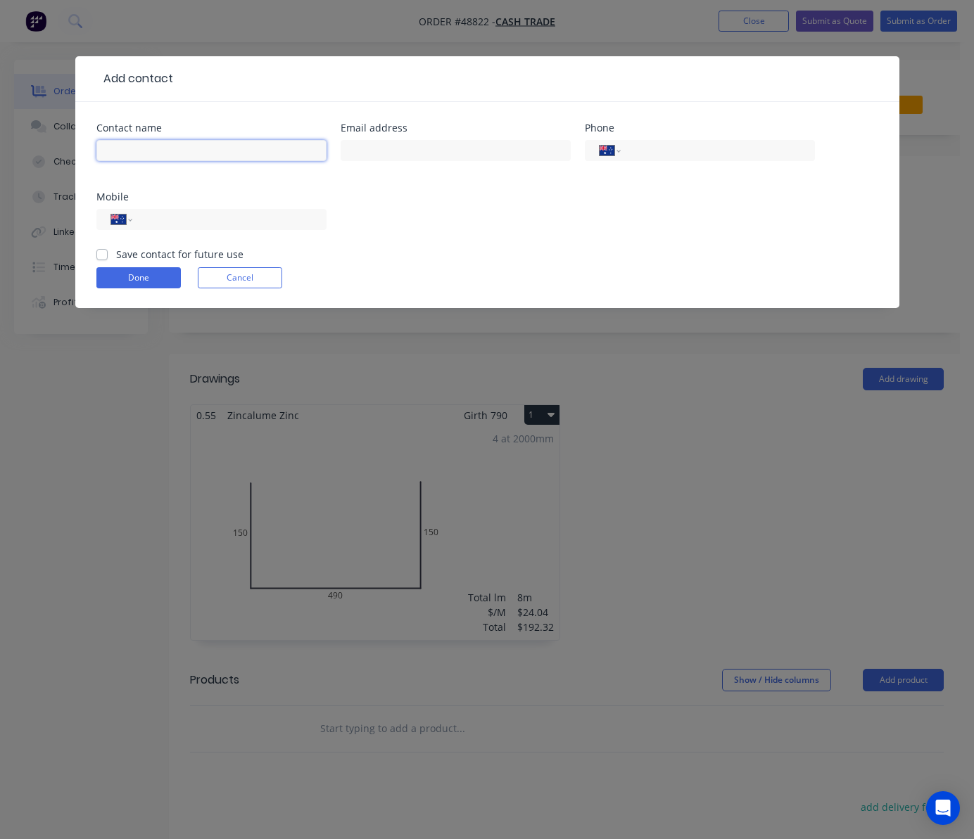
click at [167, 151] on input "text" at bounding box center [211, 150] width 230 height 21
paste input "Callum O’Brien"
type input "Callum O’Brien"
click at [428, 156] on input "text" at bounding box center [456, 150] width 230 height 21
click at [445, 142] on input "text" at bounding box center [456, 150] width 230 height 21
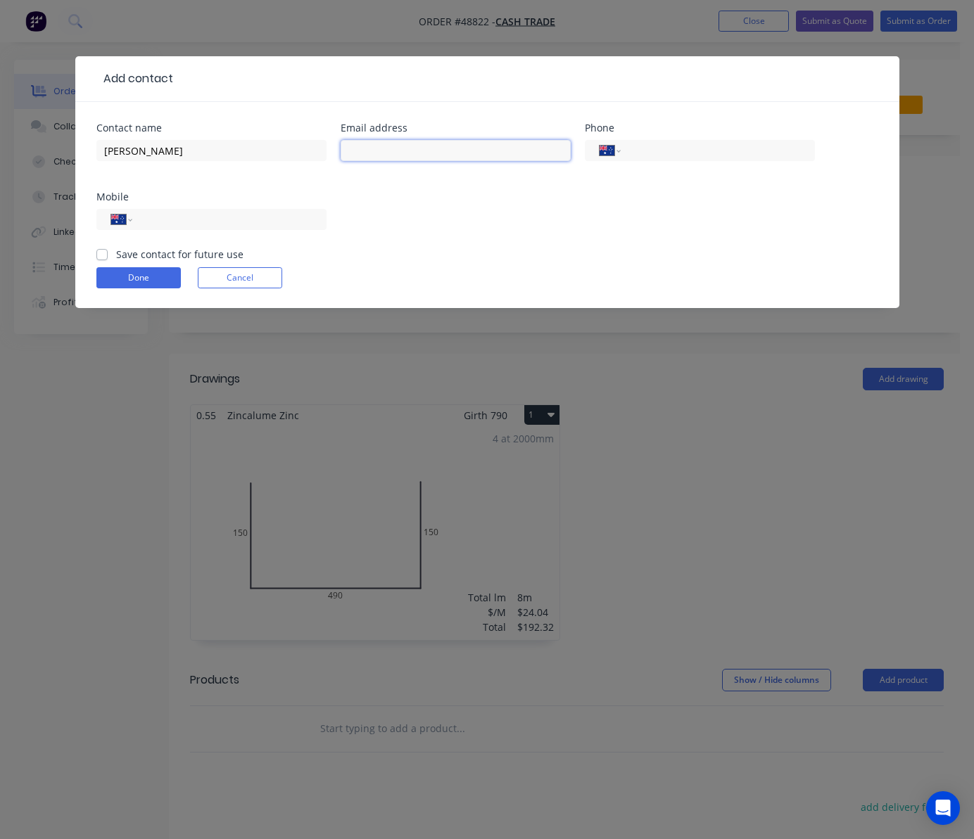
paste input "callum@premierservicesau.com.au"
type input "callum@premierservicesau.com.au"
click at [609, 217] on div "Contact name Callum O’Brien Email address callum@premierservicesau.com.au Phone…" at bounding box center [487, 185] width 782 height 124
click at [229, 221] on input "tel" at bounding box center [226, 220] width 169 height 16
paste input "0498 182 928"
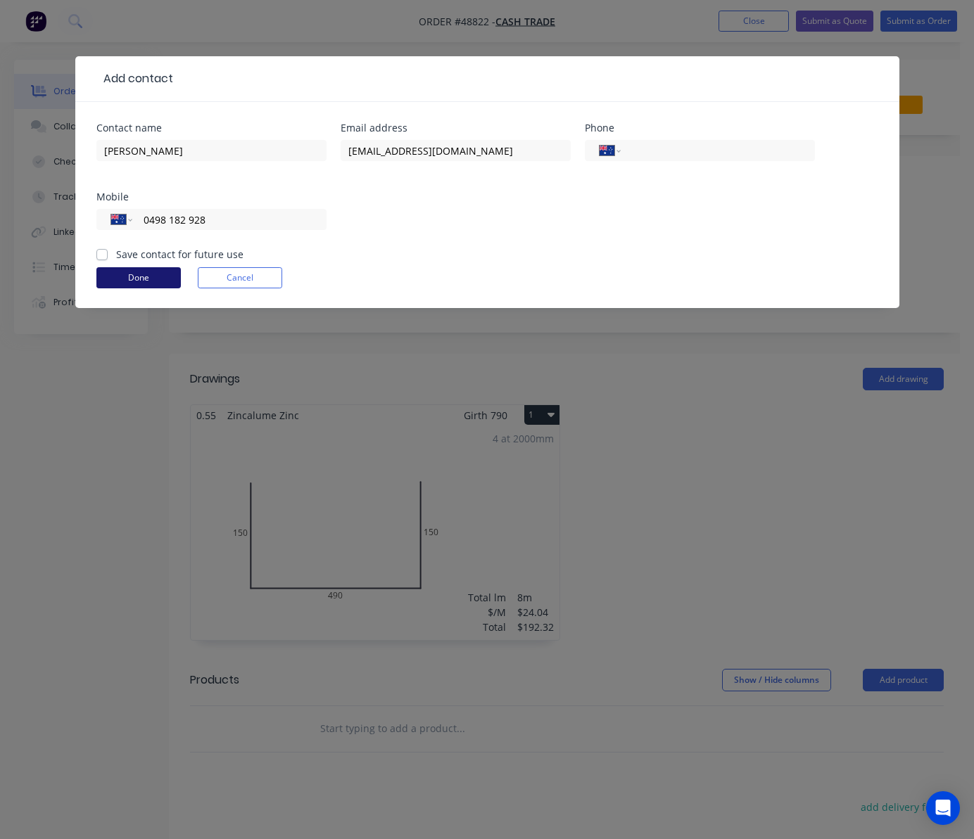
type input "0498 182 928"
click at [108, 279] on button "Done" at bounding box center [138, 277] width 84 height 21
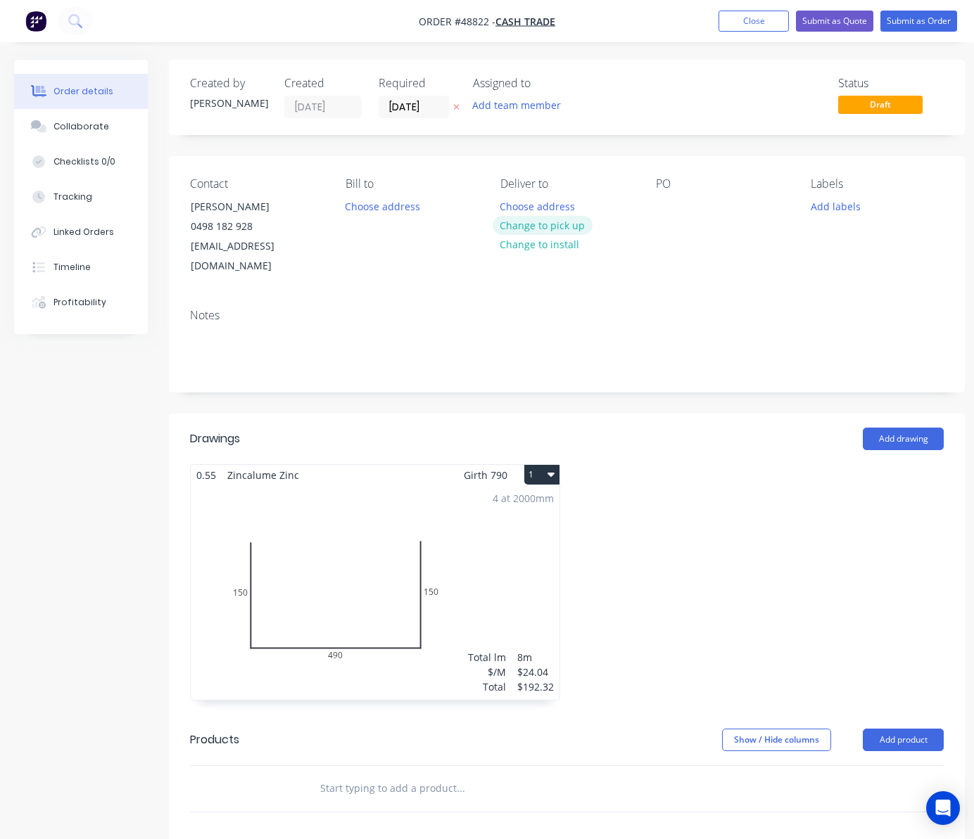
click at [543, 224] on button "Change to pick up" at bounding box center [543, 225] width 100 height 19
click at [842, 18] on button "Submit as Quote" at bounding box center [834, 21] width 77 height 21
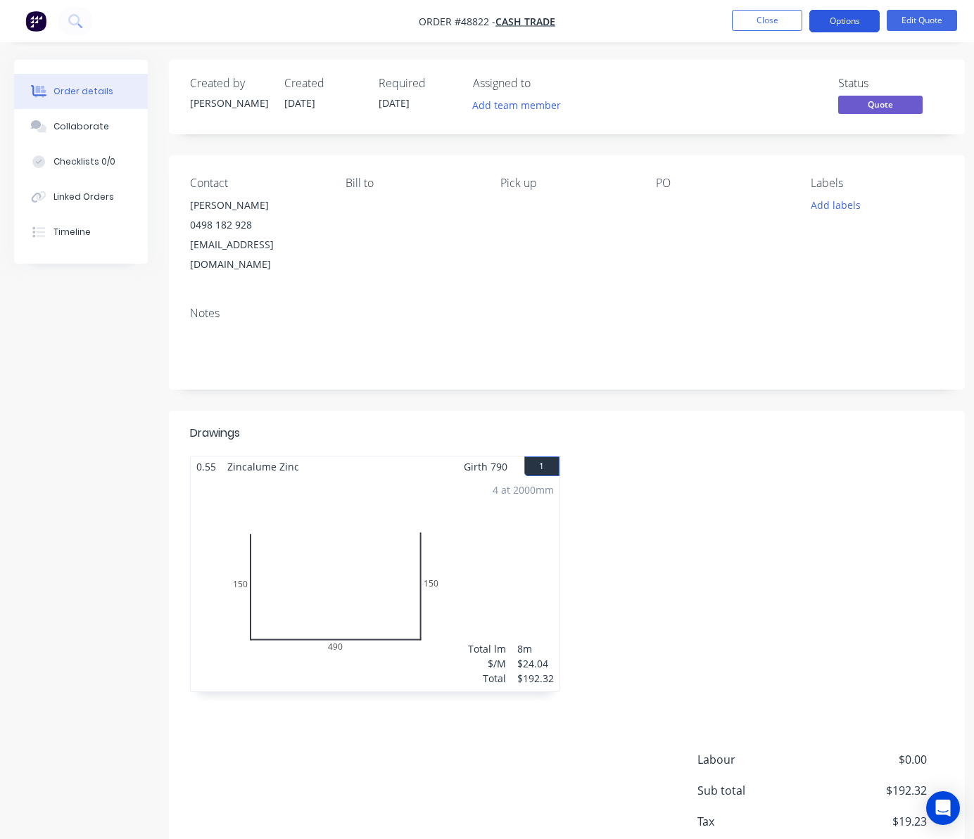
click at [836, 20] on button "Options" at bounding box center [844, 21] width 70 height 23
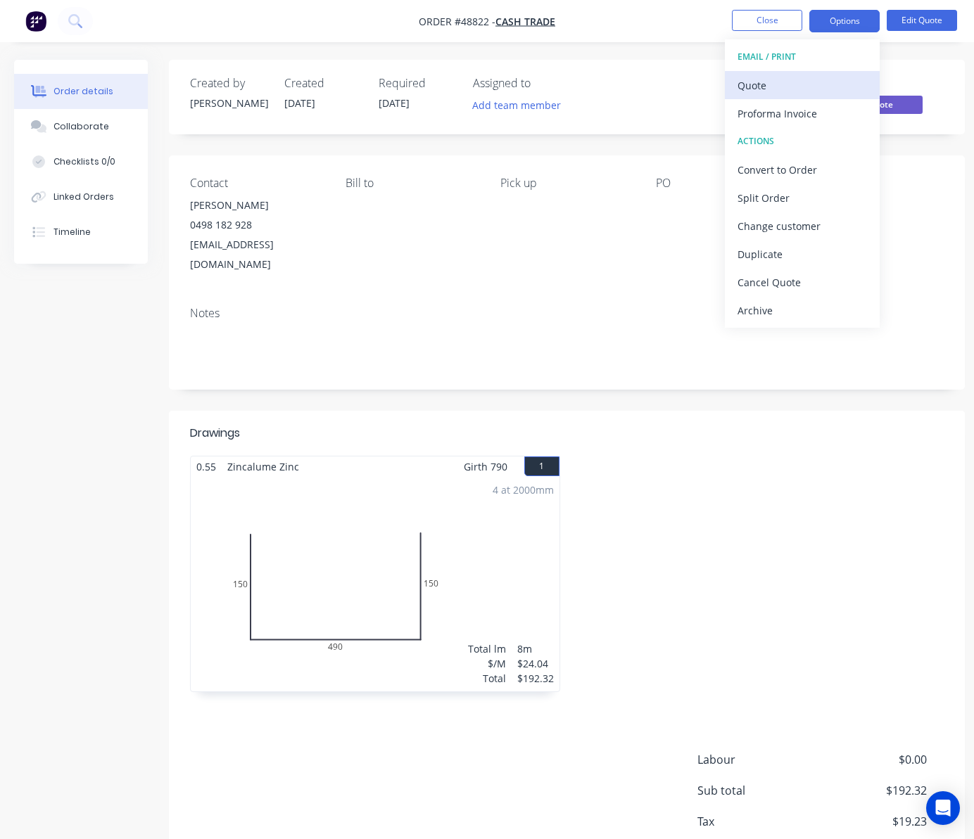
click at [785, 73] on button "Quote" at bounding box center [802, 85] width 155 height 28
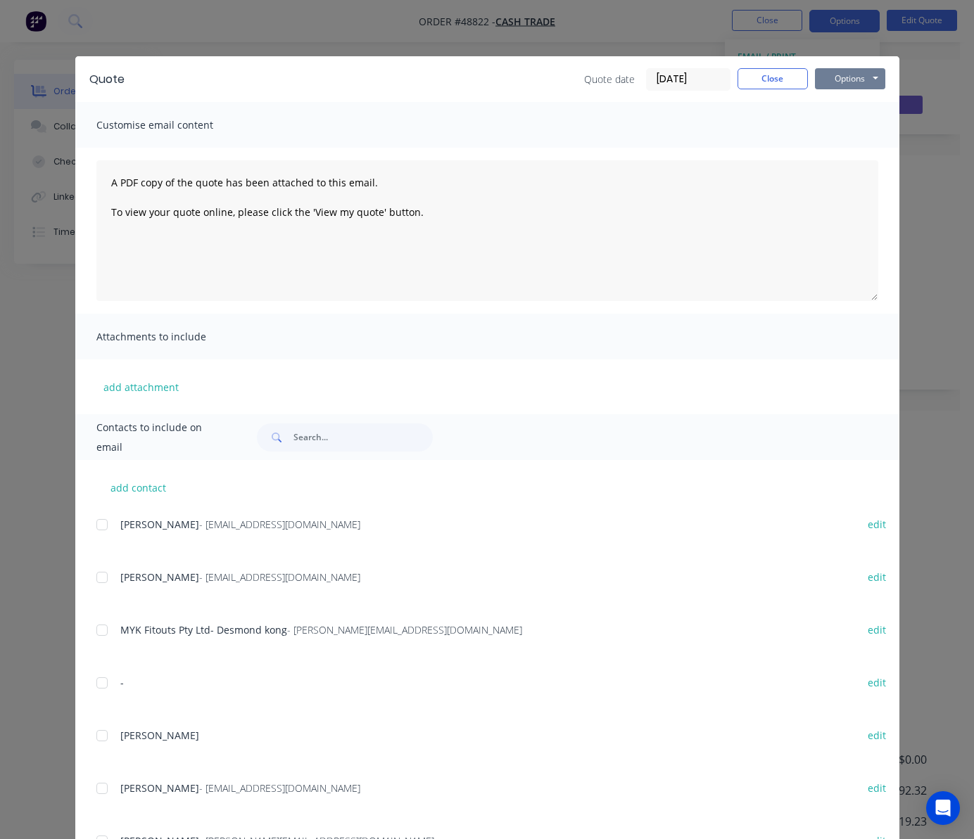
click at [849, 80] on button "Options" at bounding box center [850, 78] width 70 height 21
click at [861, 127] on button "Print" at bounding box center [860, 126] width 90 height 23
click at [335, 43] on div "Quote Quote date [DATE] Close Options Preview Print Email Customise email conte…" at bounding box center [487, 419] width 974 height 839
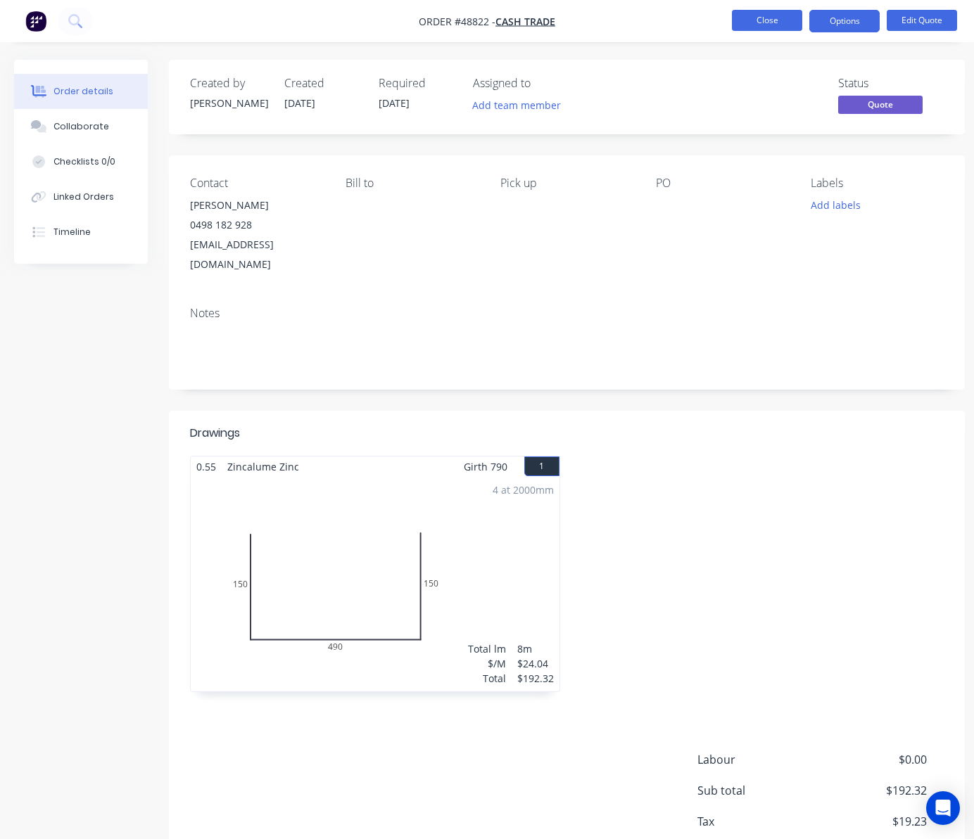
click at [757, 20] on button "Close" at bounding box center [767, 20] width 70 height 21
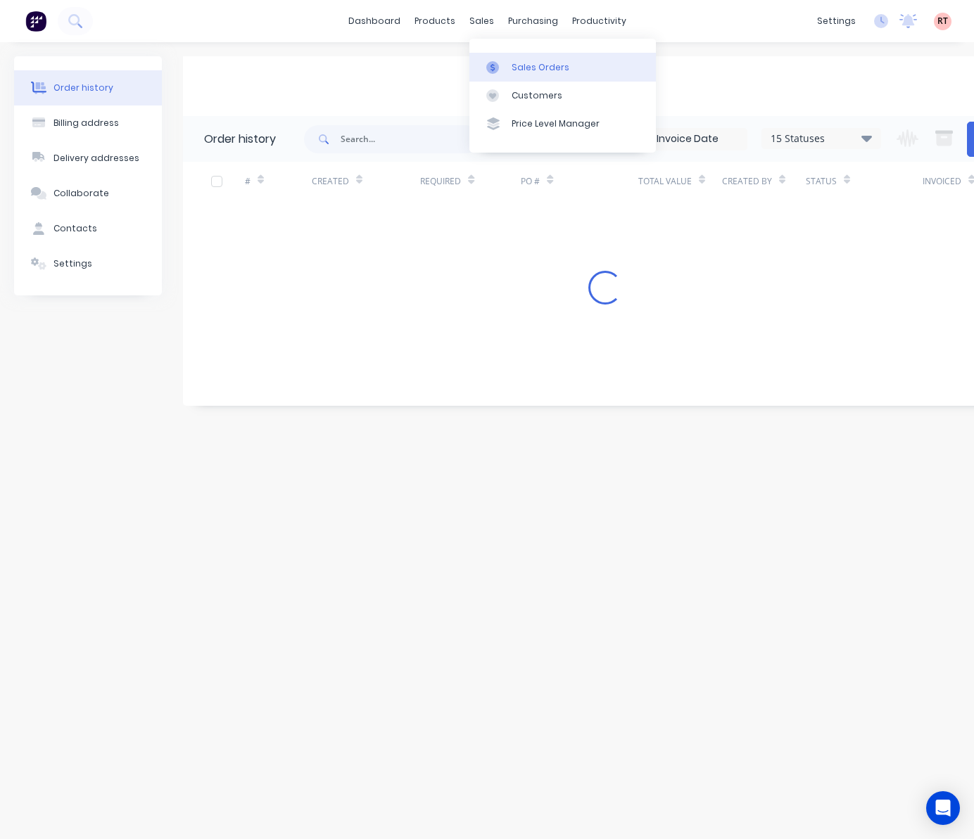
click at [533, 68] on div "Sales Orders" at bounding box center [541, 67] width 58 height 13
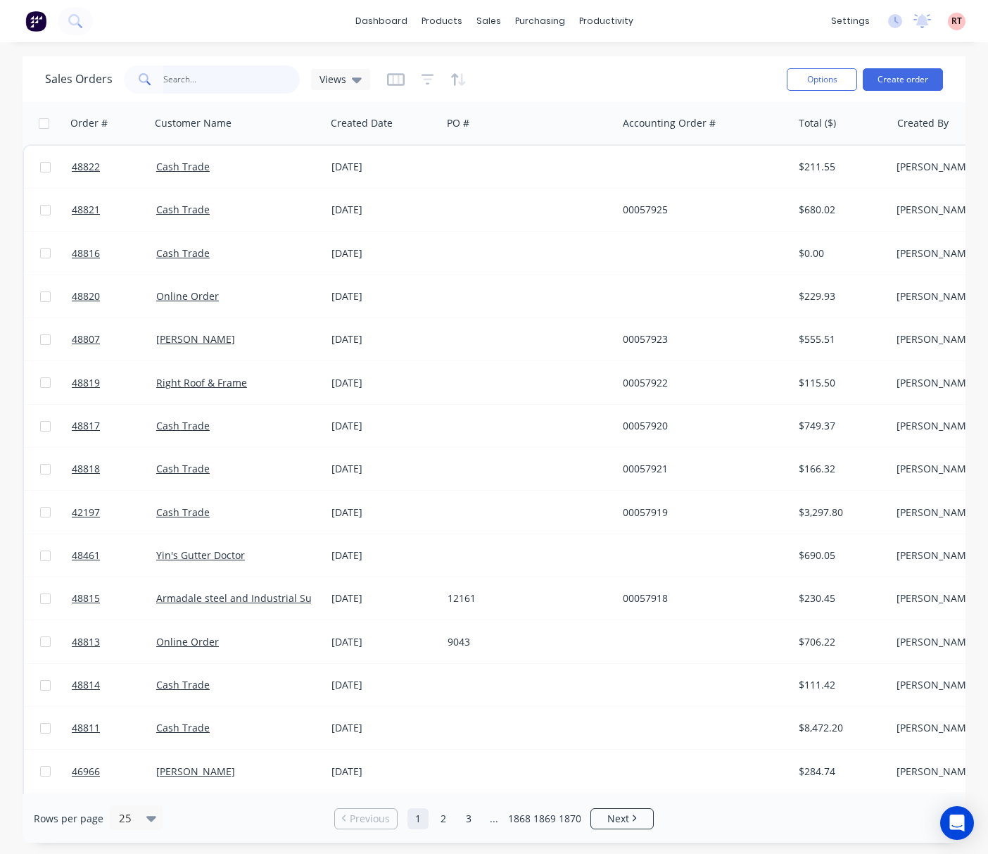
click at [205, 76] on input "text" at bounding box center [231, 79] width 137 height 28
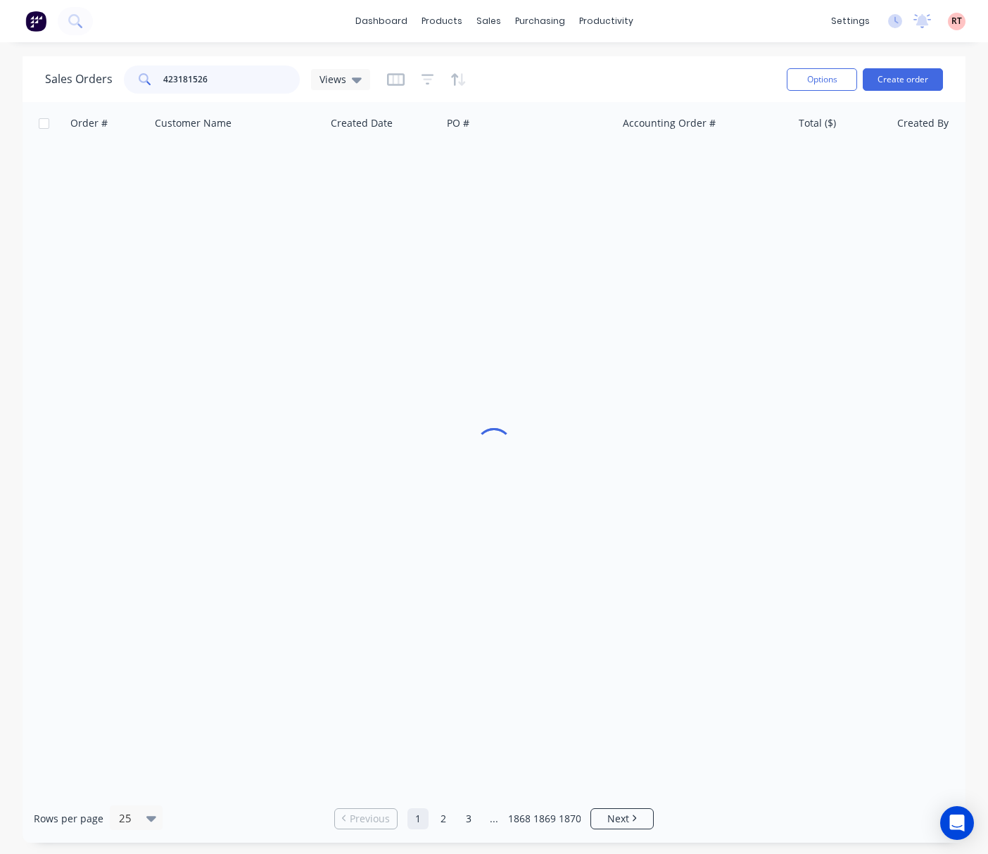
type input "423181526"
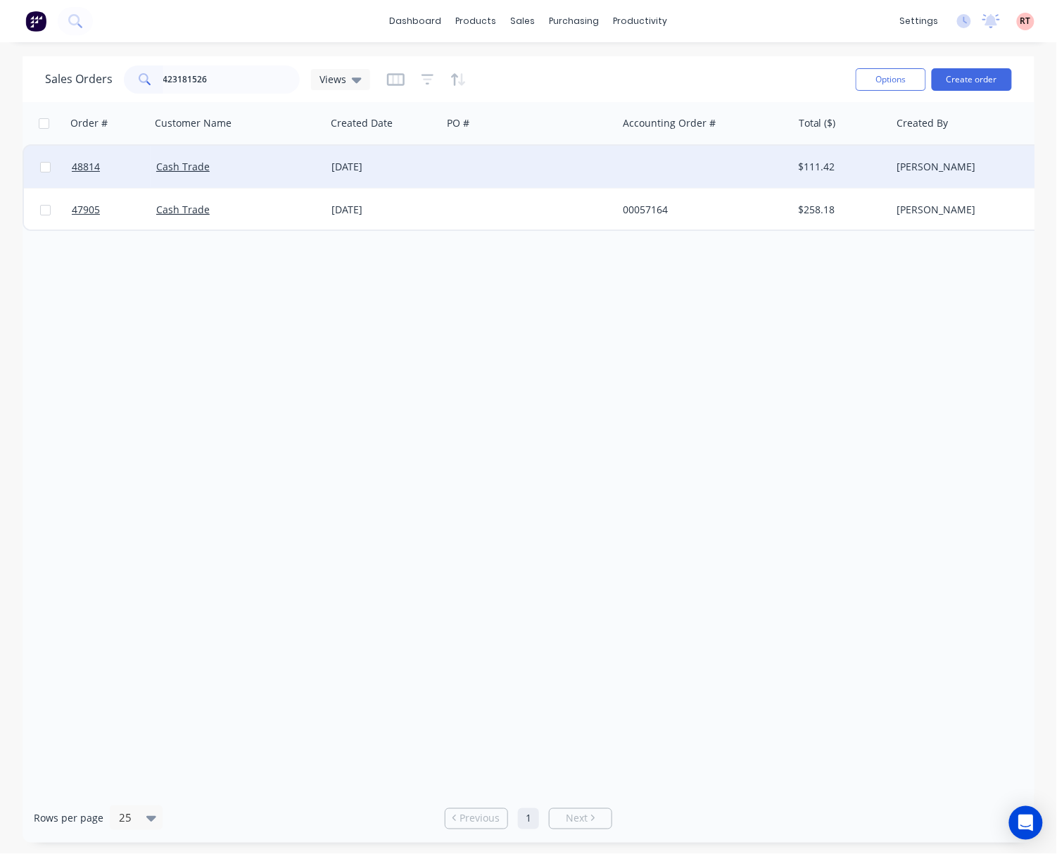
click at [505, 172] on div at bounding box center [529, 167] width 175 height 42
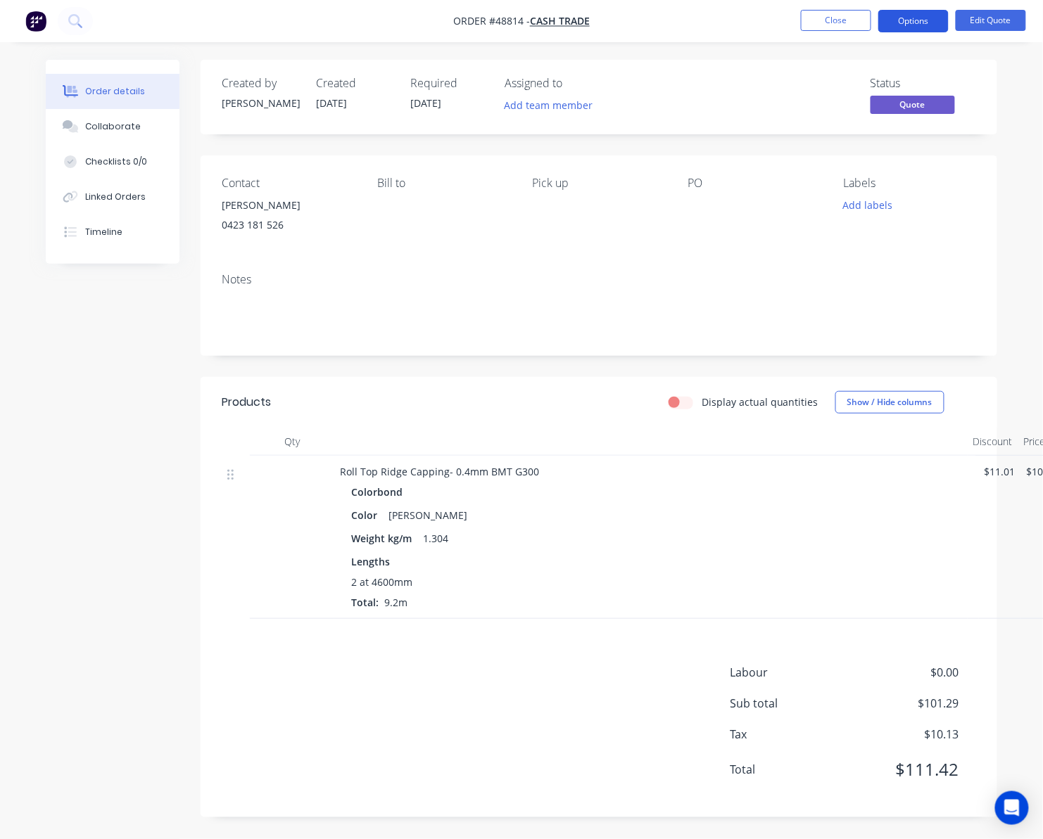
click at [915, 26] on button "Options" at bounding box center [913, 21] width 70 height 23
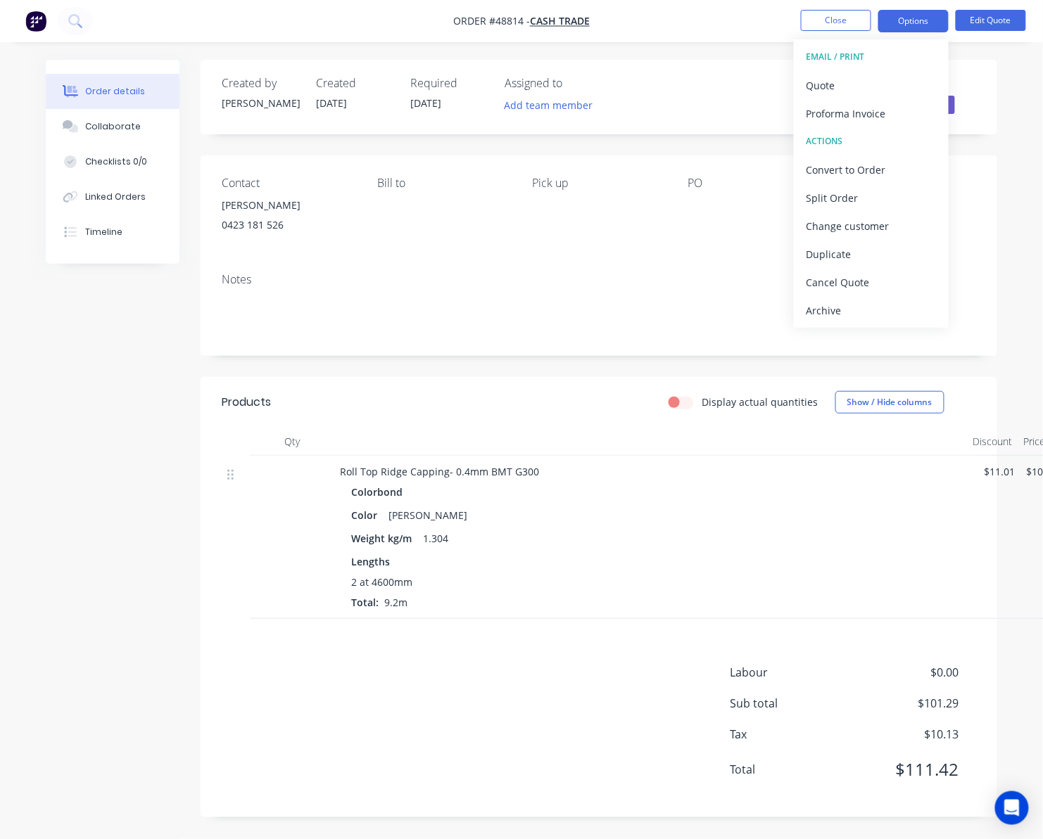
click at [981, 225] on div "Contact Gary 0423 181 526 Bill to Pick up PO Labels Add labels" at bounding box center [599, 209] width 797 height 106
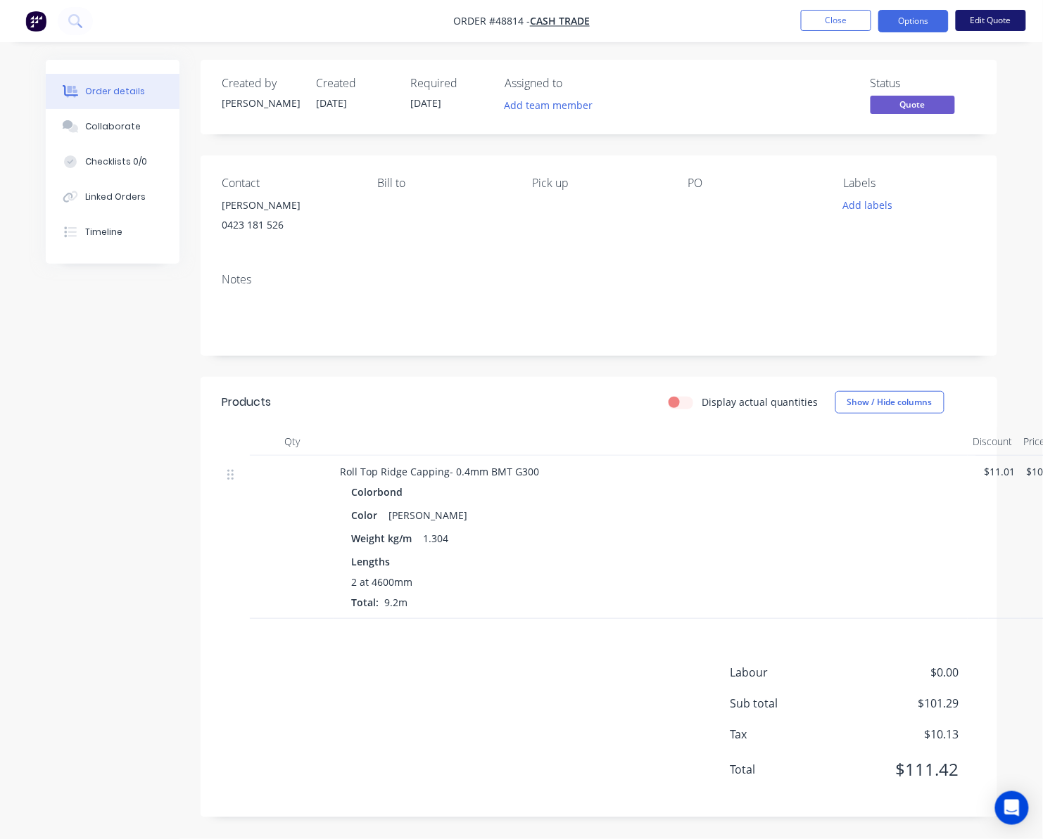
click at [987, 15] on button "Edit Quote" at bounding box center [991, 20] width 70 height 21
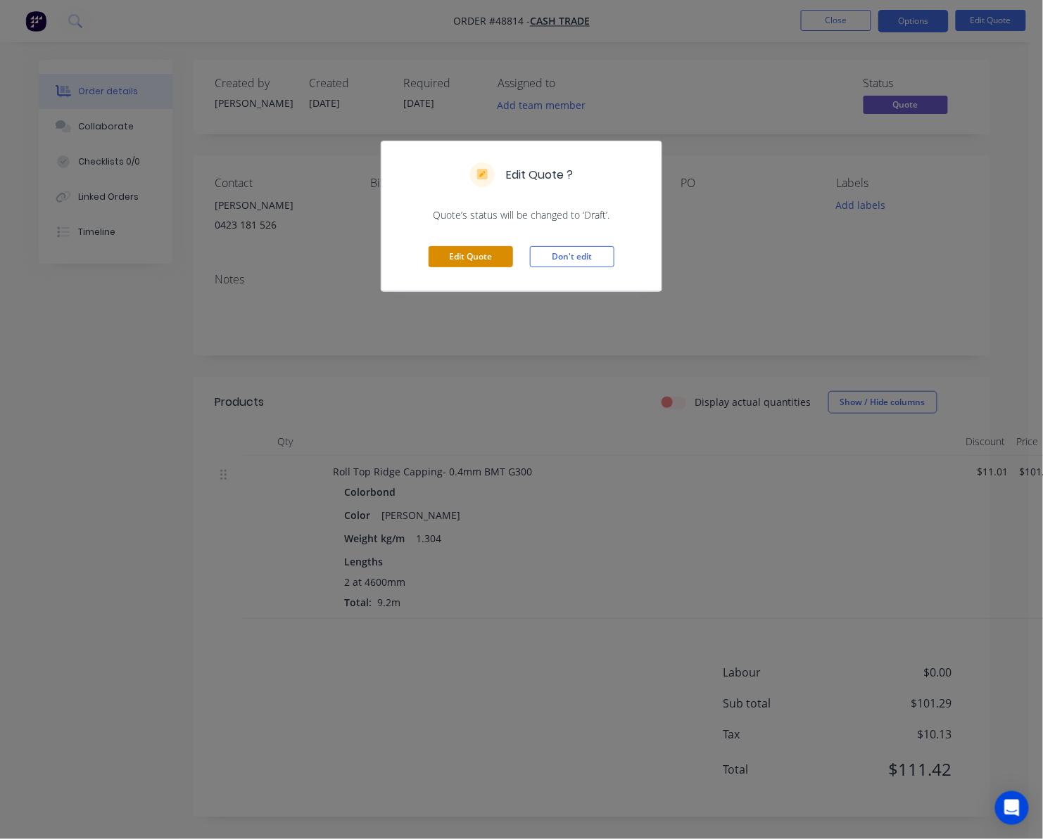
click at [448, 266] on button "Edit Quote" at bounding box center [471, 256] width 84 height 21
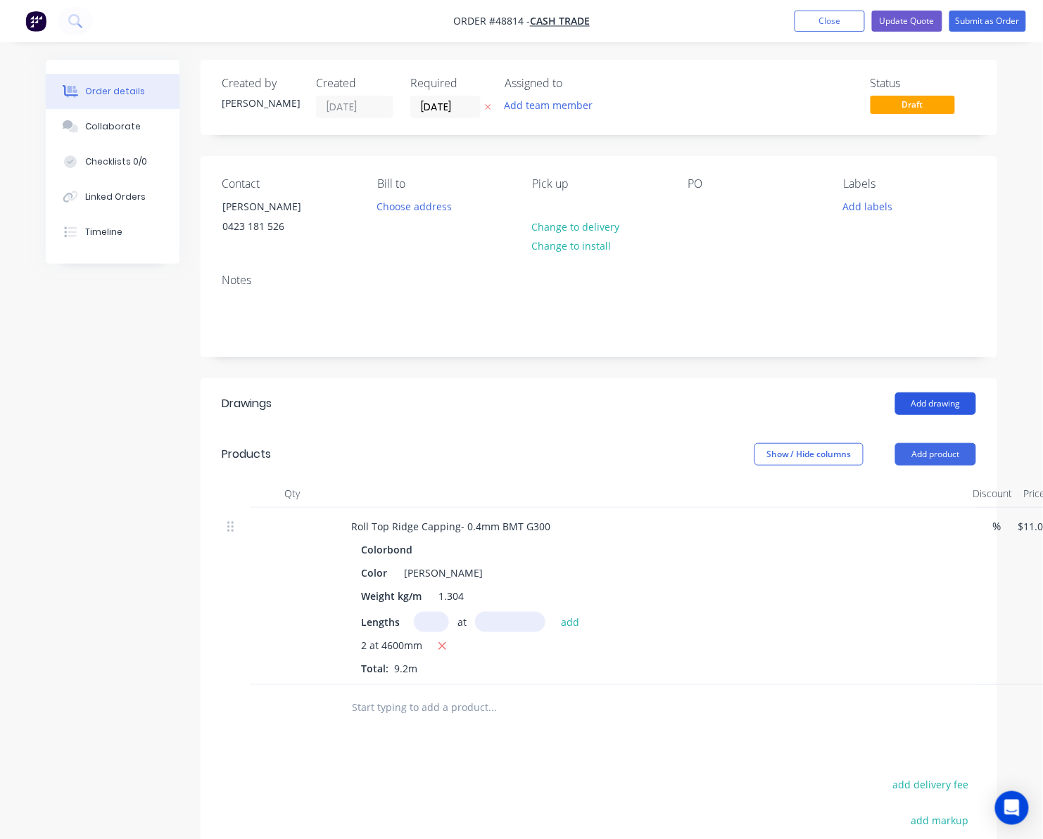
click at [915, 405] on button "Add drawing" at bounding box center [935, 404] width 81 height 23
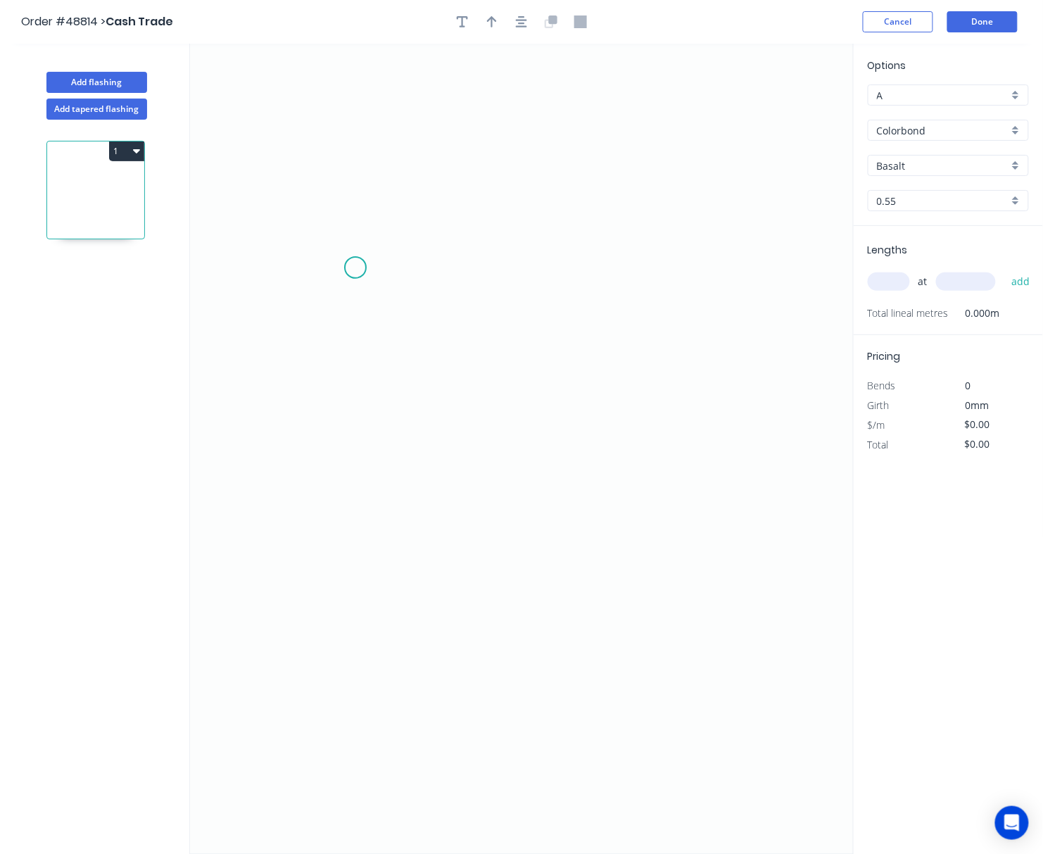
click at [355, 268] on icon "0" at bounding box center [522, 449] width 664 height 810
click at [685, 266] on icon "0" at bounding box center [522, 449] width 664 height 810
click at [713, 285] on icon "0 ?" at bounding box center [522, 449] width 664 height 810
click at [713, 285] on circle at bounding box center [712, 284] width 21 height 21
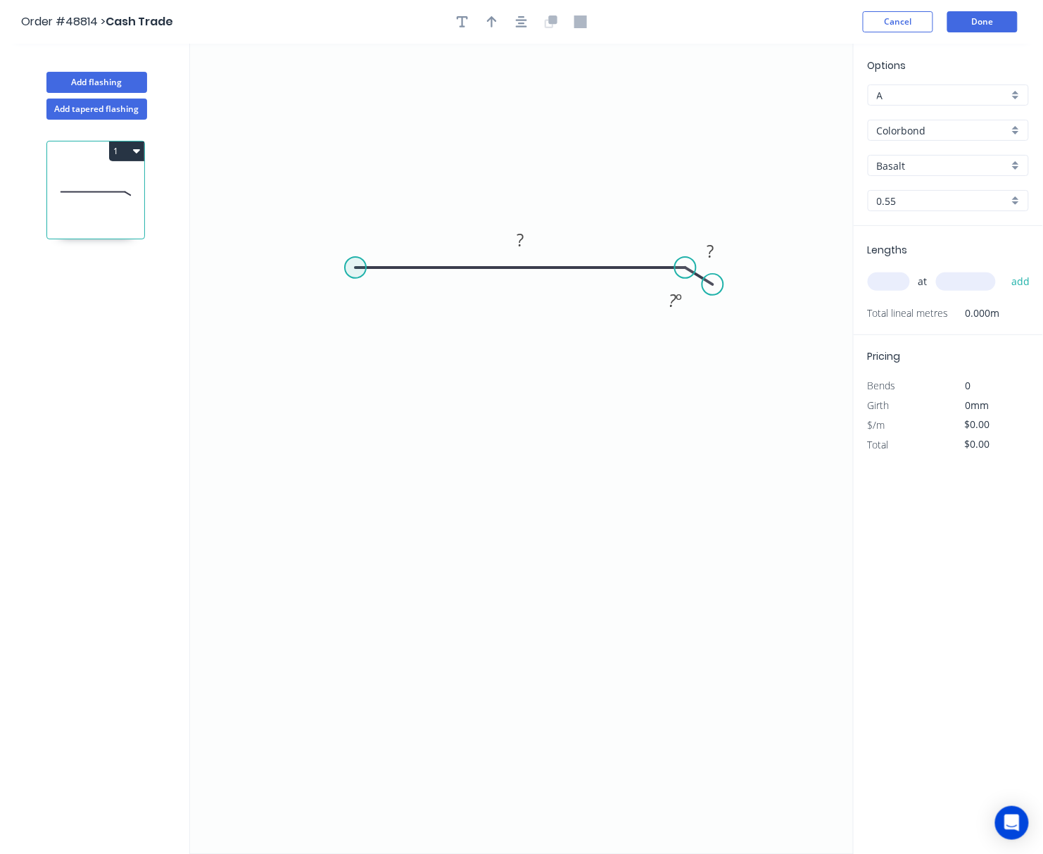
click at [353, 269] on circle at bounding box center [355, 267] width 21 height 21
click at [887, 282] on input "text" at bounding box center [889, 281] width 42 height 18
type input "3"
click at [956, 279] on input "text" at bounding box center [966, 281] width 60 height 18
type input "4000"
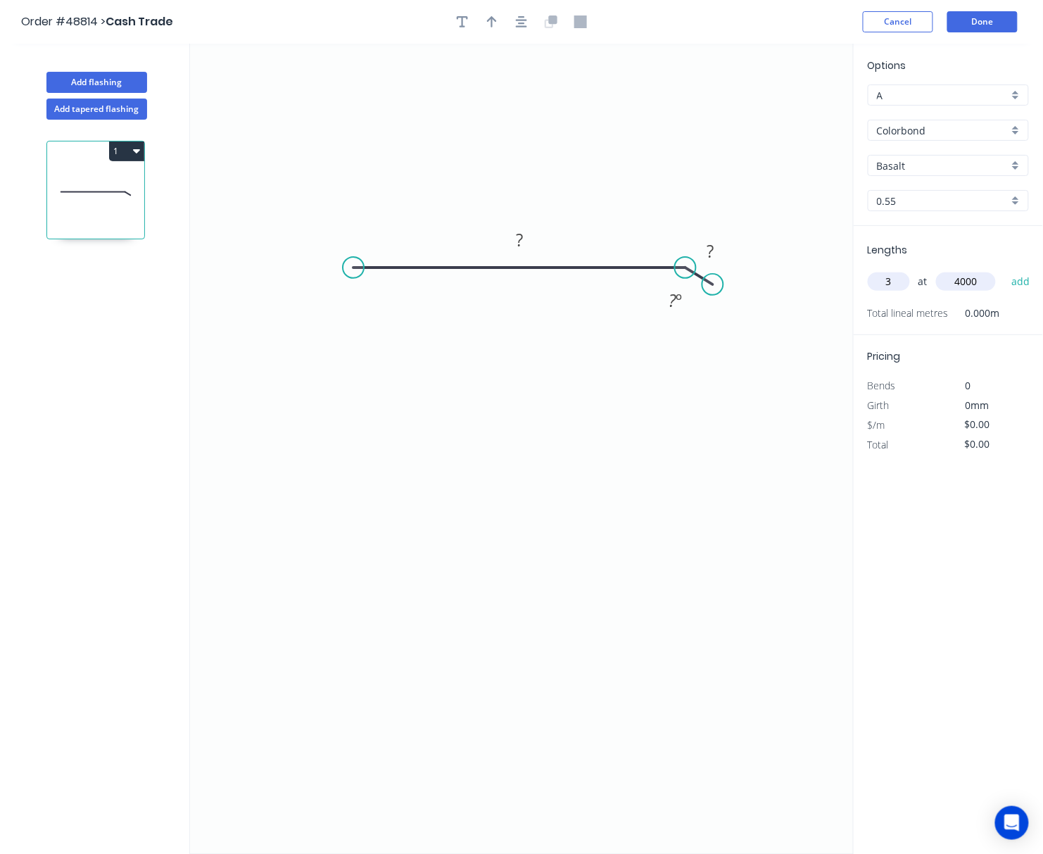
click at [987, 269] on button "add" at bounding box center [1020, 281] width 33 height 24
click at [353, 263] on circle at bounding box center [353, 267] width 21 height 21
click at [376, 597] on icon "0 ? ? ? º" at bounding box center [522, 449] width 664 height 810
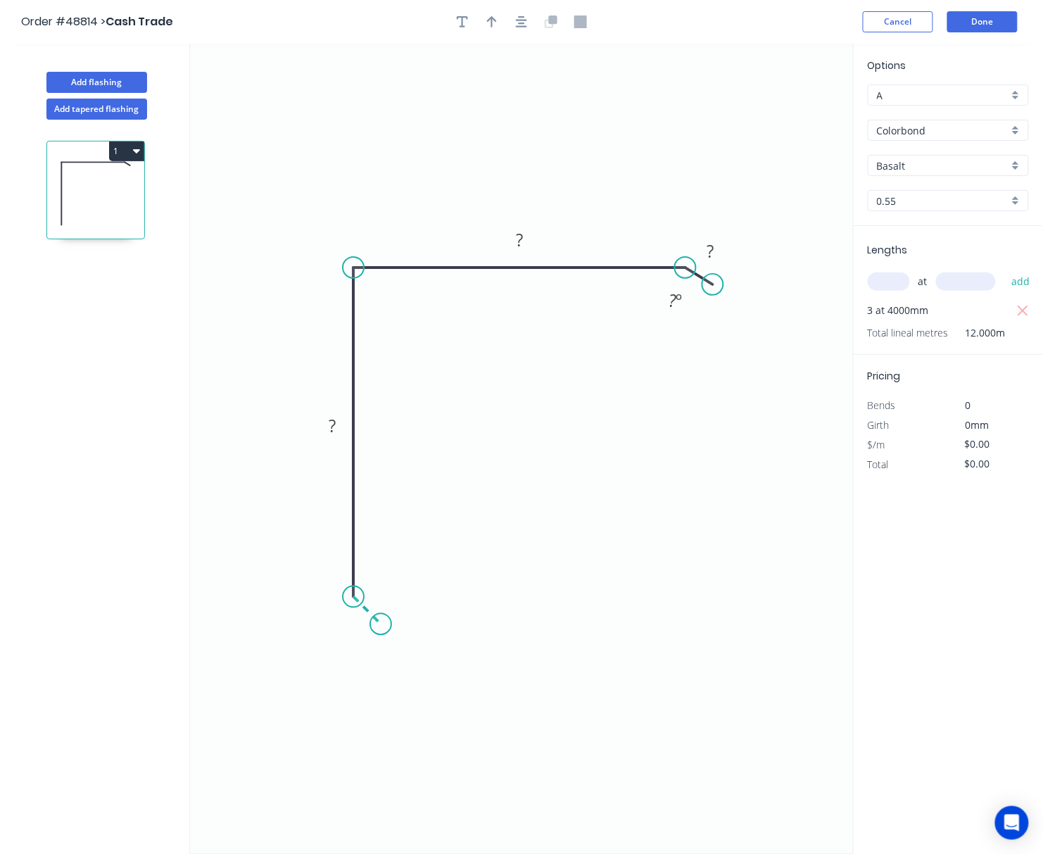
click at [381, 625] on icon "0 ? ? ? ? º" at bounding box center [522, 449] width 664 height 810
click at [381, 625] on circle at bounding box center [380, 624] width 21 height 21
click at [350, 623] on tspan "?" at bounding box center [351, 618] width 7 height 23
click at [334, 432] on tspan "?" at bounding box center [332, 425] width 7 height 23
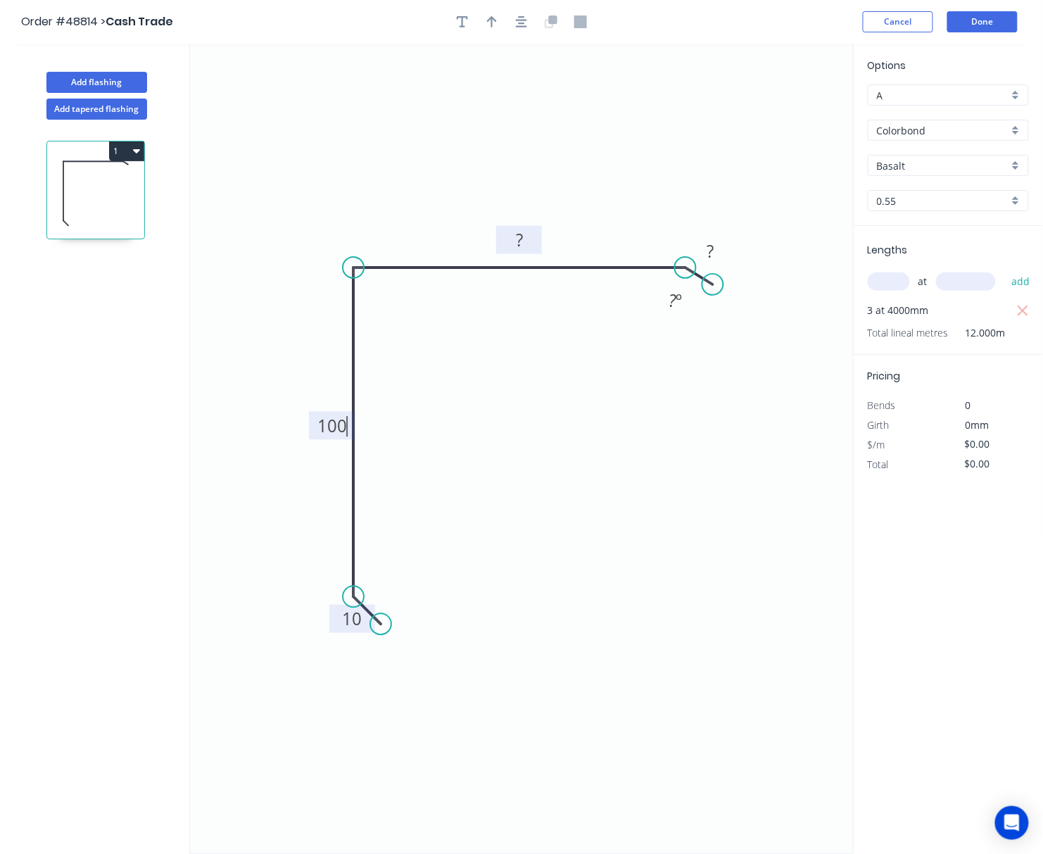
click at [509, 246] on rect at bounding box center [519, 241] width 28 height 20
click at [707, 255] on tspan "?" at bounding box center [709, 251] width 7 height 23
type input "$10.70"
type input "$128.40"
click at [671, 299] on tspan "?" at bounding box center [673, 299] width 8 height 23
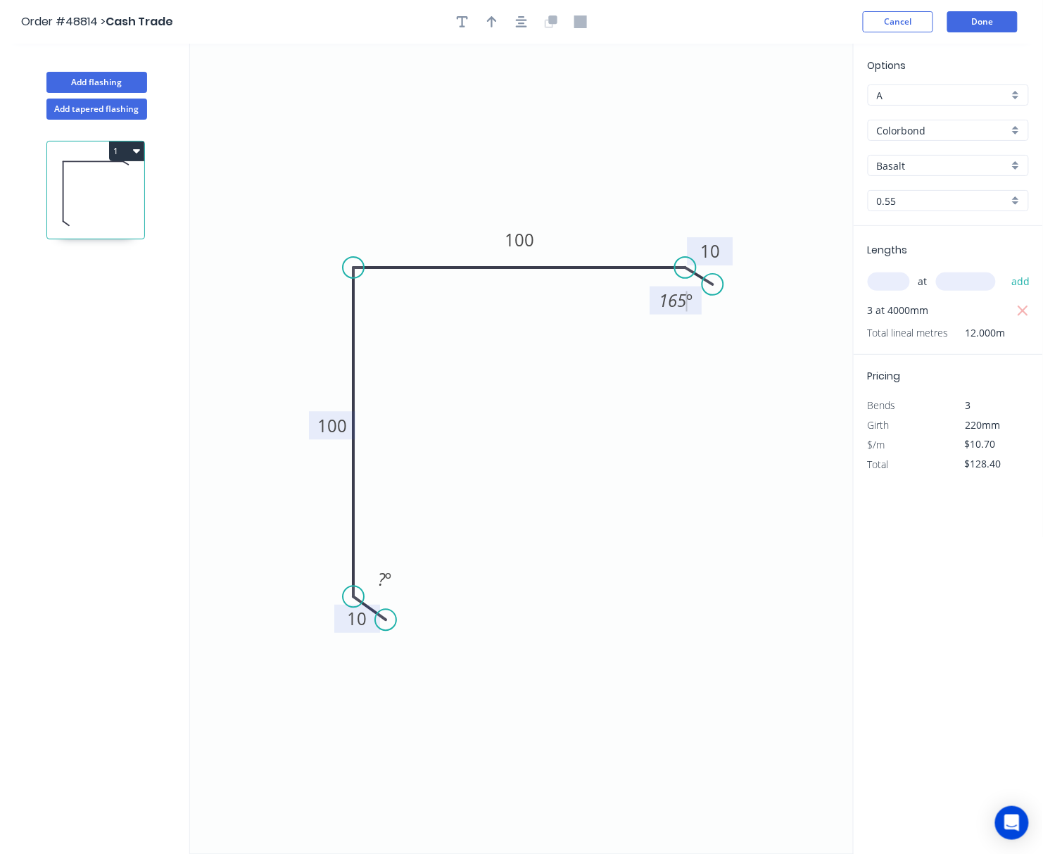
drag, startPoint x: 376, startPoint y: 620, endPoint x: 386, endPoint y: 621, distance: 9.9
click at [386, 621] on circle at bounding box center [385, 619] width 21 height 21
click at [373, 583] on rect at bounding box center [385, 581] width 28 height 20
click at [935, 165] on input "Basalt" at bounding box center [943, 165] width 132 height 15
click at [944, 191] on div "Shale Grey" at bounding box center [948, 192] width 160 height 25
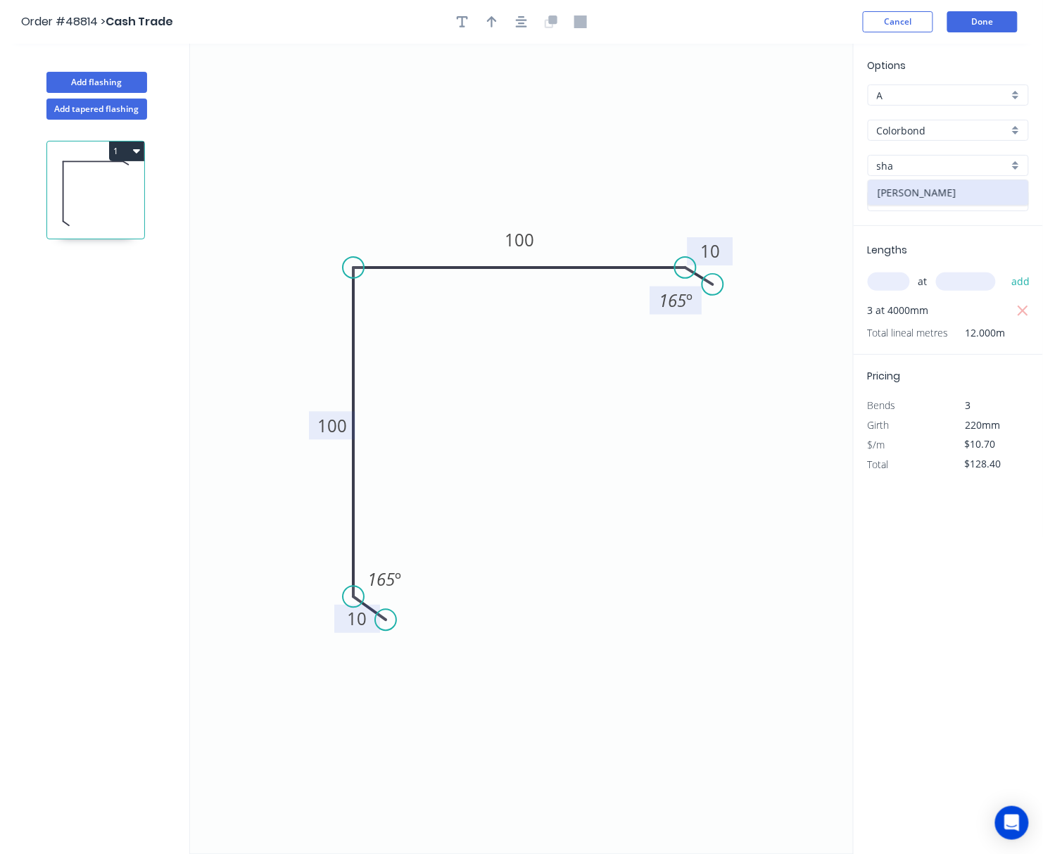
type input "Shale Grey"
drag, startPoint x: 486, startPoint y: 20, endPoint x: 550, endPoint y: 55, distance: 73.3
click at [487, 20] on button "button" at bounding box center [491, 21] width 21 height 21
click at [781, 110] on icon at bounding box center [783, 97] width 13 height 45
click at [781, 110] on icon at bounding box center [794, 102] width 41 height 41
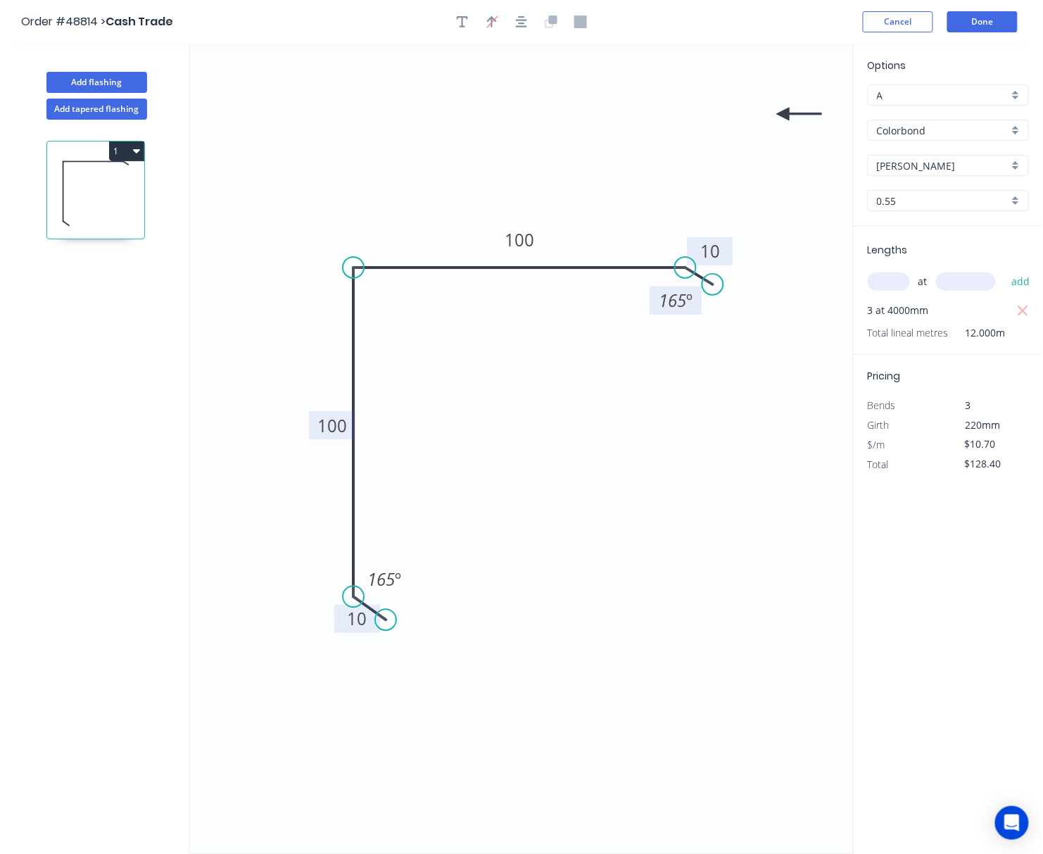
click at [781, 110] on icon "0 10 100 100 10 165 º 165 º" at bounding box center [522, 449] width 664 height 810
click at [781, 114] on icon at bounding box center [799, 114] width 45 height 13
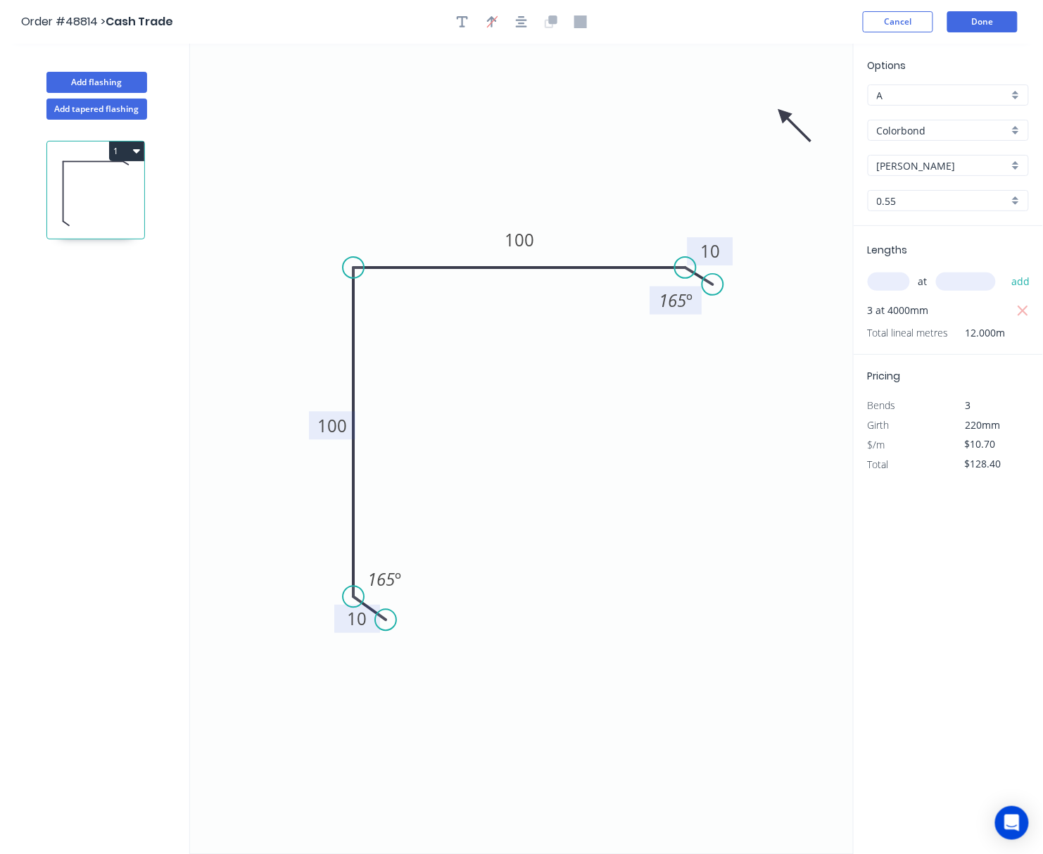
click at [781, 114] on icon at bounding box center [794, 125] width 41 height 41
click at [781, 114] on icon at bounding box center [771, 125] width 41 height 41
click at [781, 114] on icon at bounding box center [766, 114] width 45 height 13
click at [781, 114] on icon at bounding box center [771, 102] width 41 height 41
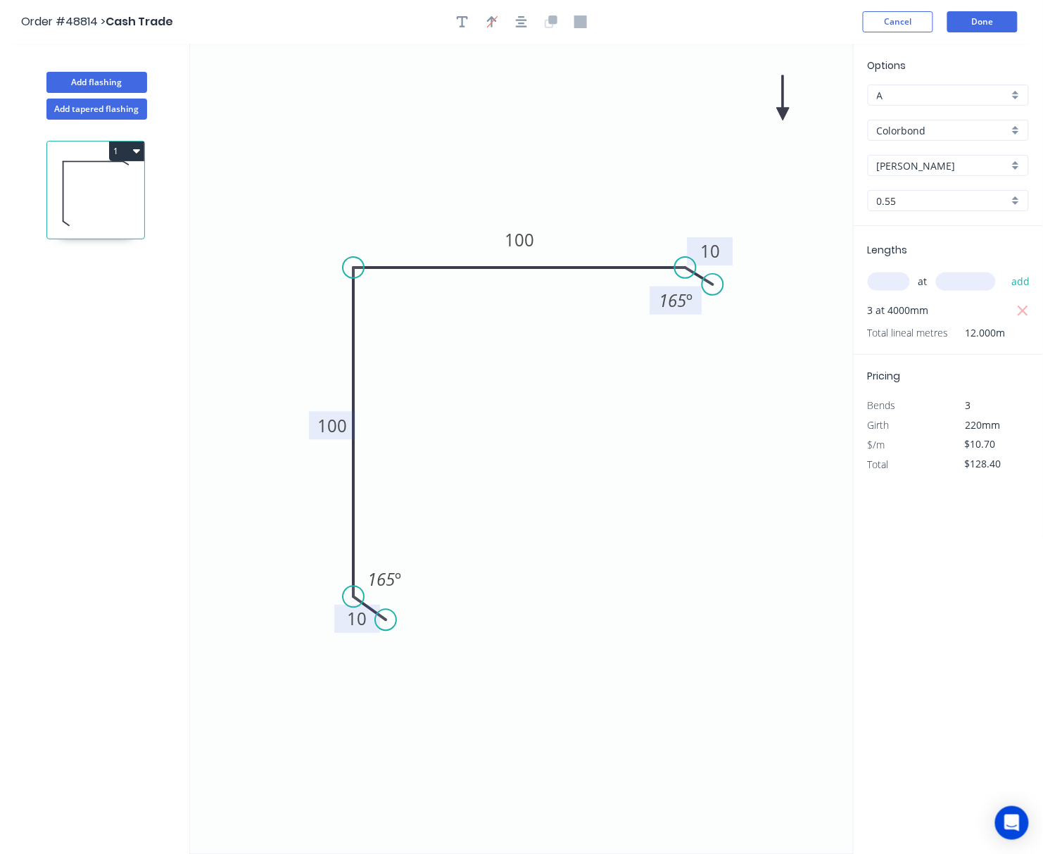
click at [781, 113] on icon at bounding box center [783, 97] width 13 height 45
click at [781, 113] on icon at bounding box center [794, 102] width 41 height 41
click at [781, 113] on icon at bounding box center [799, 114] width 45 height 13
click at [781, 113] on icon at bounding box center [783, 130] width 13 height 45
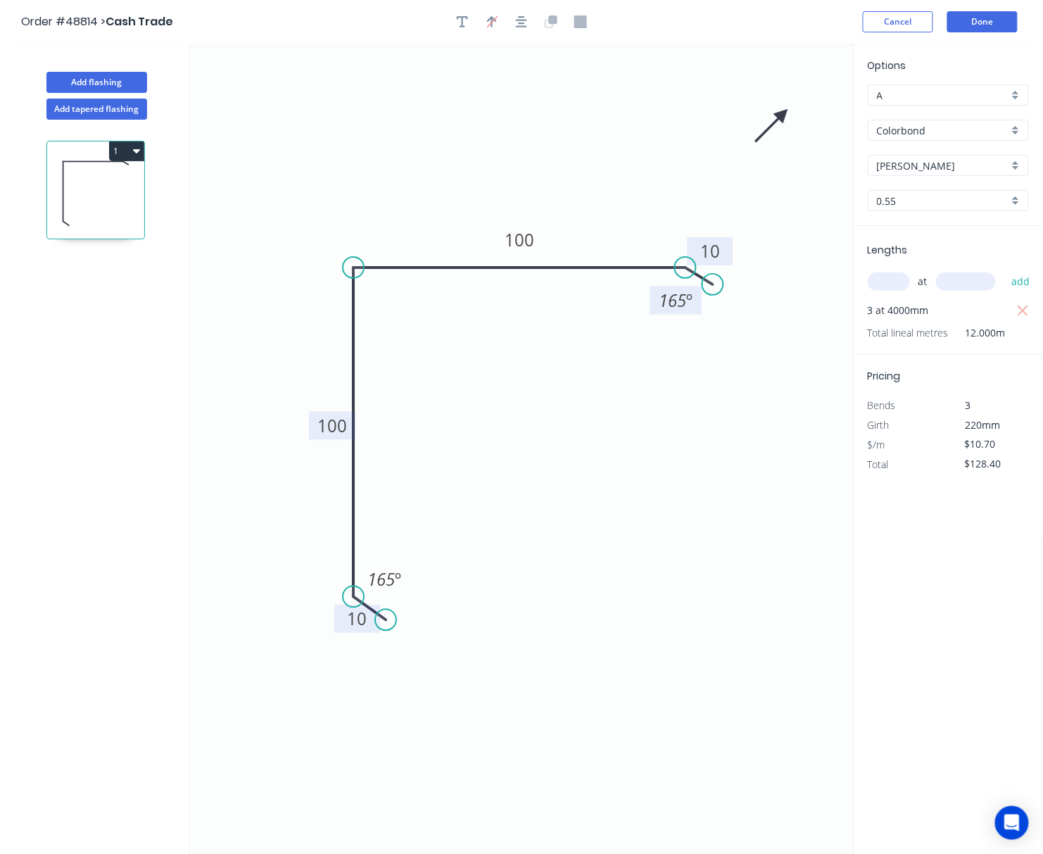
click at [781, 113] on icon at bounding box center [771, 125] width 41 height 41
drag, startPoint x: 781, startPoint y: 113, endPoint x: 363, endPoint y: 172, distance: 422.0
click at [328, 172] on icon at bounding box center [307, 168] width 41 height 41
click at [987, 20] on button "Done" at bounding box center [982, 21] width 70 height 21
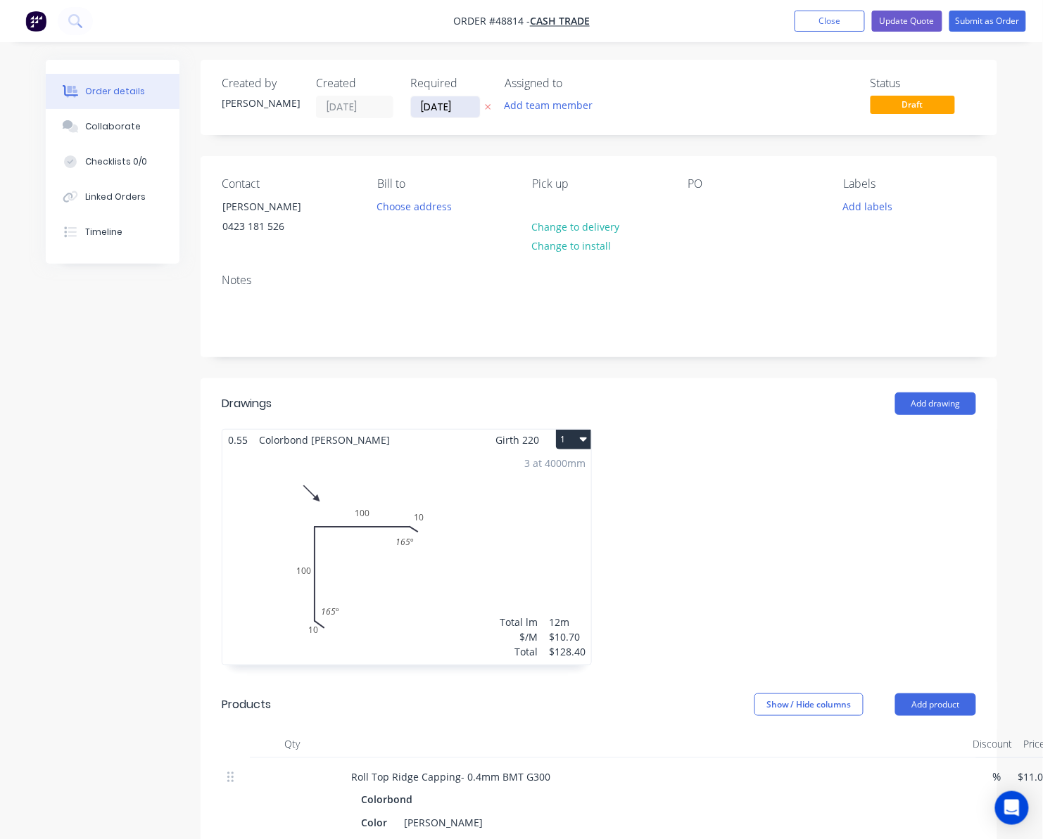
click at [453, 101] on input "03/09/25" at bounding box center [445, 106] width 69 height 21
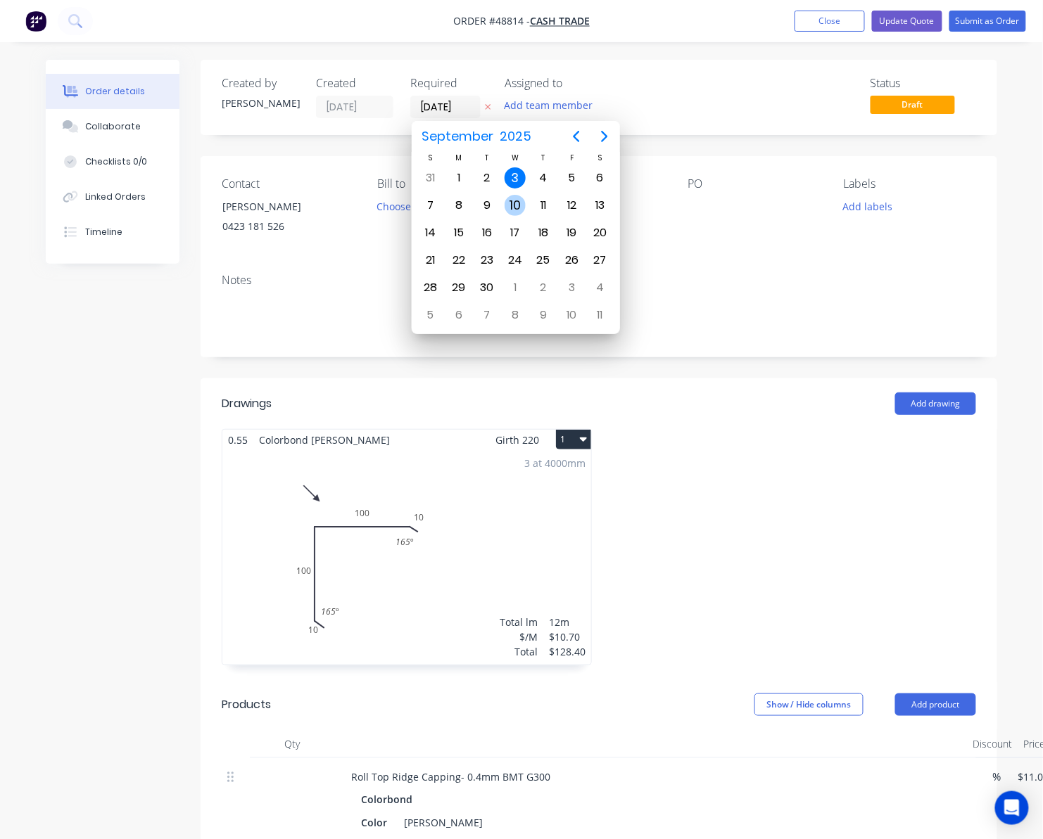
click at [515, 205] on div "10" at bounding box center [515, 205] width 21 height 21
type input "10/09/25"
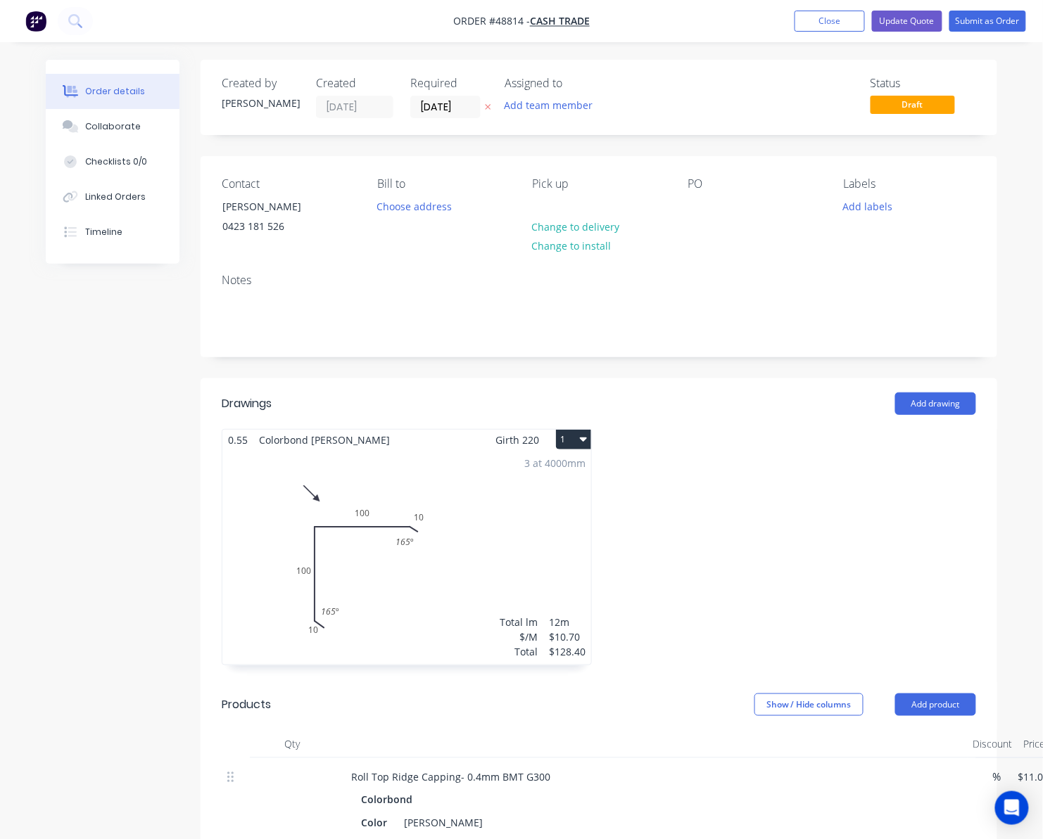
click at [736, 106] on div "Status Draft" at bounding box center [810, 98] width 331 height 42
click at [987, 23] on button "Submit as Order" at bounding box center [987, 21] width 77 height 21
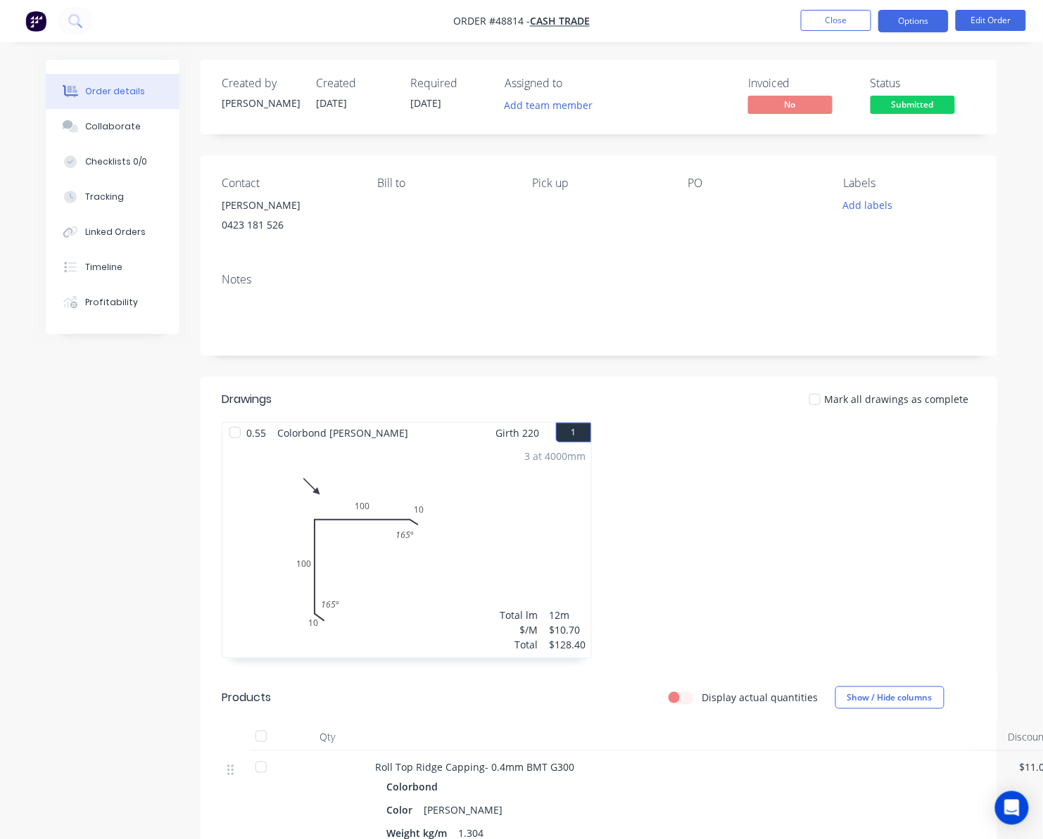
click at [913, 23] on button "Options" at bounding box center [913, 21] width 70 height 23
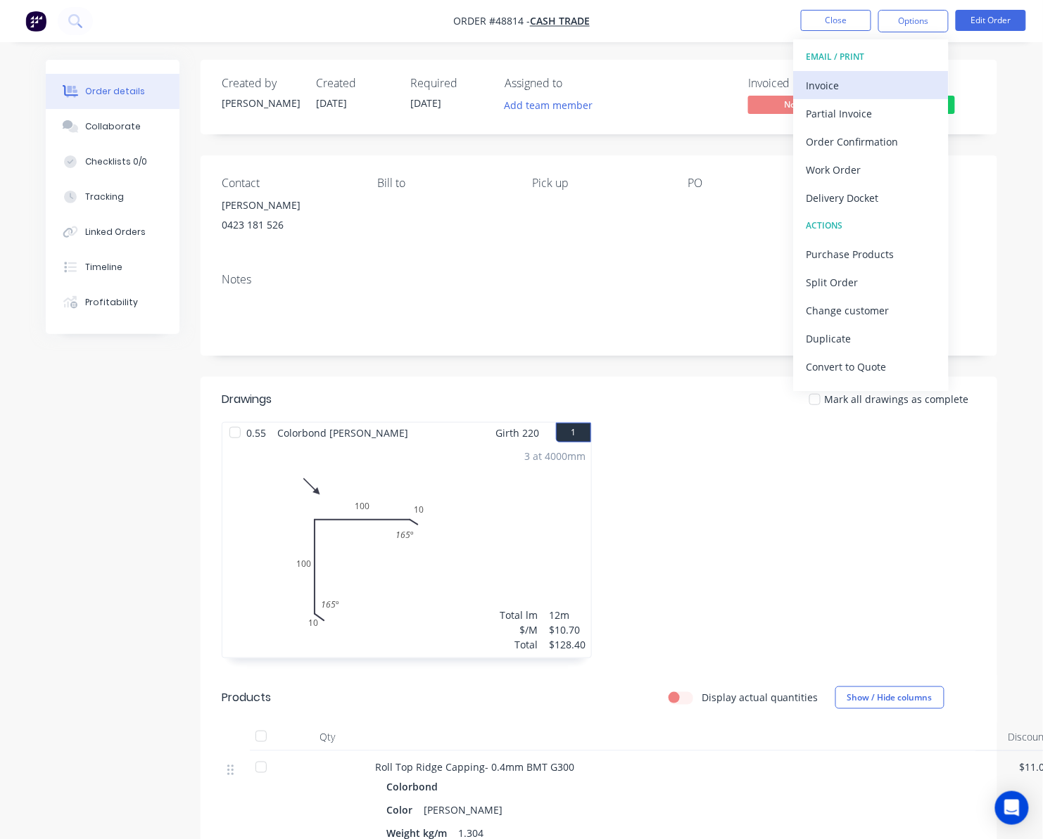
click at [870, 87] on div "Invoice" at bounding box center [870, 85] width 129 height 20
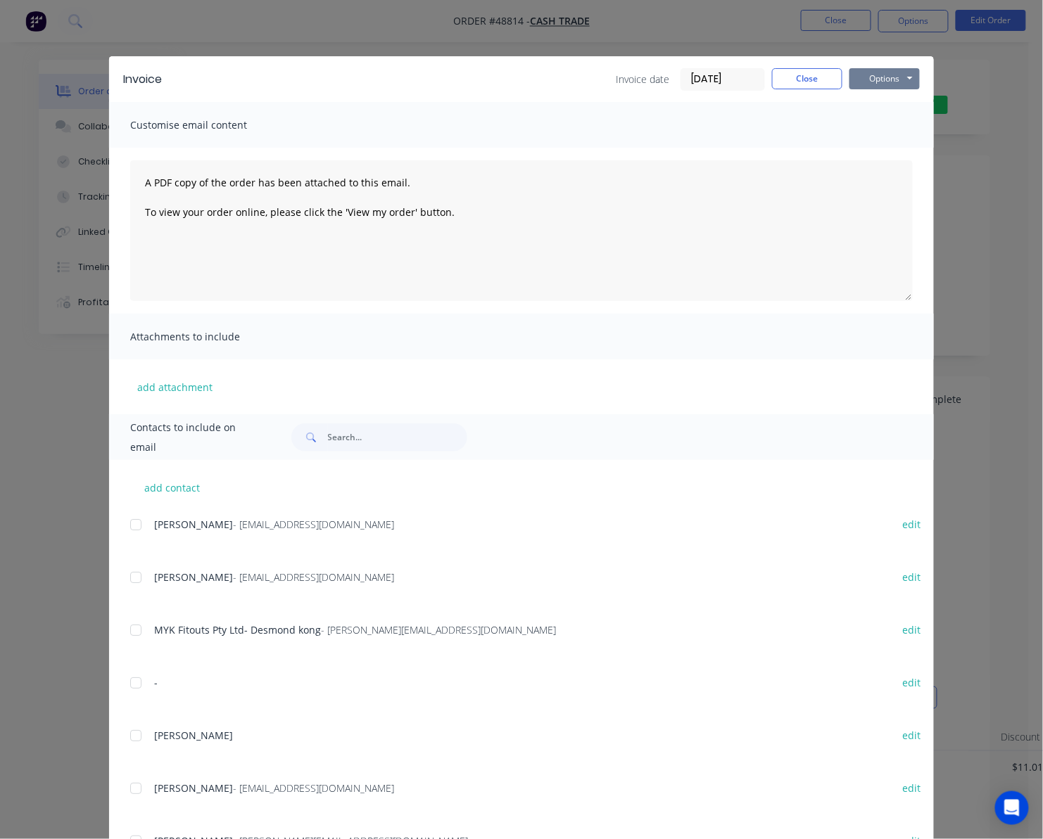
click at [891, 76] on button "Options" at bounding box center [884, 78] width 70 height 21
click at [901, 129] on button "Print" at bounding box center [894, 126] width 90 height 23
click at [987, 226] on div "Invoice Invoice date 03/09/25 Close Options Preview Print Email Customise email…" at bounding box center [521, 419] width 1043 height 839
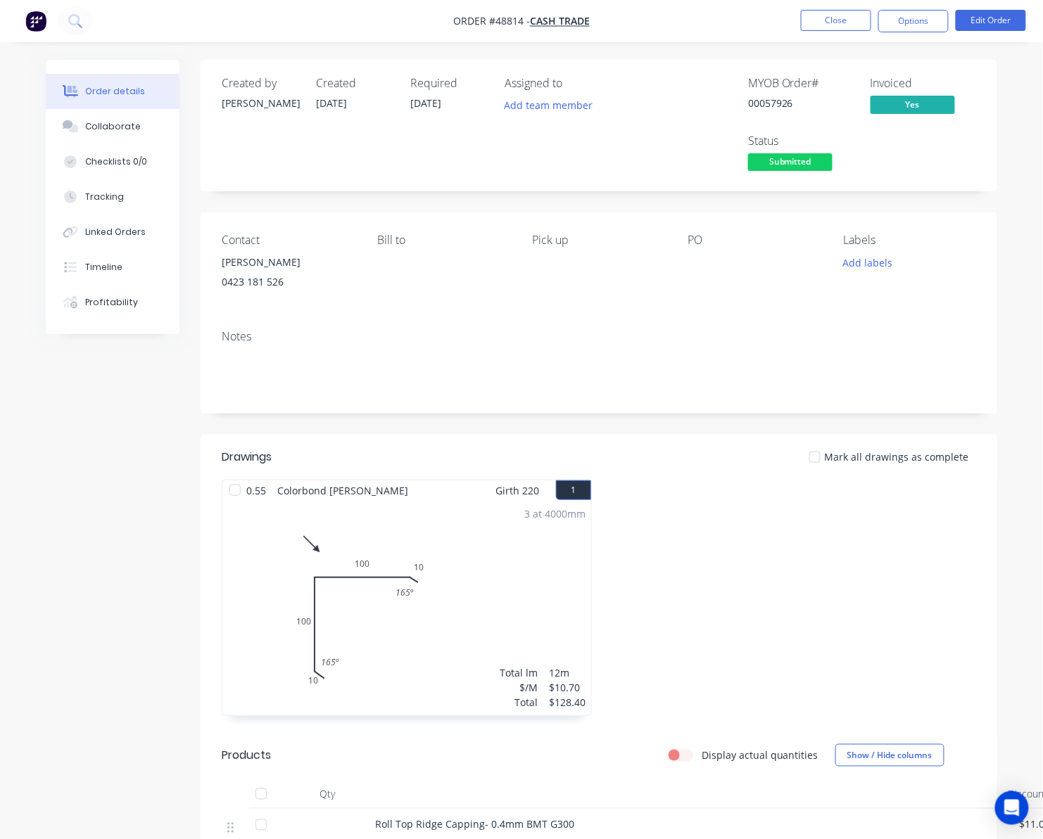
click at [778, 165] on span "Submitted" at bounding box center [790, 162] width 84 height 18
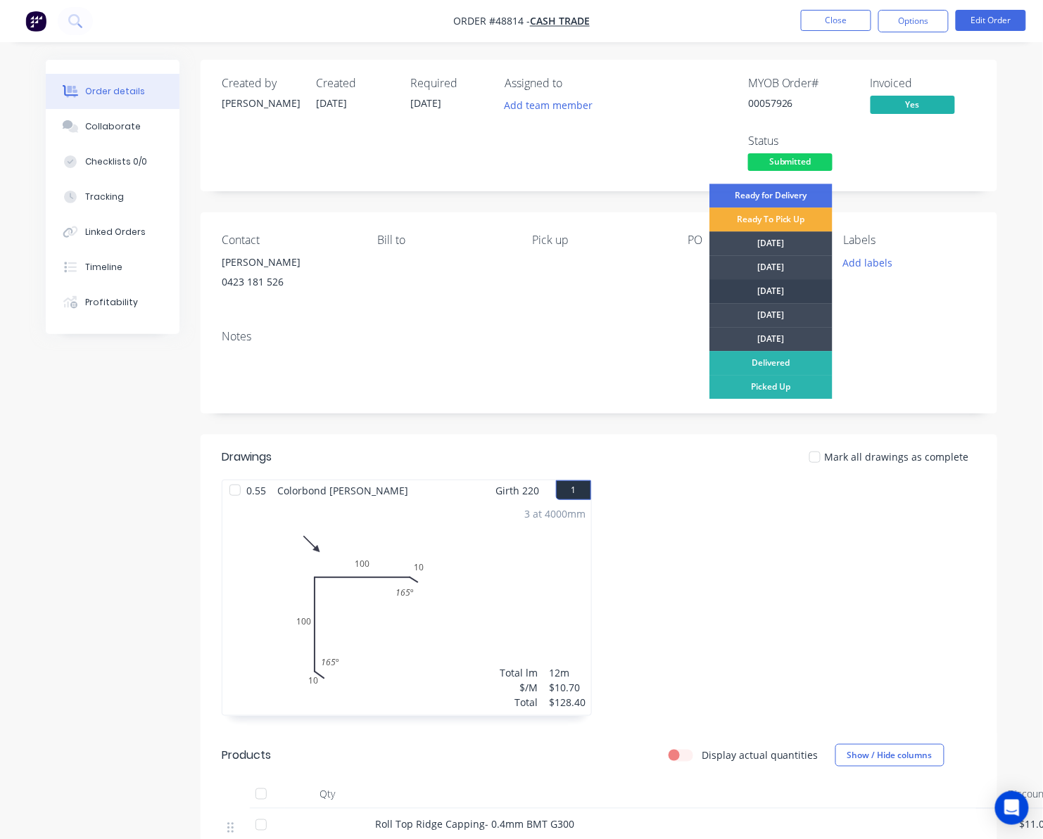
click at [795, 286] on div "[DATE]" at bounding box center [770, 291] width 123 height 24
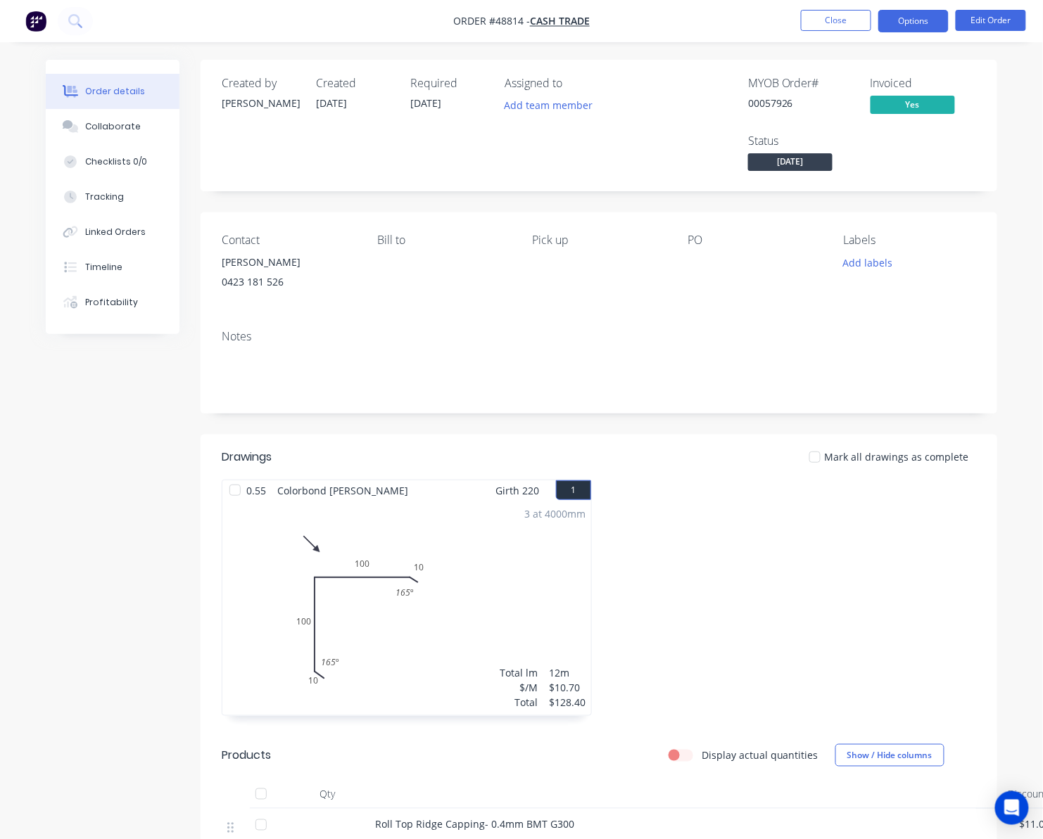
click at [906, 20] on button "Options" at bounding box center [913, 21] width 70 height 23
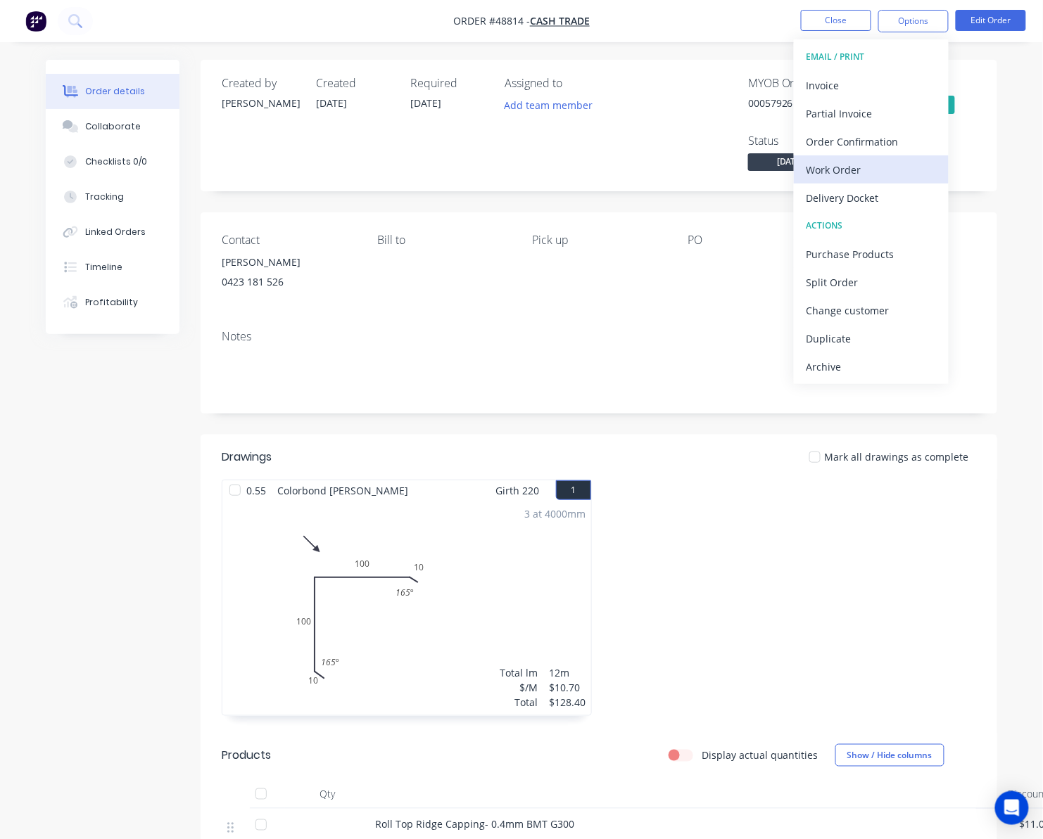
click at [893, 166] on div "Work Order" at bounding box center [870, 170] width 129 height 20
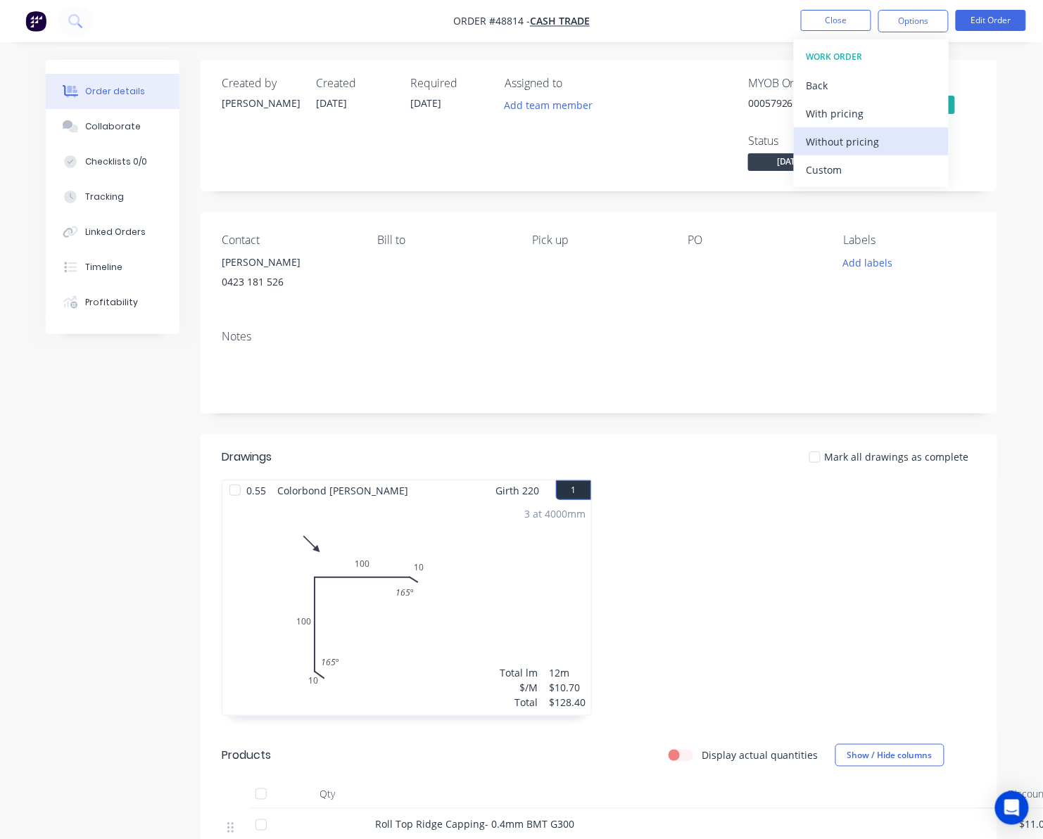
click at [902, 141] on div "Without pricing" at bounding box center [870, 142] width 129 height 20
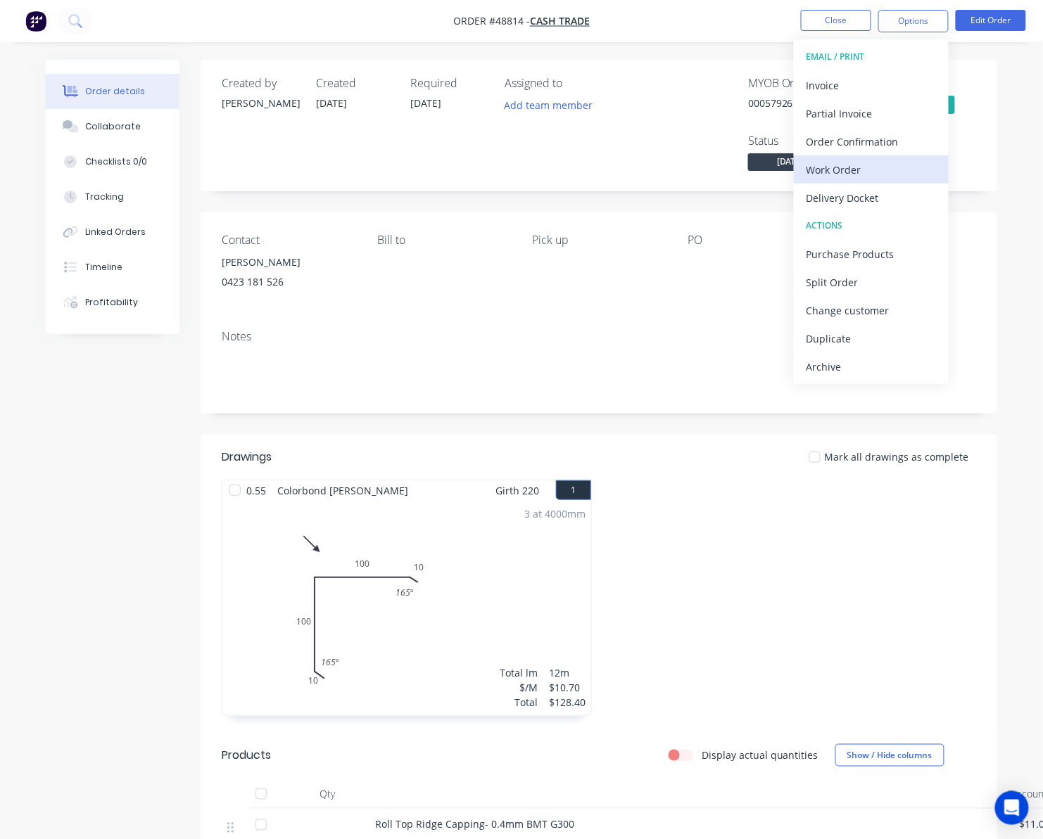
click at [861, 172] on div "Work Order" at bounding box center [870, 170] width 129 height 20
click at [856, 172] on div "Custom" at bounding box center [870, 170] width 129 height 20
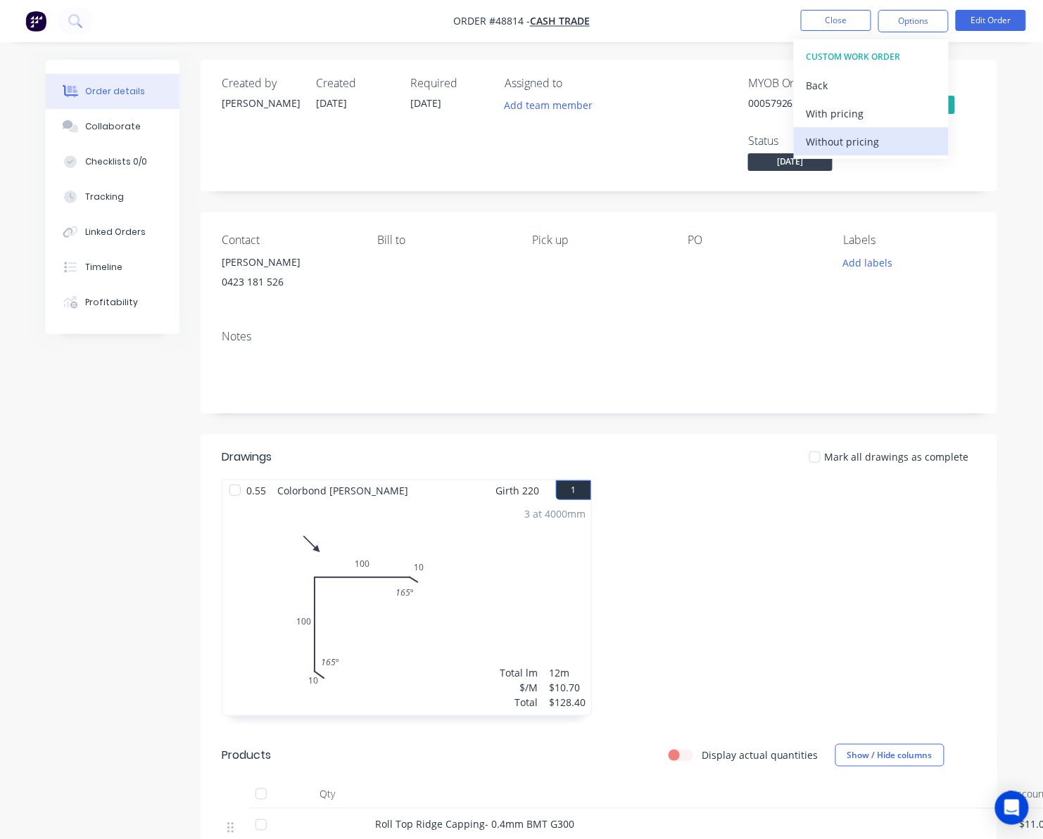
click at [882, 141] on div "Without pricing" at bounding box center [870, 142] width 129 height 20
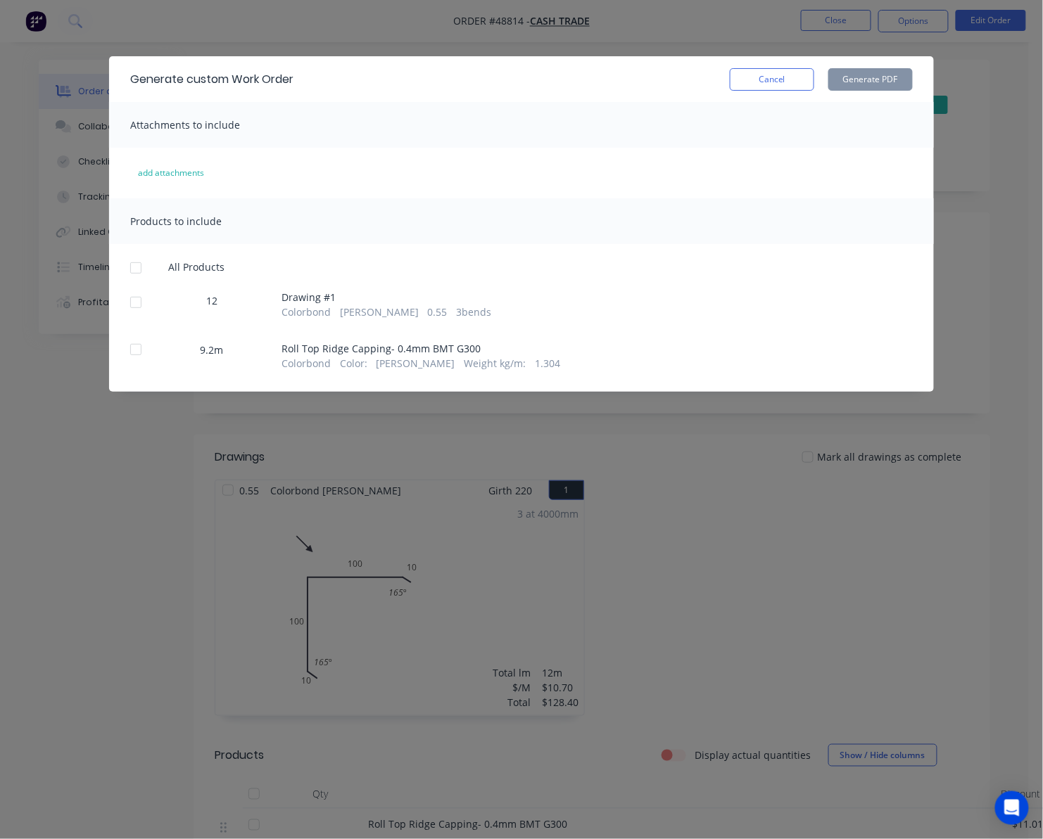
click at [134, 305] on div at bounding box center [136, 302] width 28 height 28
click at [863, 79] on button "Generate PDF" at bounding box center [870, 79] width 84 height 23
click at [138, 352] on div at bounding box center [136, 350] width 28 height 28
click at [859, 82] on button "Generate PDF" at bounding box center [870, 79] width 84 height 23
click at [750, 46] on div "Generate custom Work Order Cancel Generate PDF Attachments to include add attac…" at bounding box center [521, 419] width 1043 height 839
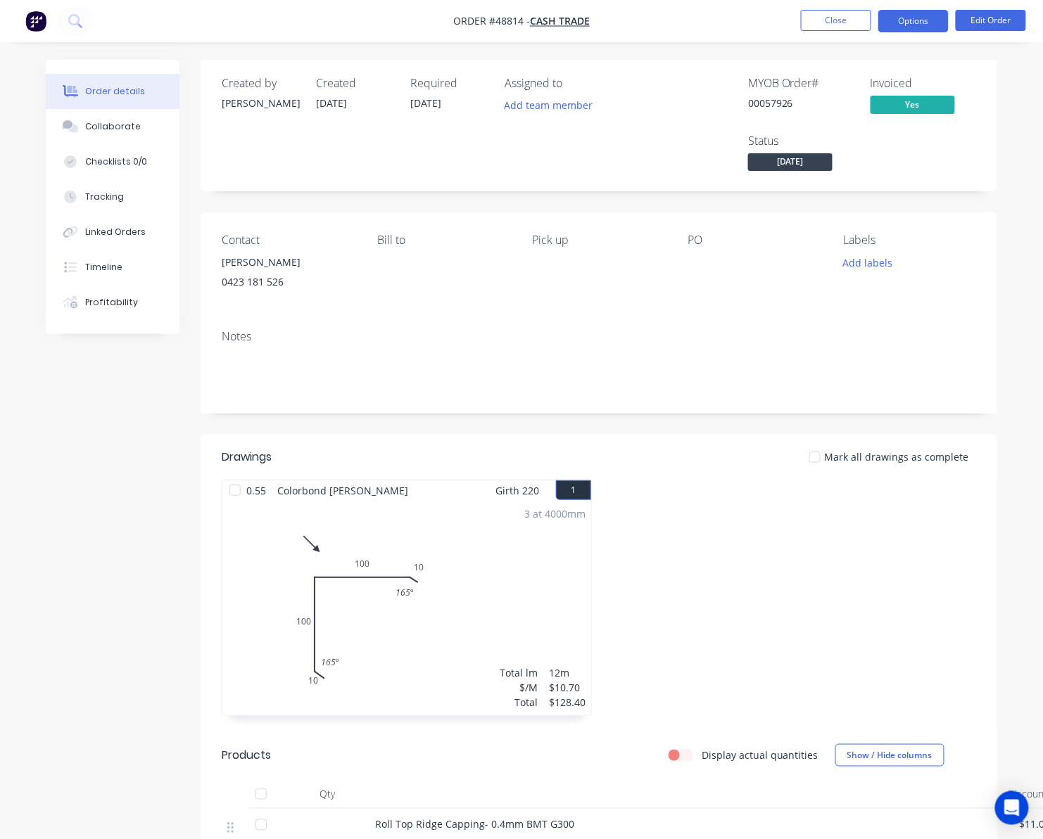
click at [910, 11] on button "Options" at bounding box center [913, 21] width 70 height 23
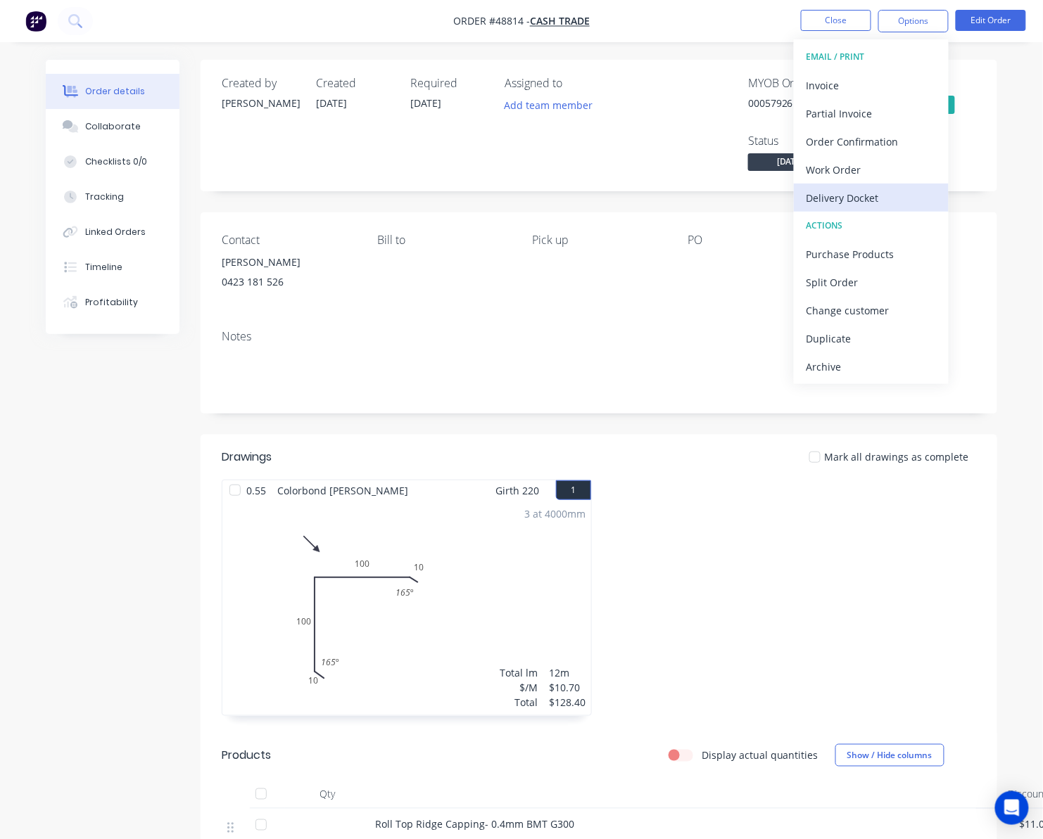
click at [909, 201] on div "Delivery Docket" at bounding box center [870, 198] width 129 height 20
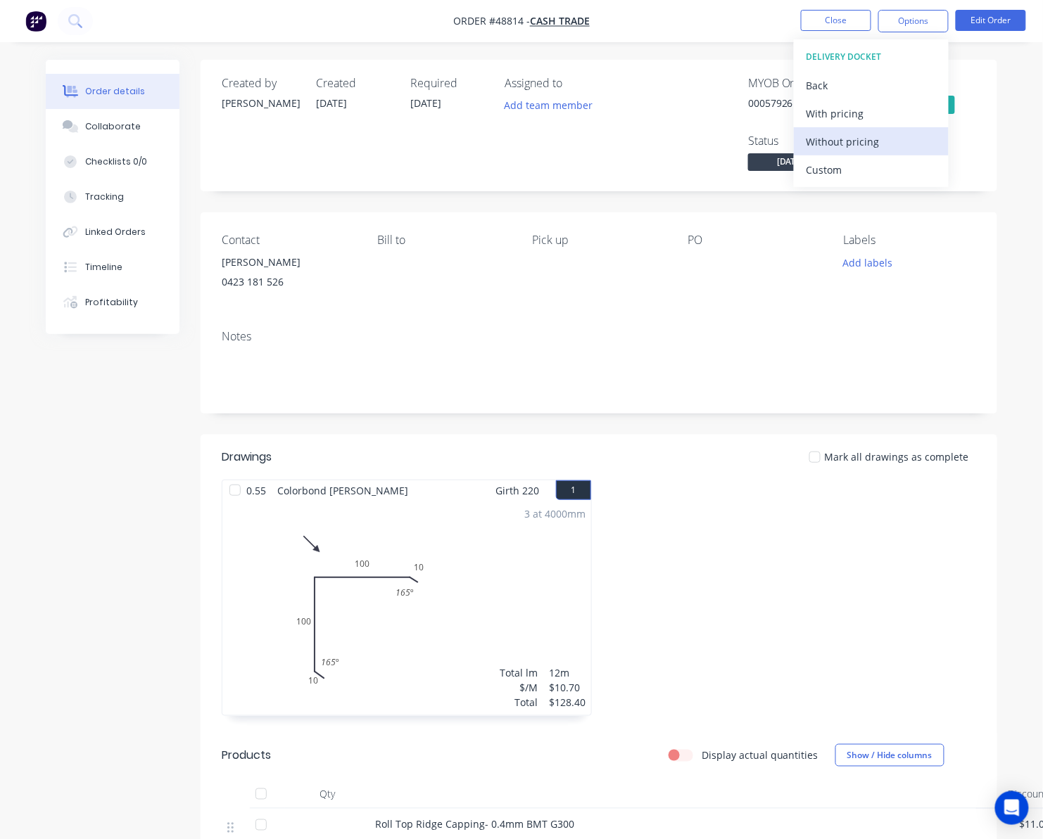
click at [877, 146] on div "Without pricing" at bounding box center [870, 142] width 129 height 20
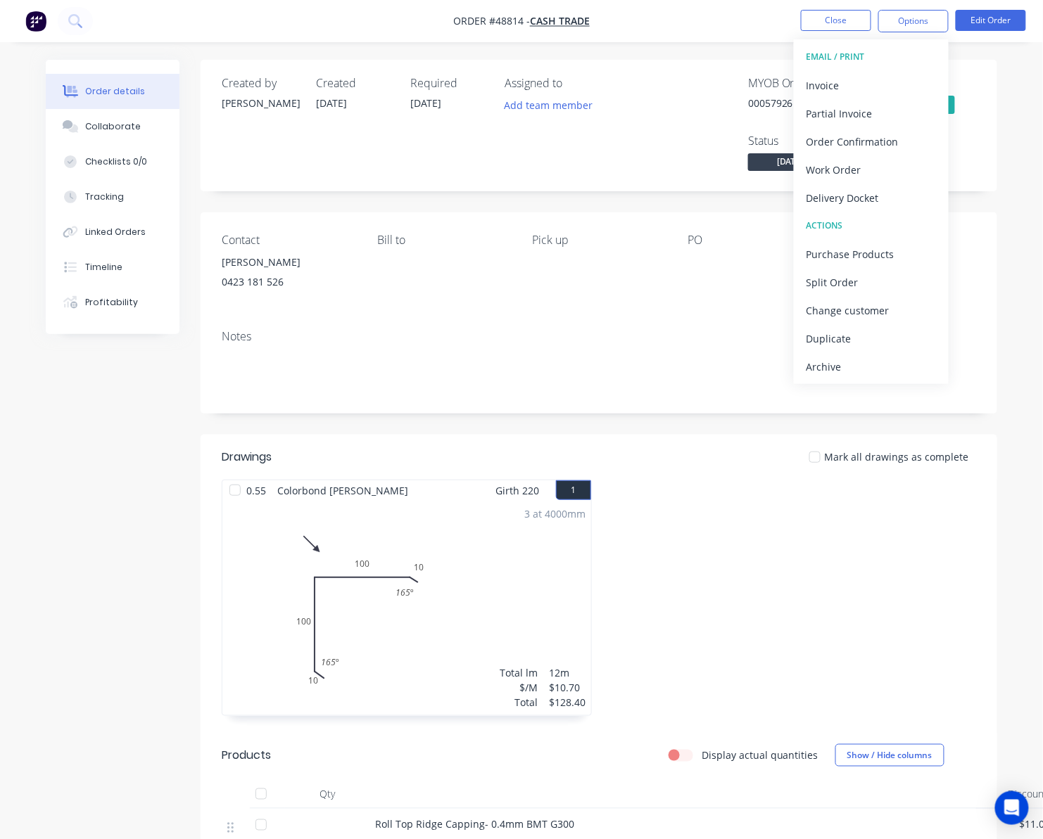
click at [649, 156] on div "MYOB Order # 00057926 Invoiced Yes Status Wednesday" at bounding box center [810, 126] width 331 height 98
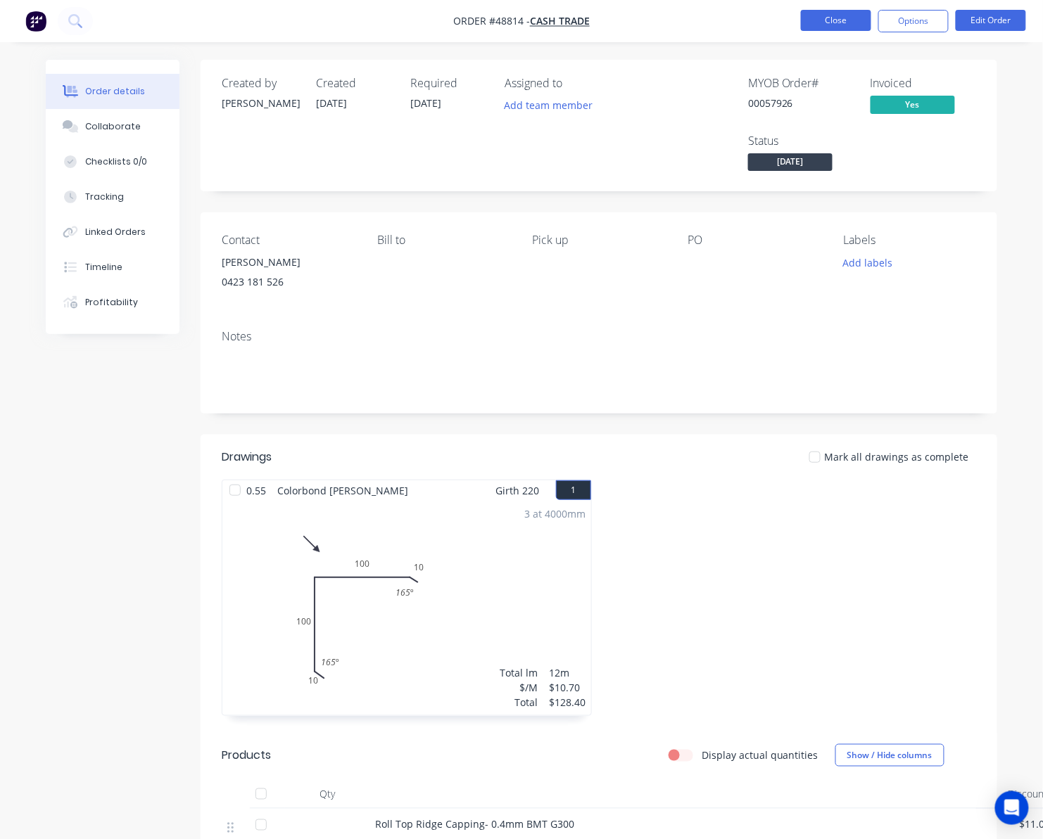
click at [837, 23] on button "Close" at bounding box center [836, 20] width 70 height 21
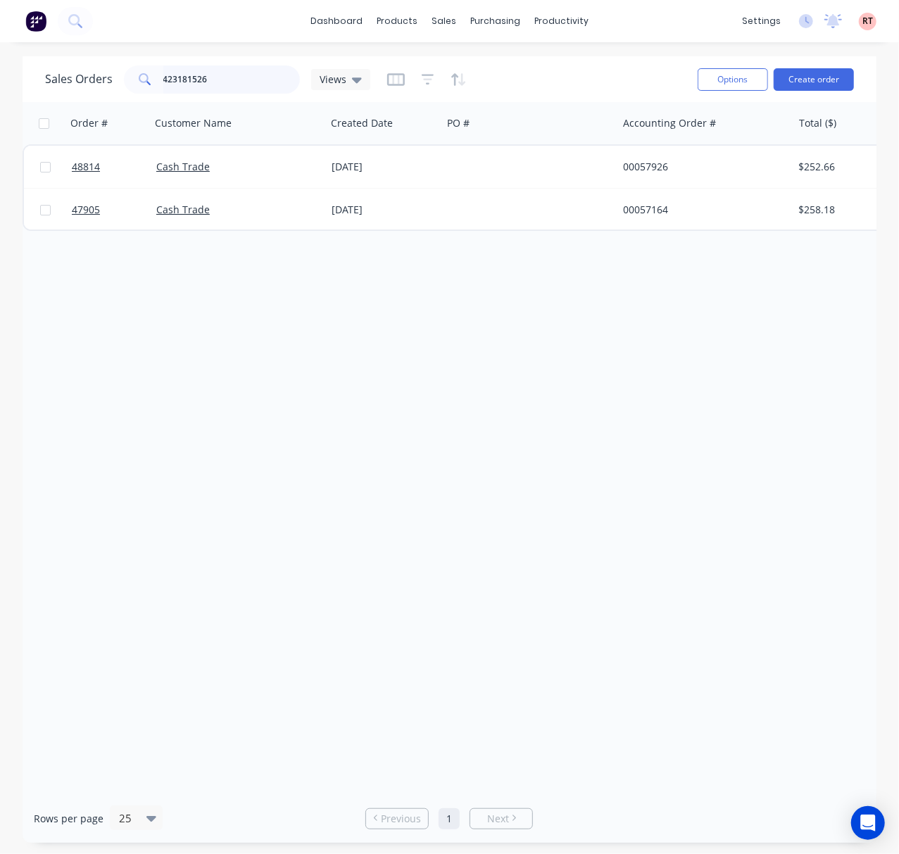
drag, startPoint x: 242, startPoint y: 85, endPoint x: 100, endPoint y: 94, distance: 142.4
click at [100, 94] on div "Sales Orders 423181526 Views" at bounding box center [365, 79] width 641 height 34
type input "48691"
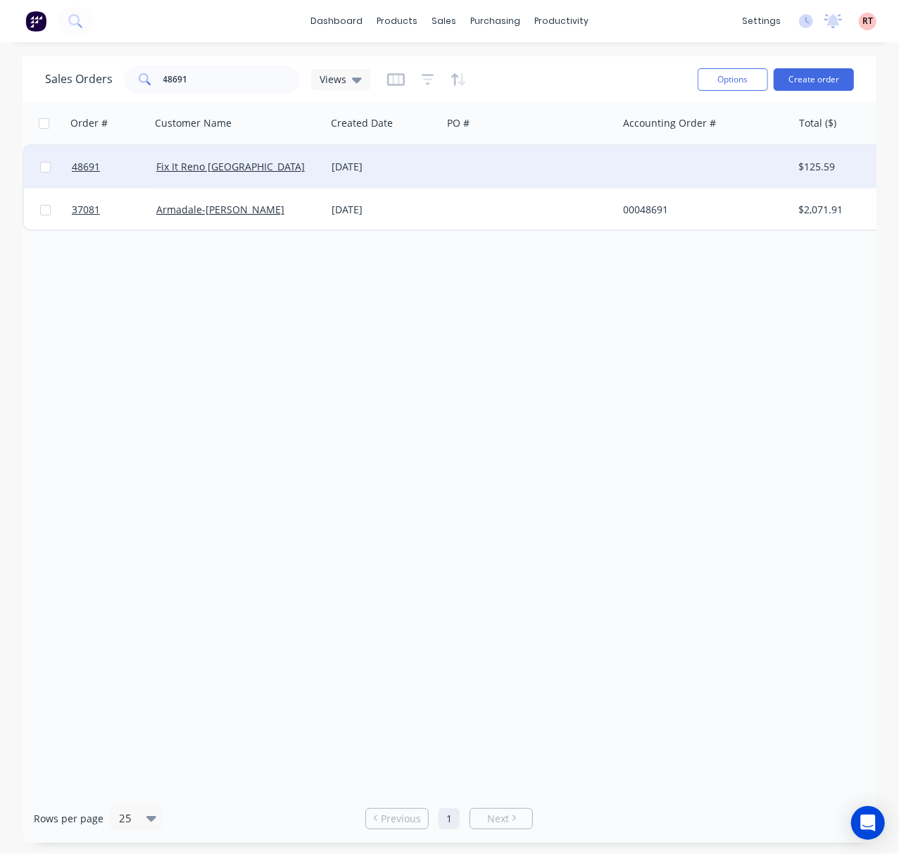
click at [466, 165] on div at bounding box center [529, 167] width 175 height 42
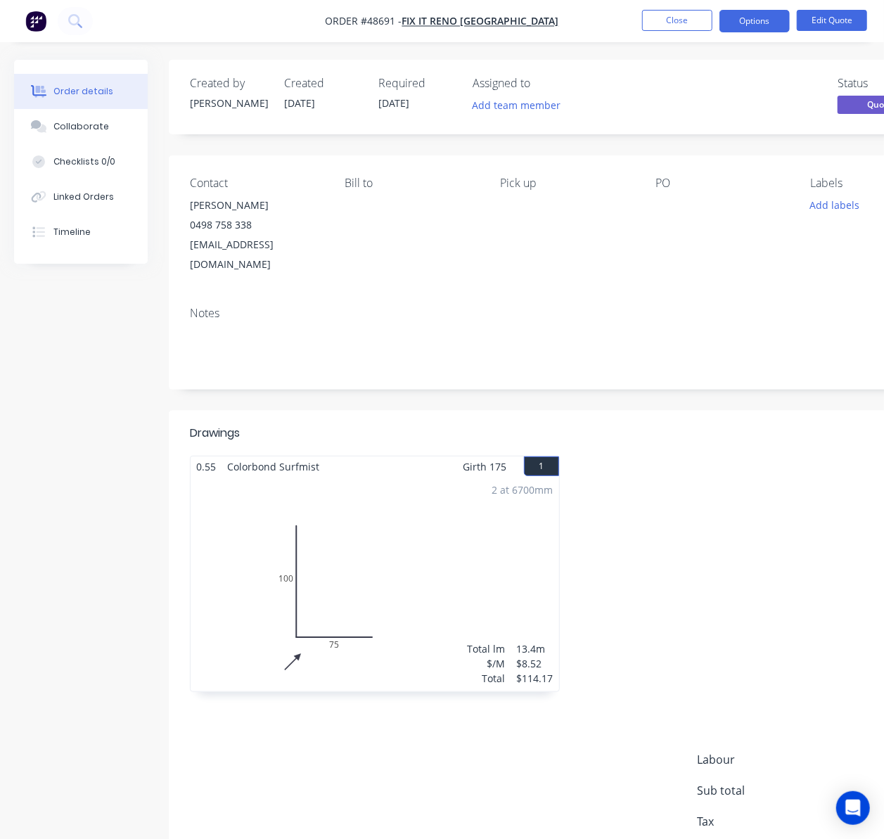
click at [1, 341] on div "Order details Collaborate Checklists 0/0 Linked Orders Timeline Order details C…" at bounding box center [489, 493] width 979 height 866
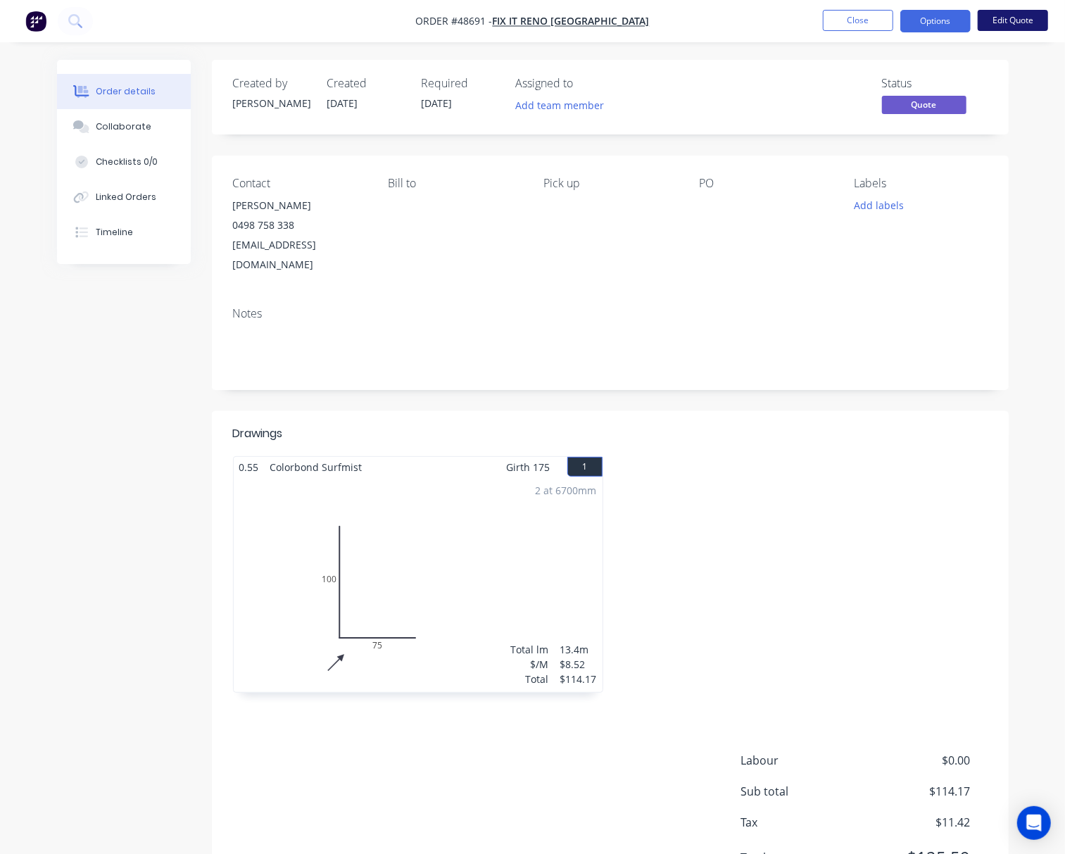
click at [987, 14] on button "Edit Quote" at bounding box center [1012, 20] width 70 height 21
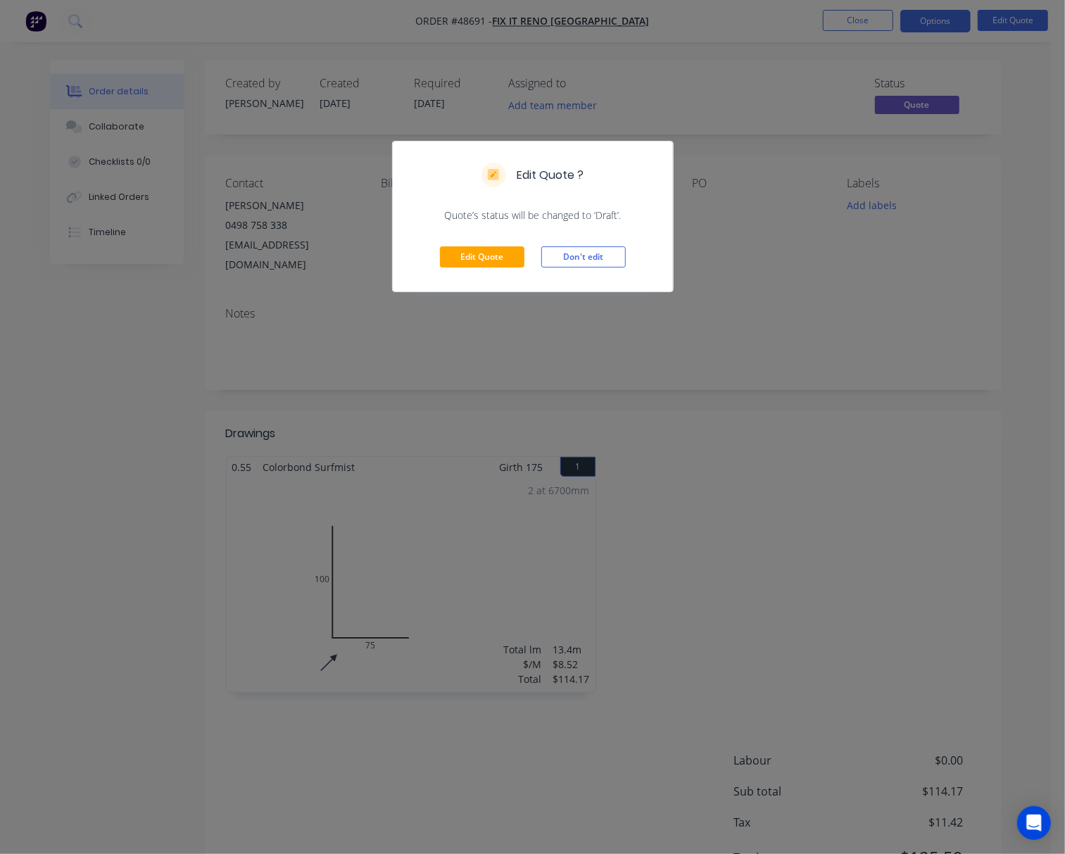
drag, startPoint x: 949, startPoint y: 205, endPoint x: 968, endPoint y: 97, distance: 110.0
click at [949, 201] on div "Edit Quote ? Quote’s status will be changed to ‘Draft’. Edit Quote Don't edit" at bounding box center [532, 427] width 1065 height 854
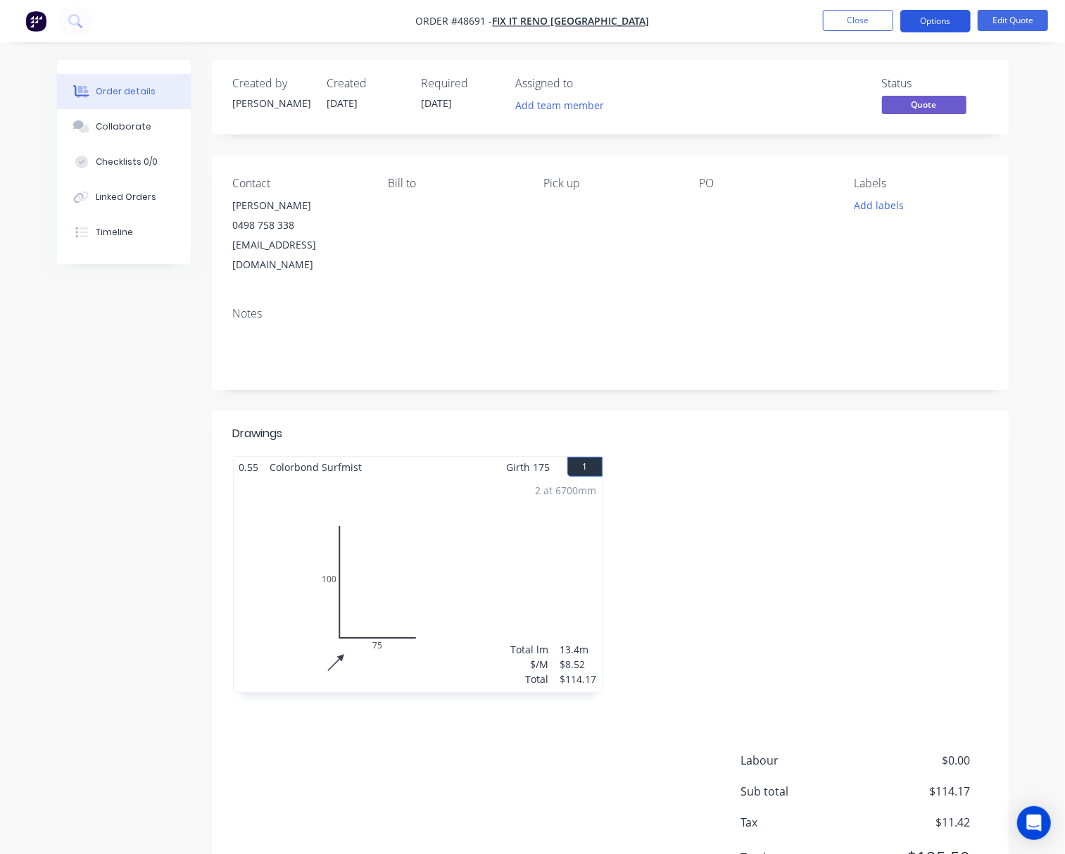
click at [938, 17] on button "Options" at bounding box center [935, 21] width 70 height 23
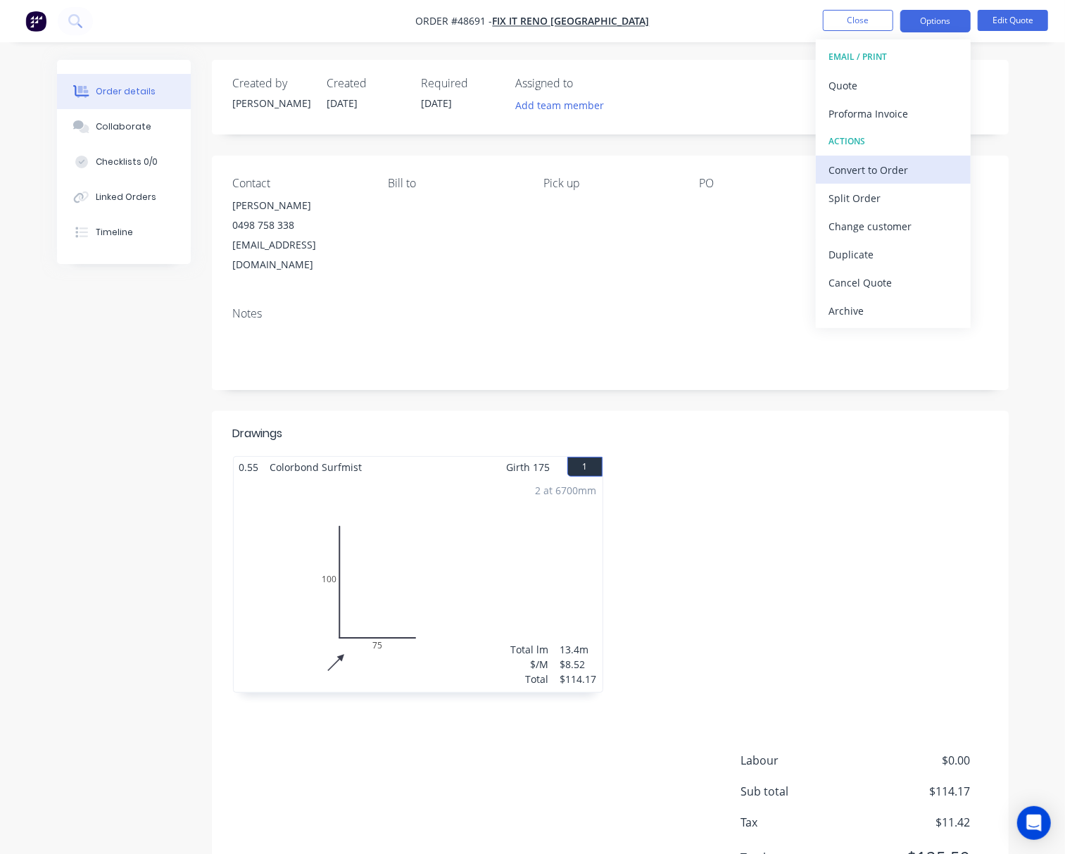
click at [918, 167] on div "Convert to Order" at bounding box center [892, 170] width 129 height 20
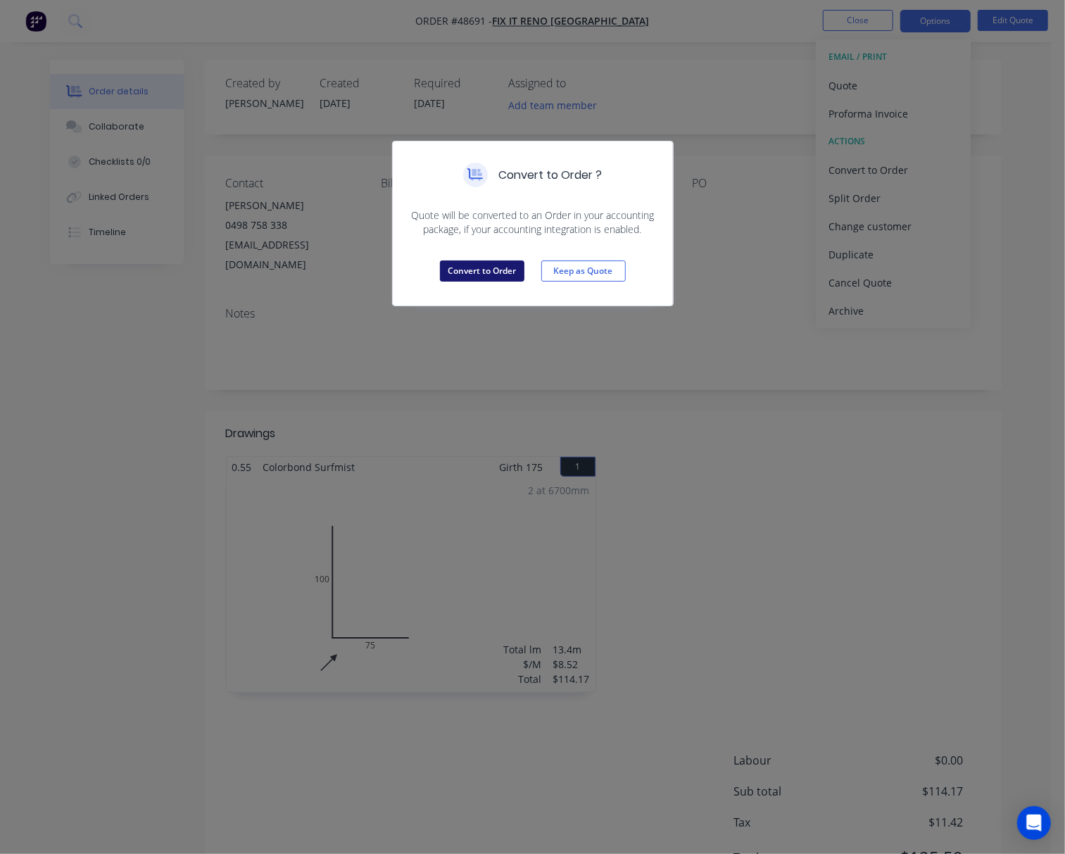
click at [486, 272] on button "Convert to Order" at bounding box center [482, 270] width 84 height 21
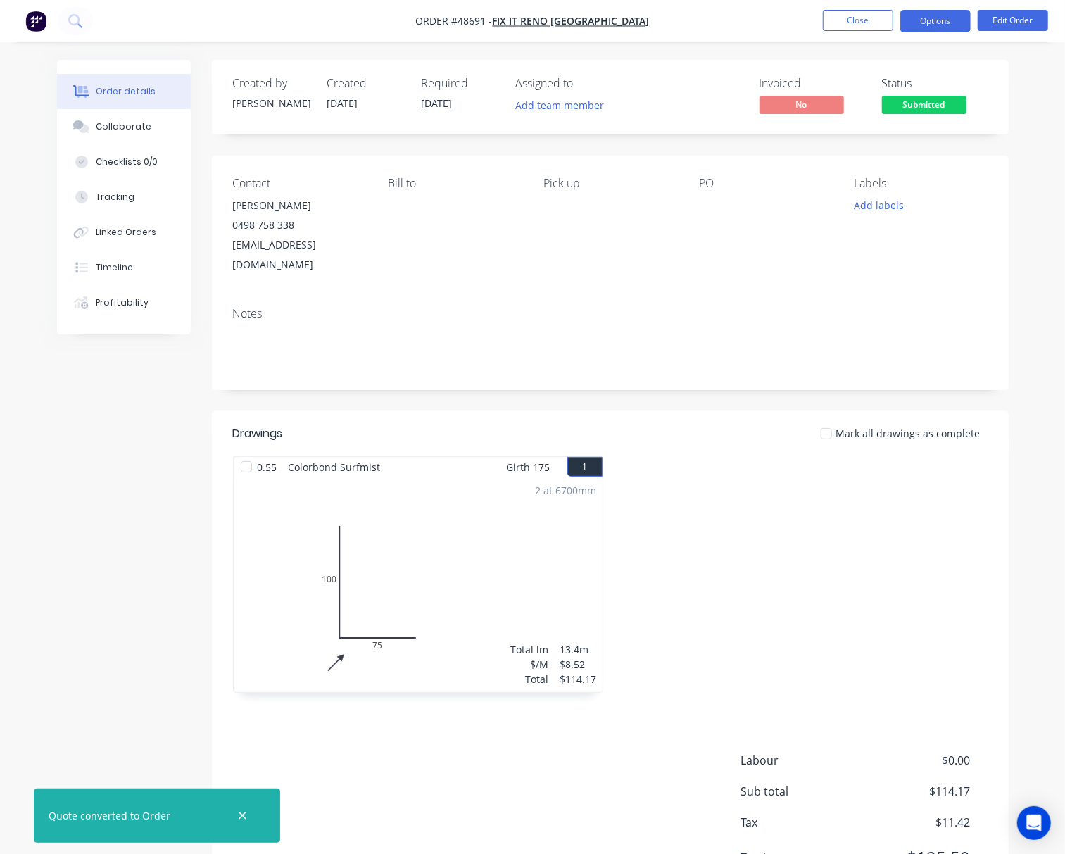
click at [944, 18] on button "Options" at bounding box center [935, 21] width 70 height 23
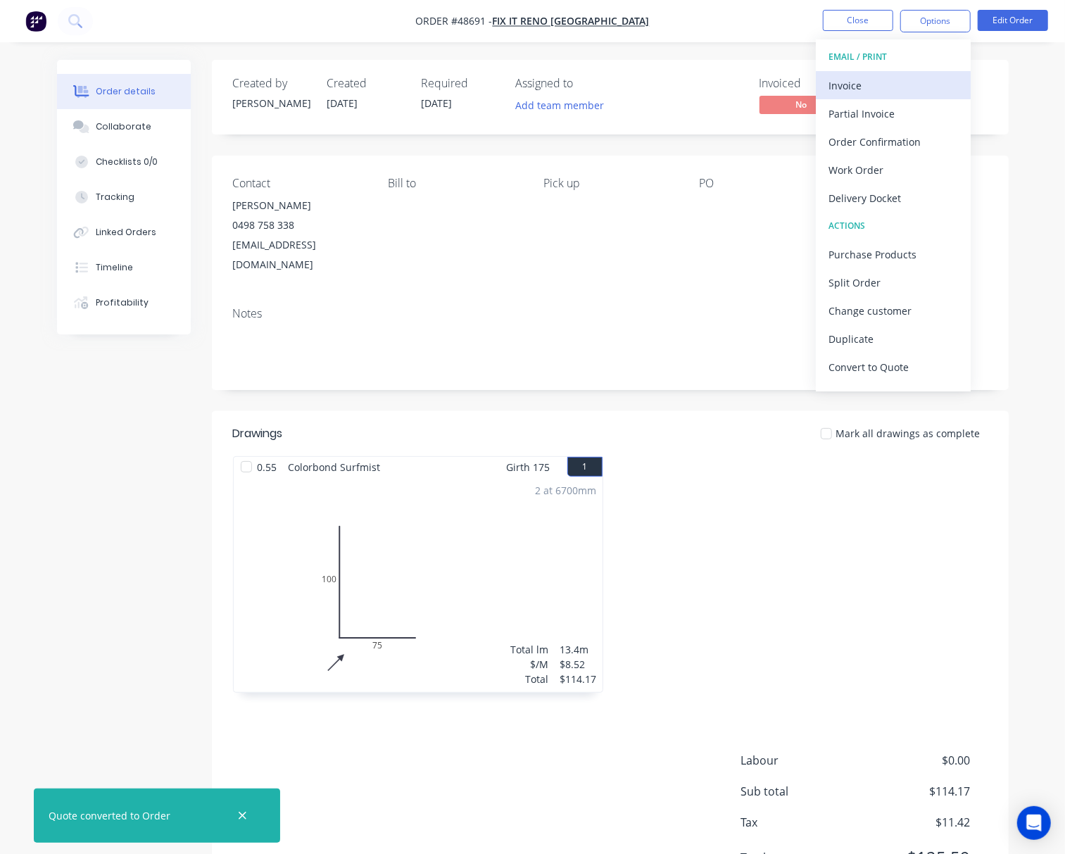
click at [908, 73] on button "Invoice" at bounding box center [893, 85] width 155 height 28
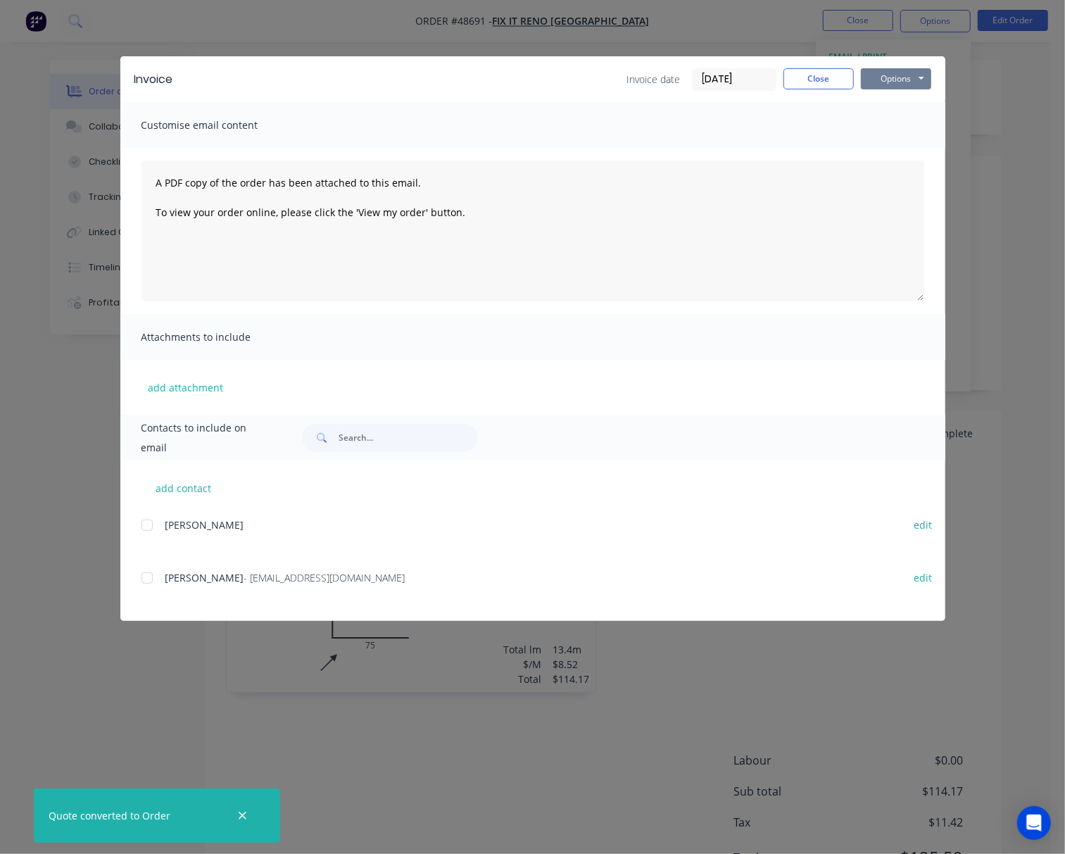
click at [899, 80] on button "Options" at bounding box center [896, 78] width 70 height 21
click at [916, 129] on button "Print" at bounding box center [906, 126] width 90 height 23
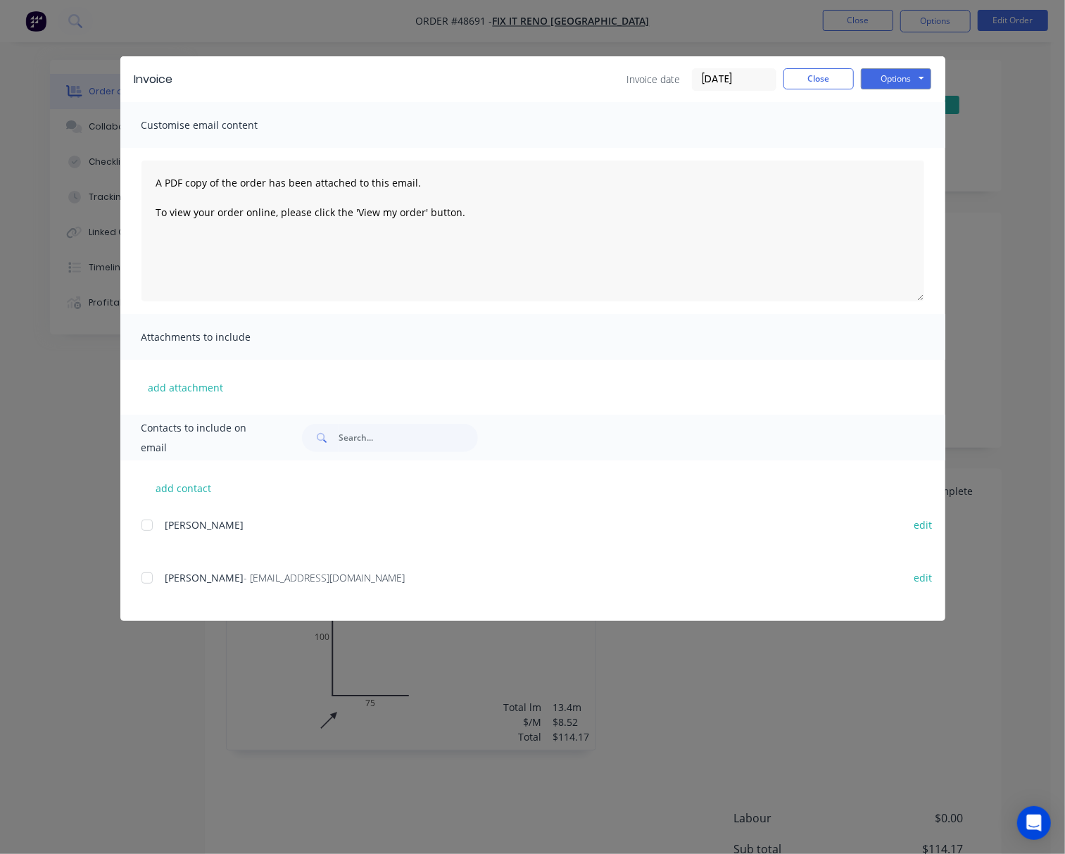
click at [496, 31] on div "Invoice Invoice date 03/09/25 Close Options Preview Print Email Customise email…" at bounding box center [532, 427] width 1065 height 854
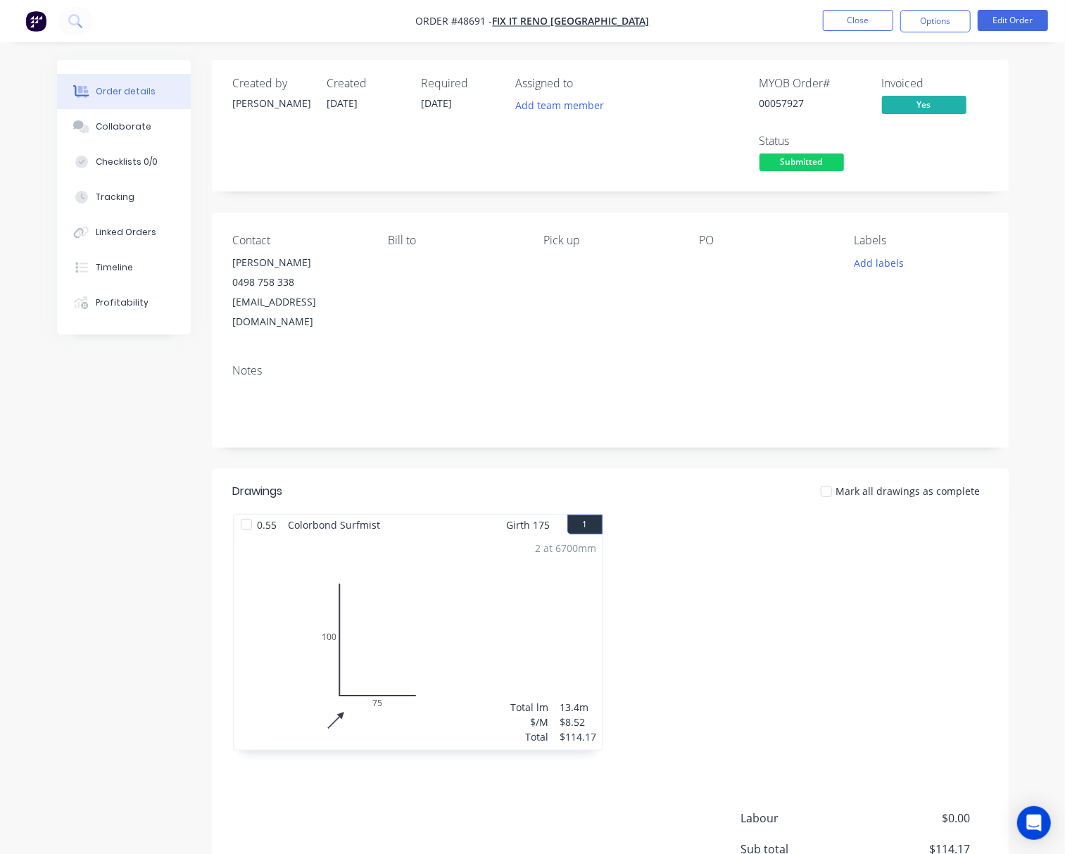
click at [409, 167] on div "Created by Rachel Created 03/09/25 Required 01/09/25 Assigned to Add team member" at bounding box center [445, 126] width 424 height 98
click at [452, 105] on span "01/09/25" at bounding box center [436, 102] width 31 height 13
click at [987, 20] on button "Edit Order" at bounding box center [1012, 20] width 70 height 21
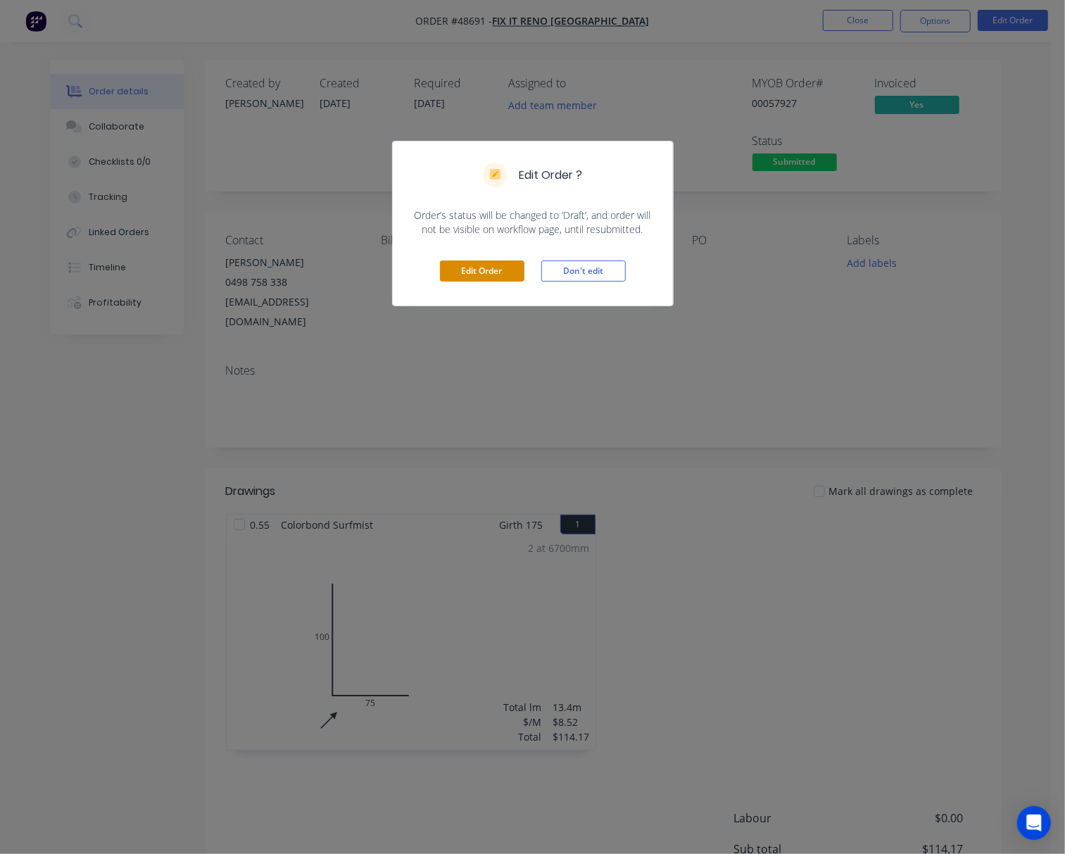
click at [488, 279] on button "Edit Order" at bounding box center [482, 270] width 84 height 21
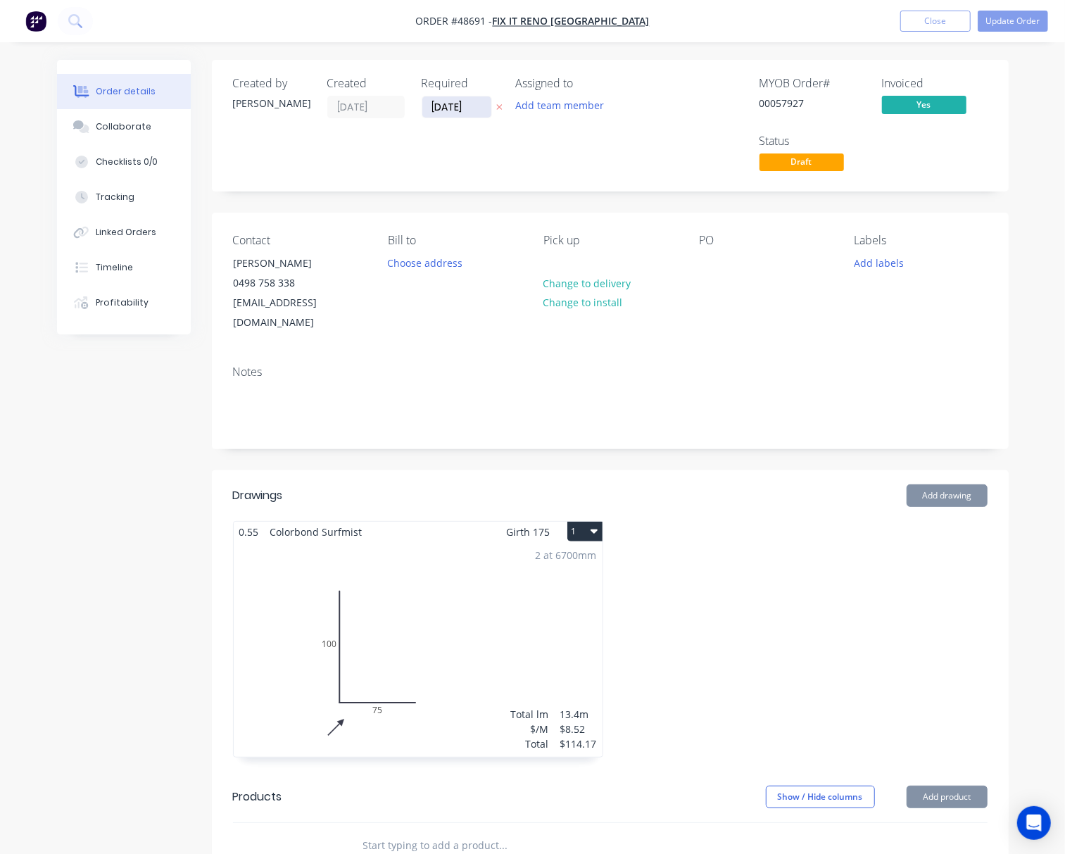
click at [446, 102] on input "01/09/25" at bounding box center [456, 106] width 69 height 21
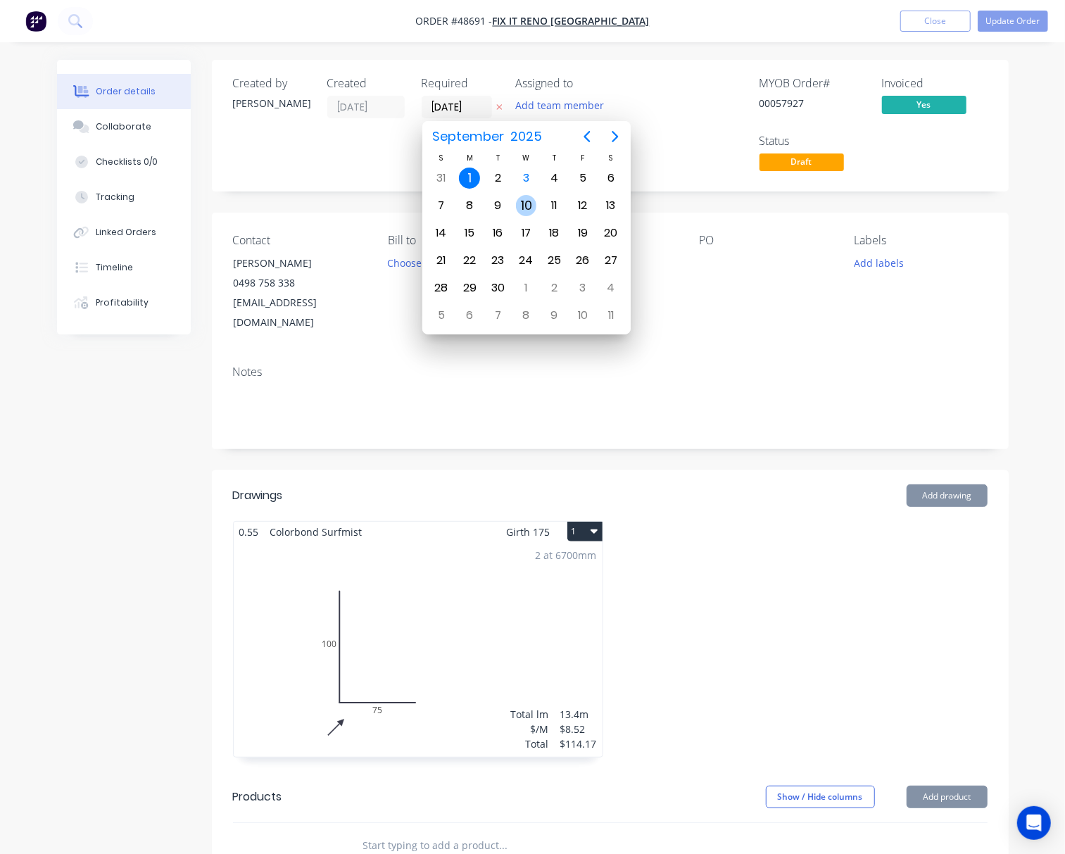
click at [528, 203] on div "10" at bounding box center [526, 205] width 21 height 21
type input "10/09/25"
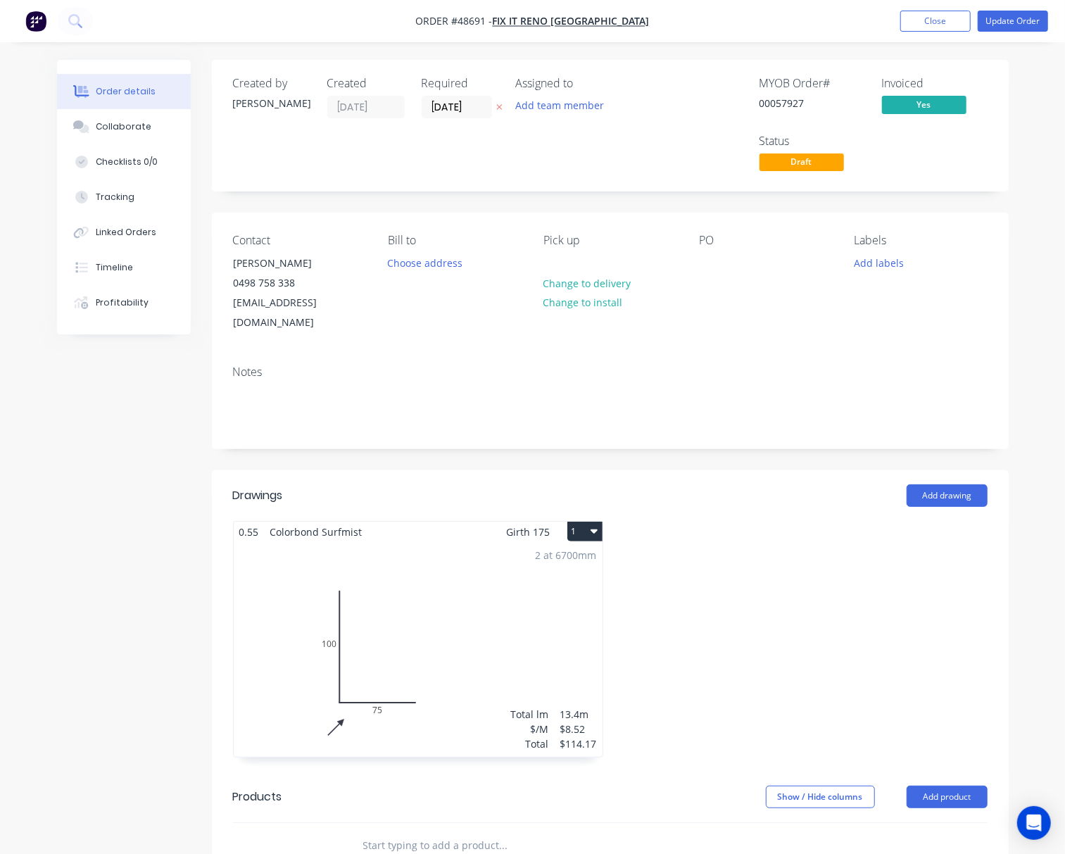
click at [987, 125] on div "Order details Collaborate Checklists 0/0 Tracking Linked Orders Timeline Profit…" at bounding box center [532, 628] width 979 height 1137
click at [987, 24] on button "Update Order" at bounding box center [1012, 21] width 70 height 21
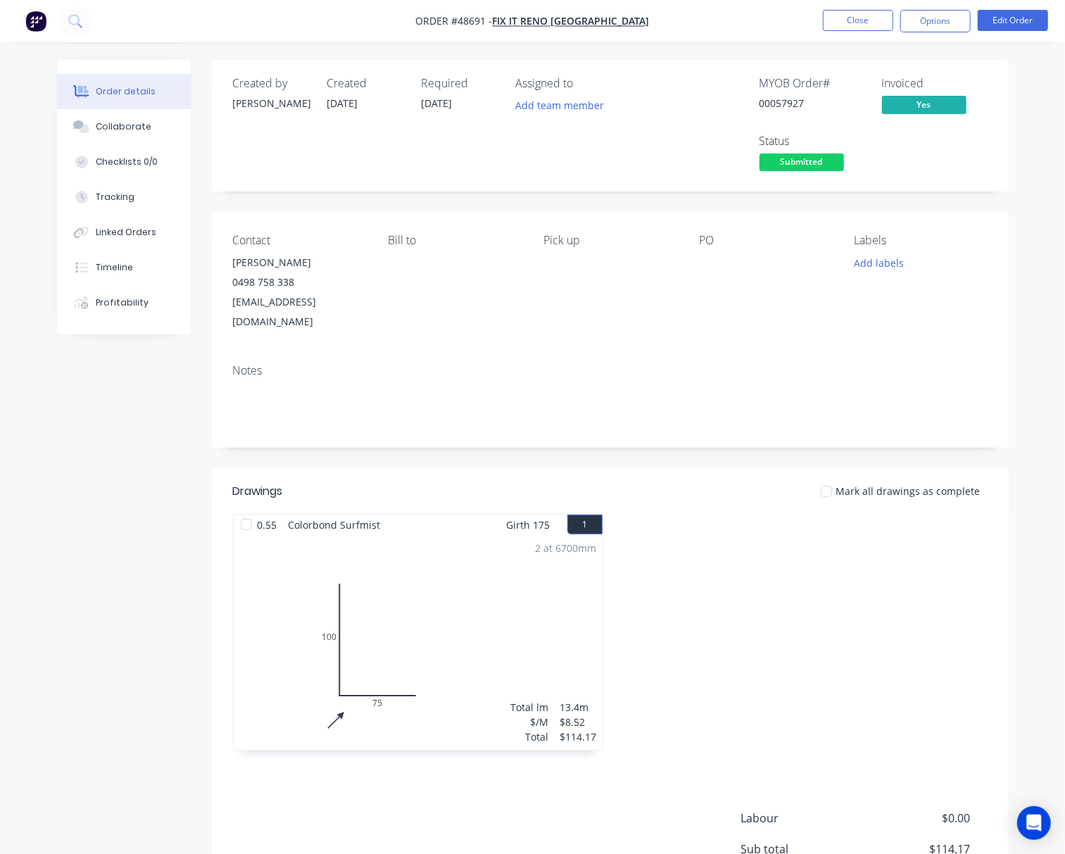
click at [802, 165] on span "Submitted" at bounding box center [801, 162] width 84 height 18
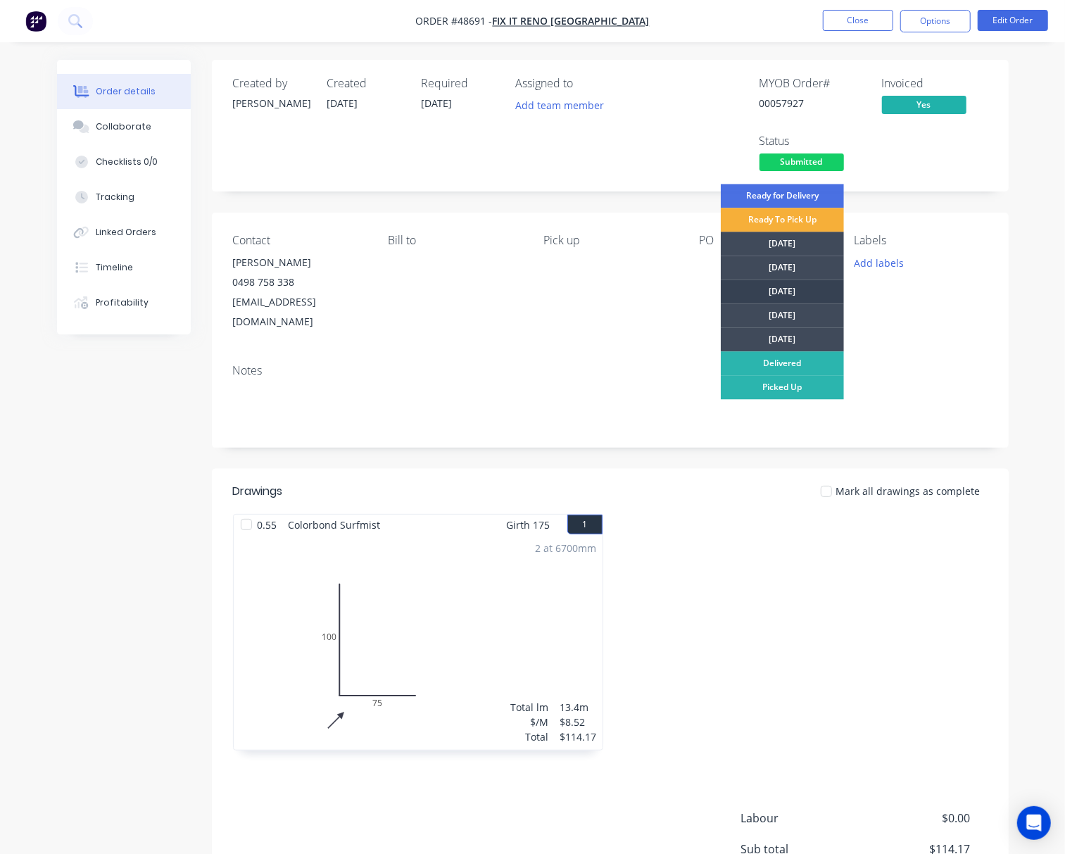
click at [803, 285] on div "Wednesday" at bounding box center [782, 291] width 123 height 24
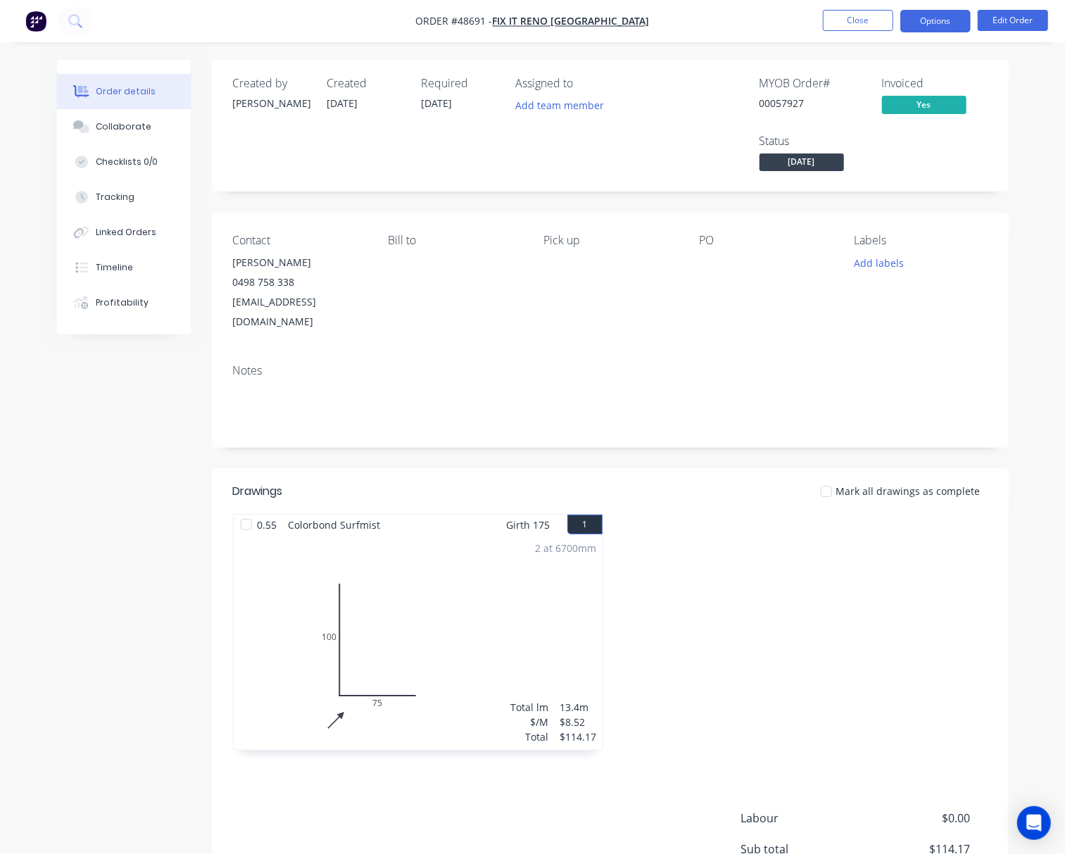
click at [930, 24] on button "Options" at bounding box center [935, 21] width 70 height 23
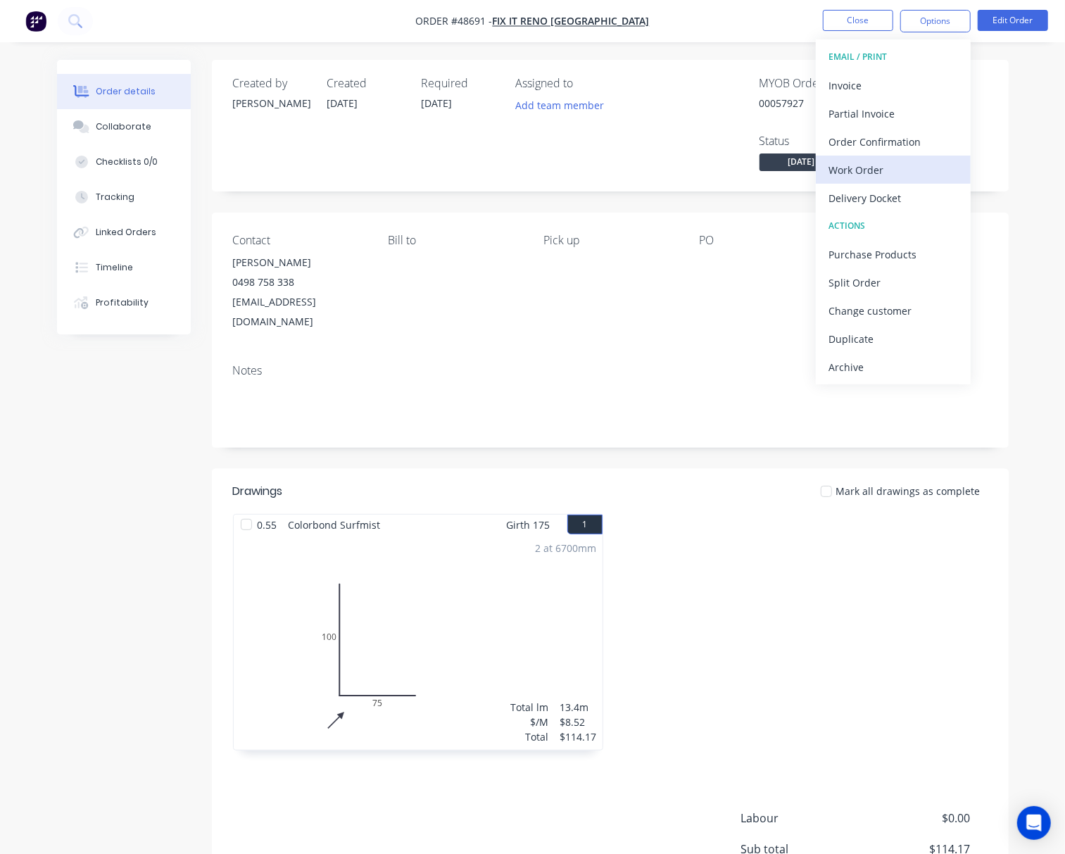
click at [904, 170] on div "Work Order" at bounding box center [892, 170] width 129 height 20
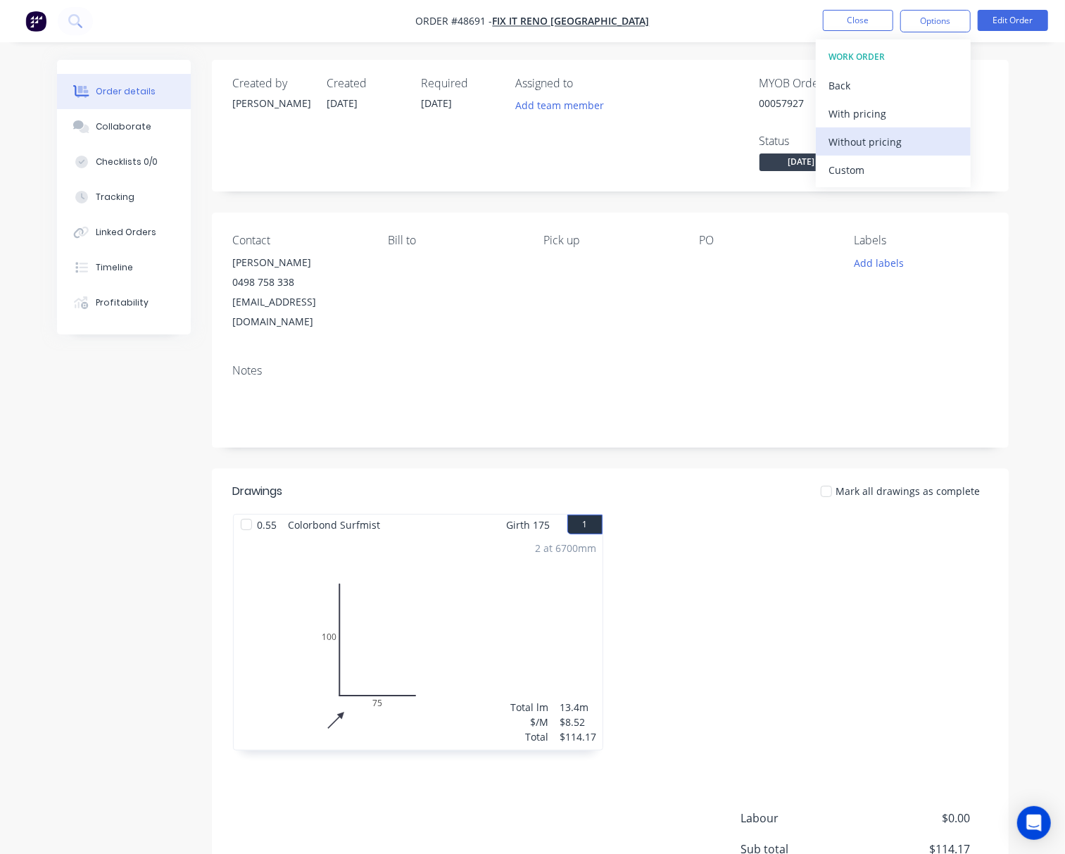
click at [908, 144] on div "Without pricing" at bounding box center [892, 142] width 129 height 20
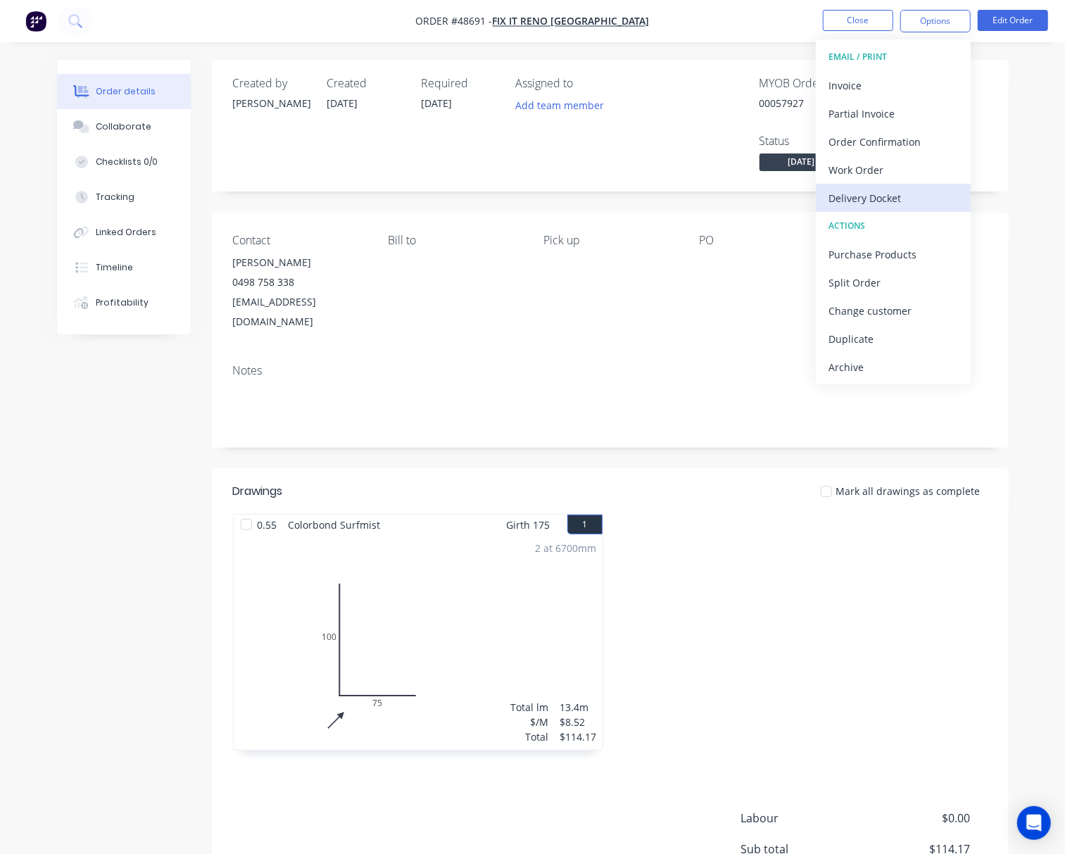
click at [878, 204] on div "Delivery Docket" at bounding box center [892, 198] width 129 height 20
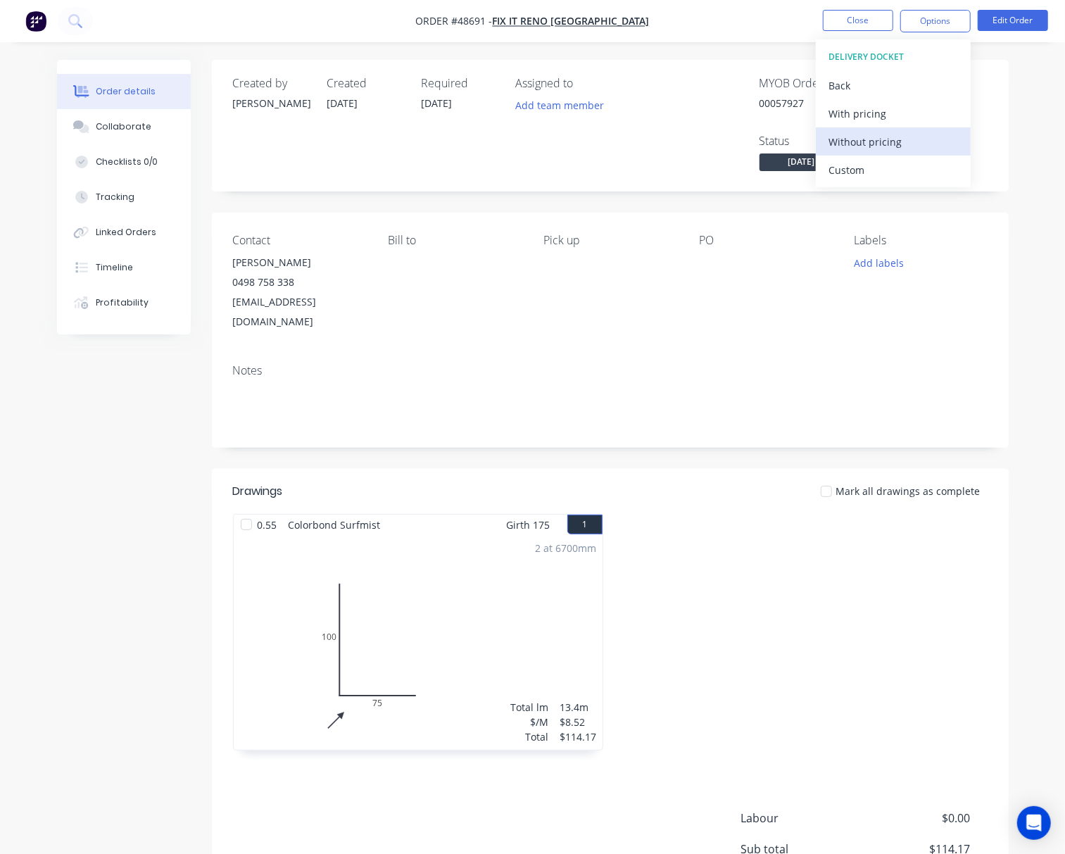
click at [896, 147] on div "Without pricing" at bounding box center [892, 142] width 129 height 20
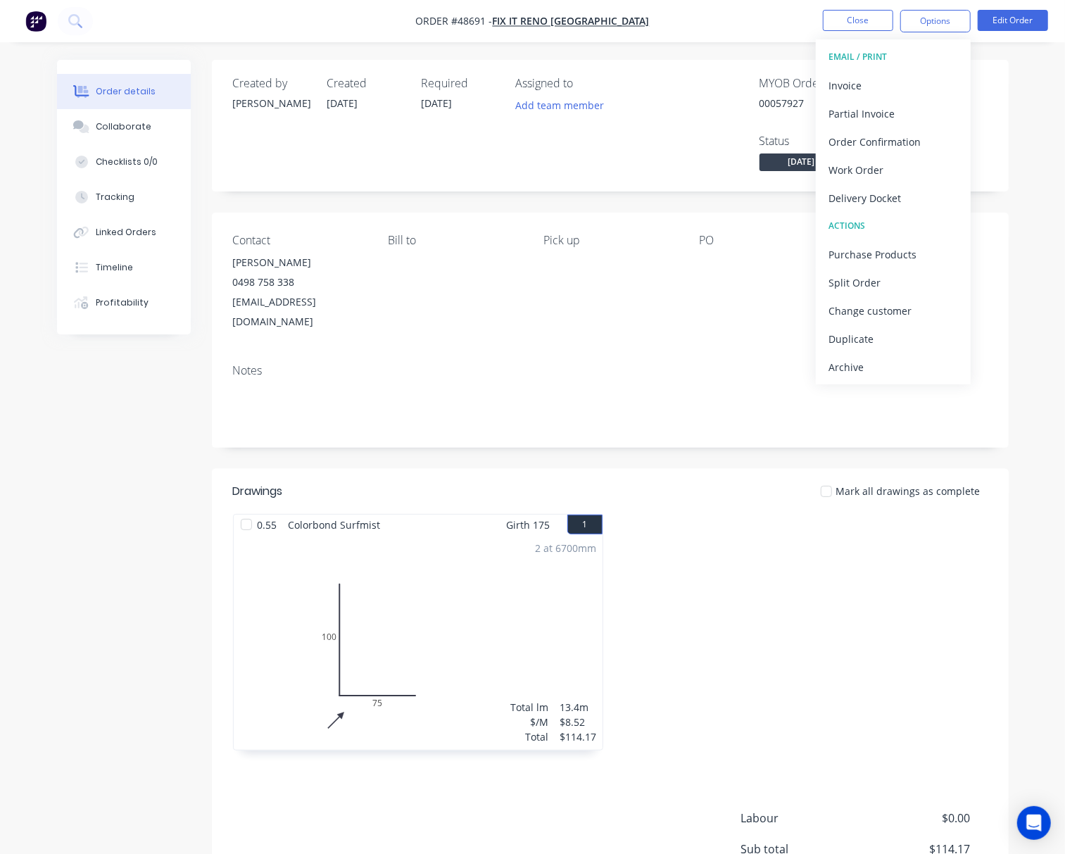
click at [623, 333] on div "Contact Fred 0498 758 338 fixitrenoperth@gmail.com Bill to Pick up PO Labels Ad…" at bounding box center [610, 283] width 797 height 140
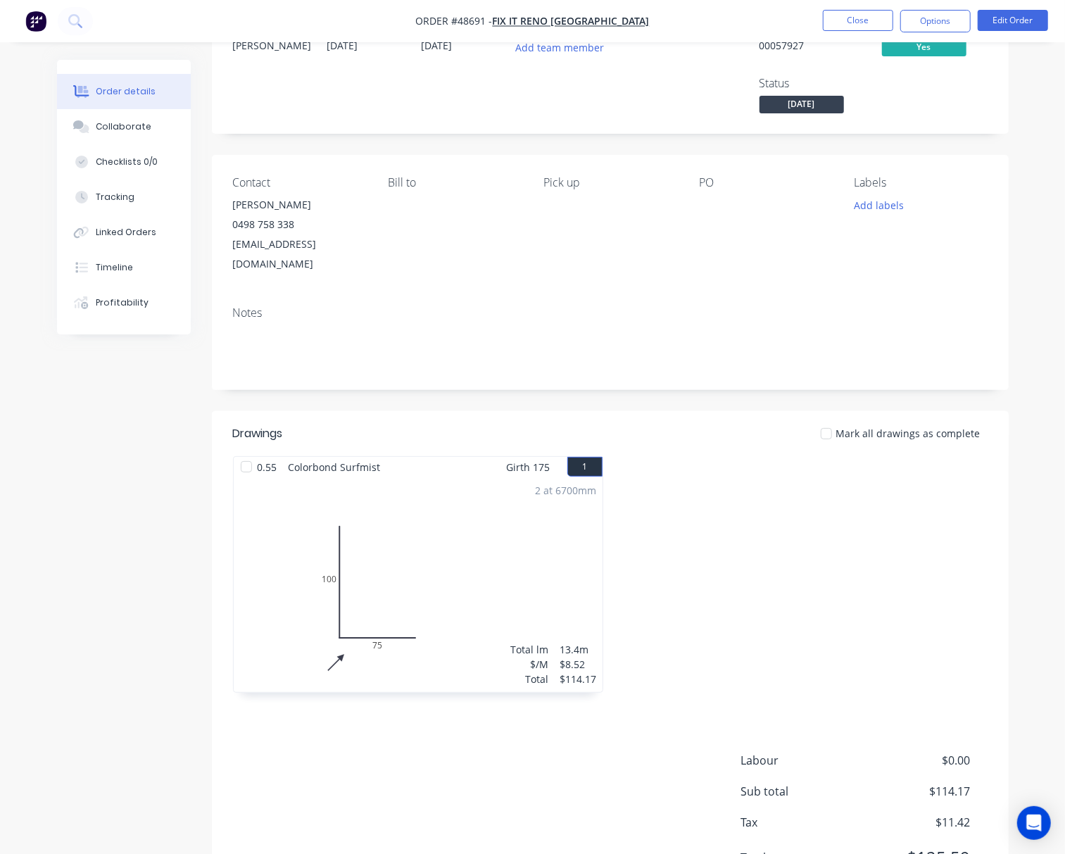
scroll to position [113, 0]
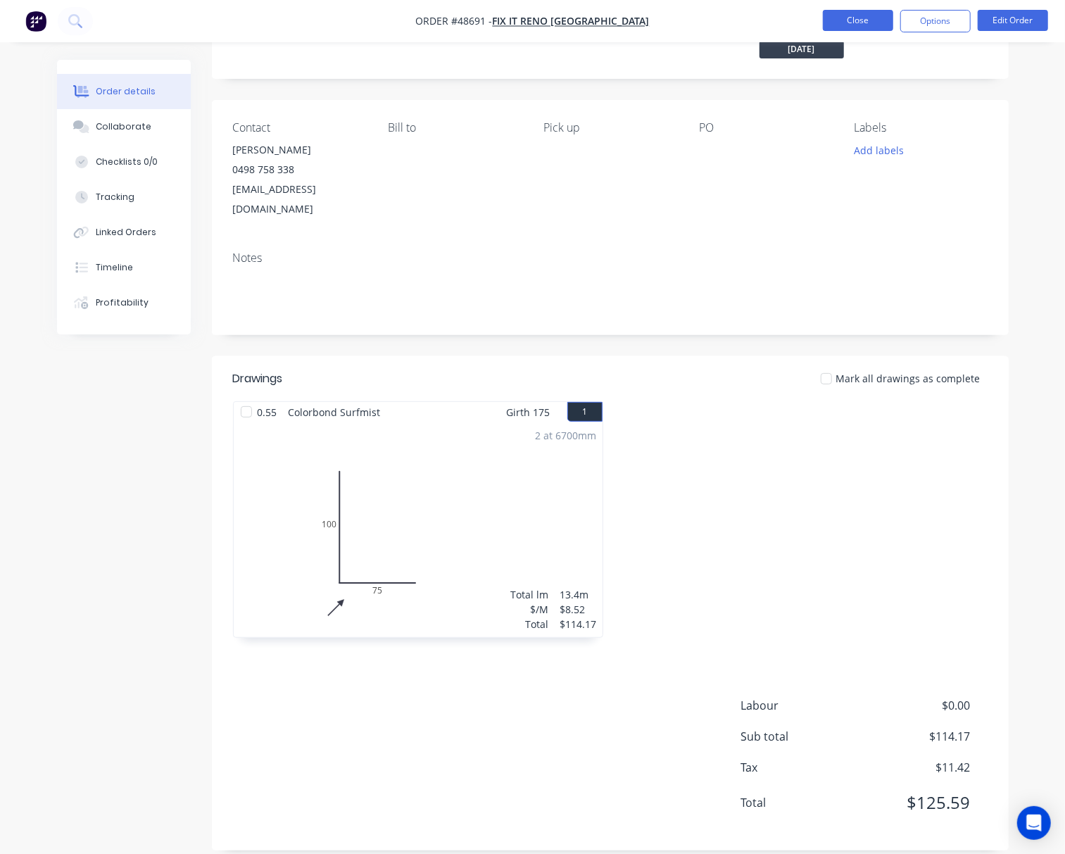
click at [860, 15] on button "Close" at bounding box center [858, 20] width 70 height 21
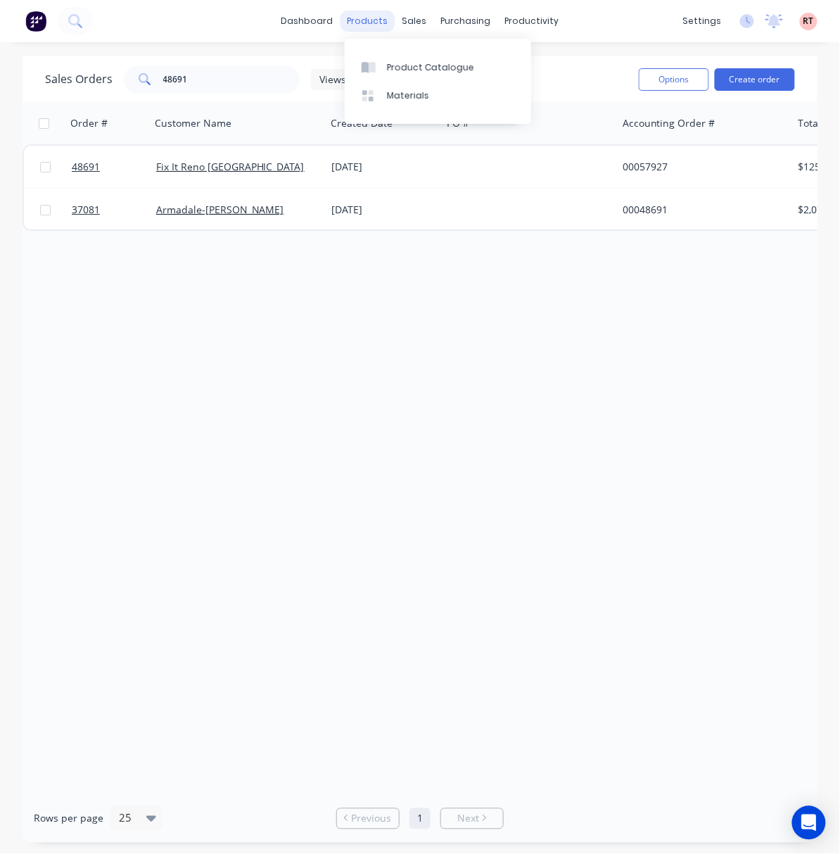
click at [373, 18] on div "products" at bounding box center [368, 21] width 55 height 21
click at [420, 68] on div "Product Catalogue" at bounding box center [430, 67] width 87 height 13
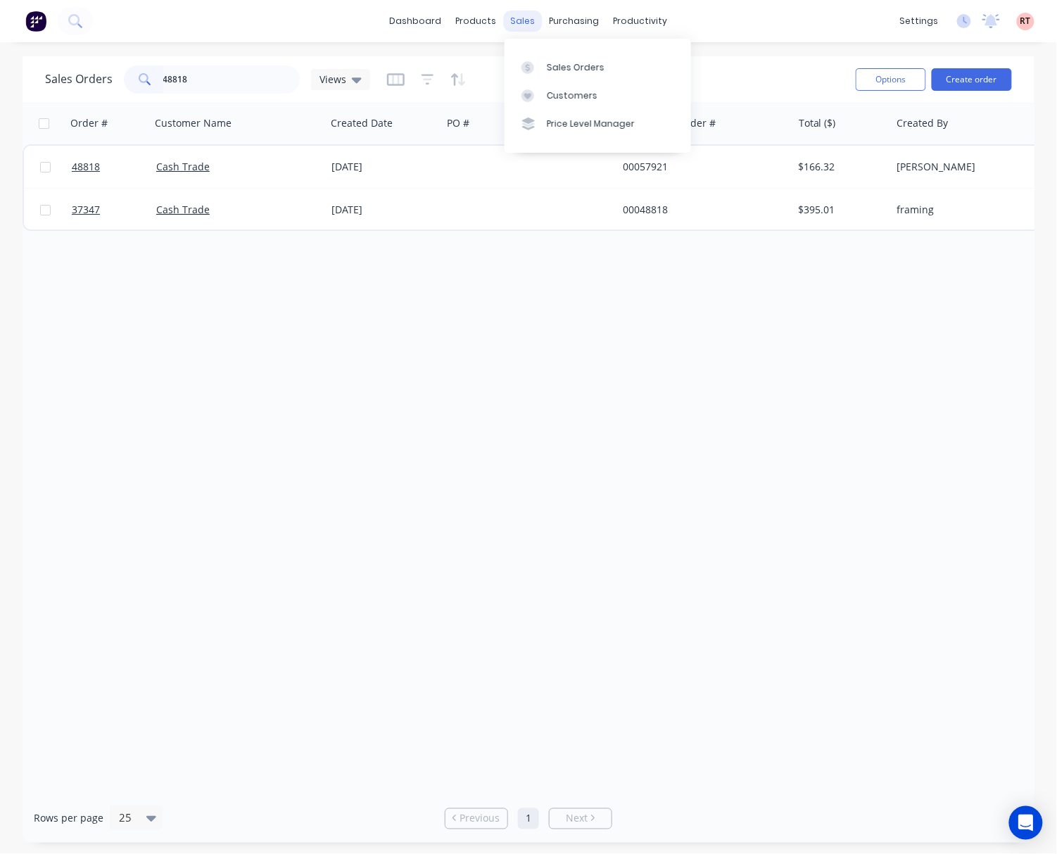
click at [524, 24] on div "sales" at bounding box center [523, 21] width 39 height 21
click at [544, 62] on link "Sales Orders" at bounding box center [598, 67] width 186 height 28
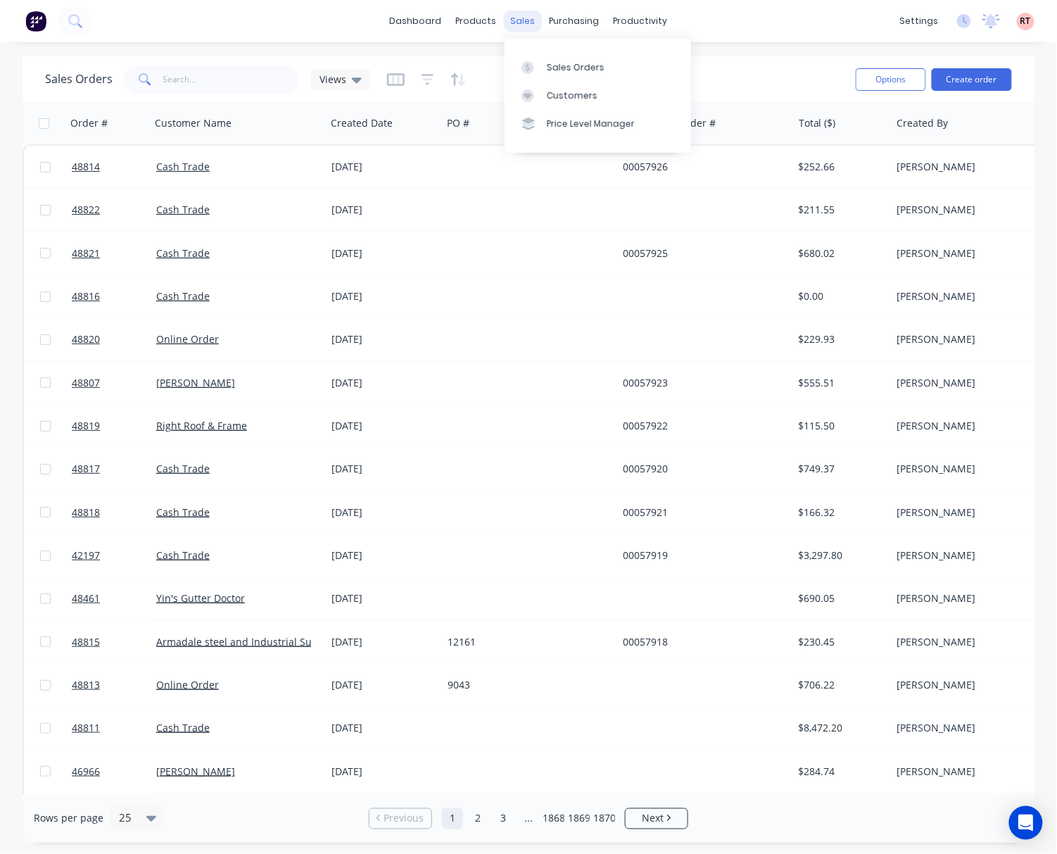
click at [526, 20] on div "sales" at bounding box center [523, 21] width 39 height 21
click at [569, 96] on div "Customers" at bounding box center [572, 95] width 51 height 13
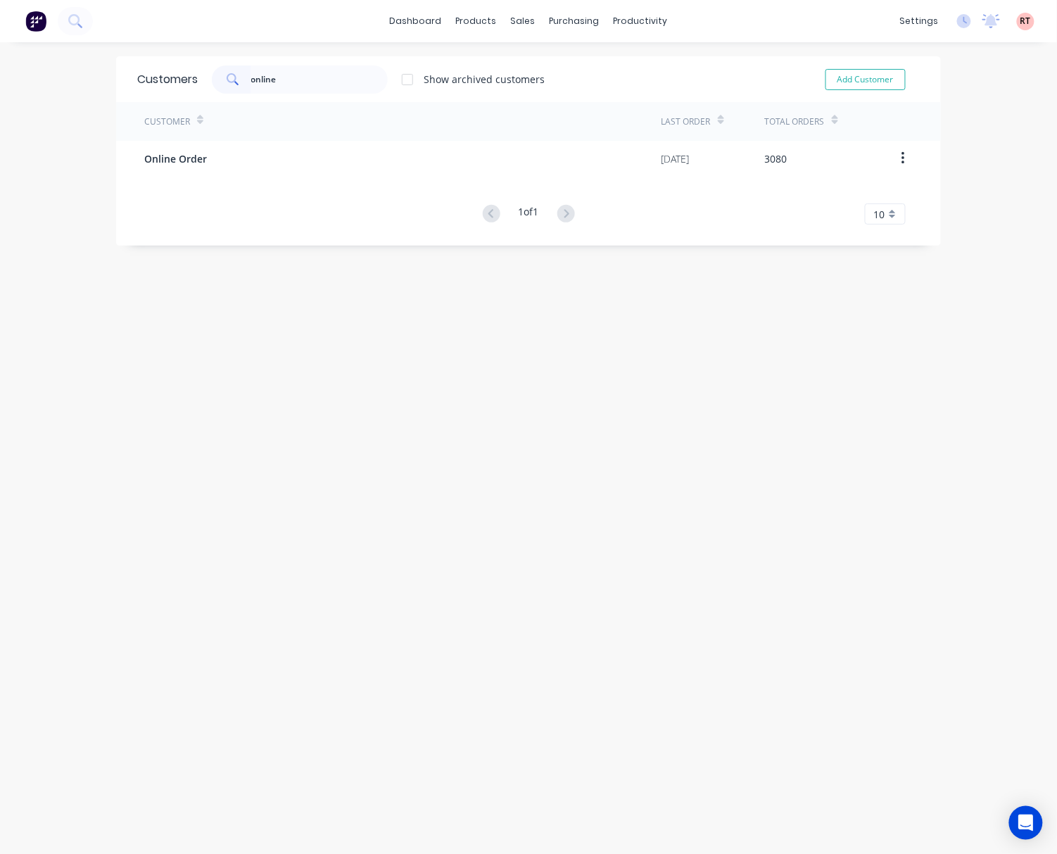
type input "online"
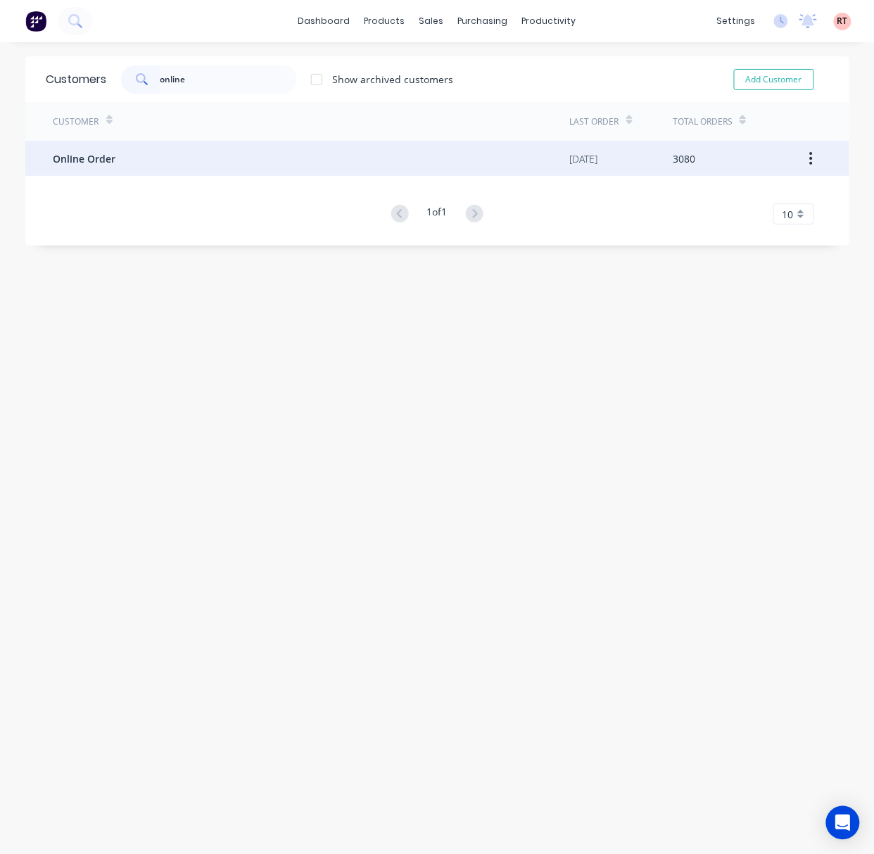
click at [184, 153] on div "Online Order" at bounding box center [311, 158] width 516 height 35
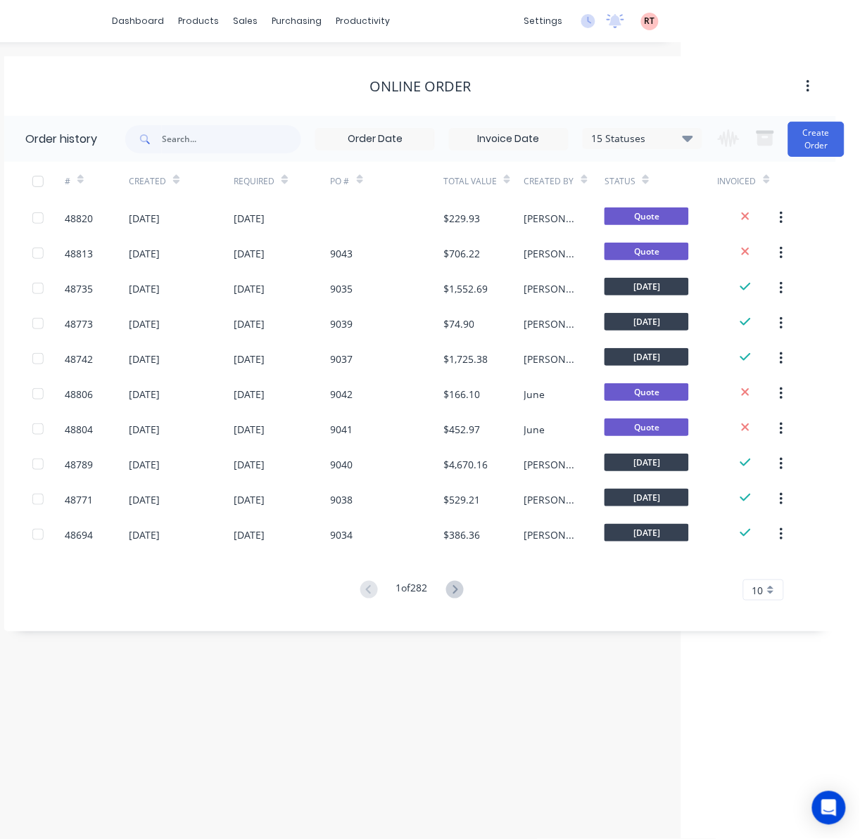
scroll to position [0, 184]
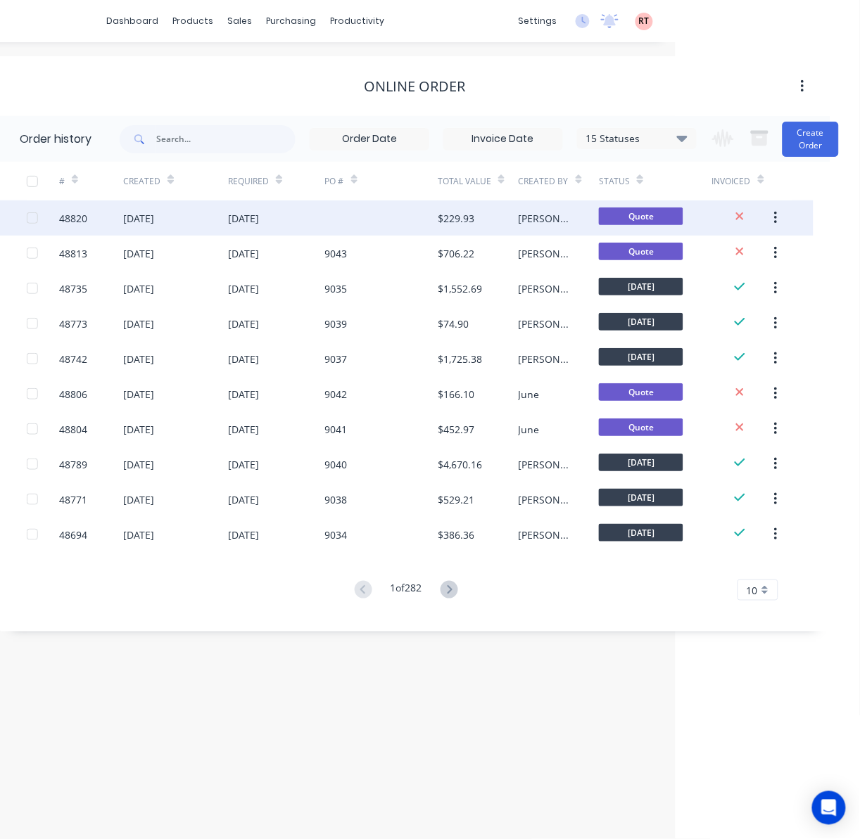
click at [361, 221] on div at bounding box center [381, 218] width 113 height 35
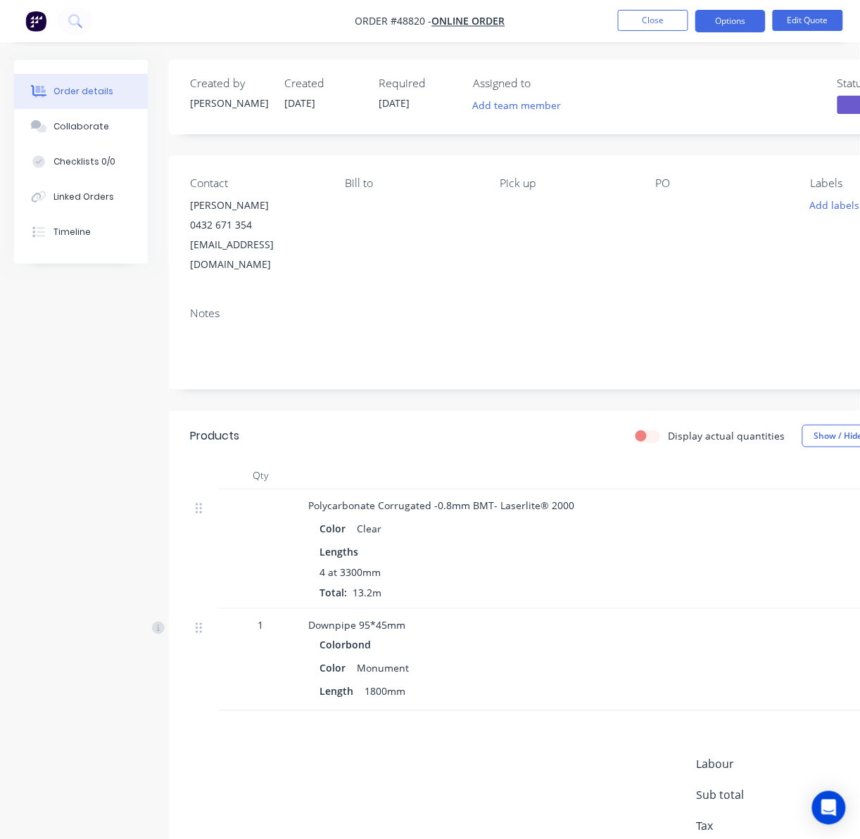
click at [659, 203] on div at bounding box center [721, 206] width 132 height 20
click at [808, 18] on button "Edit Quote" at bounding box center [808, 20] width 70 height 21
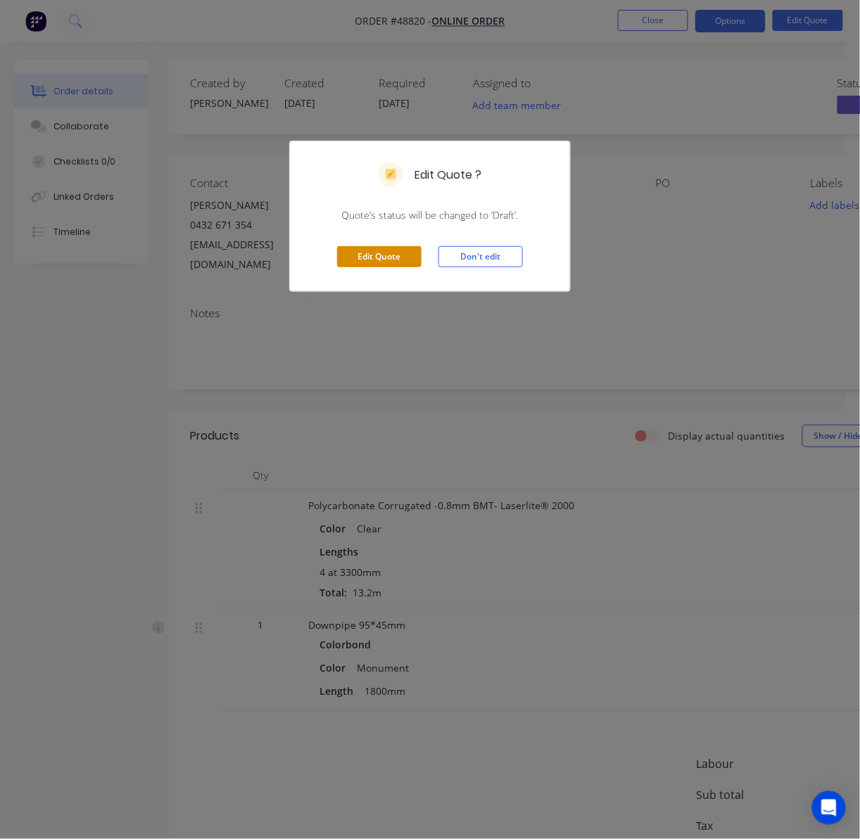
click at [378, 252] on button "Edit Quote" at bounding box center [379, 256] width 84 height 21
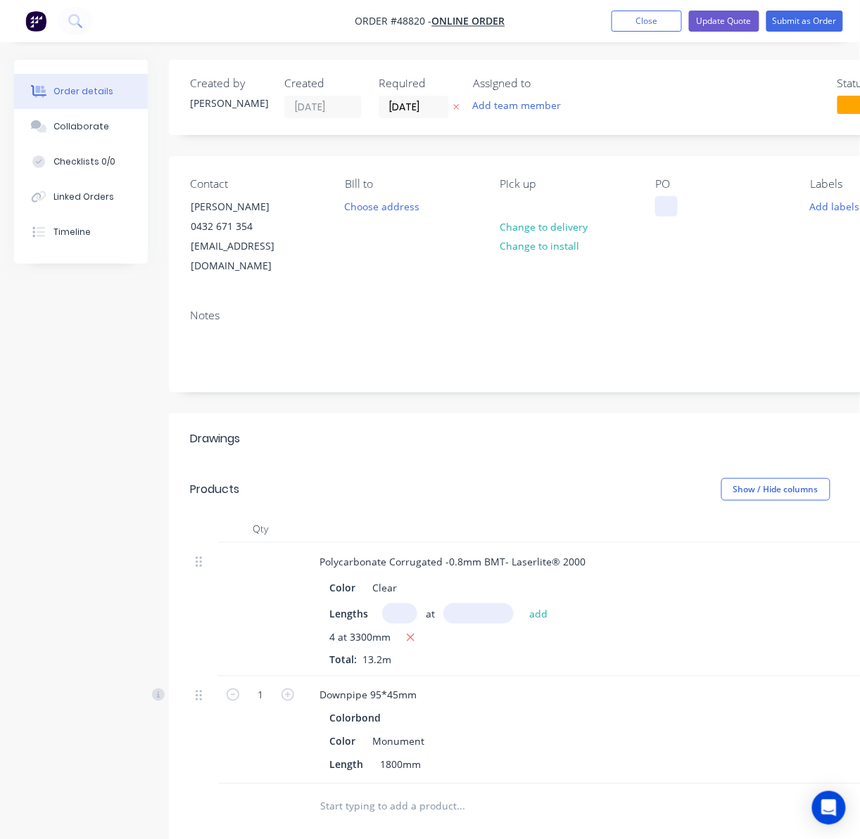
click at [671, 207] on div at bounding box center [666, 206] width 23 height 20
click at [728, 21] on button "Update Quote" at bounding box center [724, 21] width 70 height 21
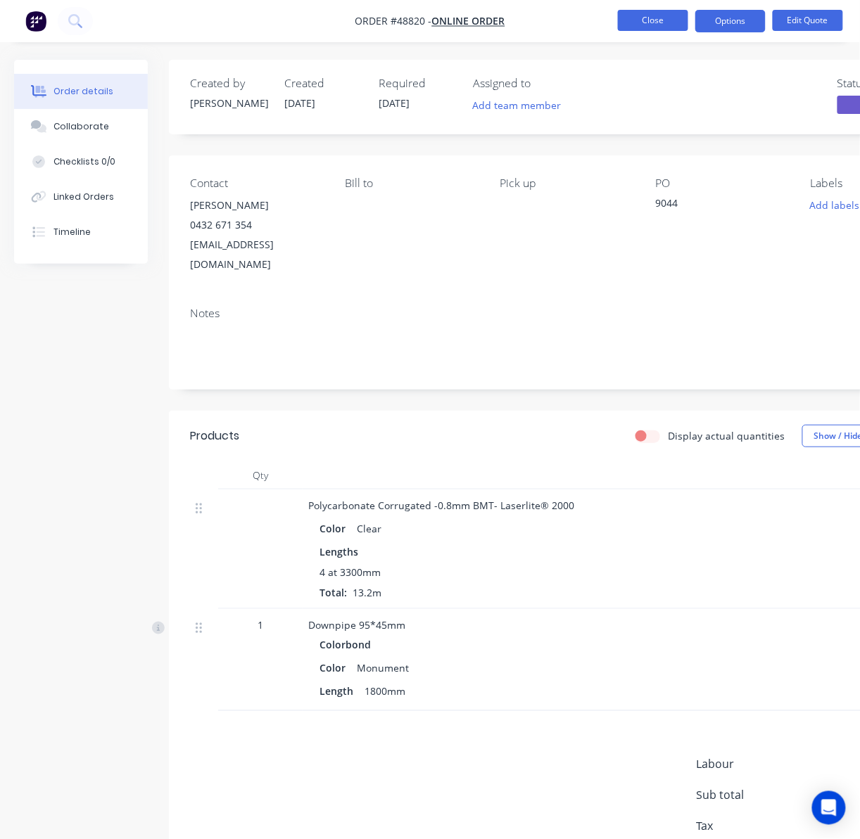
click at [628, 23] on button "Close" at bounding box center [653, 20] width 70 height 21
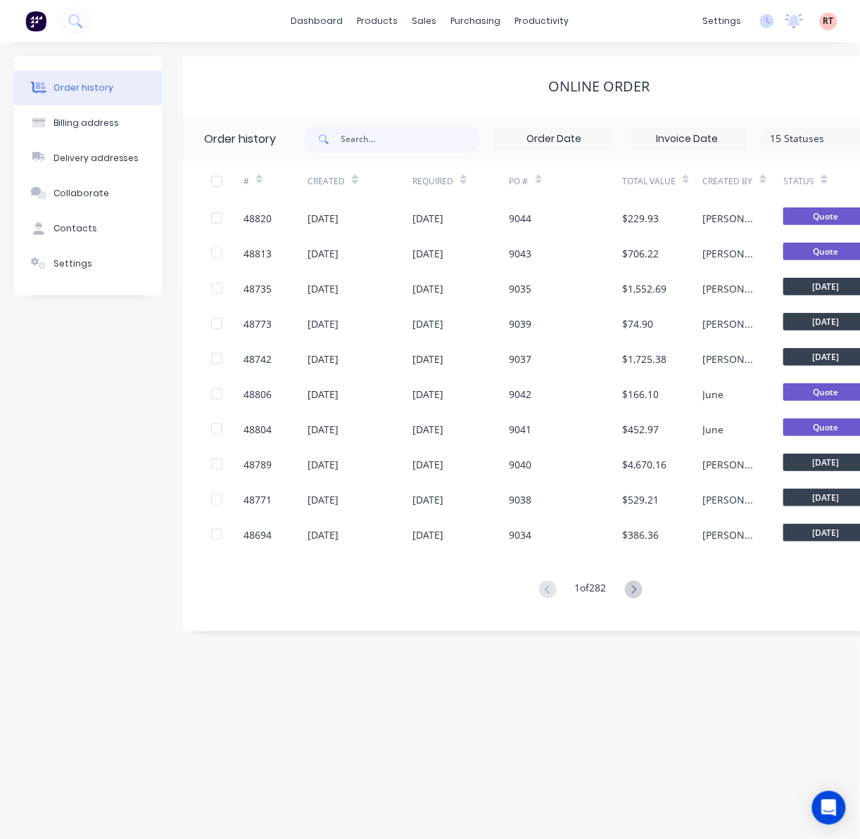
scroll to position [0, 184]
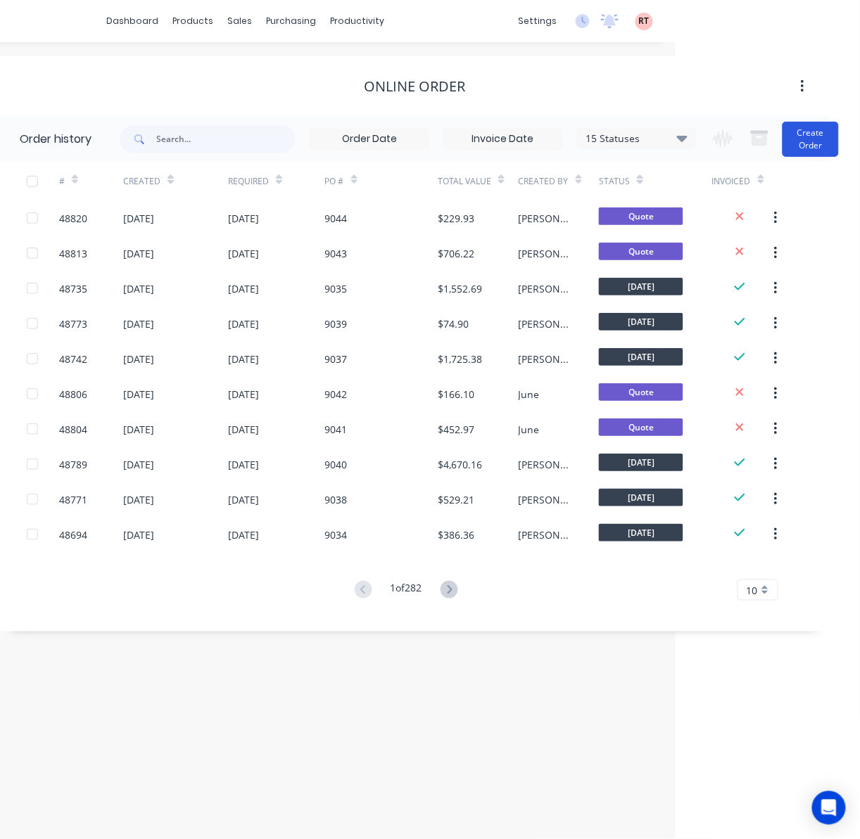
click at [803, 146] on button "Create Order" at bounding box center [810, 139] width 56 height 35
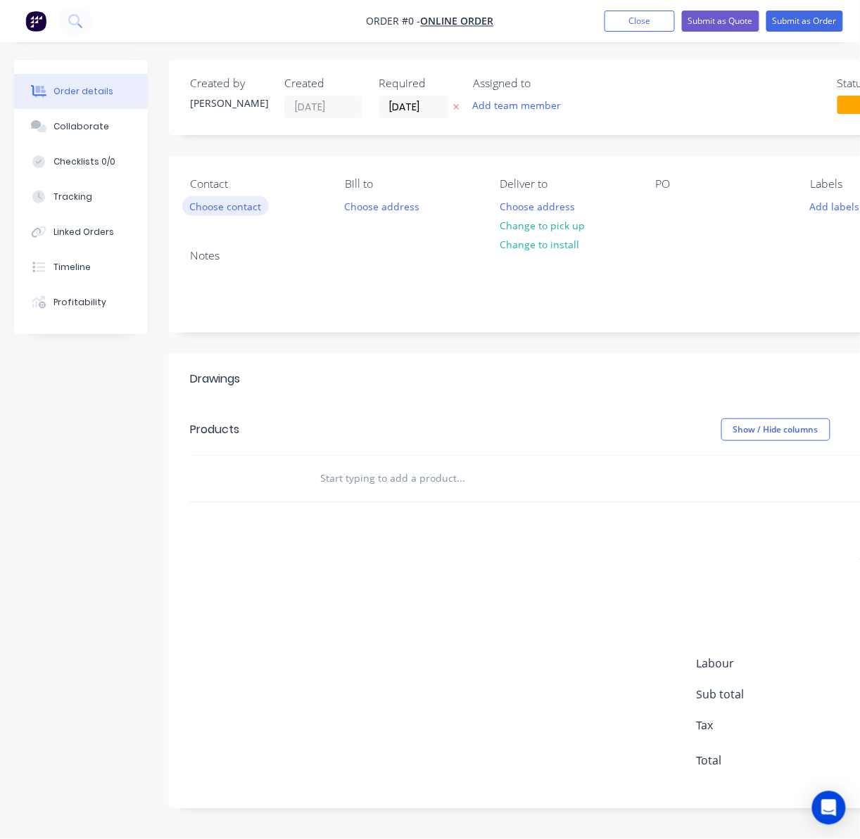
click at [240, 206] on button "Choose contact" at bounding box center [225, 205] width 87 height 19
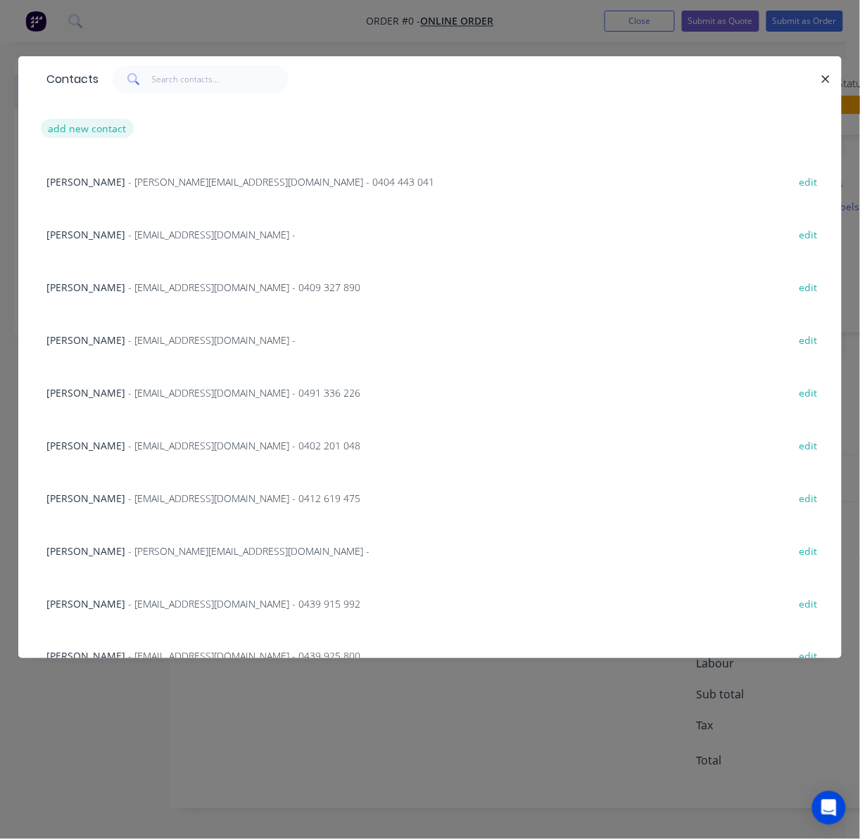
click at [110, 127] on button "add new contact" at bounding box center [87, 128] width 93 height 19
select select "AU"
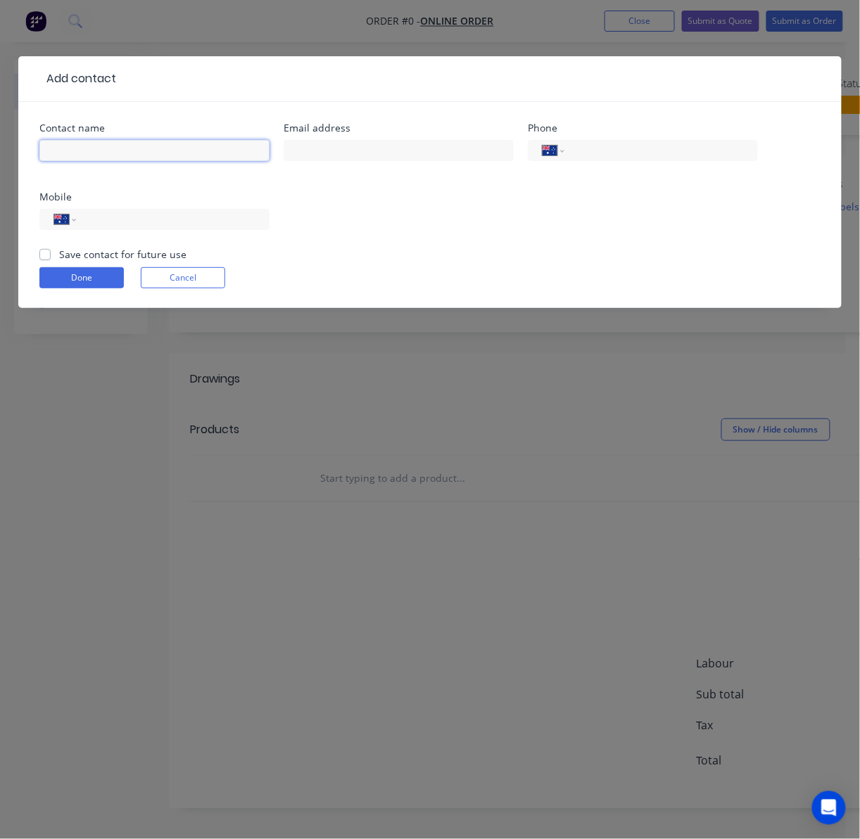
click at [125, 156] on input "text" at bounding box center [154, 150] width 230 height 21
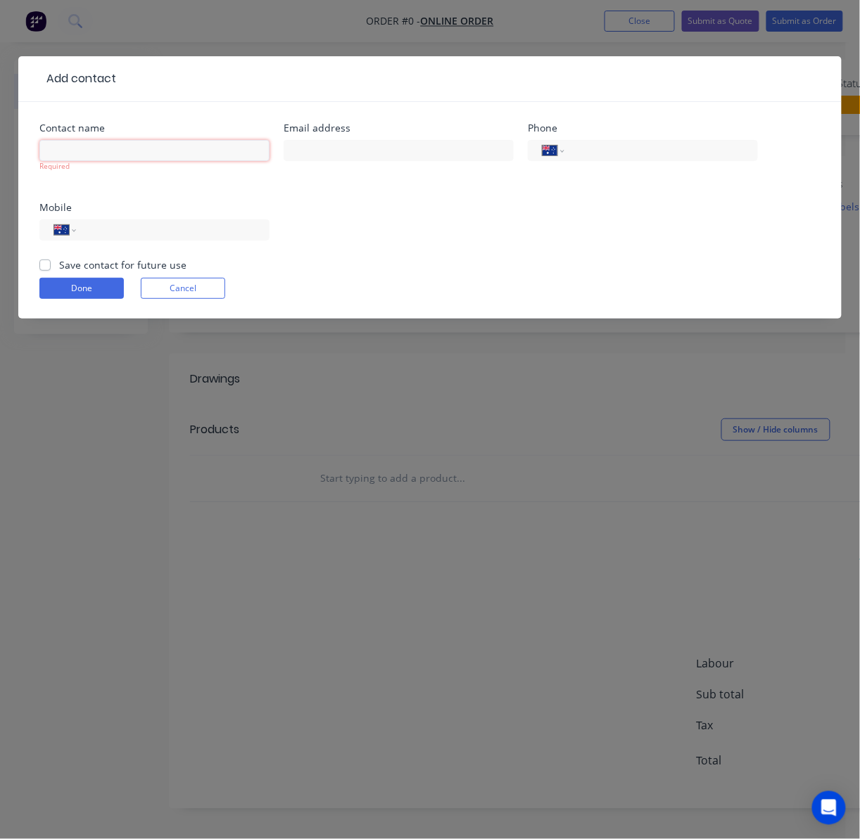
click at [158, 155] on input "text" at bounding box center [154, 150] width 230 height 21
type input "V"
click at [130, 148] on input "text" at bounding box center [154, 150] width 230 height 21
paste input "Philip Roberts"
type input "Philip Roberts"
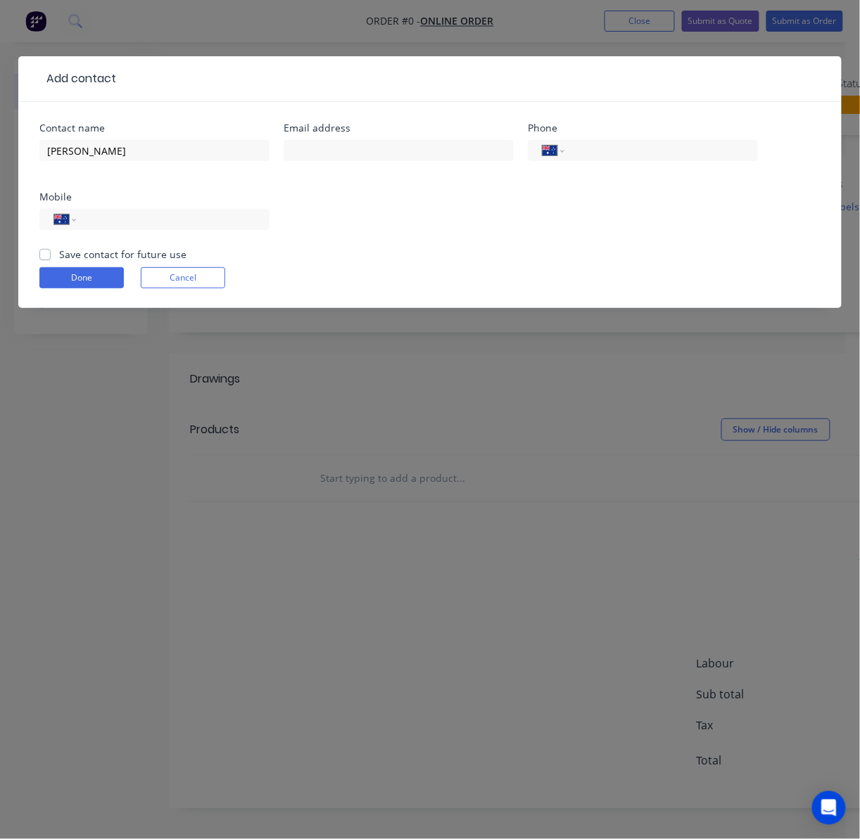
click at [380, 166] on div at bounding box center [399, 158] width 230 height 42
drag, startPoint x: 324, startPoint y: 158, endPoint x: 227, endPoint y: 189, distance: 101.9
click at [324, 158] on input "text" at bounding box center [399, 150] width 230 height 21
click at [414, 151] on input "text" at bounding box center [399, 150] width 230 height 21
paste input "cameraworx@hotmail.com"
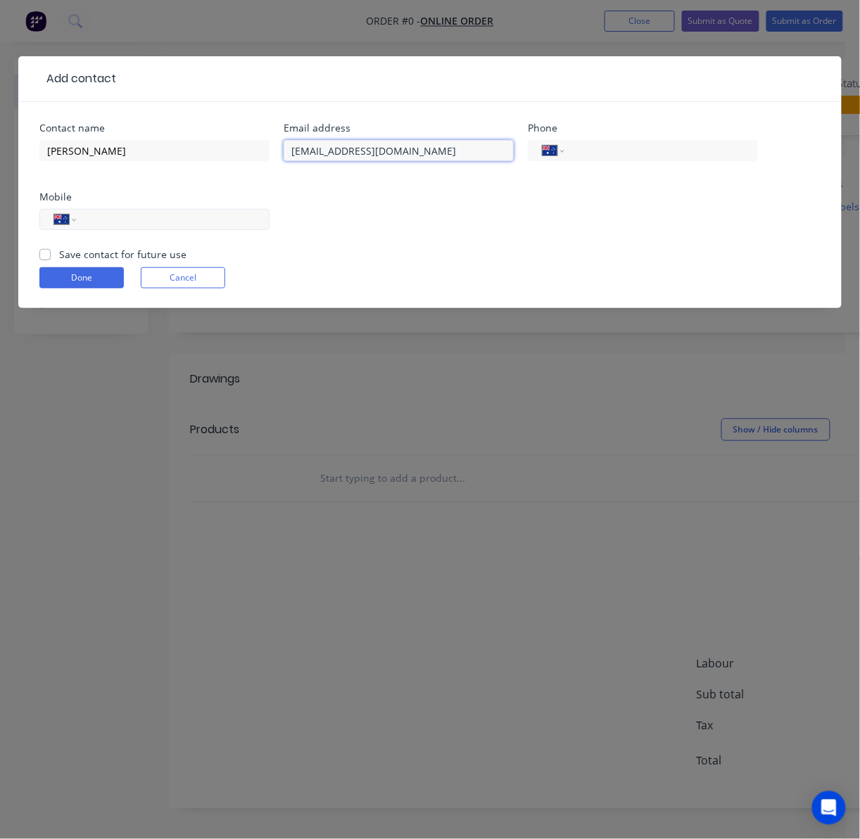
type input "cameraworx@hotmail.com"
click at [133, 226] on input "tel" at bounding box center [170, 220] width 169 height 16
click at [207, 218] on input "tel" at bounding box center [170, 220] width 169 height 16
paste input "0435 193 783"
type input "0435 193 783"
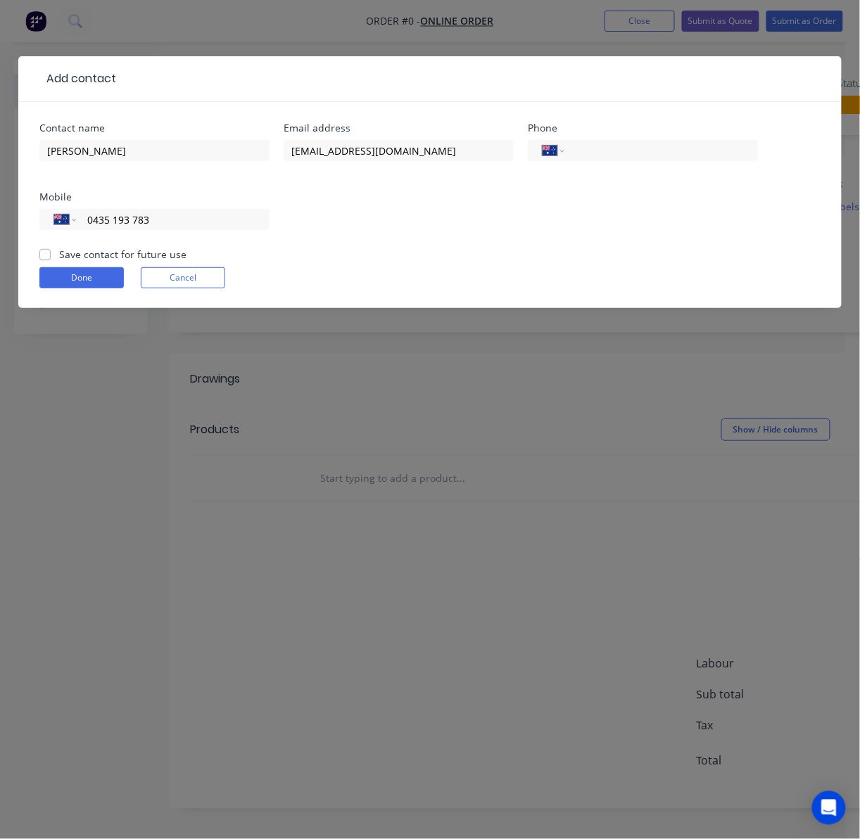
click at [426, 232] on div "Contact name Philip Roberts Email address cameraworx@hotmail.com Phone Internat…" at bounding box center [429, 185] width 781 height 124
click at [80, 280] on button "Done" at bounding box center [81, 277] width 84 height 21
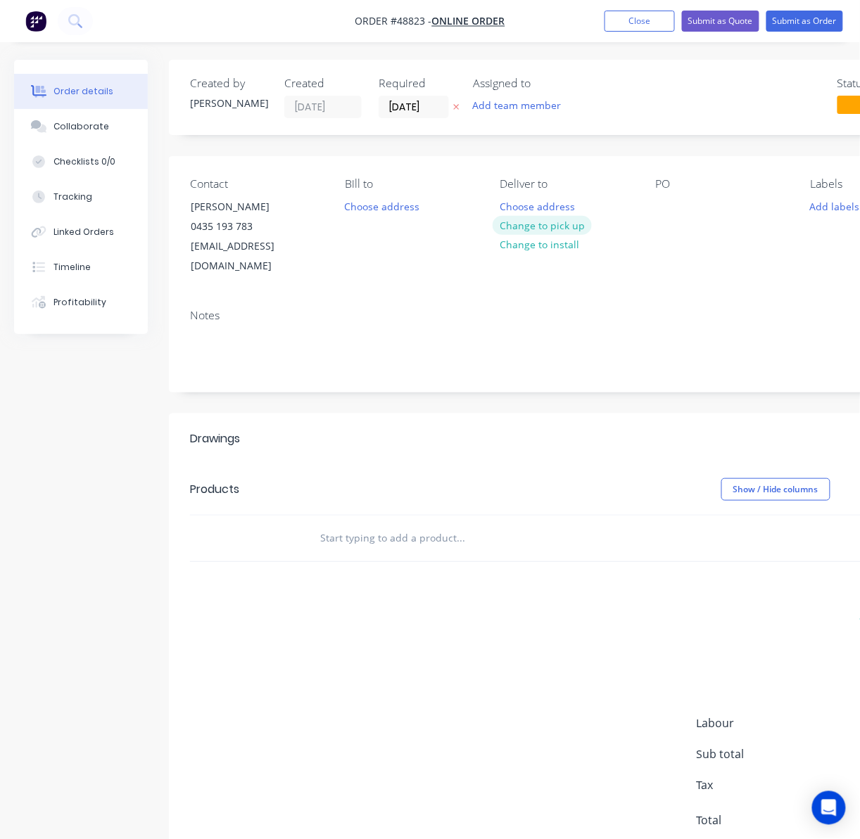
click at [530, 228] on button "Change to pick up" at bounding box center [543, 225] width 100 height 19
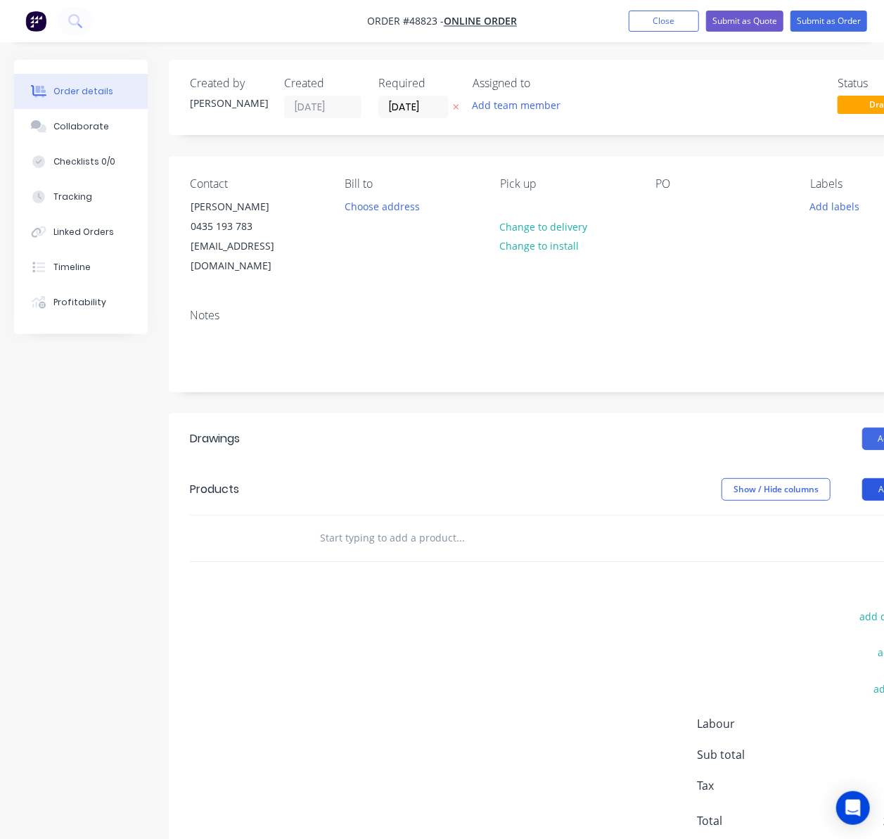
click at [846, 515] on div "Product catalogue" at bounding box center [877, 525] width 108 height 20
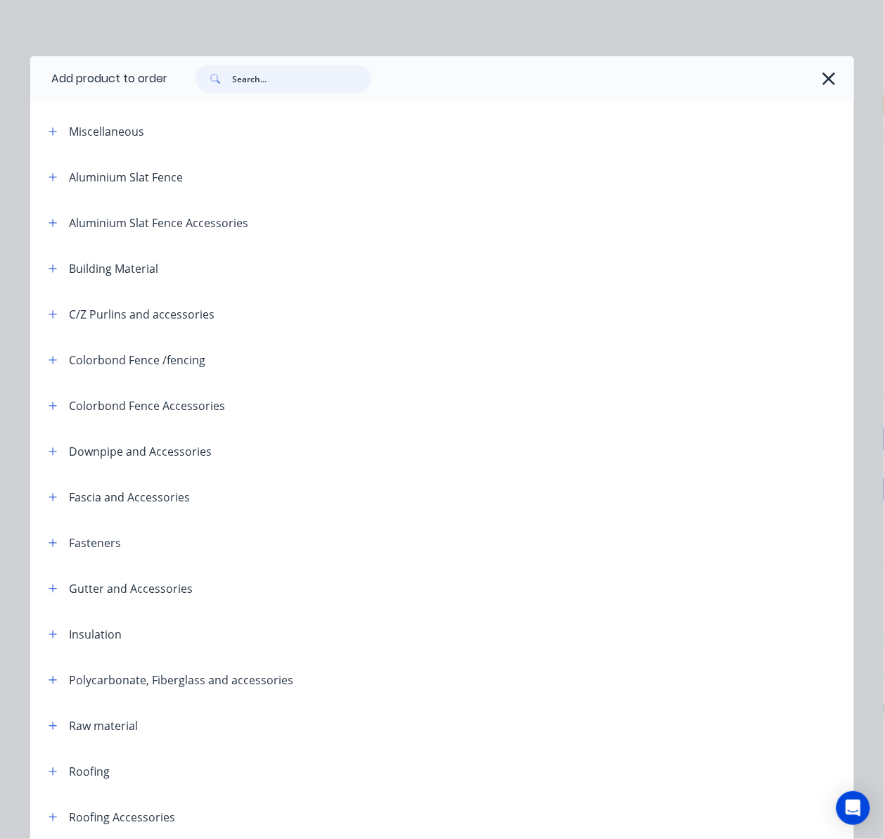
click at [307, 82] on input "text" at bounding box center [301, 79] width 139 height 28
type input "e"
type input "fence"
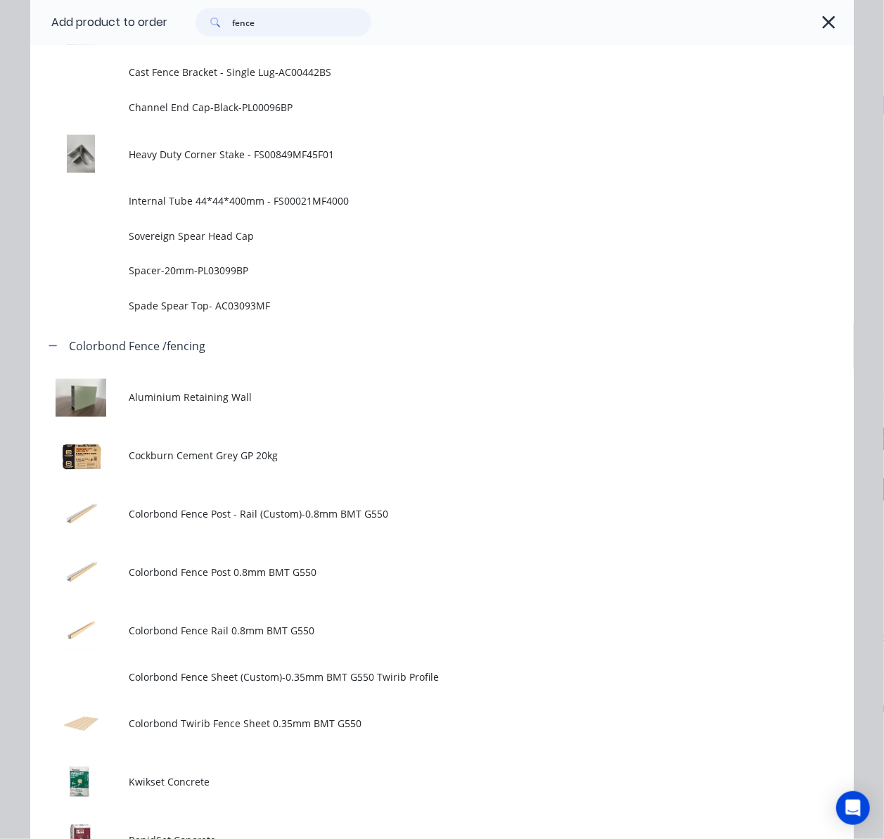
scroll to position [1032, 0]
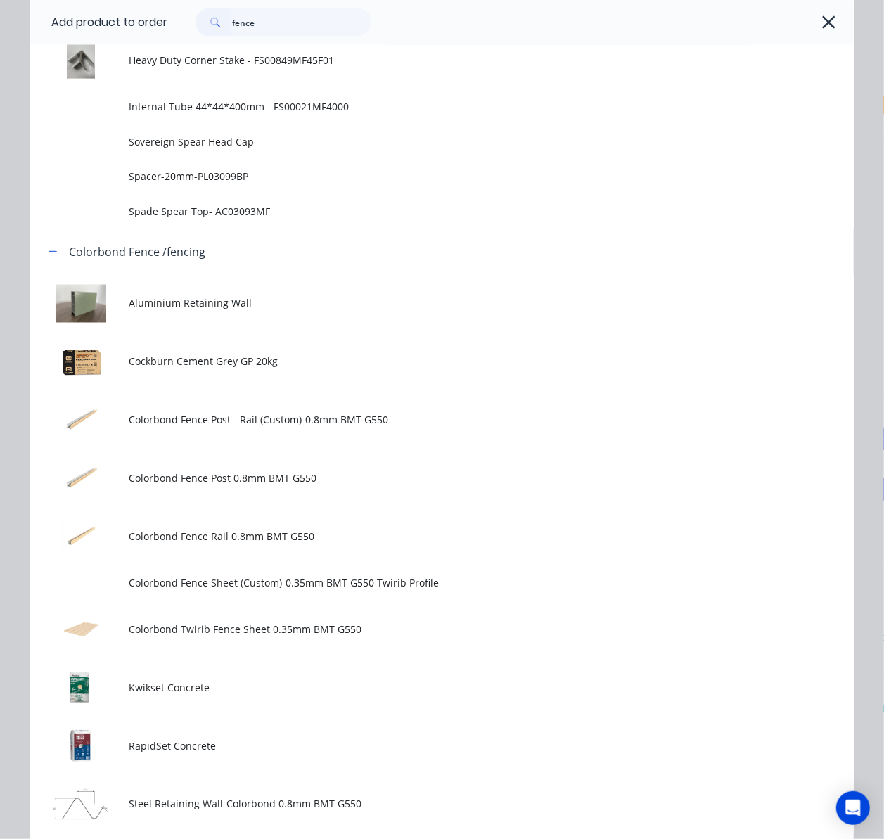
click at [272, 640] on td "Colorbond Twirib Fence Sheet 0.35mm BMT G550" at bounding box center [491, 630] width 725 height 58
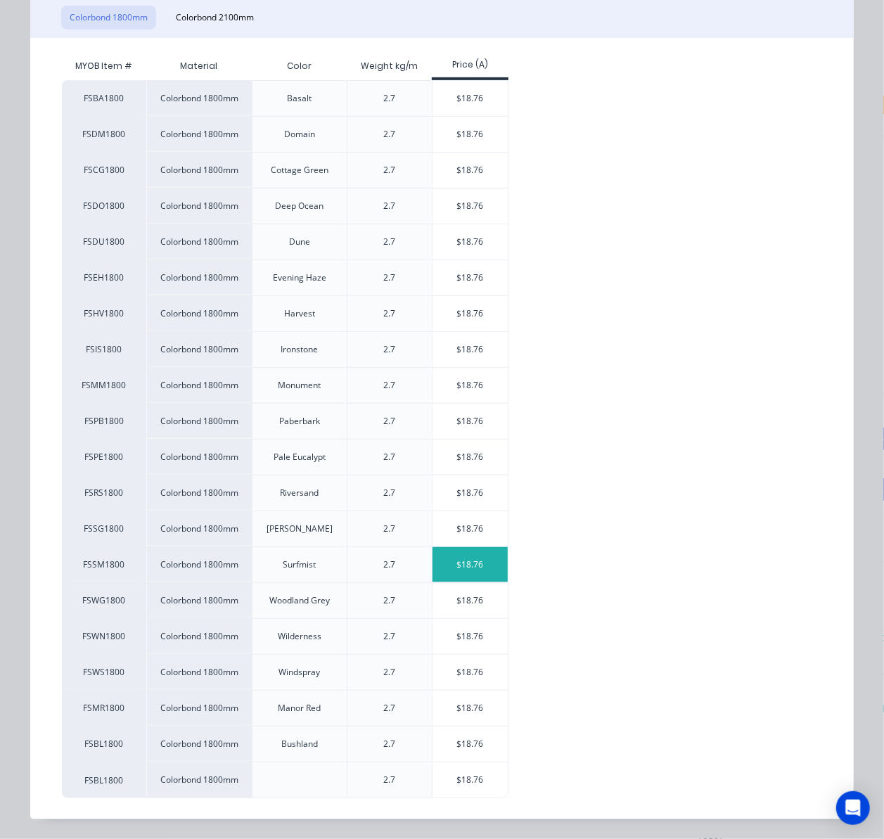
scroll to position [238, 0]
click at [486, 279] on div "$18.76" at bounding box center [470, 277] width 75 height 35
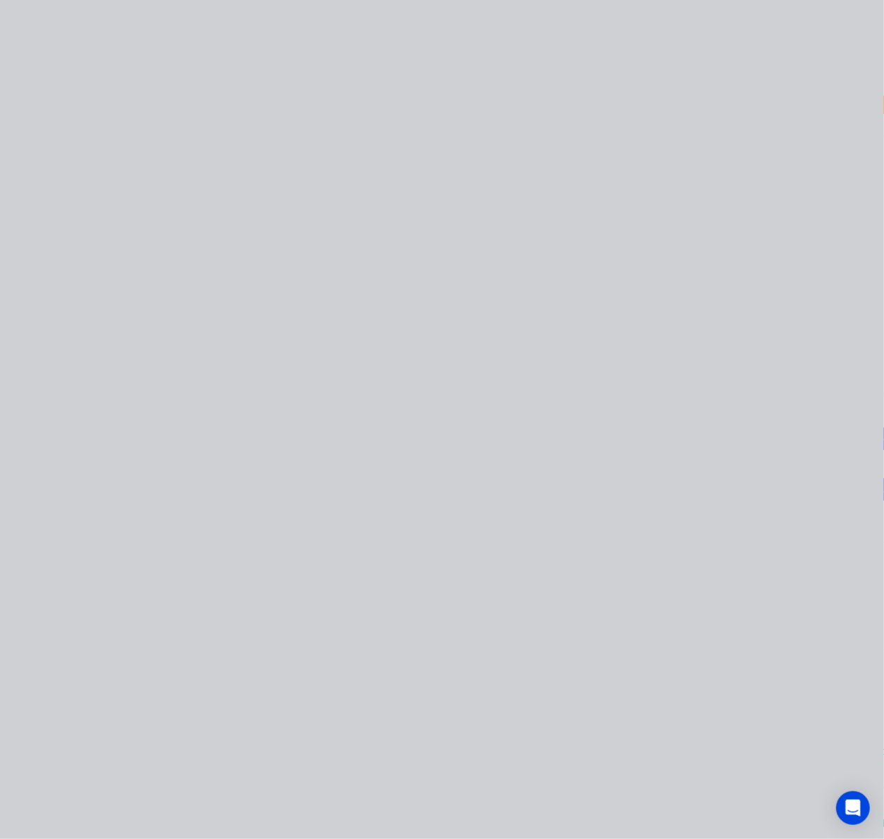
scroll to position [0, 0]
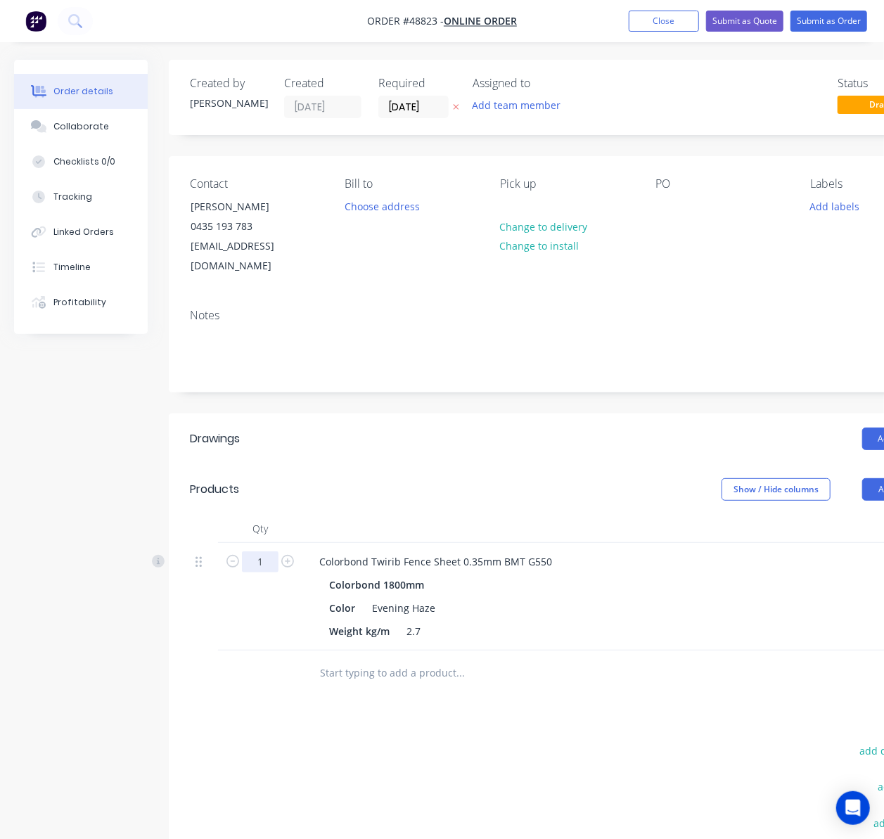
click at [266, 552] on input "1" at bounding box center [260, 562] width 37 height 21
type input "25"
type input "$469.00"
click at [328, 702] on div "Drawings Add drawing Products Show / Hide columns Add product Qty Discount Pric…" at bounding box center [567, 709] width 796 height 590
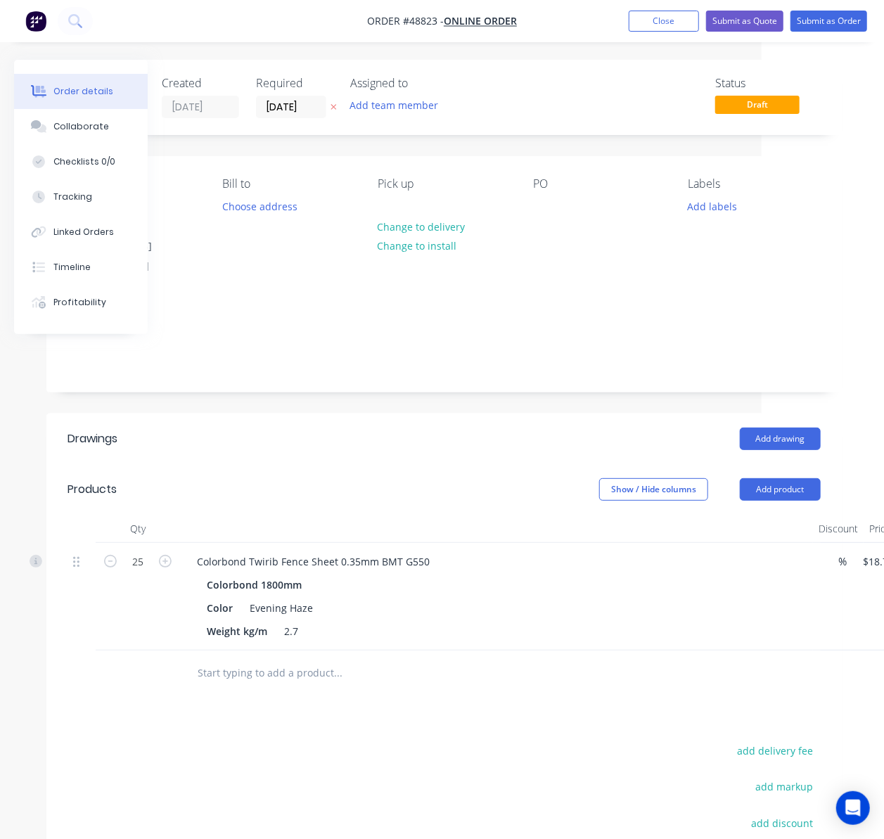
scroll to position [0, 128]
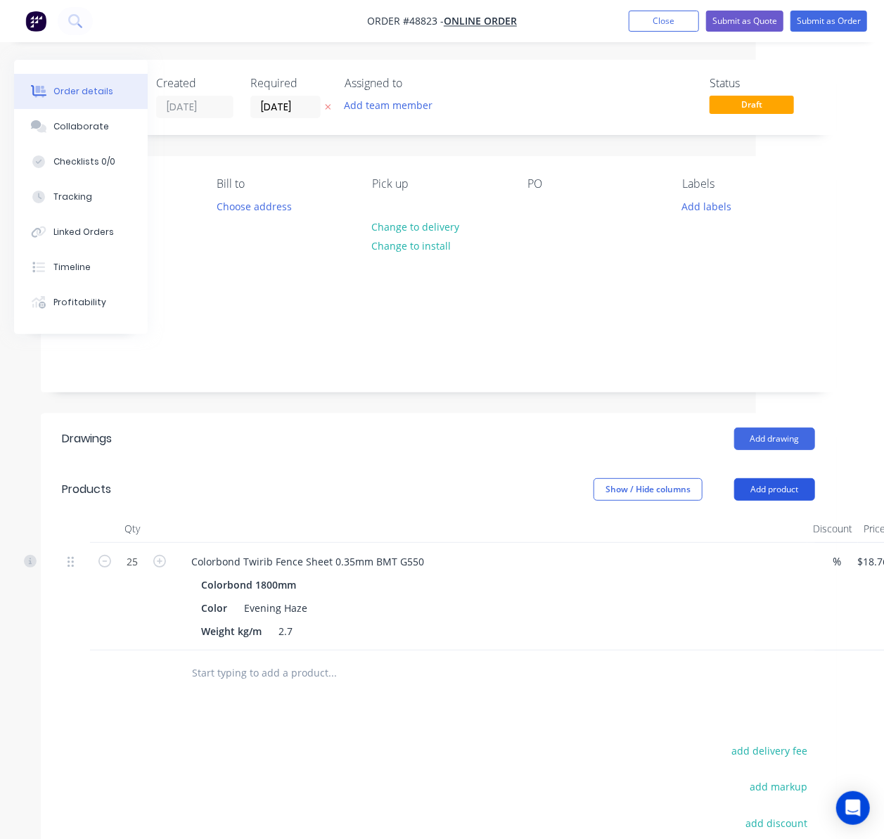
click at [786, 478] on button "Add product" at bounding box center [775, 489] width 81 height 23
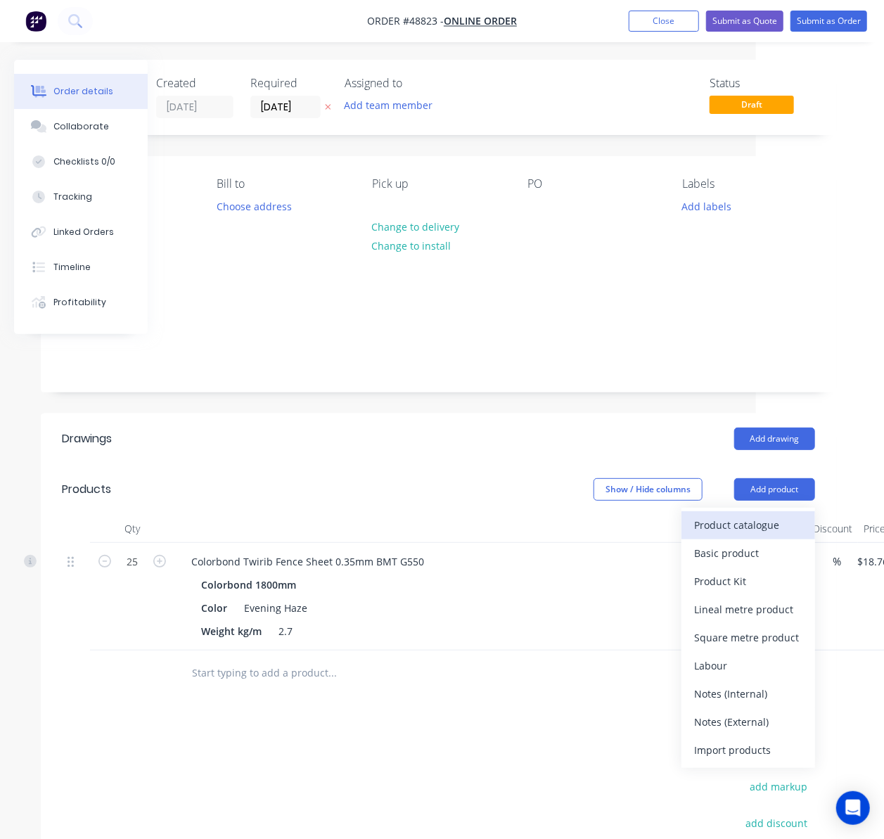
click at [738, 515] on div "Product catalogue" at bounding box center [749, 525] width 108 height 20
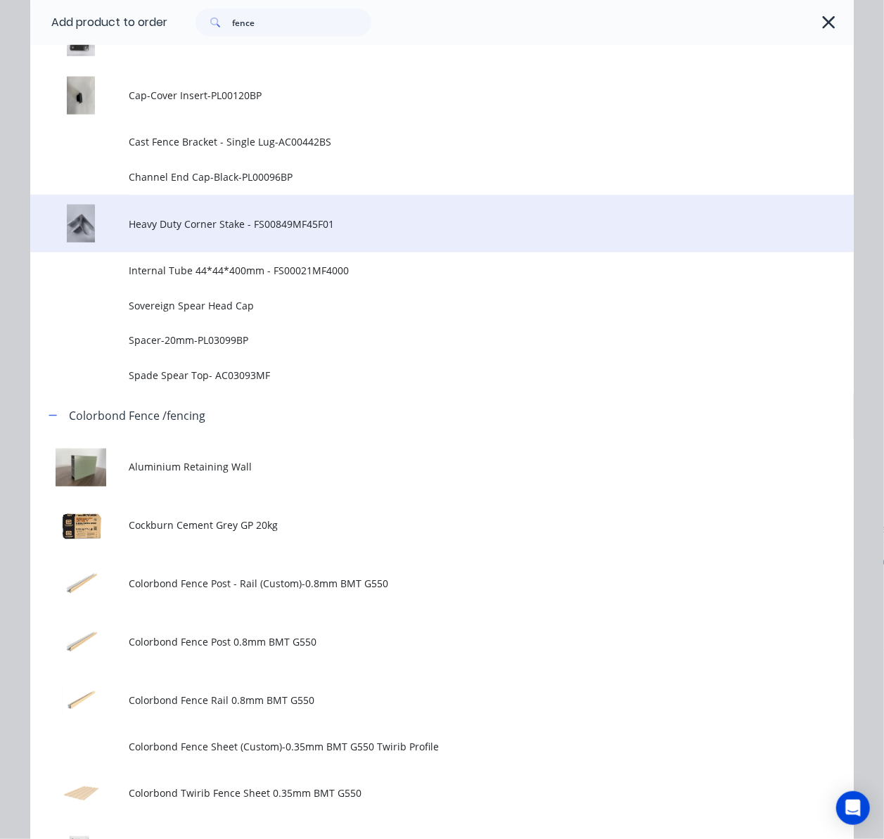
scroll to position [1032, 0]
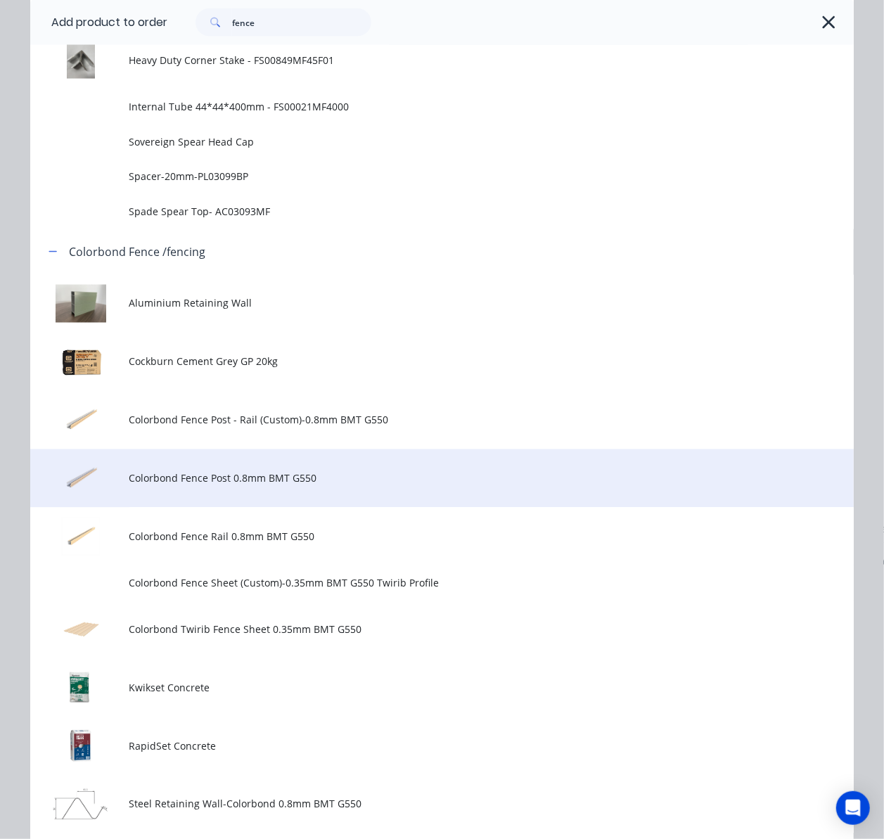
click at [319, 480] on span "Colorbond Fence Post 0.8mm BMT G550" at bounding box center [419, 478] width 580 height 15
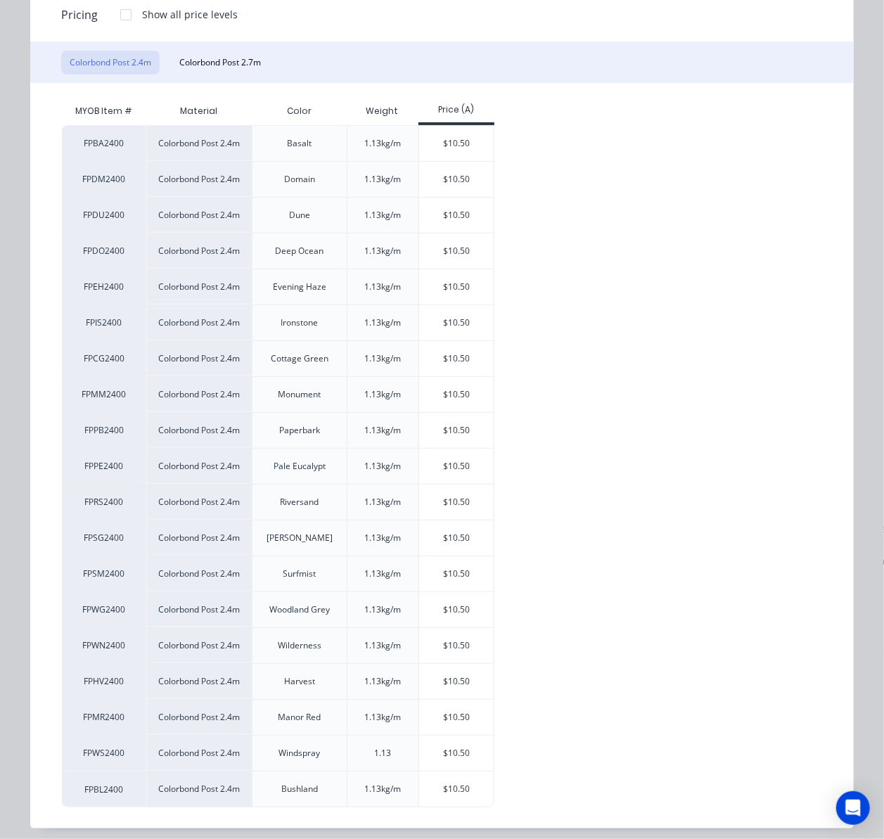
scroll to position [201, 0]
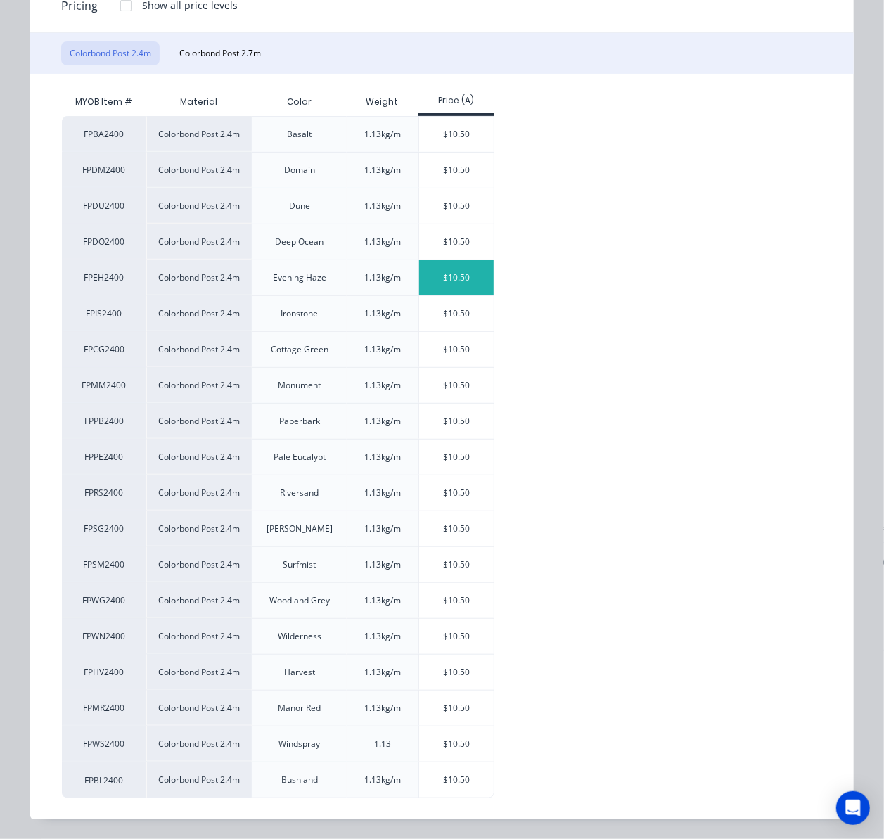
click at [455, 262] on div "$10.50" at bounding box center [456, 277] width 75 height 35
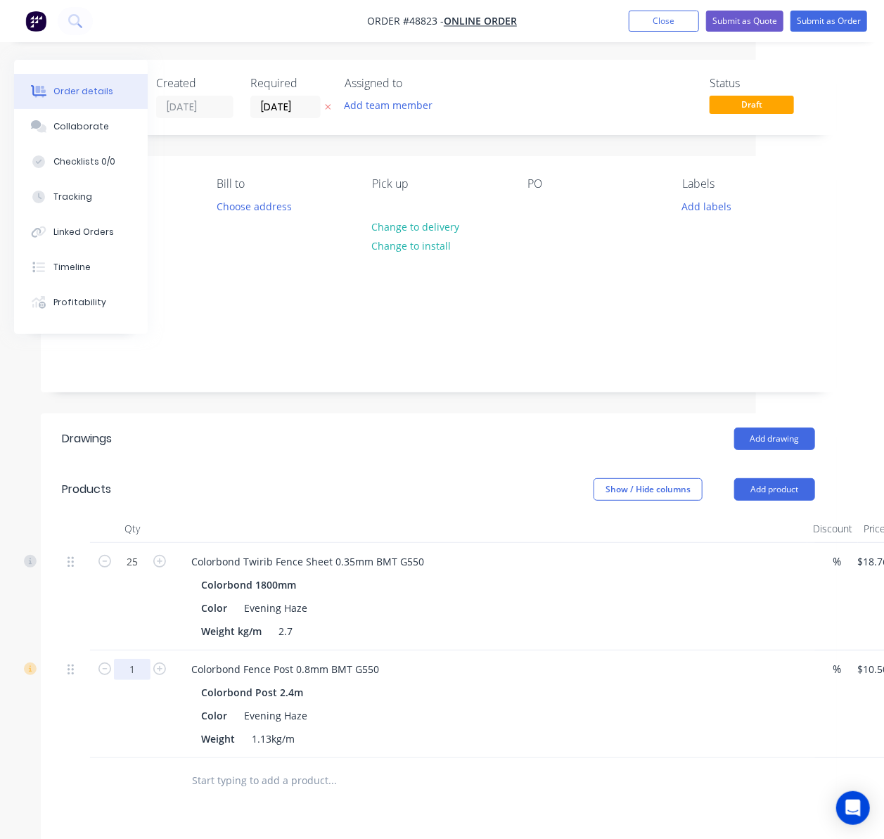
click at [135, 573] on input "1" at bounding box center [132, 562] width 37 height 21
type input "14"
type input "$147.00"
click at [532, 651] on div "Colorbond Fence Post 0.8mm BMT G550 Colorbond Post 2.4m Color Evening Haze Weig…" at bounding box center [491, 705] width 633 height 108
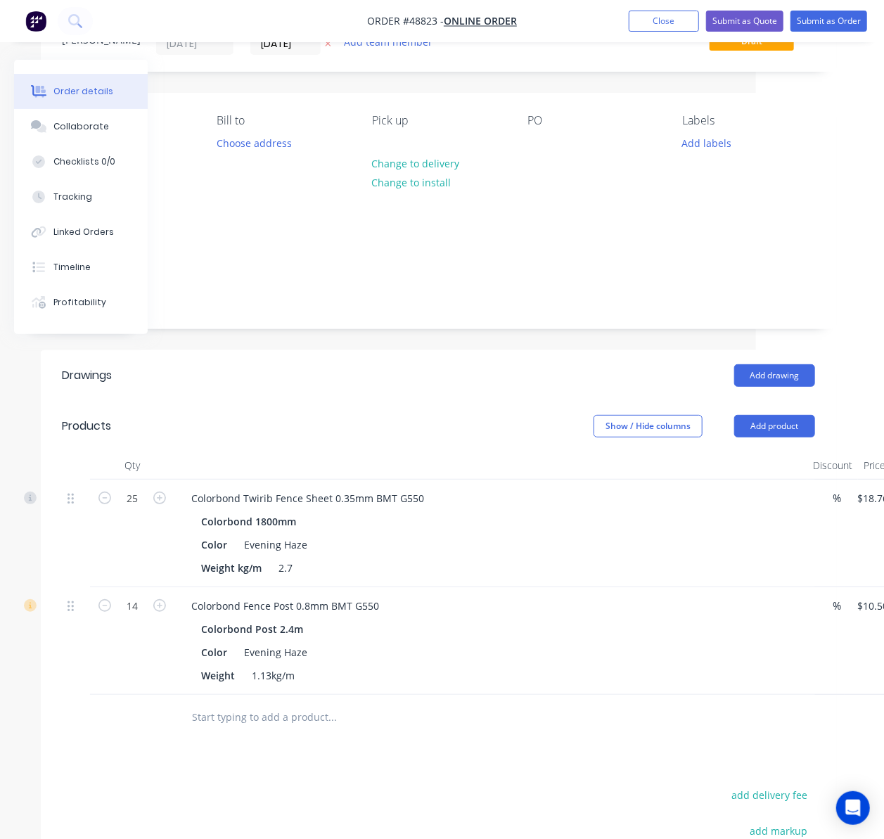
scroll to position [94, 128]
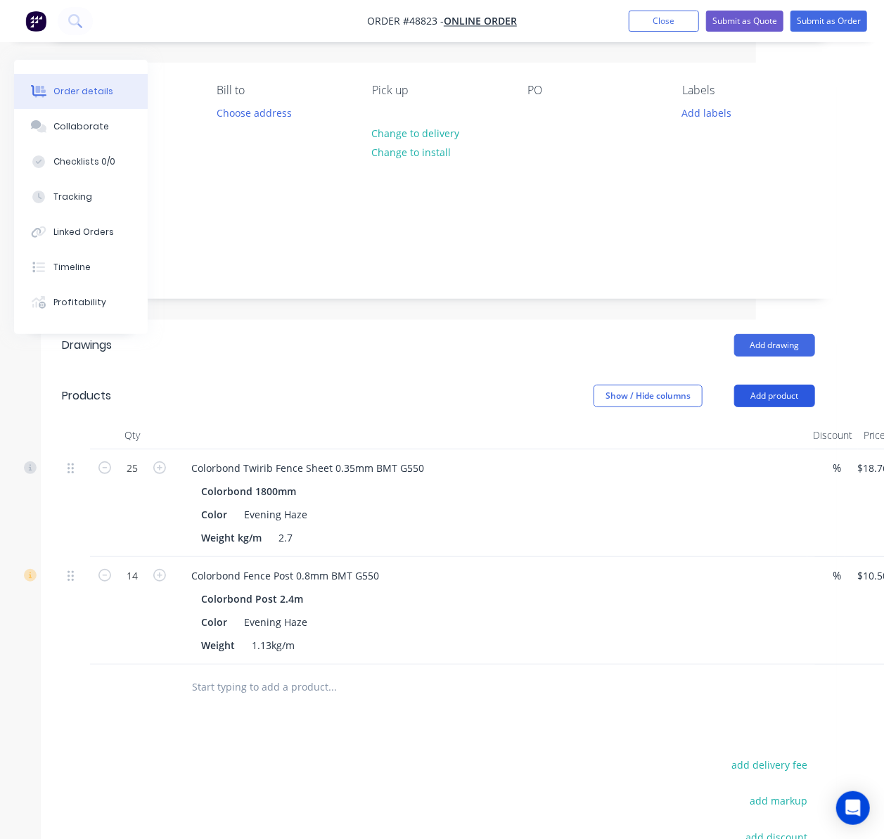
click at [781, 385] on button "Add product" at bounding box center [775, 396] width 81 height 23
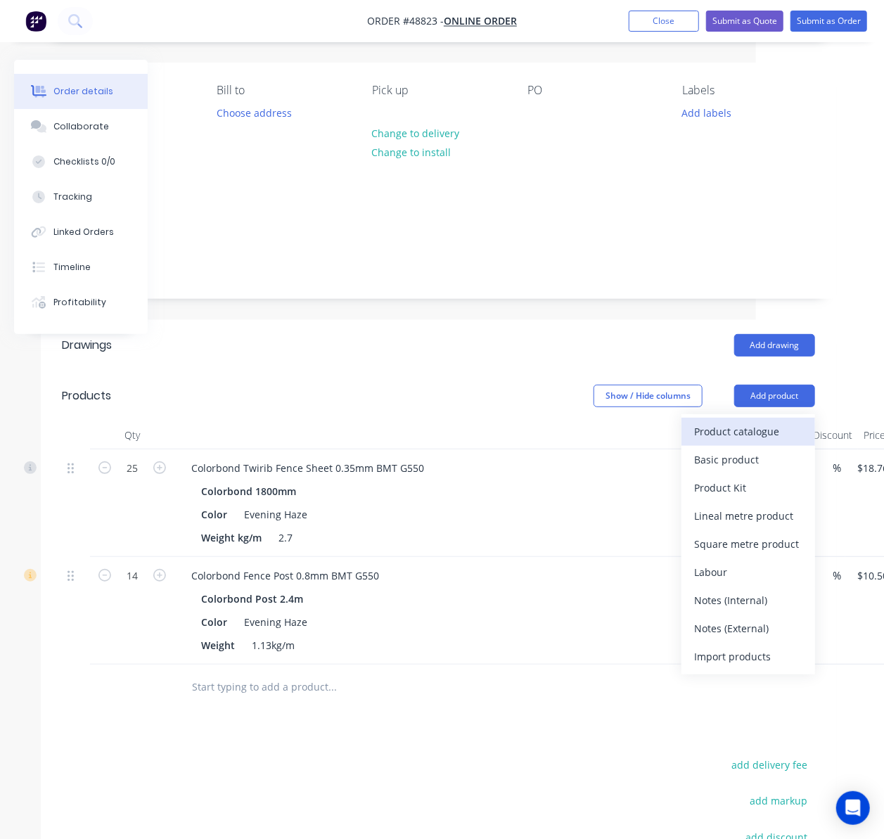
click at [751, 421] on div "Product catalogue" at bounding box center [749, 431] width 108 height 20
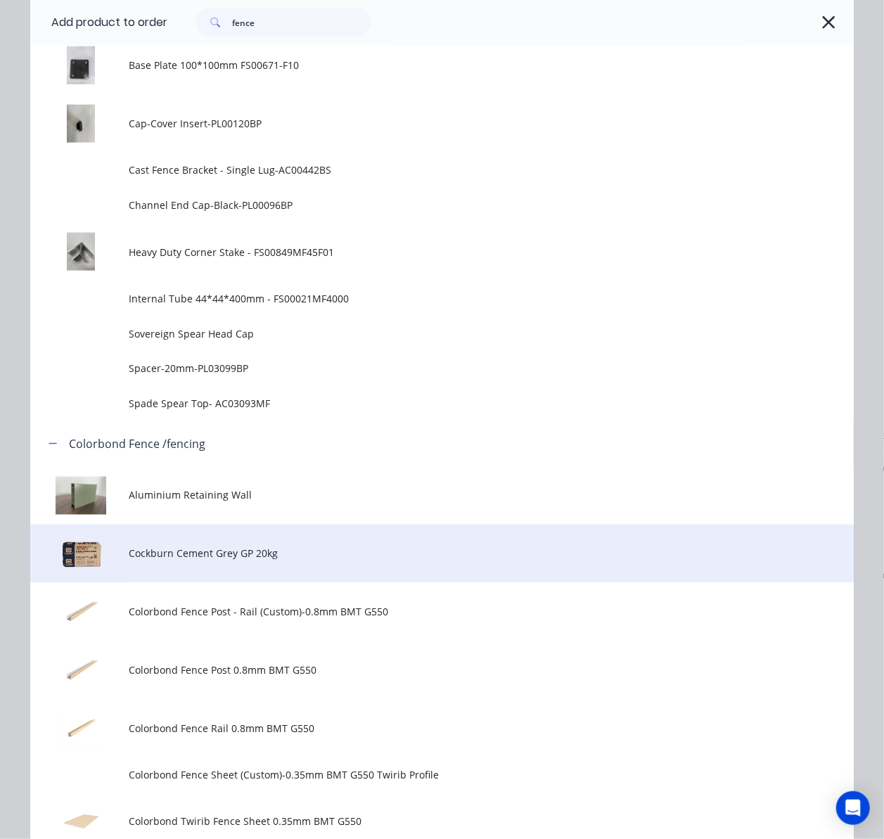
scroll to position [938, 0]
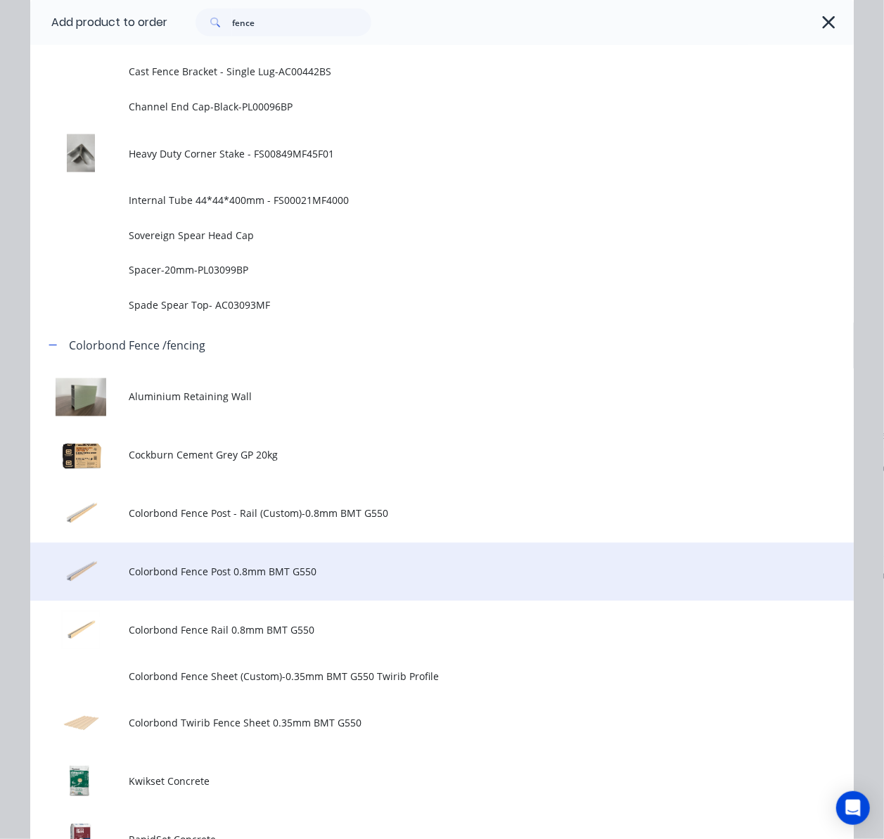
click at [330, 543] on td "Colorbond Fence Post 0.8mm BMT G550" at bounding box center [491, 572] width 725 height 58
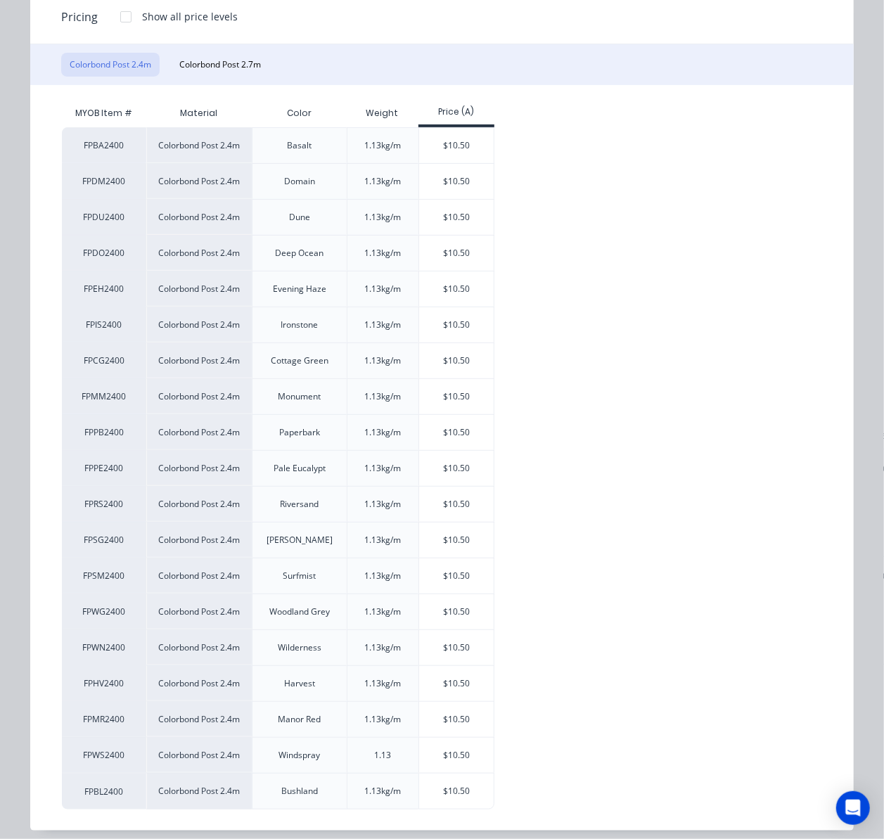
scroll to position [187, 0]
click at [457, 285] on div "$10.50" at bounding box center [456, 288] width 75 height 35
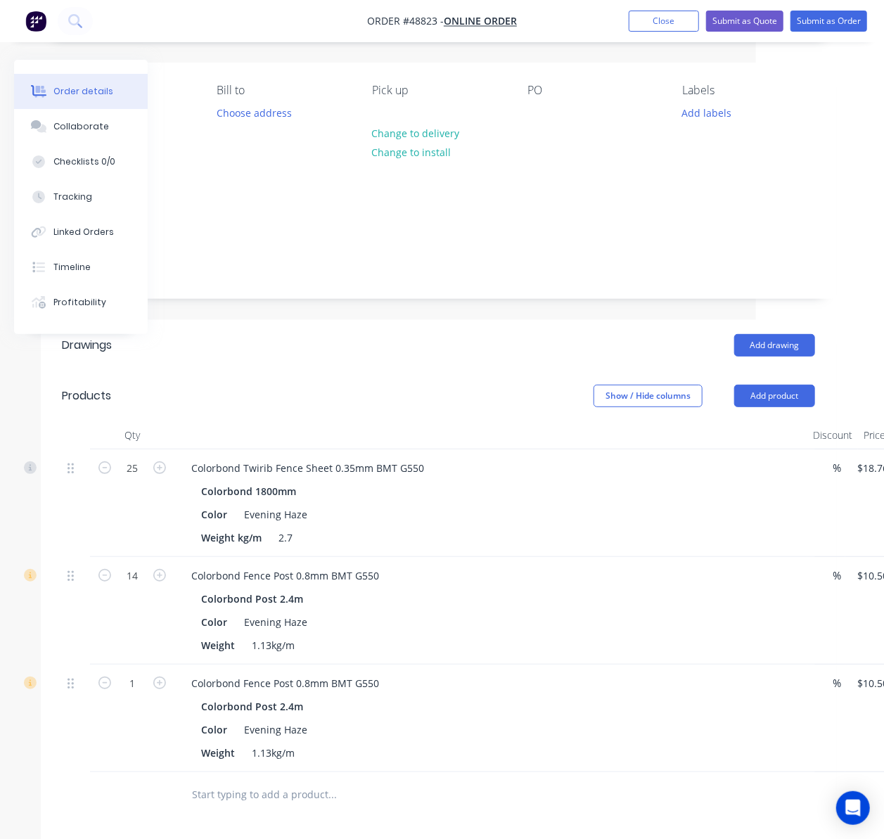
scroll to position [94, 228]
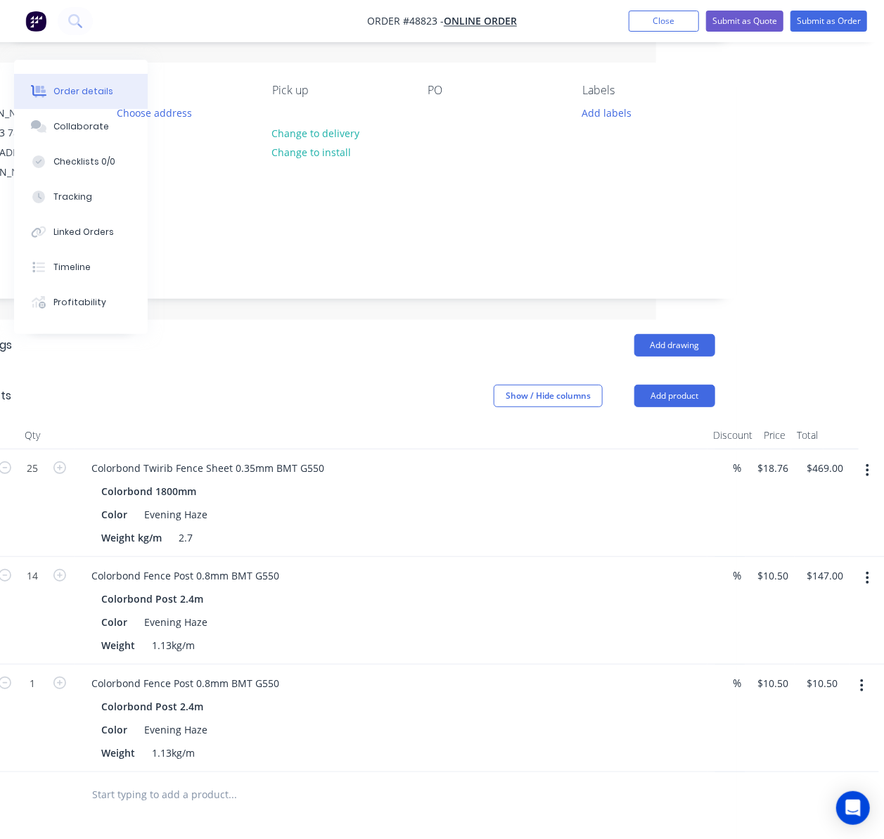
click at [865, 673] on button "button" at bounding box center [862, 685] width 33 height 25
click at [806, 797] on div "Delete" at bounding box center [813, 807] width 108 height 20
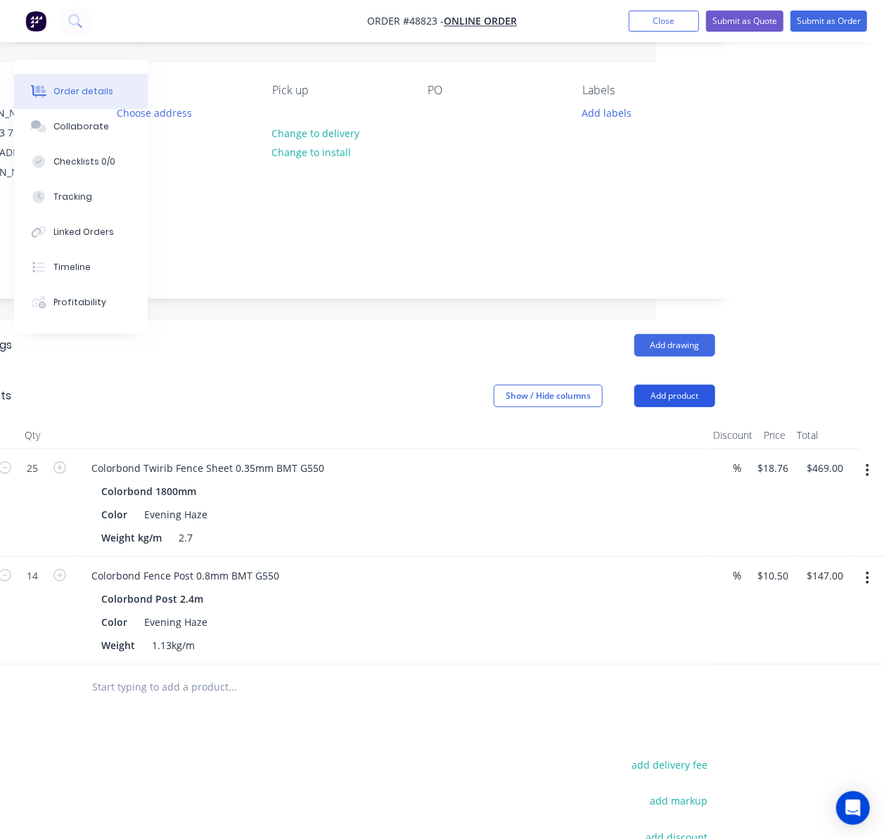
click at [676, 385] on button "Add product" at bounding box center [675, 396] width 81 height 23
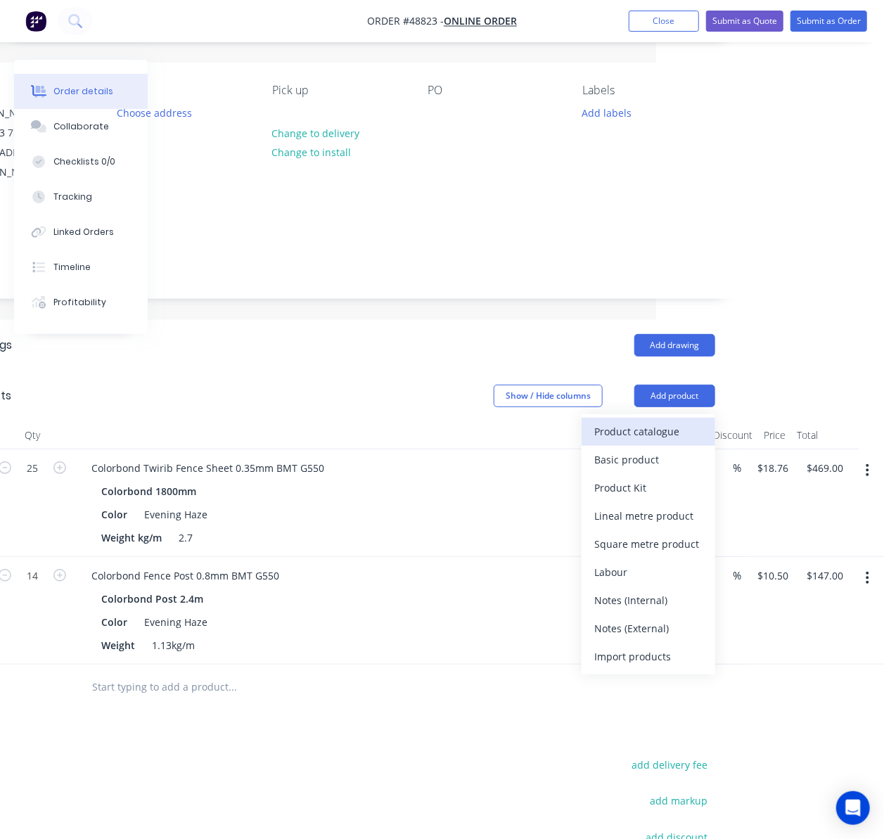
click at [673, 421] on div "Product catalogue" at bounding box center [649, 431] width 108 height 20
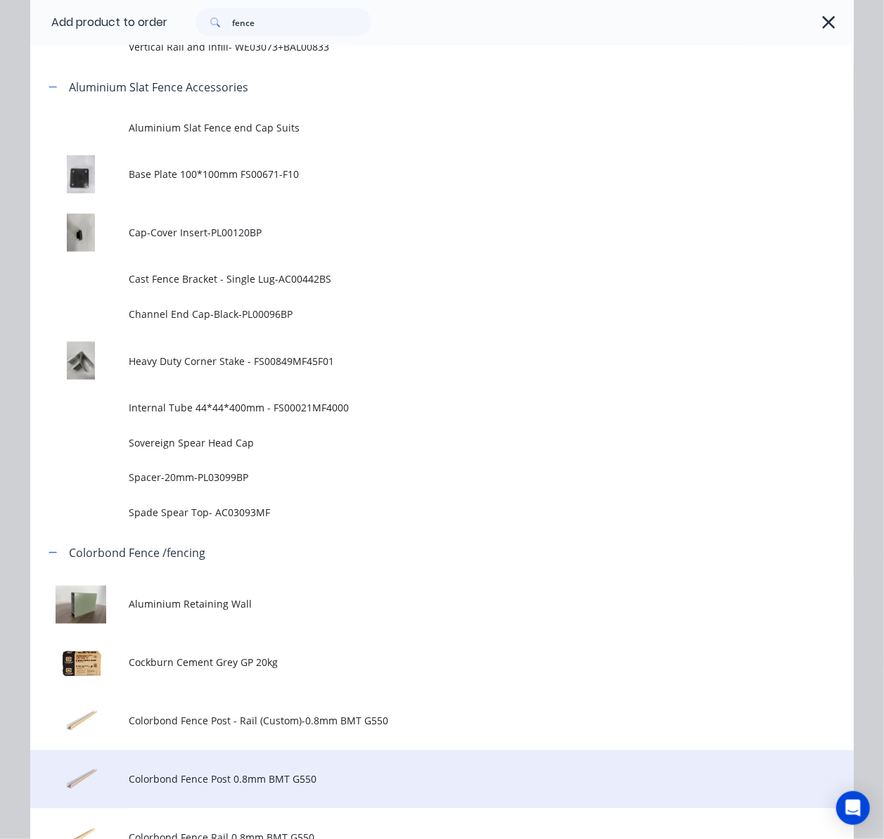
scroll to position [844, 0]
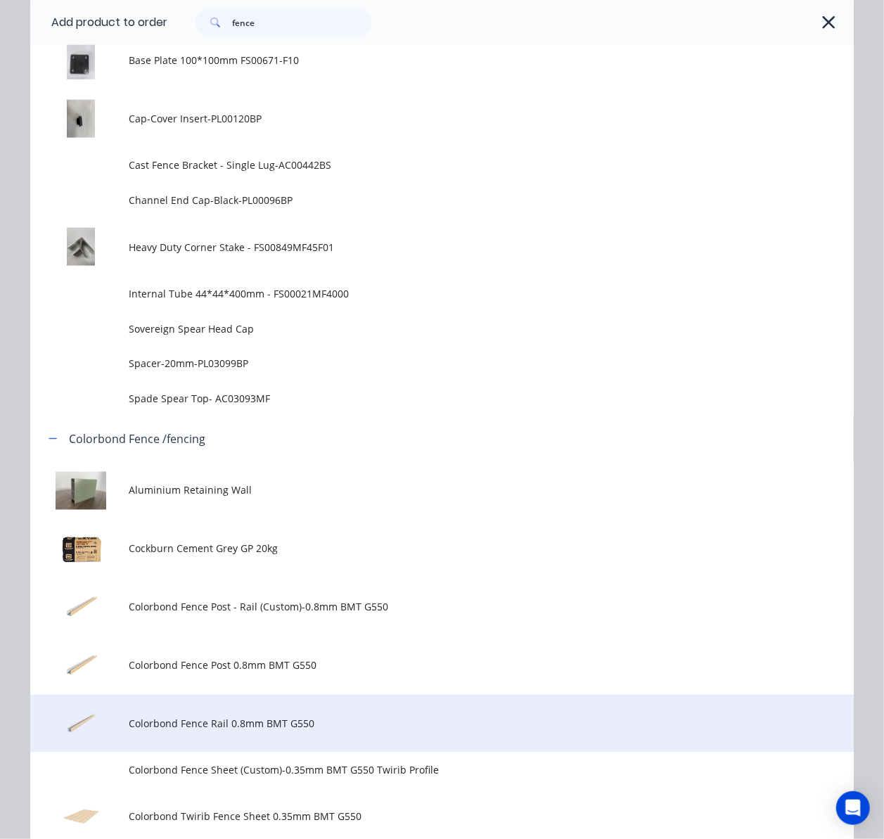
click at [279, 729] on span "Colorbond Fence Rail 0.8mm BMT G550" at bounding box center [419, 724] width 580 height 15
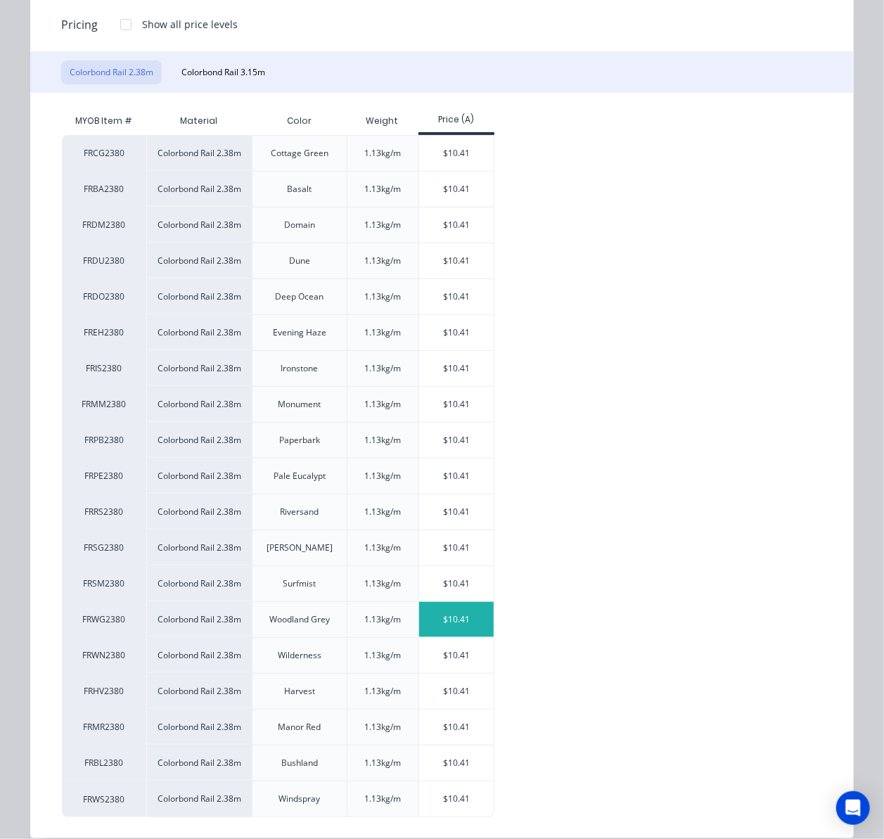
scroll to position [201, 0]
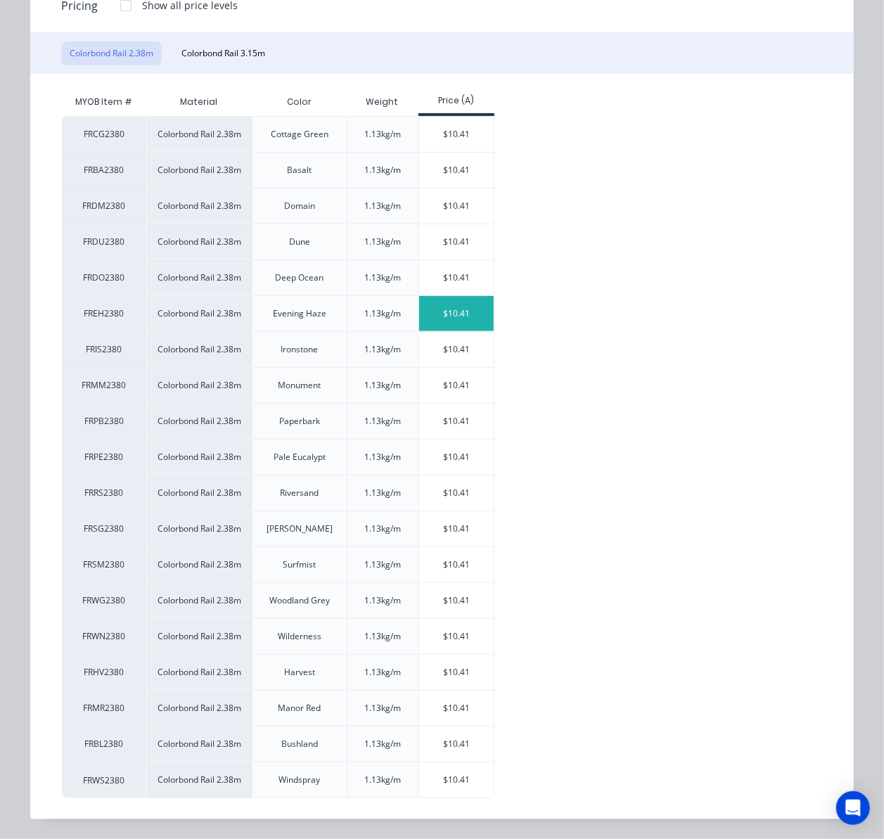
click at [426, 322] on div "$10.41" at bounding box center [456, 313] width 75 height 35
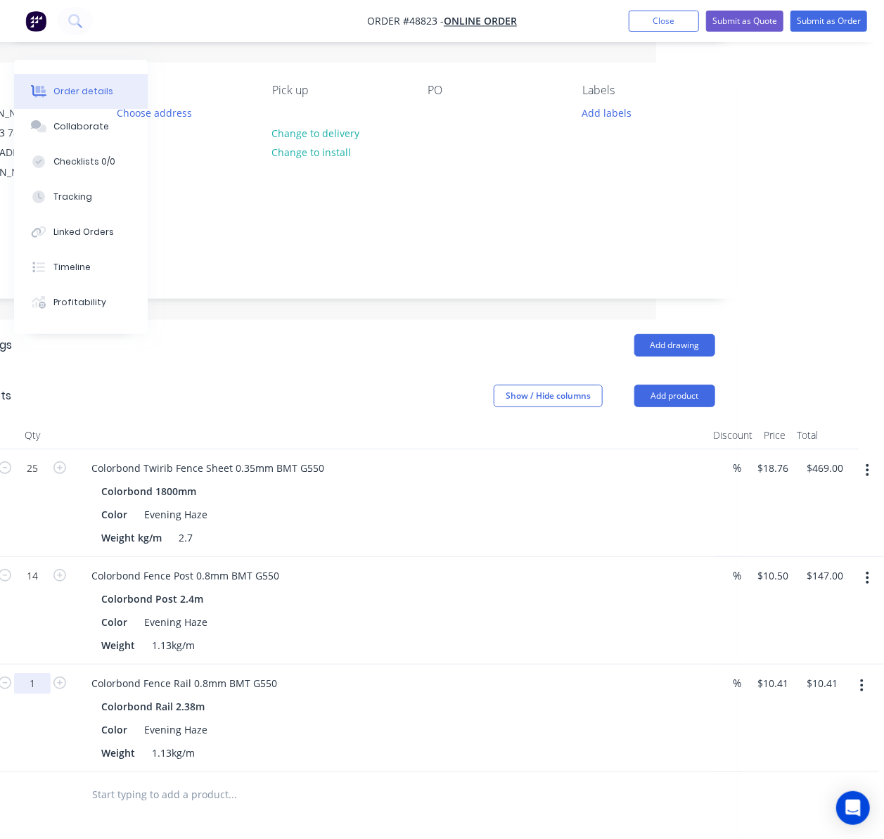
click at [32, 479] on input "1" at bounding box center [32, 468] width 37 height 21
type input "14"
type input "$145.74"
click at [403, 743] on div "Weight 1.13kg/m" at bounding box center [388, 753] width 585 height 20
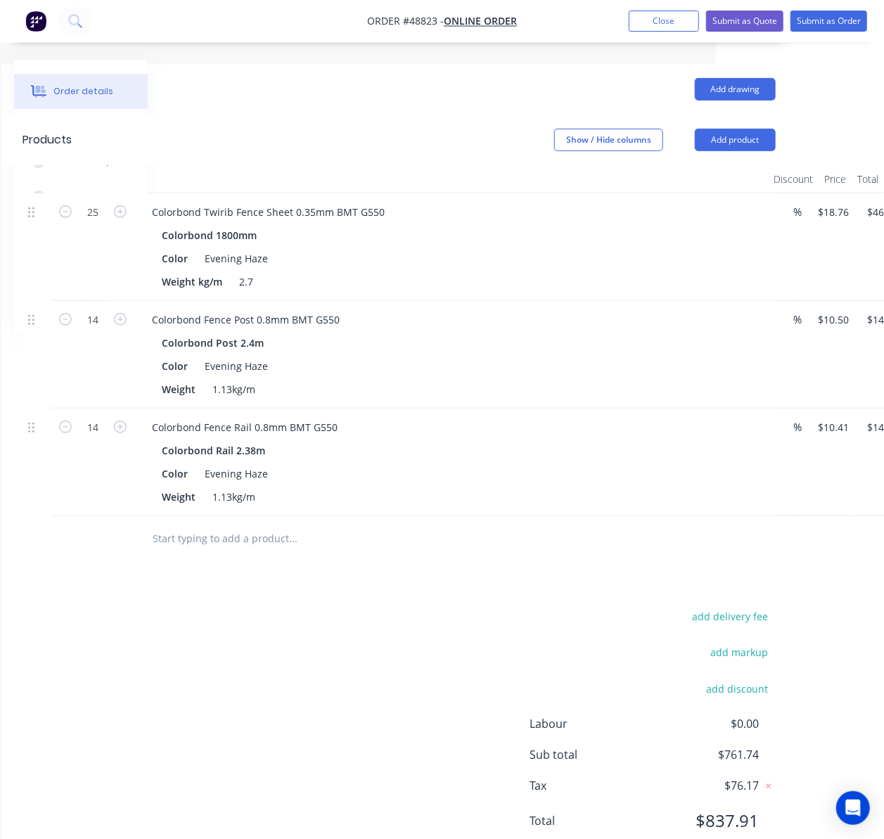
scroll to position [383, 167]
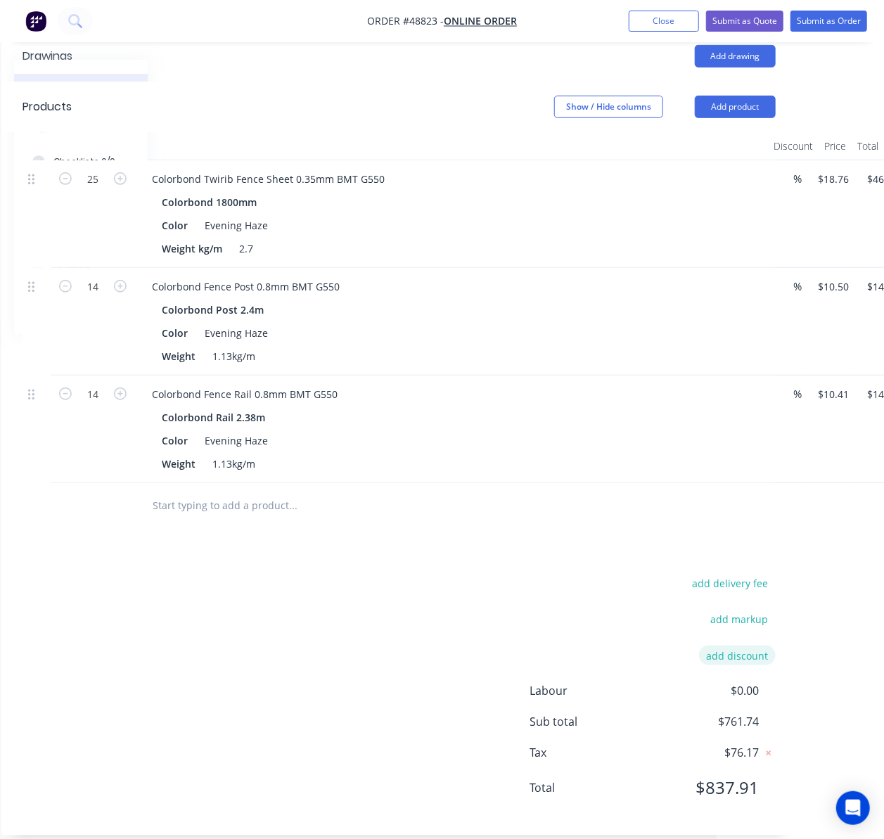
click at [747, 646] on button "add discount" at bounding box center [737, 655] width 77 height 19
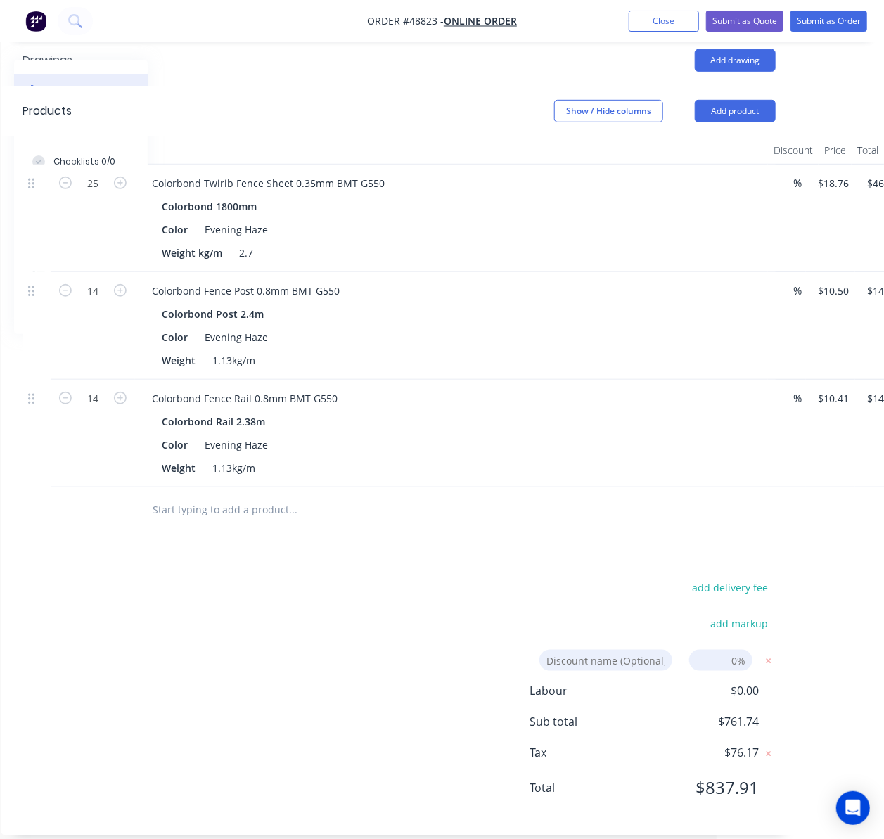
click at [732, 650] on input at bounding box center [721, 660] width 63 height 21
type input "5%"
click input "submit" at bounding box center [0, 0] width 0 height 0
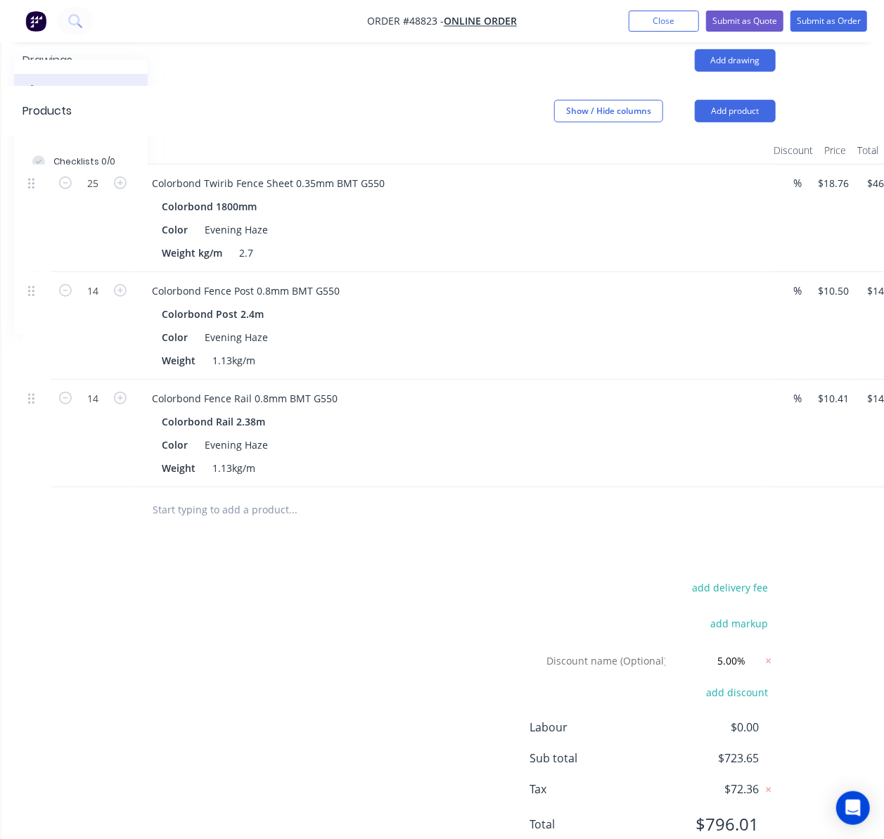
scroll to position [97, 167]
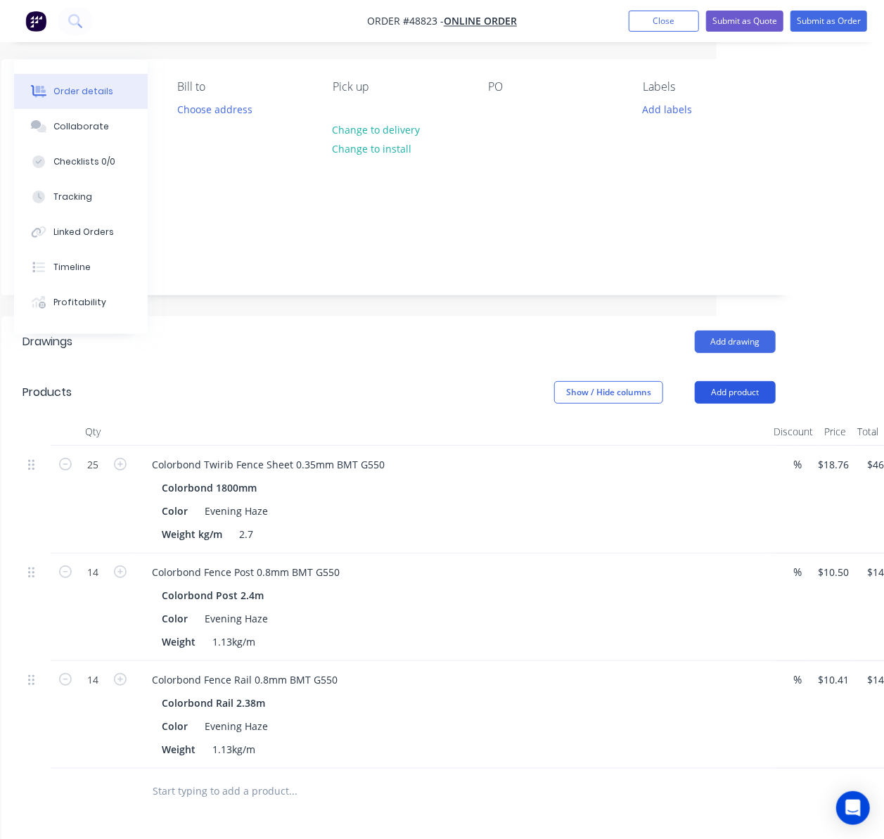
click at [755, 383] on button "Add product" at bounding box center [735, 392] width 81 height 23
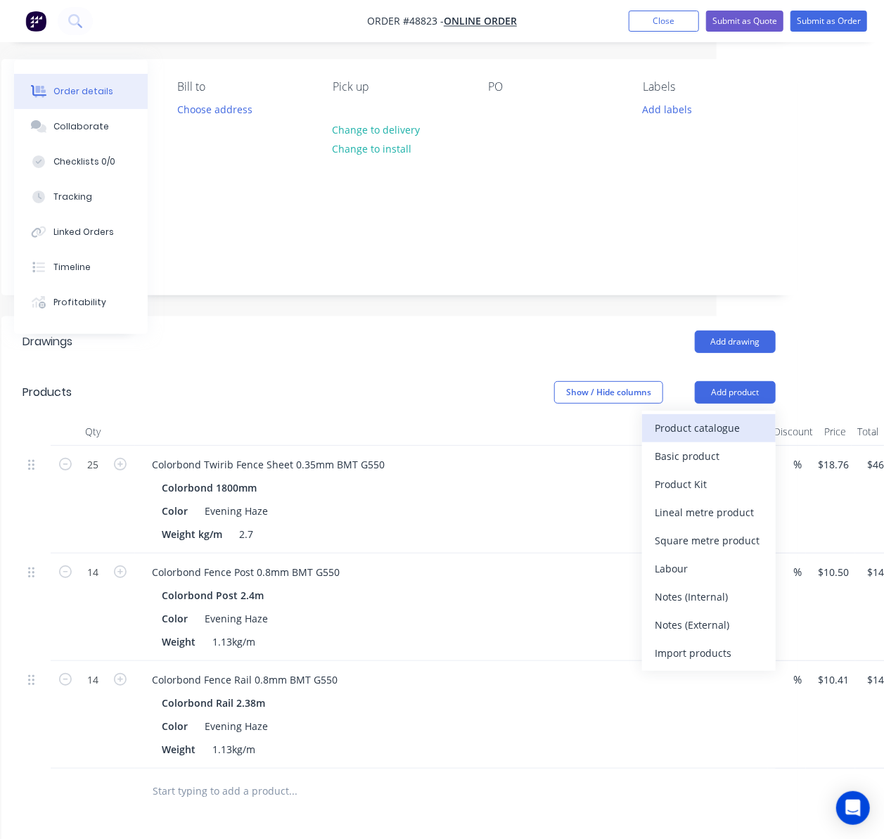
click at [713, 418] on div "Product catalogue" at bounding box center [709, 428] width 108 height 20
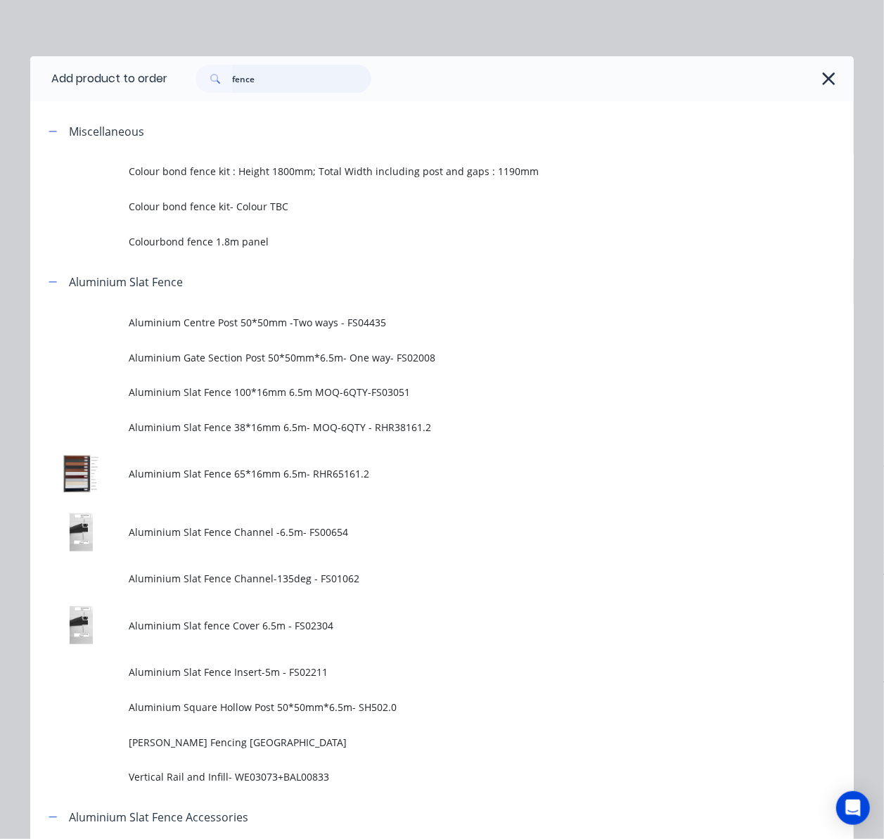
drag, startPoint x: 274, startPoint y: 77, endPoint x: 176, endPoint y: 86, distance: 98.9
click at [182, 86] on div "fence" at bounding box center [277, 79] width 190 height 28
type input "16"
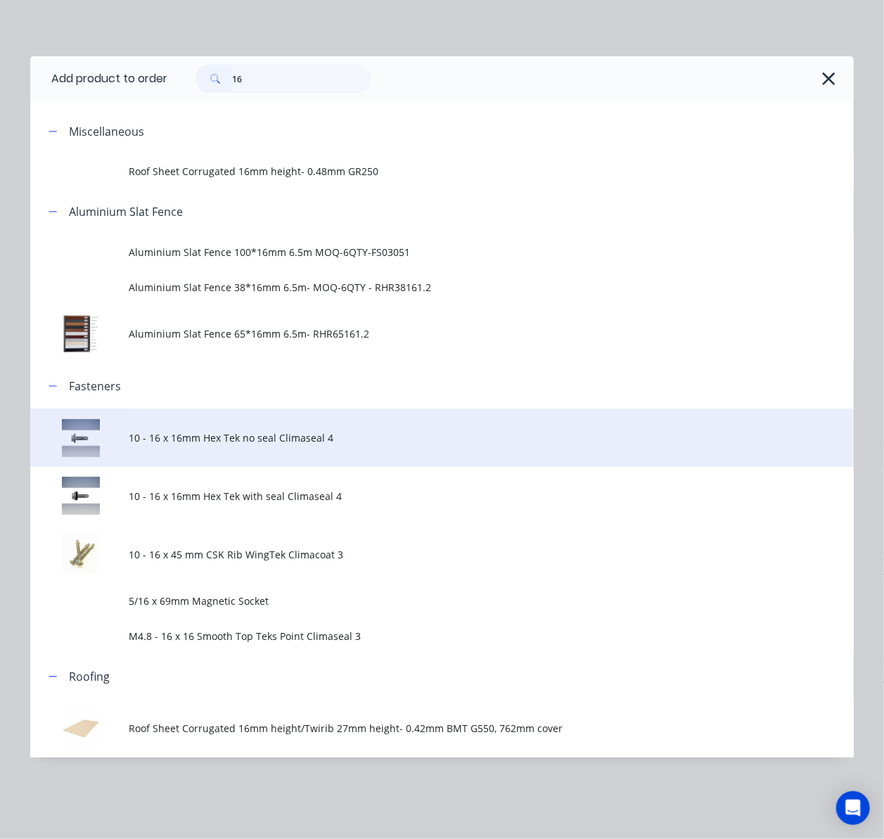
click at [431, 439] on span "10 - 16 x 16mm Hex Tek no seal Climaseal 4" at bounding box center [419, 438] width 580 height 15
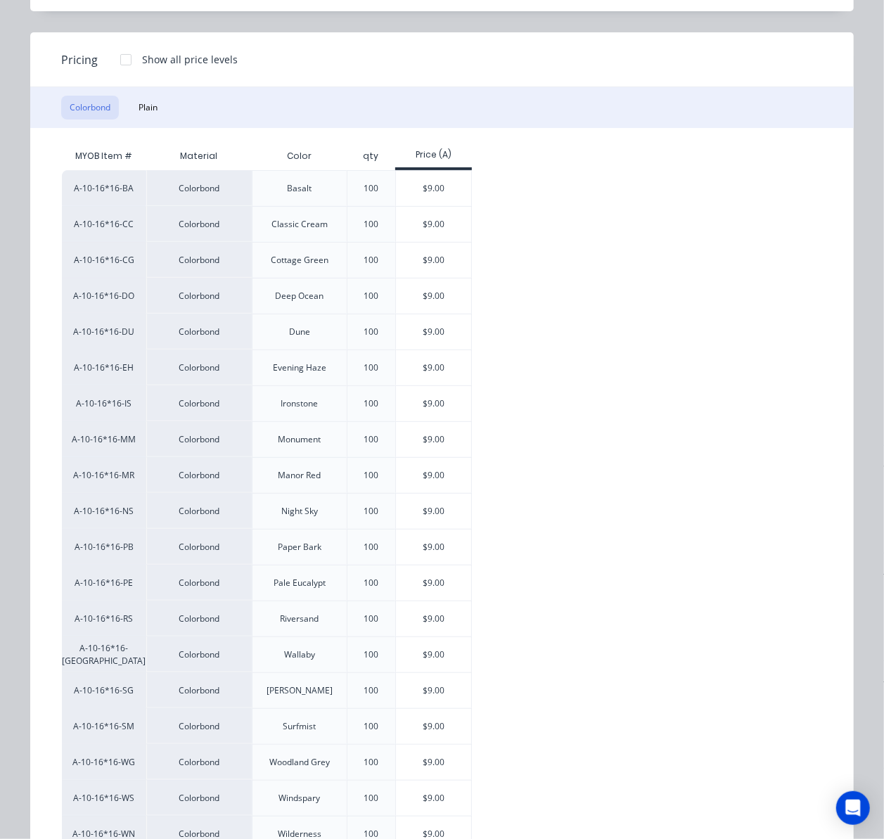
scroll to position [359, 0]
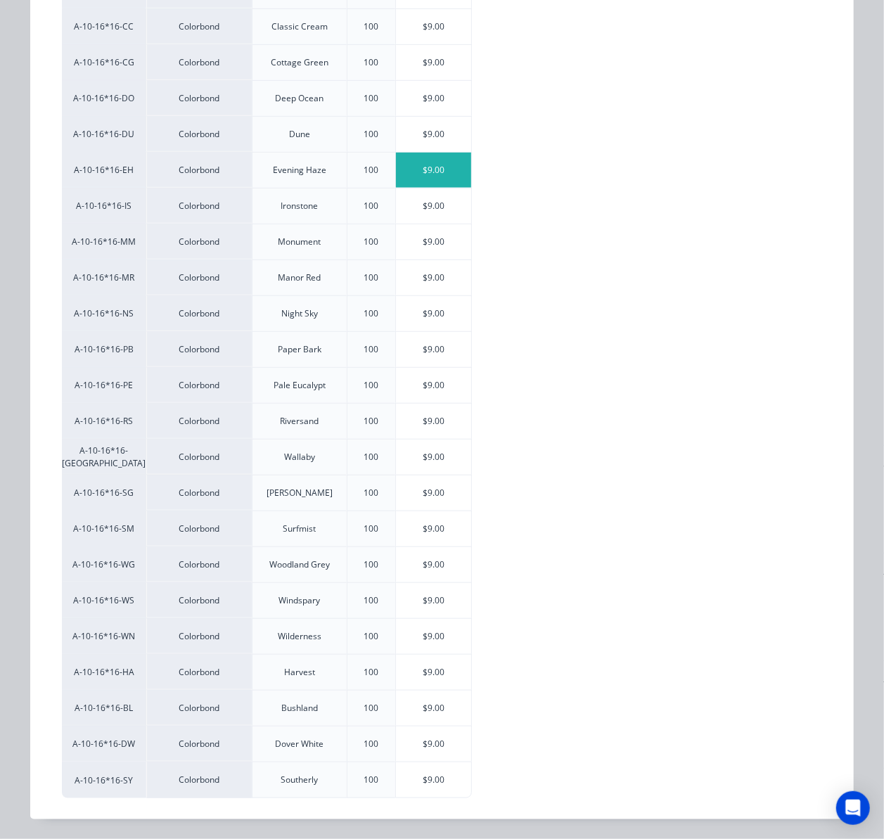
click at [431, 156] on div "$9.00" at bounding box center [433, 170] width 75 height 35
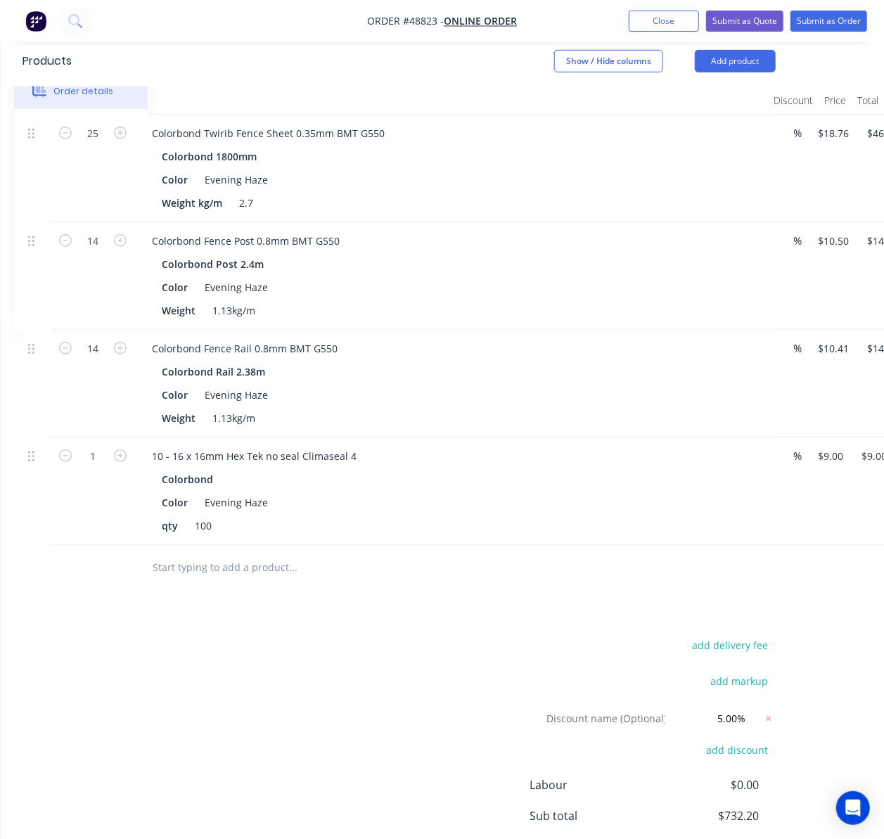
scroll to position [524, 167]
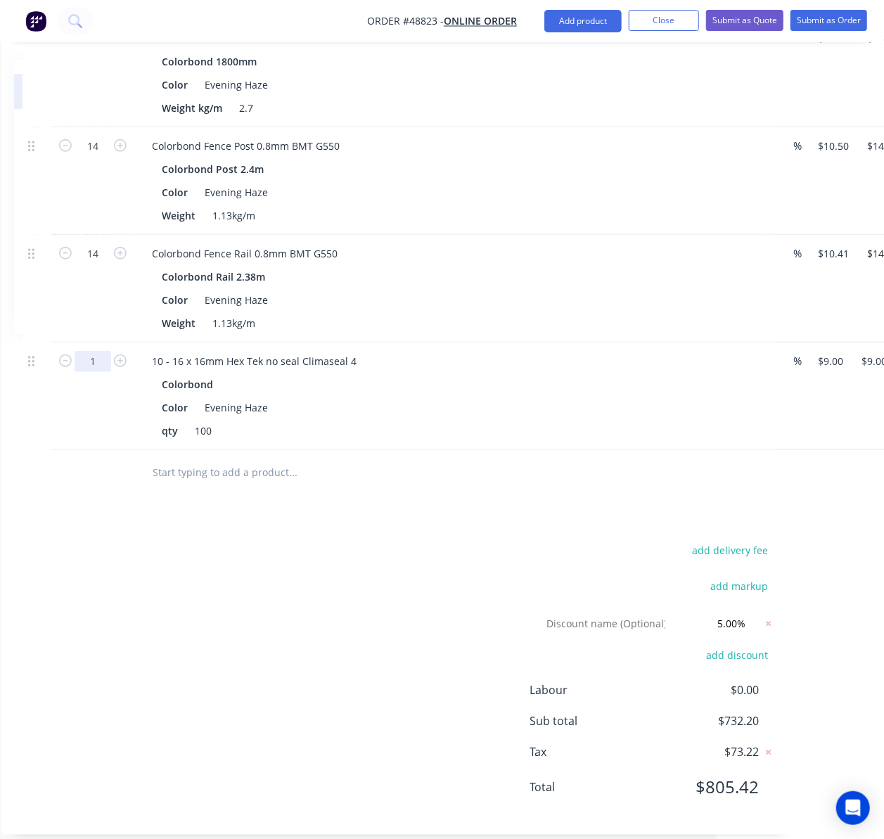
click at [99, 49] on input "1" at bounding box center [93, 38] width 37 height 21
type input "1.12"
type input "$10.08"
click at [224, 614] on div "add delivery fee add markup Discount name (Optional) 5.00% 5.00% 0% add discoun…" at bounding box center [400, 677] width 754 height 273
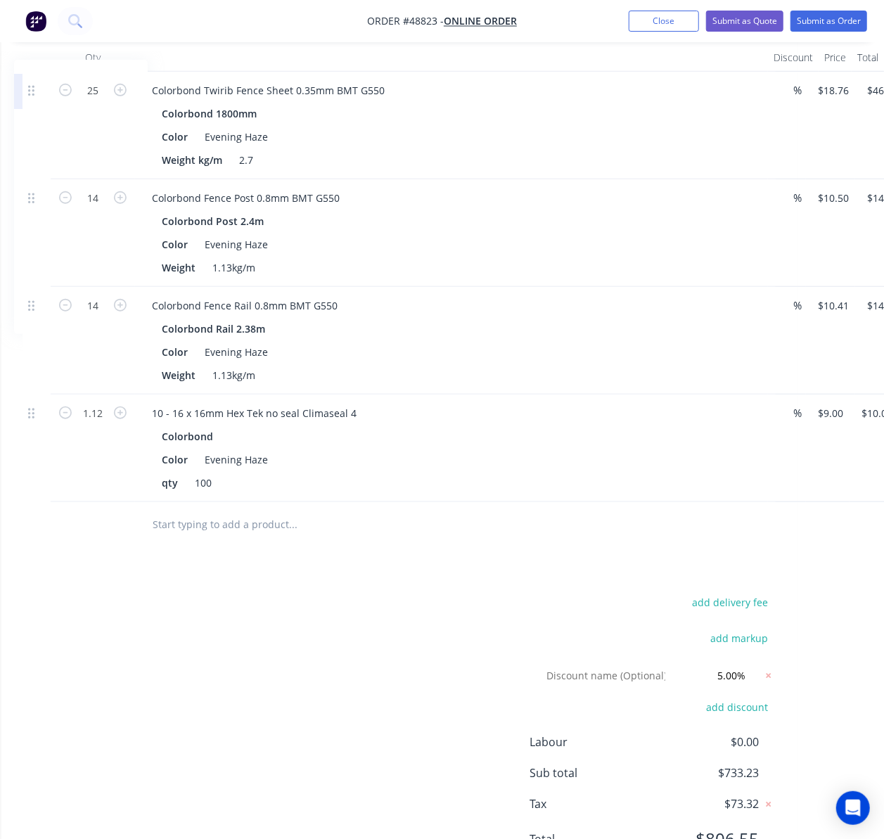
scroll to position [429, 167]
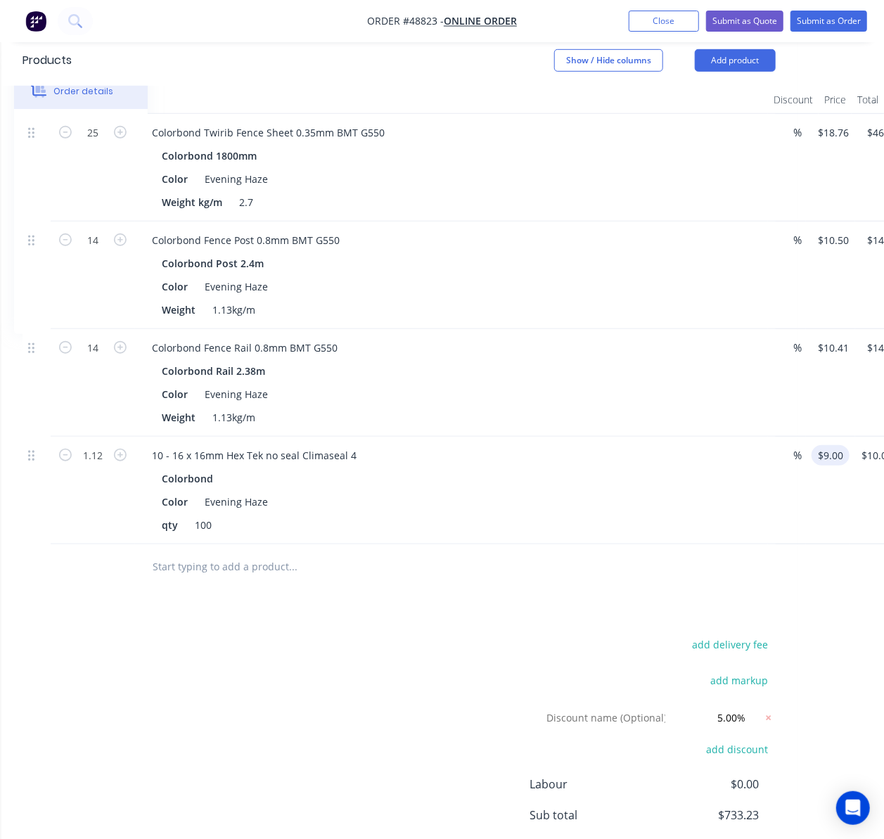
click at [839, 437] on div "$9.00 $9.00" at bounding box center [828, 491] width 44 height 108
click at [776, 437] on div "1.12 10 - 16 x 16mm Hex Tek no seal Climaseal 4 Colorbond Color Evening Haze qt…" at bounding box center [400, 491] width 754 height 108
type input "$0.00"
click at [825, 524] on div "$0.00 0" at bounding box center [819, 491] width 27 height 108
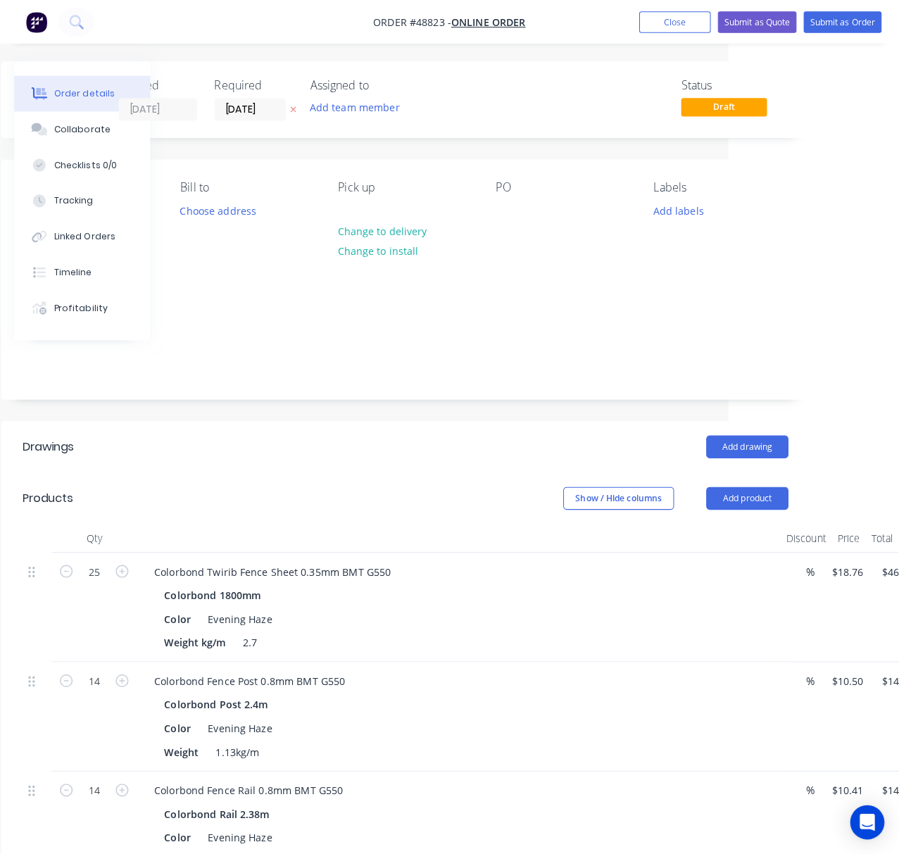
scroll to position [0, 0]
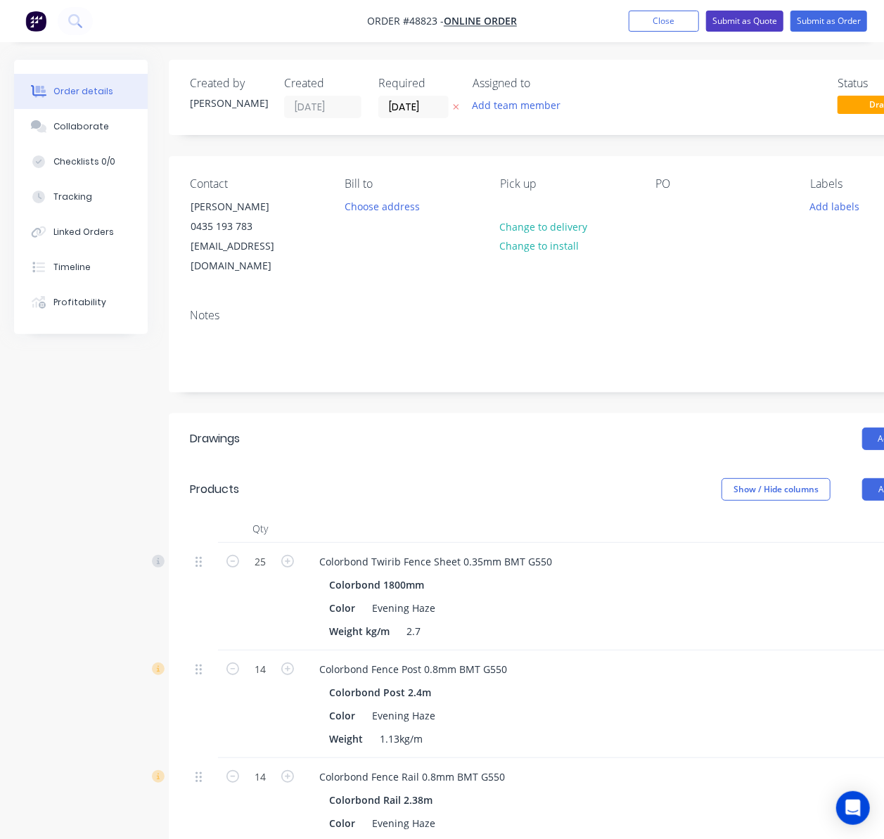
click at [744, 20] on button "Submit as Quote" at bounding box center [744, 21] width 77 height 21
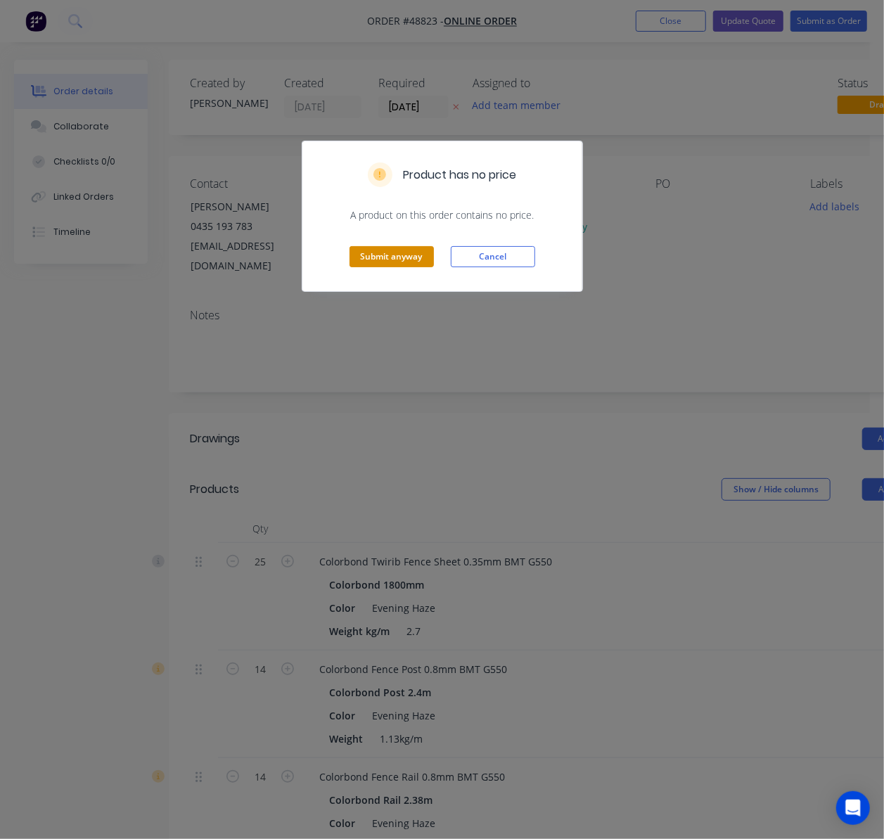
click at [397, 260] on button "Submit anyway" at bounding box center [392, 256] width 84 height 21
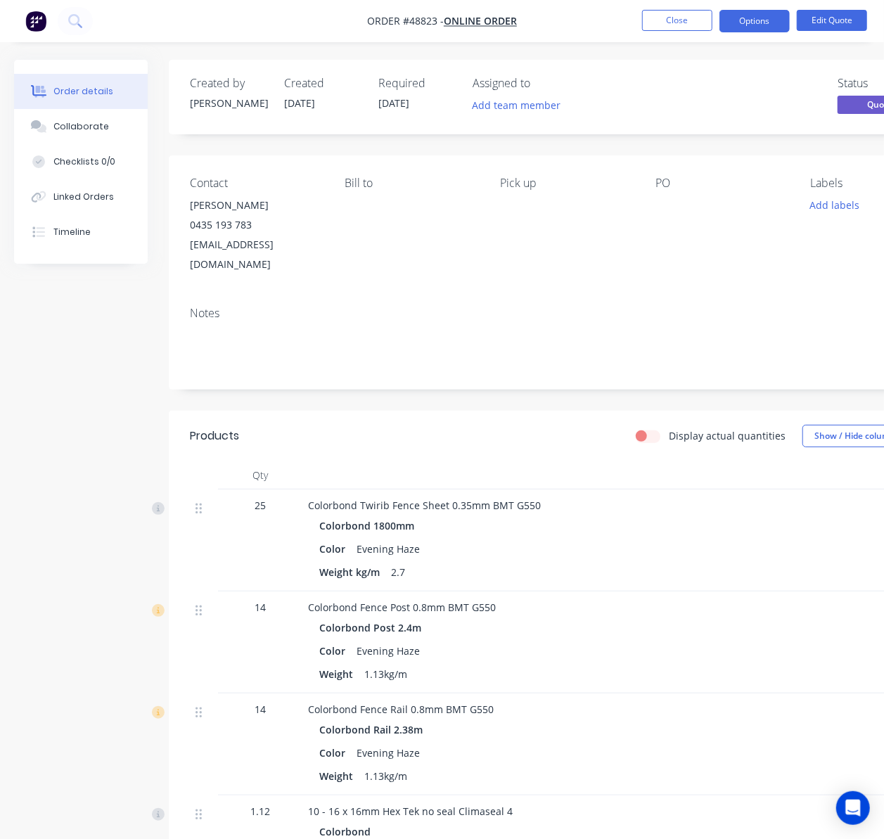
drag, startPoint x: 473, startPoint y: 265, endPoint x: 478, endPoint y: 257, distance: 10.1
click at [473, 265] on div "Contact Philip Roberts 0435 193 783 cameraworx@hotmail.com Bill to Pick up PO L…" at bounding box center [567, 226] width 796 height 140
click at [764, 6] on nav "Order #48823 - Online Order Close Options Edit Quote" at bounding box center [442, 21] width 884 height 42
click at [759, 21] on button "Options" at bounding box center [755, 21] width 70 height 23
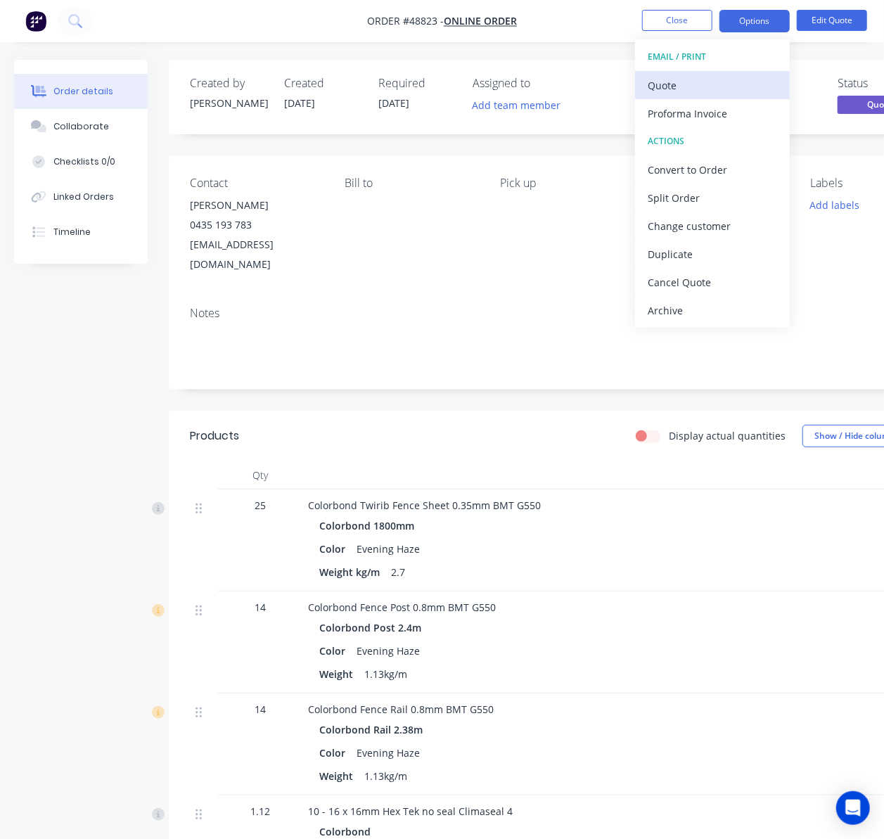
click at [730, 85] on div "Quote" at bounding box center [712, 85] width 129 height 20
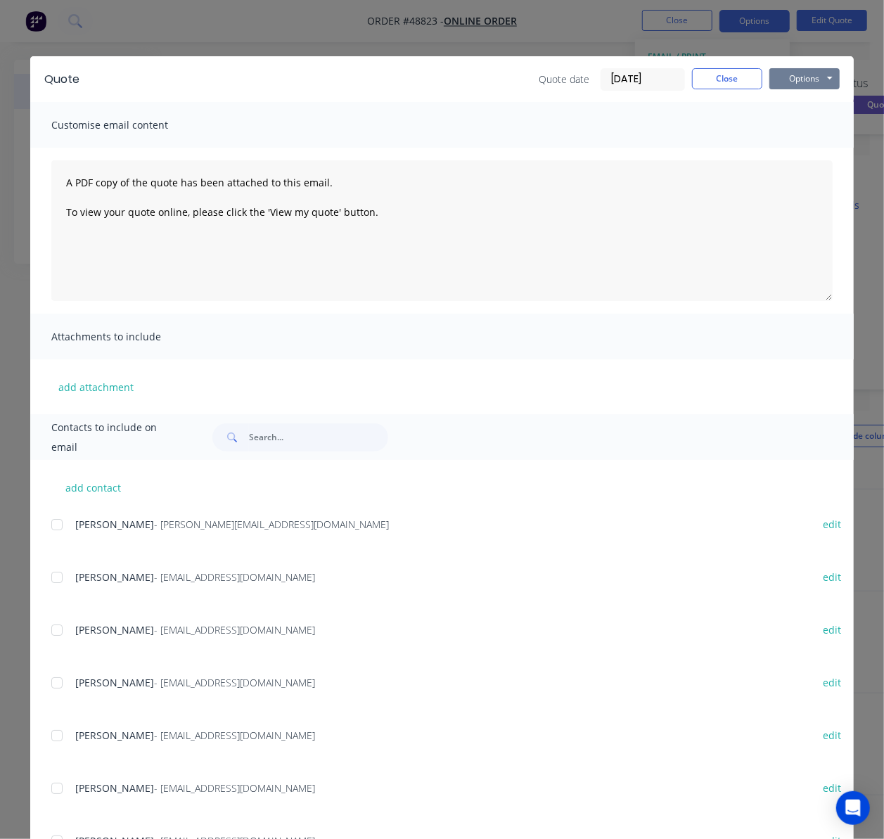
click at [794, 80] on button "Options" at bounding box center [805, 78] width 70 height 21
click at [808, 134] on button "Print" at bounding box center [815, 126] width 90 height 23
drag, startPoint x: 317, startPoint y: 32, endPoint x: 344, endPoint y: 34, distance: 27.5
click at [316, 32] on div "Quote Quote date 03/09/25 Close Options Preview Print Email Customise email con…" at bounding box center [442, 419] width 884 height 839
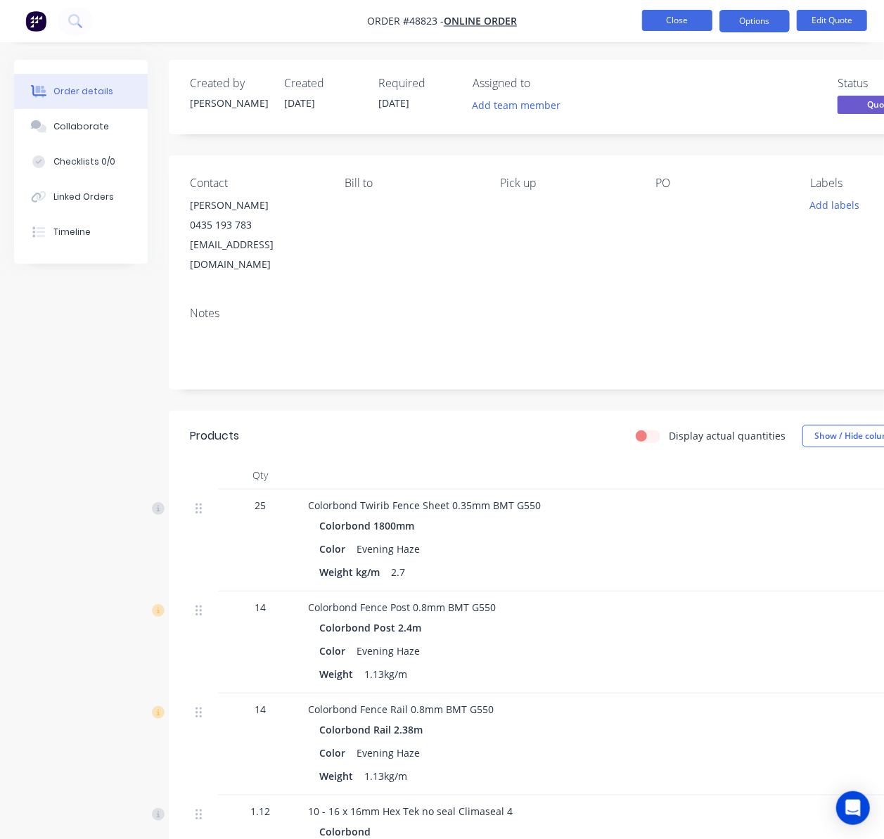
click at [668, 23] on button "Close" at bounding box center [677, 20] width 70 height 21
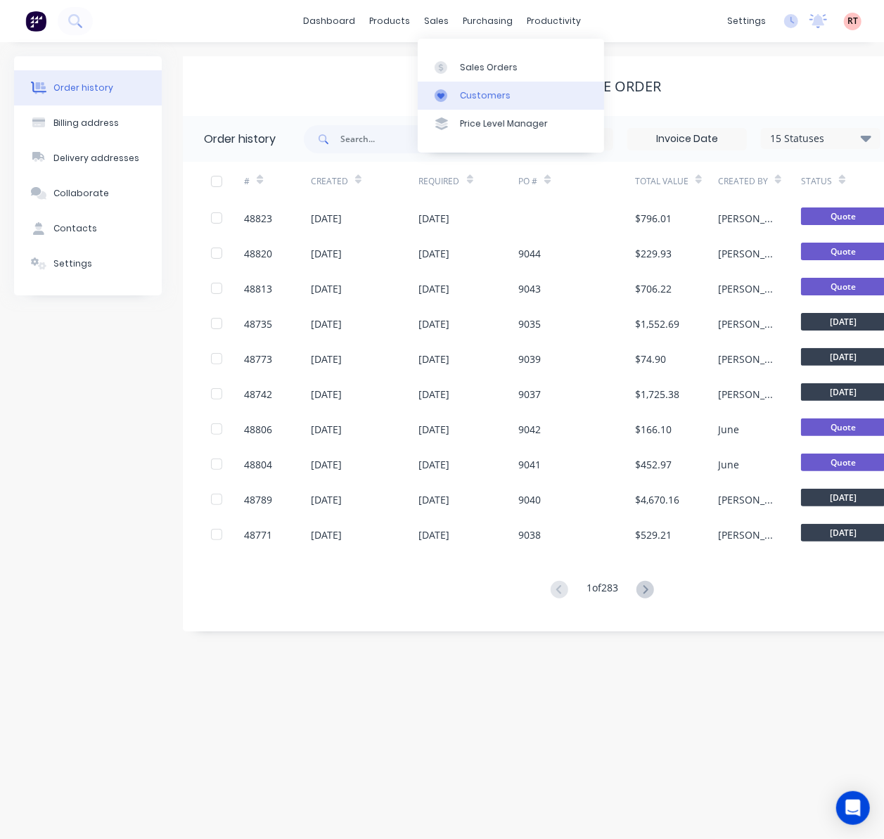
click at [488, 96] on div "Customers" at bounding box center [485, 95] width 51 height 13
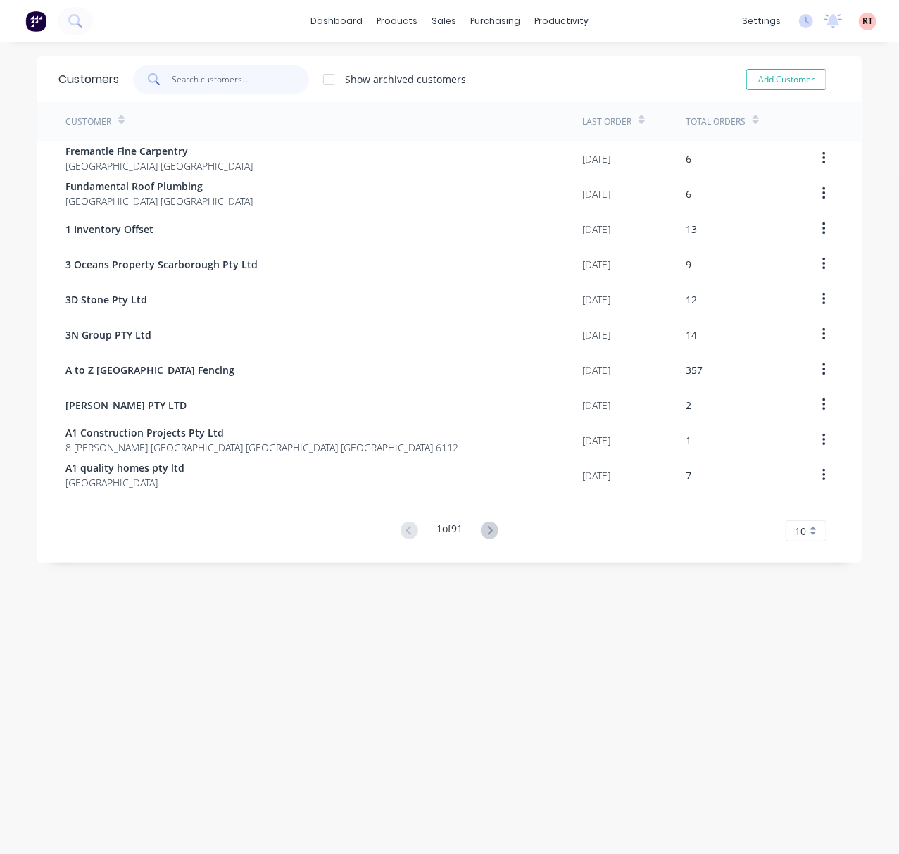
click at [200, 76] on input "text" at bounding box center [240, 79] width 137 height 28
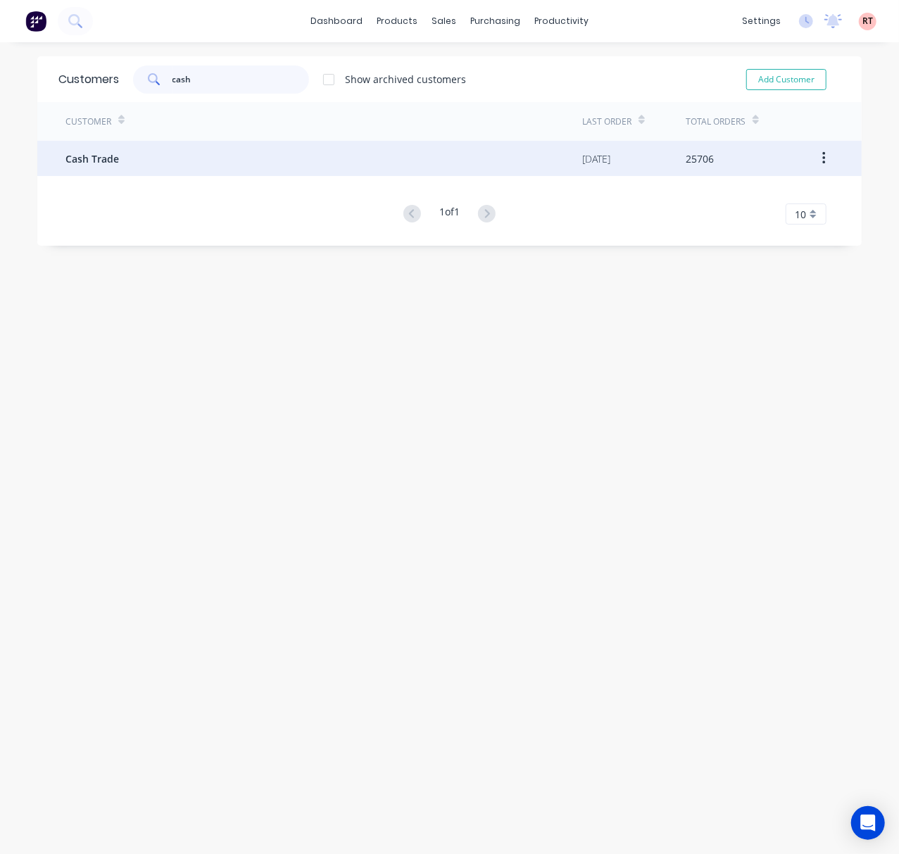
type input "cash"
click at [184, 156] on div "Cash Trade" at bounding box center [323, 158] width 516 height 35
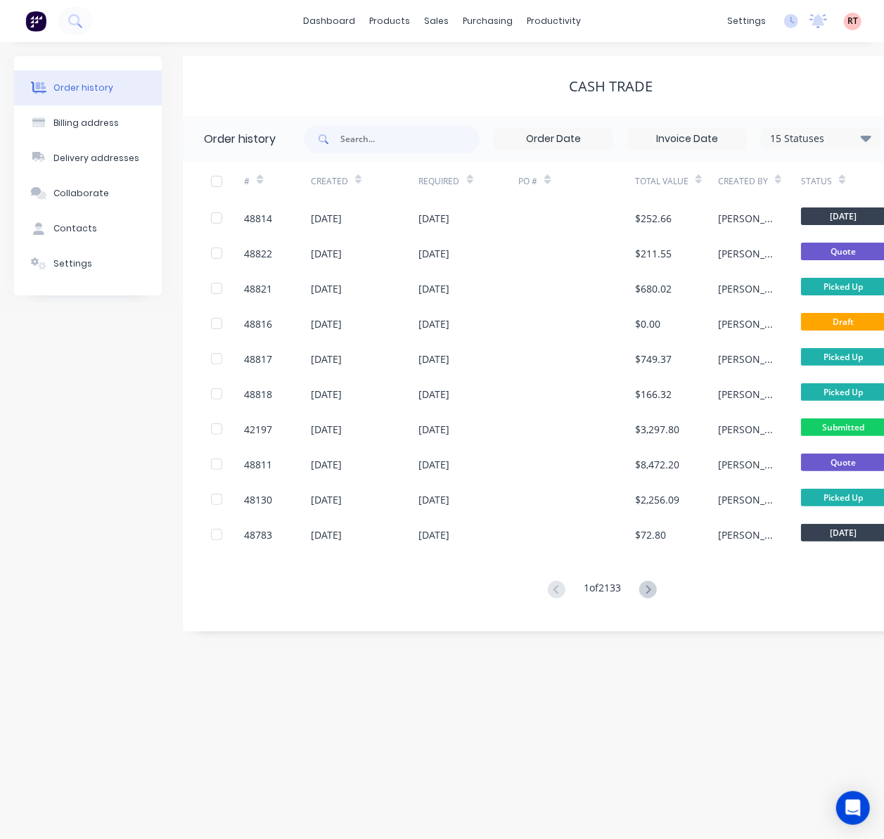
scroll to position [0, 124]
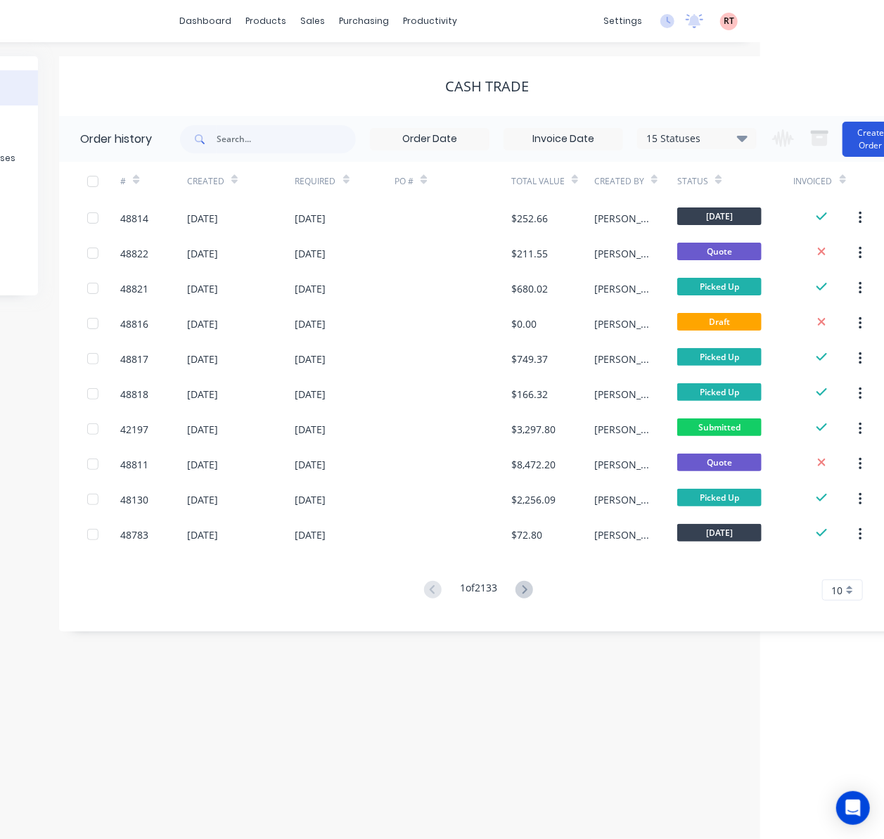
click at [877, 146] on button "Create Order" at bounding box center [871, 139] width 56 height 35
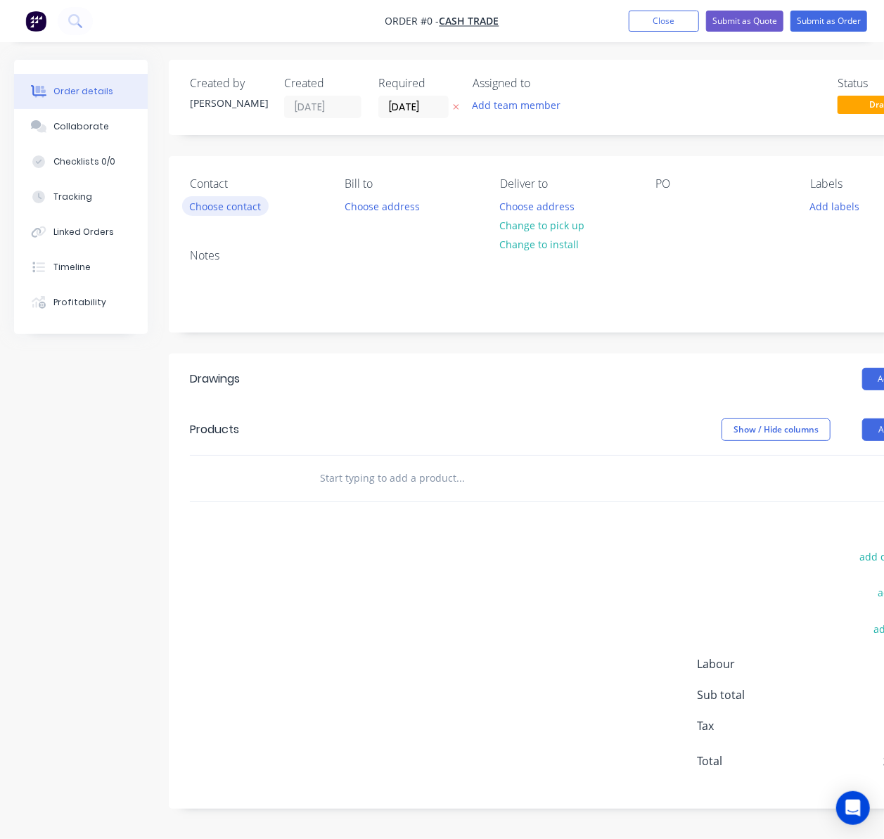
click at [257, 210] on button "Choose contact" at bounding box center [225, 205] width 87 height 19
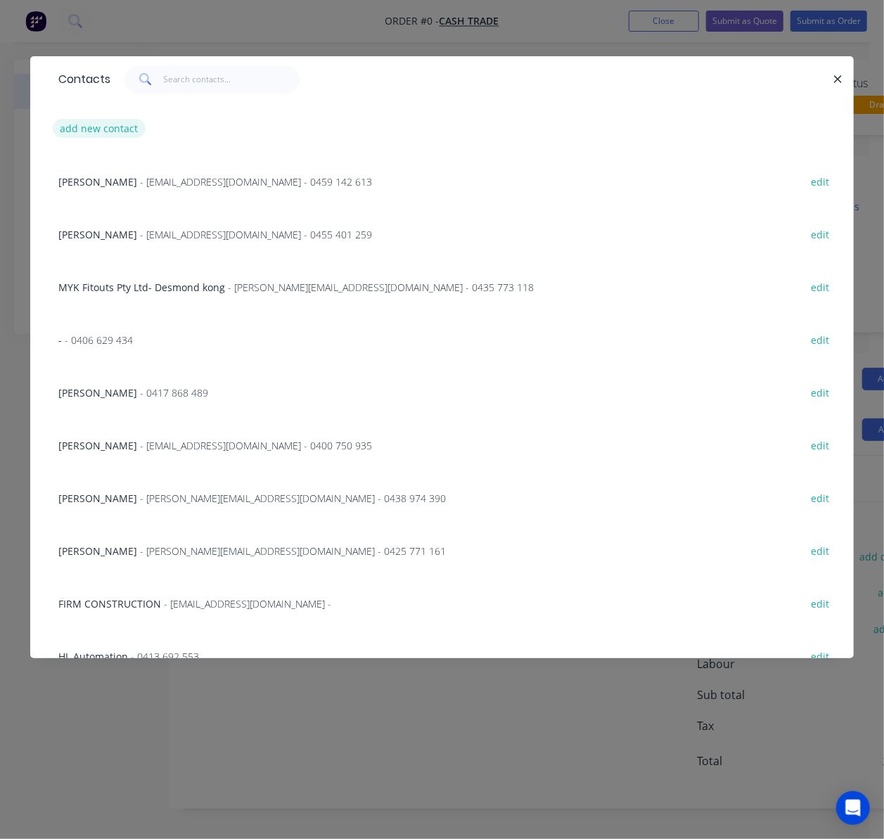
click at [97, 120] on button "add new contact" at bounding box center [99, 128] width 93 height 19
select select "AU"
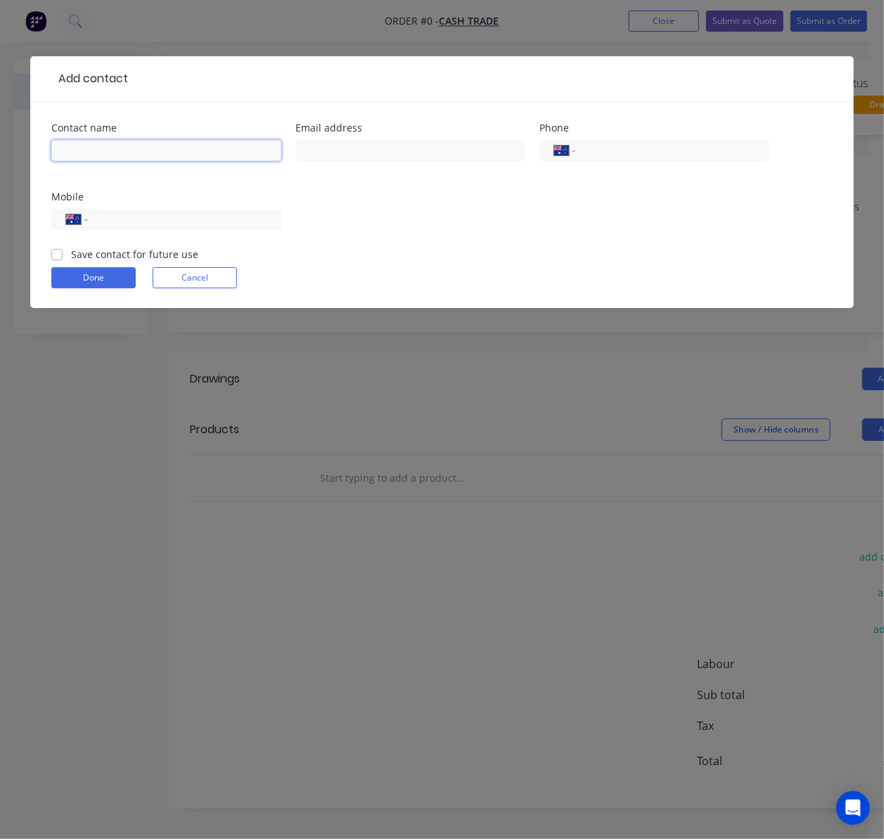
click at [110, 155] on input "text" at bounding box center [166, 150] width 230 height 21
paste input "[PERSON_NAME]"
click at [136, 146] on input "[PERSON_NAME] -" at bounding box center [166, 150] width 230 height 21
paste input "LW’s Grain Covering Pty Ltd"
type input "Kyle Dono - LW’s Grain Covering Pty Ltd"
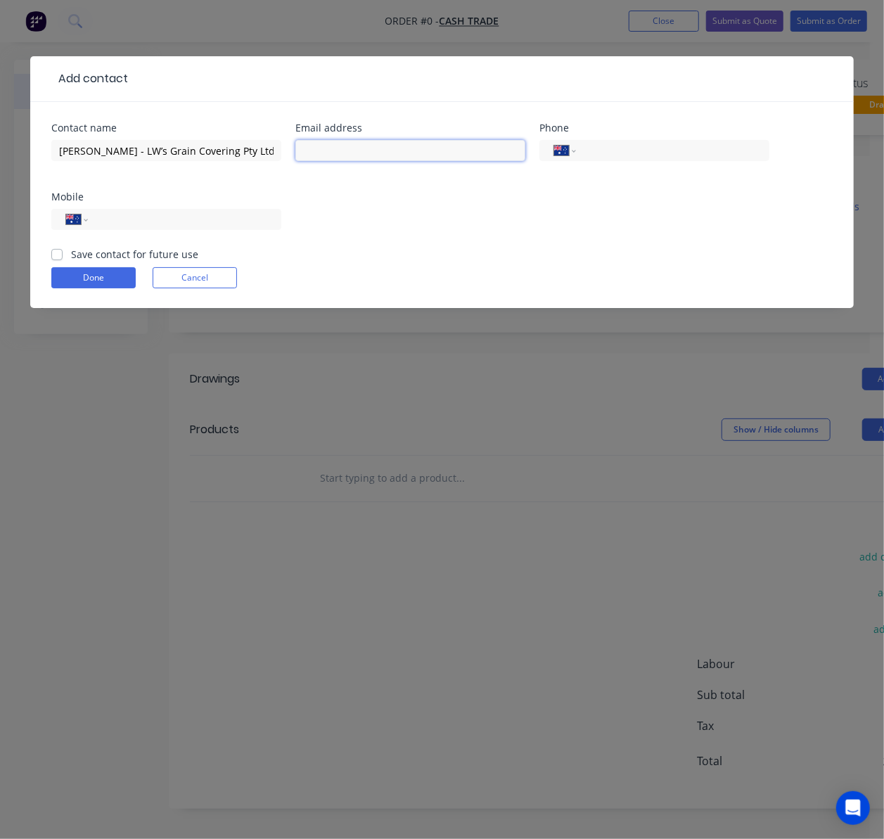
click at [389, 146] on input "text" at bounding box center [411, 150] width 230 height 21
click at [370, 136] on div "Email address" at bounding box center [411, 150] width 230 height 55
click at [356, 150] on input "text" at bounding box center [411, 150] width 230 height 21
paste input "kyle@lwsgraincovering.com.au"
type input "kyle@lwsgraincovering.com.au"
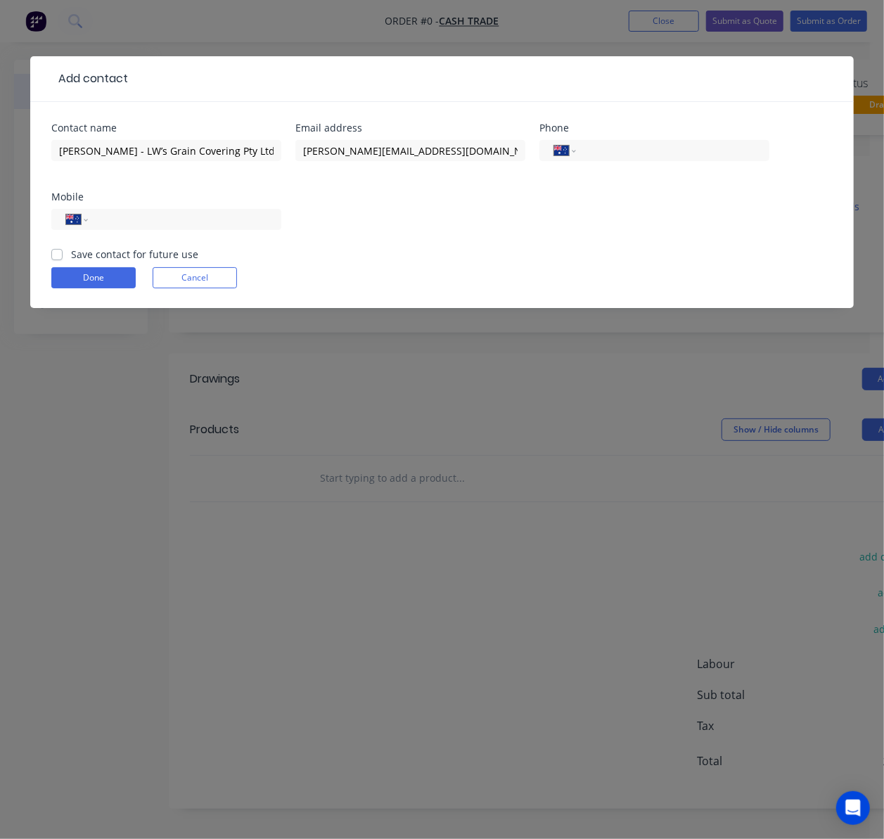
click at [386, 241] on div "Contact name Kyle Dono - LW’s Grain Covering Pty Ltd Email address kyle@lwsgrai…" at bounding box center [442, 185] width 782 height 124
click at [165, 223] on input "tel" at bounding box center [182, 220] width 169 height 16
click at [186, 201] on div "Mobile" at bounding box center [166, 197] width 230 height 10
click at [179, 222] on input "tel" at bounding box center [182, 220] width 169 height 16
paste input "0458 999 550"
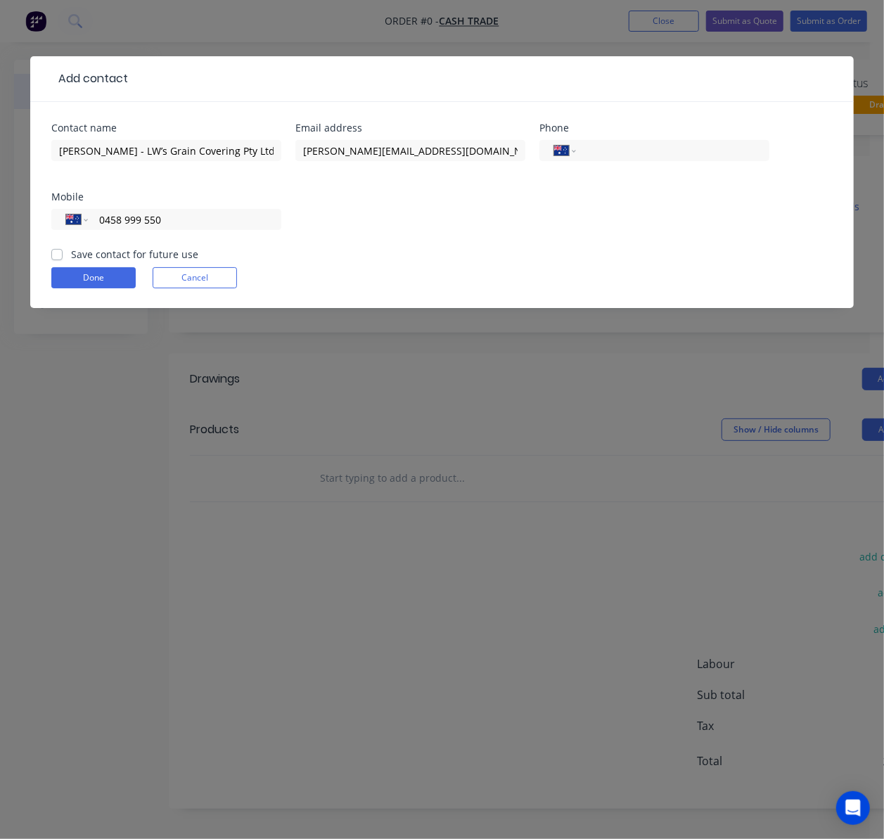
type input "0458 999 550"
click at [383, 215] on div "Contact name Kyle Dono - LW’s Grain Covering Pty Ltd Email address kyle@lwsgrai…" at bounding box center [442, 185] width 782 height 124
click at [99, 280] on button "Done" at bounding box center [93, 277] width 84 height 21
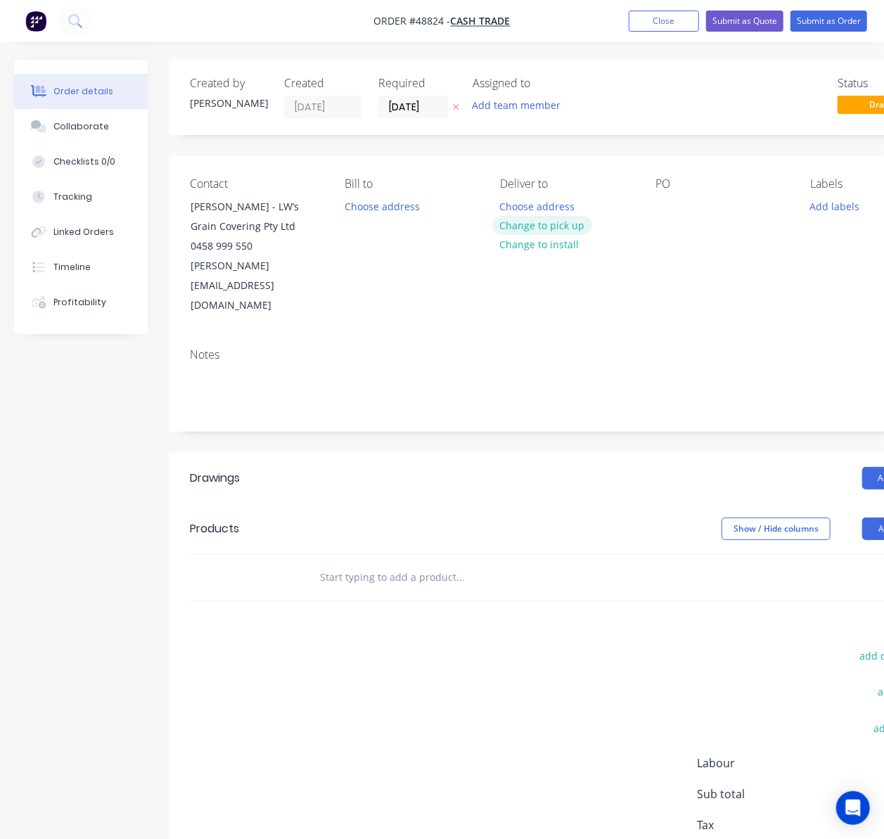
click at [558, 226] on button "Change to pick up" at bounding box center [543, 225] width 100 height 19
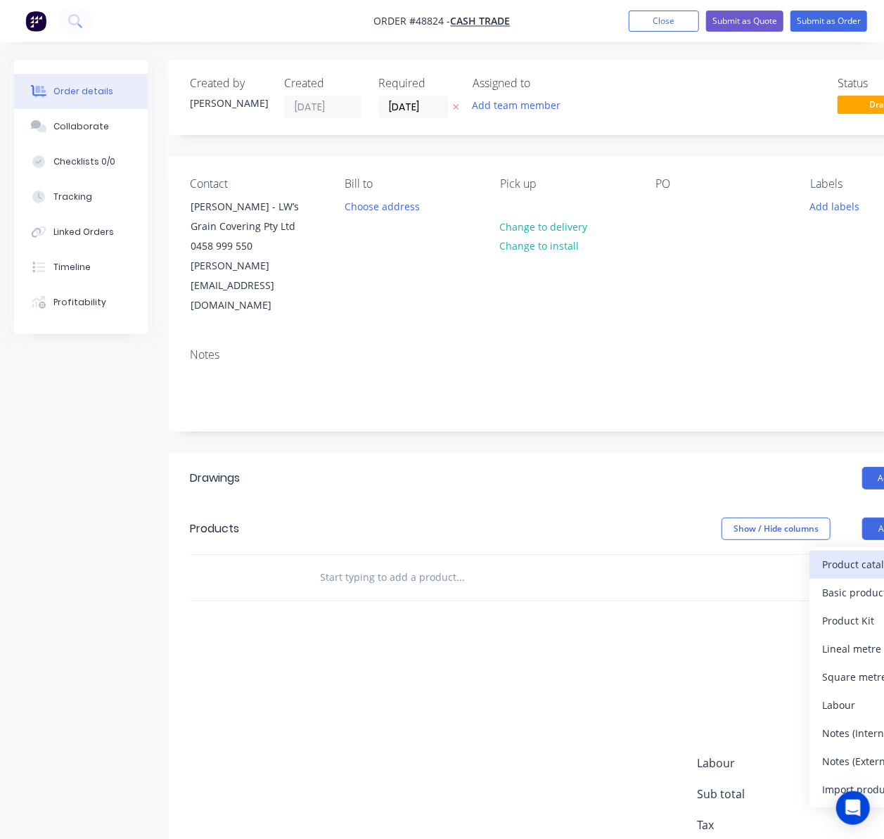
click at [860, 554] on div "Product catalogue" at bounding box center [877, 564] width 108 height 20
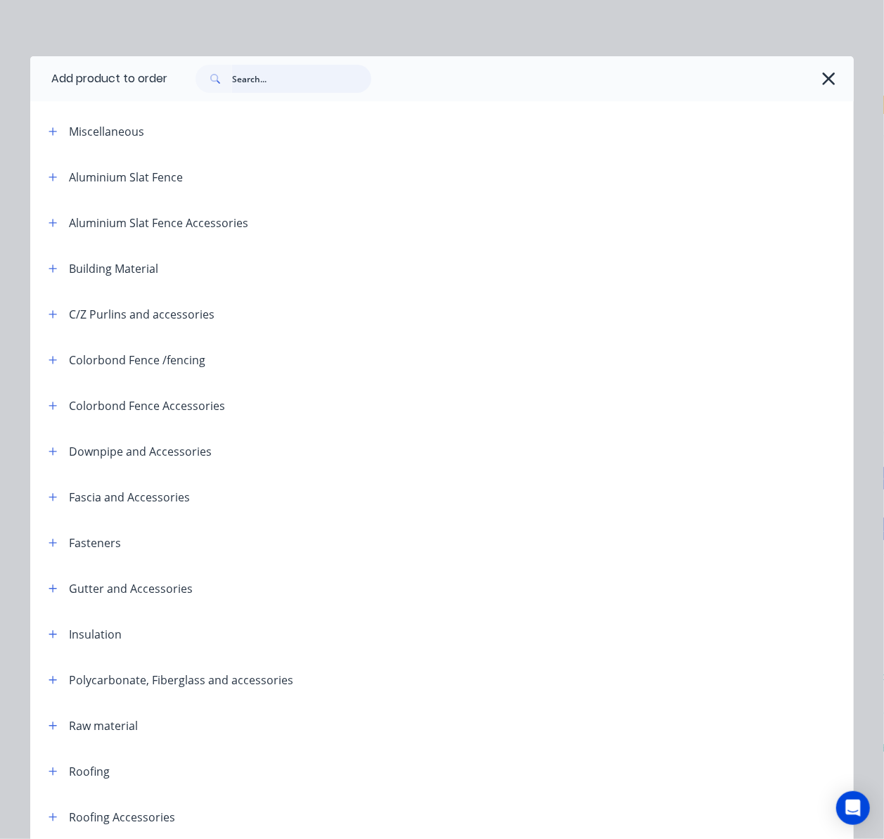
click at [265, 73] on input "text" at bounding box center [301, 79] width 139 height 28
type input "roof"
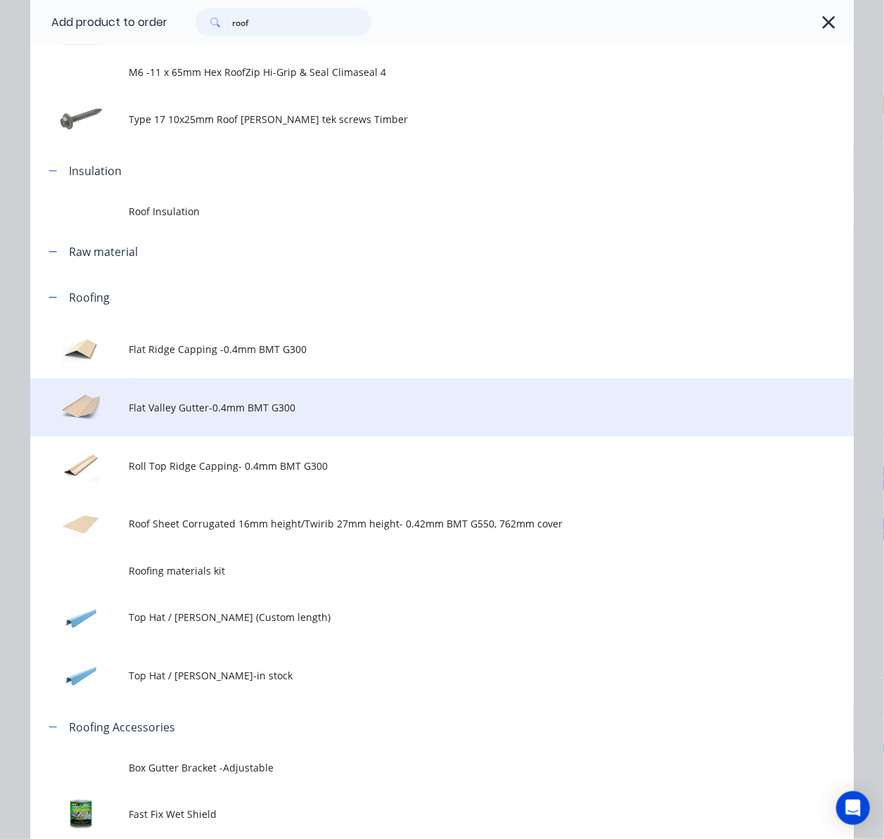
scroll to position [375, 0]
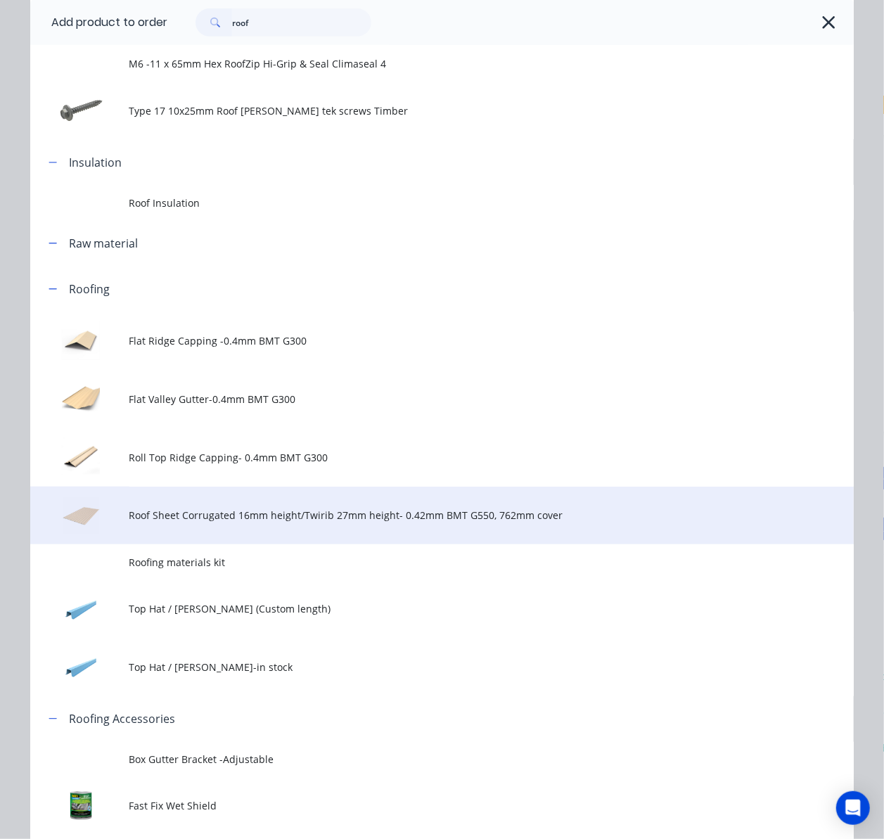
click at [307, 511] on span "Roof Sheet Corrugated 16mm height/Twirib 27mm height- 0.42mm BMT G550, 762mm co…" at bounding box center [419, 515] width 580 height 15
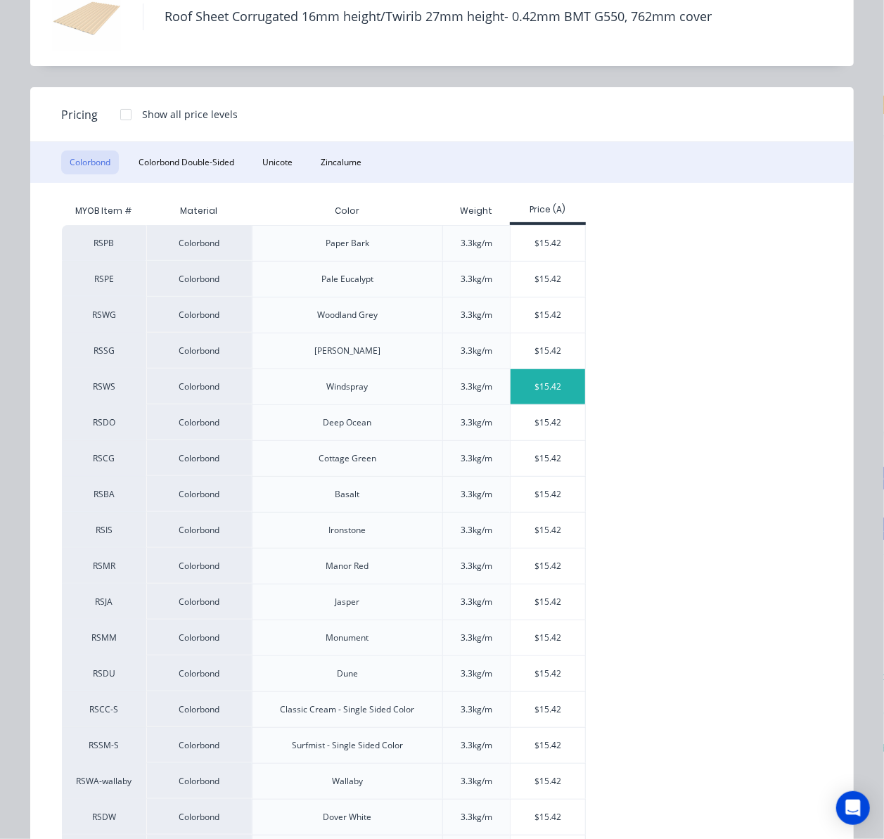
scroll to position [187, 0]
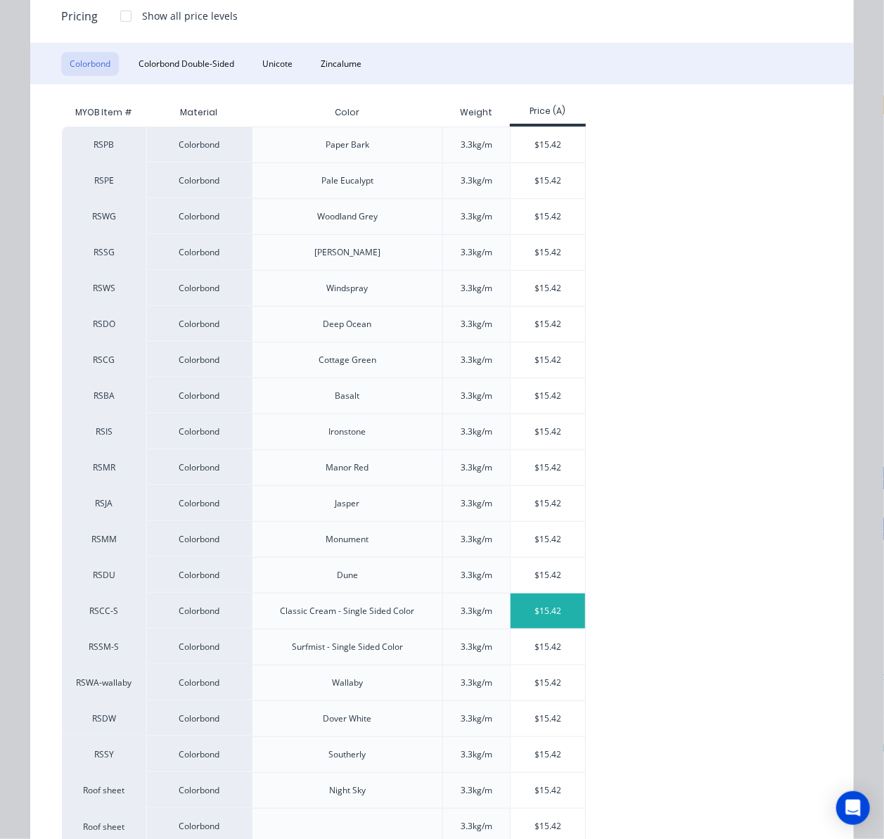
click at [531, 625] on div "$15.42" at bounding box center [548, 611] width 75 height 35
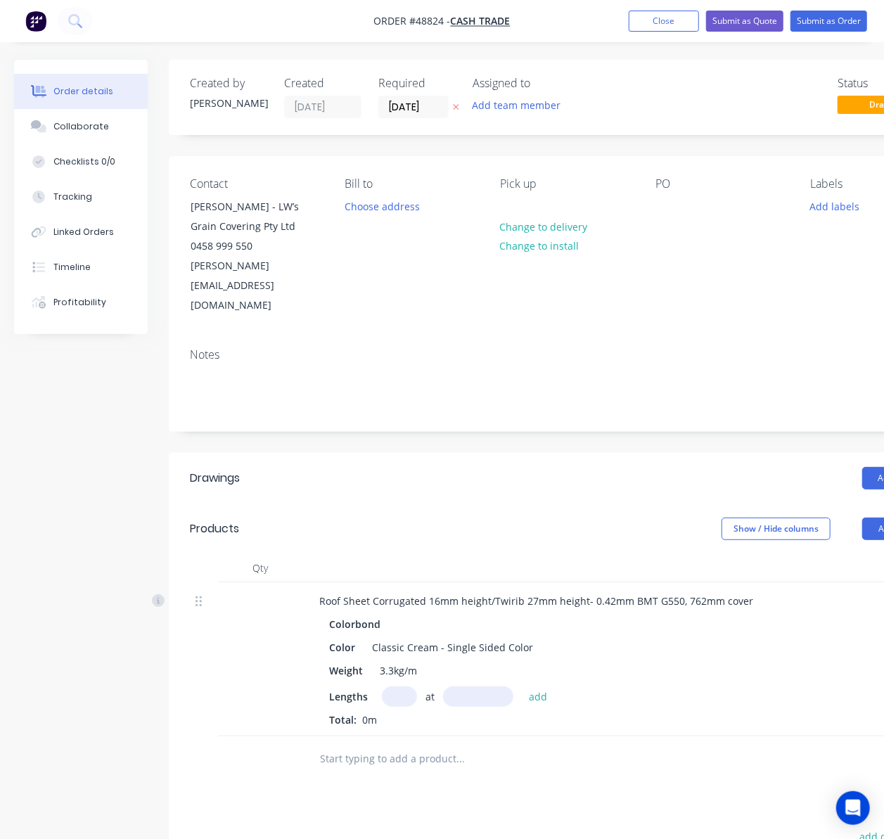
click at [400, 687] on input "text" at bounding box center [399, 697] width 35 height 20
type input "7"
click at [488, 687] on input "text" at bounding box center [478, 697] width 70 height 20
type input "6500"
click at [522, 687] on button "add" at bounding box center [538, 696] width 33 height 19
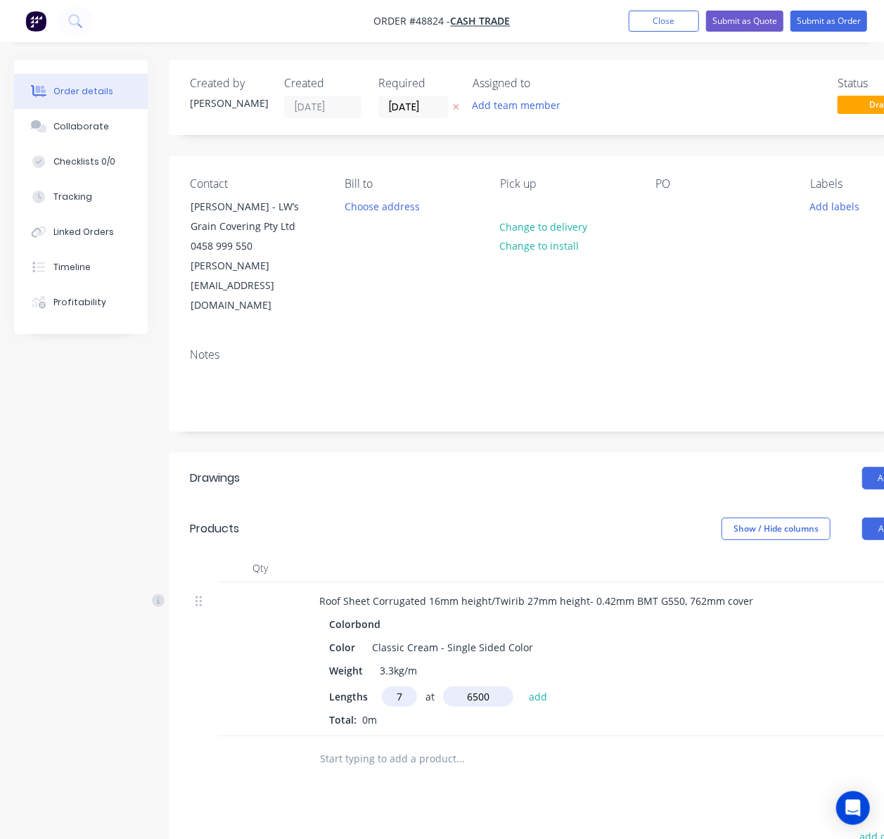
type input "$701.61"
type input "11"
click at [488, 687] on input "text" at bounding box center [478, 697] width 70 height 20
type input "4500"
click at [522, 687] on button "add" at bounding box center [538, 696] width 33 height 19
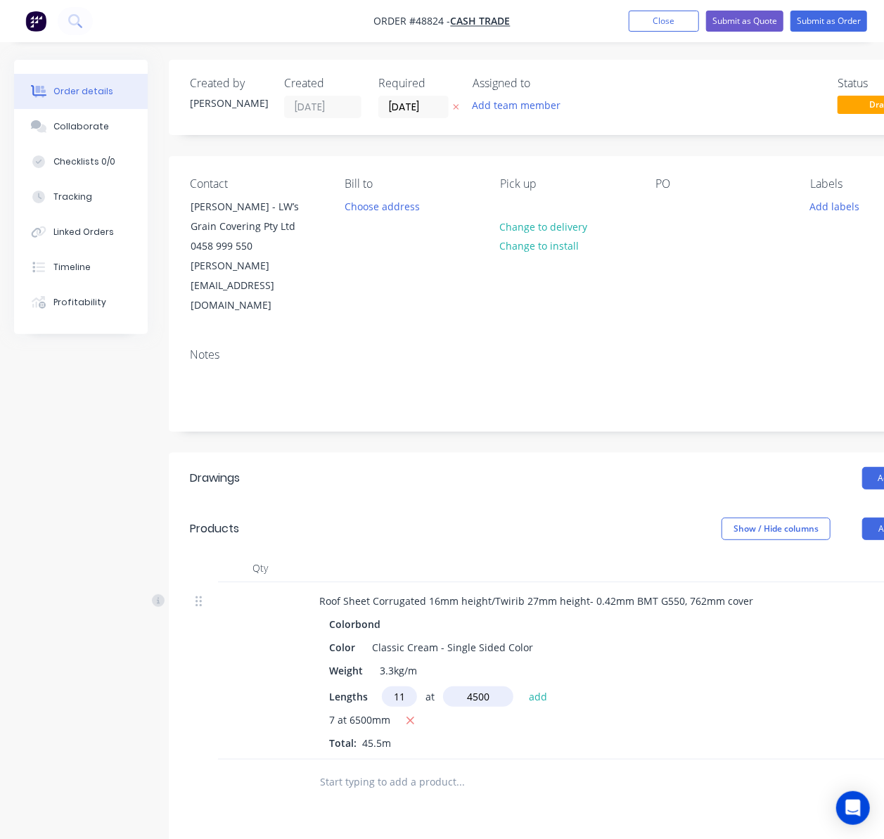
type input "$1,464.90"
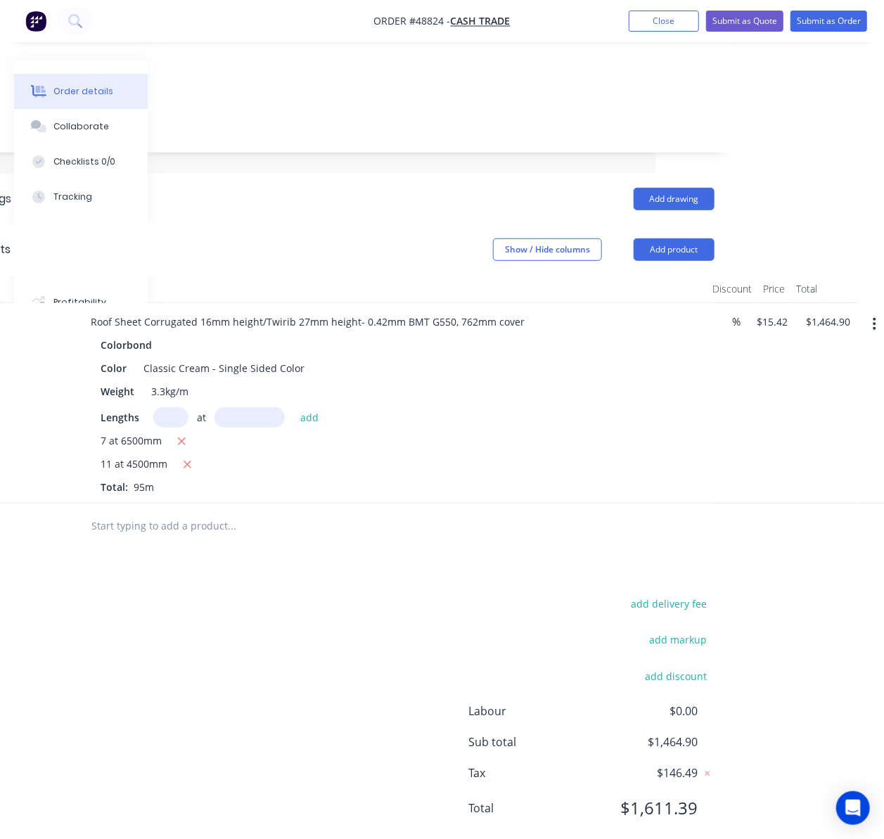
scroll to position [279, 236]
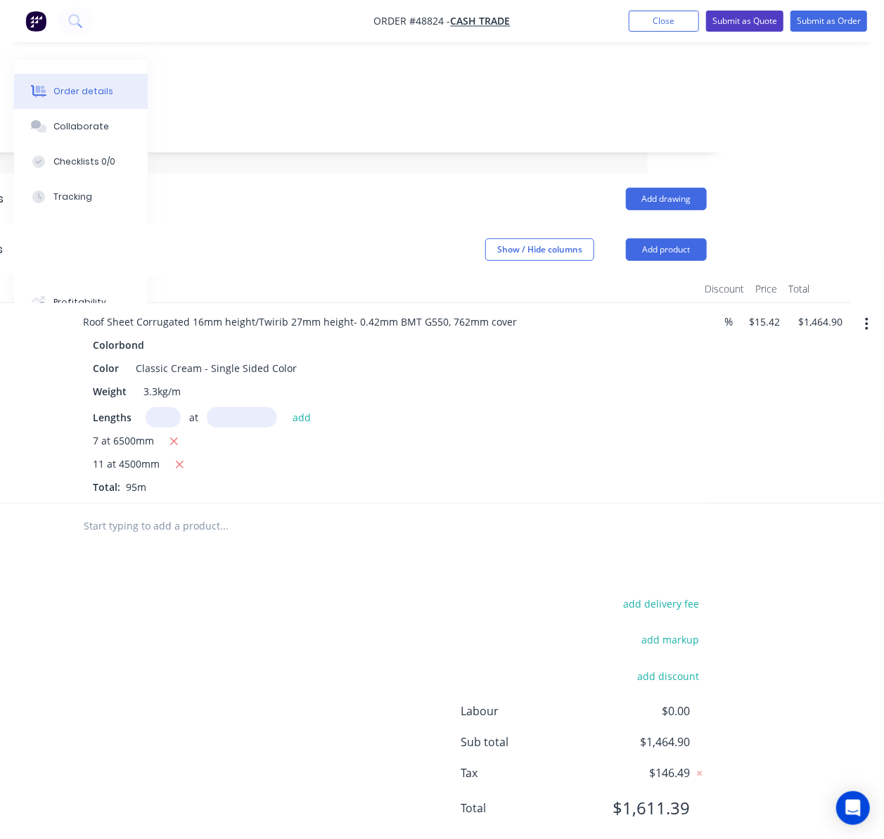
click at [744, 24] on button "Submit as Quote" at bounding box center [744, 21] width 77 height 21
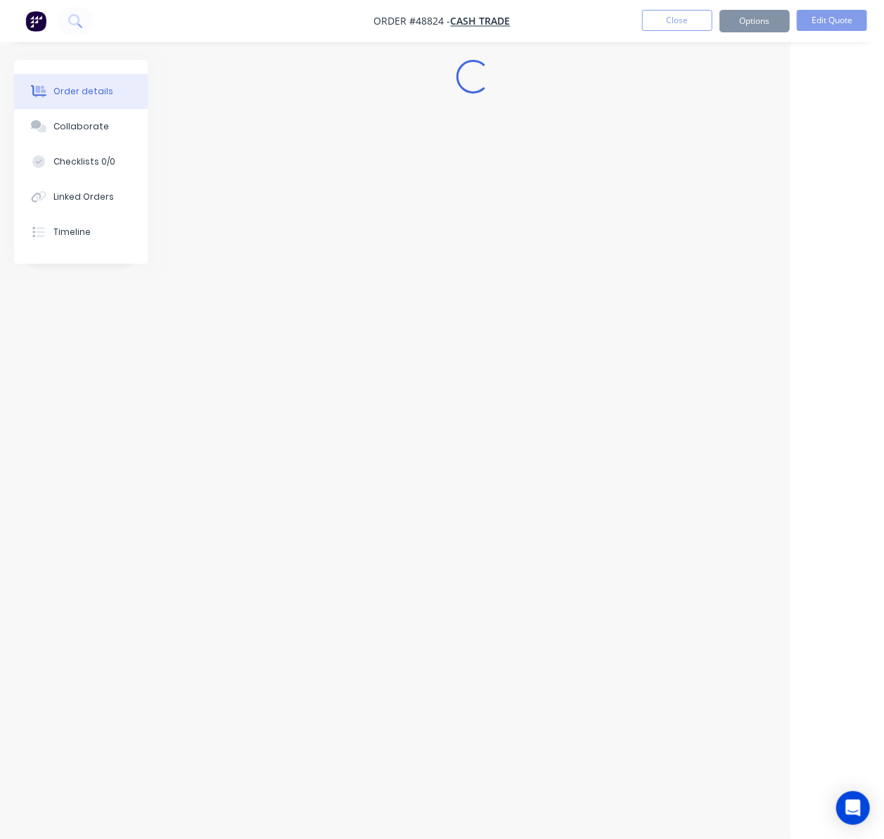
scroll to position [54, 94]
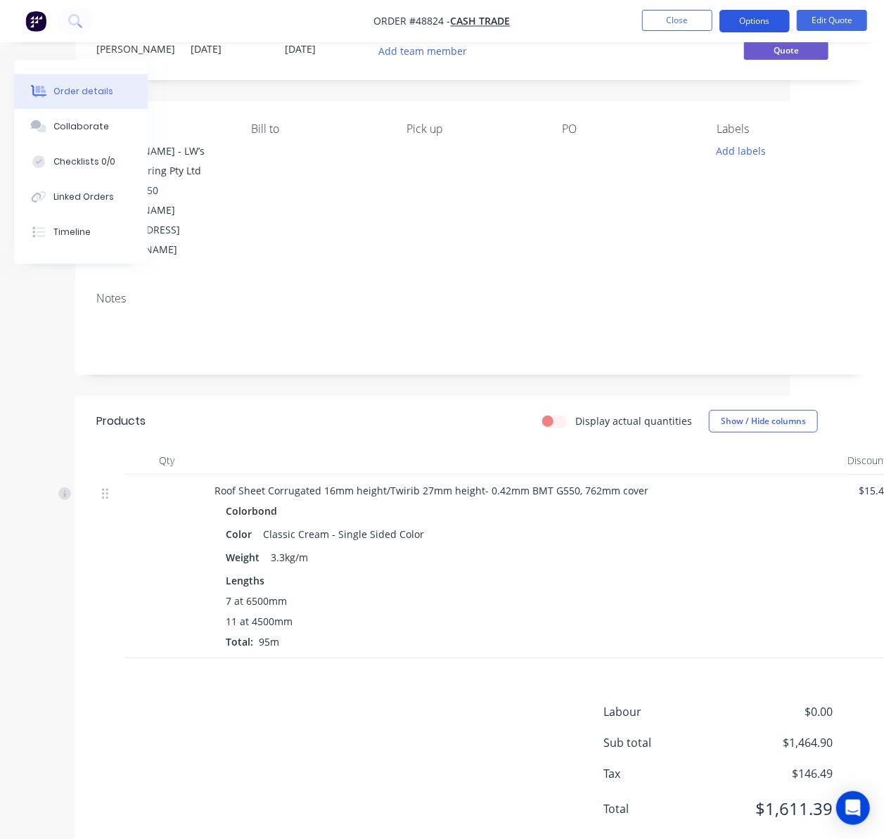
click at [770, 15] on button "Options" at bounding box center [755, 21] width 70 height 23
click at [849, 158] on div "Add labels" at bounding box center [783, 150] width 133 height 19
click at [747, 18] on button "Options" at bounding box center [755, 21] width 70 height 23
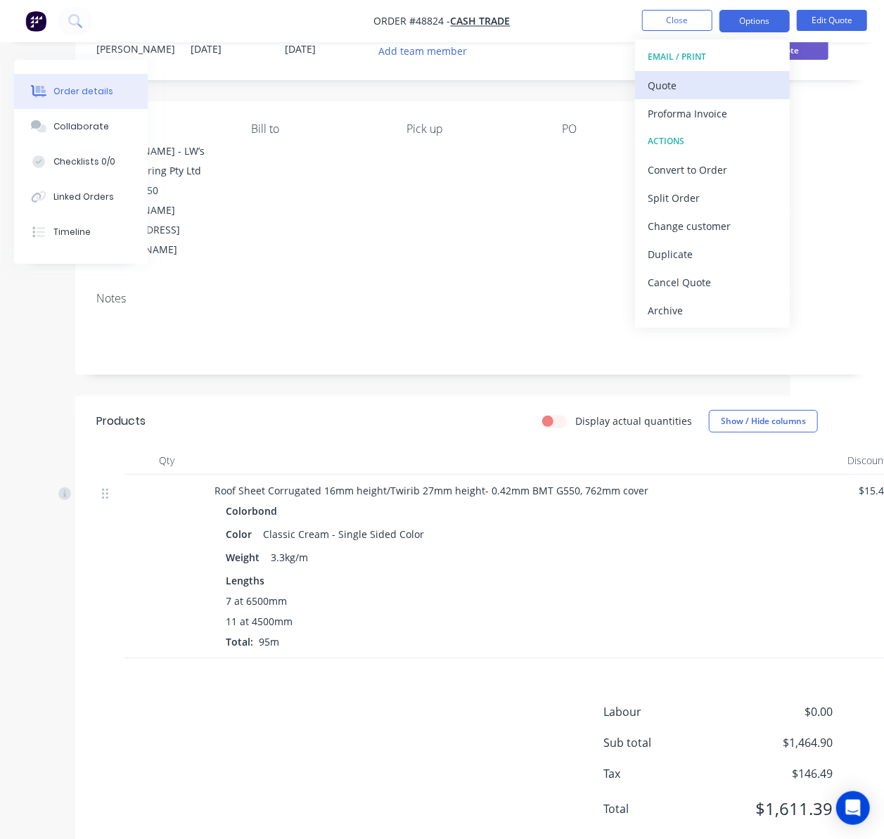
click at [711, 89] on div "Quote" at bounding box center [712, 85] width 129 height 20
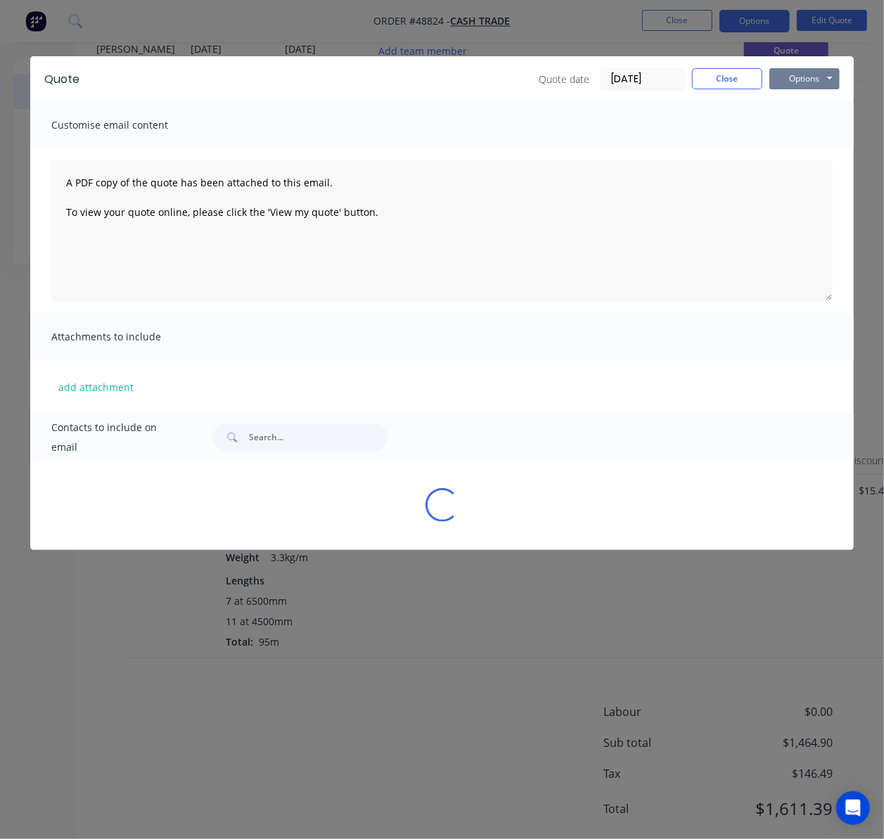
click at [802, 80] on button "Options" at bounding box center [805, 78] width 70 height 21
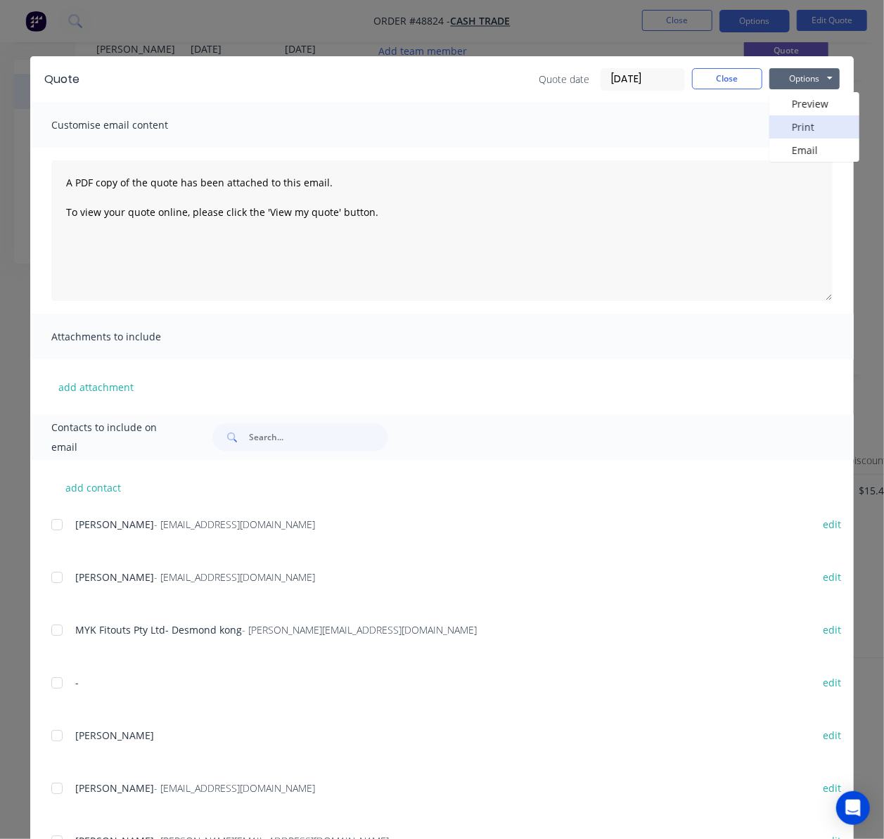
click at [833, 125] on button "Print" at bounding box center [815, 126] width 90 height 23
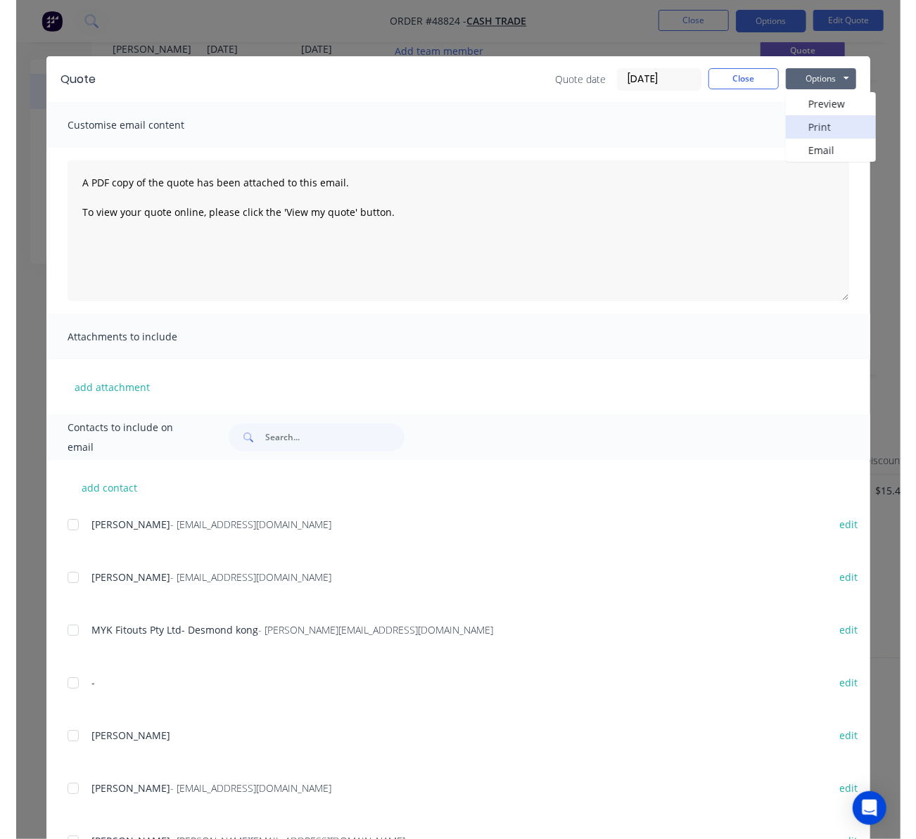
scroll to position [40, 94]
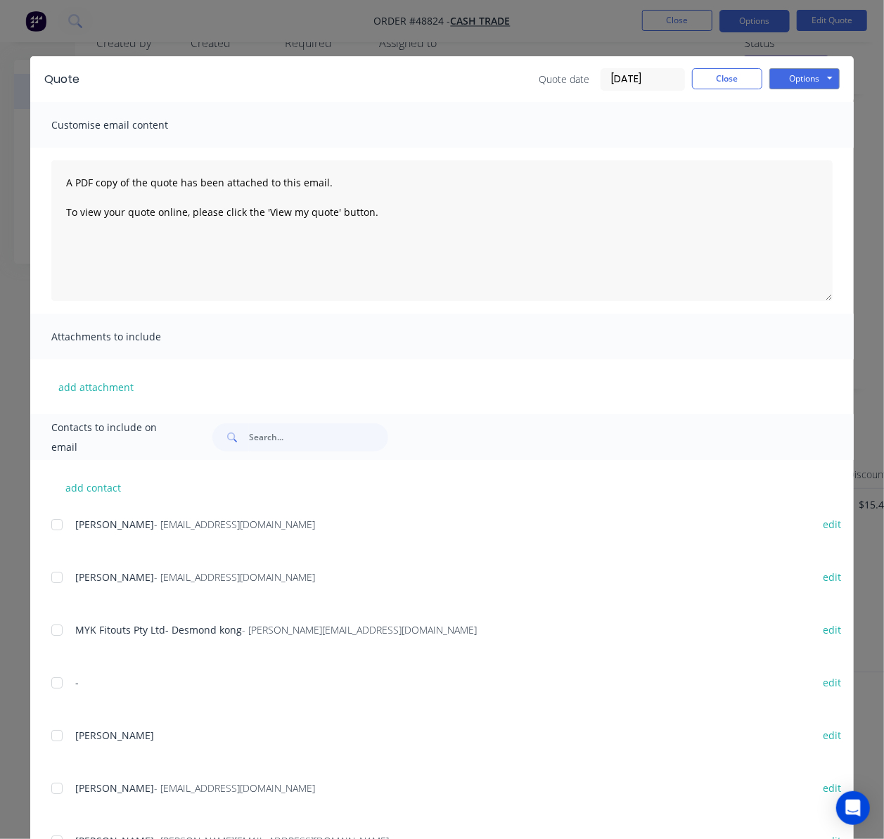
click at [529, 31] on div "Quote Quote date 03/09/25 Close Options Preview Print Email Customise email con…" at bounding box center [442, 419] width 884 height 839
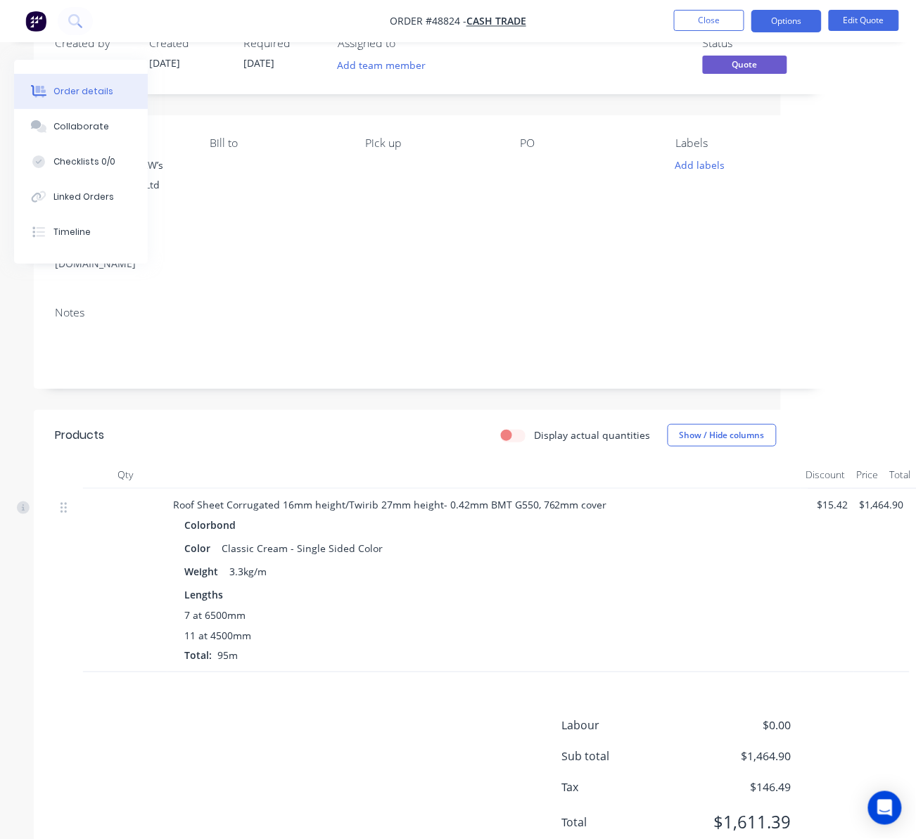
scroll to position [40, 0]
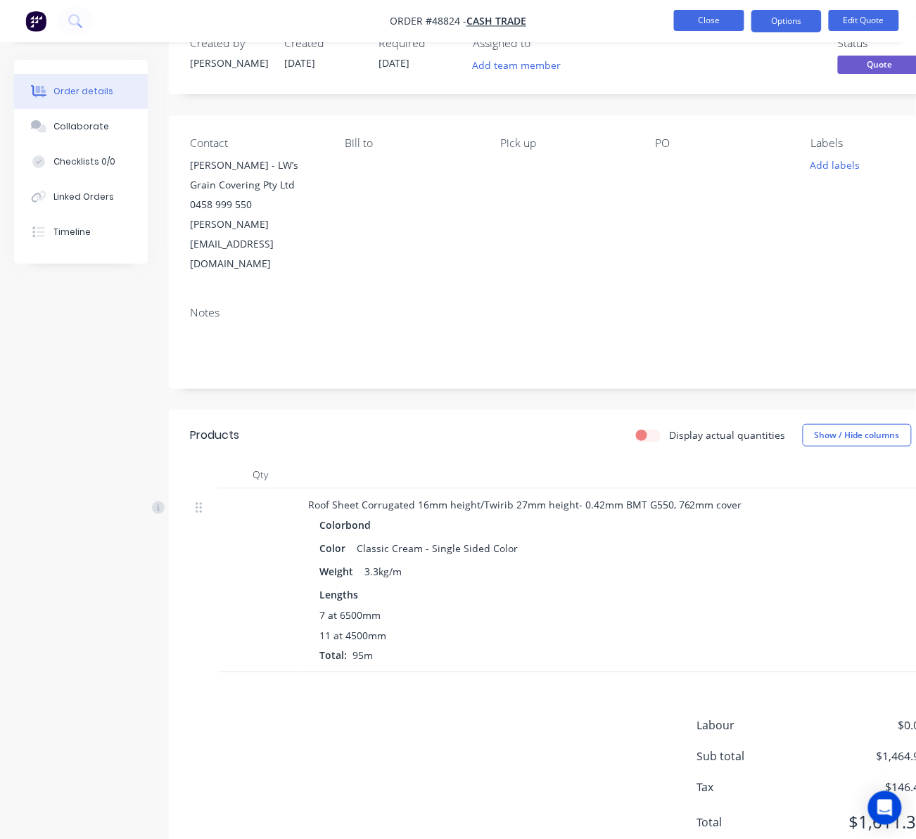
click at [699, 20] on button "Close" at bounding box center [709, 20] width 70 height 21
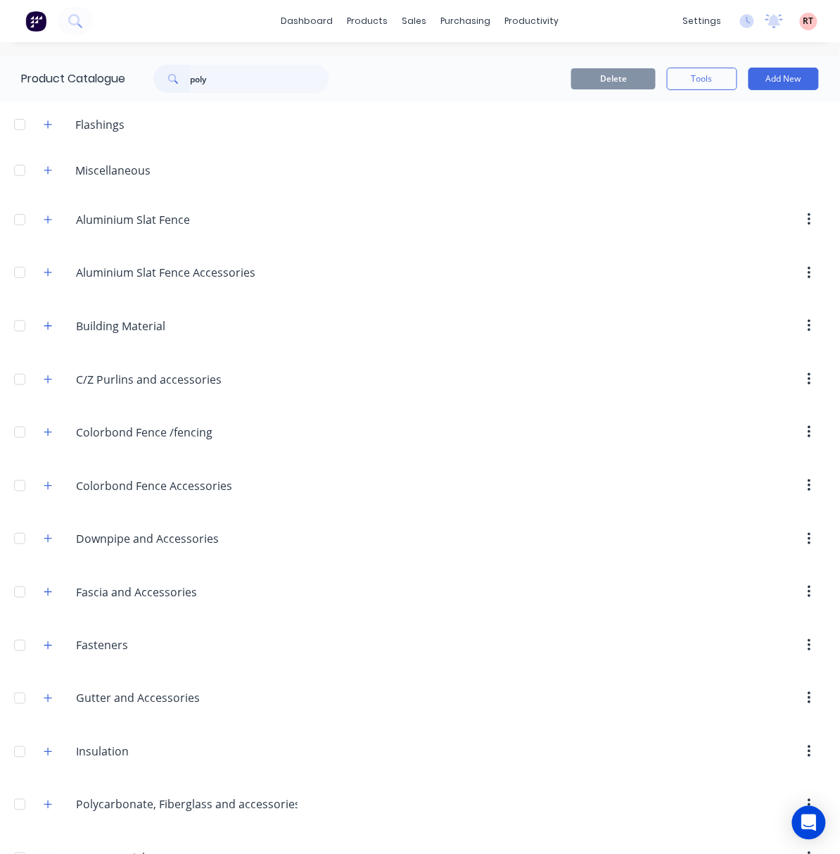
type input "poly"
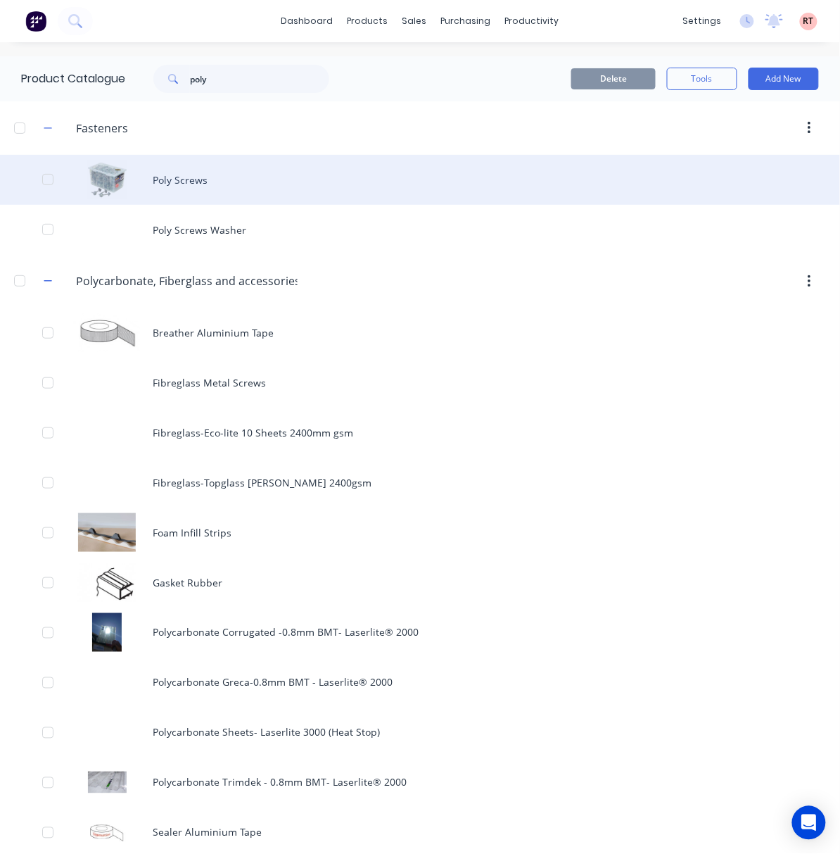
click at [310, 189] on div "Poly Screws" at bounding box center [420, 180] width 840 height 50
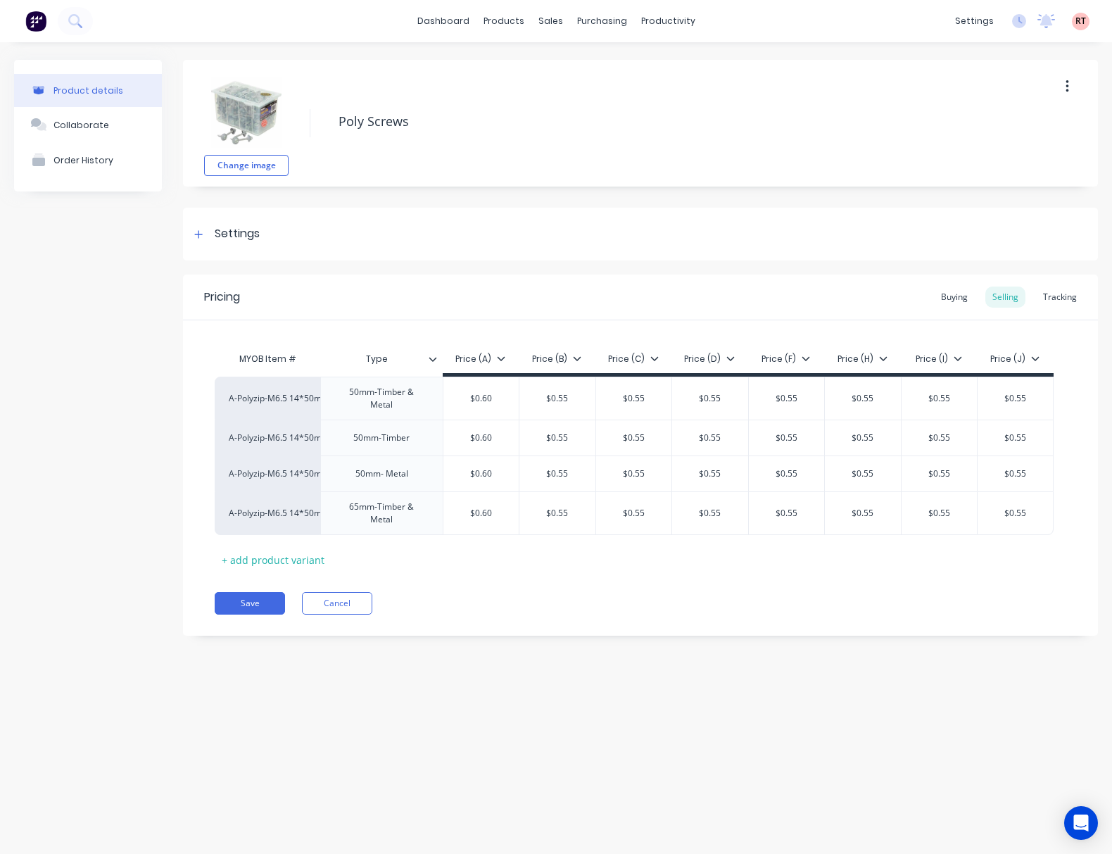
type textarea "x"
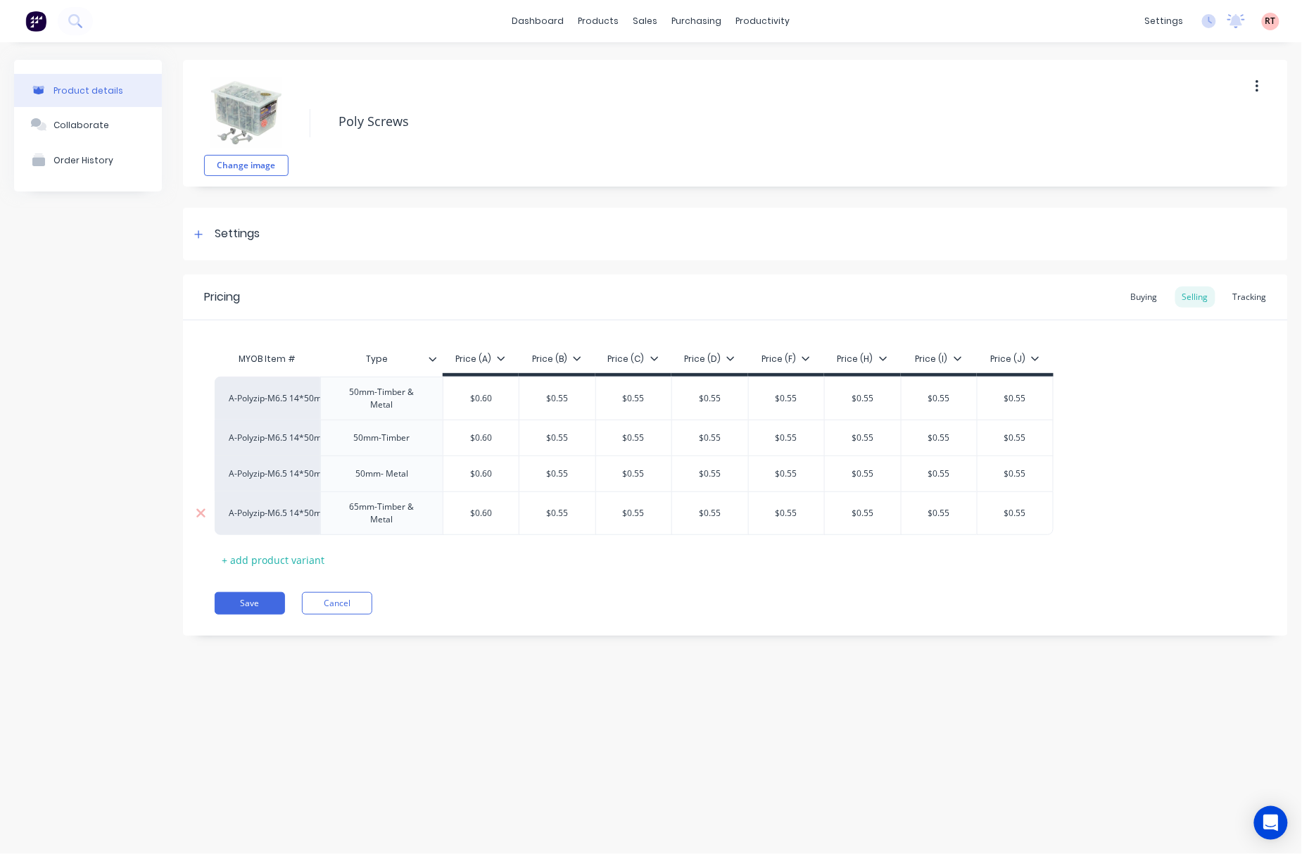
type input "$0.55"
drag, startPoint x: 927, startPoint y: 513, endPoint x: 910, endPoint y: 493, distance: 25.9
click at [839, 505] on div "$0.55 $0.55" at bounding box center [939, 512] width 76 height 35
click at [839, 293] on div "Tracking" at bounding box center [1250, 296] width 48 height 21
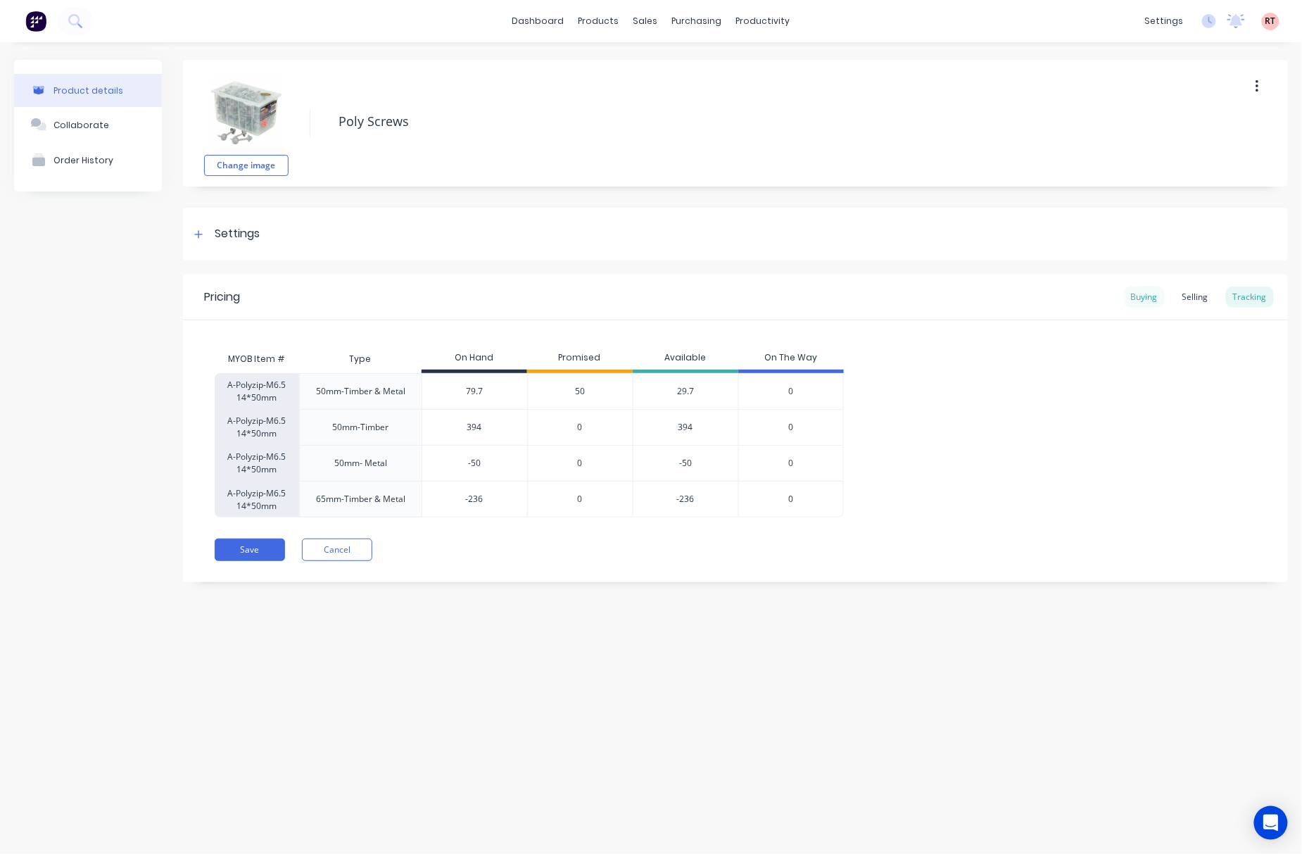
drag, startPoint x: 1123, startPoint y: 293, endPoint x: 1133, endPoint y: 293, distance: 9.9
click at [839, 293] on div "Pricing Buying Selling Tracking" at bounding box center [735, 297] width 1105 height 46
click at [839, 294] on div "Buying" at bounding box center [1144, 296] width 41 height 21
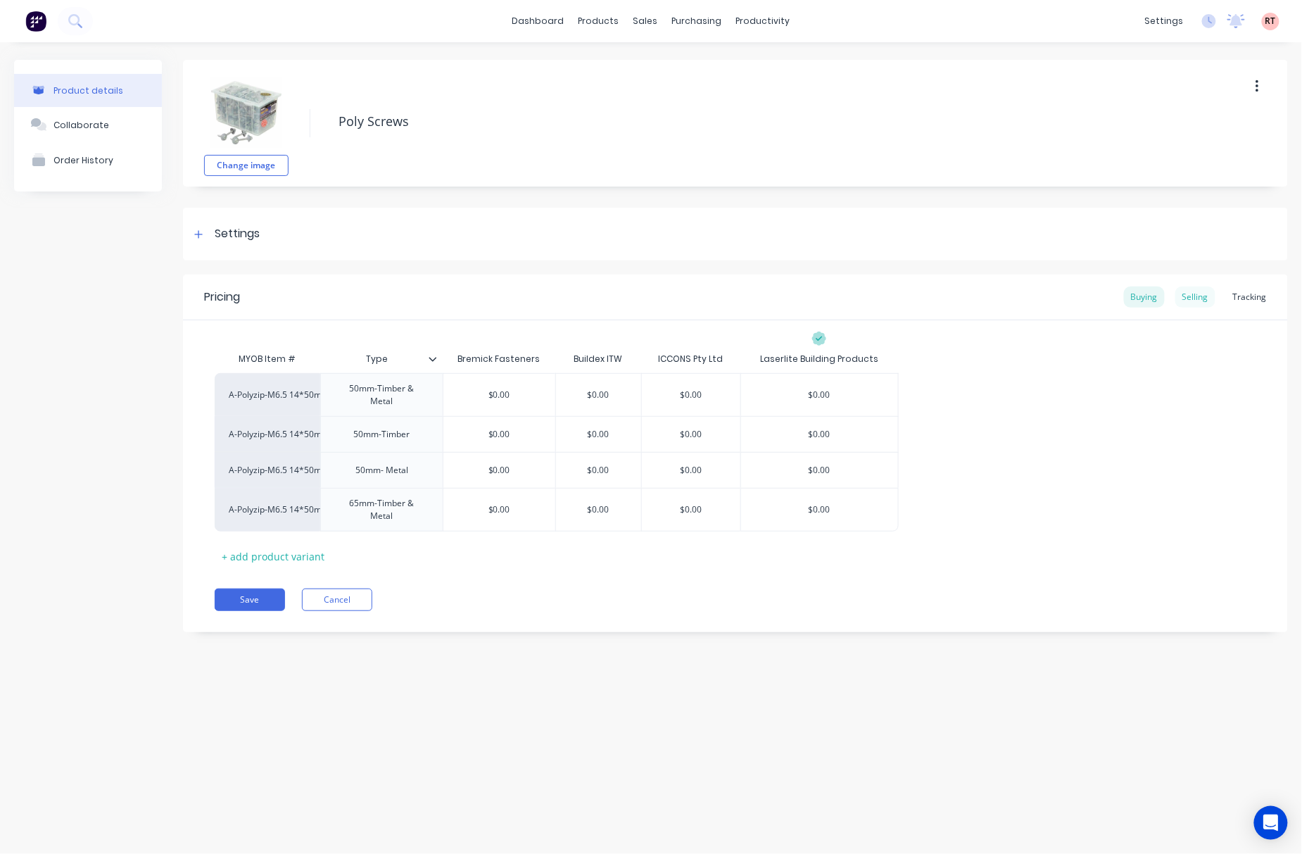
click at [839, 294] on div "Selling" at bounding box center [1195, 296] width 40 height 21
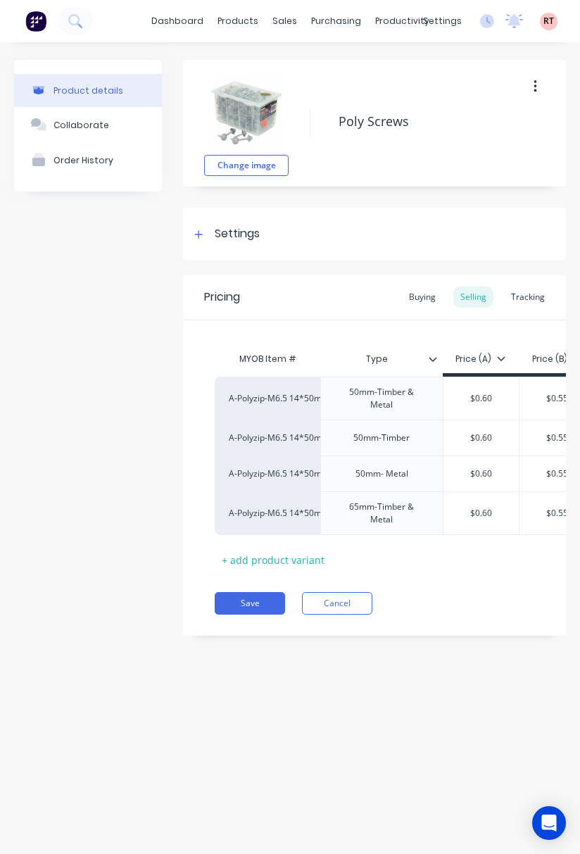
type textarea "x"
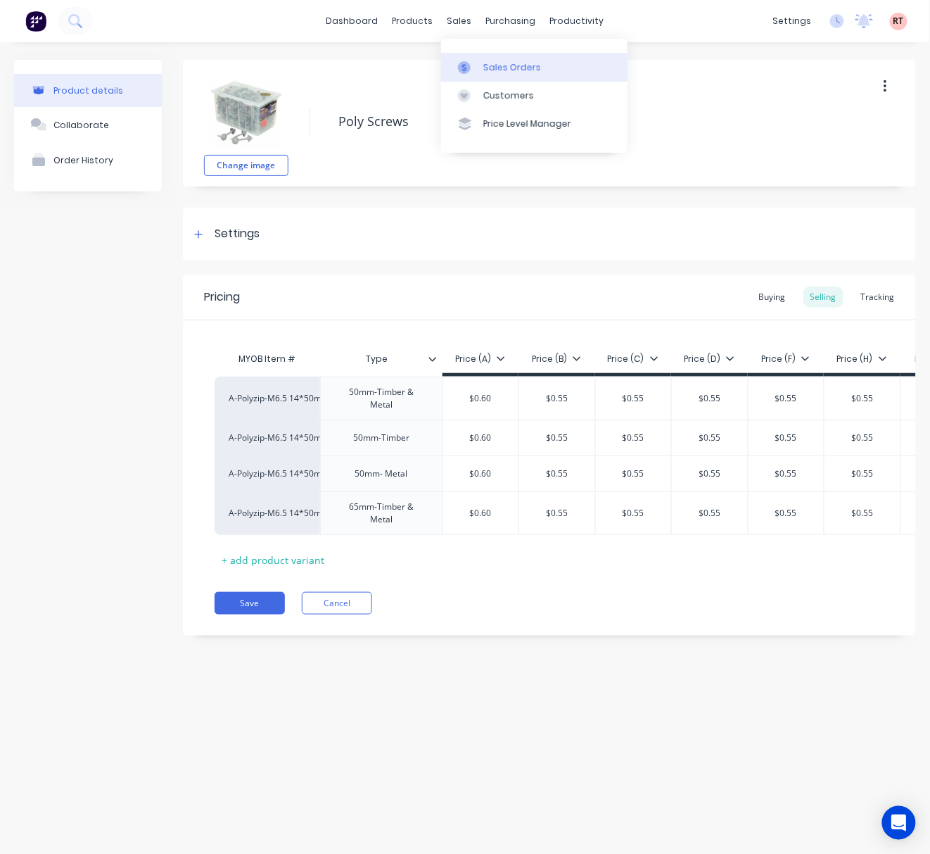
click at [484, 79] on link "Sales Orders" at bounding box center [534, 67] width 186 height 28
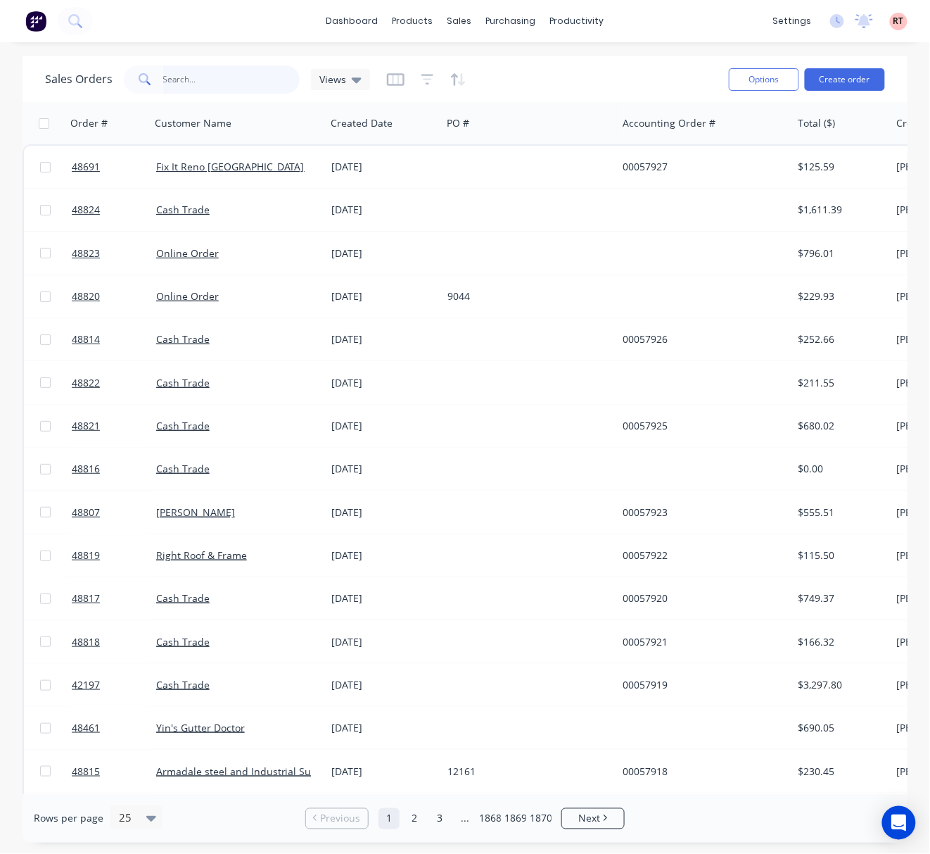
click at [206, 82] on input "text" at bounding box center [231, 79] width 137 height 28
type input "9042"
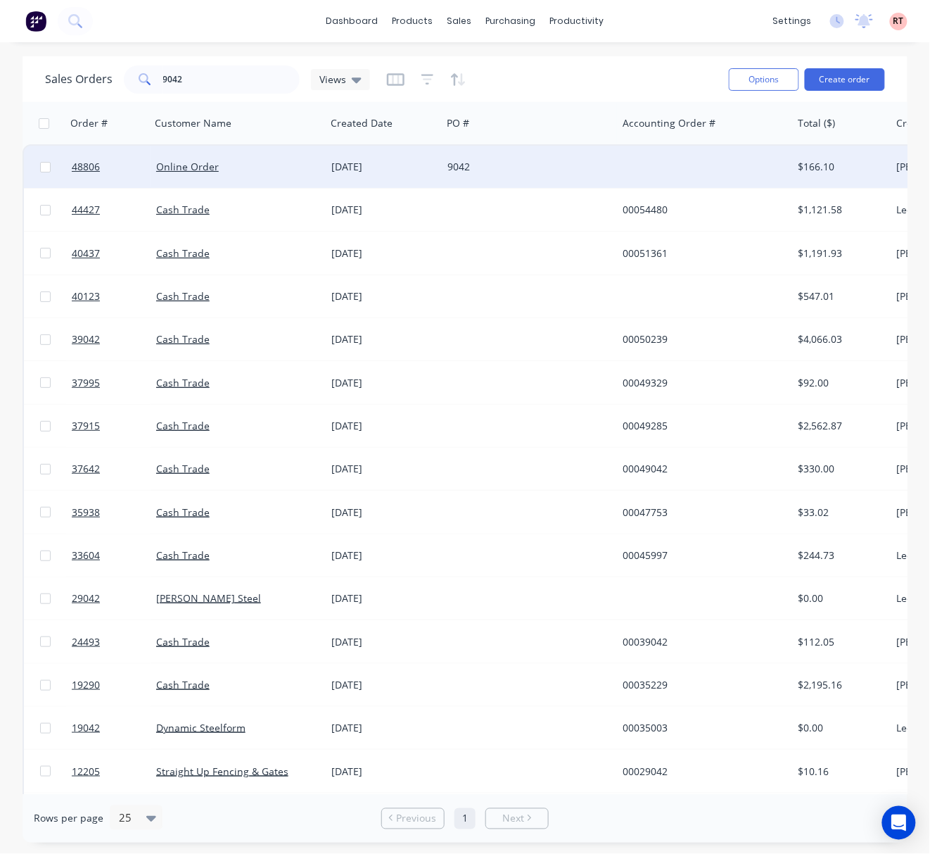
click at [684, 158] on div at bounding box center [704, 167] width 175 height 42
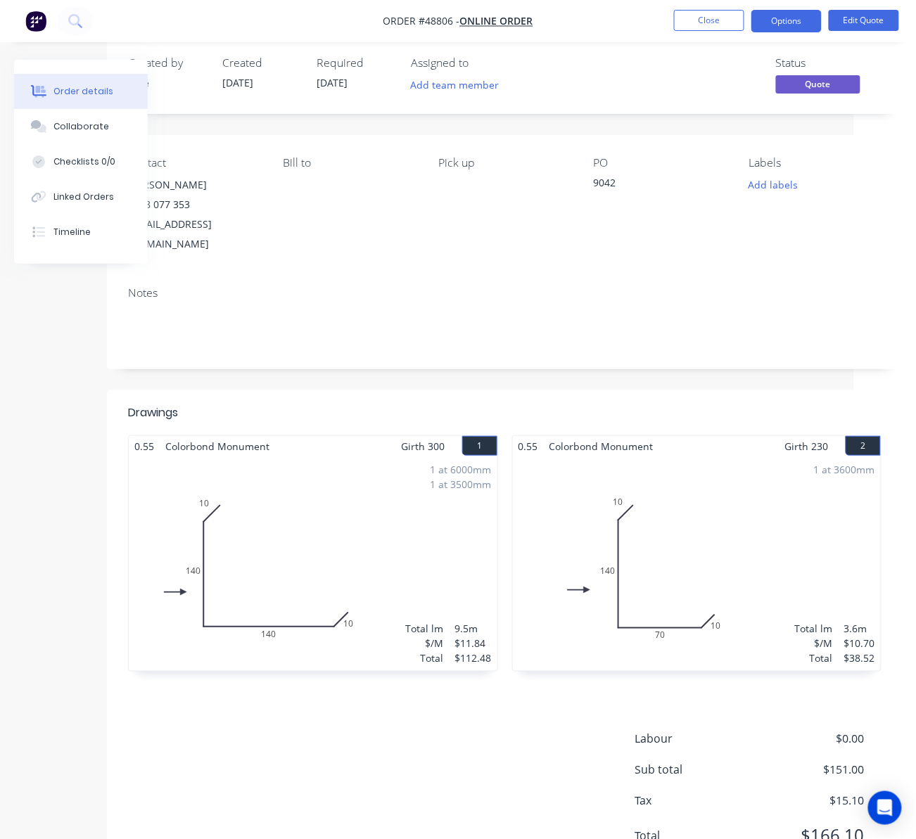
scroll to position [0, 62]
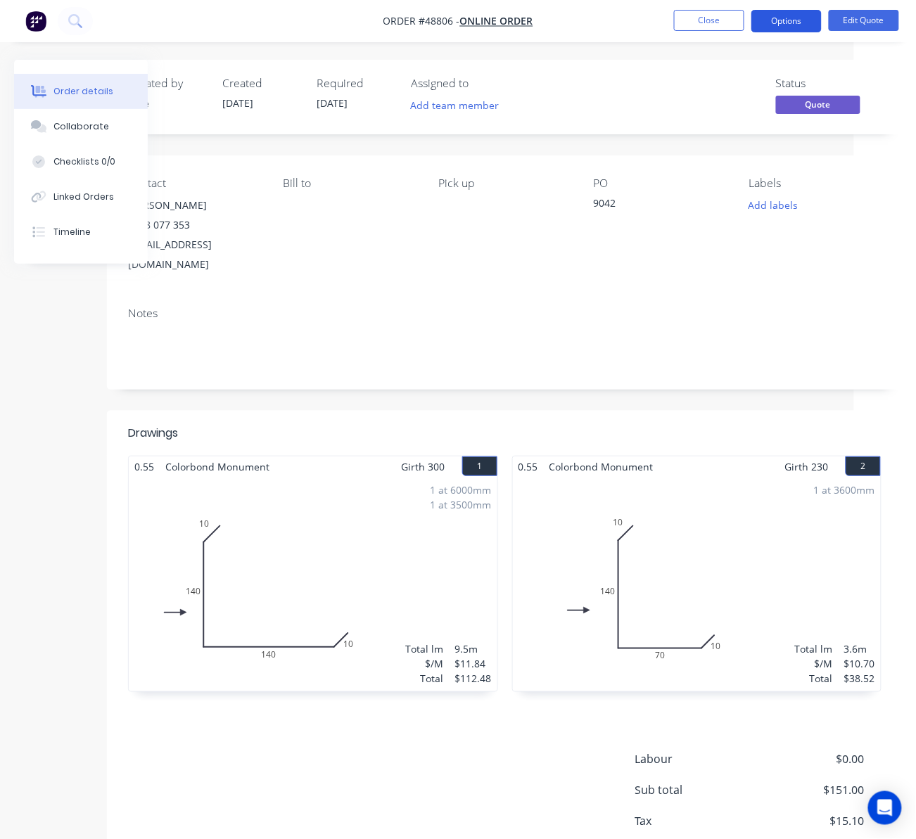
click at [802, 14] on button "Options" at bounding box center [786, 21] width 70 height 23
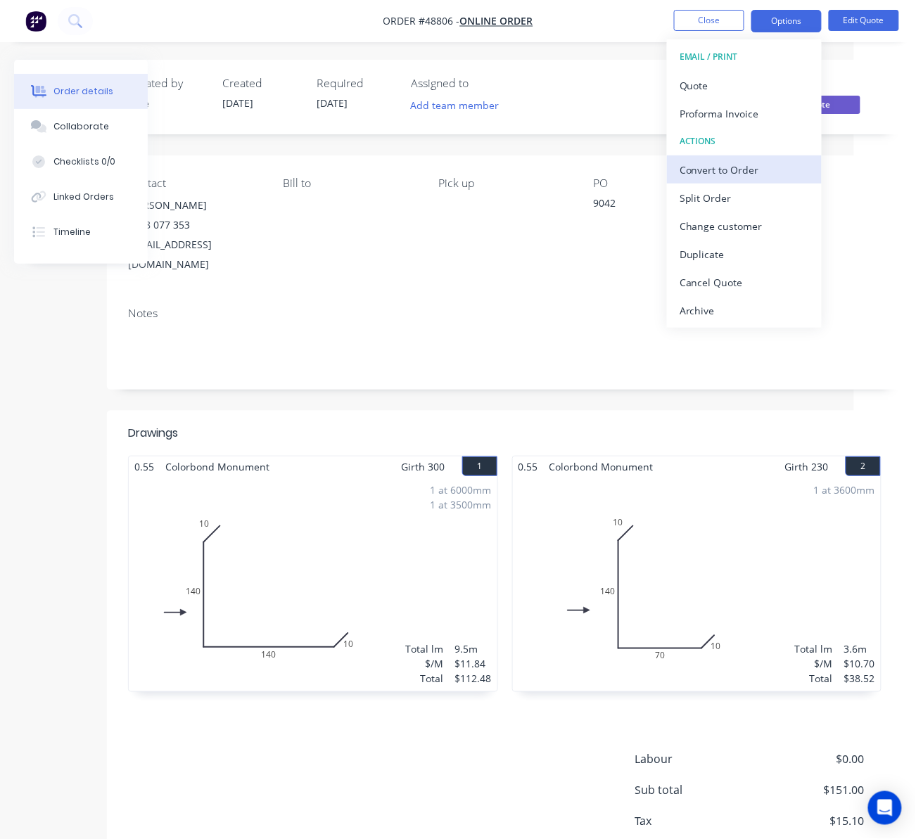
click at [752, 165] on div "Convert to Order" at bounding box center [744, 170] width 129 height 20
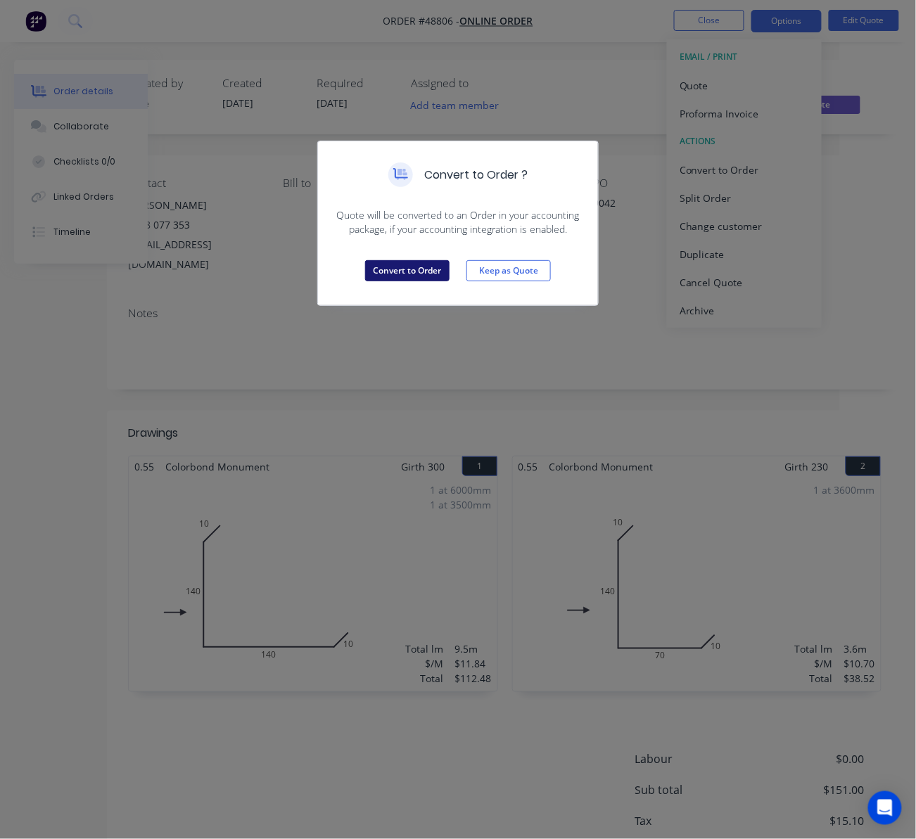
click at [397, 274] on button "Convert to Order" at bounding box center [407, 270] width 84 height 21
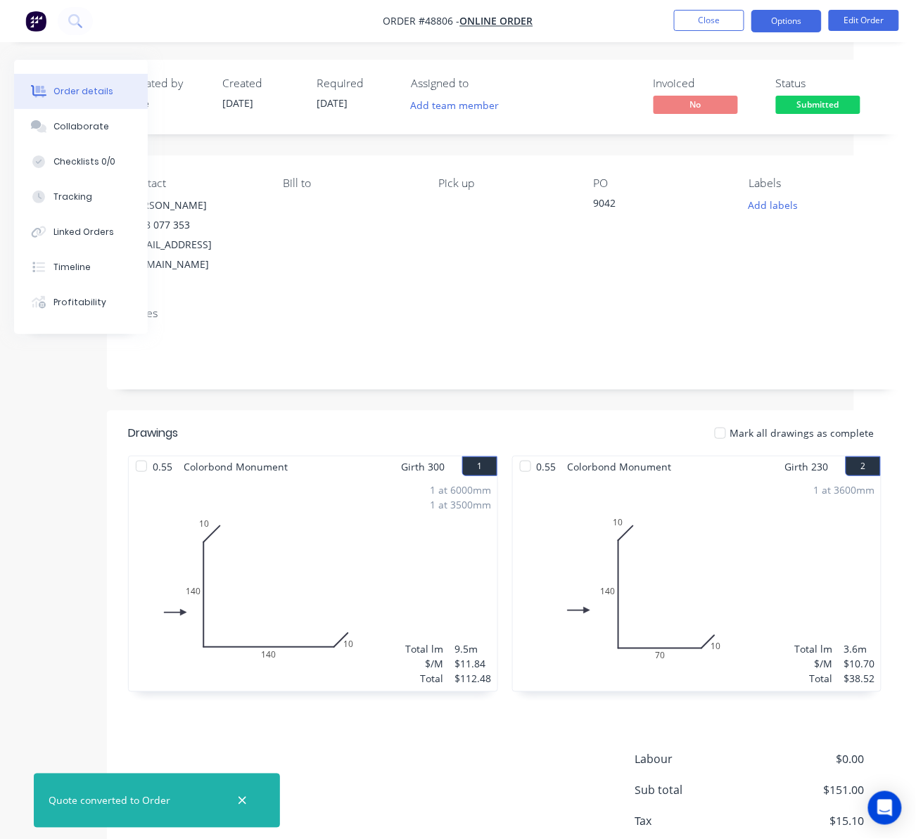
click at [783, 21] on button "Options" at bounding box center [786, 21] width 70 height 23
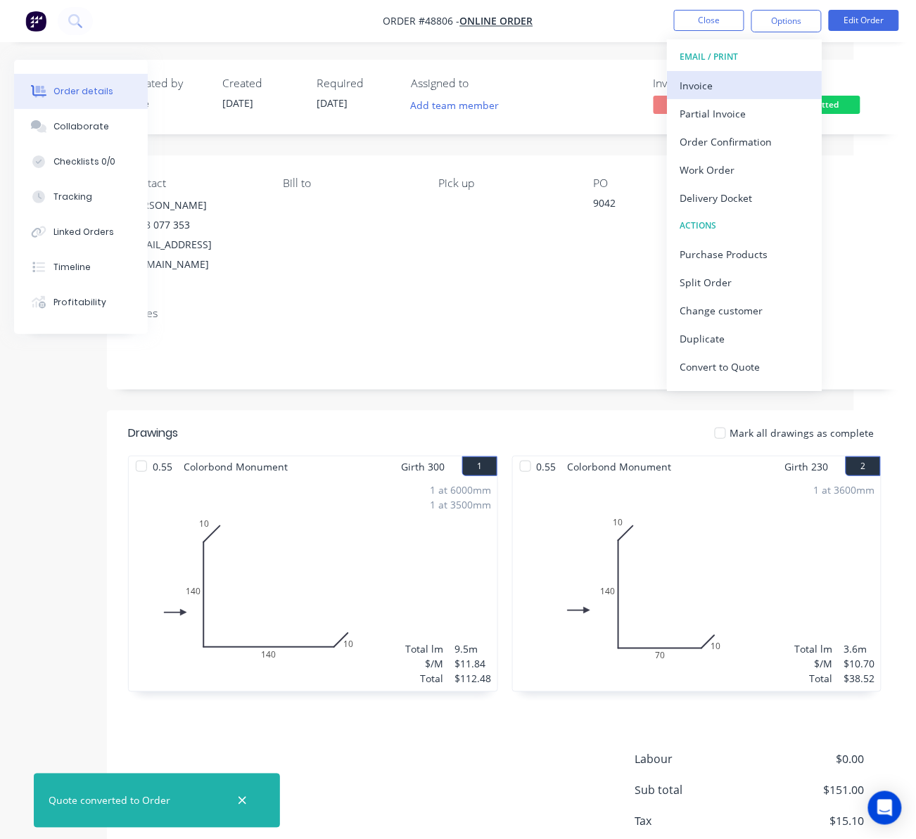
click at [747, 83] on div "Invoice" at bounding box center [744, 85] width 129 height 20
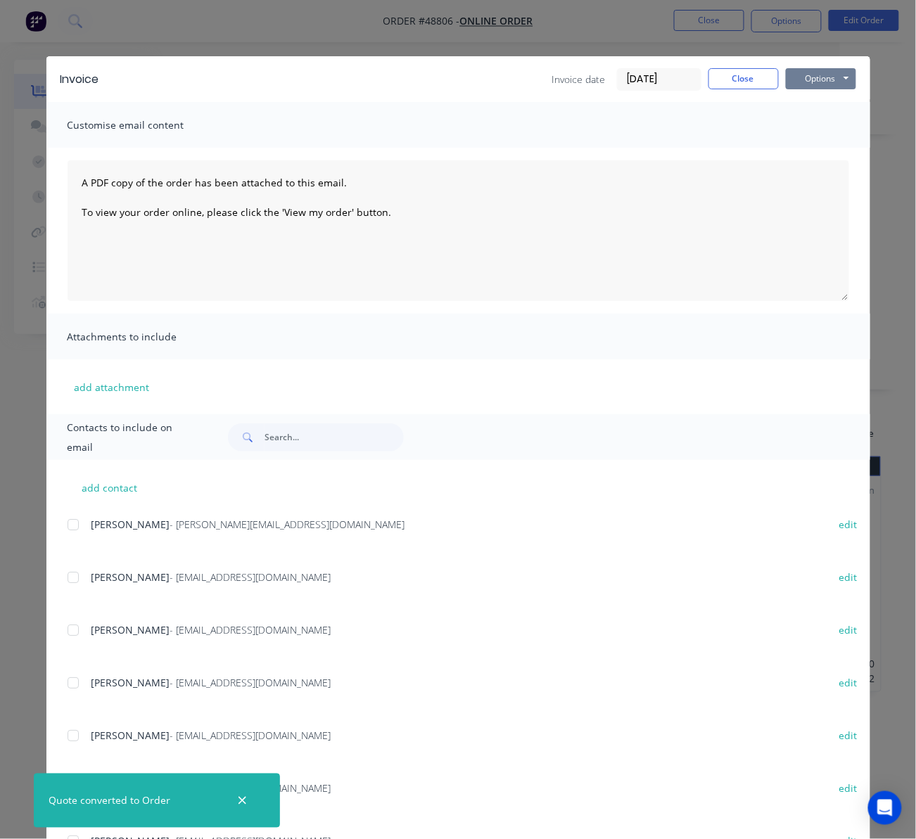
click at [825, 77] on button "Options" at bounding box center [821, 78] width 70 height 21
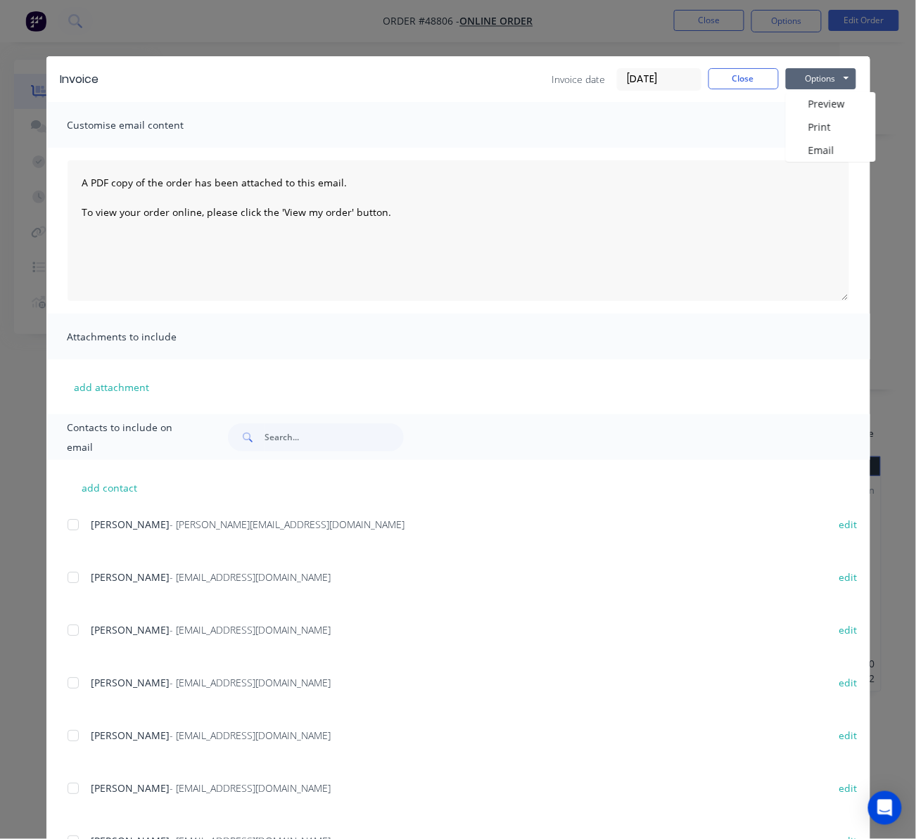
click at [878, 229] on div "Invoice Invoice date [DATE] Close Options Preview Print Email Customise email c…" at bounding box center [458, 419] width 916 height 839
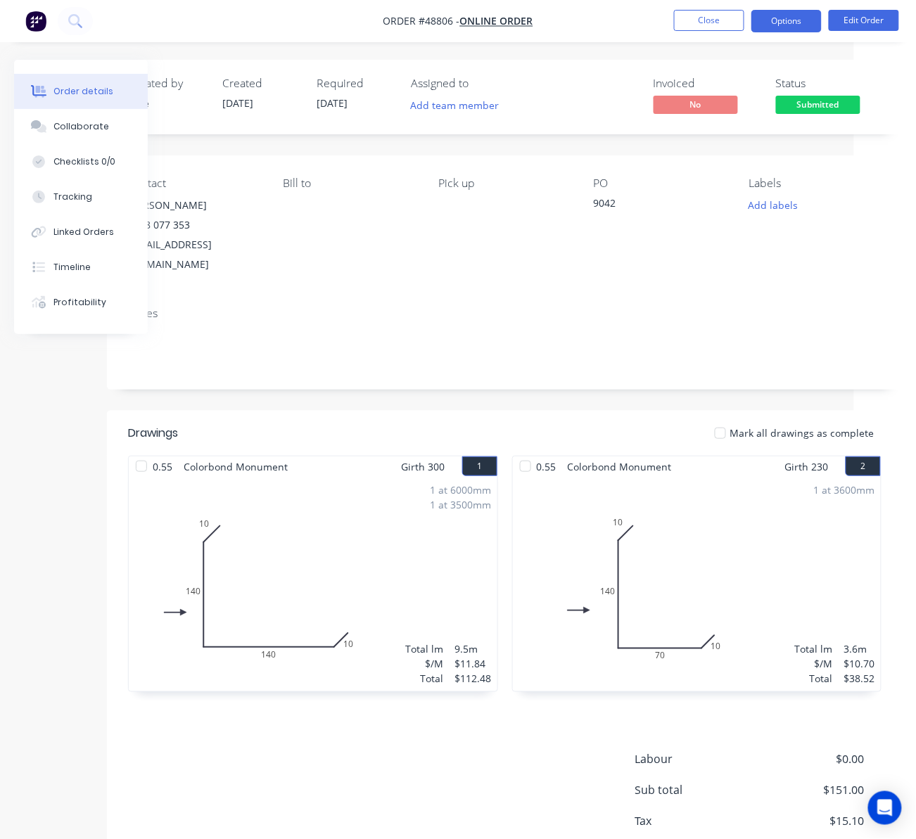
drag, startPoint x: 778, startPoint y: 39, endPoint x: 808, endPoint y: 9, distance: 42.3
click at [781, 34] on nav "Order #48806 - Online Order Close Options Edit Order" at bounding box center [458, 21] width 916 height 42
click at [804, 11] on button "Options" at bounding box center [786, 21] width 70 height 23
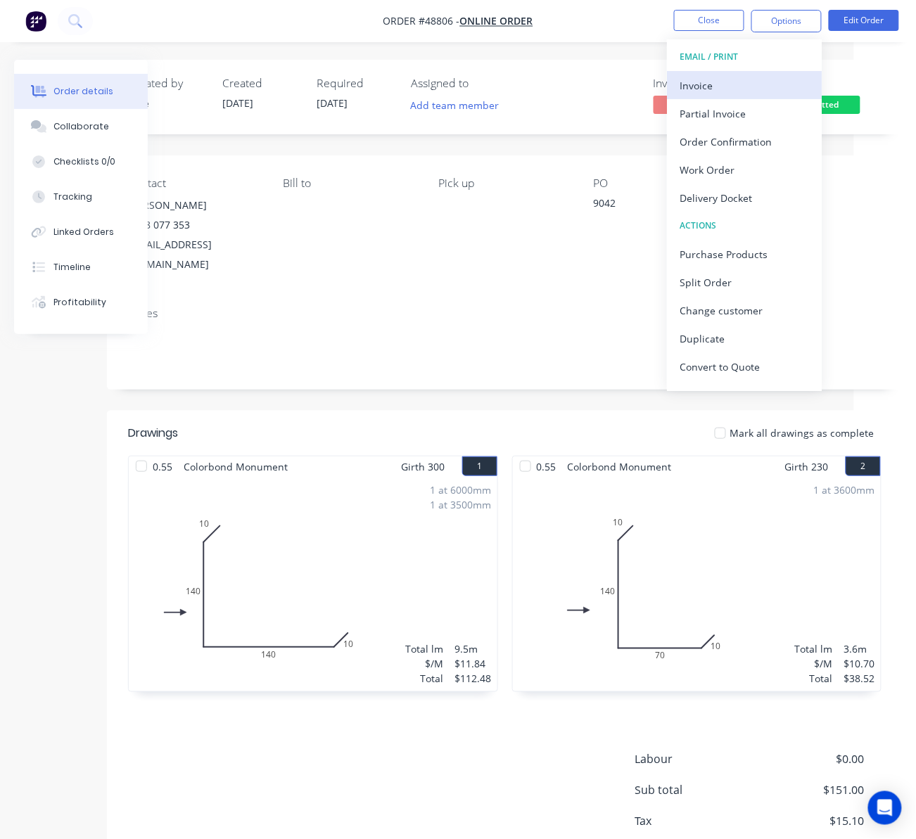
click at [724, 82] on div "Invoice" at bounding box center [744, 85] width 129 height 20
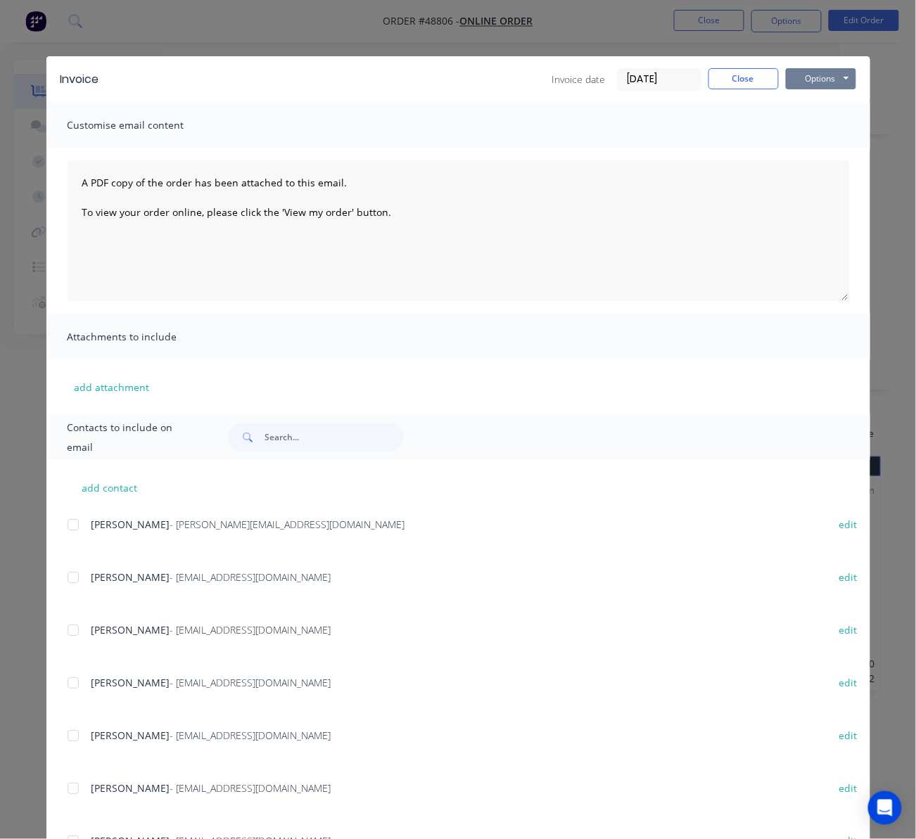
click at [825, 79] on button "Options" at bounding box center [821, 78] width 70 height 21
click at [827, 132] on button "Print" at bounding box center [831, 126] width 90 height 23
click at [885, 111] on div "Invoice Invoice date [DATE] Close Options Preview Print Email Customise email c…" at bounding box center [458, 419] width 916 height 839
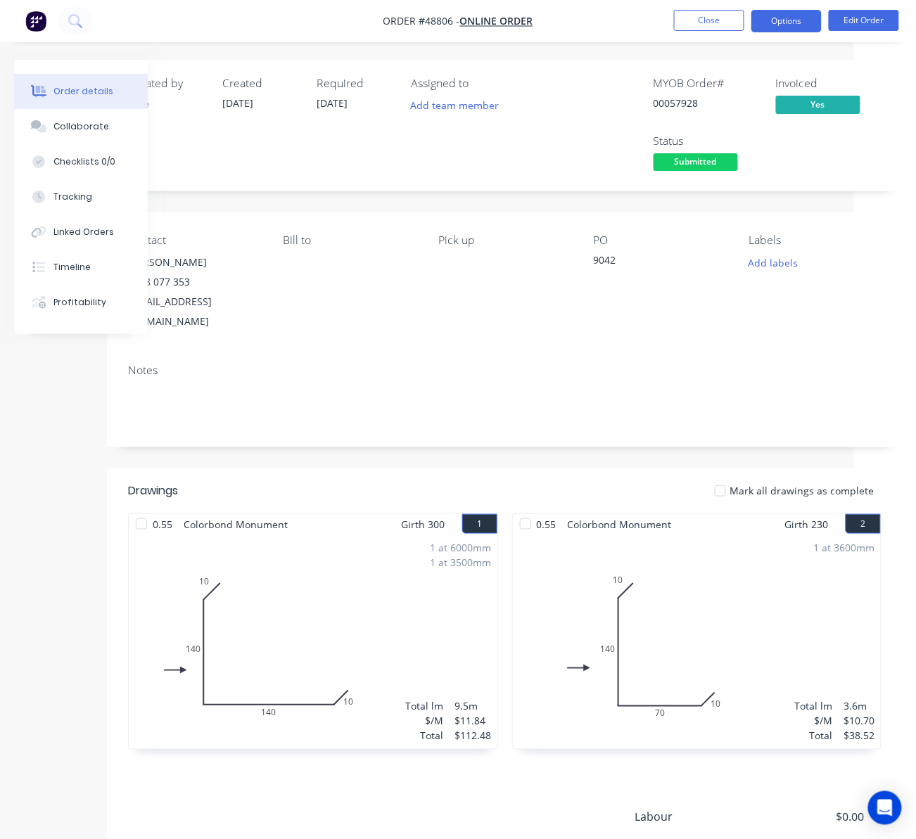
click at [787, 21] on button "Options" at bounding box center [786, 21] width 70 height 23
click at [704, 161] on span "Submitted" at bounding box center [696, 162] width 84 height 18
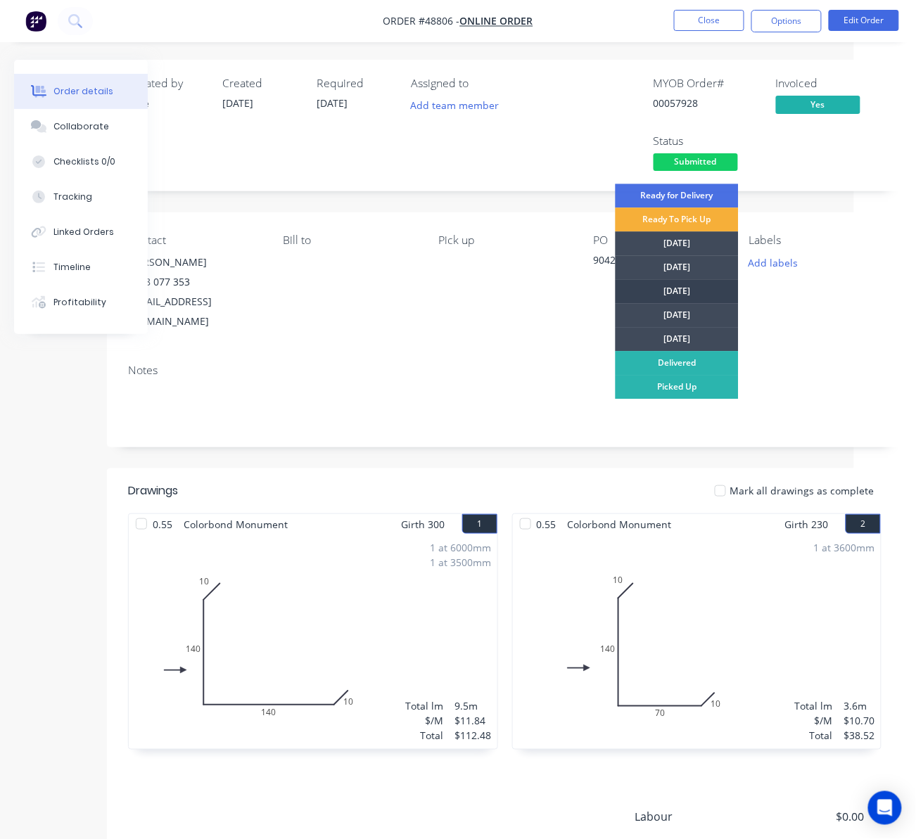
click at [690, 286] on div "Wednesday" at bounding box center [677, 291] width 123 height 24
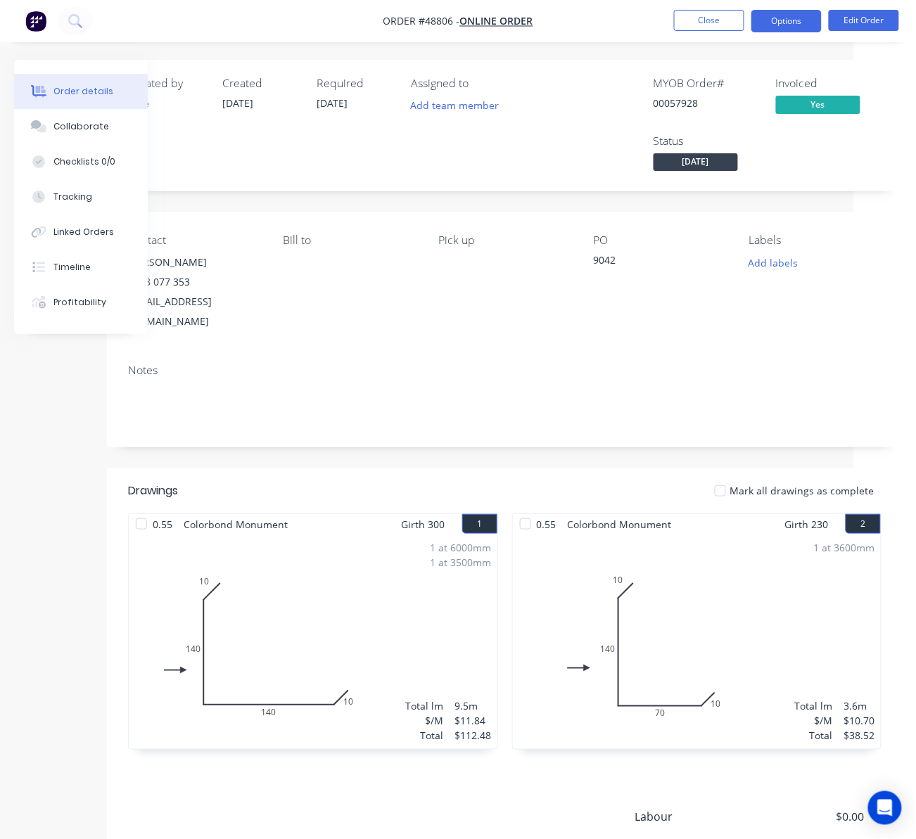
click at [782, 17] on button "Options" at bounding box center [786, 21] width 70 height 23
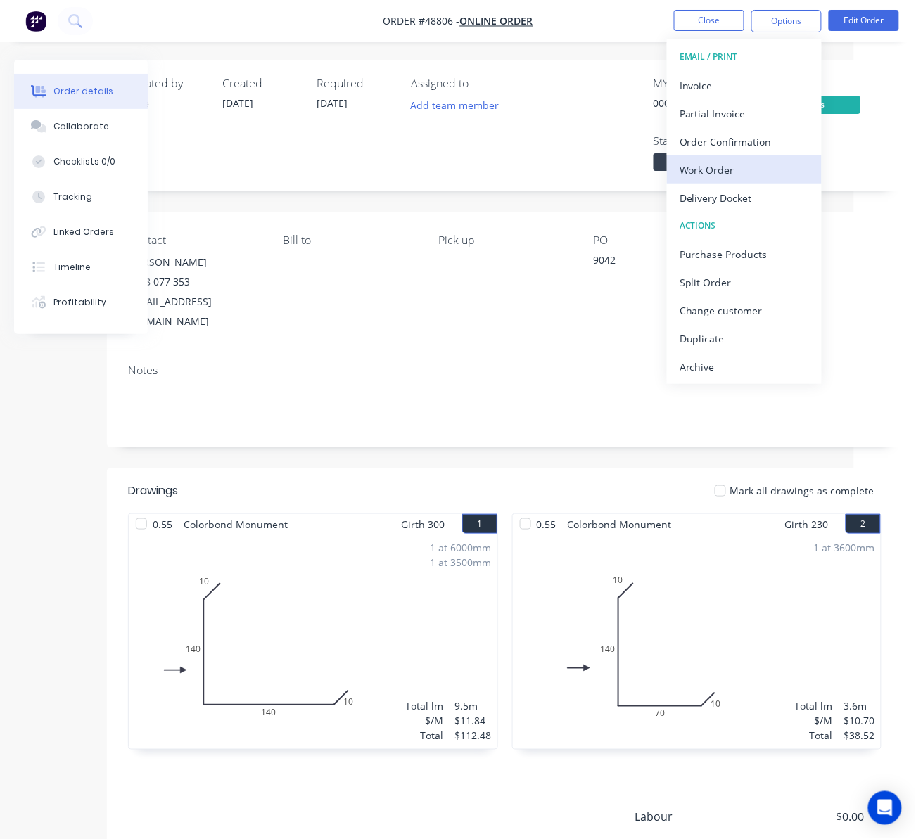
click at [759, 167] on div "Work Order" at bounding box center [744, 170] width 129 height 20
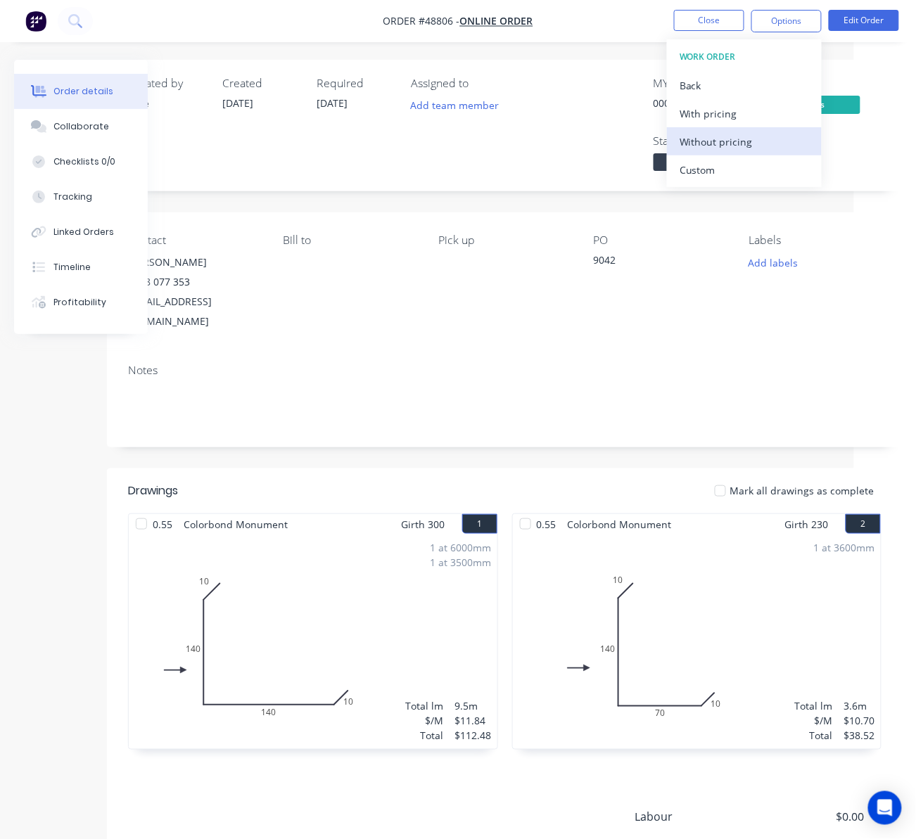
click at [766, 137] on div "Without pricing" at bounding box center [744, 142] width 129 height 20
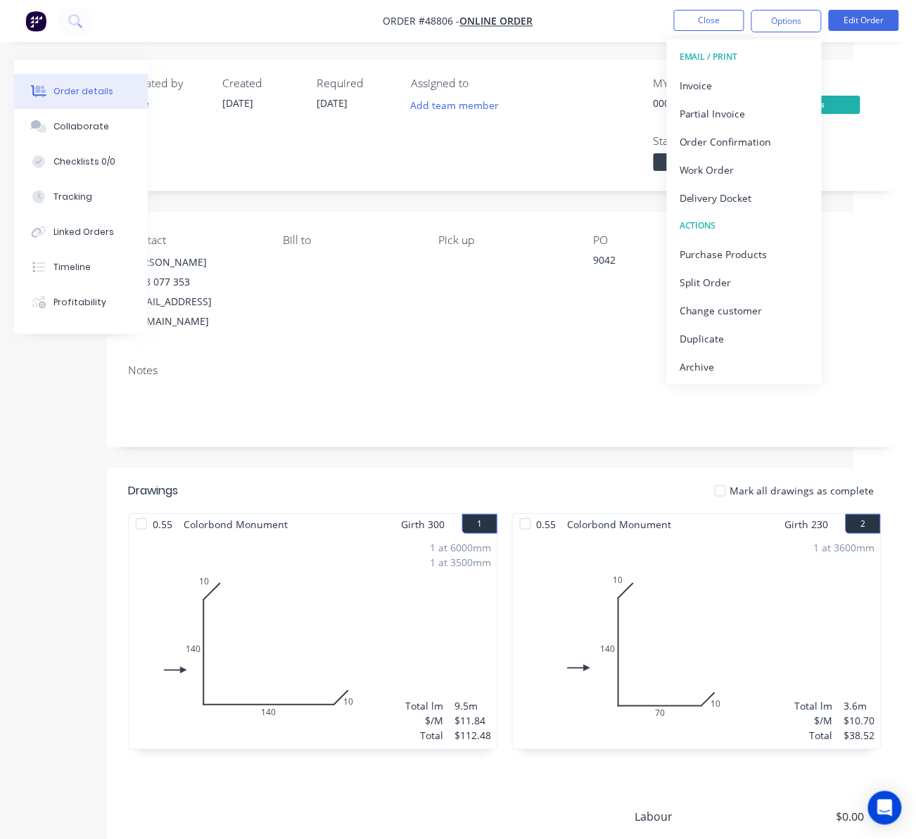
click at [862, 175] on div "MYOB Order # 00057928 Invoiced Yes Status Wednesday" at bounding box center [717, 126] width 330 height 98
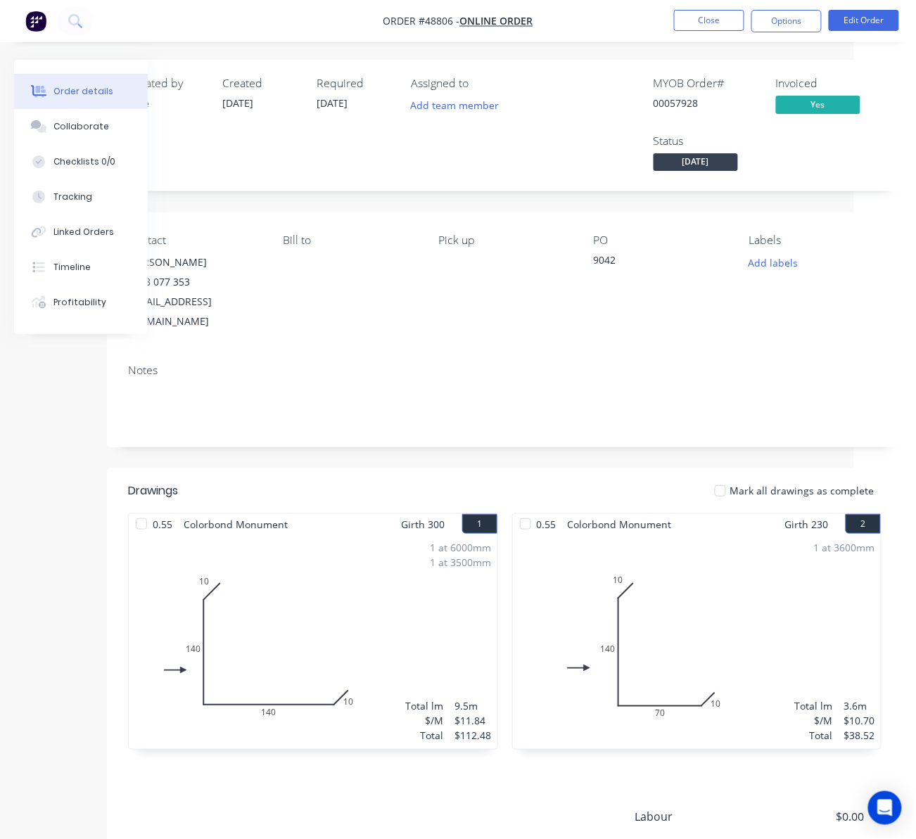
drag, startPoint x: 789, startPoint y: 6, endPoint x: 791, endPoint y: 15, distance: 9.4
click at [789, 10] on nav "Order #48806 - Online Order Close Options Edit Order" at bounding box center [458, 21] width 916 height 42
click at [792, 18] on button "Options" at bounding box center [786, 21] width 70 height 23
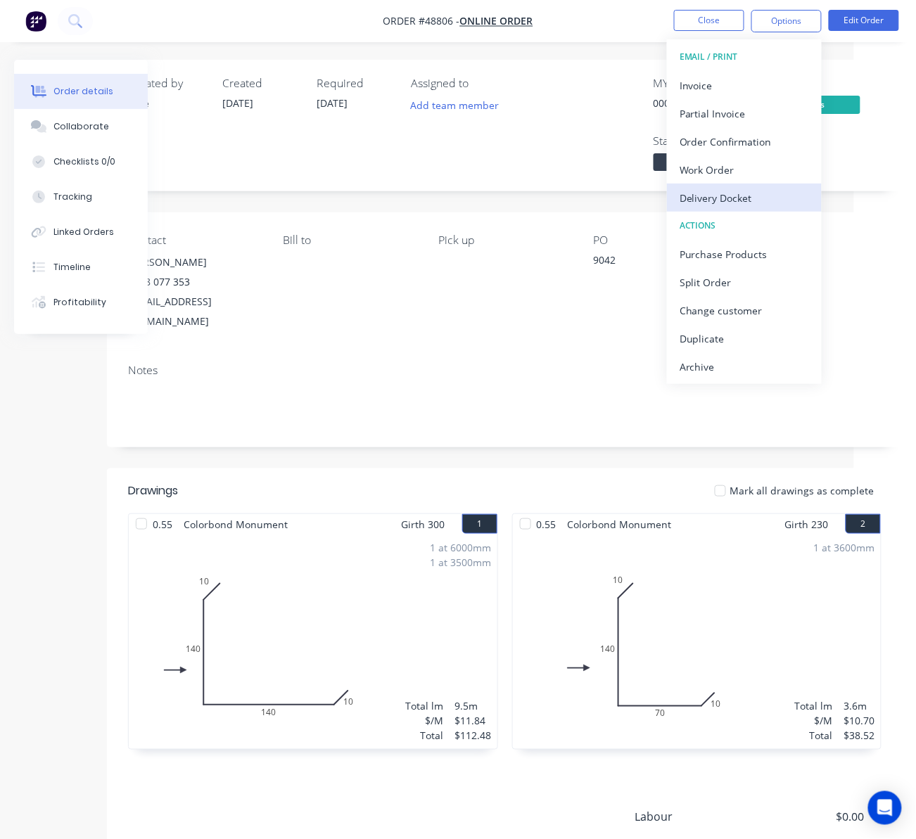
click at [725, 204] on div "Delivery Docket" at bounding box center [744, 198] width 129 height 20
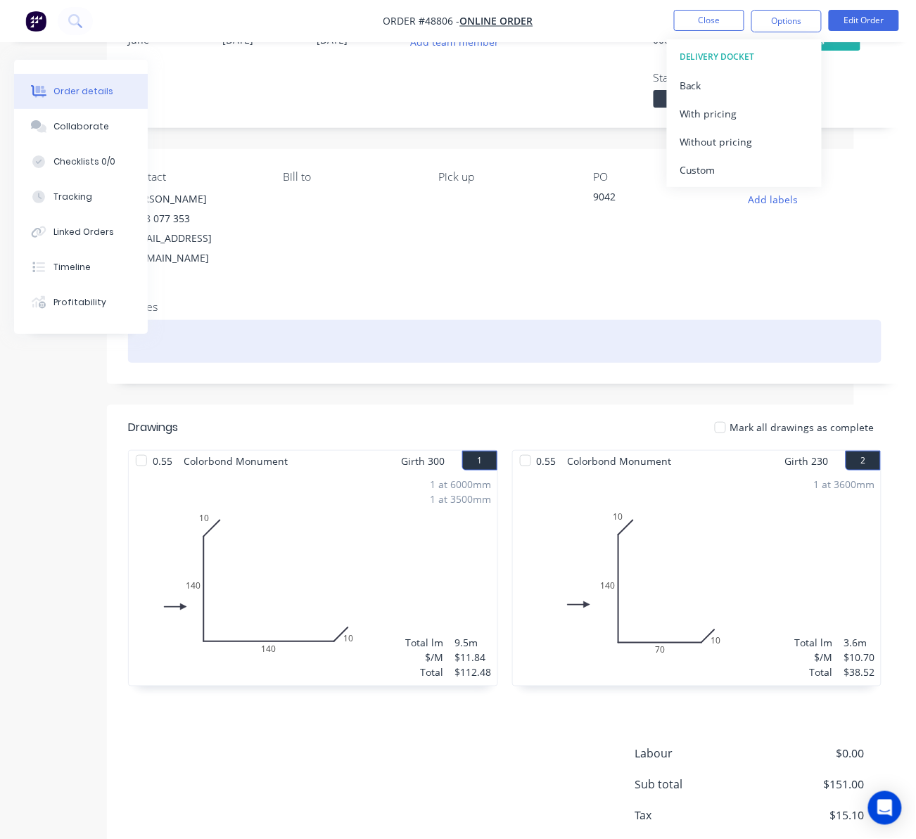
scroll to position [127, 62]
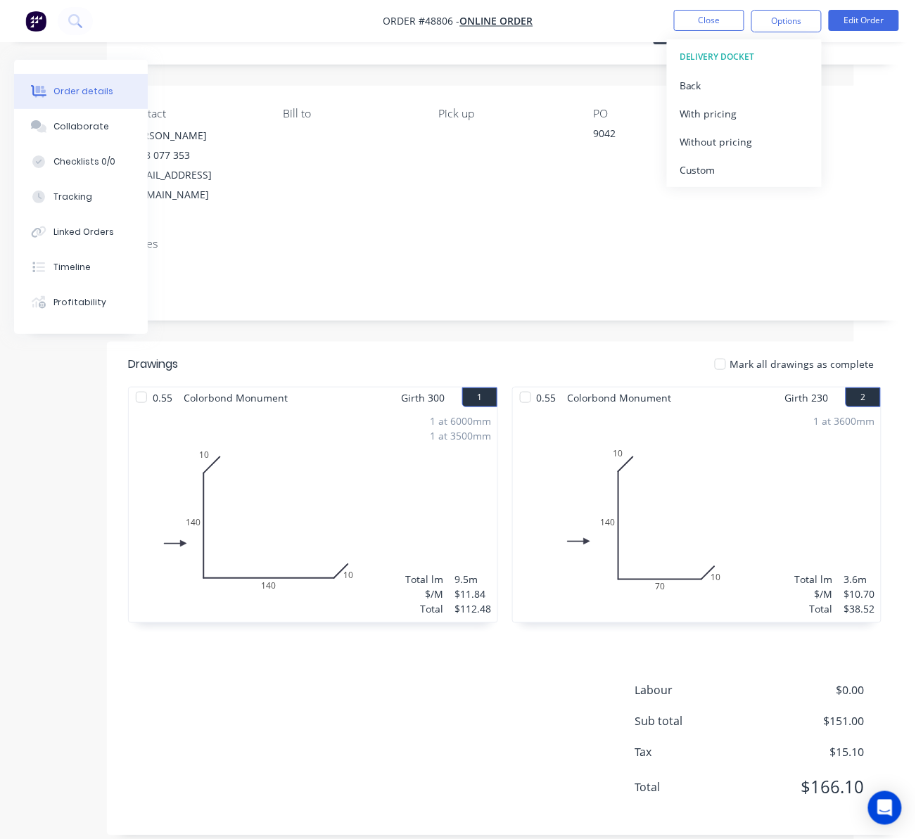
click at [505, 152] on div "Pick up" at bounding box center [504, 156] width 133 height 98
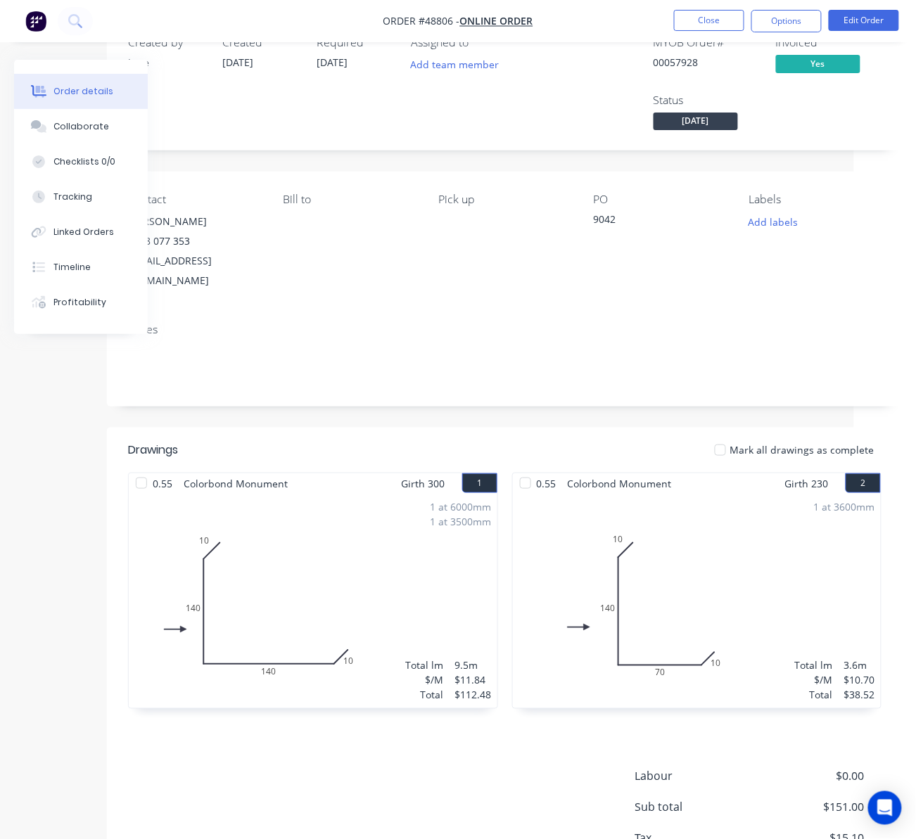
scroll to position [0, 62]
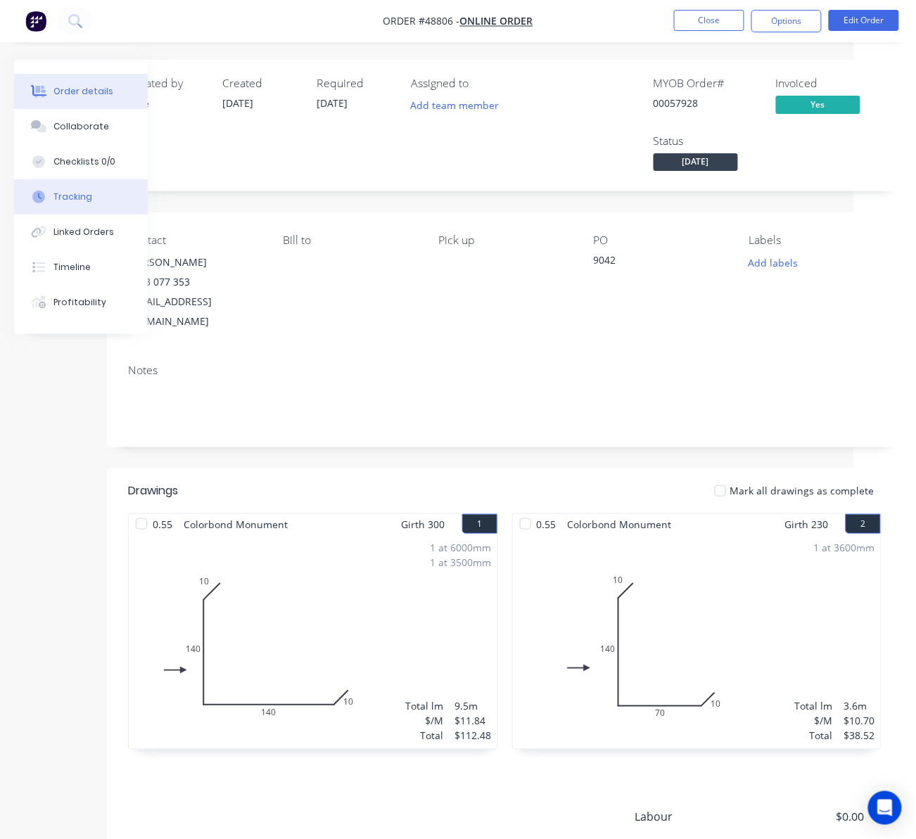
click at [82, 212] on button "Tracking" at bounding box center [81, 196] width 134 height 35
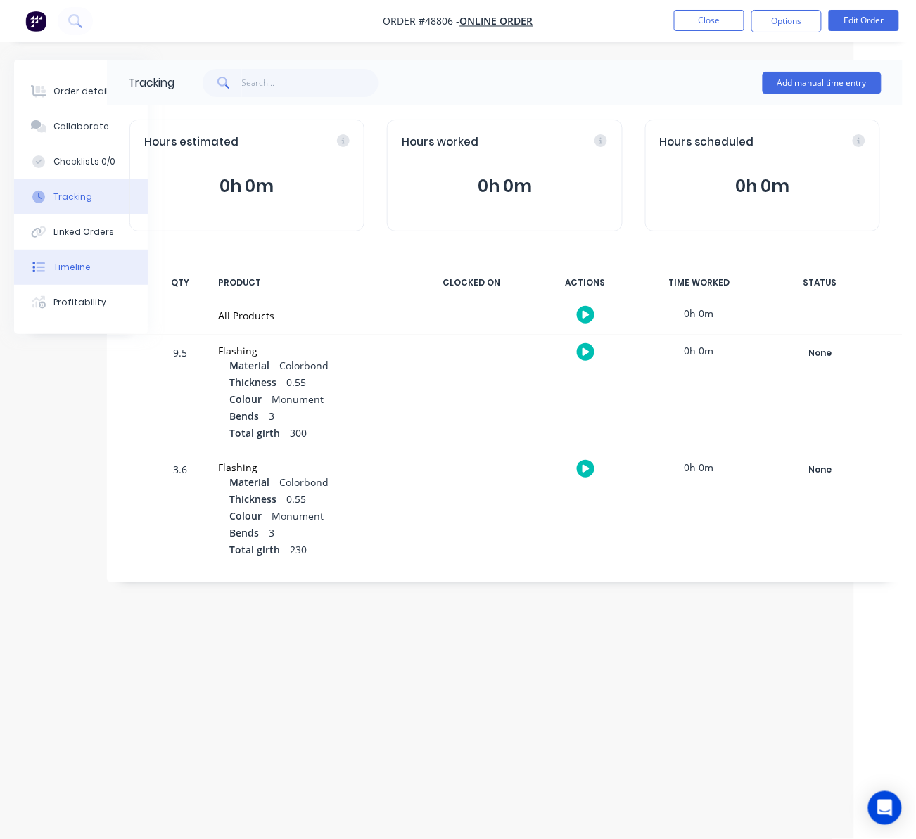
click at [94, 268] on button "Timeline" at bounding box center [81, 267] width 134 height 35
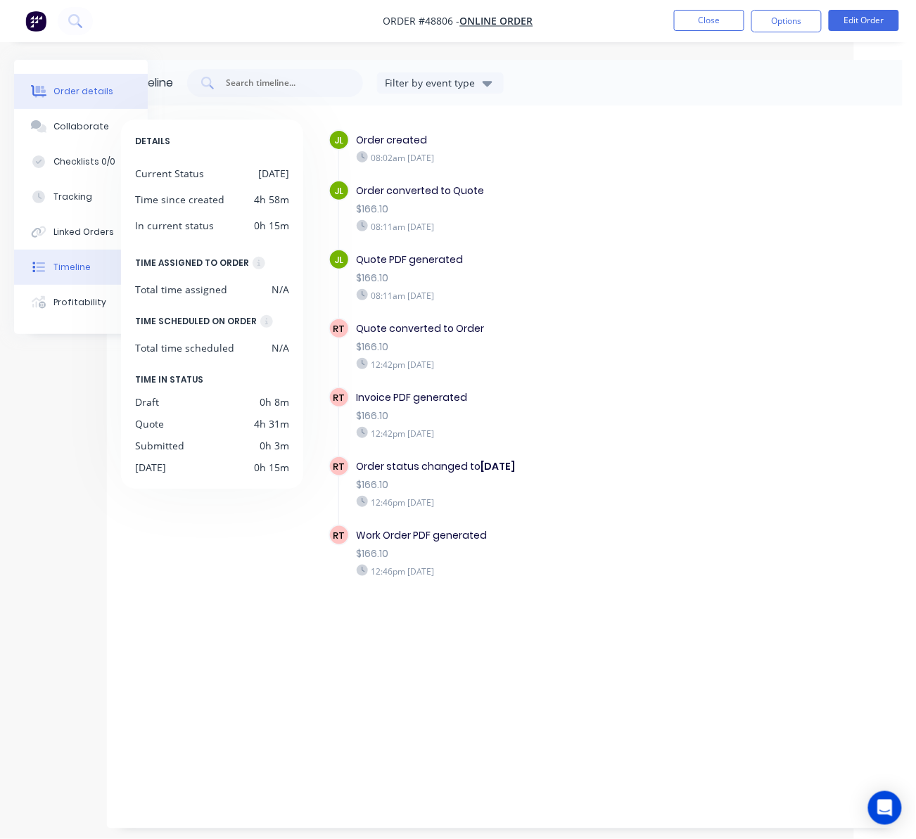
drag, startPoint x: 82, startPoint y: 86, endPoint x: 94, endPoint y: 85, distance: 11.3
click at [82, 86] on div "Order details" at bounding box center [83, 91] width 60 height 13
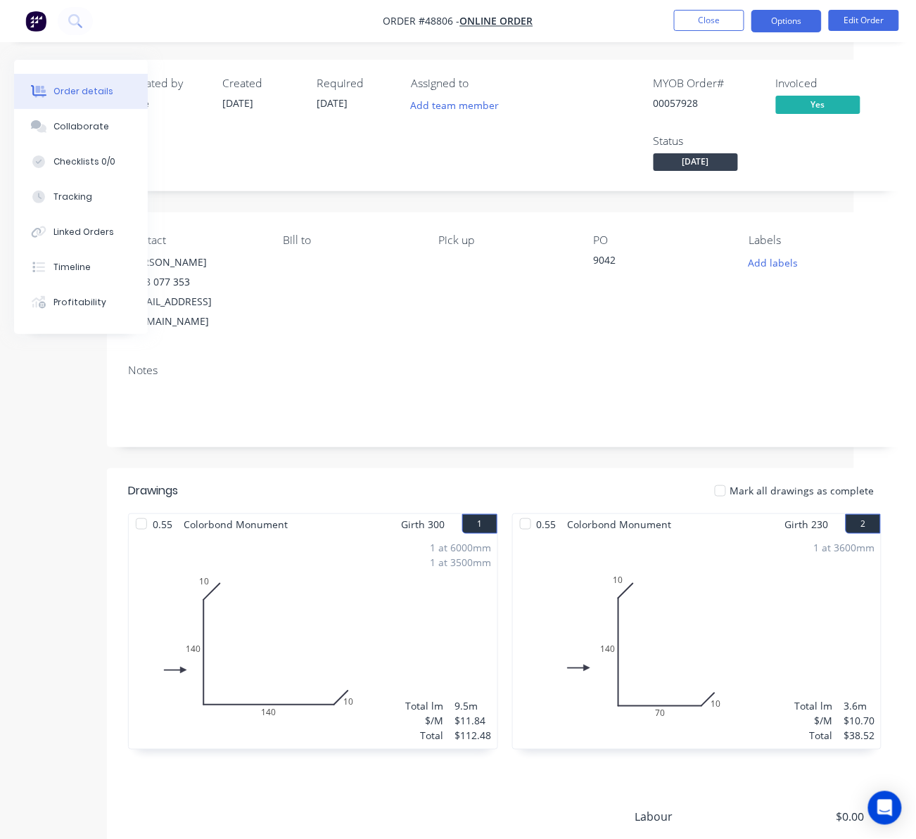
click at [797, 17] on button "Options" at bounding box center [786, 21] width 70 height 23
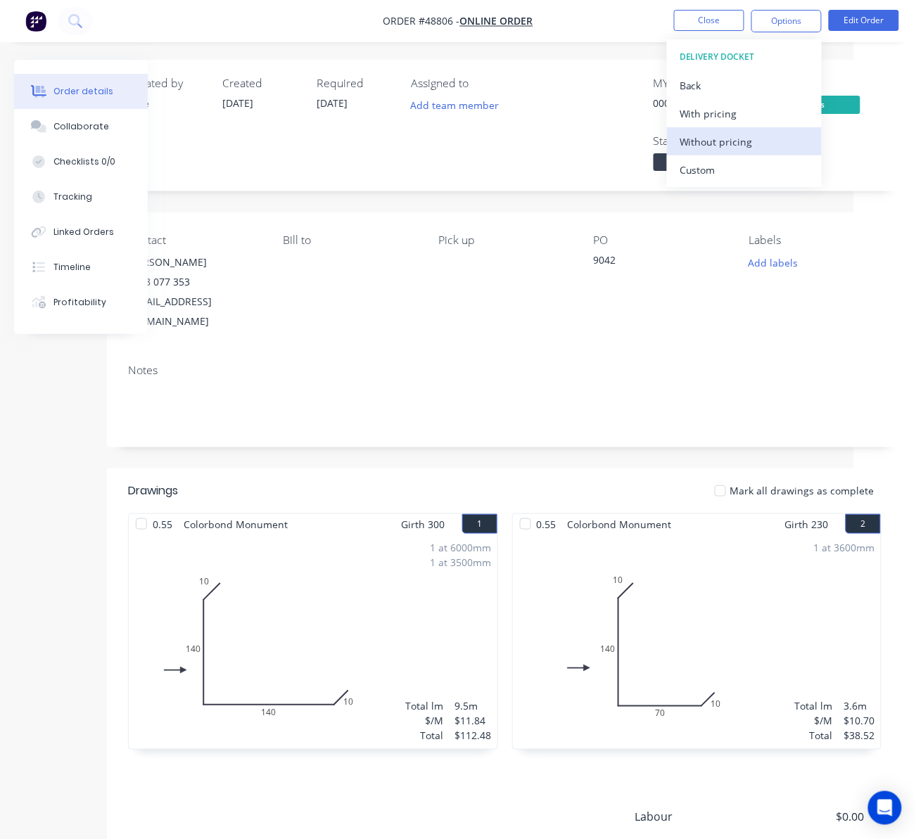
click at [766, 141] on div "Without pricing" at bounding box center [744, 142] width 129 height 20
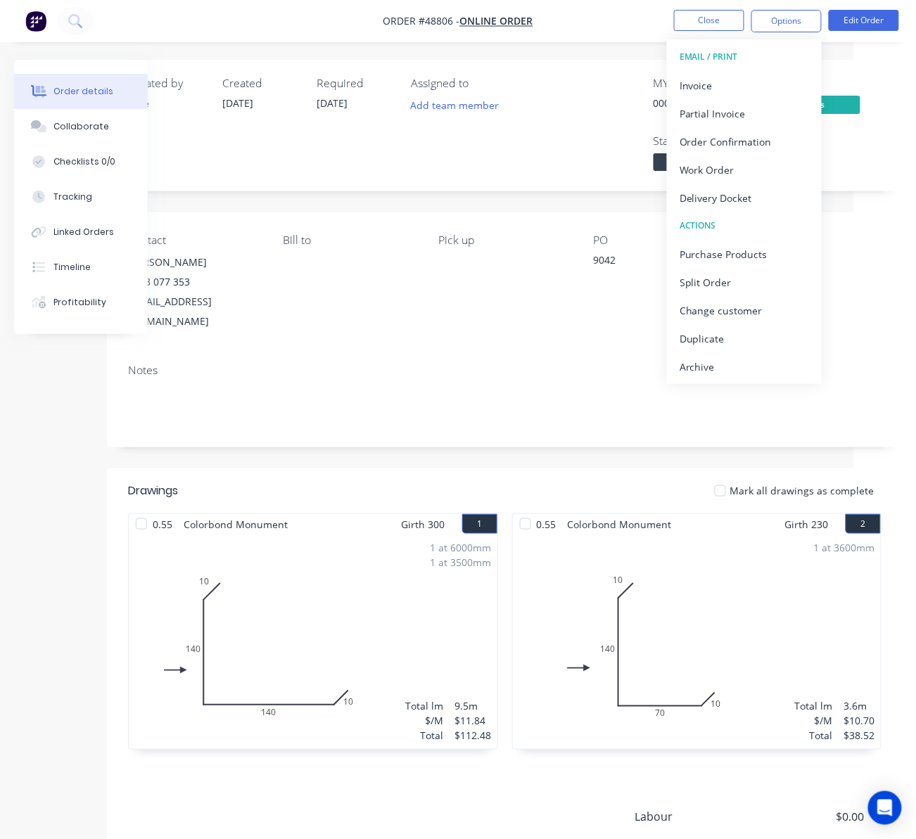
click at [562, 118] on div "MYOB Order # 00057928 Invoiced Yes Status Wednesday" at bounding box center [717, 126] width 330 height 98
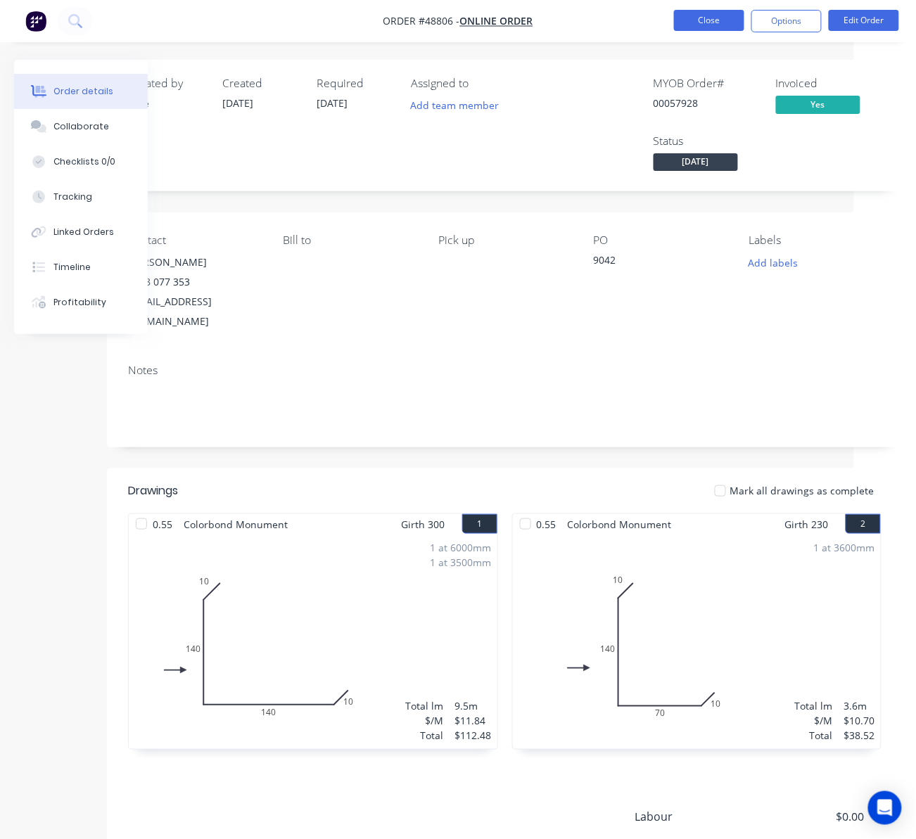
click at [706, 15] on button "Close" at bounding box center [709, 20] width 70 height 21
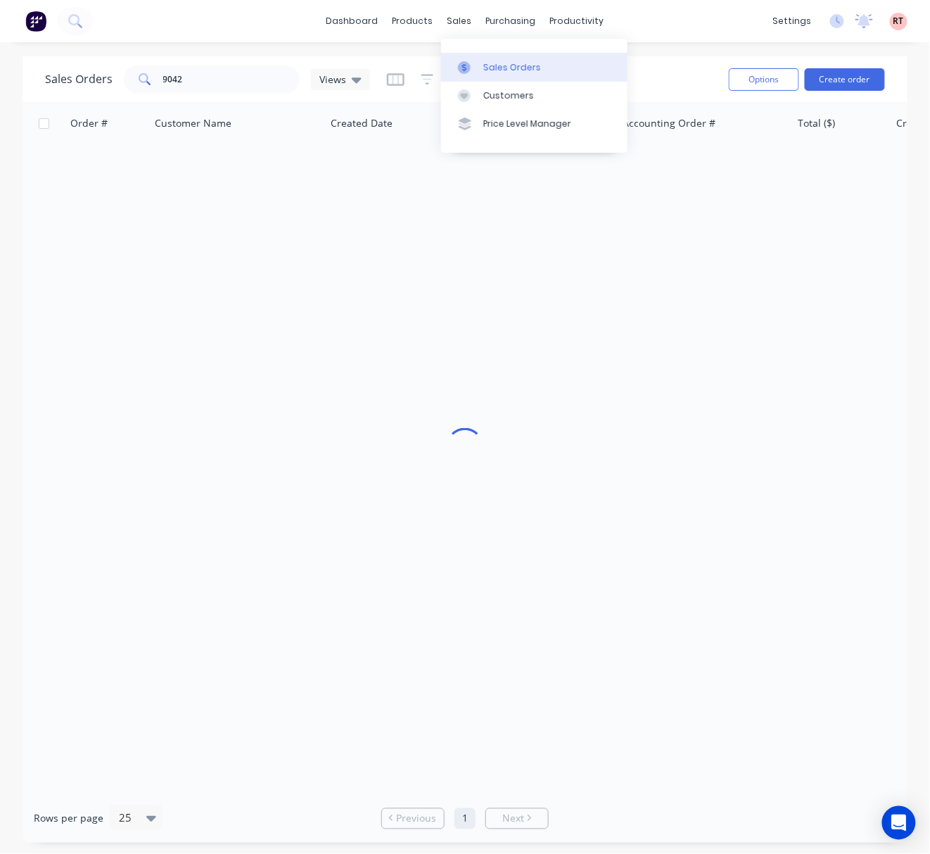
click at [488, 75] on link "Sales Orders" at bounding box center [534, 67] width 186 height 28
type input "48778"
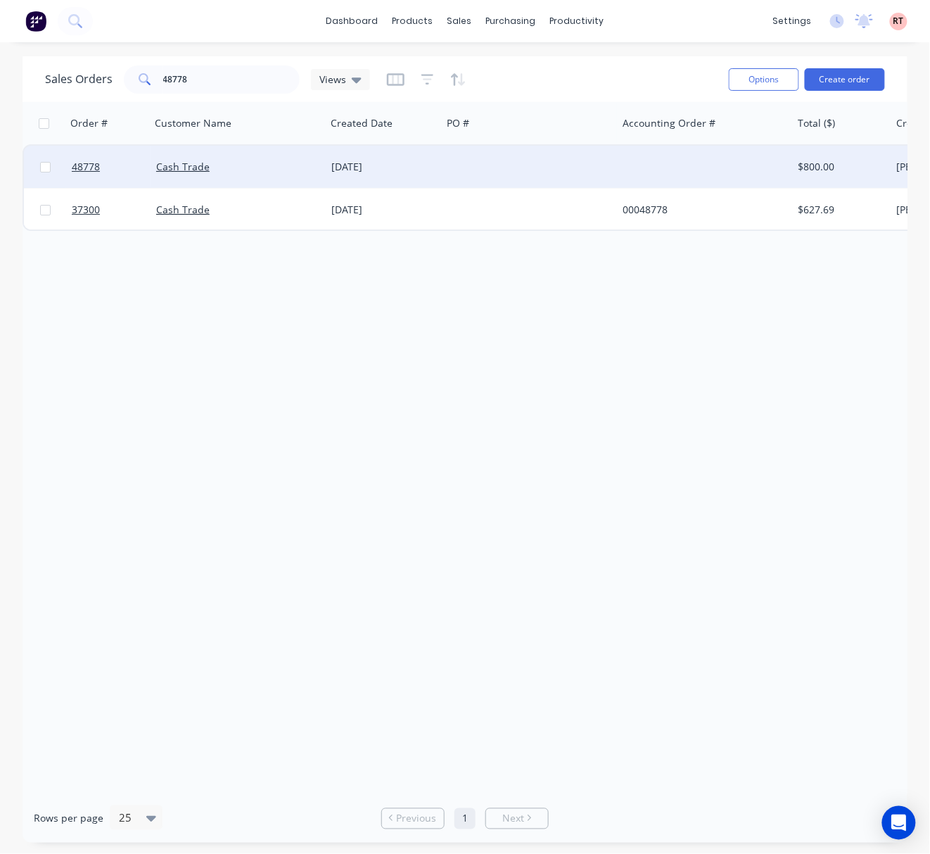
click at [310, 175] on div "Cash Trade" at bounding box center [238, 167] width 175 height 42
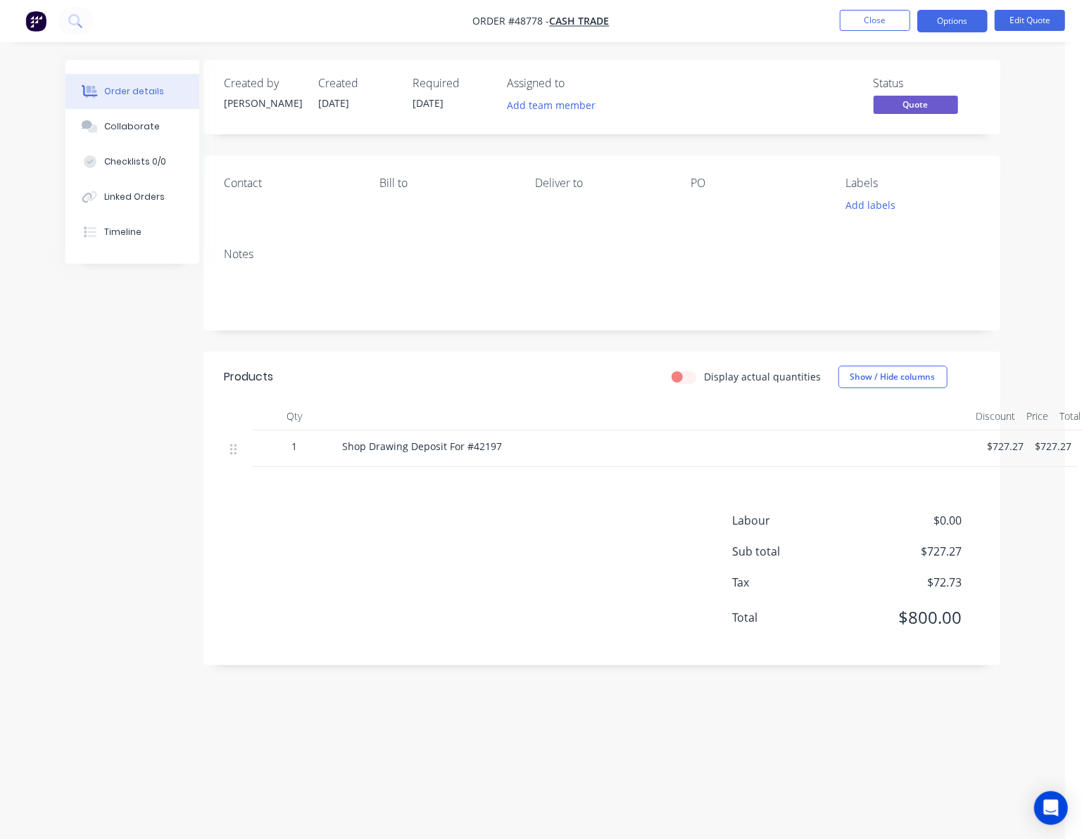
scroll to position [0, 20]
click at [857, 24] on button "Close" at bounding box center [874, 20] width 70 height 21
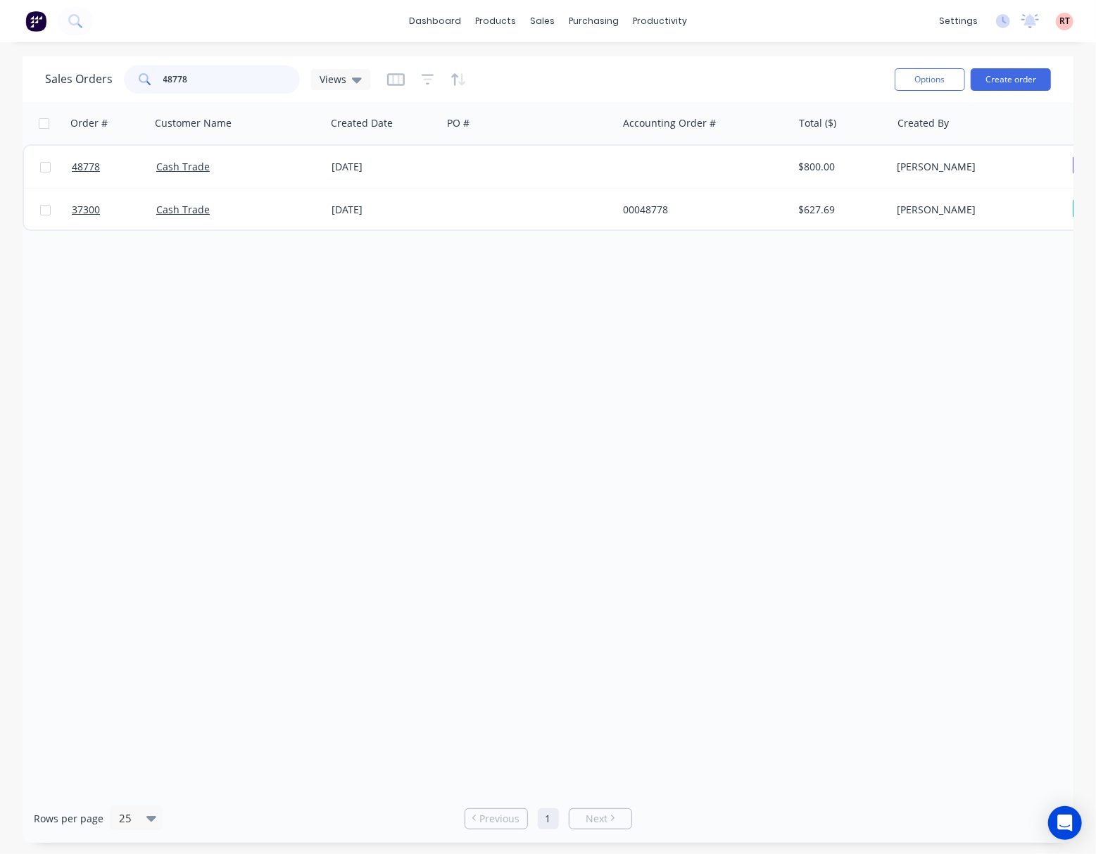
click at [265, 82] on input "48778" at bounding box center [231, 79] width 137 height 28
drag, startPoint x: 262, startPoint y: 76, endPoint x: 127, endPoint y: 80, distance: 135.1
click at [127, 80] on div "48778" at bounding box center [212, 79] width 176 height 28
click at [449, 788] on div "Order # Customer Name Created Date PO # Accounting Order # Total ($) Created By…" at bounding box center [548, 448] width 1051 height 692
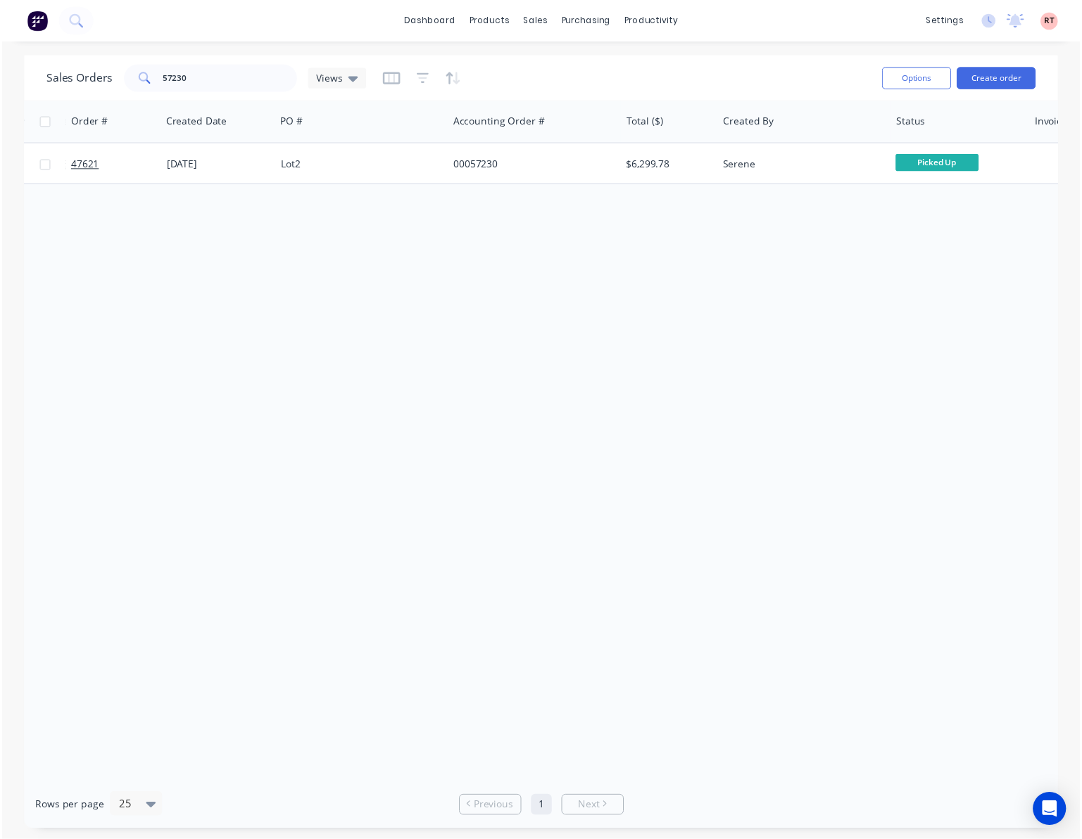
scroll to position [0, 169]
drag, startPoint x: 583, startPoint y: 778, endPoint x: 428, endPoint y: 819, distance: 160.8
click at [426, 800] on div "Sales Orders 57230 Views Options Create order Order # Customer Name Created Dat…" at bounding box center [548, 449] width 1051 height 786
drag, startPoint x: 617, startPoint y: 393, endPoint x: 474, endPoint y: 245, distance: 205.5
click at [617, 392] on div "Order # Customer Name Created Date PO # Accounting Order # Total ($) Created By…" at bounding box center [548, 448] width 1051 height 692
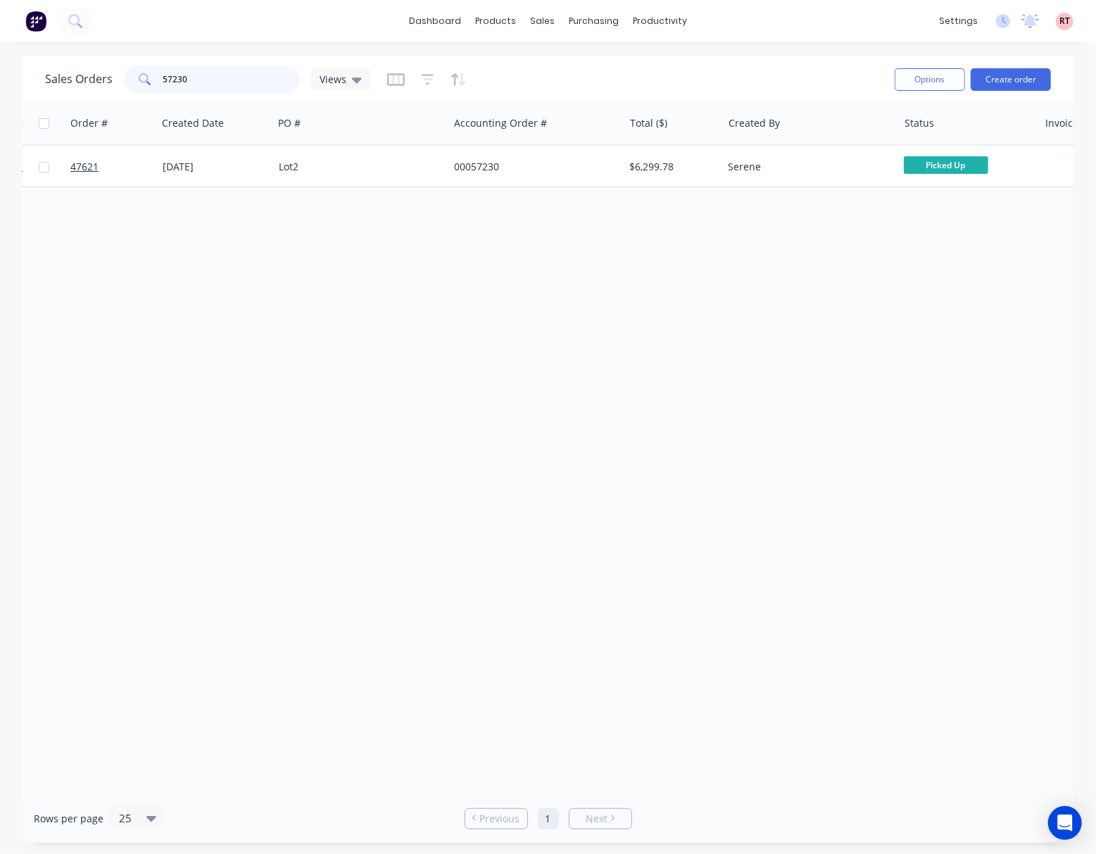
drag, startPoint x: 218, startPoint y: 72, endPoint x: 110, endPoint y: 89, distance: 109.7
click at [113, 87] on div "Sales Orders 57230 Views" at bounding box center [207, 79] width 325 height 28
type input "48804"
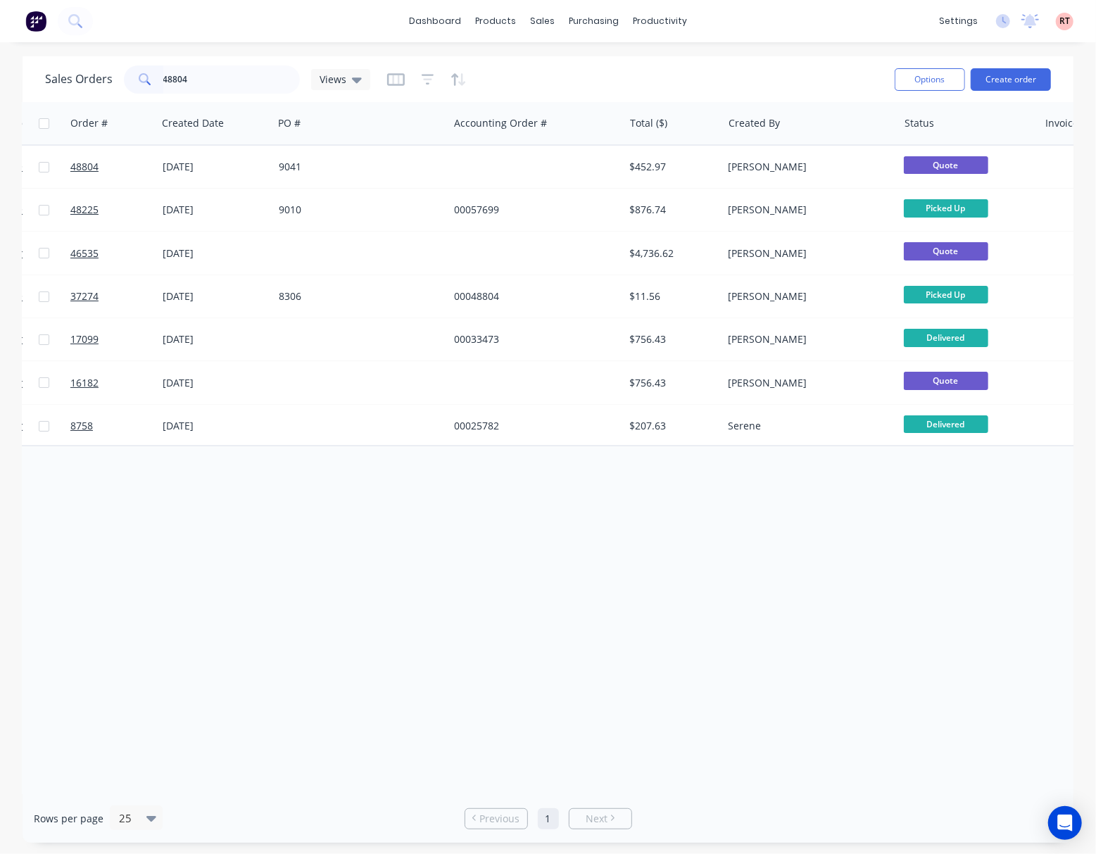
click at [718, 650] on div "Order # Customer Name Created Date PO # Accounting Order # Total ($) Created By…" at bounding box center [548, 448] width 1051 height 692
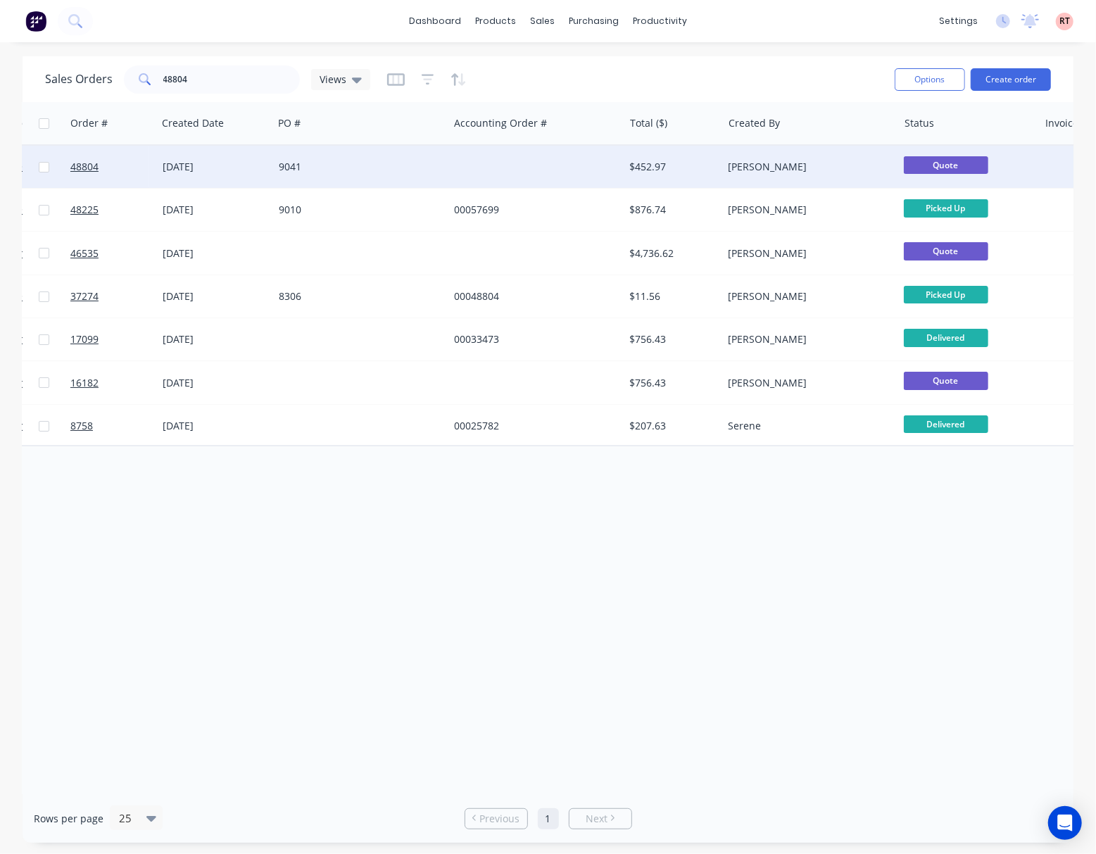
click at [505, 184] on div at bounding box center [535, 167] width 175 height 42
